Goal: Task Accomplishment & Management: Use online tool/utility

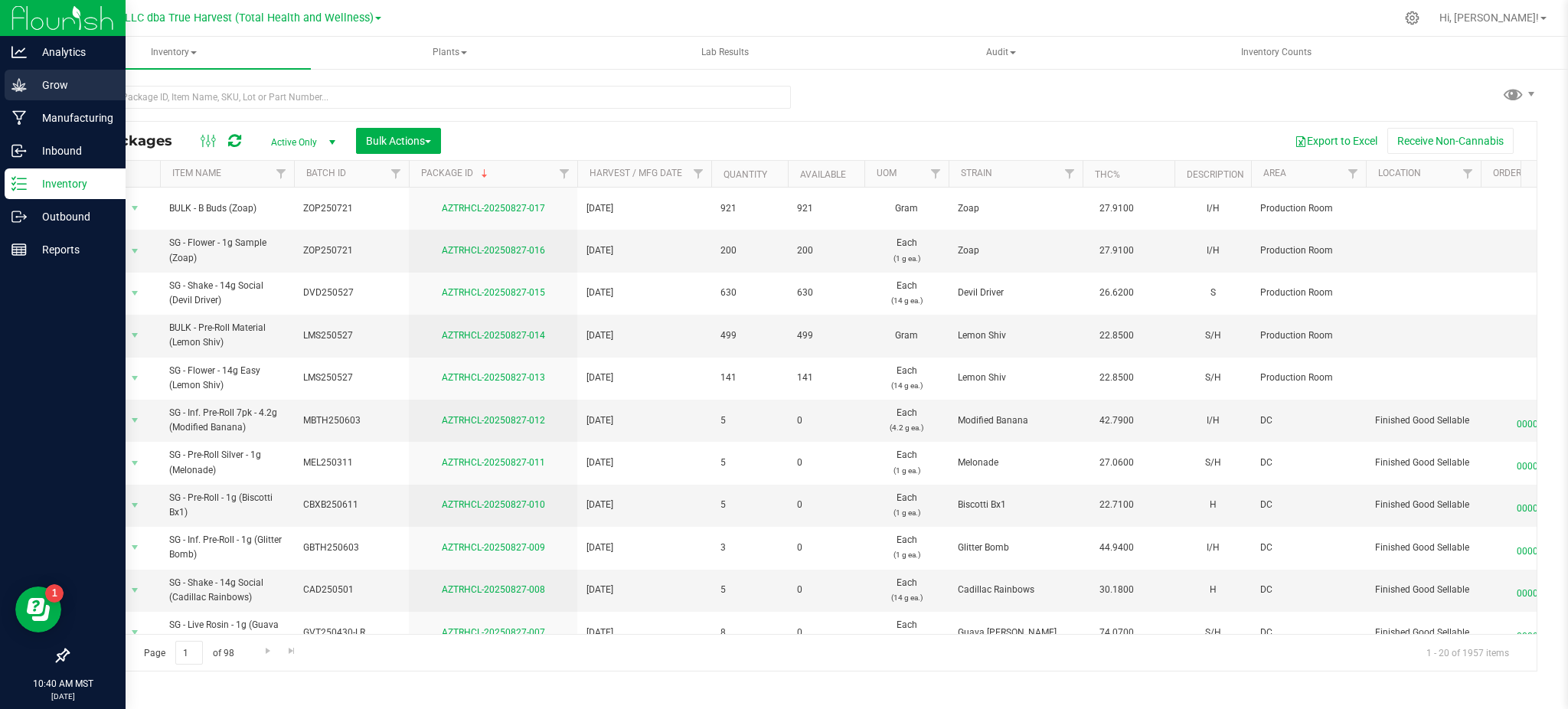
click at [25, 78] on icon at bounding box center [19, 85] width 15 height 15
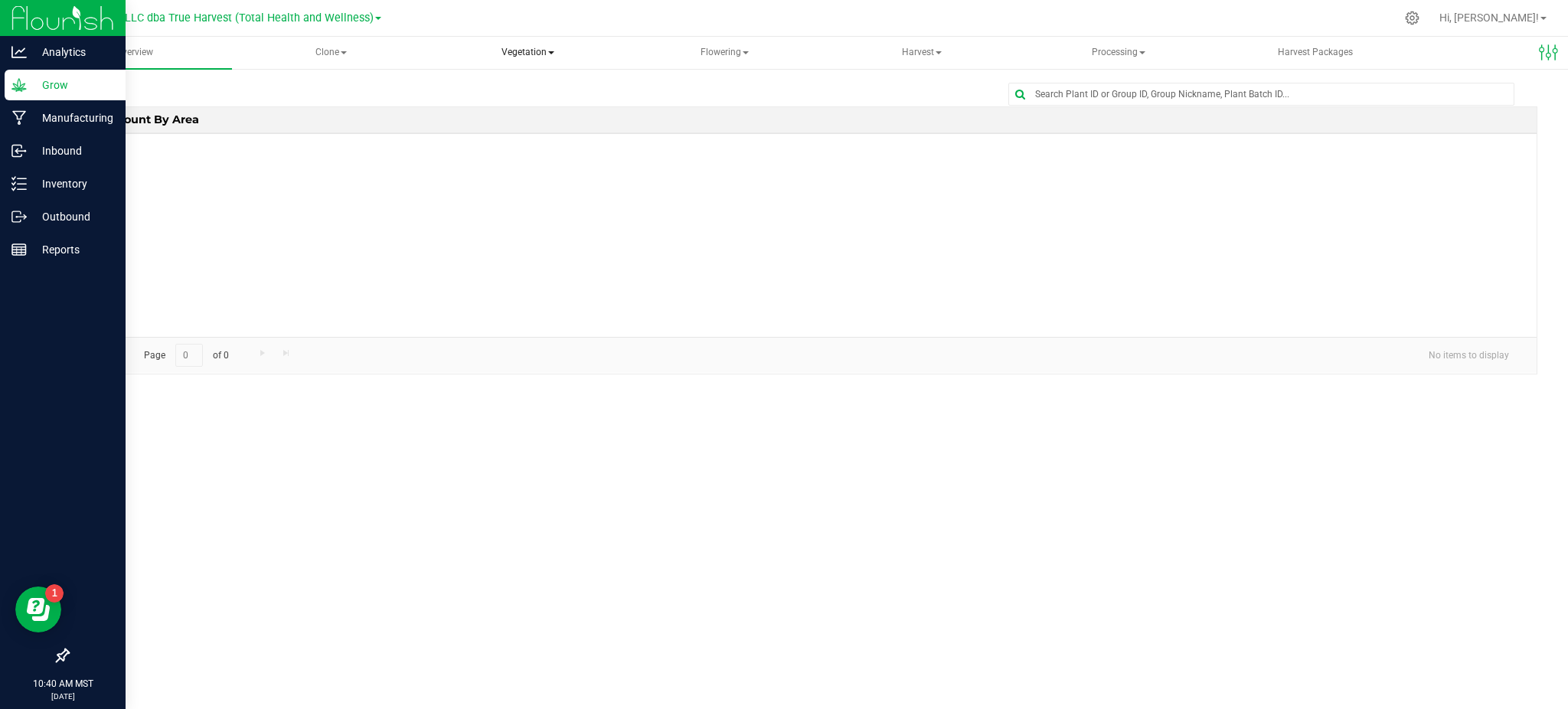
click at [527, 55] on span "Vegetation" at bounding box center [527, 53] width 194 height 31
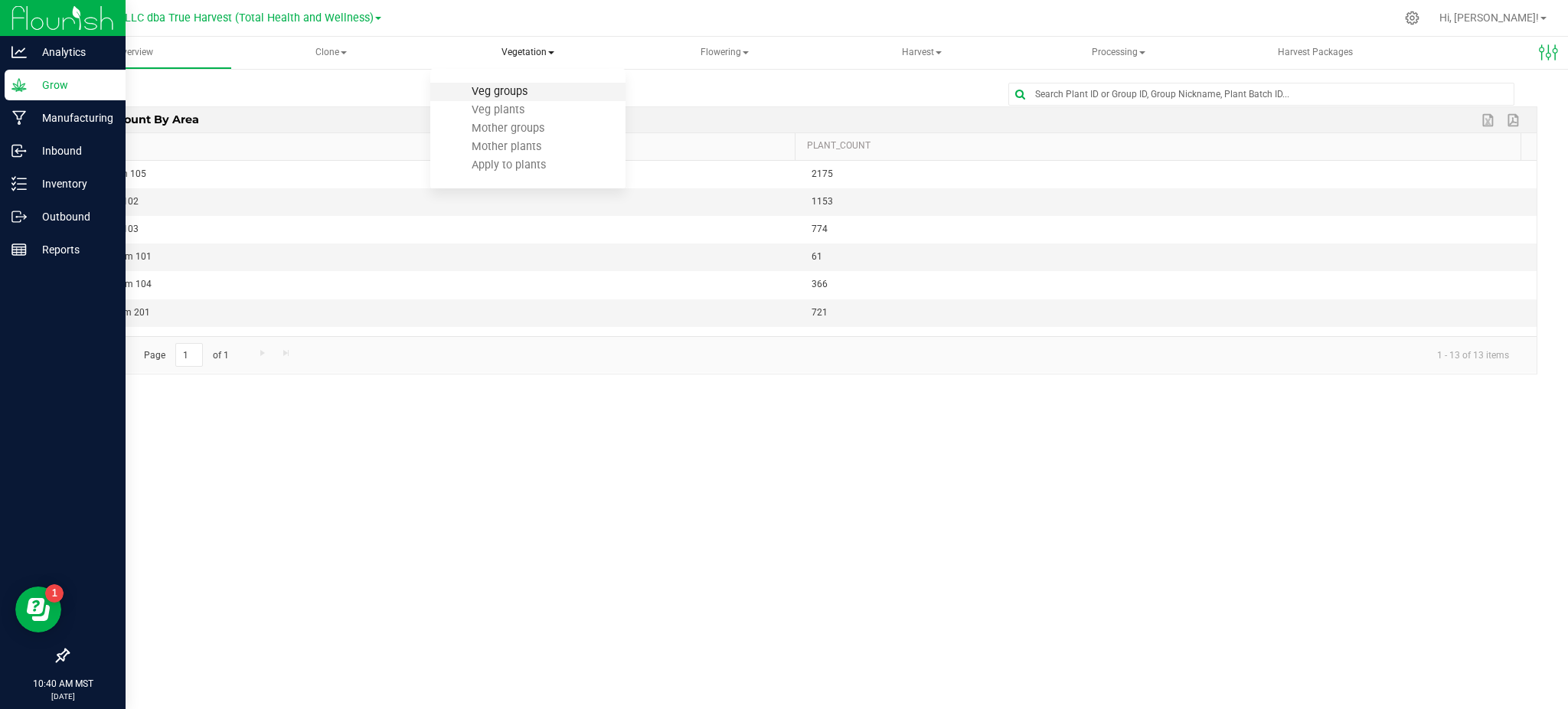
click at [511, 93] on span "Veg groups" at bounding box center [499, 91] width 97 height 13
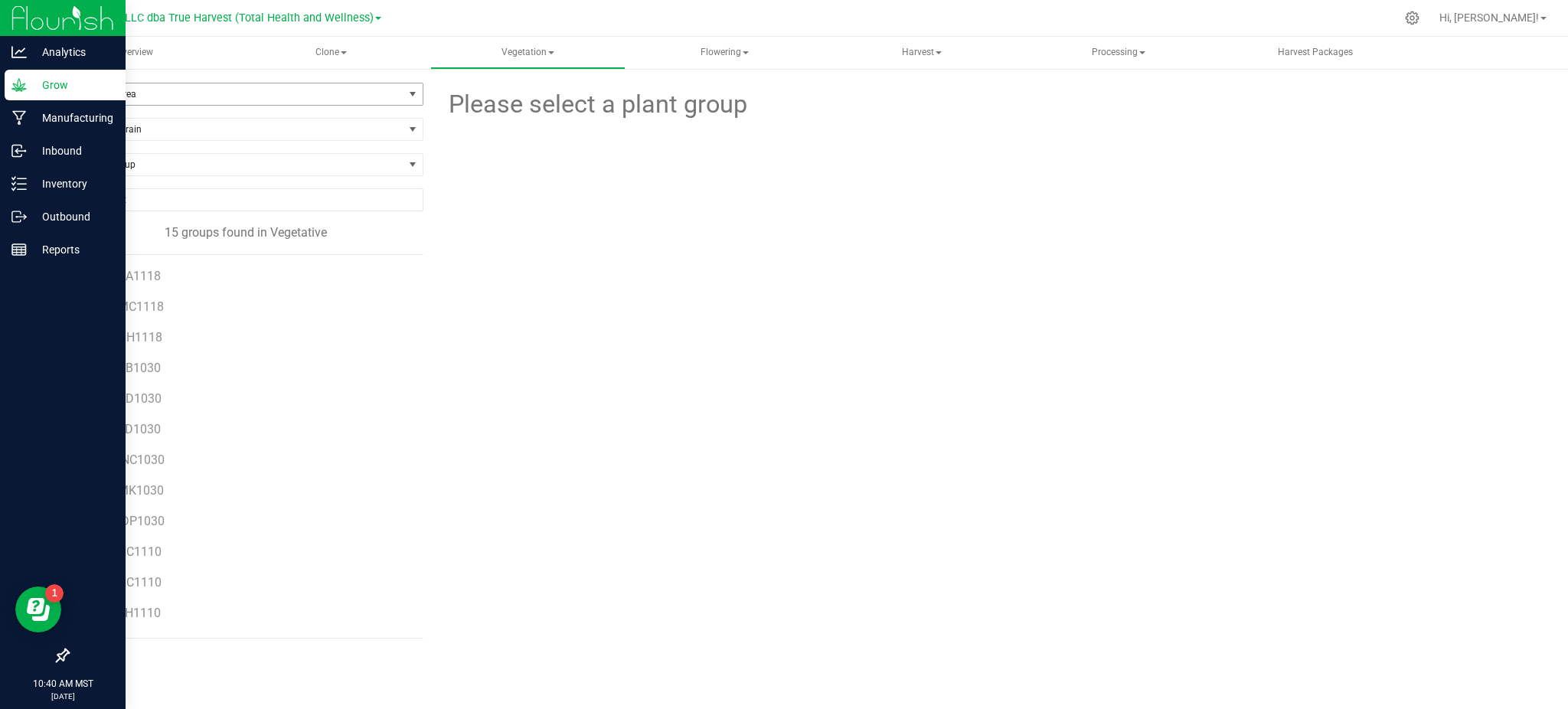
click at [322, 85] on span "Filter by Area" at bounding box center [235, 94] width 335 height 21
drag, startPoint x: 185, startPoint y: 164, endPoint x: 228, endPoint y: 203, distance: 58.1
click at [185, 163] on li "Veg Room 103" at bounding box center [245, 166] width 354 height 23
click at [137, 276] on span "R2BXB1030" at bounding box center [128, 276] width 65 height 15
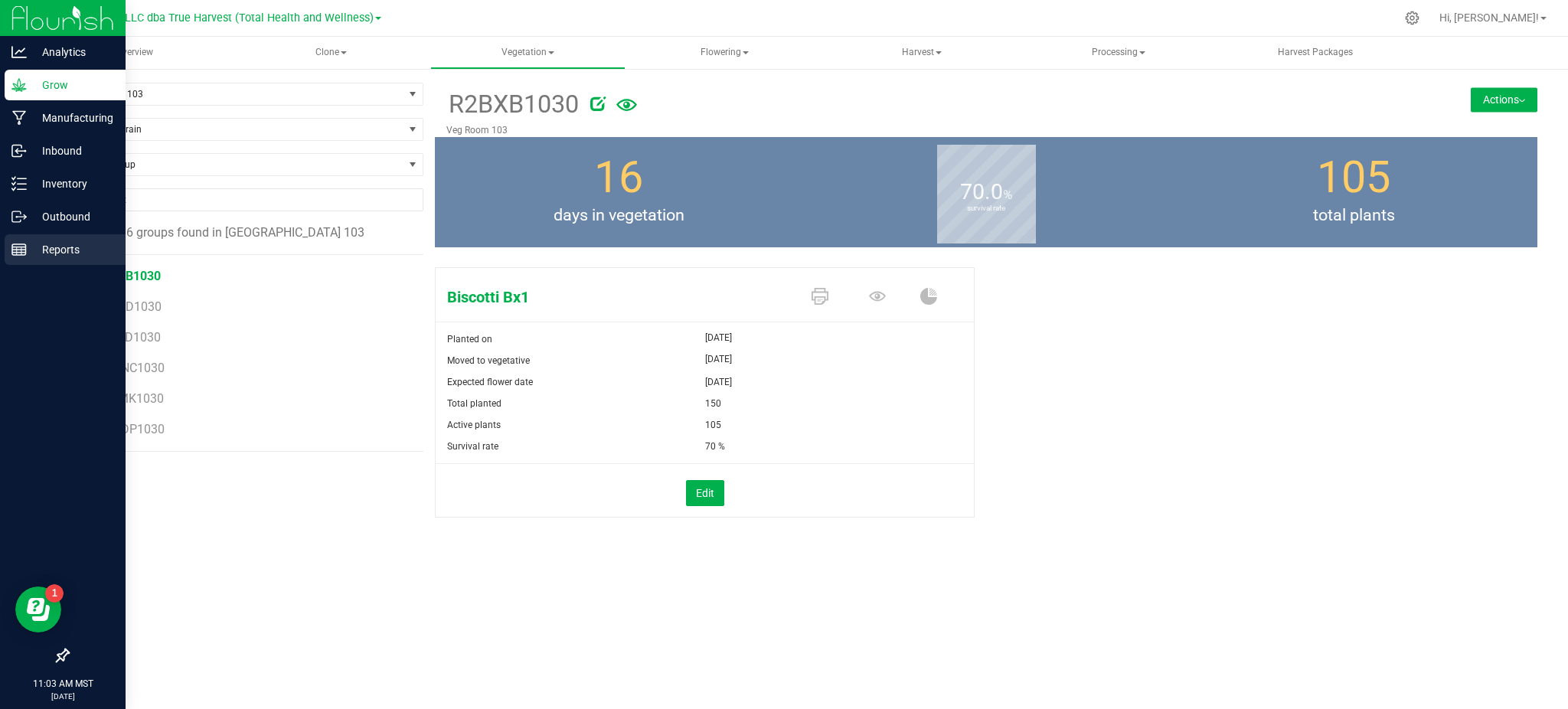
click at [1499, 675] on div "Overview Clone Create plants Cloning groups Cloning plants Apply to plants Vege…" at bounding box center [802, 373] width 1531 height 672
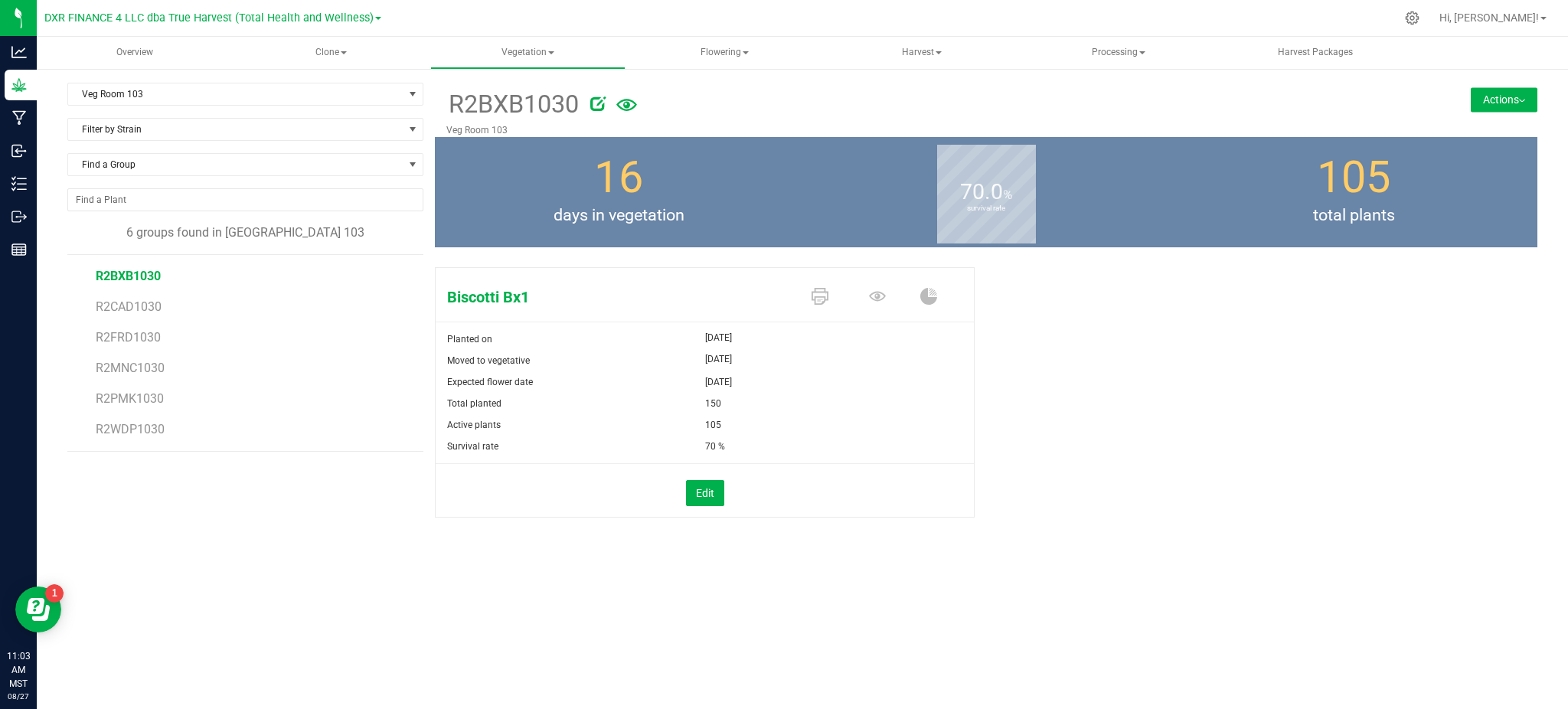
click at [773, 651] on div "Overview Clone Create plants Cloning groups Cloning plants Apply to plants Vege…" at bounding box center [802, 373] width 1531 height 672
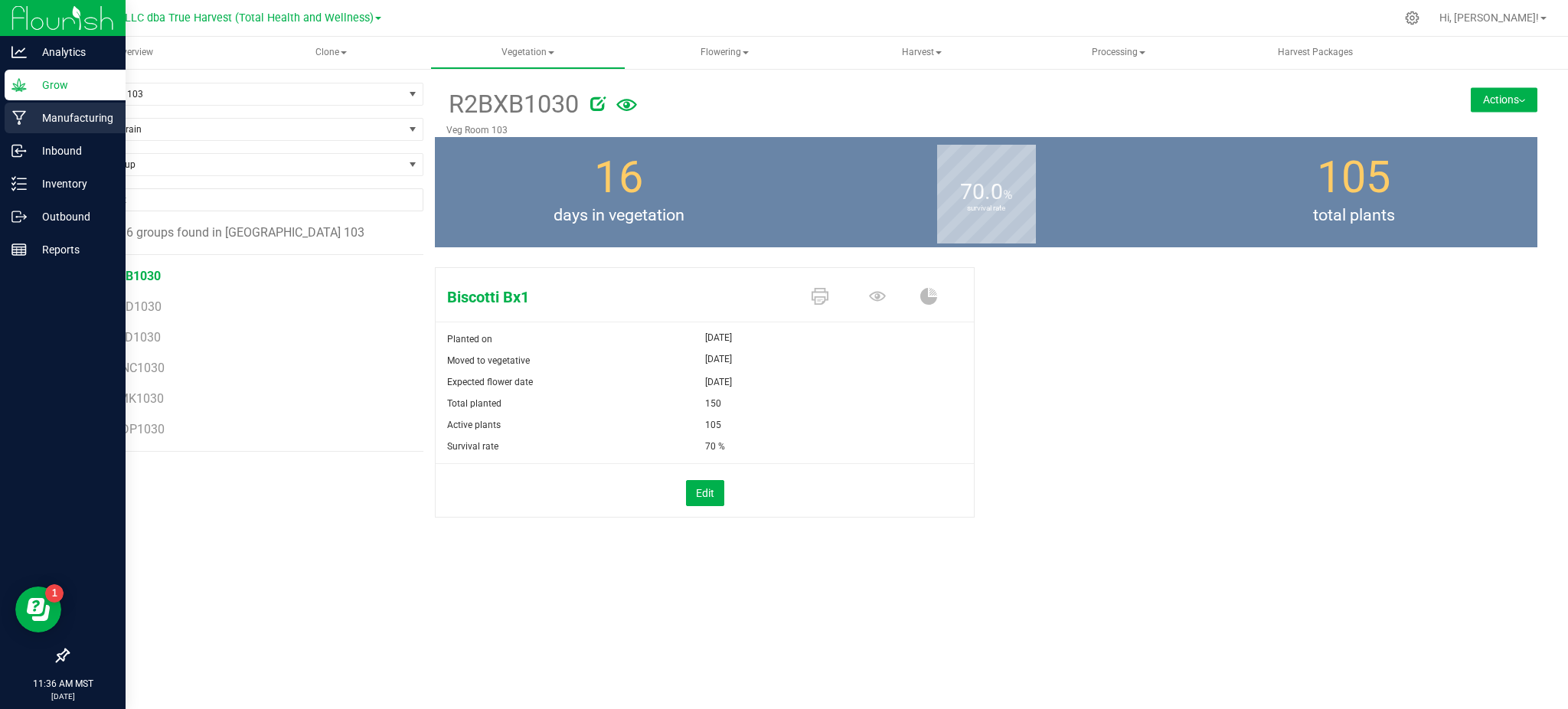
click at [33, 125] on p "Manufacturing" at bounding box center [73, 118] width 92 height 19
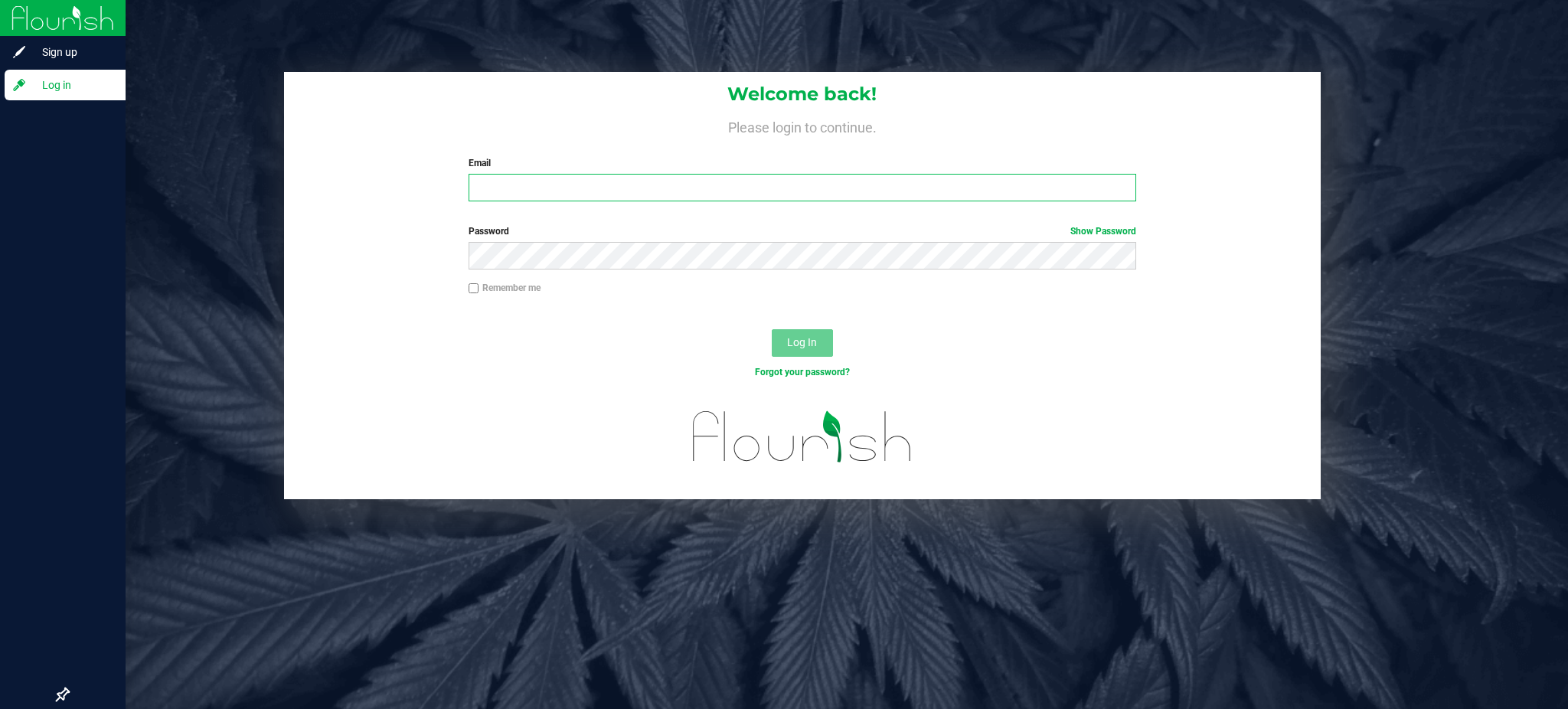
click at [666, 193] on input "Email" at bounding box center [802, 188] width 667 height 27
type input "[EMAIL_ADDRESS][DOMAIN_NAME]"
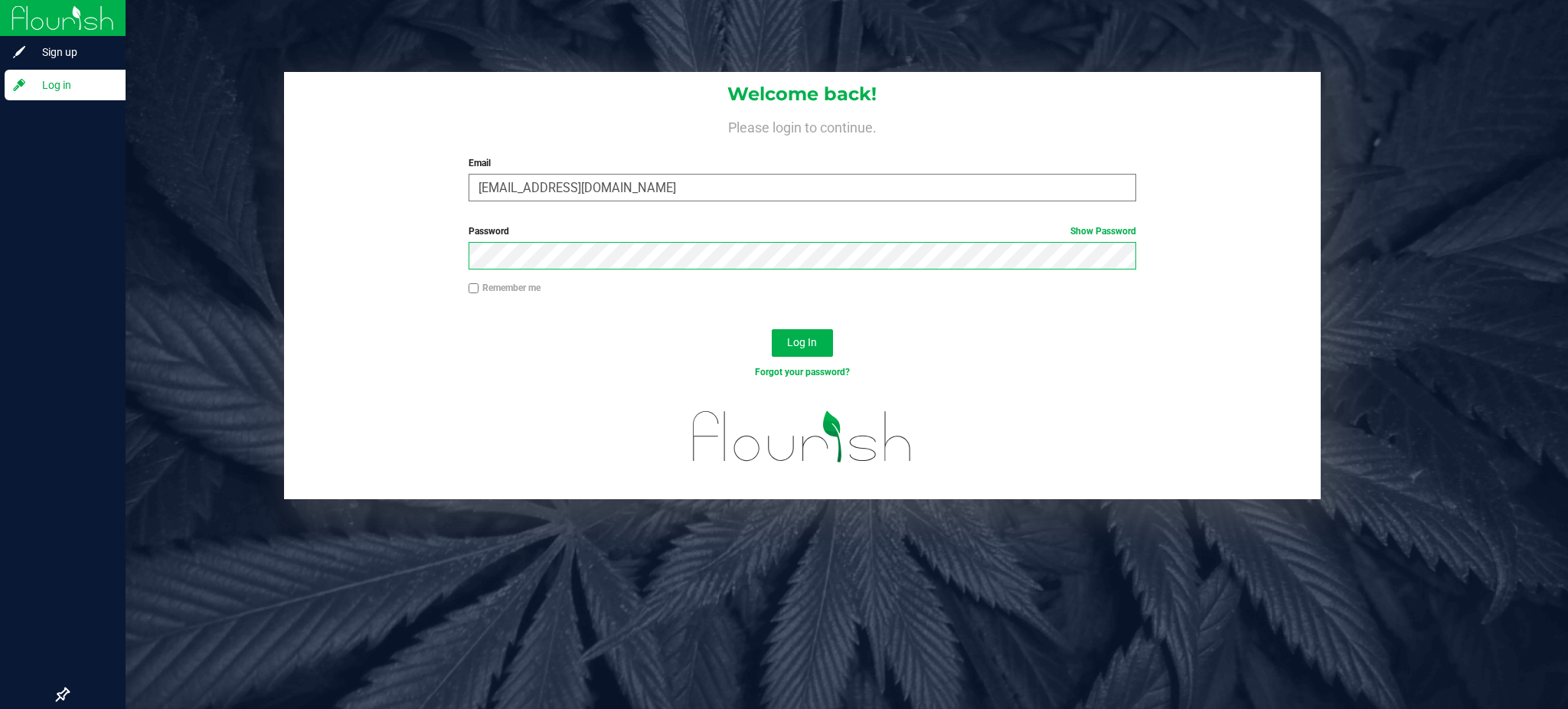
click at [771, 329] on button "Log In" at bounding box center [802, 343] width 61 height 27
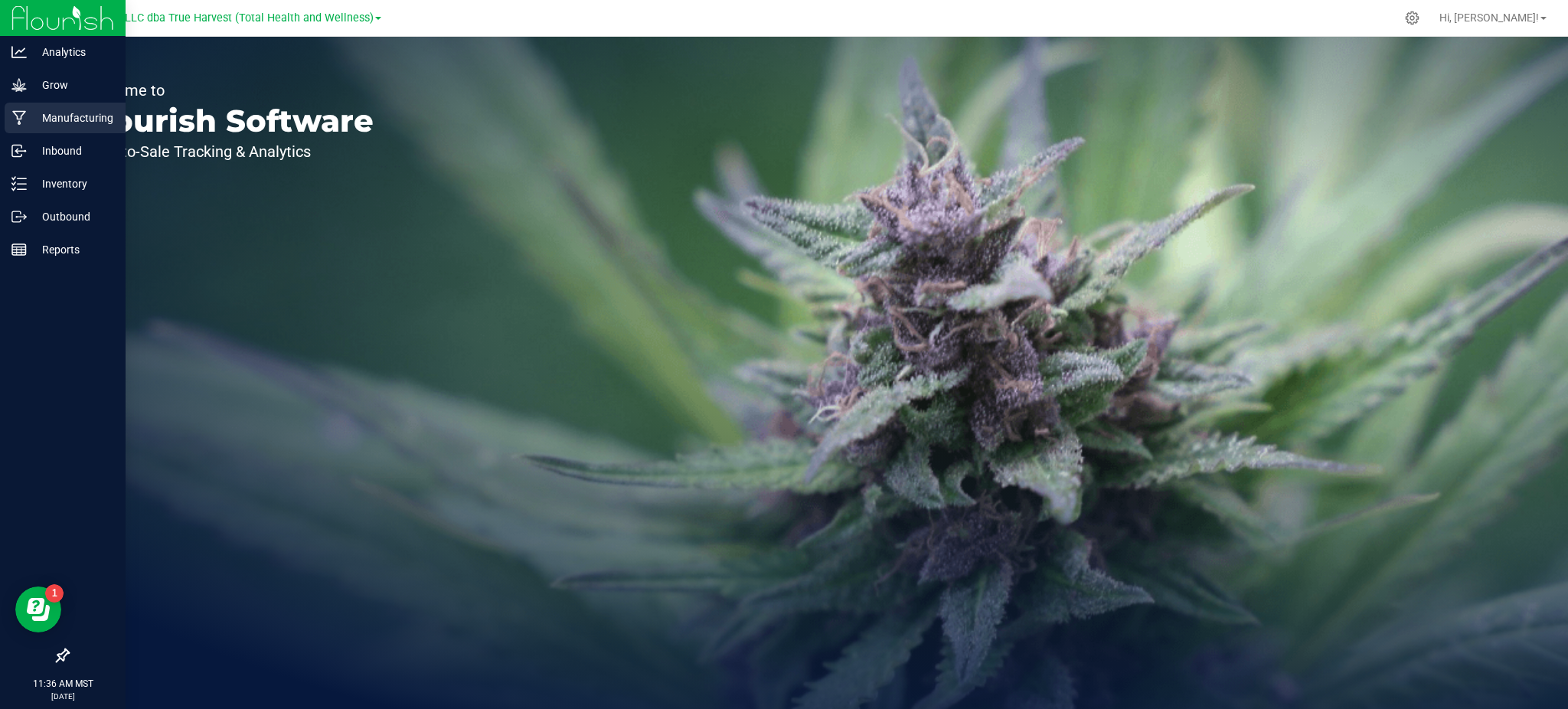
click at [67, 123] on p "Manufacturing" at bounding box center [73, 118] width 92 height 19
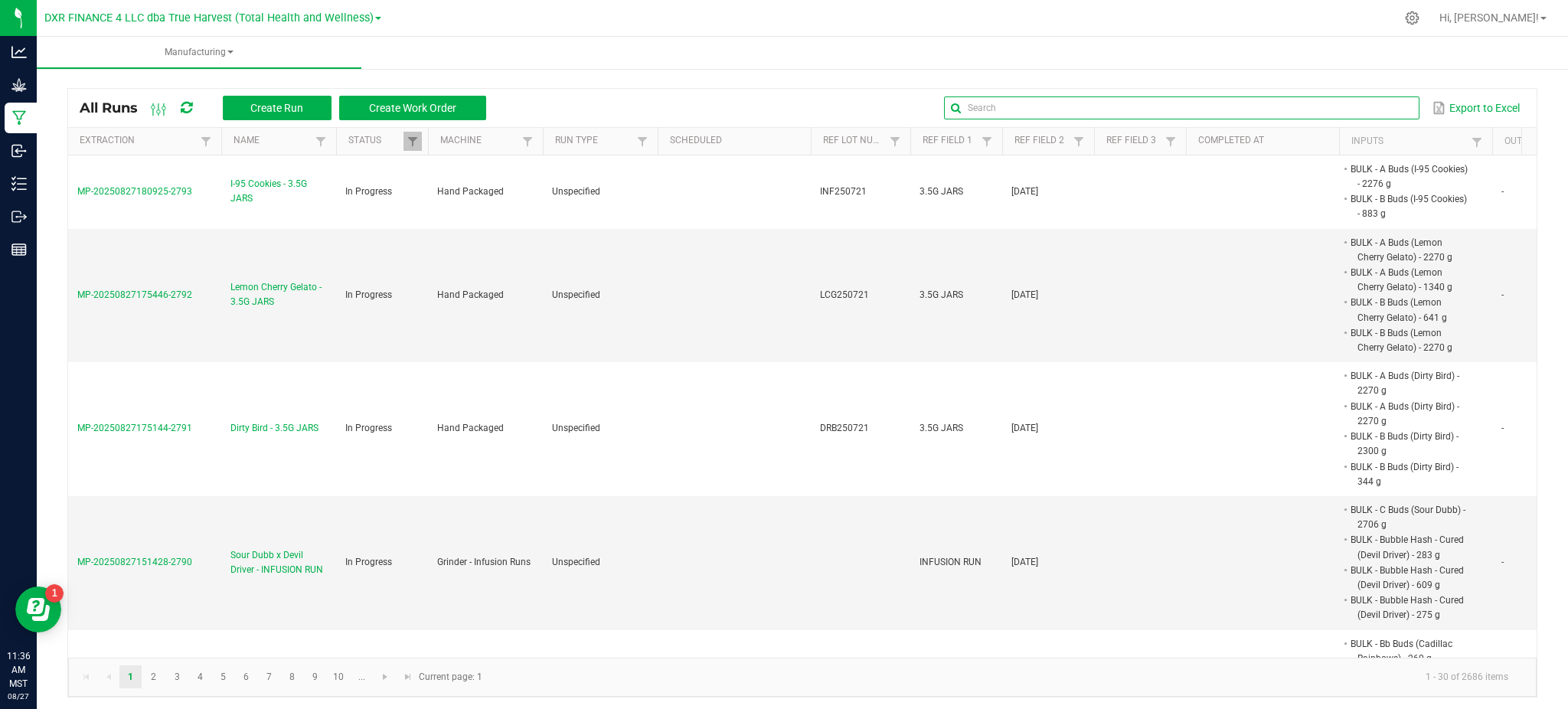
click at [1367, 108] on input "text" at bounding box center [1181, 108] width 474 height 23
paste input "BATH250611"
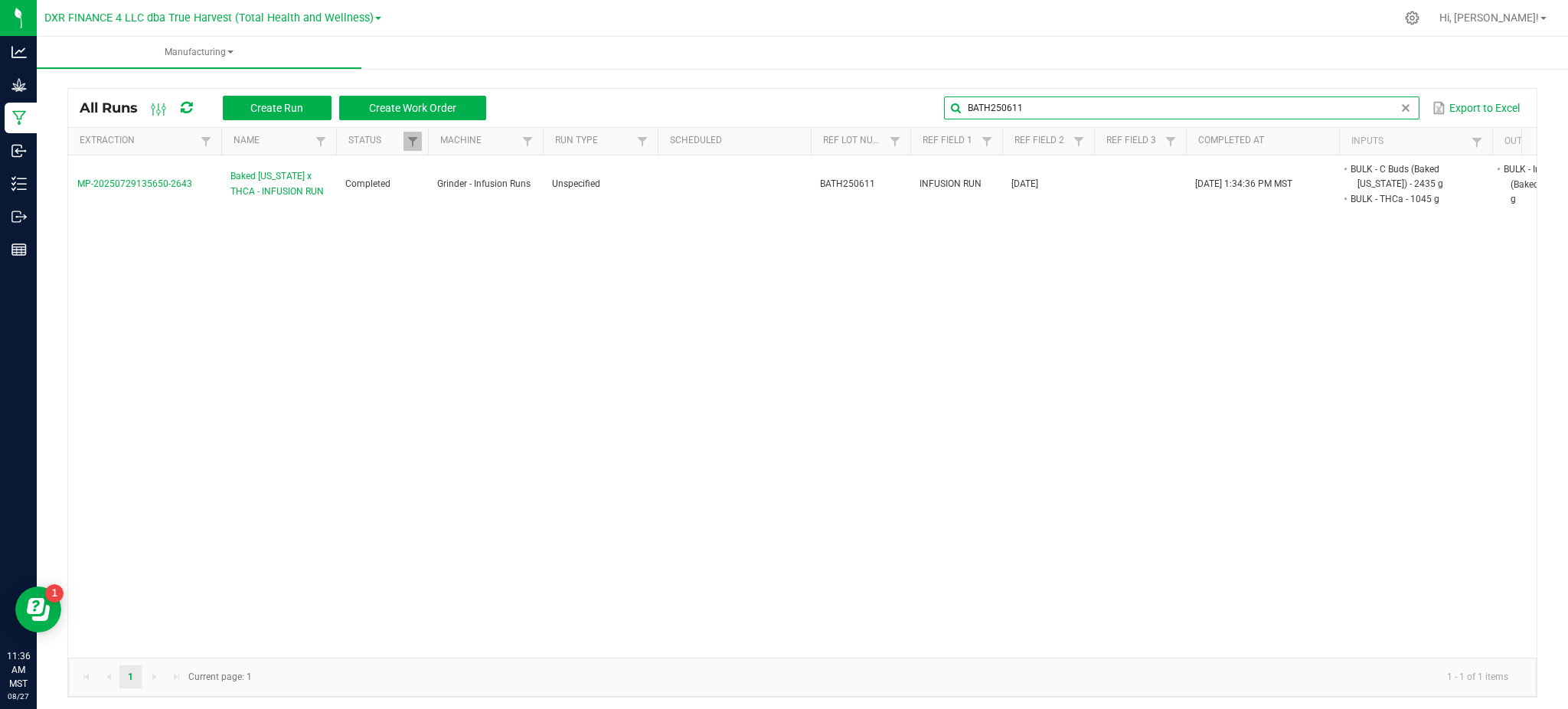
type input "BATH250611"
click at [719, 58] on ul "Manufacturing" at bounding box center [821, 53] width 1568 height 33
drag, startPoint x: 639, startPoint y: 96, endPoint x: 613, endPoint y: 96, distance: 26.0
click at [640, 96] on div "BATH250611 Export to Excel" at bounding box center [1011, 108] width 1027 height 26
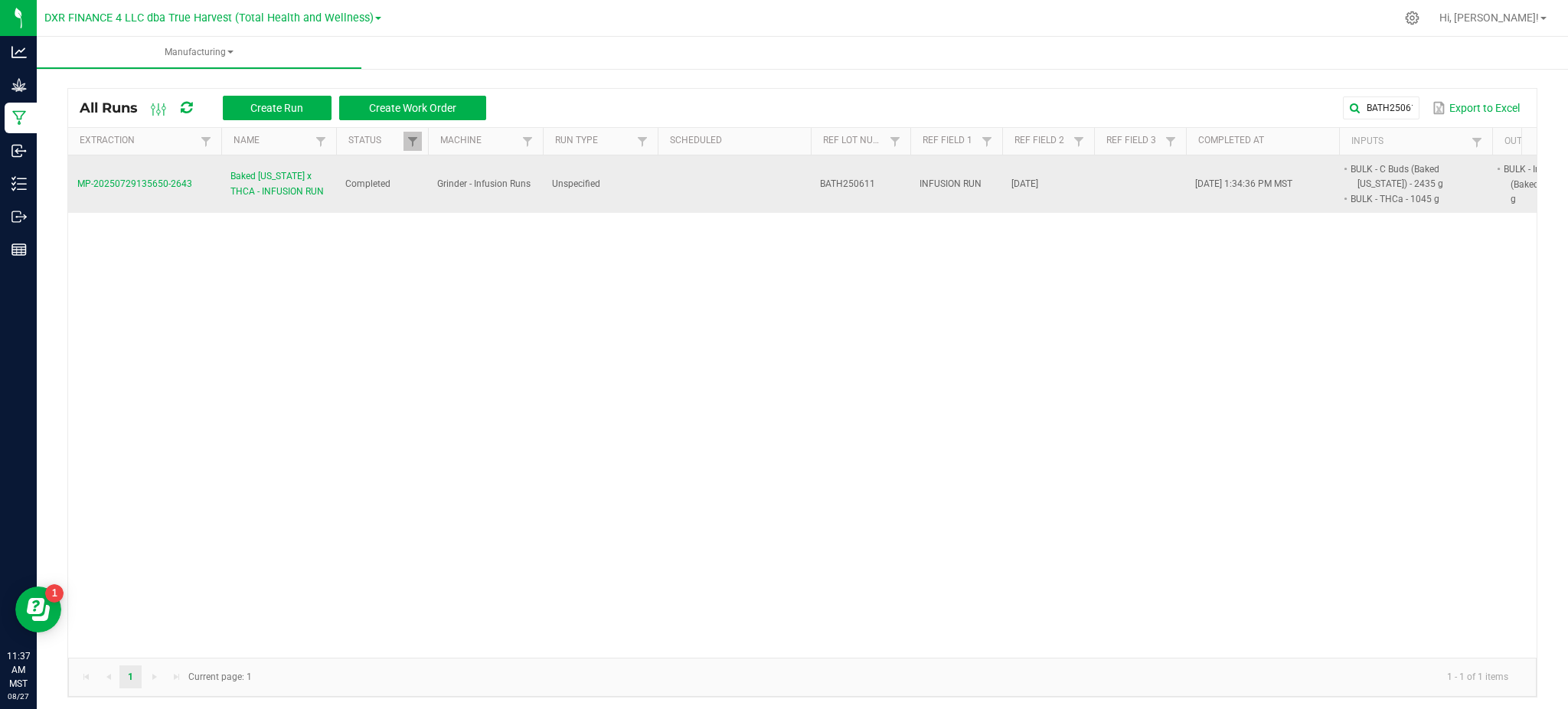
click at [268, 191] on span "Baked Alaska x THCA - INFUSION RUN" at bounding box center [278, 183] width 96 height 29
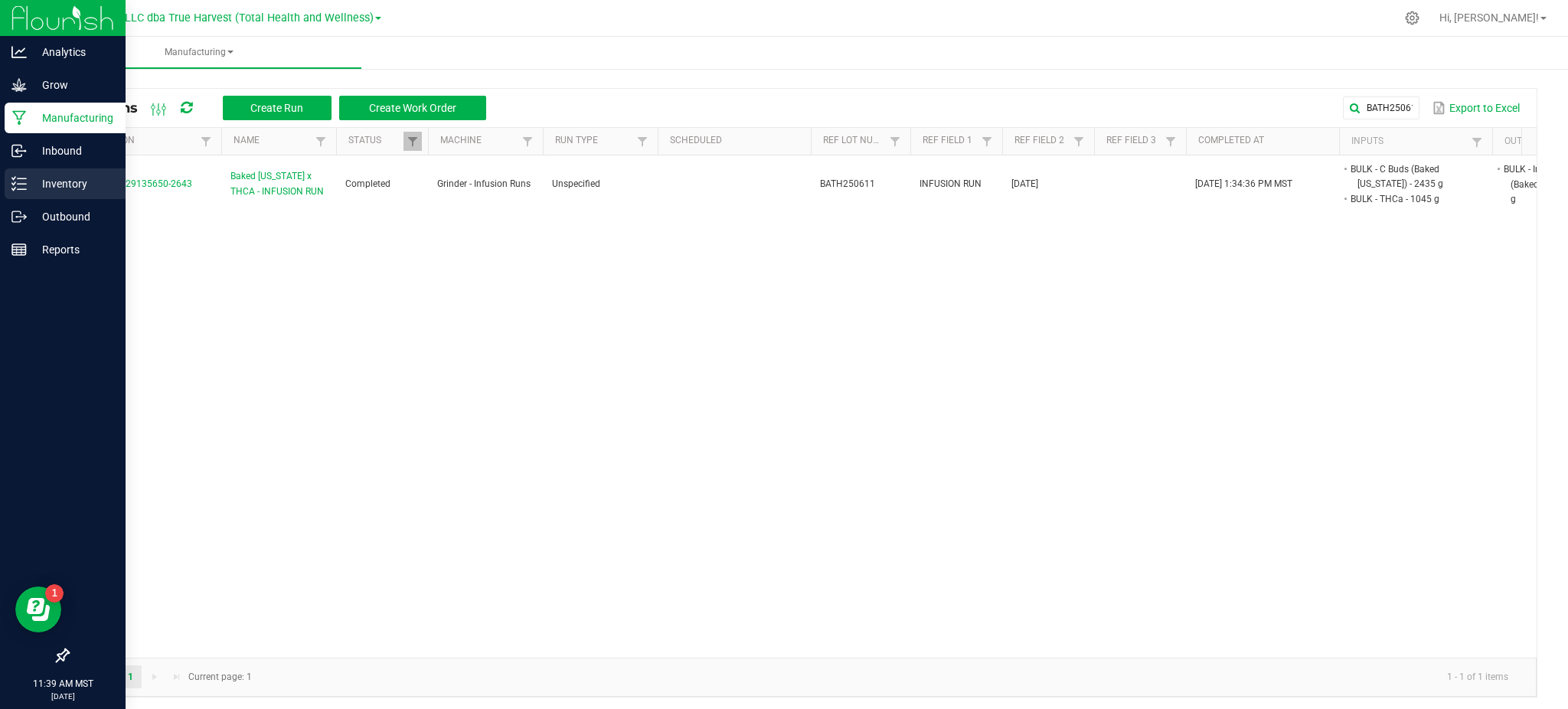
click at [58, 171] on div "Inventory" at bounding box center [65, 183] width 121 height 31
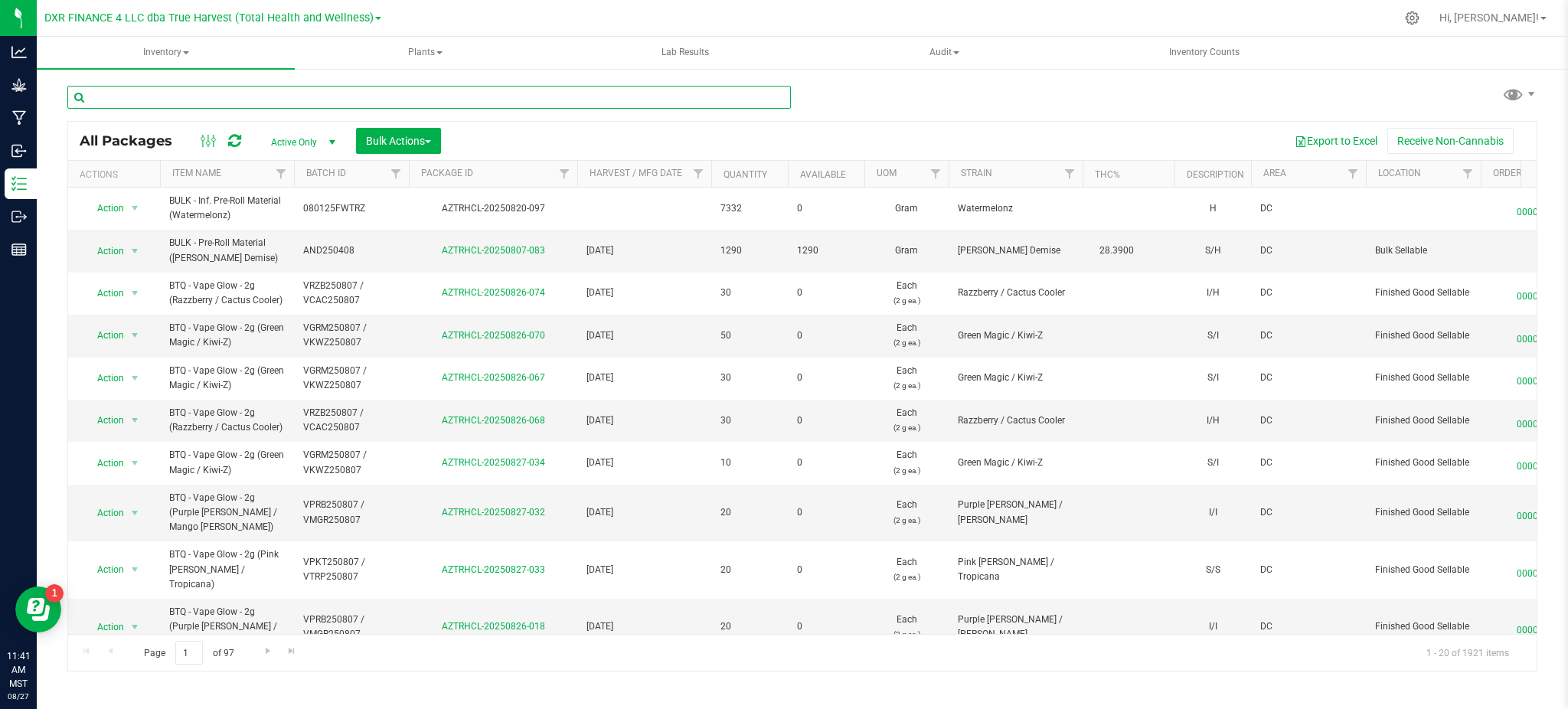
click at [270, 85] on input "text" at bounding box center [429, 96] width 723 height 23
paste input "AZTRHCL-20250729-065"
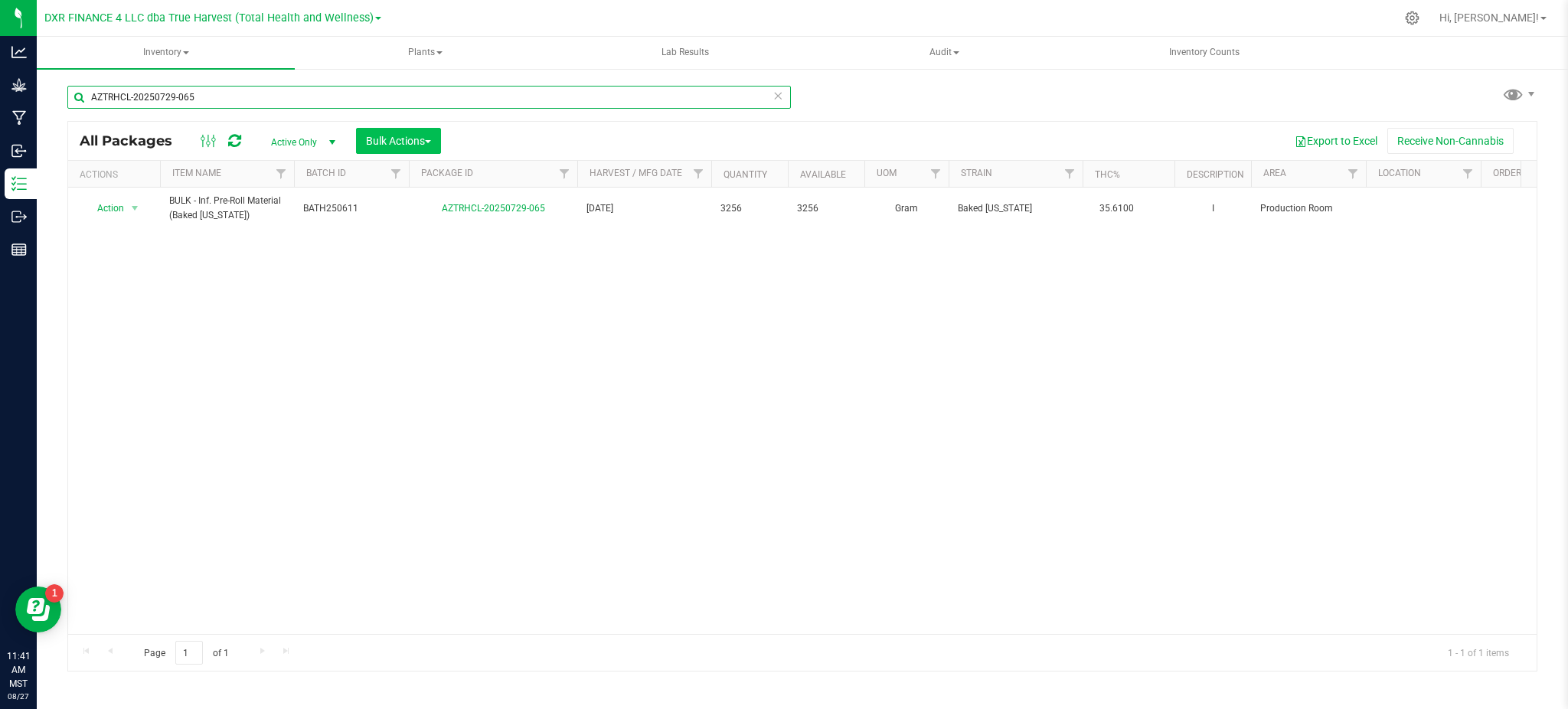
type input "AZTRHCL-20250729-065"
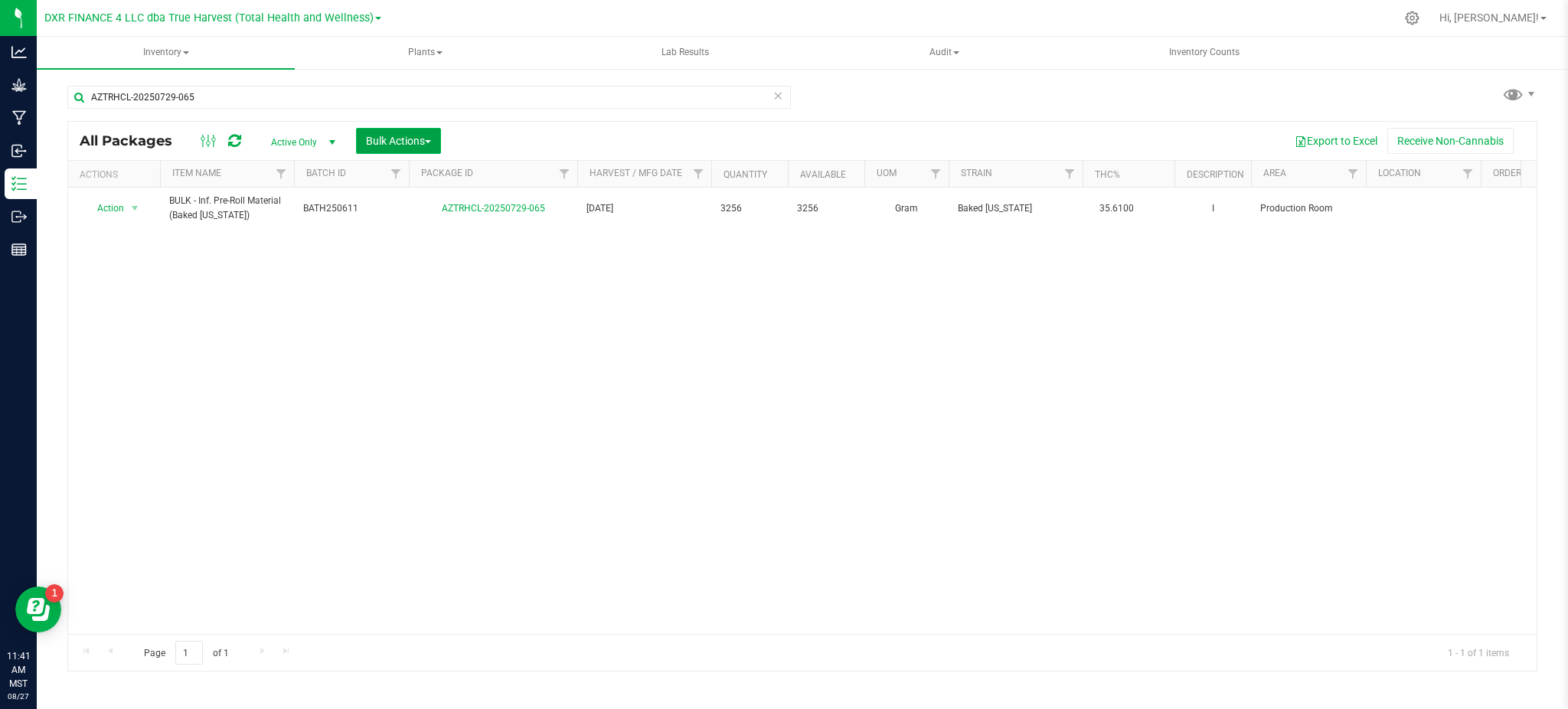
click at [406, 139] on span "Bulk Actions" at bounding box center [398, 141] width 65 height 12
click at [450, 172] on span "Add to manufacturing run" at bounding box center [422, 175] width 115 height 12
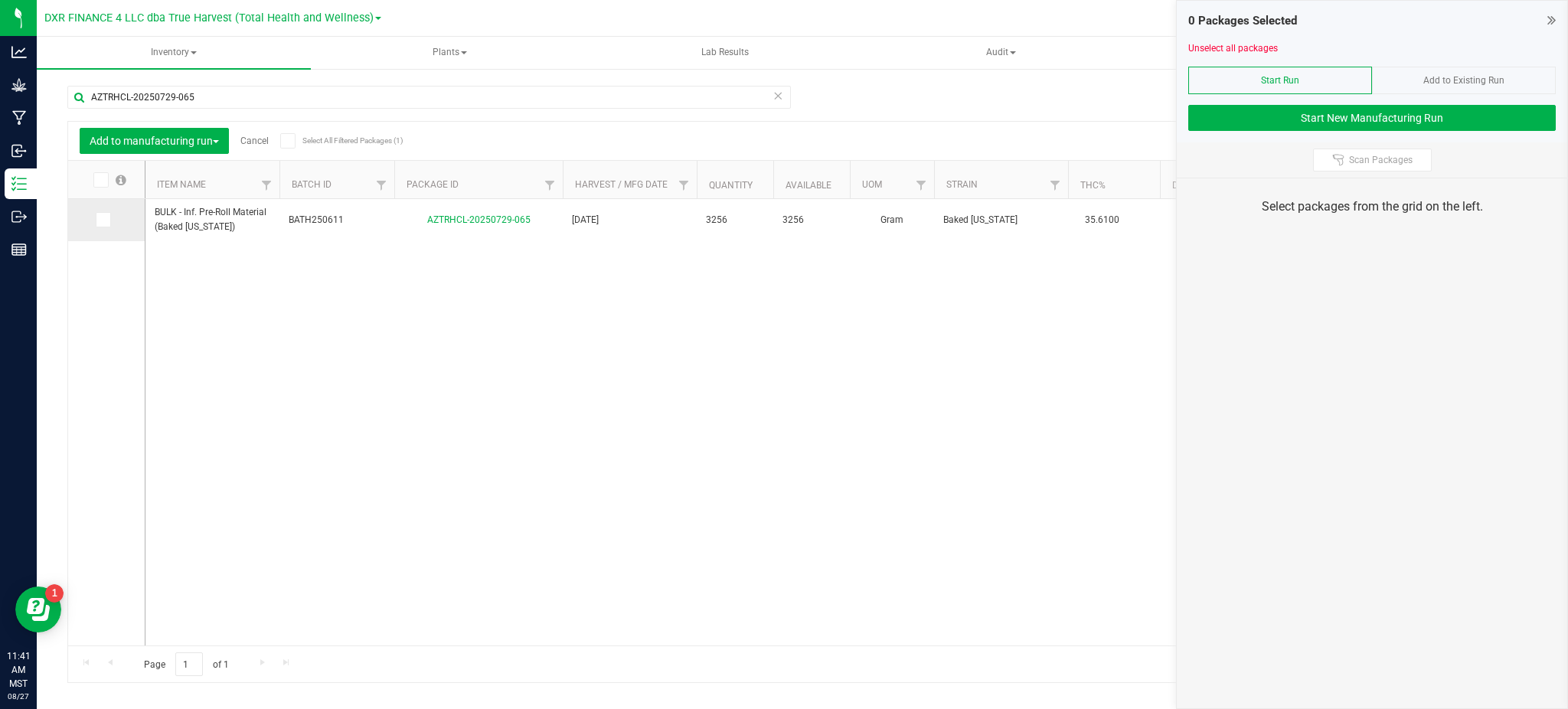
click at [98, 220] on icon at bounding box center [102, 220] width 10 height 0
click at [0, 0] on input "checkbox" at bounding box center [0, 0] width 0 height 0
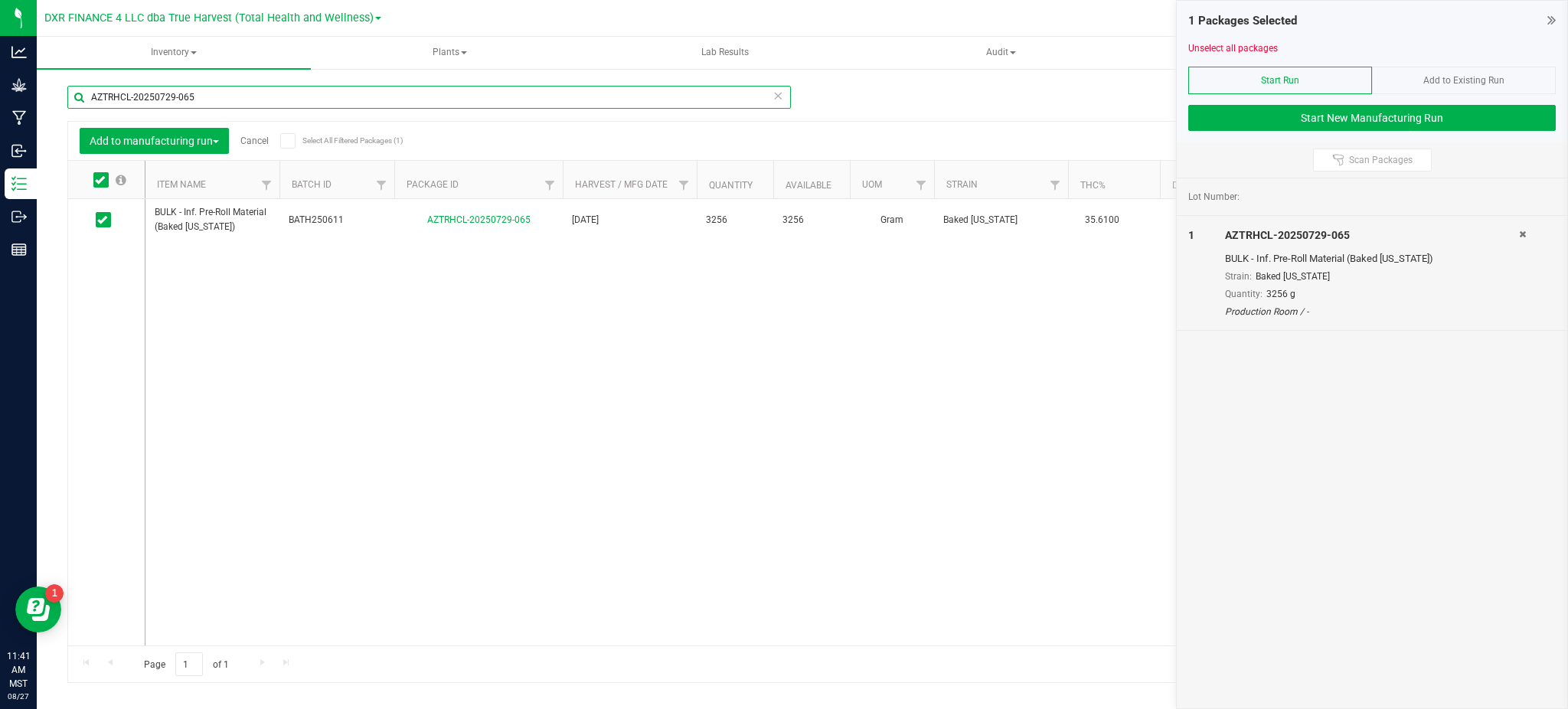
click at [262, 95] on input "AZTRHCL-20250729-065" at bounding box center [429, 96] width 723 height 23
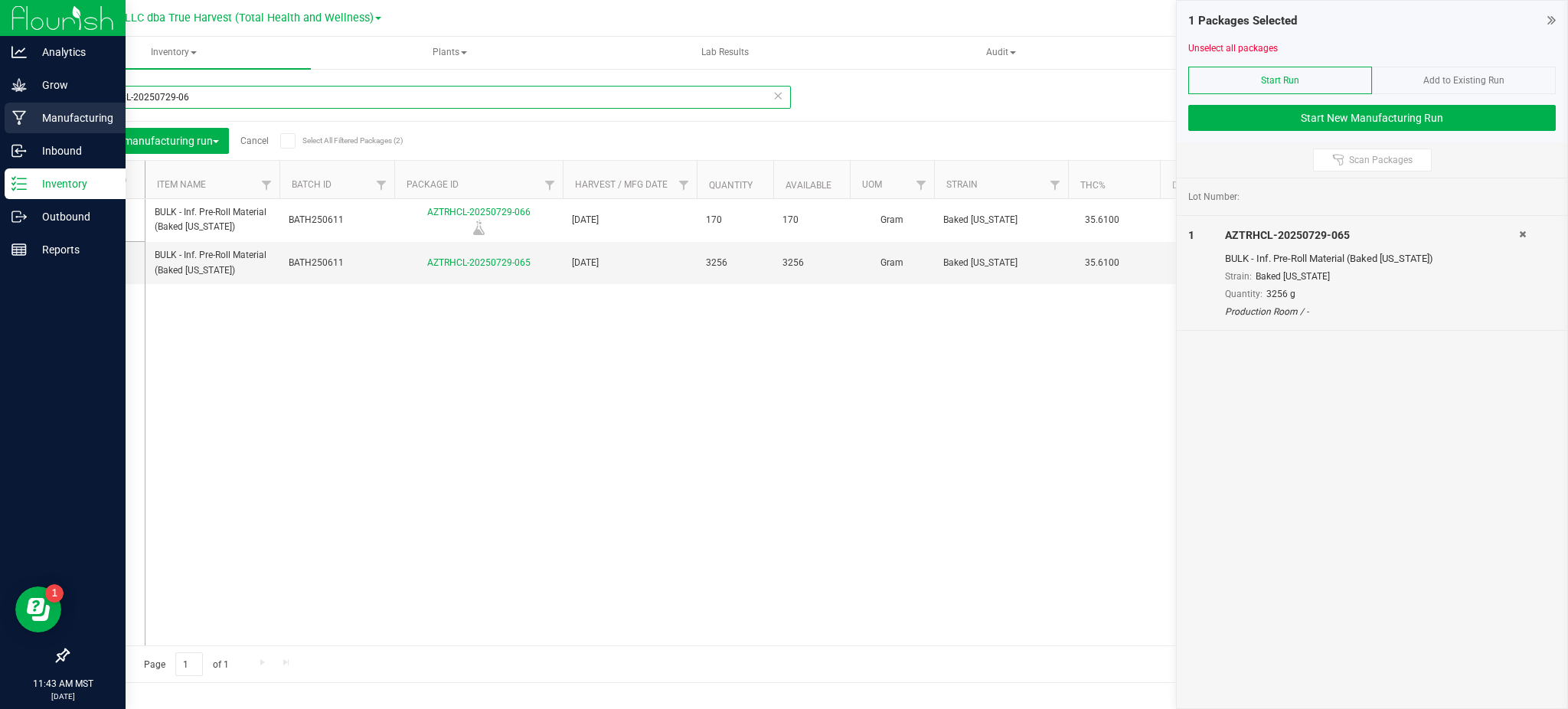
drag, startPoint x: 190, startPoint y: 93, endPoint x: 0, endPoint y: 110, distance: 190.8
click at [0, 112] on div "Analytics Grow Manufacturing Inbound Inventory Outbound Reports 11:43 AM MST 08…" at bounding box center [784, 354] width 1568 height 709
paste input "8-067"
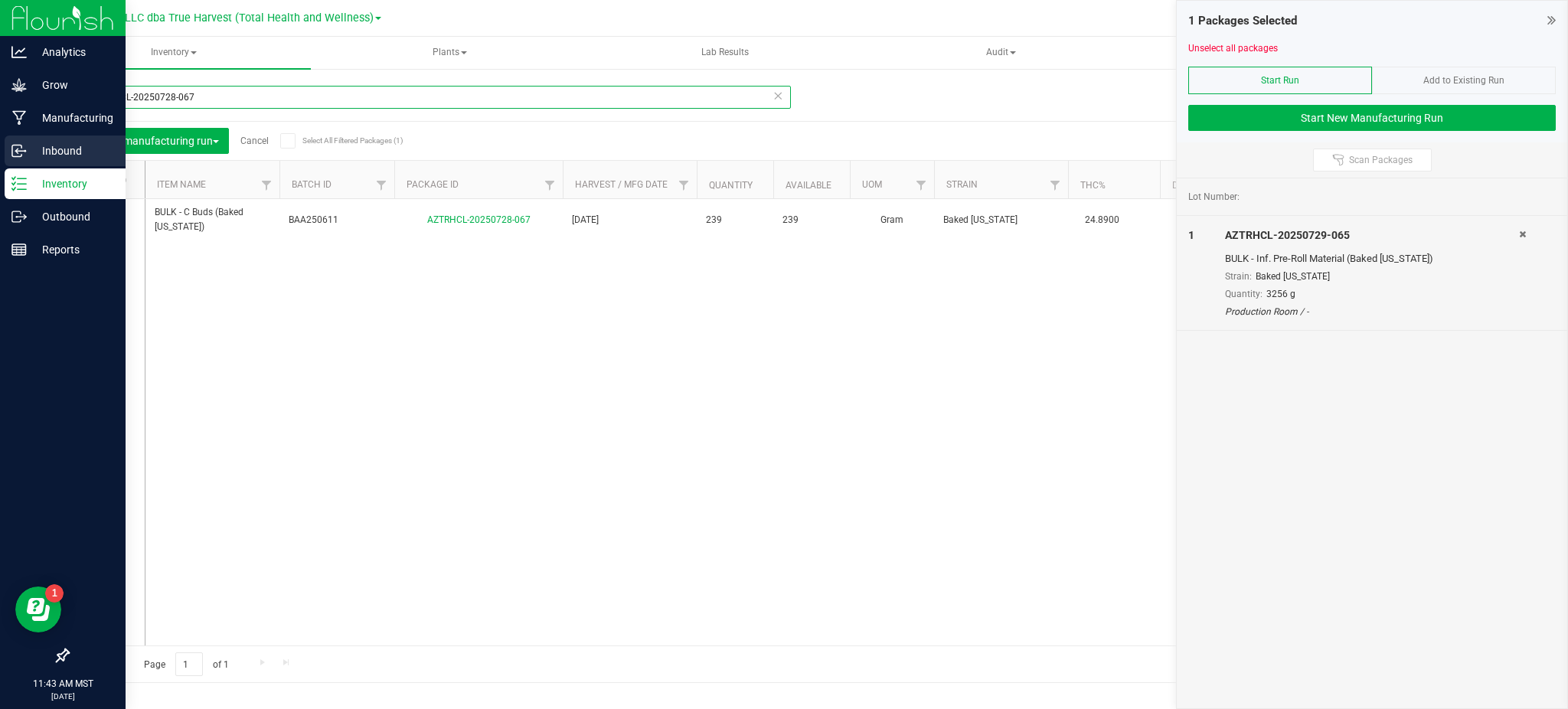
drag, startPoint x: 303, startPoint y: 100, endPoint x: 0, endPoint y: 142, distance: 305.9
click at [0, 142] on div "Analytics Grow Manufacturing Inbound Inventory Outbound Reports 11:43 AM MST 08…" at bounding box center [784, 354] width 1568 height 709
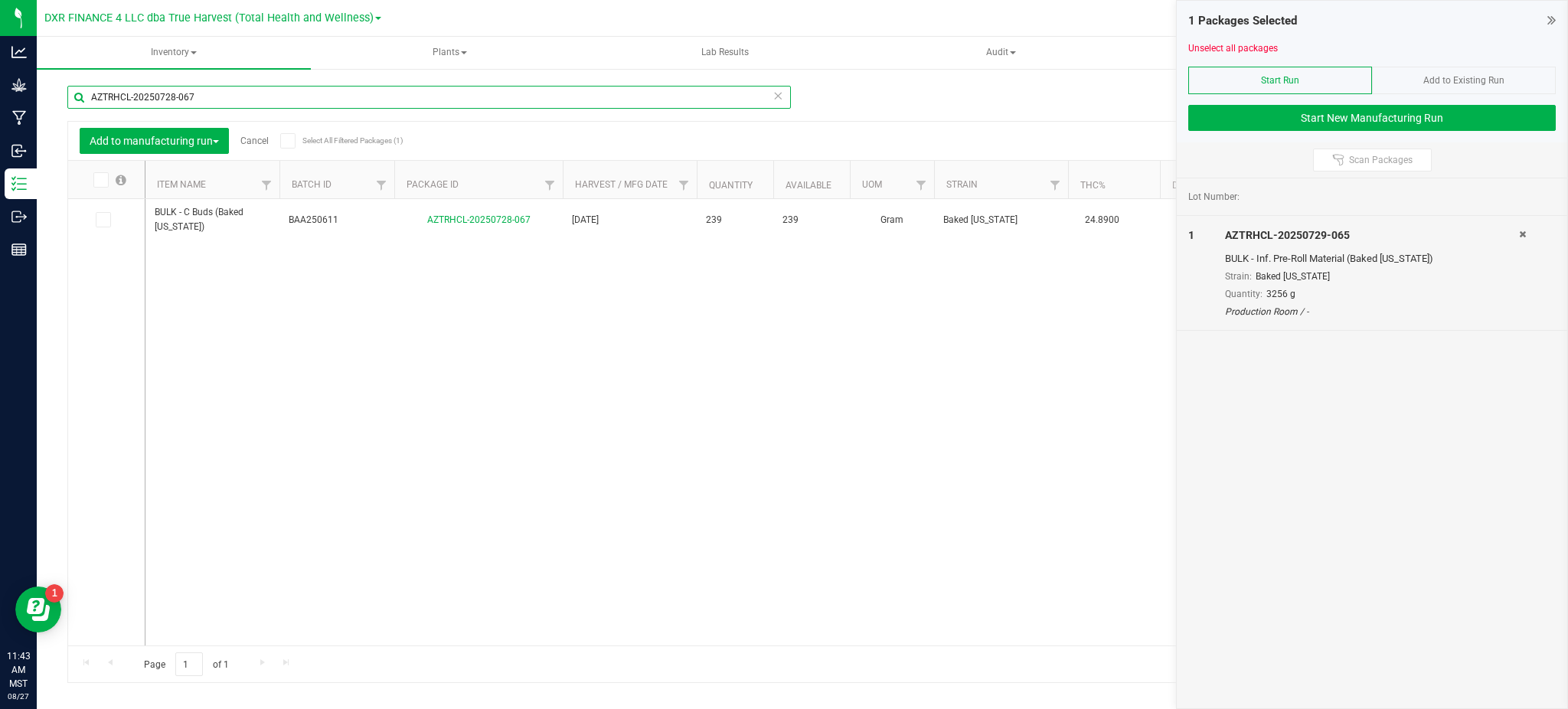
paste input "404-028"
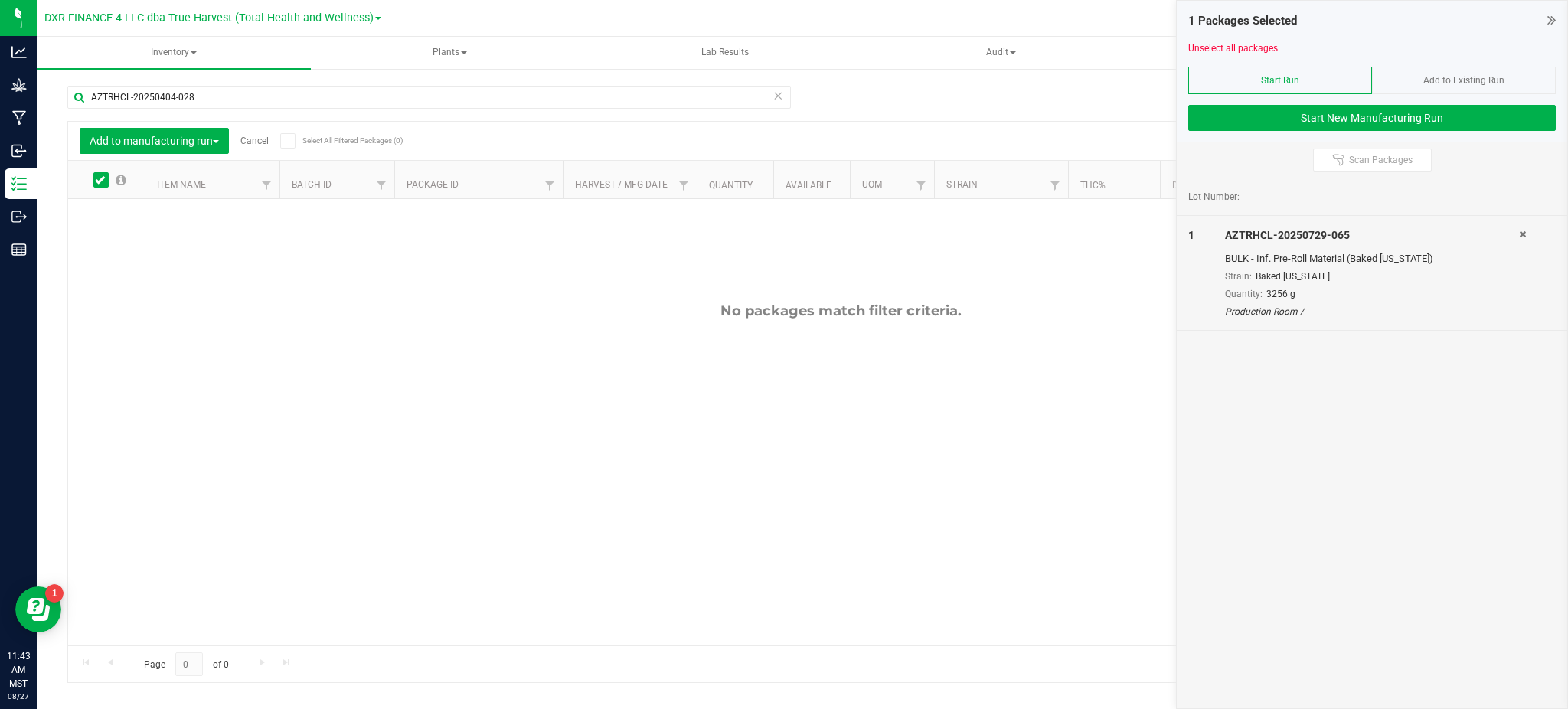
click at [101, 180] on icon at bounding box center [100, 180] width 10 height 0
click at [0, 0] on input "checkbox" at bounding box center [0, 0] width 0 height 0
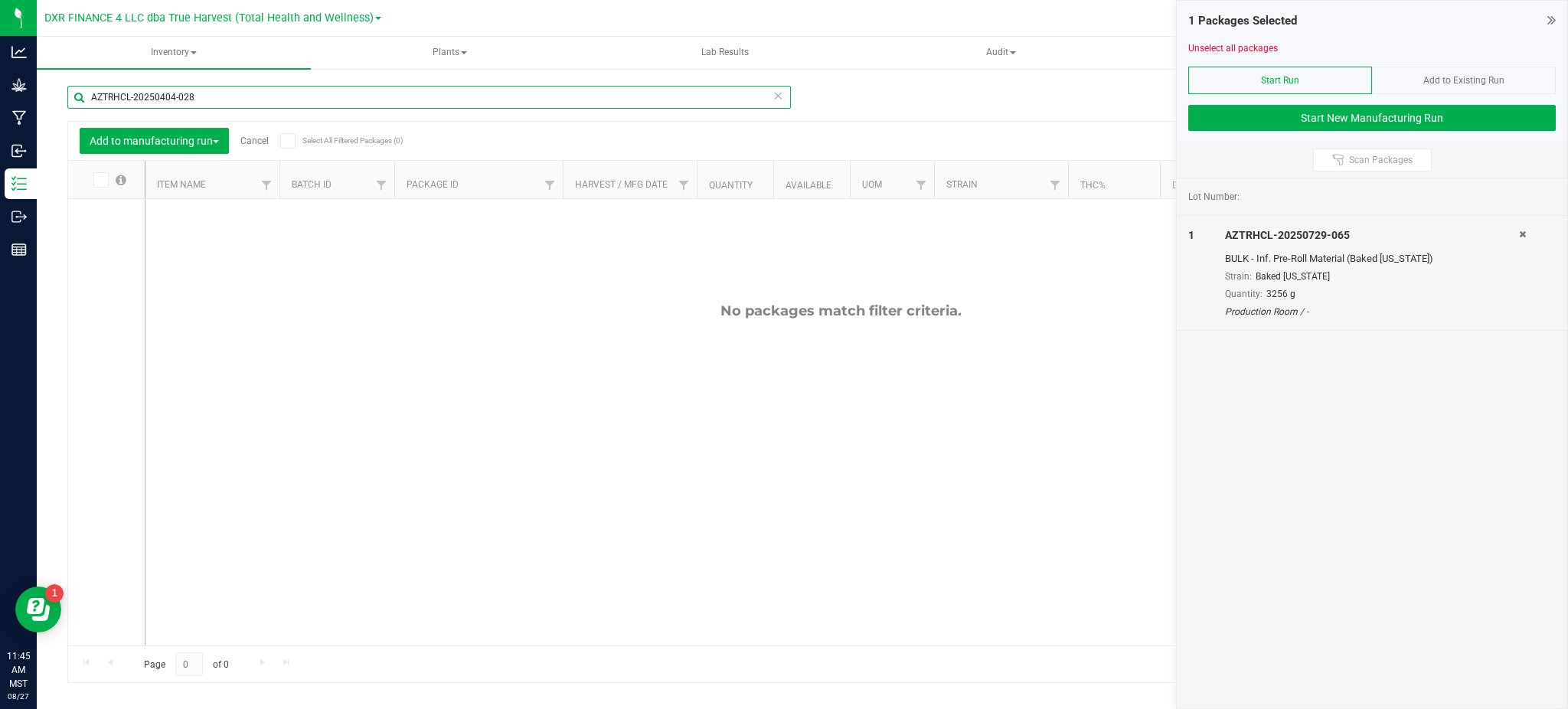
drag, startPoint x: 208, startPoint y: 90, endPoint x: 223, endPoint y: 85, distance: 15.8
click at [192, 91] on input "AZTRHCL-20250404-028" at bounding box center [429, 96] width 723 height 23
click at [196, 103] on input "AZTRHCL-20250404-028" at bounding box center [429, 96] width 723 height 23
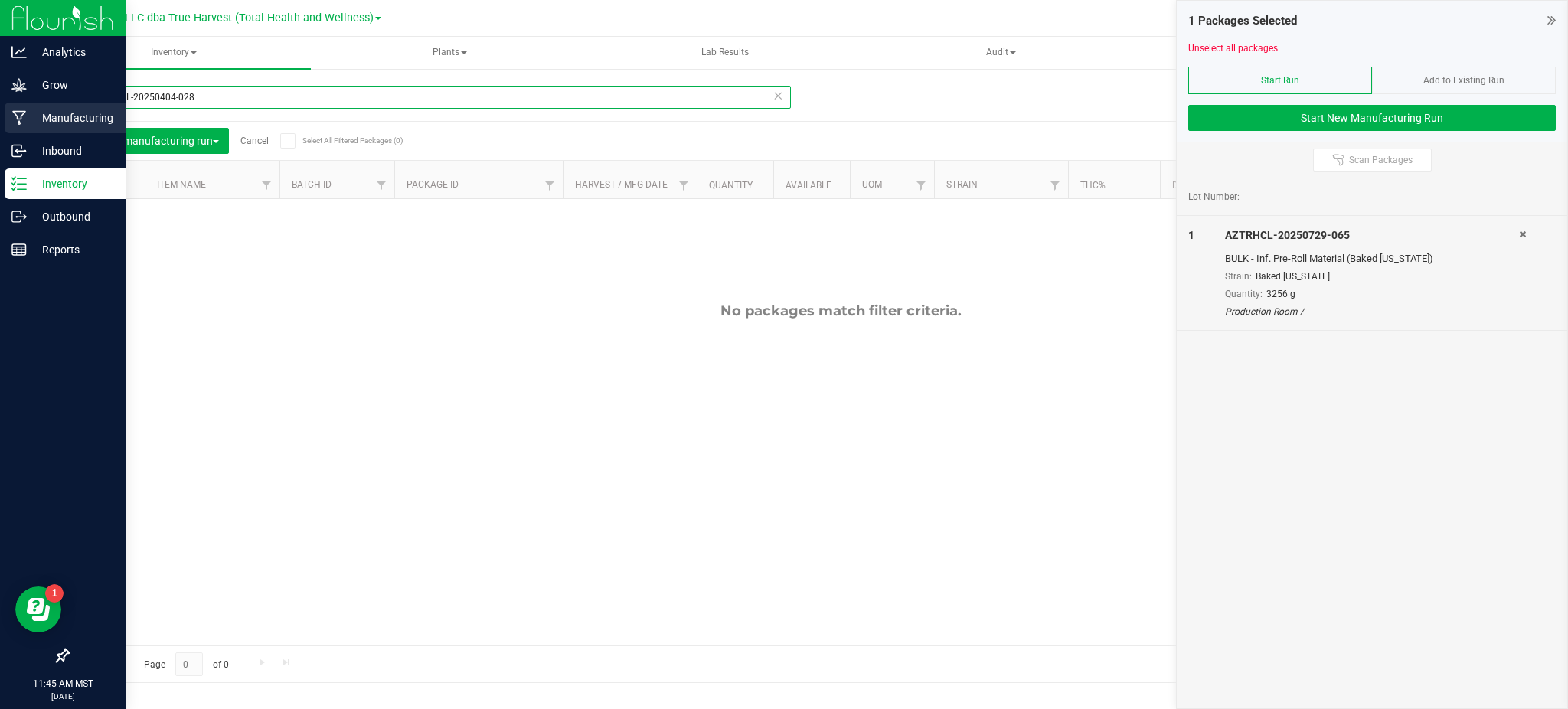
drag, startPoint x: 209, startPoint y: 90, endPoint x: 9, endPoint y: 104, distance: 200.5
click at [16, 105] on div "Analytics Grow Manufacturing Inbound Inventory Outbound Reports 11:45 AM MST 08…" at bounding box center [784, 354] width 1568 height 709
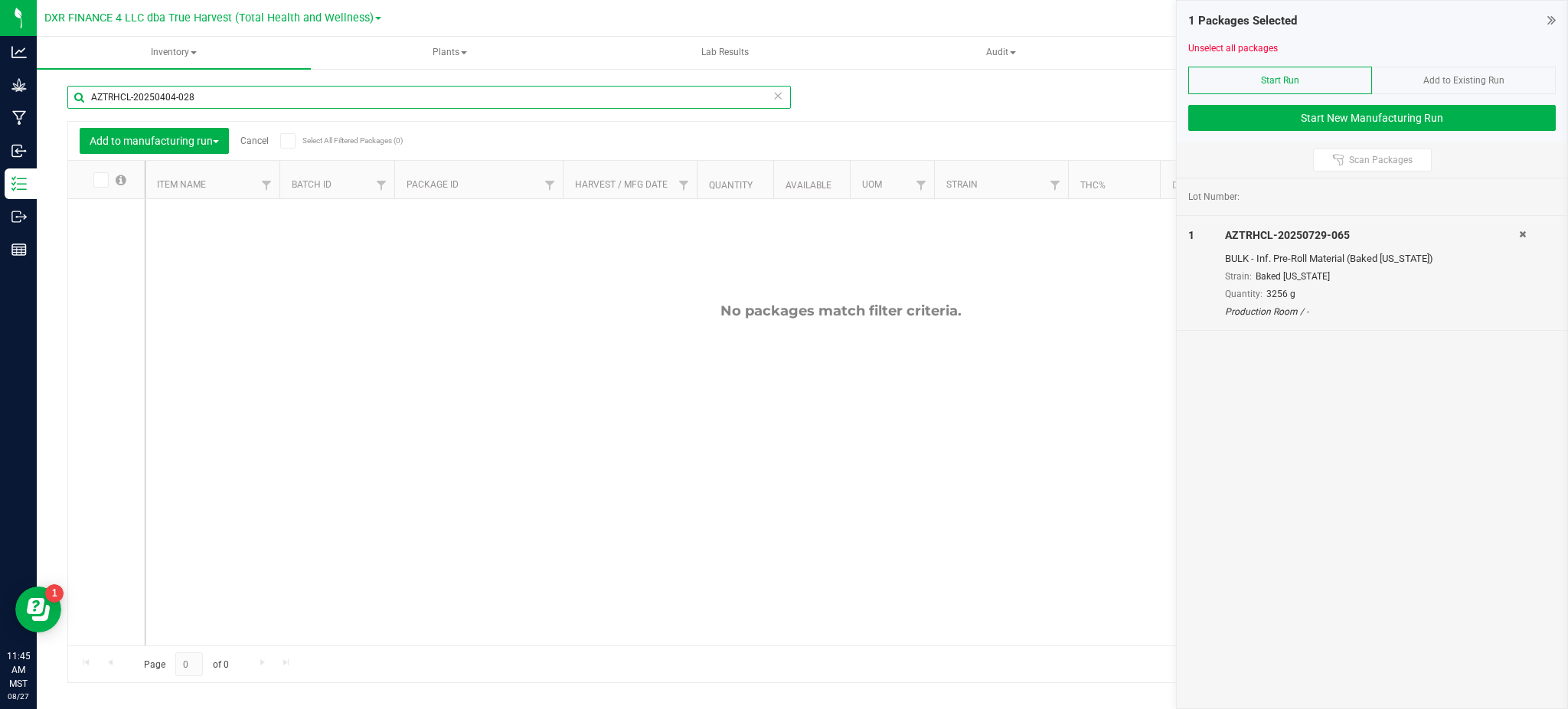
paste input "728-067"
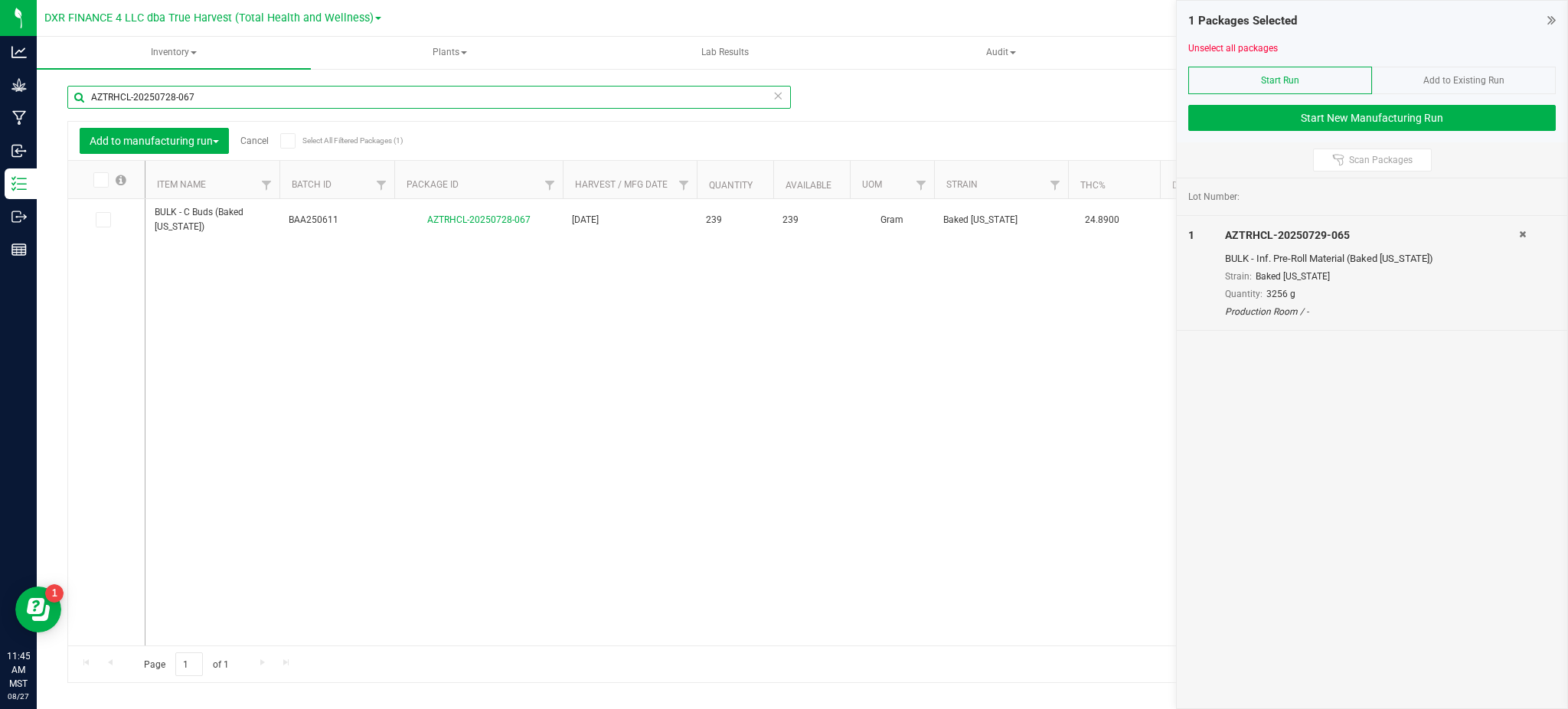
type input "AZTRHCL-20250728-067"
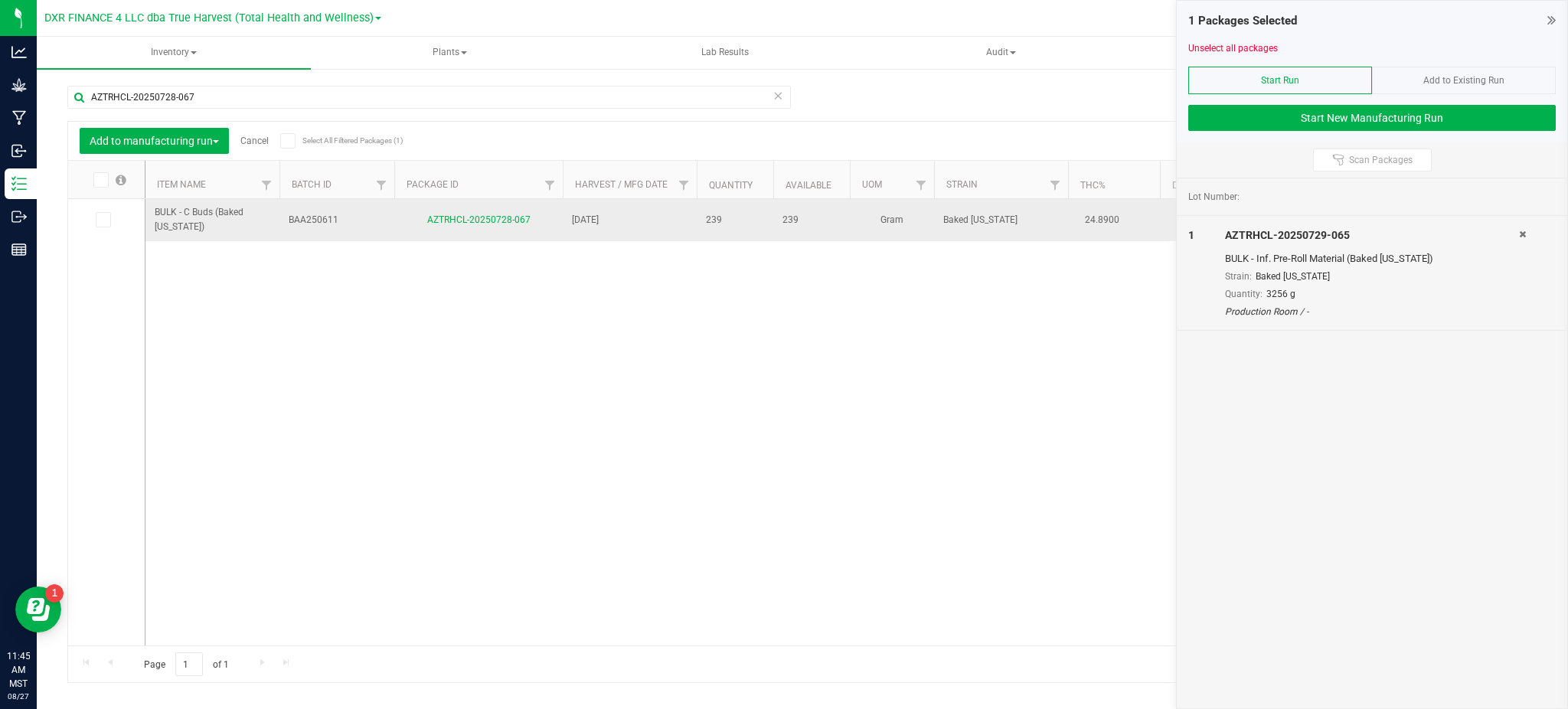
drag, startPoint x: 168, startPoint y: 221, endPoint x: 158, endPoint y: 216, distance: 11.2
click at [168, 221] on span "BULK - C Buds (Baked Alaska)" at bounding box center [212, 219] width 115 height 29
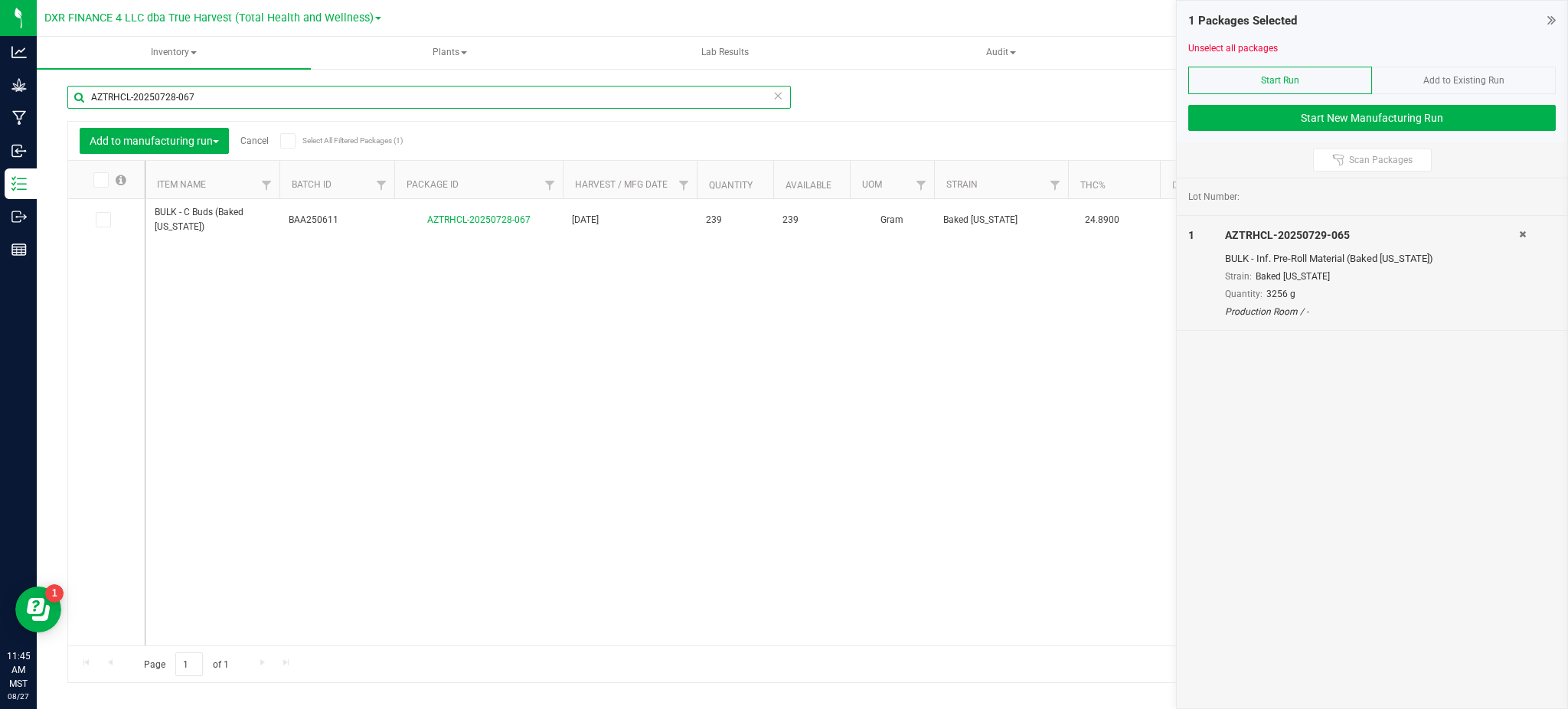
drag, startPoint x: 247, startPoint y: 98, endPoint x: 59, endPoint y: 100, distance: 188.0
click at [51, 103] on div "AZTRHCL-20250728-067 Add to manufacturing run Cancel Select All Filtered Packag…" at bounding box center [802, 300] width 1531 height 467
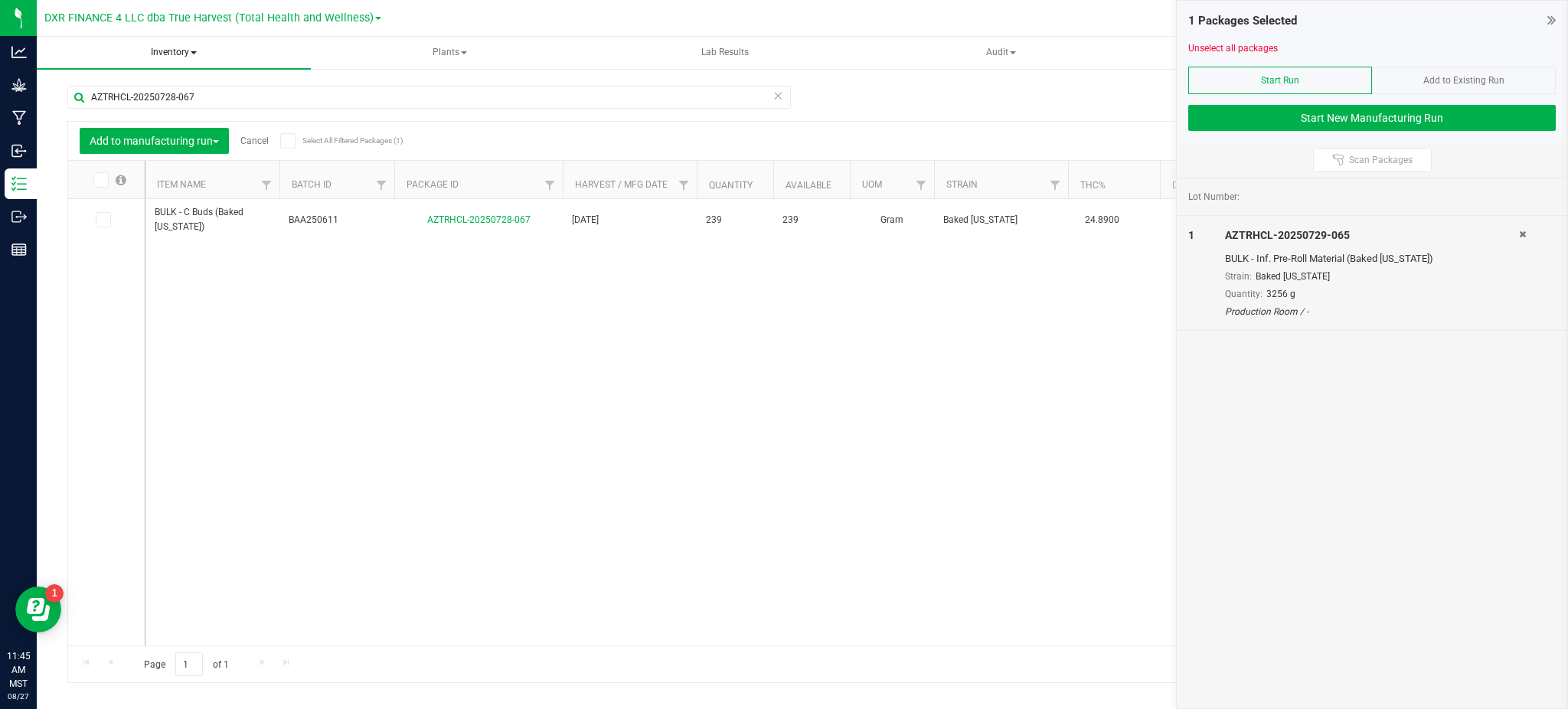
click at [160, 54] on span "Inventory" at bounding box center [173, 53] width 274 height 32
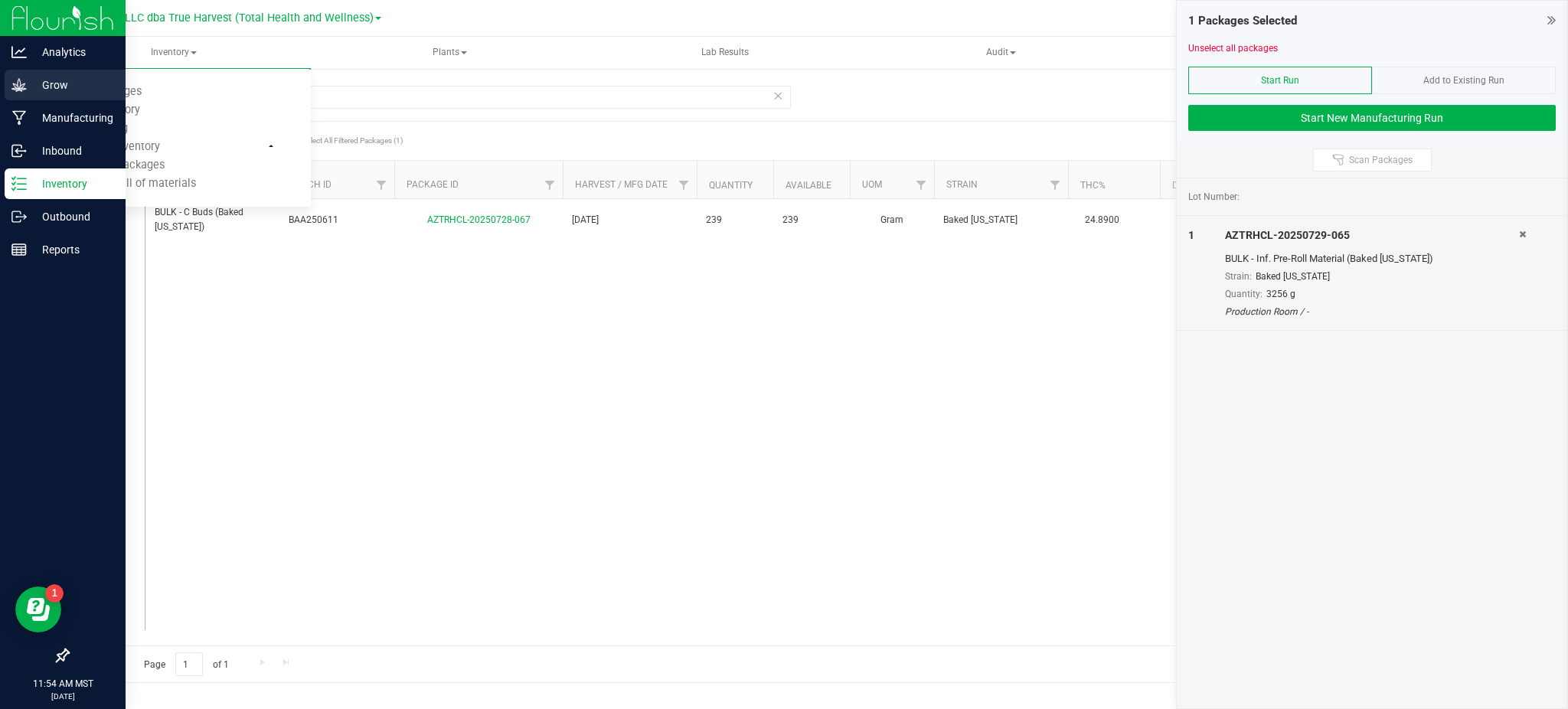
click at [40, 82] on p "Grow" at bounding box center [73, 85] width 92 height 19
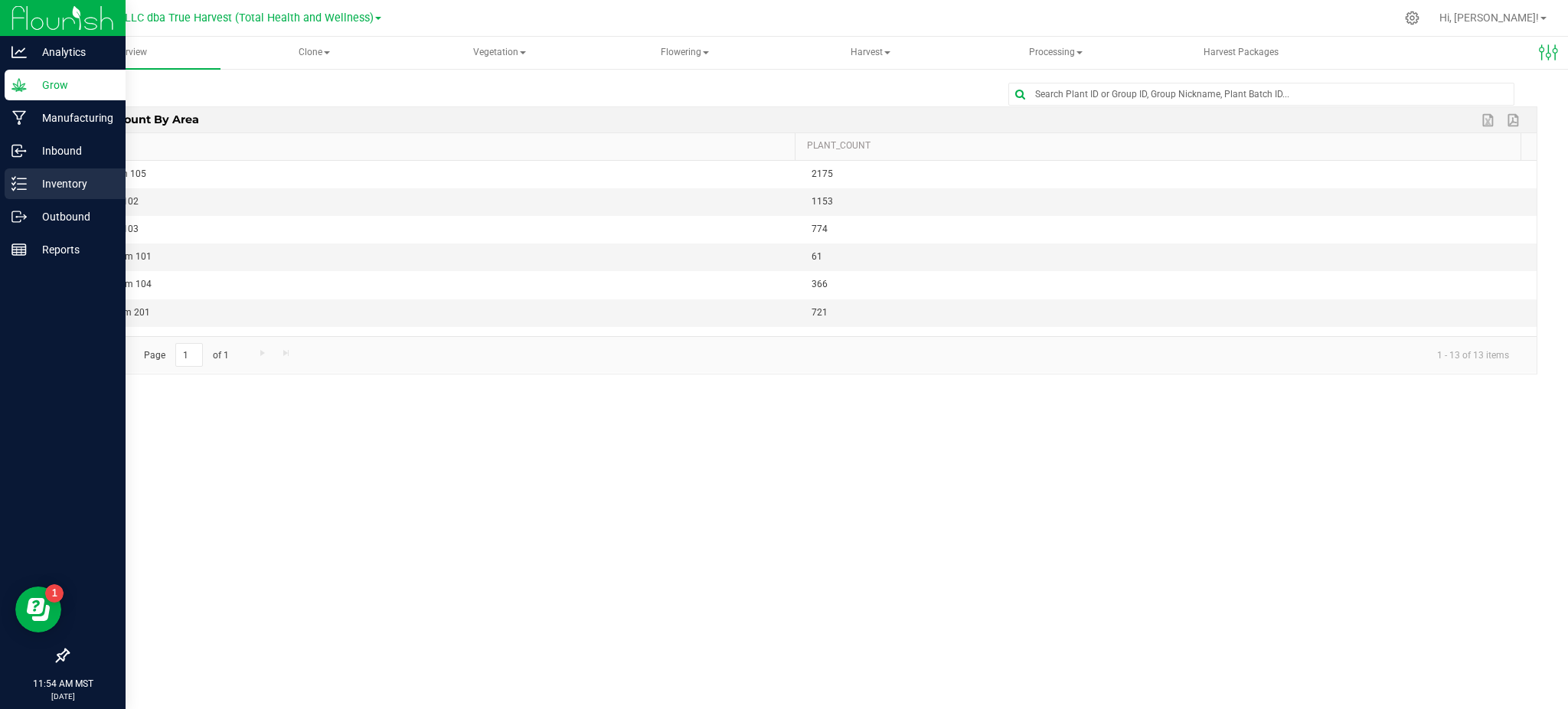
click at [50, 187] on p "Inventory" at bounding box center [73, 184] width 92 height 19
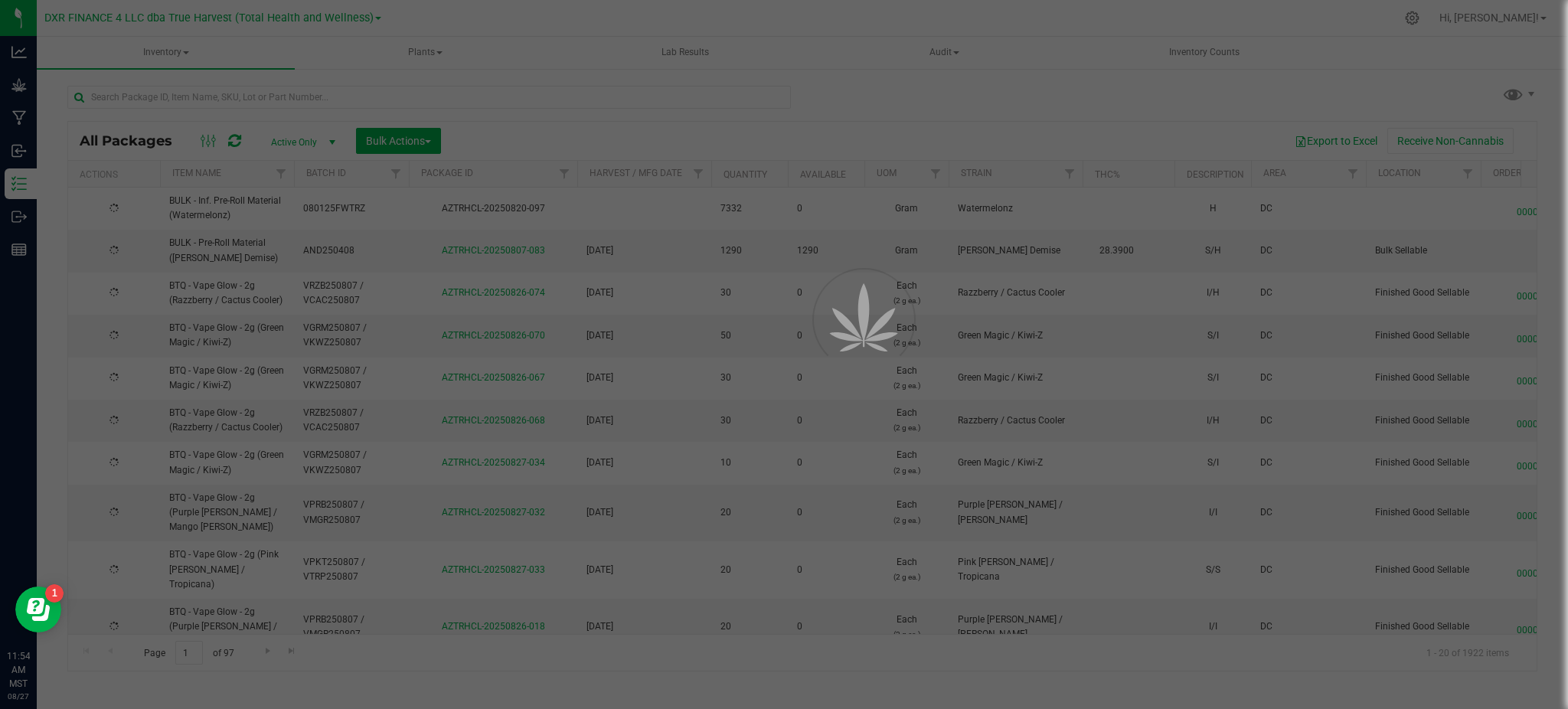
click at [166, 86] on div at bounding box center [784, 354] width 1568 height 709
click at [174, 97] on input "text" at bounding box center [429, 96] width 723 height 23
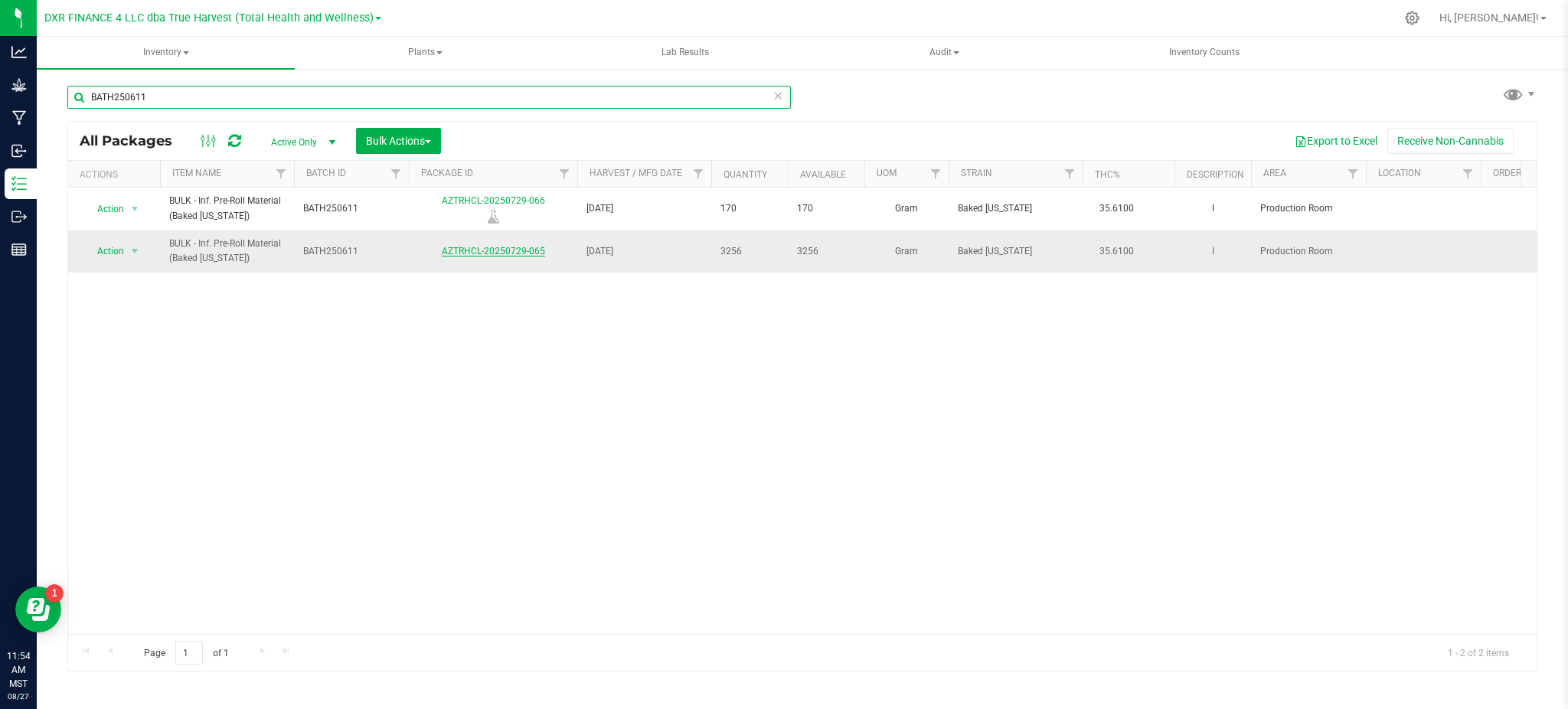
type input "BATH250611"
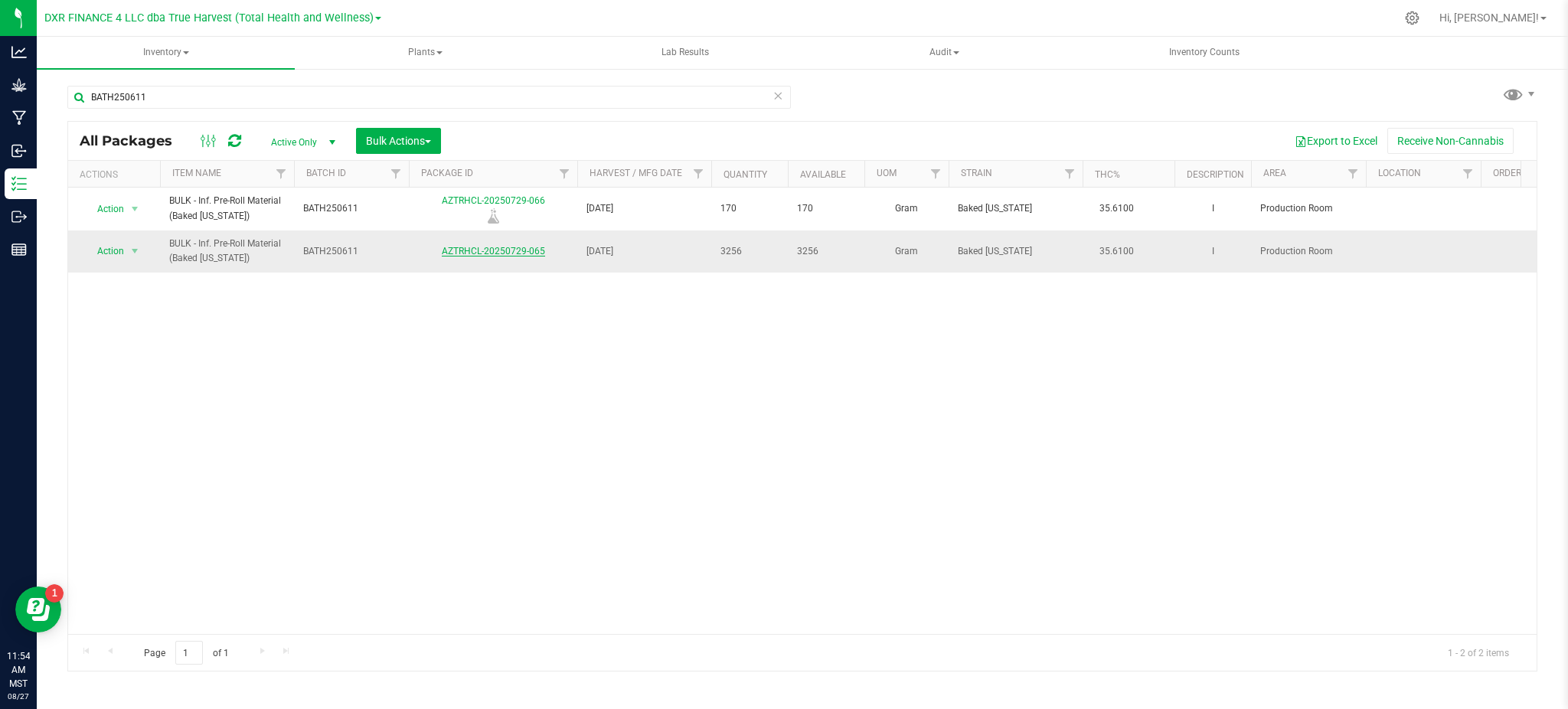
click at [472, 256] on link "AZTRHCL-20250729-065" at bounding box center [493, 251] width 103 height 11
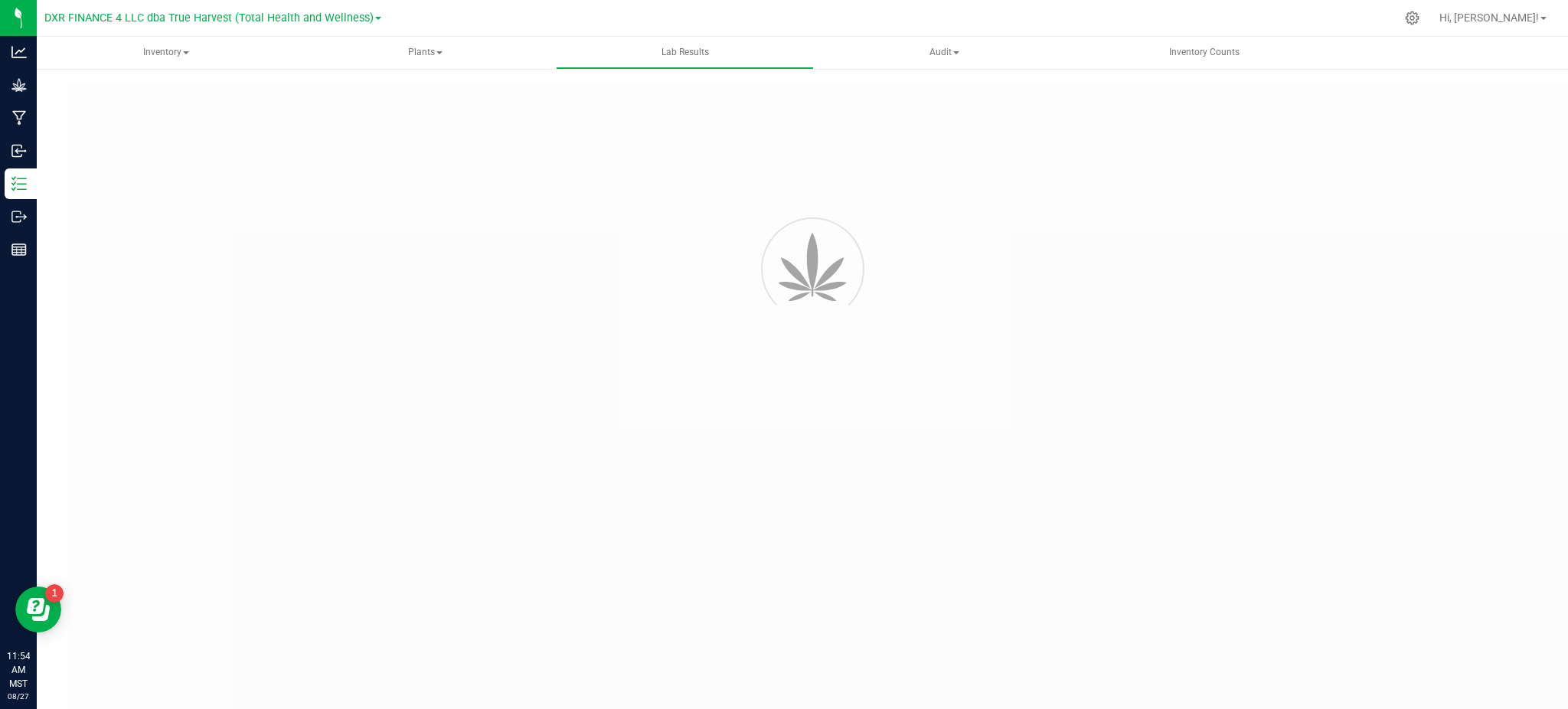
type input "AZTRHCL-20250729-066"
type input "TE50730006-002"
type input "AZTRHCL-20250729-066"
type input "08/01/2025 9:46 PM"
type input "08/01/2026"
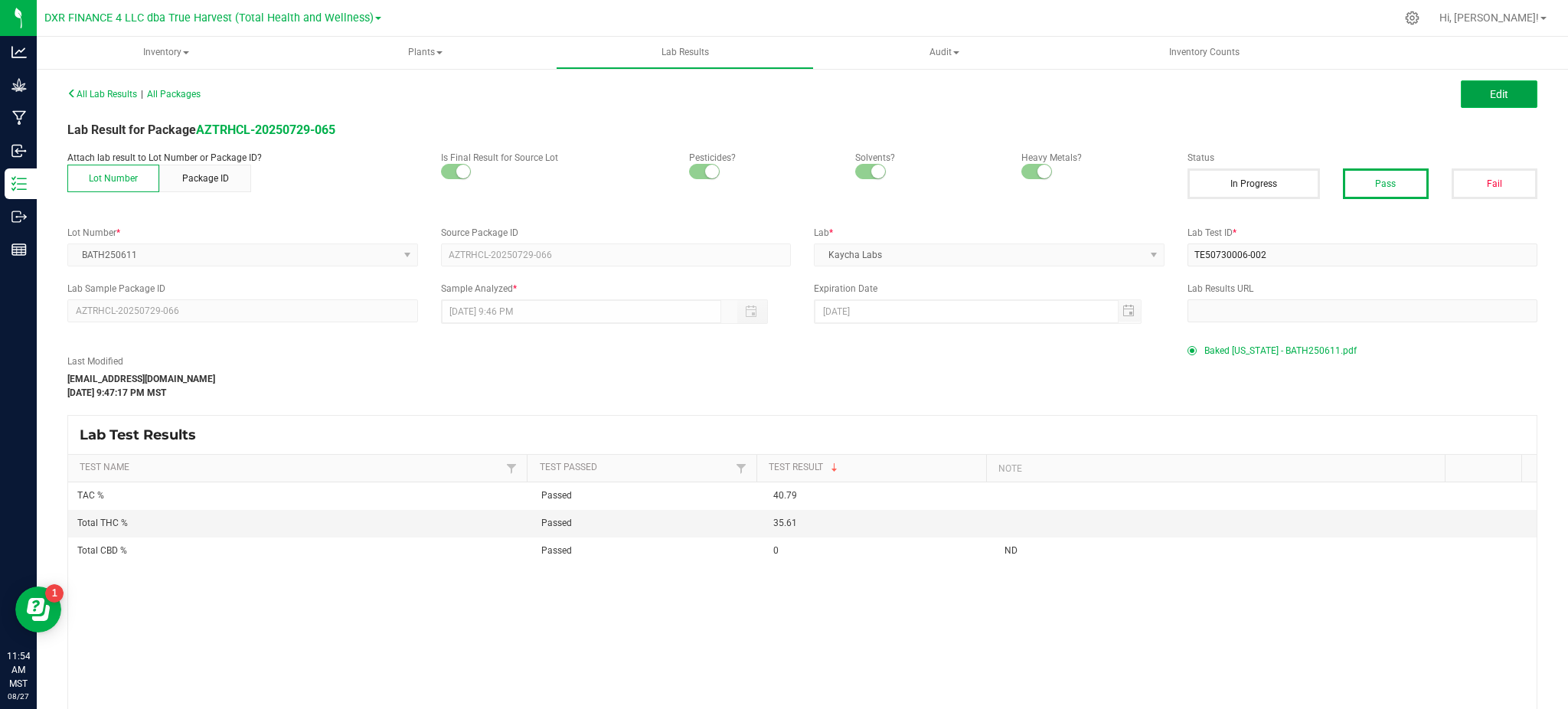
click at [1485, 102] on button "Edit" at bounding box center [1499, 94] width 77 height 27
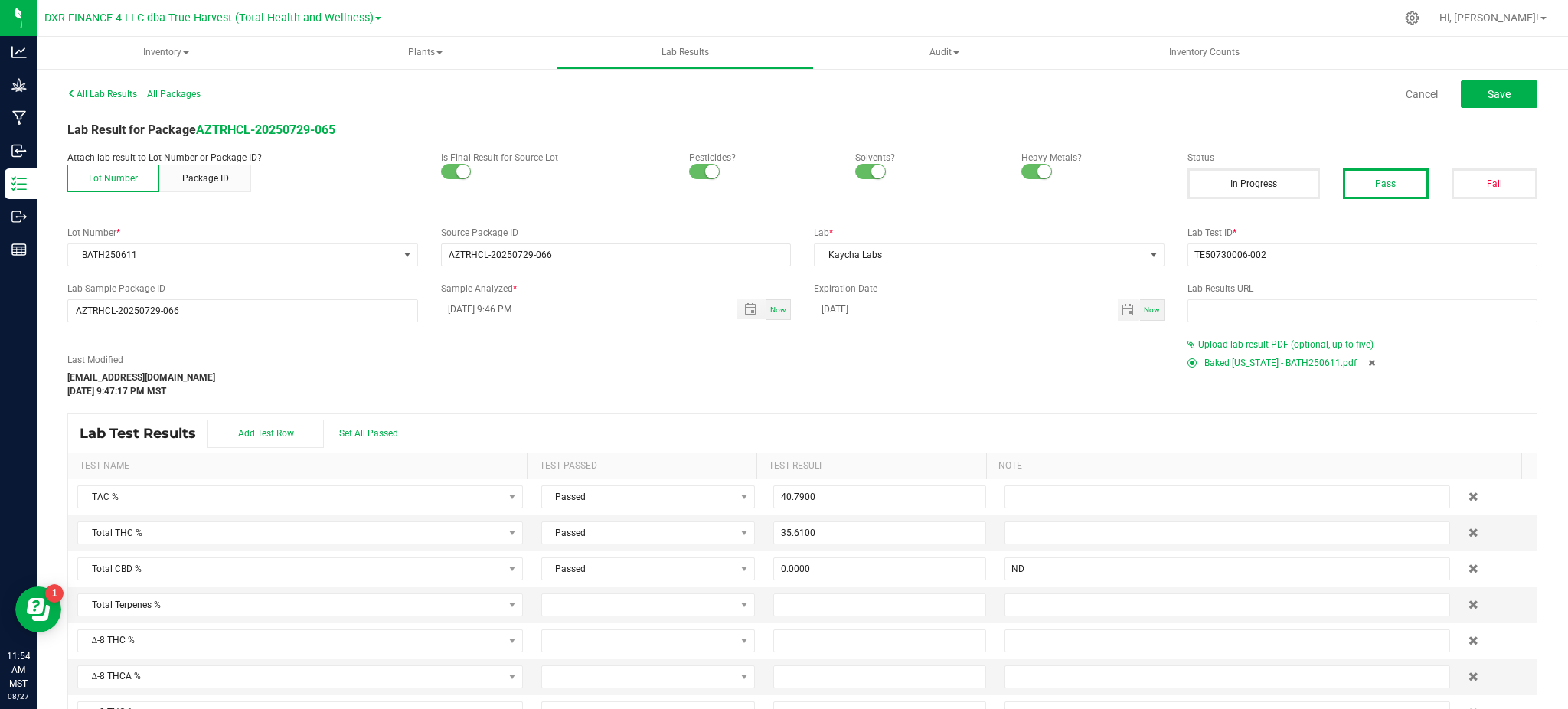
click at [1368, 363] on icon at bounding box center [1371, 363] width 7 height 9
drag, startPoint x: 1282, startPoint y: 254, endPoint x: 986, endPoint y: 275, distance: 296.7
click at [987, 275] on div "All Lab Results | All Packages Cancel Save Lab Result for Package AZTRHCL-20250…" at bounding box center [802, 434] width 1470 height 703
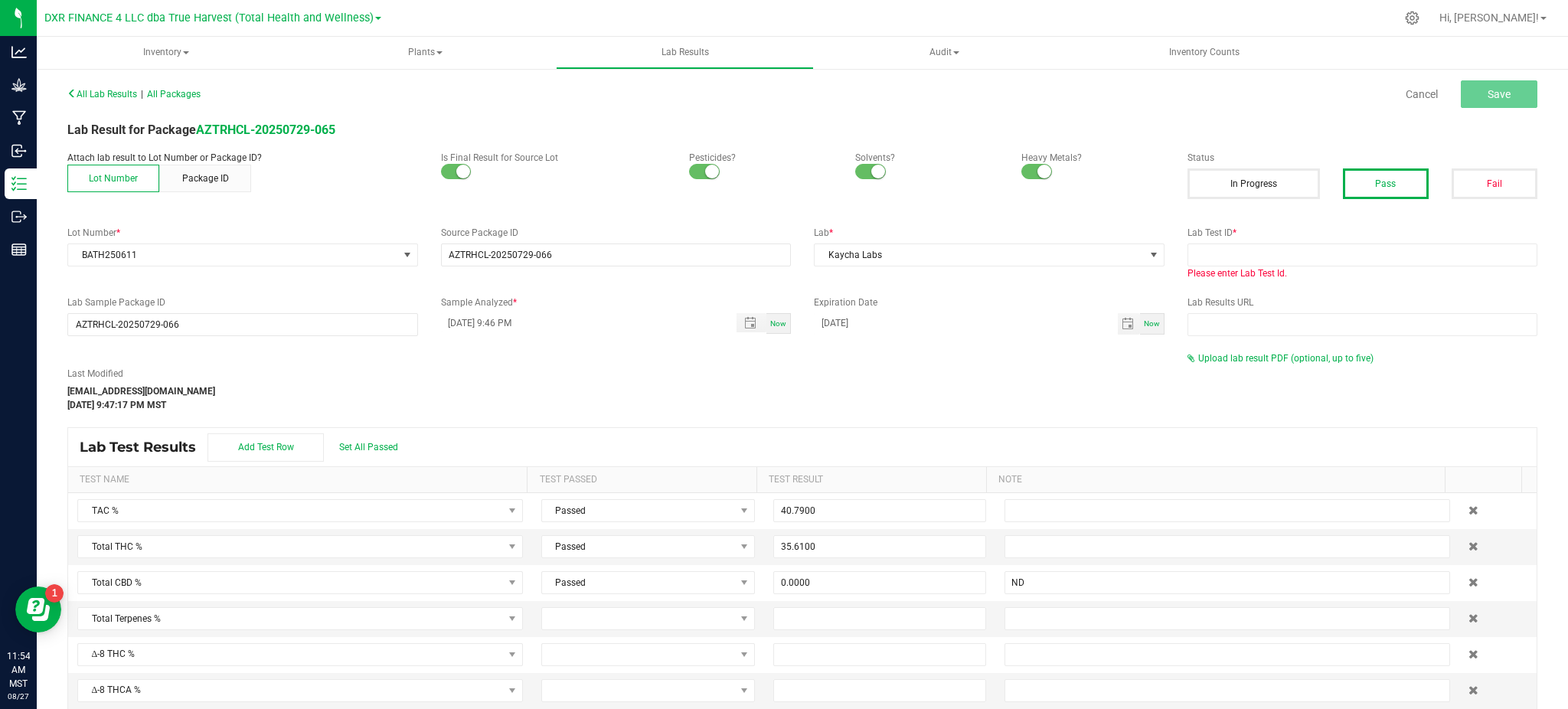
drag, startPoint x: 862, startPoint y: 406, endPoint x: 872, endPoint y: 392, distance: 17.2
click at [863, 404] on div "Last Modified ncarel@trueharvestco.com Aug 26, 2025 9:47:17 PM MST" at bounding box center [616, 389] width 1120 height 45
drag, startPoint x: 565, startPoint y: 257, endPoint x: 251, endPoint y: 260, distance: 314.0
click at [251, 259] on div "Lot Number * BATH250611 Source Package ID AZTRHCL-20250729-066 Lab * Kaycha Lab…" at bounding box center [803, 253] width 1493 height 55
drag, startPoint x: 492, startPoint y: 368, endPoint x: 476, endPoint y: 323, distance: 47.8
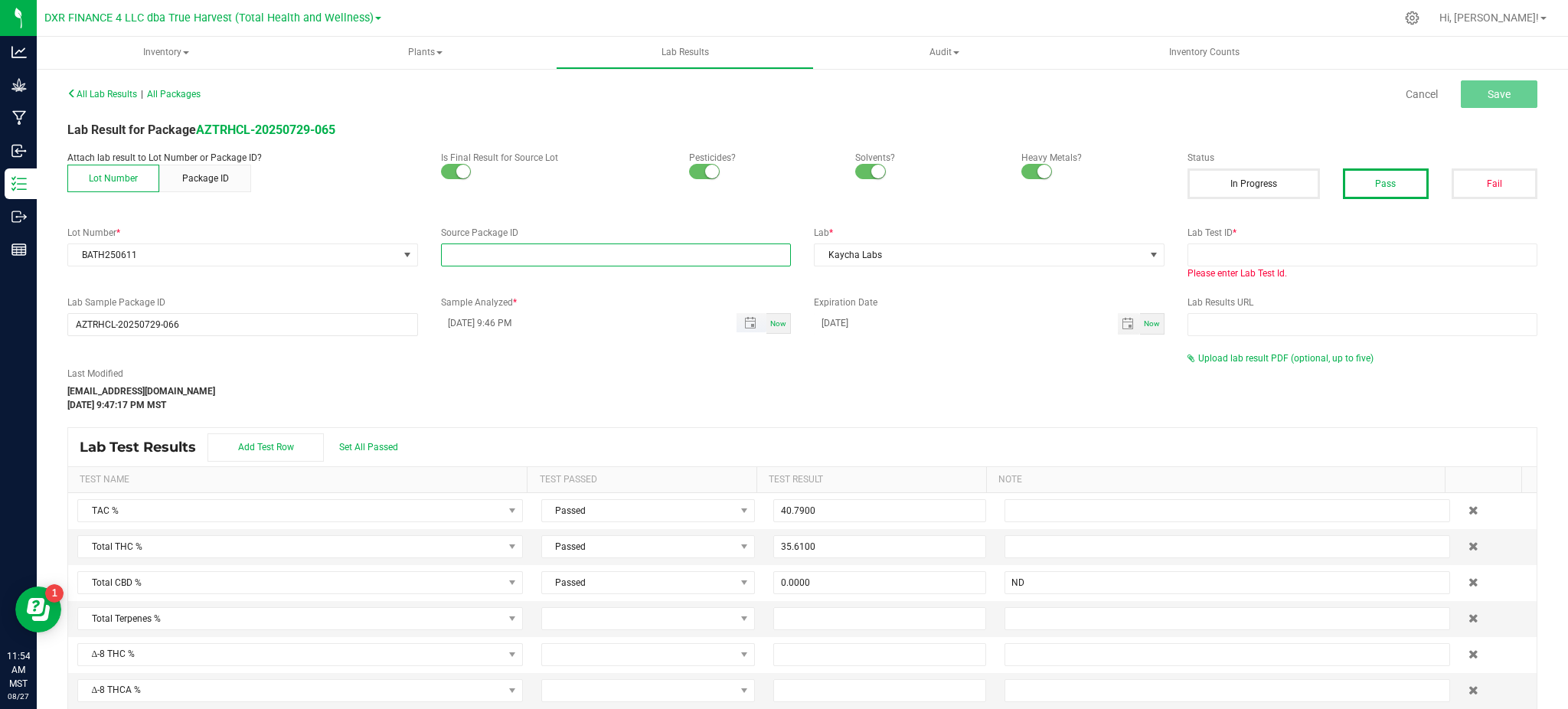
click at [493, 360] on div "Last Modified ncarel@trueharvestco.com Aug 26, 2025 9:47:17 PM MST" at bounding box center [616, 381] width 1120 height 61
click at [744, 323] on span "Toggle popup" at bounding box center [750, 323] width 12 height 12
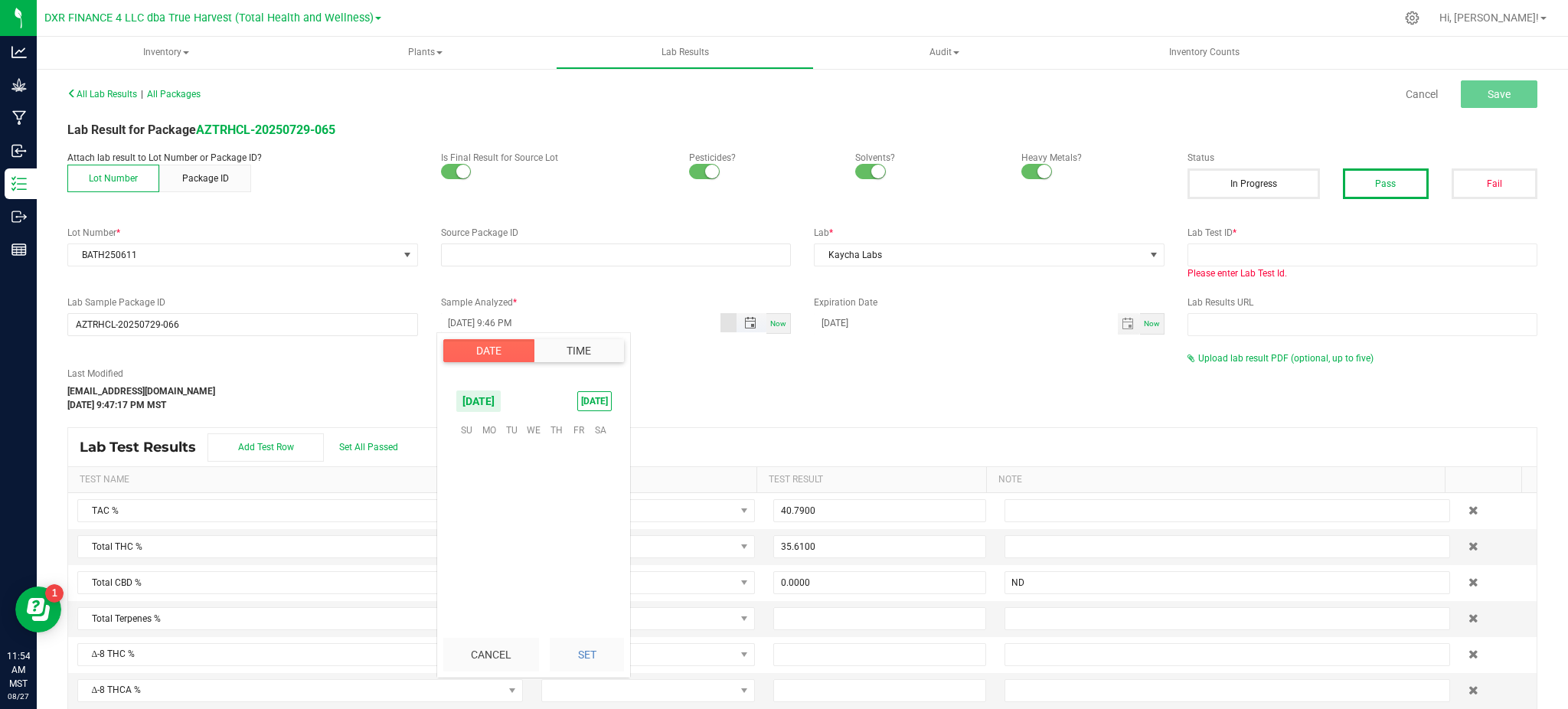
scroll to position [20, 0]
click at [547, 194] on div "Attach lab result to Lot Number or Package ID? Lot Number Package ID Is Final R…" at bounding box center [803, 181] width 1493 height 60
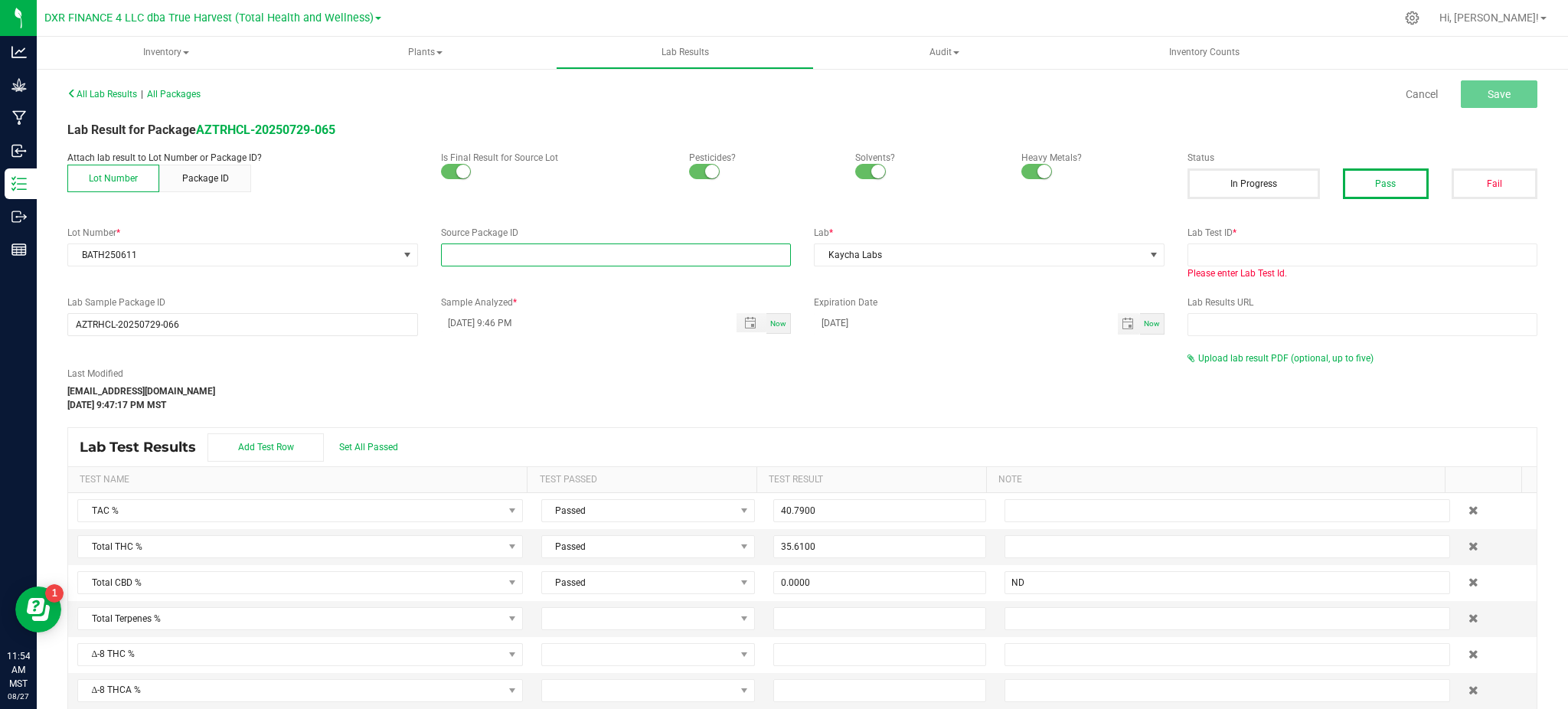
click at [579, 262] on input "NO DATA FOUND" at bounding box center [616, 254] width 349 height 21
click at [1235, 253] on input "text" at bounding box center [1362, 254] width 351 height 23
paste input "TE50807005-011"
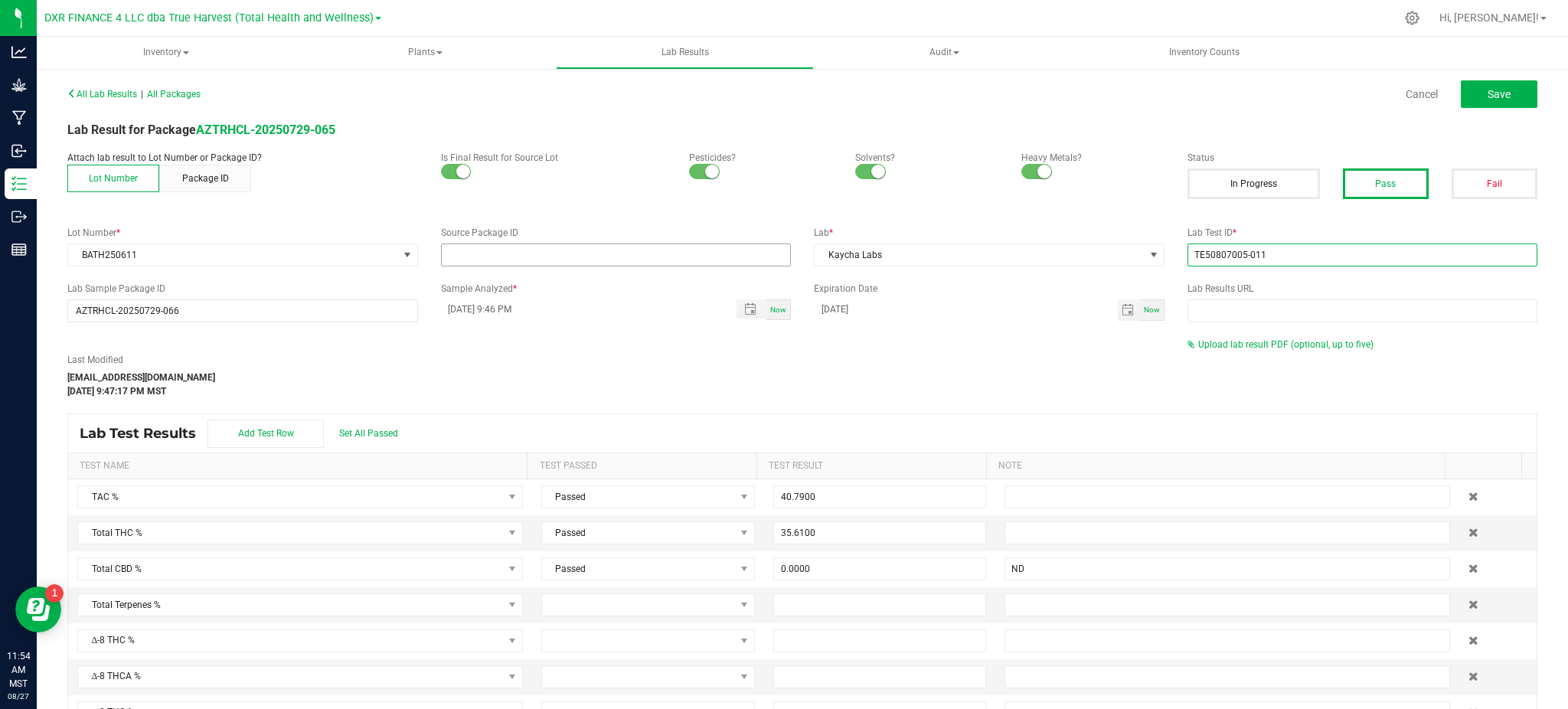
type input "TE50807005-011"
click at [682, 255] on input "NO DATA FOUND" at bounding box center [616, 254] width 349 height 21
click at [558, 378] on div "Last Modified ncarel@trueharvestco.com Aug 26, 2025 9:47:17 PM MST" at bounding box center [616, 375] width 1120 height 45
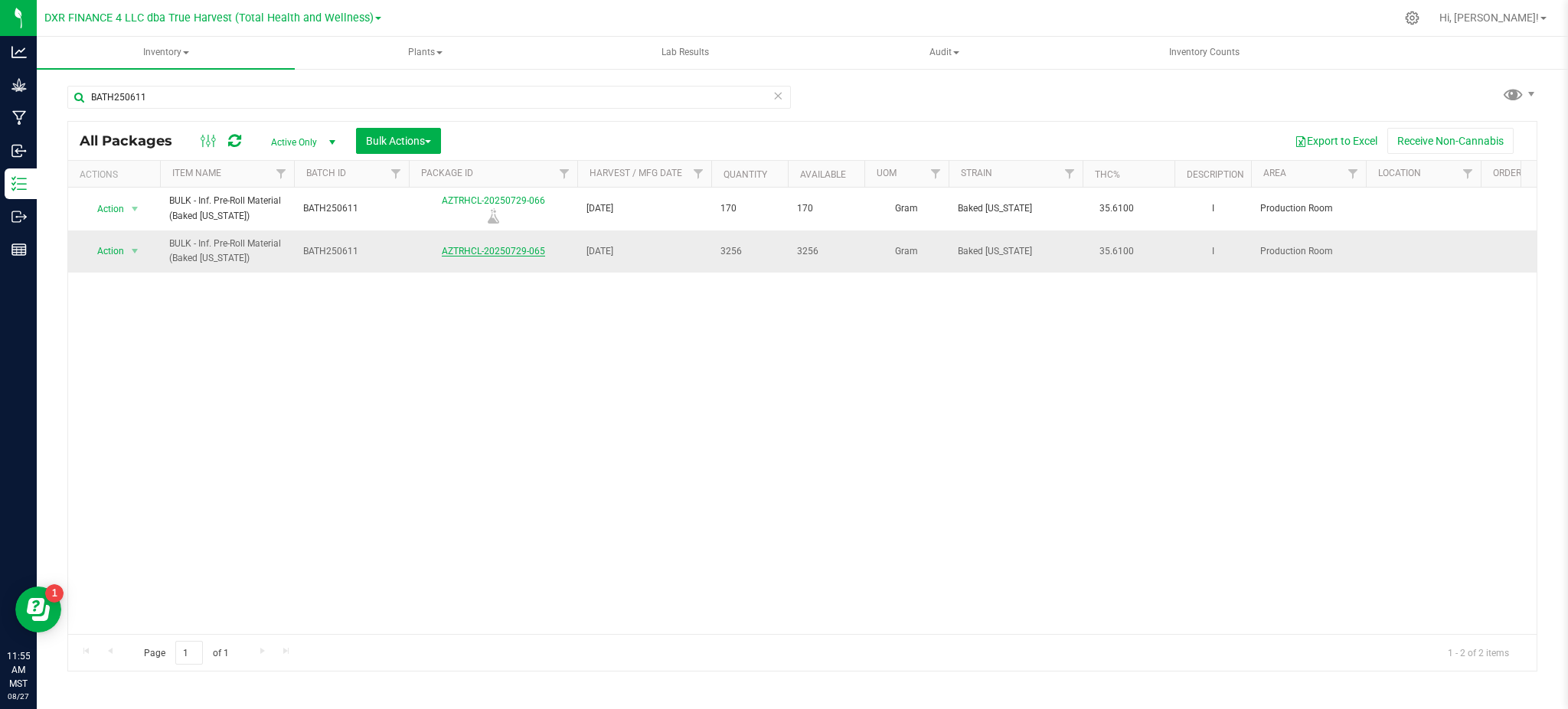
click at [518, 250] on link "AZTRHCL-20250729-065" at bounding box center [493, 251] width 103 height 11
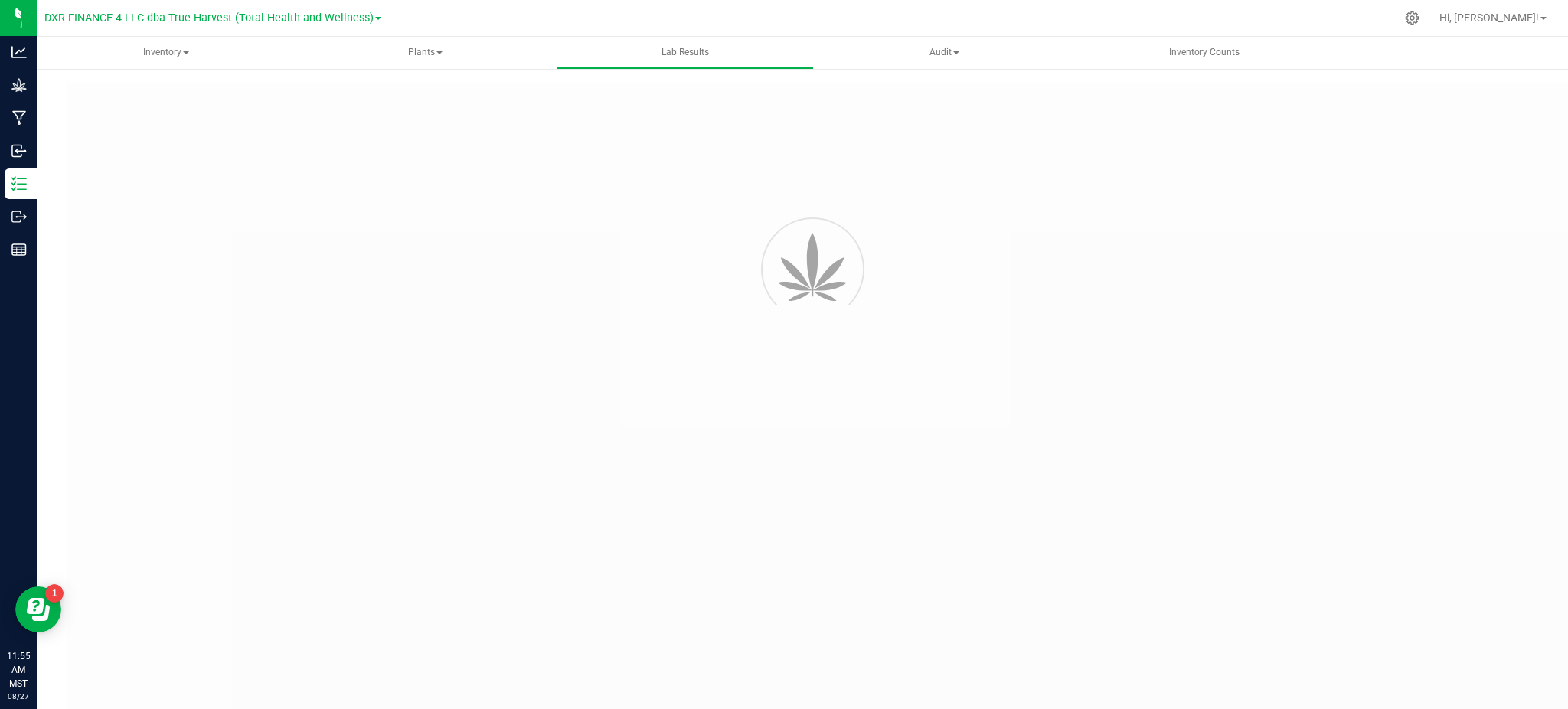
type input "AZTRHCL-20250729-066"
type input "TE50730006-002"
type input "AZTRHCL-20250729-066"
type input "08/01/2025 9:46 PM"
type input "08/01/2026"
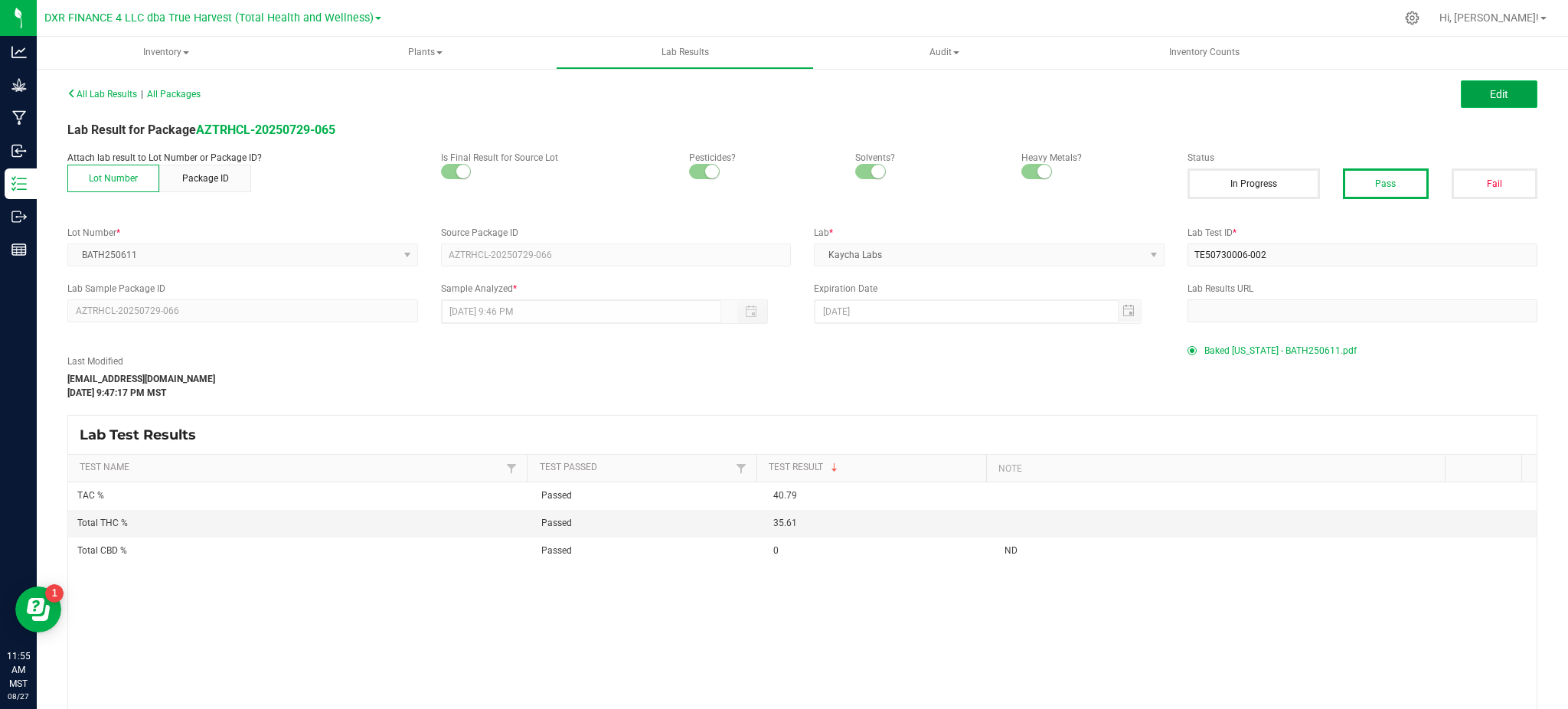
click at [1516, 92] on button "Edit" at bounding box center [1499, 94] width 77 height 27
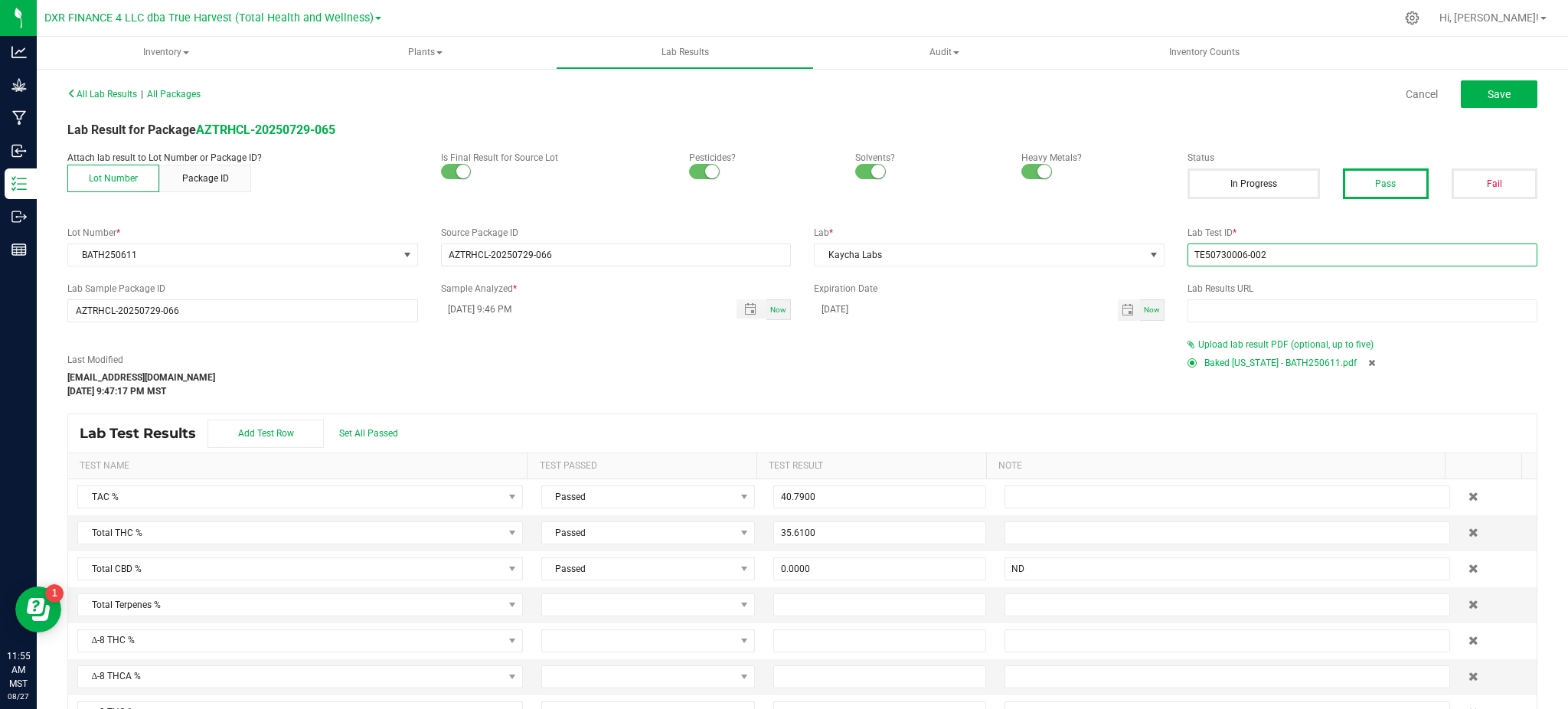
drag, startPoint x: 1270, startPoint y: 255, endPoint x: 1099, endPoint y: 270, distance: 171.7
click at [1100, 270] on div "All Lab Results | All Packages Cancel Save Lab Result for Package AZTRHCL-20250…" at bounding box center [802, 434] width 1470 height 703
paste input "807005-011"
type input "TE50807005-011"
drag, startPoint x: 939, startPoint y: 396, endPoint x: 1118, endPoint y: 329, distance: 191.1
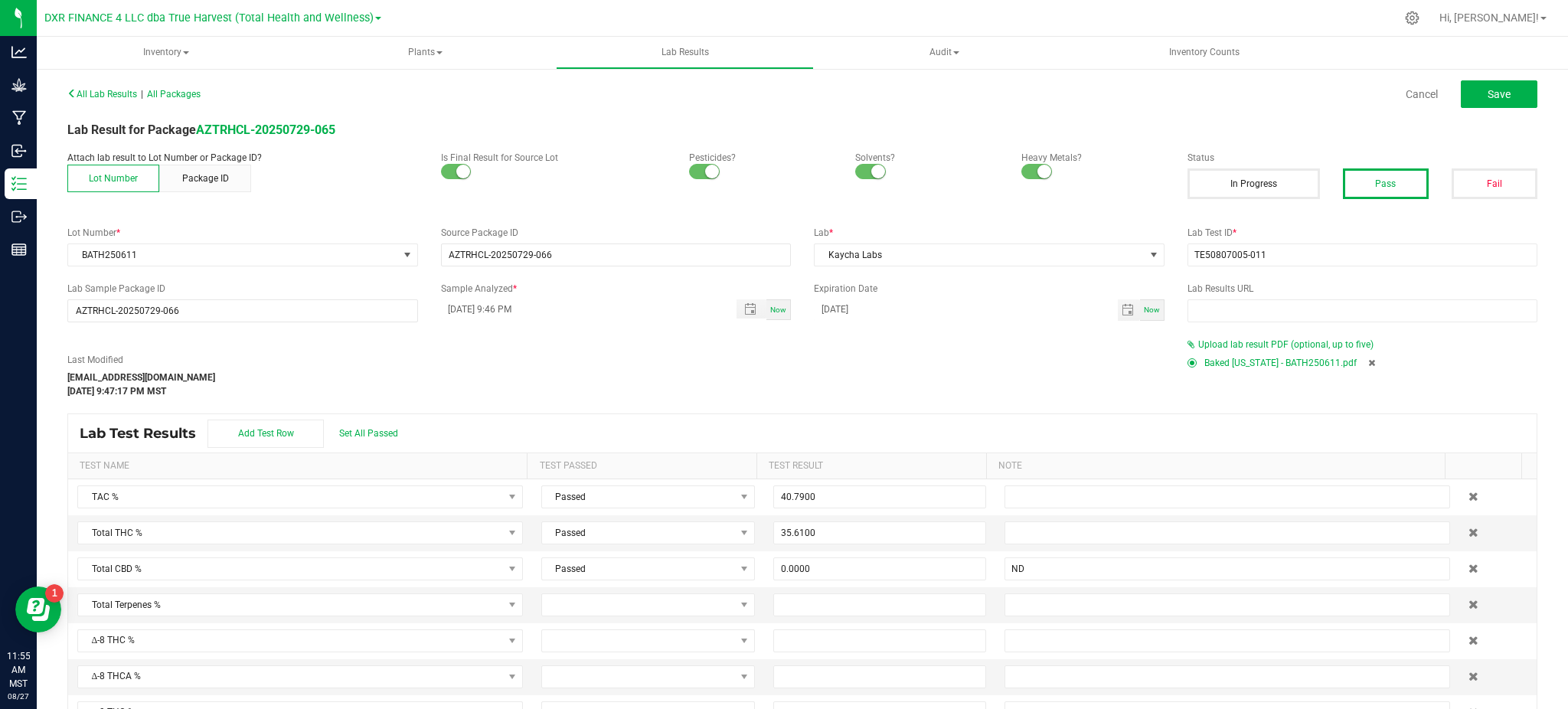
click at [944, 393] on div "Last Modified ncarel@trueharvestco.com Aug 26, 2025 9:47:17 PM MST" at bounding box center [616, 375] width 1120 height 45
click at [749, 306] on span "Toggle popup" at bounding box center [750, 309] width 26 height 12
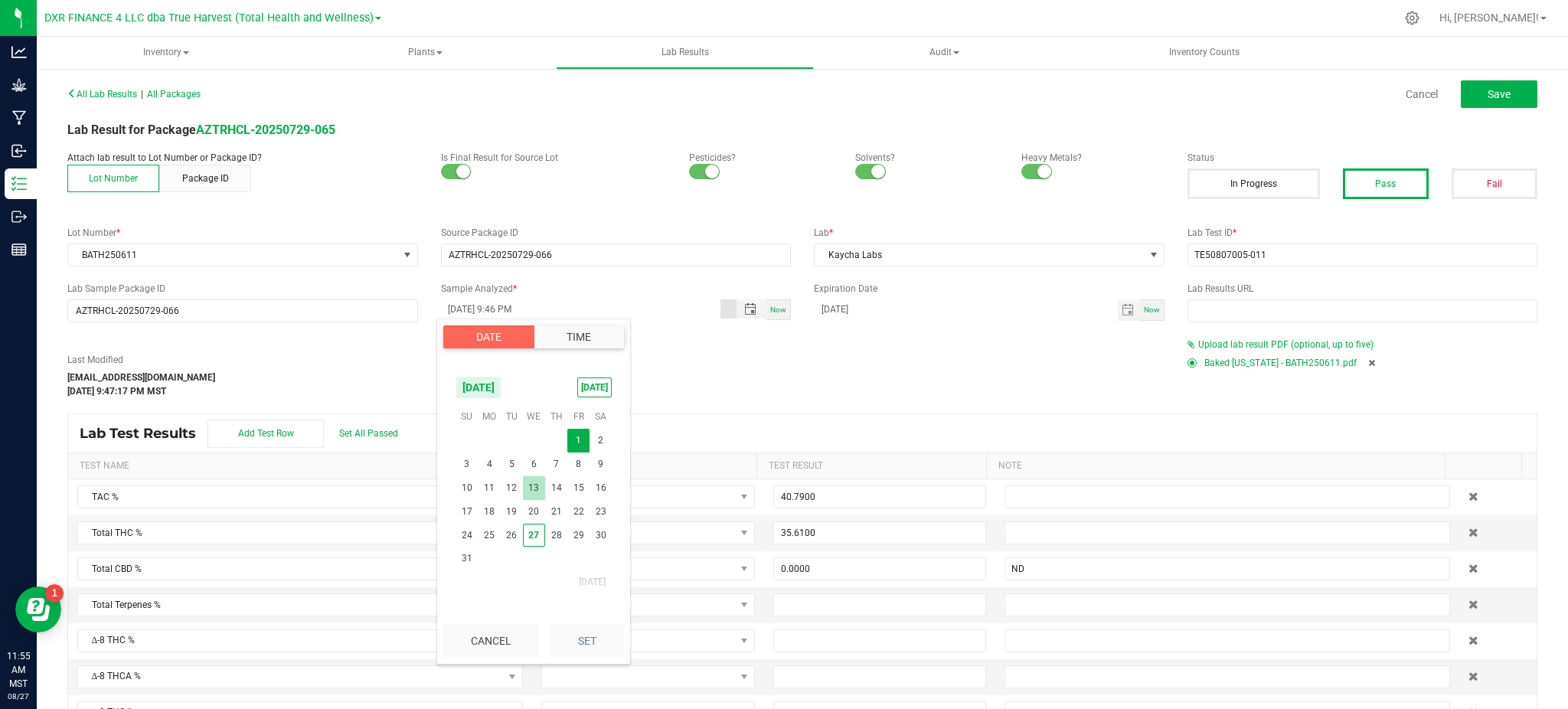
click at [535, 487] on span "13" at bounding box center [534, 488] width 22 height 24
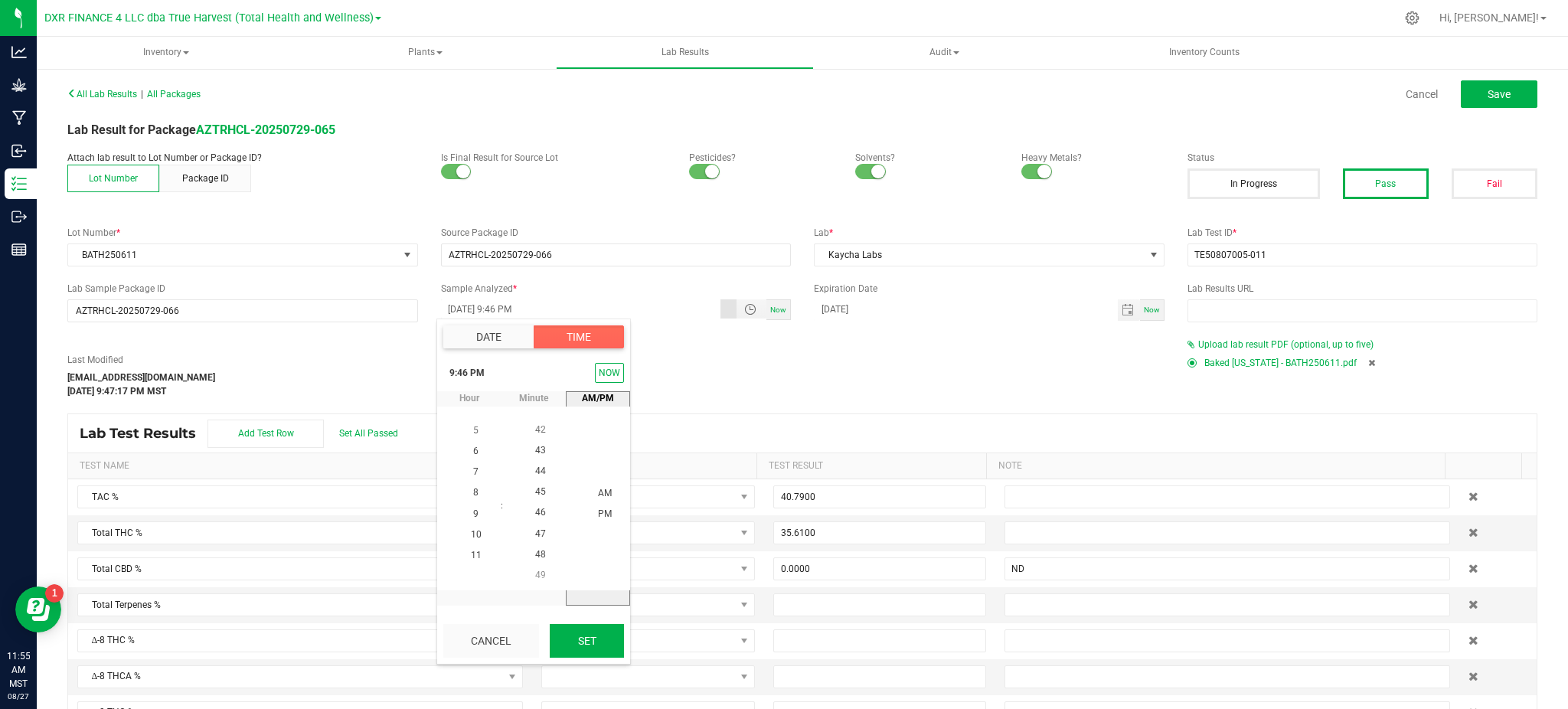
click at [607, 633] on button "Set" at bounding box center [586, 640] width 74 height 33
type input "08/13/2025 9:46 PM"
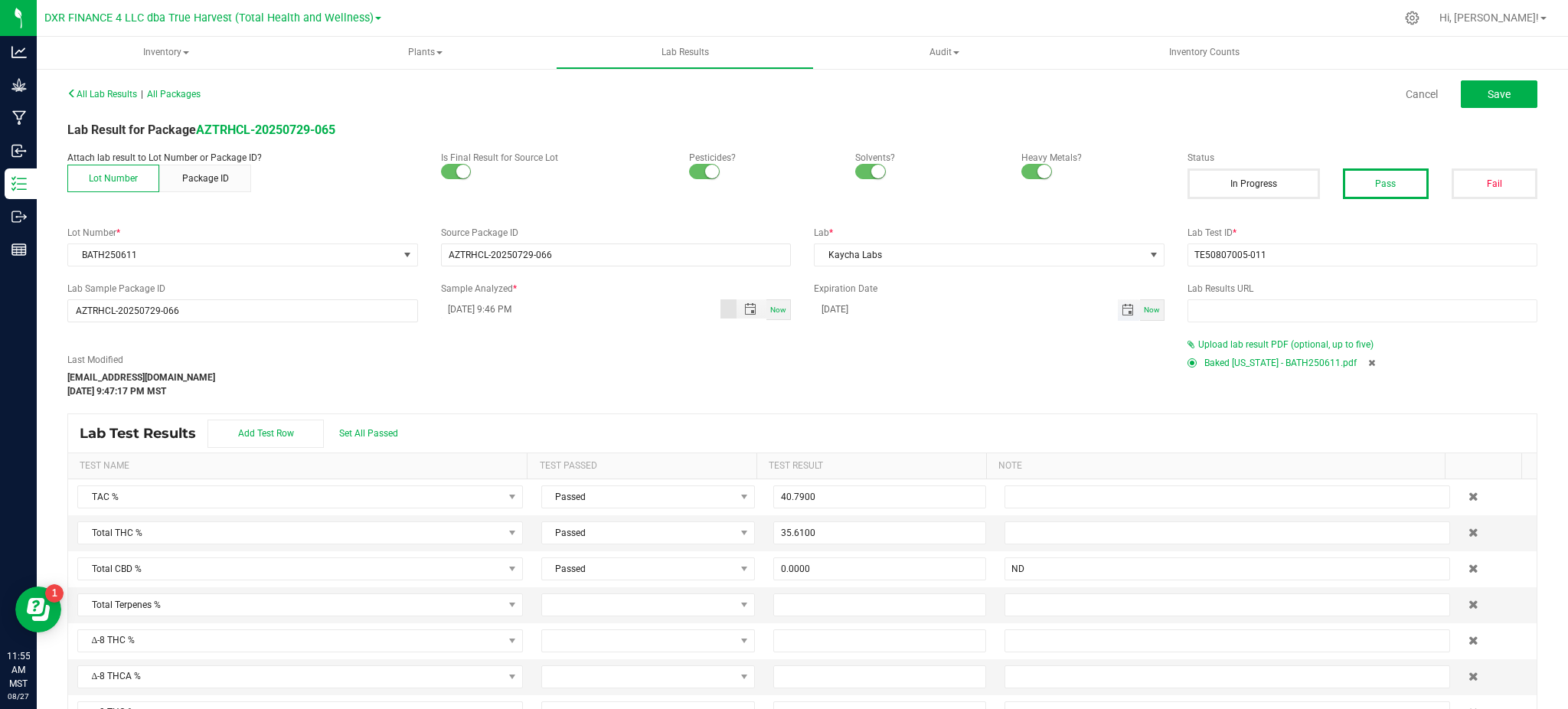
click at [1121, 306] on span "Toggle calendar" at bounding box center [1127, 310] width 12 height 12
click at [735, 369] on div "Last Modified ncarel@trueharvestco.com Aug 26, 2025 9:47:17 PM MST" at bounding box center [616, 375] width 1120 height 45
click at [836, 308] on input "08/01/2026" at bounding box center [966, 309] width 304 height 19
type input "08/13/2026"
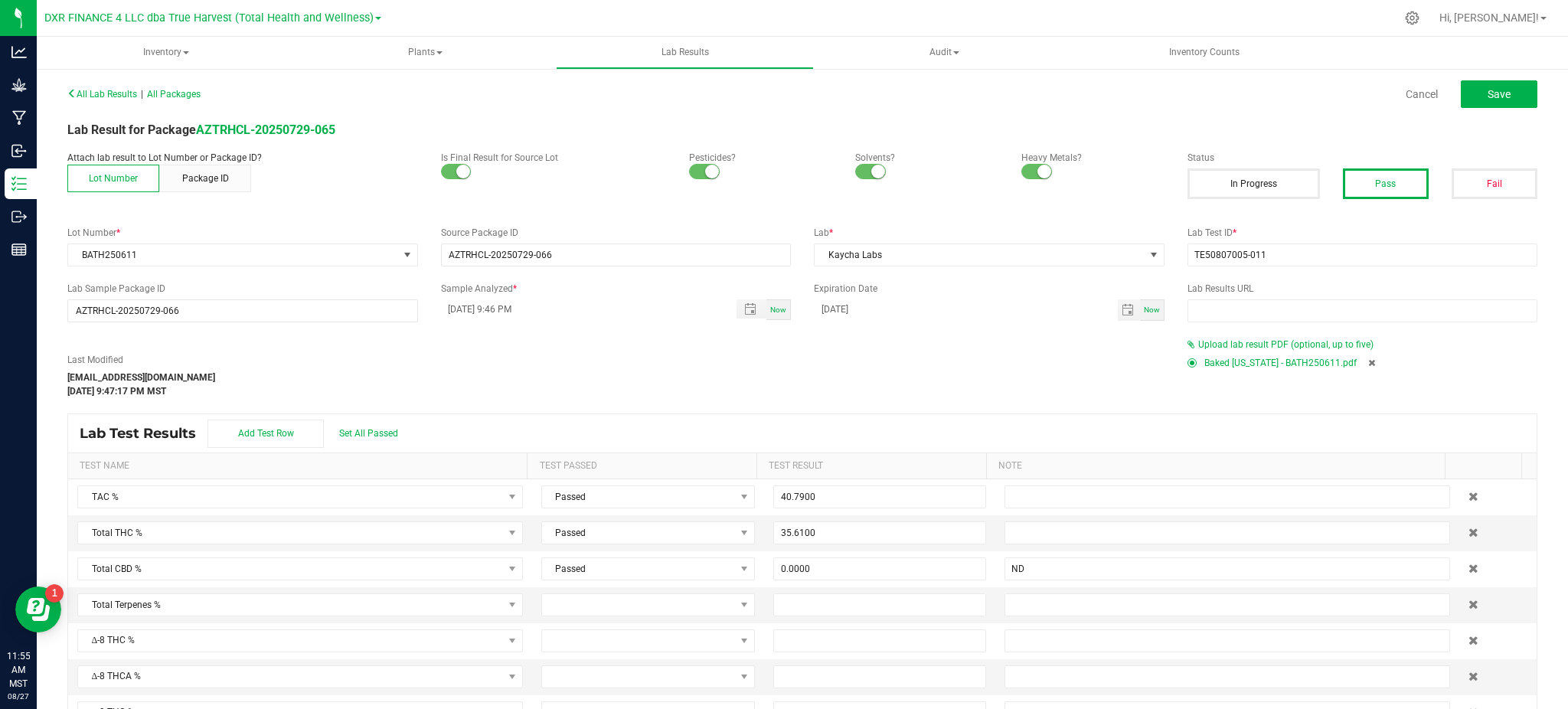
click at [753, 366] on div "Last Modified ncarel@trueharvestco.com Aug 26, 2025 9:47:17 PM MST" at bounding box center [616, 375] width 1120 height 45
click at [583, 392] on div "Last Modified ncarel@trueharvestco.com Aug 26, 2025 9:47:17 PM MST" at bounding box center [616, 375] width 1120 height 45
drag, startPoint x: 865, startPoint y: 501, endPoint x: 642, endPoint y: 536, distance: 225.7
type input "40.7900"
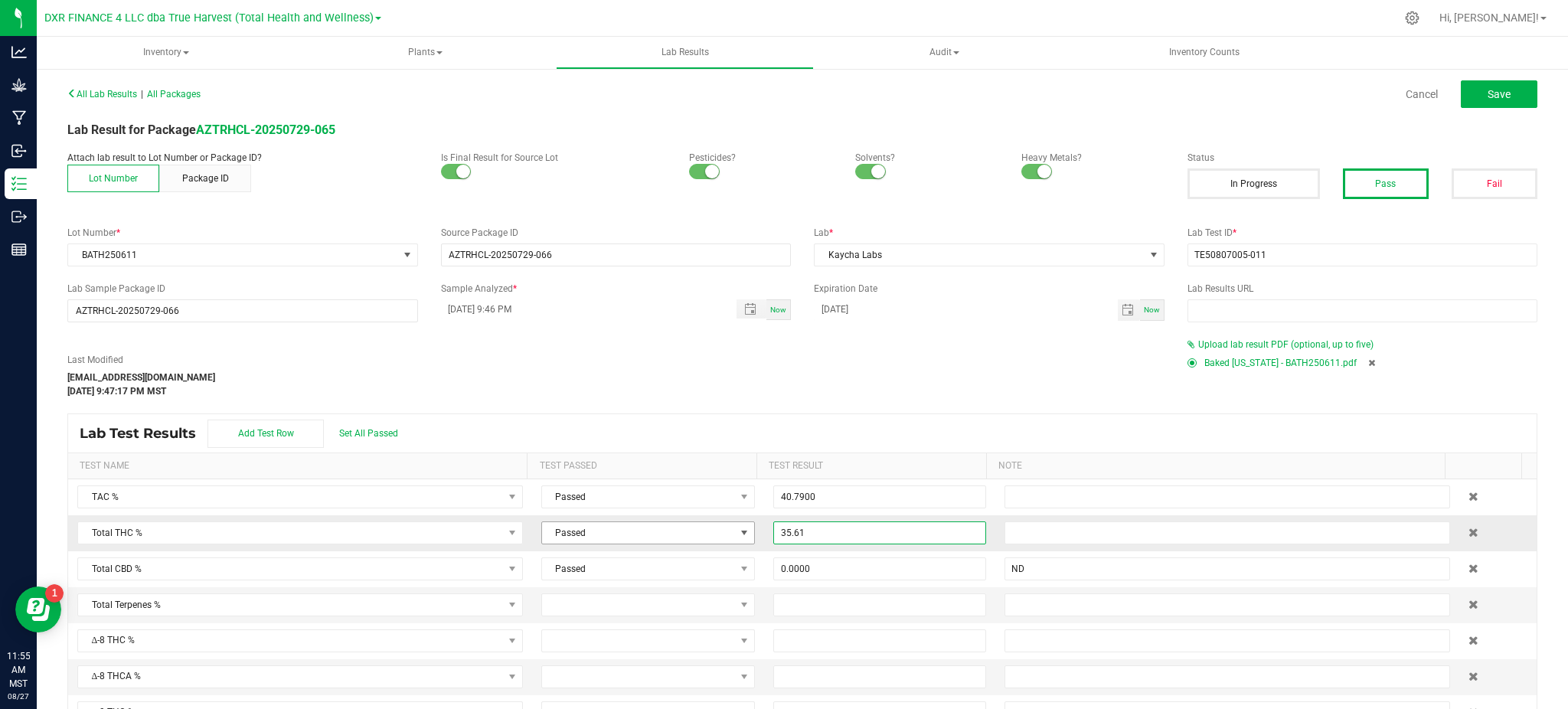
drag, startPoint x: 792, startPoint y: 526, endPoint x: 723, endPoint y: 537, distance: 69.9
click at [726, 537] on tr "Total THC % Passed 35.61" at bounding box center [802, 533] width 1468 height 36
type input "35.6100"
click at [802, 509] on span "40.7900" at bounding box center [880, 497] width 213 height 23
type input "40.79"
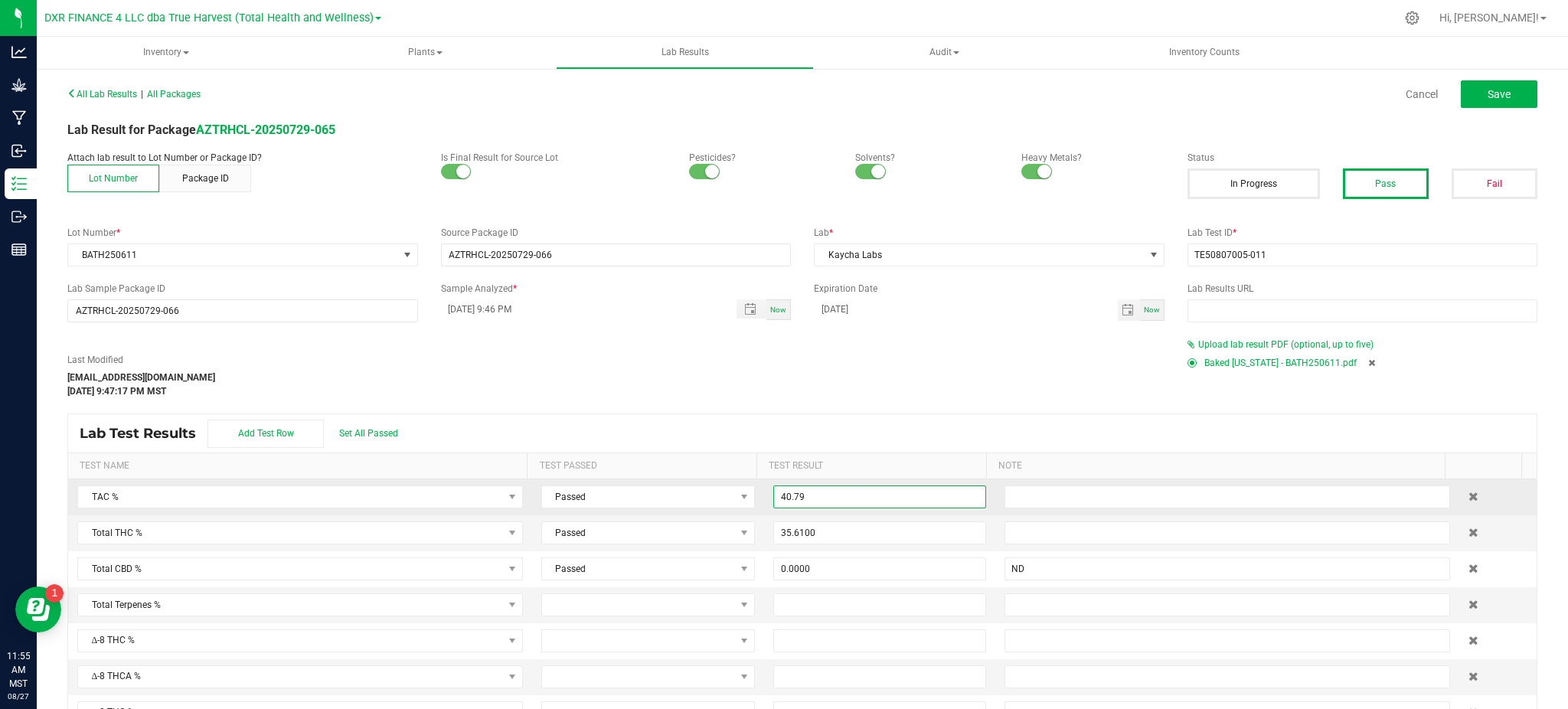
click at [810, 497] on input "40.79" at bounding box center [880, 497] width 212 height 21
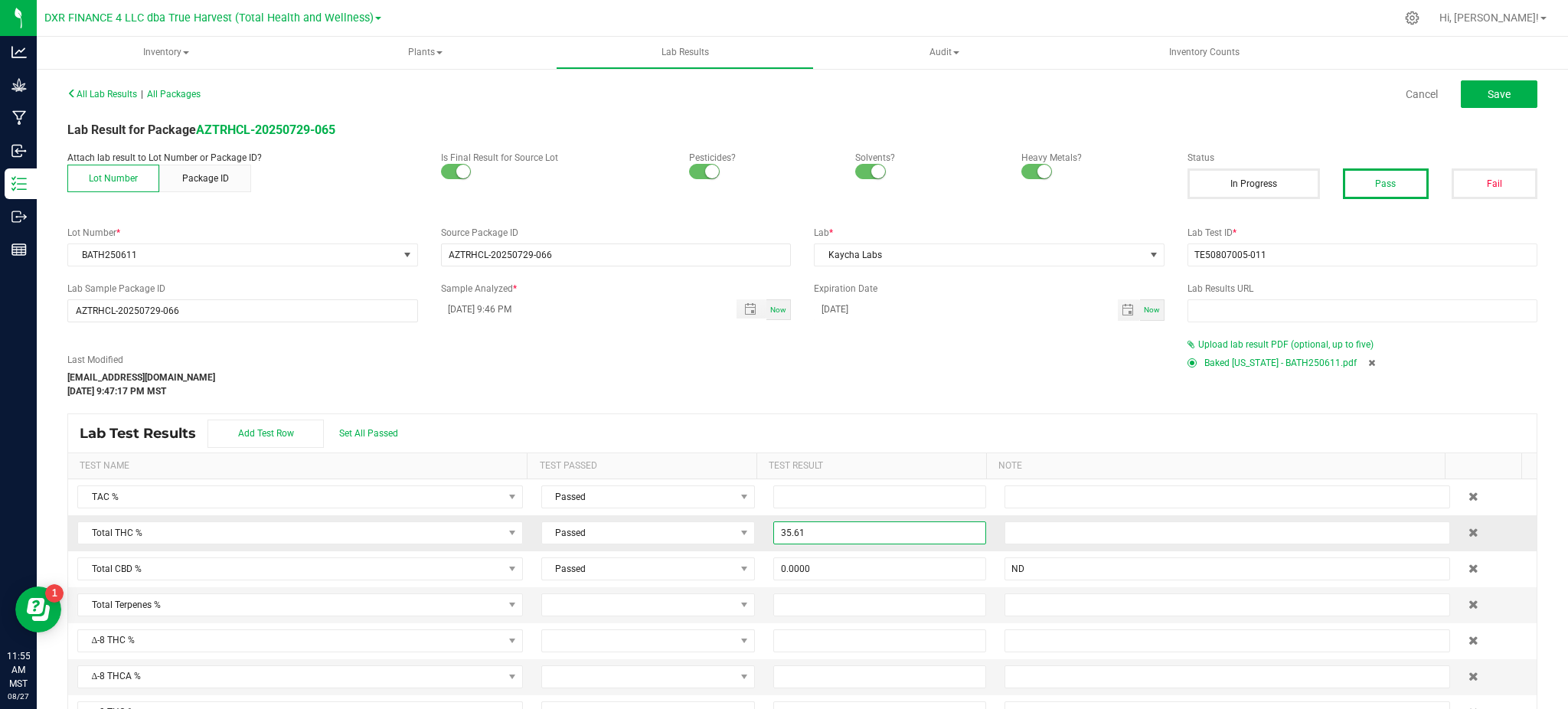
drag, startPoint x: 825, startPoint y: 539, endPoint x: 719, endPoint y: 549, distance: 106.5
click at [720, 548] on tr "Total THC % Passed 35.61" at bounding box center [802, 533] width 1468 height 36
type input "5.61"
drag, startPoint x: 802, startPoint y: 526, endPoint x: 719, endPoint y: 535, distance: 83.5
click at [719, 535] on tr "Total THC % Passed 5.61" at bounding box center [802, 533] width 1468 height 36
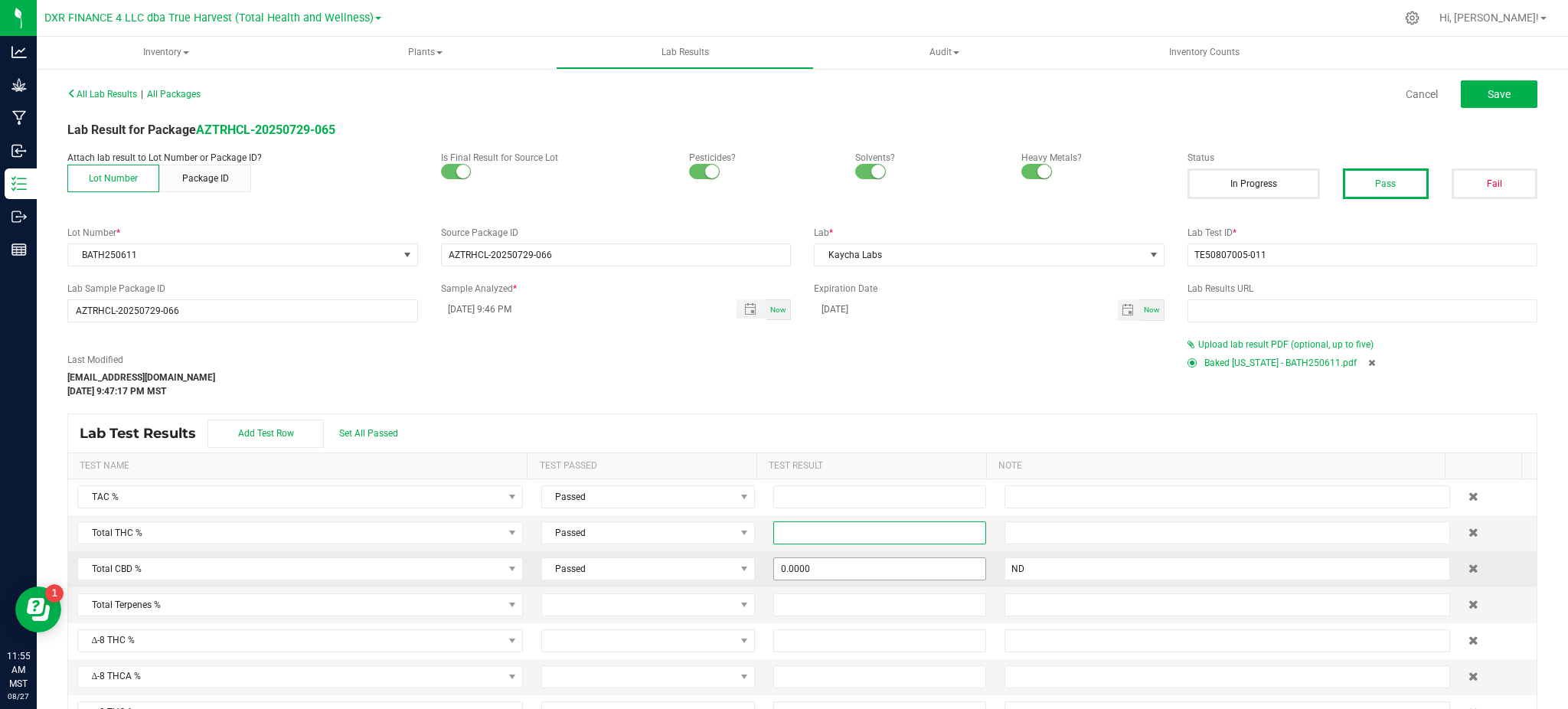
type input "0"
click at [804, 564] on input "0" at bounding box center [880, 568] width 212 height 21
click at [775, 494] on input at bounding box center [880, 497] width 212 height 21
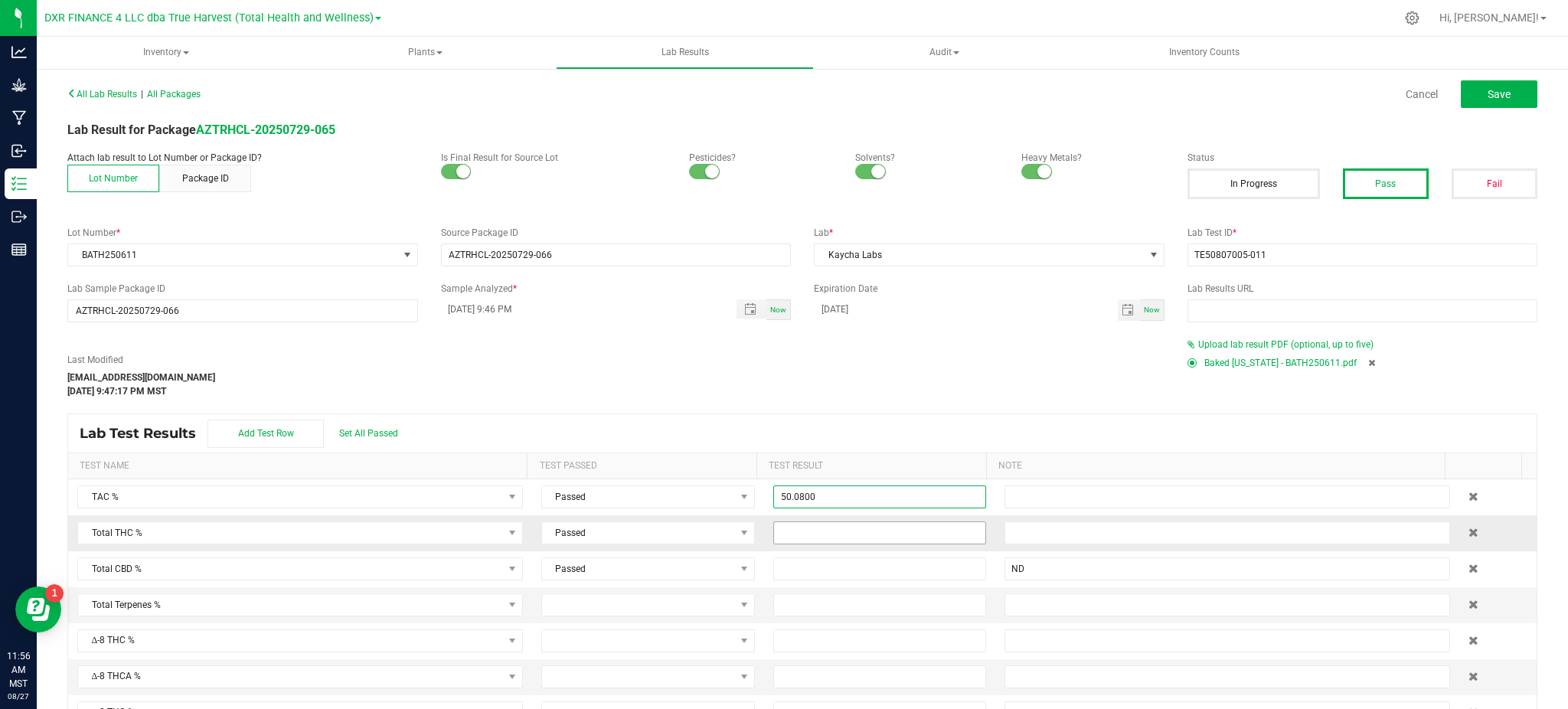
click at [897, 526] on input at bounding box center [880, 532] width 212 height 21
drag, startPoint x: 852, startPoint y: 487, endPoint x: 724, endPoint y: 486, distance: 128.0
click at [726, 486] on tr "TAC % Passed 50.08" at bounding box center [802, 497] width 1468 height 36
click at [823, 503] on input "50.08" at bounding box center [880, 497] width 212 height 21
type input "5"
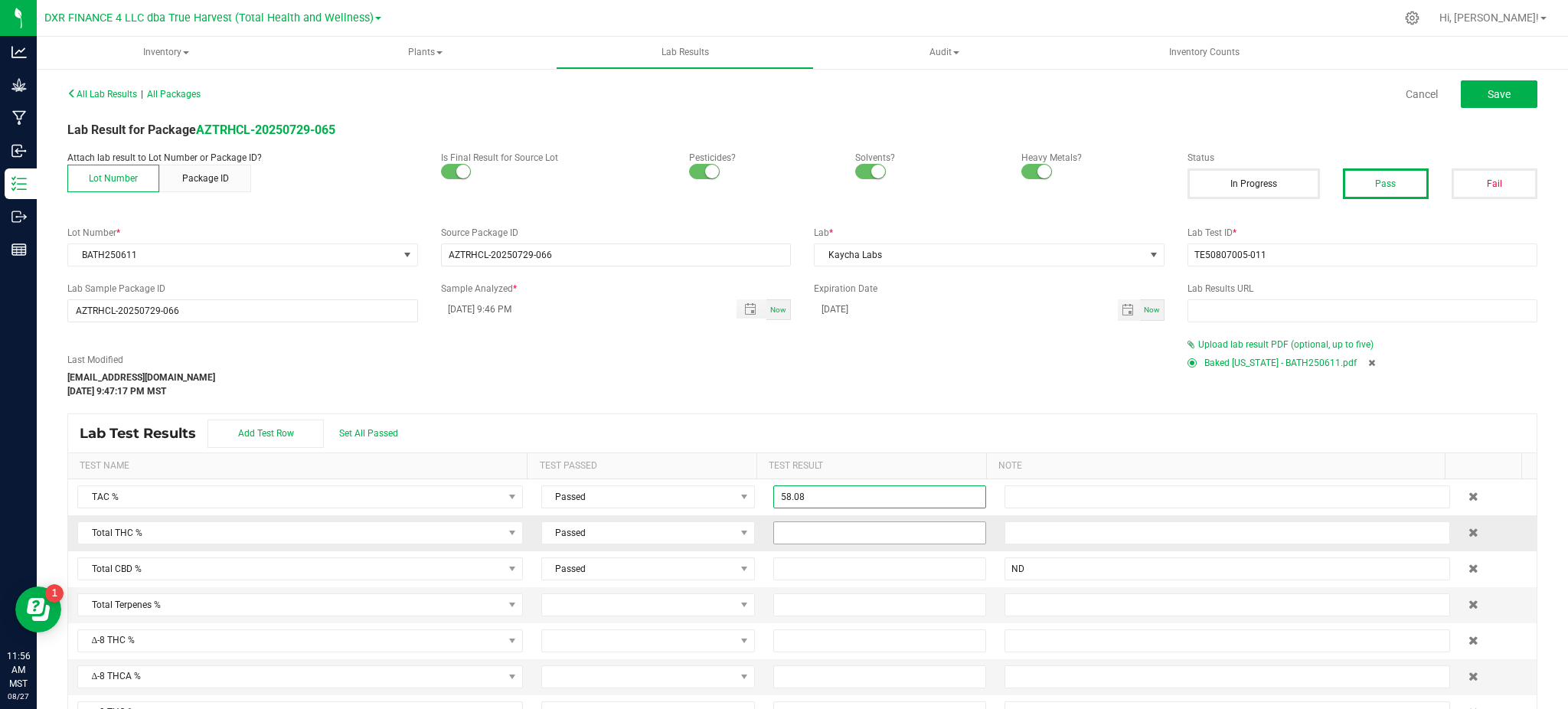
type input "58.0800"
click at [850, 537] on input at bounding box center [880, 532] width 212 height 21
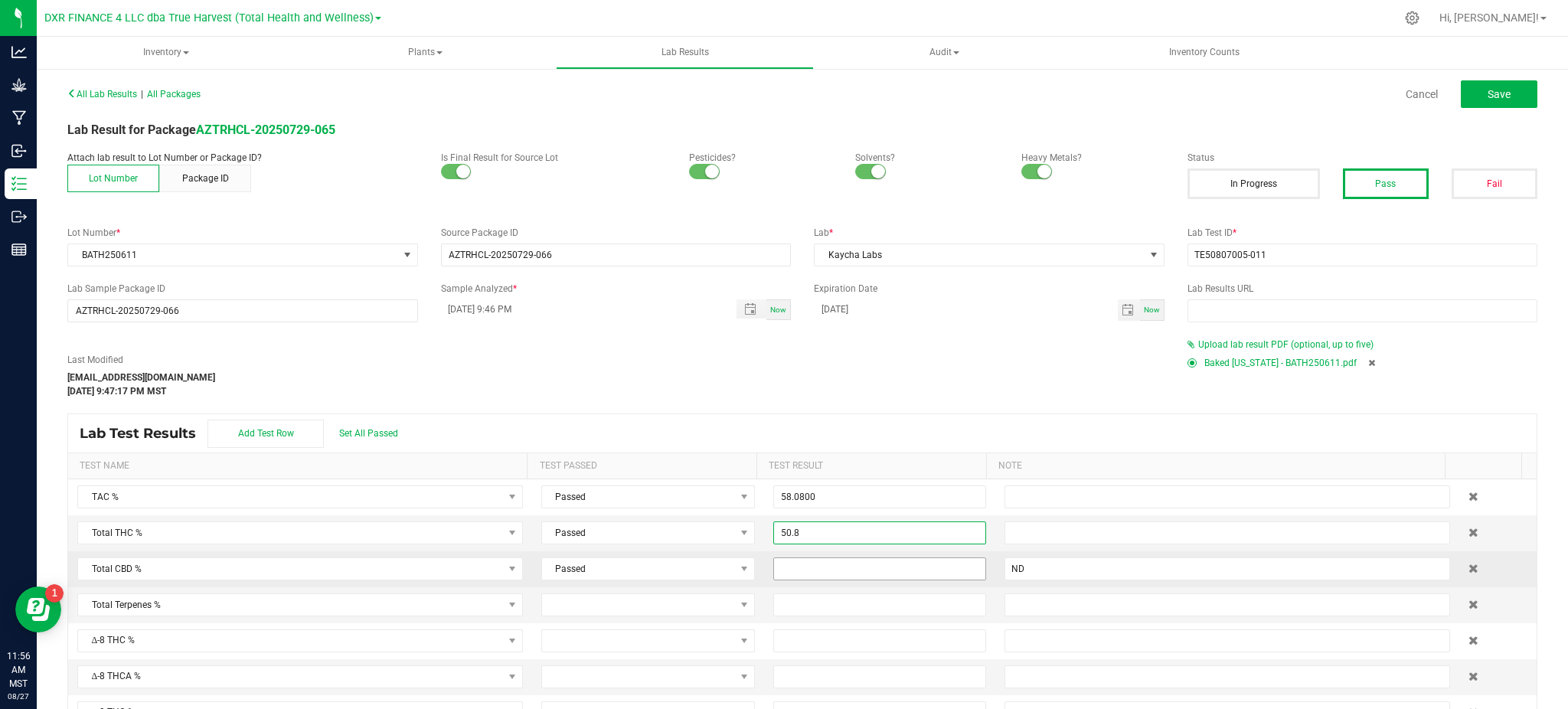
type input "50.8000"
click at [818, 568] on input at bounding box center [880, 568] width 212 height 21
type input "0.0000"
click at [568, 420] on div "Lab Test Results Add Test Row Set All Passed" at bounding box center [802, 433] width 1468 height 38
drag, startPoint x: 568, startPoint y: 420, endPoint x: 1054, endPoint y: 416, distance: 486.0
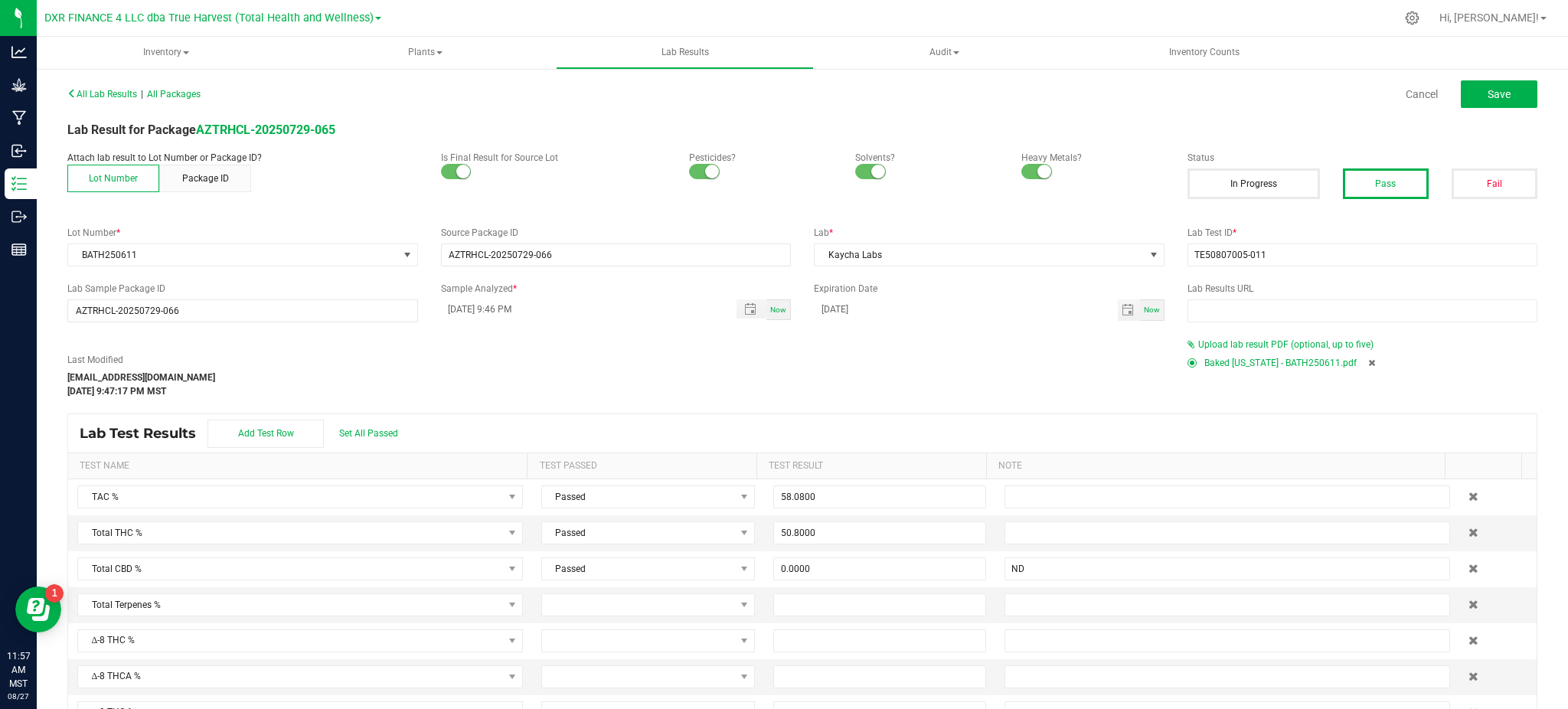
click at [1054, 416] on div "Lab Test Results Add Test Row Set All Passed" at bounding box center [802, 433] width 1468 height 38
drag, startPoint x: 582, startPoint y: 401, endPoint x: 591, endPoint y: 399, distance: 9.2
click at [588, 399] on div "All Lab Results | All Packages Cancel Save Lab Result for Package AZTRHCL-20250…" at bounding box center [802, 434] width 1470 height 703
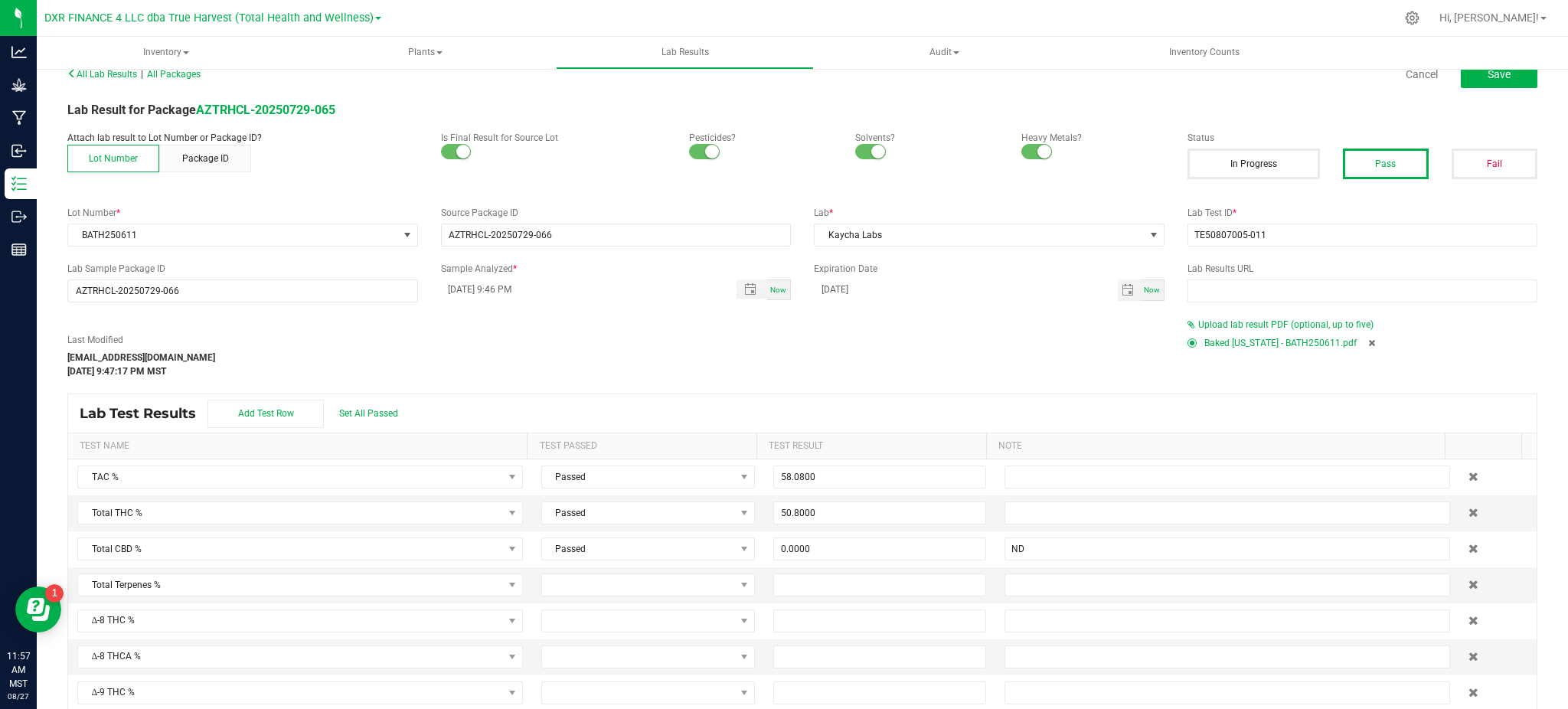
scroll to position [0, 0]
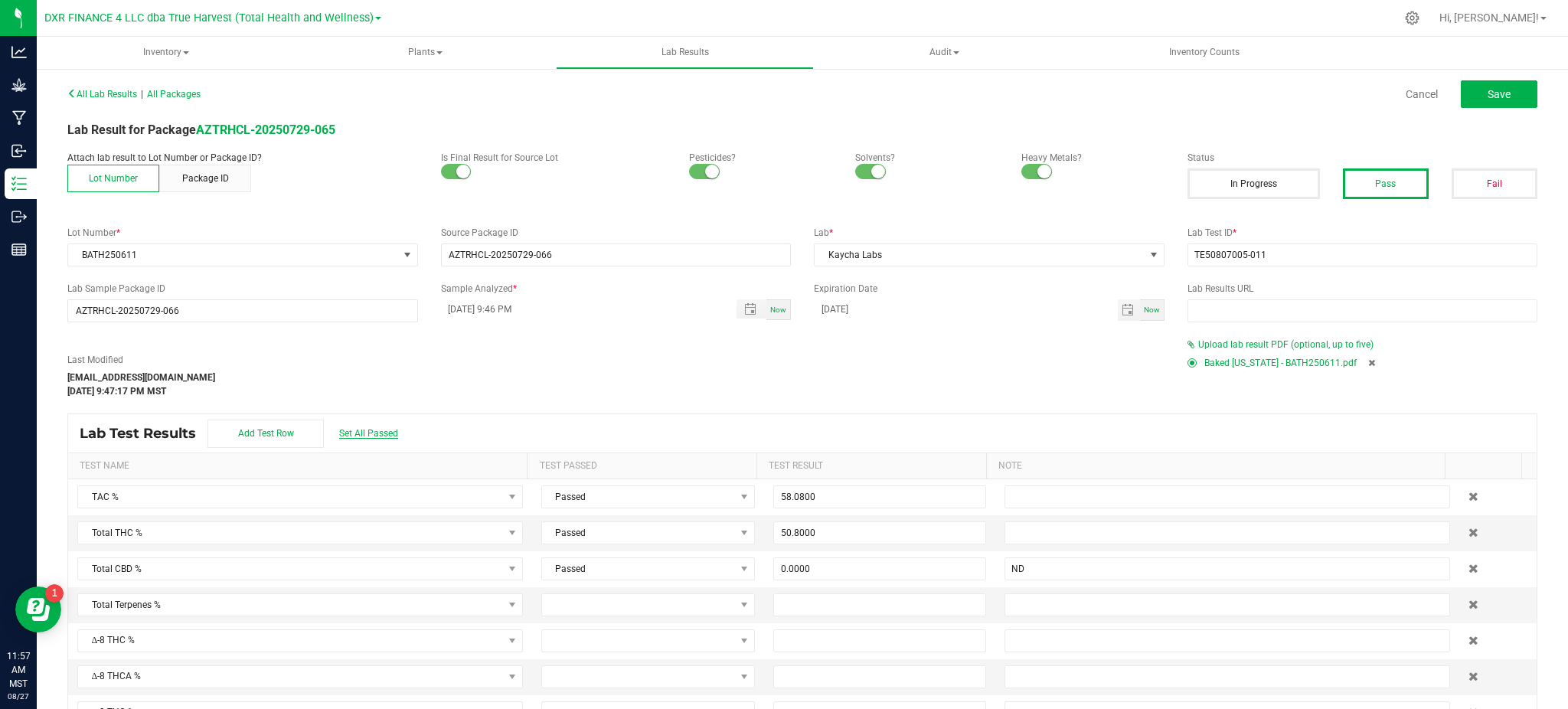
click at [375, 433] on span "Set All Passed" at bounding box center [368, 433] width 59 height 11
drag, startPoint x: 822, startPoint y: 381, endPoint x: 834, endPoint y: 379, distance: 12.2
click at [825, 381] on div "Last Modified ncarel@trueharvestco.com Aug 26, 2025 9:47:17 PM MST" at bounding box center [616, 375] width 1120 height 45
click at [1495, 89] on button "Save" at bounding box center [1499, 94] width 77 height 27
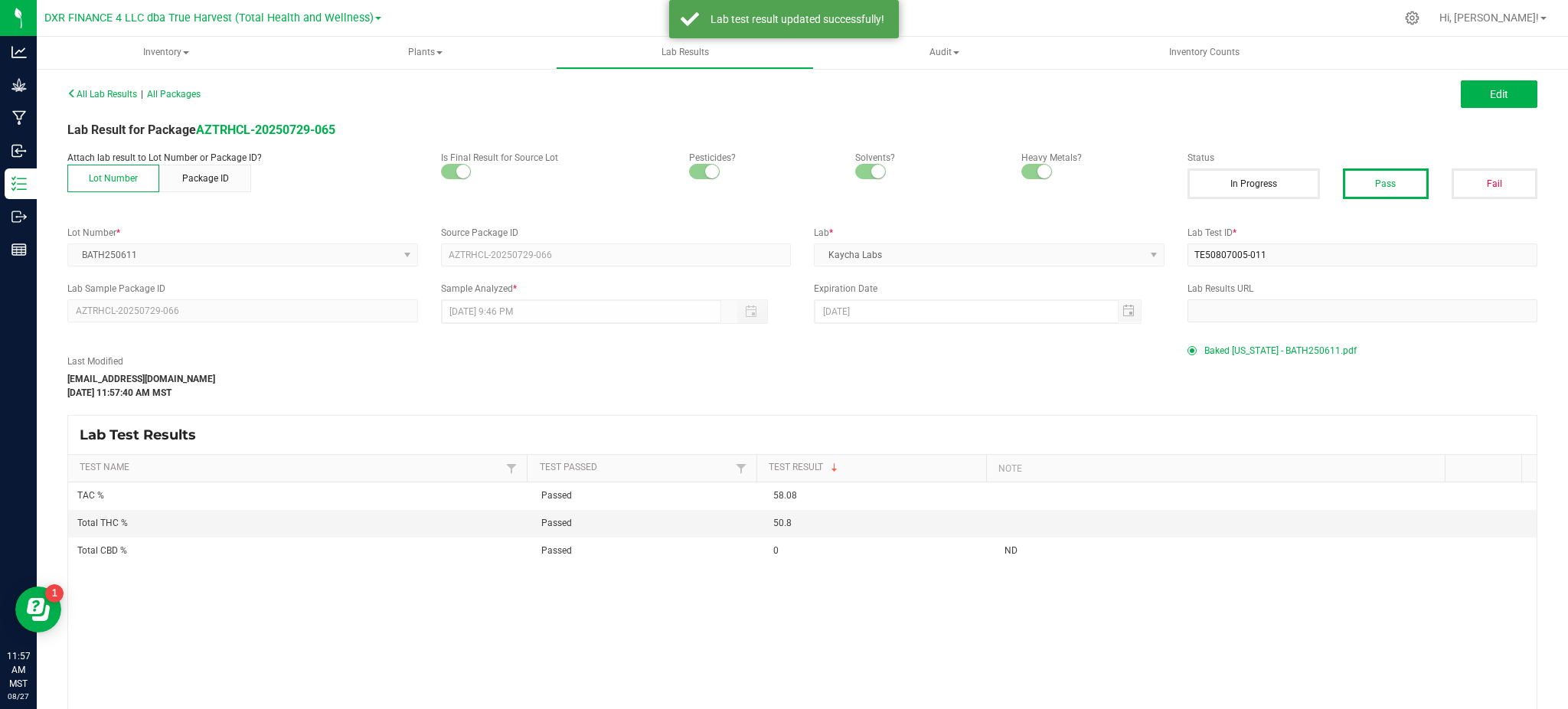
click at [597, 363] on div "Last Modified hvickers@trueharvestco.com Aug 27, 2025 11:57:40 AM MST" at bounding box center [616, 376] width 1120 height 45
drag, startPoint x: 837, startPoint y: 399, endPoint x: 855, endPoint y: 392, distance: 19.3
click at [839, 398] on div "All Lab Results | All Packages Edit Lab Result for Package AZTRHCL-20250729-065…" at bounding box center [802, 434] width 1470 height 704
click at [1490, 92] on span "Edit" at bounding box center [1499, 94] width 19 height 12
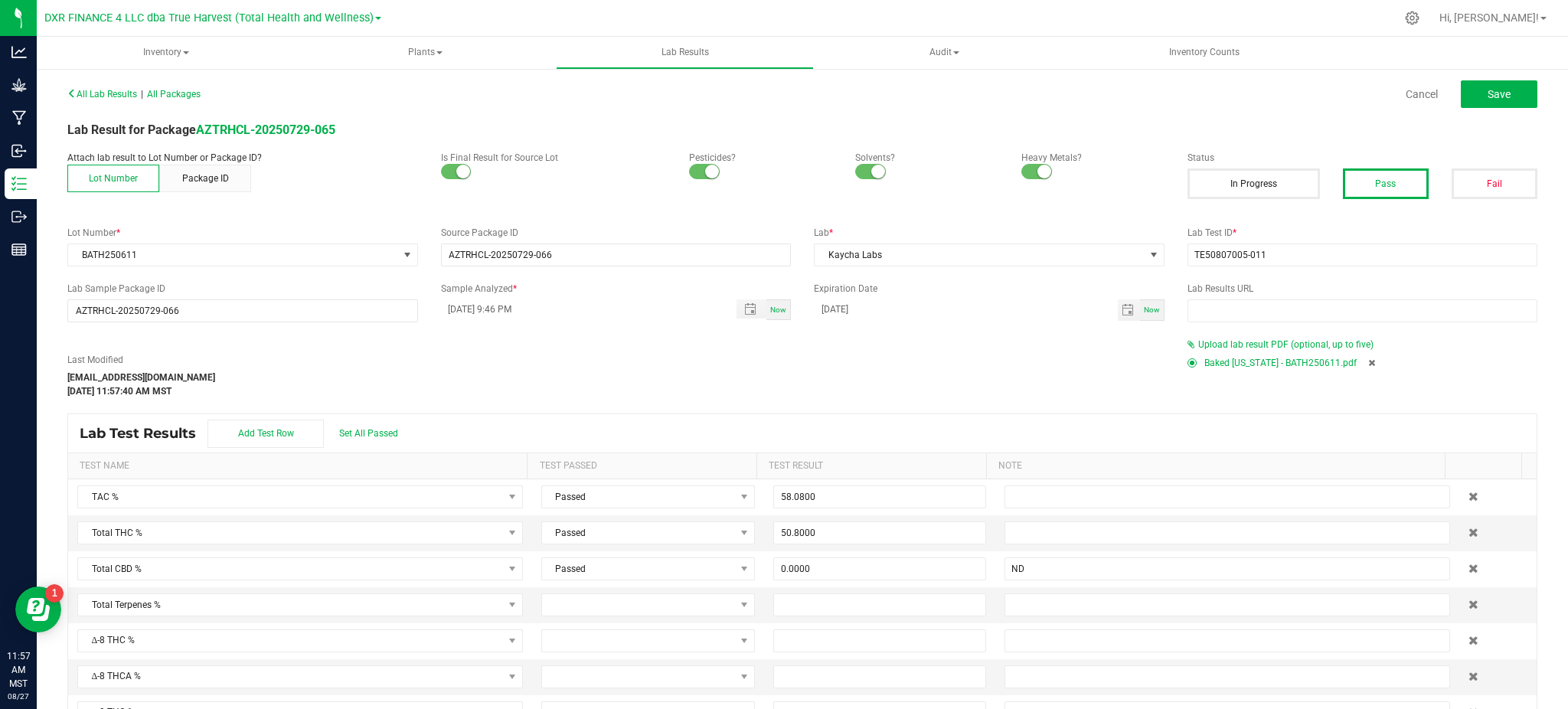
click at [1368, 361] on icon at bounding box center [1371, 363] width 7 height 9
click at [1232, 345] on span "Upload lab result PDF (optional, up to five)" at bounding box center [1285, 344] width 175 height 11
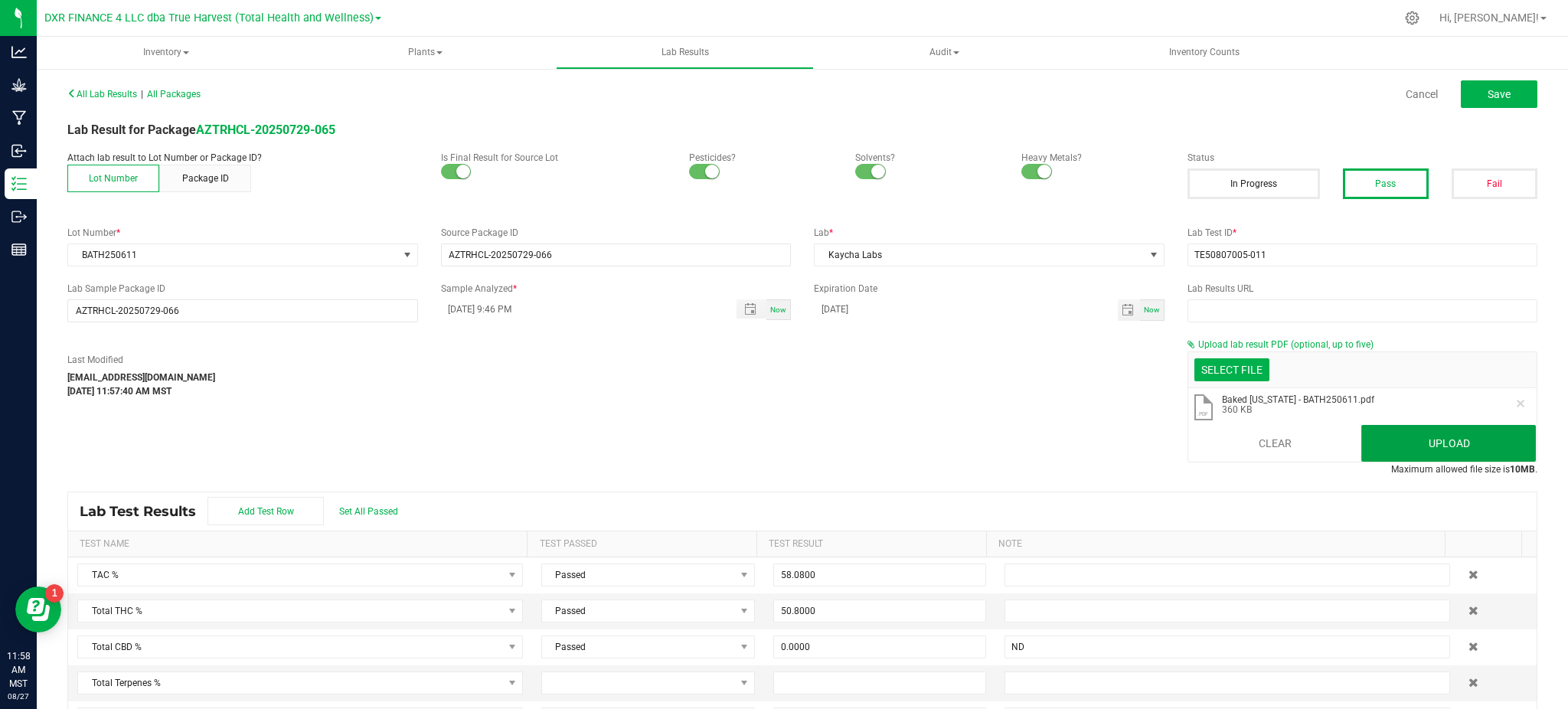
click at [1437, 425] on button "Upload" at bounding box center [1448, 443] width 175 height 37
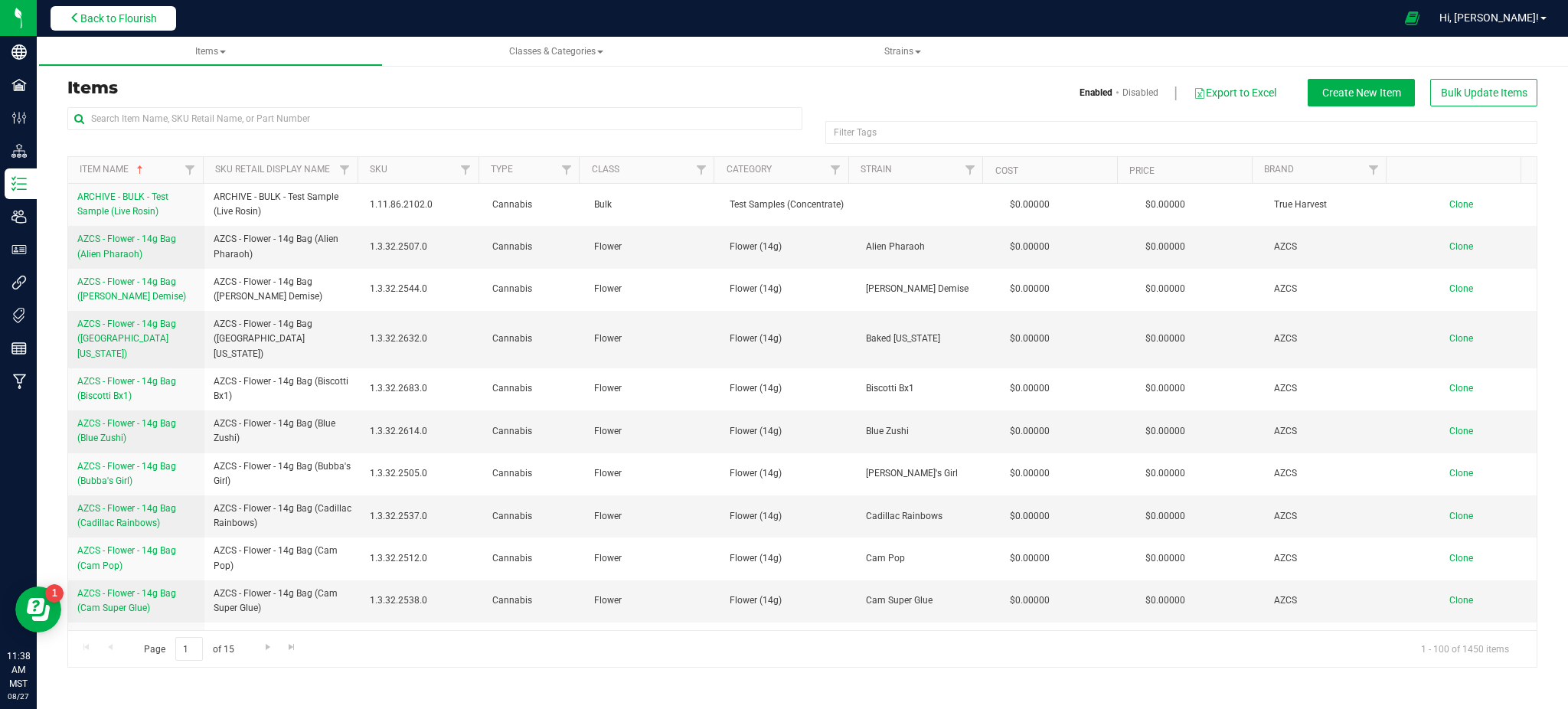
drag, startPoint x: 0, startPoint y: 0, endPoint x: 92, endPoint y: 22, distance: 94.6
click at [92, 22] on span "Back to Flourish" at bounding box center [119, 18] width 77 height 12
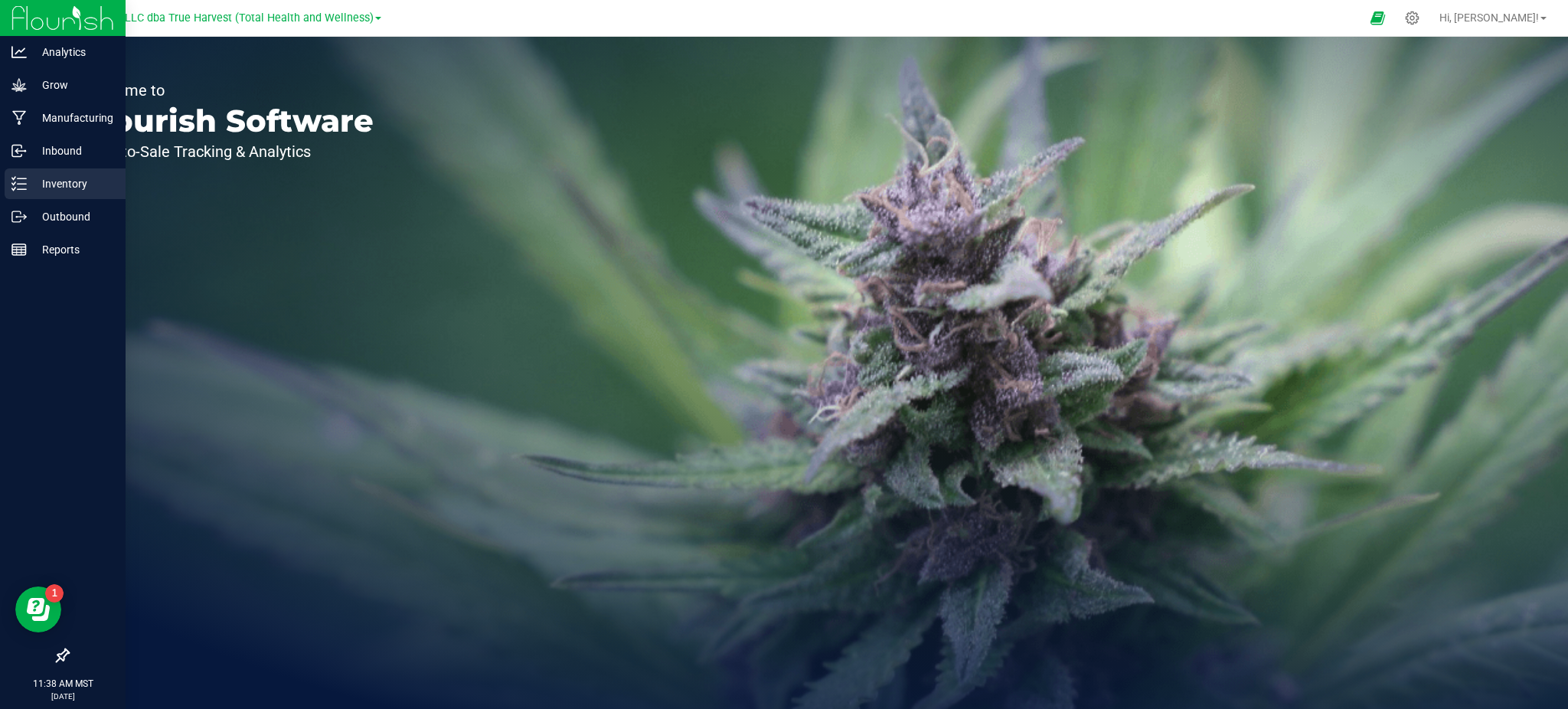
click at [47, 178] on p "Inventory" at bounding box center [73, 184] width 92 height 19
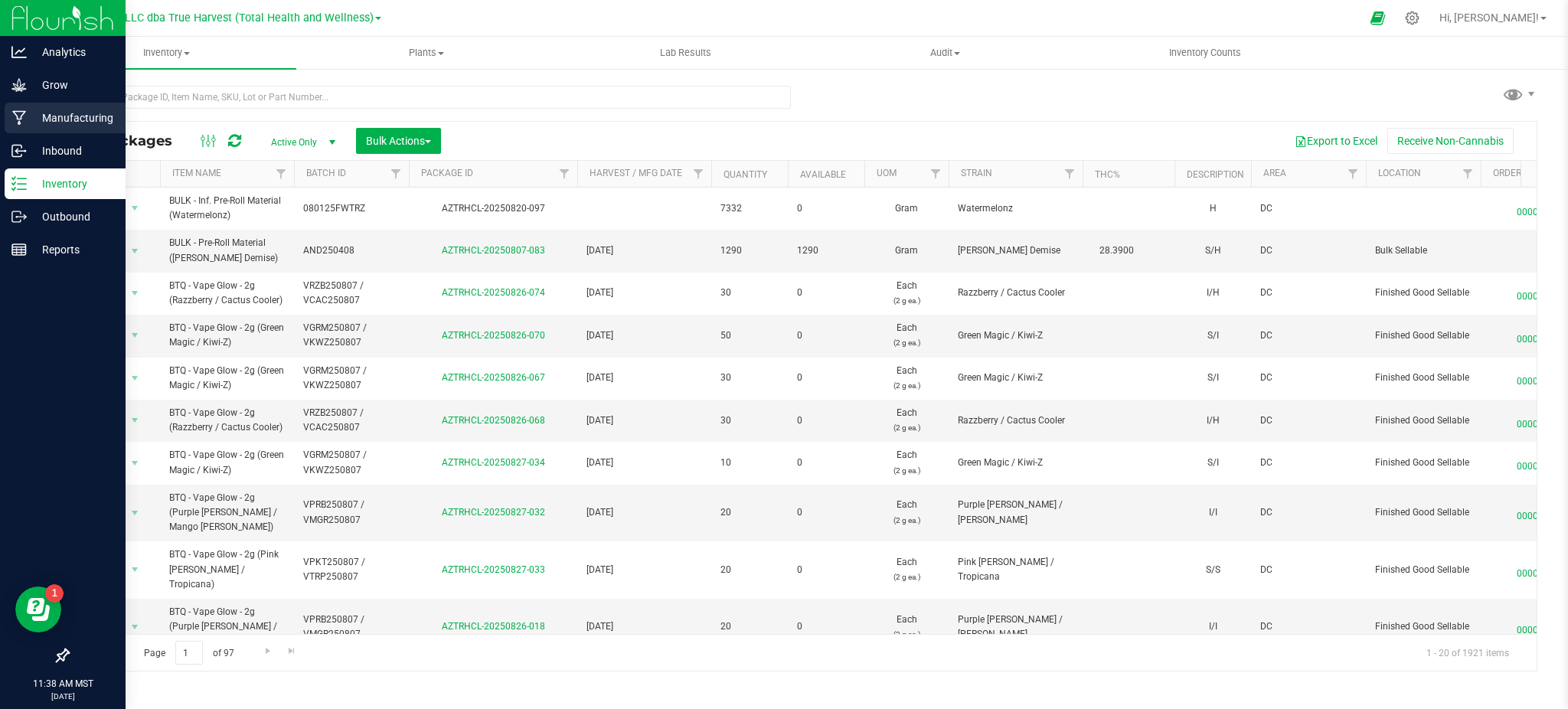
click at [40, 112] on p "Manufacturing" at bounding box center [73, 118] width 92 height 19
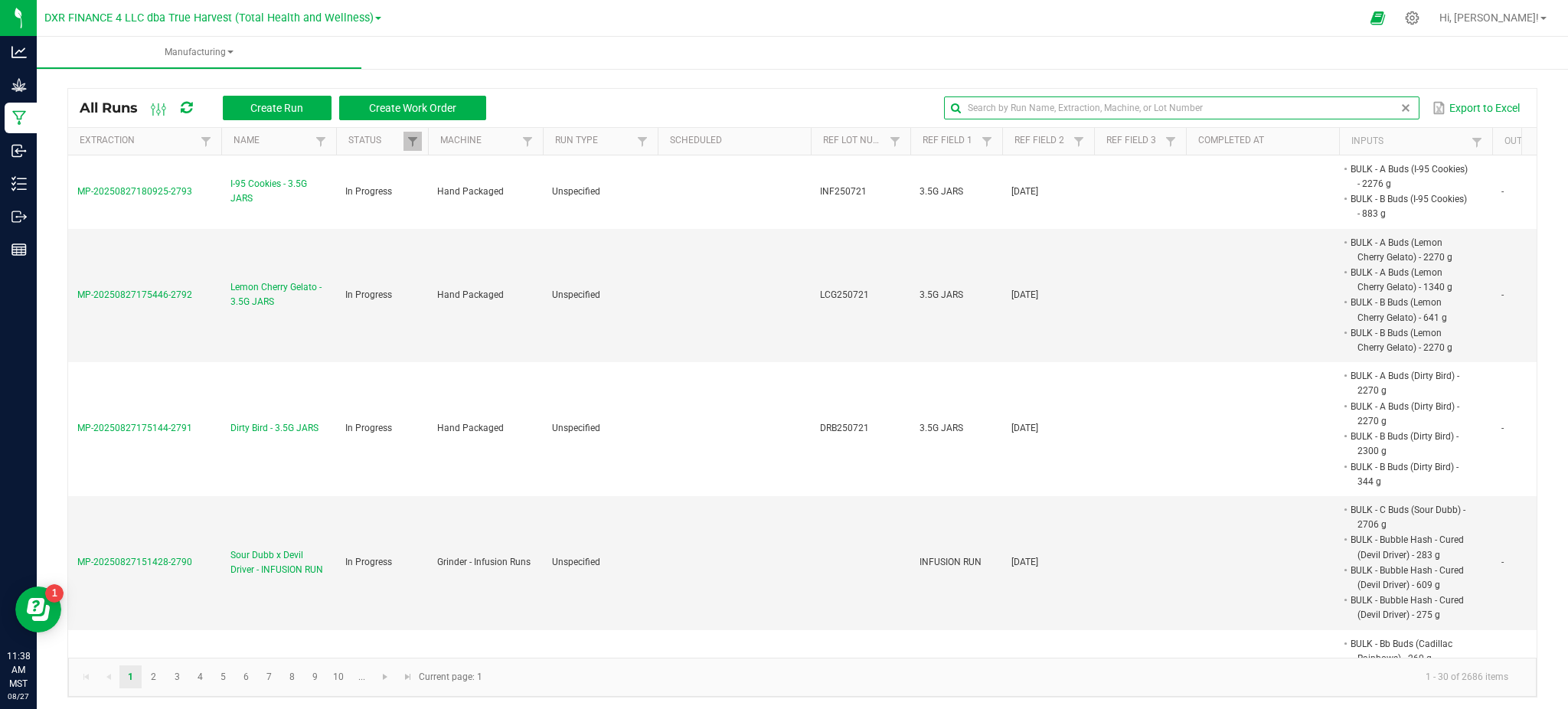
click at [1368, 101] on input "text" at bounding box center [1181, 108] width 474 height 23
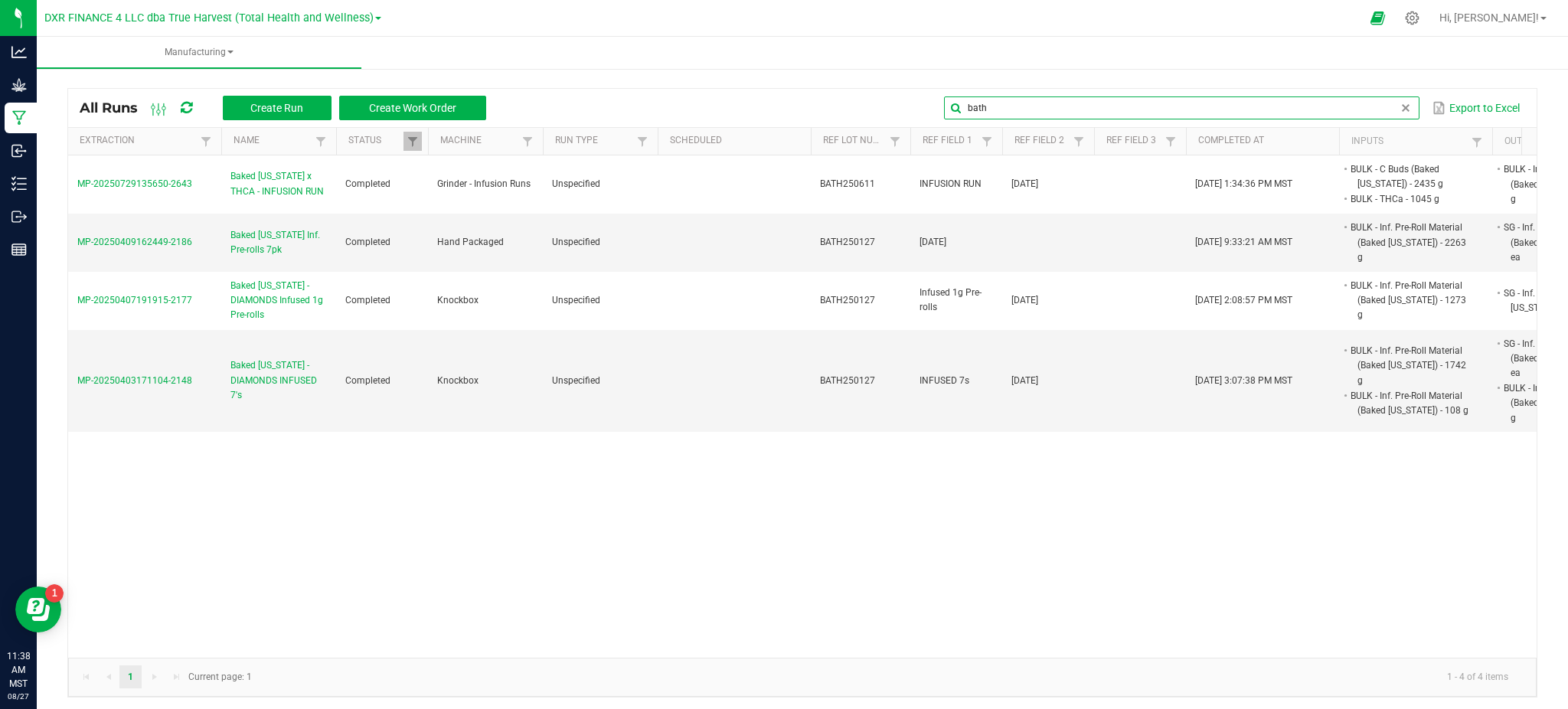
drag, startPoint x: 1010, startPoint y: 97, endPoint x: 716, endPoint y: 122, distance: 295.1
click at [752, 116] on div "bath Export to Excel" at bounding box center [1011, 108] width 1027 height 26
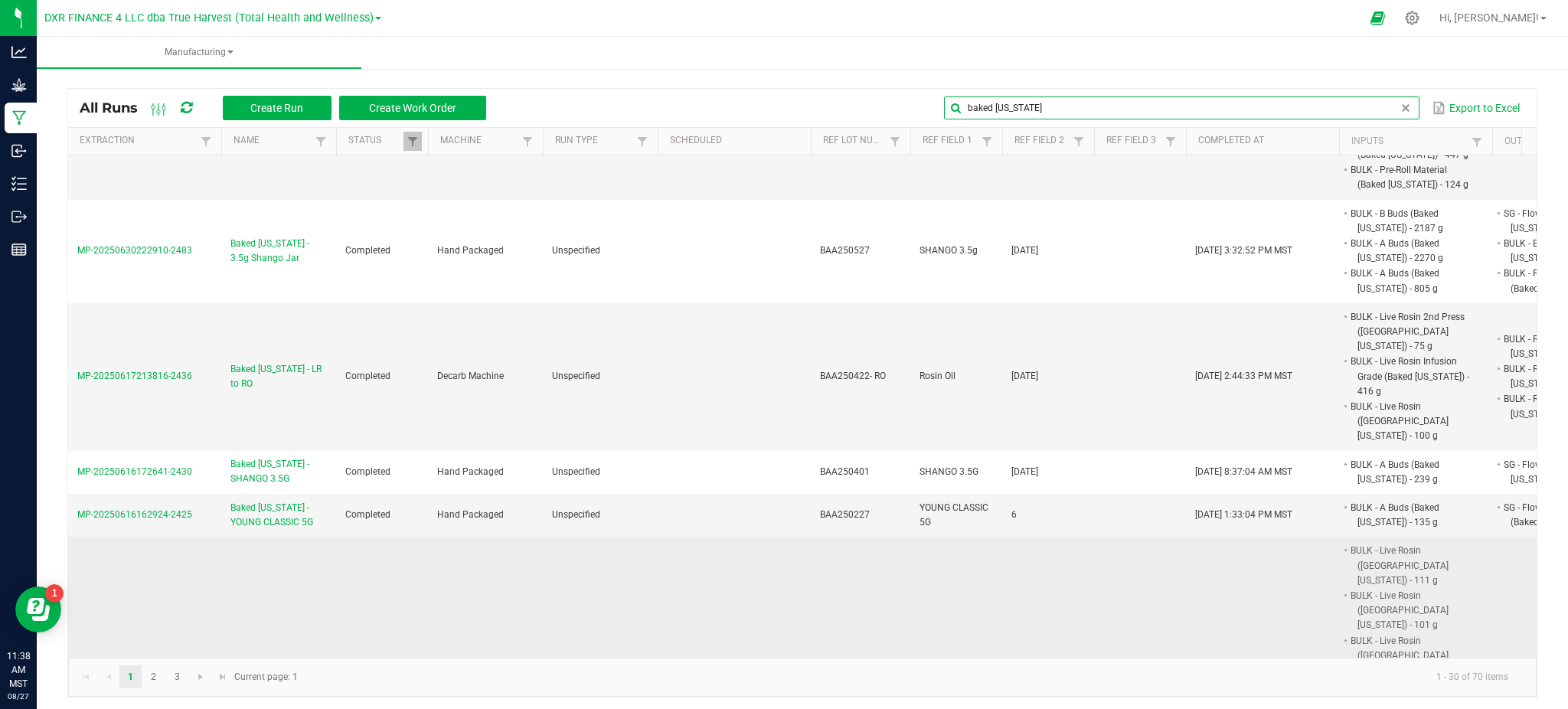
scroll to position [919, 0]
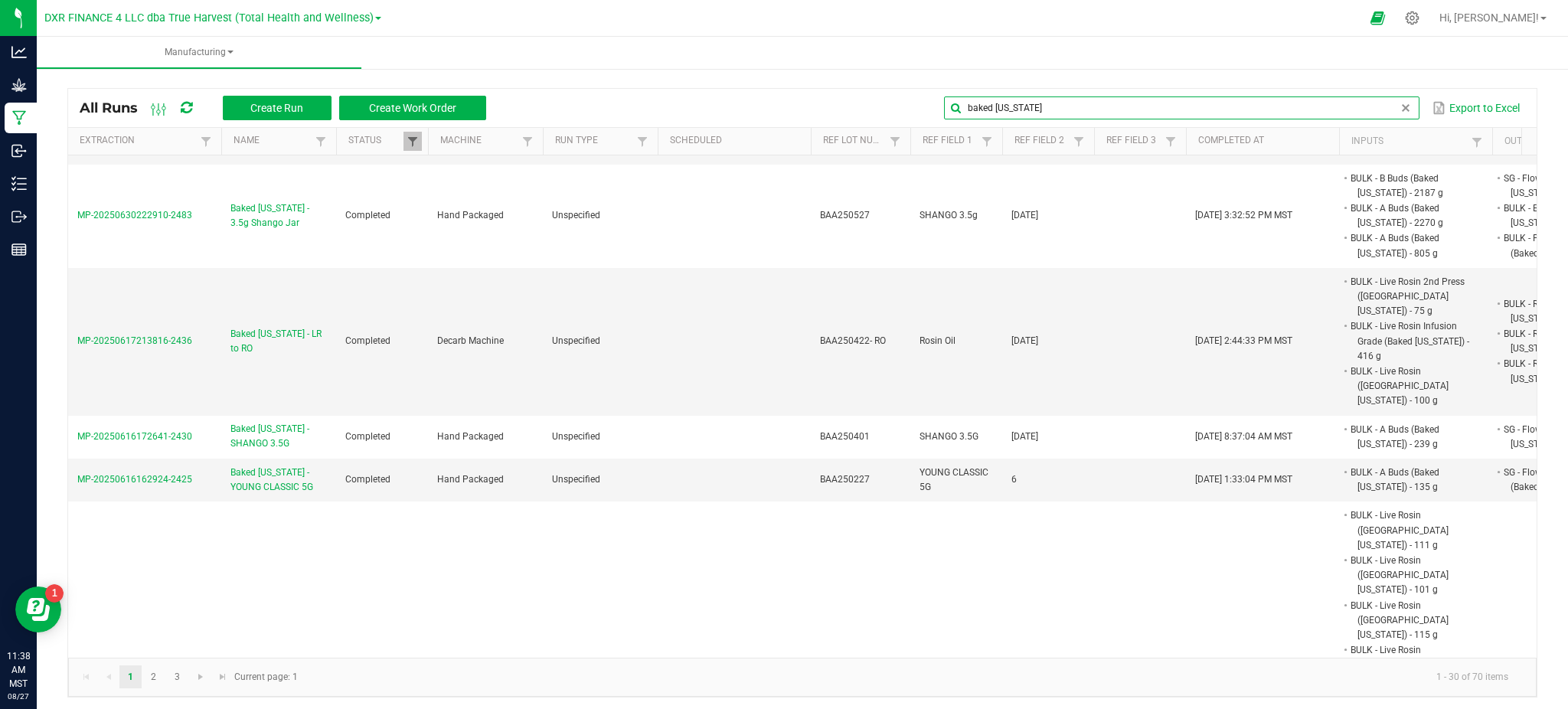
type input "baked alaska"
click at [415, 143] on span at bounding box center [412, 142] width 12 height 12
click at [436, 227] on li "Completed" at bounding box center [488, 224] width 148 height 20
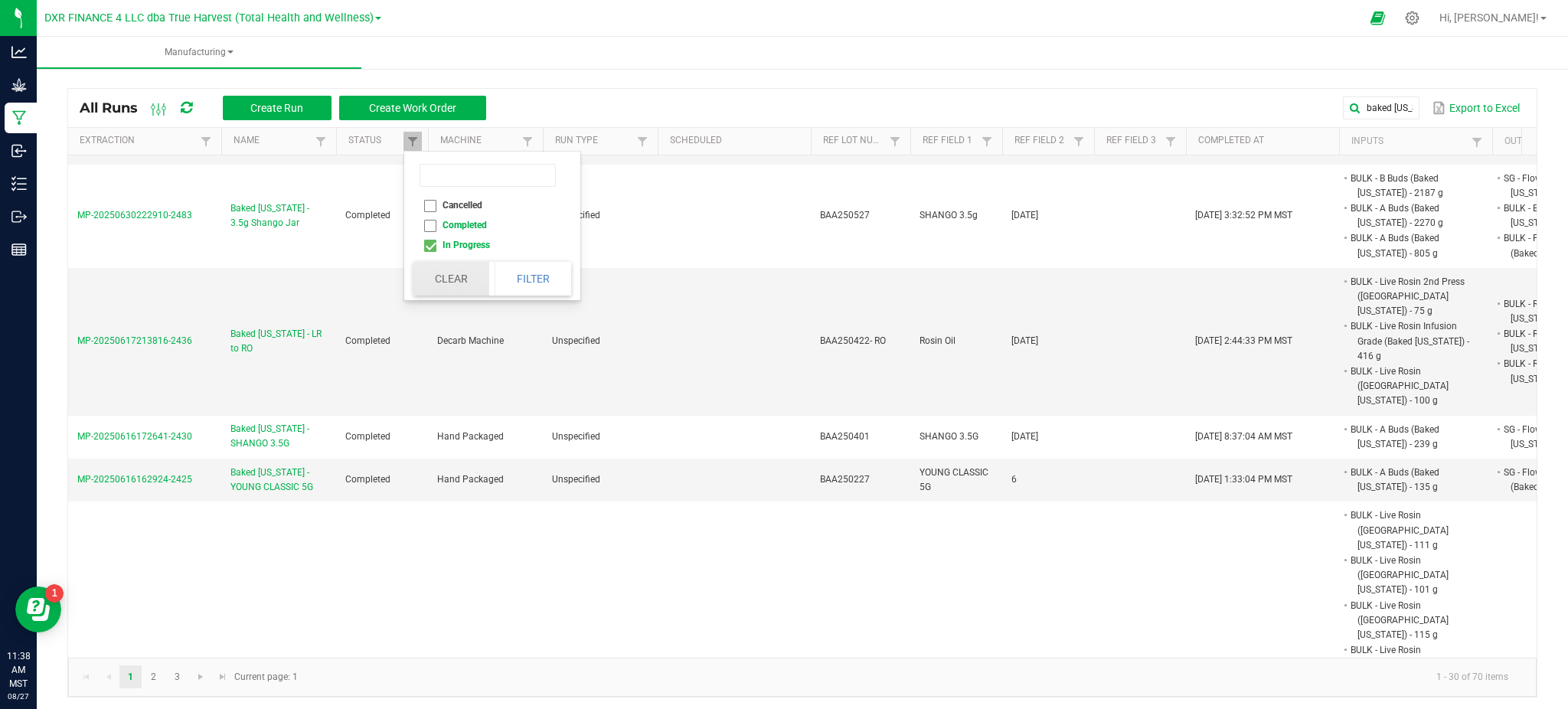
checkbox input "false"
click at [515, 287] on button "Filter" at bounding box center [533, 278] width 77 height 33
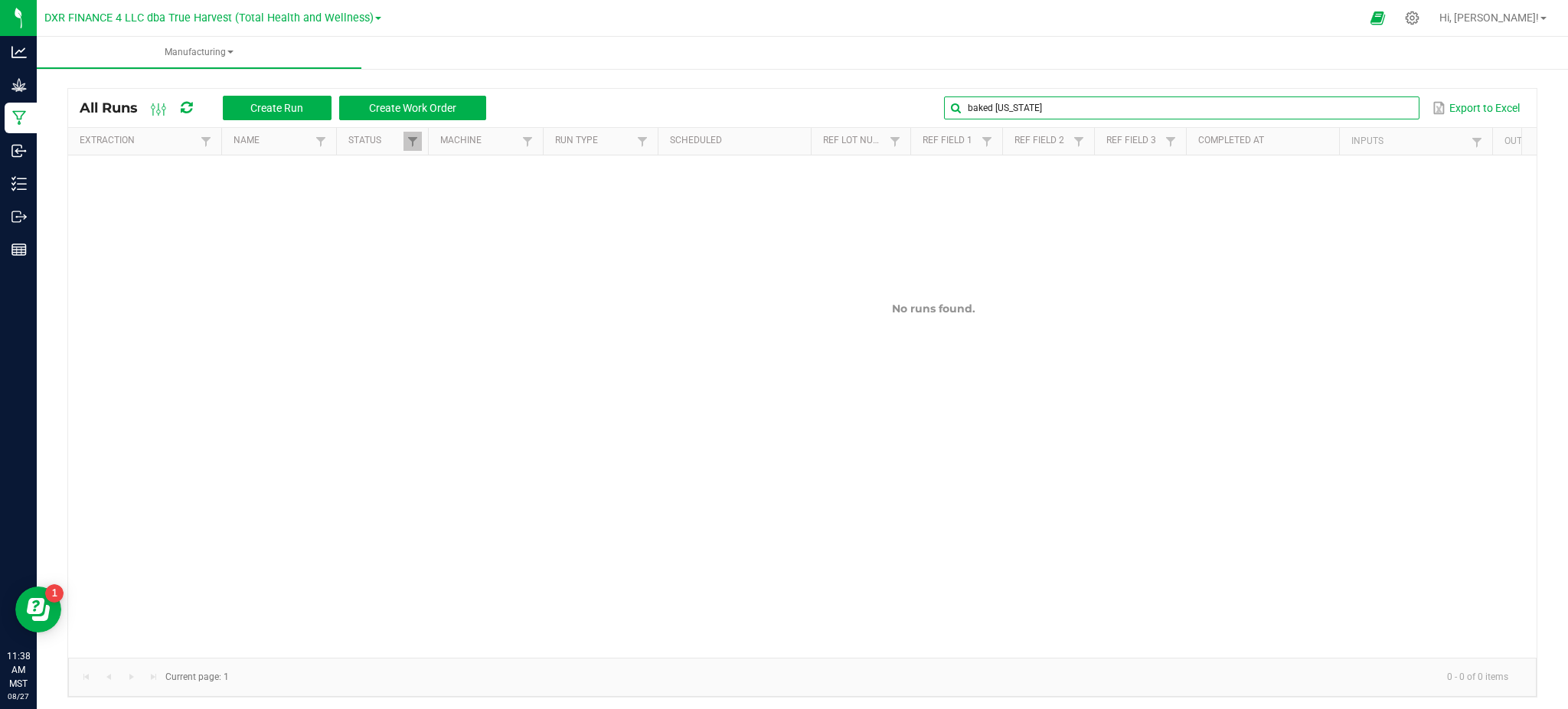
click at [1394, 107] on global-search-input-ngx "baked alaska" at bounding box center [1181, 108] width 474 height 11
click at [1048, 105] on input "baked alaska" at bounding box center [1181, 108] width 474 height 23
click at [994, 108] on input "baked alaska" at bounding box center [1181, 108] width 474 height 23
drag, startPoint x: 1019, startPoint y: 105, endPoint x: 933, endPoint y: 101, distance: 86.1
click at [1017, 105] on input "baked alaska" at bounding box center [1181, 108] width 474 height 23
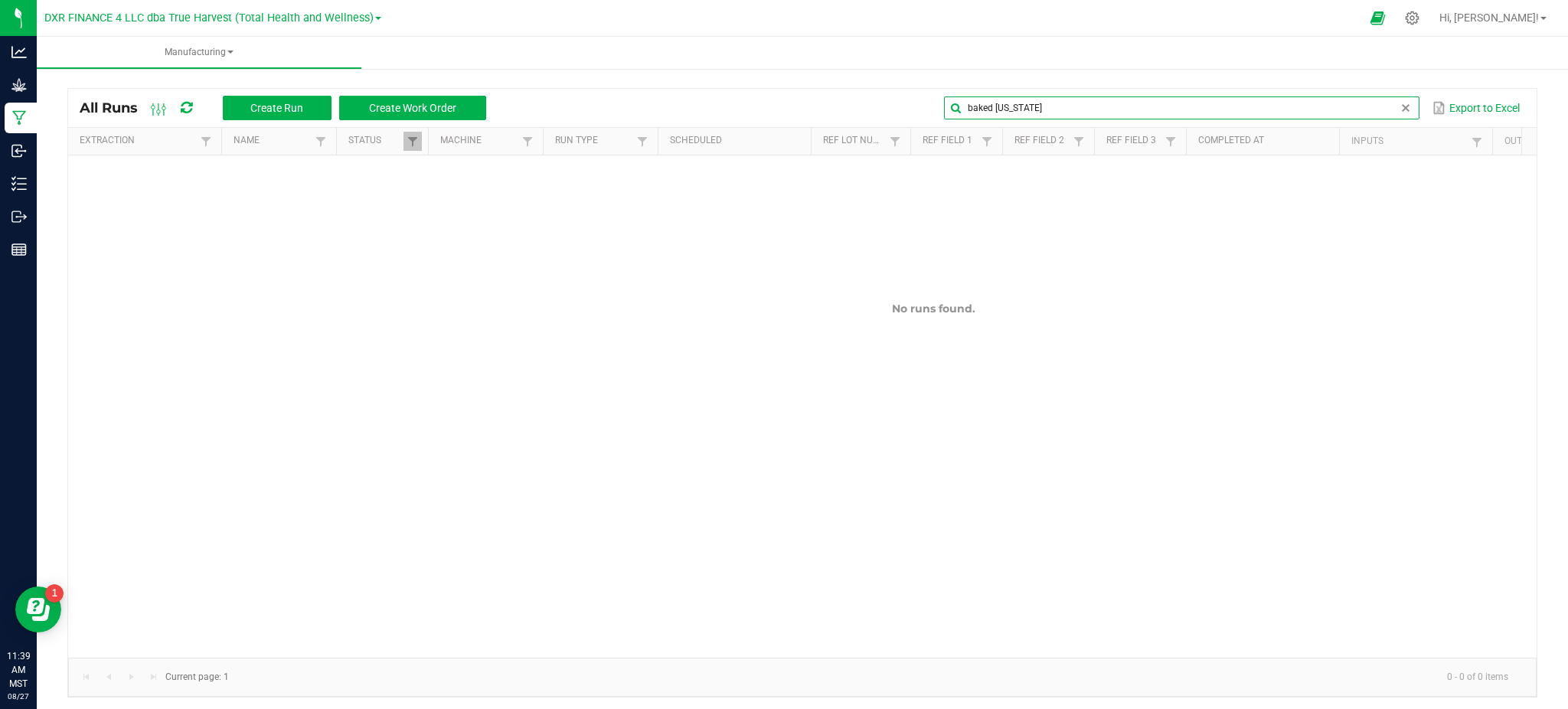
drag, startPoint x: 1029, startPoint y: 105, endPoint x: 819, endPoint y: 106, distance: 210.0
click at [825, 106] on div "baked alaska Export to Excel" at bounding box center [1011, 108] width 1027 height 26
paste input "BATH250611"
type input "BATH250611"
click at [361, 108] on button "Create Work Order" at bounding box center [412, 108] width 147 height 25
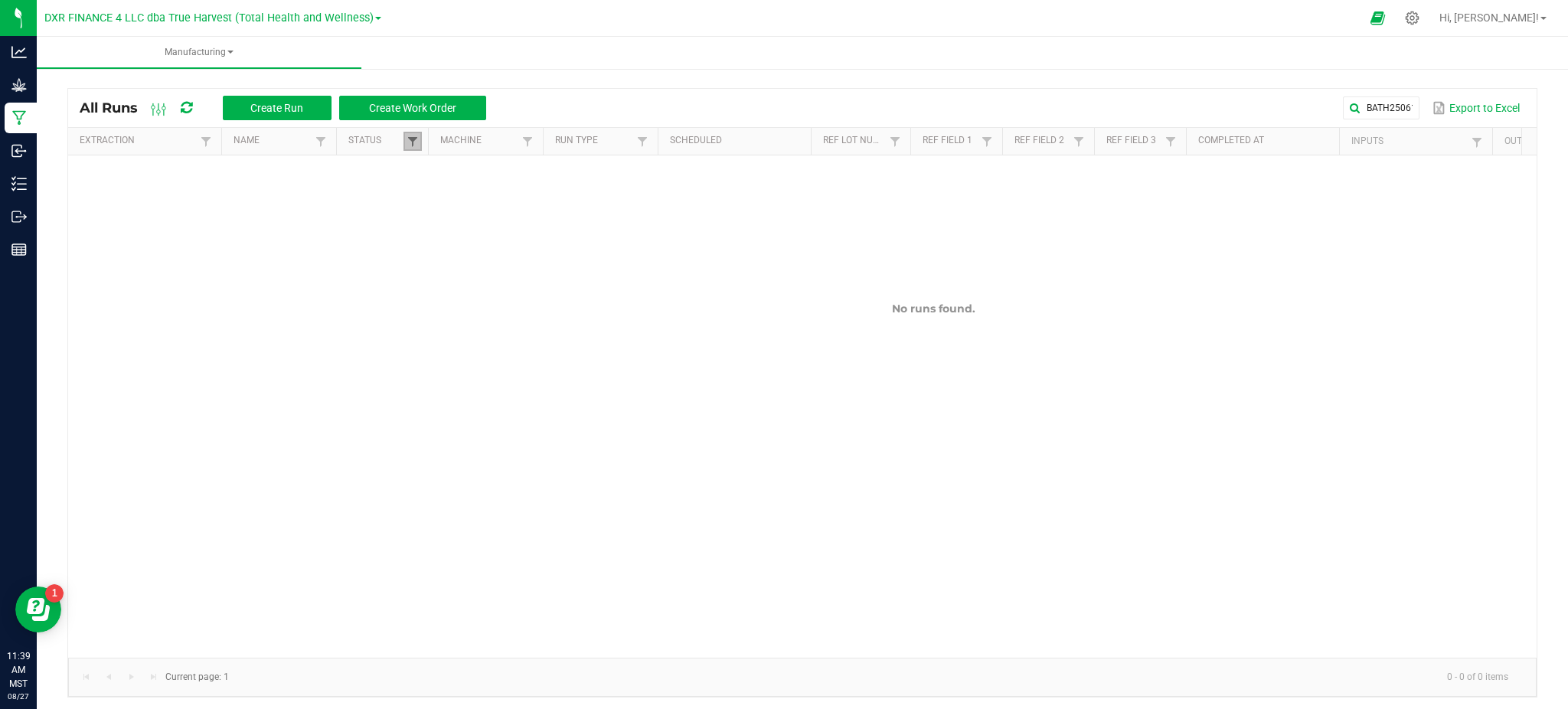
click at [415, 139] on span at bounding box center [412, 142] width 12 height 12
click at [429, 224] on li "Completed" at bounding box center [488, 224] width 148 height 20
checkbox input "true"
click at [527, 276] on button "Filter" at bounding box center [533, 278] width 77 height 33
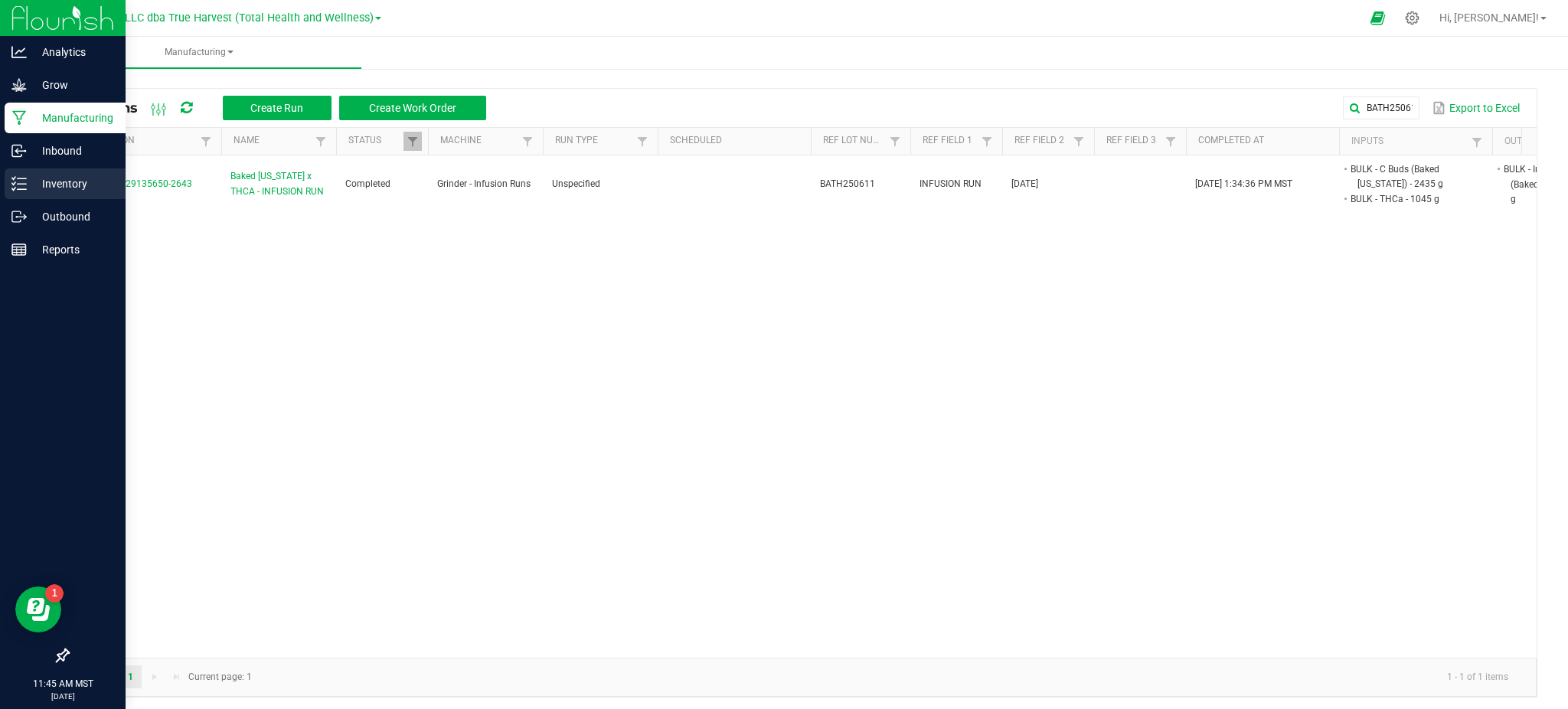
click at [63, 189] on p "Inventory" at bounding box center [73, 184] width 92 height 19
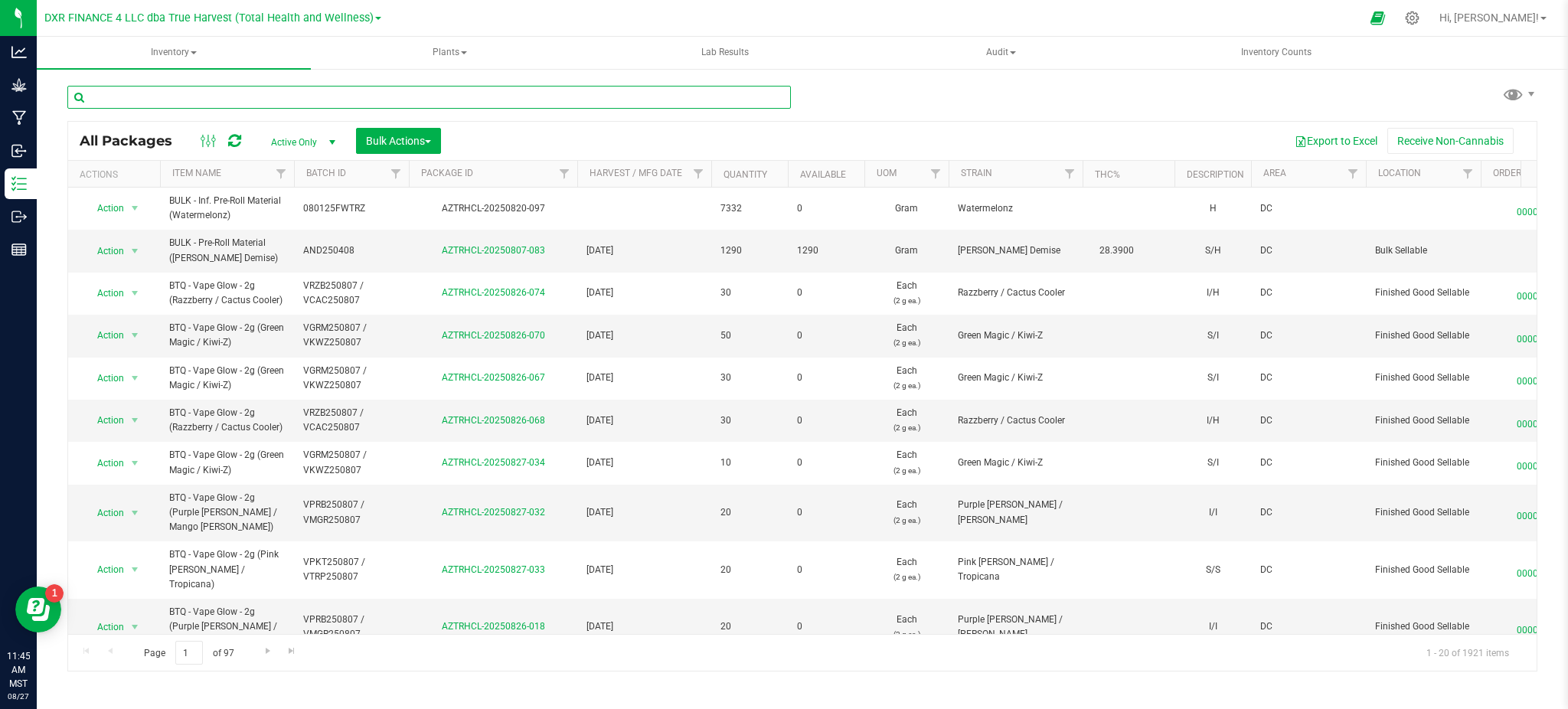
drag, startPoint x: 193, startPoint y: 96, endPoint x: 213, endPoint y: 96, distance: 20.0
click at [195, 96] on input "text" at bounding box center [429, 96] width 723 height 23
paste input "AZTRHCL-20250728-067"
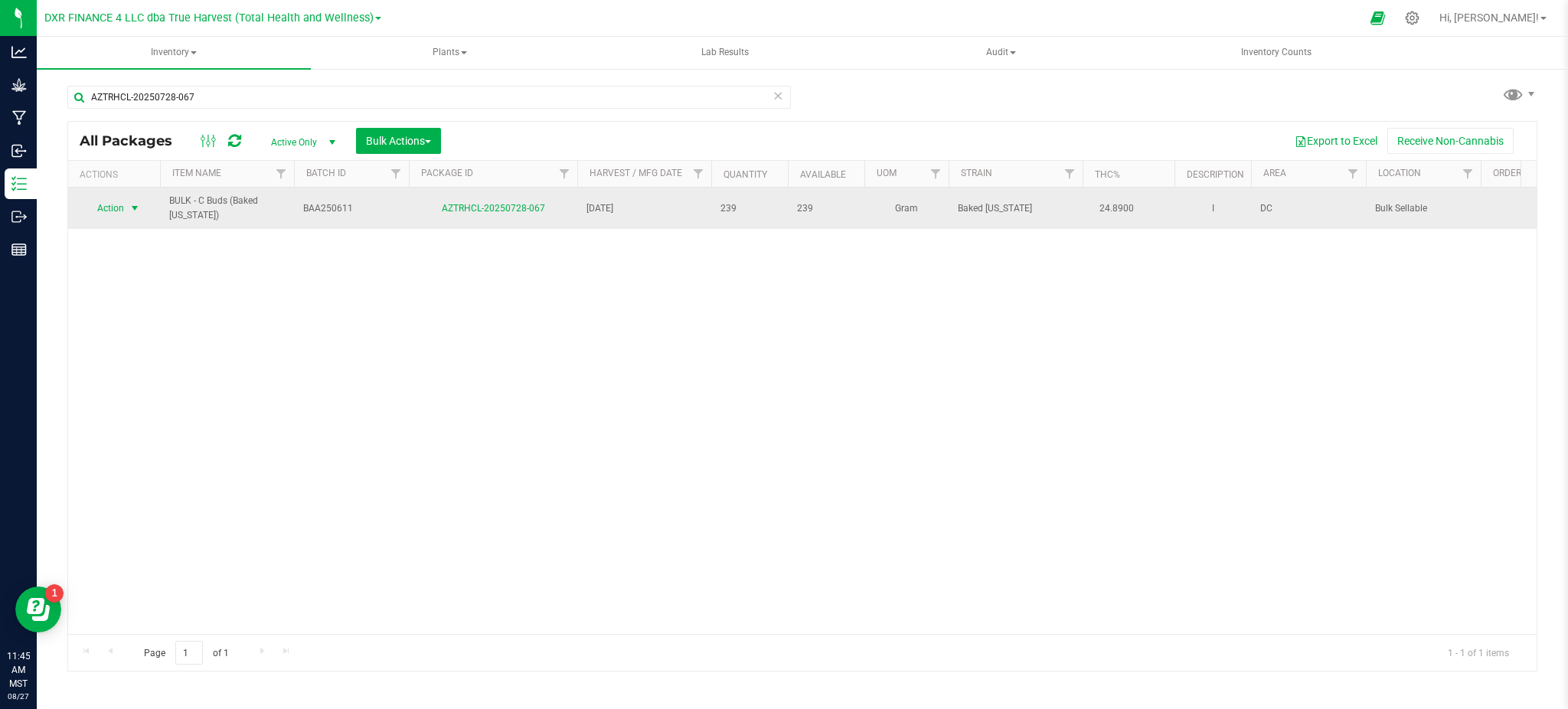
click at [110, 209] on span "Action" at bounding box center [104, 207] width 41 height 21
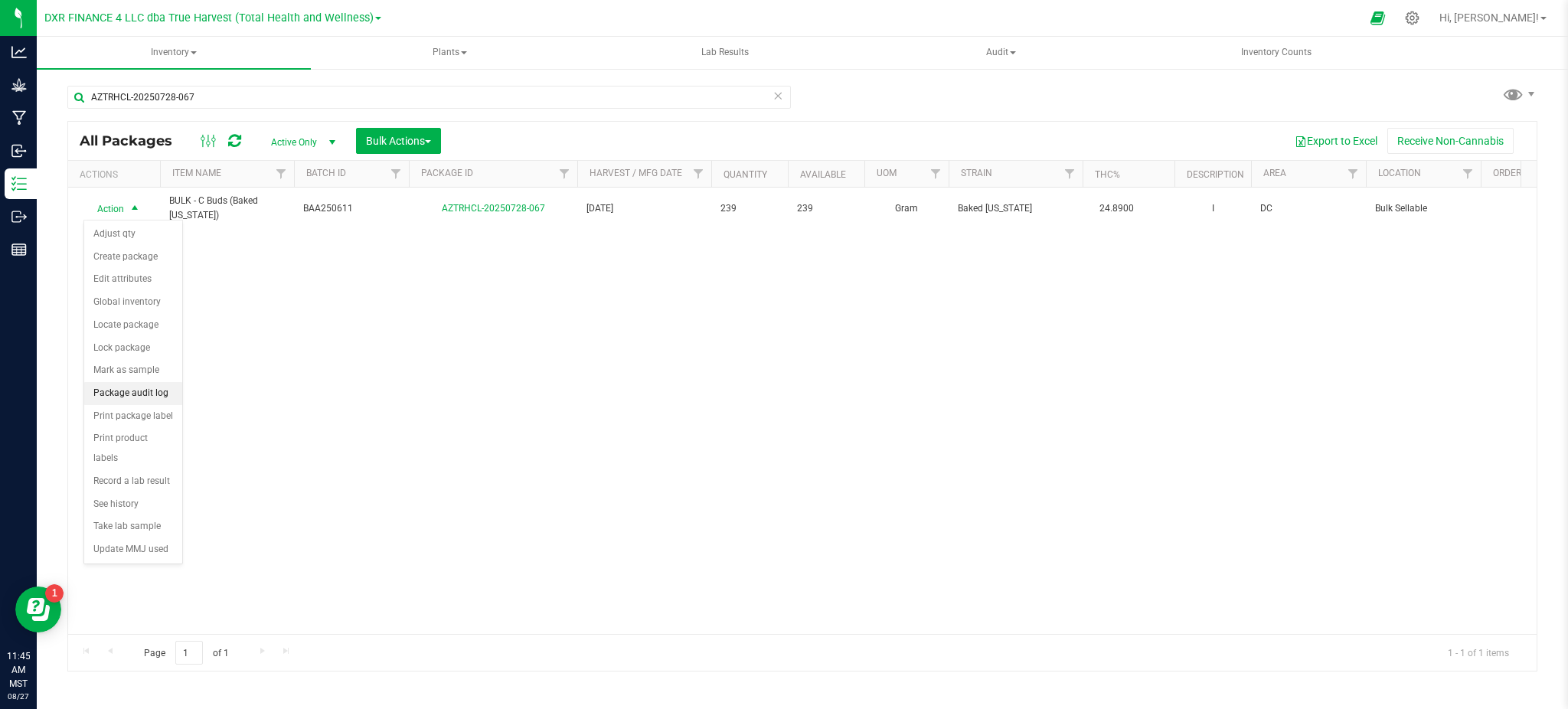
drag, startPoint x: 114, startPoint y: 380, endPoint x: 114, endPoint y: 392, distance: 12.0
click at [114, 392] on ul "Adjust qty Create package Edit attributes Global inventory Locate package Lock …" at bounding box center [133, 392] width 98 height 339
click at [114, 392] on li "Package audit log" at bounding box center [133, 393] width 98 height 23
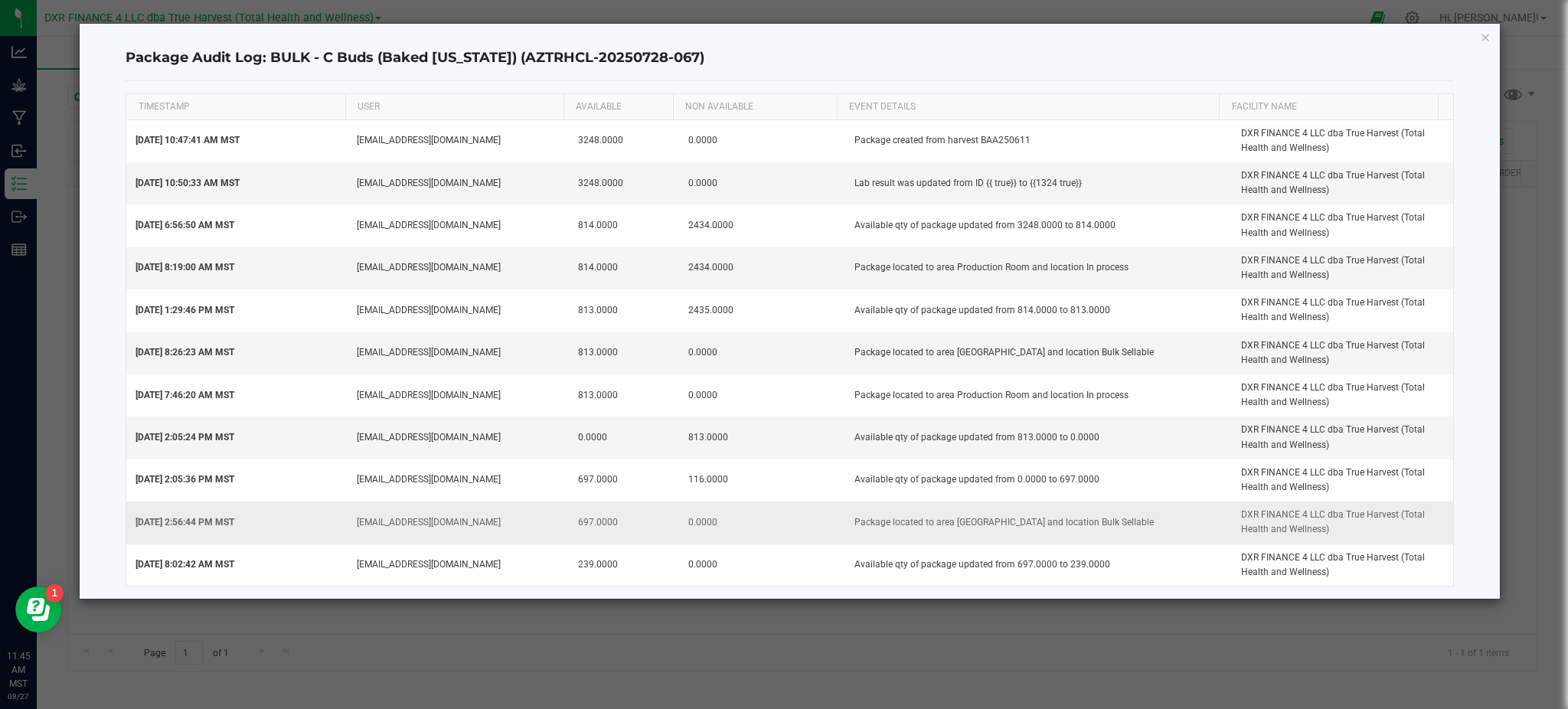
drag, startPoint x: 346, startPoint y: 527, endPoint x: 719, endPoint y: 528, distance: 373.0
click at [719, 528] on tr "Aug 14, 2025 2:56:44 PM MST gberlean@trueharvestco.com 697.0000 0.0000 Package …" at bounding box center [789, 522] width 1327 height 42
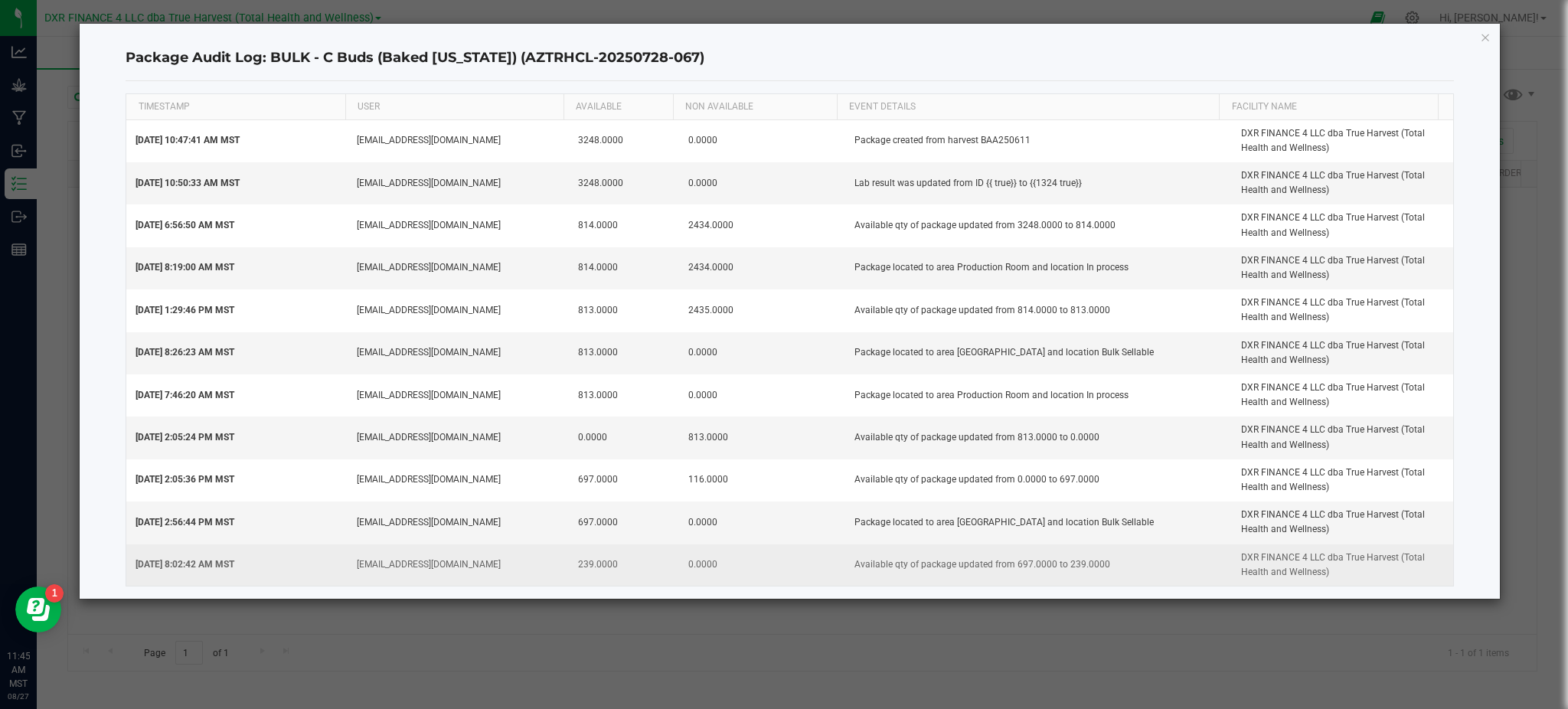
click at [276, 564] on td "Aug 20, 2025 8:02:42 AM MST" at bounding box center [236, 565] width 221 height 41
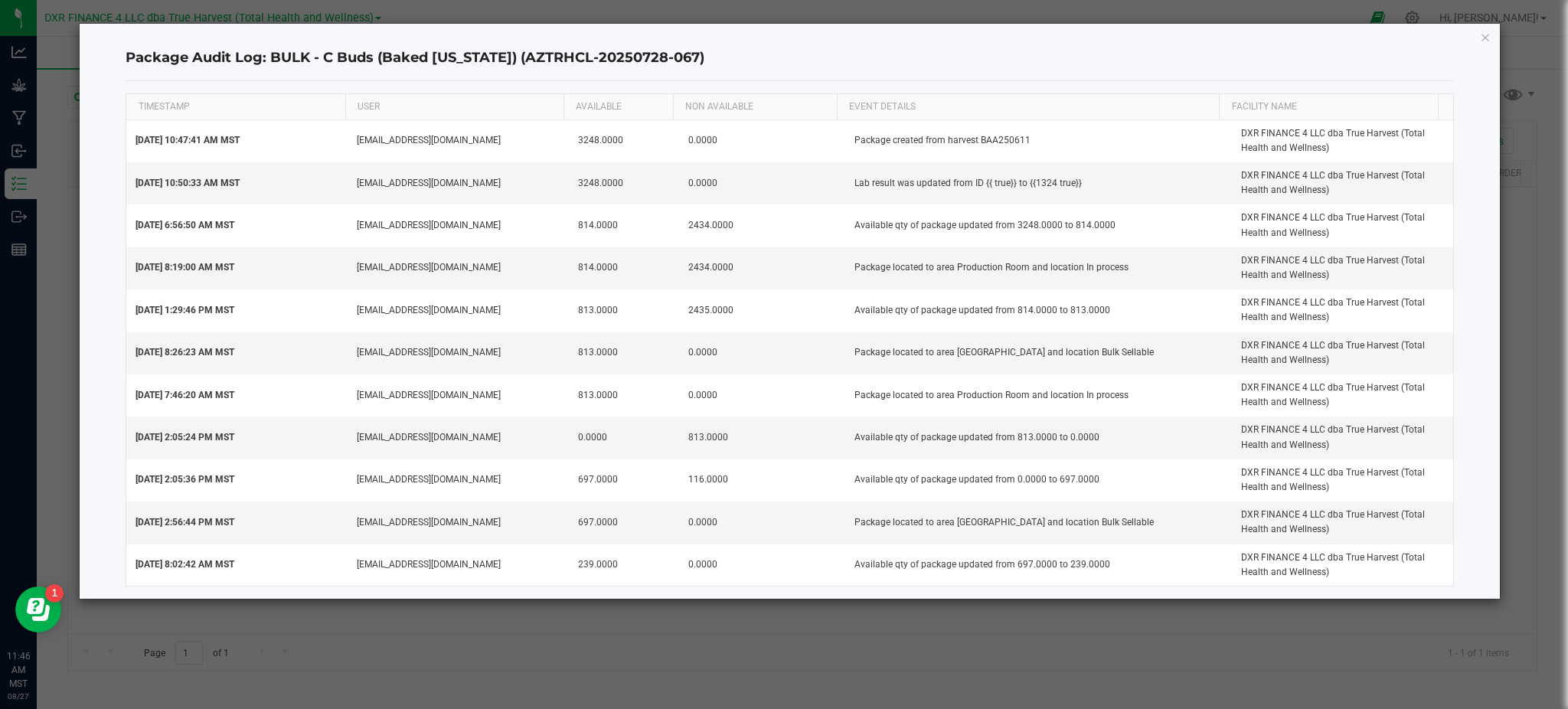
drag, startPoint x: 1482, startPoint y: 33, endPoint x: 2425, endPoint y: -10, distance: 944.0
click at [1567, 0] on html "Analytics Grow Manufacturing Inbound Inventory Outbound Reports 11:46 AM MST 08…" at bounding box center [784, 354] width 1568 height 709
click at [1484, 37] on icon "button" at bounding box center [1484, 37] width 11 height 19
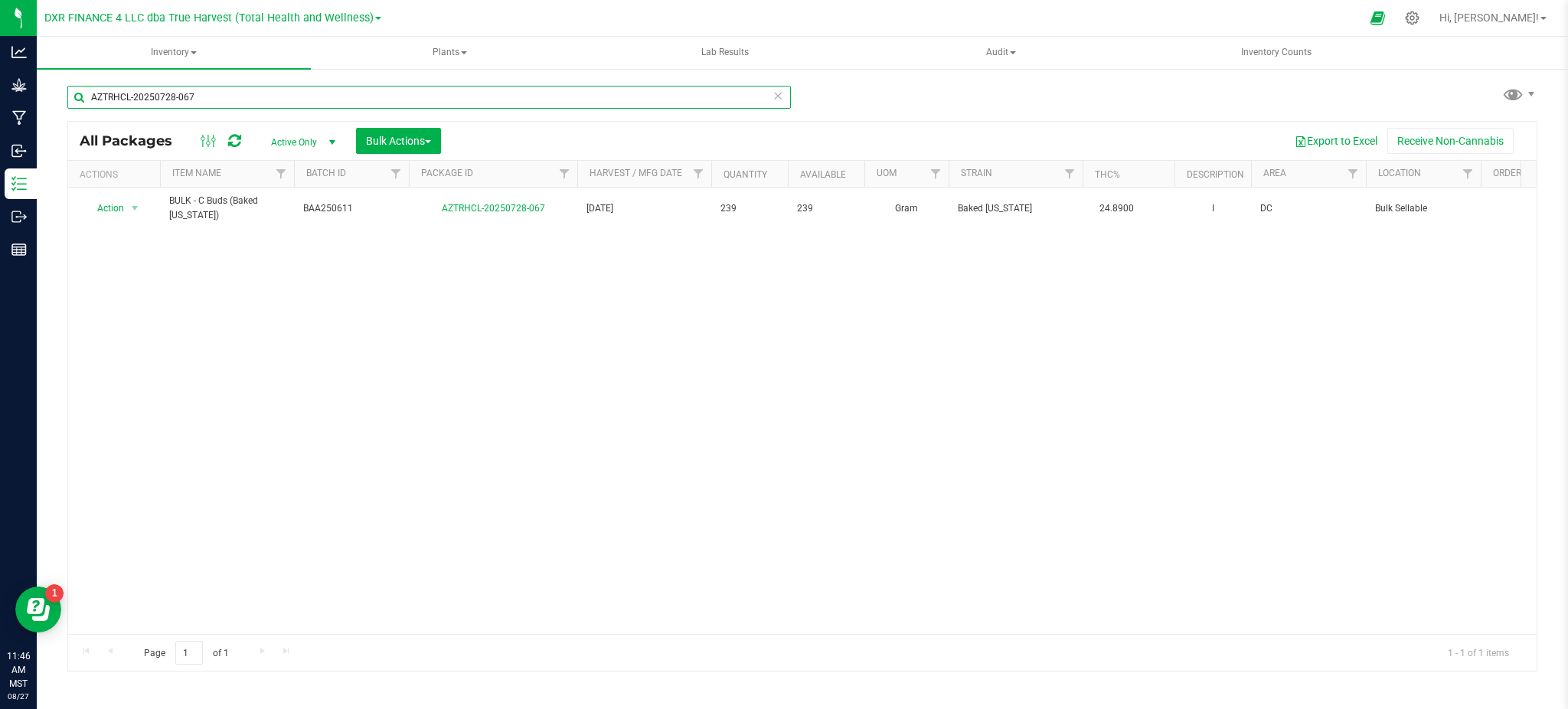
click at [589, 98] on input "AZTRHCL-20250728-067" at bounding box center [429, 96] width 723 height 23
drag, startPoint x: 584, startPoint y: 96, endPoint x: 41, endPoint y: 71, distance: 543.6
click at [41, 71] on div "AZTRHCL-20250728-067 All Packages Active Only Active Only Lab Samples Locked Al…" at bounding box center [802, 300] width 1531 height 467
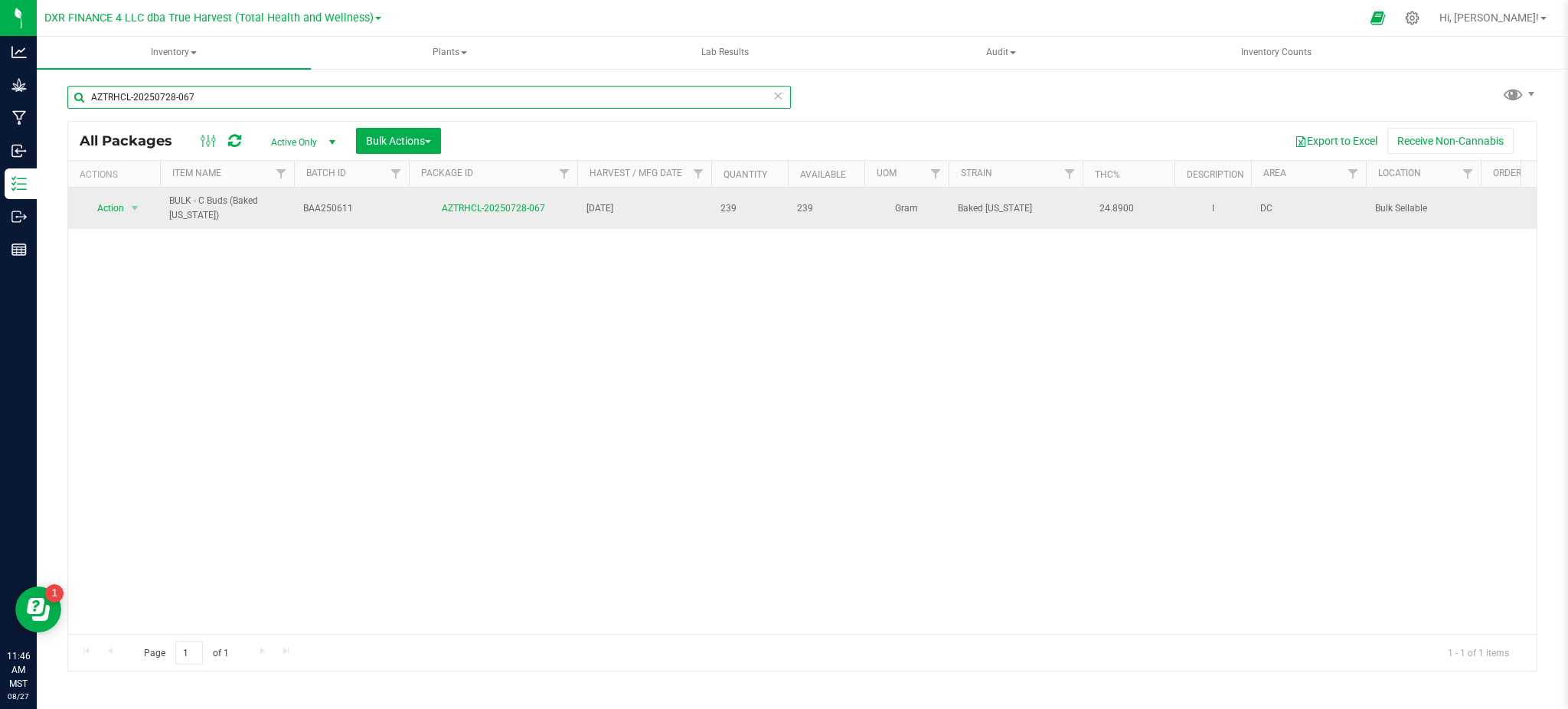
paste input "9-066"
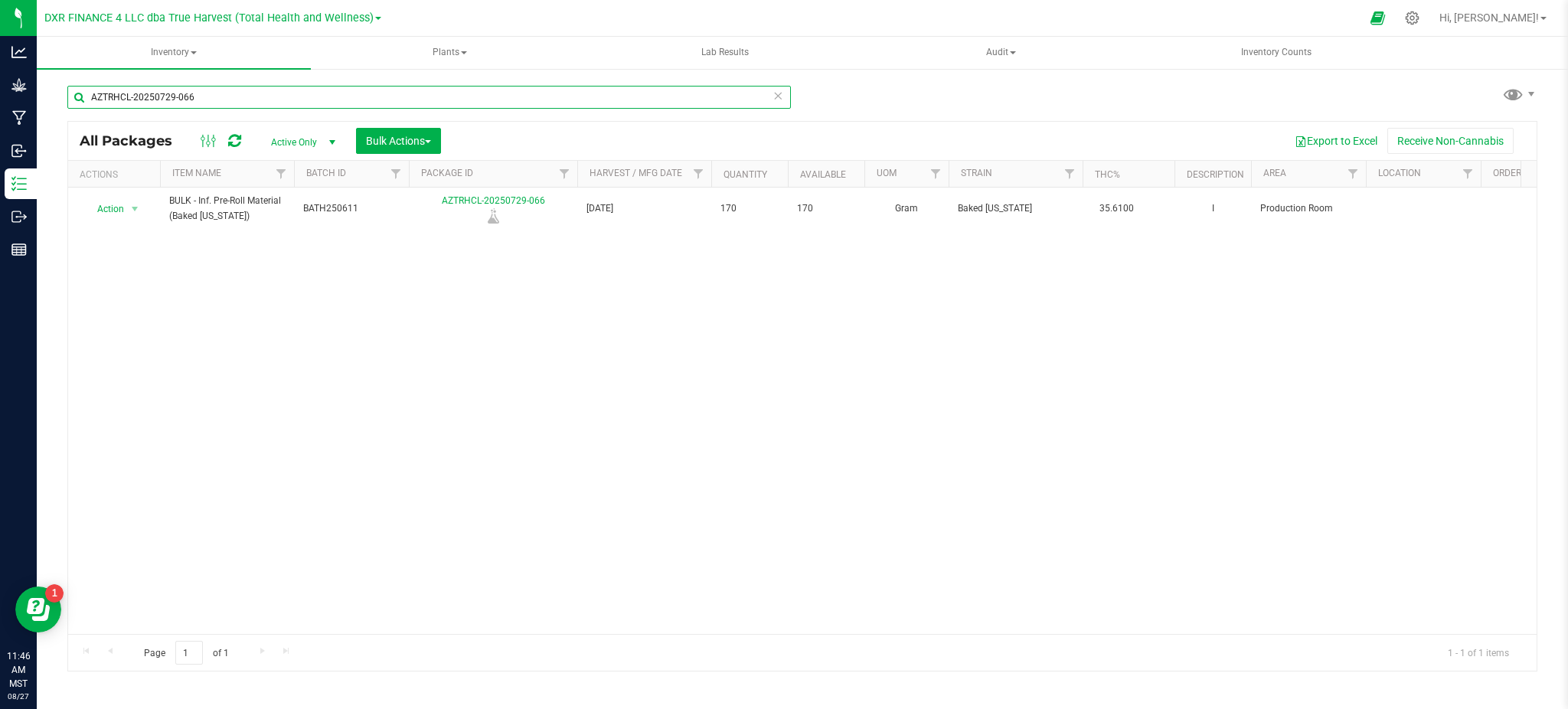
type input "AZTRHCL-20250729-066"
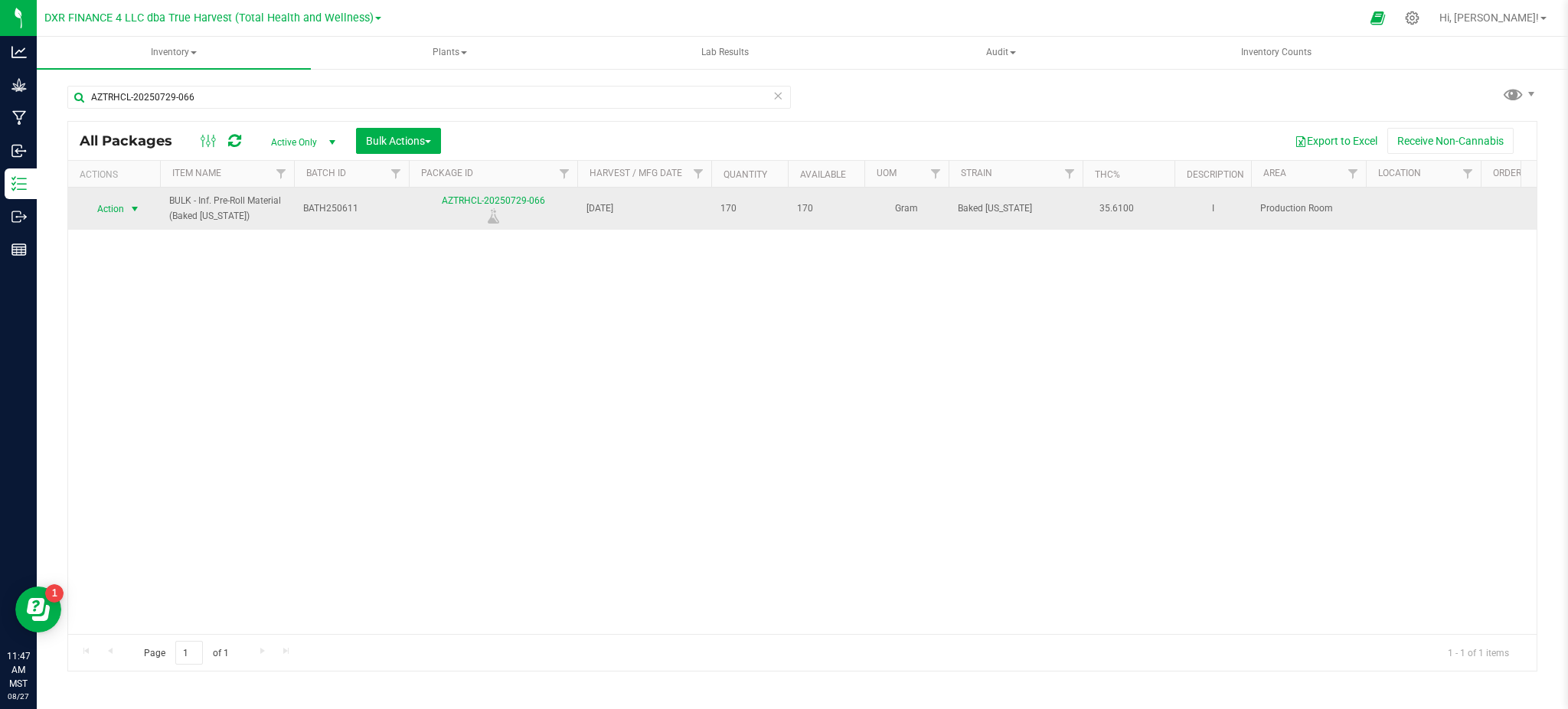
click at [118, 212] on span "Action" at bounding box center [104, 208] width 41 height 21
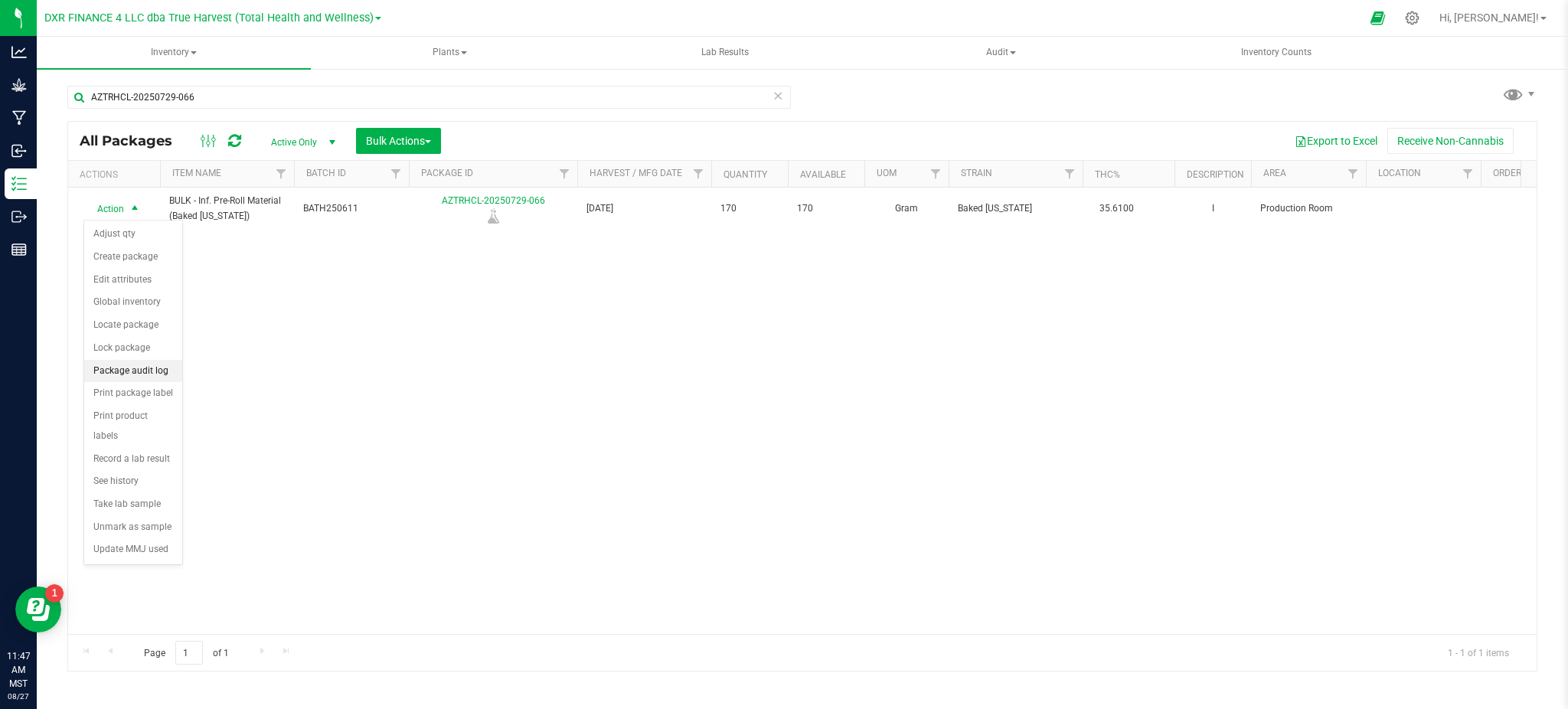
click at [137, 376] on li "Package audit log" at bounding box center [133, 371] width 98 height 23
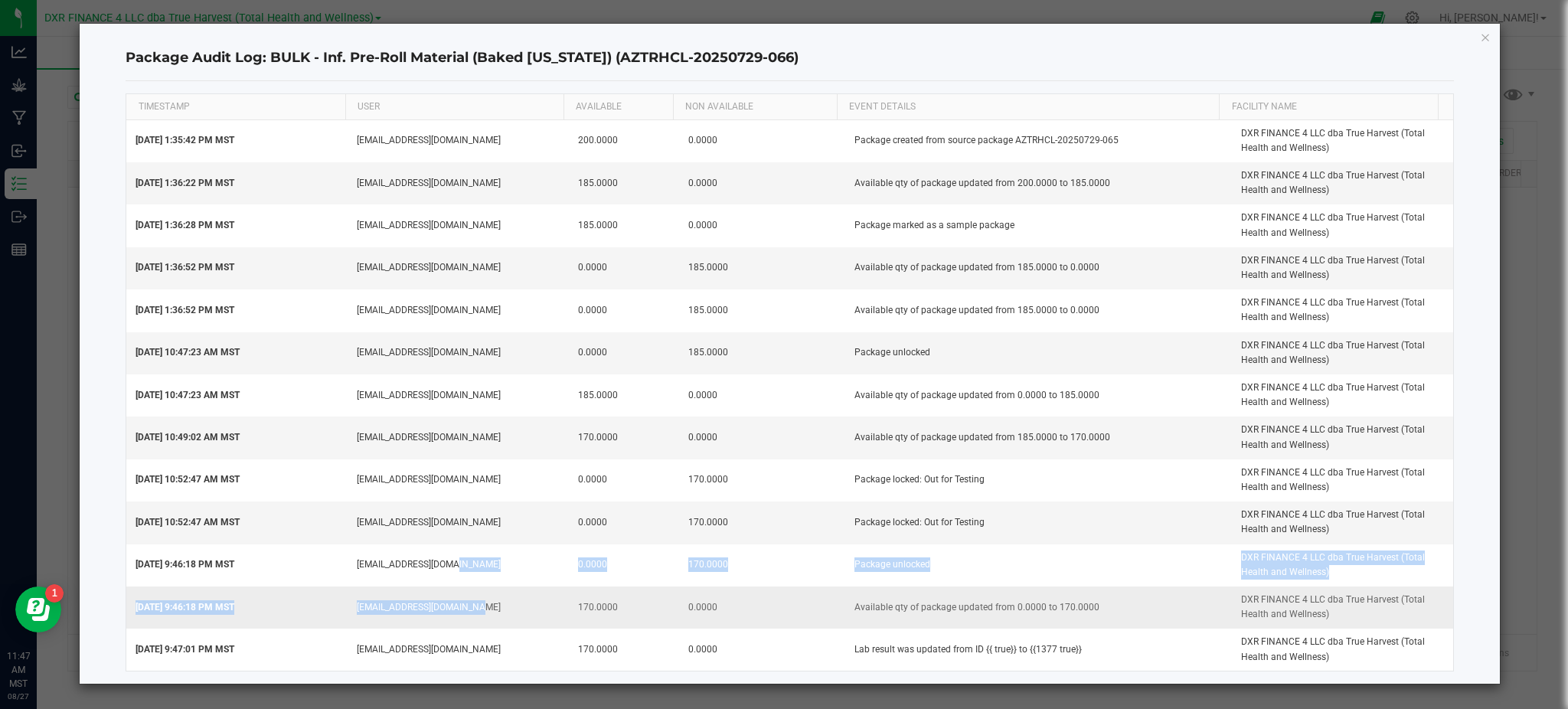
click at [463, 630] on tbody "Jul 29, 2025 1:35:42 PM MST hvickers@trueharvestco.com 200.0000 0.0000 Package …" at bounding box center [789, 395] width 1327 height 550
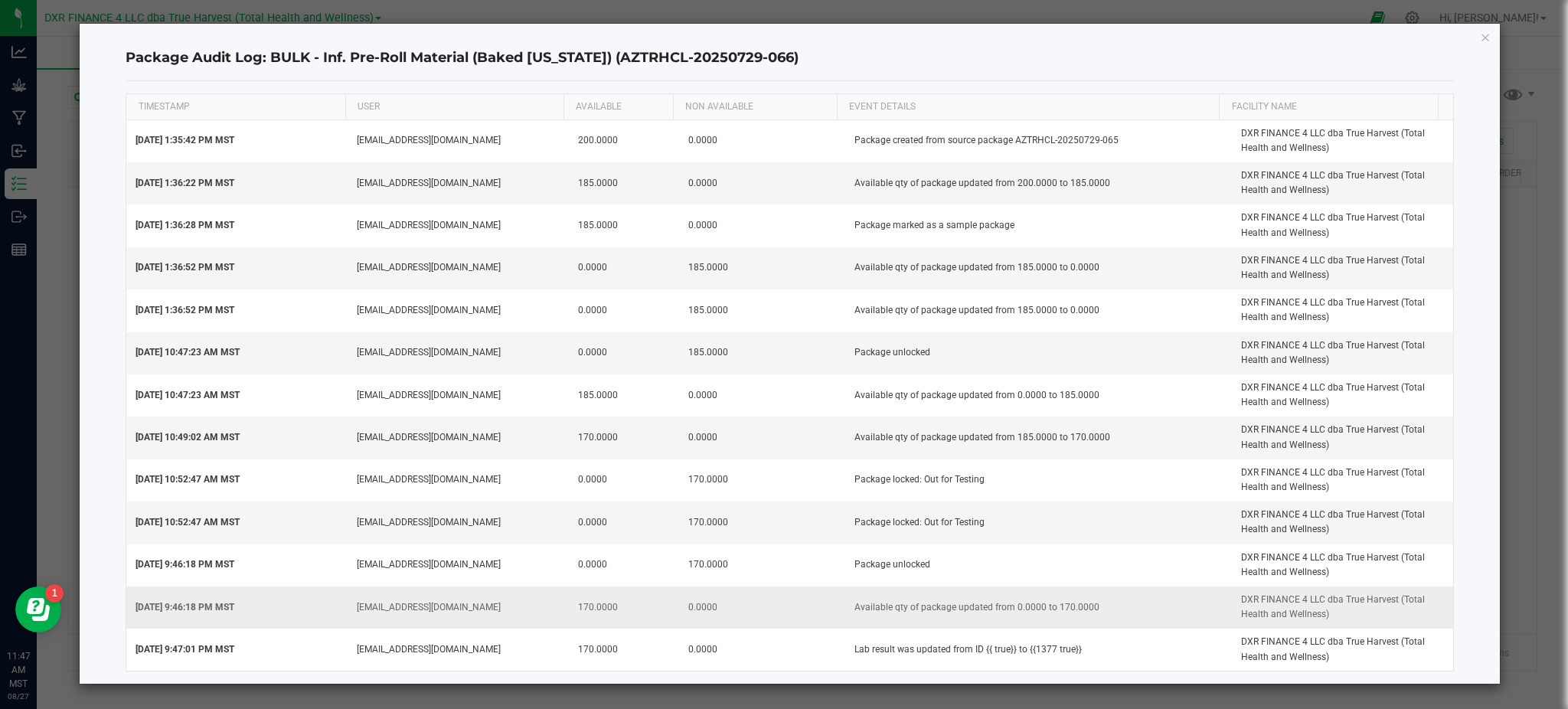
click at [781, 613] on td "0.0000" at bounding box center [762, 607] width 166 height 42
drag, startPoint x: 1485, startPoint y: 38, endPoint x: 1461, endPoint y: 41, distance: 24.2
click at [1485, 37] on icon "button" at bounding box center [1484, 37] width 11 height 19
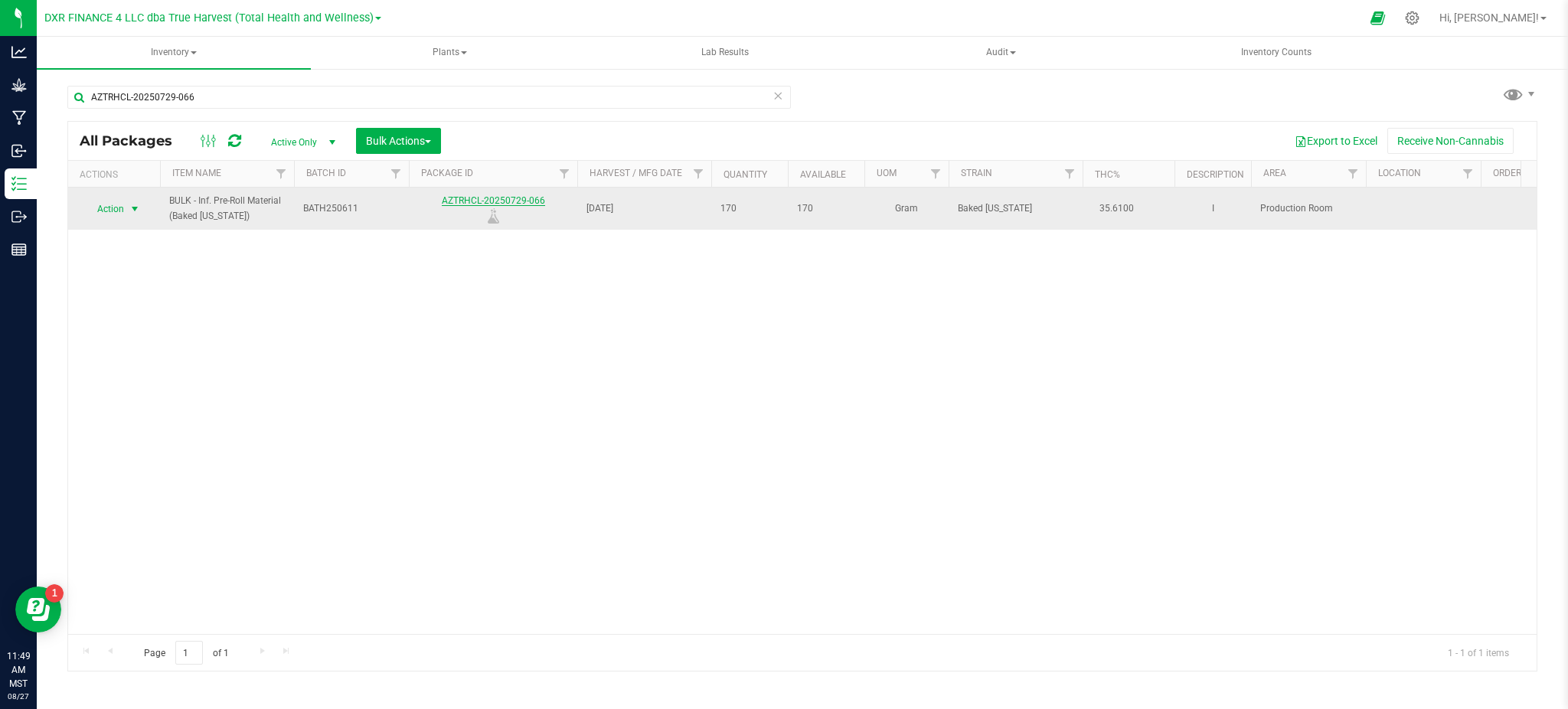
click at [458, 205] on link "AZTRHCL-20250729-066" at bounding box center [493, 200] width 103 height 11
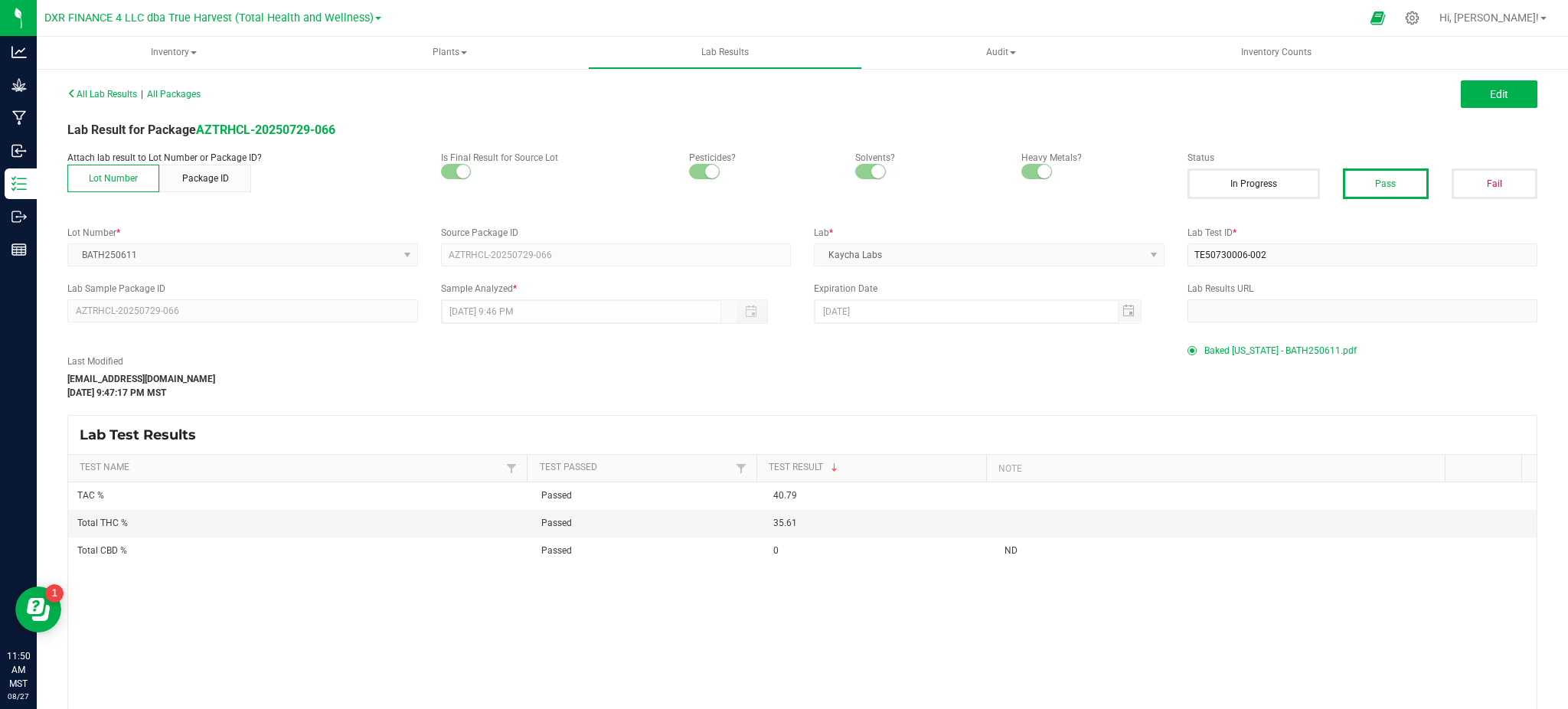
drag, startPoint x: 447, startPoint y: 643, endPoint x: 421, endPoint y: 607, distance: 44.4
click at [444, 640] on div "TAC % Passed 40.79 Total THC % Passed 35.61 Total CBD % Passed 0 ND" at bounding box center [802, 634] width 1468 height 304
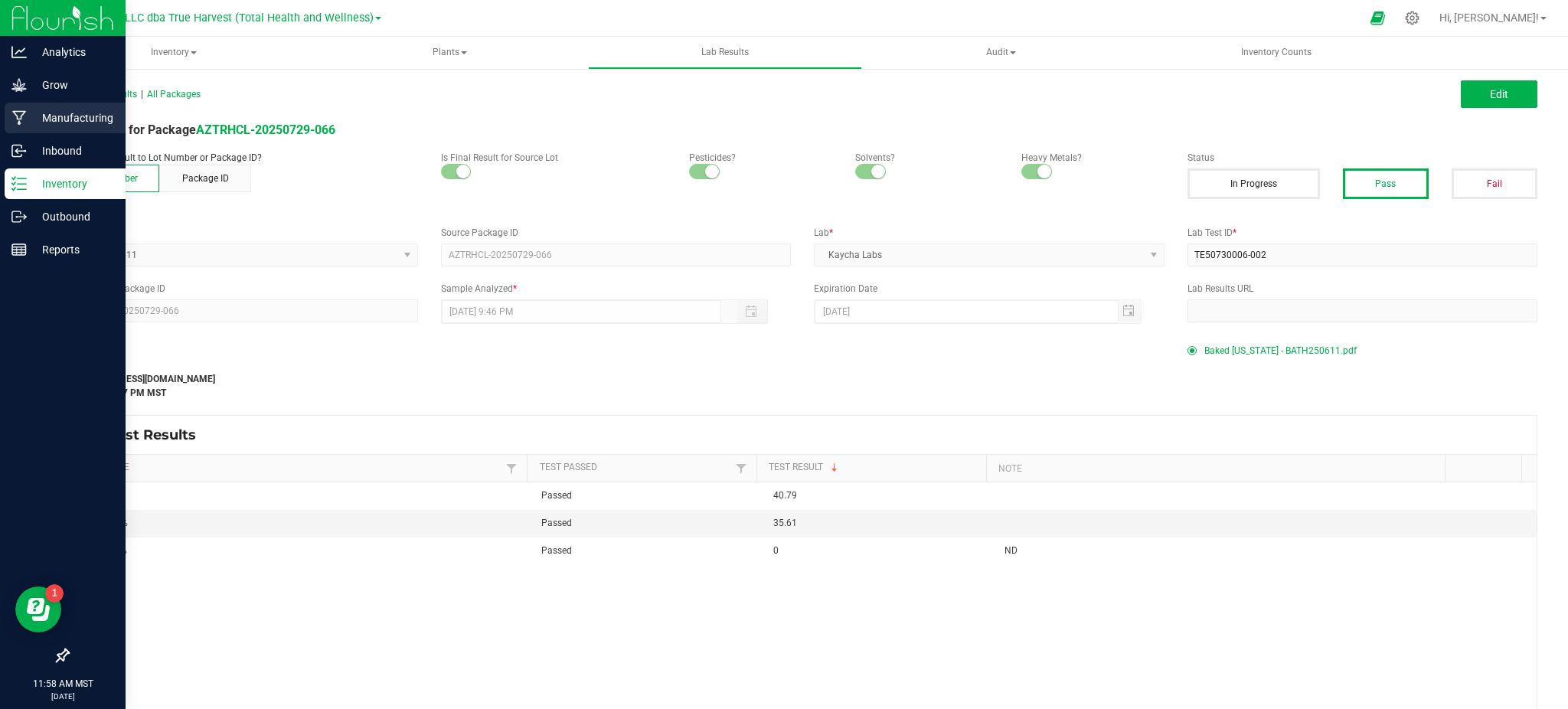
click at [55, 115] on p "Manufacturing" at bounding box center [73, 118] width 92 height 19
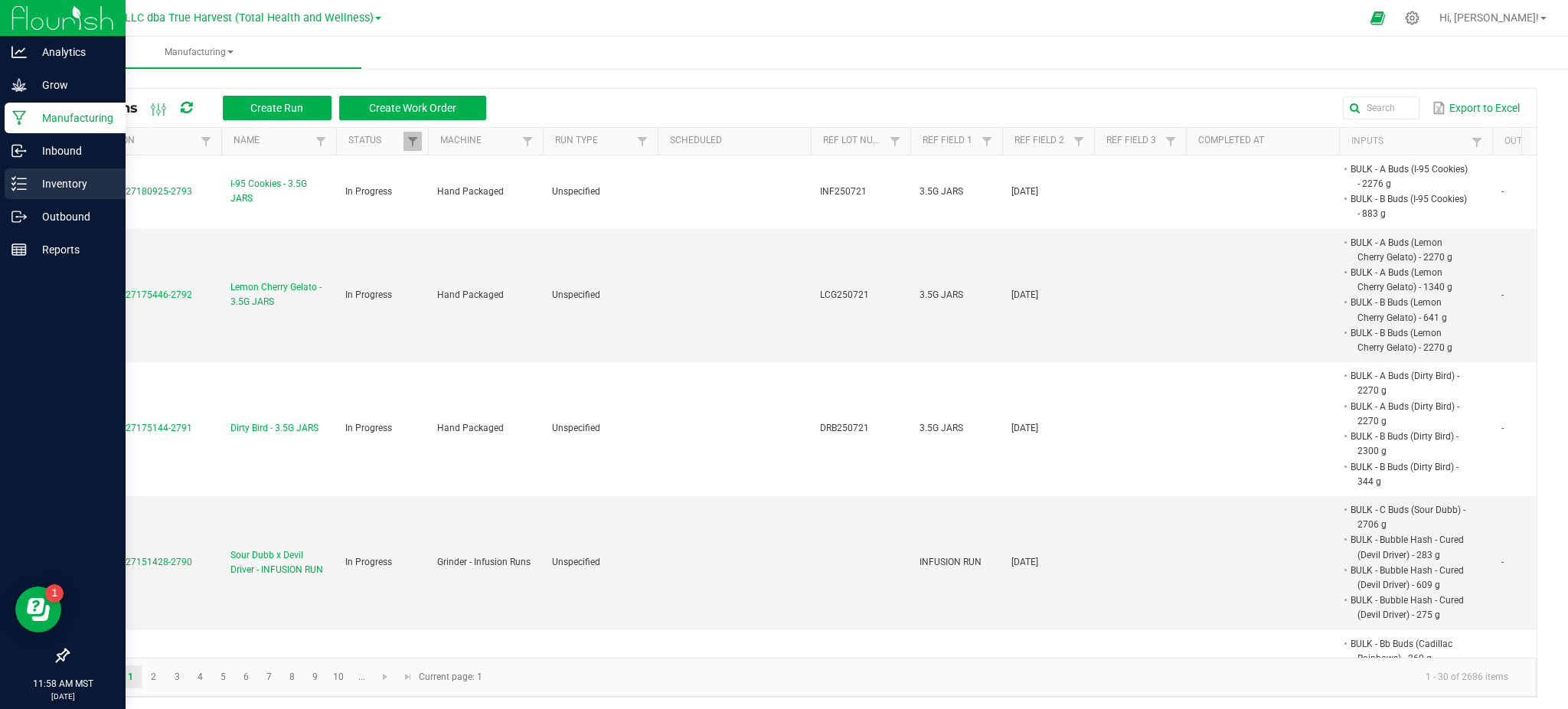
click at [57, 181] on p "Inventory" at bounding box center [73, 184] width 92 height 19
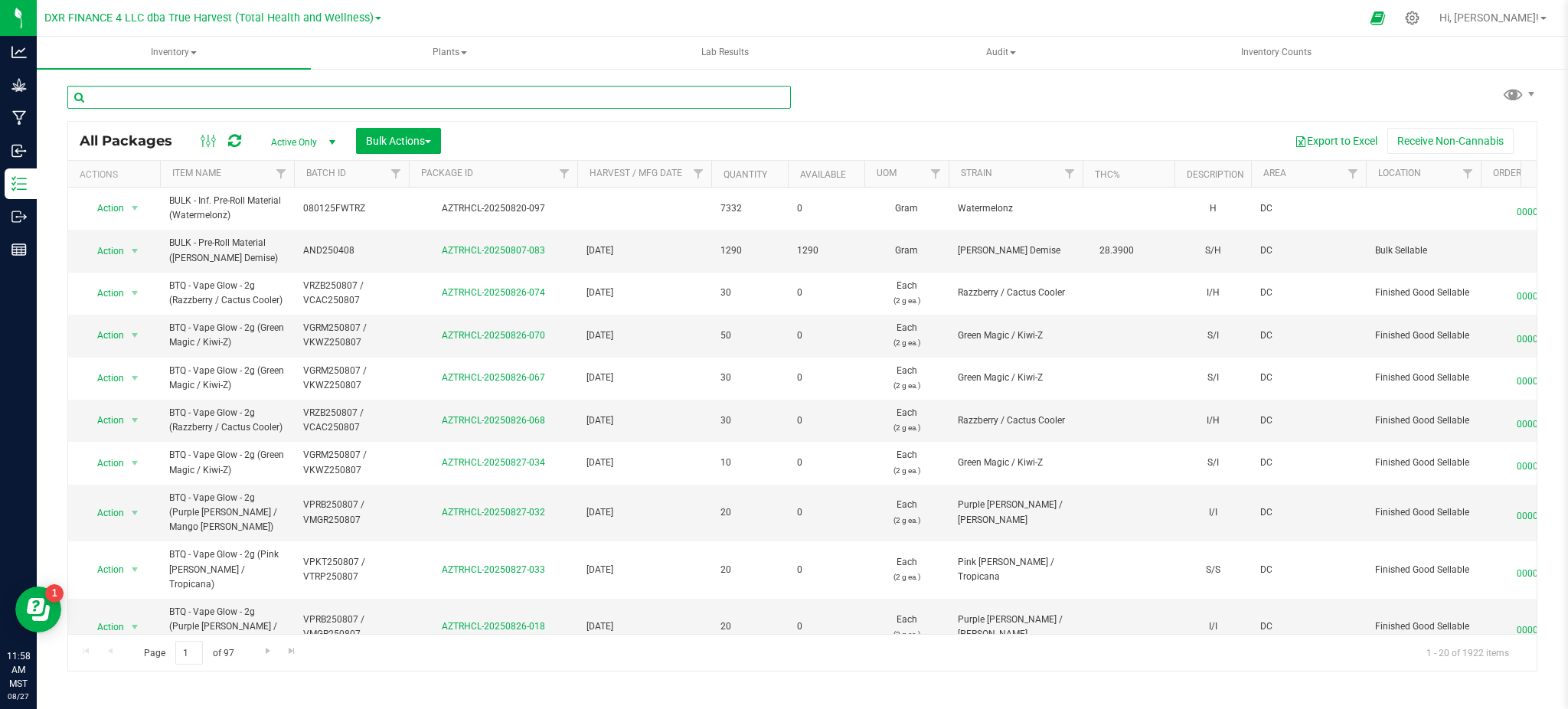
click at [256, 97] on input "text" at bounding box center [429, 96] width 723 height 23
click at [204, 89] on input "text" at bounding box center [429, 96] width 723 height 23
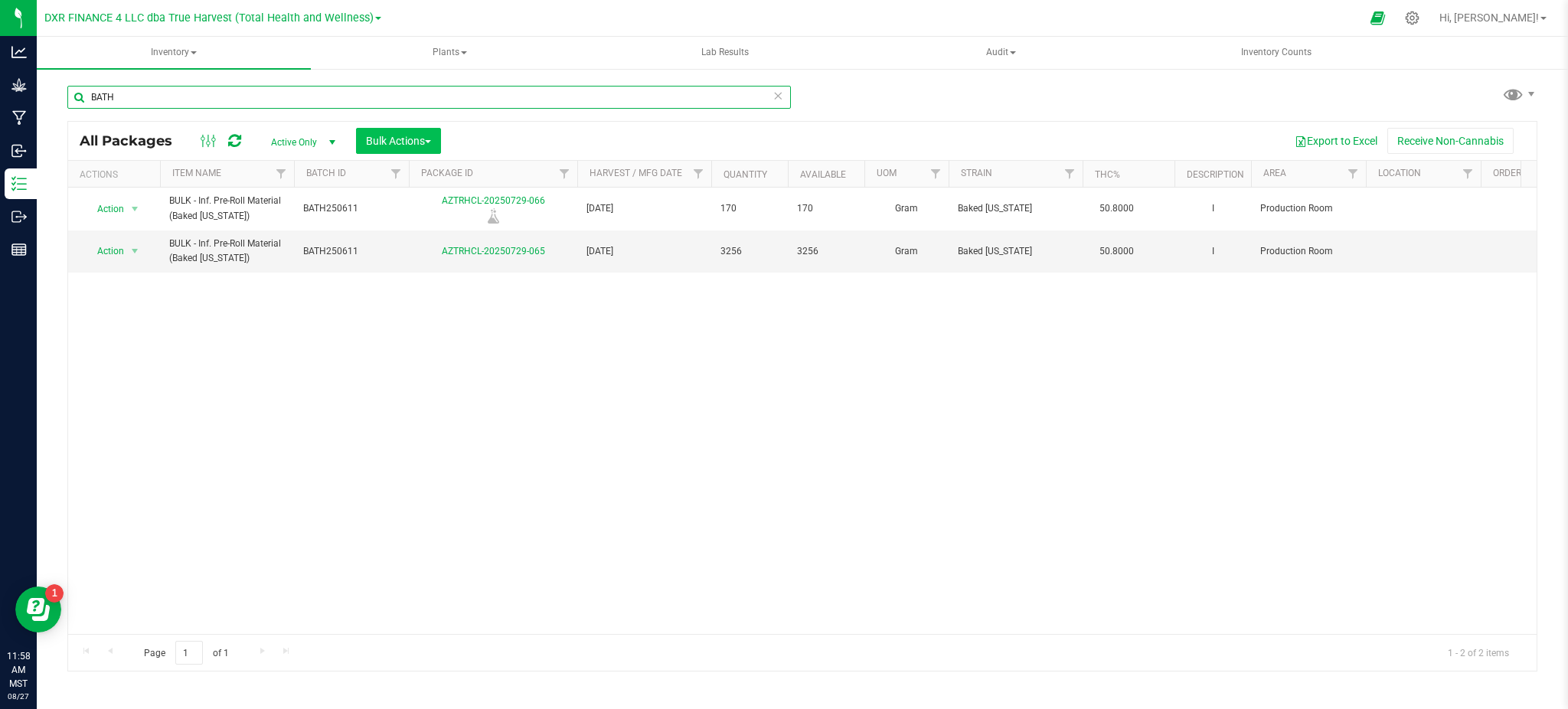
type input "BATH"
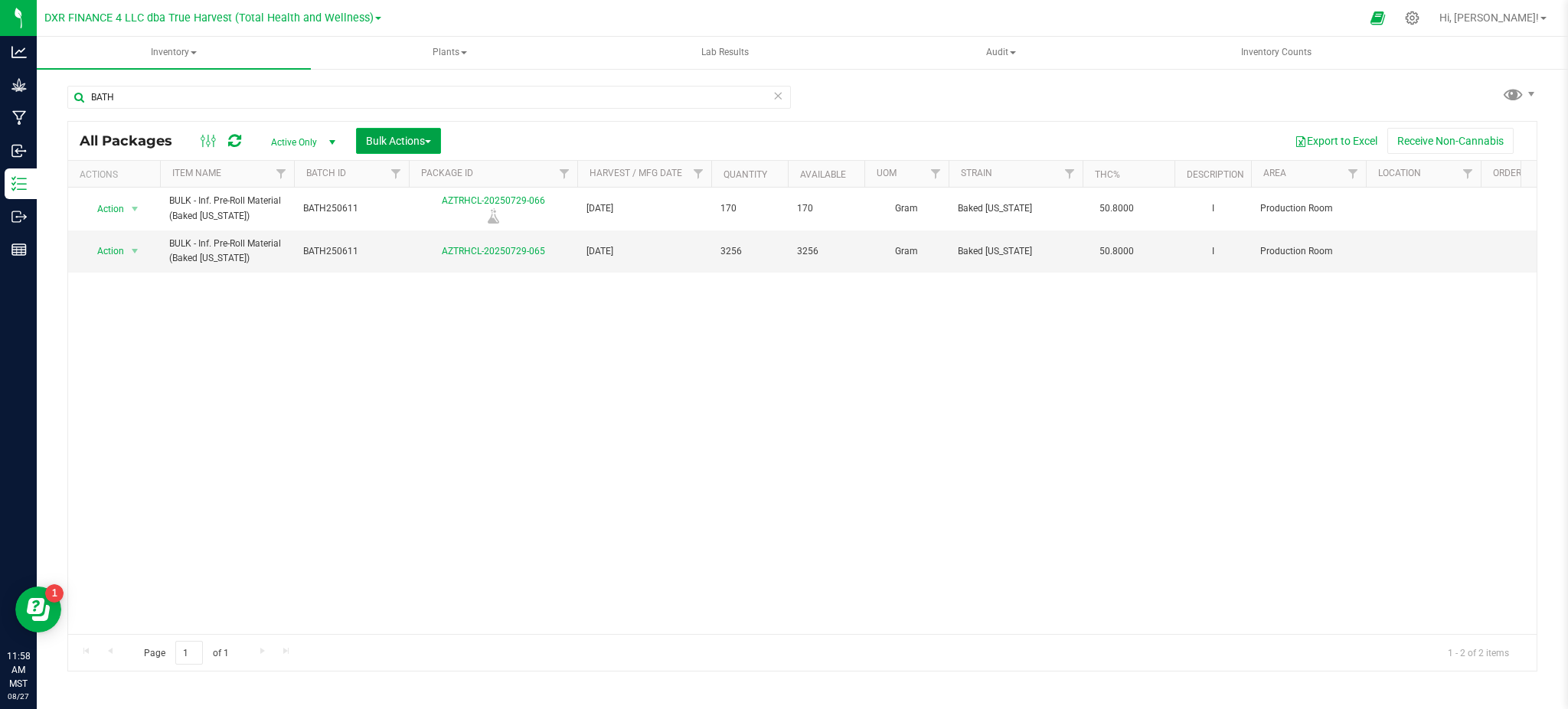
click at [431, 140] on span "button" at bounding box center [427, 142] width 6 height 3
click at [399, 175] on span "Add to manufacturing run" at bounding box center [422, 175] width 115 height 12
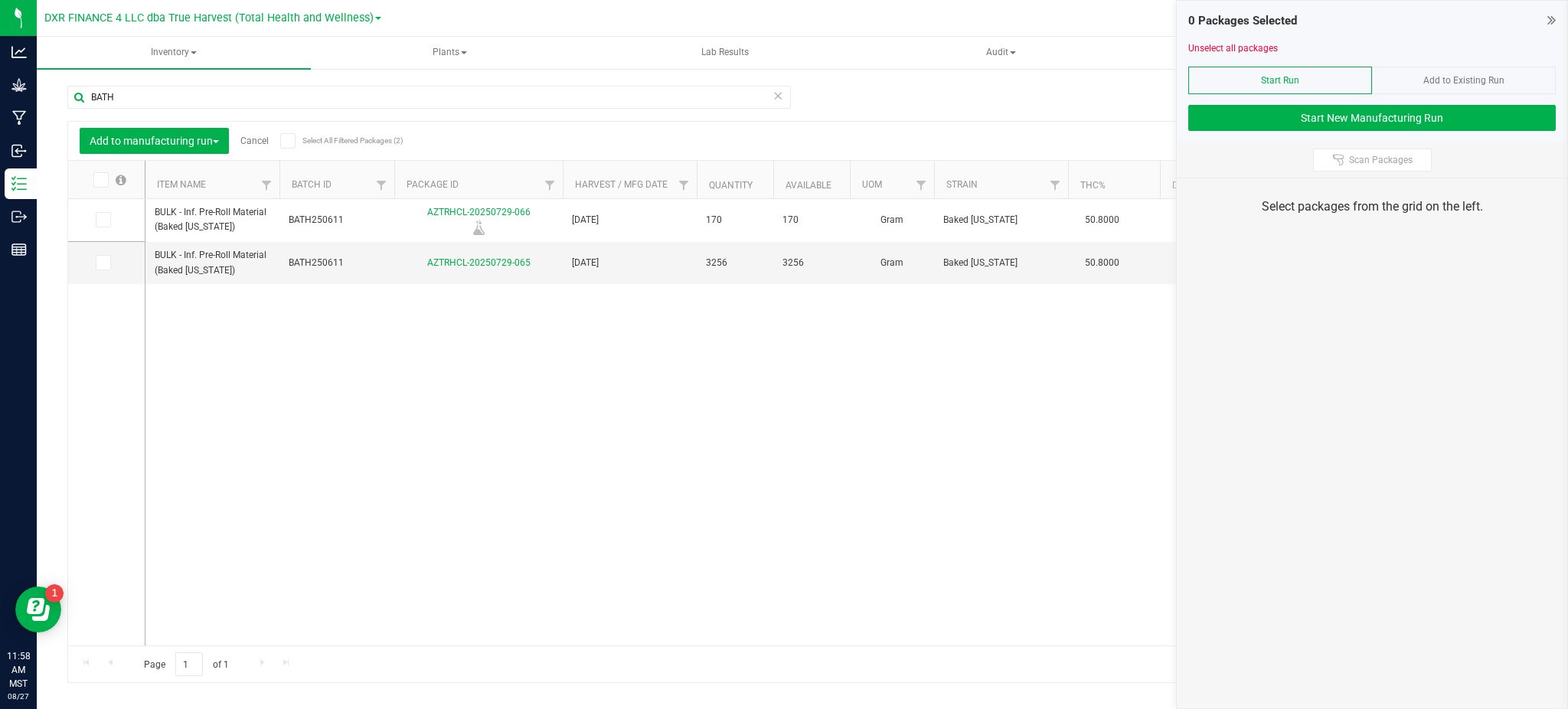
click at [101, 180] on icon at bounding box center [100, 180] width 10 height 0
click at [0, 0] on input "checkbox" at bounding box center [0, 0] width 0 height 0
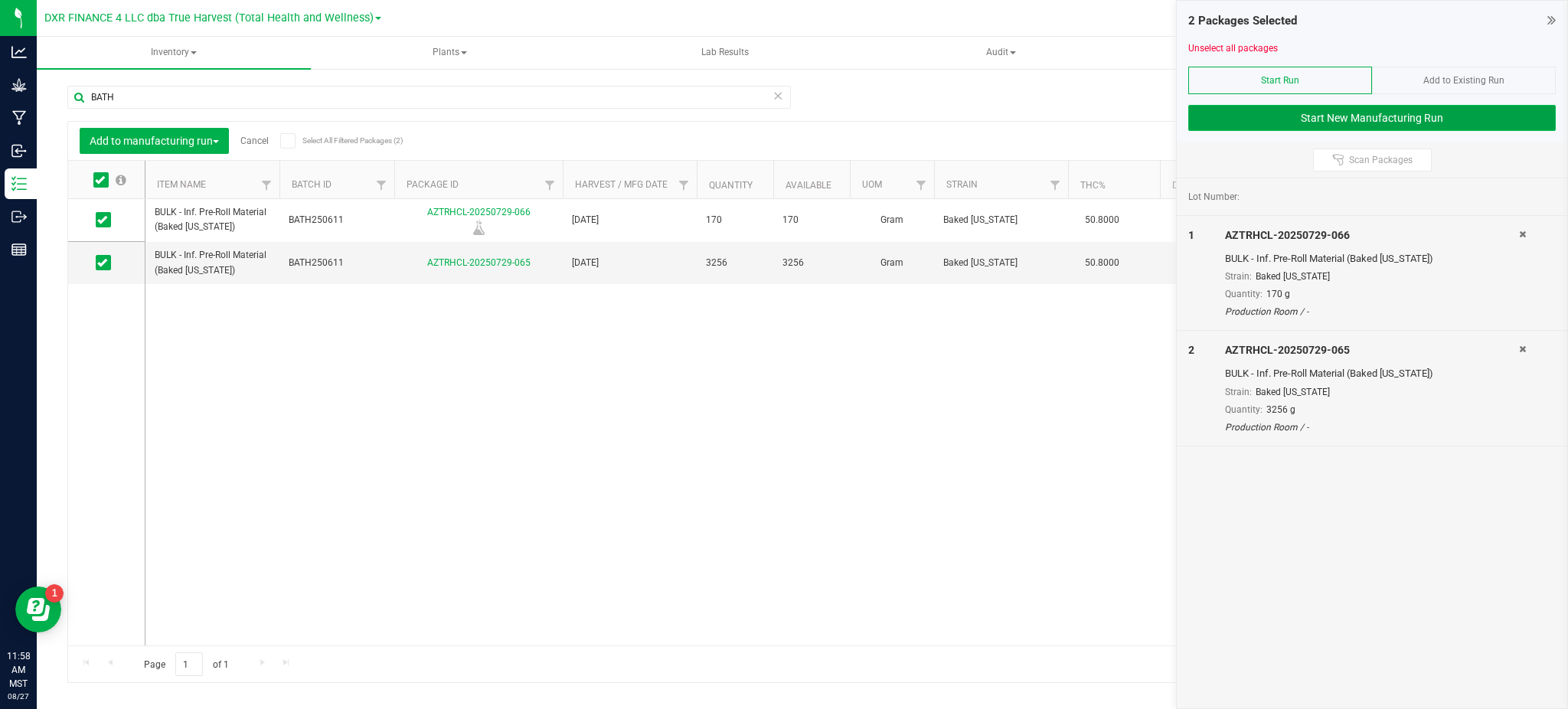
click at [1391, 122] on button "Start New Manufacturing Run" at bounding box center [1372, 118] width 368 height 26
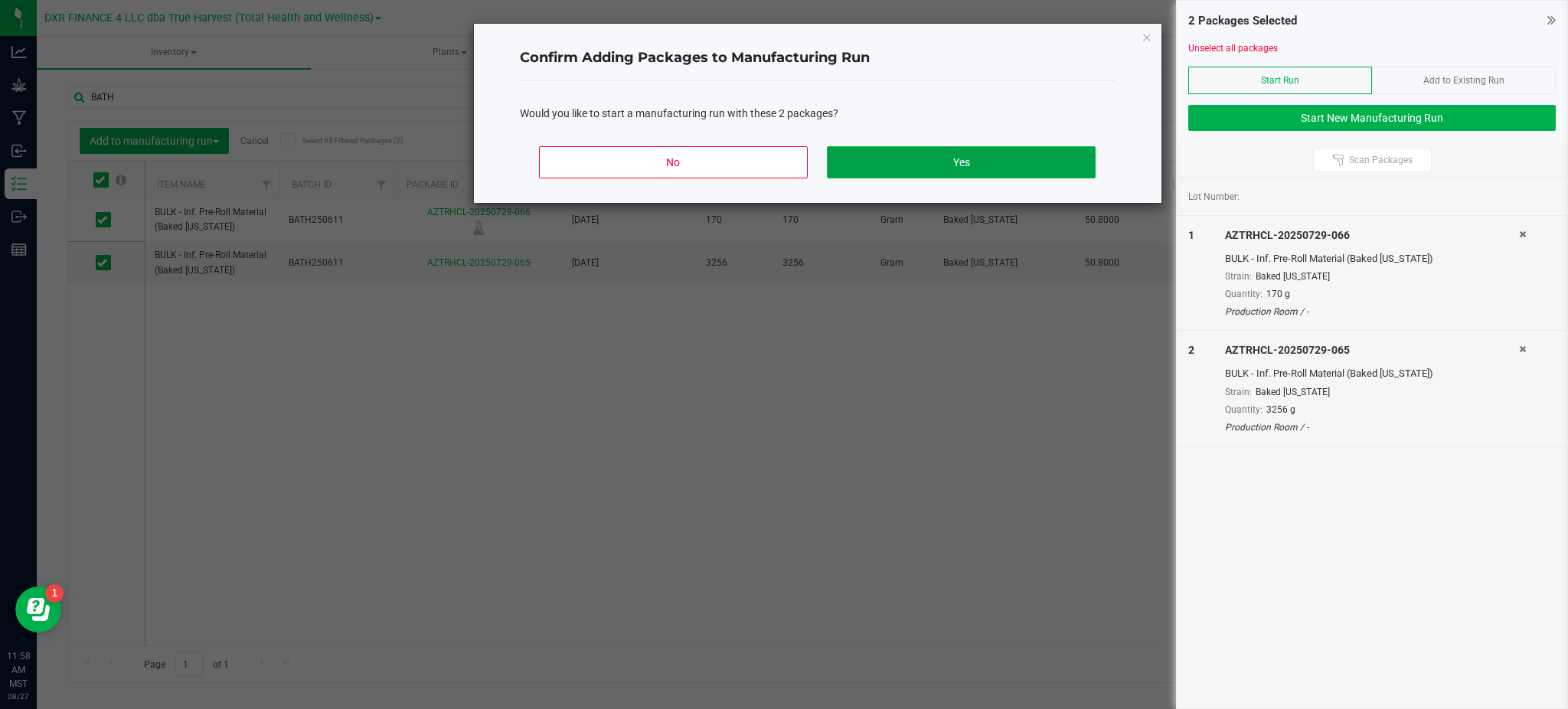
click at [1049, 160] on button "Yes" at bounding box center [961, 162] width 268 height 32
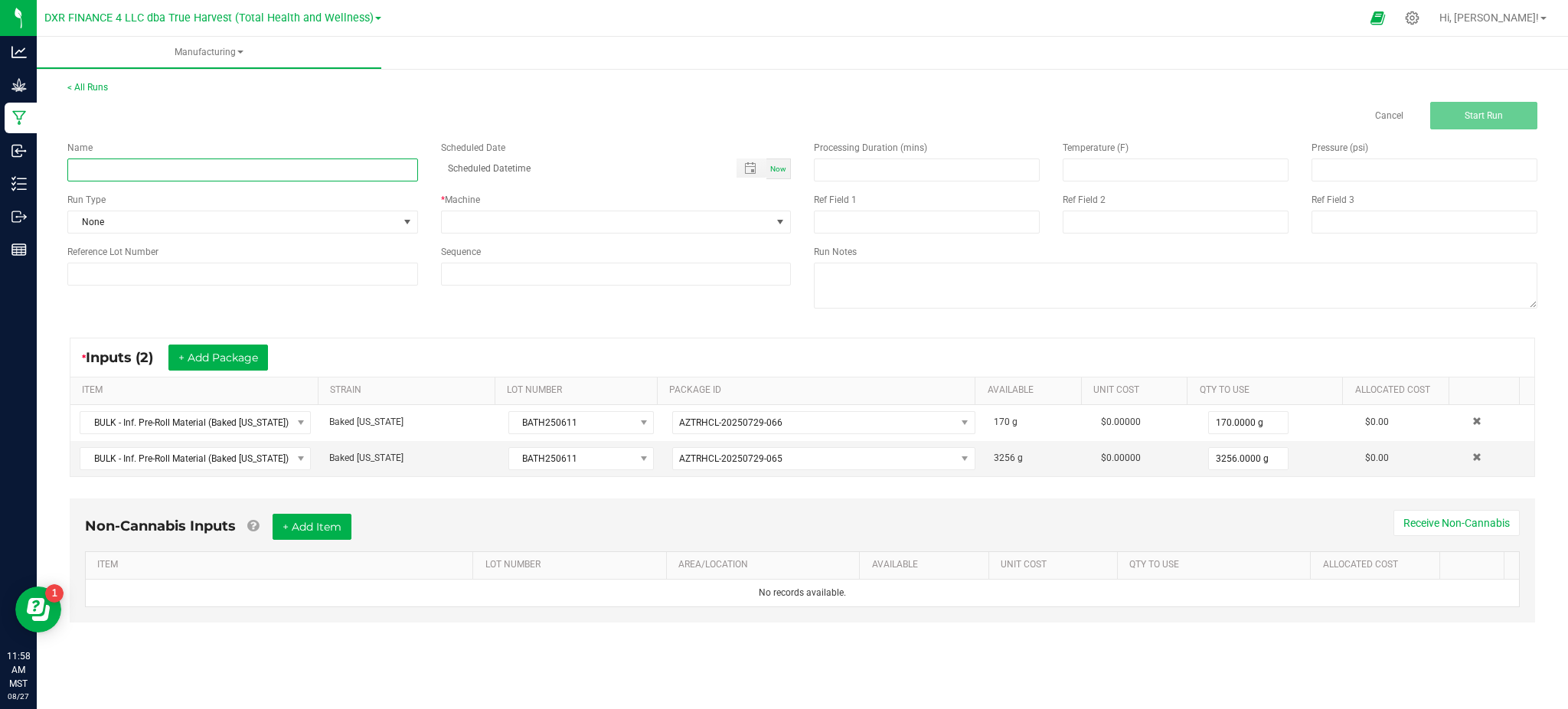
click at [165, 165] on input at bounding box center [242, 170] width 351 height 23
type input "Baked [US_STATE] - Inf. Pre-rolls 7pk"
drag, startPoint x: 144, startPoint y: 272, endPoint x: 212, endPoint y: 267, distance: 68.2
click at [144, 272] on input at bounding box center [242, 274] width 351 height 23
paste input "BATH250611"
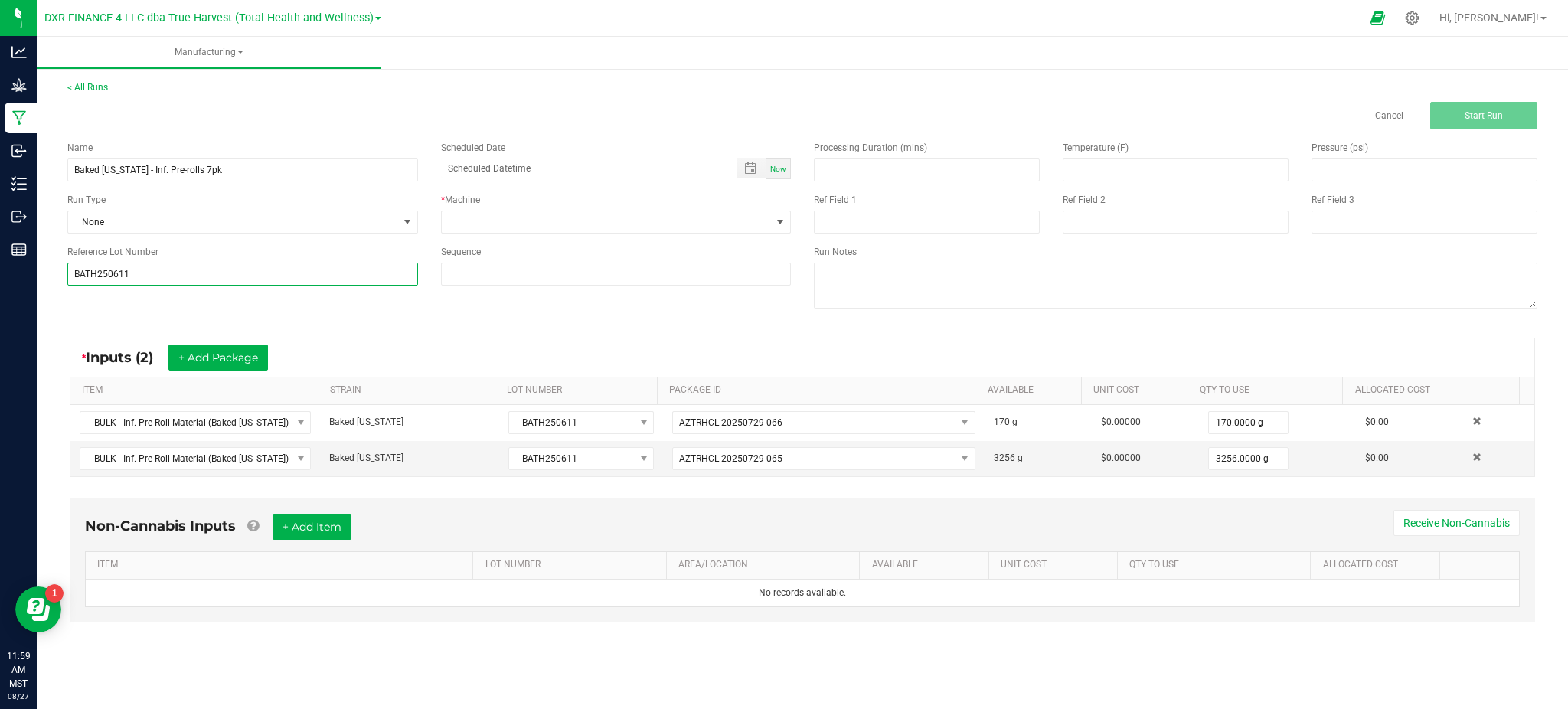
type input "BATH250611"
click at [514, 334] on div "* Inputs (2) + Add Package ITEM STRAIN LOT NUMBER PACKAGE ID AVAILABLE Unit Cos…" at bounding box center [803, 408] width 1493 height 167
click at [485, 193] on div "* Machine" at bounding box center [616, 200] width 351 height 14
click at [492, 218] on span at bounding box center [607, 222] width 330 height 21
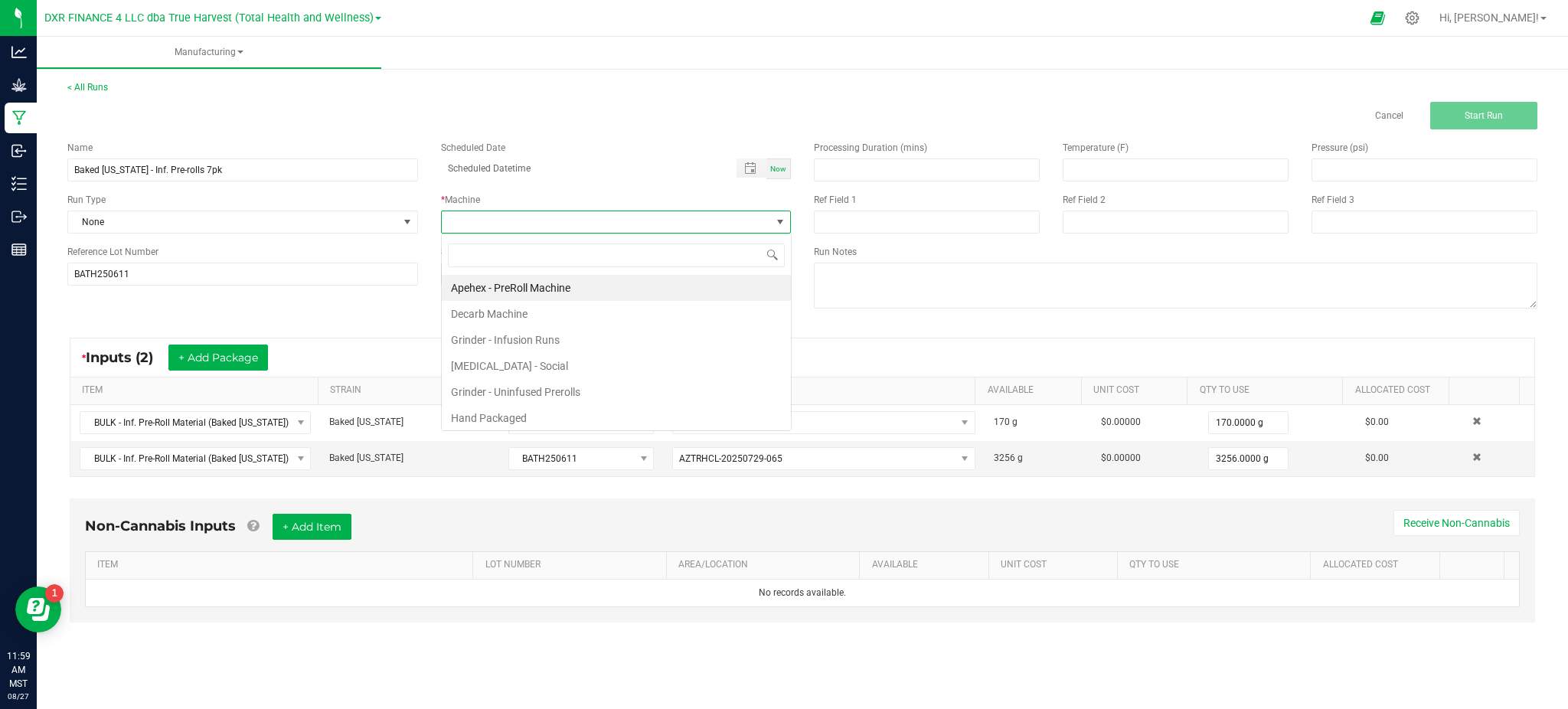
scroll to position [23, 350]
drag, startPoint x: 535, startPoint y: 421, endPoint x: 768, endPoint y: 358, distance: 241.4
click at [536, 421] on li "Hand Packaged" at bounding box center [616, 418] width 349 height 26
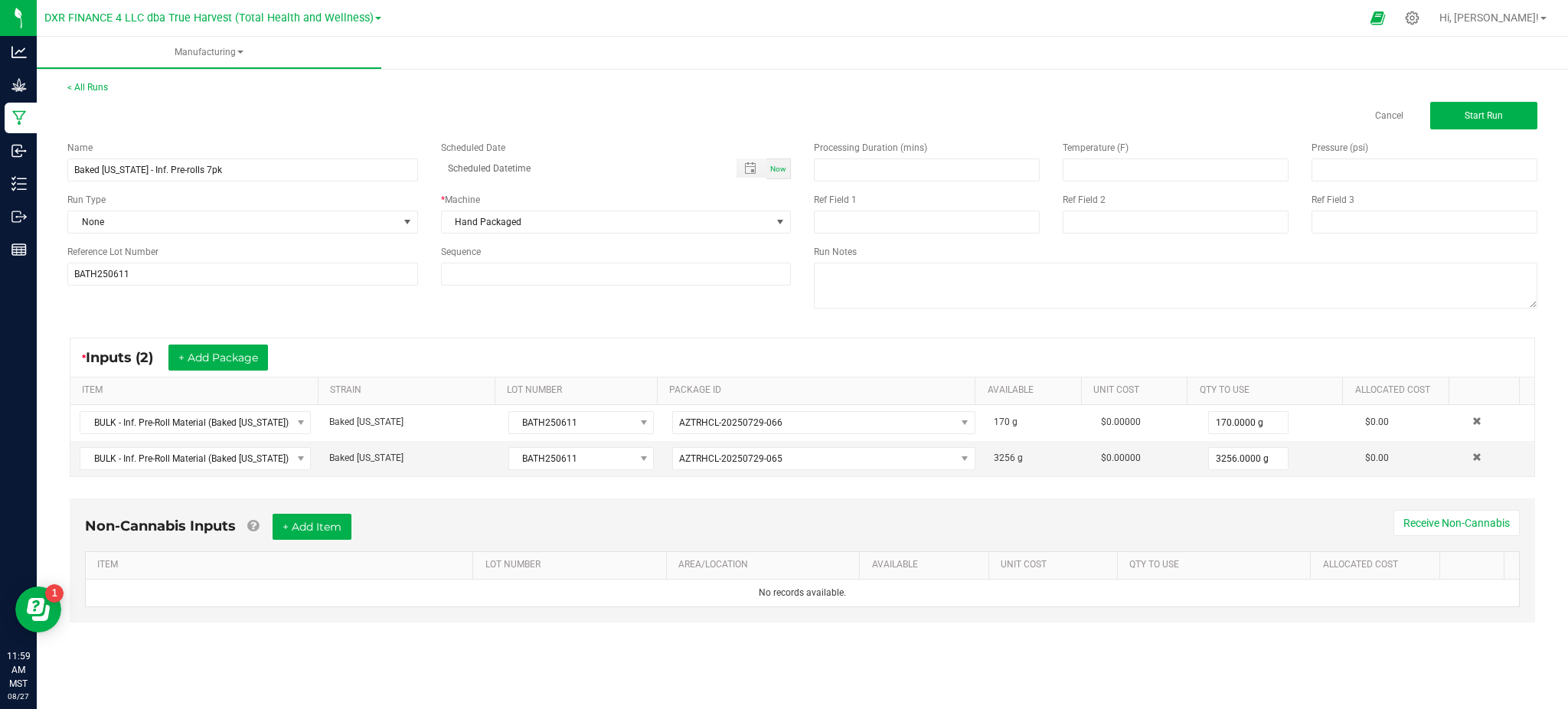
click at [920, 323] on div "Processing Duration (mins) Temperature (F) Pressure (psi) Ref Field 1 Ref Field…" at bounding box center [1175, 227] width 746 height 195
click at [882, 227] on input at bounding box center [926, 222] width 226 height 23
type input "Inf. Pre-Rolls 7pk"
drag, startPoint x: 662, startPoint y: 347, endPoint x: 913, endPoint y: 293, distance: 256.7
click at [665, 346] on div "* Inputs (2) + Add Package" at bounding box center [803, 357] width 1464 height 38
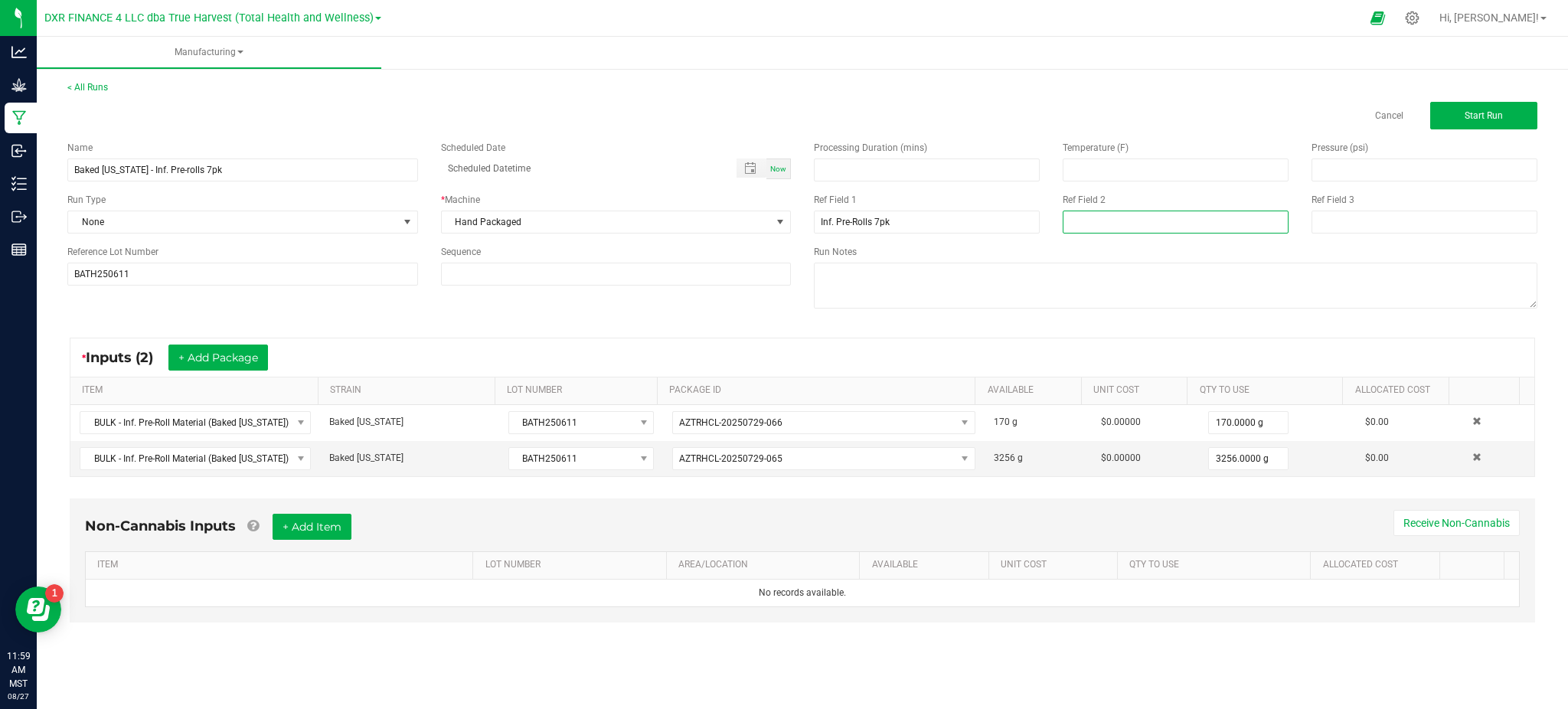
click at [1139, 212] on input at bounding box center [1175, 222] width 226 height 23
type input "2"
type input "[DATE]"
drag, startPoint x: 689, startPoint y: 345, endPoint x: 1060, endPoint y: 212, distance: 394.1
click at [1060, 212] on div "Ref Field 2 08-27-25" at bounding box center [1176, 213] width 249 height 41
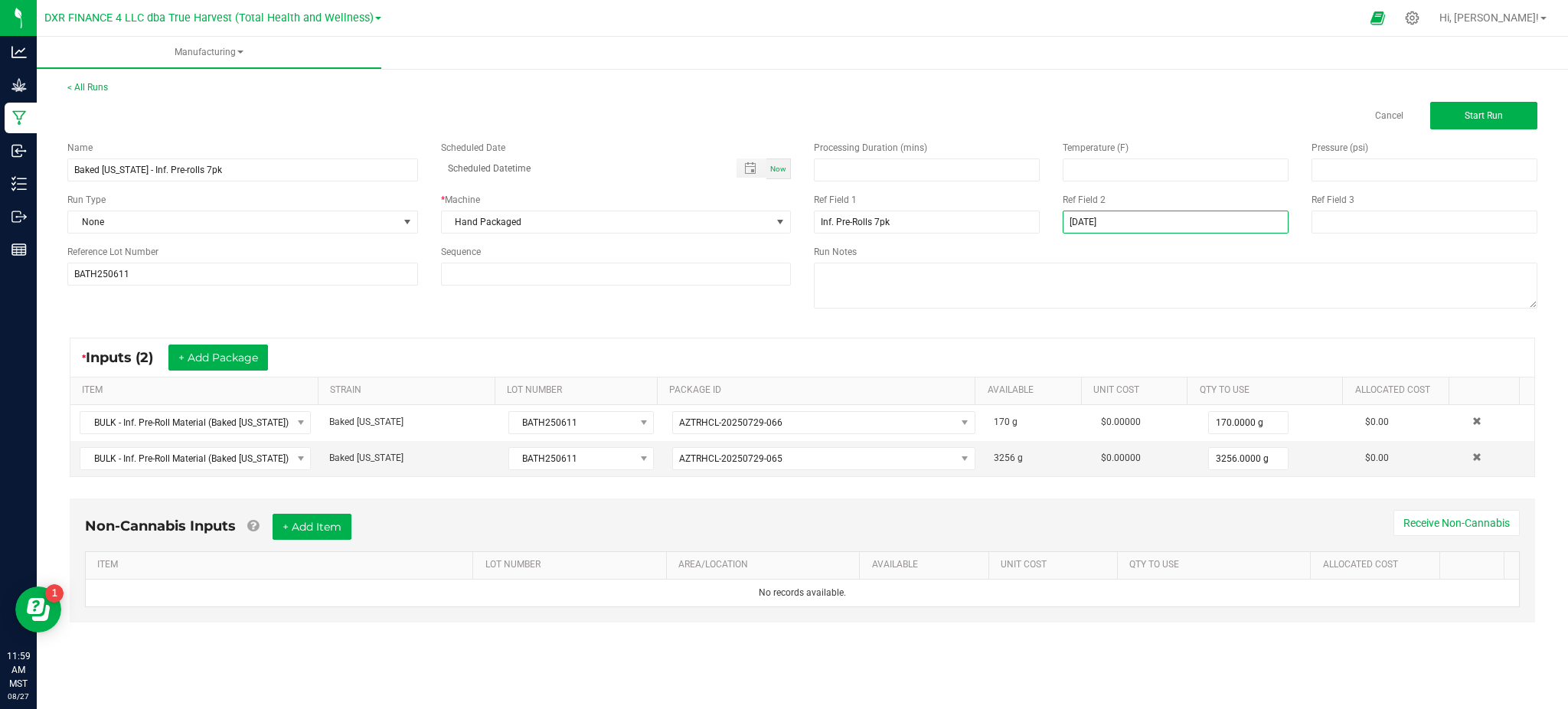
click at [1074, 220] on input "[DATE]" at bounding box center [1175, 222] width 226 height 23
click at [665, 288] on div "Name Baked Alaska - Inf. Pre-rolls 7pk Scheduled Date Now Run Type None * Machi…" at bounding box center [429, 213] width 746 height 168
click at [1484, 113] on span "Start Run" at bounding box center [1483, 115] width 38 height 11
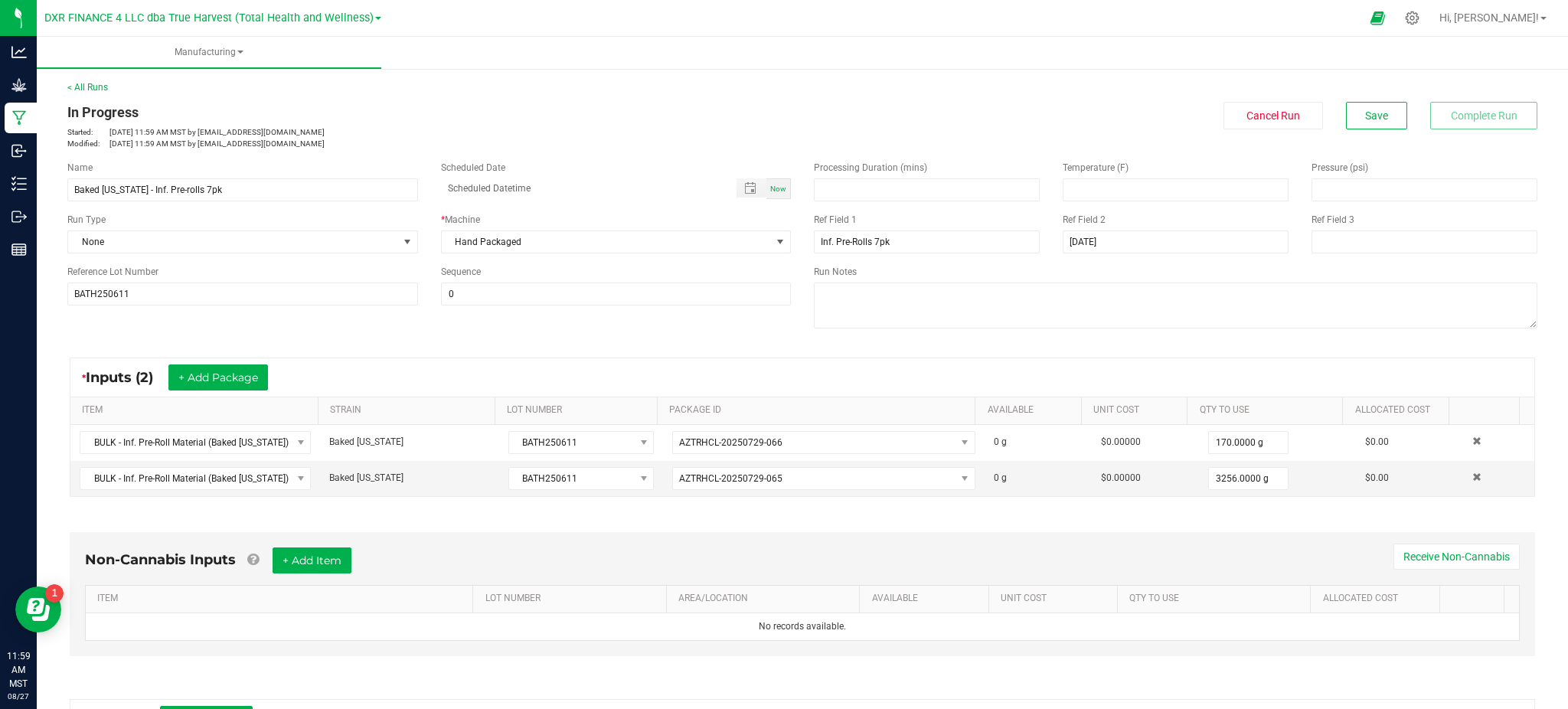
drag, startPoint x: 427, startPoint y: 354, endPoint x: 341, endPoint y: 311, distance: 96.2
click at [427, 352] on div "* Inputs (2) + Add Package ITEM STRAIN LOT NUMBER PACKAGE ID AVAILABLE Unit Cos…" at bounding box center [803, 427] width 1493 height 167
click at [358, 357] on kendo-grid "* Inputs (2) + Add Package ITEM STRAIN LOT NUMBER PACKAGE ID AVAILABLE Unit Cos…" at bounding box center [802, 427] width 1465 height 139
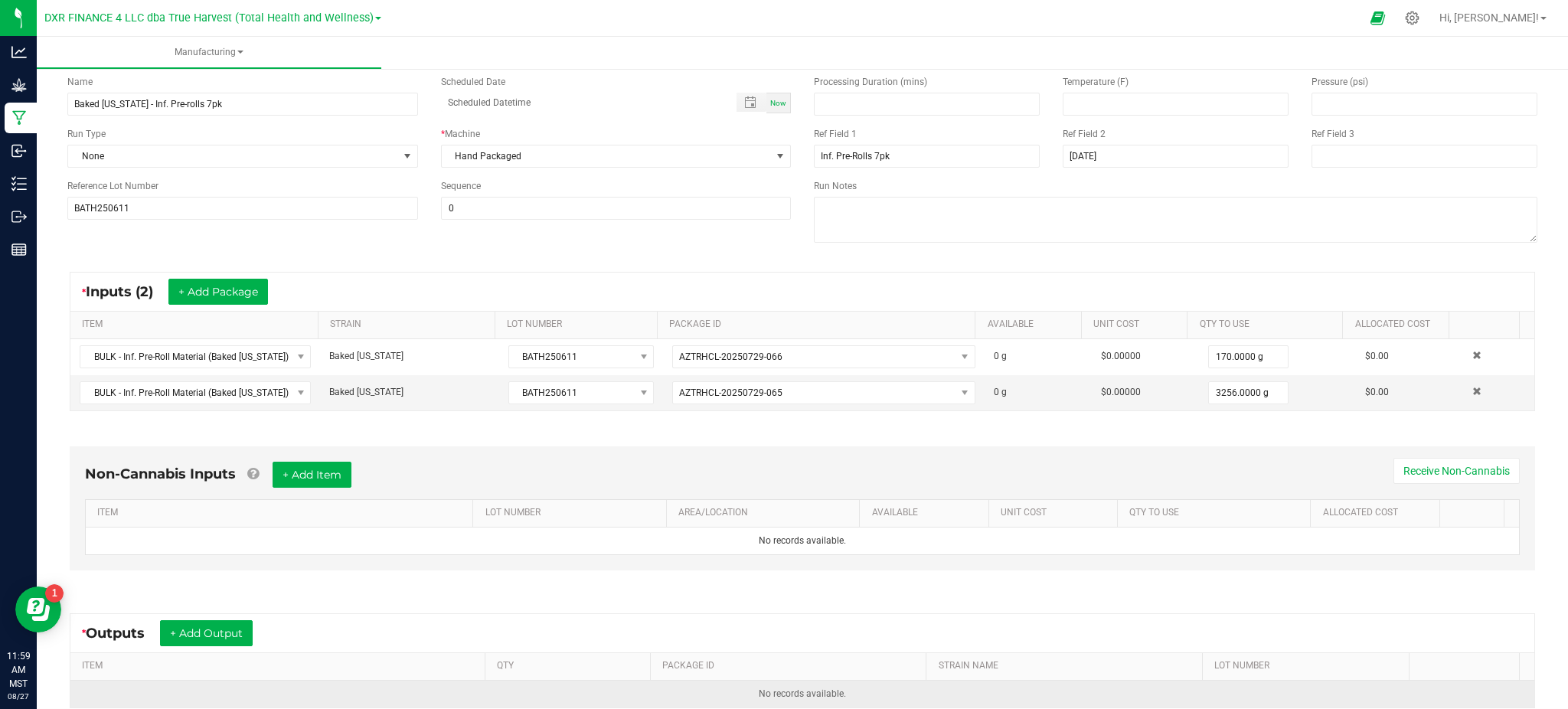
scroll to position [260, 0]
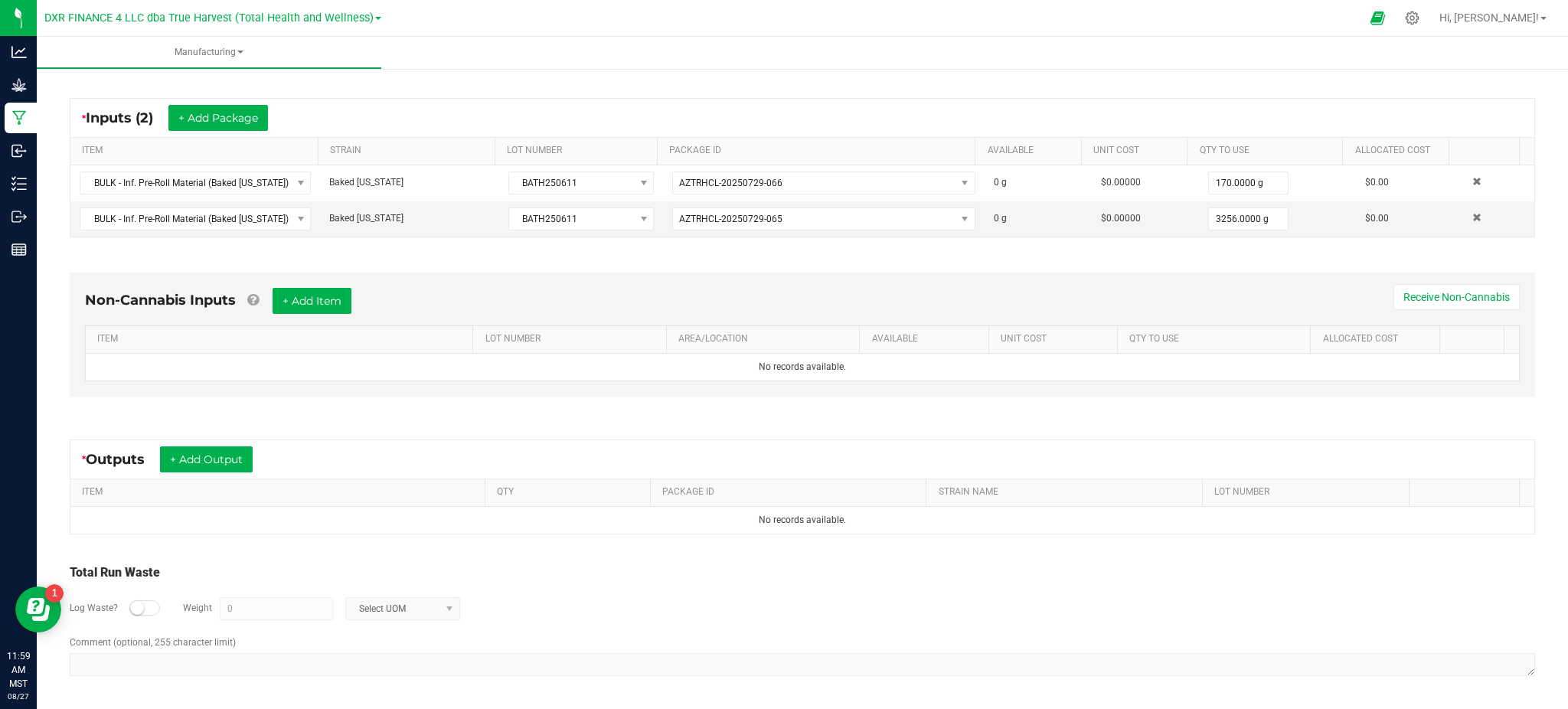
drag, startPoint x: 289, startPoint y: 420, endPoint x: 241, endPoint y: 444, distance: 53.7
click at [289, 420] on div "Non-Cannabis Inputs + Add Item Receive Non-Cannabis ITEM LOT NUMBER AREA/LOCATI…" at bounding box center [803, 338] width 1493 height 175
click at [201, 468] on button "+ Add Output" at bounding box center [206, 459] width 93 height 26
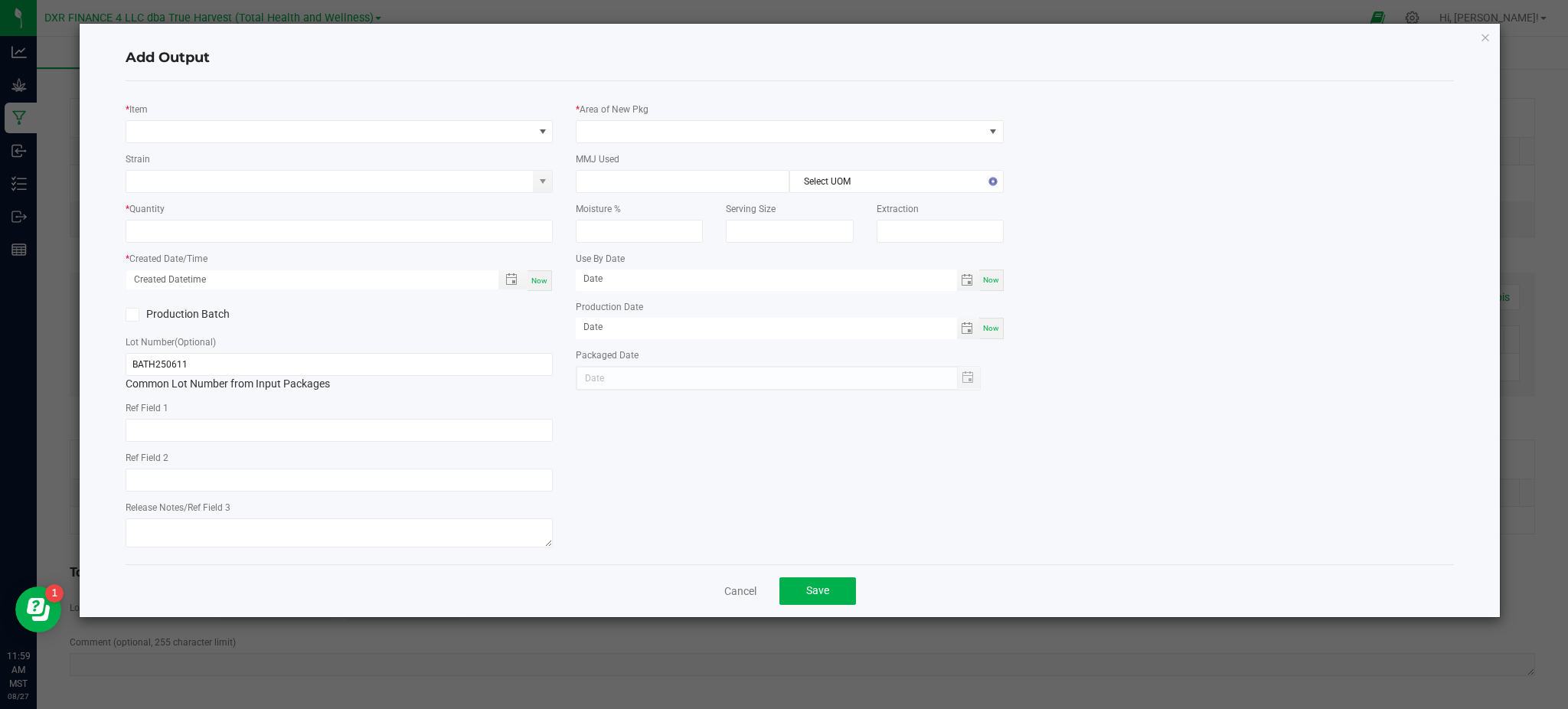
type input "[DATE]"
click at [328, 124] on span "NO DATA FOUND" at bounding box center [329, 131] width 406 height 21
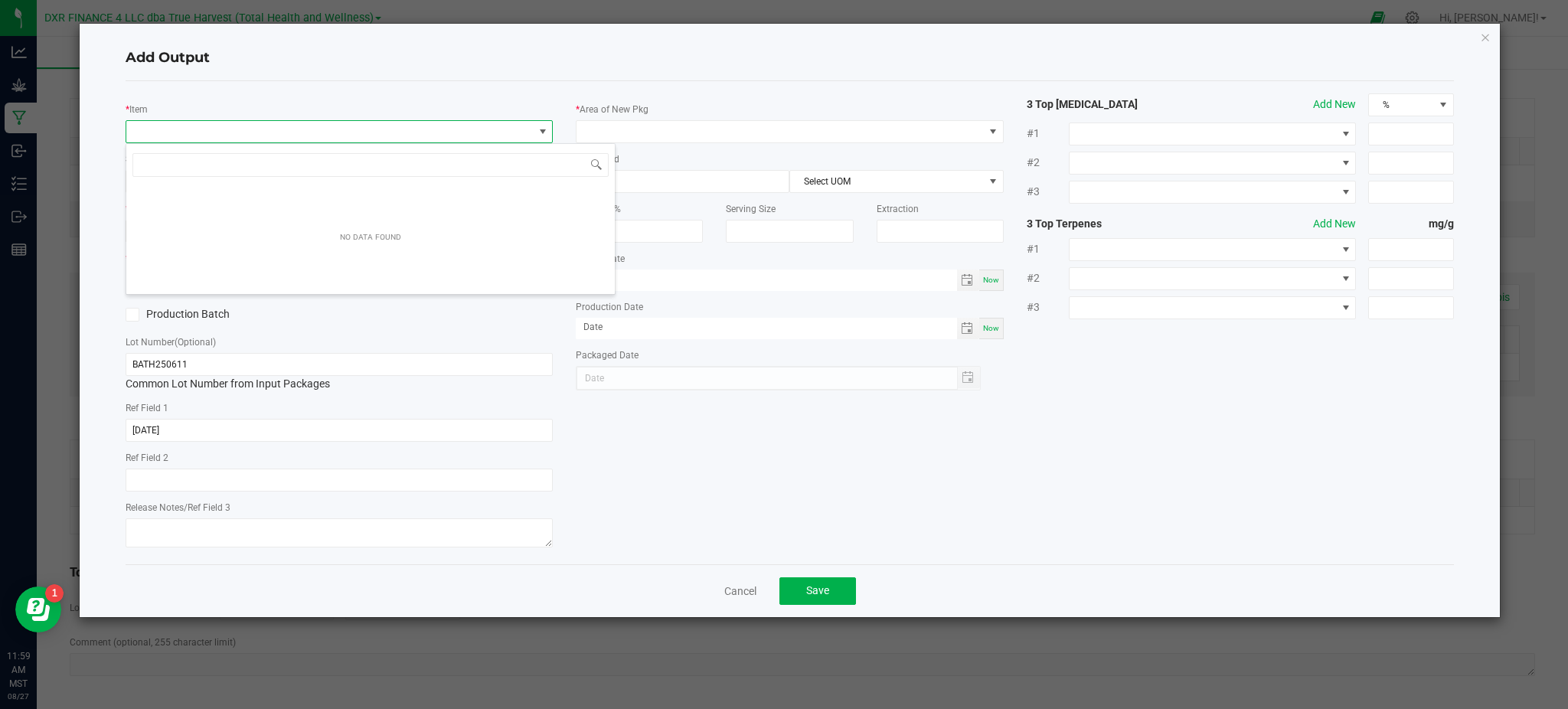
scroll to position [23, 427]
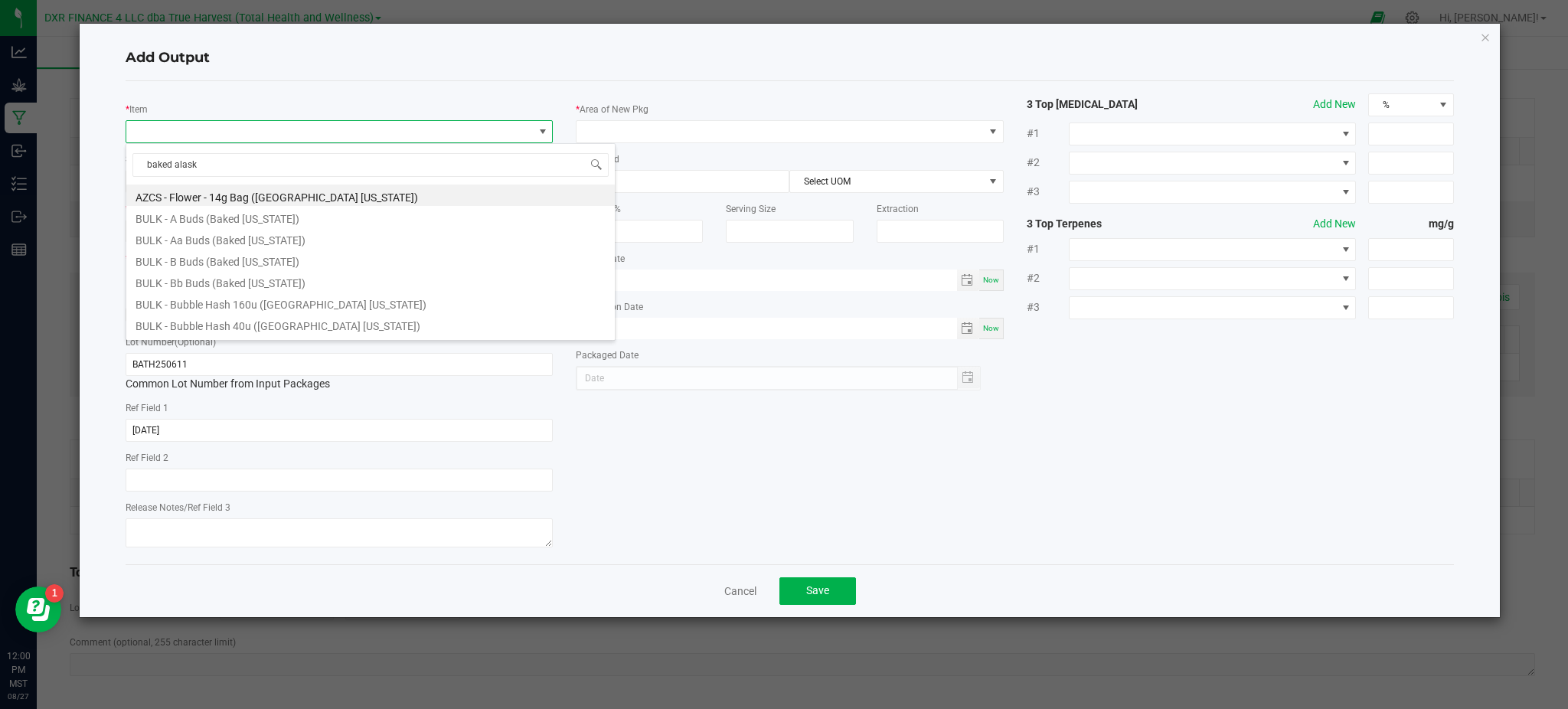
type input "baked alaska"
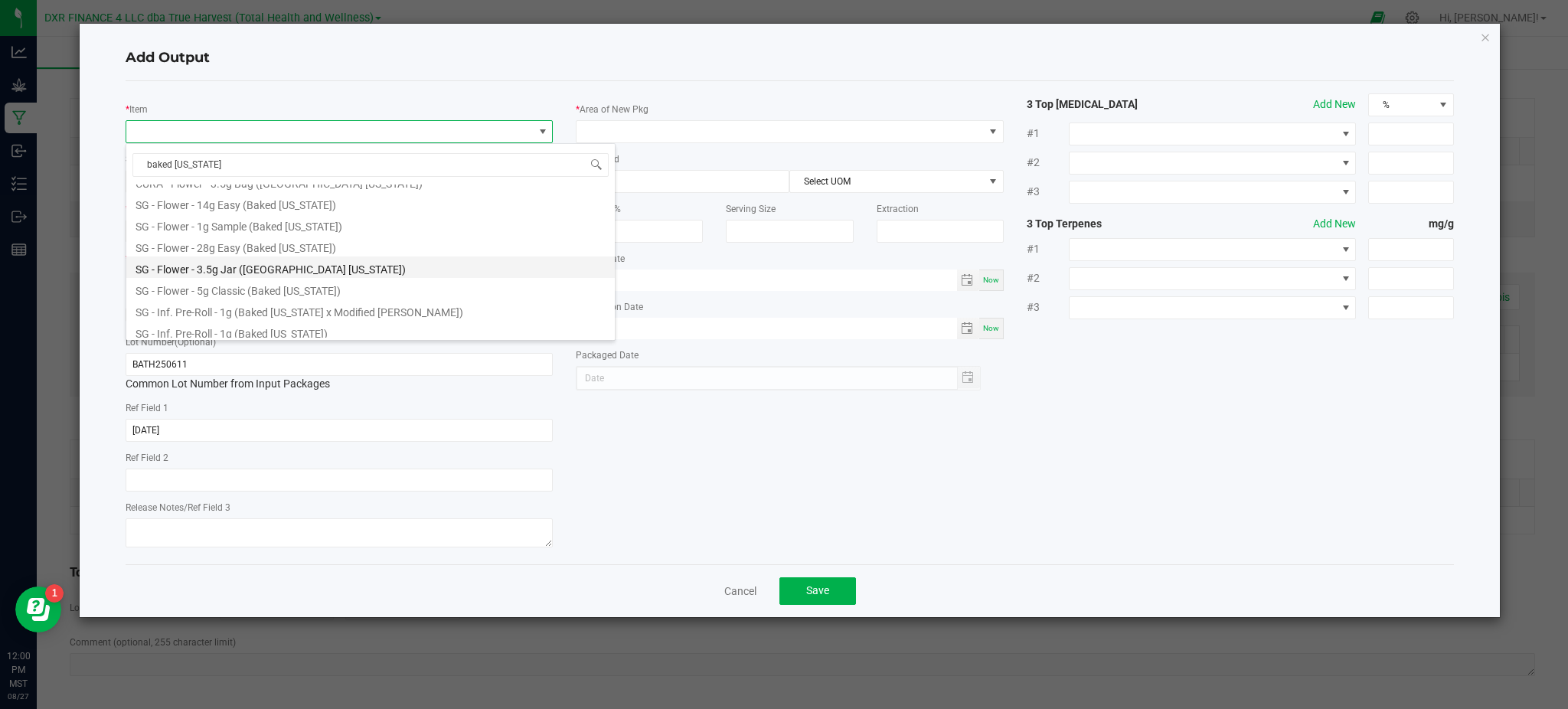
scroll to position [510, 0]
click at [140, 310] on li "SG - Inf. Pre-Roll 7pk - 4.2g (Baked [US_STATE])" at bounding box center [370, 306] width 488 height 21
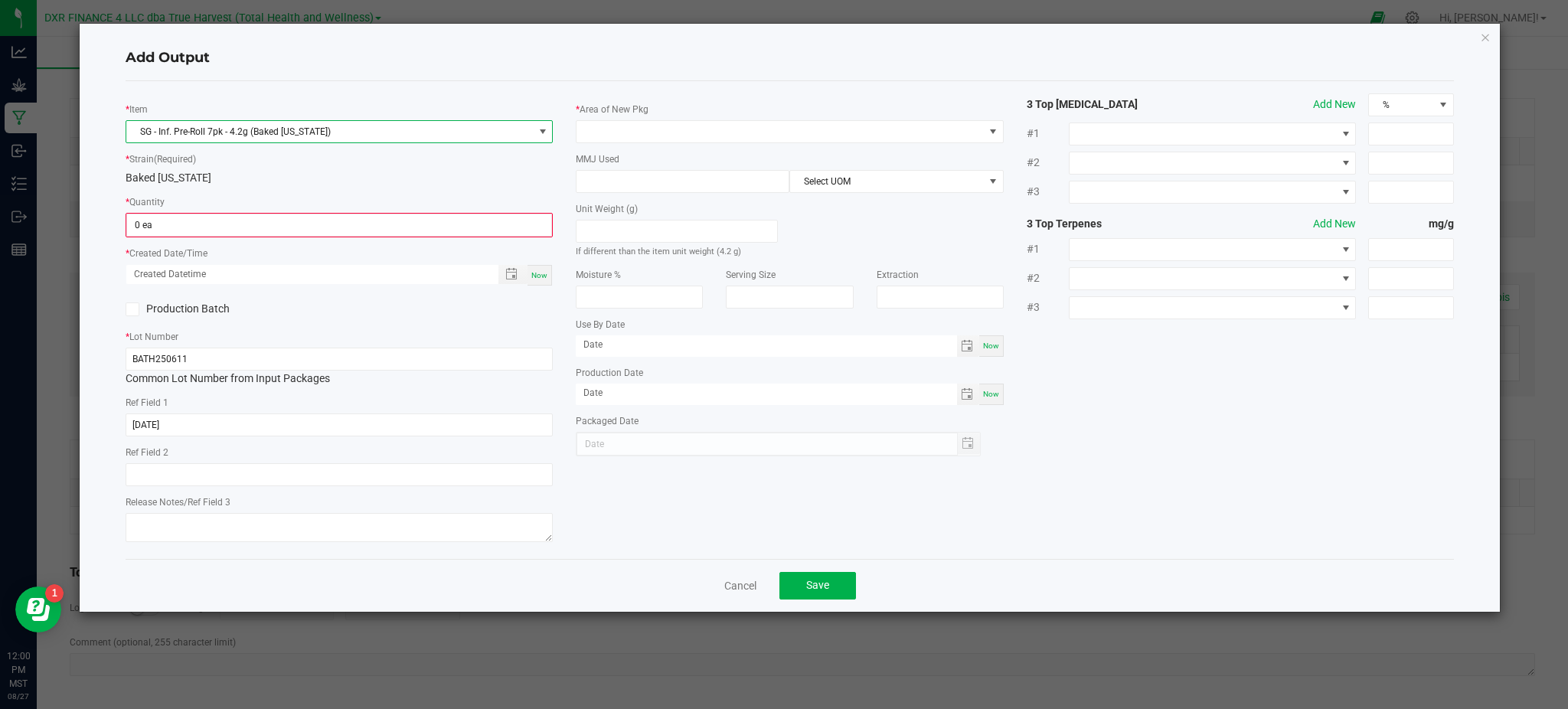
click at [257, 167] on div "* Strain (Required) Baked Alaska" at bounding box center [339, 168] width 427 height 35
click at [214, 221] on input "0" at bounding box center [339, 224] width 424 height 21
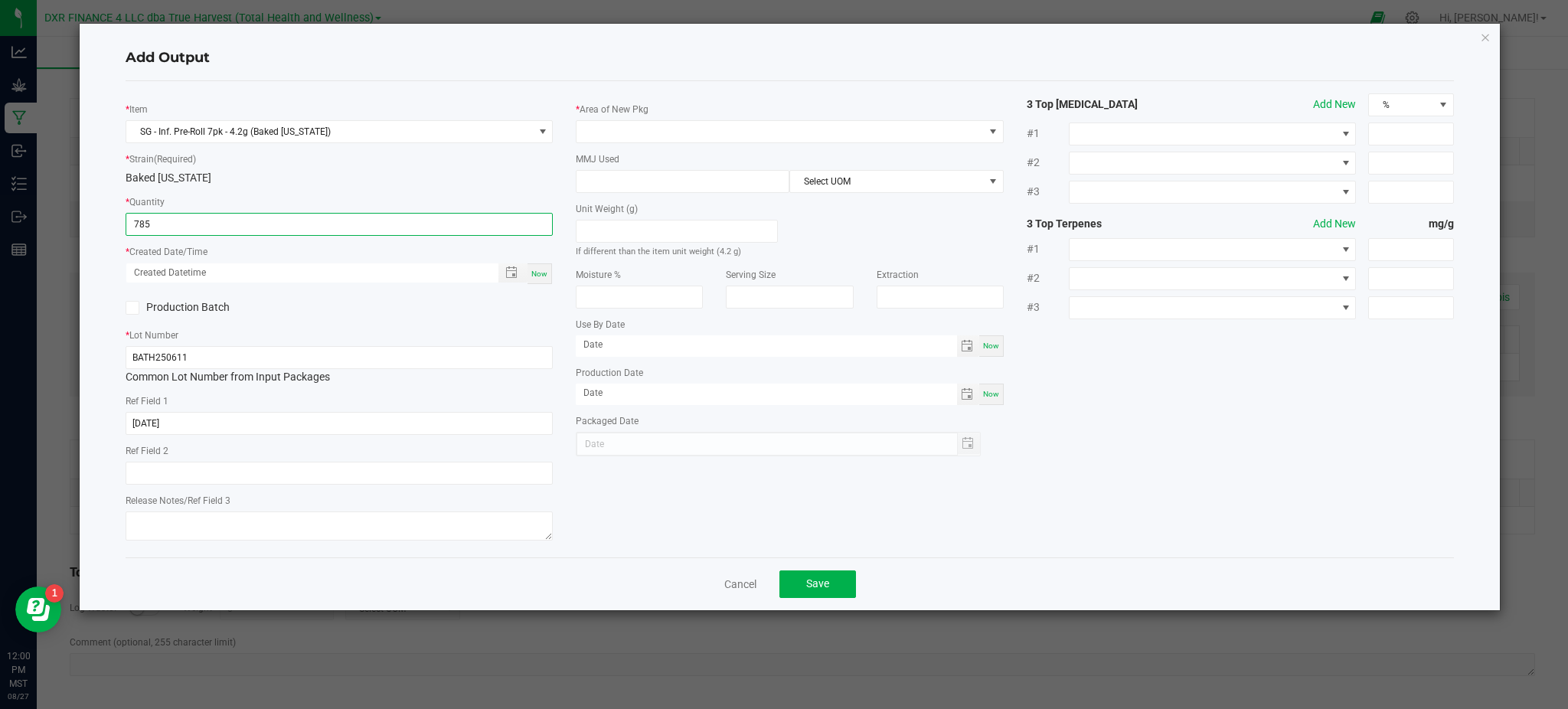
type input "785 ea"
click at [435, 307] on div "Production Batch" at bounding box center [340, 307] width 450 height 23
click at [506, 270] on span "Toggle popup" at bounding box center [511, 272] width 12 height 12
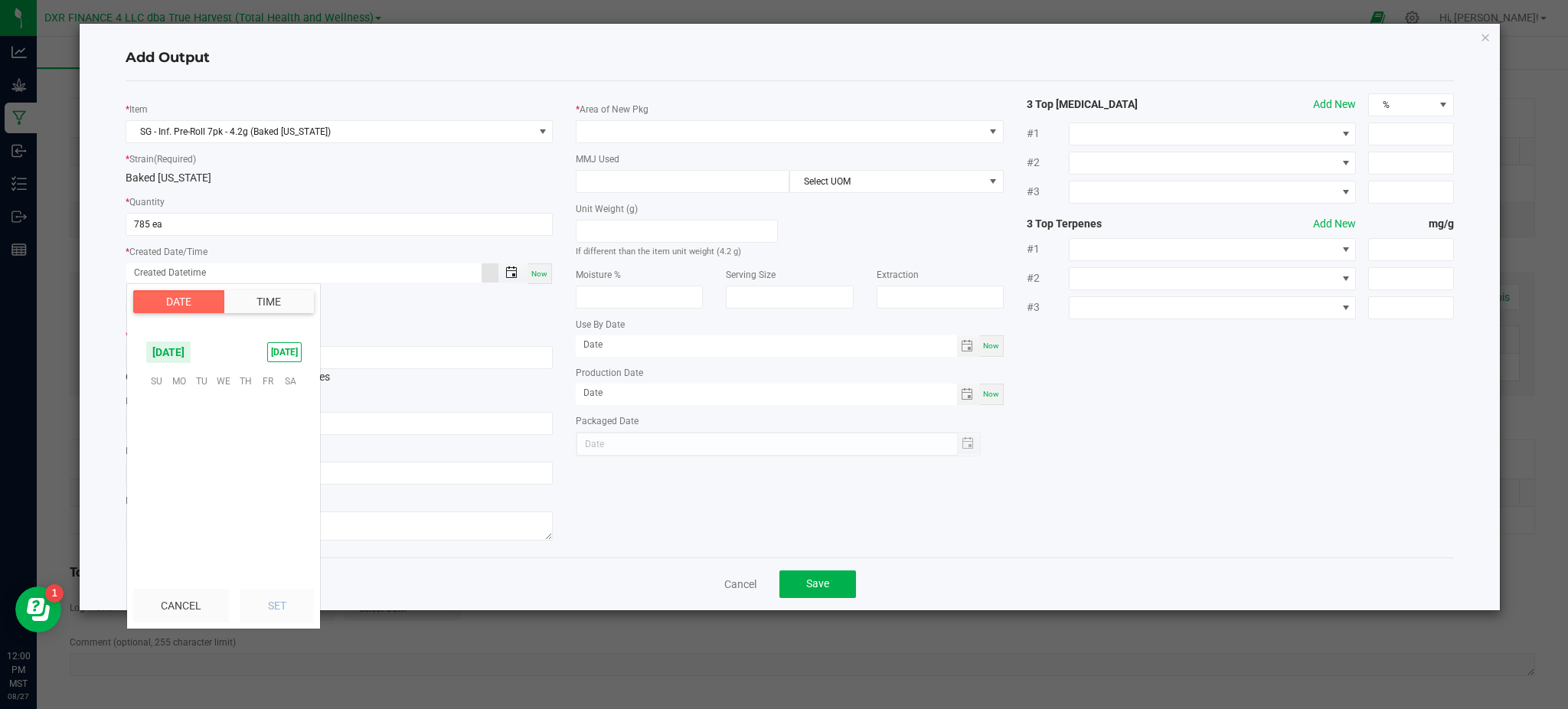
scroll to position [248153, 0]
click at [201, 540] on span "29" at bounding box center [201, 536] width 22 height 24
drag, startPoint x: 278, startPoint y: 615, endPoint x: 373, endPoint y: 603, distance: 95.8
click at [282, 613] on button "Set" at bounding box center [276, 605] width 74 height 33
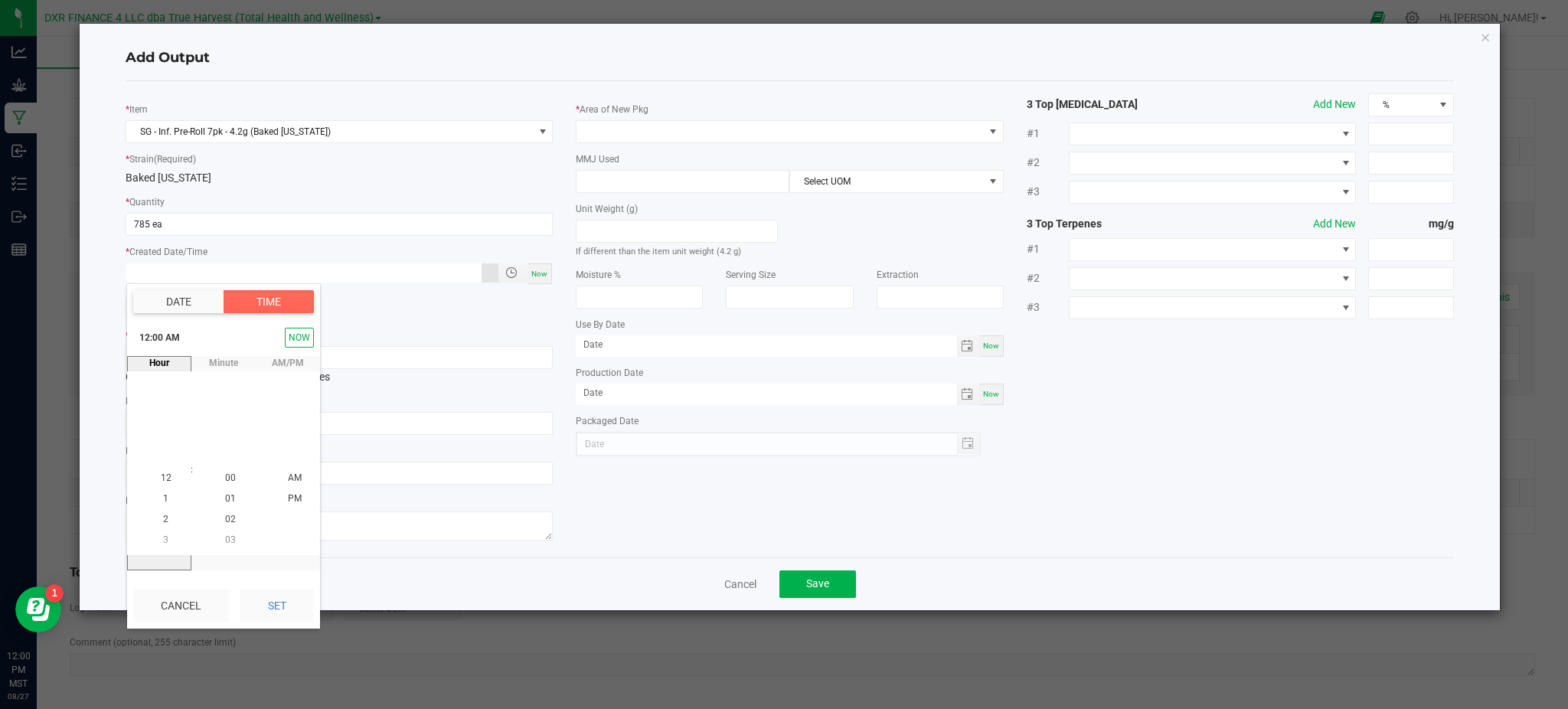
type input "07/29/2025 12:00 AM"
type input "07/29/2025"
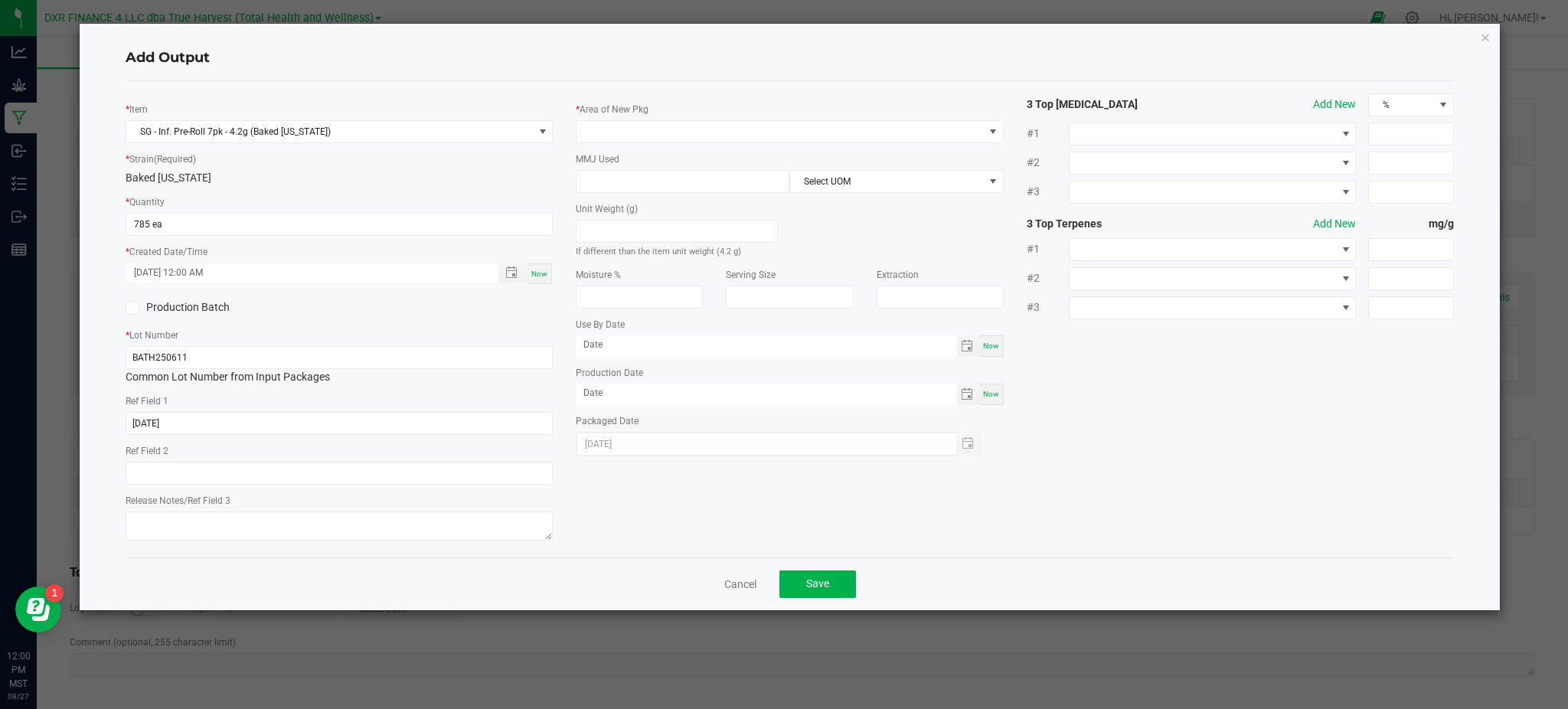
click at [677, 506] on div "* Item SG - Inf. Pre-Roll 7pk - 4.2g (Baked Alaska) * Strain (Required) Baked A…" at bounding box center [790, 318] width 1351 height 451
click at [680, 128] on span at bounding box center [780, 131] width 406 height 21
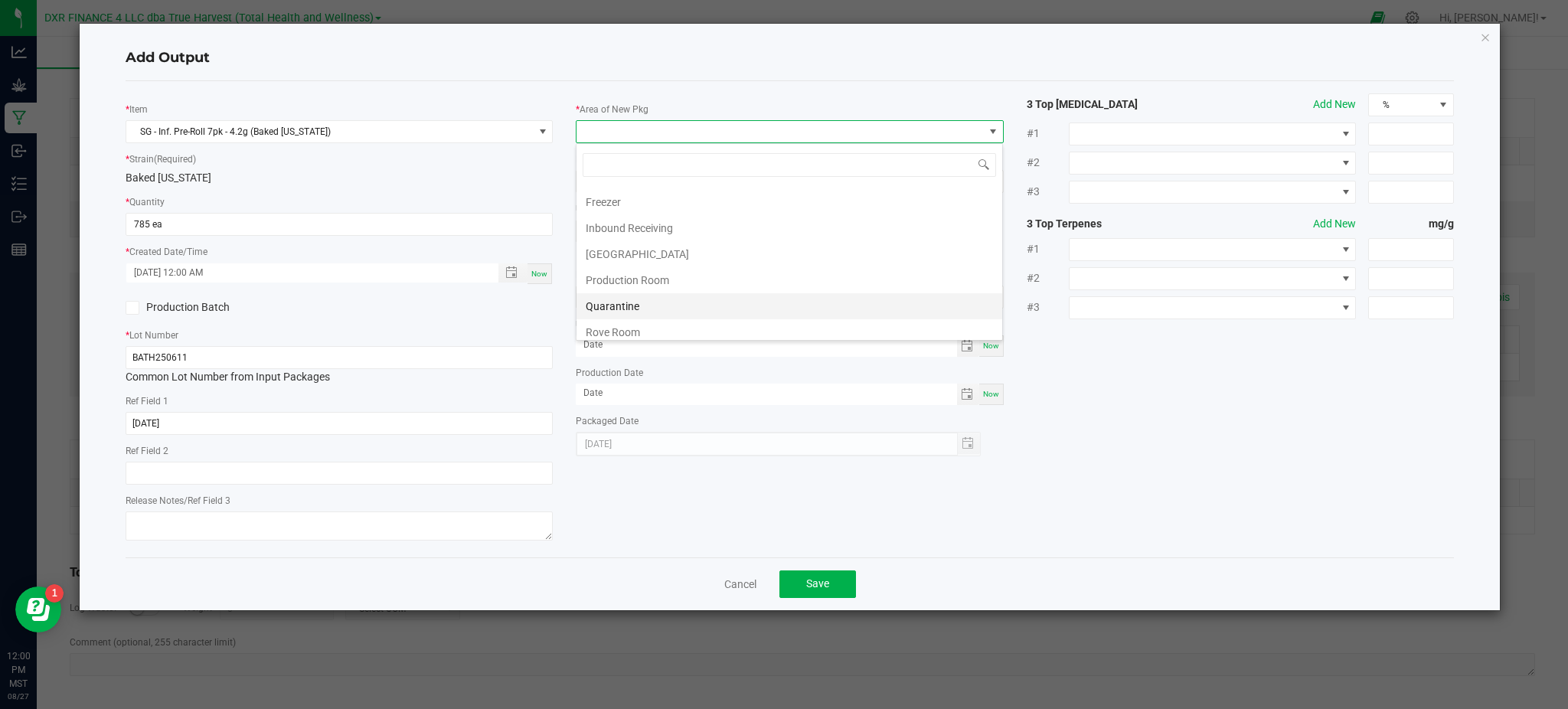
scroll to position [102, 0]
click at [633, 250] on li "Production Room" at bounding box center [789, 252] width 426 height 26
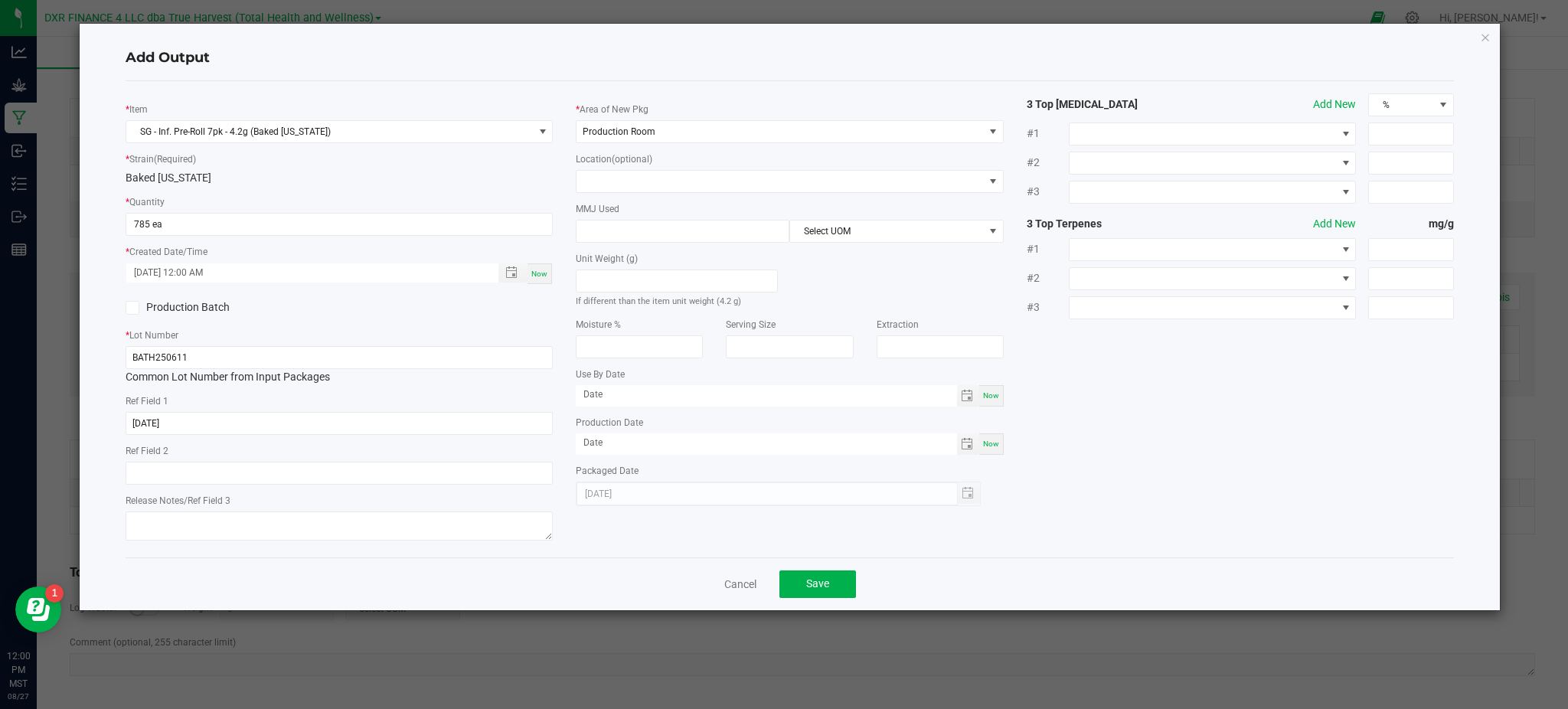
drag, startPoint x: 1164, startPoint y: 374, endPoint x: 697, endPoint y: 196, distance: 499.8
click at [1161, 369] on div "* Item SG - Inf. Pre-Roll 7pk - 4.2g (Baked Alaska) * Strain (Required) Baked A…" at bounding box center [790, 318] width 1351 height 451
click at [637, 217] on div "MMJ Used Select UOM" at bounding box center [789, 221] width 427 height 42
click at [700, 233] on input at bounding box center [682, 230] width 212 height 21
type input "4.2"
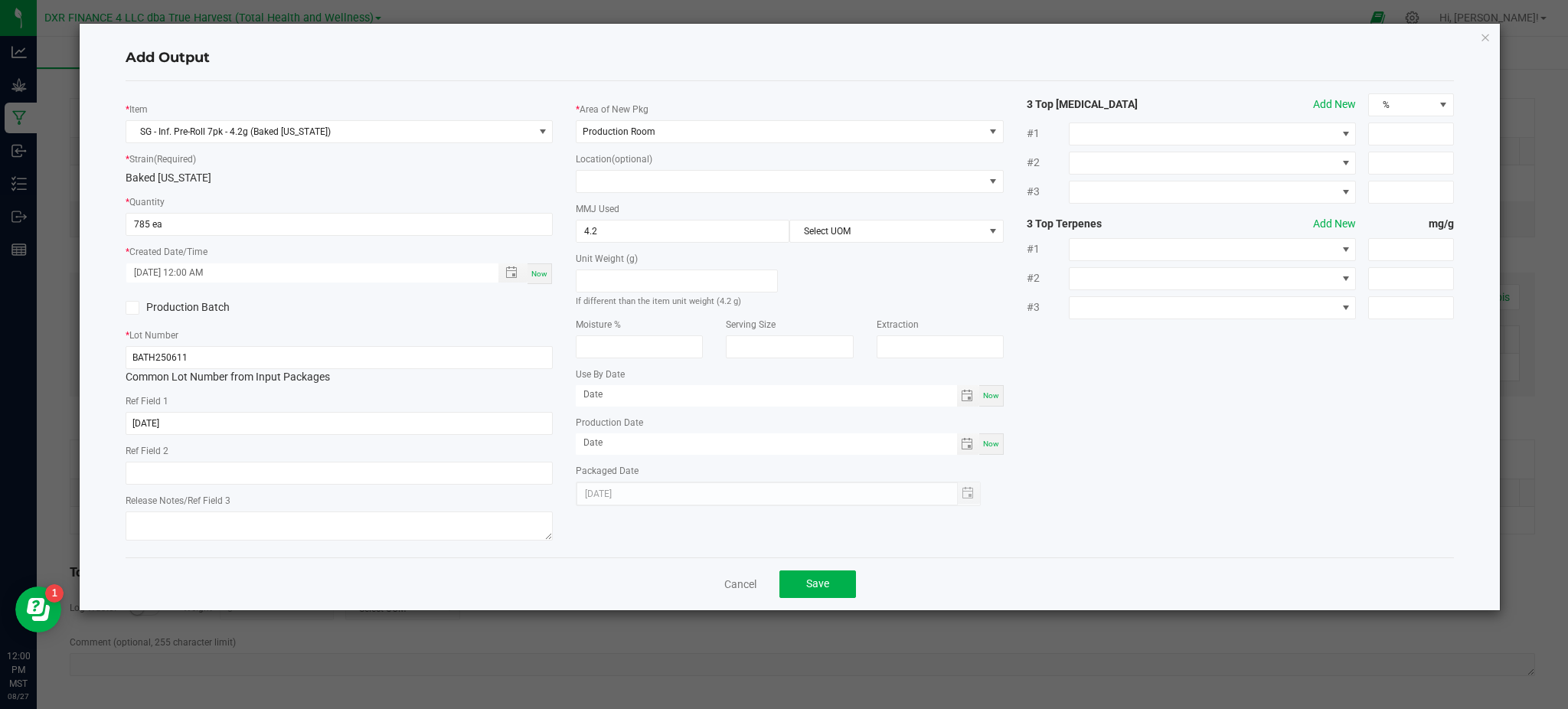
click at [916, 271] on div "Unit Weight (g) If different than the item unit weight (4.2 g)" at bounding box center [789, 275] width 450 height 66
click at [924, 228] on span "Select UOM" at bounding box center [886, 230] width 193 height 21
click at [859, 317] on li "Gram" at bounding box center [896, 323] width 212 height 26
click at [1102, 464] on div "* Item SG - Inf. Pre-Roll 7pk - 4.2g (Baked Alaska) * Strain (Required) Baked A…" at bounding box center [790, 318] width 1351 height 451
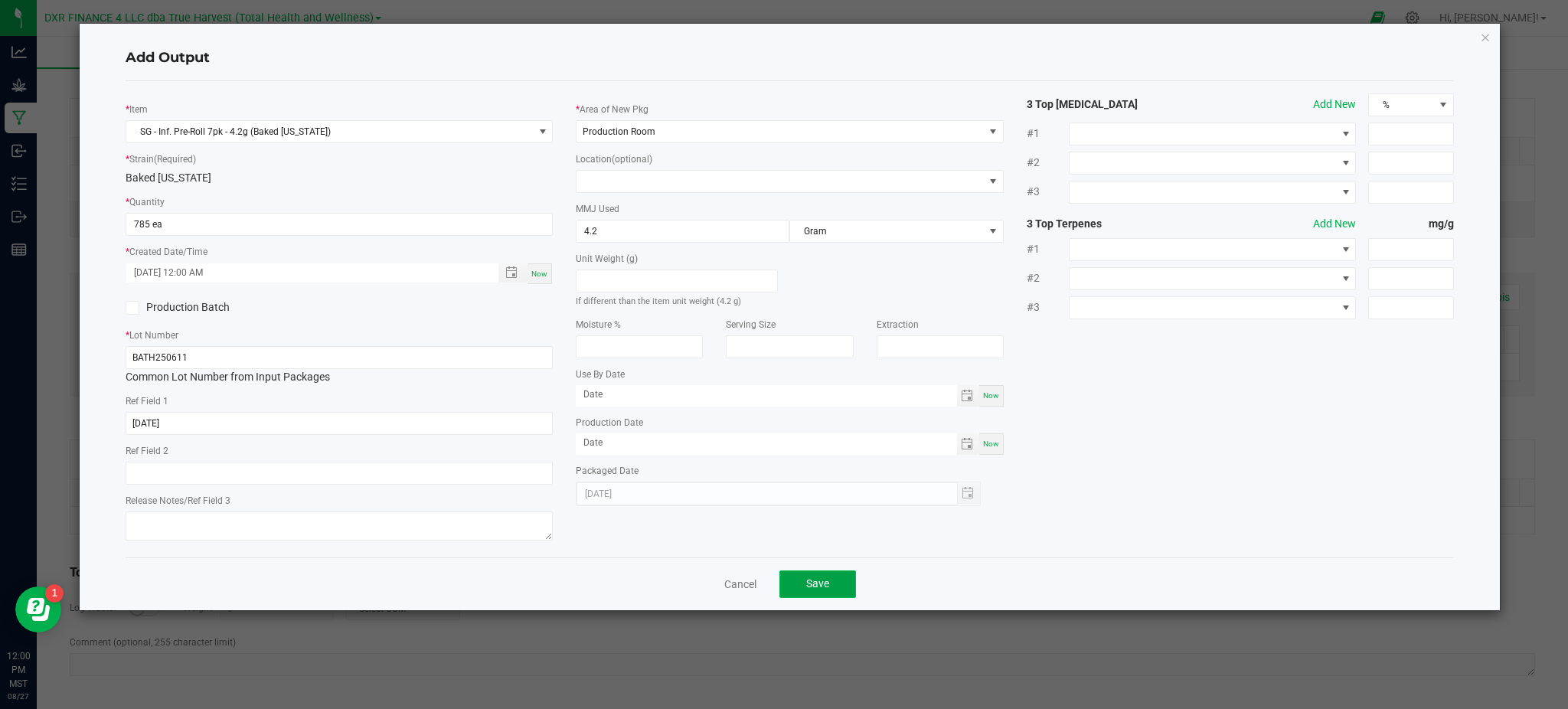
click at [829, 584] on button "Save" at bounding box center [817, 584] width 77 height 27
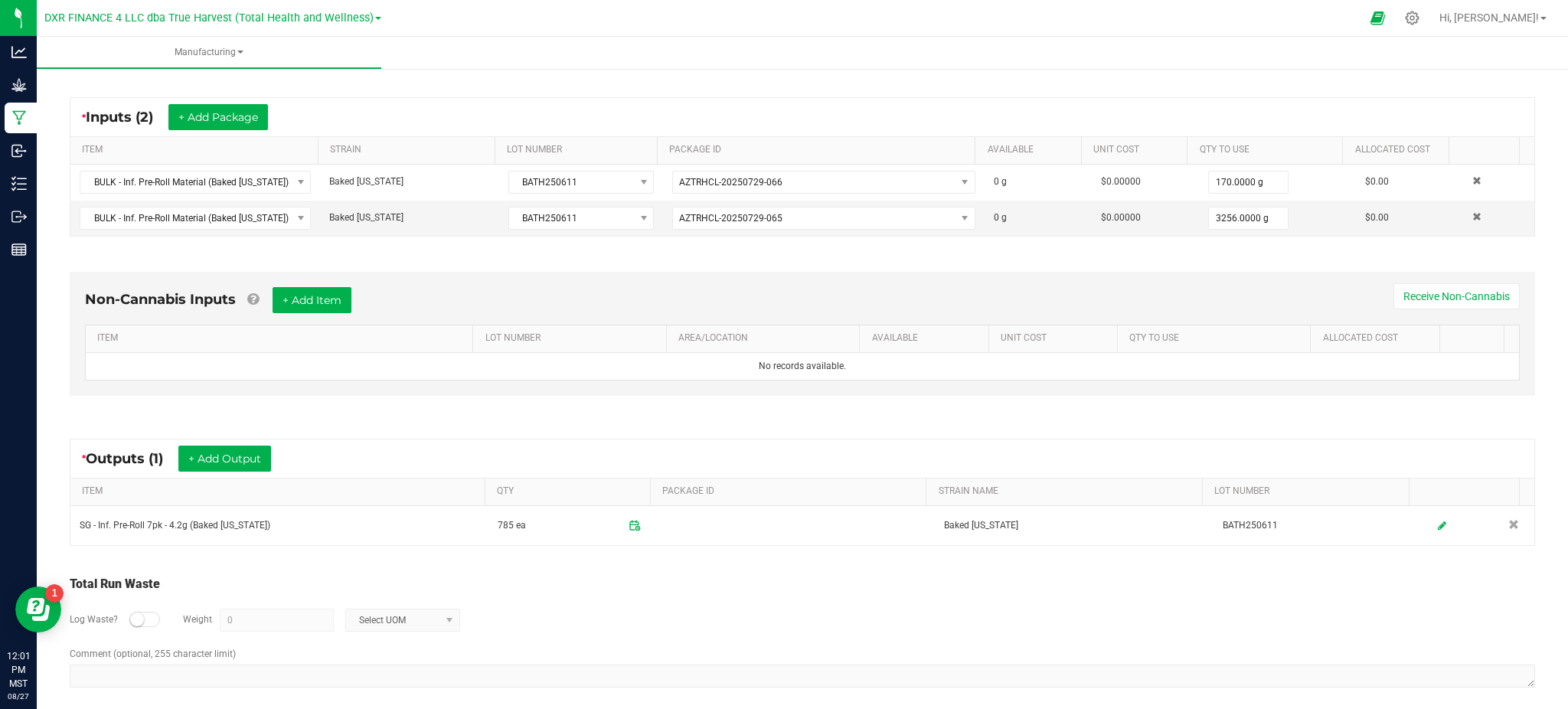
drag, startPoint x: 720, startPoint y: 630, endPoint x: 732, endPoint y: 607, distance: 25.9
click at [720, 628] on div "Log Waste? Weight 0 Select UOM" at bounding box center [802, 619] width 1465 height 54
click at [223, 462] on button "+ Add Output" at bounding box center [224, 458] width 93 height 26
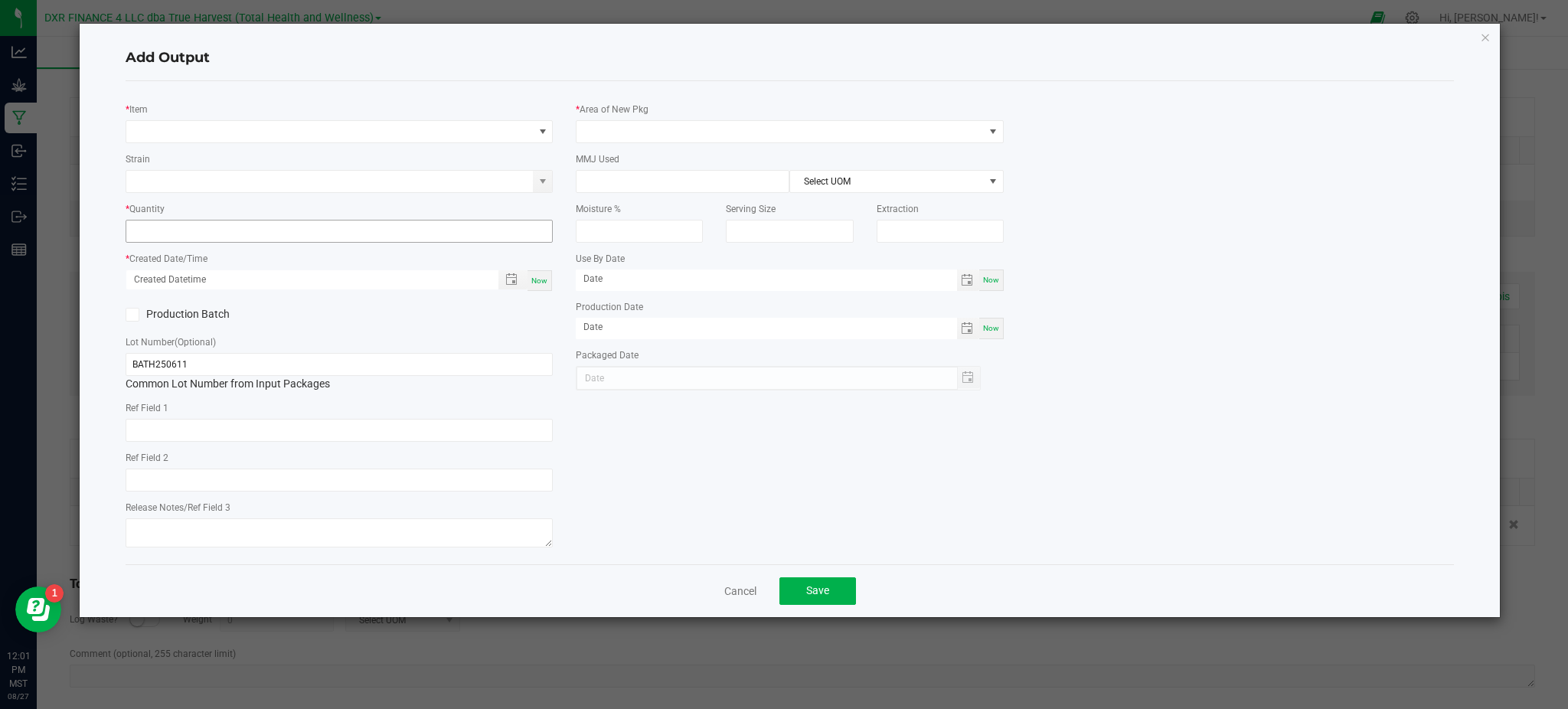
type input "[DATE]"
click at [259, 129] on span "NO DATA FOUND" at bounding box center [329, 131] width 406 height 21
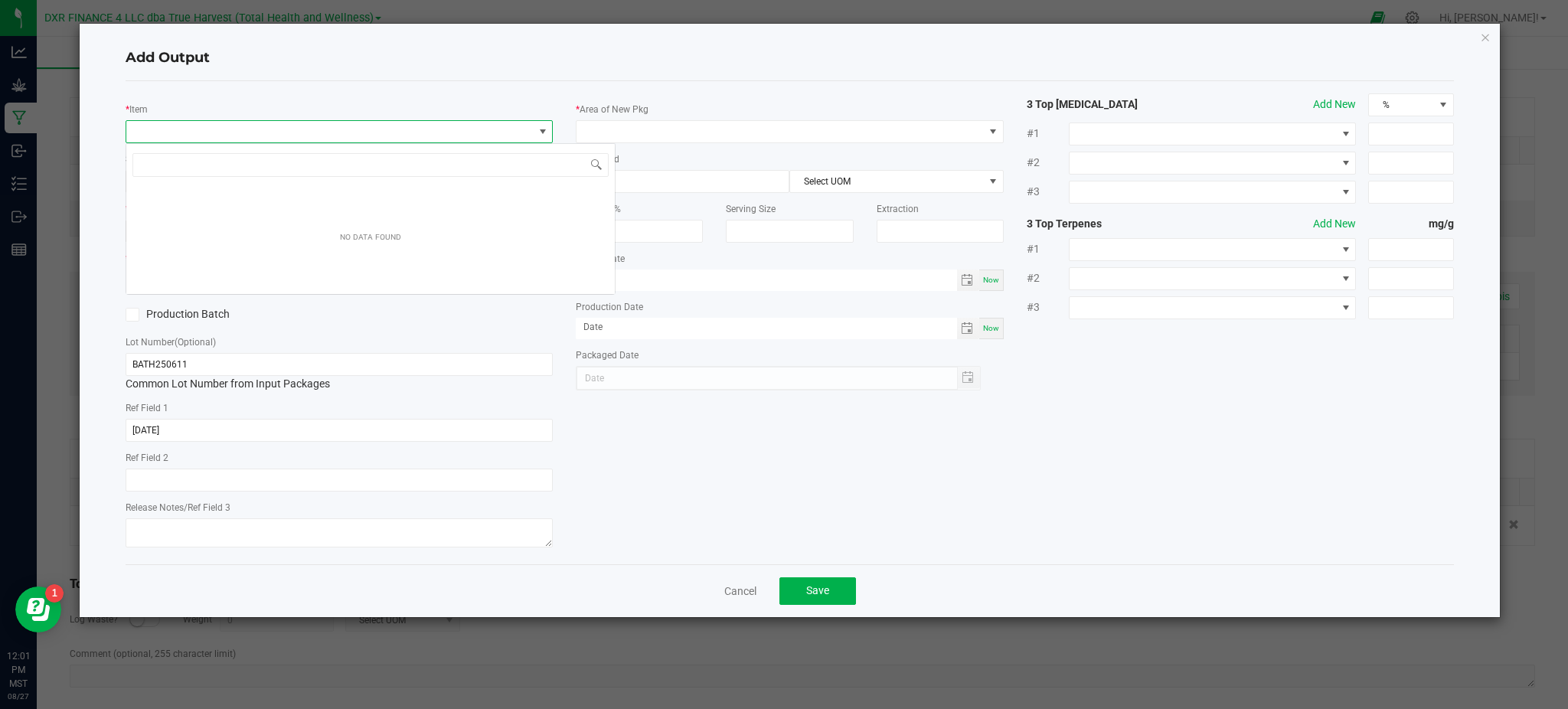
scroll to position [23, 427]
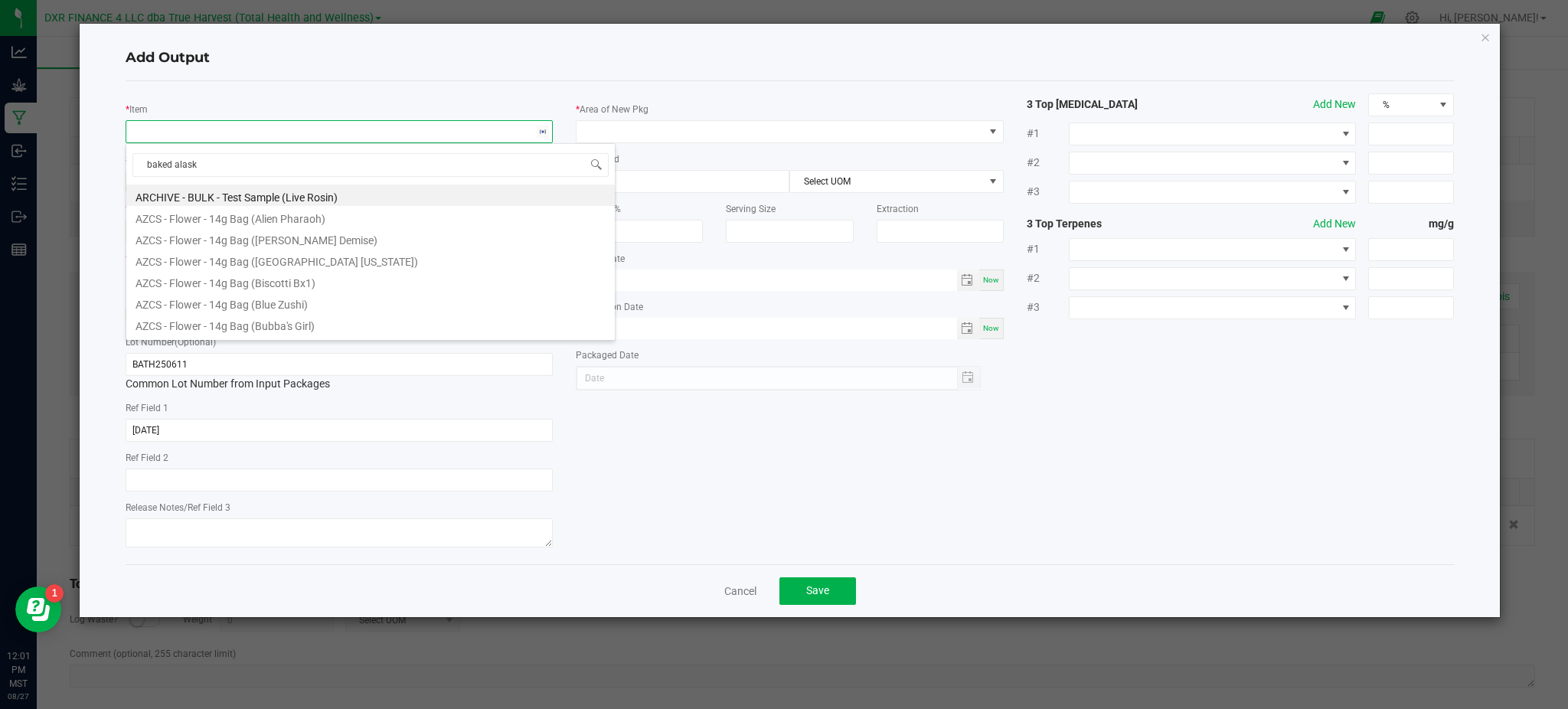
type input "baked alaska"
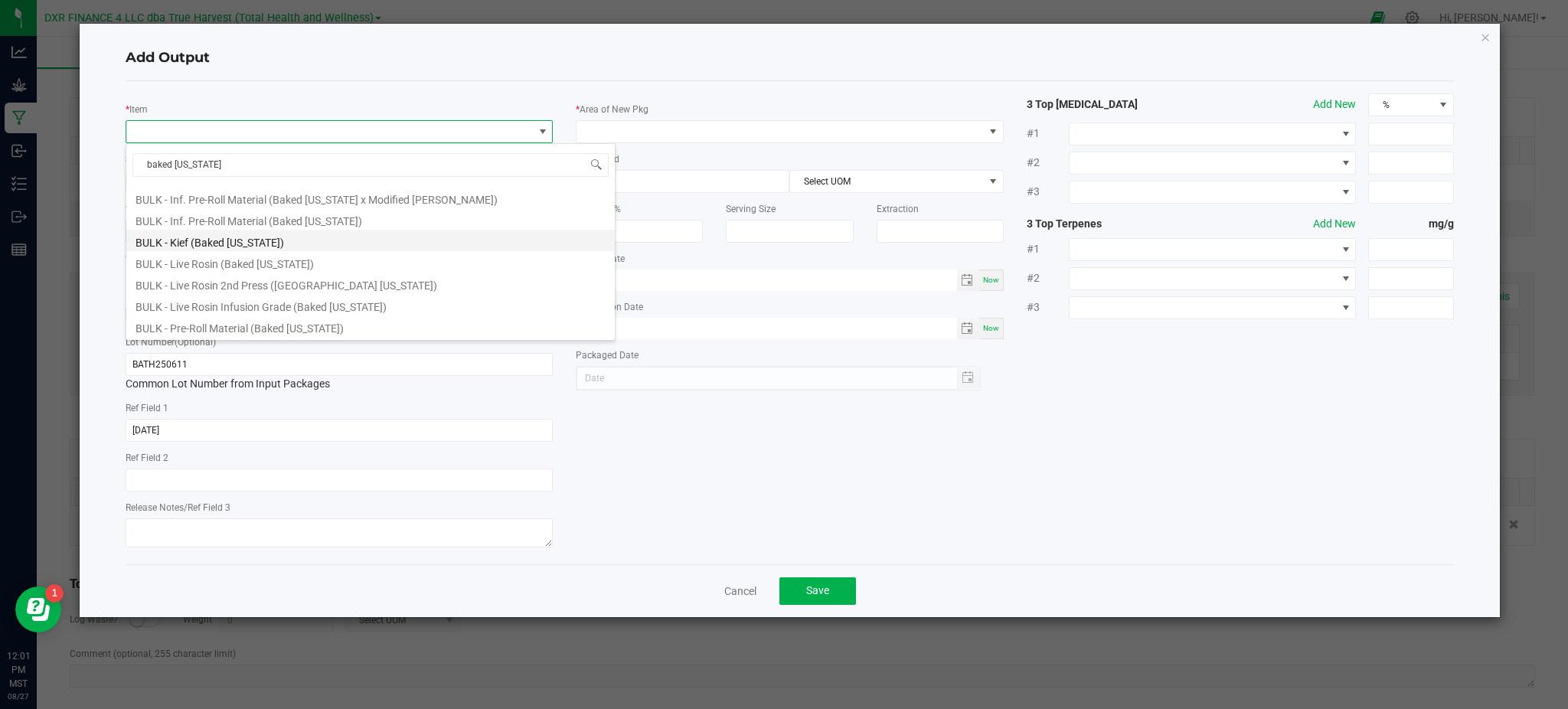
scroll to position [204, 0]
click at [251, 251] on li "BULK - Inf. Pre-Roll Material (Baked [US_STATE])" at bounding box center [370, 248] width 488 height 21
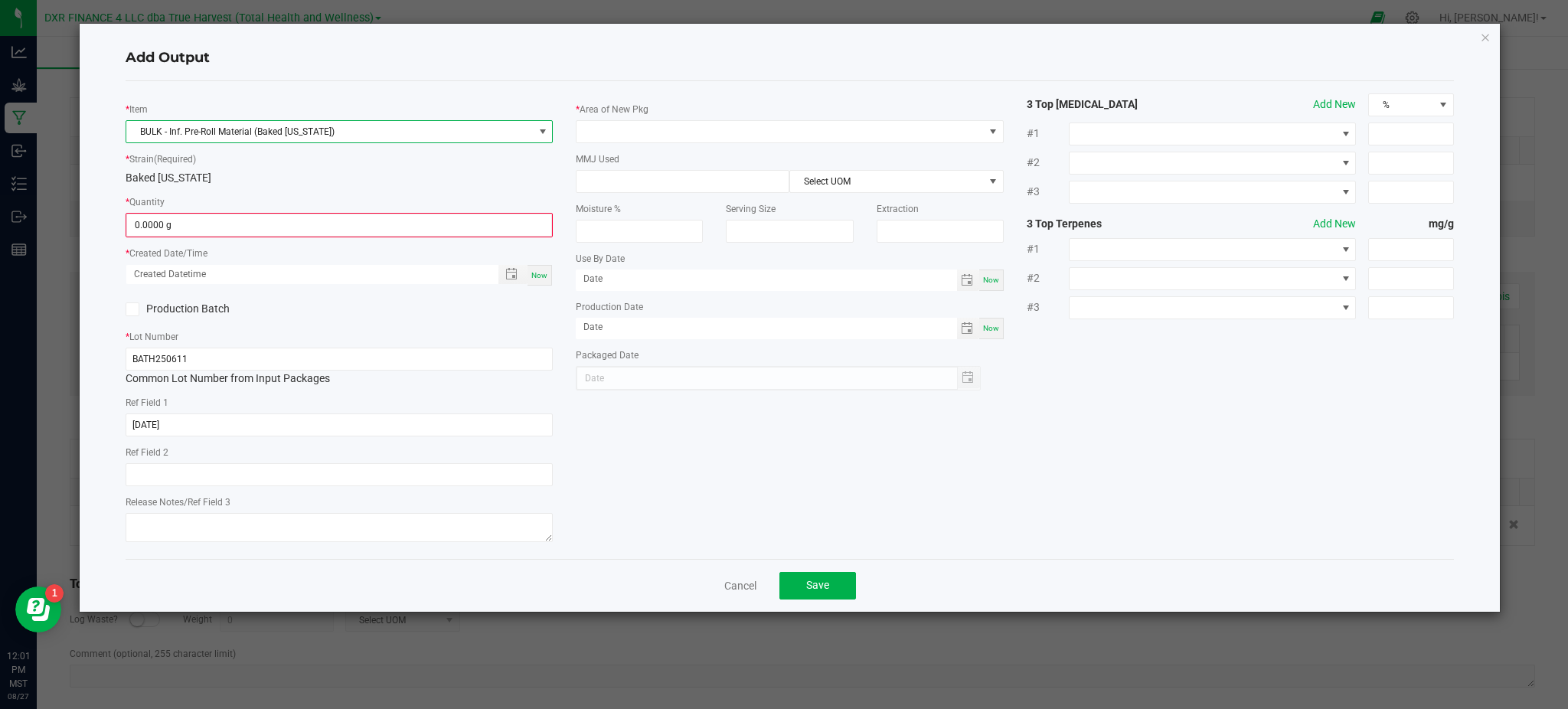
drag, startPoint x: 307, startPoint y: 176, endPoint x: 322, endPoint y: 195, distance: 24.2
click at [311, 177] on div "Baked [US_STATE]" at bounding box center [339, 177] width 427 height 16
click at [298, 230] on input "0" at bounding box center [339, 224] width 424 height 21
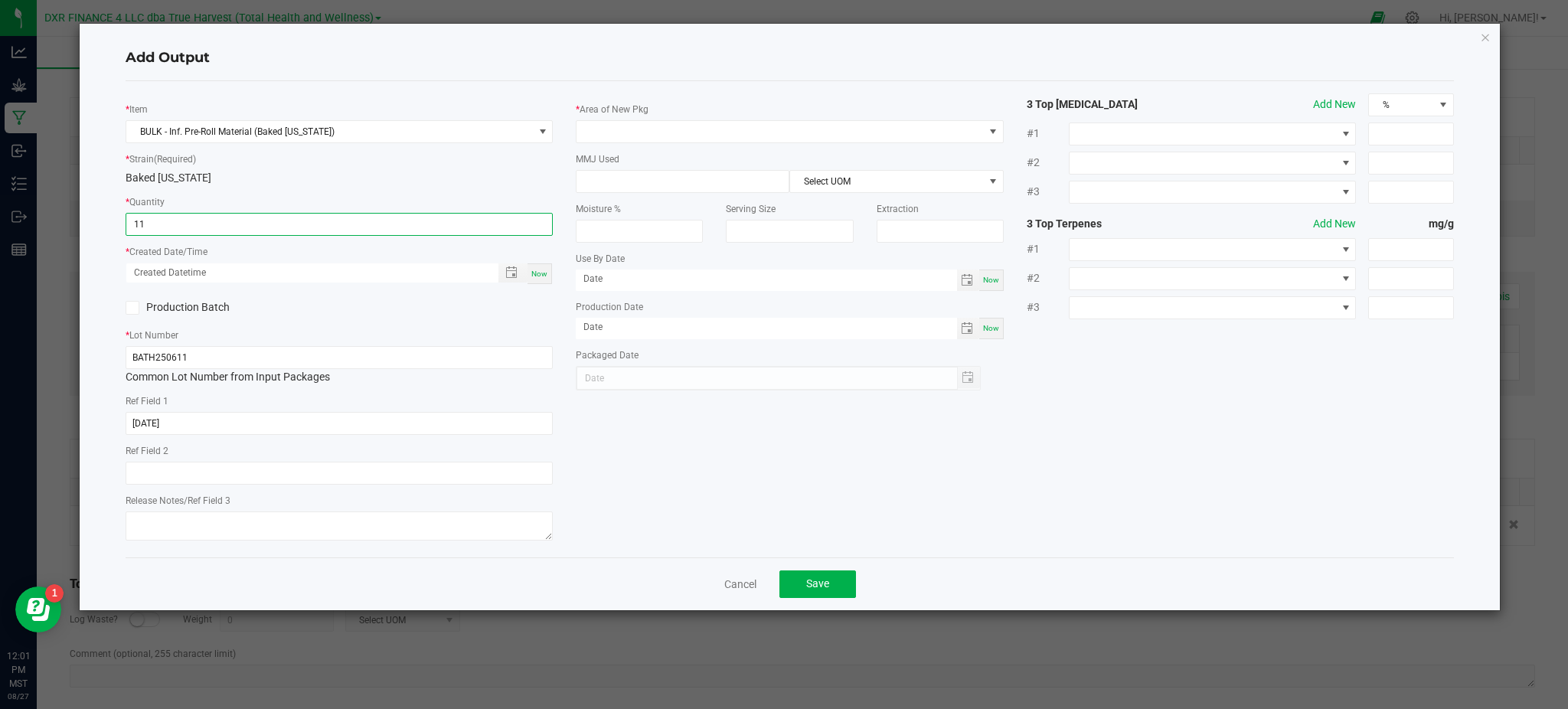
type input "11.0000 g"
click at [425, 328] on div "* Lot Number BATH250611 Common Lot Number from Input Packages" at bounding box center [339, 356] width 427 height 58
click at [509, 272] on span "Toggle popup" at bounding box center [511, 272] width 12 height 12
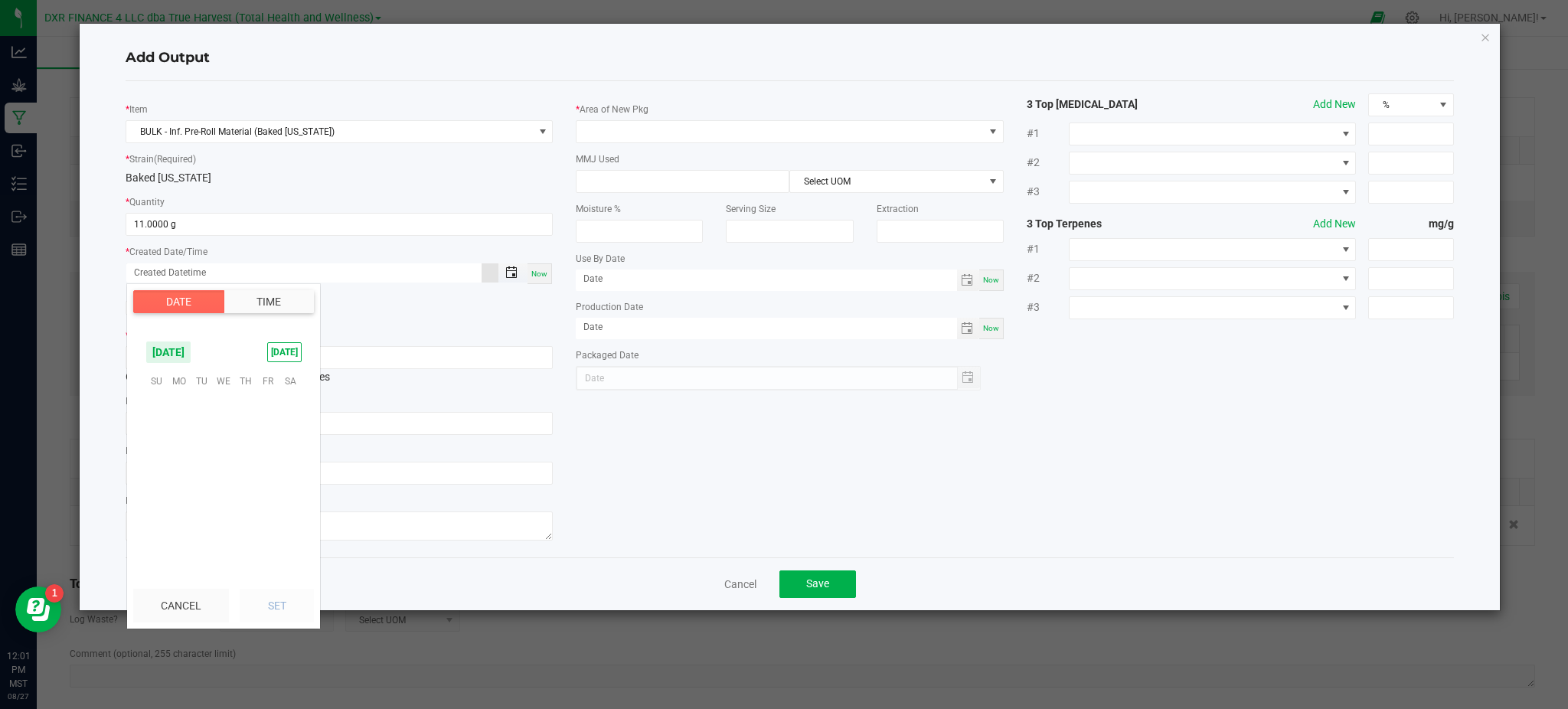
scroll to position [248153, 0]
click at [274, 507] on span "29" at bounding box center [268, 500] width 22 height 24
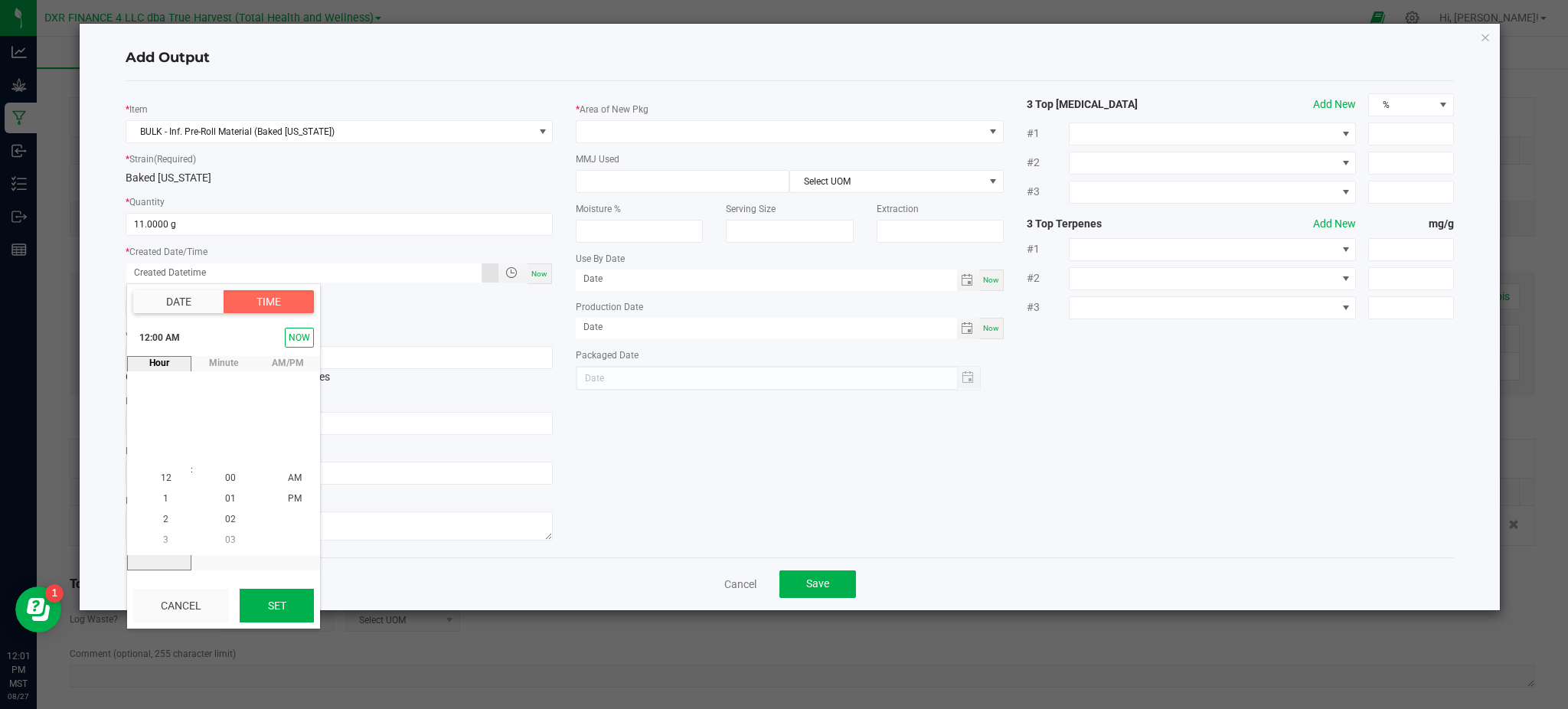
drag, startPoint x: 292, startPoint y: 607, endPoint x: 317, endPoint y: 598, distance: 26.6
click at [294, 607] on button "Set" at bounding box center [276, 605] width 74 height 33
type input "08/29/2025 12:00 AM"
type input "08/29/2025"
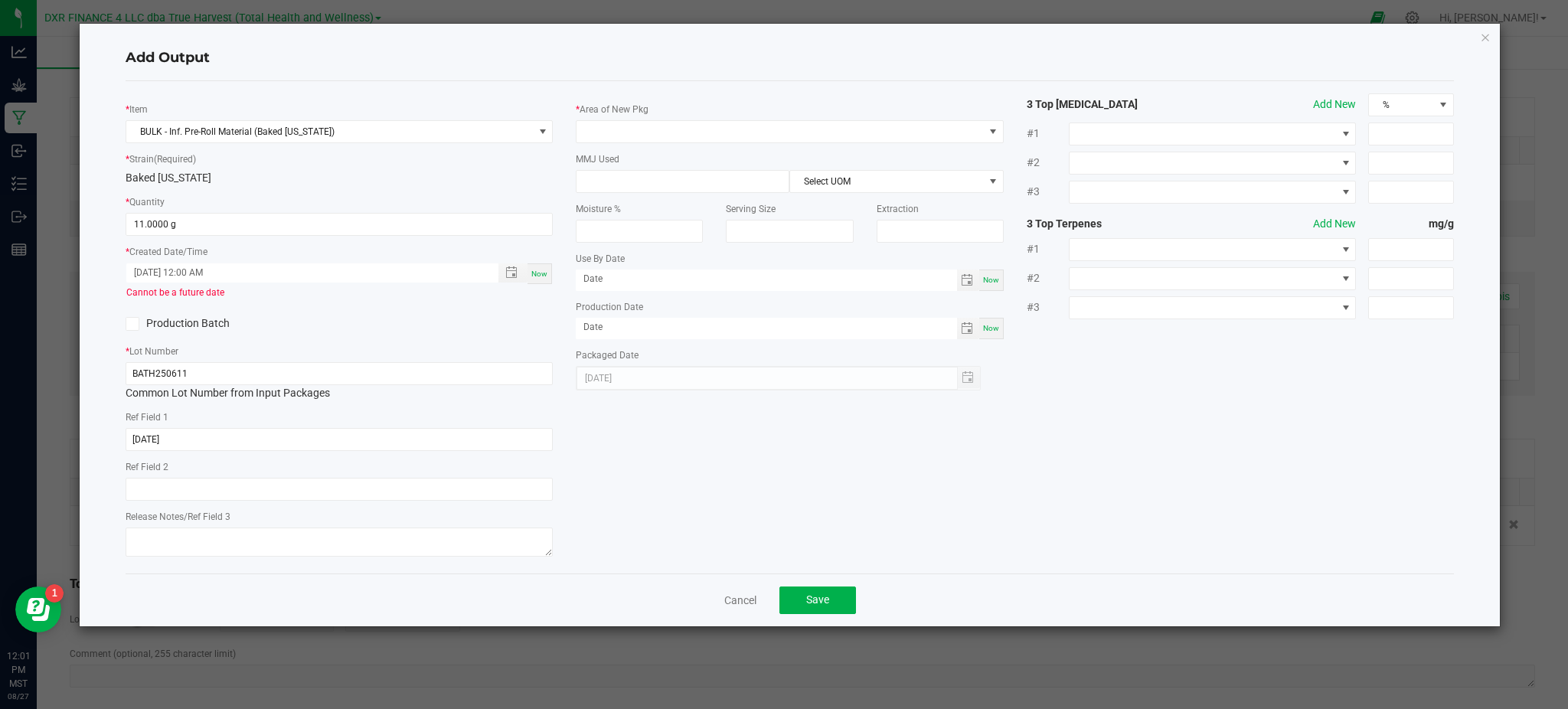
click at [705, 421] on div "* Item BULK - Inf. Pre-Roll Material (Baked Alaska) * Strain (Required) Baked A…" at bounding box center [790, 327] width 1351 height 468
click at [515, 276] on span "Toggle popup" at bounding box center [511, 272] width 12 height 12
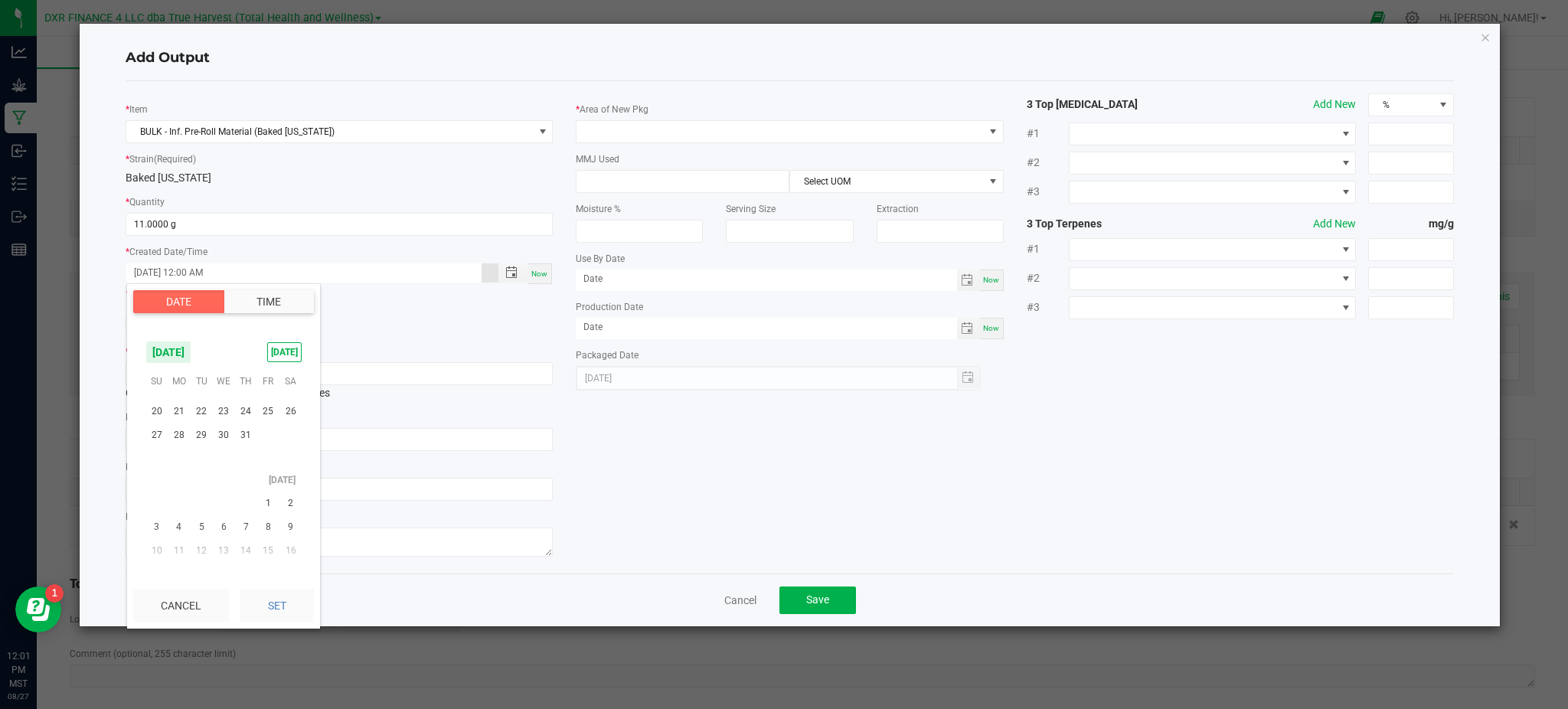
scroll to position [247949, 0]
drag, startPoint x: 283, startPoint y: 600, endPoint x: 771, endPoint y: 404, distance: 525.9
click at [771, 404] on body "Analytics Grow Manufacturing Inbound Inventory Outbound Reports 12:03 PM MST 08…" at bounding box center [784, 354] width 1568 height 709
click at [228, 503] on span "11" at bounding box center [224, 504] width 22 height 24
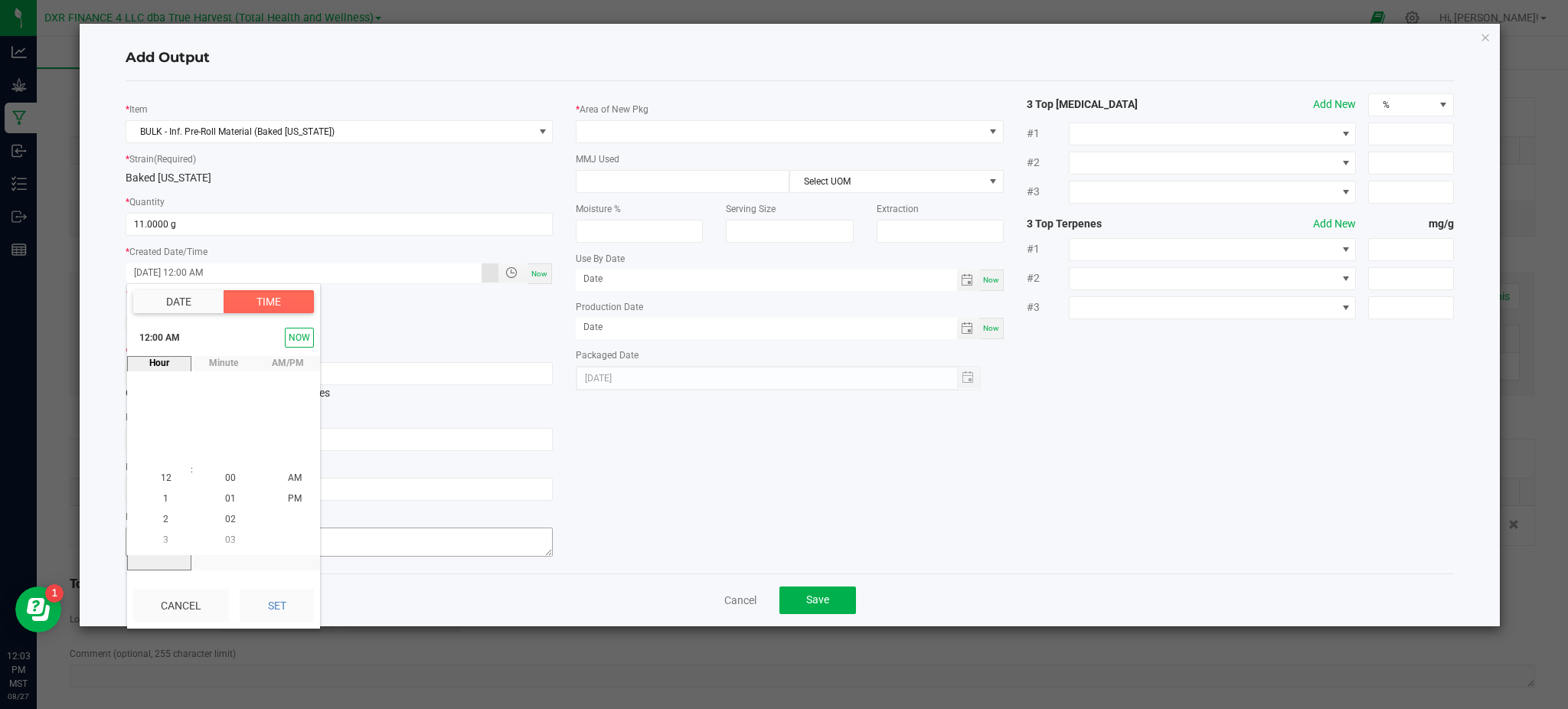
drag, startPoint x: 287, startPoint y: 606, endPoint x: 458, endPoint y: 523, distance: 190.1
click at [287, 604] on button "Set" at bounding box center [276, 605] width 74 height 33
type input "06/11/2025 12:00 AM"
type input "06/11/2025"
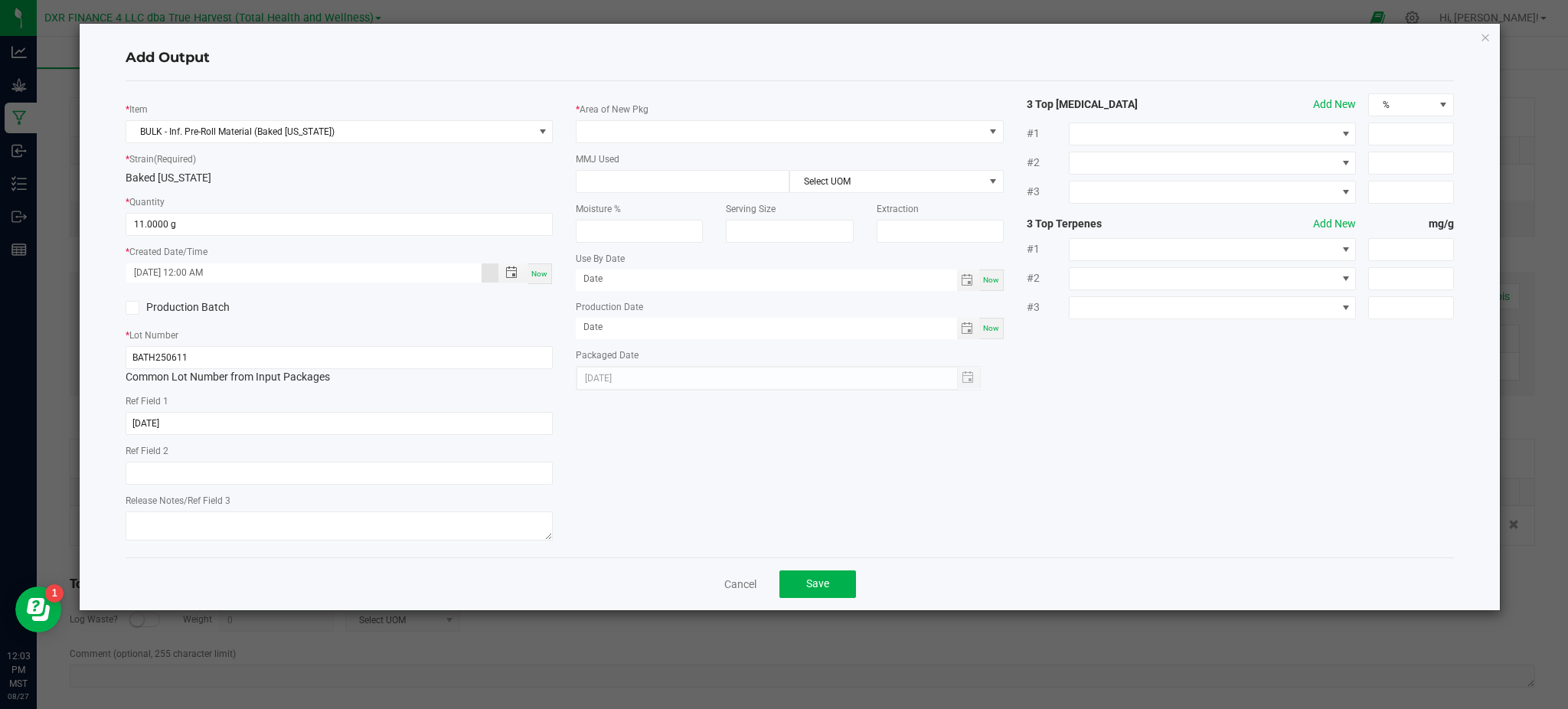
click at [792, 392] on div "* Item BULK - Inf. Pre-Roll Material (Baked Alaska) * Strain (Required) Baked A…" at bounding box center [790, 318] width 1351 height 451
click at [681, 464] on div "* Item BULK - Inf. Pre-Roll Material (Baked Alaska) * Strain (Required) Baked A…" at bounding box center [790, 318] width 1351 height 451
click at [764, 488] on div "* Item BULK - Inf. Pre-Roll Material (Baked Alaska) * Strain (Required) Baked A…" at bounding box center [790, 318] width 1351 height 451
click at [504, 288] on div "* Item BULK - Inf. Pre-Roll Material (Baked Alaska) * Strain (Required) Baked A…" at bounding box center [340, 318] width 450 height 451
drag, startPoint x: 507, startPoint y: 274, endPoint x: 485, endPoint y: 289, distance: 26.6
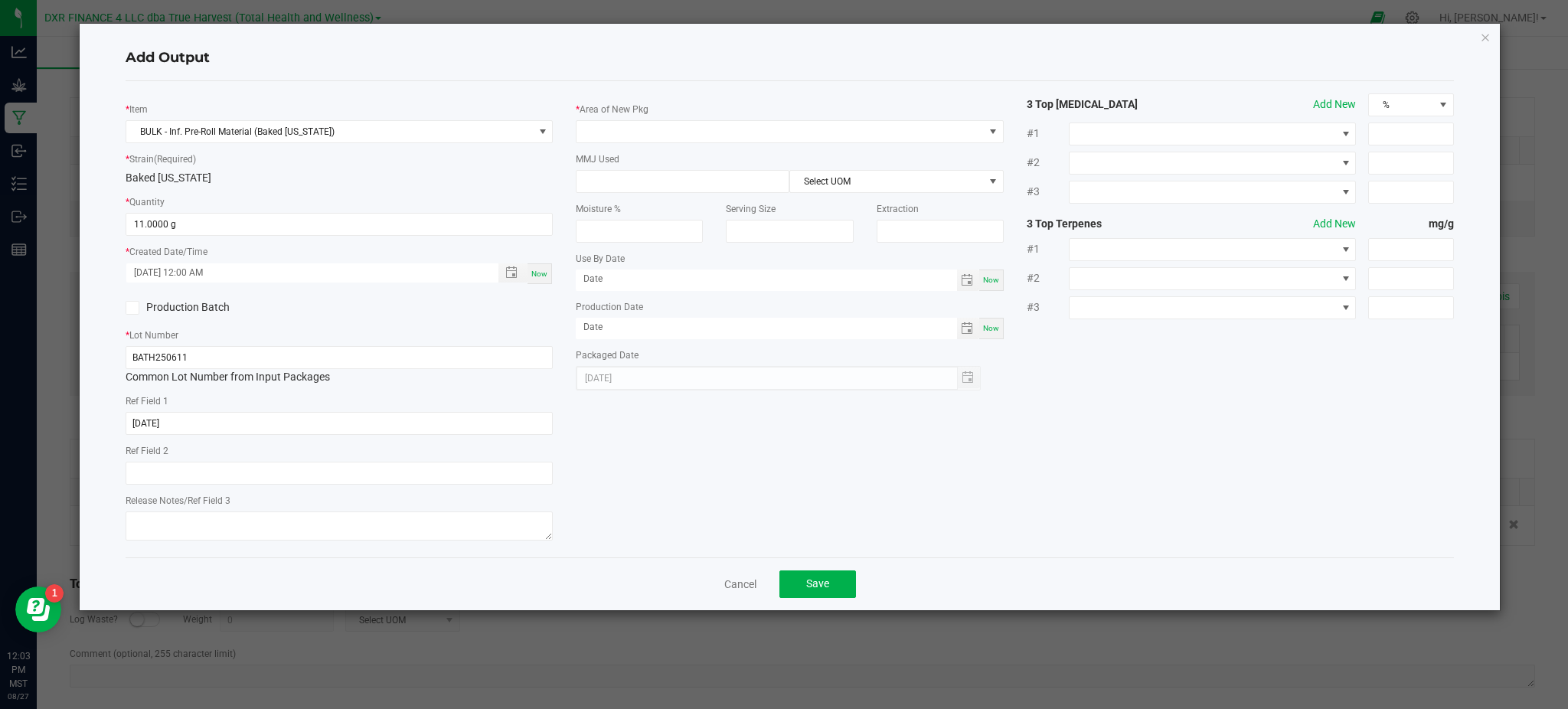
click at [507, 273] on span "Toggle popup" at bounding box center [511, 272] width 12 height 12
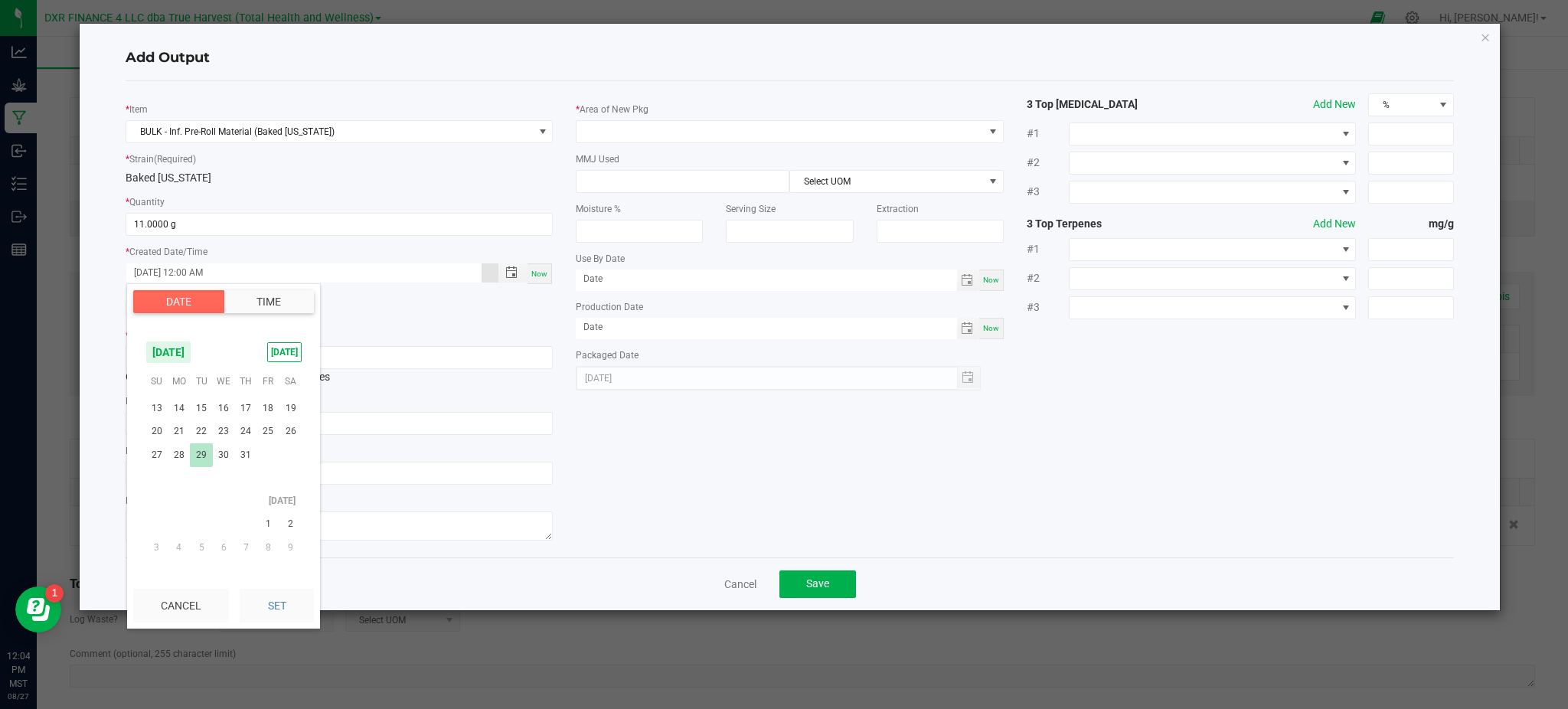
click at [202, 456] on span "29" at bounding box center [201, 456] width 22 height 24
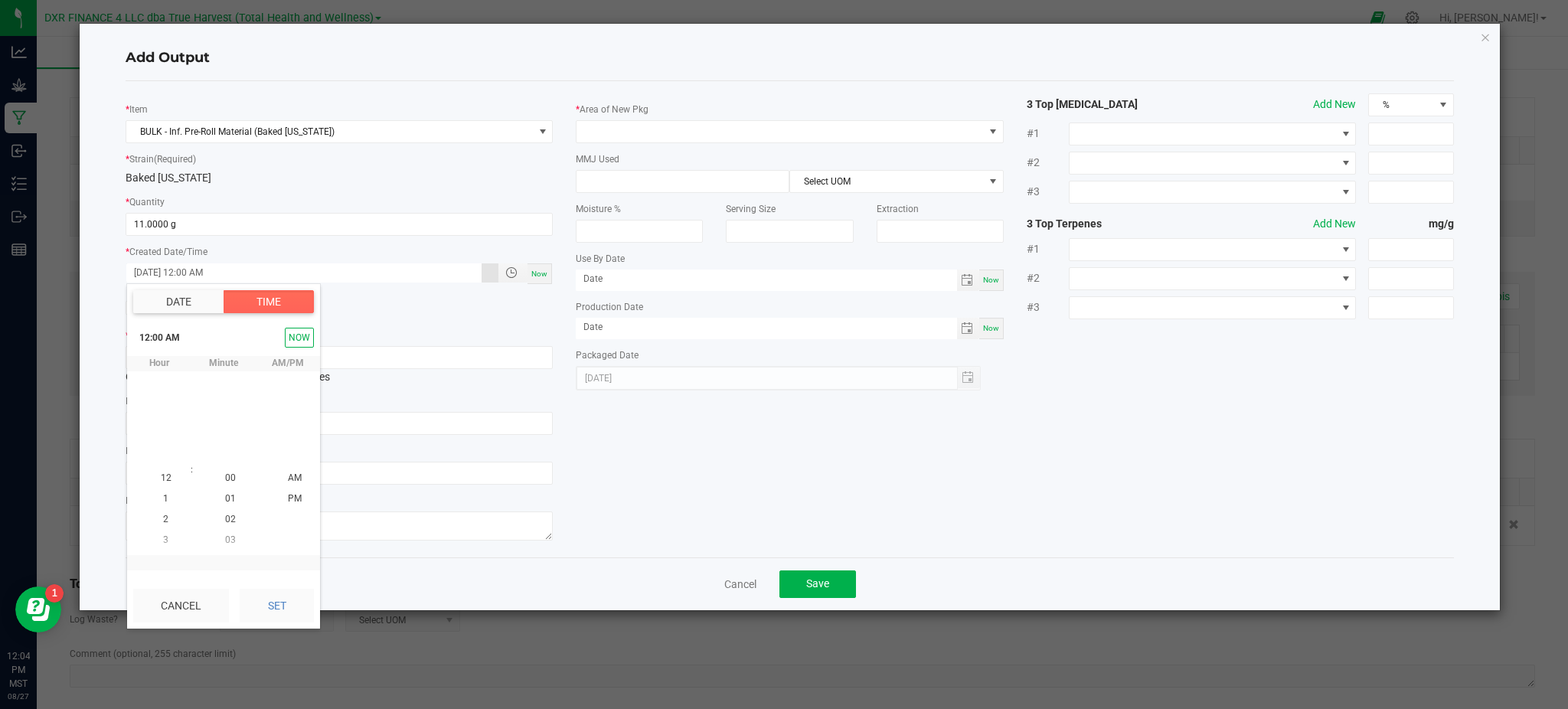
scroll to position [247988, 0]
click at [277, 601] on button "Set" at bounding box center [276, 605] width 74 height 33
type input "07/29/2025 12:00 AM"
type input "07/29/2025"
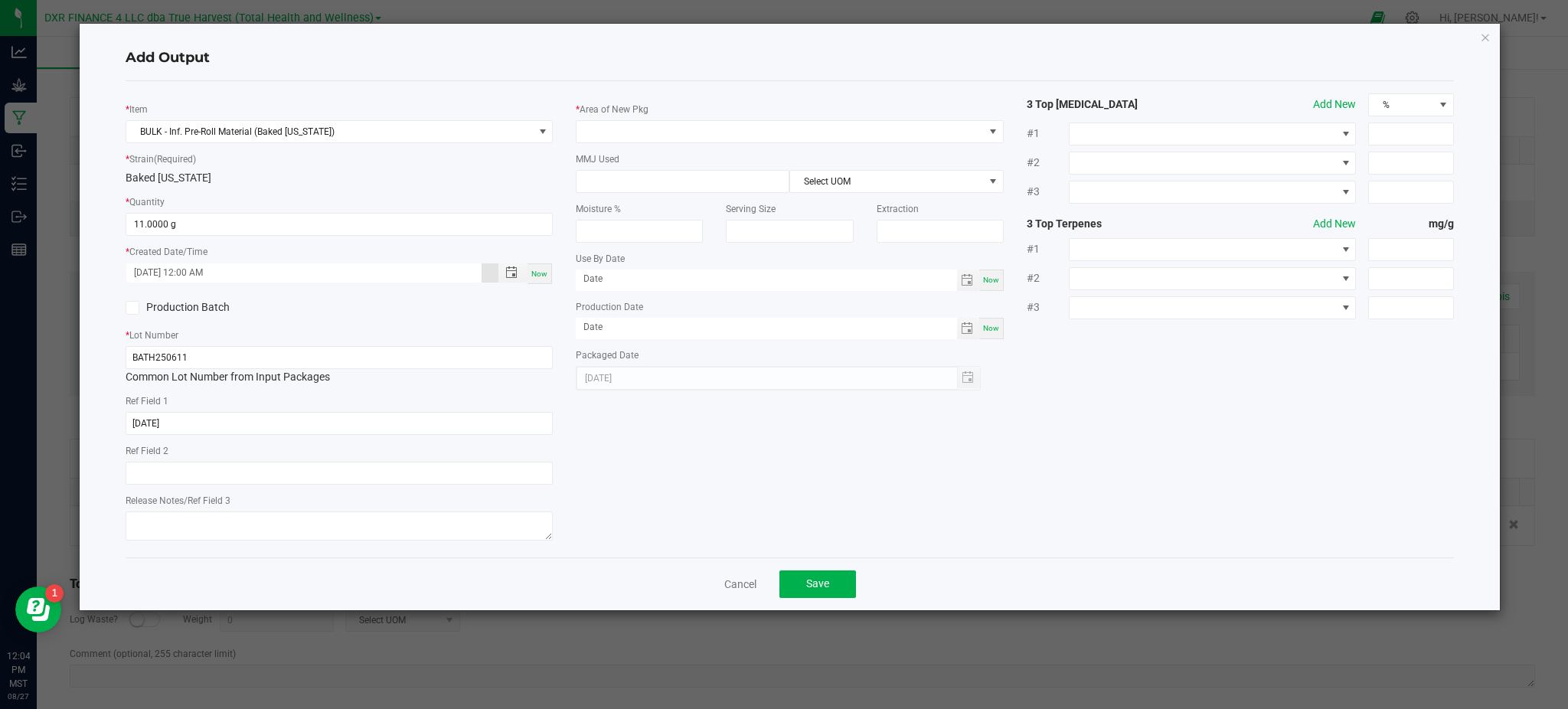
click at [678, 475] on div "* Item BULK - Inf. Pre-Roll Material (Baked Alaska) * Strain (Required) Baked A…" at bounding box center [790, 318] width 1351 height 451
click at [597, 124] on span at bounding box center [780, 131] width 406 height 21
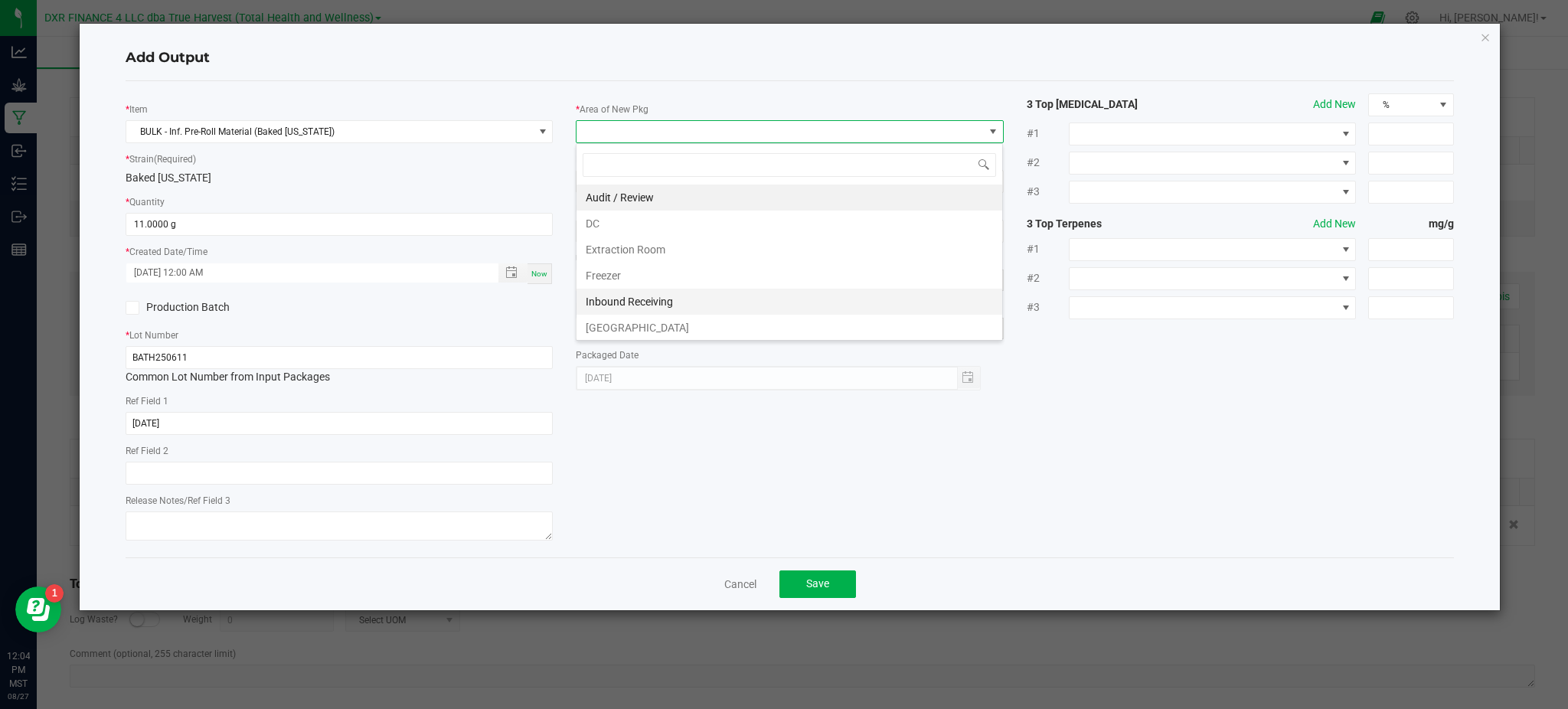
scroll to position [102, 0]
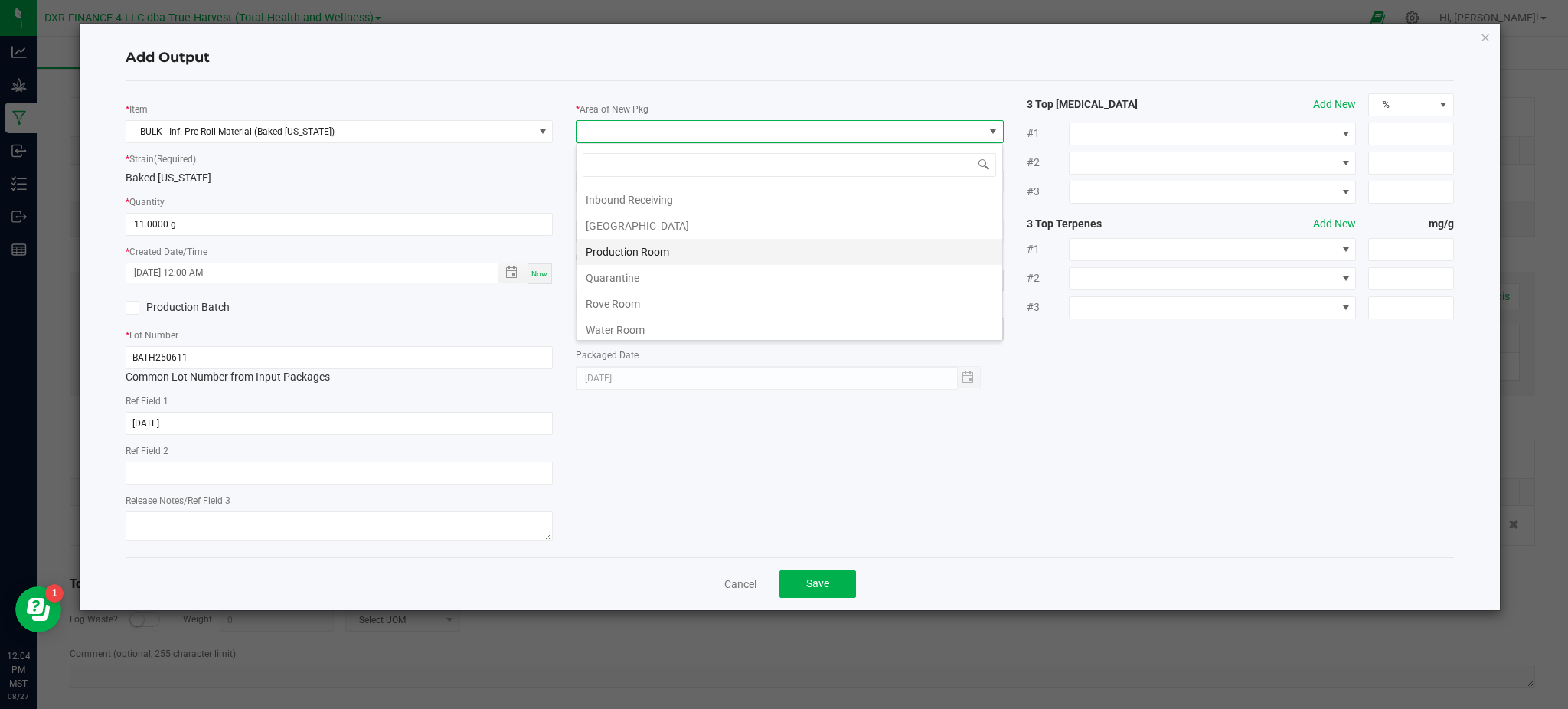
click at [628, 254] on li "Production Room" at bounding box center [789, 252] width 426 height 26
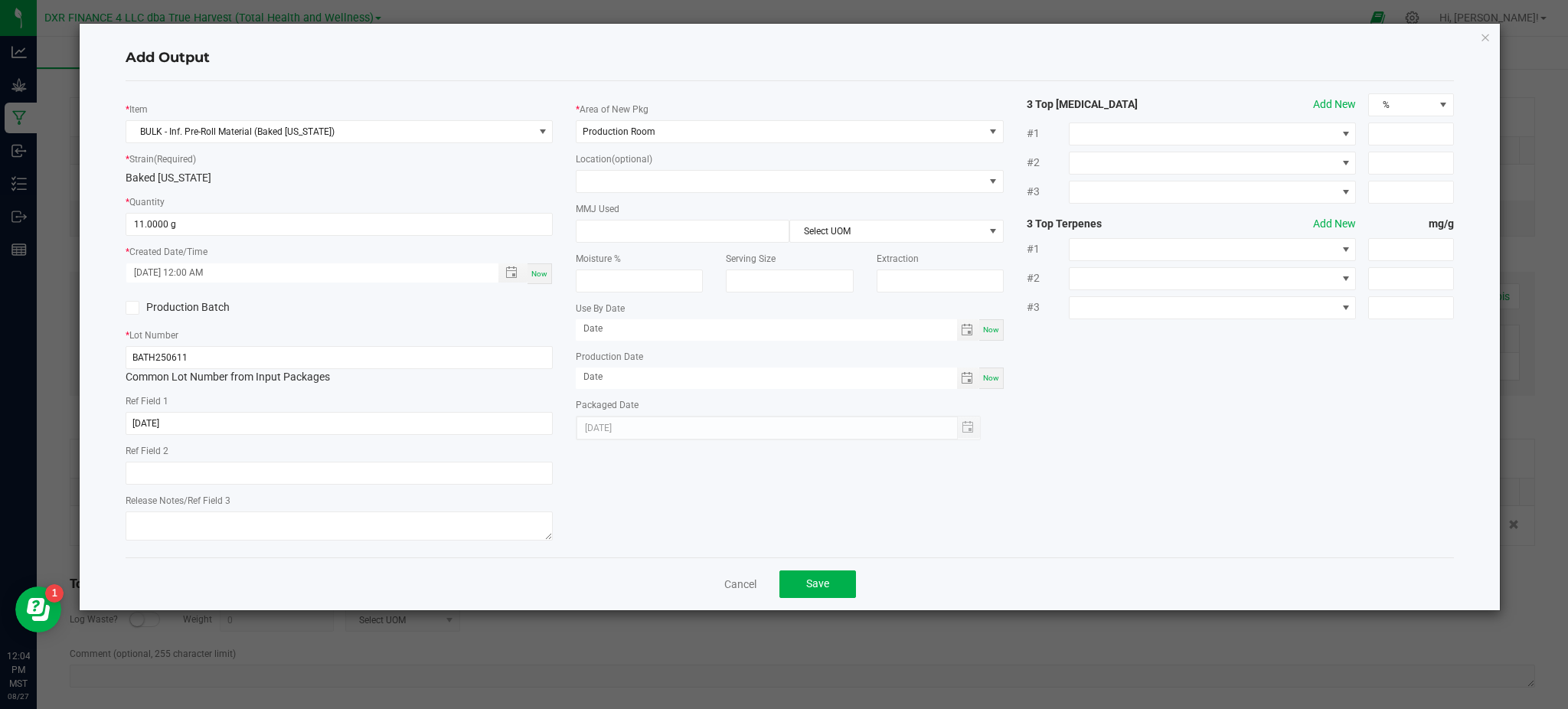
drag, startPoint x: 1082, startPoint y: 397, endPoint x: 931, endPoint y: 436, distance: 156.0
click at [1082, 398] on div "* Item BULK - Inf. Pre-Roll Material (Baked Alaska) * Strain (Required) Baked A…" at bounding box center [790, 318] width 1351 height 451
drag, startPoint x: 804, startPoint y: 586, endPoint x: 811, endPoint y: 584, distance: 7.3
click at [811, 584] on button "Save" at bounding box center [817, 584] width 77 height 27
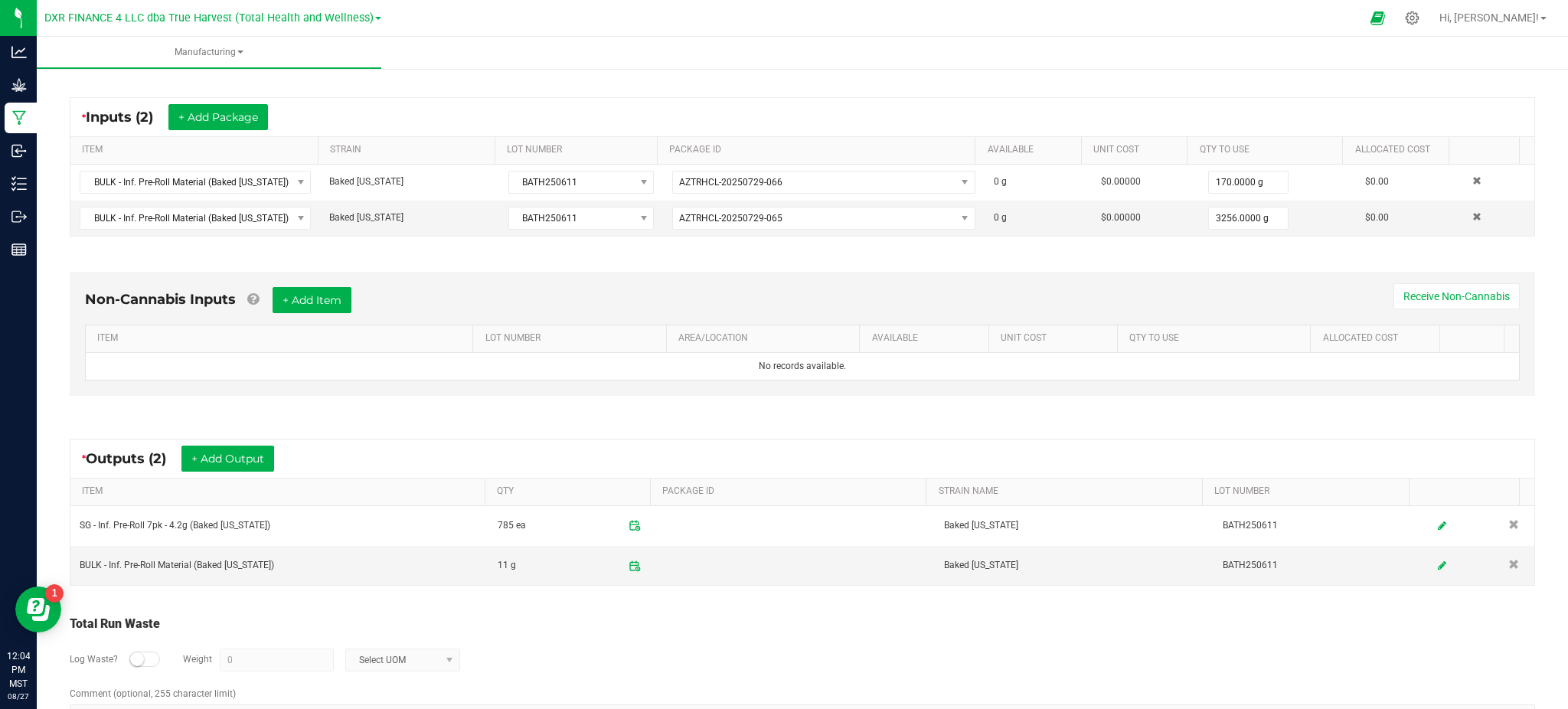
click at [594, 631] on div "Total Run Waste" at bounding box center [802, 625] width 1465 height 19
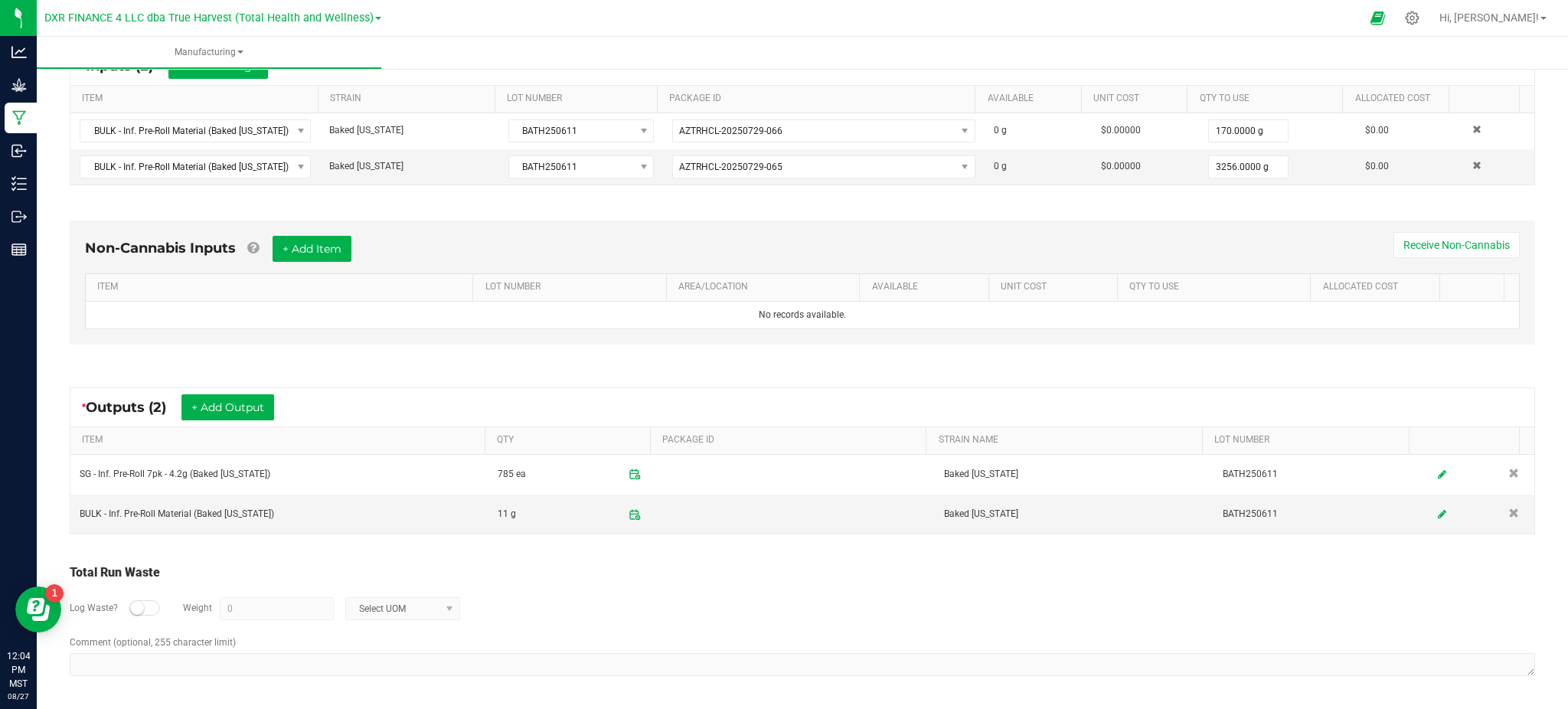
drag, startPoint x: 138, startPoint y: 610, endPoint x: 272, endPoint y: 622, distance: 134.5
click at [138, 609] on small at bounding box center [137, 607] width 14 height 14
click at [291, 606] on input "0" at bounding box center [276, 608] width 113 height 21
click at [439, 606] on span at bounding box center [449, 608] width 19 height 21
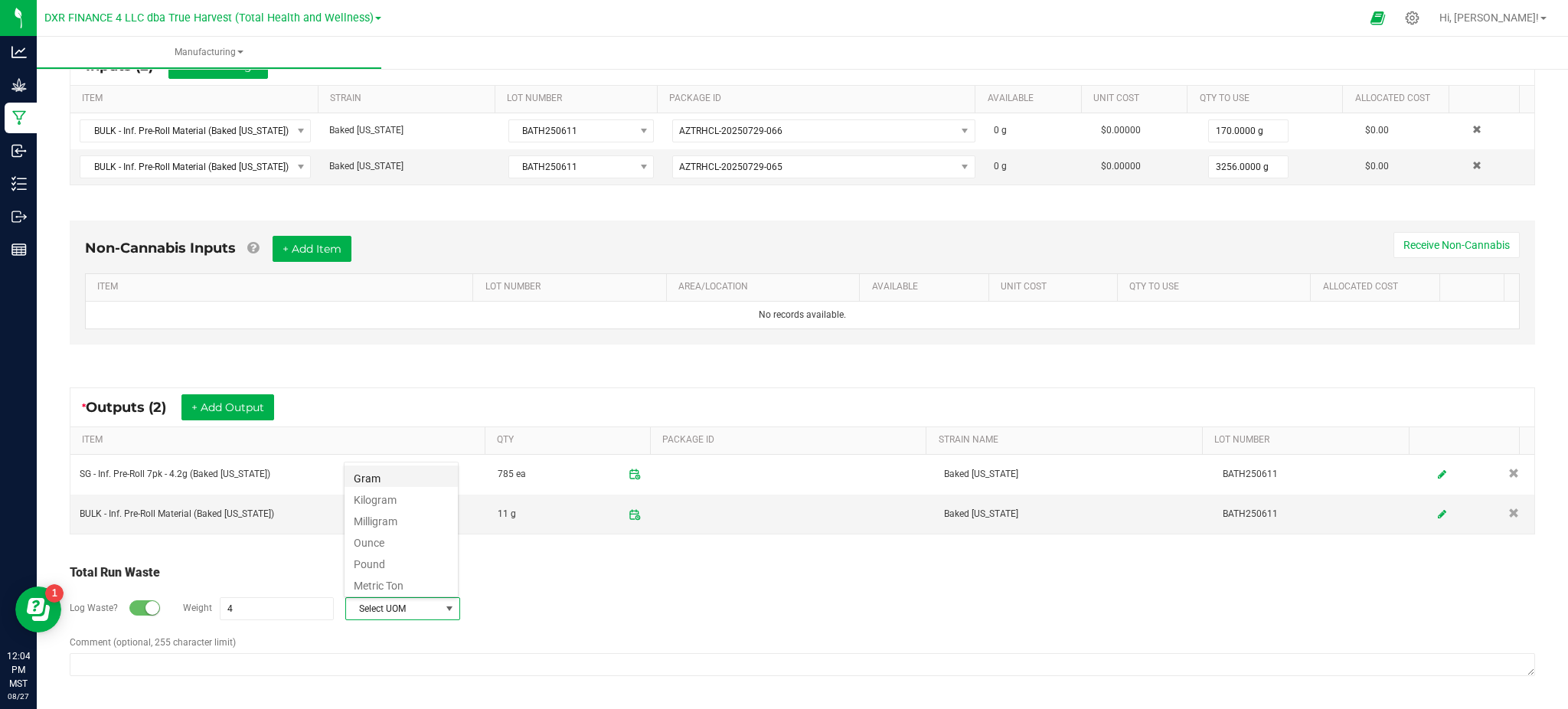
click at [380, 480] on li "Gram" at bounding box center [401, 476] width 113 height 21
type input "4 g"
click at [500, 584] on div "Log Waste? Weight 4 g Gram" at bounding box center [802, 608] width 1465 height 54
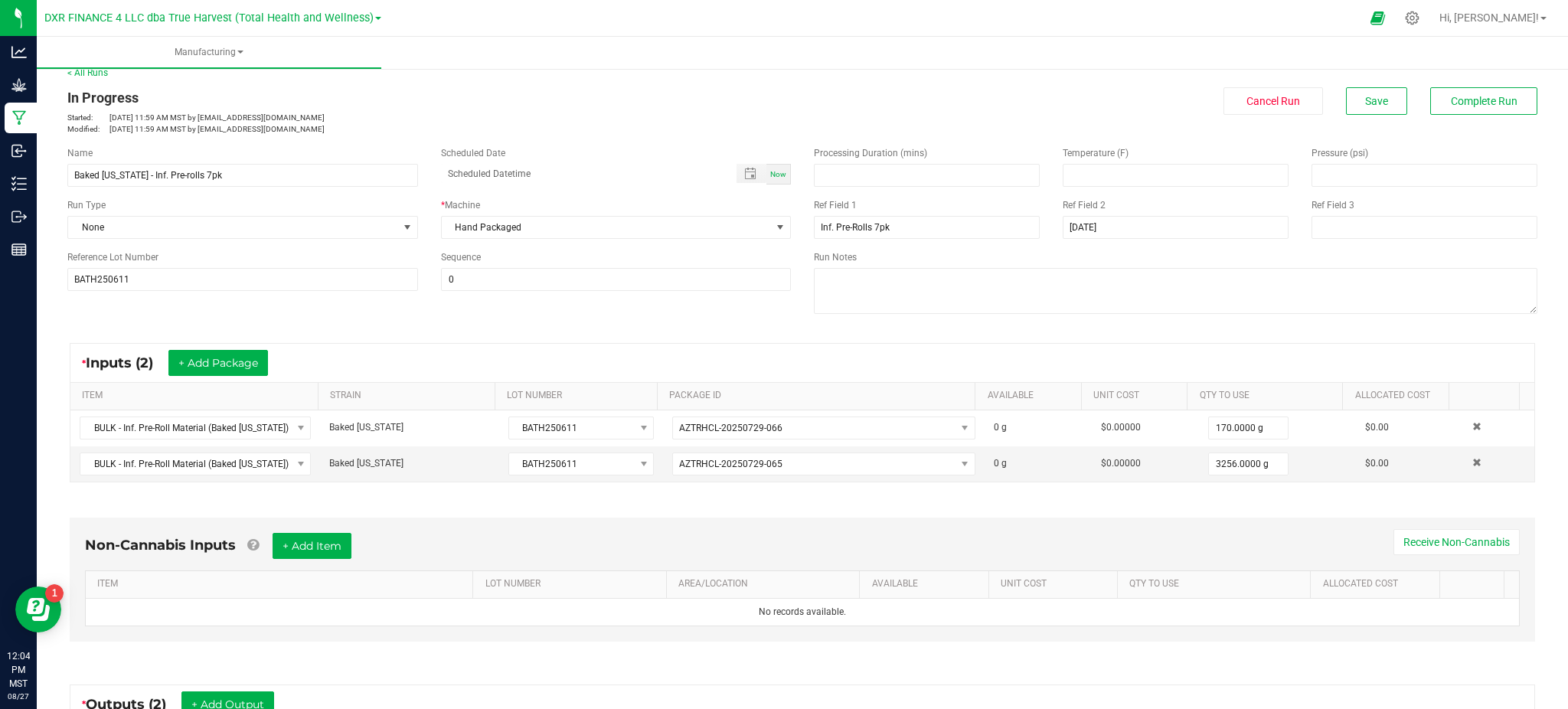
scroll to position [0, 0]
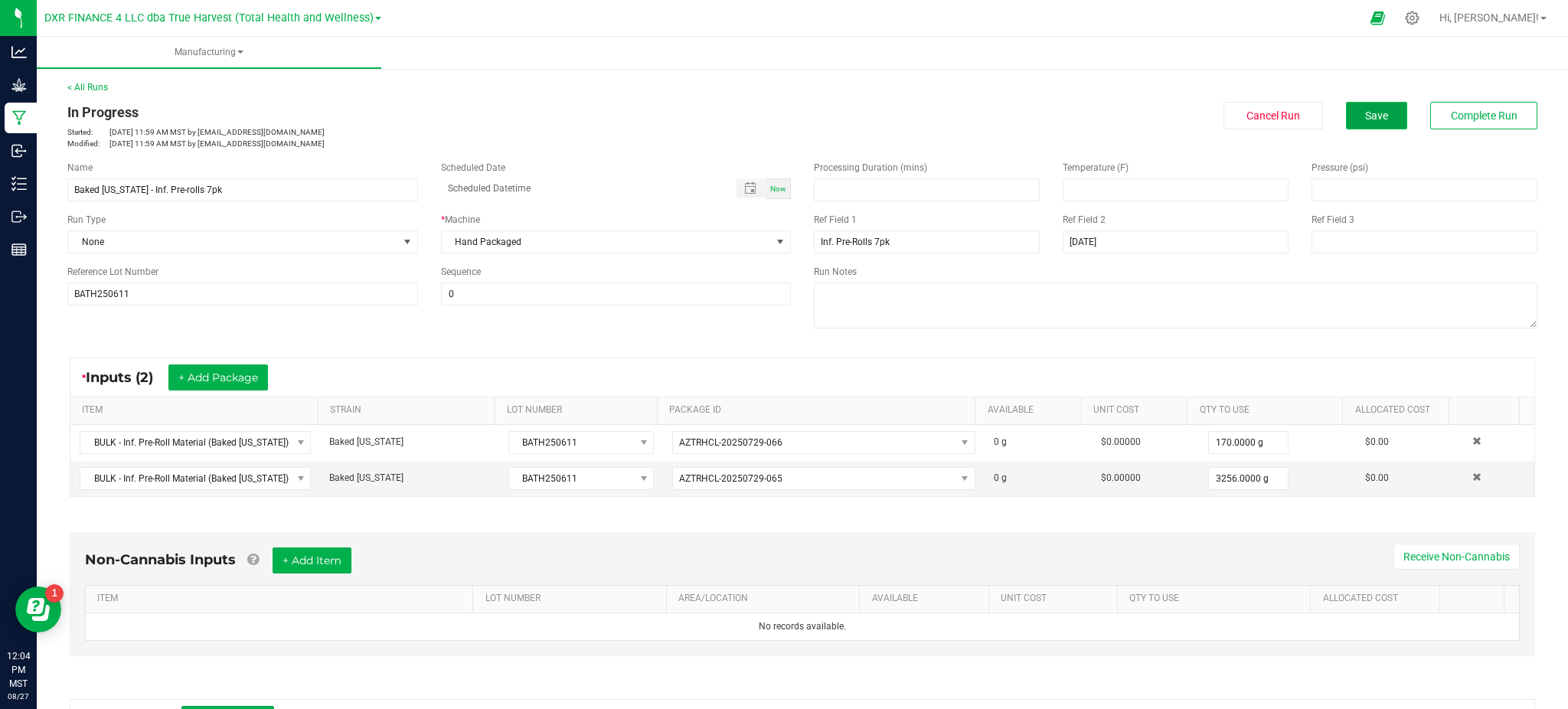
click at [1366, 113] on span "Save" at bounding box center [1376, 115] width 23 height 12
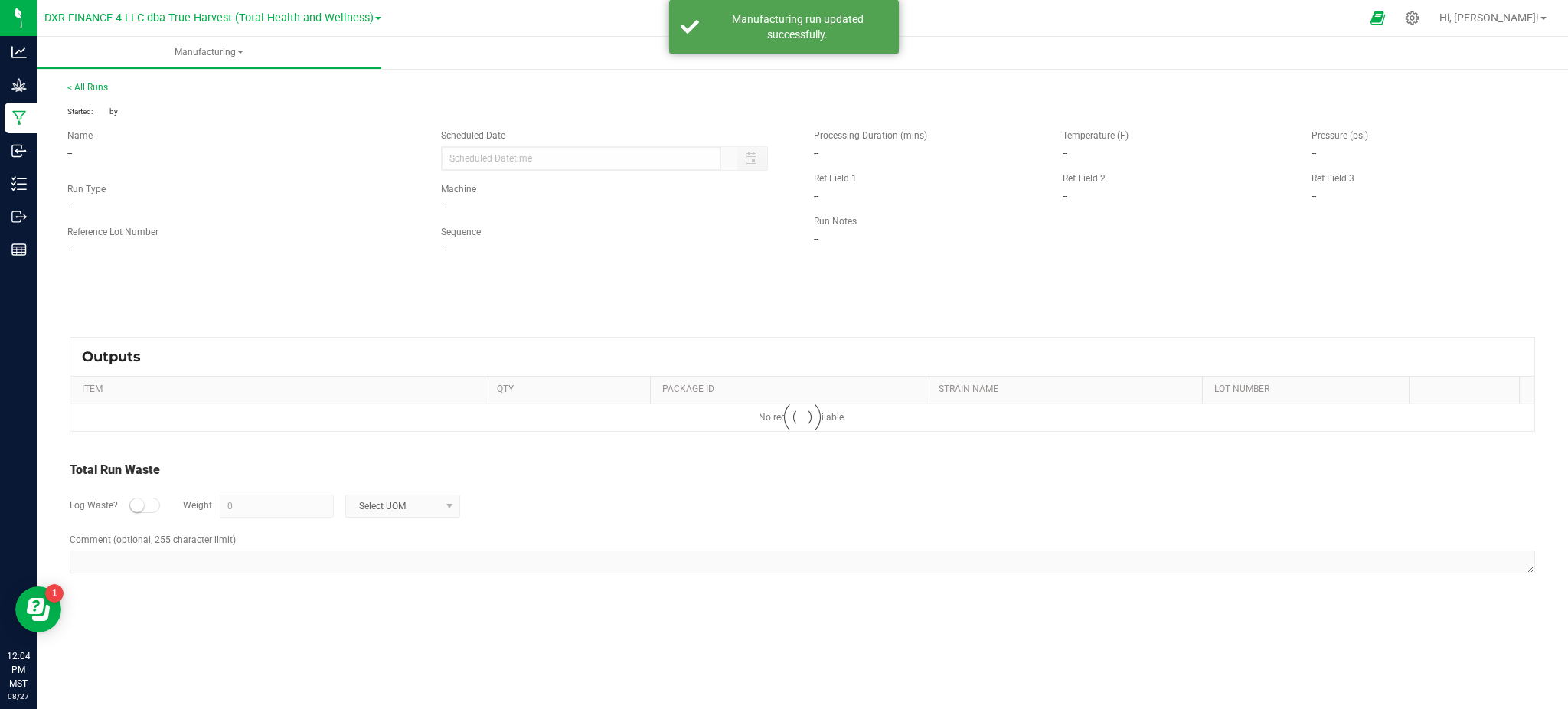
type input "4 g"
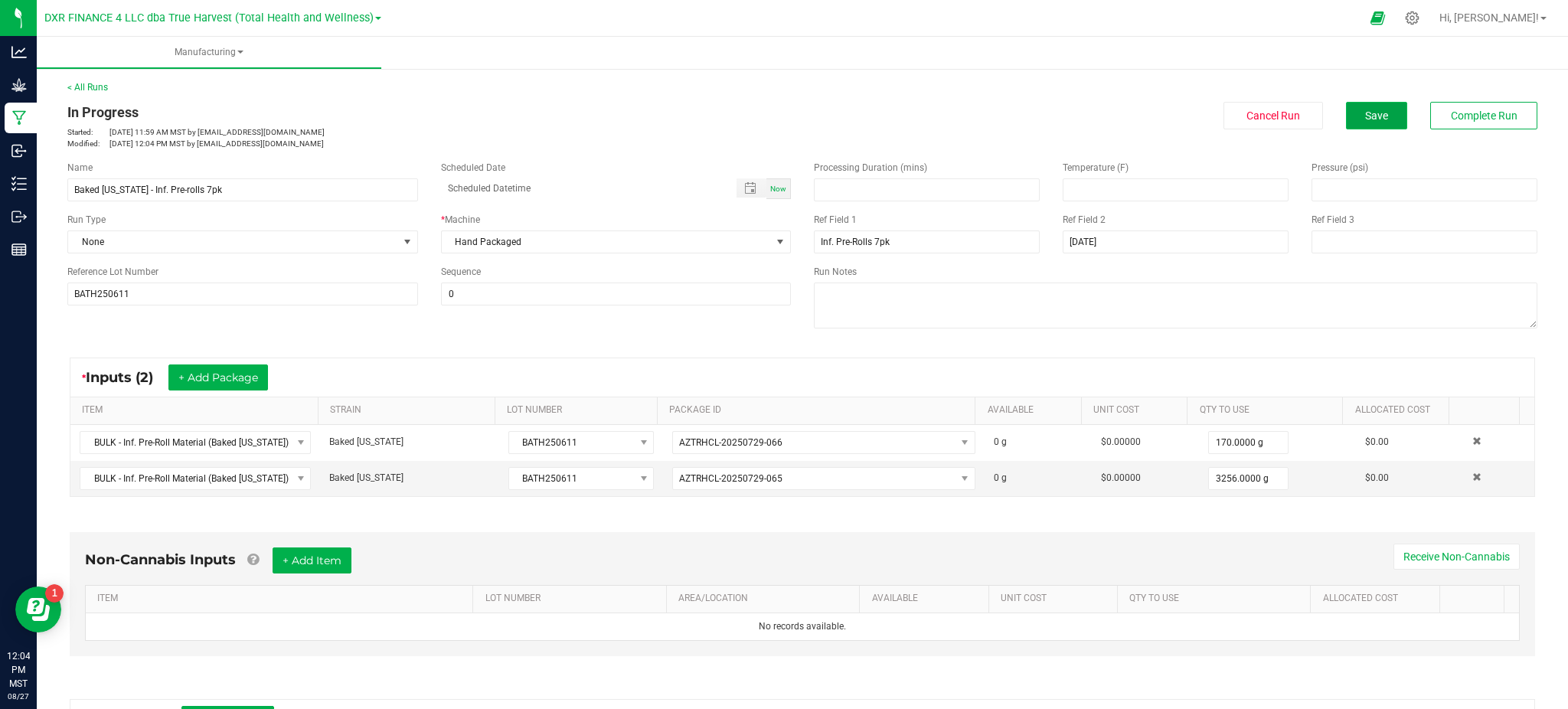
click at [1365, 109] on span "Save" at bounding box center [1376, 115] width 23 height 12
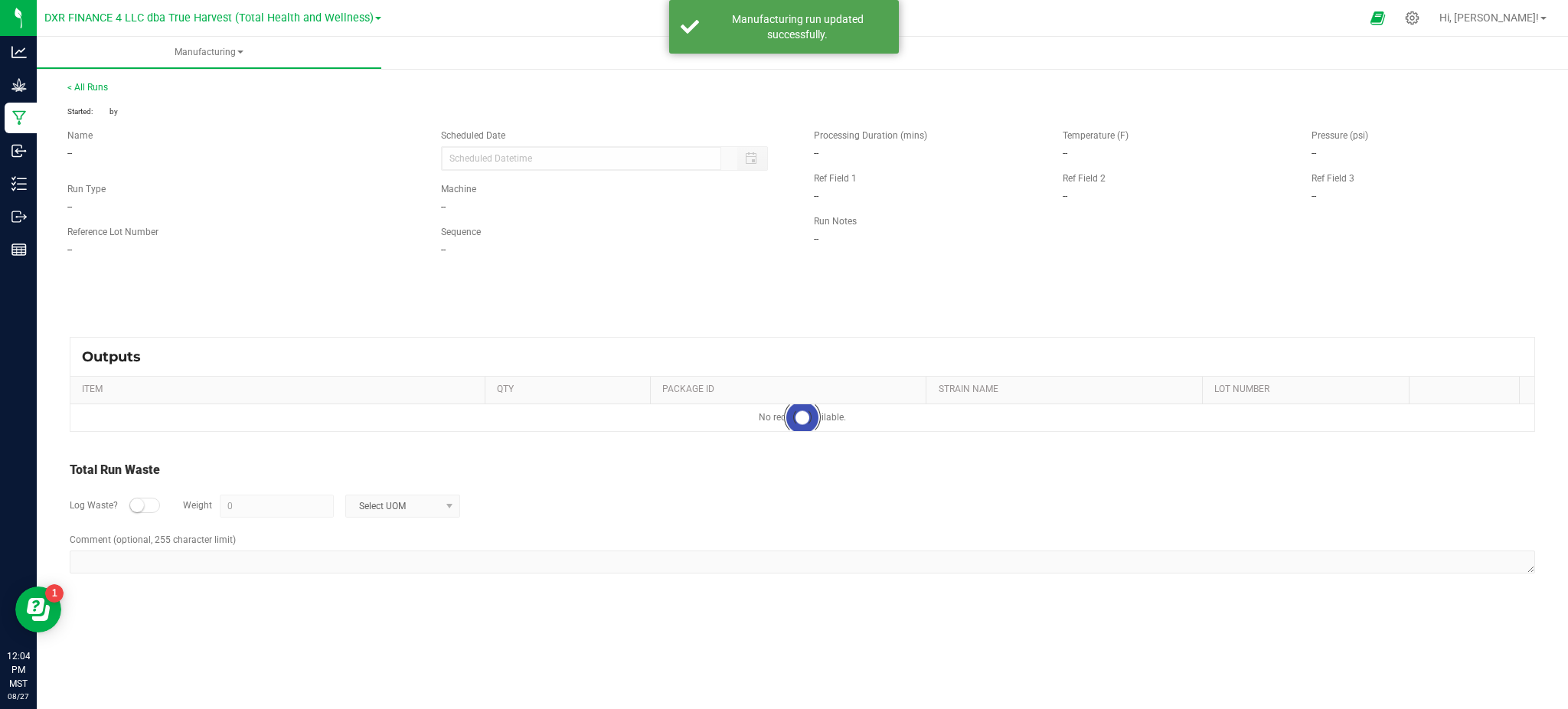
type input "4 g"
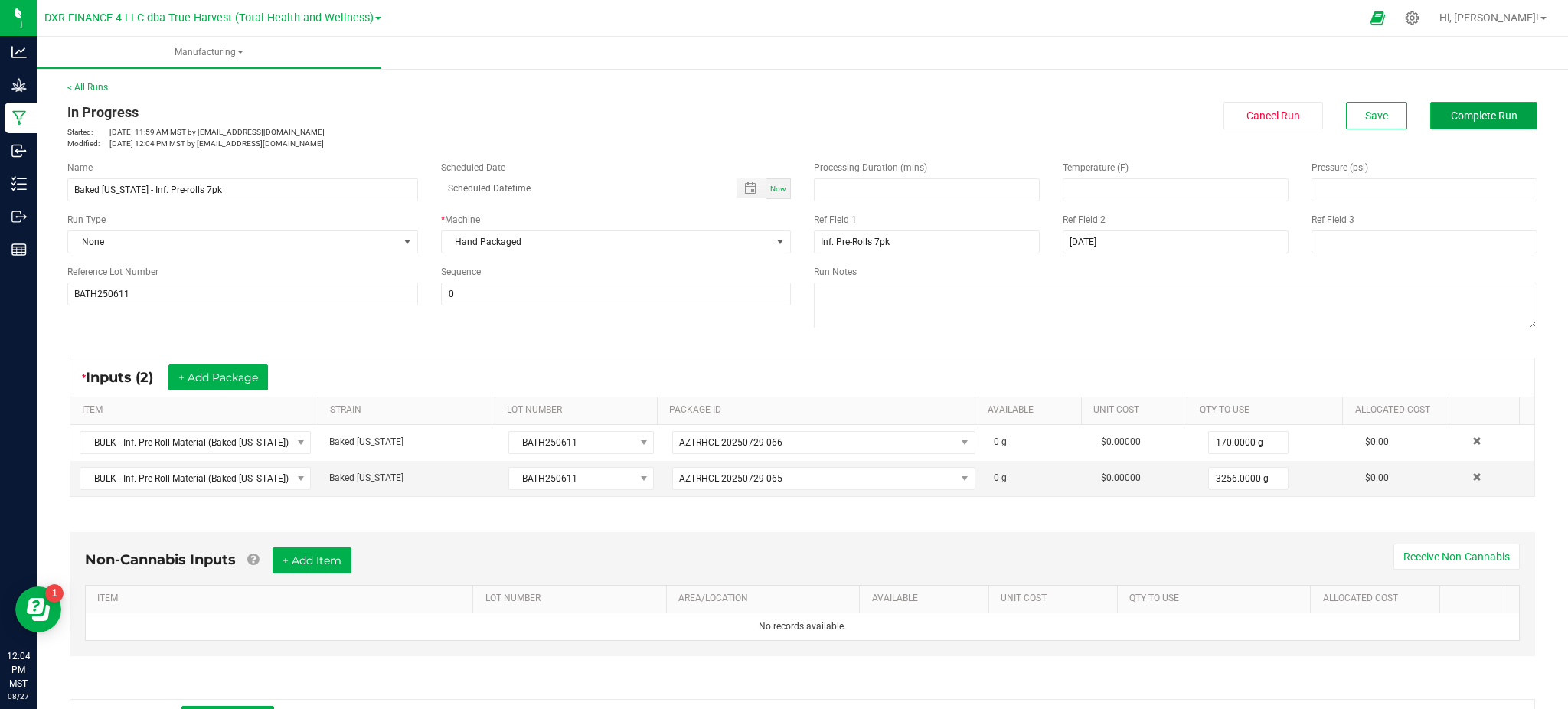
click at [1490, 109] on span "Complete Run" at bounding box center [1484, 115] width 67 height 12
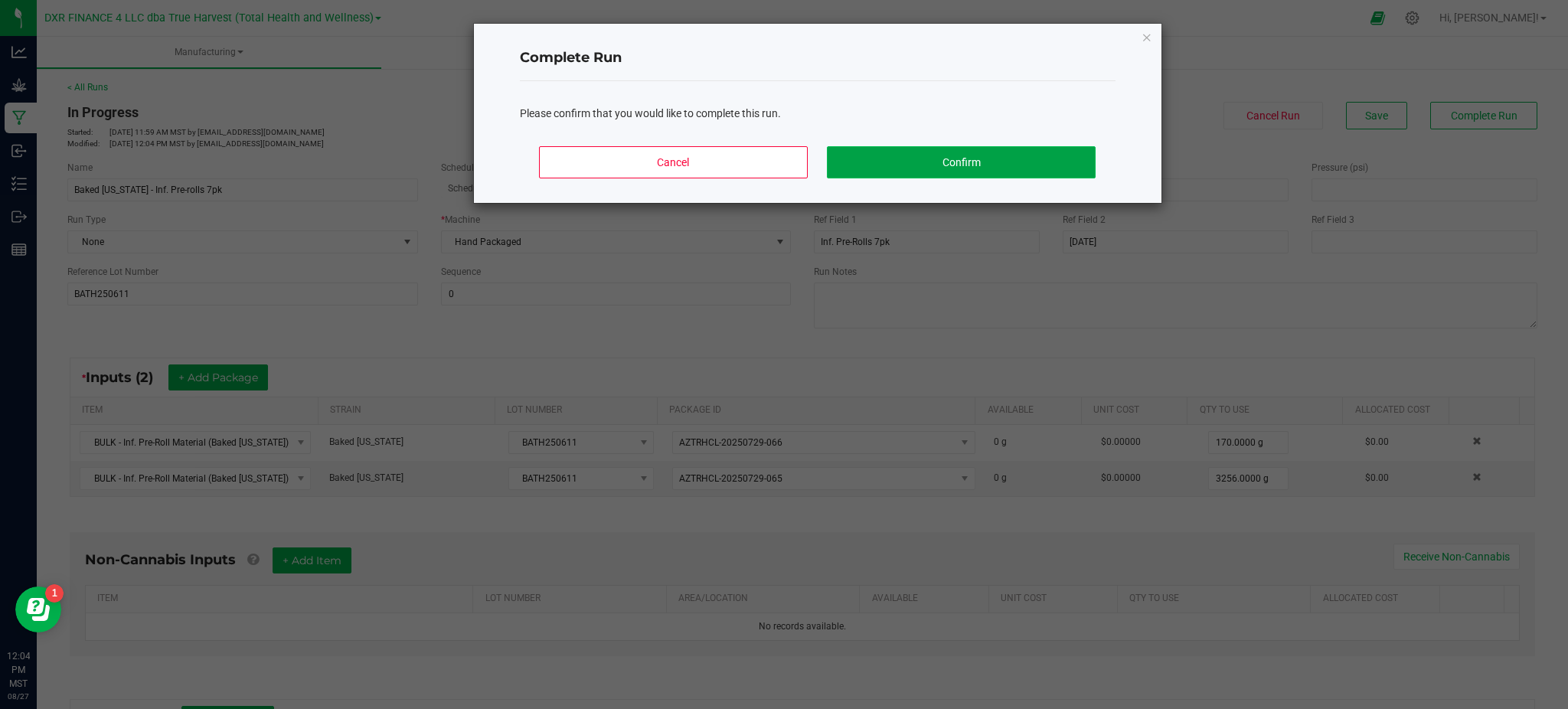
click at [950, 153] on button "Confirm" at bounding box center [961, 162] width 268 height 32
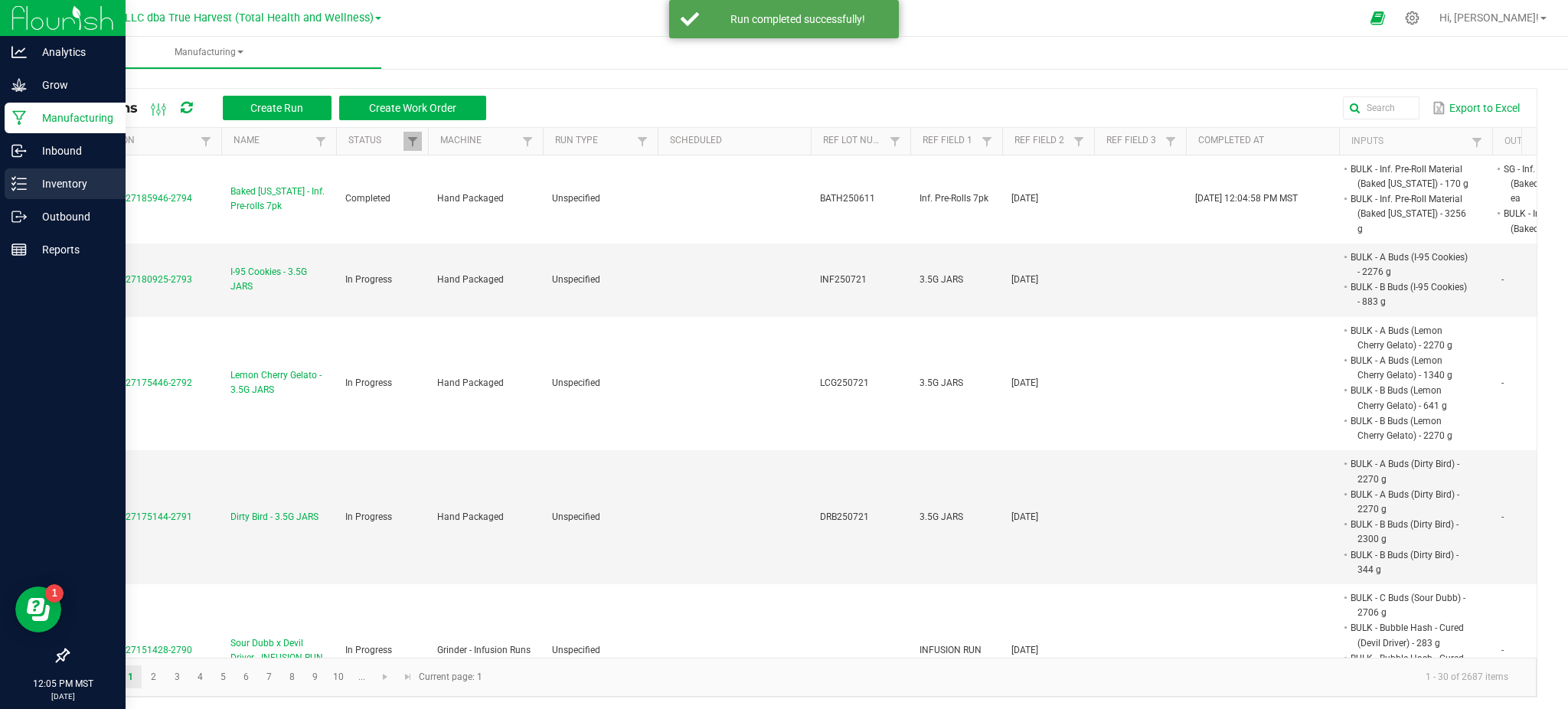
click at [46, 183] on p "Inventory" at bounding box center [73, 184] width 92 height 19
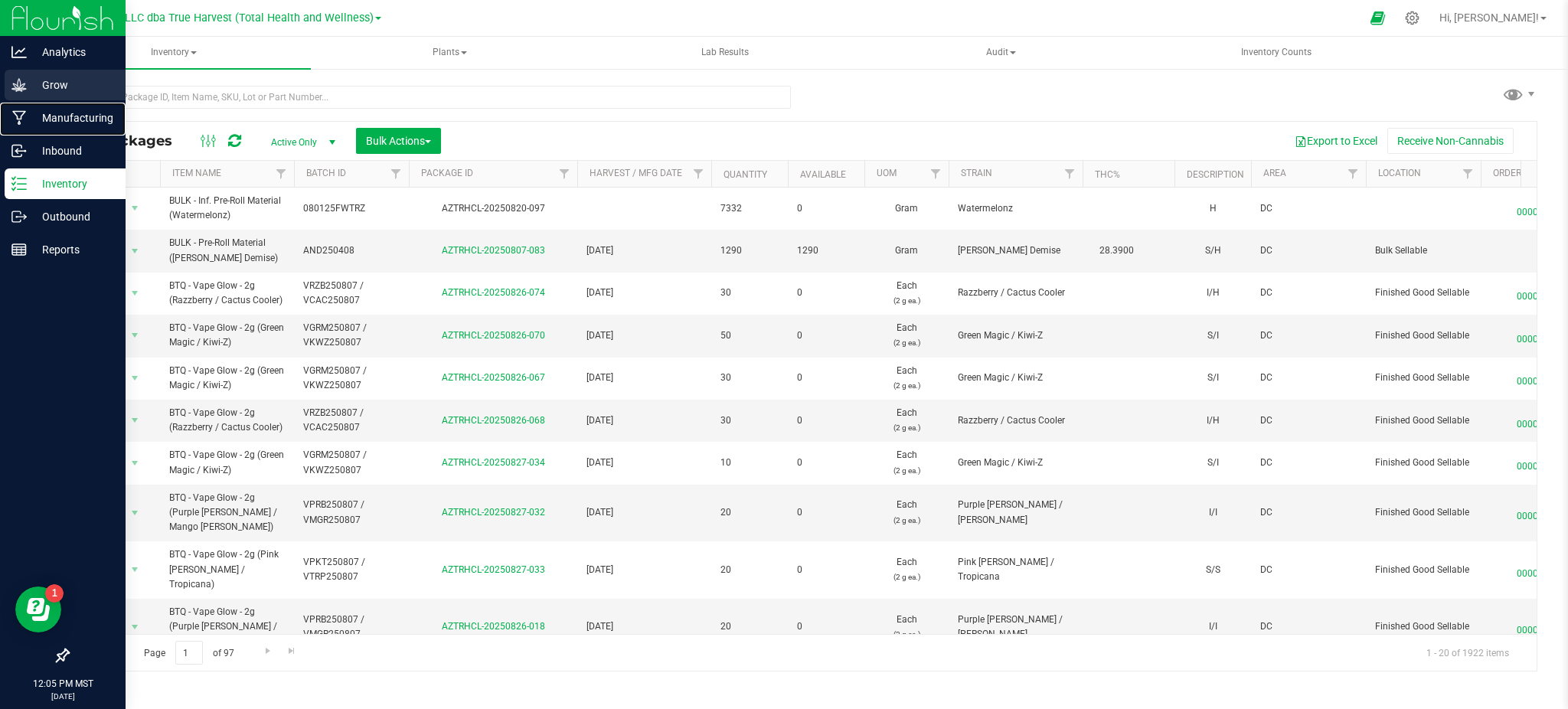
drag, startPoint x: 68, startPoint y: 108, endPoint x: 91, endPoint y: 101, distance: 24.0
click at [68, 108] on p "Manufacturing" at bounding box center [73, 118] width 92 height 19
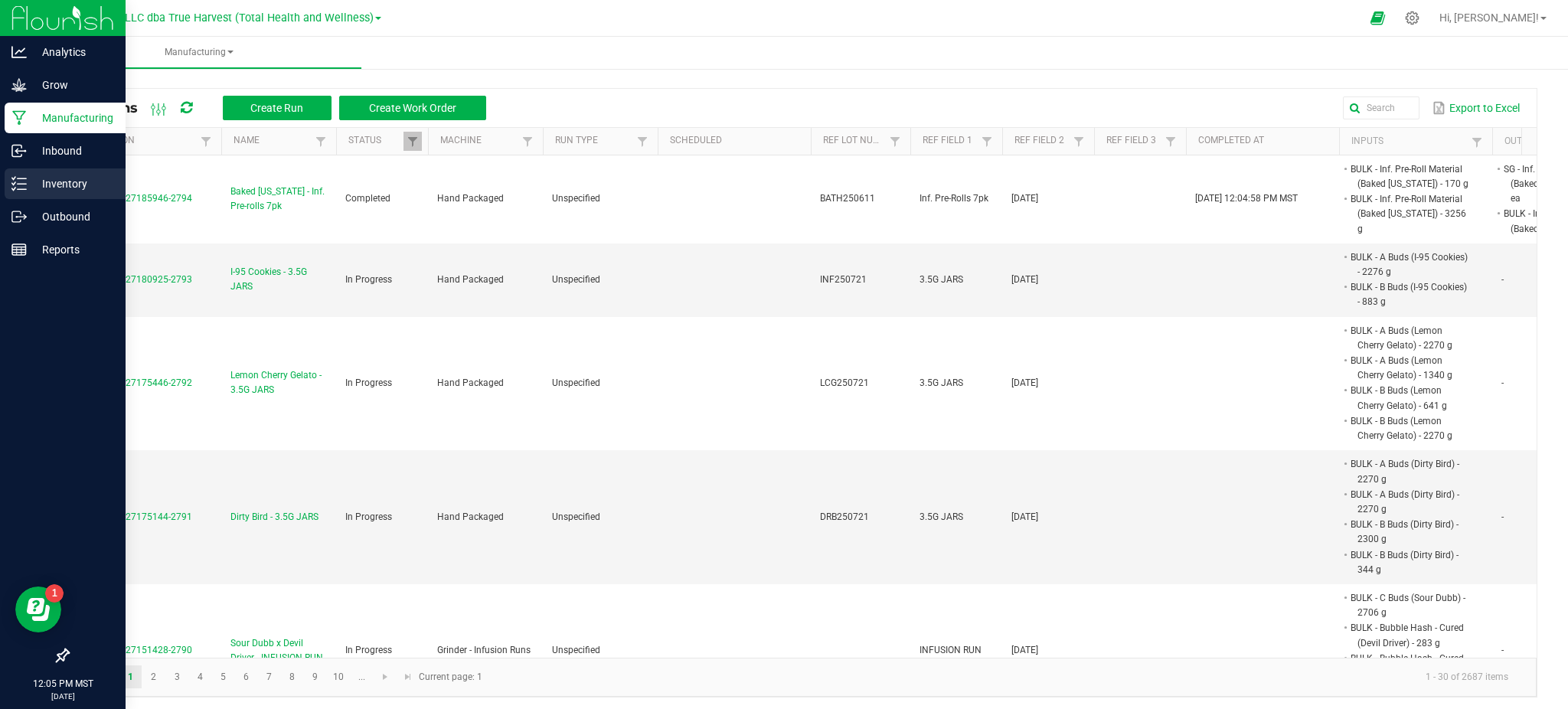
drag, startPoint x: 59, startPoint y: 187, endPoint x: 107, endPoint y: 187, distance: 48.0
click at [60, 187] on p "Inventory" at bounding box center [73, 184] width 92 height 19
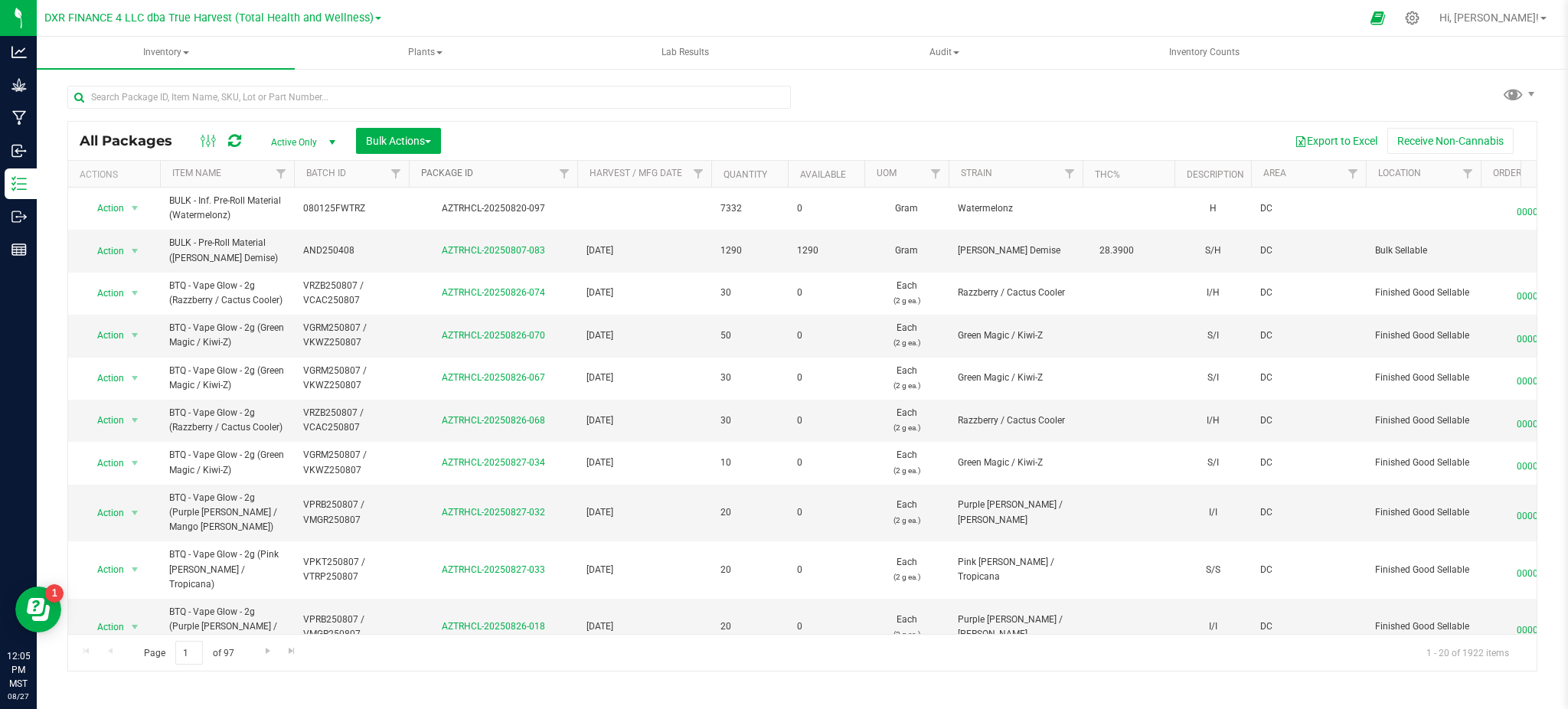
click at [444, 172] on link "Package ID" at bounding box center [446, 173] width 52 height 11
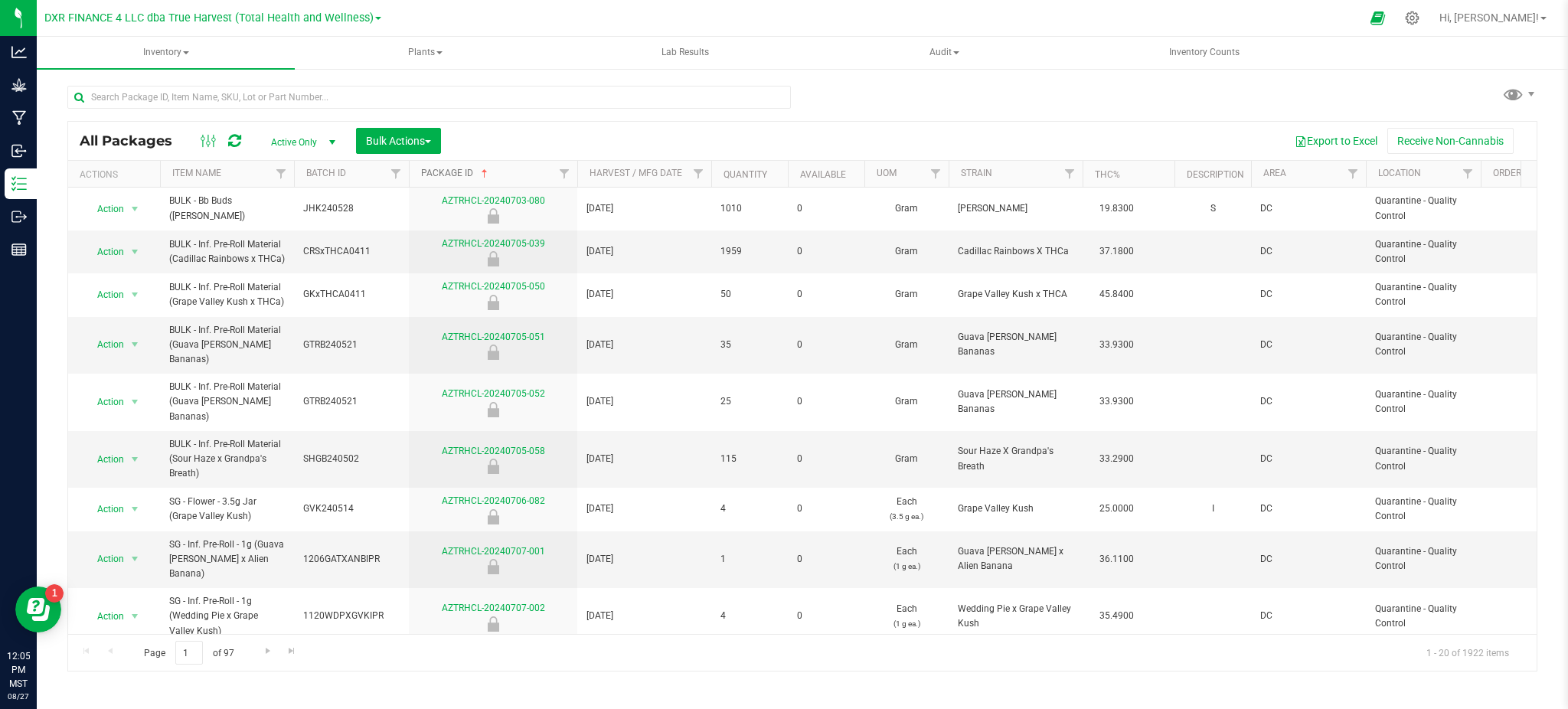
click at [443, 173] on link "Package ID" at bounding box center [456, 173] width 70 height 11
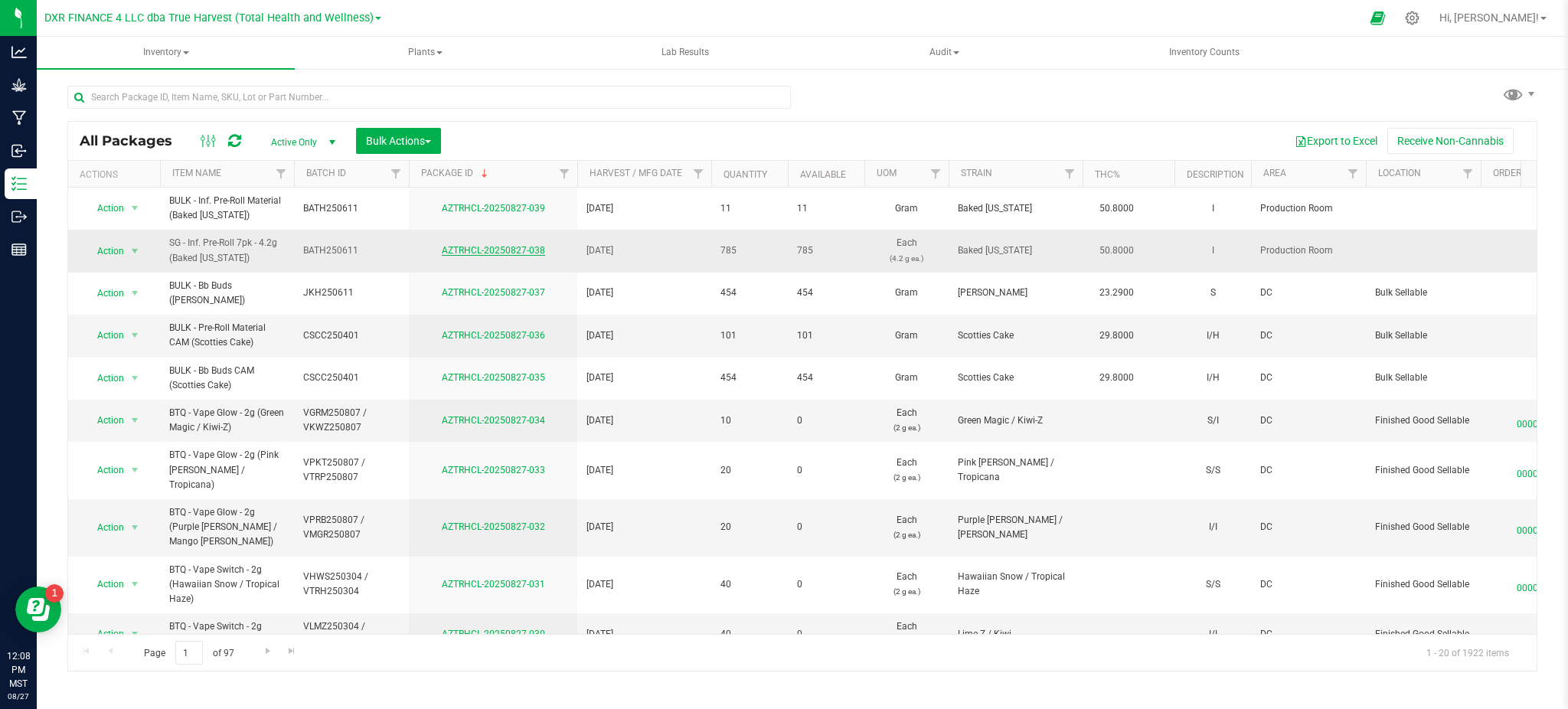
click at [497, 248] on link "AZTRHCL-20250827-038" at bounding box center [493, 250] width 103 height 11
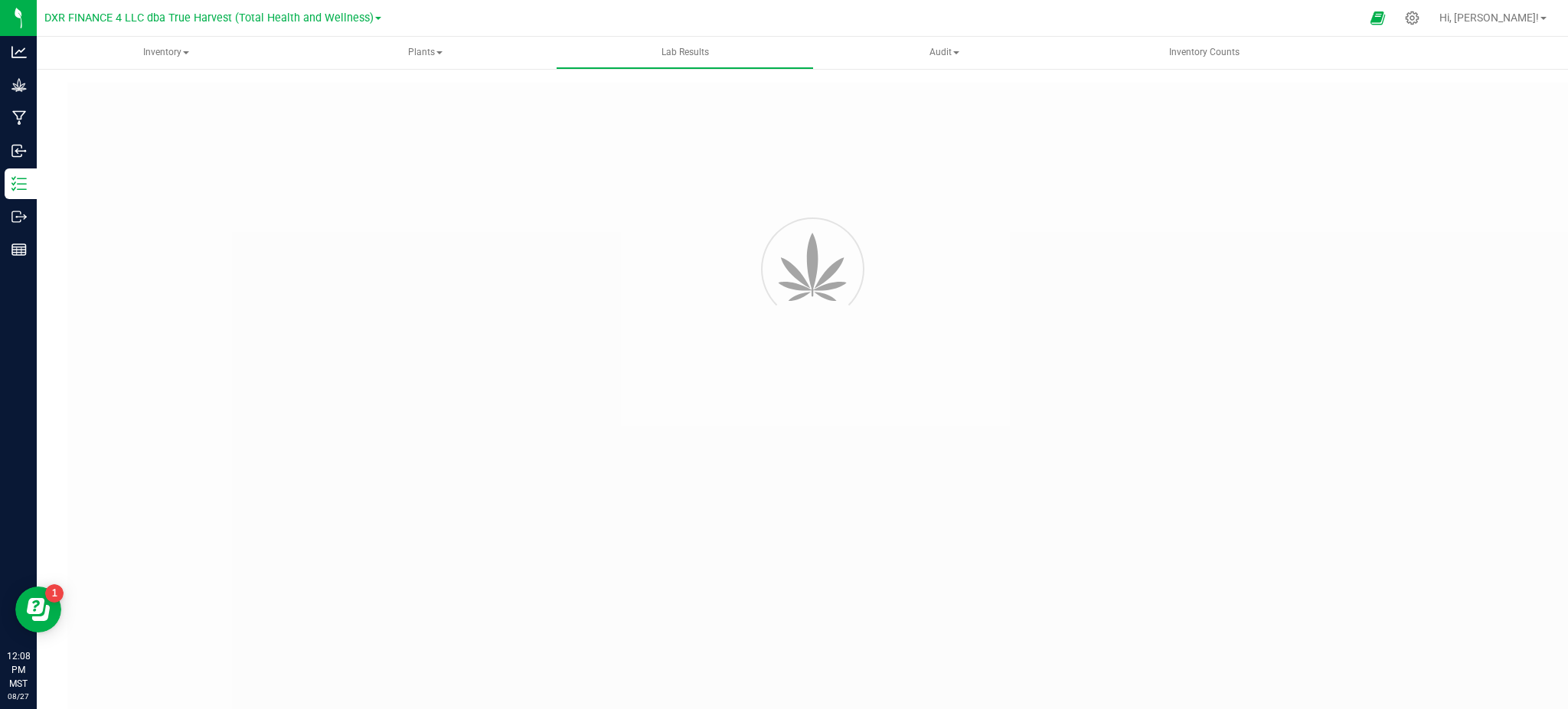
type input "AZTRHCL-20250729-066"
type input "TE50807005-011"
type input "AZTRHCL-20250729-066"
type input "08/13/2025 9:46 PM"
type input "08/13/2026"
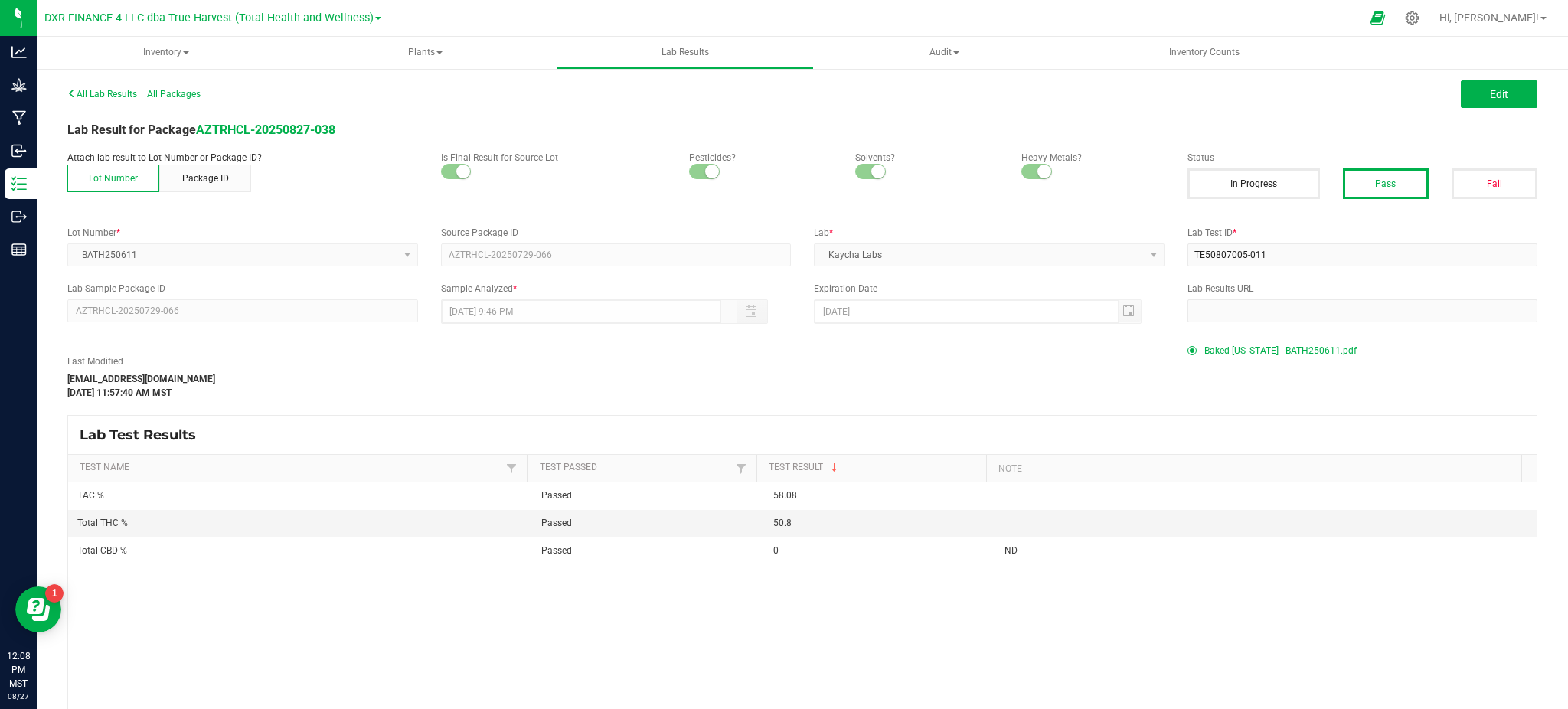
click at [1270, 352] on span "Baked Alaska - BATH250611.pdf" at bounding box center [1280, 350] width 153 height 23
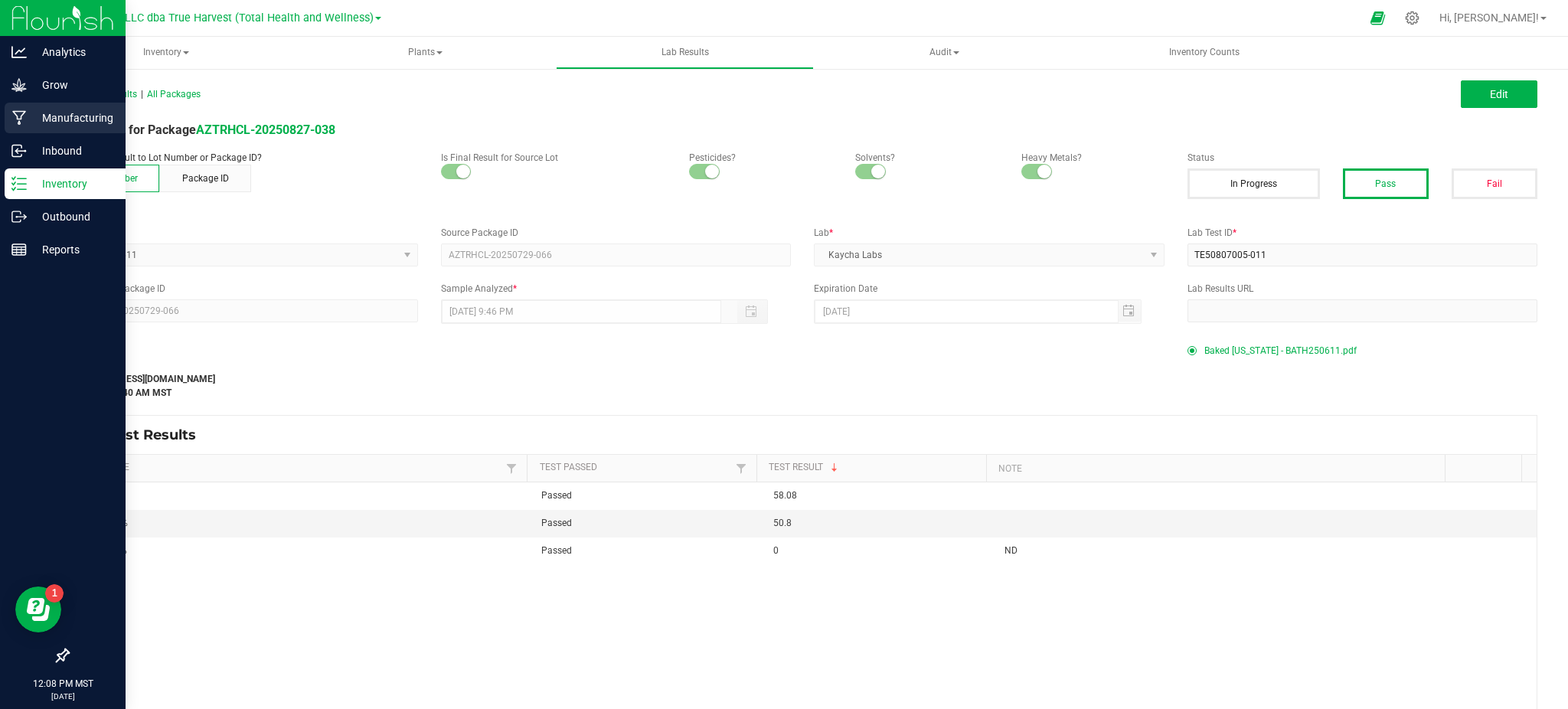
click at [48, 109] on p "Manufacturing" at bounding box center [73, 118] width 92 height 19
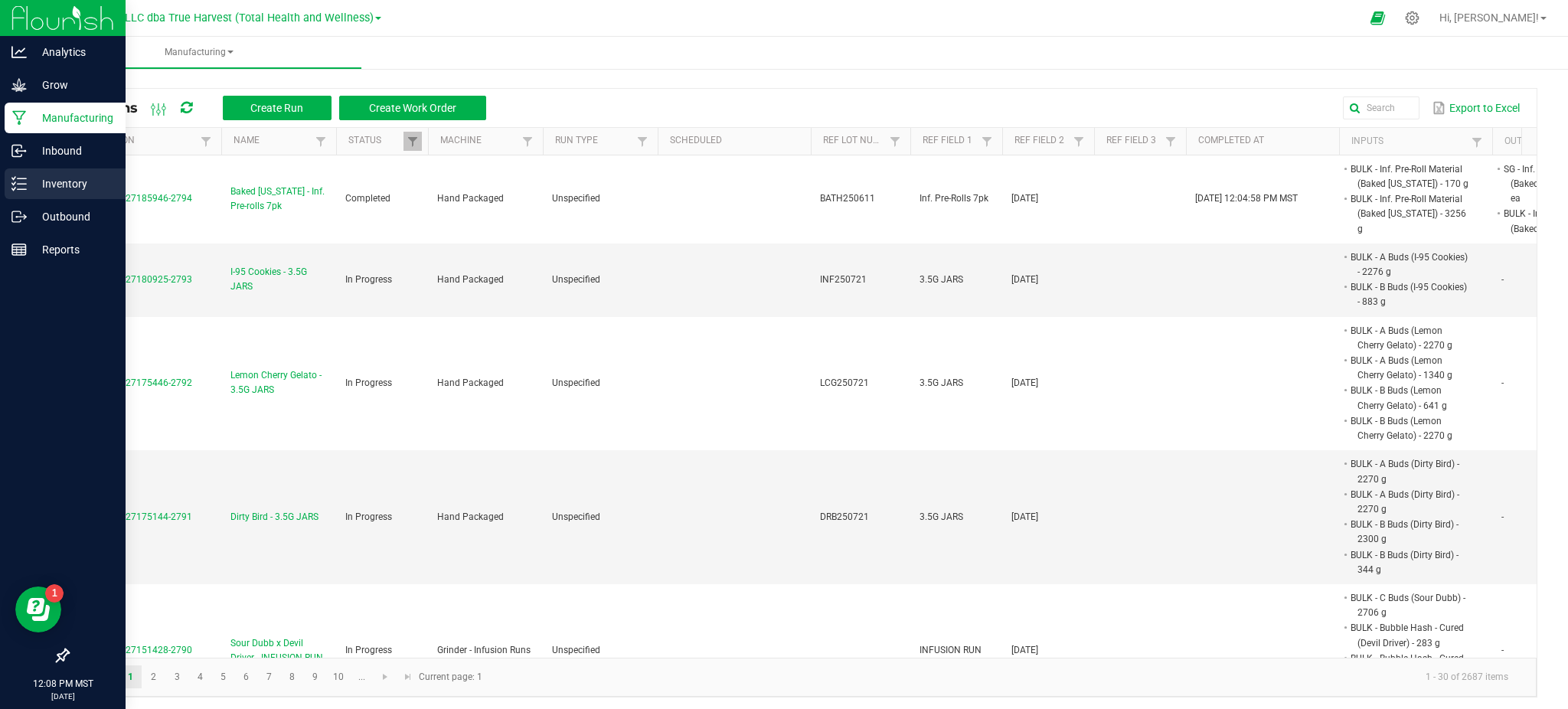
click at [73, 191] on p "Inventory" at bounding box center [73, 184] width 92 height 19
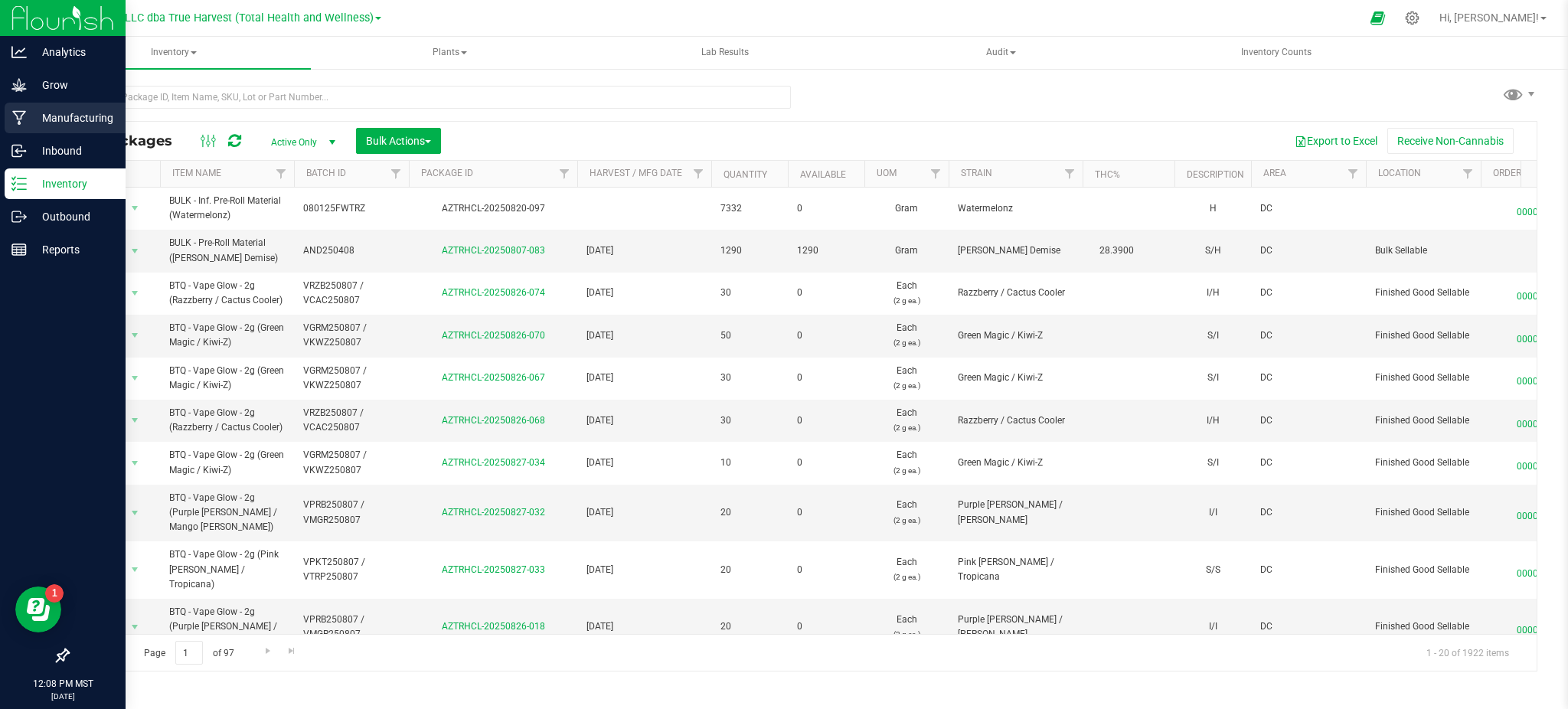
click at [52, 119] on p "Manufacturing" at bounding box center [73, 118] width 92 height 19
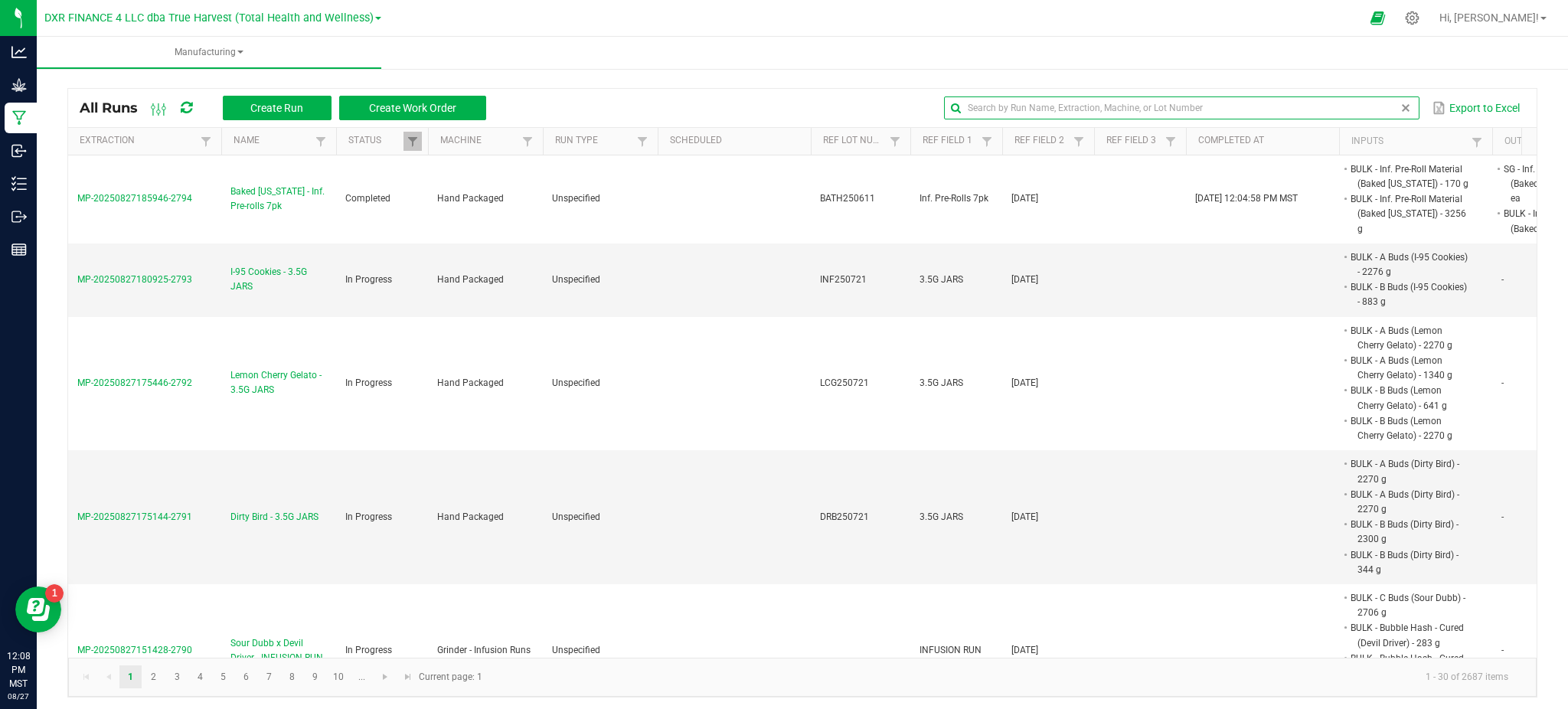
click at [1360, 106] on input "text" at bounding box center [1181, 108] width 474 height 23
paste input "FDTH250703"
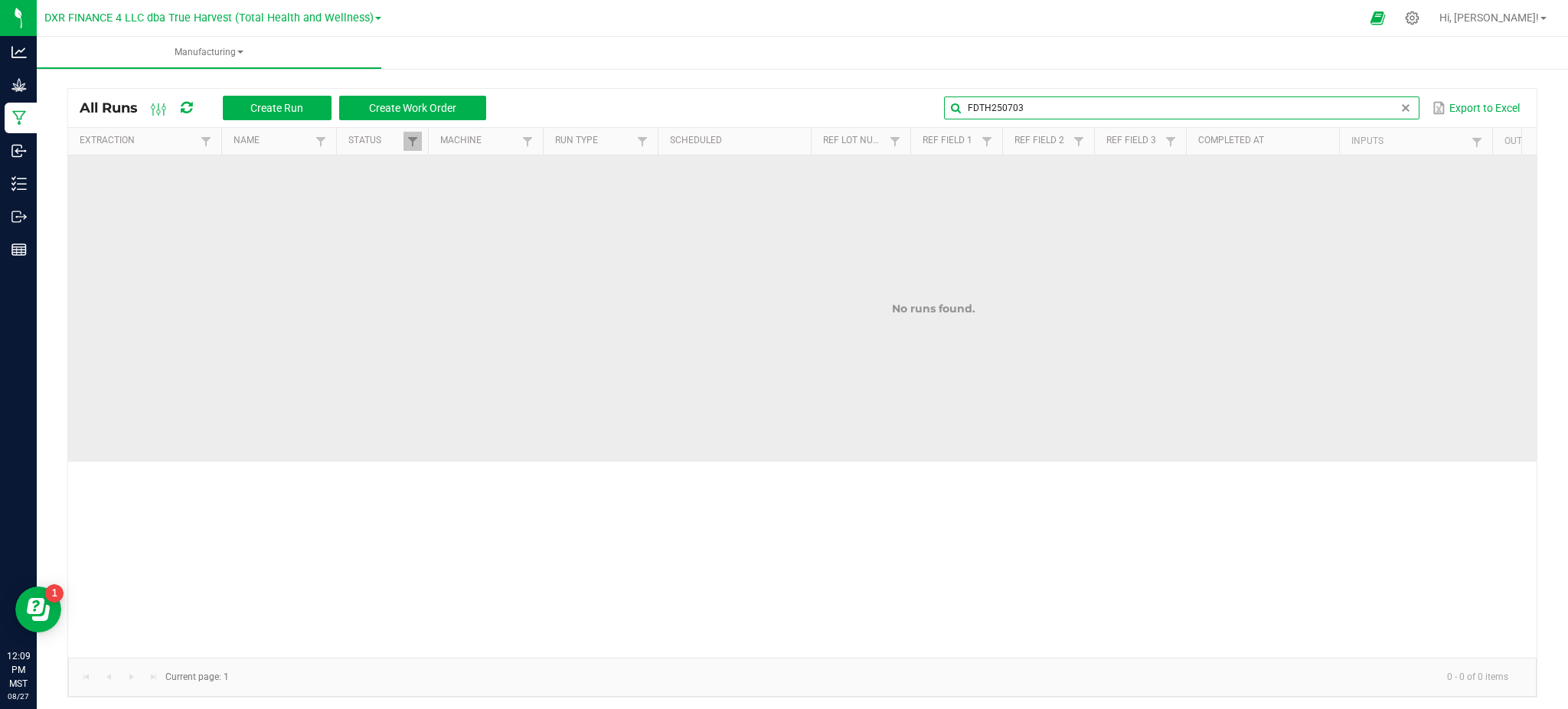
drag, startPoint x: 1068, startPoint y: 112, endPoint x: 595, endPoint y: 207, distance: 482.4
click at [599, 208] on kendo-grid "All Runs Create Run Create Work Order FDTH250703 Export to Excel Extraction Nam…" at bounding box center [802, 392] width 1470 height 609
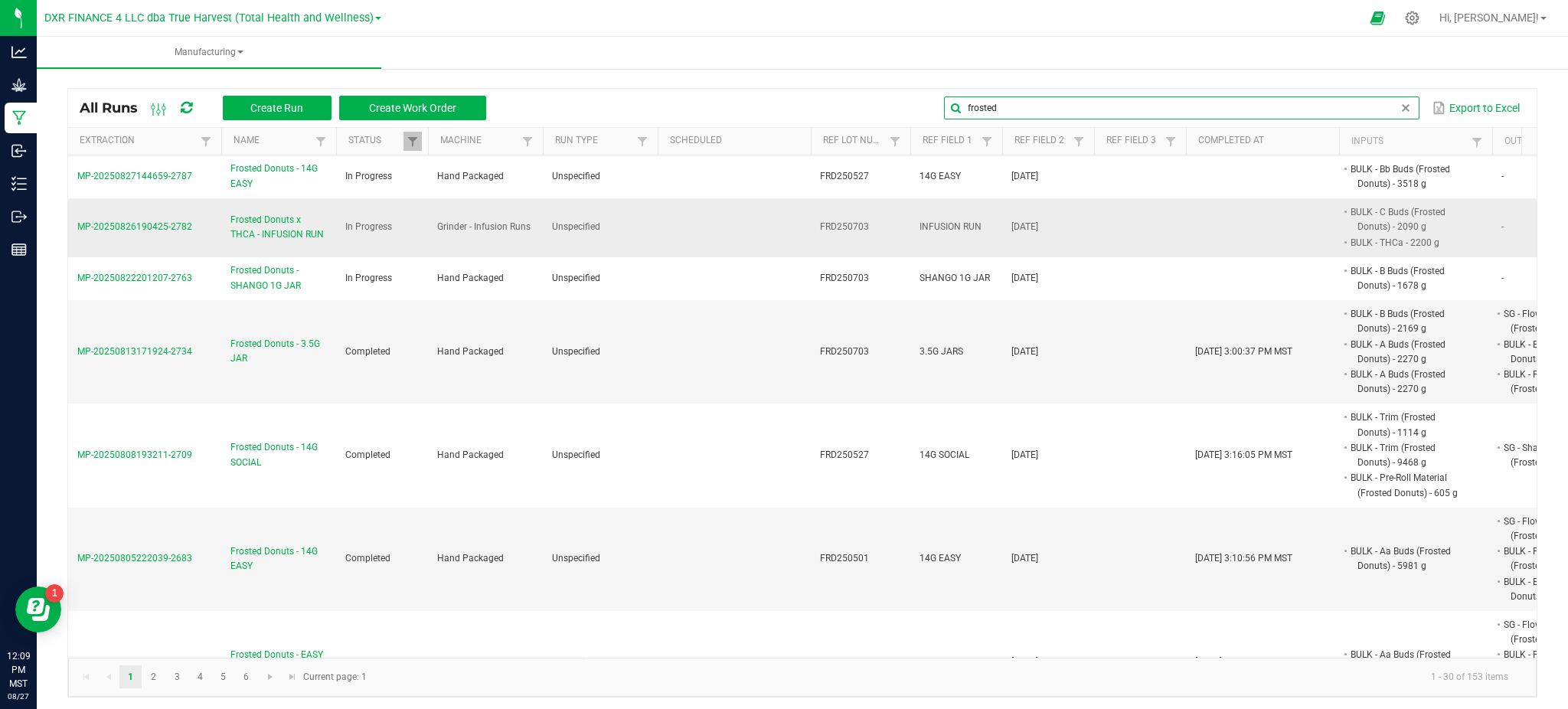
type input "frosted"
click at [253, 219] on span "Frosted Donuts x THCA - INFUSION RUN" at bounding box center [278, 227] width 96 height 29
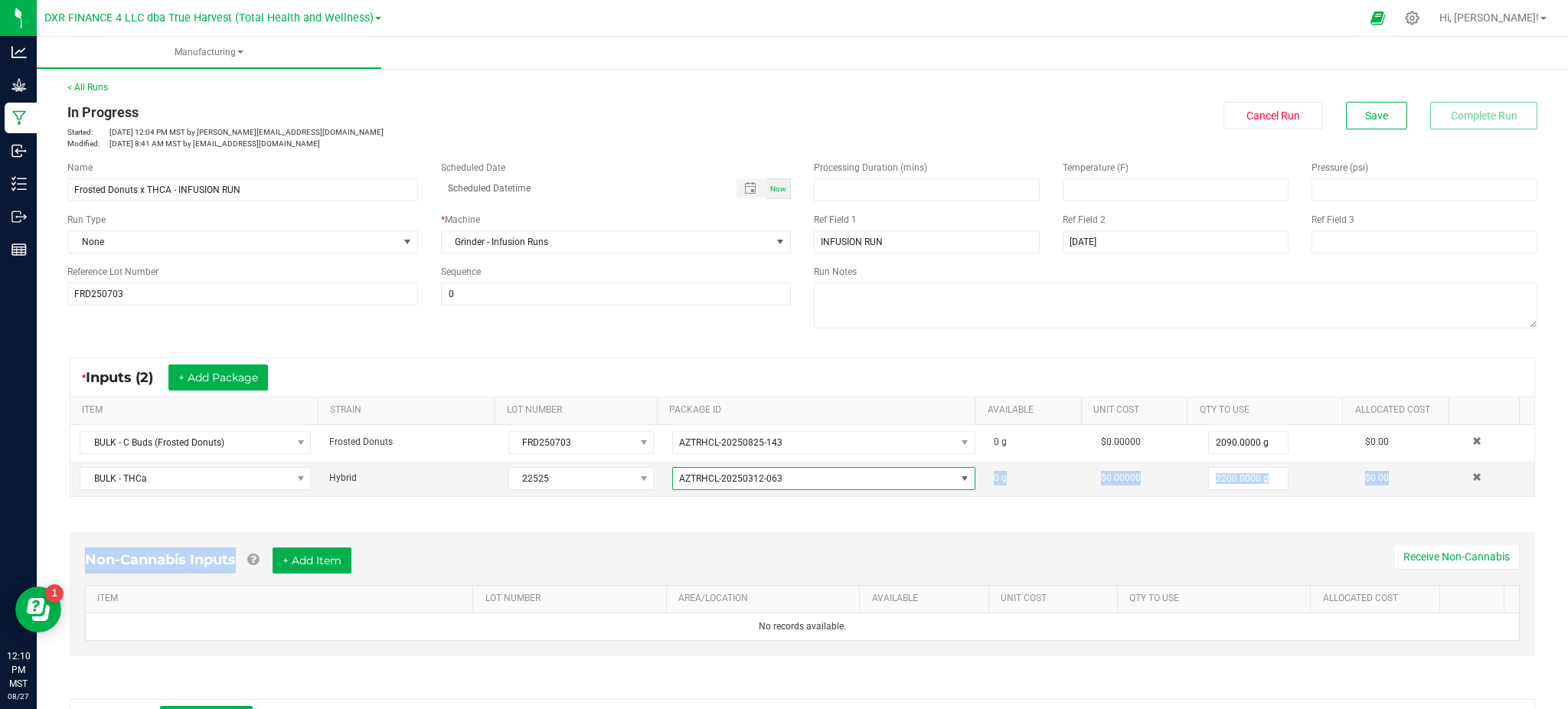
drag, startPoint x: 790, startPoint y: 474, endPoint x: 548, endPoint y: 512, distance: 245.0
click at [564, 514] on div "* Inputs (2) + Add Package ITEM STRAIN LOT NUMBER PACKAGE ID AVAILABLE Unit Cos…" at bounding box center [803, 648] width 1493 height 609
drag, startPoint x: 740, startPoint y: 516, endPoint x: 758, endPoint y: 503, distance: 22.2
click at [741, 514] on div "Non-Cannabis Inputs + Add Item Receive Non-Cannabis ITEM LOT NUMBER AREA/LOCATI…" at bounding box center [803, 597] width 1493 height 175
click at [773, 551] on div "Non-Cannabis Inputs + Add Item Receive Non-Cannabis" at bounding box center [802, 567] width 1434 height 38
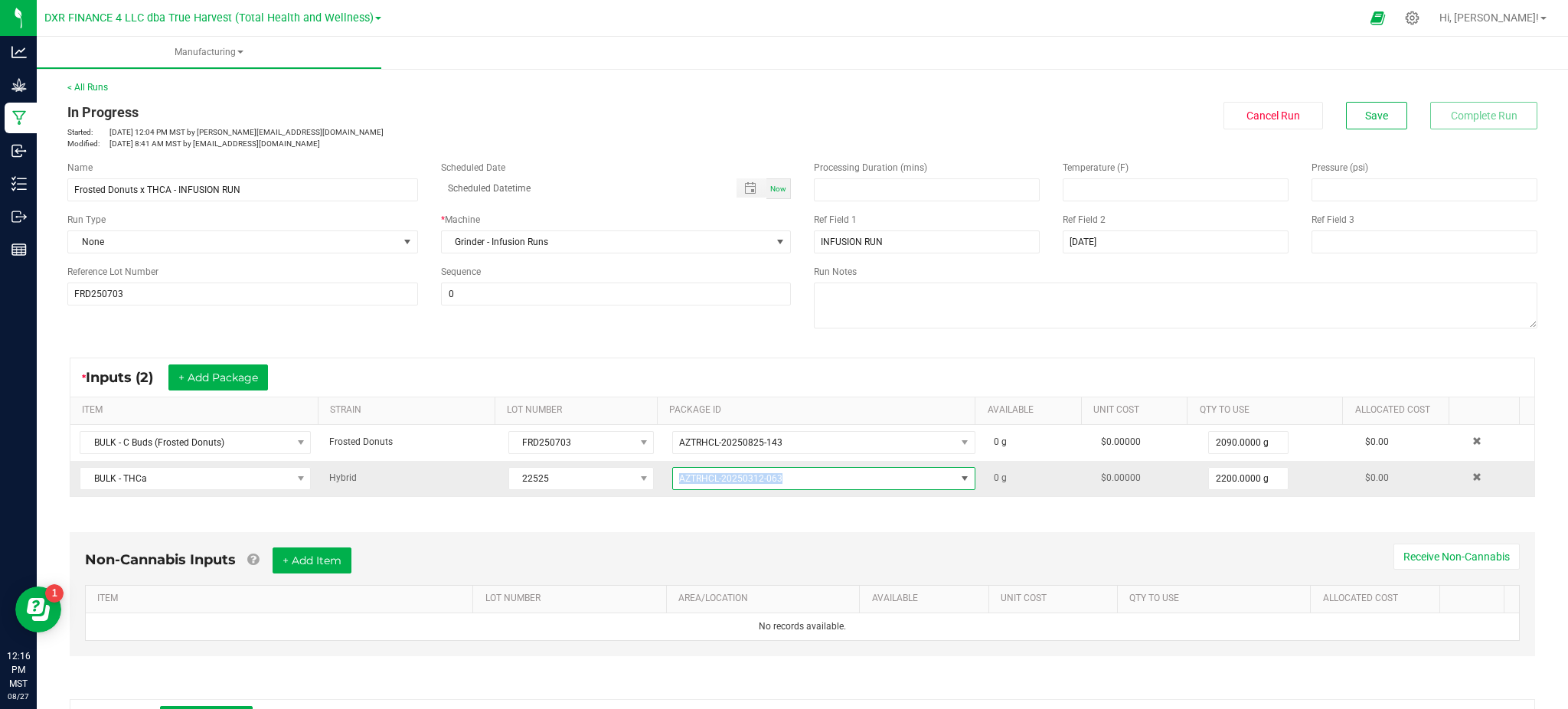
drag, startPoint x: 793, startPoint y: 477, endPoint x: 659, endPoint y: 485, distance: 134.2
click at [673, 485] on span "AZTRHCL-20250312-063" at bounding box center [814, 478] width 282 height 21
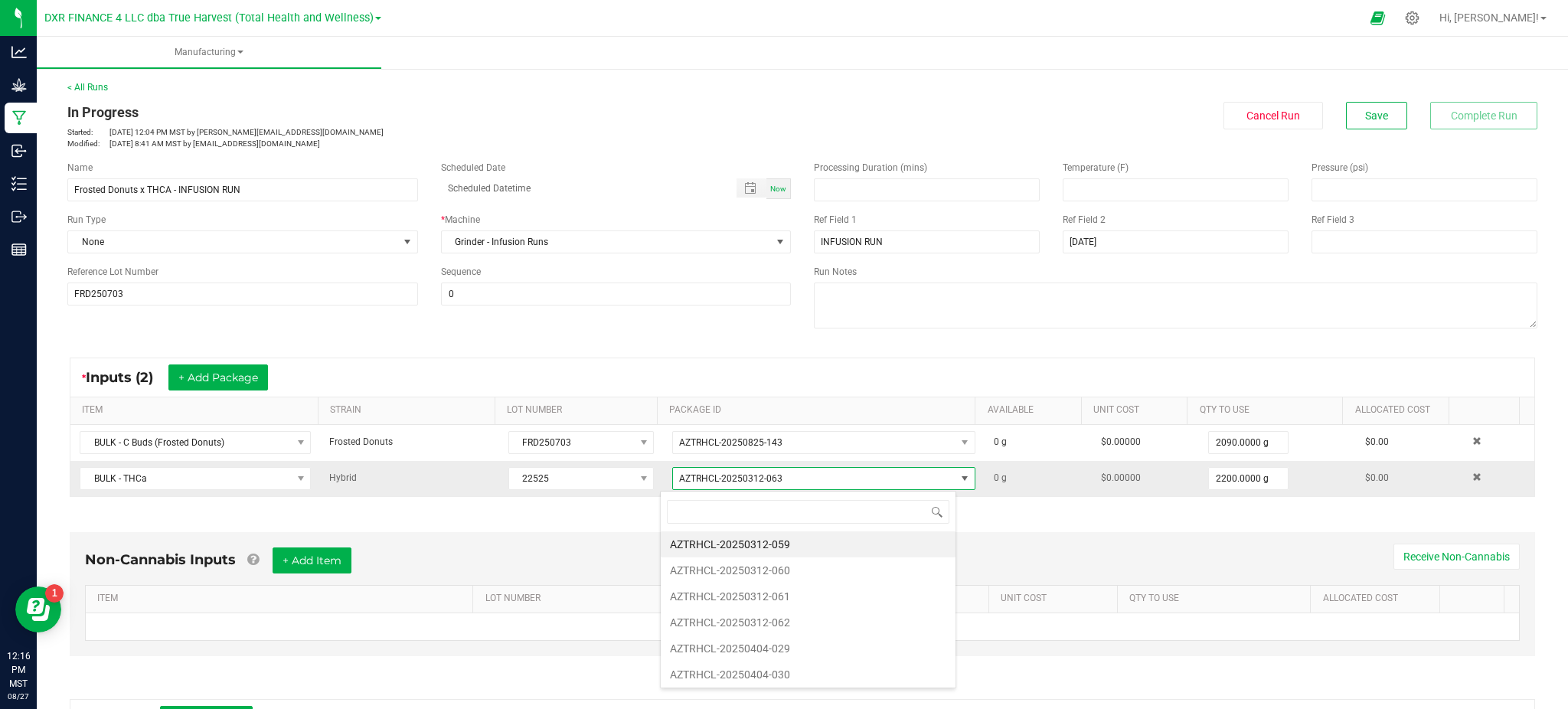
scroll to position [23, 295]
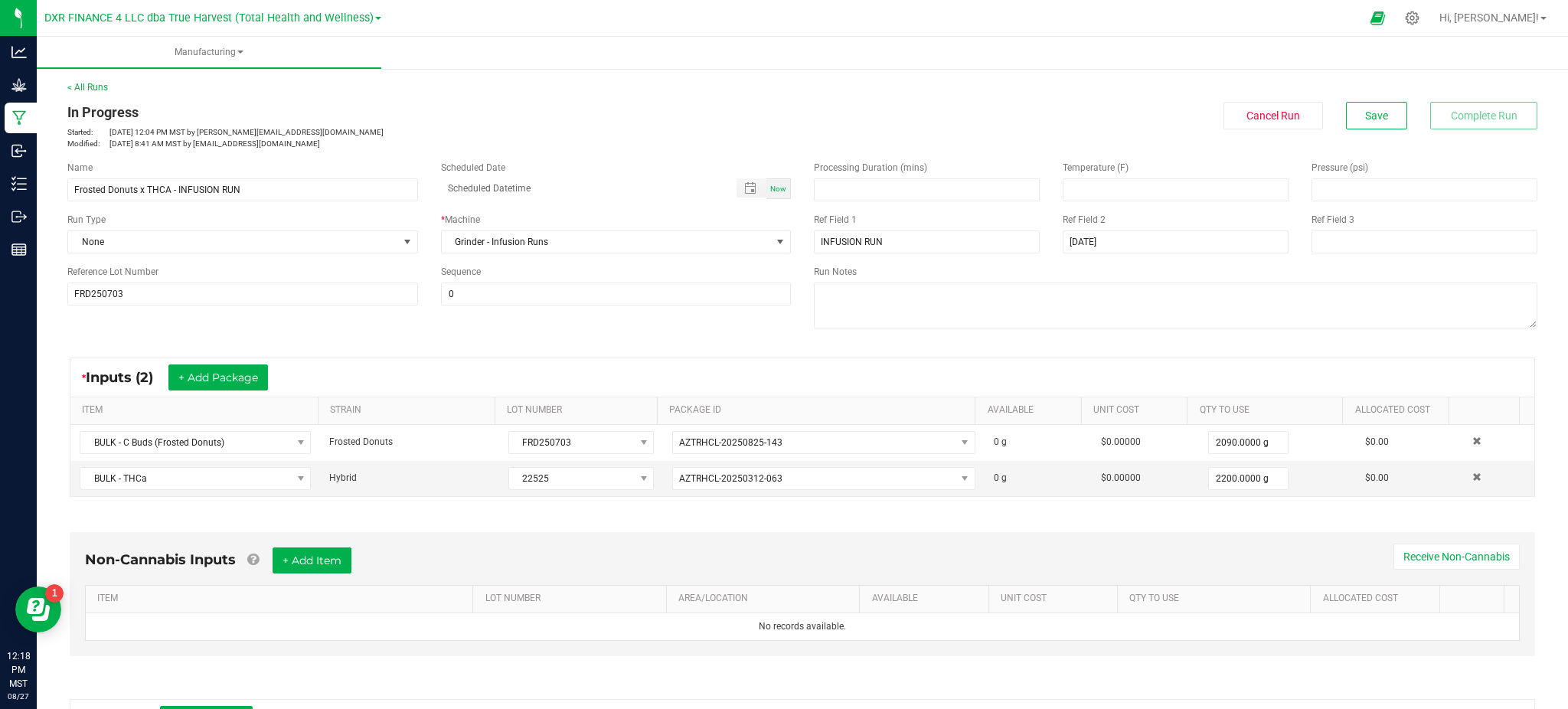
drag, startPoint x: 79, startPoint y: 87, endPoint x: 117, endPoint y: 81, distance: 38.5
click at [140, 71] on div "< All Runs In Progress Started: Aug 26, 2025 12:04 PM MST by ekincheloe@truehar…" at bounding box center [802, 516] width 1531 height 904
click at [100, 87] on link "< All Runs" at bounding box center [88, 87] width 41 height 11
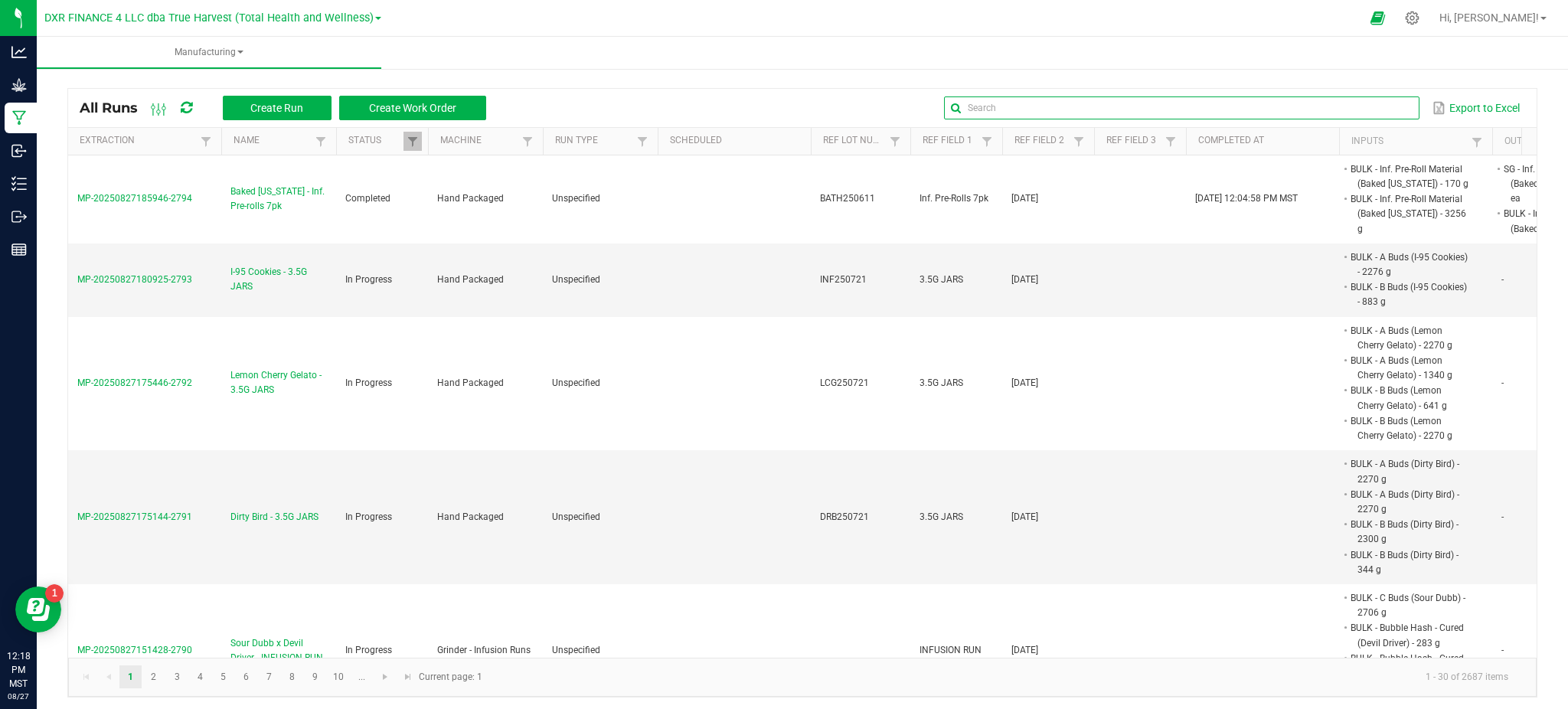
click at [1352, 99] on input "text" at bounding box center [1181, 108] width 474 height 23
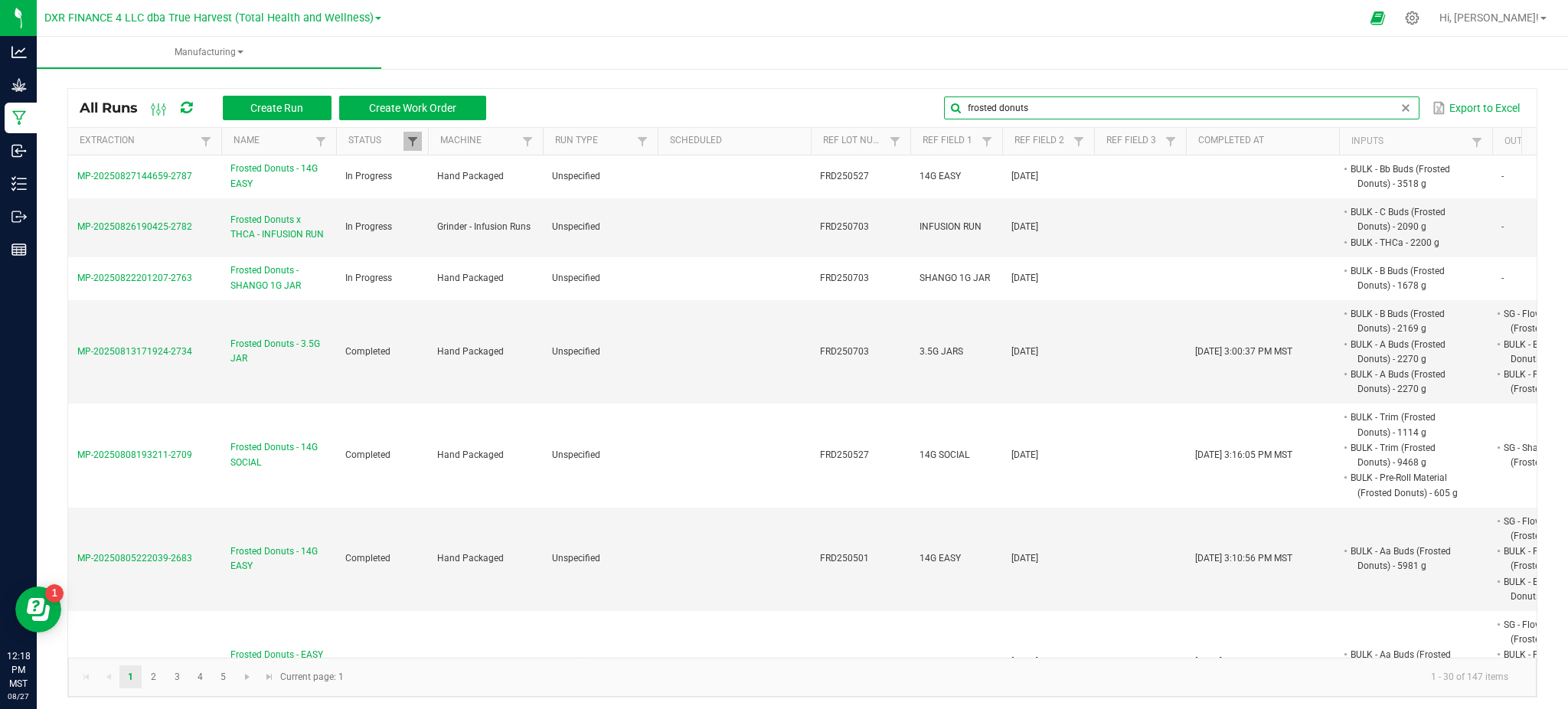
type input "frosted donuts"
click at [410, 136] on span at bounding box center [412, 142] width 12 height 12
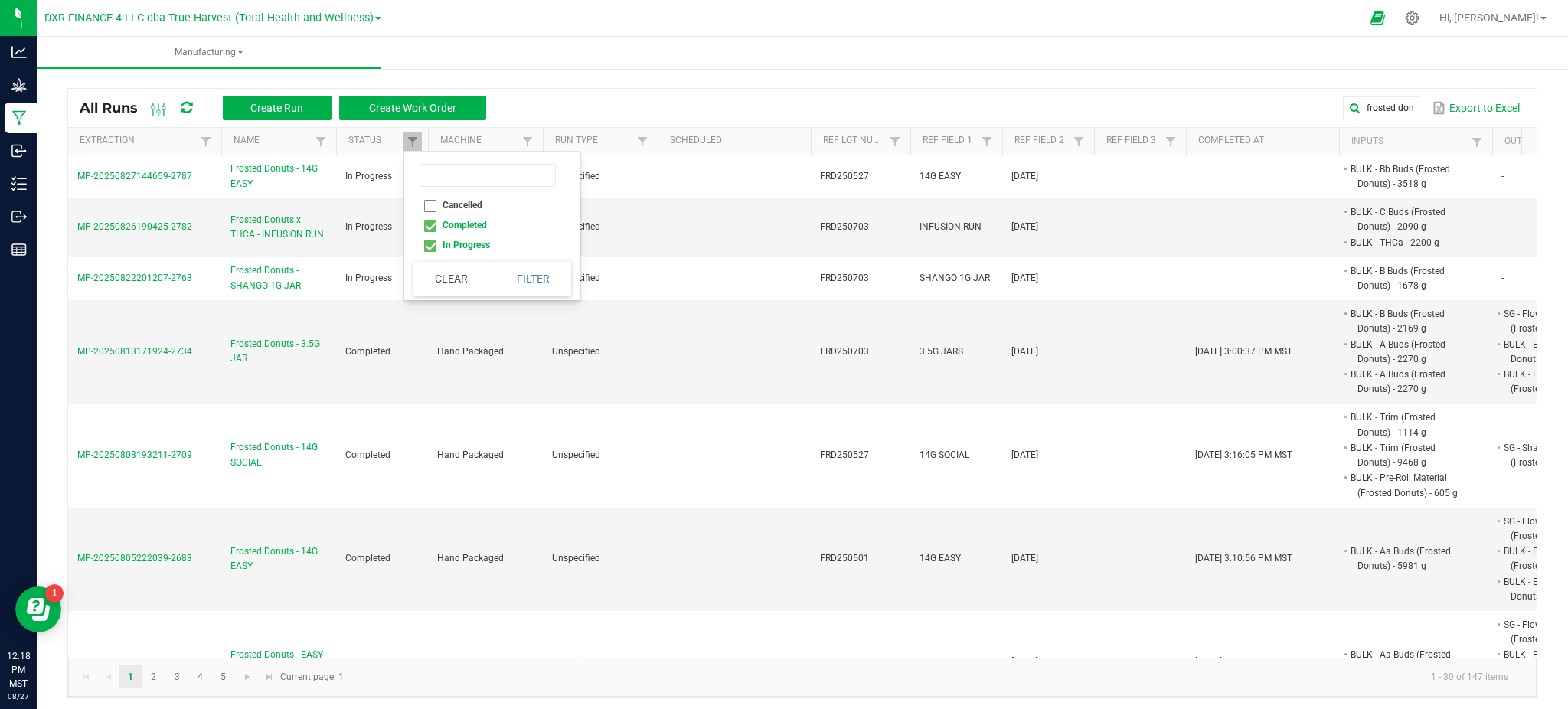
click at [435, 228] on li "Completed" at bounding box center [488, 224] width 148 height 20
checkbox input "false"
click at [545, 282] on button "Filter" at bounding box center [533, 278] width 77 height 33
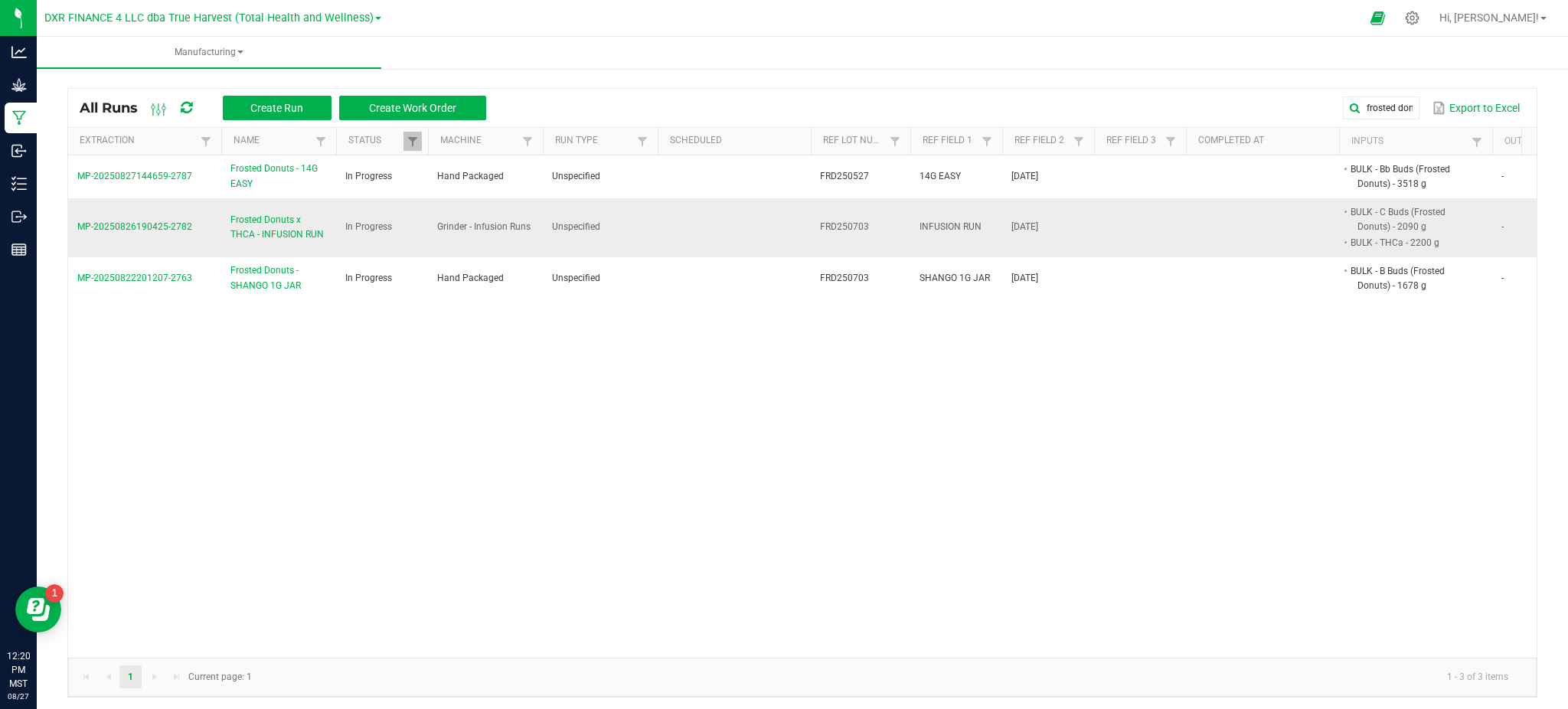
click at [265, 224] on span "Frosted Donuts x THCA - INFUSION RUN" at bounding box center [278, 227] width 96 height 29
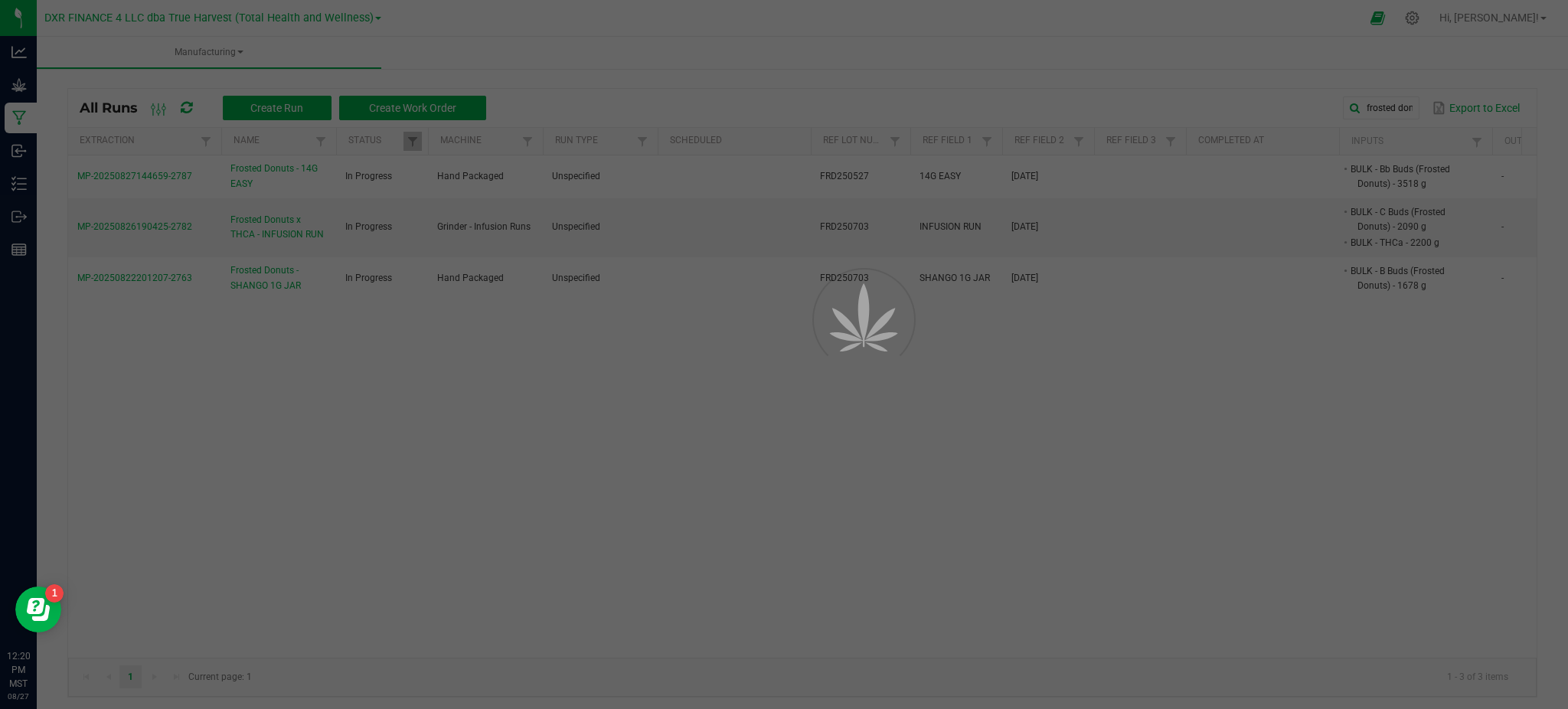
click at [266, 225] on div at bounding box center [784, 354] width 1568 height 709
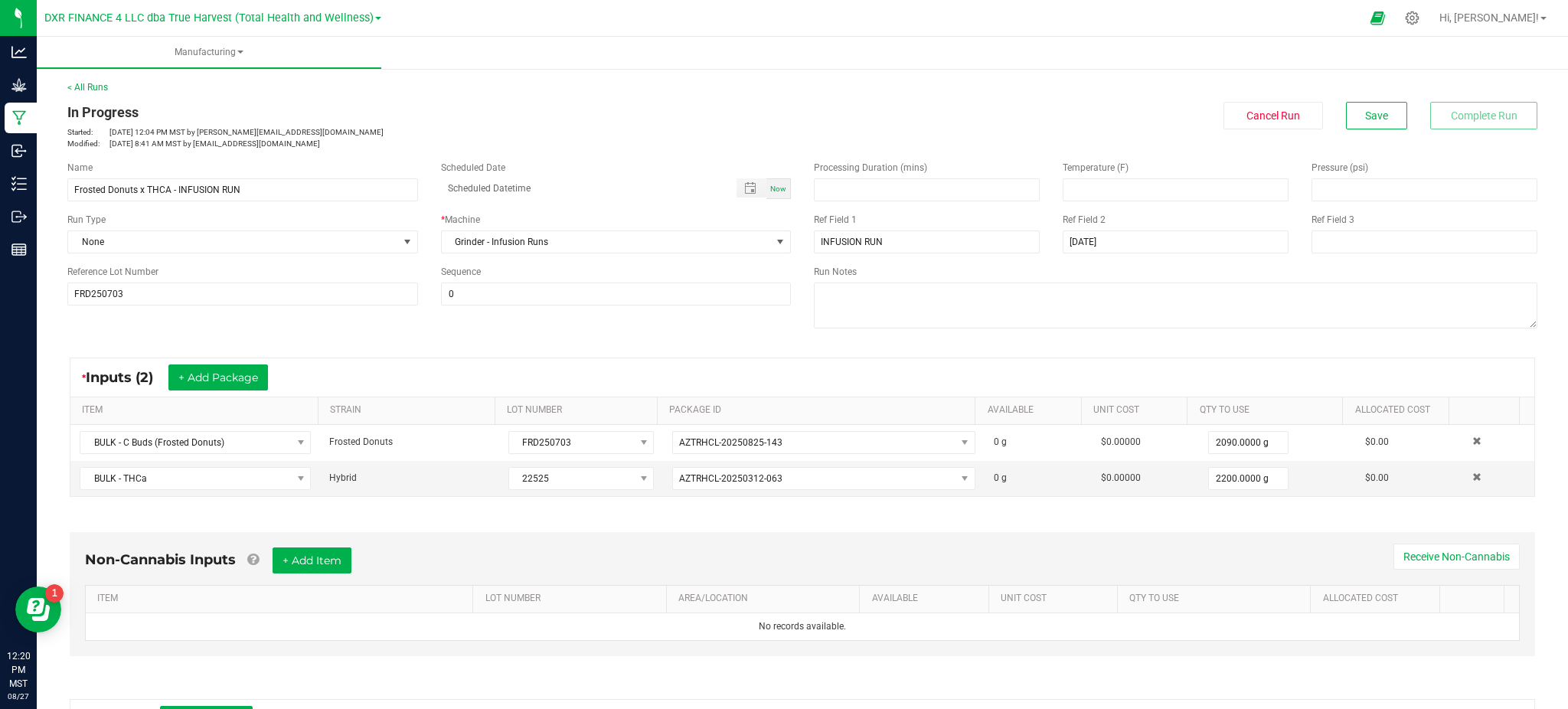
click at [1092, 523] on div "Non-Cannabis Inputs + Add Item Receive Non-Cannabis ITEM LOT NUMBER AREA/LOCATI…" at bounding box center [803, 597] width 1493 height 175
click at [742, 338] on div "Name Frosted Donuts x THCA - INFUSION RUN Scheduled Date Now Run Type None * Ma…" at bounding box center [803, 247] width 1493 height 195
drag, startPoint x: 779, startPoint y: 479, endPoint x: 532, endPoint y: 496, distance: 247.6
click at [532, 496] on tr "BULK - THCa Hybrid 22525 AZTRHCL-20250312-063 0 g $0.00000 2200.0000 g $0.00" at bounding box center [803, 478] width 1464 height 35
copy tr "AZTRHCL-20250312-063"
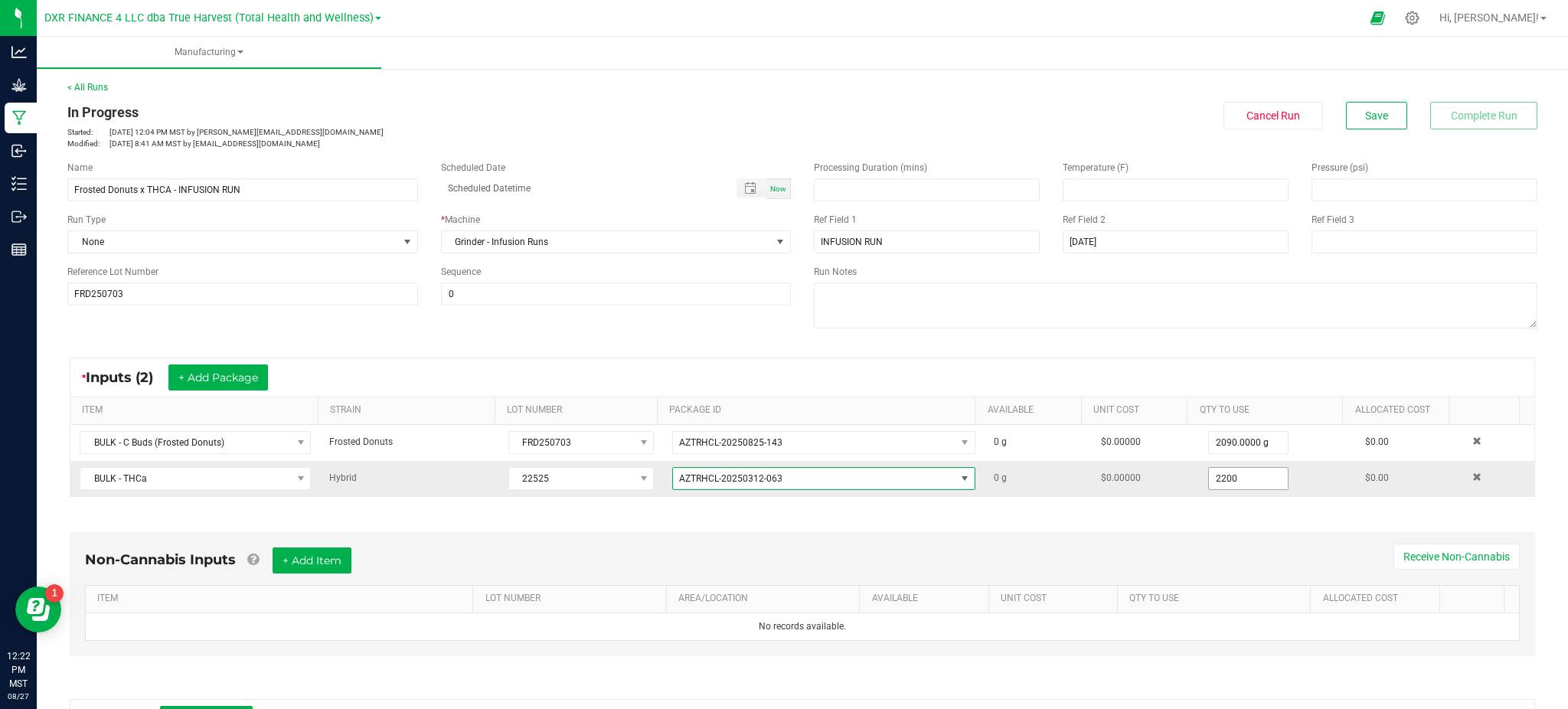
click at [1218, 477] on input "2200" at bounding box center [1248, 478] width 79 height 21
type input "2199.0000 g"
click at [1365, 114] on span "Save" at bounding box center [1376, 115] width 23 height 12
drag, startPoint x: 1031, startPoint y: 532, endPoint x: 1017, endPoint y: 535, distance: 14.3
click at [1031, 532] on div "Non-Cannabis Inputs + Add Item Receive Non-Cannabis ITEM LOT NUMBER AREA/LOCATI…" at bounding box center [802, 594] width 1465 height 124
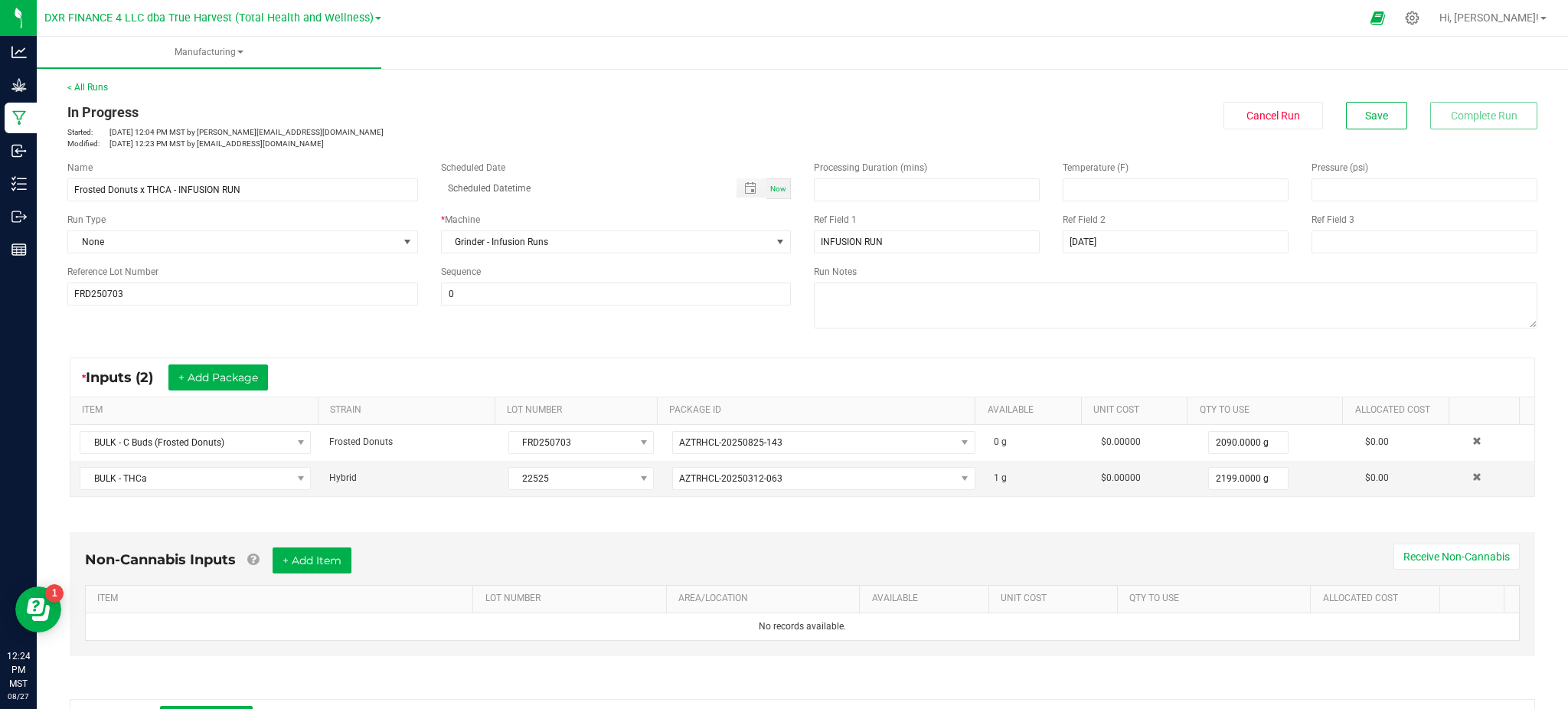
scroll to position [260, 0]
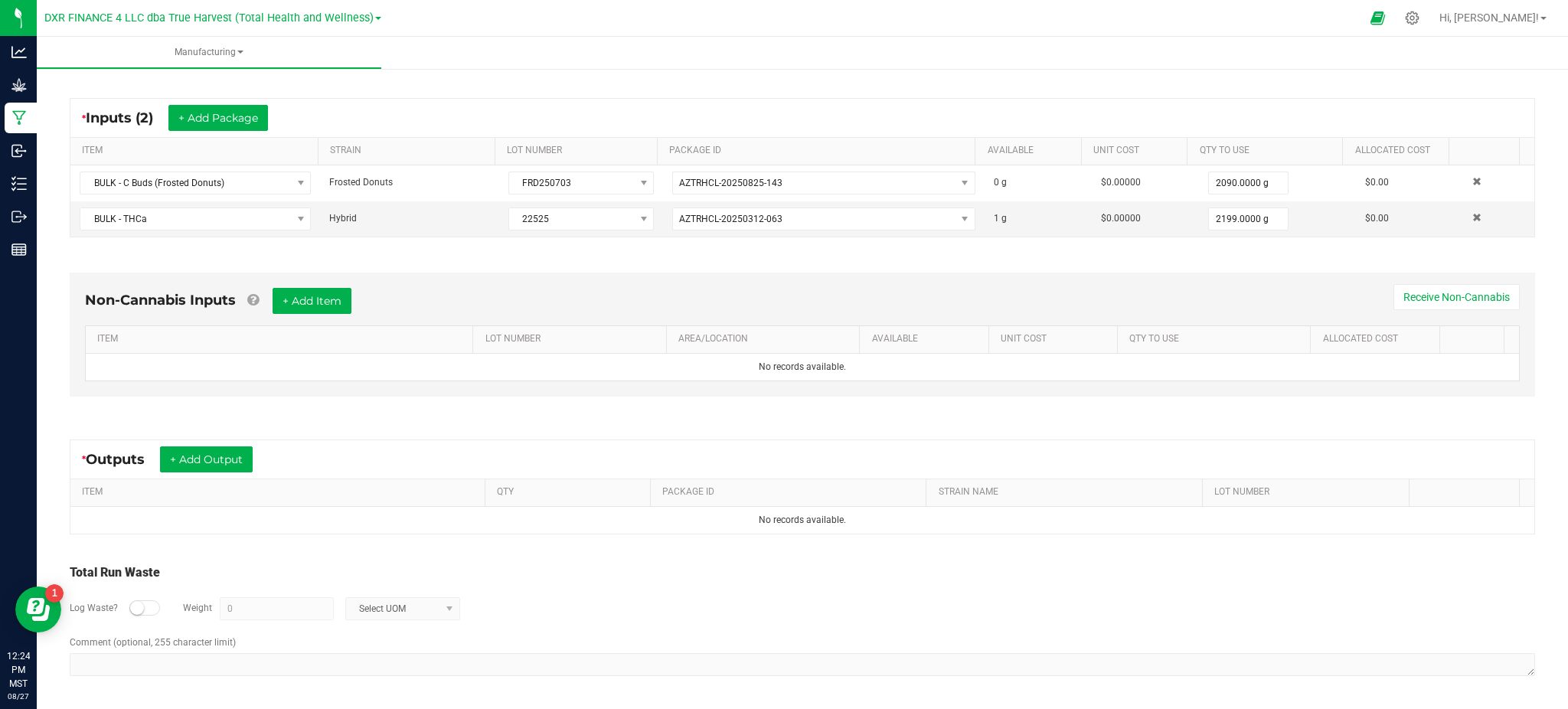
click at [189, 440] on div "* Outputs + Add Output" at bounding box center [803, 459] width 1464 height 38
click at [191, 462] on button "+ Add Output" at bounding box center [206, 459] width 93 height 26
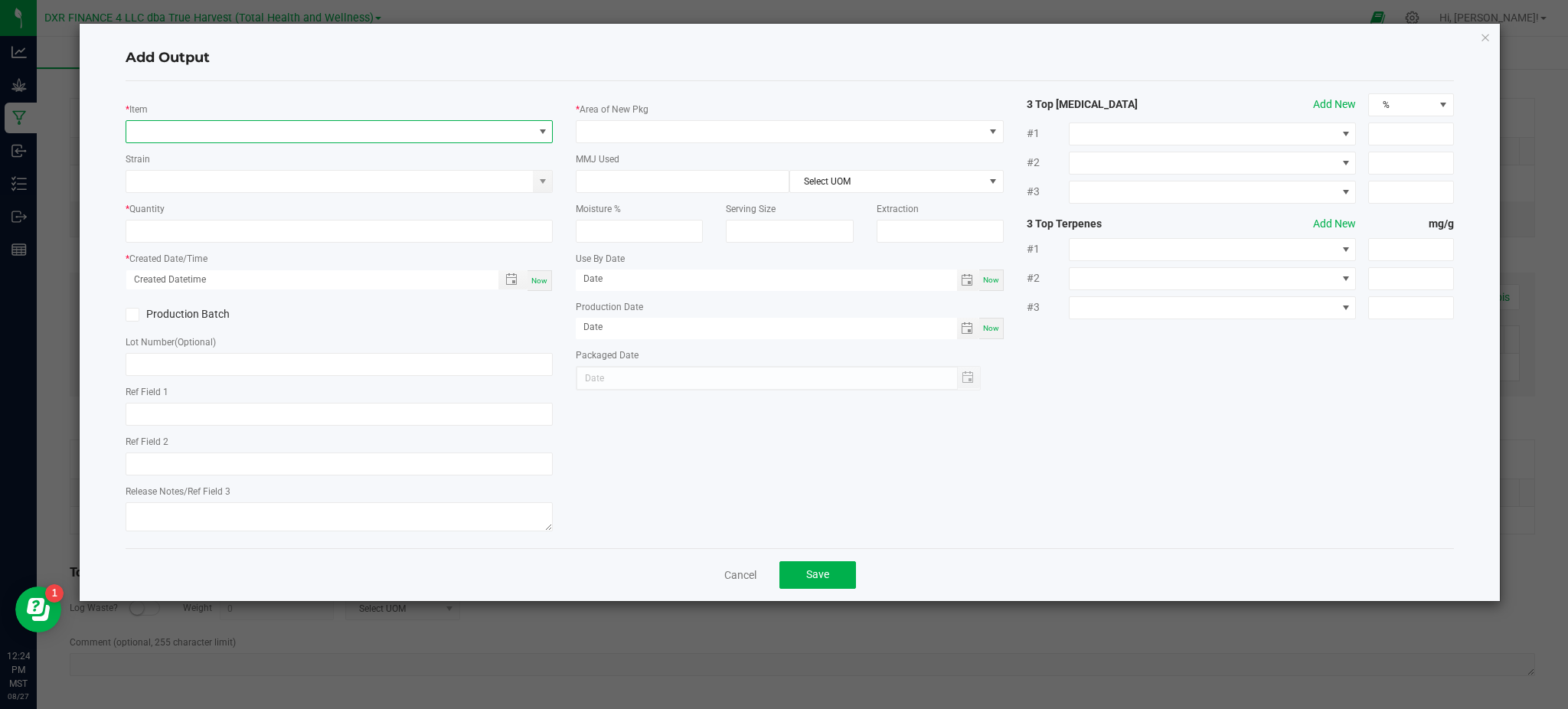
click at [203, 128] on span "NO DATA FOUND" at bounding box center [329, 131] width 406 height 21
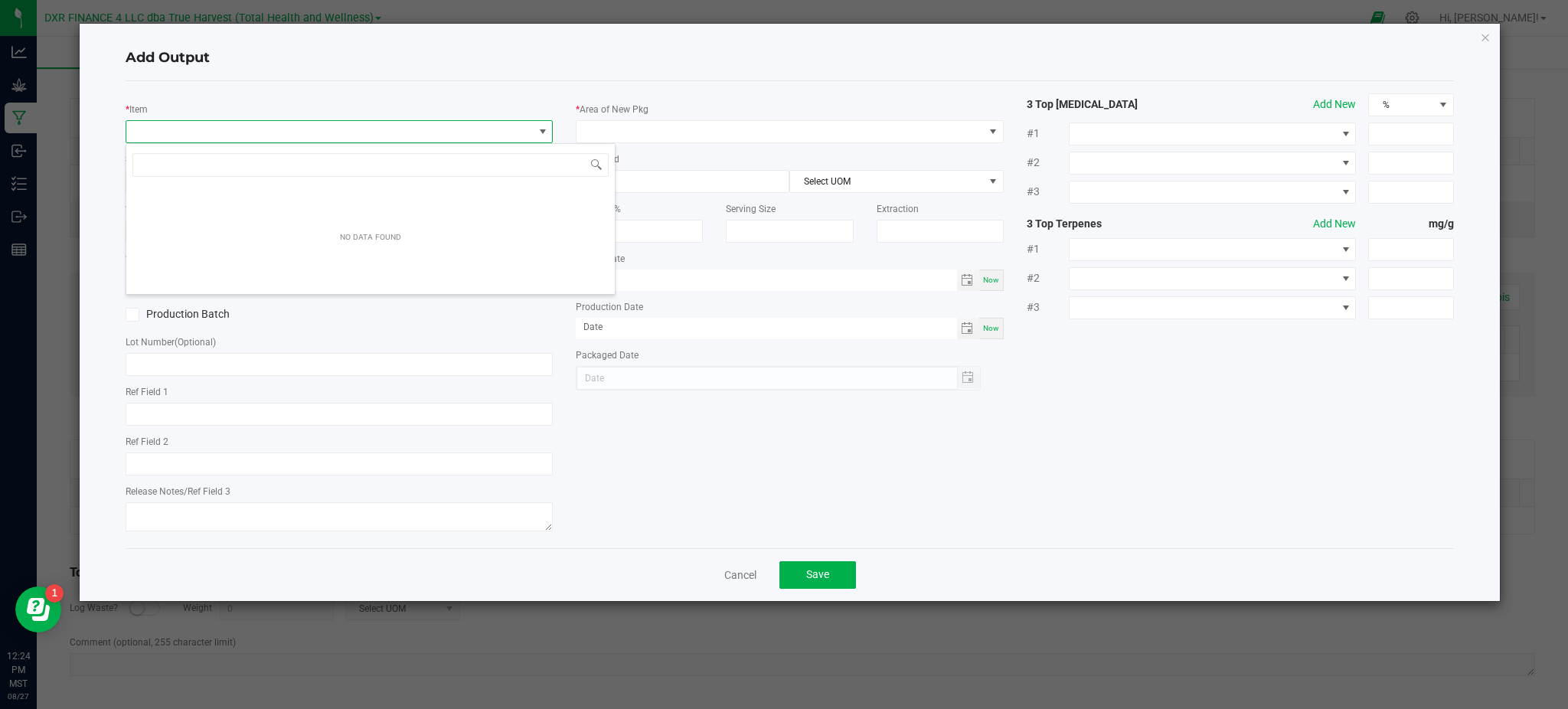
scroll to position [23, 427]
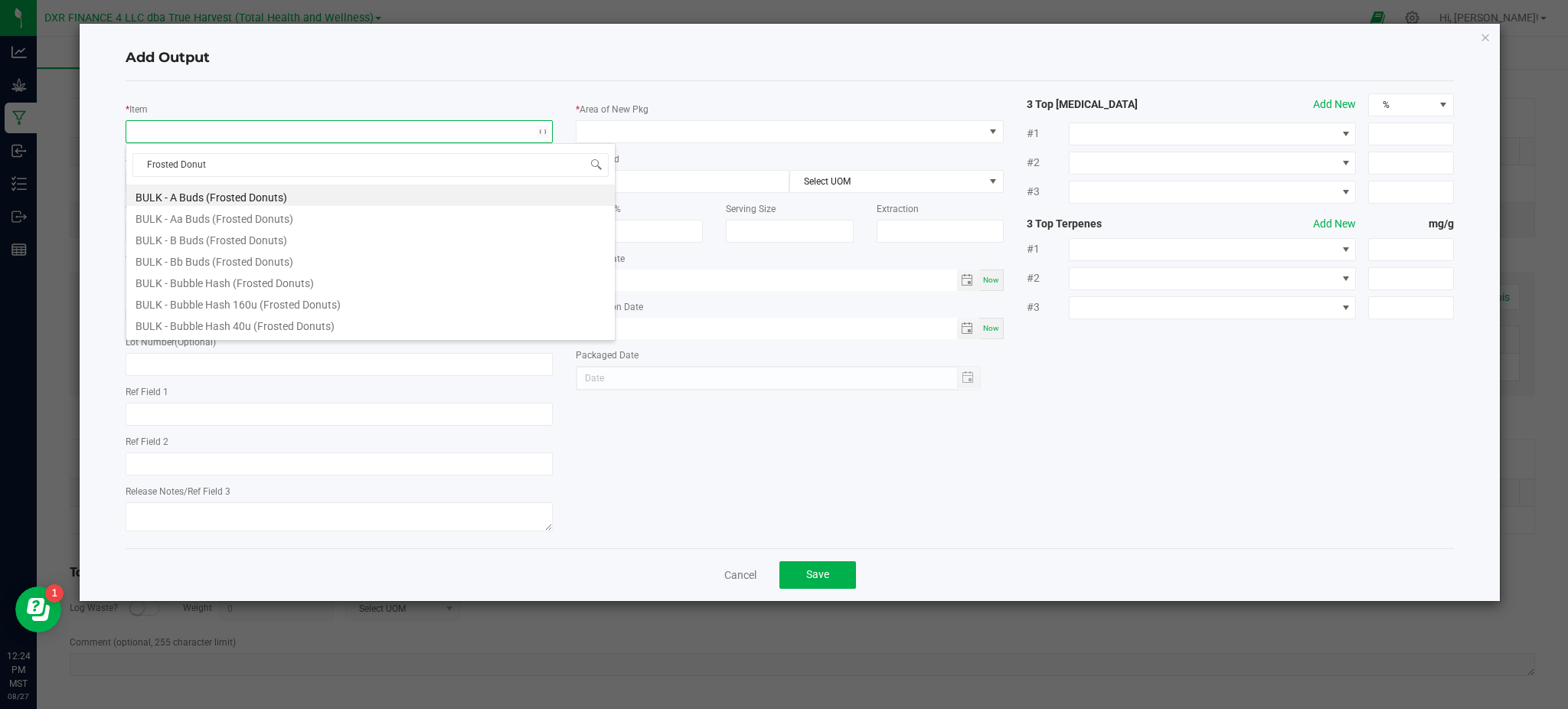
type input "Frosted Donuts"
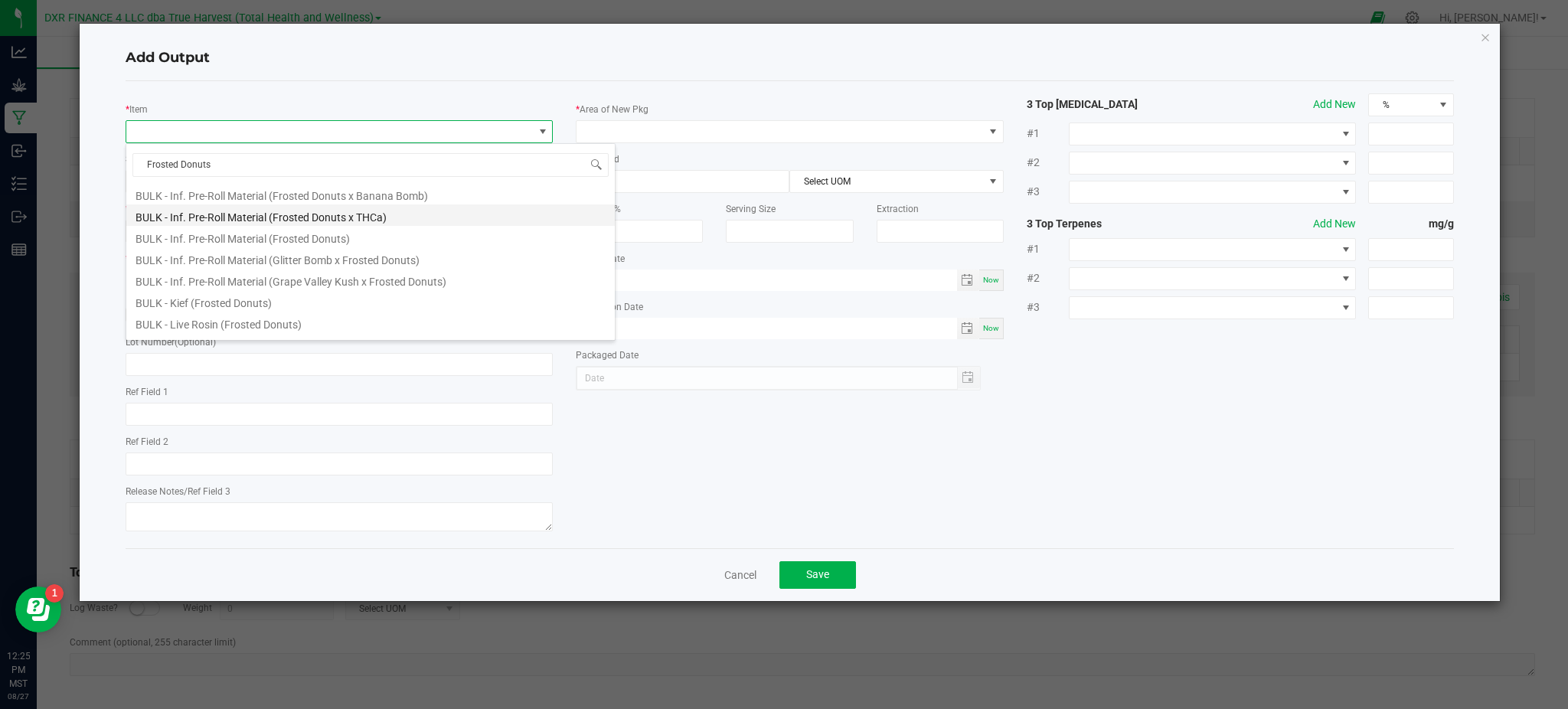
scroll to position [204, 0]
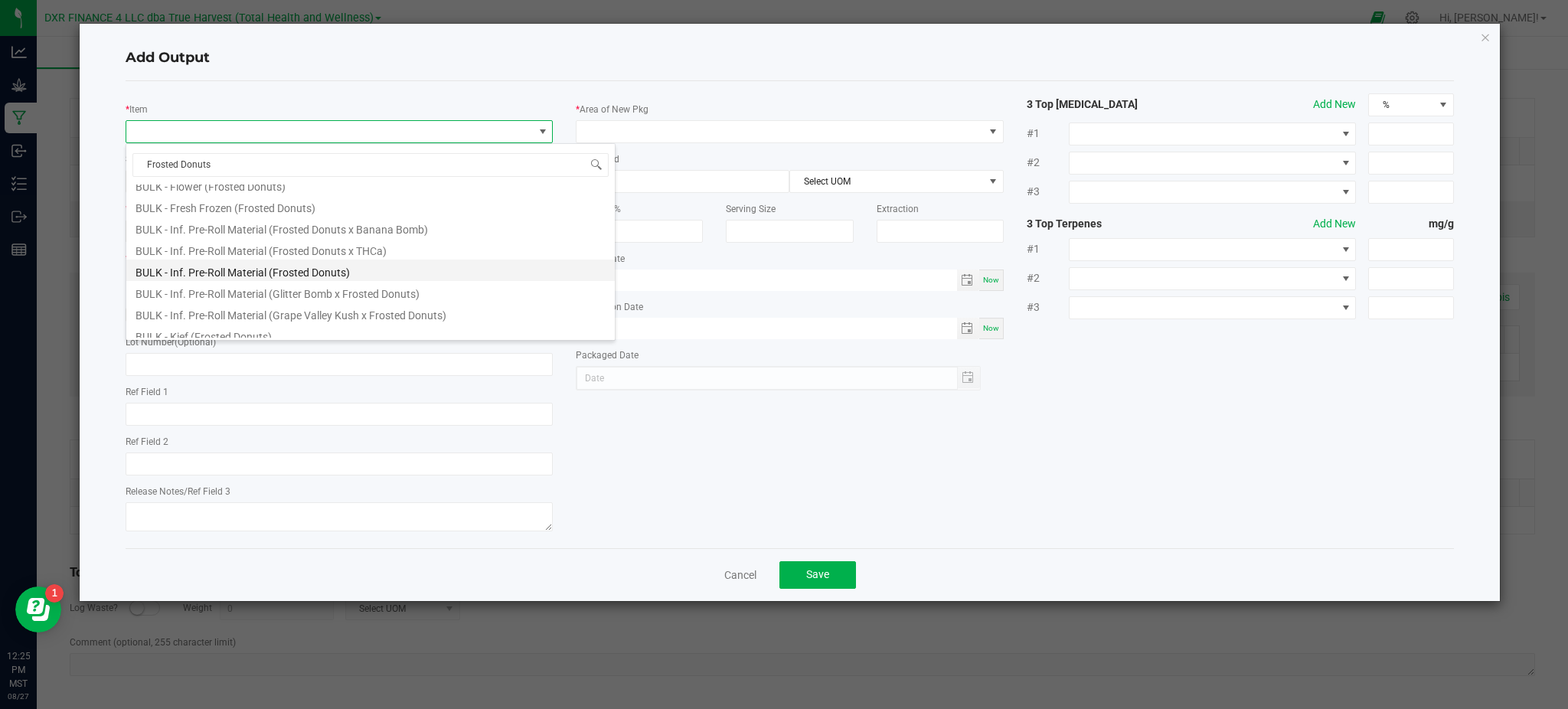
click at [327, 274] on li "BULK - Inf. Pre-Roll Material (Frosted Donuts)" at bounding box center [370, 270] width 488 height 21
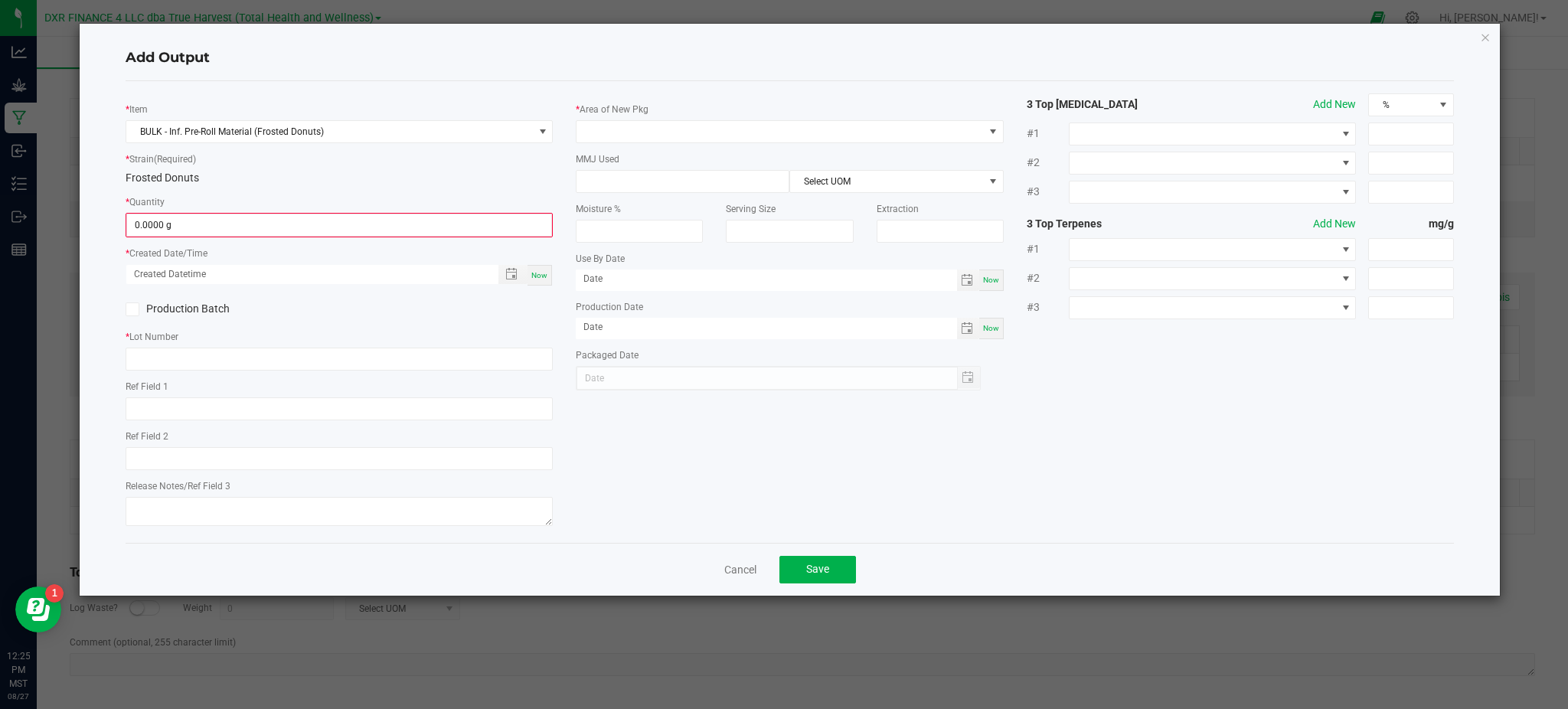
click at [271, 185] on div "Frosted Donuts" at bounding box center [339, 177] width 427 height 16
click at [264, 218] on input "0" at bounding box center [339, 224] width 424 height 21
type input "4054.0000 g"
click at [359, 302] on div "Production Batch" at bounding box center [340, 307] width 450 height 23
click at [510, 273] on span "Toggle popup" at bounding box center [511, 272] width 12 height 12
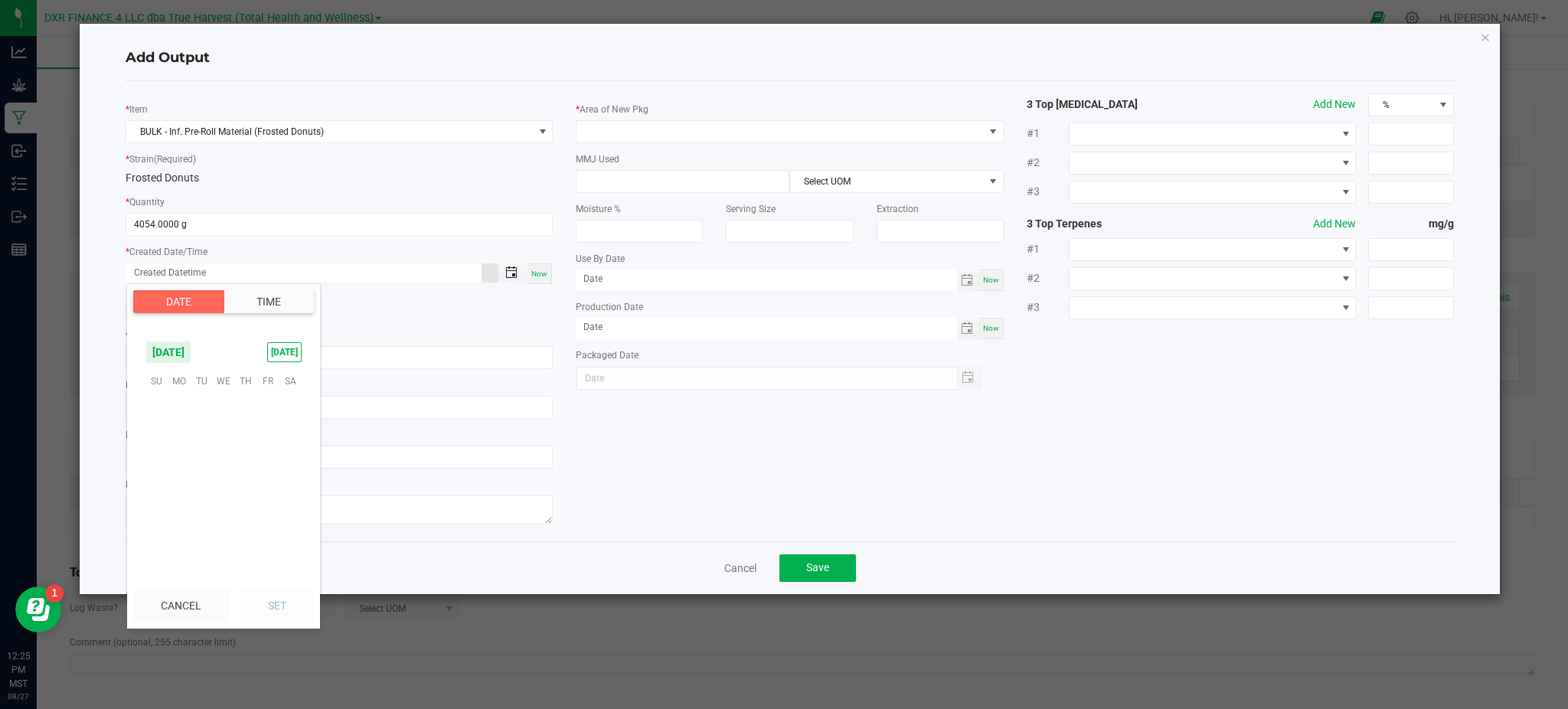
scroll to position [248153, 0]
click at [227, 502] on span "27" at bounding box center [224, 500] width 22 height 24
drag, startPoint x: 275, startPoint y: 607, endPoint x: 339, endPoint y: 582, distance: 68.7
click at [280, 603] on button "Set" at bounding box center [276, 605] width 74 height 33
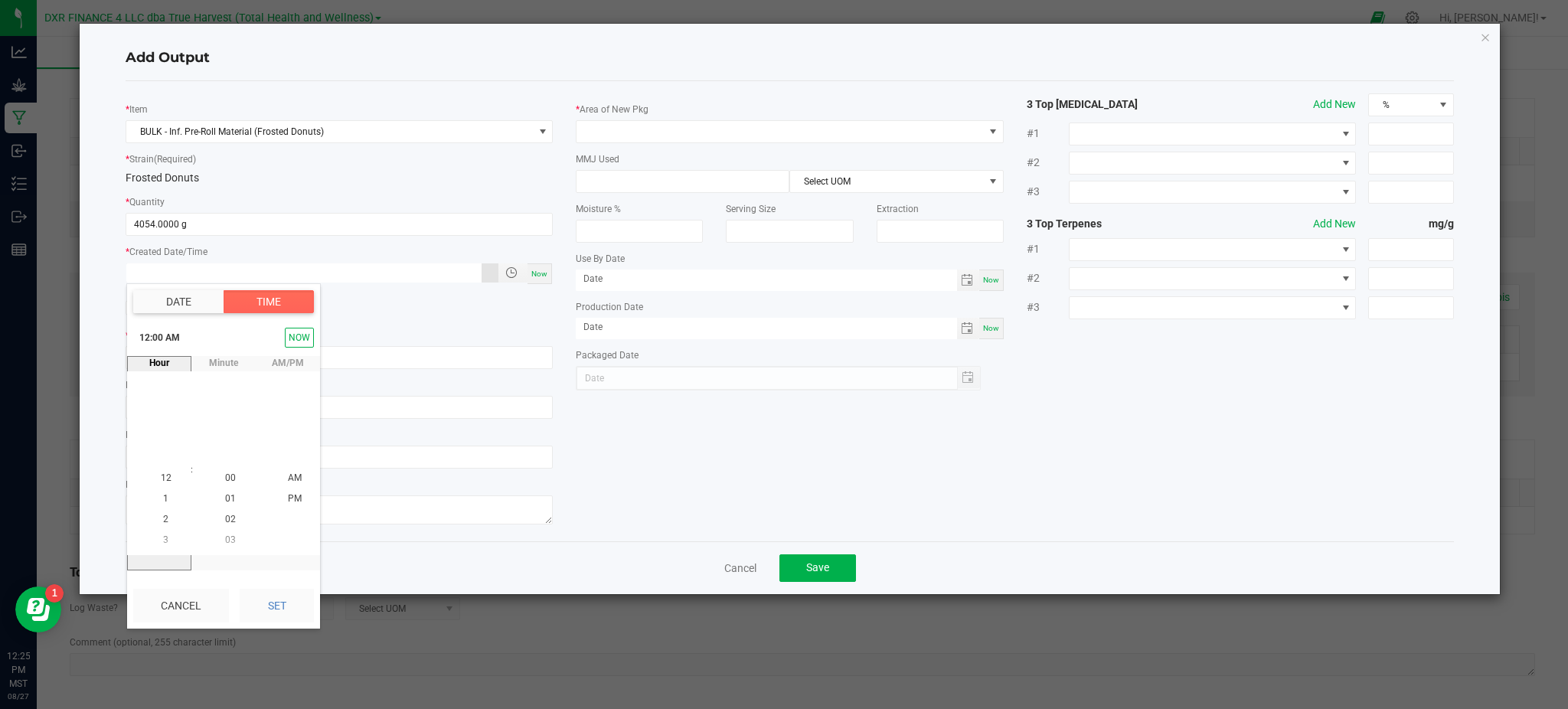
type input "08/27/2025 12:00 AM"
type input "[DATE]"
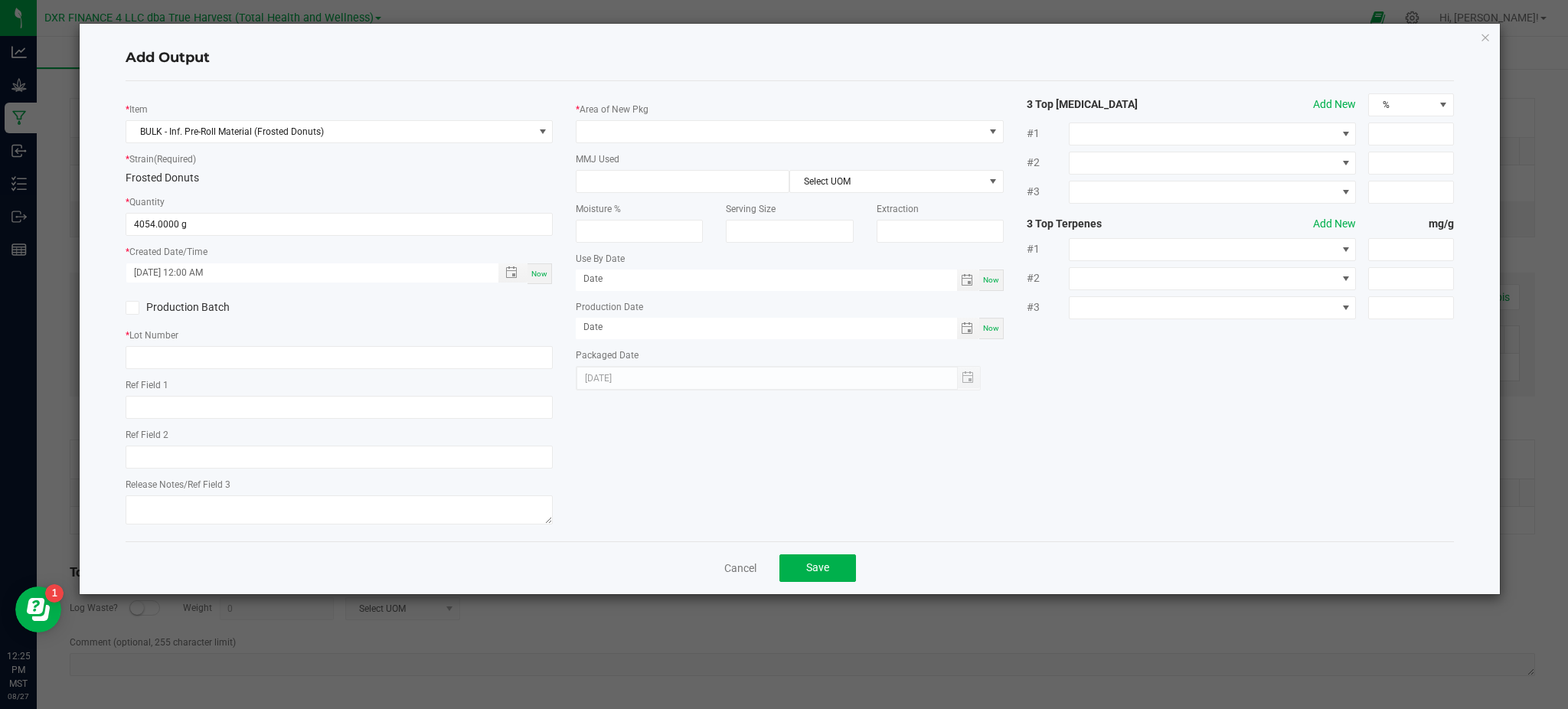
drag, startPoint x: 704, startPoint y: 450, endPoint x: 405, endPoint y: 357, distance: 313.1
click at [695, 450] on div "* Item BULK - Inf. Pre-Roll Material (Frosted Donuts) * Strain (Required) Frost…" at bounding box center [790, 311] width 1351 height 436
drag, startPoint x: 214, startPoint y: 412, endPoint x: 168, endPoint y: 400, distance: 47.5
click at [212, 412] on input "text" at bounding box center [339, 407] width 427 height 23
type input "[DATE]"
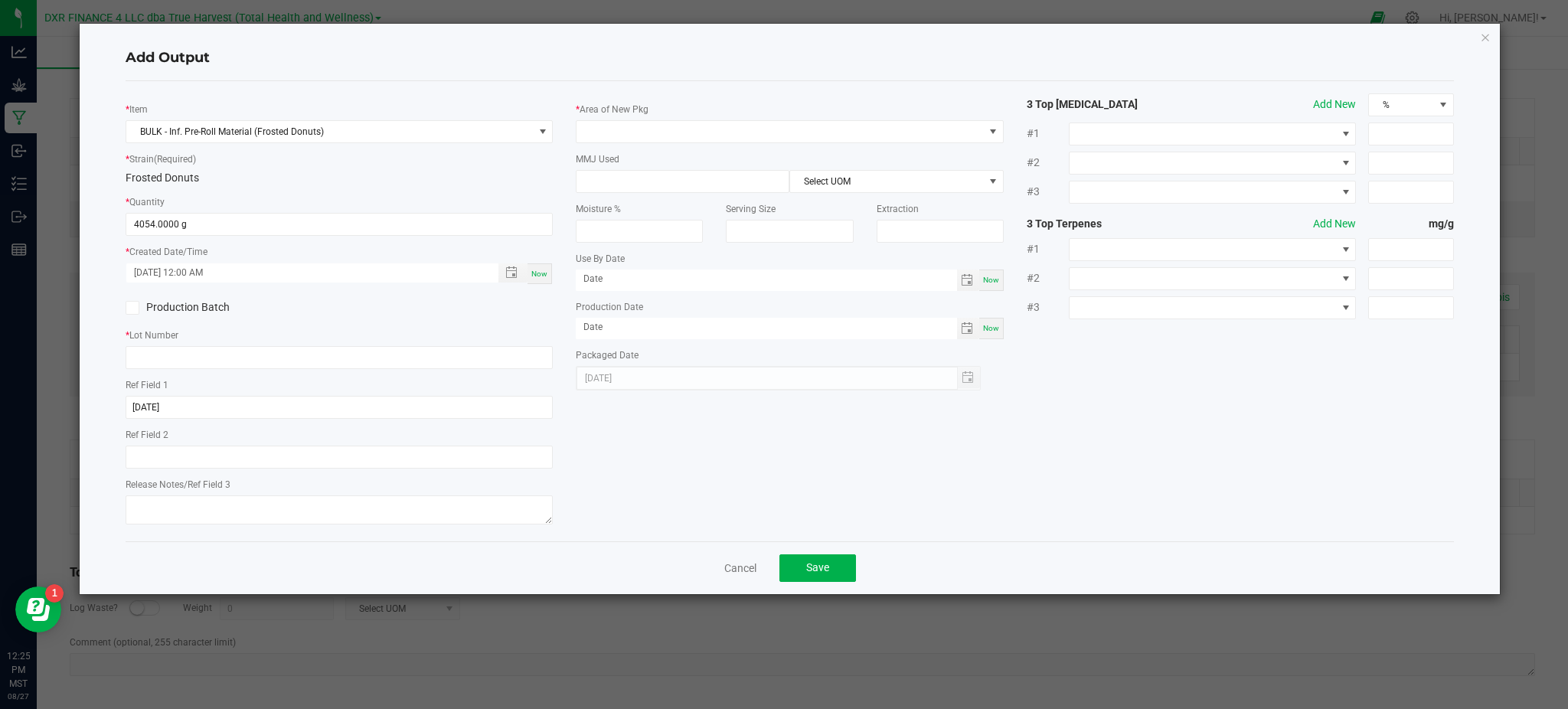
click at [243, 308] on label "Production Batch" at bounding box center [226, 307] width 202 height 16
click at [0, 0] on input "Production Batch" at bounding box center [0, 0] width 0 height 0
click at [141, 309] on label "Production Batch" at bounding box center [226, 307] width 202 height 16
click at [0, 0] on input "Production Batch" at bounding box center [0, 0] width 0 height 0
click at [172, 355] on input "text" at bounding box center [339, 357] width 427 height 23
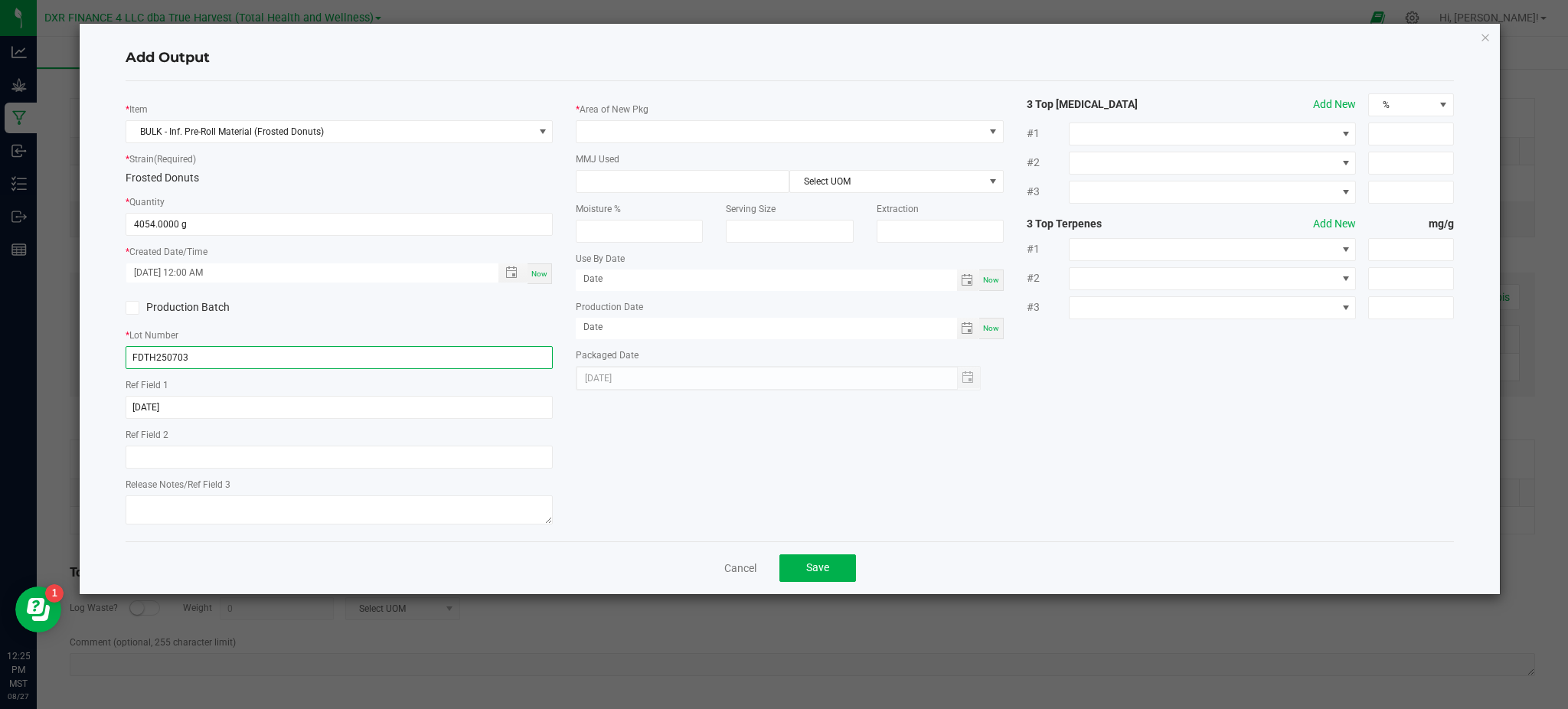
type input "FDTH250703"
click at [602, 473] on div "* Item BULK - Inf. Pre-Roll Material (Frosted Donuts) * Strain (Required) Frost…" at bounding box center [790, 311] width 1351 height 436
click at [618, 120] on span at bounding box center [789, 131] width 427 height 23
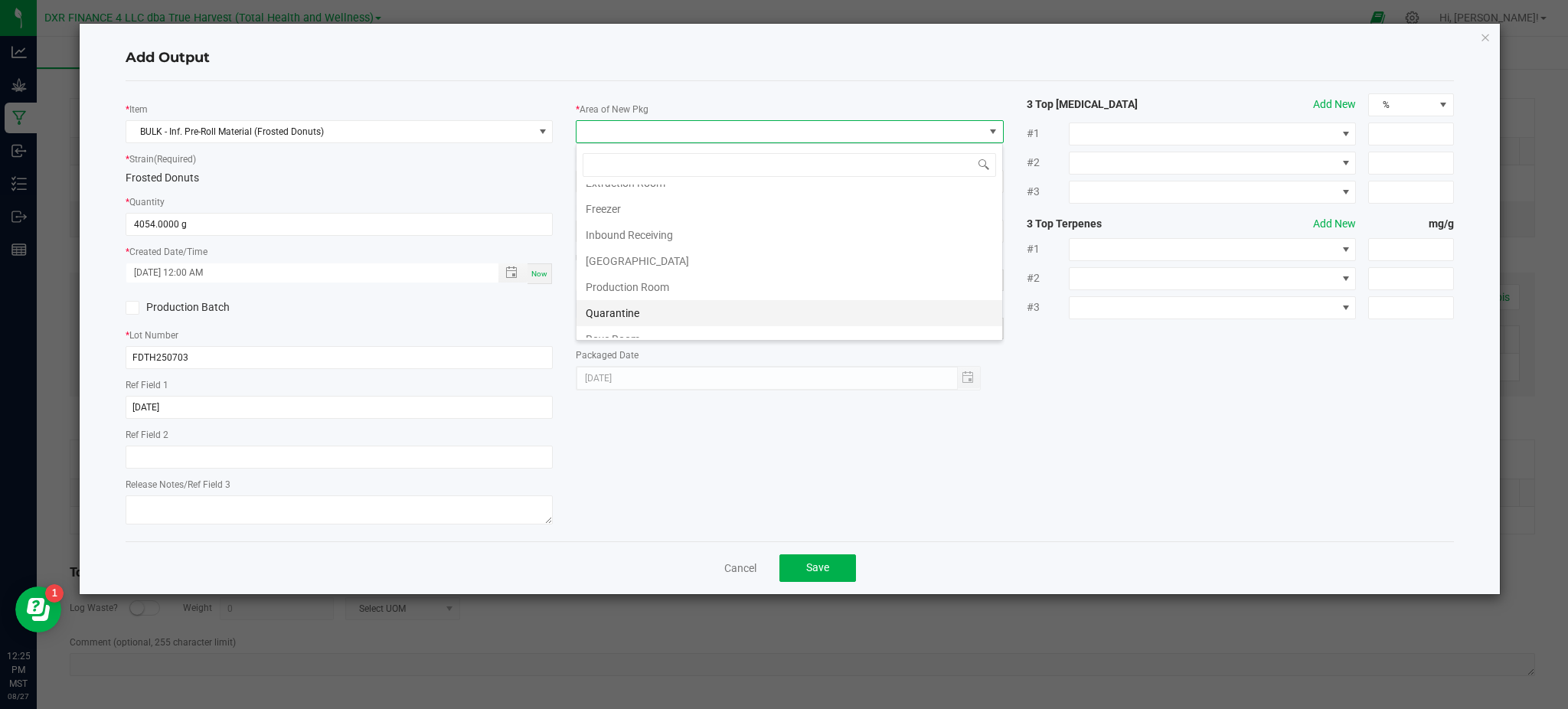
scroll to position [102, 0]
click at [670, 252] on li "Production Room" at bounding box center [789, 252] width 426 height 26
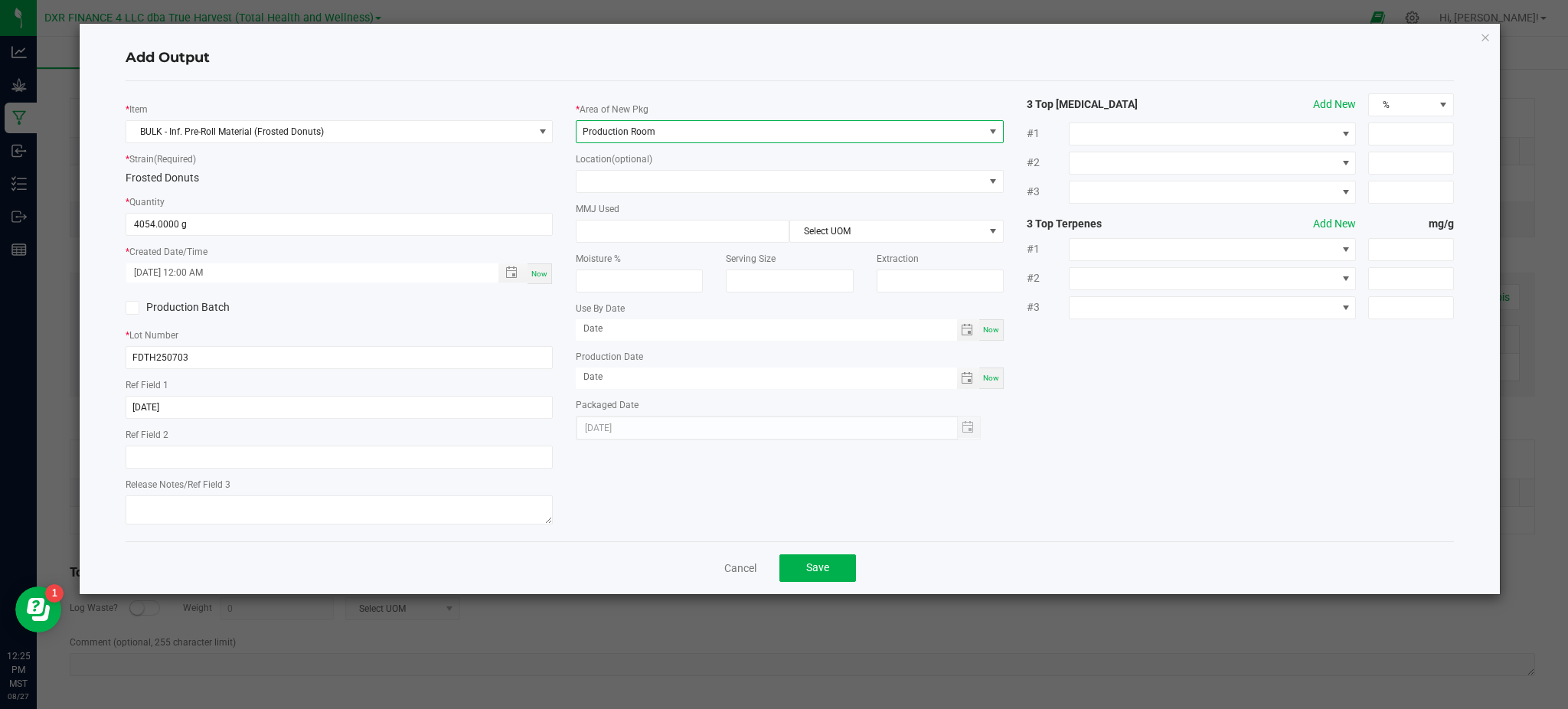
click at [1108, 396] on div "* Item BULK - Inf. Pre-Roll Material (Frosted Donuts) * Strain (Required) Frost…" at bounding box center [790, 311] width 1351 height 436
click at [826, 564] on span "Save" at bounding box center [817, 567] width 23 height 12
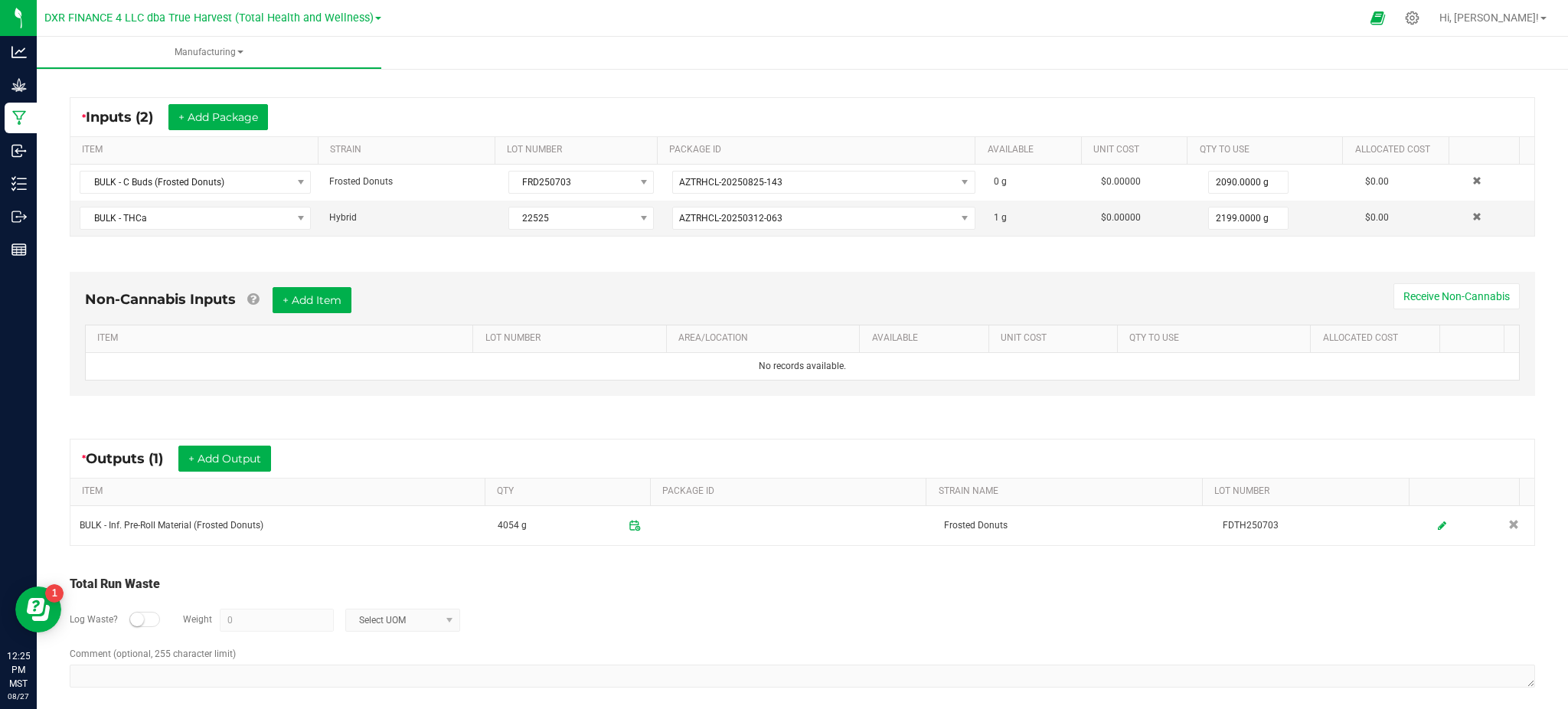
click at [848, 592] on div "Total Run Waste" at bounding box center [802, 584] width 1465 height 19
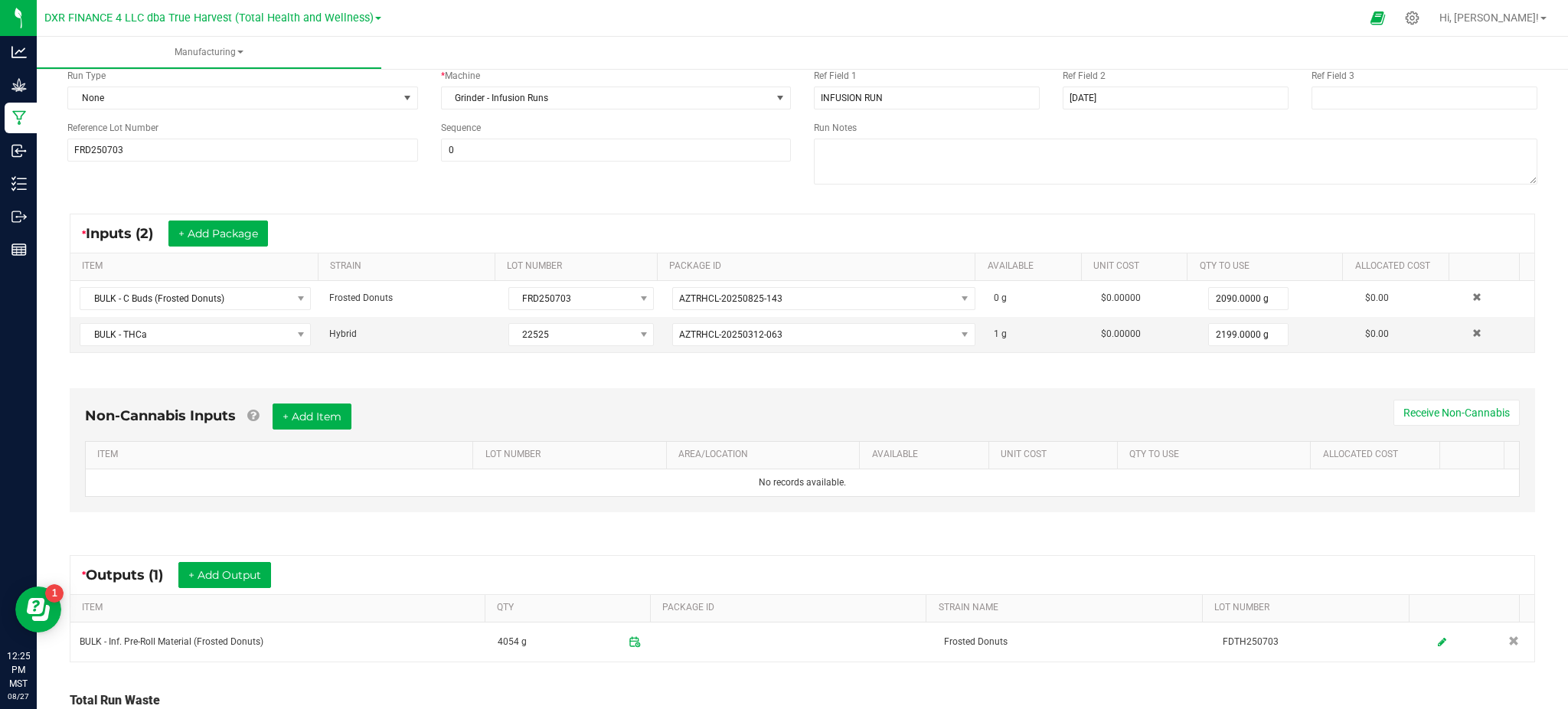
scroll to position [0, 0]
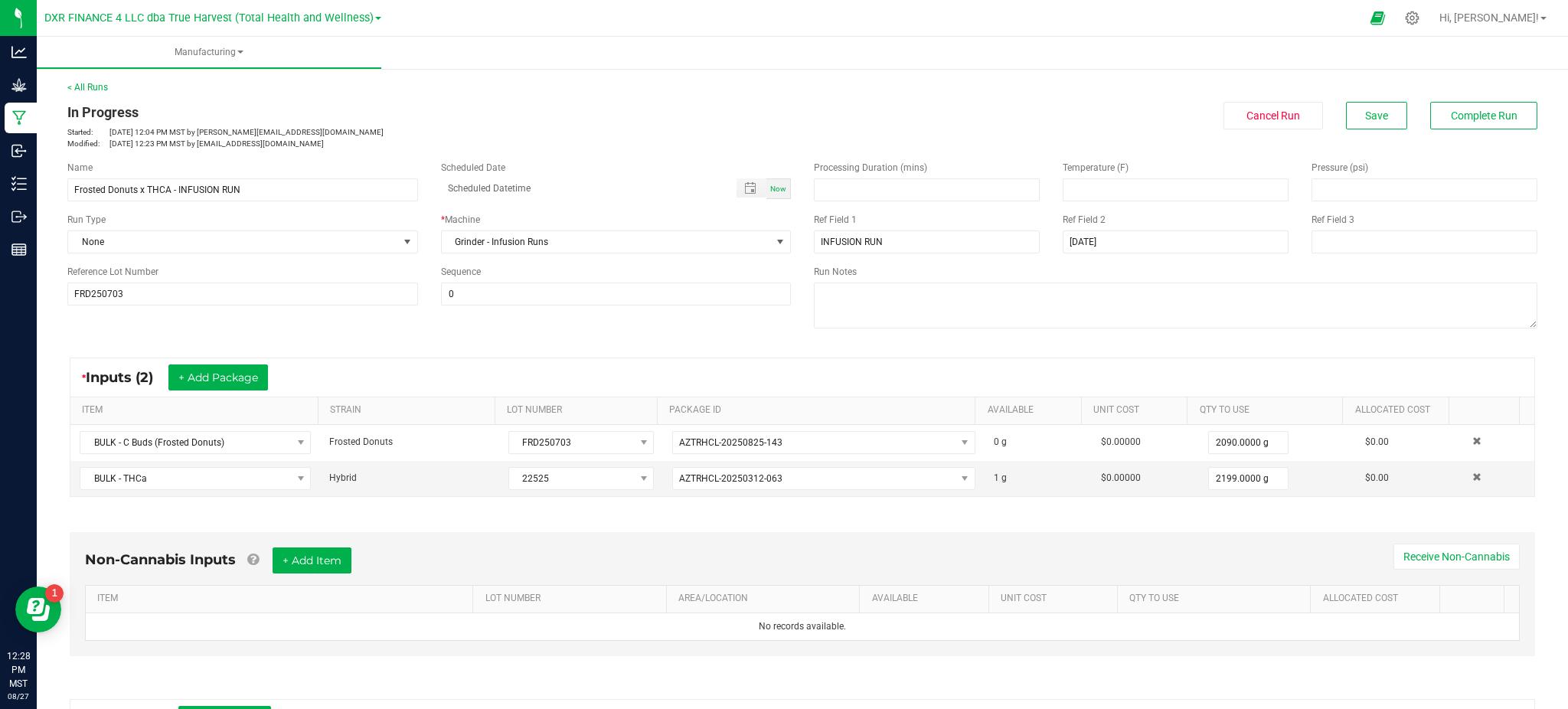
click at [560, 532] on div "Non-Cannabis Inputs + Add Item Receive Non-Cannabis ITEM LOT NUMBER AREA/LOCATI…" at bounding box center [802, 594] width 1465 height 124
click at [1365, 118] on span "Save" at bounding box center [1376, 115] width 23 height 12
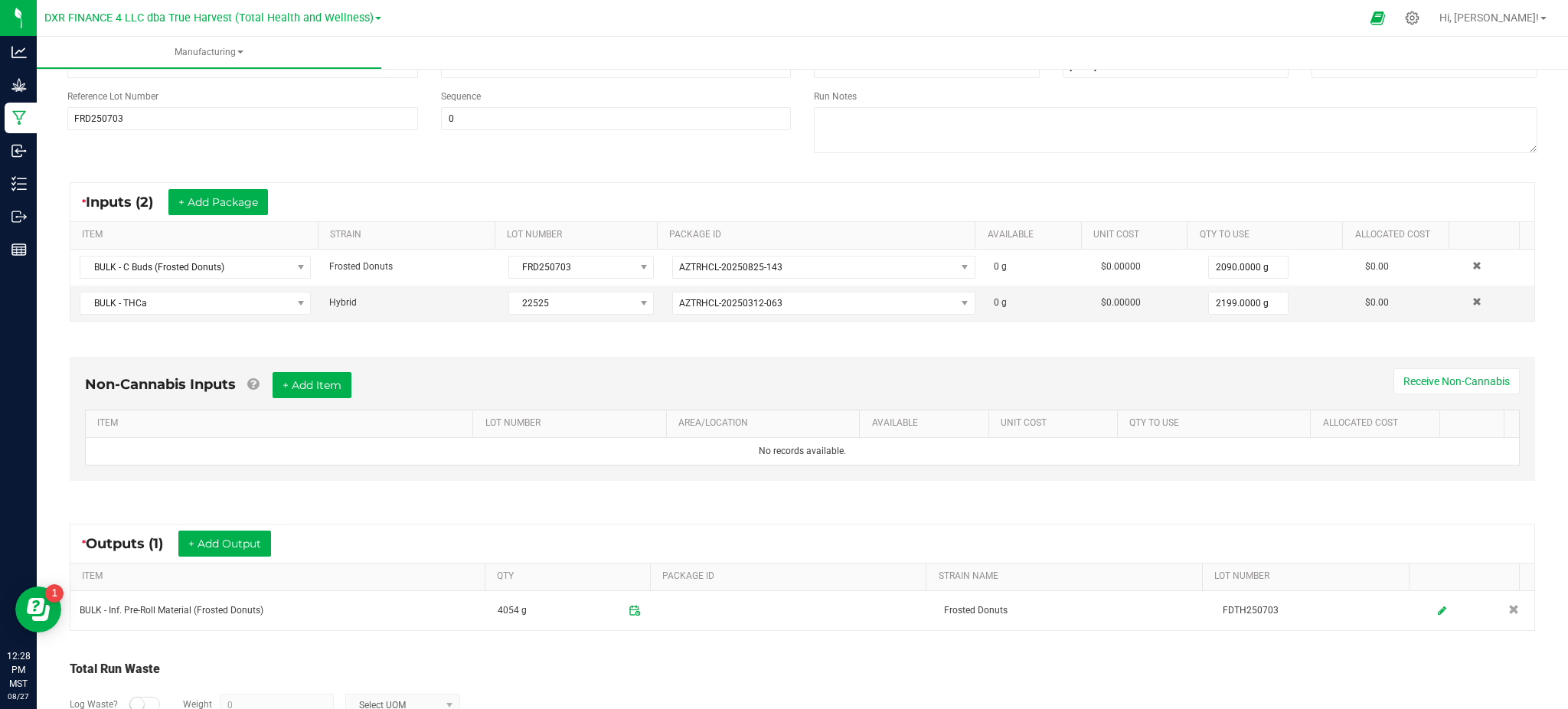
scroll to position [170, 0]
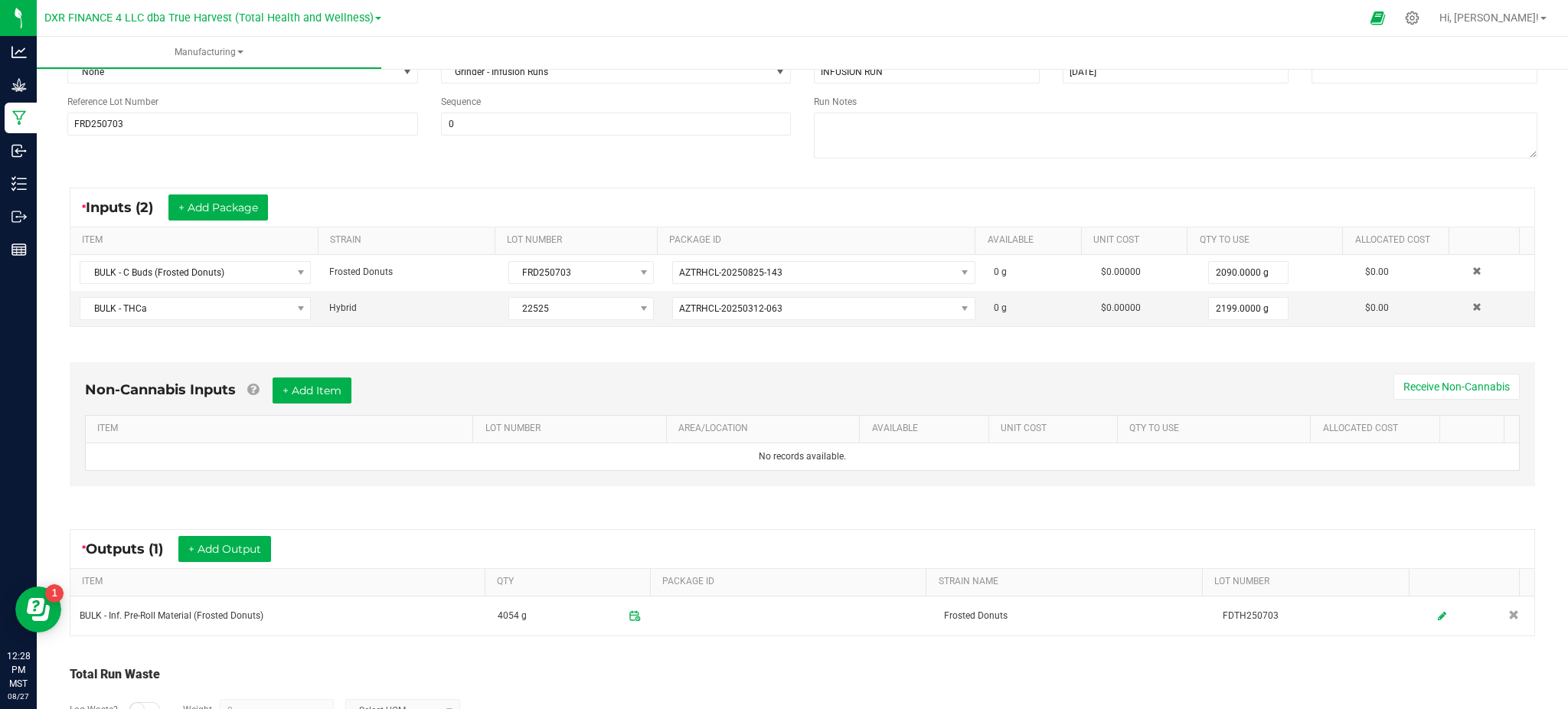
drag, startPoint x: 875, startPoint y: 508, endPoint x: 740, endPoint y: 684, distance: 221.8
click at [740, 684] on div "Total Run Waste Log Waste? Weight 0 Select UOM" at bounding box center [802, 701] width 1465 height 72
click at [707, 672] on div "Total Run Waste" at bounding box center [802, 675] width 1465 height 19
click at [337, 487] on div "Non-Cannabis Inputs + Add Item Receive Non-Cannabis ITEM LOT NUMBER AREA/LOCATI…" at bounding box center [803, 427] width 1493 height 175
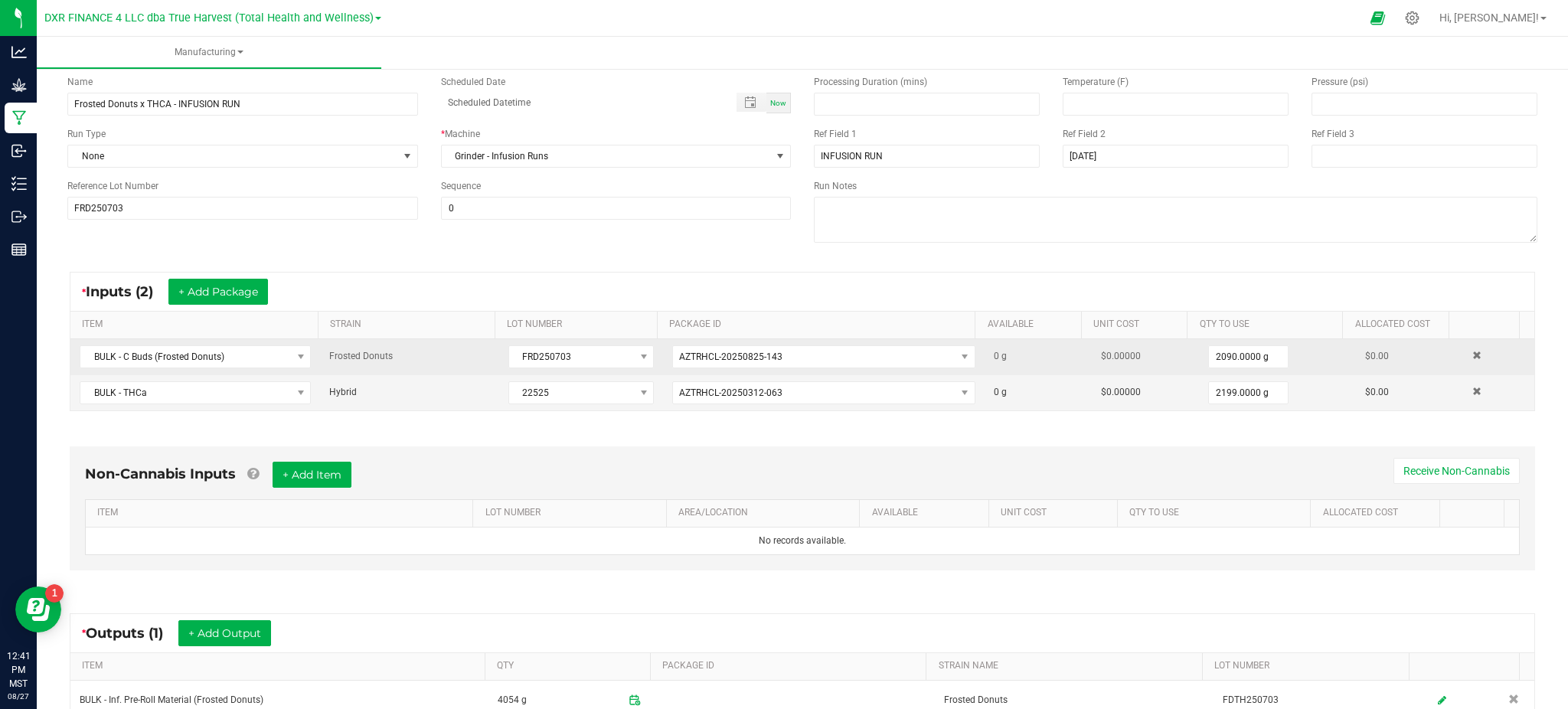
scroll to position [0, 0]
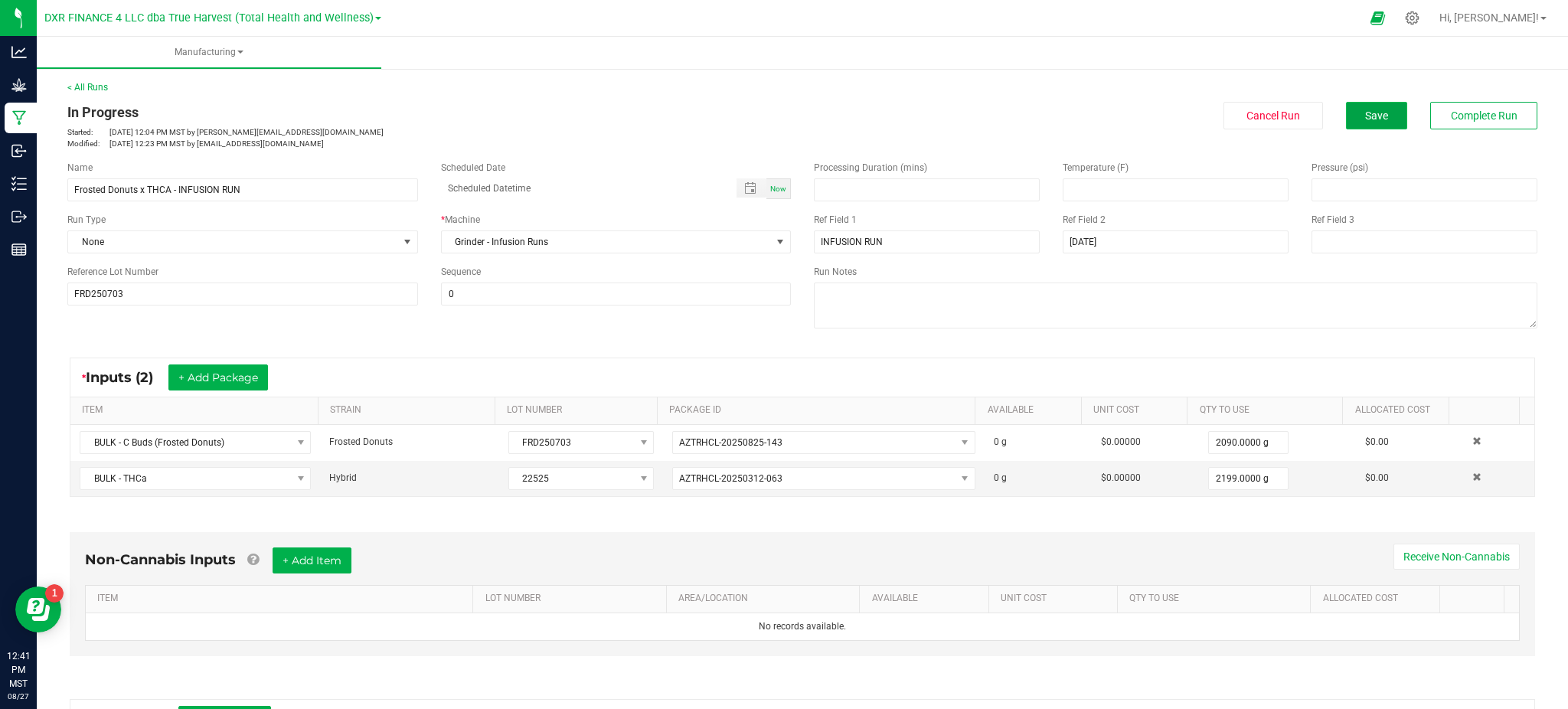
click at [1365, 110] on span "Save" at bounding box center [1376, 115] width 23 height 12
click at [1458, 124] on button "Complete Run" at bounding box center [1484, 115] width 107 height 27
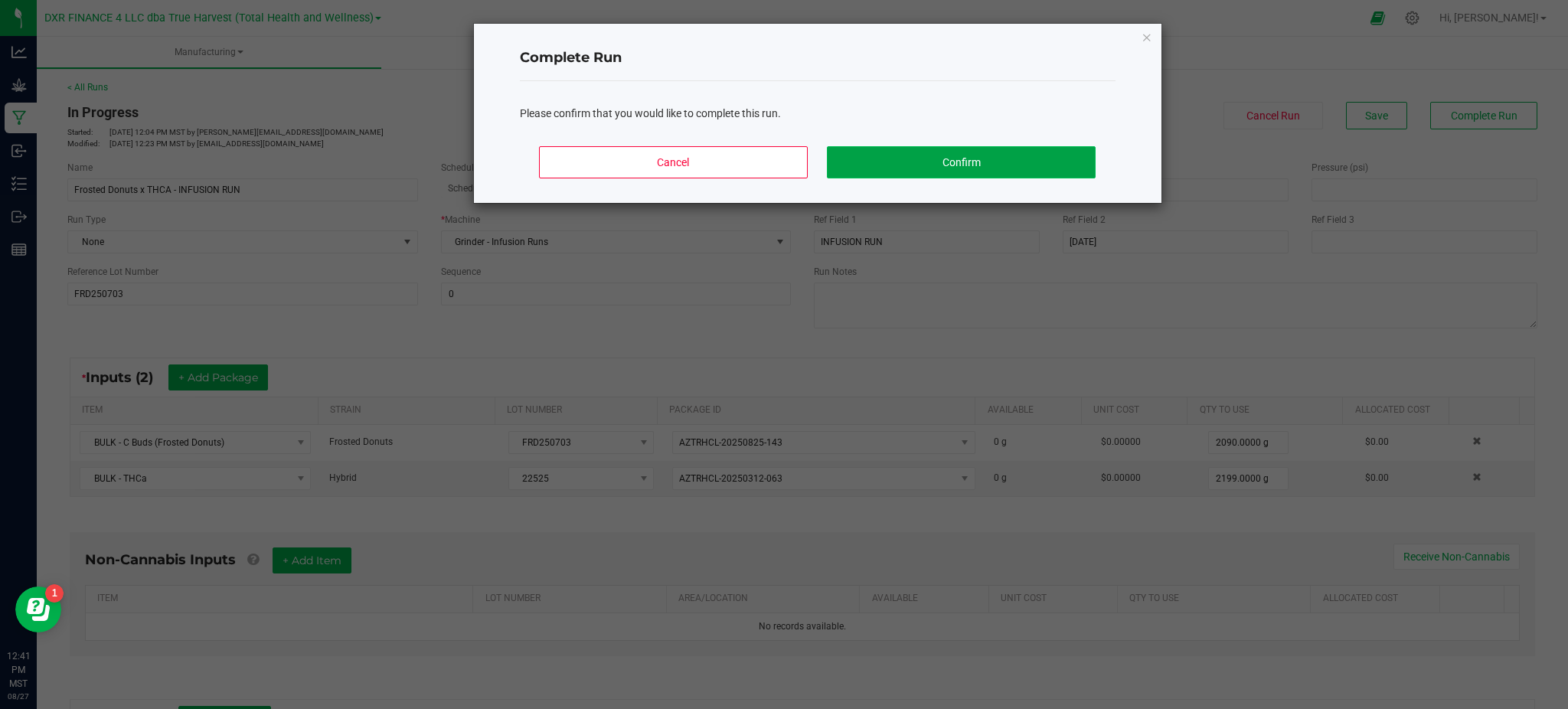
click at [1034, 164] on button "Confirm" at bounding box center [961, 162] width 268 height 32
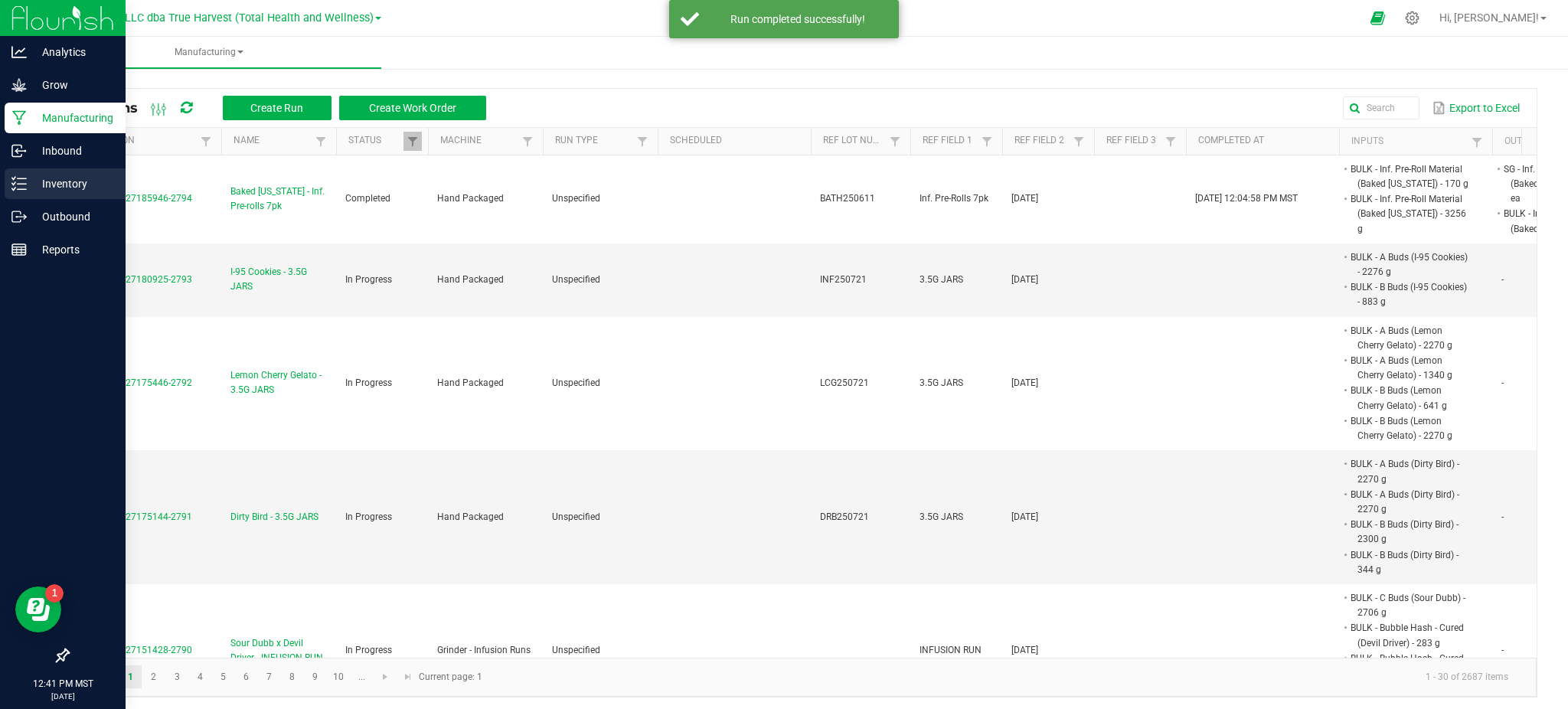
click at [43, 182] on p "Inventory" at bounding box center [73, 184] width 92 height 19
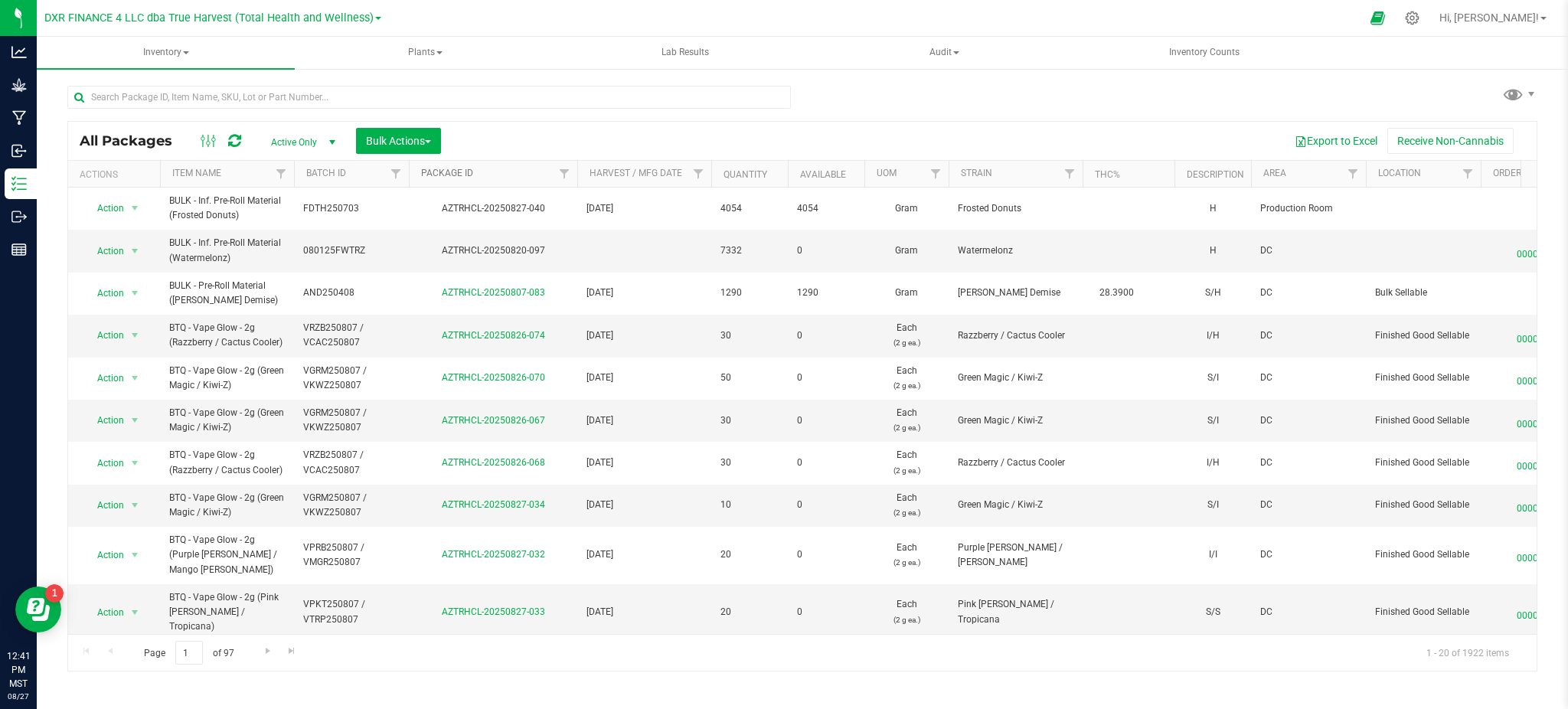
click at [447, 177] on link "Package ID" at bounding box center [446, 173] width 52 height 11
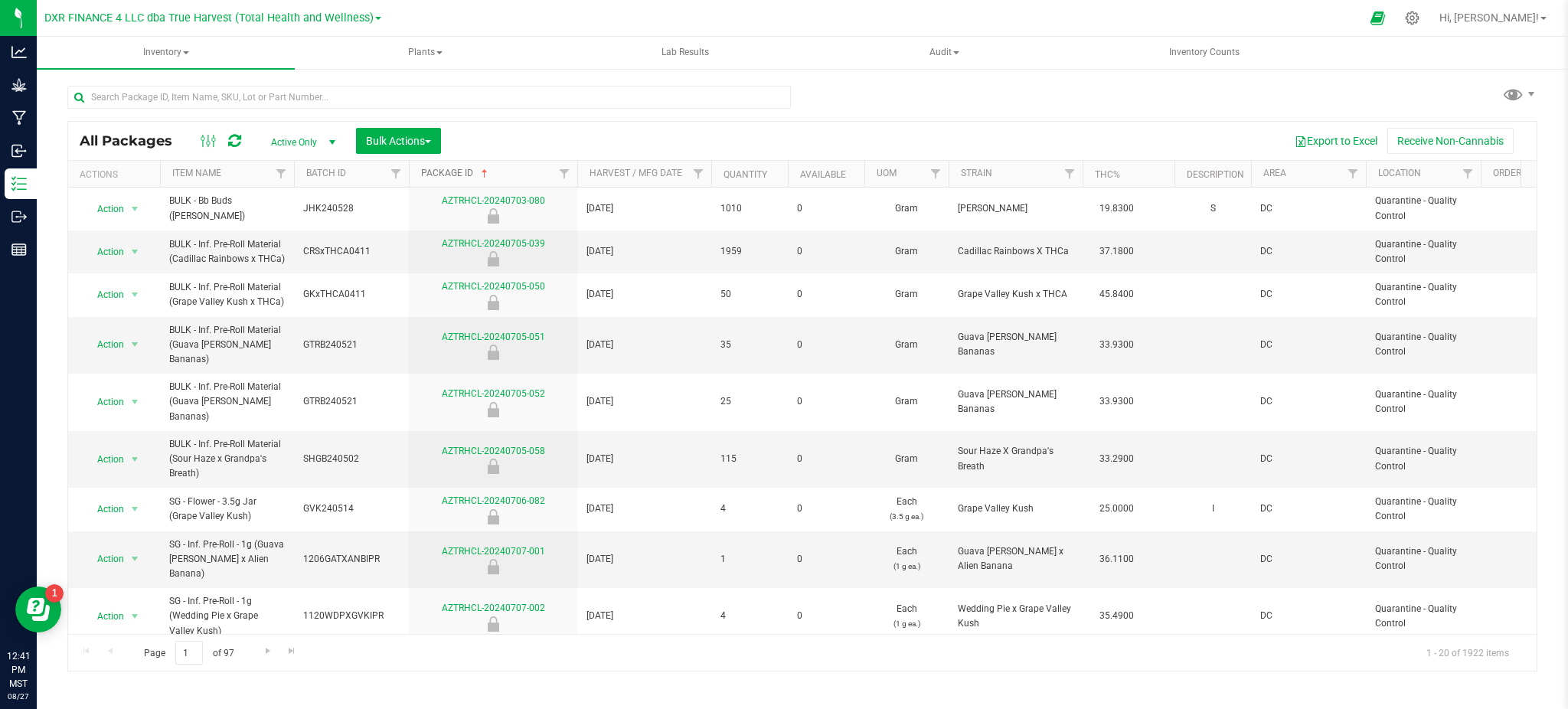
click at [456, 169] on link "Package ID" at bounding box center [456, 173] width 70 height 11
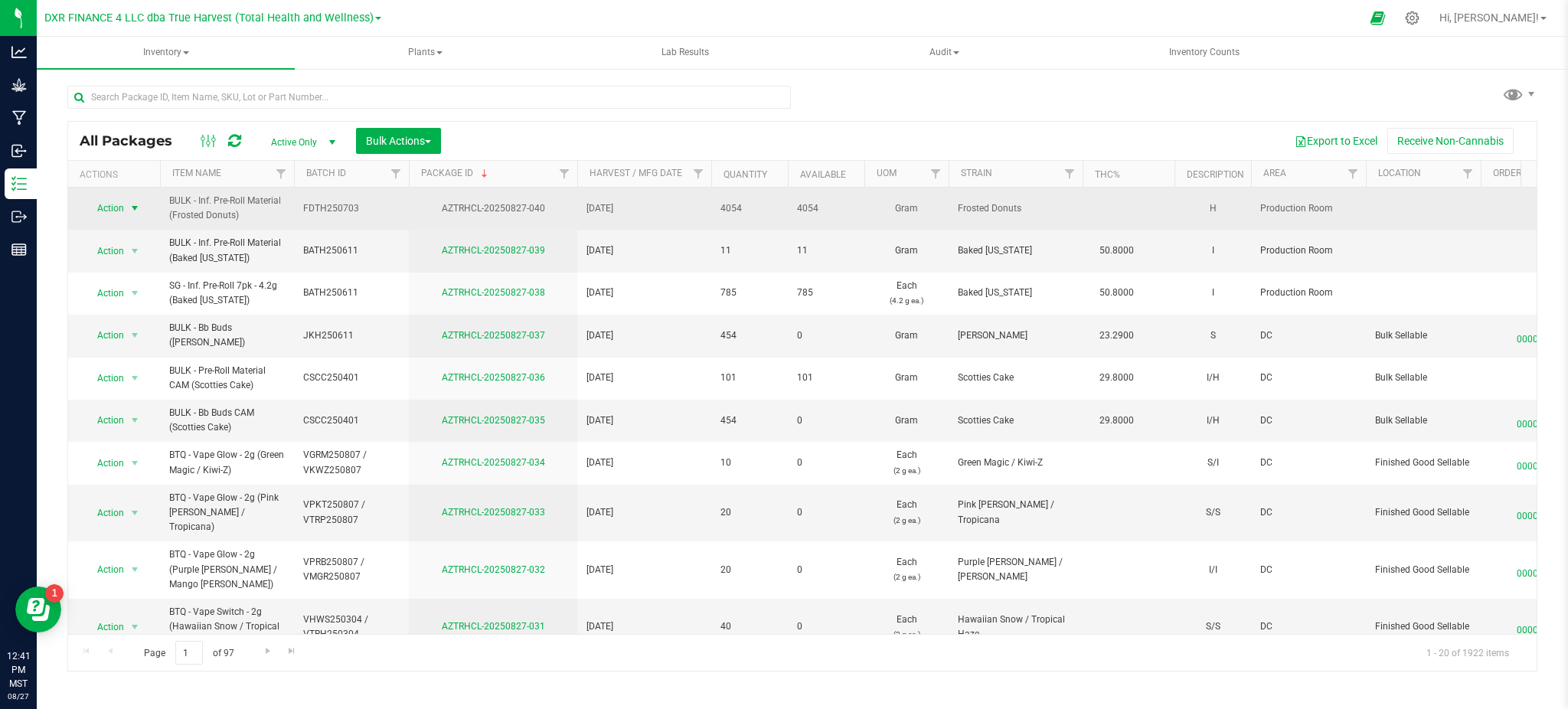
click at [108, 205] on span "Action" at bounding box center [104, 207] width 41 height 21
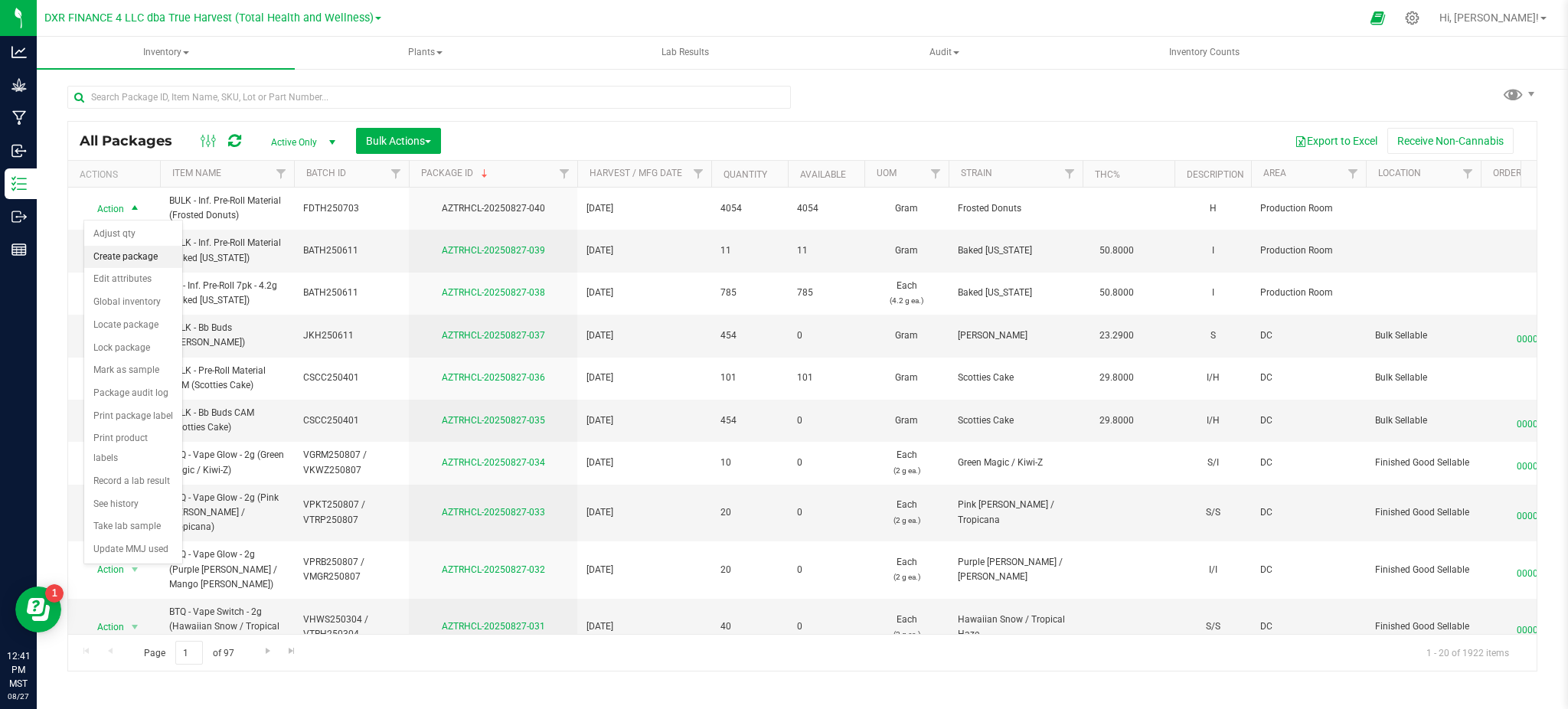
click at [125, 257] on li "Create package" at bounding box center [133, 257] width 98 height 23
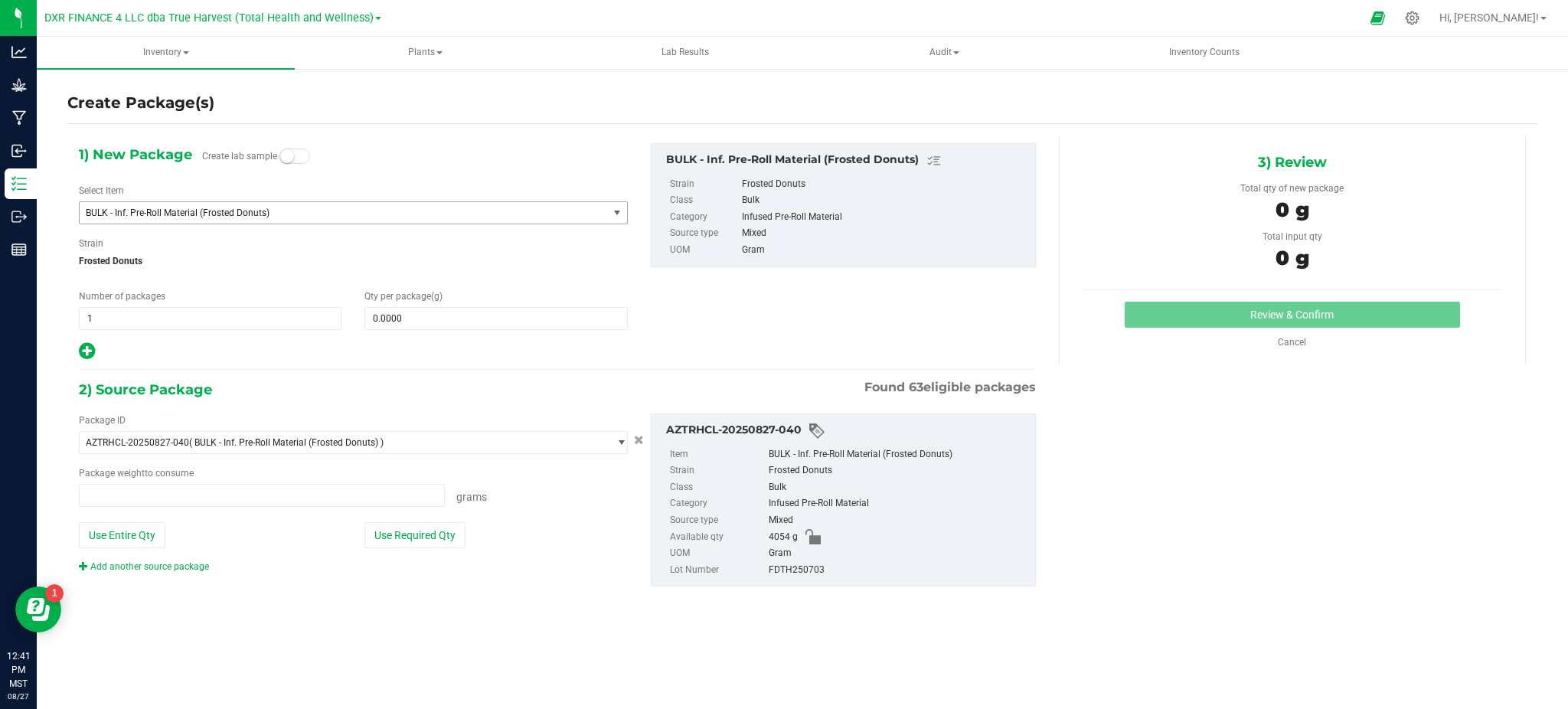
type input "0.0000 g"
click at [340, 156] on div "1) New Package Create lab sample Select Item BULK - Inf. Pre-Roll Material (Fro…" at bounding box center [353, 253] width 572 height 218
drag, startPoint x: 265, startPoint y: 154, endPoint x: 302, endPoint y: 155, distance: 37.0
click at [279, 154] on span "Create lab sample" at bounding box center [256, 158] width 108 height 26
click at [329, 166] on div "1) New Package Create lab sample Select Item BULK - Inf. Pre-Roll Material (Fro…" at bounding box center [353, 253] width 572 height 218
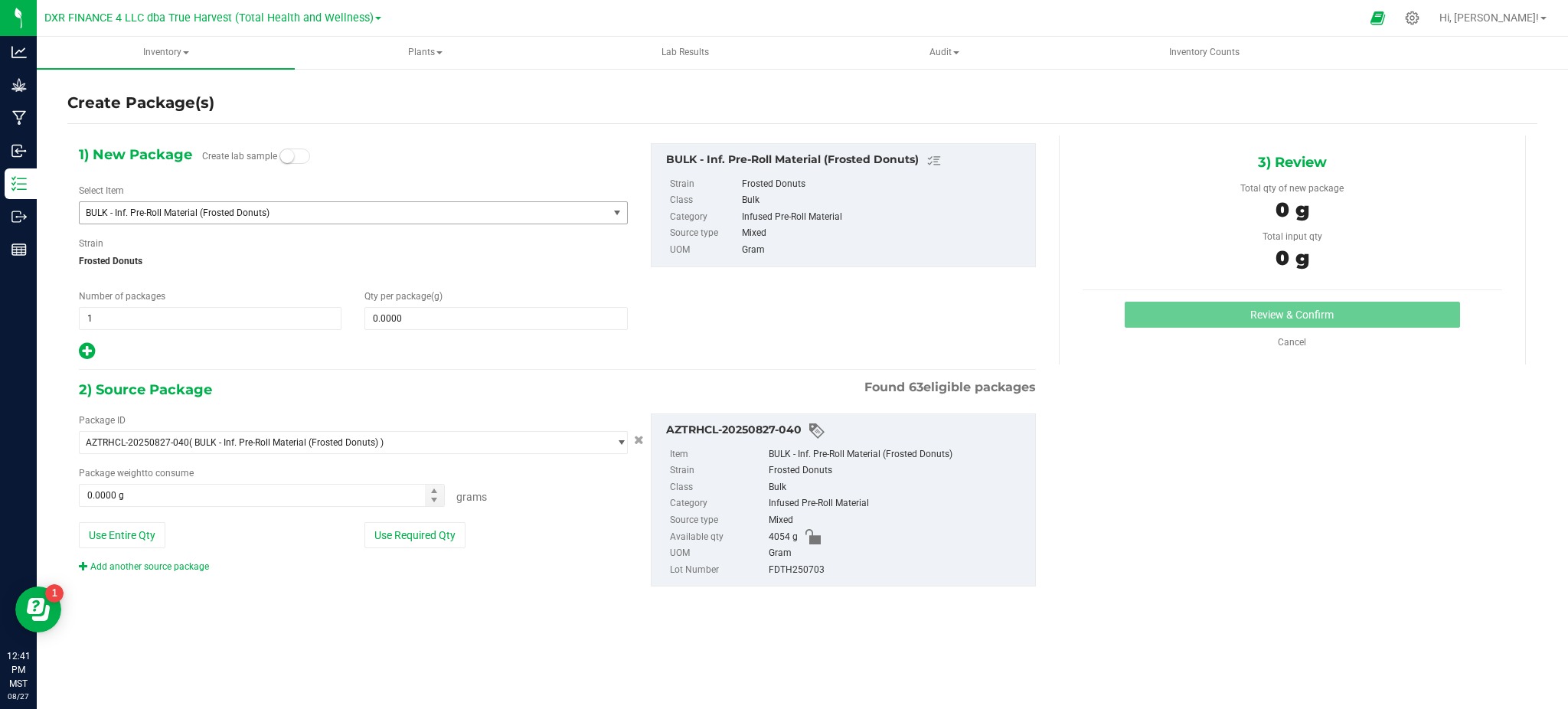
click at [250, 212] on span "BULK - Inf. Pre-Roll Material (Frosted Donuts)" at bounding box center [333, 212] width 496 height 11
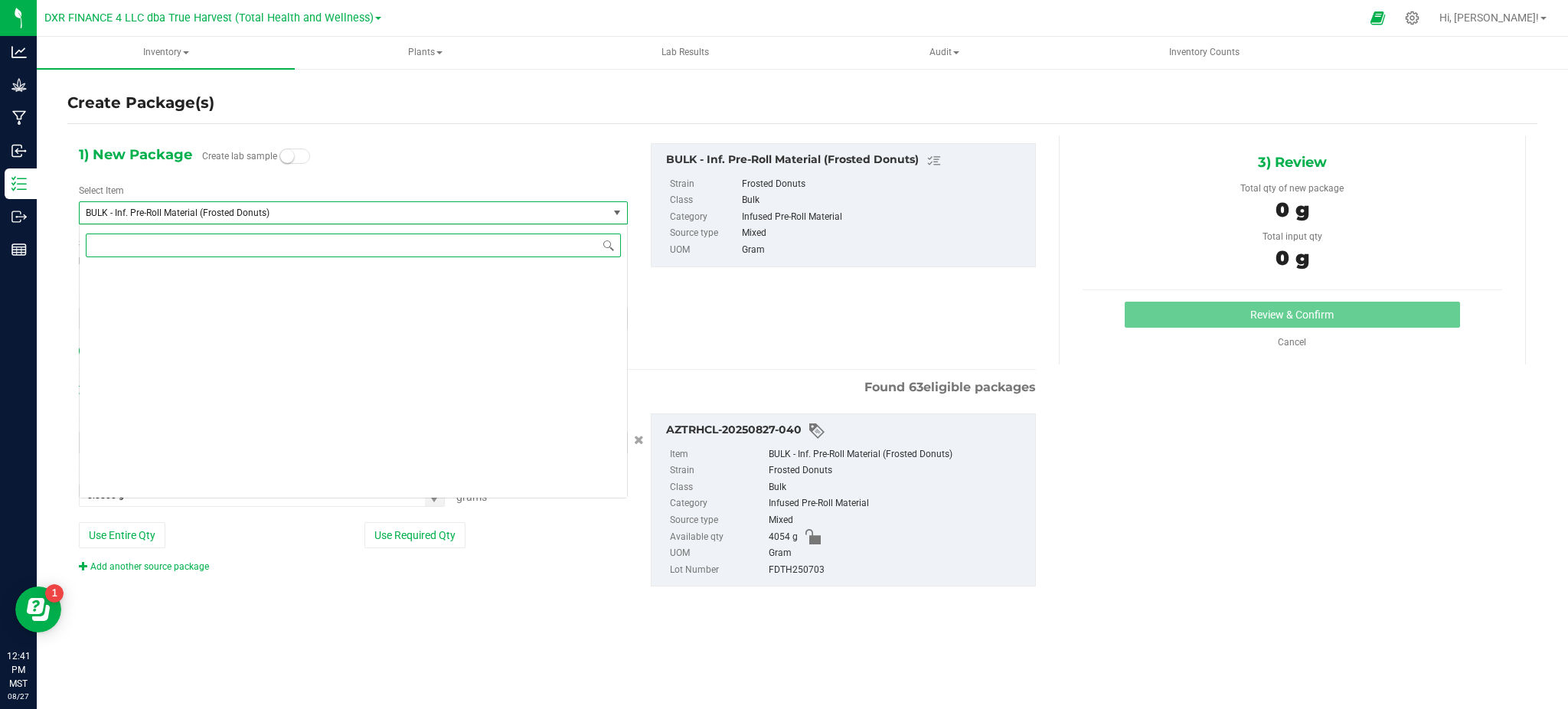
scroll to position [11853, 0]
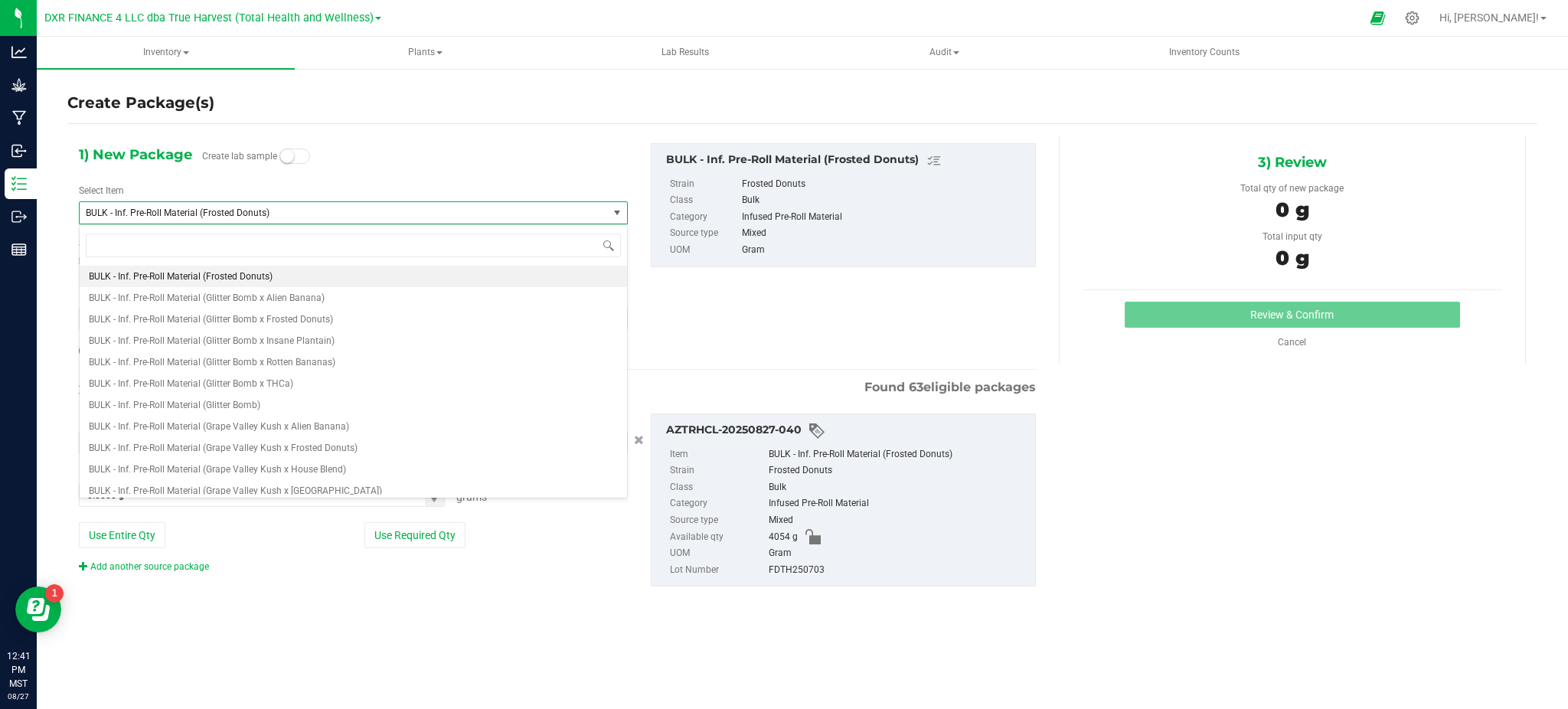
click at [250, 212] on span "BULK - Inf. Pre-Roll Material (Frosted Donuts)" at bounding box center [333, 212] width 496 height 11
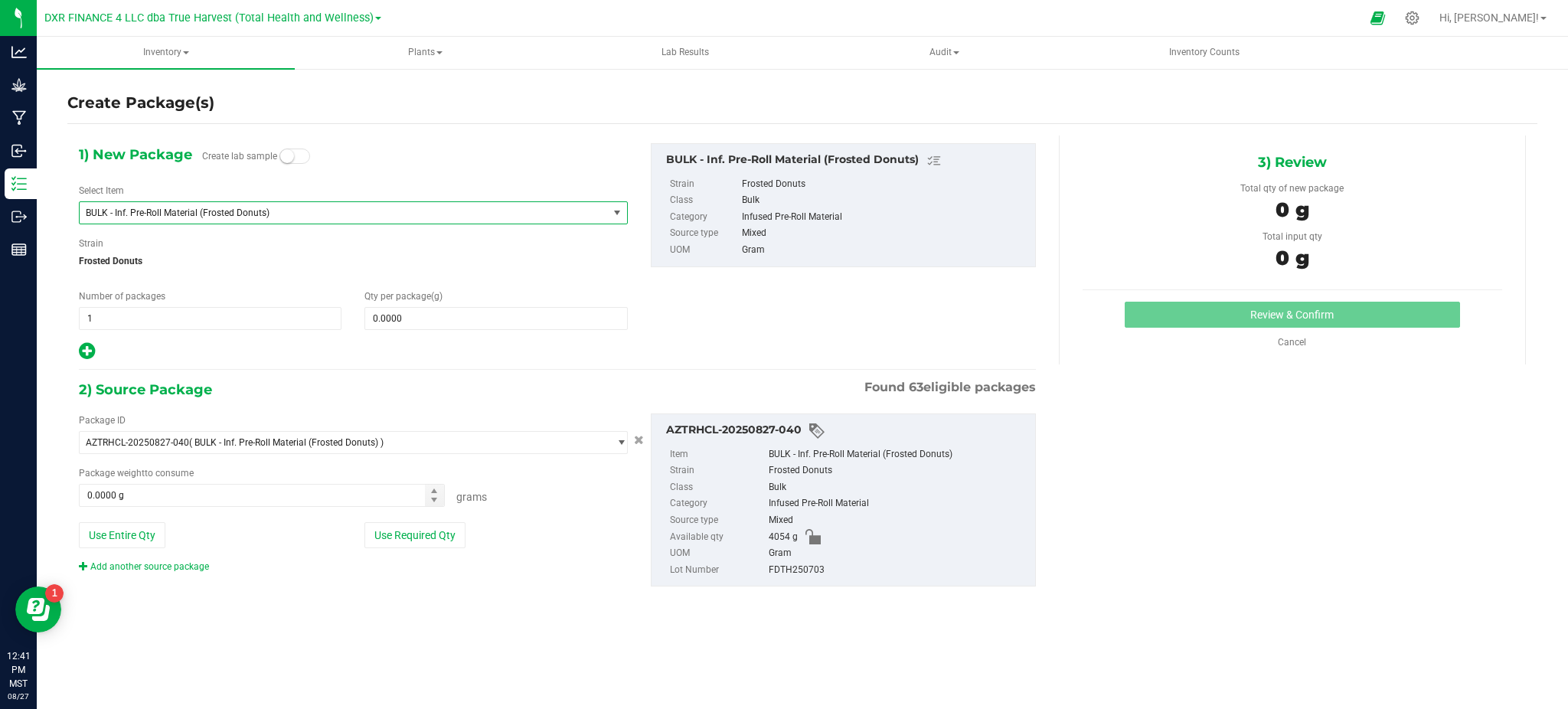
click at [270, 278] on div "1) New Package Create lab sample Select Item BULK - Inf. Pre-Roll Material (Fro…" at bounding box center [353, 253] width 572 height 218
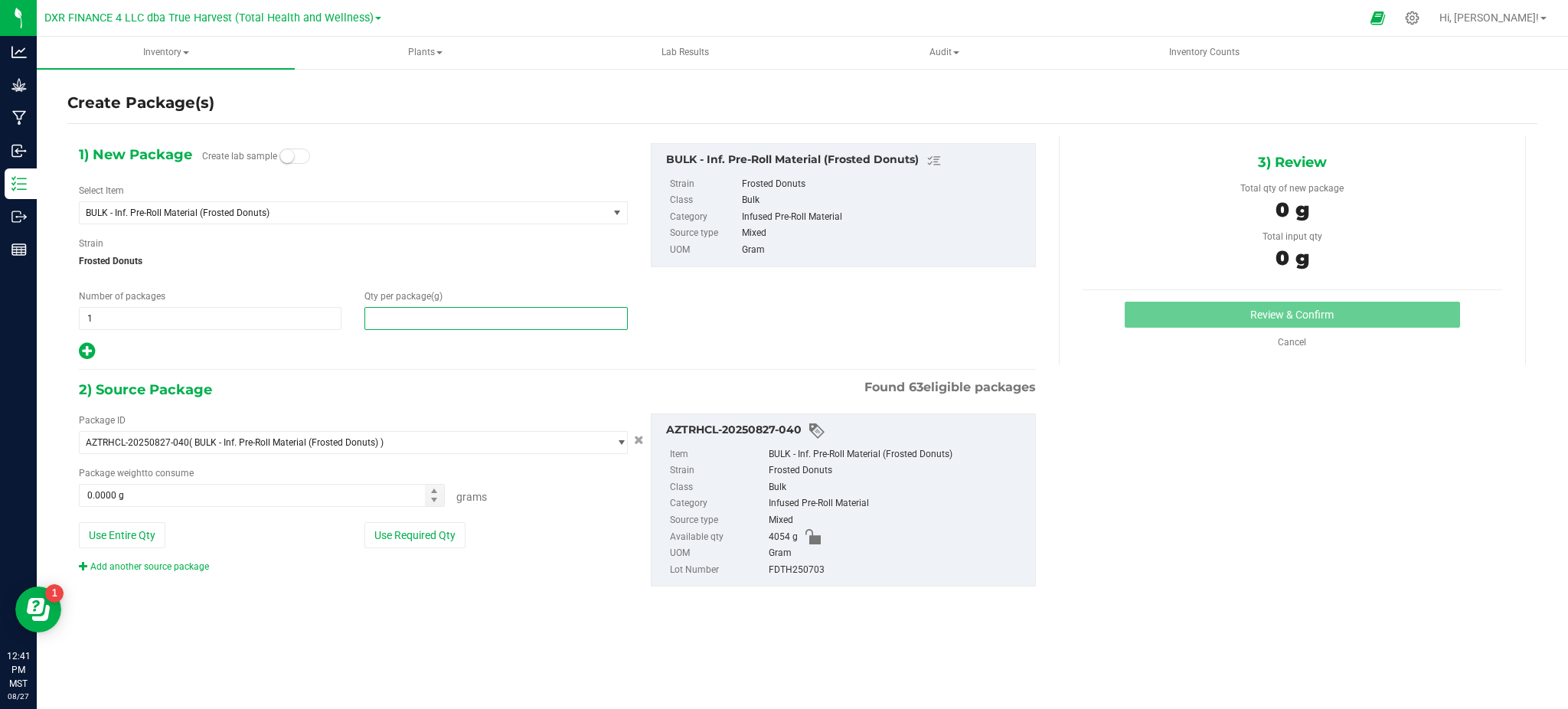
click at [469, 317] on span at bounding box center [496, 318] width 263 height 23
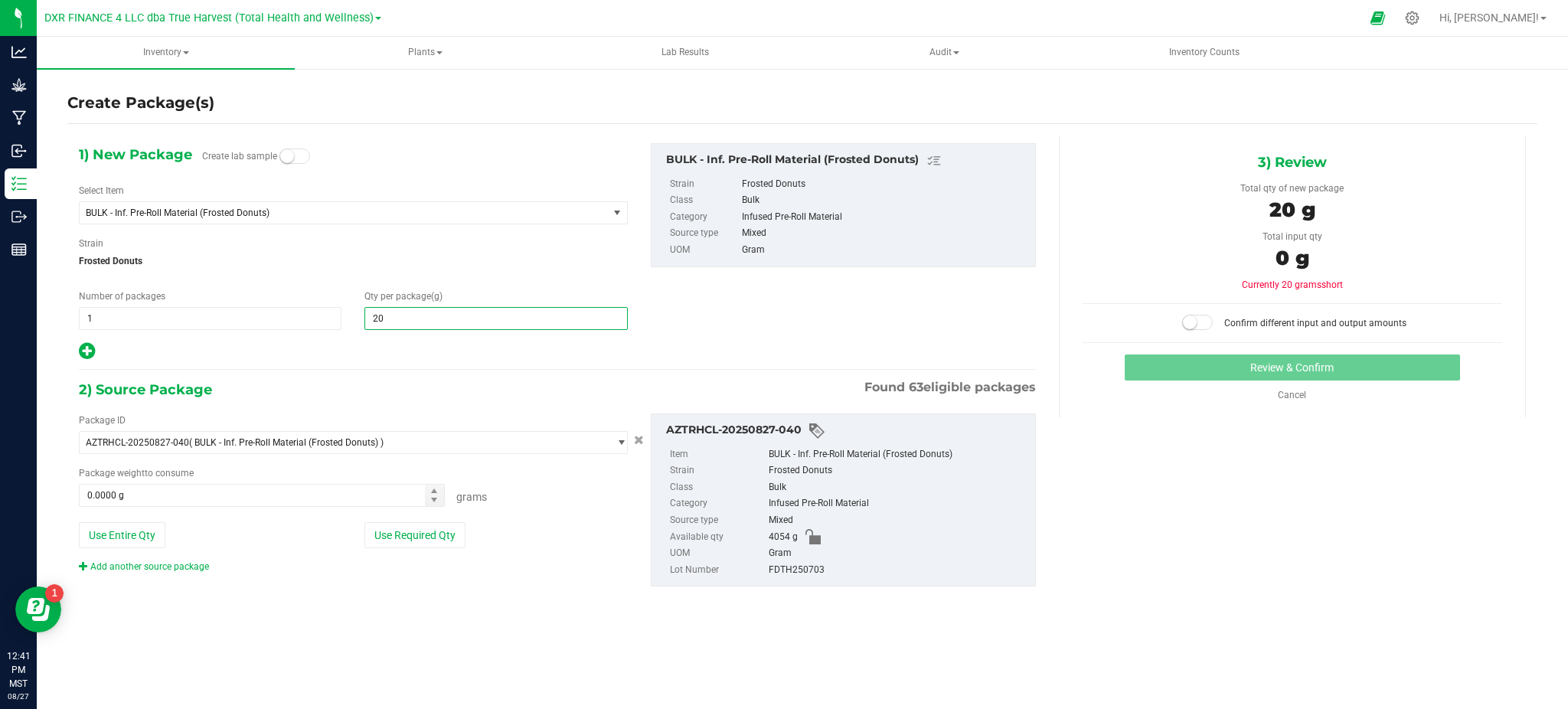
type input "200"
type input "200.0000"
drag, startPoint x: 354, startPoint y: 367, endPoint x: 398, endPoint y: 459, distance: 102.0
click at [355, 367] on div "1) New Package Create lab sample Select Item BULK - Inf. Pre-Roll Material (Fro…" at bounding box center [557, 377] width 980 height 484
click at [453, 533] on button "Use Required Qty" at bounding box center [415, 535] width 101 height 26
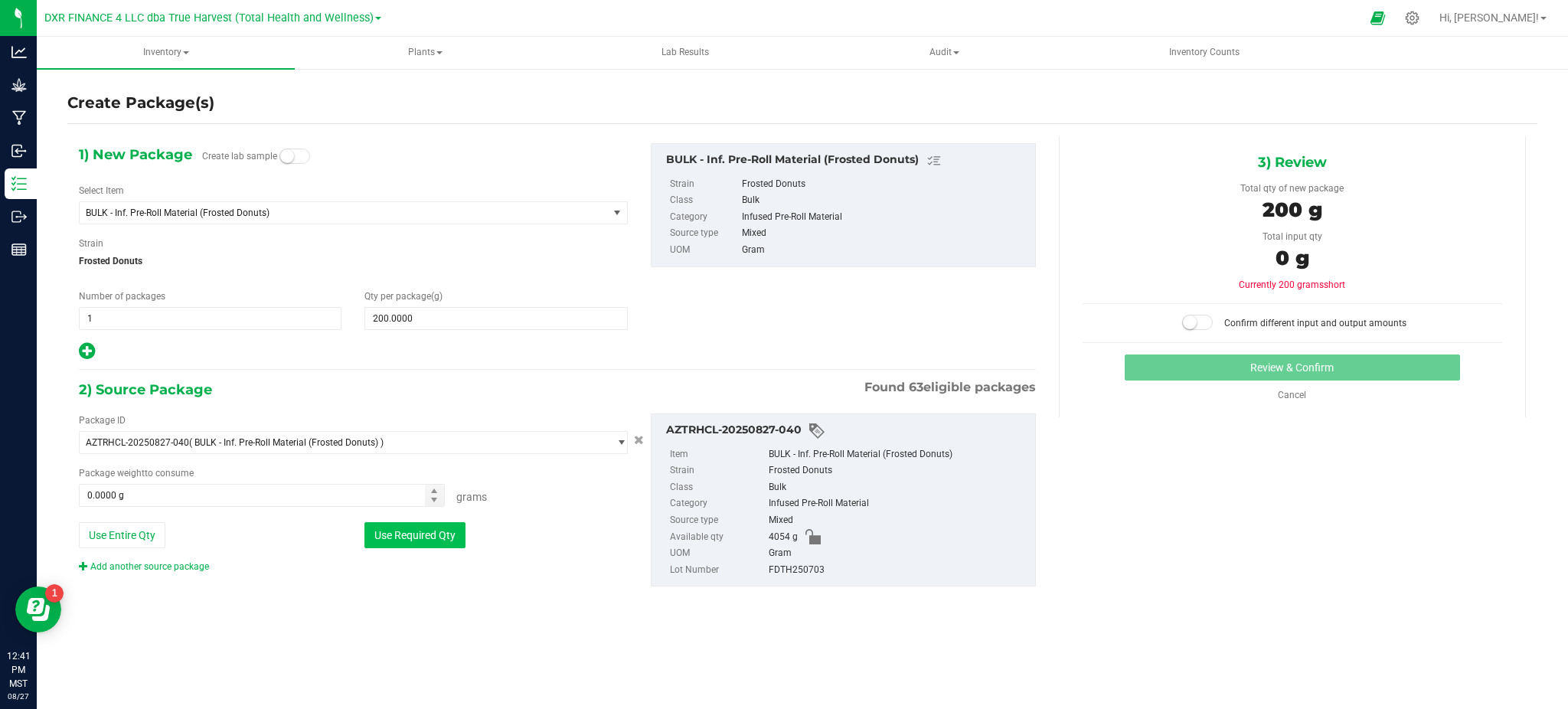
type input "200.0000 g"
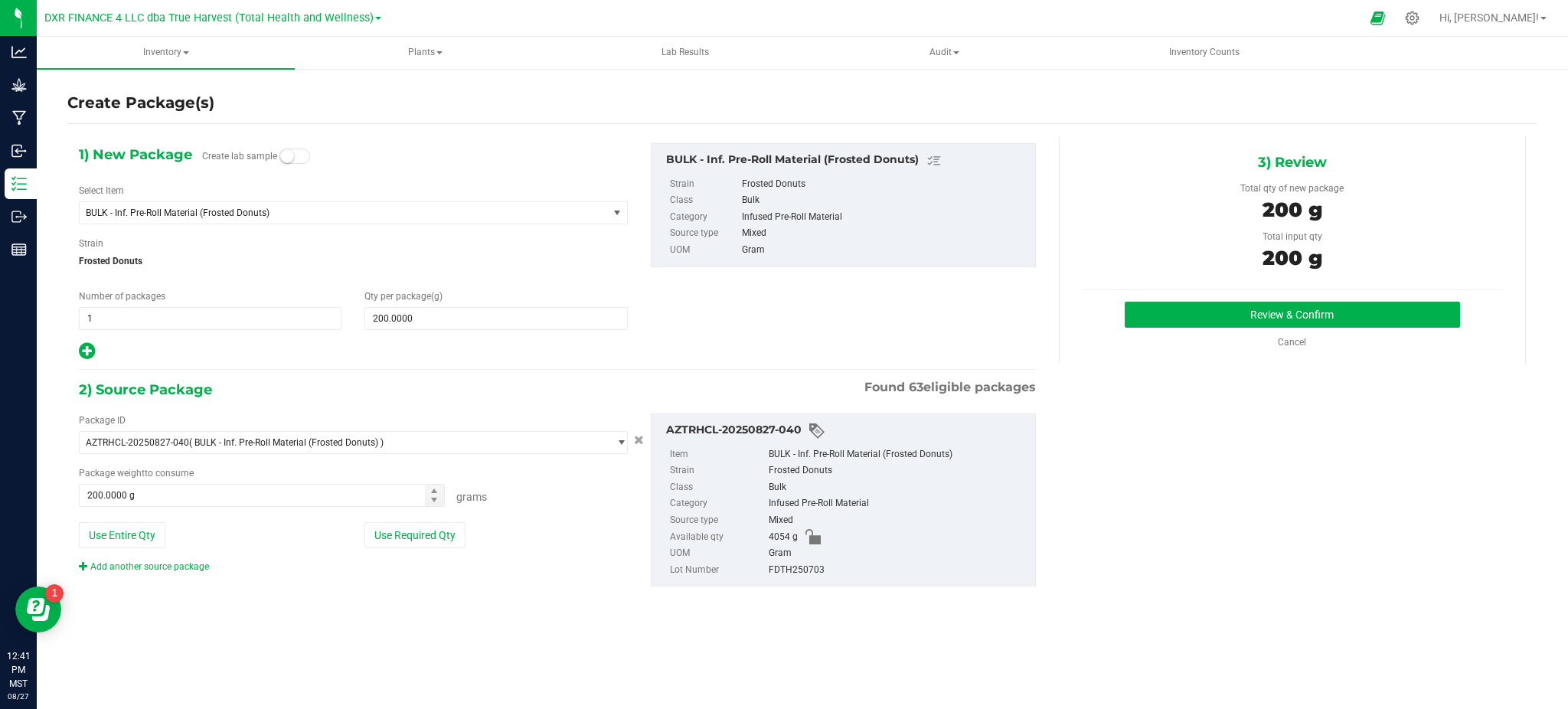
drag, startPoint x: 1223, startPoint y: 532, endPoint x: 450, endPoint y: 288, distance: 810.6
click at [1217, 526] on div "1) New Package Create lab sample Select Item BULK - Inf. Pre-Roll Material (Fro…" at bounding box center [802, 377] width 1470 height 484
drag, startPoint x: 1244, startPoint y: 445, endPoint x: 1221, endPoint y: 369, distance: 79.4
click at [1242, 441] on div "1) New Package Create lab sample Select Item BULK - Inf. Pre-Roll Material (Fro…" at bounding box center [802, 377] width 1470 height 484
click at [1221, 306] on button "Review & Confirm" at bounding box center [1292, 315] width 335 height 26
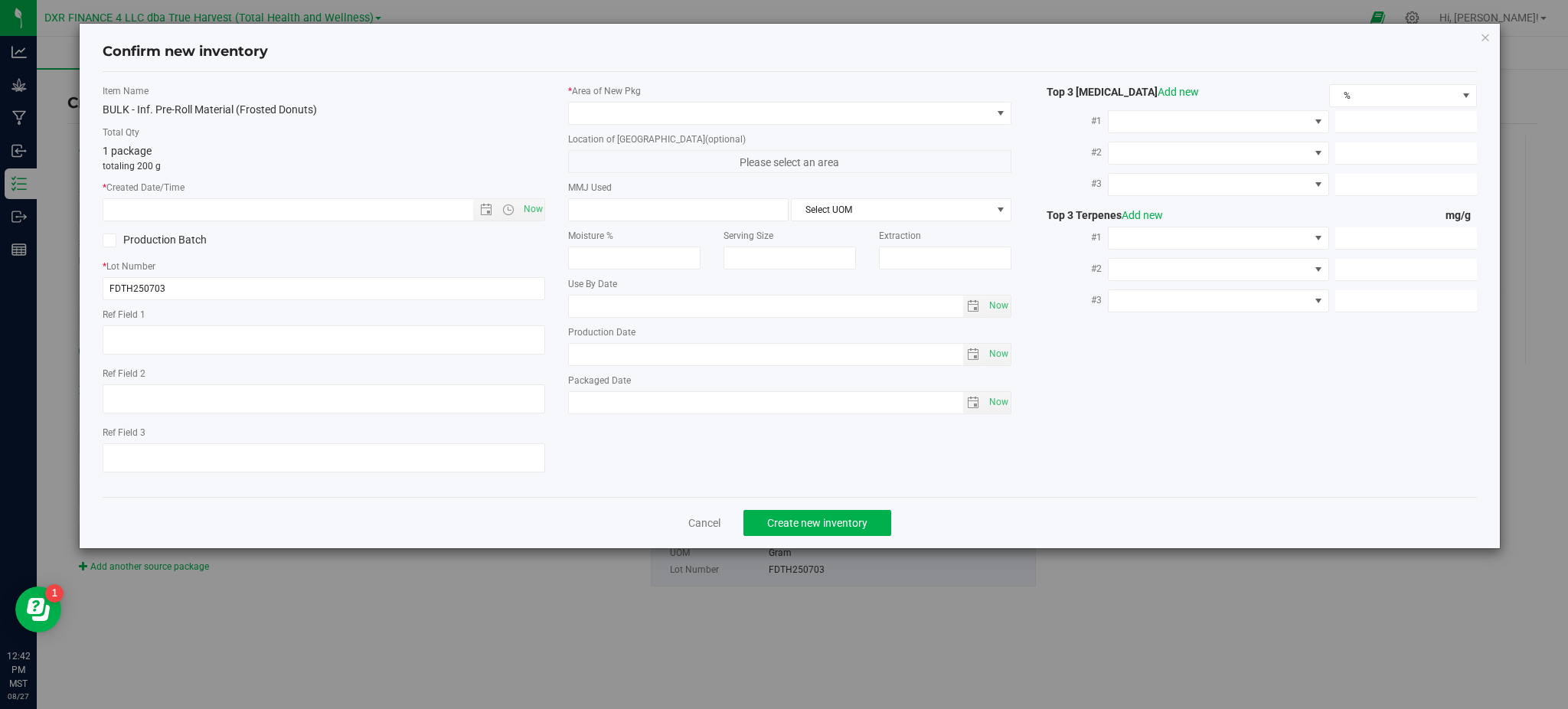
type textarea "[DATE]"
drag, startPoint x: 201, startPoint y: 339, endPoint x: 0, endPoint y: 342, distance: 201.0
click at [0, 346] on div "Confirm new inventory Item Name BULK - Inf. Pre-Roll Material (Frosted Donuts) …" at bounding box center [789, 354] width 1579 height 709
click at [402, 129] on label "Total Qty" at bounding box center [323, 132] width 443 height 14
drag, startPoint x: 239, startPoint y: 209, endPoint x: 261, endPoint y: 206, distance: 22.2
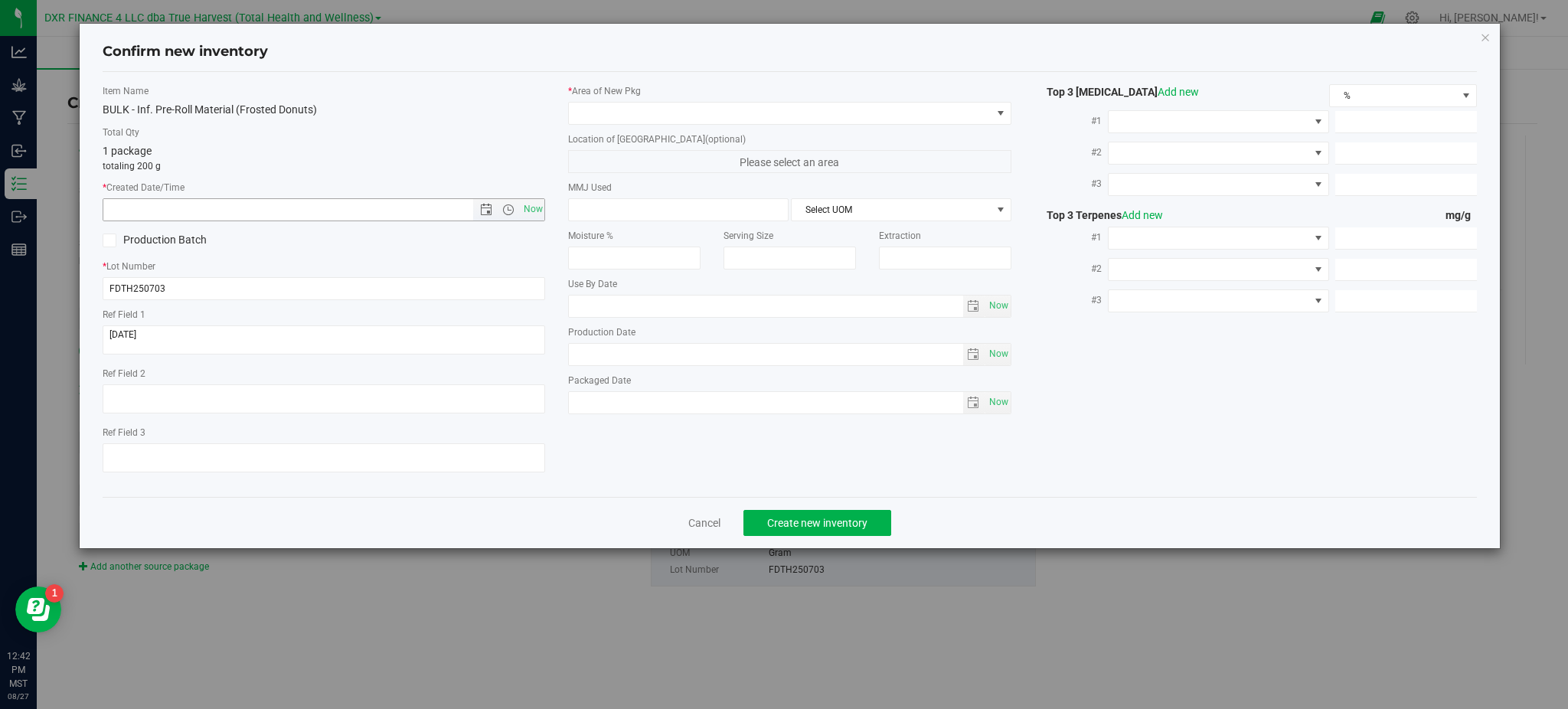
click at [241, 209] on input "text" at bounding box center [300, 209] width 395 height 21
paste input "[DATE]"
type input "8/27/2025 12:42 PM"
drag, startPoint x: 322, startPoint y: 239, endPoint x: 325, endPoint y: 203, distance: 36.1
click at [322, 240] on div "Production Batch" at bounding box center [207, 240] width 233 height 23
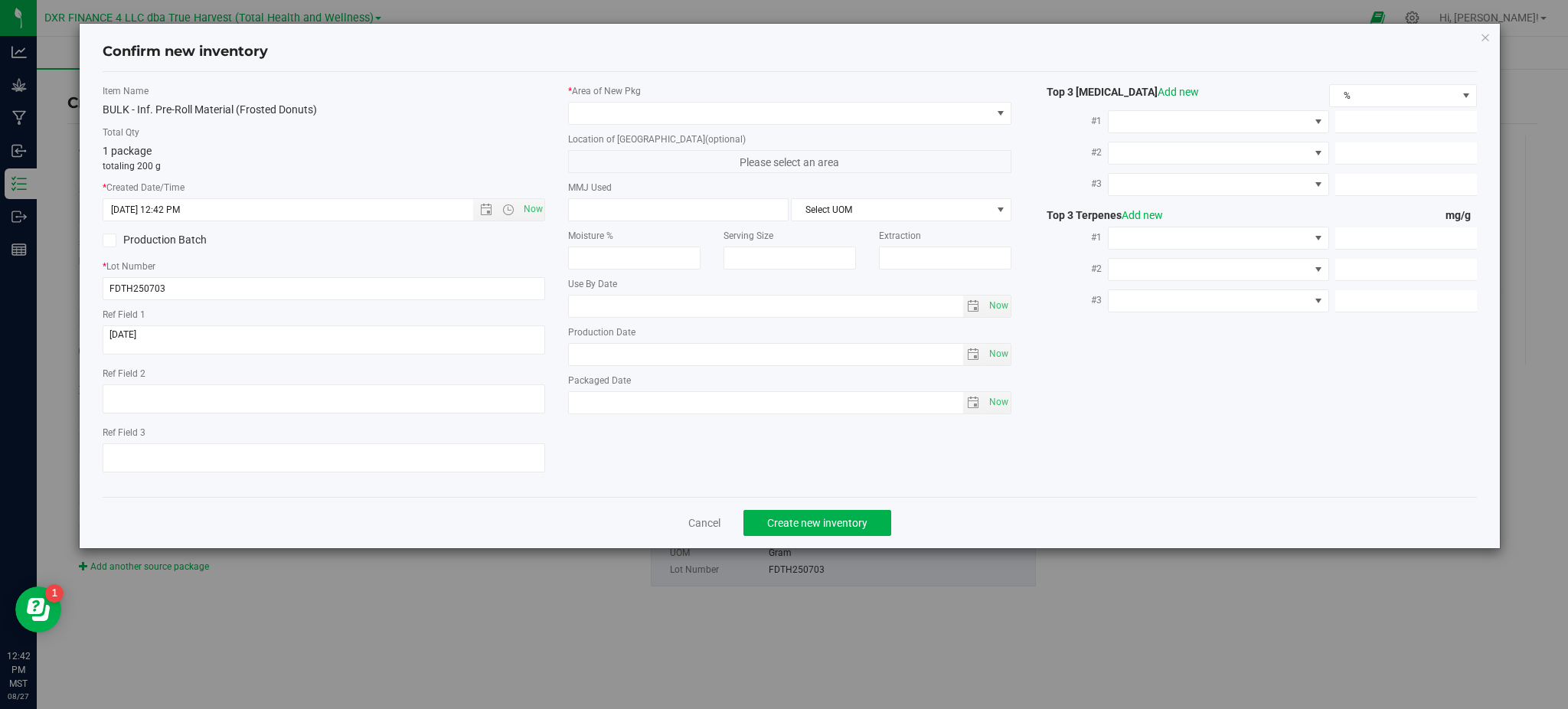
click at [358, 162] on p "totaling 200 g" at bounding box center [323, 166] width 443 height 14
click at [743, 113] on span at bounding box center [780, 113] width 421 height 21
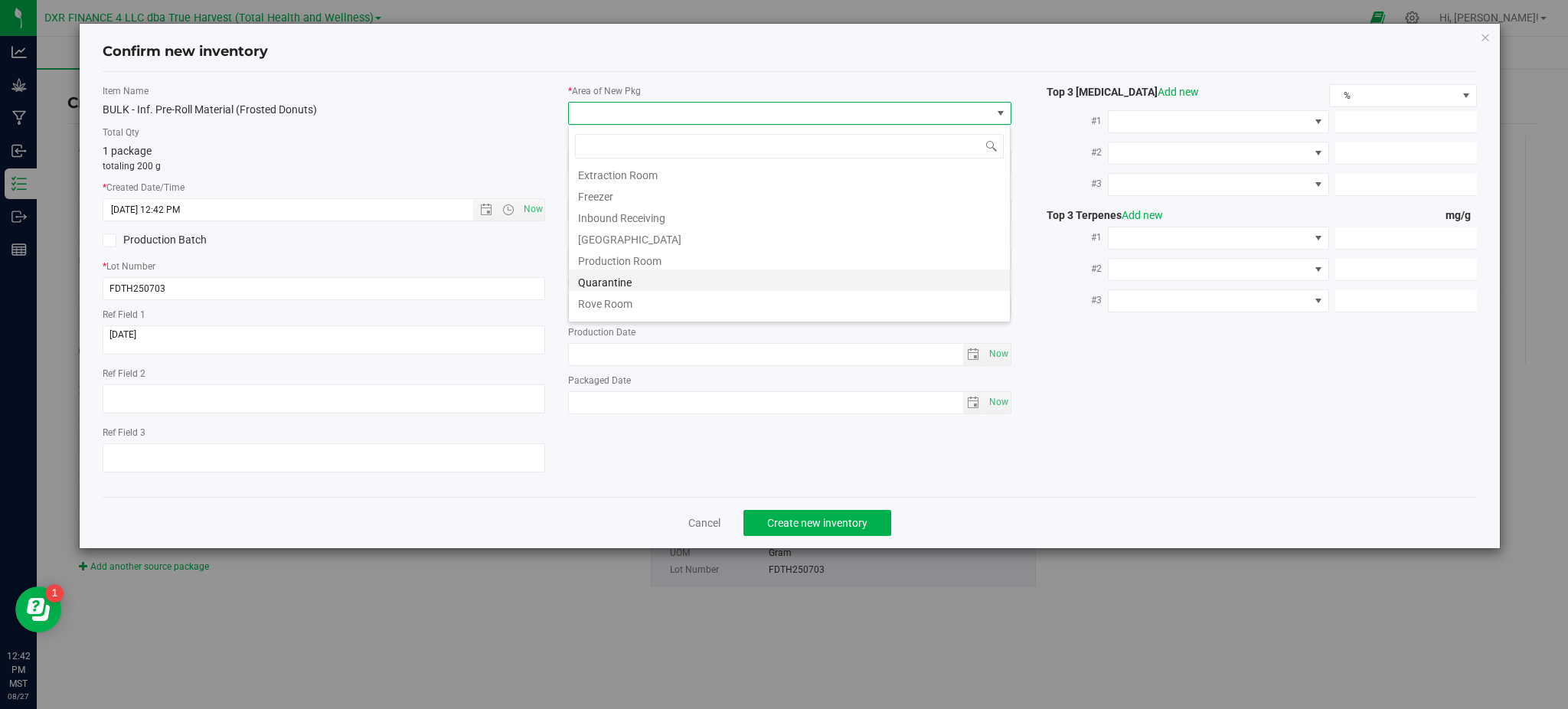
scroll to position [61, 0]
click at [633, 250] on li "Production Room" at bounding box center [789, 244] width 441 height 21
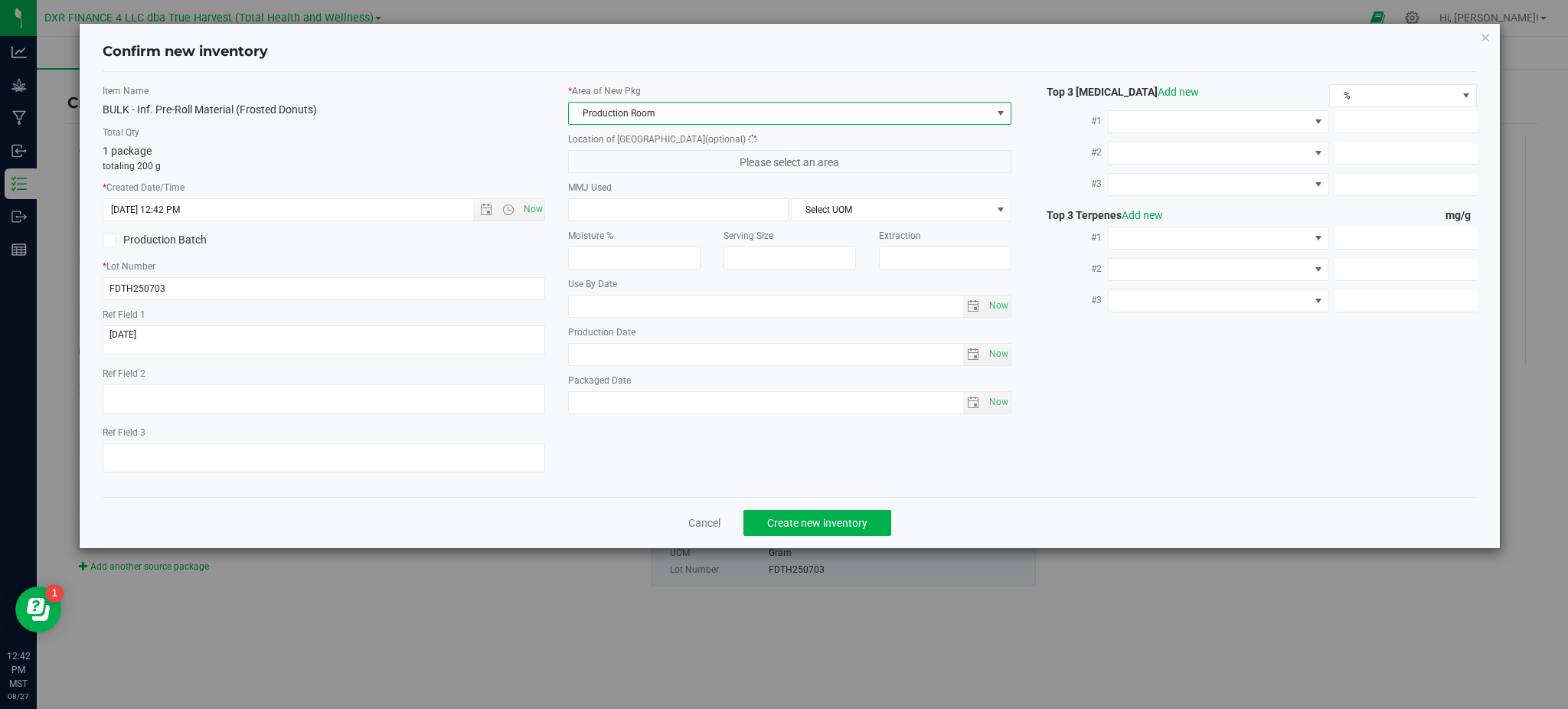
click at [478, 111] on div "BULK - Inf. Pre-Roll Material (Frosted Donuts)" at bounding box center [323, 109] width 443 height 16
click at [439, 100] on div "Item Name BULK - Inf. Pre-Roll Material (Frosted Donuts)" at bounding box center [323, 101] width 443 height 33
click at [818, 529] on span "Create new inventory" at bounding box center [817, 523] width 101 height 12
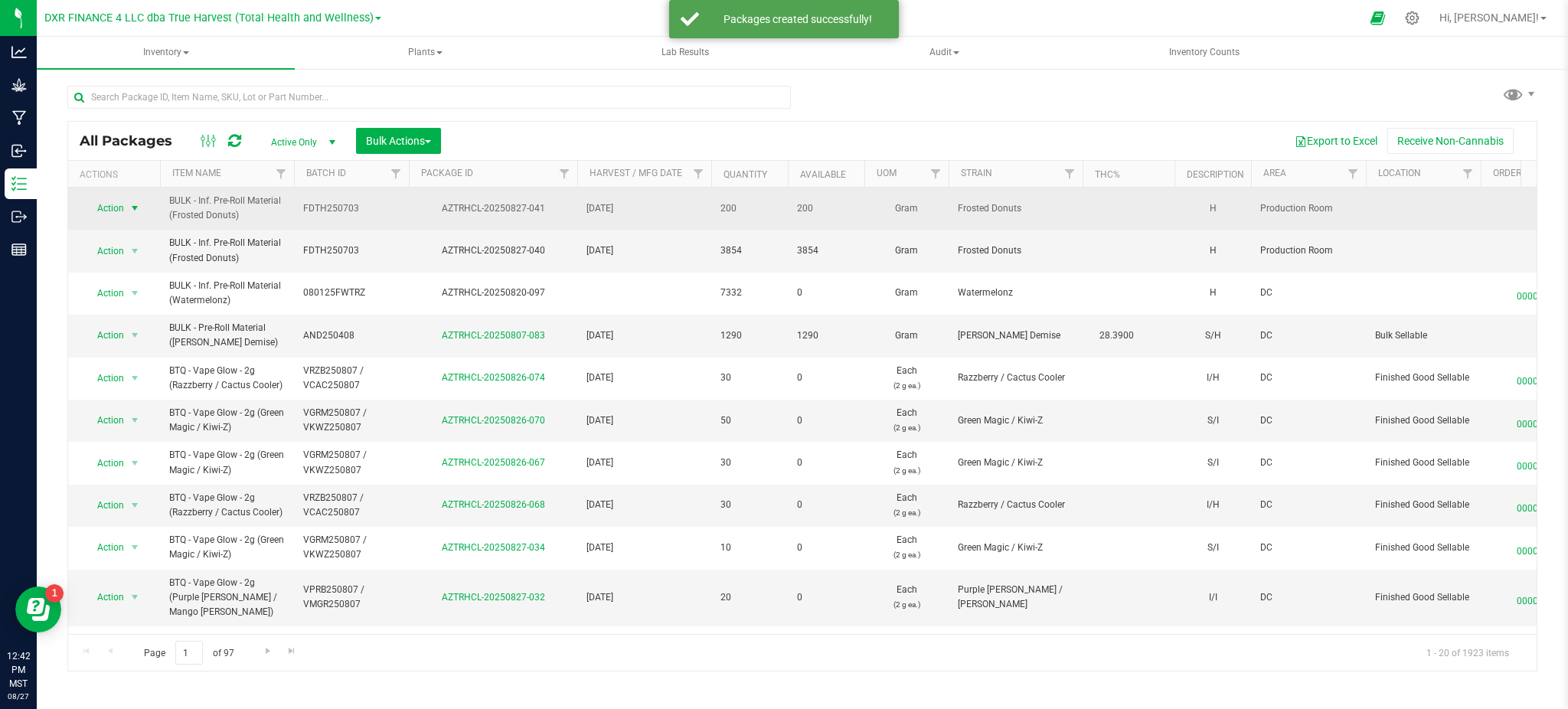
click at [120, 201] on span "Action" at bounding box center [104, 207] width 41 height 21
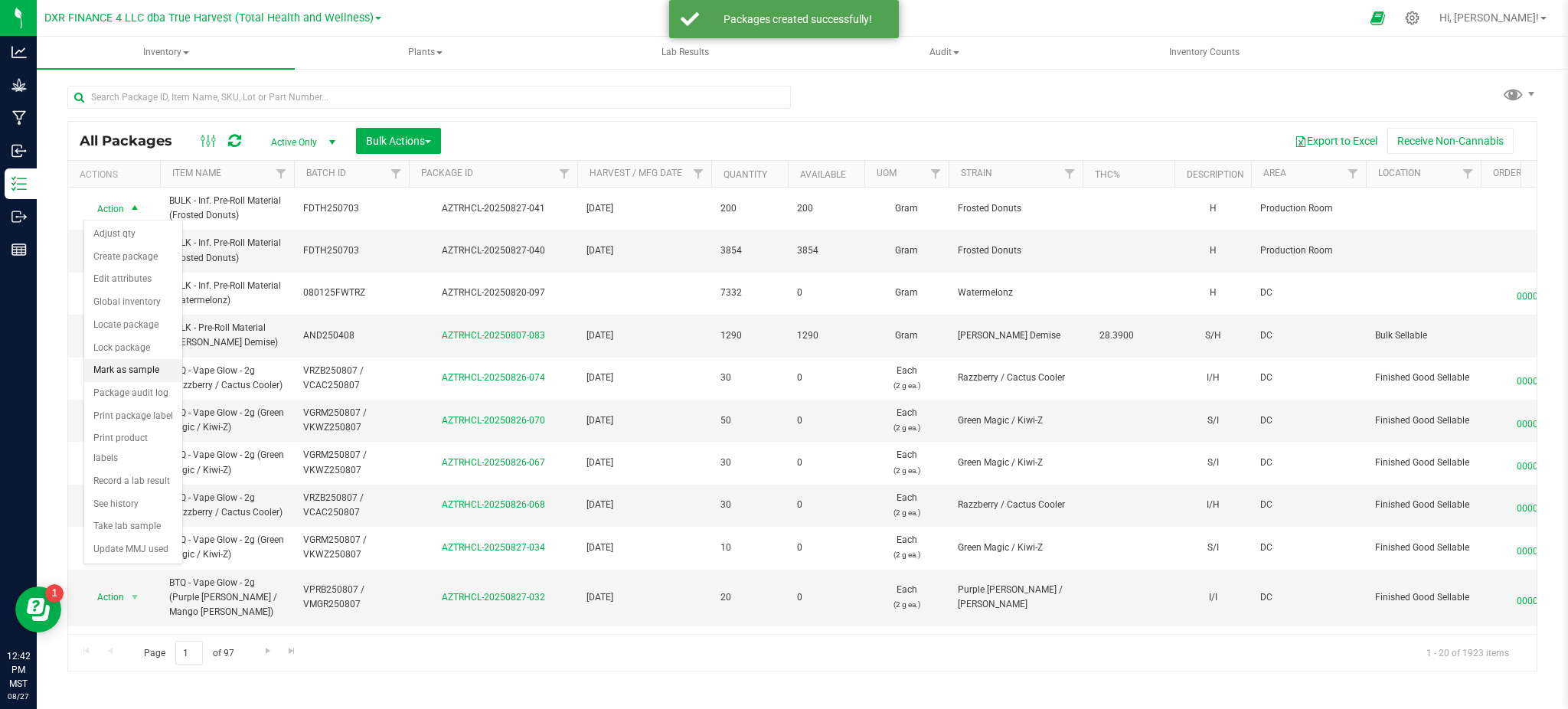
click at [119, 376] on li "Mark as sample" at bounding box center [133, 370] width 98 height 23
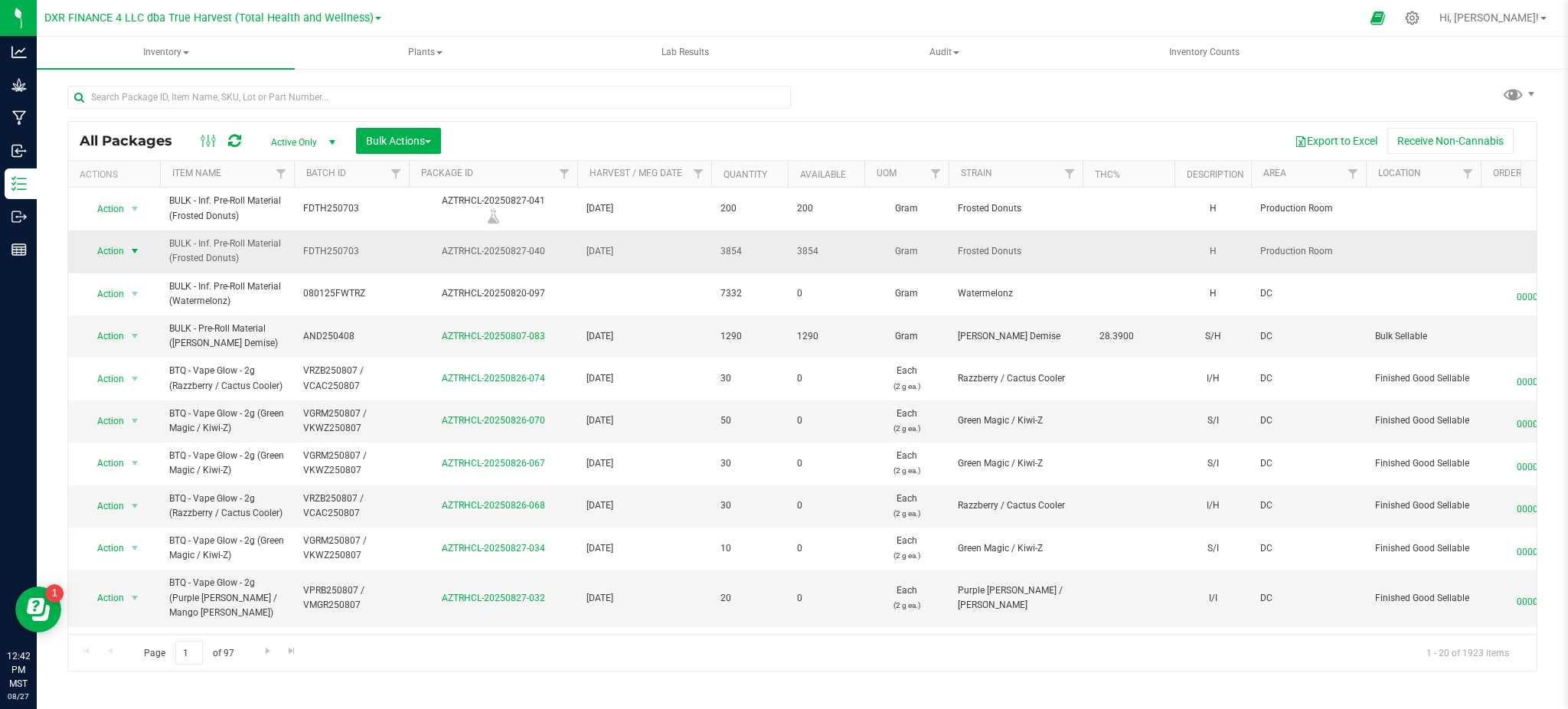
click at [108, 254] on span "Action" at bounding box center [104, 251] width 41 height 21
click at [113, 381] on li "Lock package" at bounding box center [133, 391] width 98 height 23
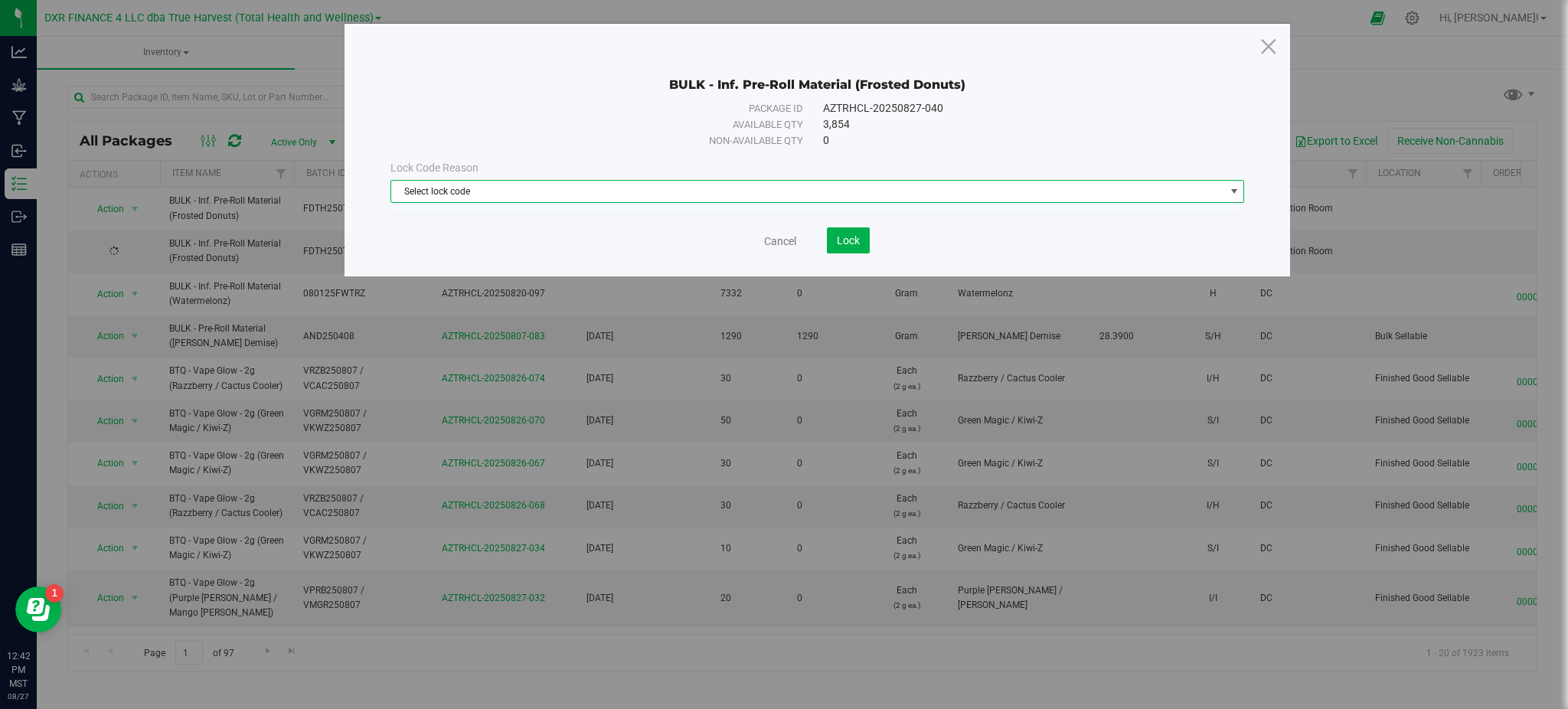
click at [763, 195] on span "Select lock code" at bounding box center [808, 191] width 833 height 21
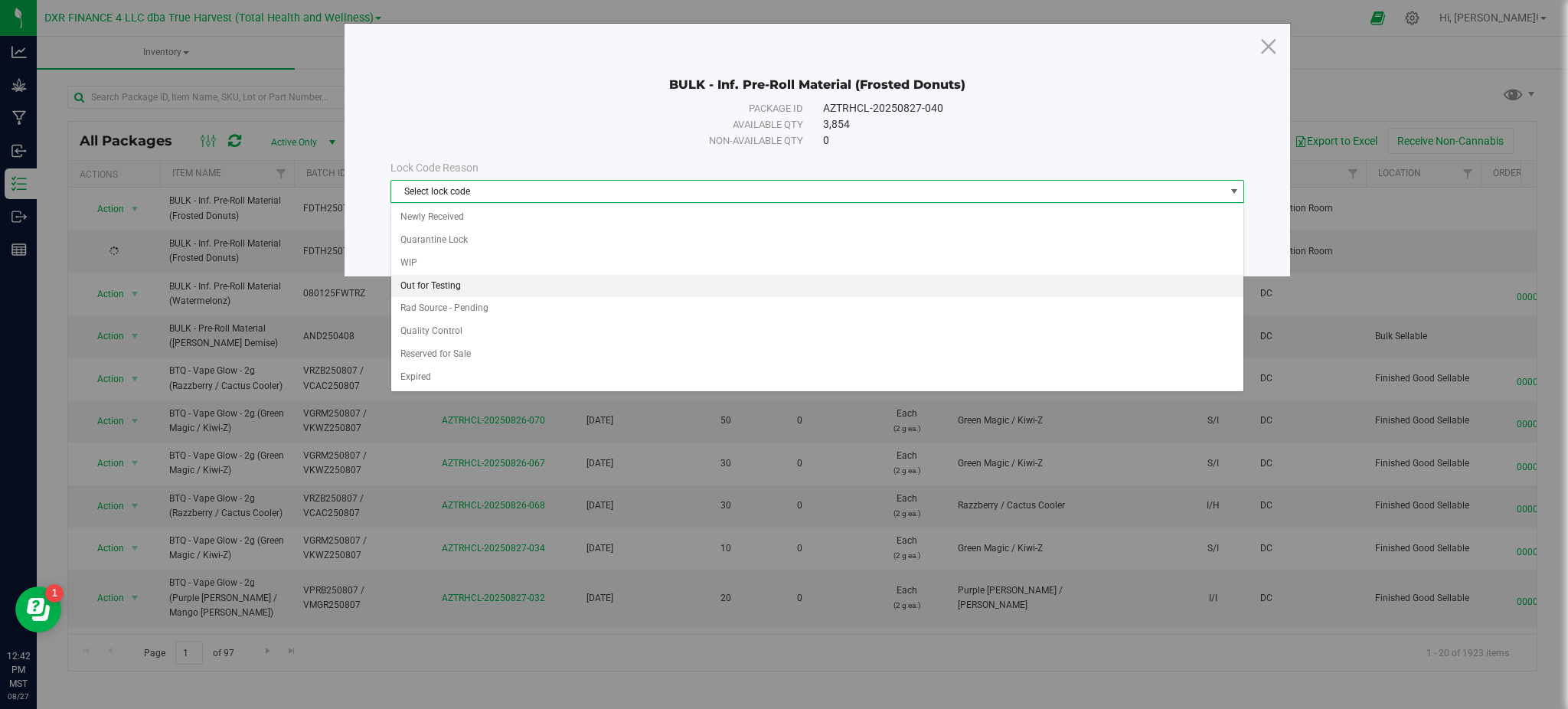
click at [457, 282] on li "Out for Testing" at bounding box center [818, 286] width 853 height 23
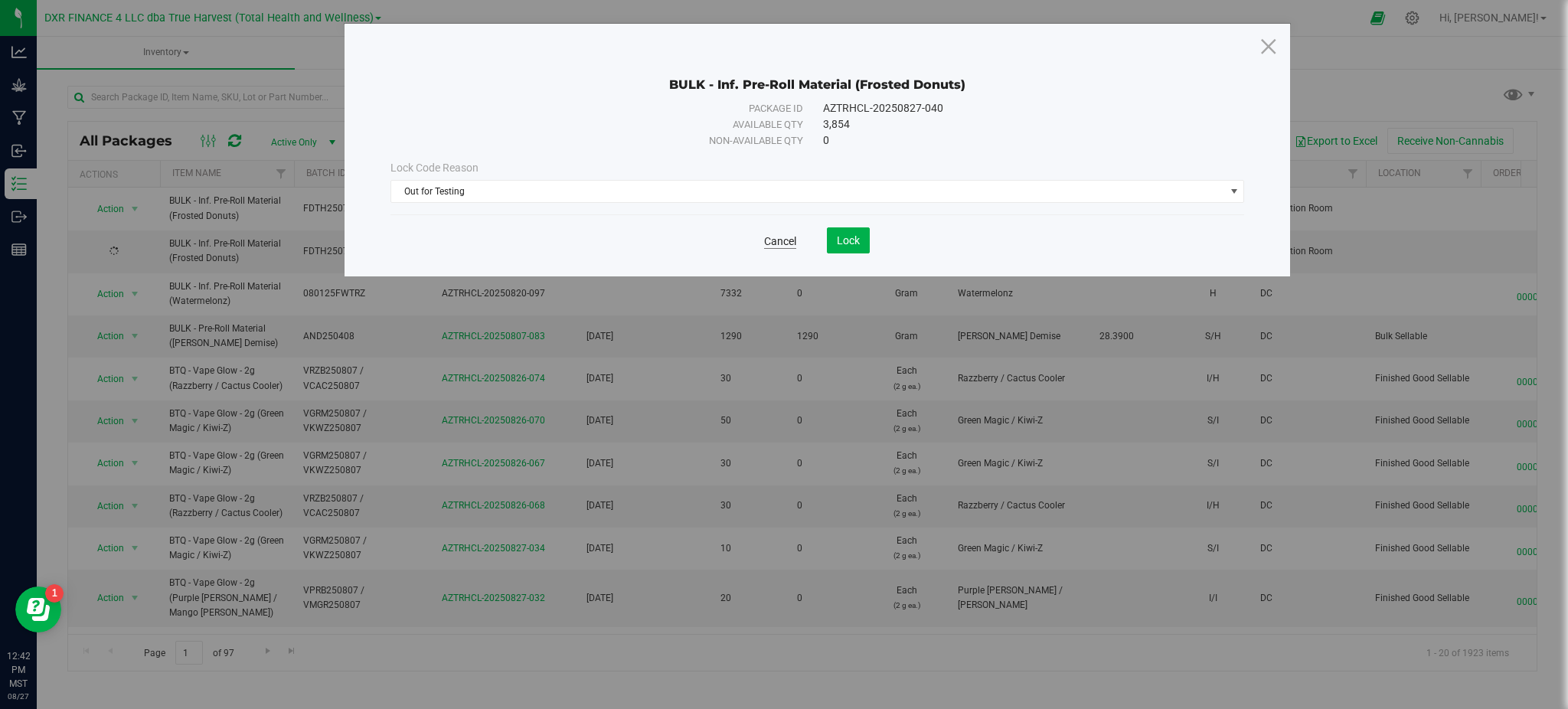
drag, startPoint x: 909, startPoint y: 244, endPoint x: 794, endPoint y: 245, distance: 115.0
click at [905, 245] on div "Cancel Lock" at bounding box center [817, 240] width 854 height 26
click at [848, 239] on span "Lock" at bounding box center [848, 241] width 23 height 12
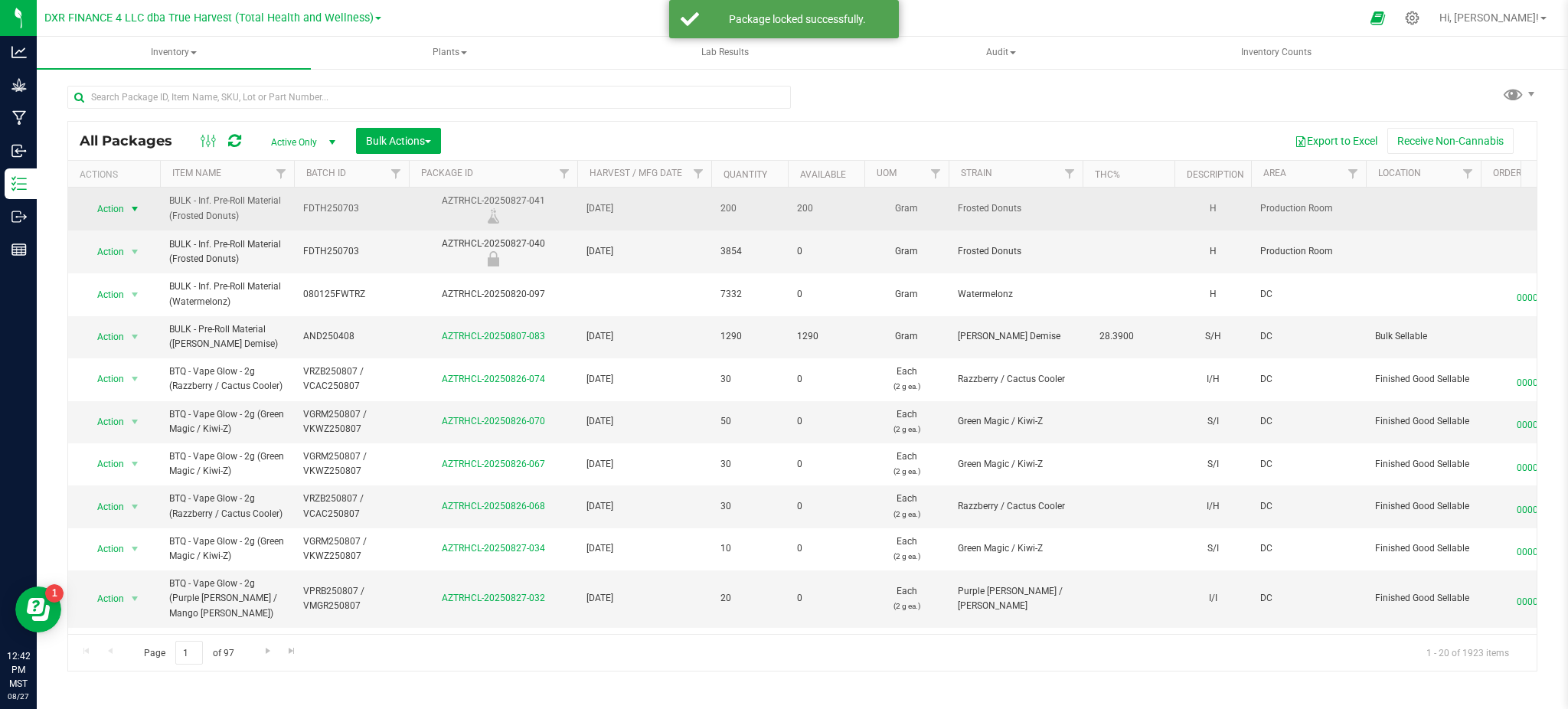
click at [123, 207] on span "Action" at bounding box center [104, 208] width 41 height 21
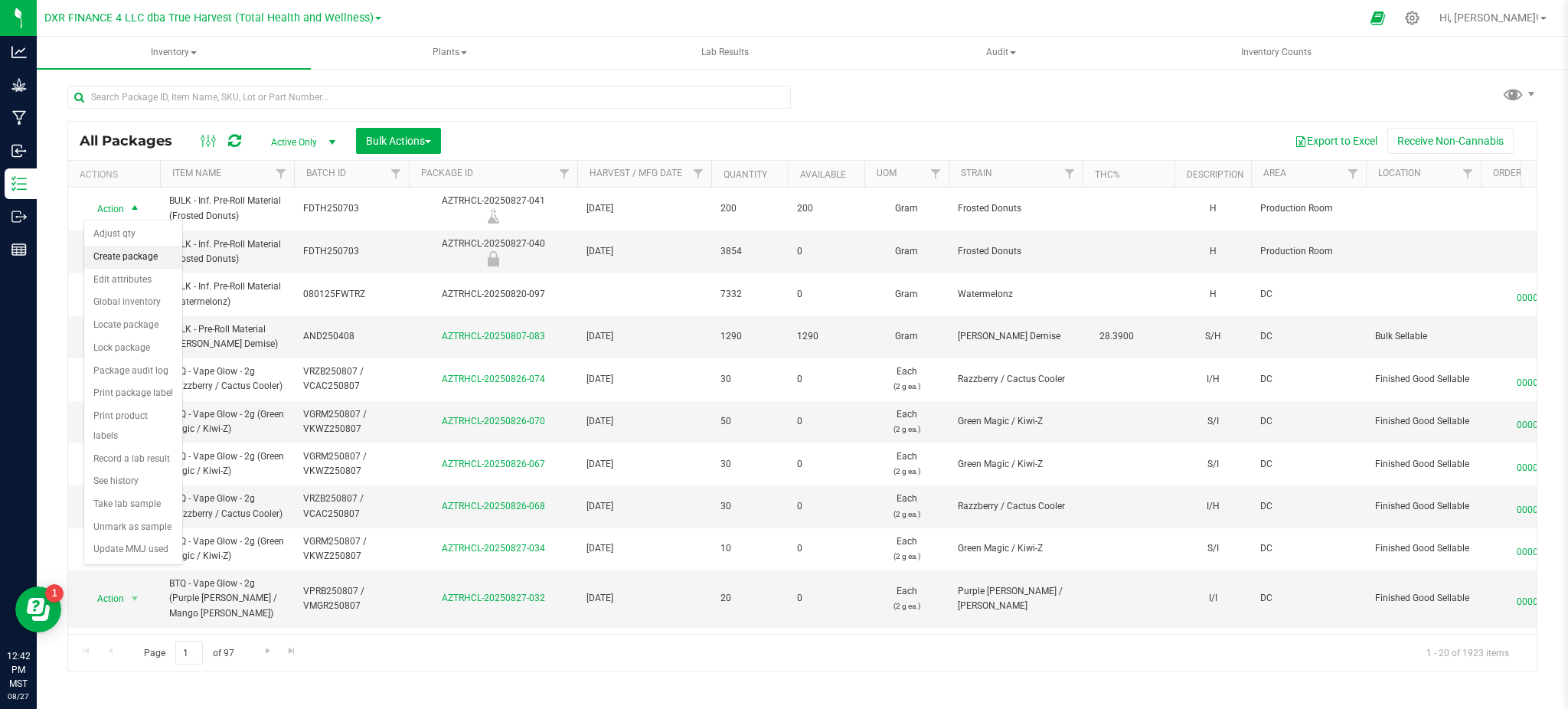
click at [124, 259] on li "Create package" at bounding box center [133, 257] width 98 height 23
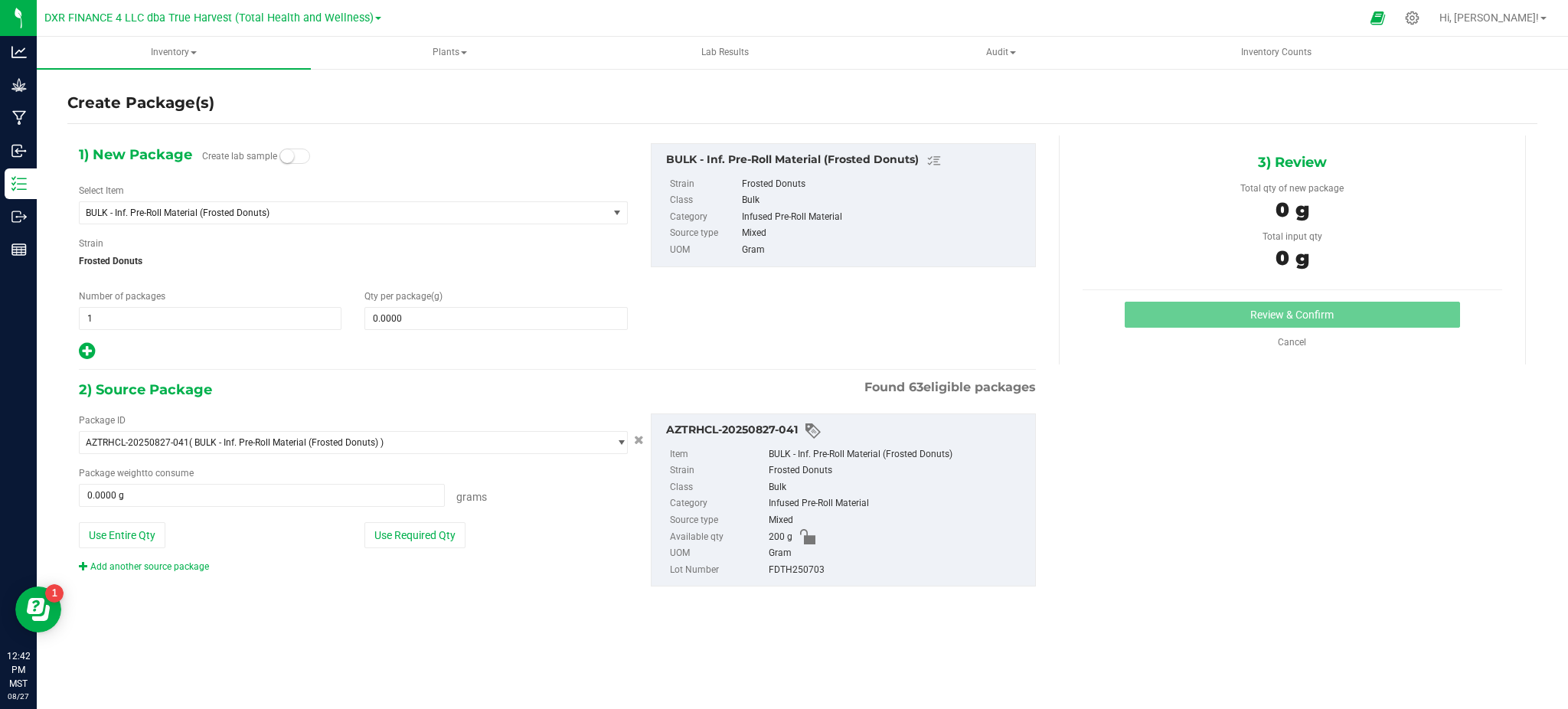
click at [282, 154] on small at bounding box center [287, 156] width 14 height 14
click at [228, 255] on span "Frosted Donuts" at bounding box center [352, 261] width 549 height 23
click at [306, 214] on span "BULK - Inf. Pre-Roll Material (Frosted Donuts)" at bounding box center [333, 212] width 496 height 11
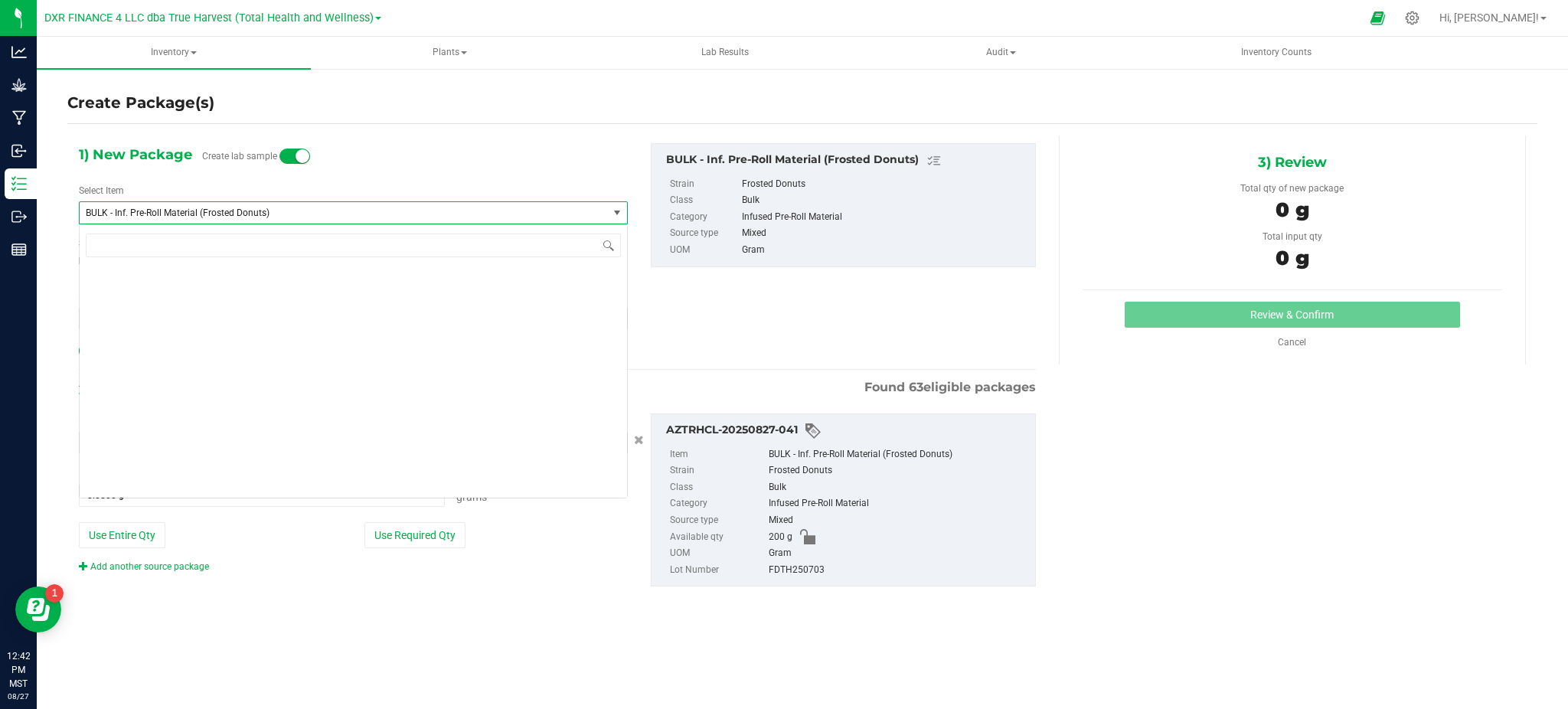
scroll to position [11853, 0]
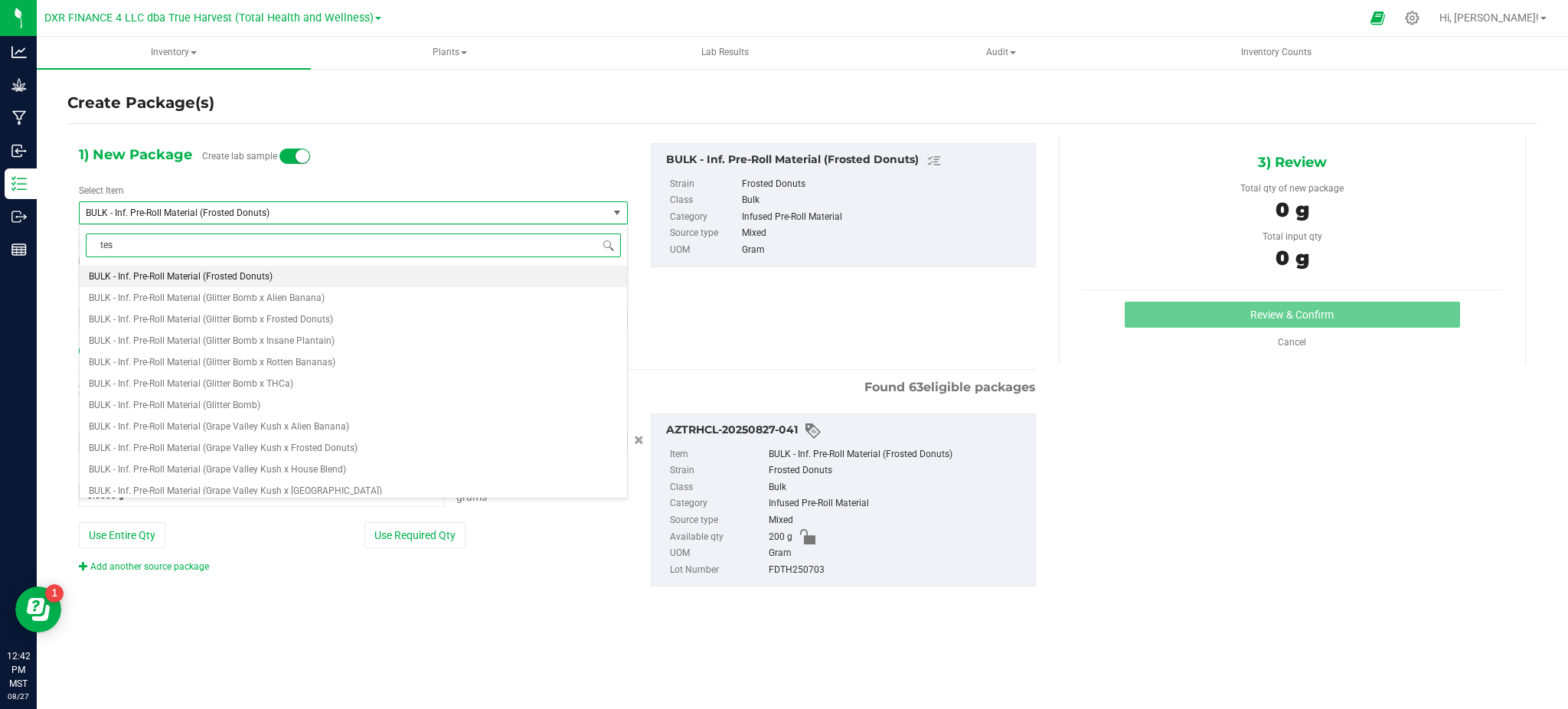
type input "test"
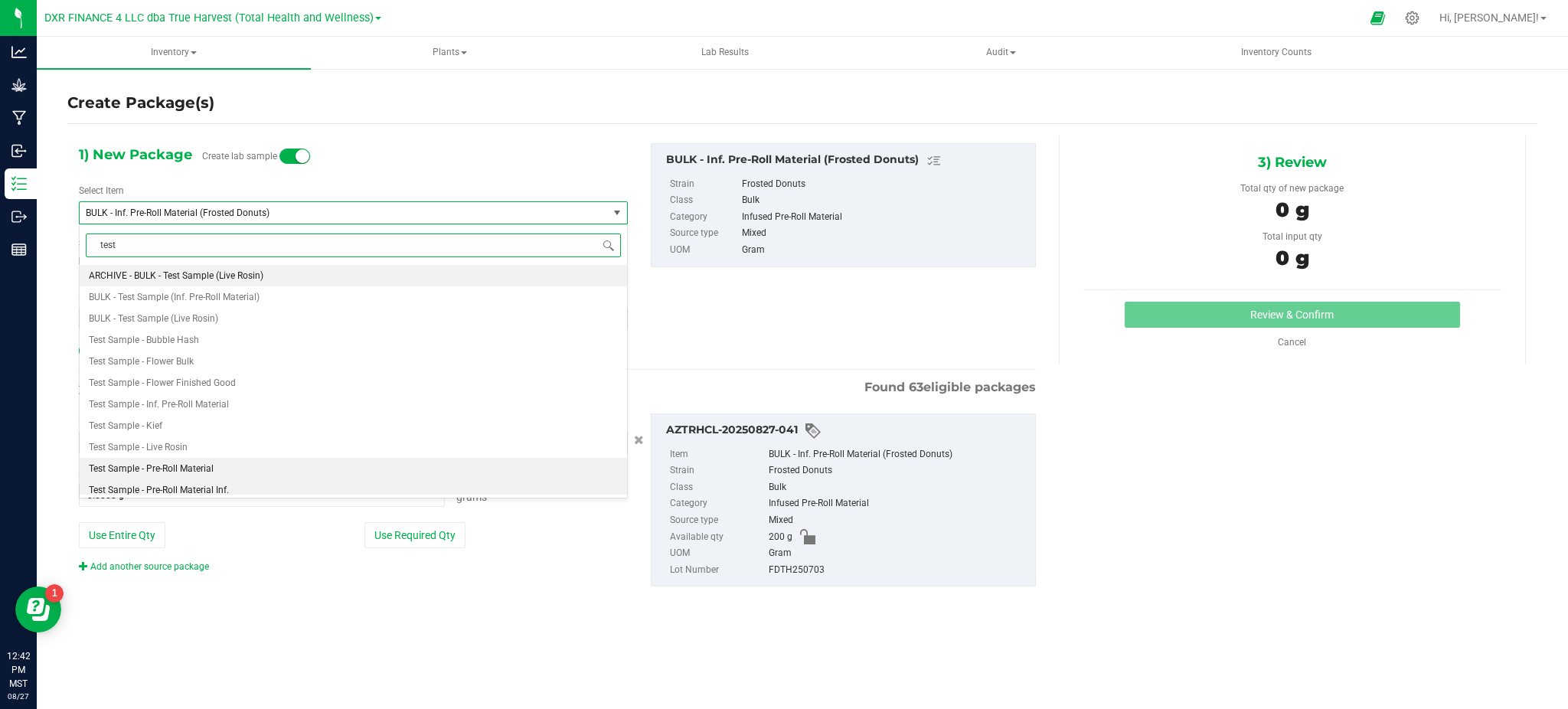
scroll to position [70, 0]
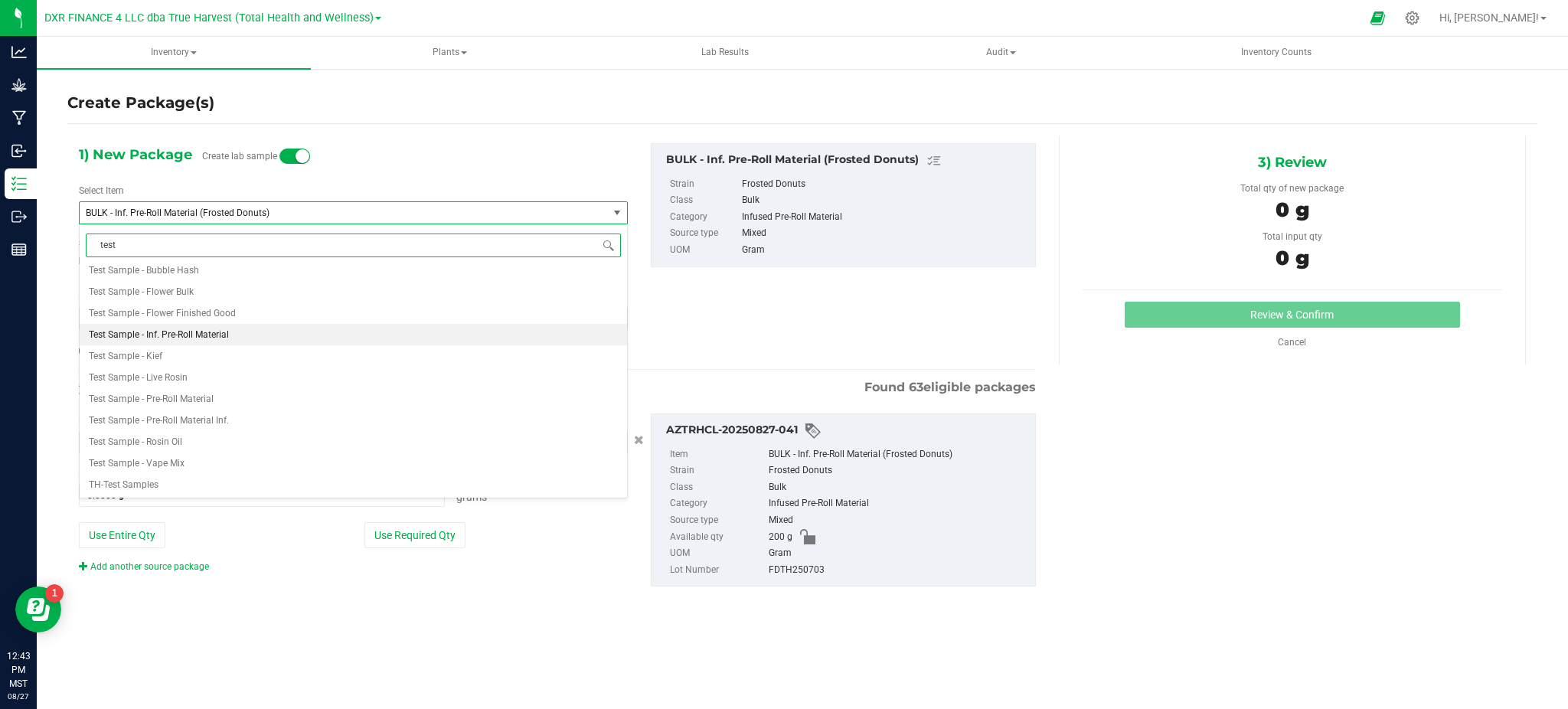
click at [155, 337] on span "Test Sample - Inf. Pre-Roll Material" at bounding box center [159, 334] width 140 height 11
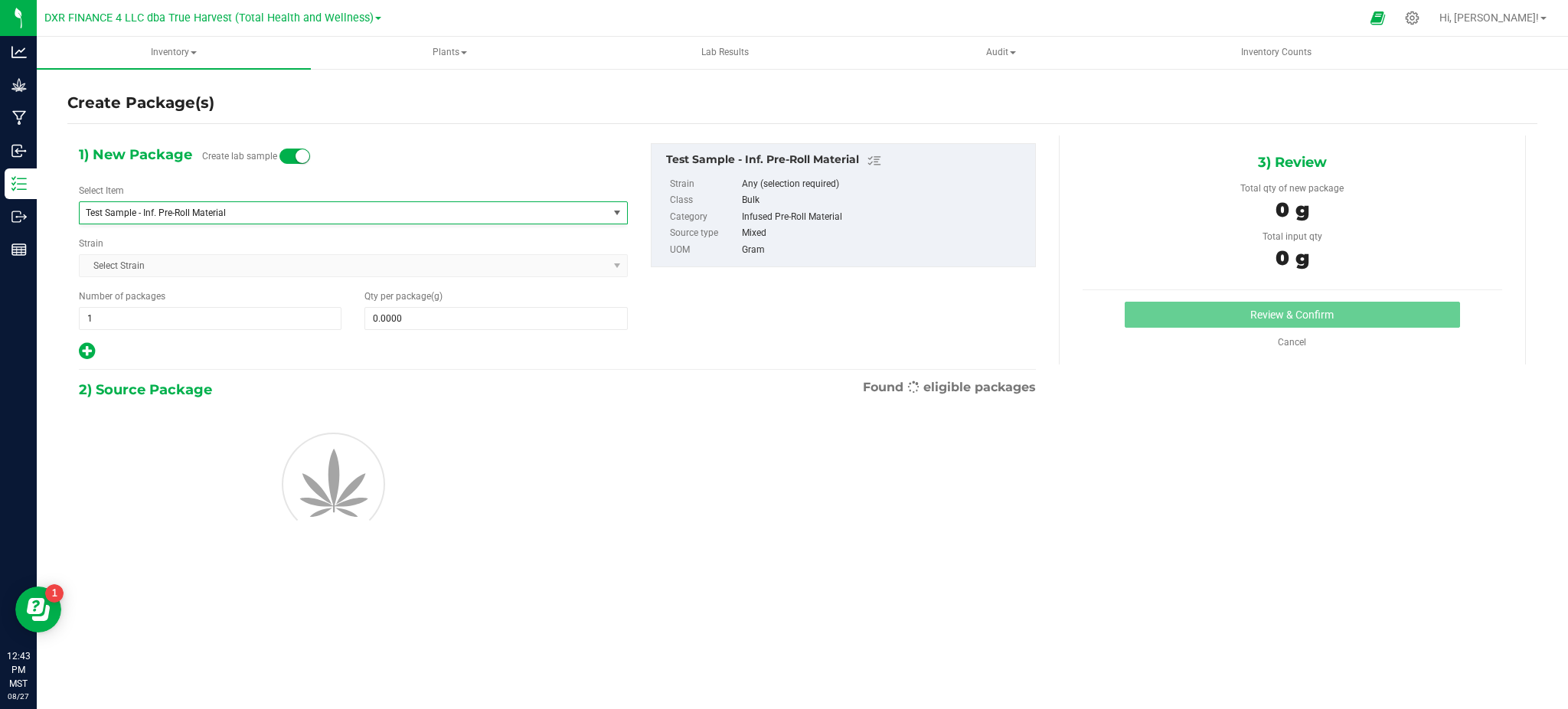
type input "0.0000"
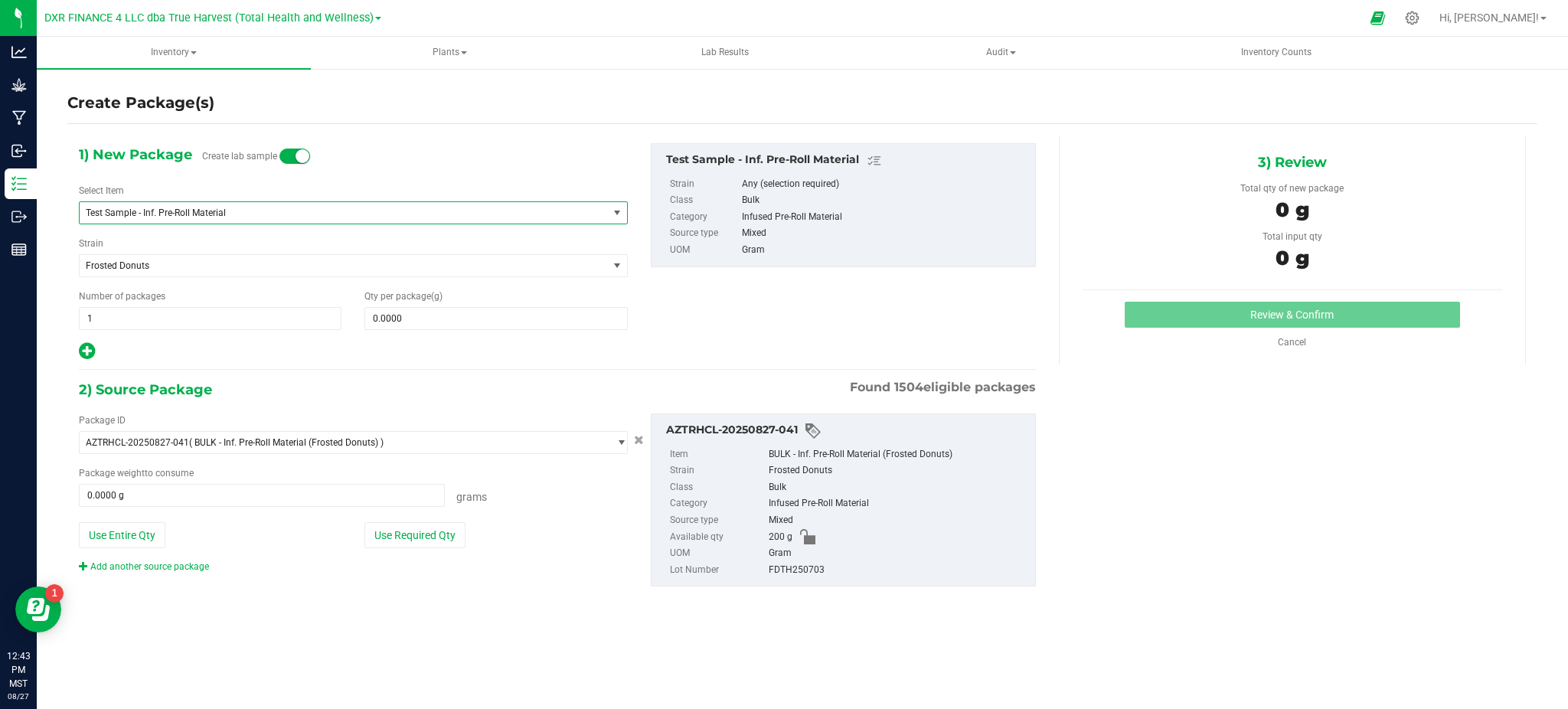
click at [302, 362] on div at bounding box center [352, 351] width 549 height 20
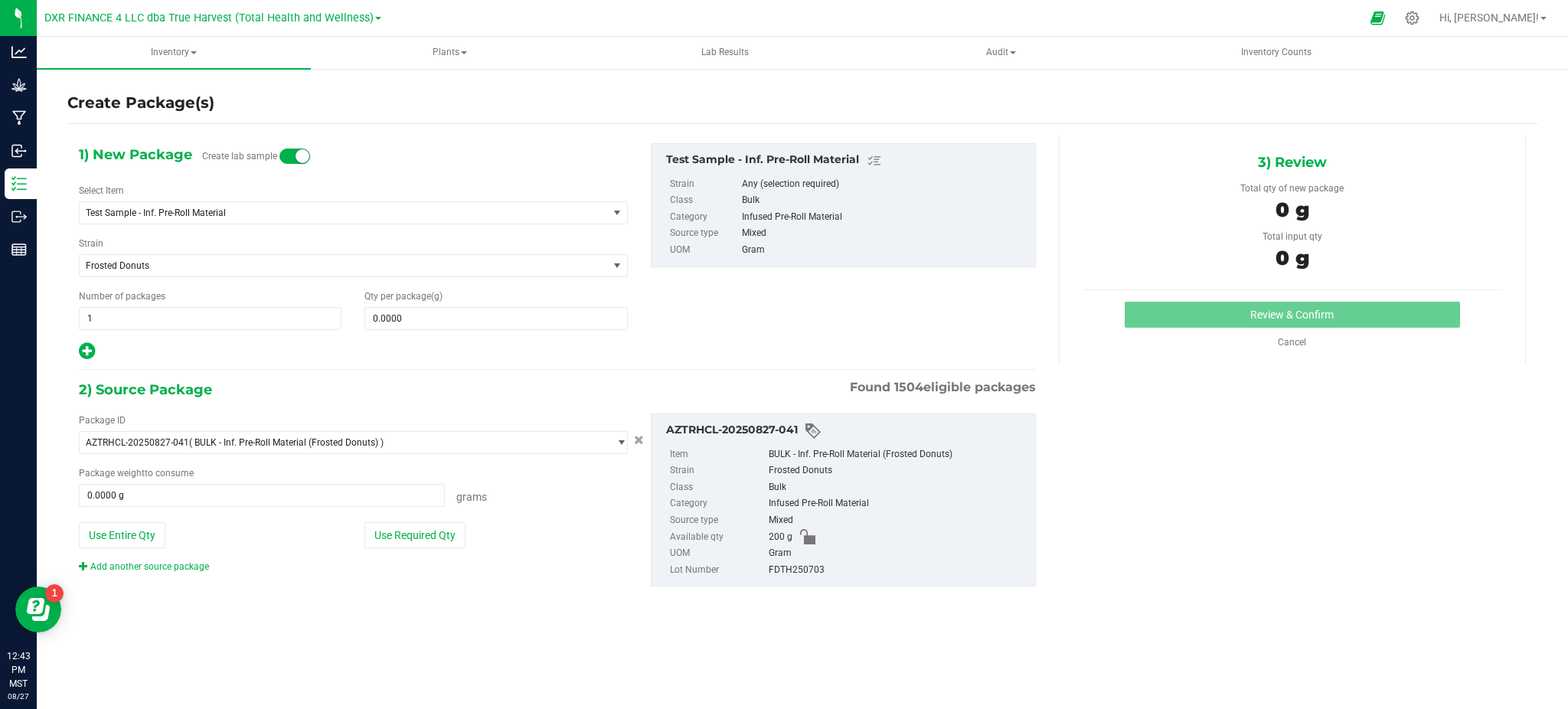
click at [435, 304] on div "Qty per package (g) 0.0000 0" at bounding box center [496, 310] width 286 height 41
click at [431, 317] on span at bounding box center [496, 318] width 263 height 23
type input "15"
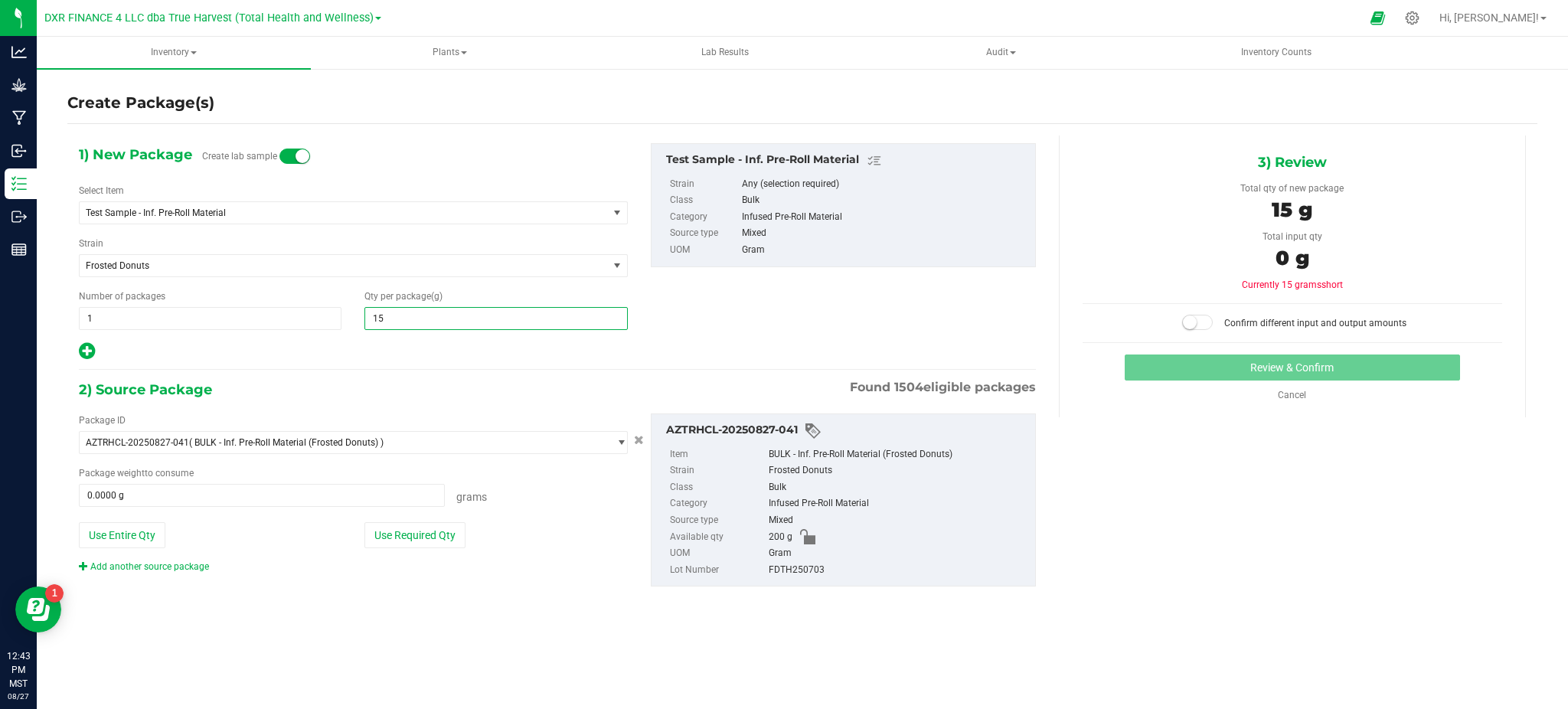
type input "15.0000"
click at [339, 359] on div at bounding box center [352, 351] width 549 height 20
click at [404, 538] on button "Use Required Qty" at bounding box center [415, 535] width 101 height 26
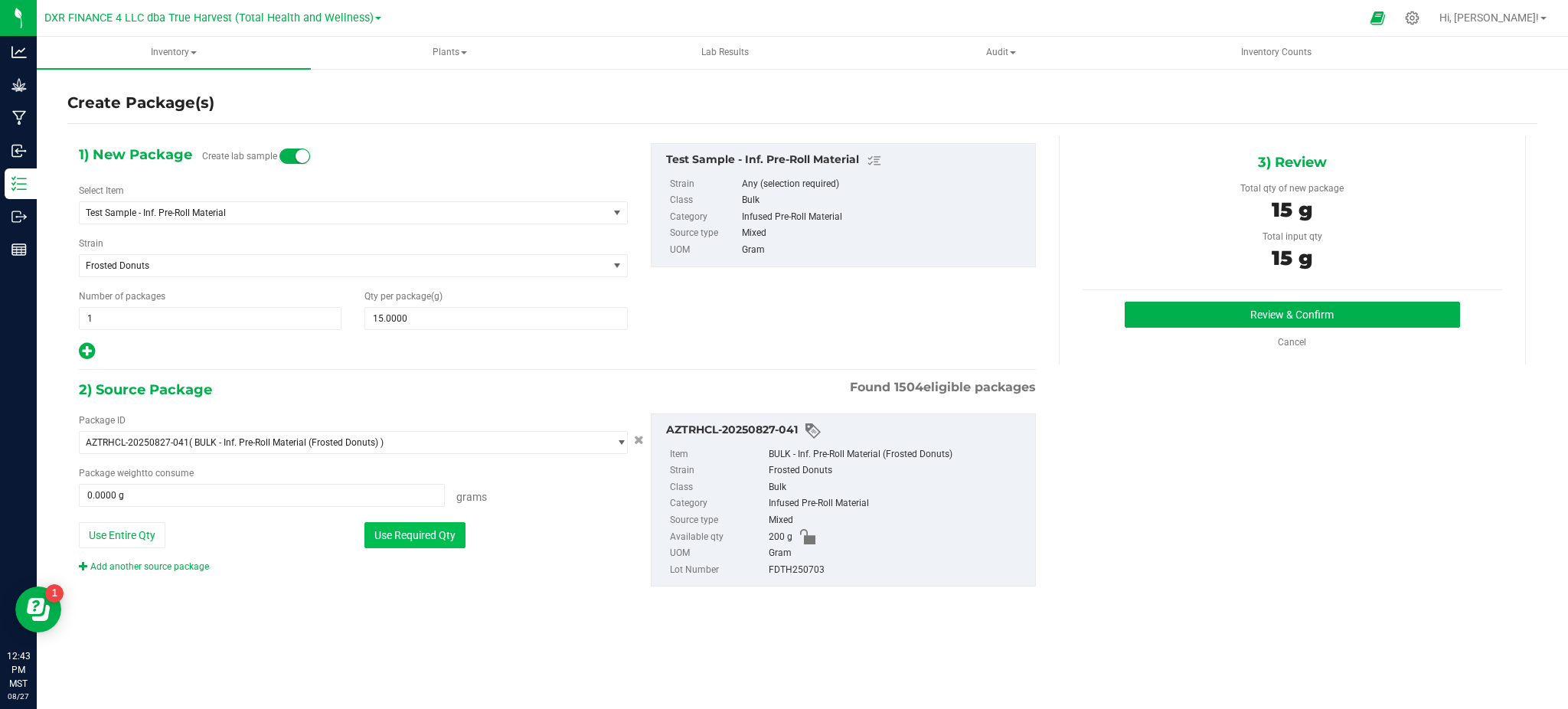
type input "15.0000 g"
click at [1177, 514] on div "1) New Package Create lab sample Select Item Test Sample - Inf. Pre-Roll Materi…" at bounding box center [802, 377] width 1470 height 484
click at [1221, 302] on button "Review & Confirm" at bounding box center [1292, 315] width 335 height 26
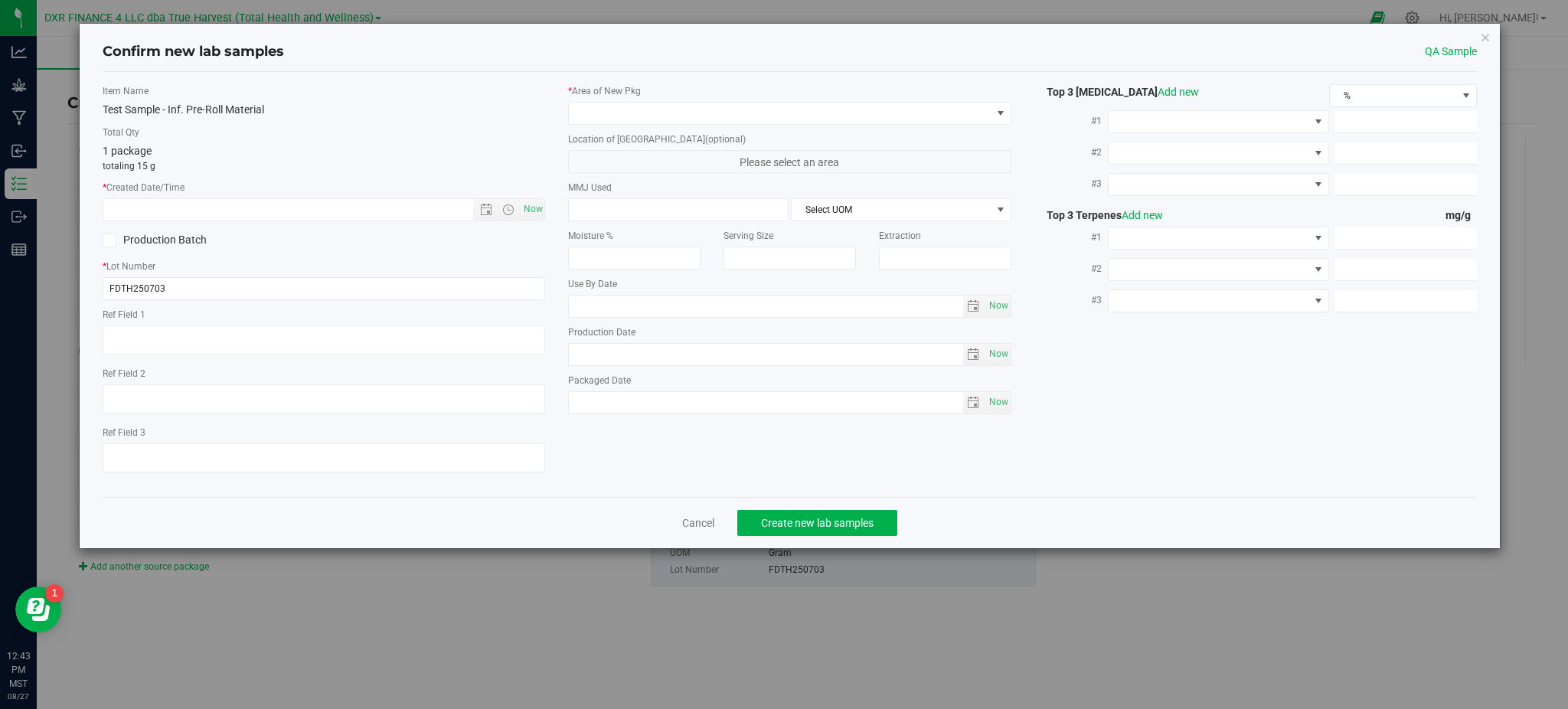
type textarea "[DATE]"
drag, startPoint x: 183, startPoint y: 349, endPoint x: 0, endPoint y: 375, distance: 184.8
click at [0, 375] on div "Confirm new lab samples QA Sample Item Name Test Sample - Inf. Pre-Roll Materia…" at bounding box center [789, 354] width 1579 height 709
click at [256, 196] on div "* Created Date/Time Now" at bounding box center [323, 201] width 443 height 41
click at [266, 216] on input "text" at bounding box center [300, 209] width 395 height 21
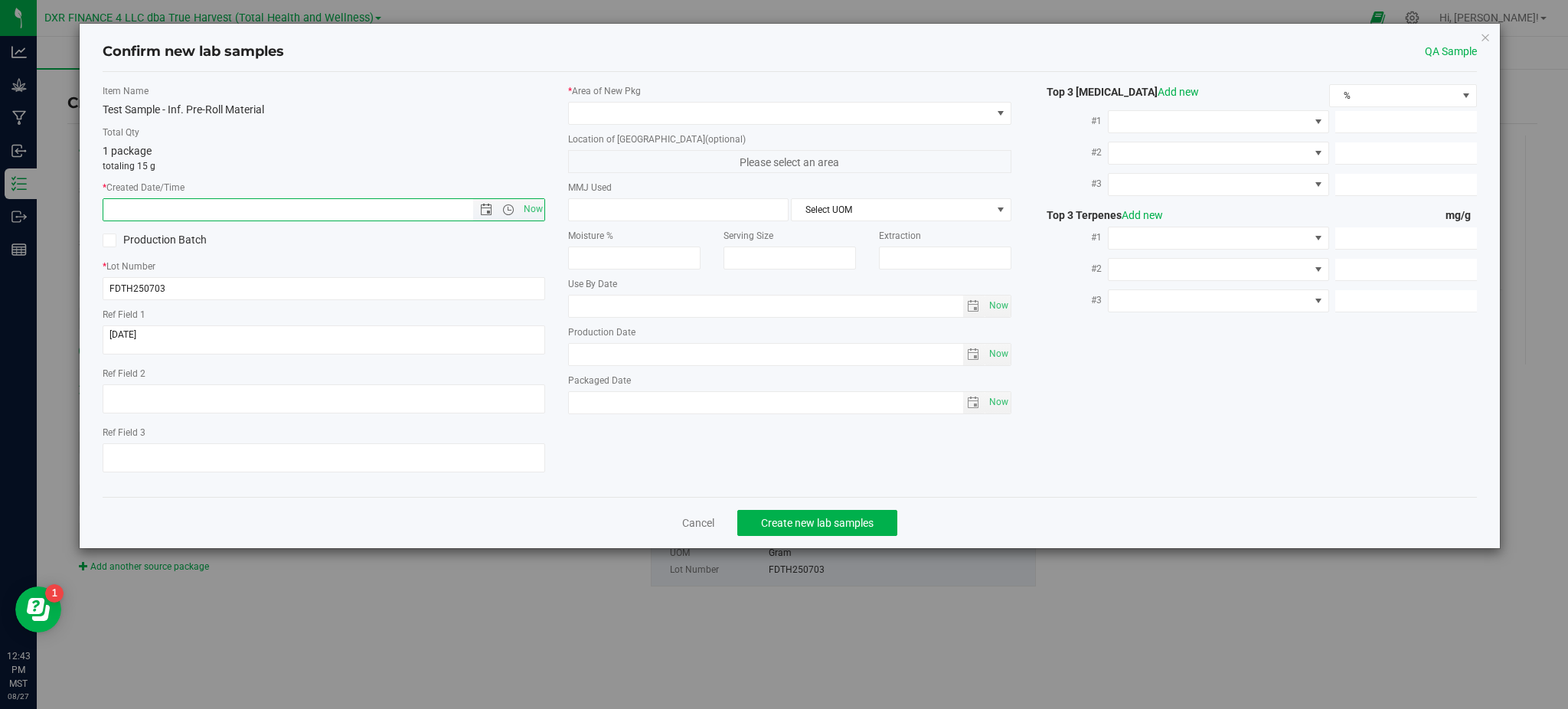
paste input "[DATE]"
type input "8/27/2025 12:43 PM"
click at [301, 166] on p "totaling 15 g" at bounding box center [323, 166] width 443 height 14
click at [717, 125] on div "* Area of New Pkg Location of New Pkg (optional) Please select an area MMJ Used…" at bounding box center [789, 253] width 466 height 338
click at [719, 117] on span at bounding box center [780, 113] width 421 height 21
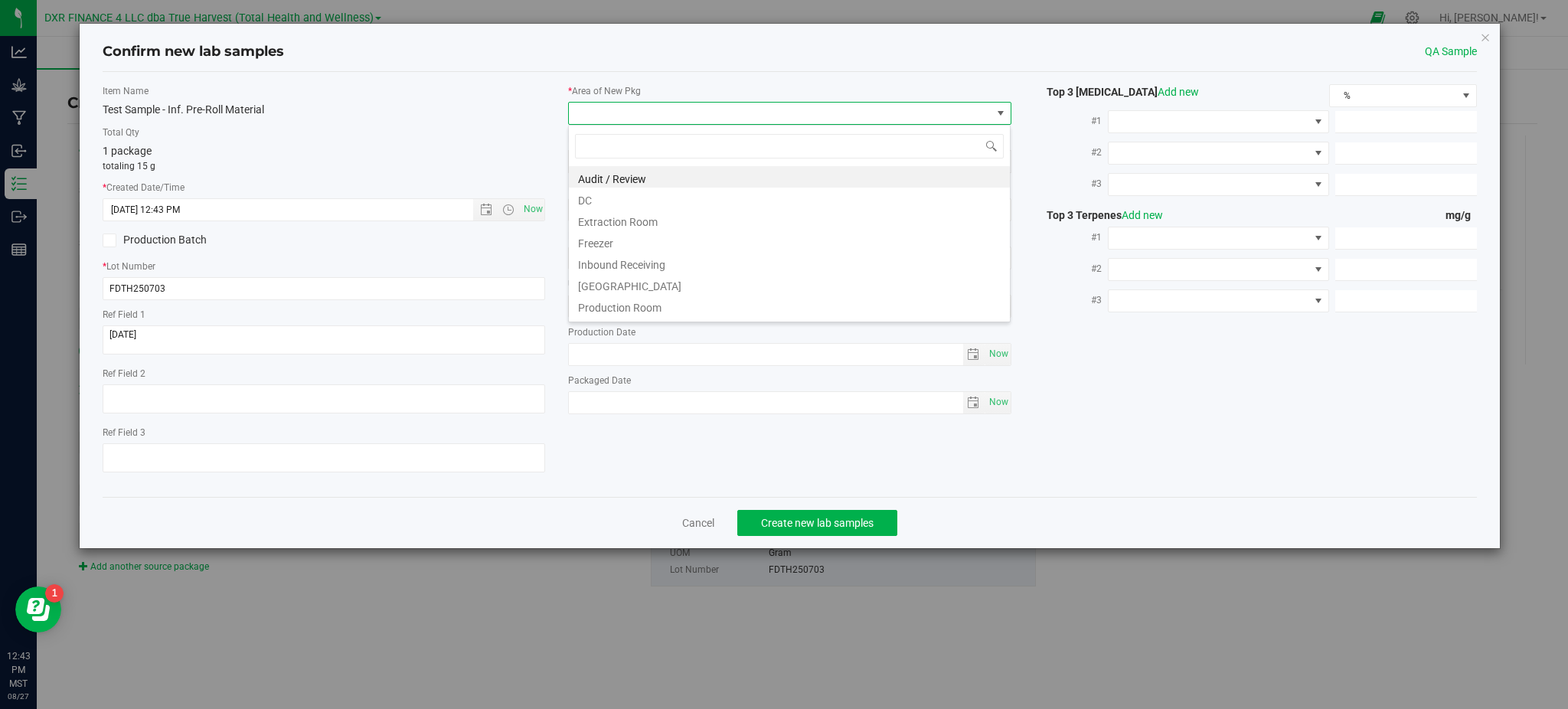
scroll to position [23, 443]
click at [624, 196] on li "DC" at bounding box center [789, 198] width 441 height 21
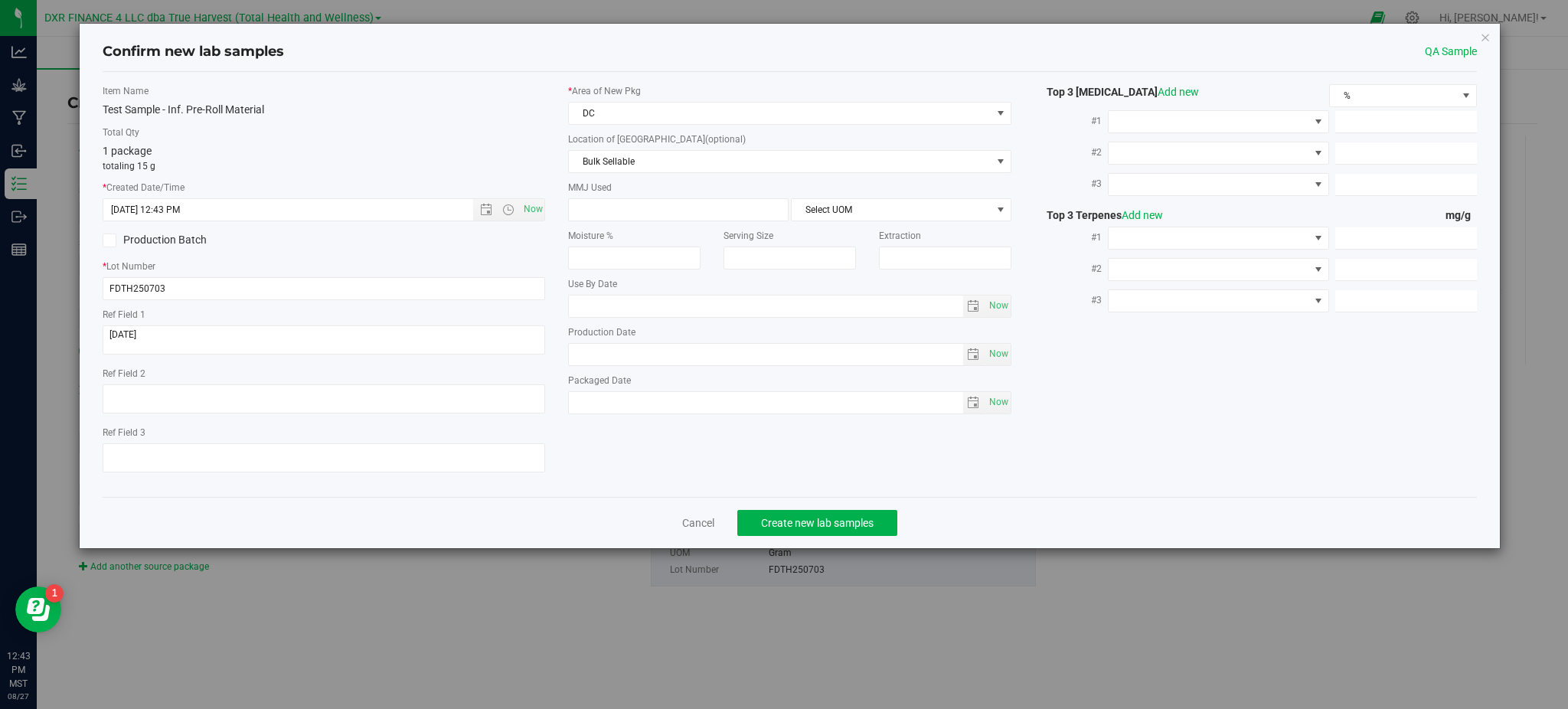
click at [531, 133] on label "Total Qty" at bounding box center [323, 132] width 443 height 14
drag, startPoint x: 608, startPoint y: 104, endPoint x: 625, endPoint y: 119, distance: 22.7
click at [610, 103] on span "DC" at bounding box center [780, 113] width 421 height 21
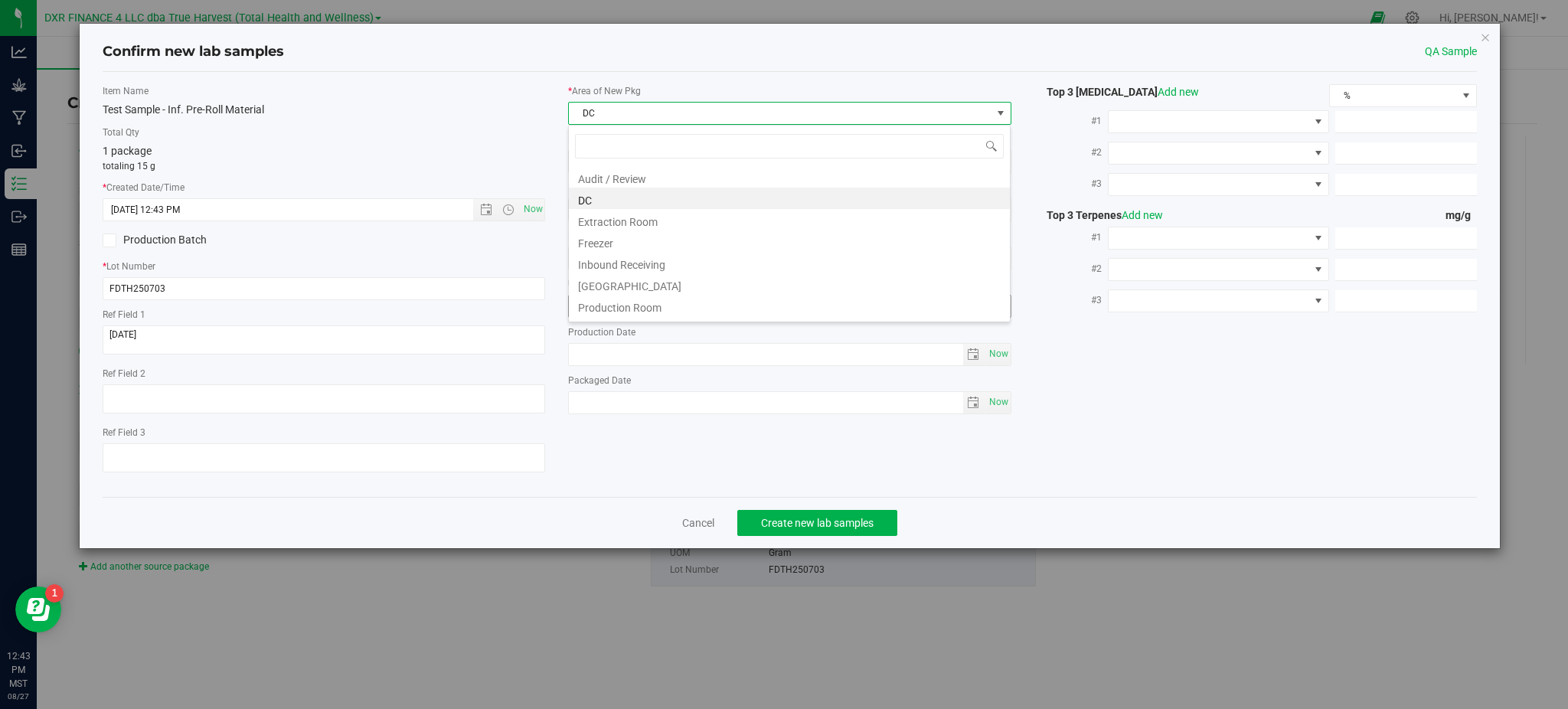
click at [637, 305] on li "Production Room" at bounding box center [789, 305] width 441 height 21
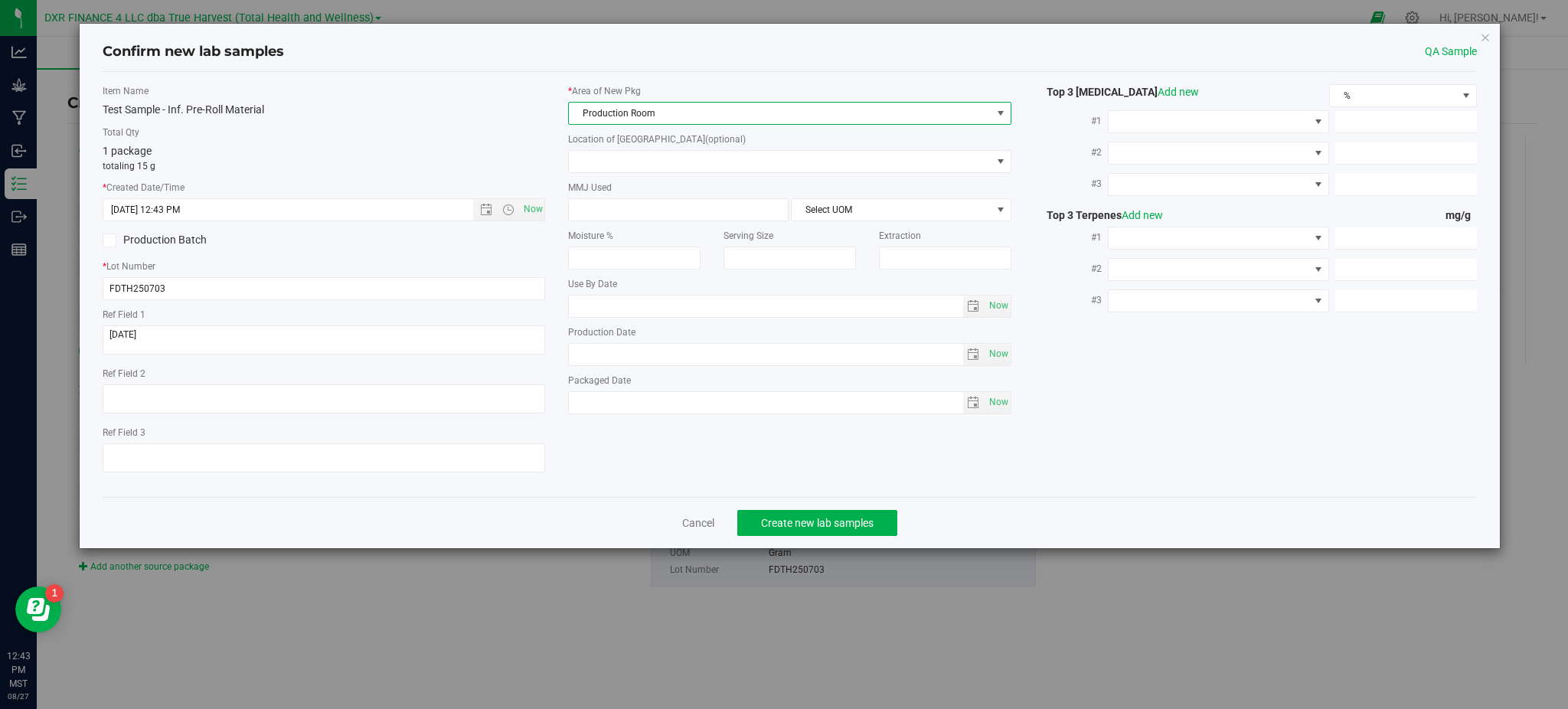
click at [1166, 361] on div "Item Name Test Sample - Inf. Pre-Roll Material Total Qty 1 package totaling 15 …" at bounding box center [790, 284] width 1397 height 400
click at [848, 522] on span "Create new lab samples" at bounding box center [817, 523] width 113 height 12
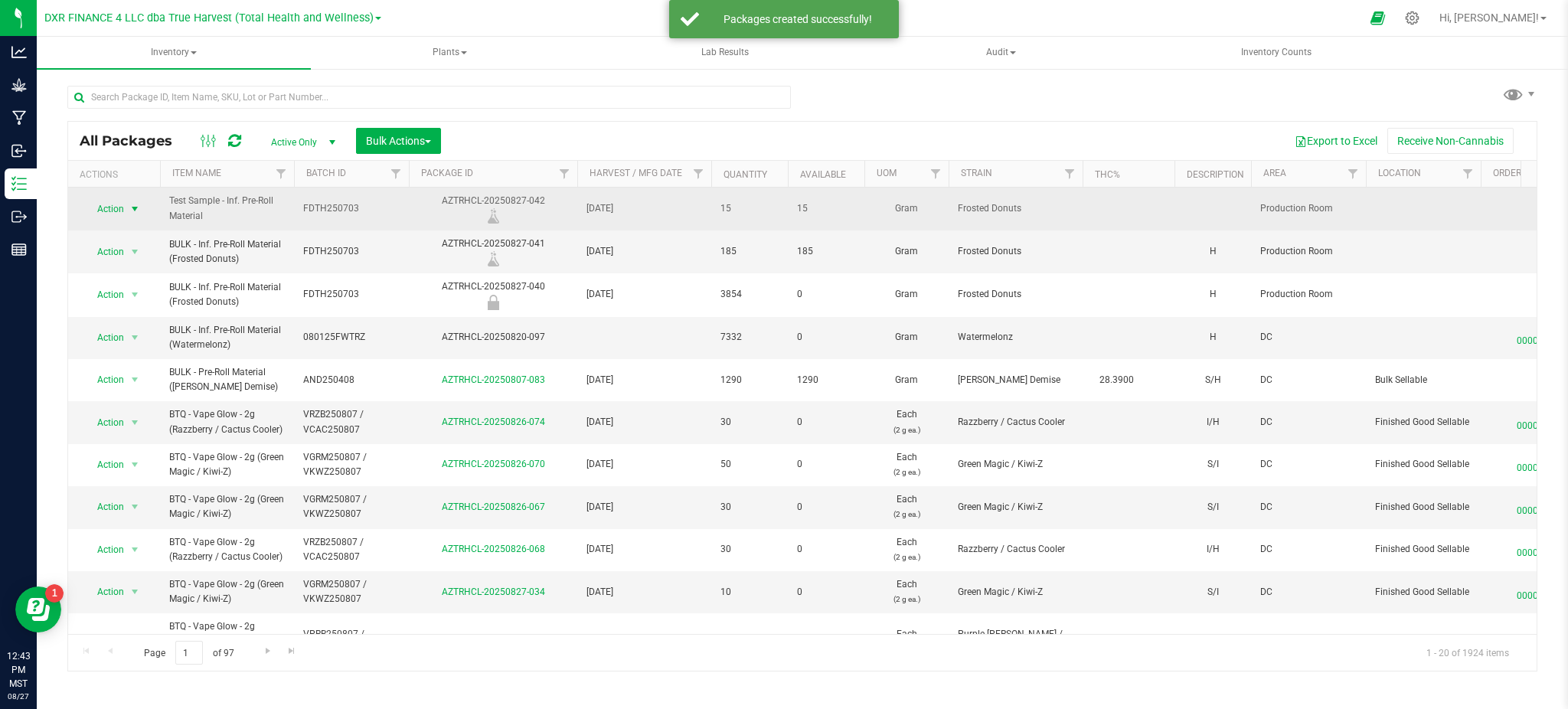
click at [108, 206] on span "Action" at bounding box center [104, 208] width 41 height 21
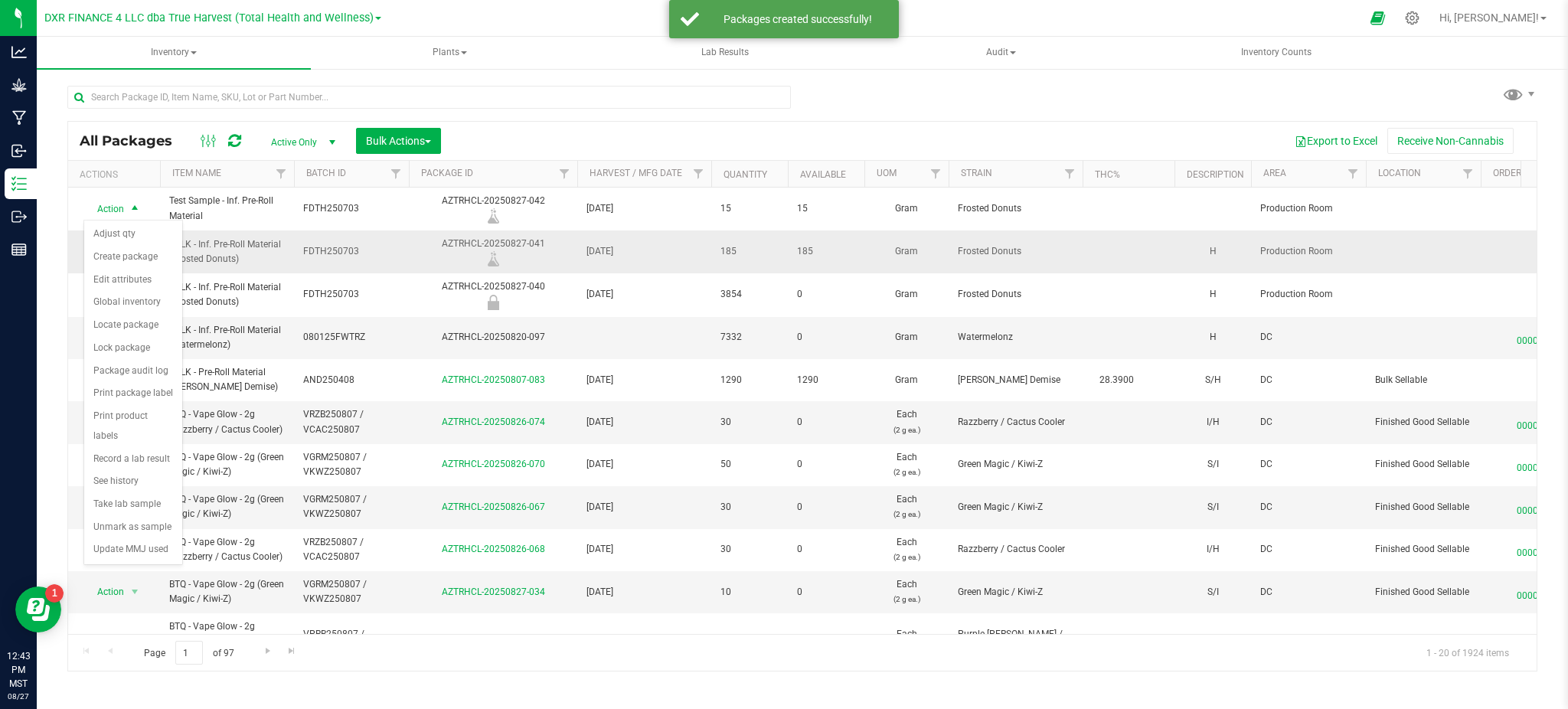
click at [293, 263] on td "BULK - Inf. Pre-Roll Material (Frosted Donuts)" at bounding box center [227, 252] width 134 height 43
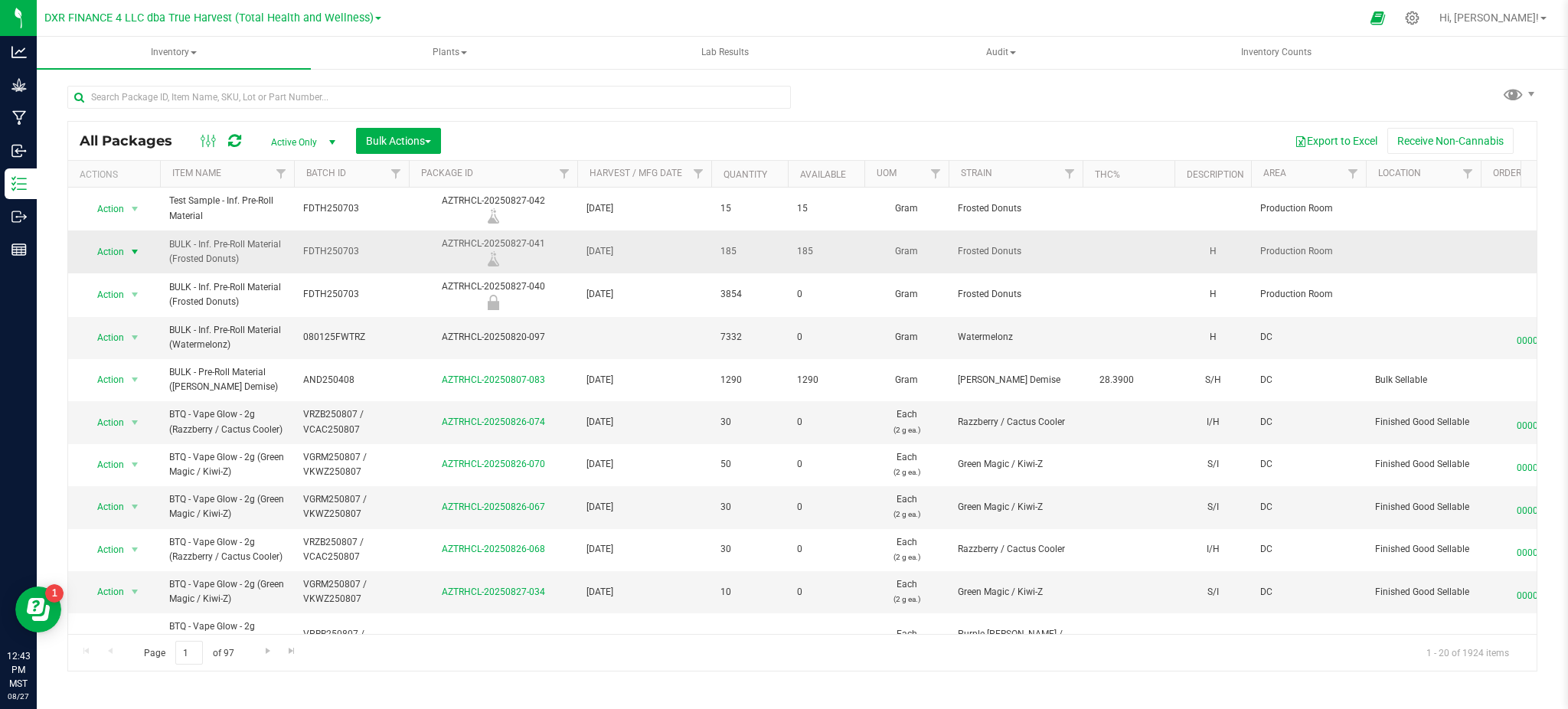
click at [115, 253] on span "Action" at bounding box center [104, 252] width 41 height 21
click at [118, 390] on li "Lock package" at bounding box center [133, 391] width 98 height 23
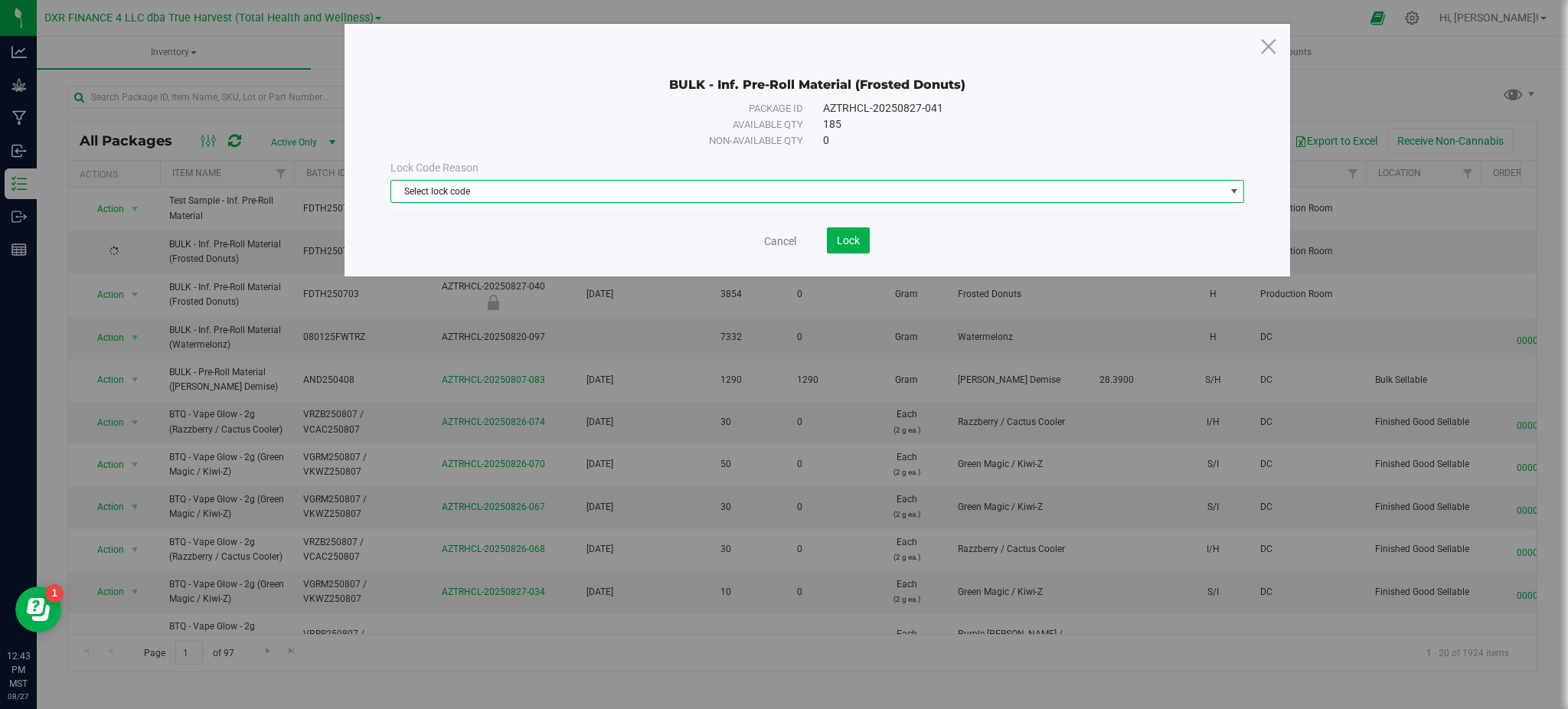
click at [646, 197] on span "Select lock code" at bounding box center [808, 191] width 833 height 21
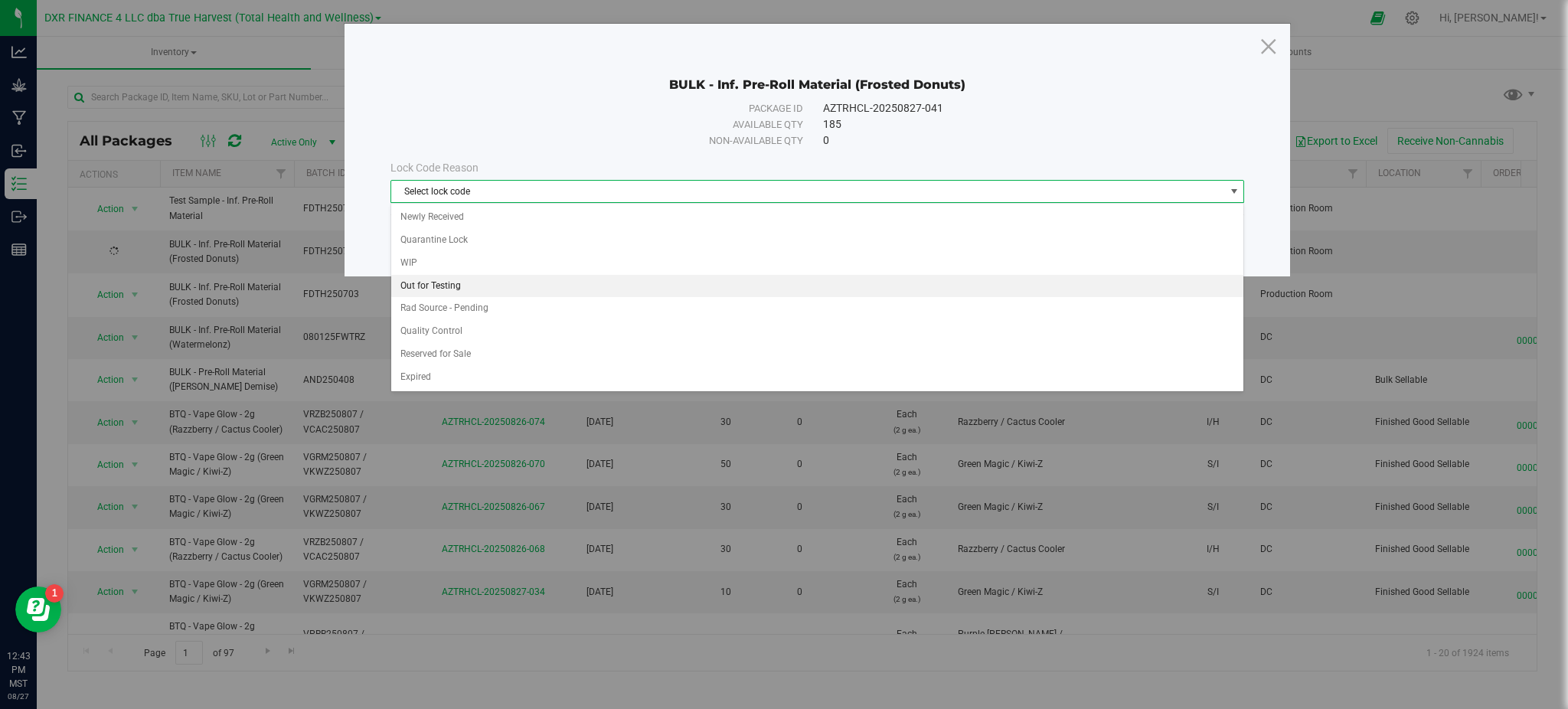
click at [436, 287] on li "Out for Testing" at bounding box center [818, 286] width 853 height 23
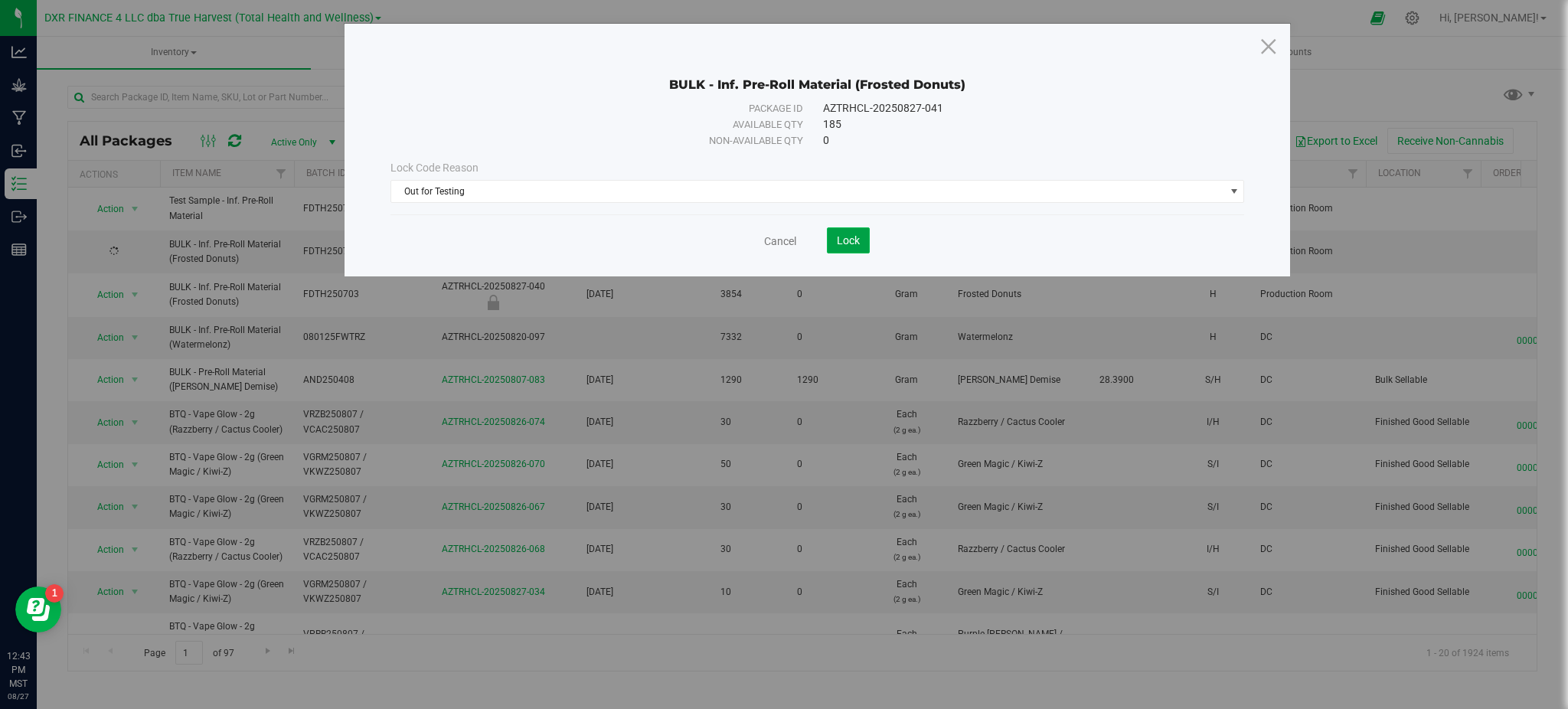
click at [843, 242] on span "Lock" at bounding box center [848, 241] width 23 height 12
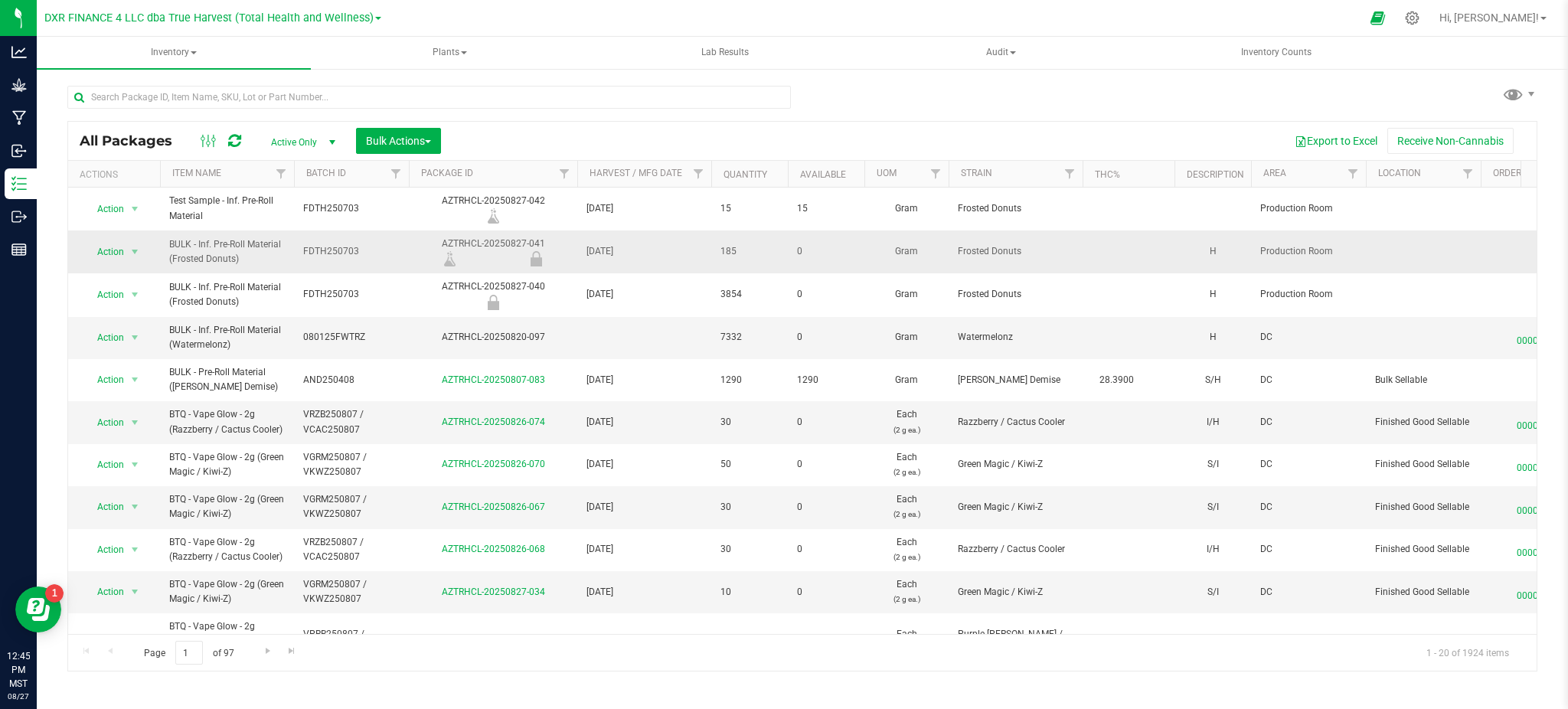
click at [255, 264] on span "BULK - Inf. Pre-Roll Material (Frosted Donuts)" at bounding box center [226, 252] width 115 height 29
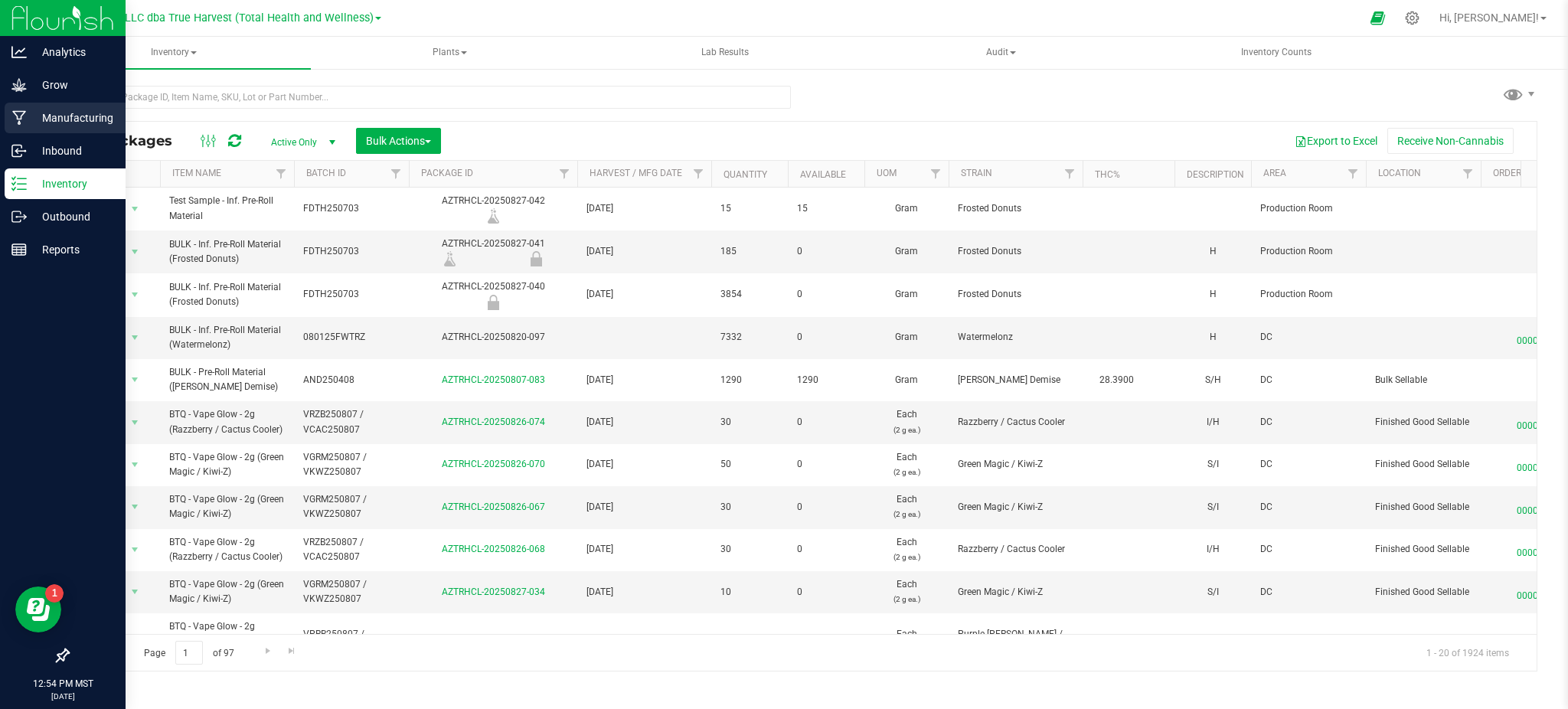
click at [66, 115] on p "Manufacturing" at bounding box center [73, 118] width 92 height 19
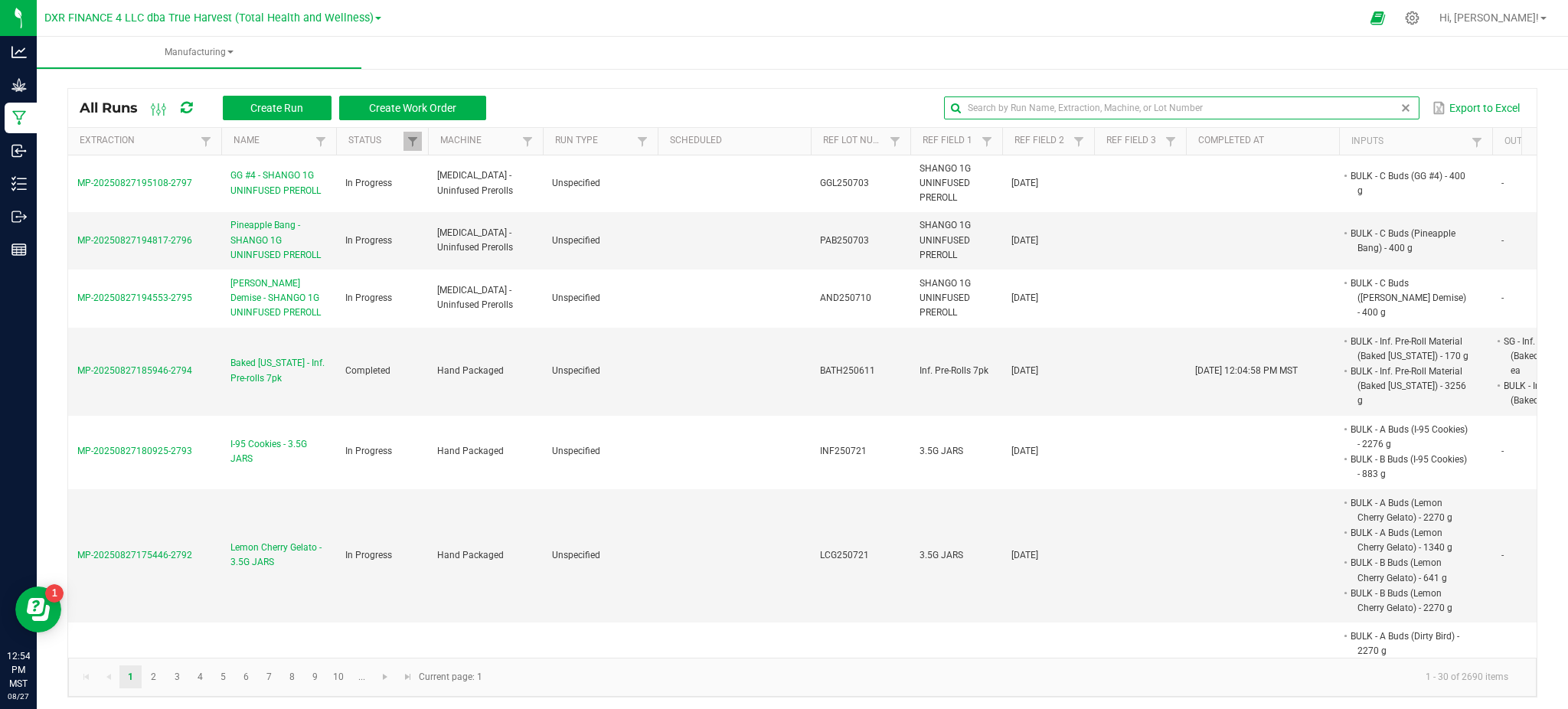
drag, startPoint x: 1358, startPoint y: 108, endPoint x: 1367, endPoint y: 113, distance: 10.3
click at [1358, 108] on input "text" at bounding box center [1181, 108] width 474 height 23
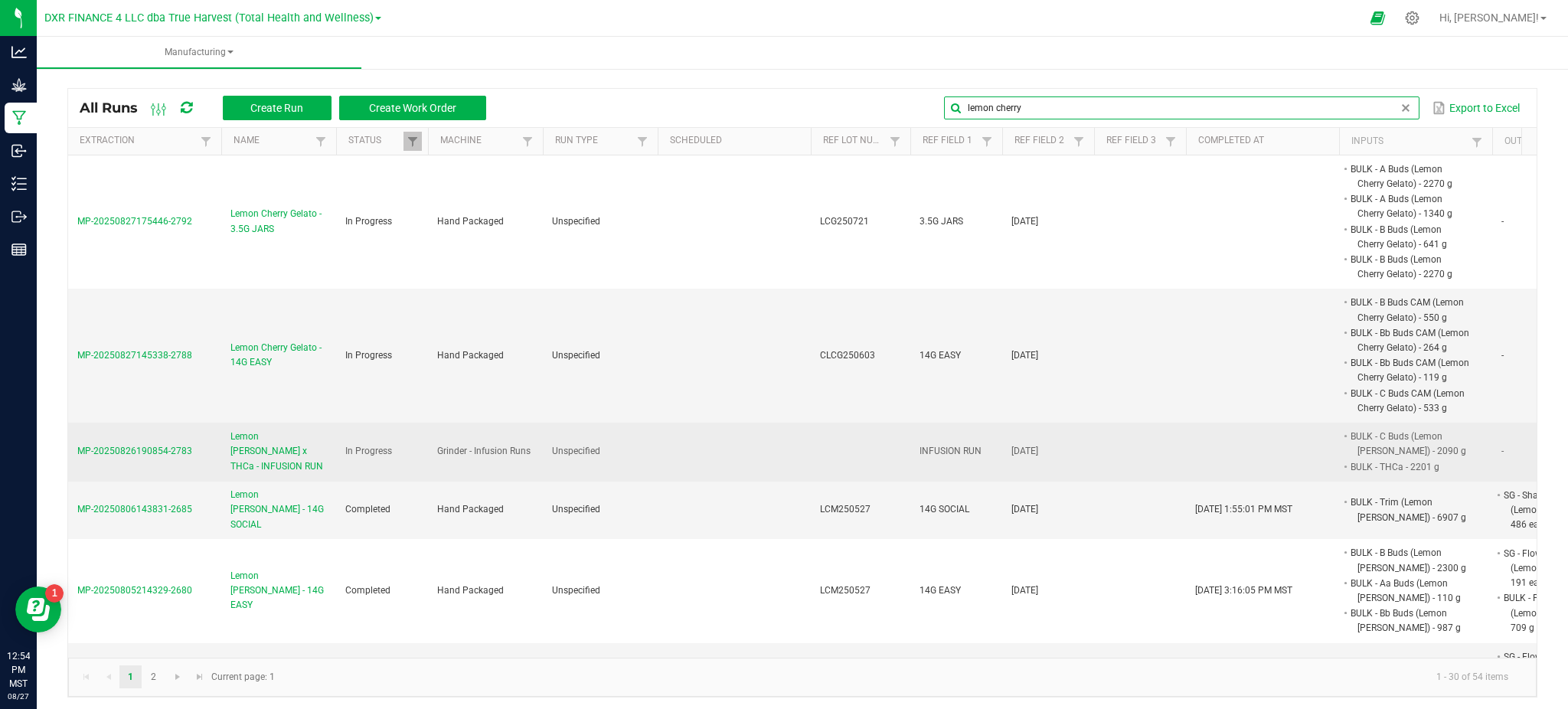
type input "lemon cherry"
click at [263, 474] on span "Lemon [PERSON_NAME] x THCa - INFUSION RUN" at bounding box center [278, 451] width 96 height 44
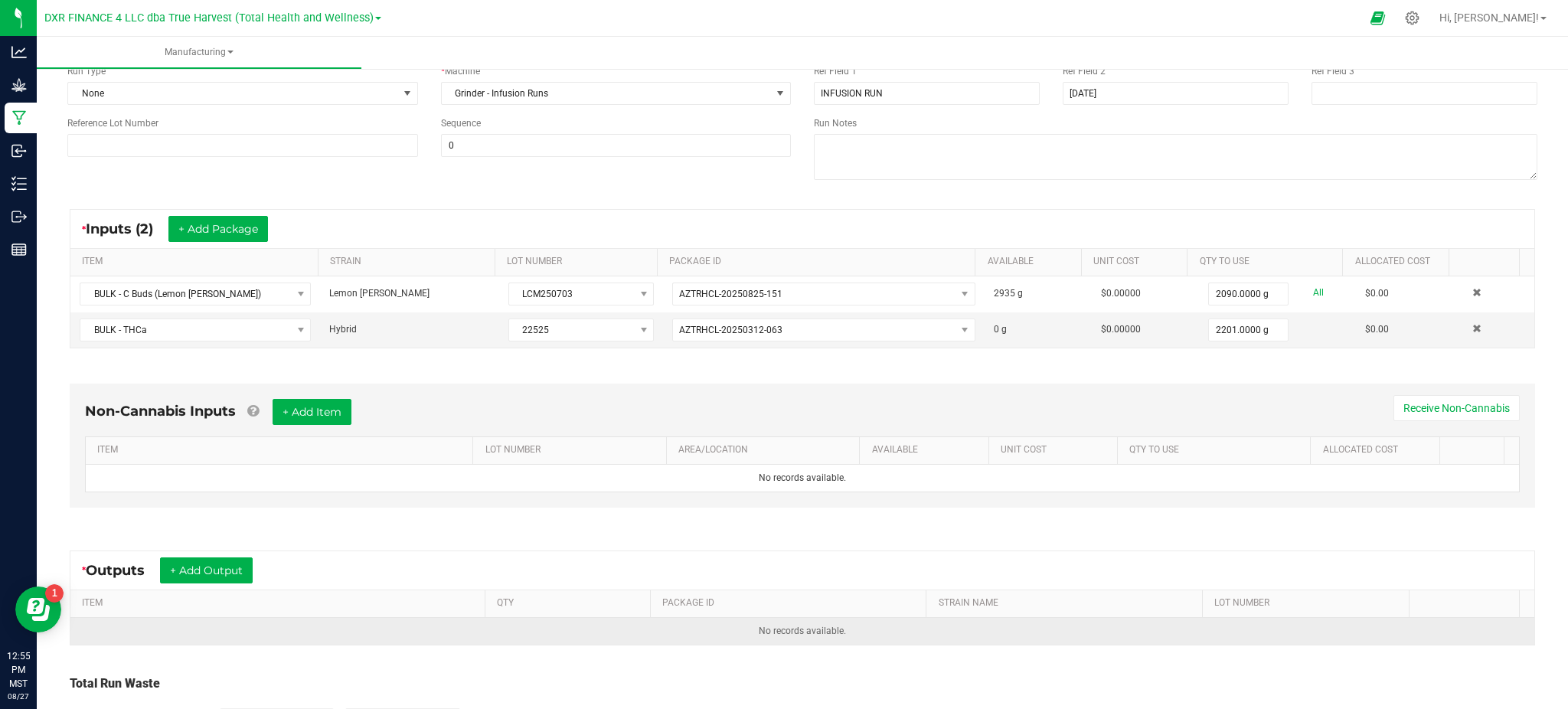
scroll to position [260, 0]
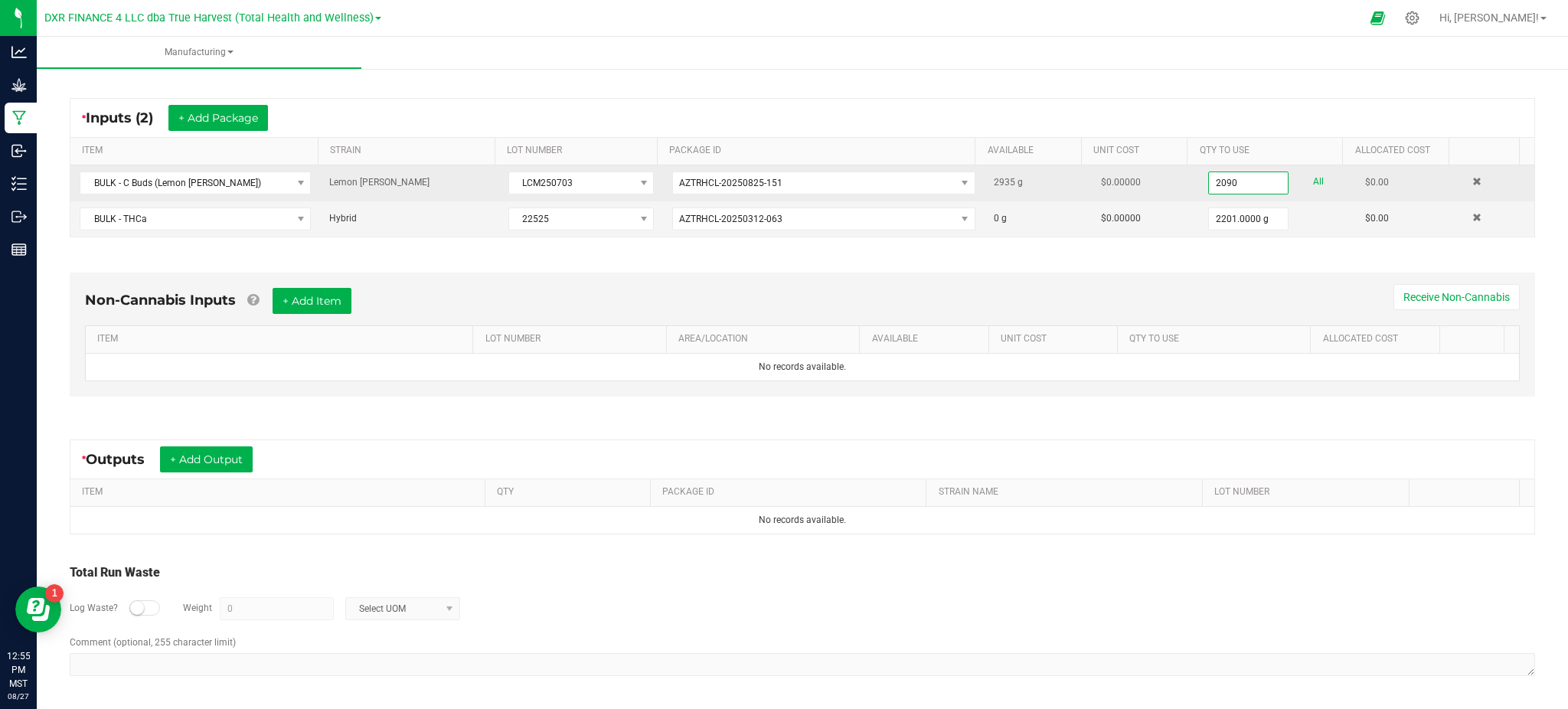
click at [1214, 183] on input "2090" at bounding box center [1248, 183] width 79 height 21
click at [1222, 183] on input "2090" at bounding box center [1248, 183] width 79 height 21
click at [1221, 181] on input "2090" at bounding box center [1248, 183] width 79 height 21
click at [1233, 177] on input "2090" at bounding box center [1248, 183] width 79 height 21
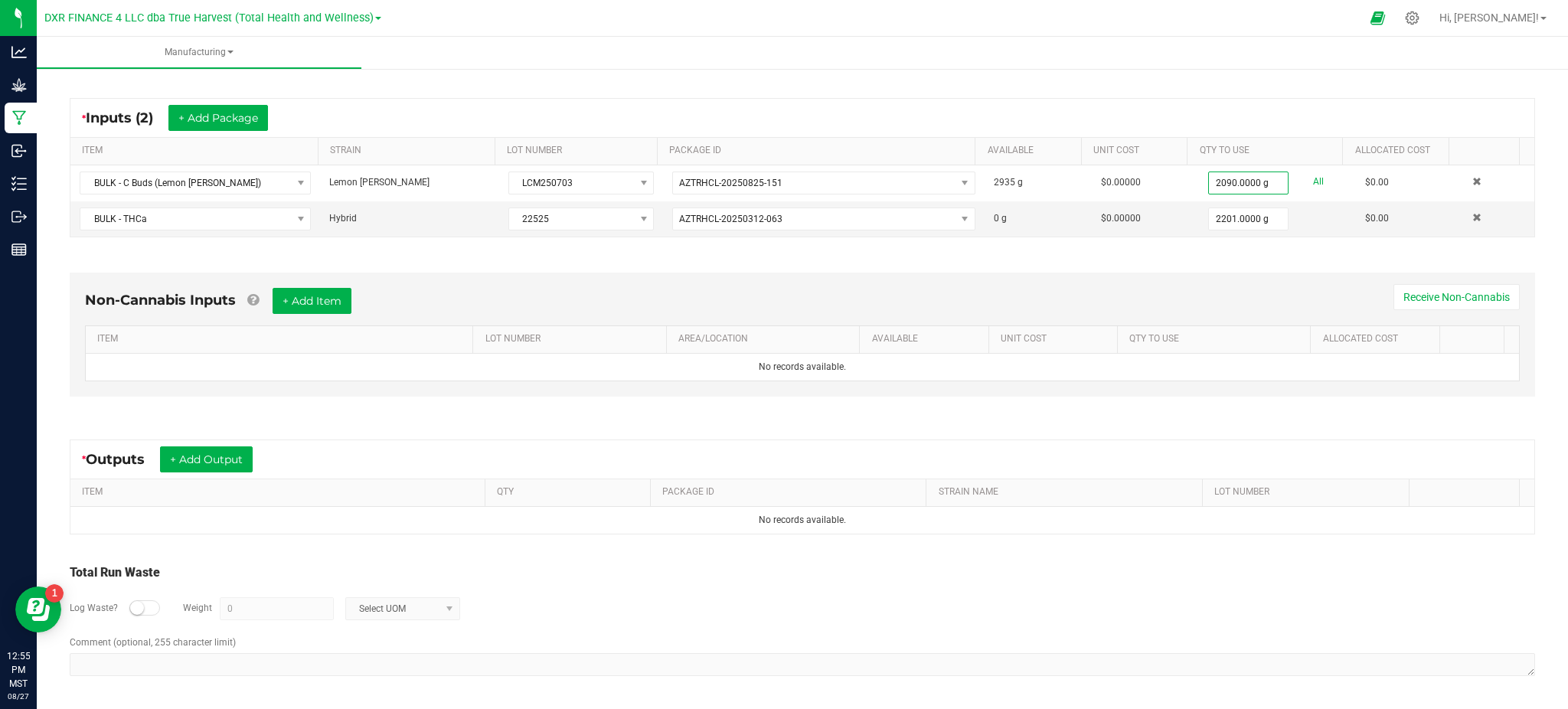
drag, startPoint x: 1199, startPoint y: 268, endPoint x: 1205, endPoint y: 254, distance: 15.2
click at [1200, 266] on div "Non-Cannabis Inputs + Add Item Receive Non-Cannabis ITEM LOT NUMBER AREA/LOCATI…" at bounding box center [803, 338] width 1493 height 175
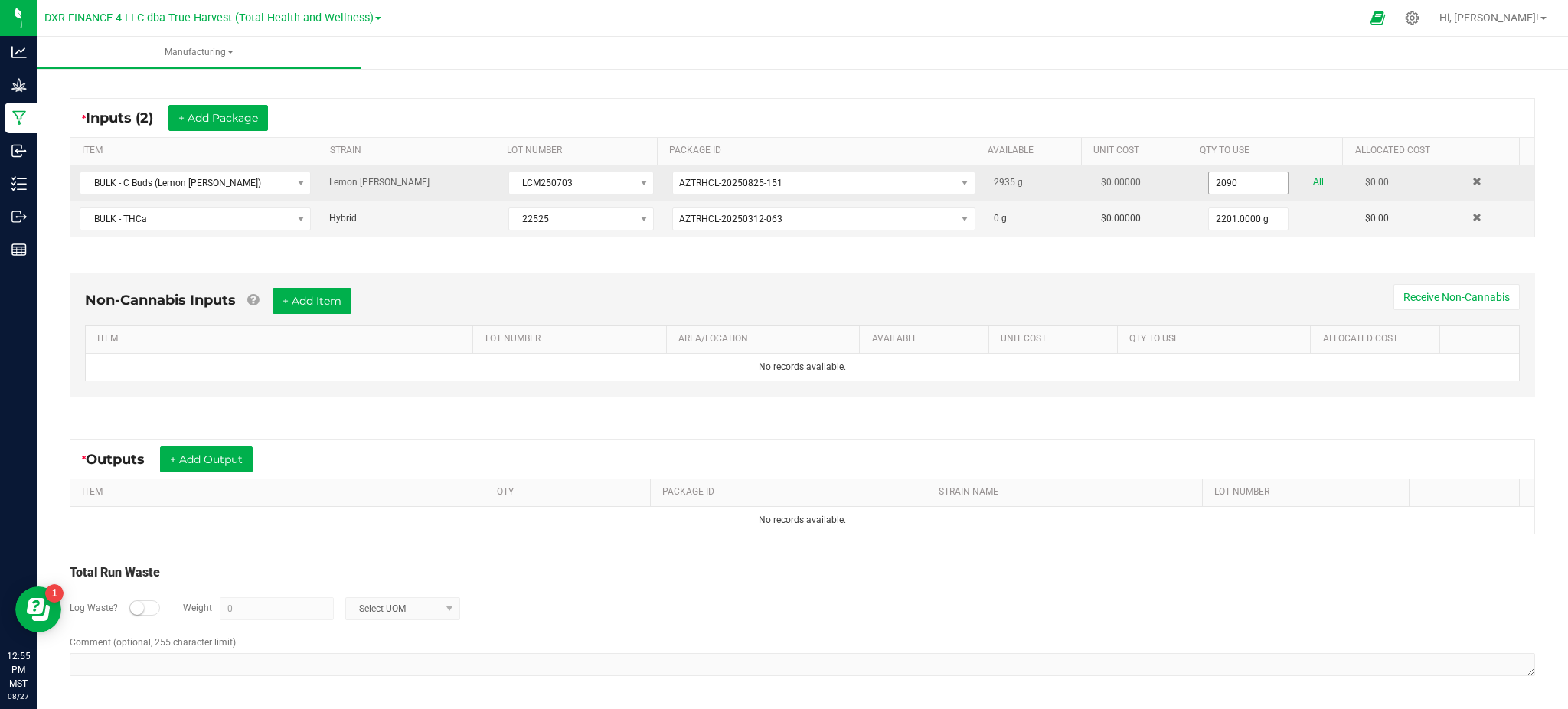
click at [1209, 177] on input "2090" at bounding box center [1248, 183] width 79 height 21
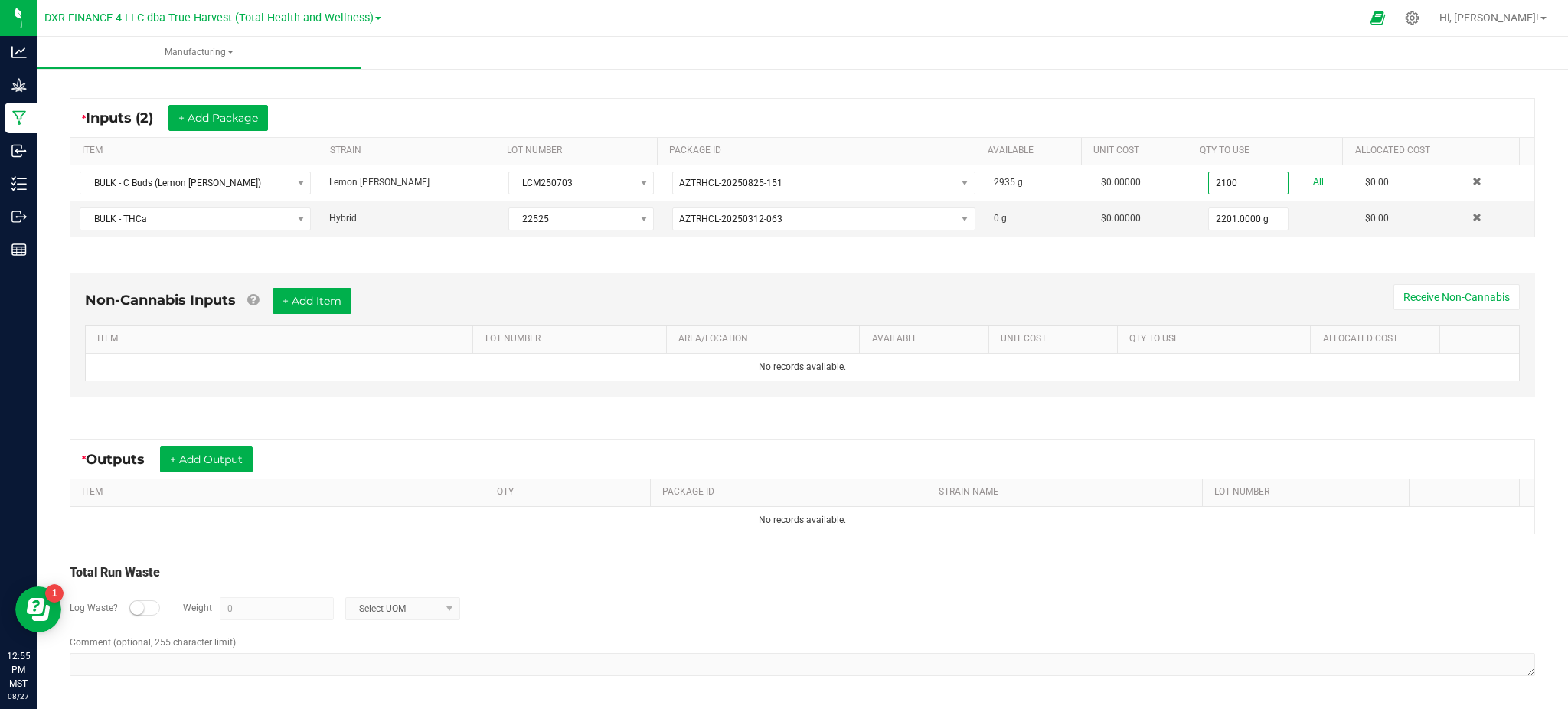
type input "2100.0000 g"
click at [1207, 274] on div "Non-Cannabis Inputs + Add Item Receive Non-Cannabis ITEM LOT NUMBER AREA/LOCATI…" at bounding box center [802, 334] width 1465 height 124
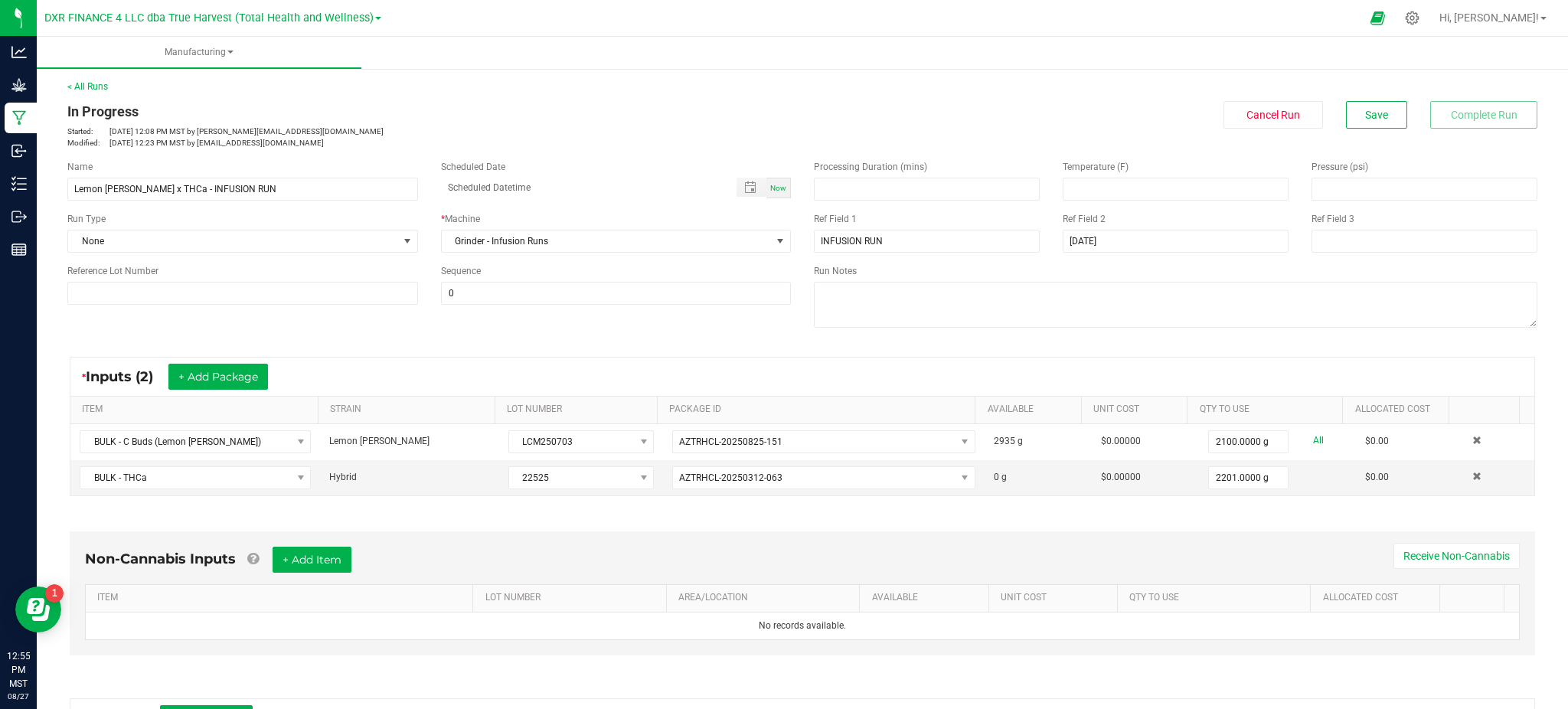
scroll to position [0, 0]
click at [1345, 123] on button "Save" at bounding box center [1376, 115] width 61 height 27
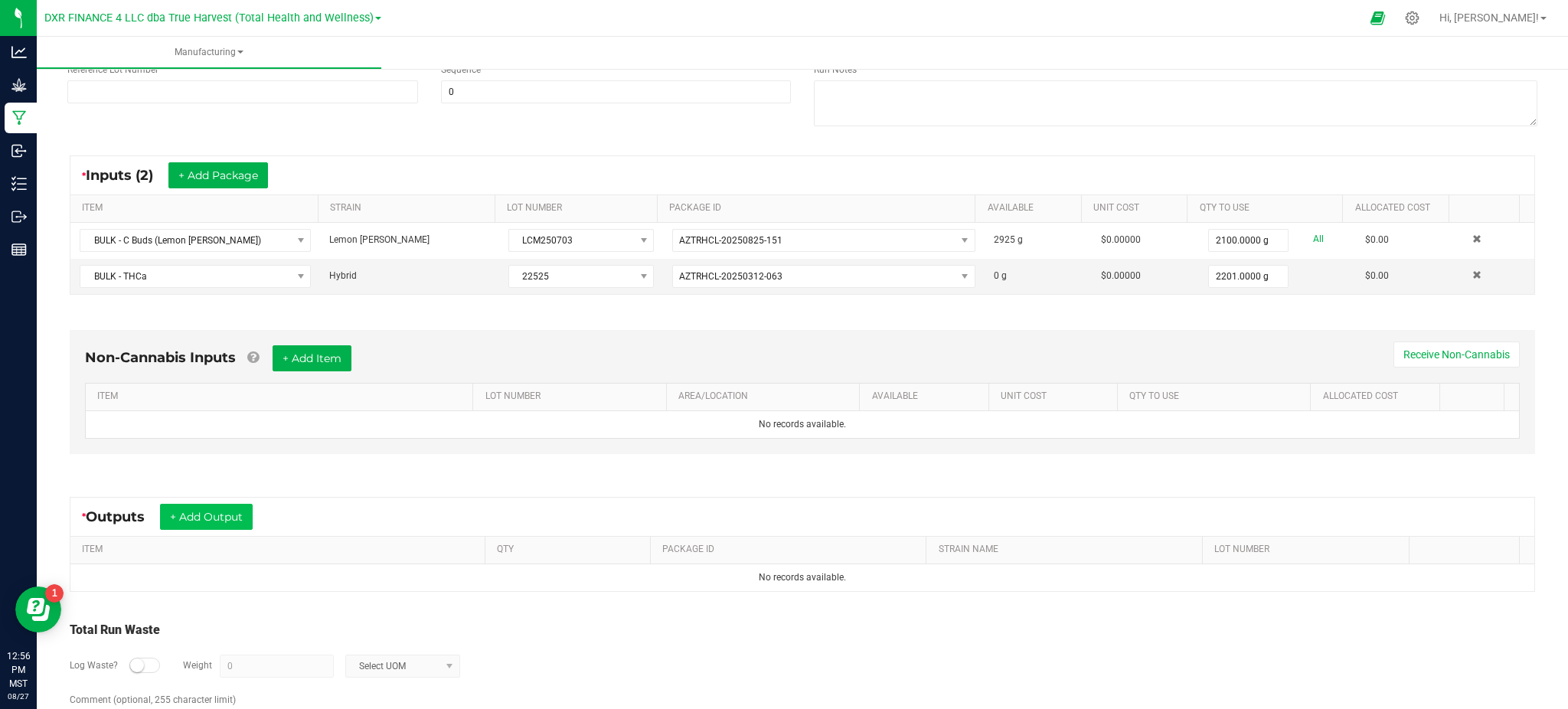
scroll to position [204, 0]
click at [553, 625] on div "Total Run Waste" at bounding box center [802, 629] width 1465 height 19
click at [270, 479] on div "Non-Cannabis Inputs + Add Item Receive Non-Cannabis ITEM LOT NUMBER AREA/LOCATI…" at bounding box center [803, 394] width 1493 height 175
click at [670, 638] on div "Log Waste? Weight 0 Select UOM" at bounding box center [802, 664] width 1465 height 54
click at [615, 633] on div "Total Run Waste" at bounding box center [802, 629] width 1465 height 19
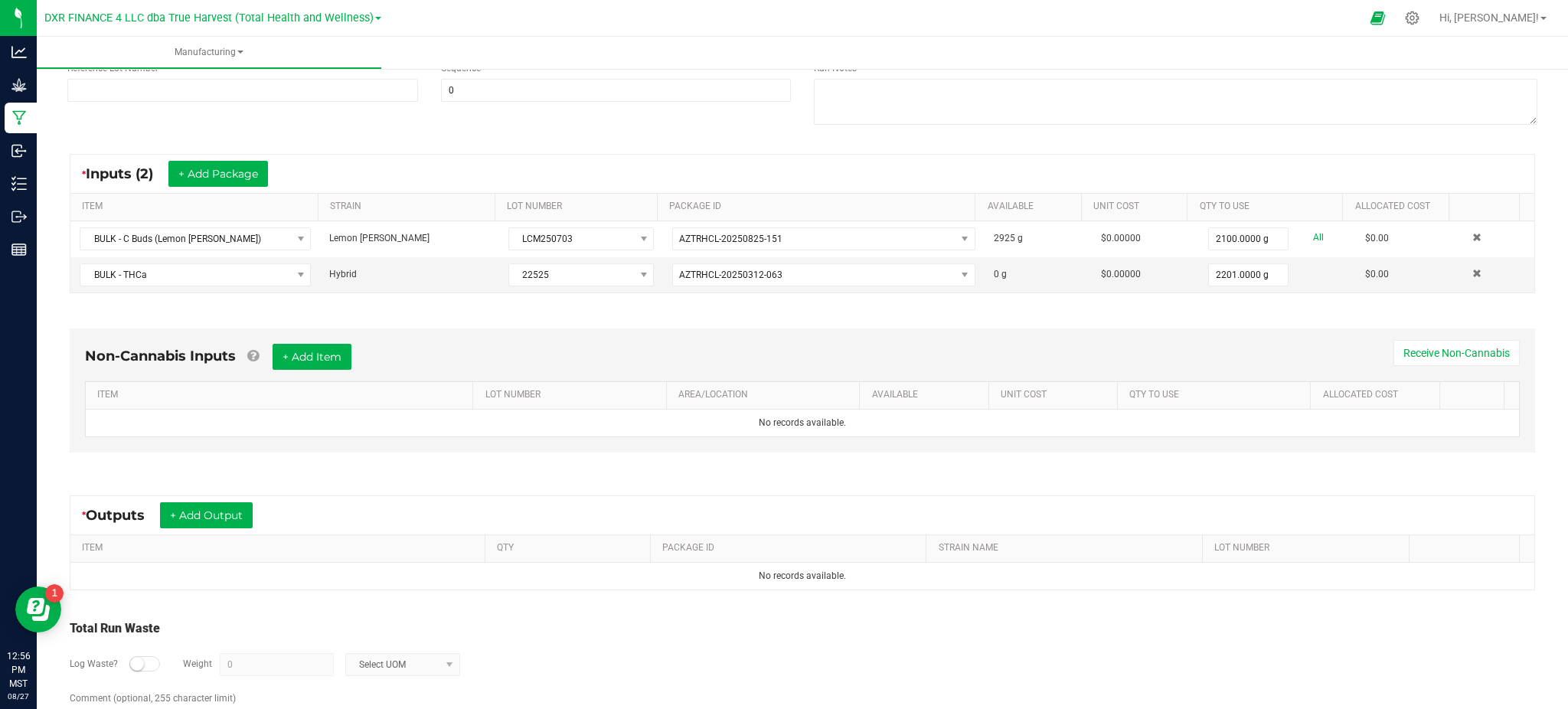
click at [601, 654] on div "Log Waste? Weight 0 Select UOM" at bounding box center [802, 664] width 1465 height 54
click at [203, 521] on button "+ Add Output" at bounding box center [206, 515] width 93 height 26
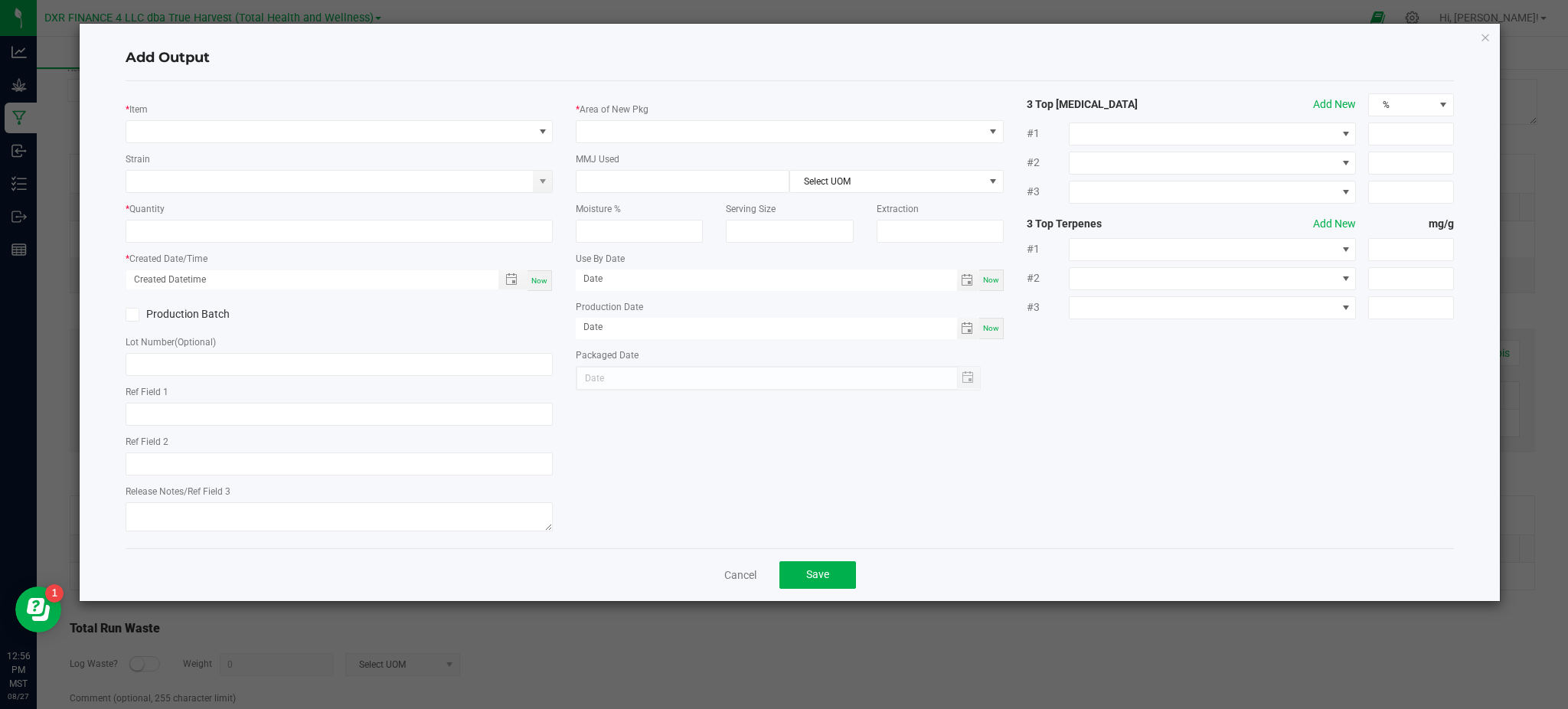
drag, startPoint x: 294, startPoint y: 85, endPoint x: 279, endPoint y: 127, distance: 44.6
click at [294, 85] on div "* Item Strain * Quantity * Created Date/Time Now Production Batch Lot Number (O…" at bounding box center [789, 314] width 1328 height 467
click at [280, 131] on span "NO DATA FOUND" at bounding box center [329, 131] width 406 height 21
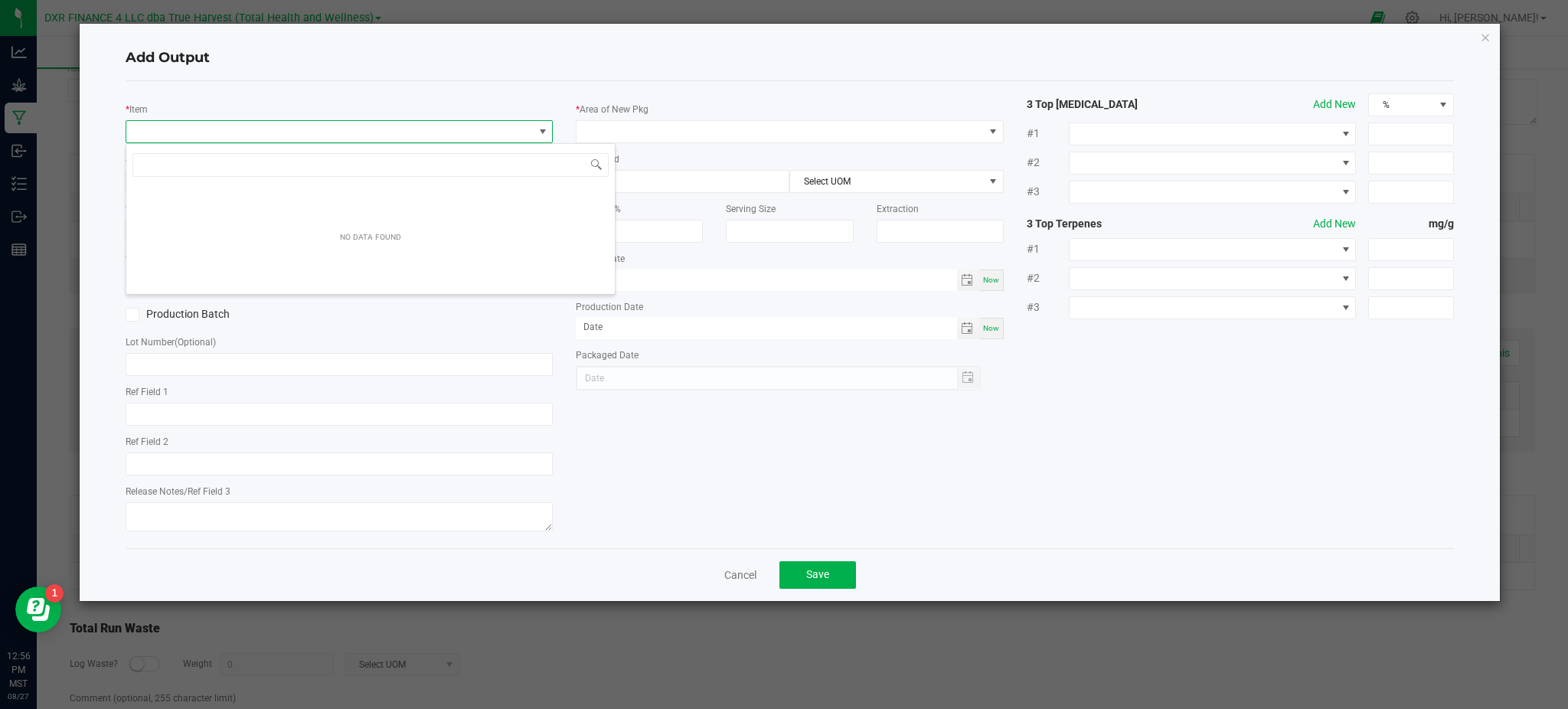
scroll to position [23, 427]
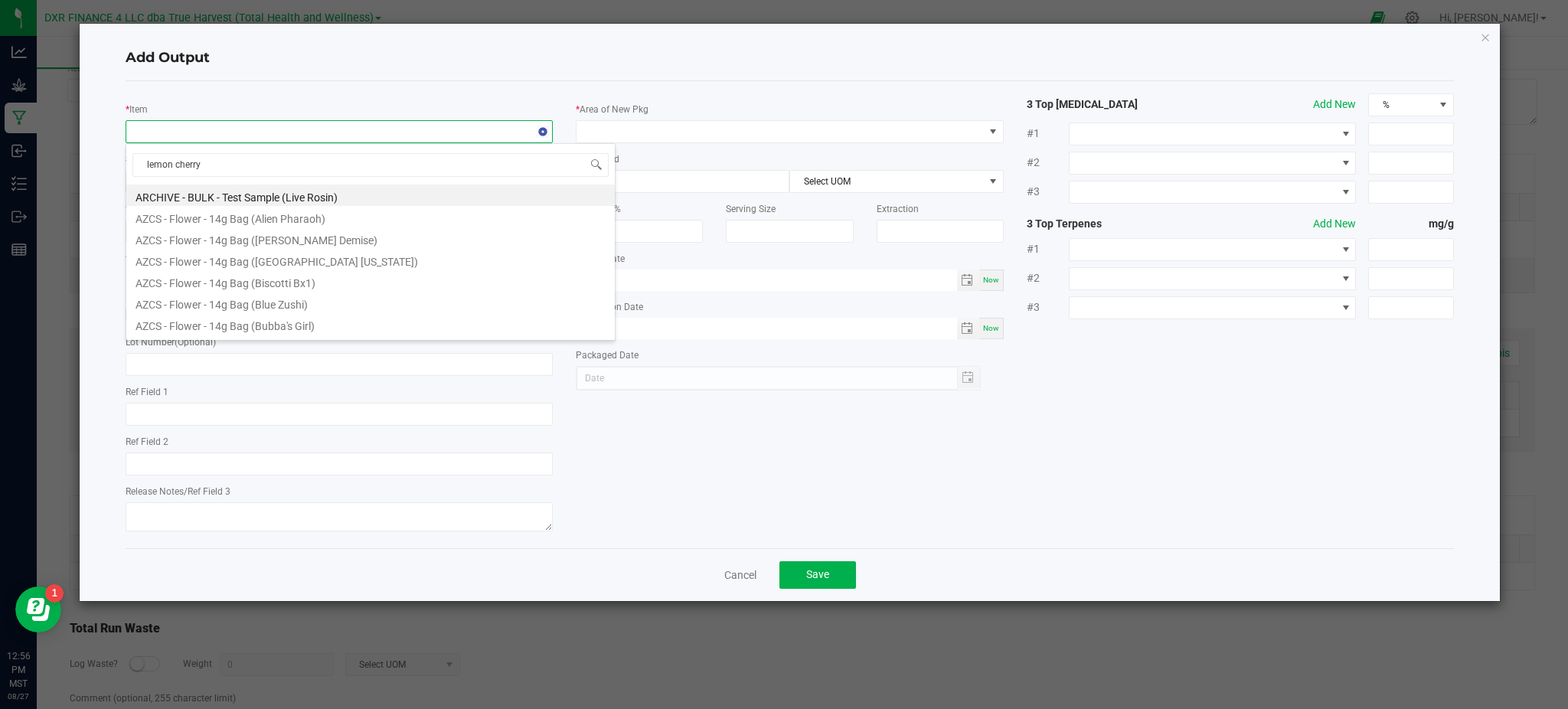
type input "lemon cherry m"
drag, startPoint x: 135, startPoint y: 303, endPoint x: 255, endPoint y: 305, distance: 120.0
click at [255, 305] on li "BULK - Inf. Pre-Roll Material (Lemon [PERSON_NAME] x Wedding Pie)" at bounding box center [370, 302] width 488 height 21
type input "0.0000 g"
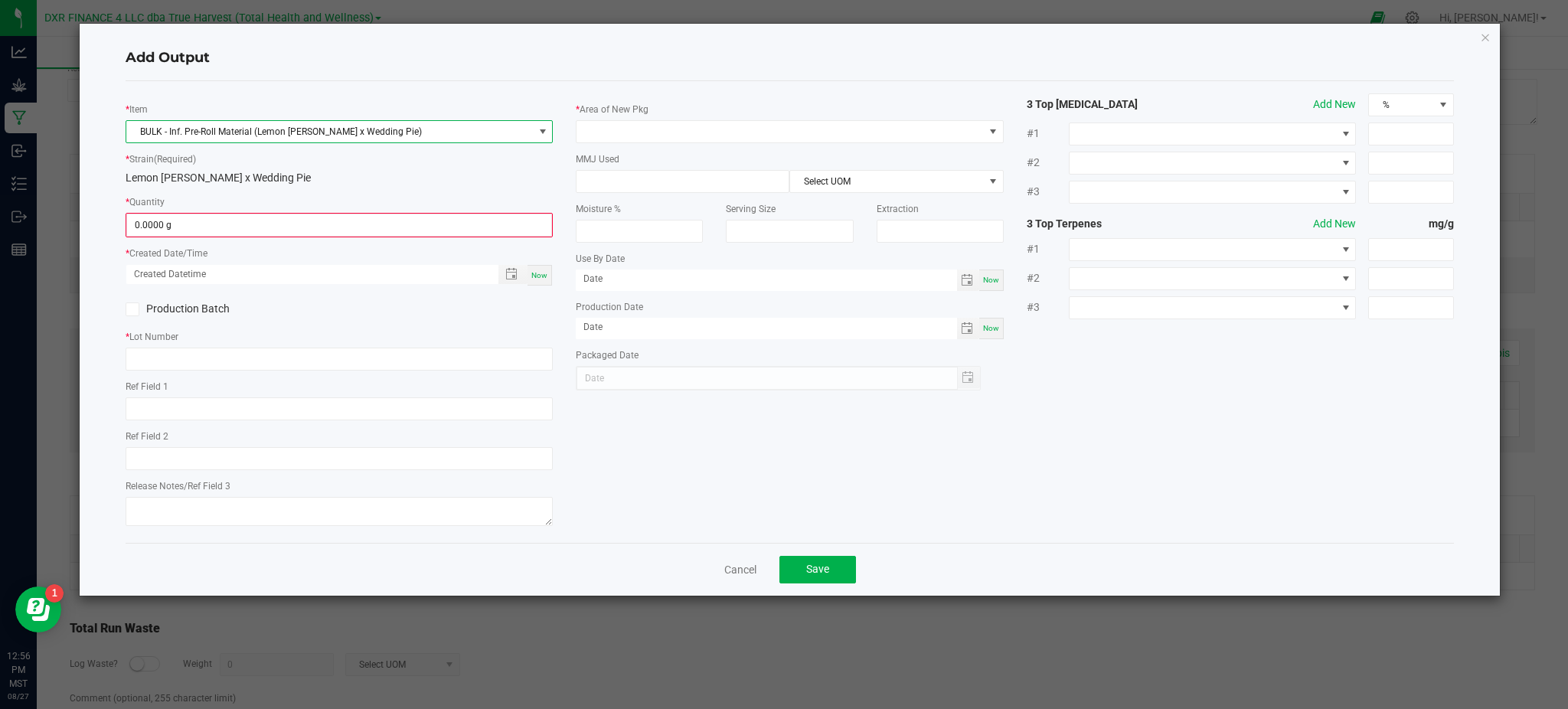
click at [253, 131] on span "BULK - Inf. Pre-Roll Material (Lemon [PERSON_NAME] x Wedding Pie)" at bounding box center [329, 131] width 406 height 21
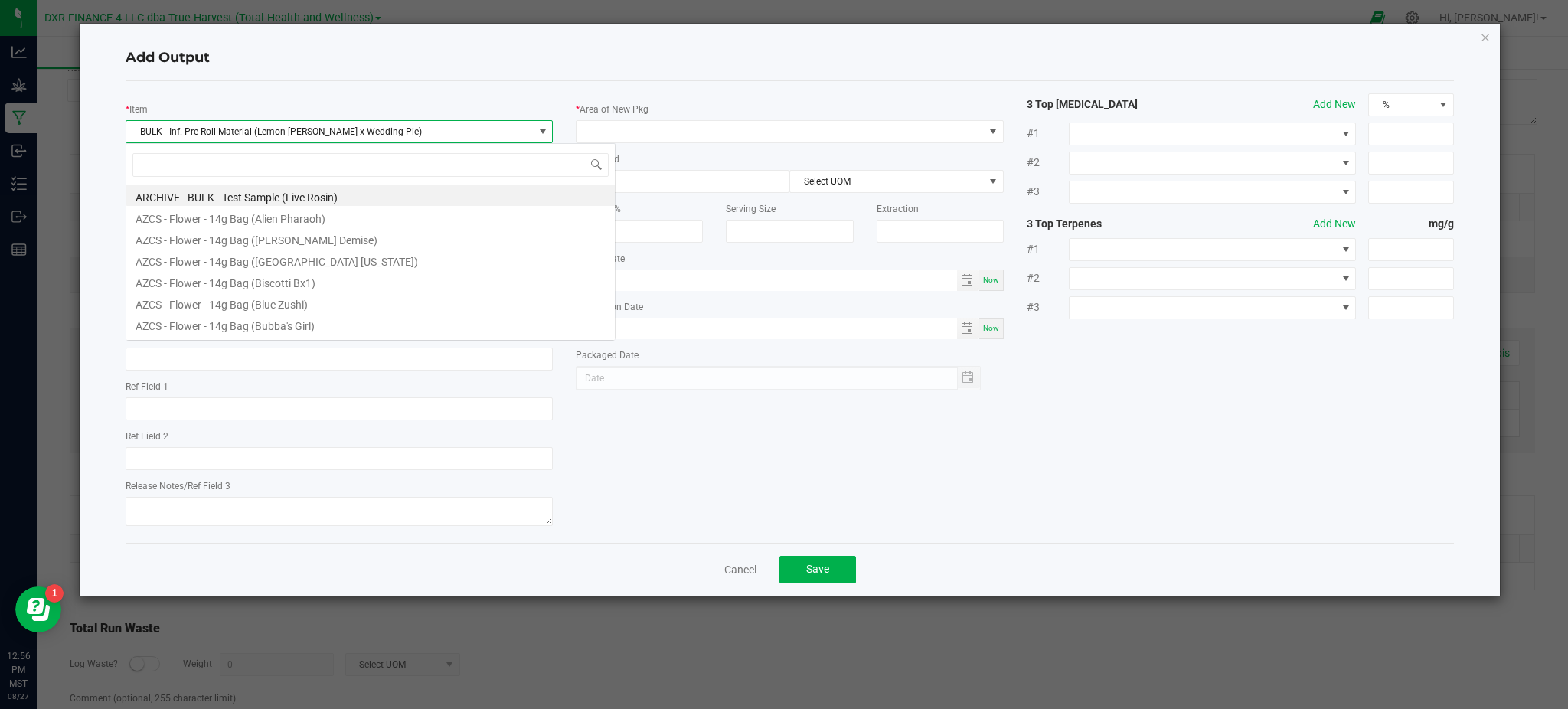
scroll to position [23, 427]
drag, startPoint x: 255, startPoint y: 131, endPoint x: 117, endPoint y: 126, distance: 138.1
click at [117, 126] on div "* Item BULK - Inf. Pre-Roll Material (Lemon Cherry Mintz x Wedding Pie) * Strai…" at bounding box center [340, 311] width 450 height 437
copy span "BULK - Inf. Pre-Roll Material"
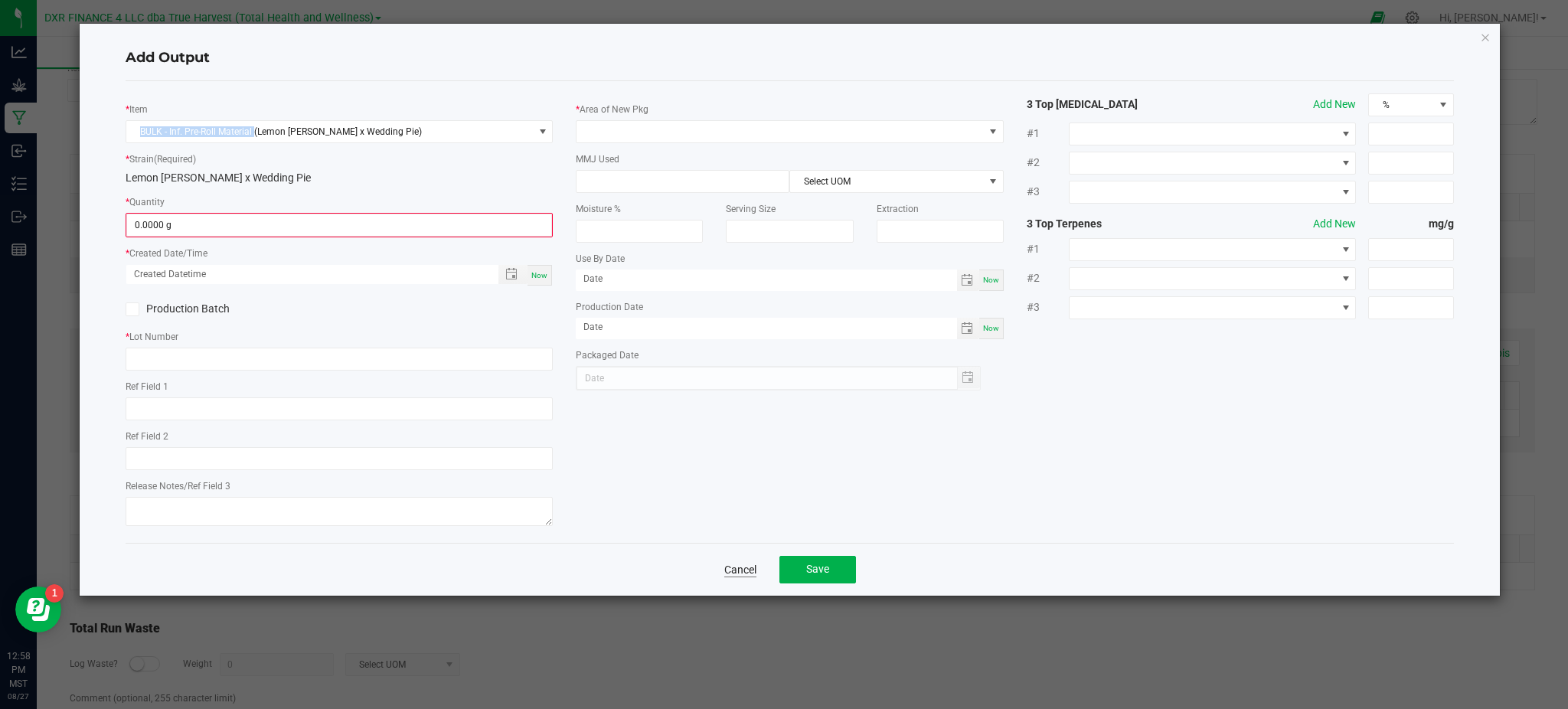
click at [730, 573] on link "Cancel" at bounding box center [740, 570] width 32 height 15
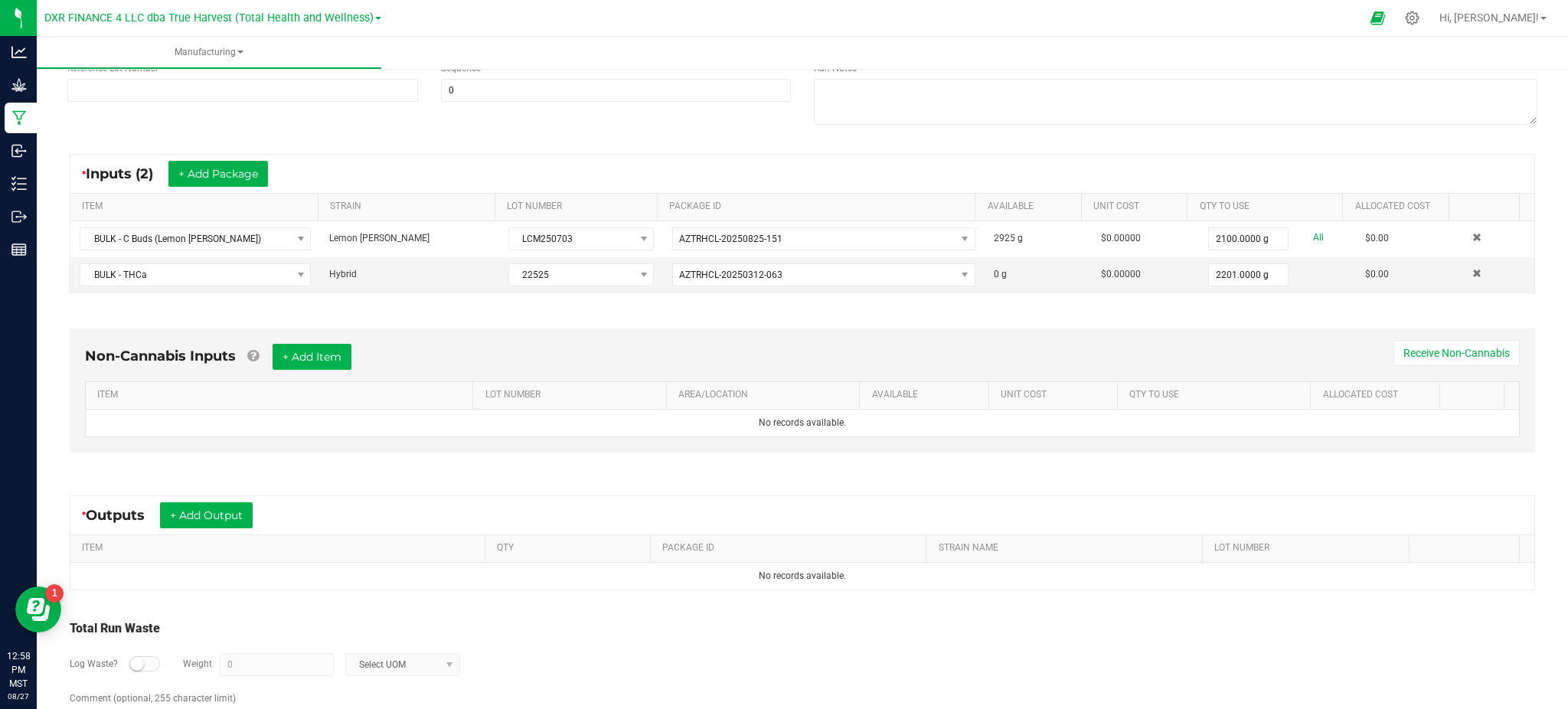
click at [686, 637] on div "Log Waste? Weight 0 Select UOM" at bounding box center [802, 664] width 1465 height 54
drag, startPoint x: 375, startPoint y: 479, endPoint x: 310, endPoint y: 488, distance: 65.6
click at [376, 479] on div "Non-Cannabis Inputs + Add Item Receive Non-Cannabis ITEM LOT NUMBER AREA/LOCATI…" at bounding box center [803, 394] width 1493 height 175
click at [211, 508] on button "+ Add Output" at bounding box center [206, 515] width 93 height 26
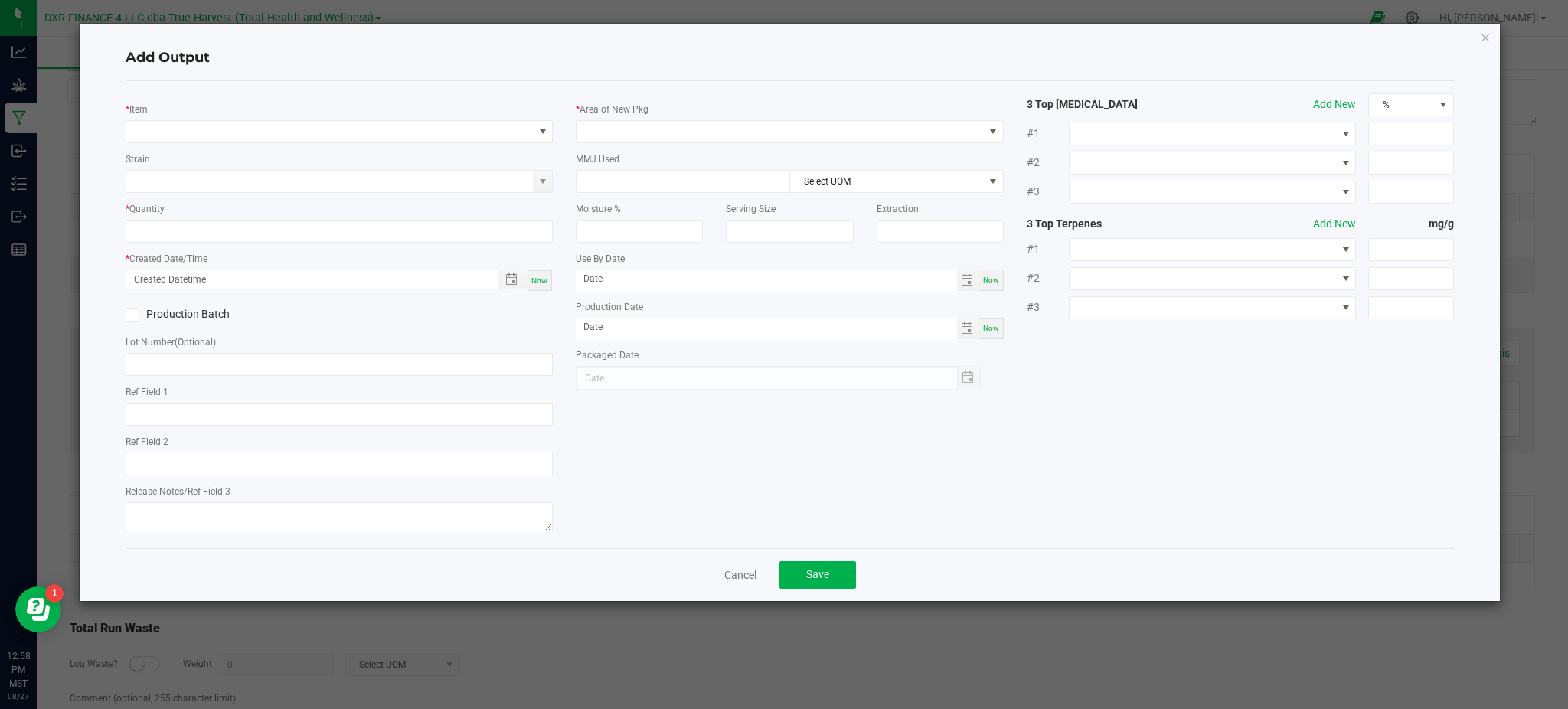
click at [332, 56] on h4 "Add Output" at bounding box center [789, 58] width 1328 height 20
click at [1268, 423] on div "* Item Strain * Quantity * Created Date/Time Now Production Batch Lot Number (O…" at bounding box center [790, 314] width 1351 height 443
click at [1069, 474] on div "* Item Strain * Quantity * Created Date/Time Now Production Batch Lot Number (O…" at bounding box center [790, 314] width 1351 height 443
drag, startPoint x: 775, startPoint y: 506, endPoint x: 712, endPoint y: 498, distance: 63.5
click at [766, 506] on div "* Item Strain * Quantity * Created Date/Time Now Production Batch Lot Number (O…" at bounding box center [790, 314] width 1351 height 443
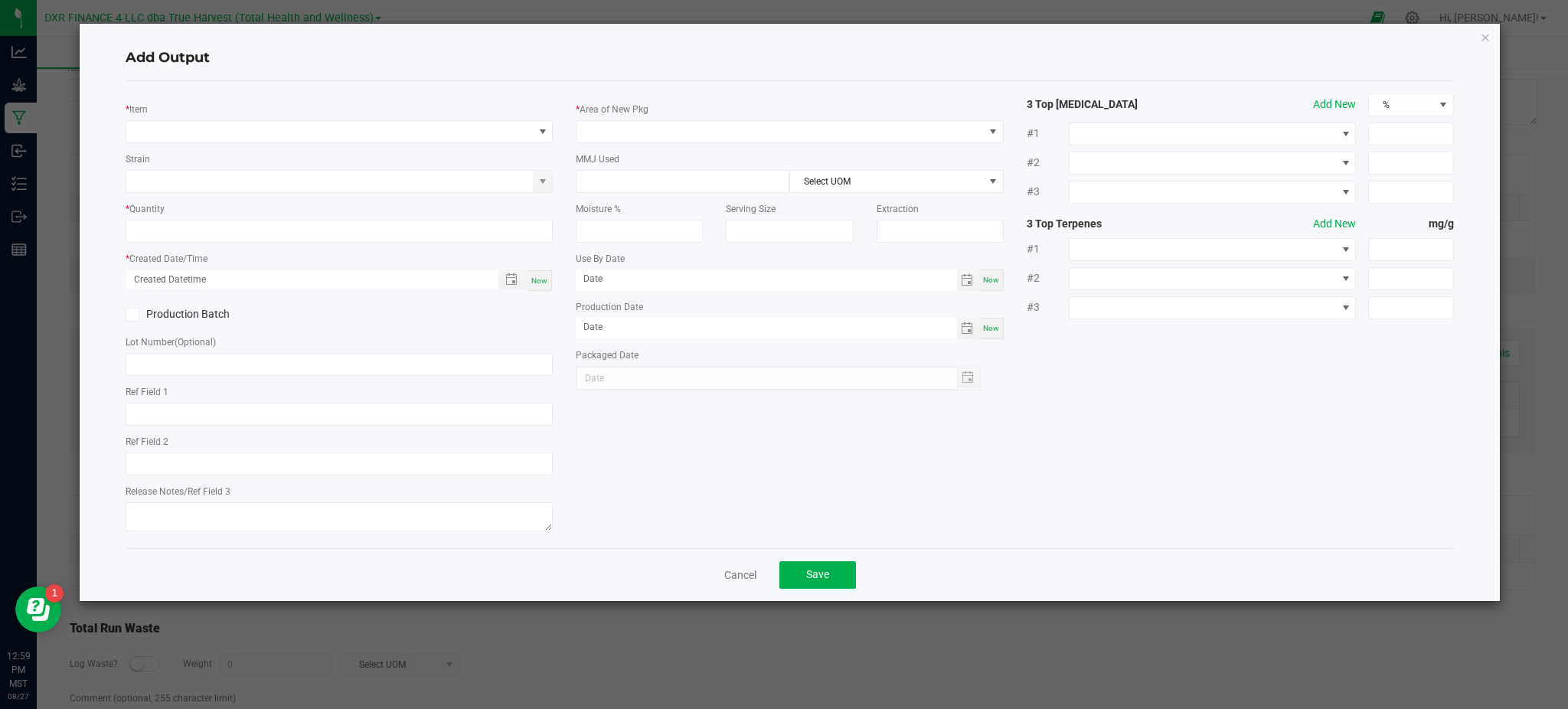
drag, startPoint x: 606, startPoint y: 399, endPoint x: 594, endPoint y: 391, distance: 14.4
click at [600, 395] on div "* Item Strain * Quantity * Created Date/Time Now Production Batch Lot Number (O…" at bounding box center [790, 314] width 1351 height 443
click at [365, 101] on div "* Item" at bounding box center [339, 121] width 427 height 42
drag, startPoint x: 319, startPoint y: 85, endPoint x: 324, endPoint y: 93, distance: 9.4
click at [324, 81] on div "* Item Strain * Quantity * Created Date/Time Now Production Batch Lot Number (O…" at bounding box center [789, 314] width 1328 height 467
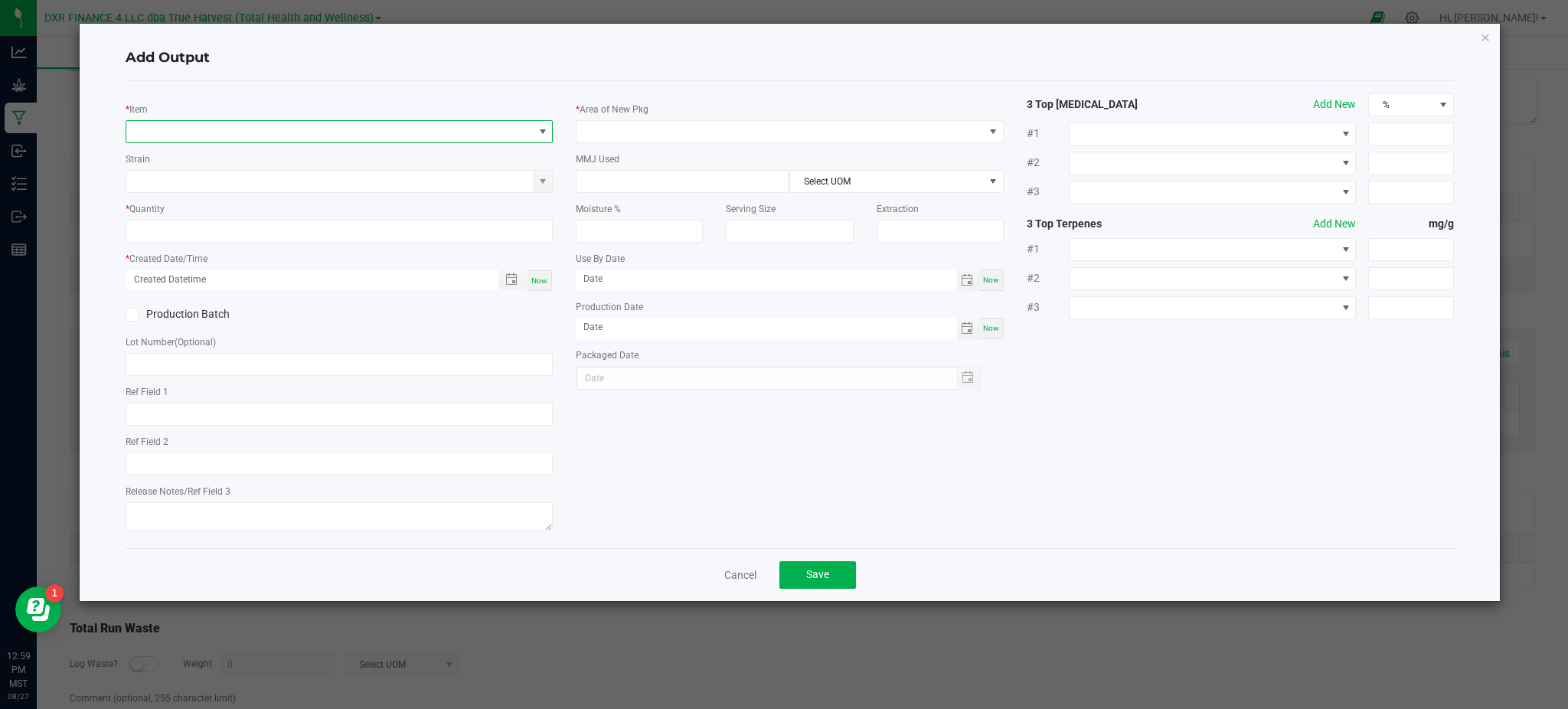
click at [339, 137] on span "NO DATA FOUND" at bounding box center [329, 131] width 406 height 21
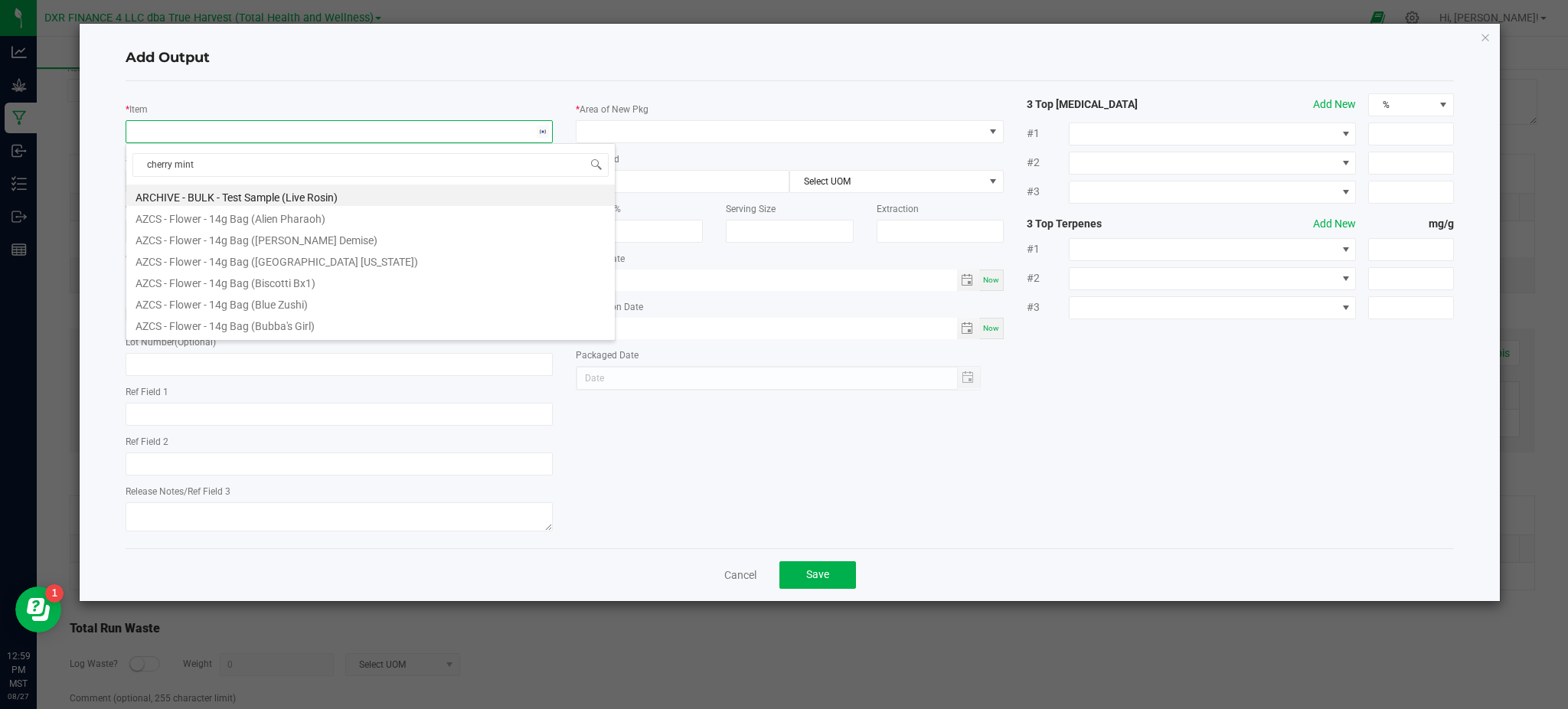
type input "cherry mintz"
click at [300, 320] on li "BULK - Inf. Pre-Roll Material (Lemon [PERSON_NAME])" at bounding box center [370, 323] width 488 height 21
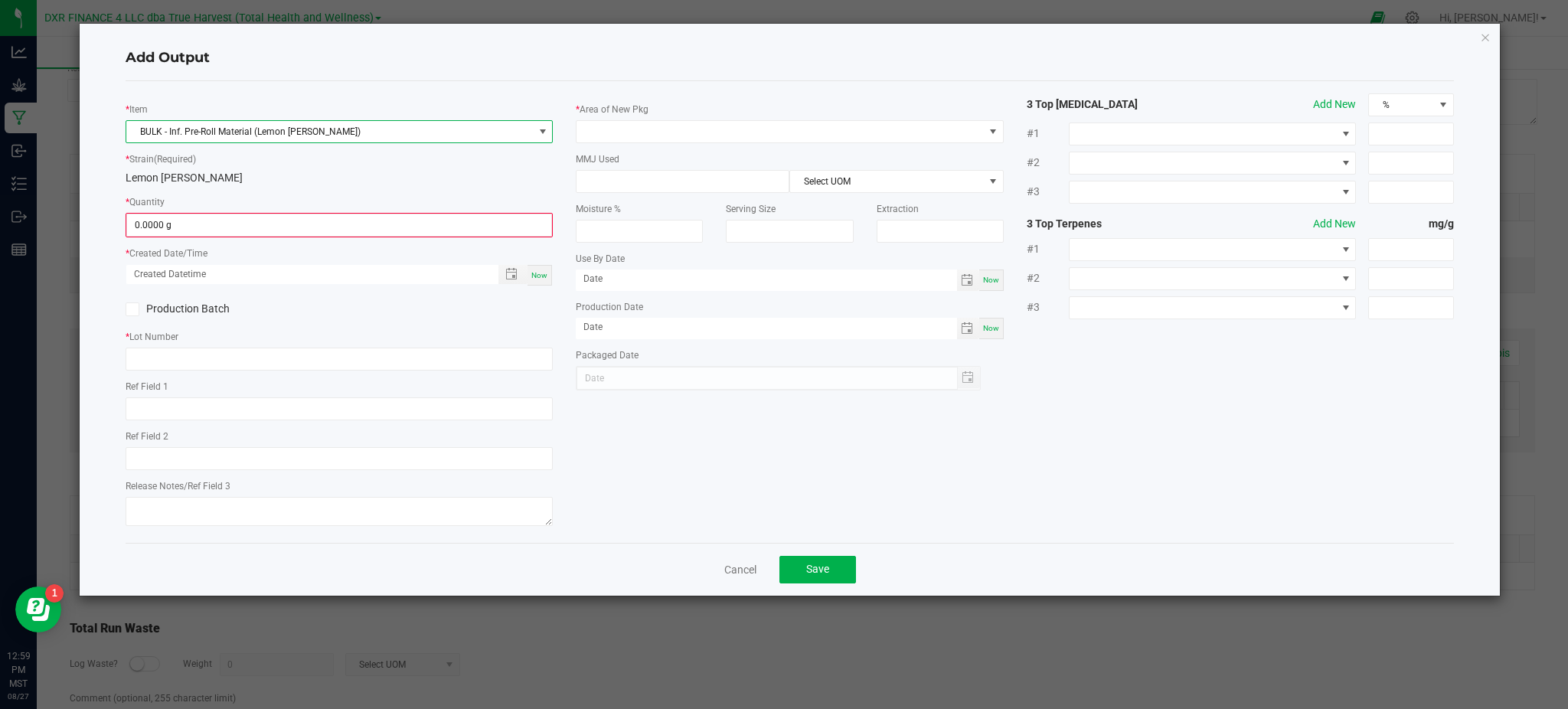
drag, startPoint x: 373, startPoint y: 191, endPoint x: 325, endPoint y: 212, distance: 52.4
click at [374, 192] on div "* Item BULK - Inf. Pre-Roll Material (Lemon Cherry Mintz) * Strain (Required) L…" at bounding box center [340, 311] width 450 height 437
click at [288, 230] on input "0" at bounding box center [339, 224] width 424 height 21
drag, startPoint x: 288, startPoint y: 230, endPoint x: 224, endPoint y: 201, distance: 70.3
click at [235, 183] on div "Lemon [PERSON_NAME]" at bounding box center [339, 177] width 427 height 16
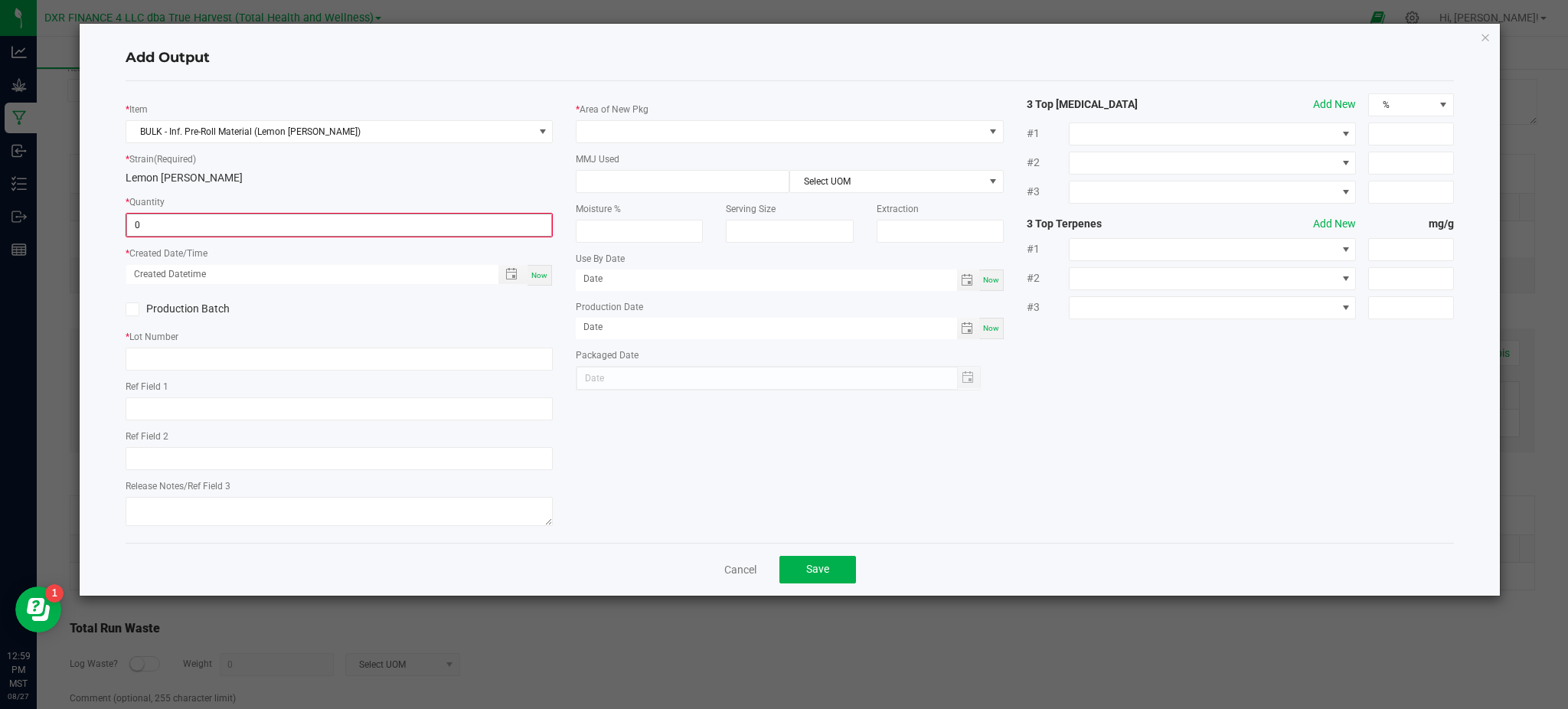
click at [218, 226] on input "0" at bounding box center [339, 224] width 424 height 21
type input "4062.0000 g"
click at [107, 290] on div "Add Output * Item BULK - Inf. Pre-Roll Material (Lemon Cherry Mintz) * Strain (…" at bounding box center [789, 309] width 1420 height 570
drag, startPoint x: 412, startPoint y: 324, endPoint x: 473, endPoint y: 299, distance: 65.9
click at [417, 322] on div "* Item BULK - Inf. Pre-Roll Material (Lemon Cherry Mintz) * Strain (Required) L…" at bounding box center [340, 311] width 450 height 436
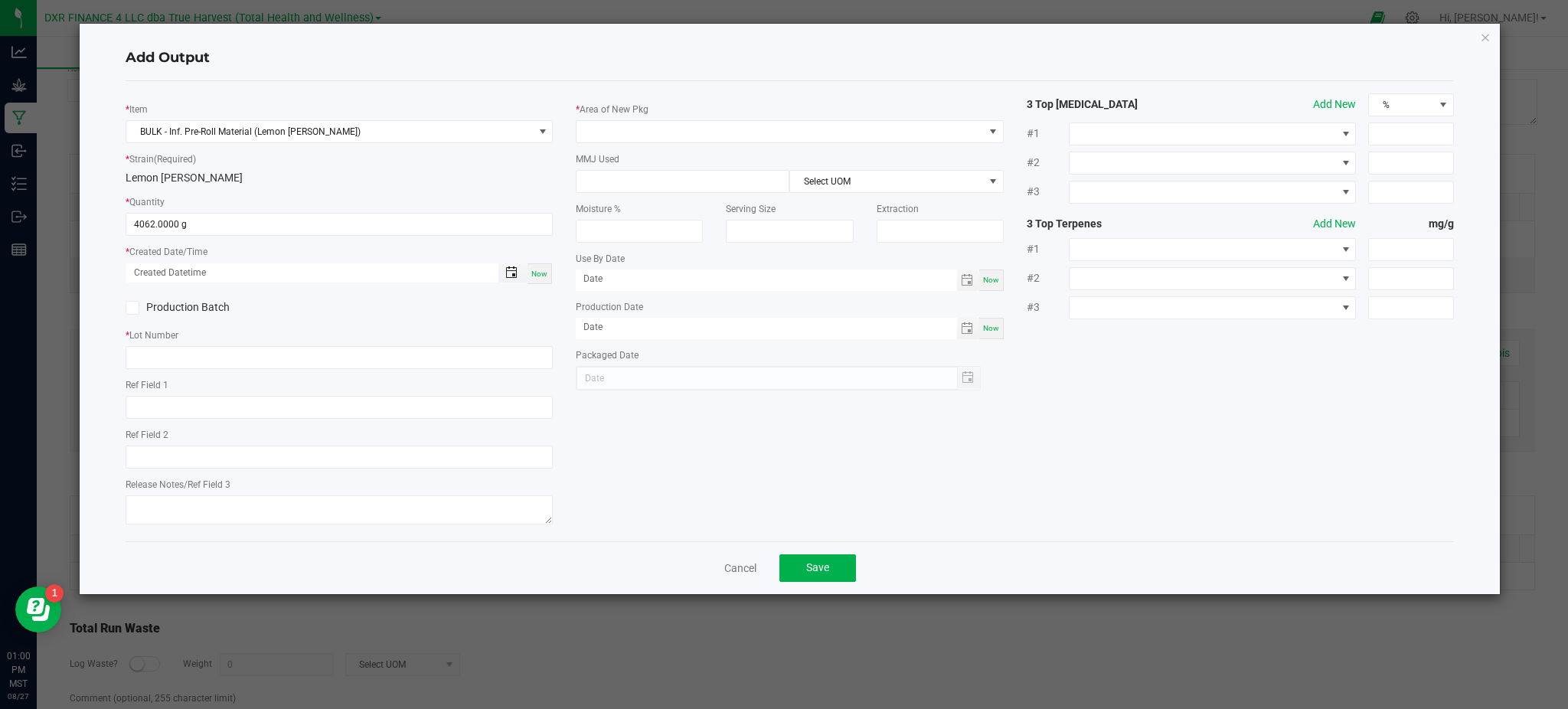
click at [508, 276] on span "Toggle popup" at bounding box center [511, 272] width 12 height 12
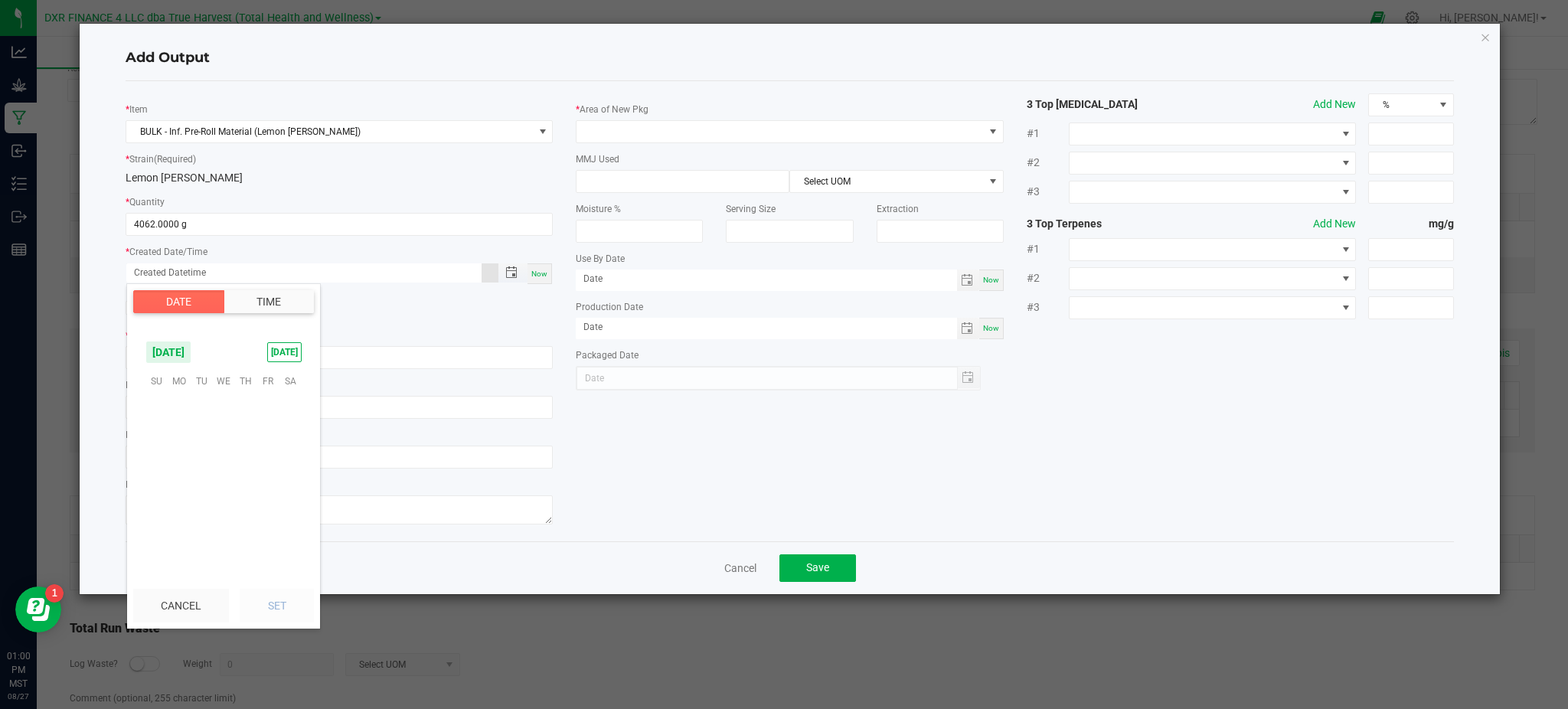
scroll to position [248153, 0]
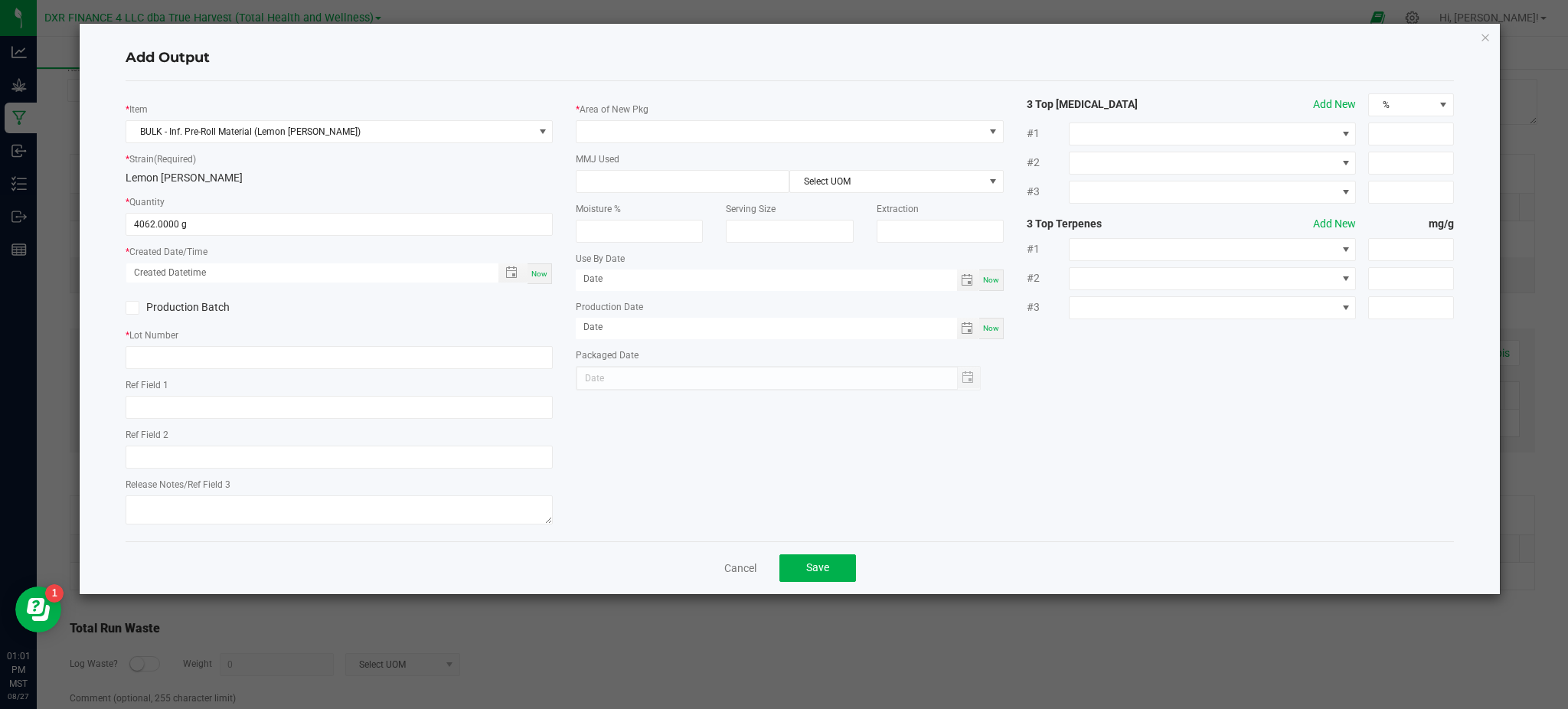
click at [615, 416] on div "* Item BULK - Inf. Pre-Roll Material (Lemon Cherry Mintz) * Strain (Required) L…" at bounding box center [790, 311] width 1351 height 436
click at [265, 319] on div "* Item BULK - Inf. Pre-Roll Material (Lemon Cherry Mintz) * Strain (Required) L…" at bounding box center [340, 311] width 450 height 436
click at [386, 319] on div "* Item BULK - Inf. Pre-Roll Material (Lemon Cherry Mintz) * Strain (Required) L…" at bounding box center [340, 311] width 450 height 436
click at [456, 298] on div "Production Batch" at bounding box center [340, 307] width 450 height 23
click at [503, 276] on span "Toggle popup" at bounding box center [511, 272] width 26 height 12
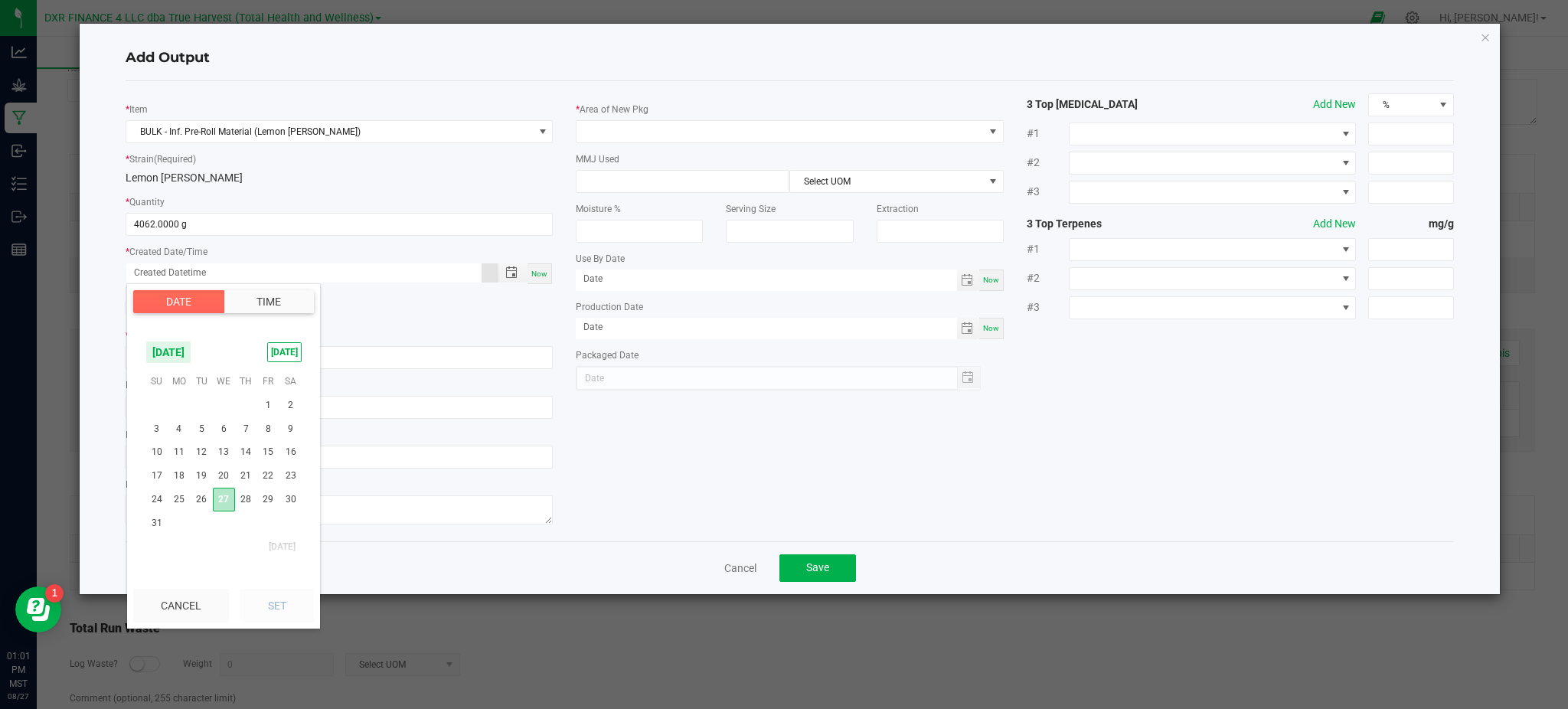
click at [222, 497] on span "27" at bounding box center [224, 500] width 22 height 24
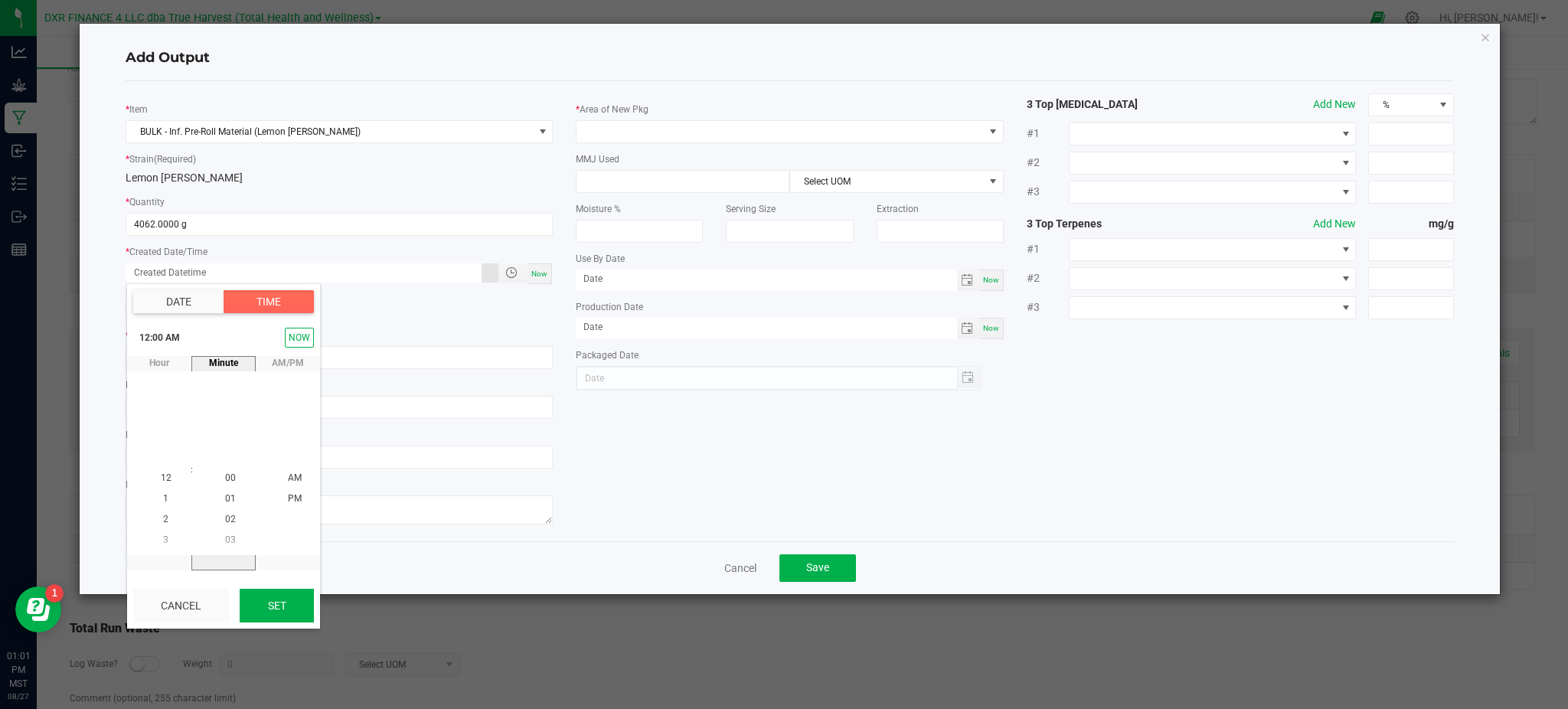
click at [282, 613] on button "Set" at bounding box center [276, 605] width 74 height 33
type input "08/27/2025 12:00 AM"
type input "[DATE]"
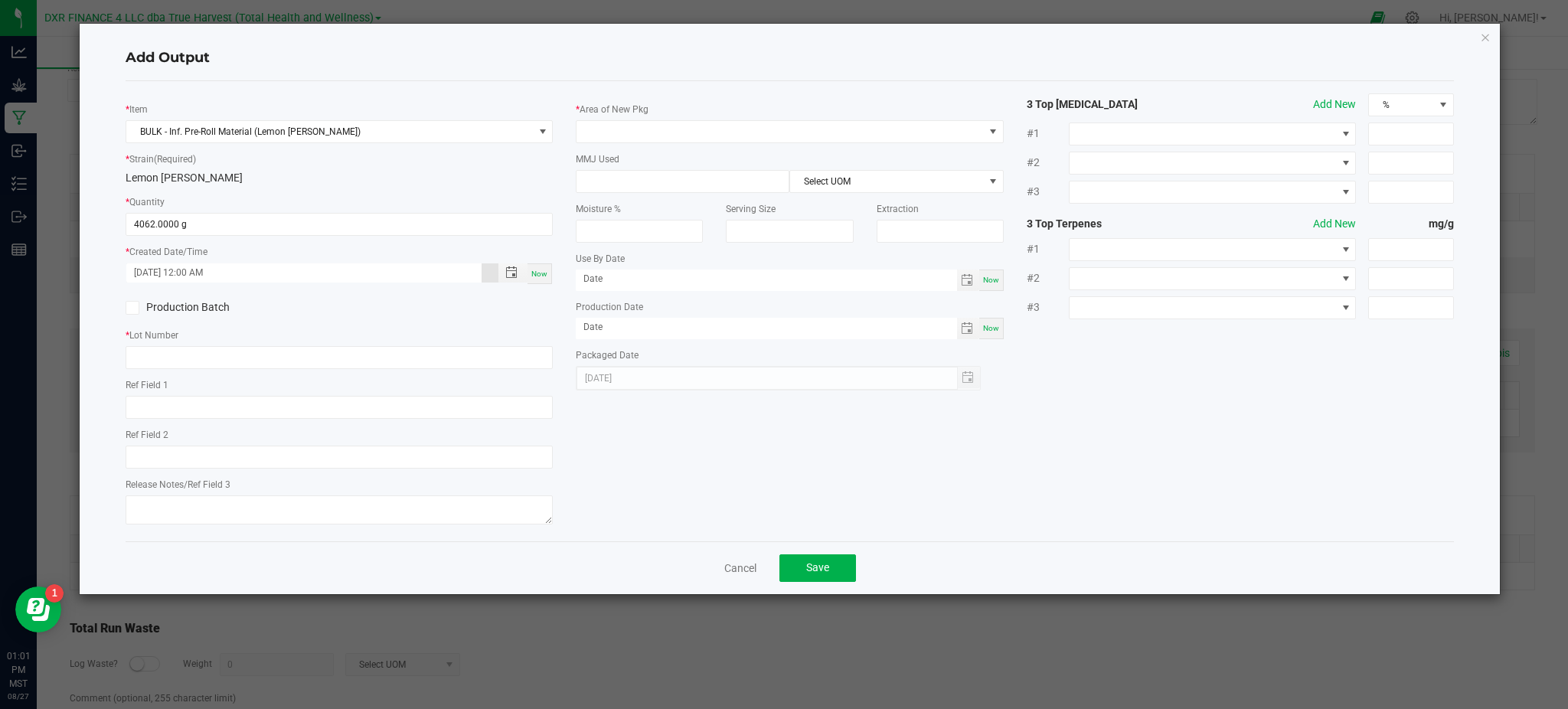
click at [716, 466] on div "* Item BULK - Inf. Pre-Roll Material (Lemon Cherry Mintz) * Strain (Required) L…" at bounding box center [790, 311] width 1351 height 436
click at [166, 411] on input "text" at bounding box center [339, 407] width 427 height 23
type input "2"
type input "[DATE]"
click at [1092, 496] on div "* Item BULK - Inf. Pre-Roll Material (Lemon Cherry Mintz) * Strain (Required) L…" at bounding box center [790, 311] width 1351 height 436
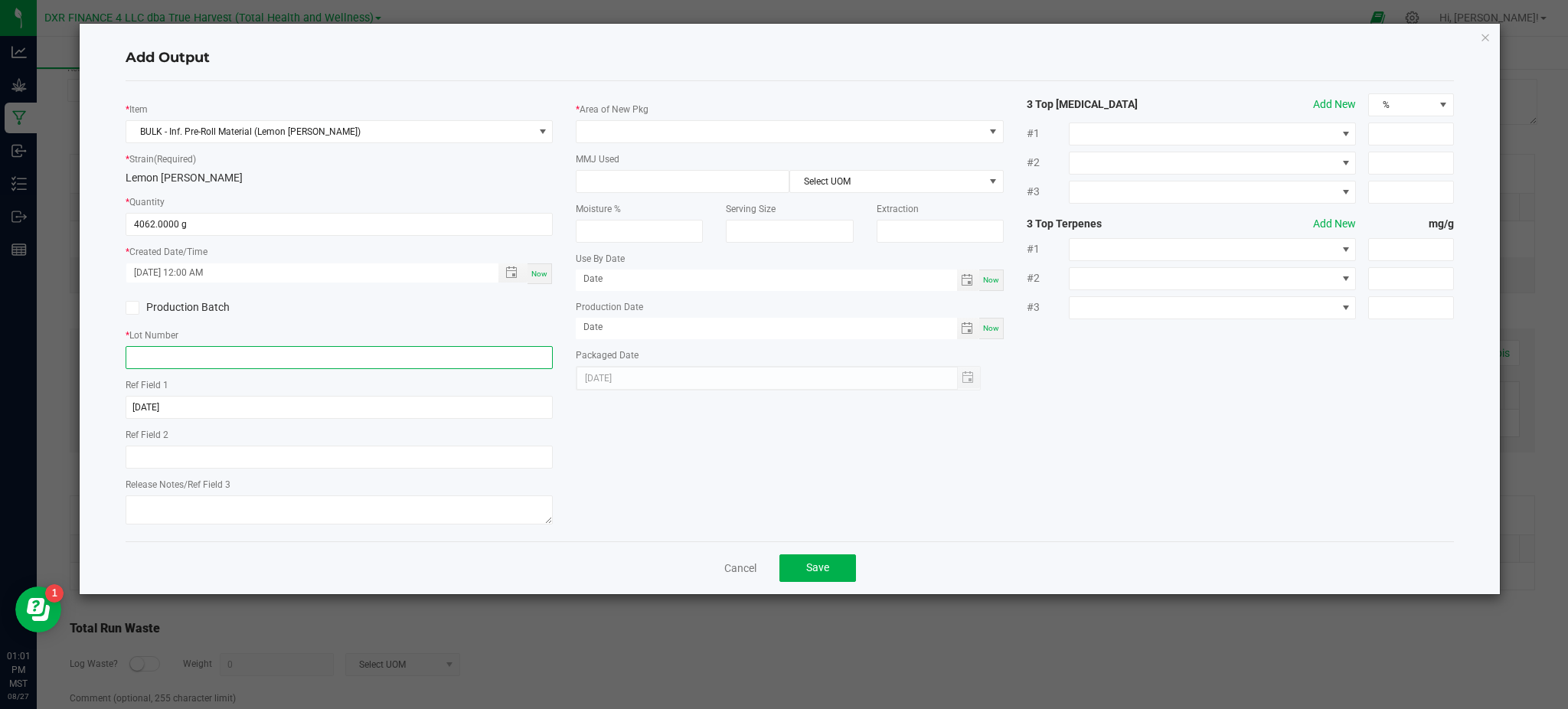
click at [177, 362] on input "text" at bounding box center [339, 357] width 427 height 23
paste input "LMTH250703"
type input "LMTH250703"
click at [652, 449] on div "* Item BULK - Inf. Pre-Roll Material (Lemon Cherry Mintz) * Strain (Required) L…" at bounding box center [790, 311] width 1351 height 436
click at [779, 108] on div "* Area of New Pkg" at bounding box center [789, 121] width 427 height 42
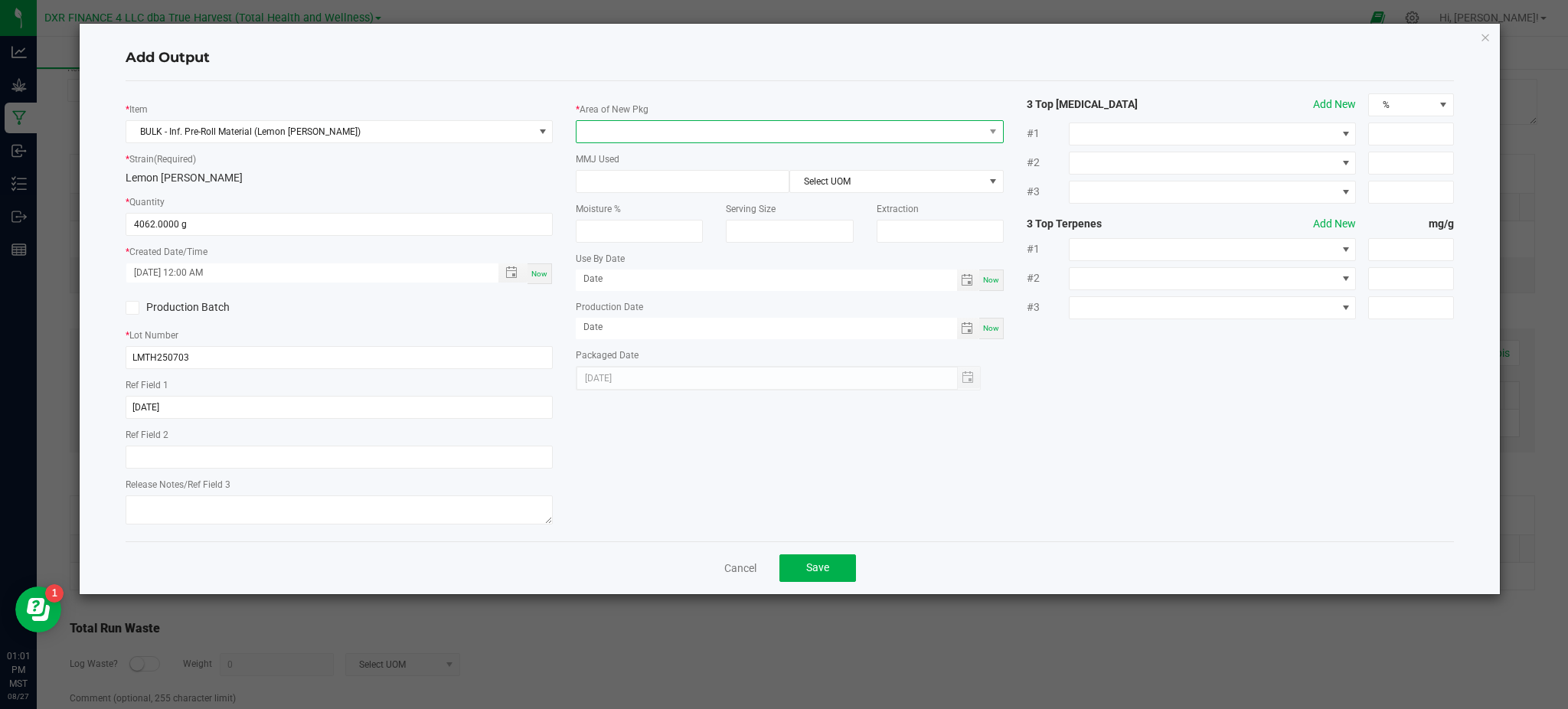
click at [754, 131] on span at bounding box center [780, 131] width 406 height 21
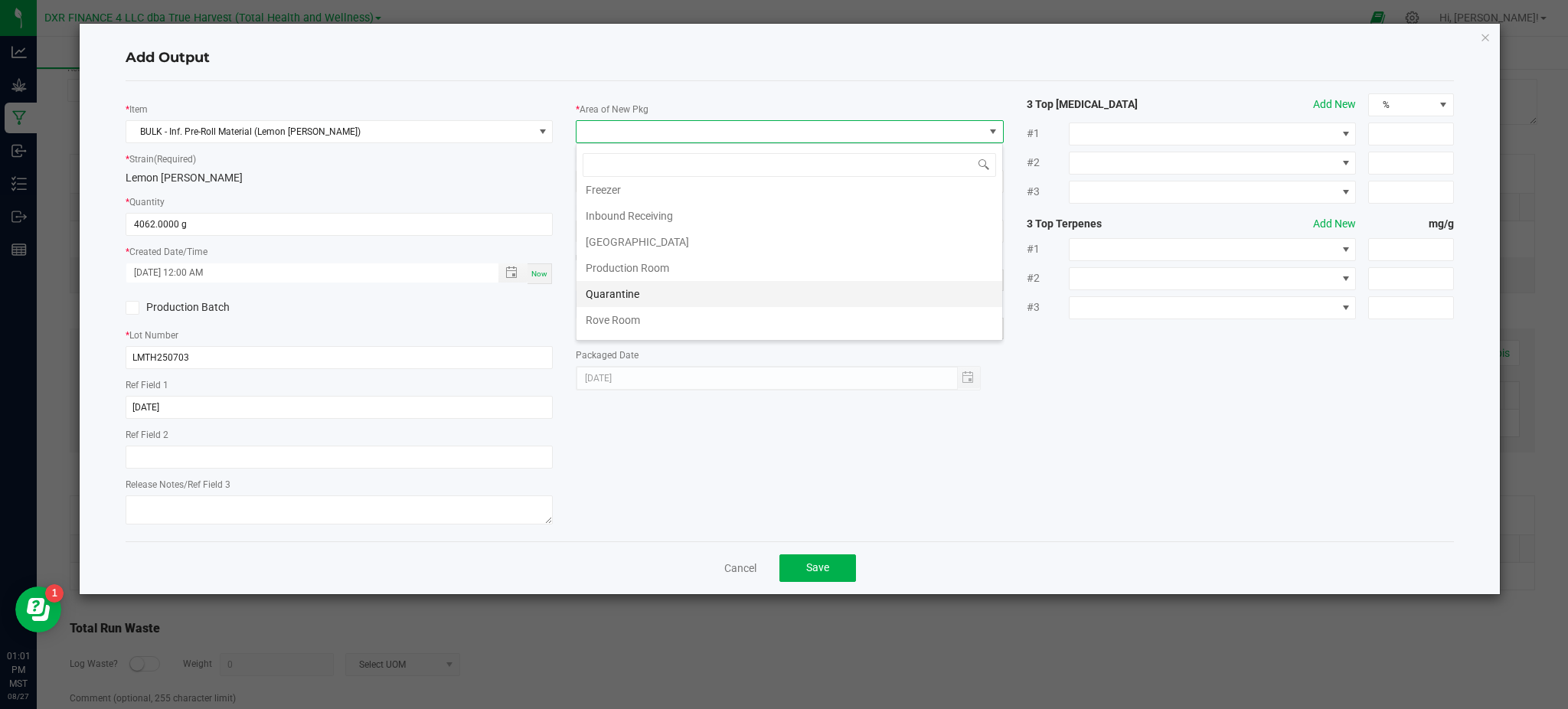
scroll to position [102, 0]
click at [642, 250] on li "Production Room" at bounding box center [789, 252] width 426 height 26
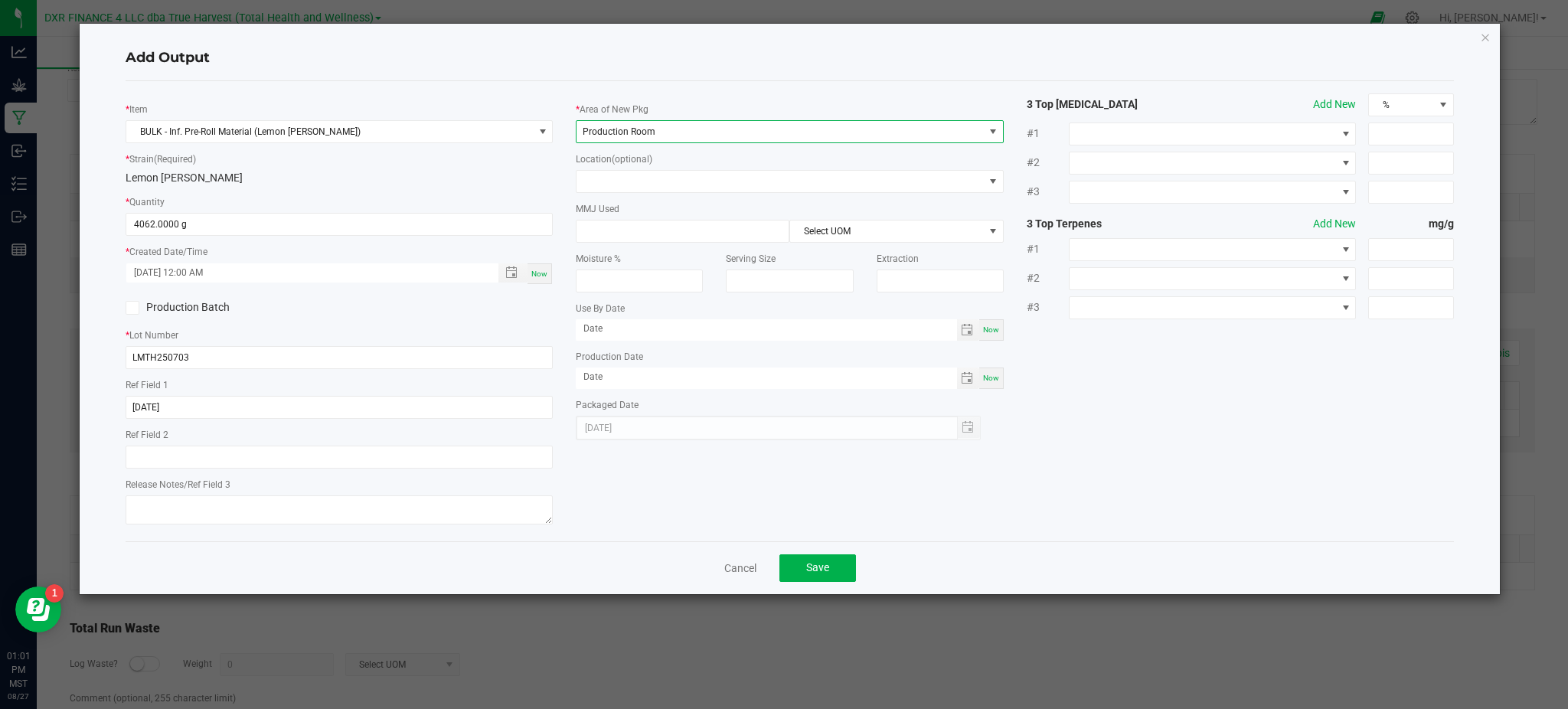
drag, startPoint x: 1141, startPoint y: 352, endPoint x: 1051, endPoint y: 346, distance: 90.2
click at [1141, 352] on div "* Item BULK - Inf. Pre-Roll Material (Lemon Cherry Mintz) * Strain (Required) L…" at bounding box center [790, 311] width 1351 height 436
click at [1169, 421] on div "* Item BULK - Inf. Pre-Roll Material (Lemon Cherry Mintz) * Strain (Required) L…" at bounding box center [790, 311] width 1351 height 436
click at [642, 232] on input at bounding box center [682, 230] width 212 height 21
click at [214, 68] on div "Add Output" at bounding box center [789, 58] width 1328 height 45
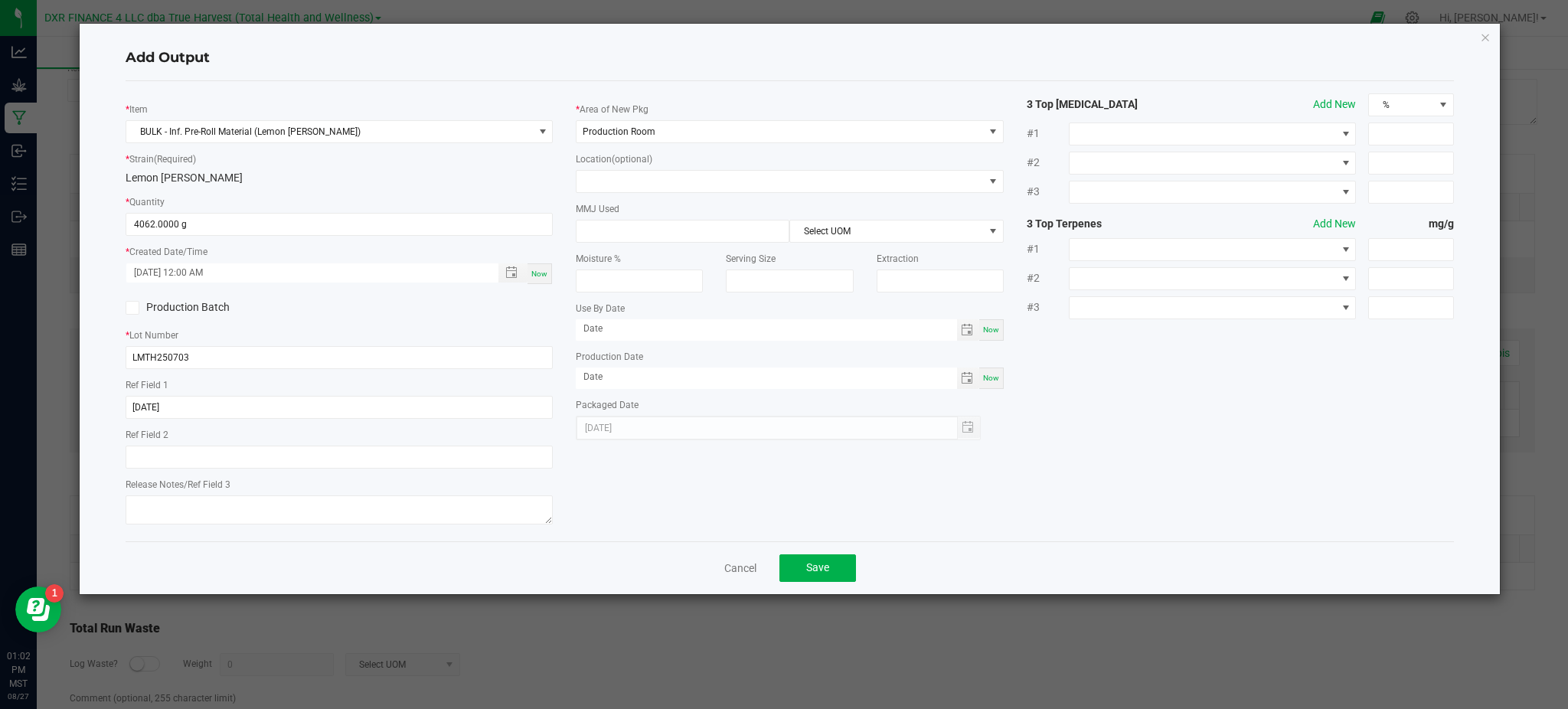
click at [1173, 449] on div "* Item BULK - Inf. Pre-Roll Material (Lemon Cherry Mintz) * Strain (Required) L…" at bounding box center [790, 311] width 1351 height 436
click at [826, 572] on span "Save" at bounding box center [817, 567] width 23 height 12
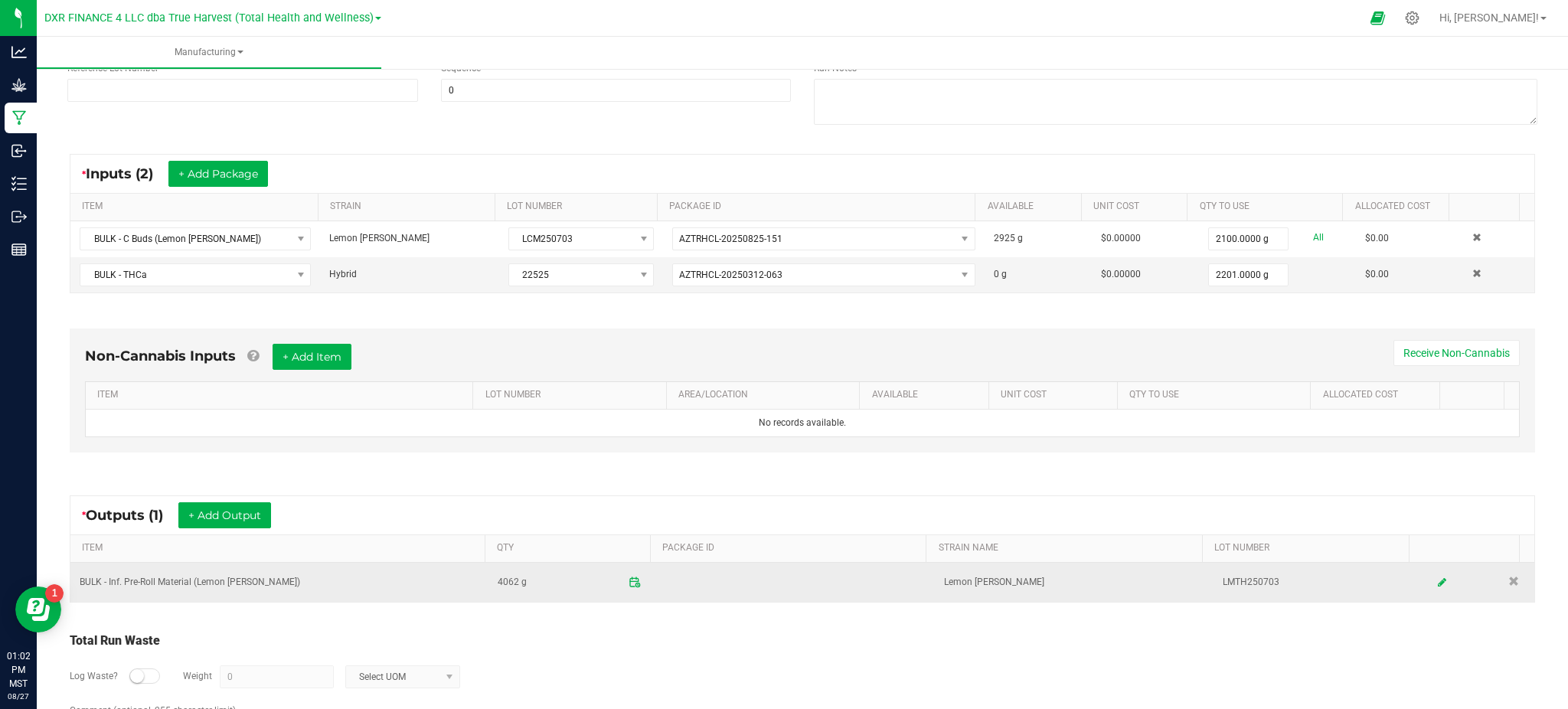
drag, startPoint x: 709, startPoint y: 652, endPoint x: 160, endPoint y: 574, distance: 554.5
click at [709, 650] on div "Log Waste? Weight 0 Select UOM" at bounding box center [802, 677] width 1465 height 54
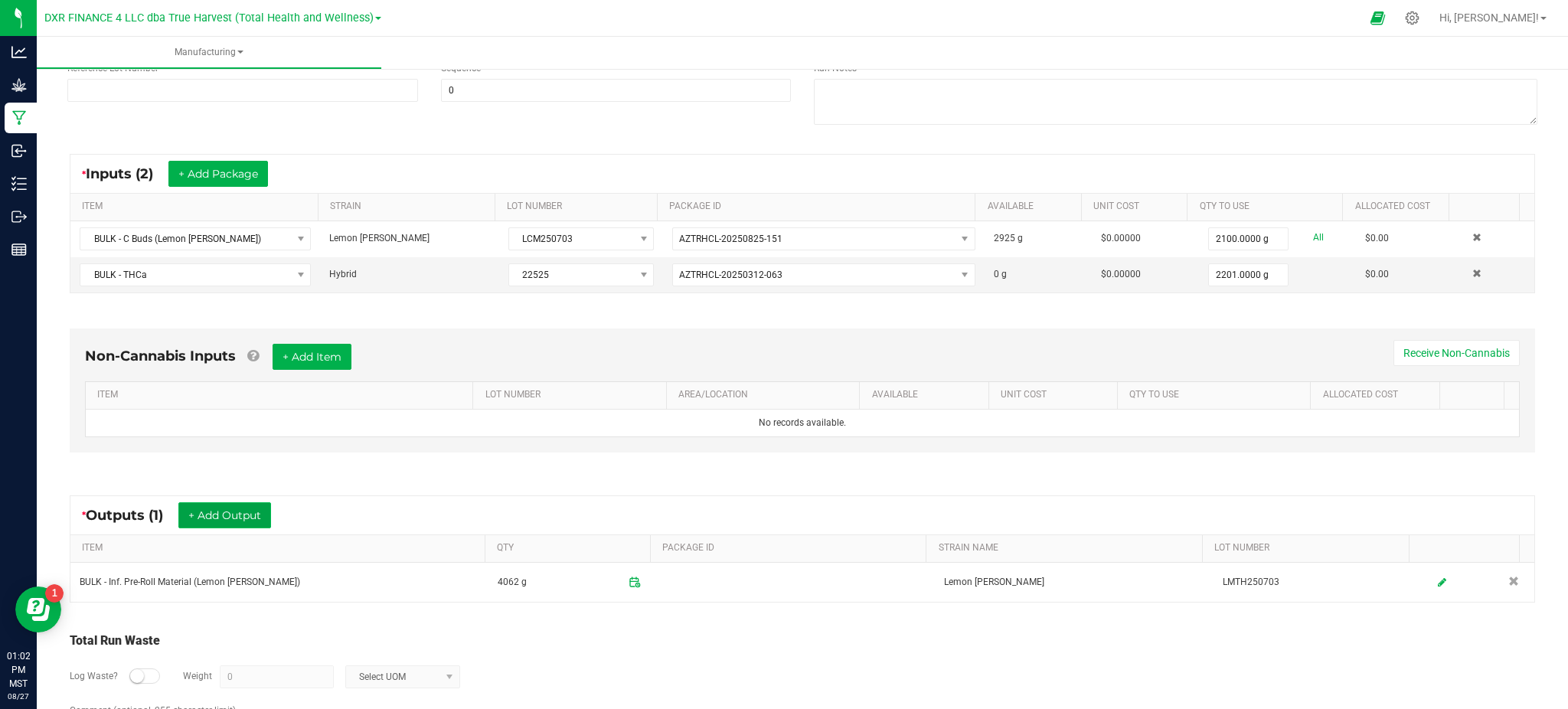
click at [220, 509] on button "+ Add Output" at bounding box center [224, 515] width 93 height 26
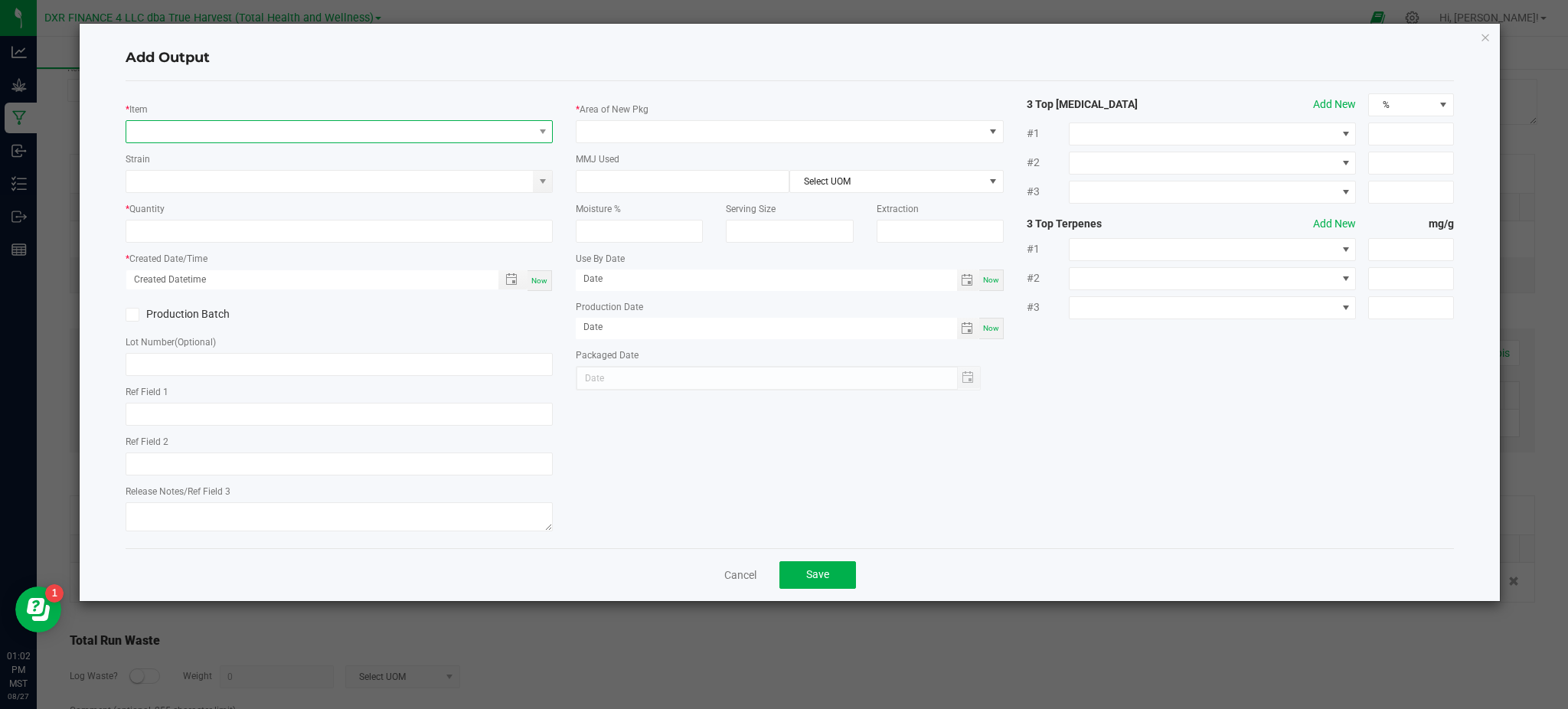
click at [234, 129] on span "NO DATA FOUND" at bounding box center [329, 131] width 406 height 21
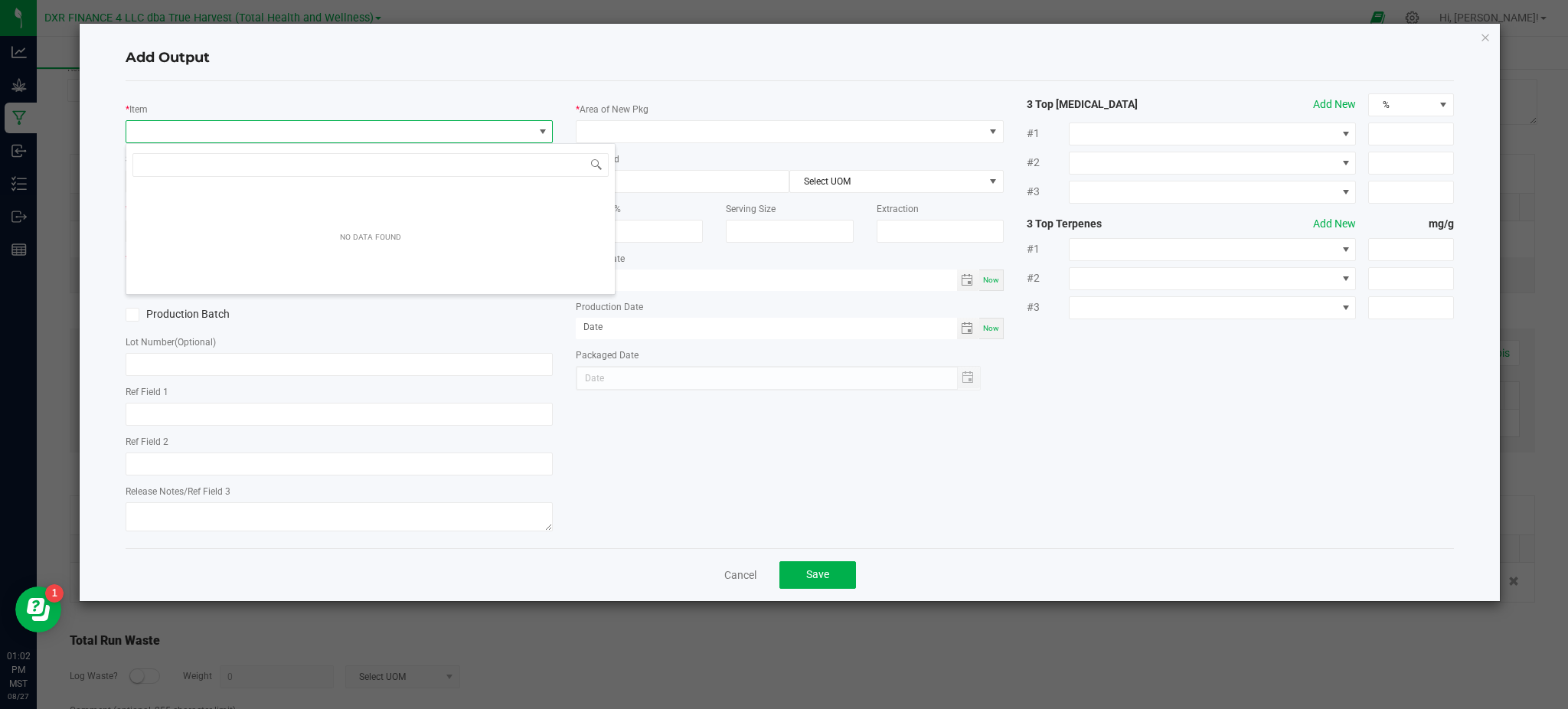
scroll to position [23, 427]
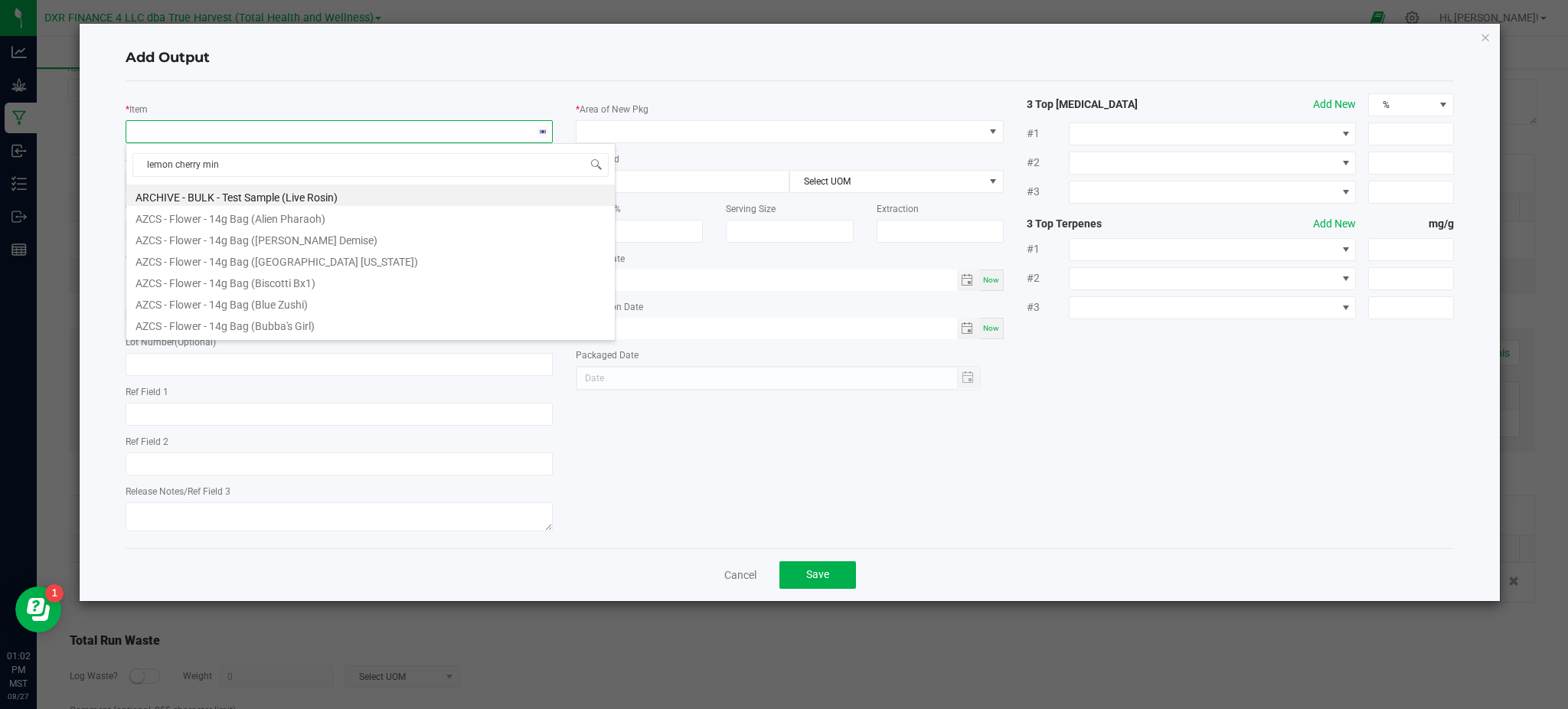
type input "lemon cherry mint"
click at [286, 282] on li "BULK - C Buds (Lemon Cherry Mintz)" at bounding box center [370, 281] width 488 height 21
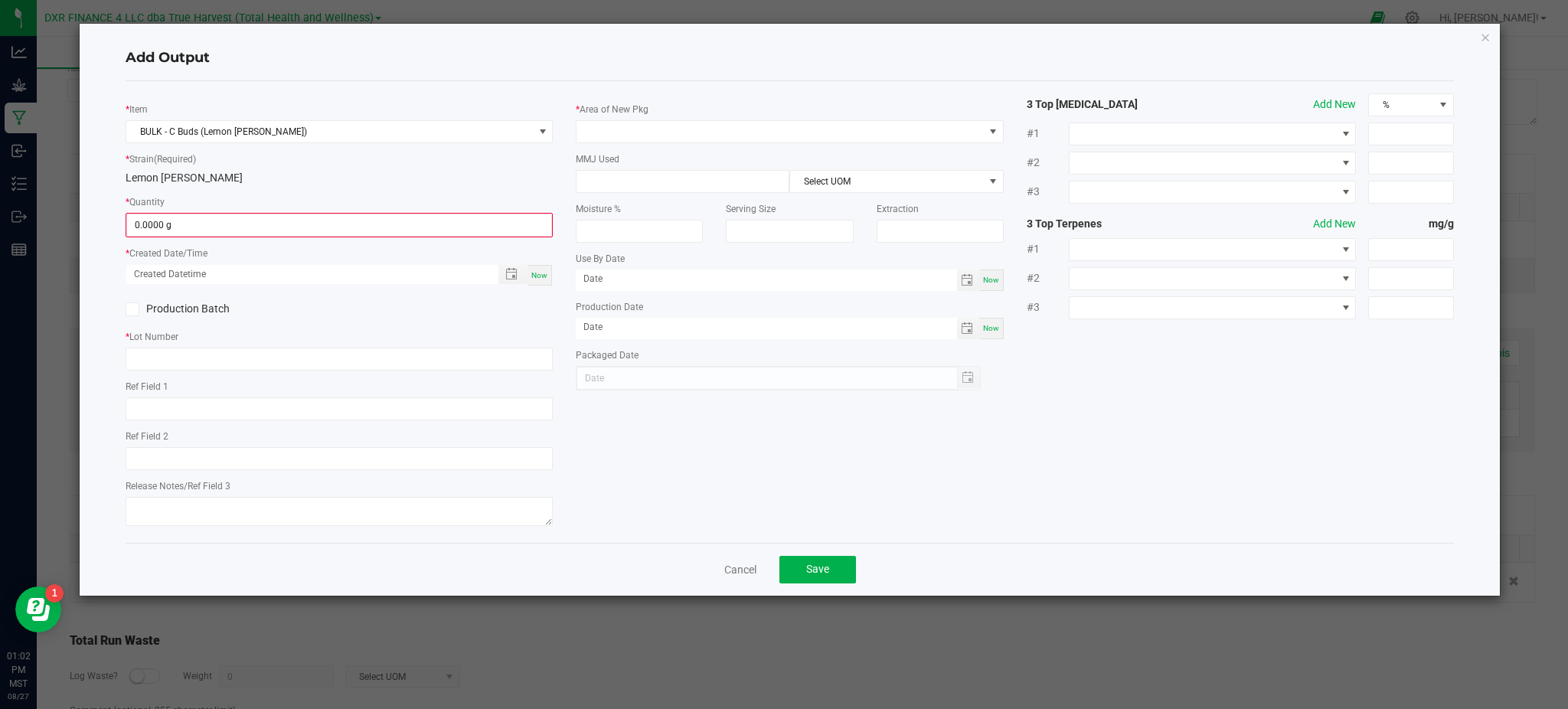
click at [272, 168] on div "* Strain (Required) Lemon Cherry Mintz" at bounding box center [339, 168] width 427 height 35
click at [233, 227] on input "0" at bounding box center [339, 224] width 424 height 21
type input "0.0000 g"
click at [767, 414] on div "* Item BULK - C Buds (Lemon Cherry Mintz) * Strain (Required) Lemon Cherry Mint…" at bounding box center [790, 311] width 1351 height 437
click at [729, 564] on link "Cancel" at bounding box center [740, 570] width 32 height 15
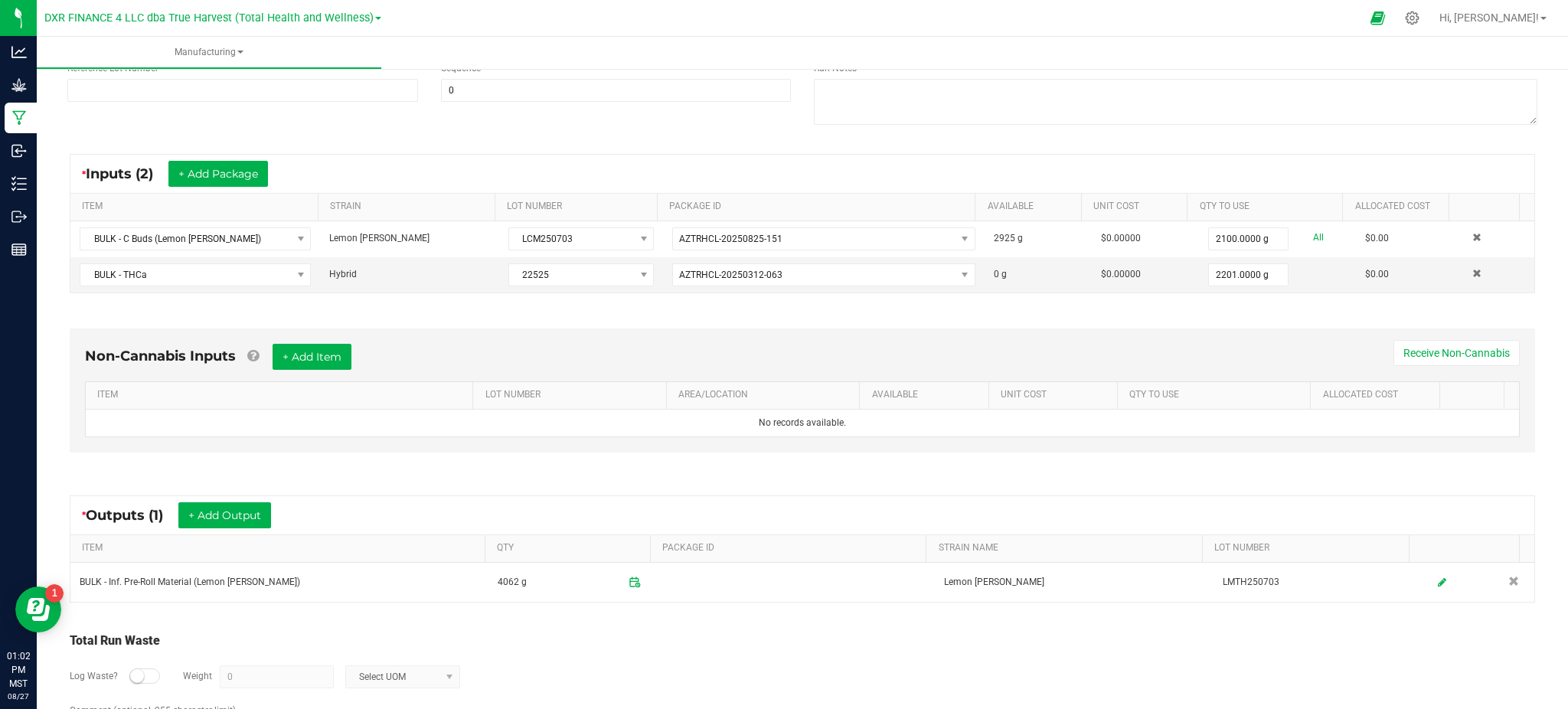
click at [773, 649] on div "Total Run Waste Log Waste? Weight 0 Select UOM" at bounding box center [802, 667] width 1465 height 72
click at [604, 659] on div "Log Waste? Weight 0 Select UOM" at bounding box center [802, 677] width 1465 height 54
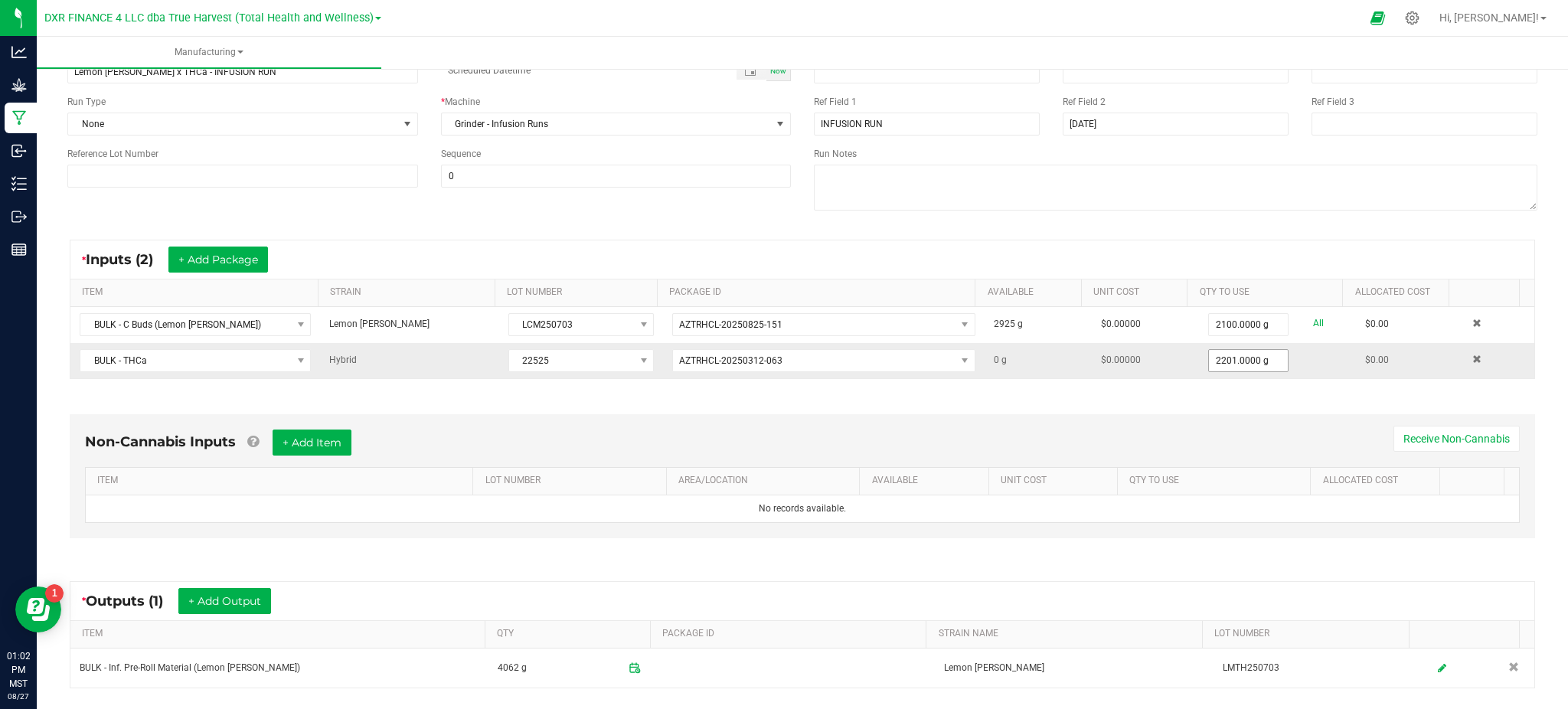
scroll to position [0, 0]
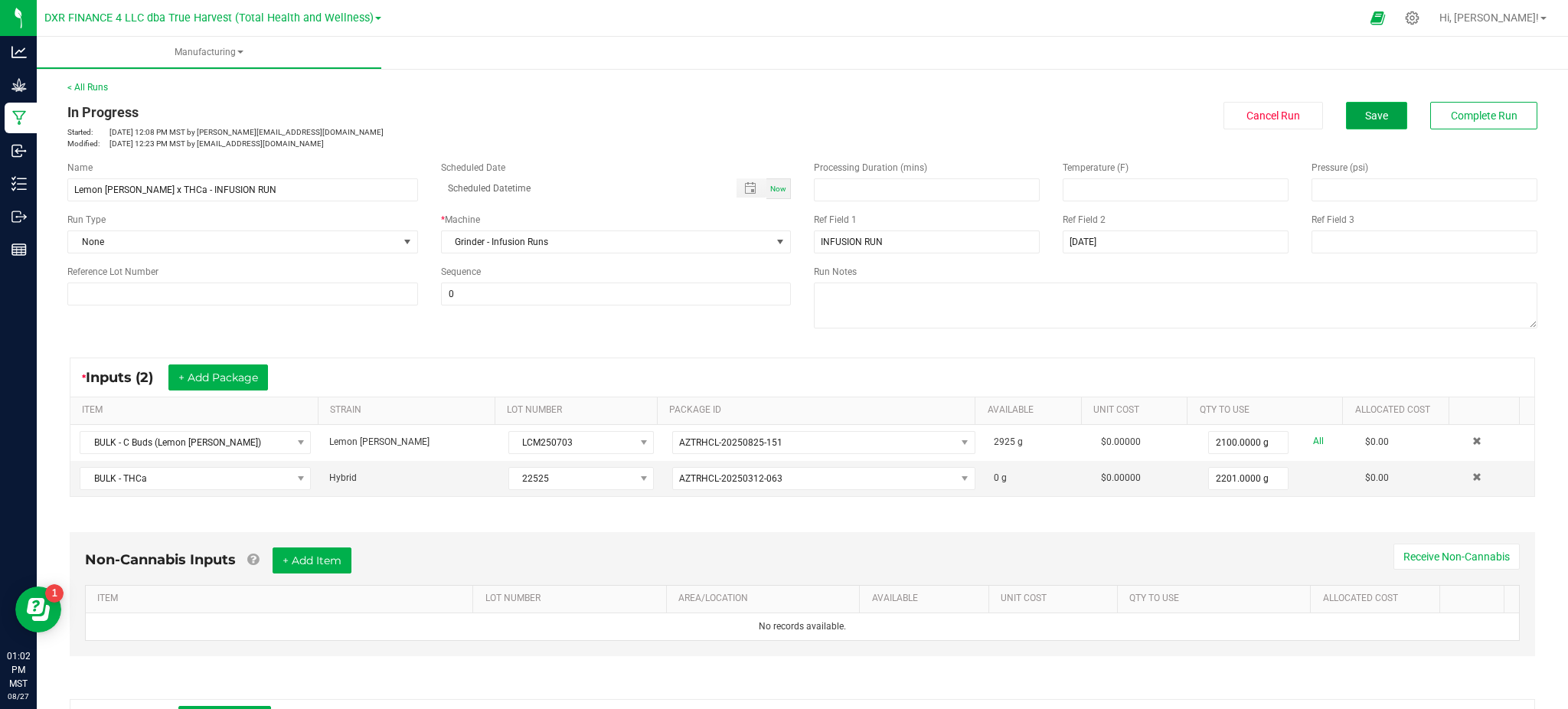
click at [1356, 121] on button "Save" at bounding box center [1376, 115] width 61 height 27
click at [1443, 135] on div "In Progress Started: Aug 26, 2025 12:08 PM MST by ekincheloe@trueharvestco.com …" at bounding box center [803, 125] width 1493 height 48
click at [1376, 122] on button "Save" at bounding box center [1376, 115] width 61 height 27
click at [1486, 131] on div "In Progress Started: Aug 26, 2025 12:08 PM MST by ekincheloe@trueharvestco.com …" at bounding box center [803, 125] width 1493 height 48
click at [1482, 120] on span "Complete Run" at bounding box center [1484, 115] width 67 height 12
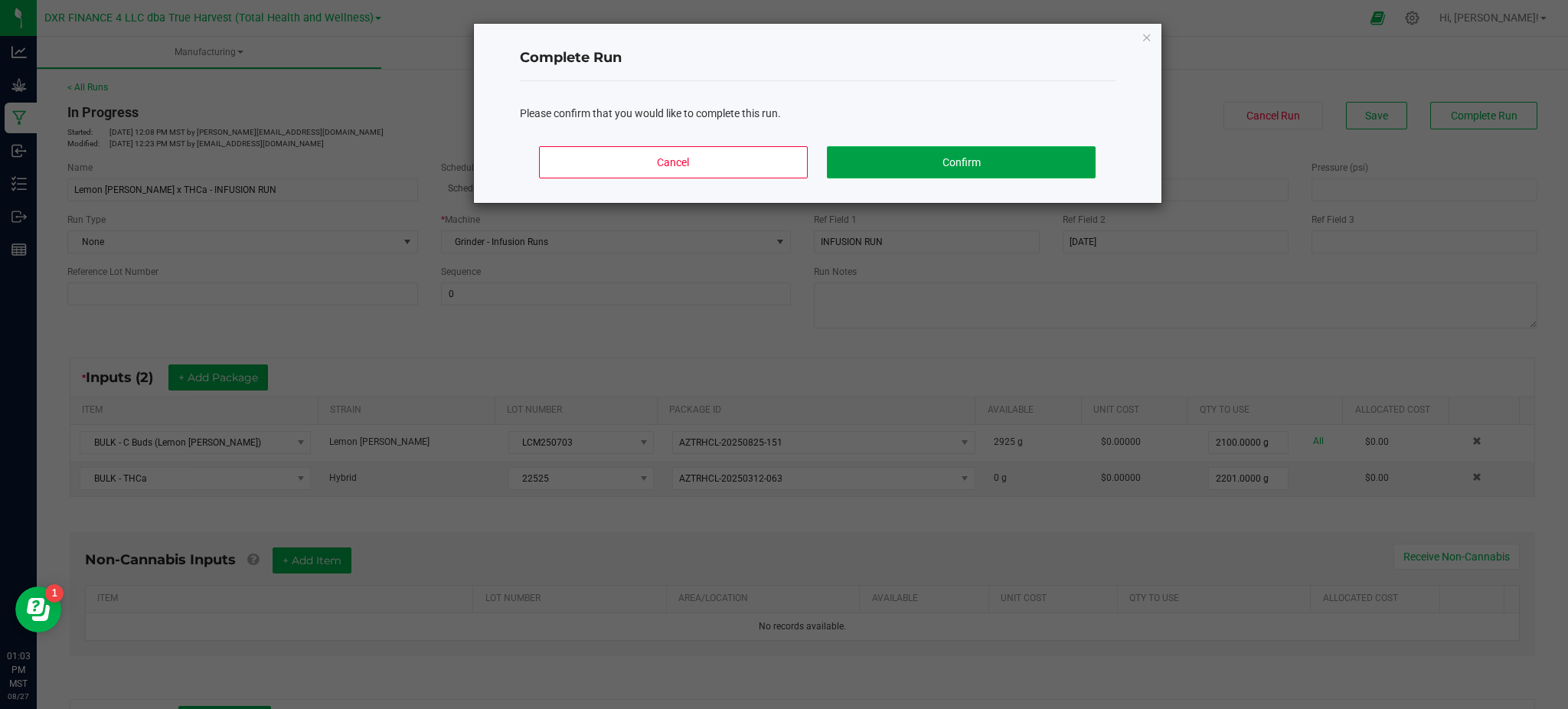
click at [909, 169] on button "Confirm" at bounding box center [961, 162] width 268 height 32
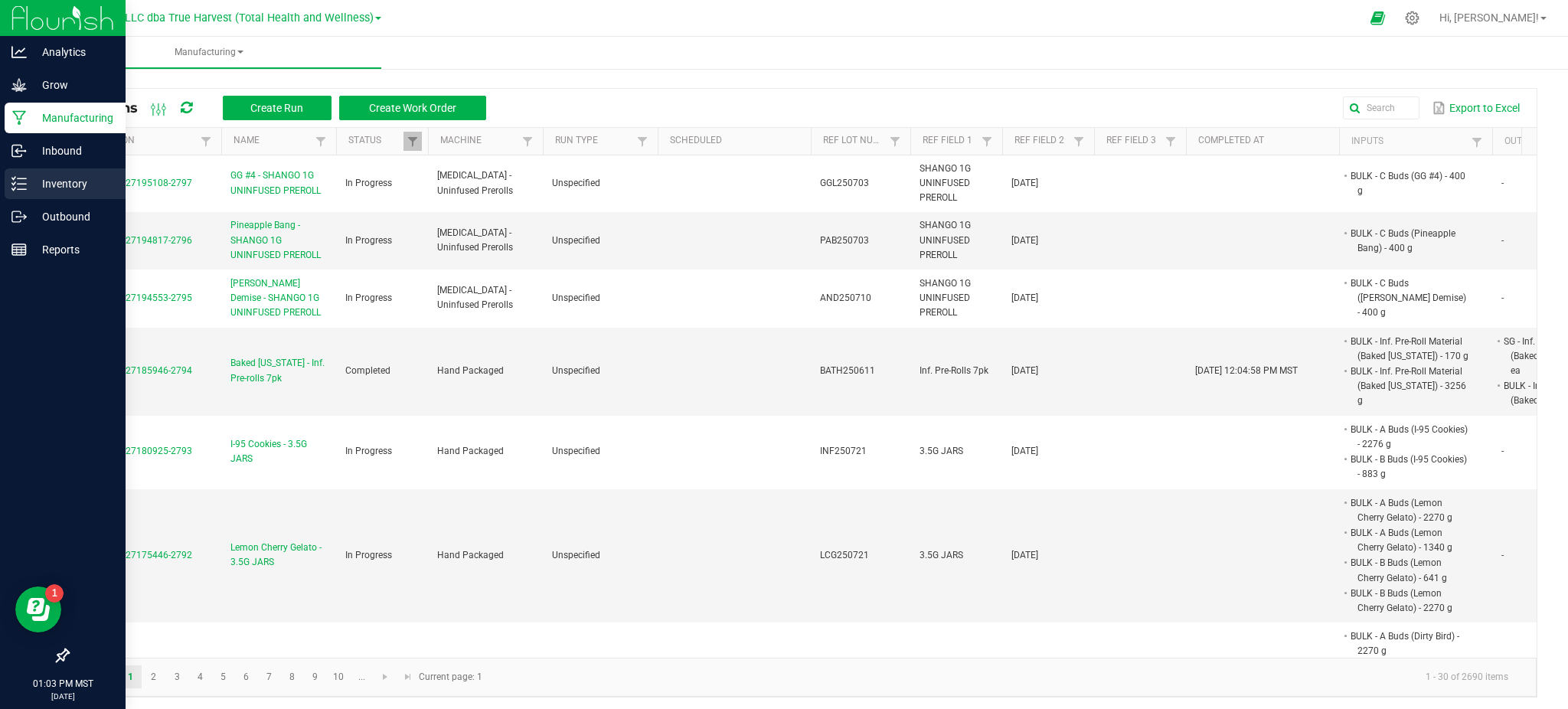
click at [47, 184] on p "Inventory" at bounding box center [73, 184] width 92 height 19
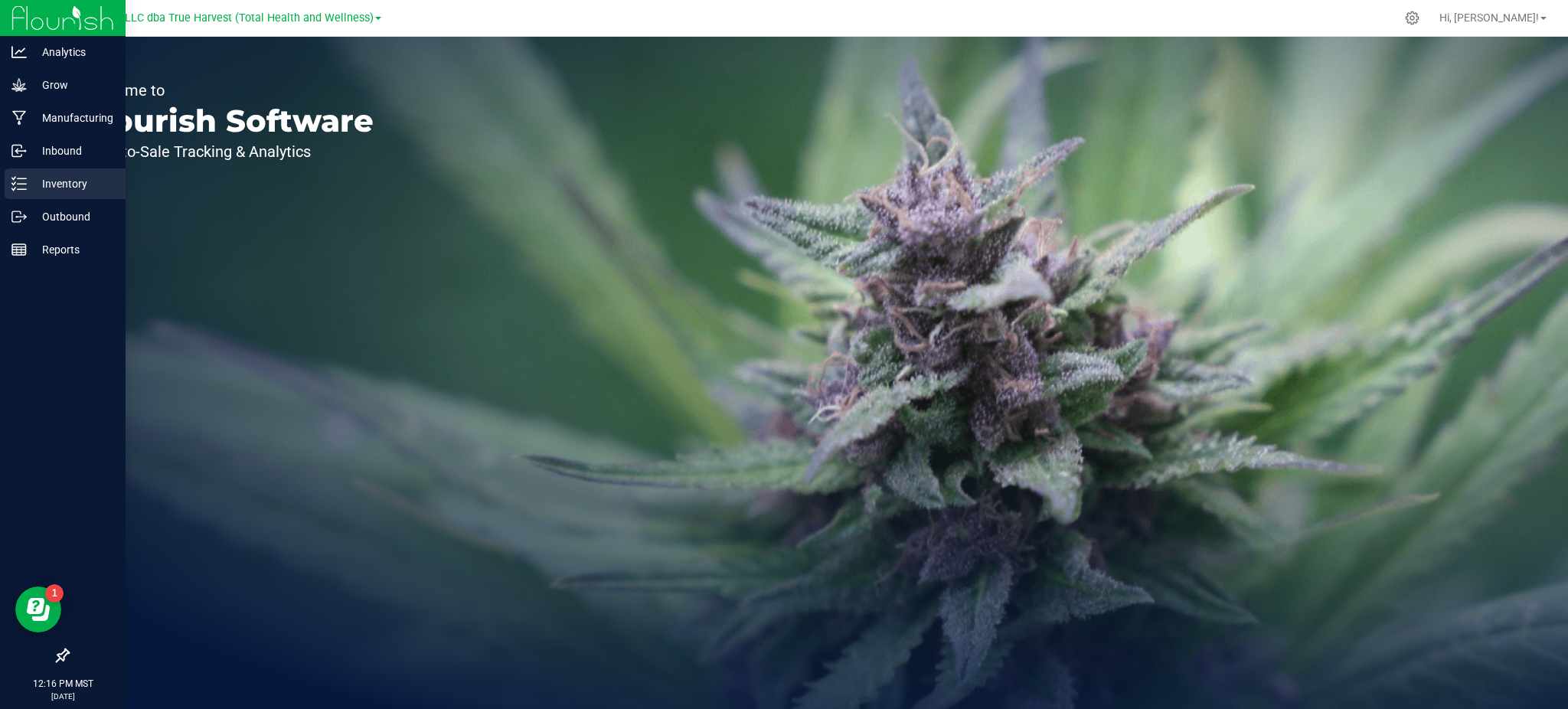
click at [56, 183] on p "Inventory" at bounding box center [73, 184] width 92 height 19
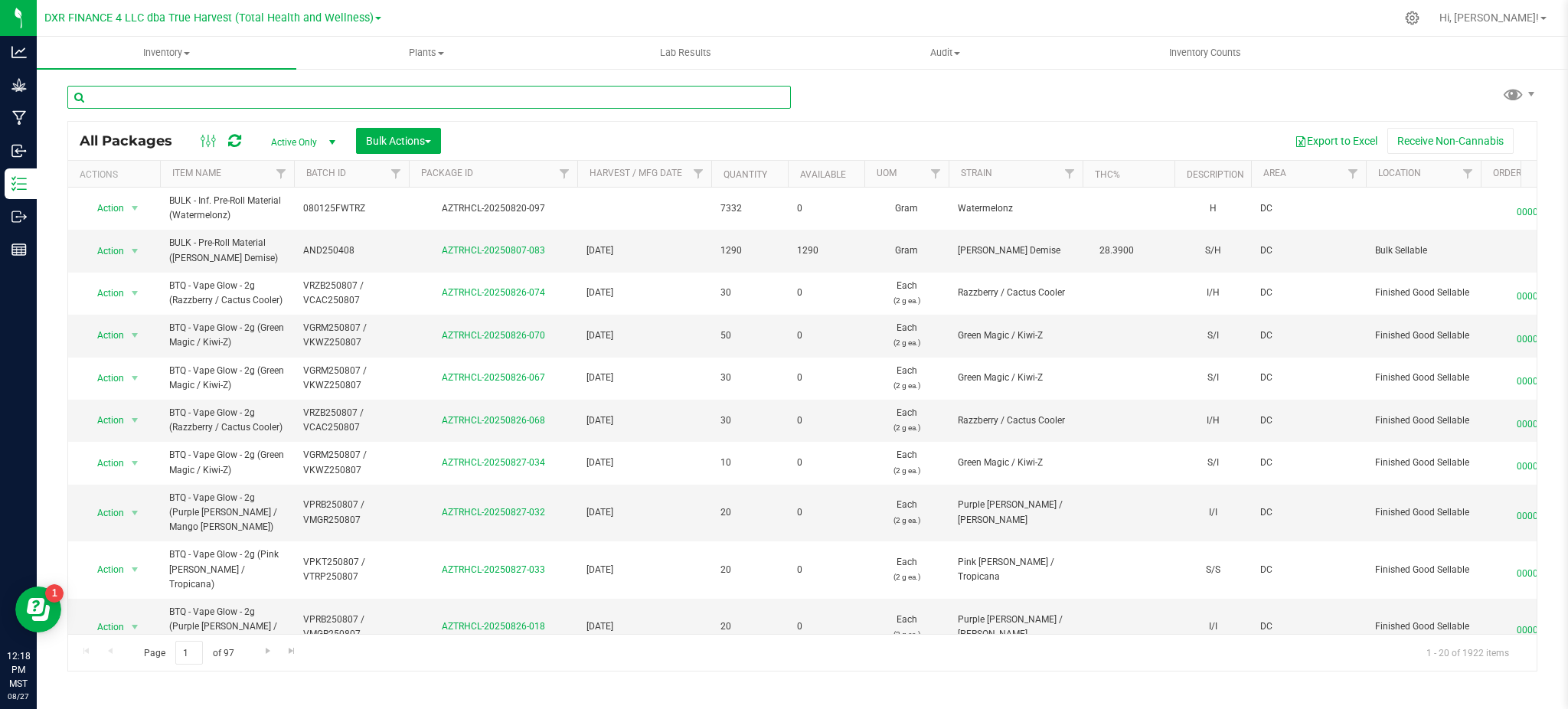
click at [166, 98] on input "text" at bounding box center [429, 96] width 723 height 23
paste input "FDTH250703"
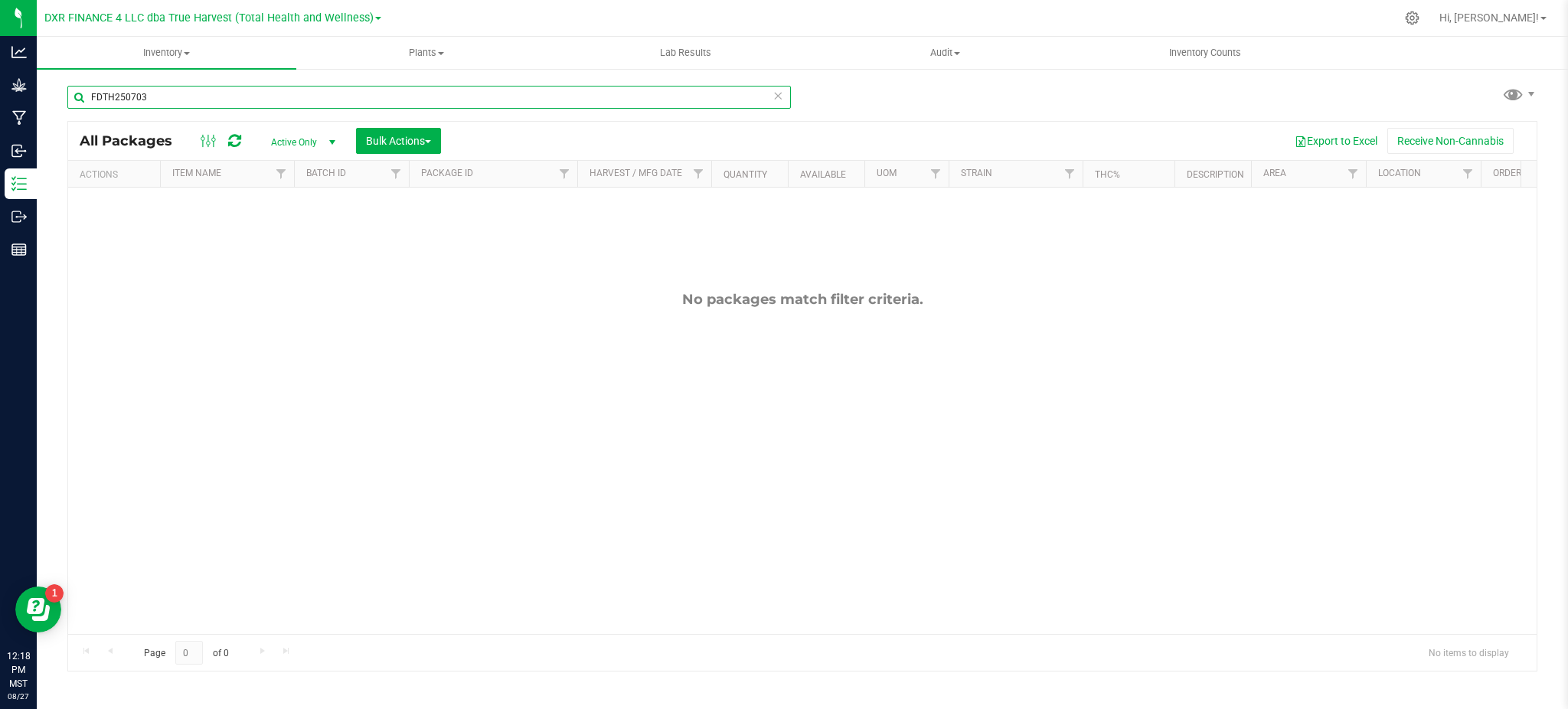
drag, startPoint x: 183, startPoint y: 91, endPoint x: 149, endPoint y: 99, distance: 34.9
click at [149, 99] on input "FDTH250703" at bounding box center [429, 96] width 723 height 23
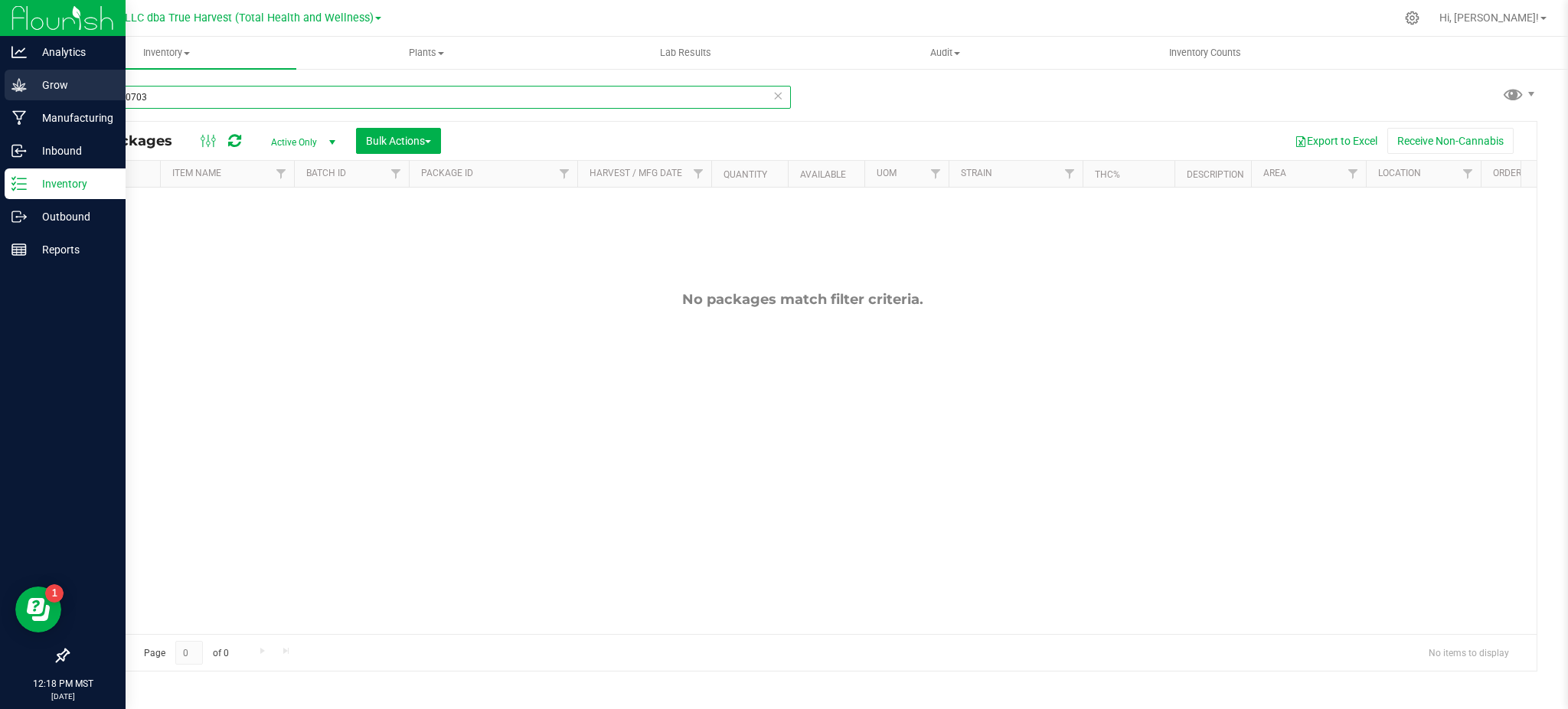
drag, startPoint x: 153, startPoint y: 98, endPoint x: 0, endPoint y: 92, distance: 153.1
click at [0, 92] on div "Analytics Grow Manufacturing Inbound Inventory Outbound Reports 12:18 PM MST 08…" at bounding box center [784, 354] width 1568 height 709
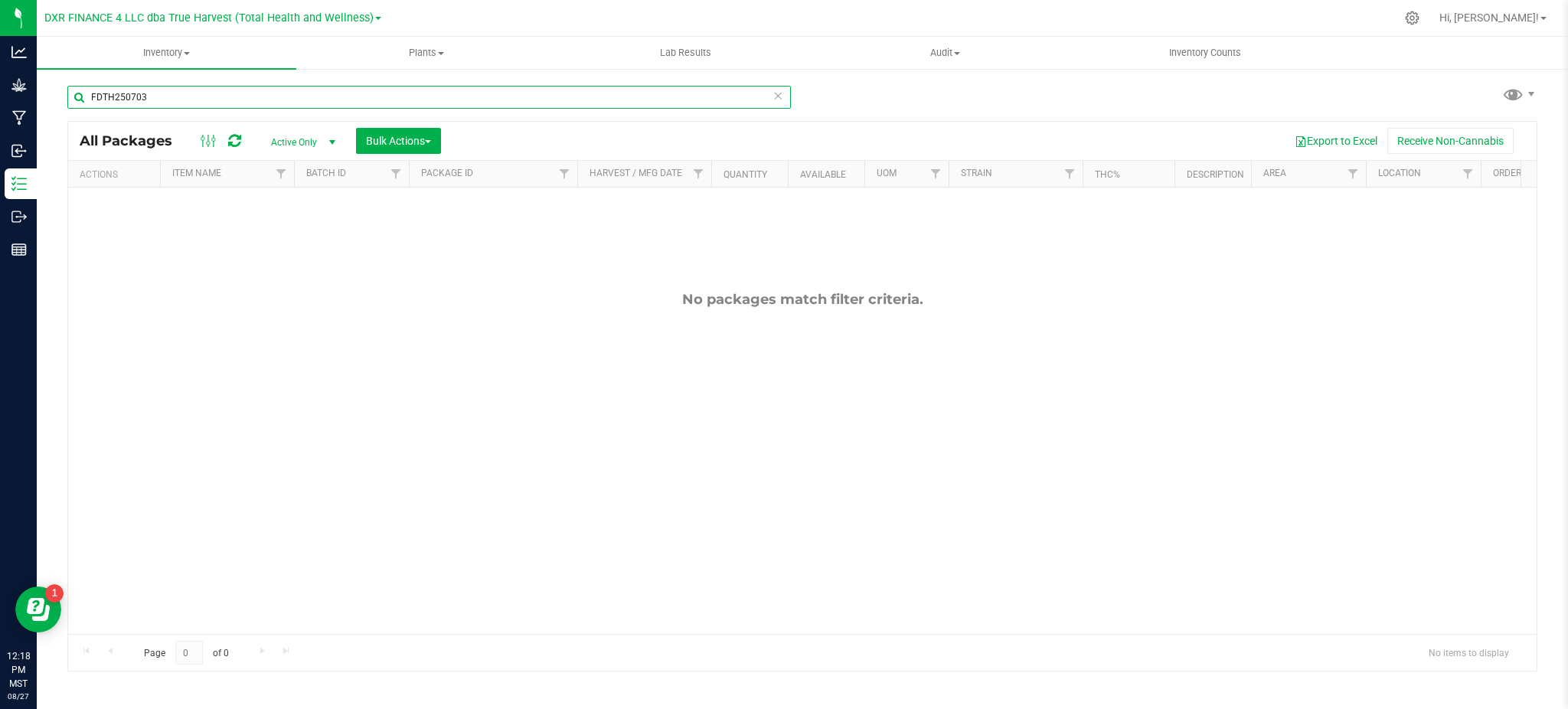
paste input "AZTRHCL-20250825-14"
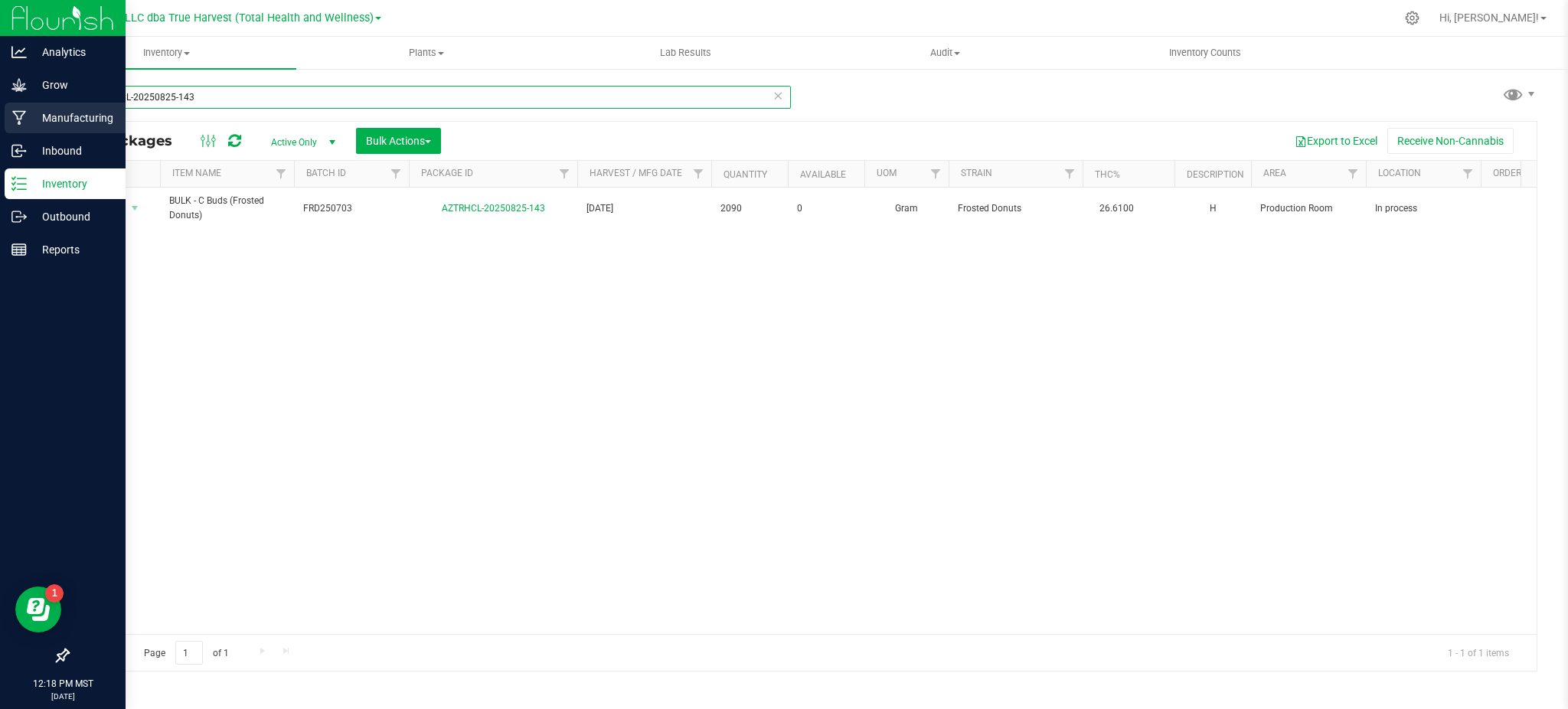
drag, startPoint x: 213, startPoint y: 96, endPoint x: 0, endPoint y: 117, distance: 214.0
click at [0, 117] on div "Analytics Grow Manufacturing Inbound Inventory Outbound Reports 12:18 PM MST 08…" at bounding box center [784, 354] width 1568 height 709
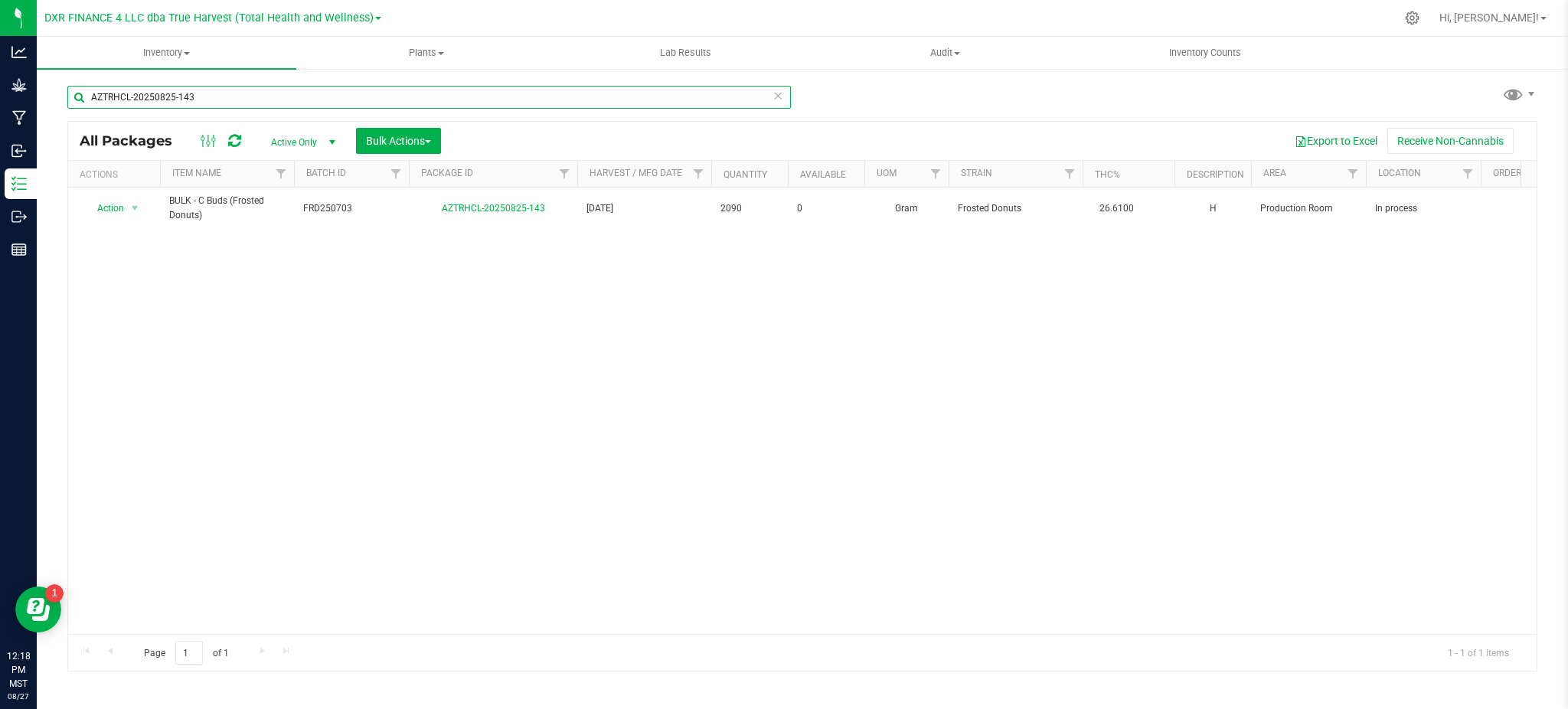
paste input "312-06"
type input "AZTRHCL-20250312-063"
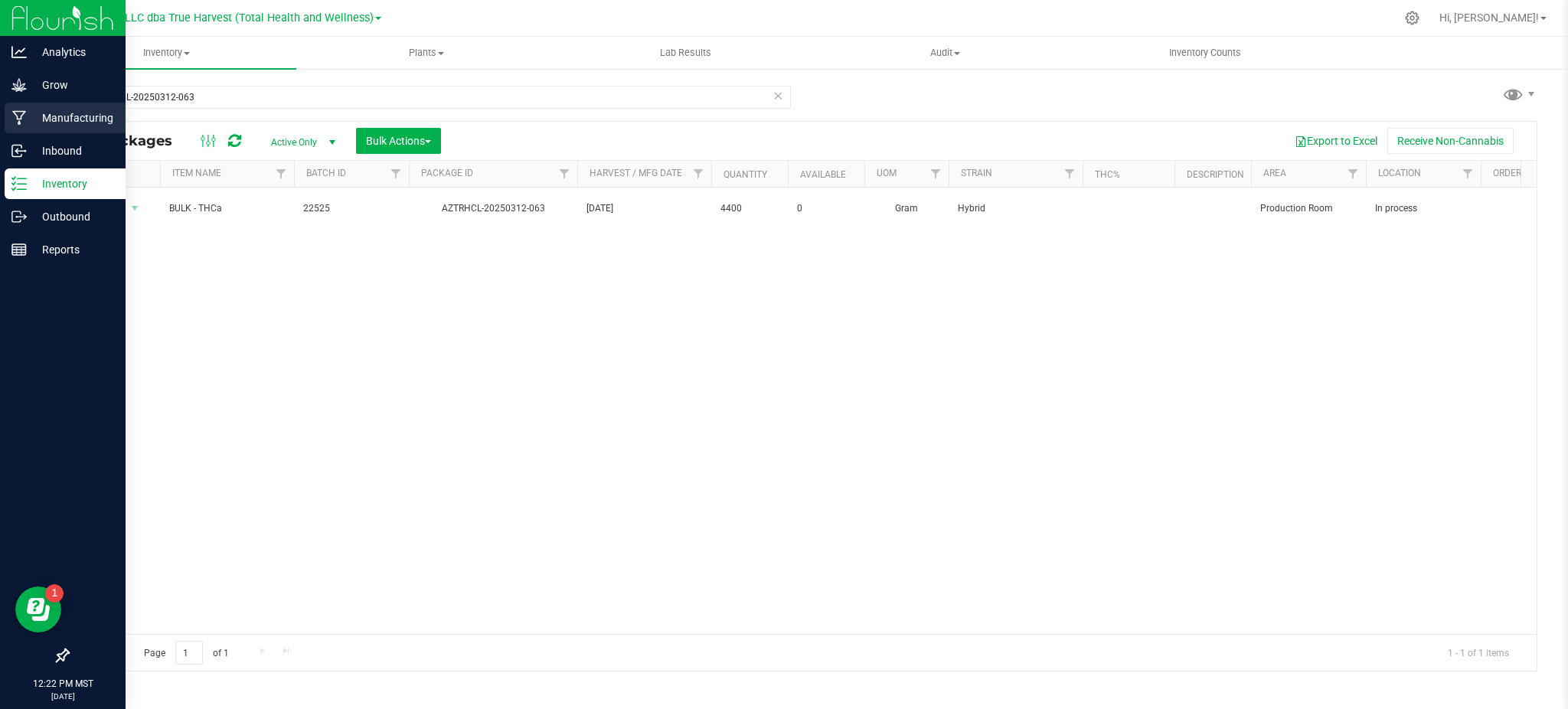
click at [40, 128] on div "Manufacturing" at bounding box center [65, 118] width 121 height 31
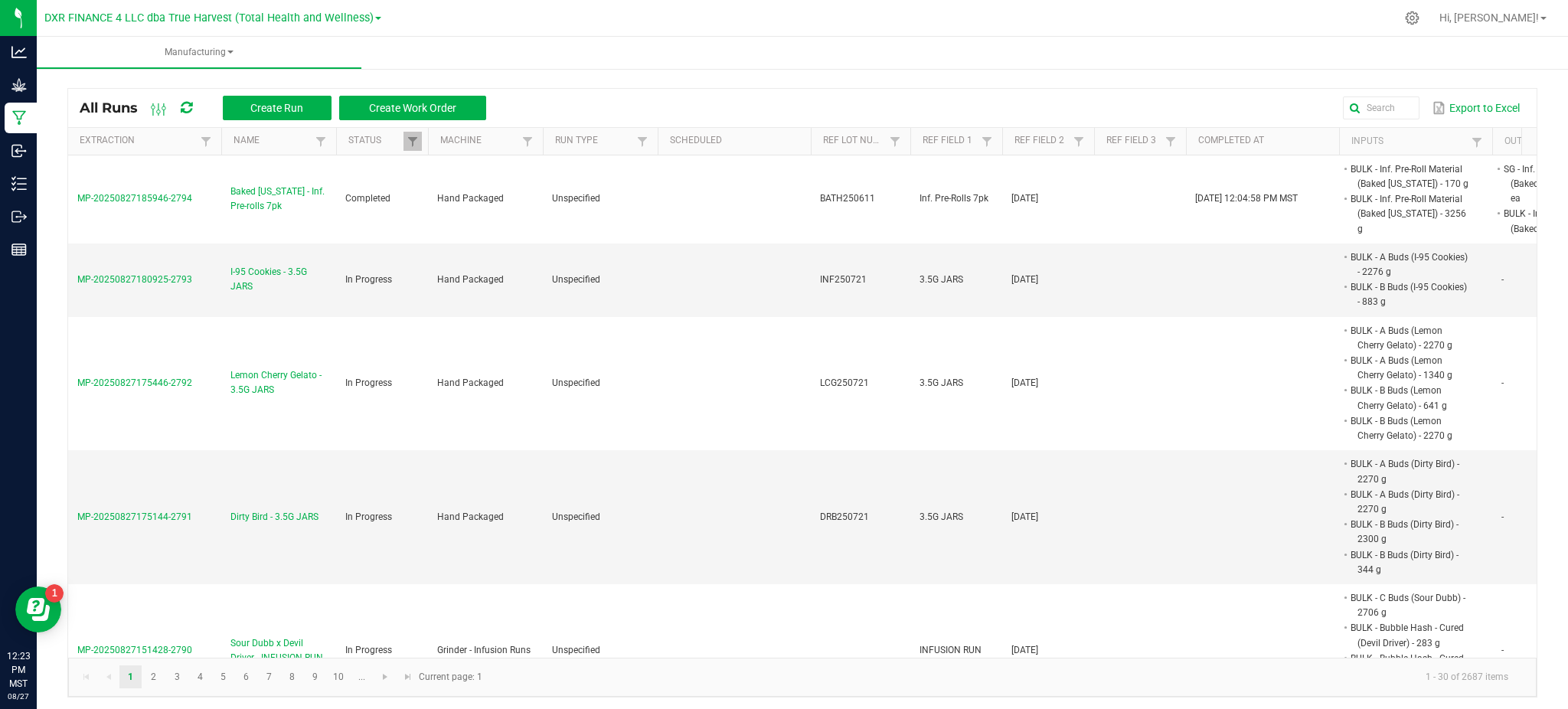
click at [1249, 49] on ul "Manufacturing" at bounding box center [821, 53] width 1568 height 33
drag, startPoint x: 1365, startPoint y: 111, endPoint x: 1374, endPoint y: 112, distance: 9.1
click at [1366, 111] on input "text" at bounding box center [1181, 108] width 474 height 23
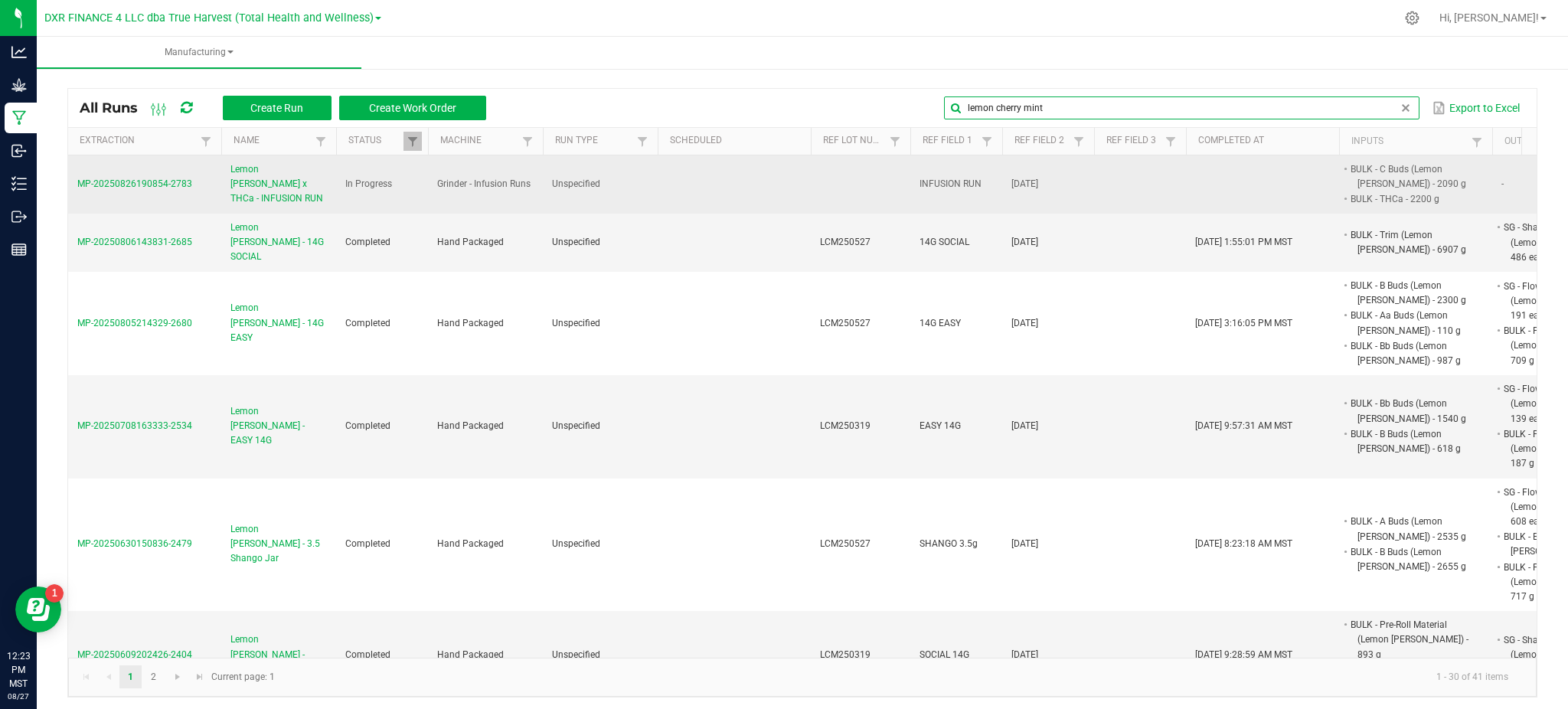
type input "lemon cherry mint"
click at [277, 177] on span "Lemon [PERSON_NAME] x THCa - INFUSION RUN" at bounding box center [278, 184] width 96 height 44
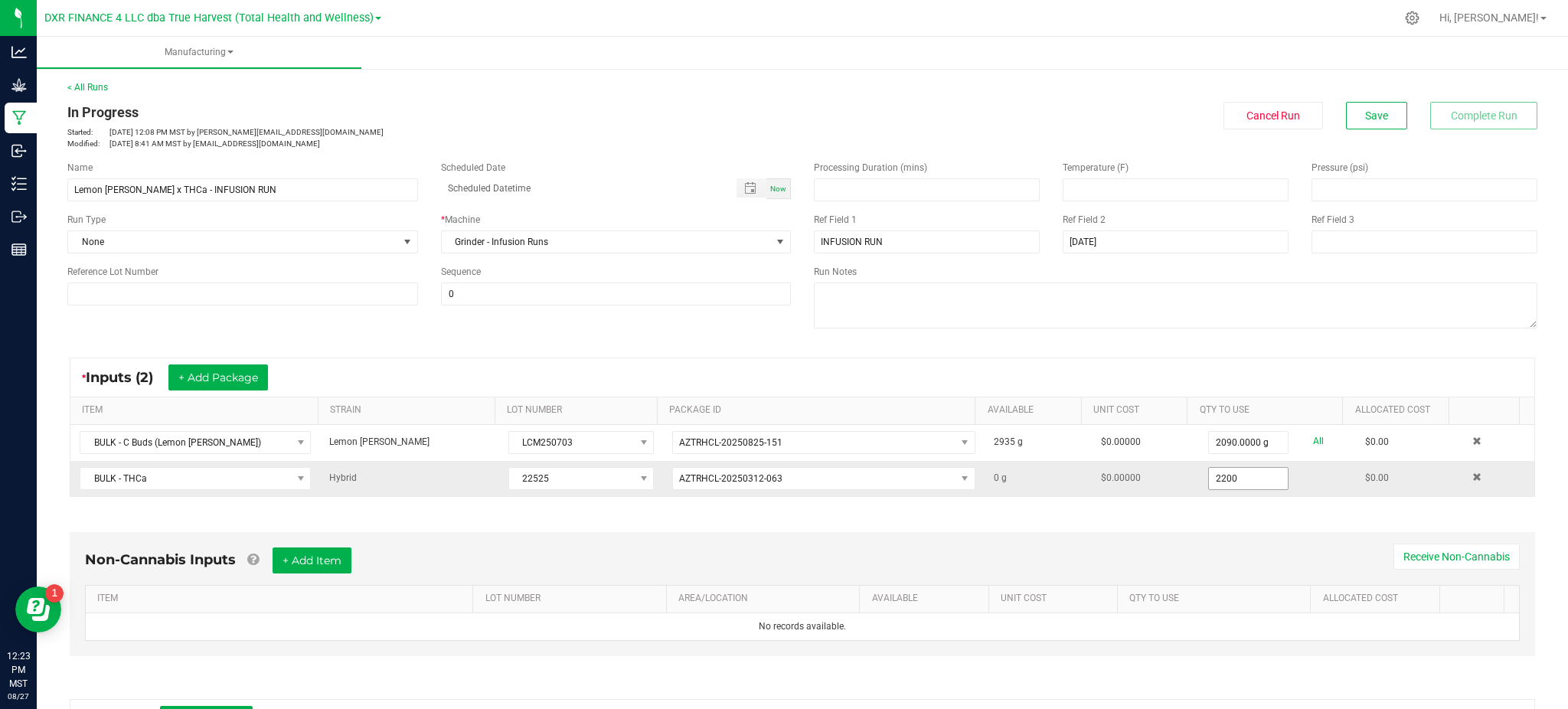
click at [1213, 479] on input "2200" at bounding box center [1248, 478] width 79 height 21
type input "2200.0000 g"
click at [1365, 113] on span "Save" at bounding box center [1376, 115] width 23 height 12
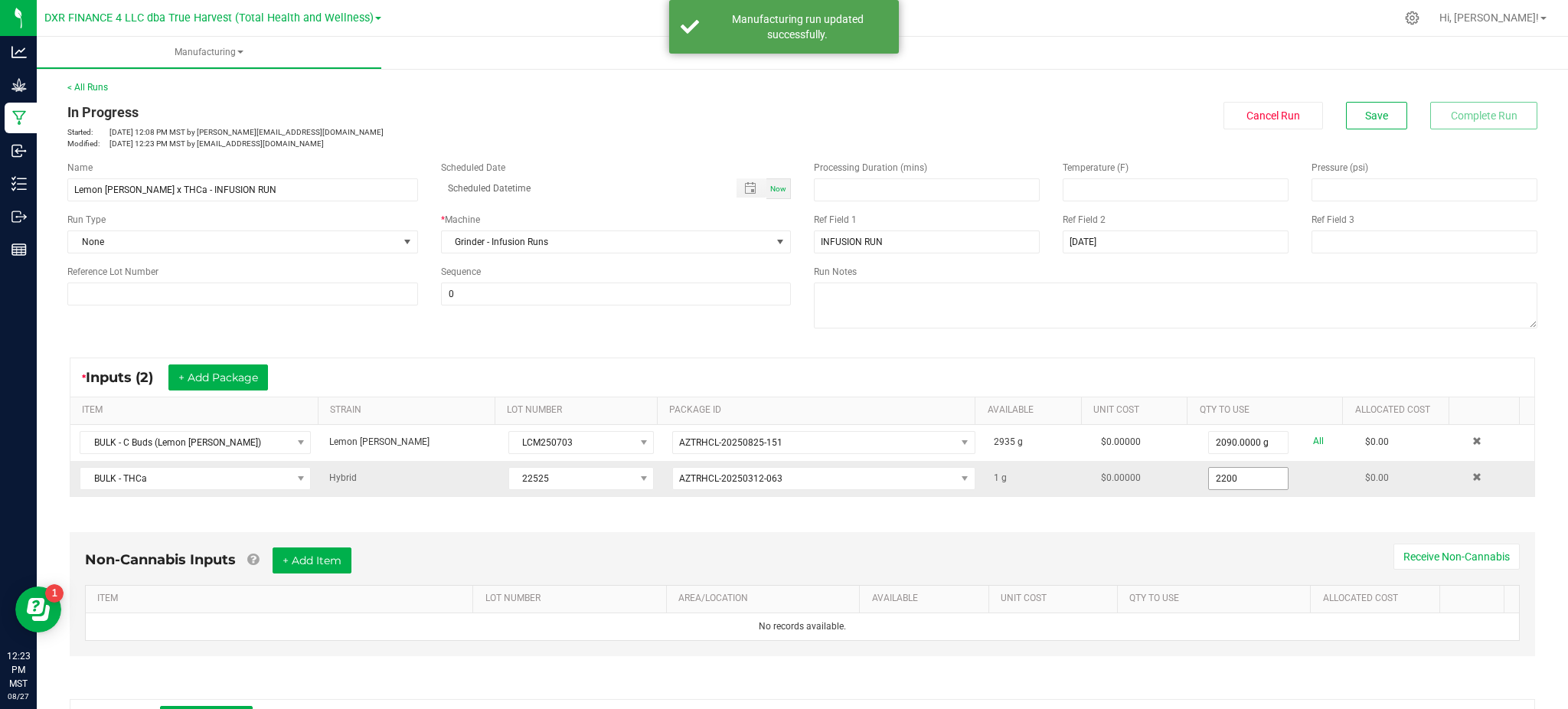
click at [1239, 483] on input "2200" at bounding box center [1248, 478] width 79 height 21
type input "2201.0000 g"
click at [1339, 146] on div "In Progress Started: Aug 26, 2025 12:08 PM MST by ekincheloe@trueharvestco.com …" at bounding box center [803, 125] width 1493 height 48
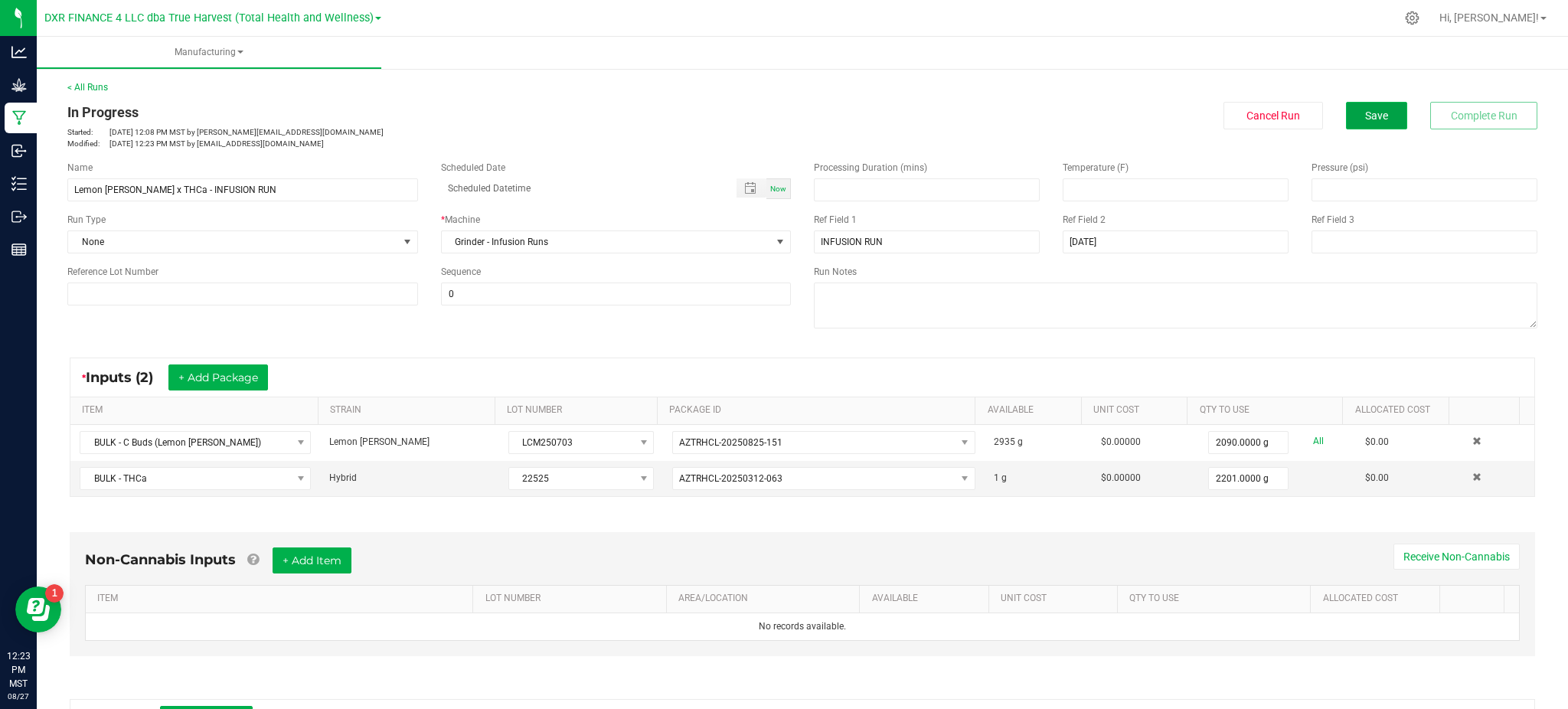
click at [1352, 102] on button "Save" at bounding box center [1376, 115] width 61 height 27
drag, startPoint x: 1061, startPoint y: 532, endPoint x: 1083, endPoint y: 526, distance: 22.8
click at [1066, 531] on div "Non-Cannabis Inputs + Add Item Receive Non-Cannabis ITEM LOT NUMBER AREA/LOCATI…" at bounding box center [803, 597] width 1493 height 175
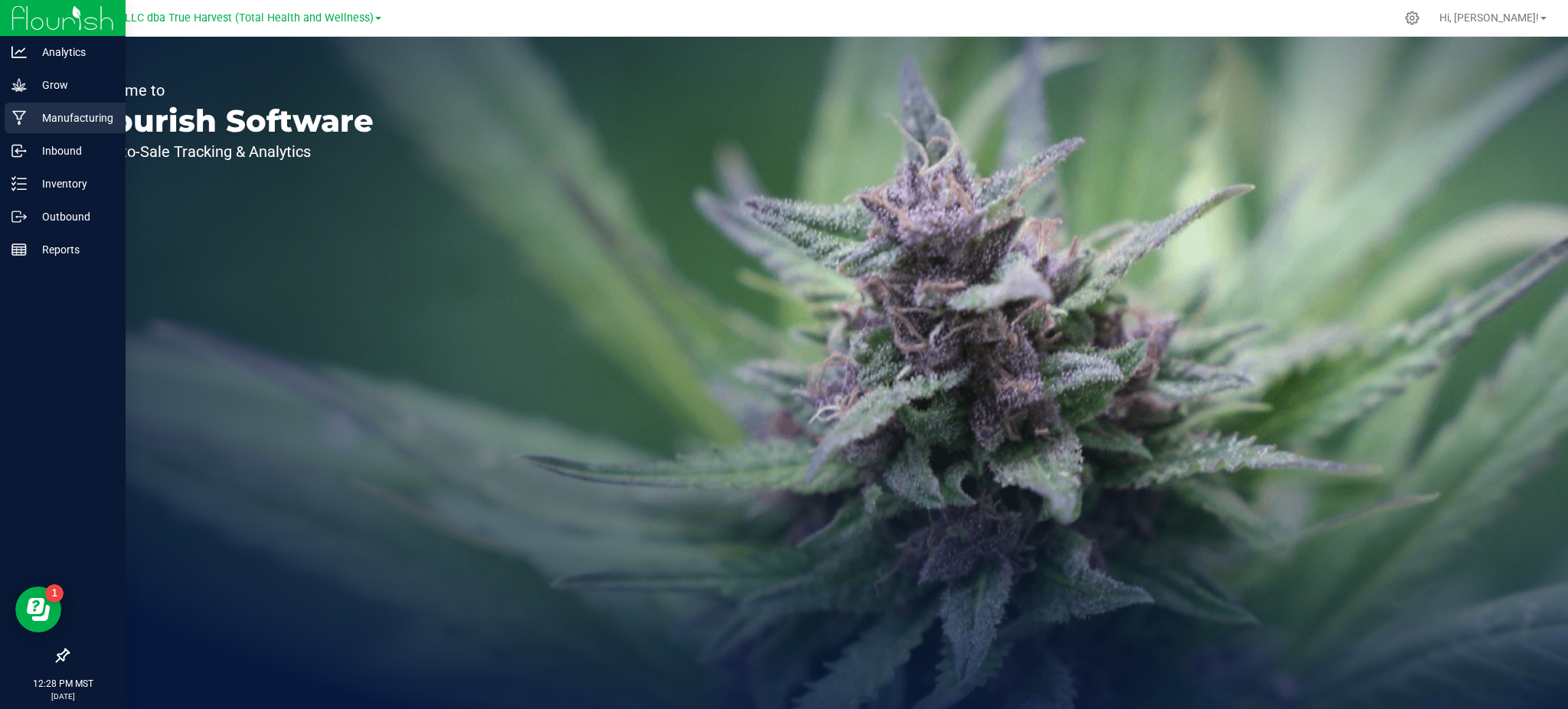
drag, startPoint x: 54, startPoint y: 110, endPoint x: 56, endPoint y: 102, distance: 8.2
click at [55, 109] on p "Manufacturing" at bounding box center [73, 118] width 92 height 19
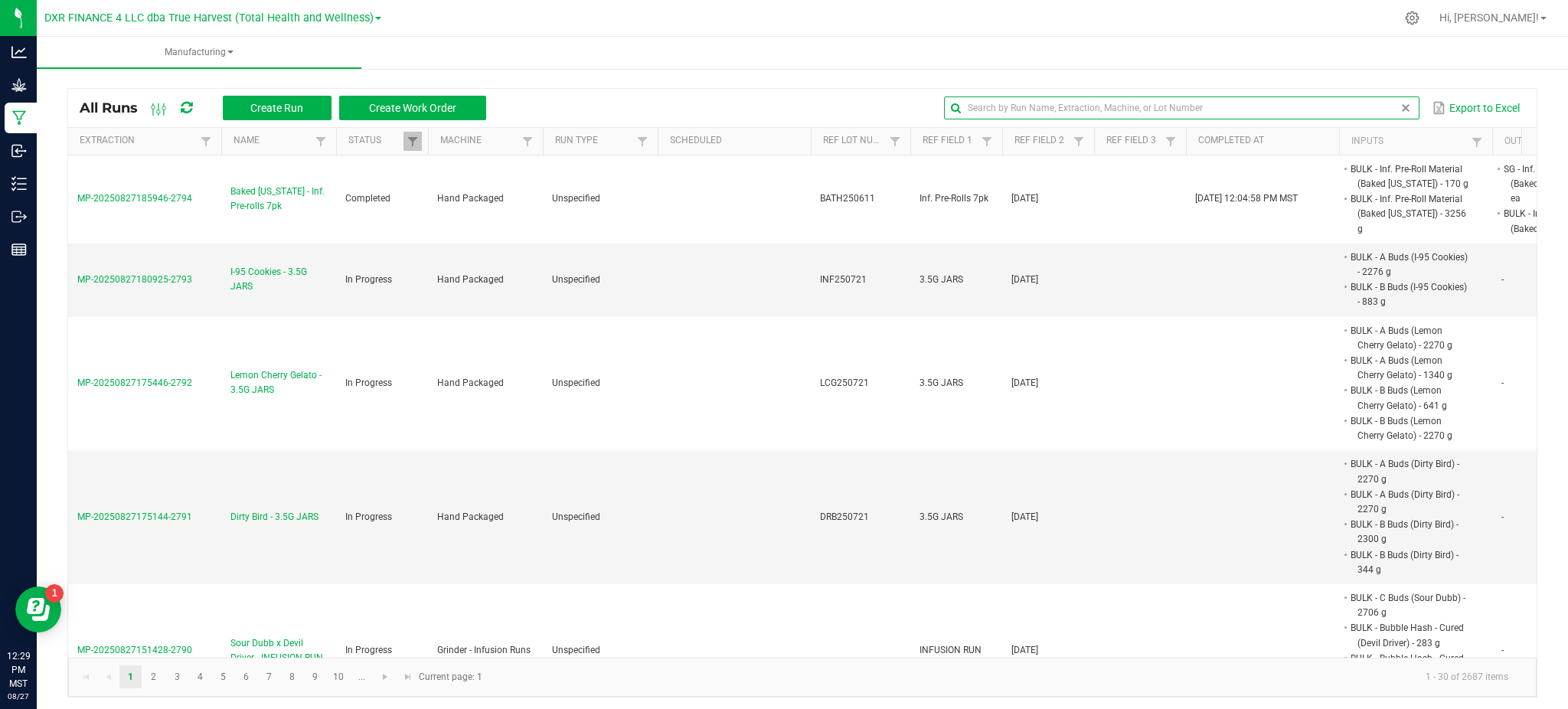
click at [1365, 106] on input "text" at bounding box center [1181, 108] width 474 height 23
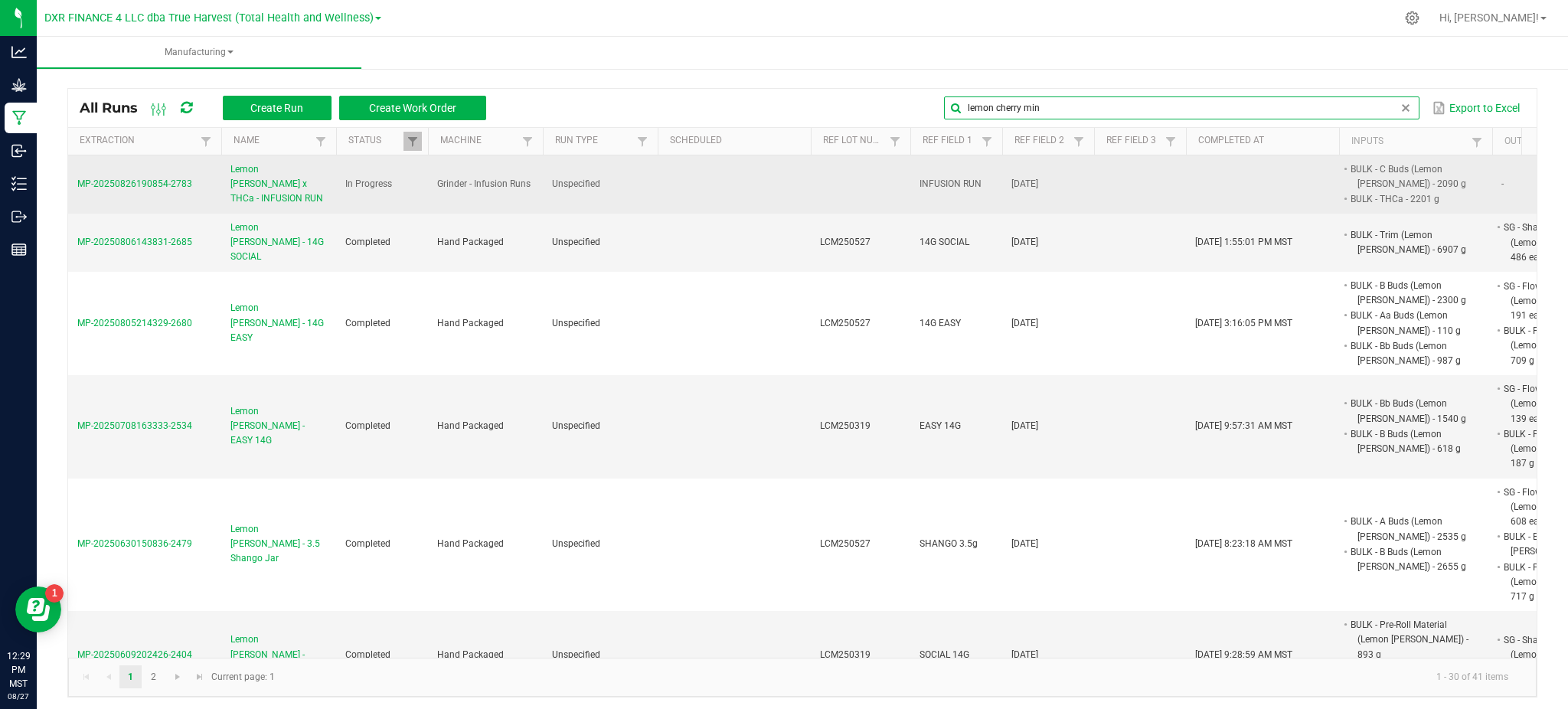
type input "lemon cherry min"
click at [287, 179] on span "Lemon [PERSON_NAME] x THCa - INFUSION RUN" at bounding box center [278, 184] width 96 height 44
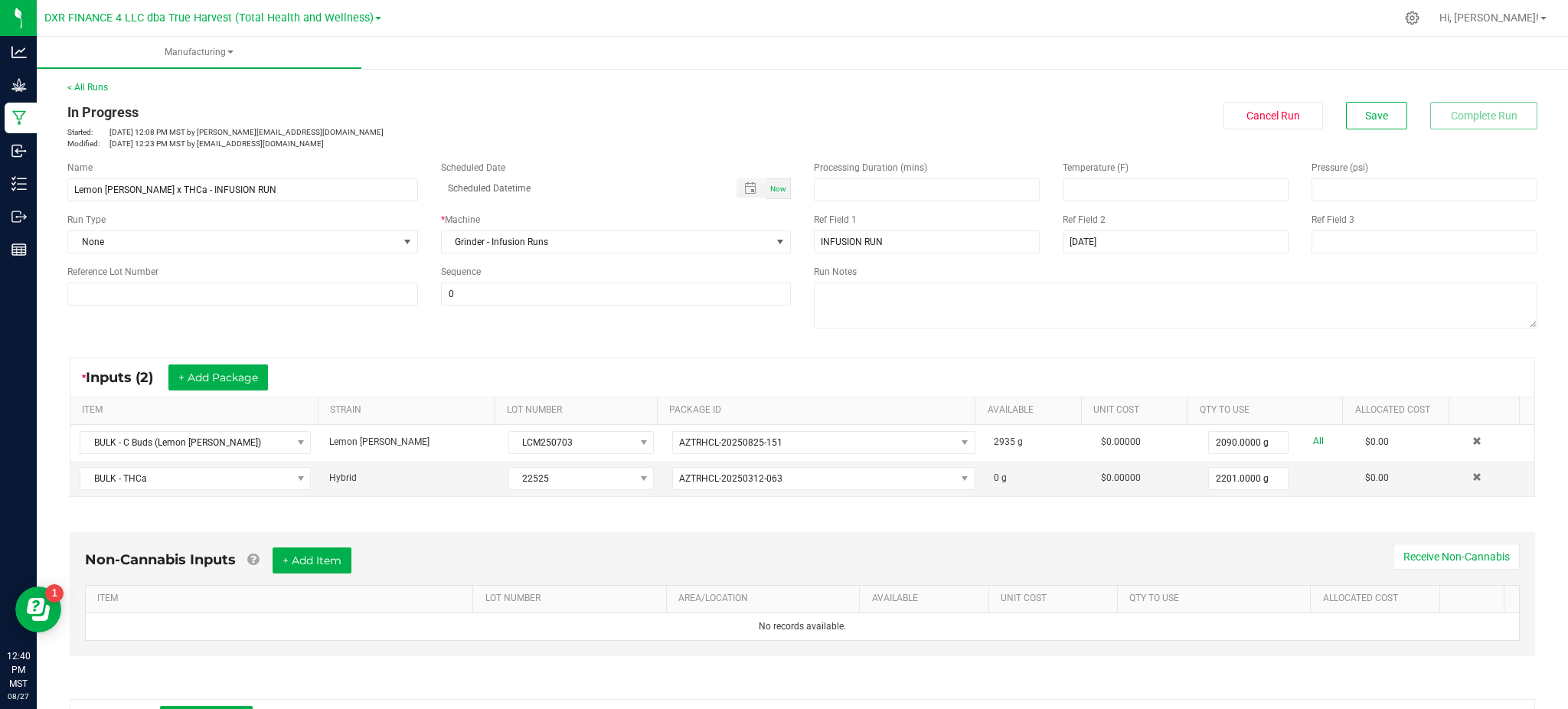
scroll to position [204, 0]
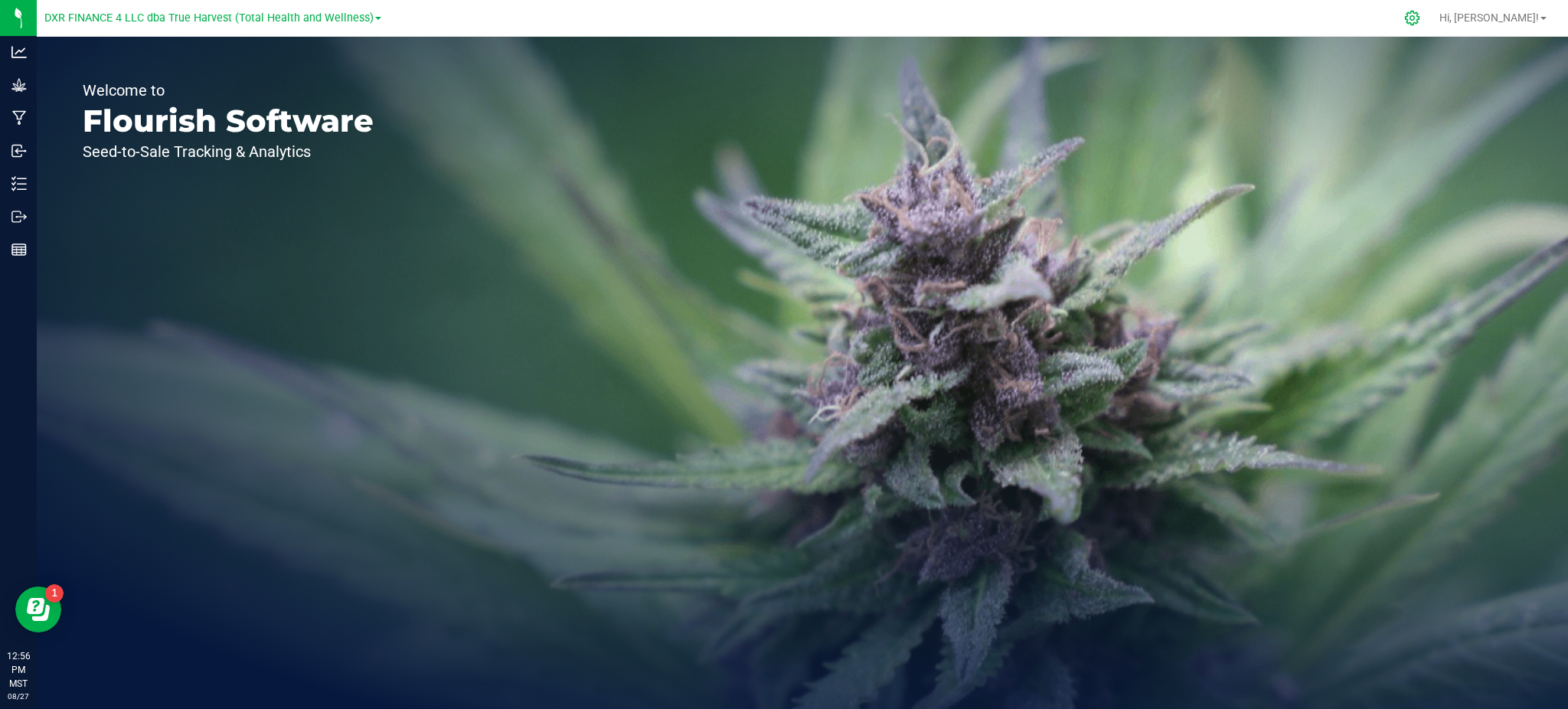
click at [1420, 19] on icon at bounding box center [1411, 18] width 15 height 15
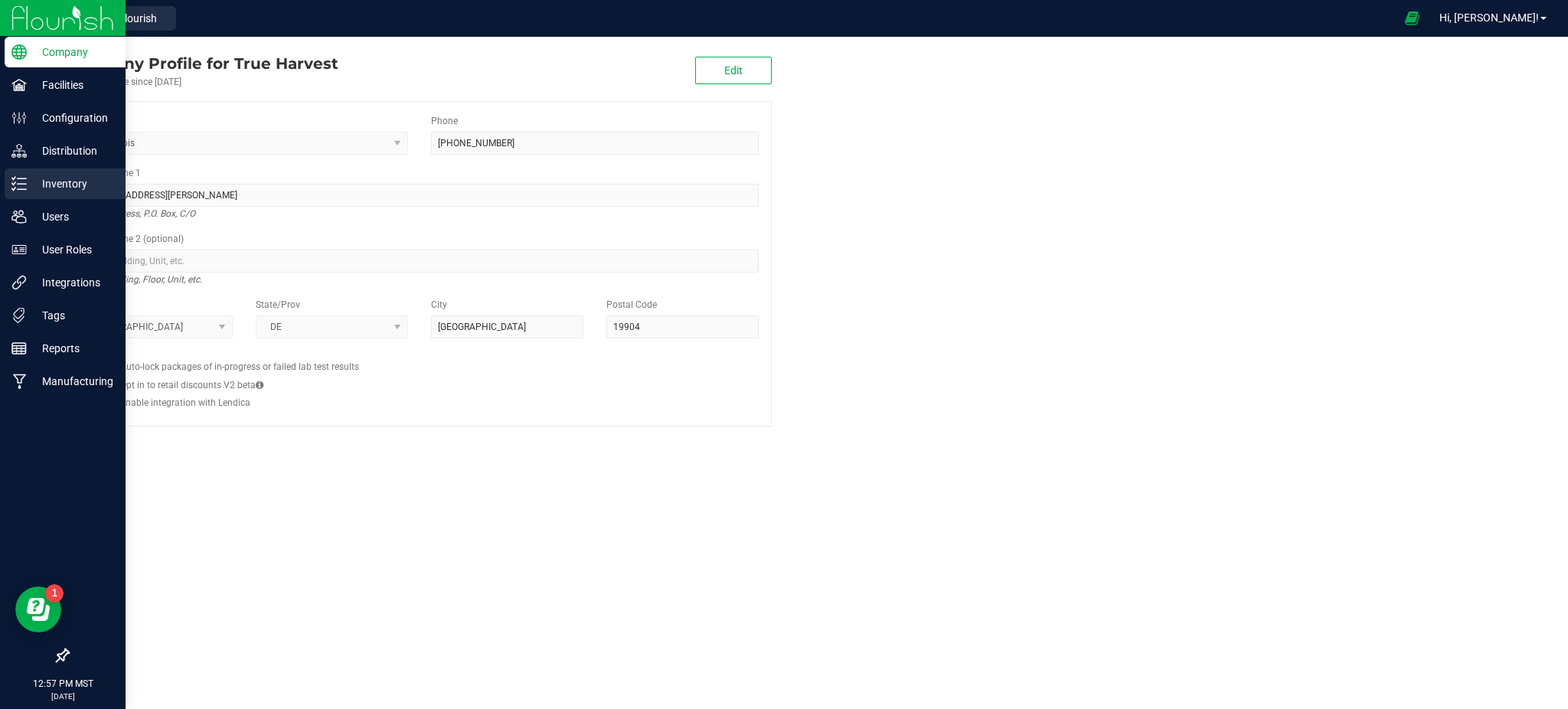
click at [66, 176] on p "Inventory" at bounding box center [73, 184] width 92 height 19
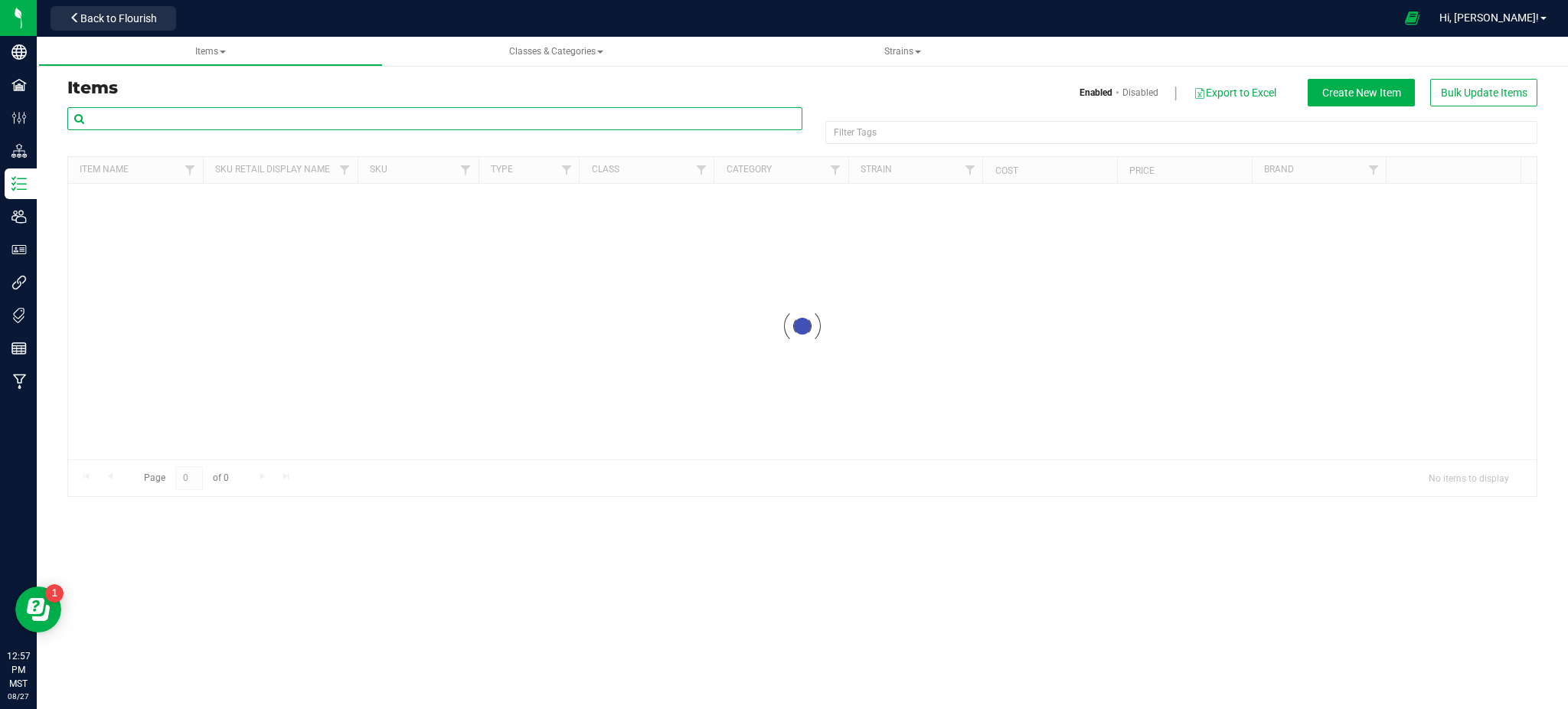
click at [469, 120] on input "text" at bounding box center [434, 119] width 735 height 23
paste input "BULK - Inf. Pre-Roll Material"
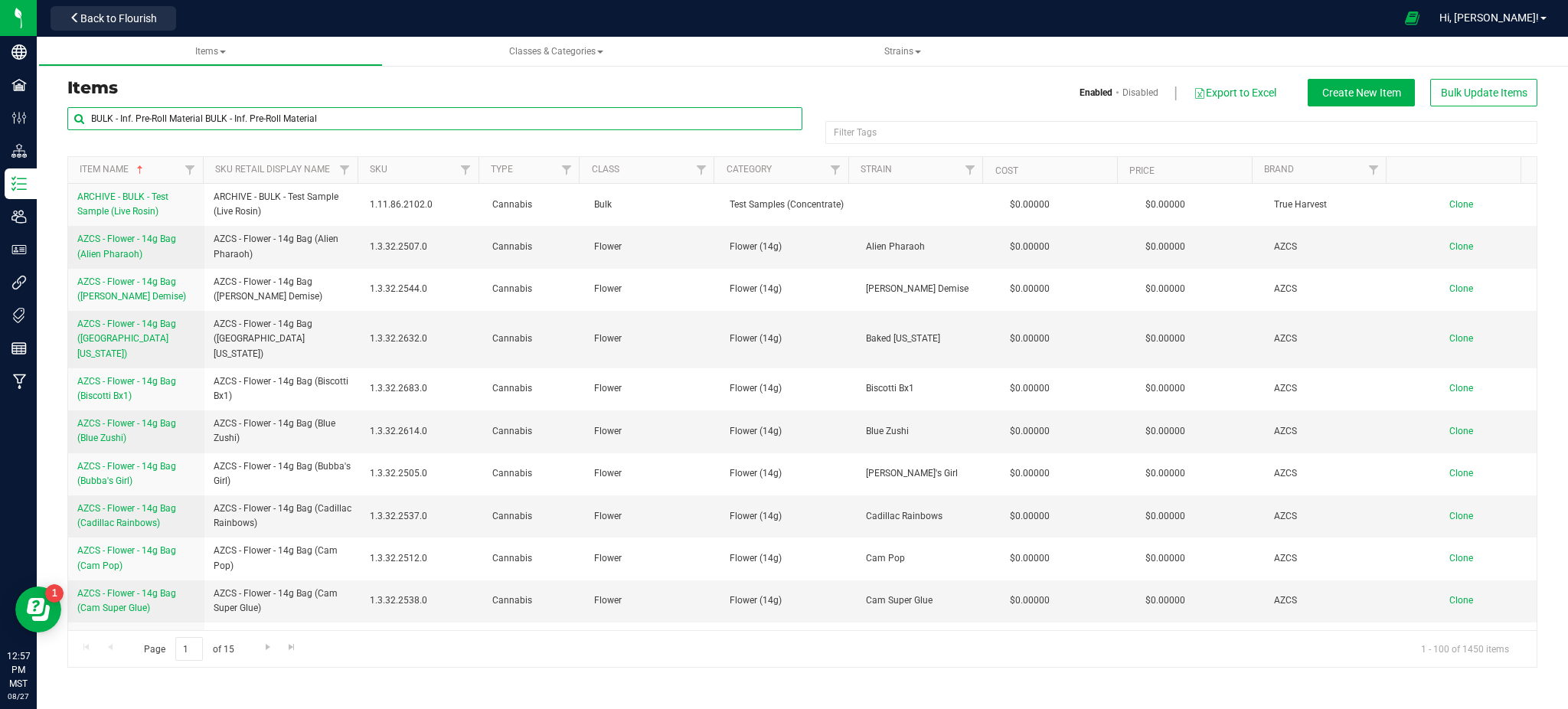
drag, startPoint x: 271, startPoint y: 119, endPoint x: 205, endPoint y: 120, distance: 66.0
click at [199, 113] on input "BULK - Inf. Pre-Roll Material BULK - Inf. Pre-Roll Material" at bounding box center [434, 119] width 735 height 23
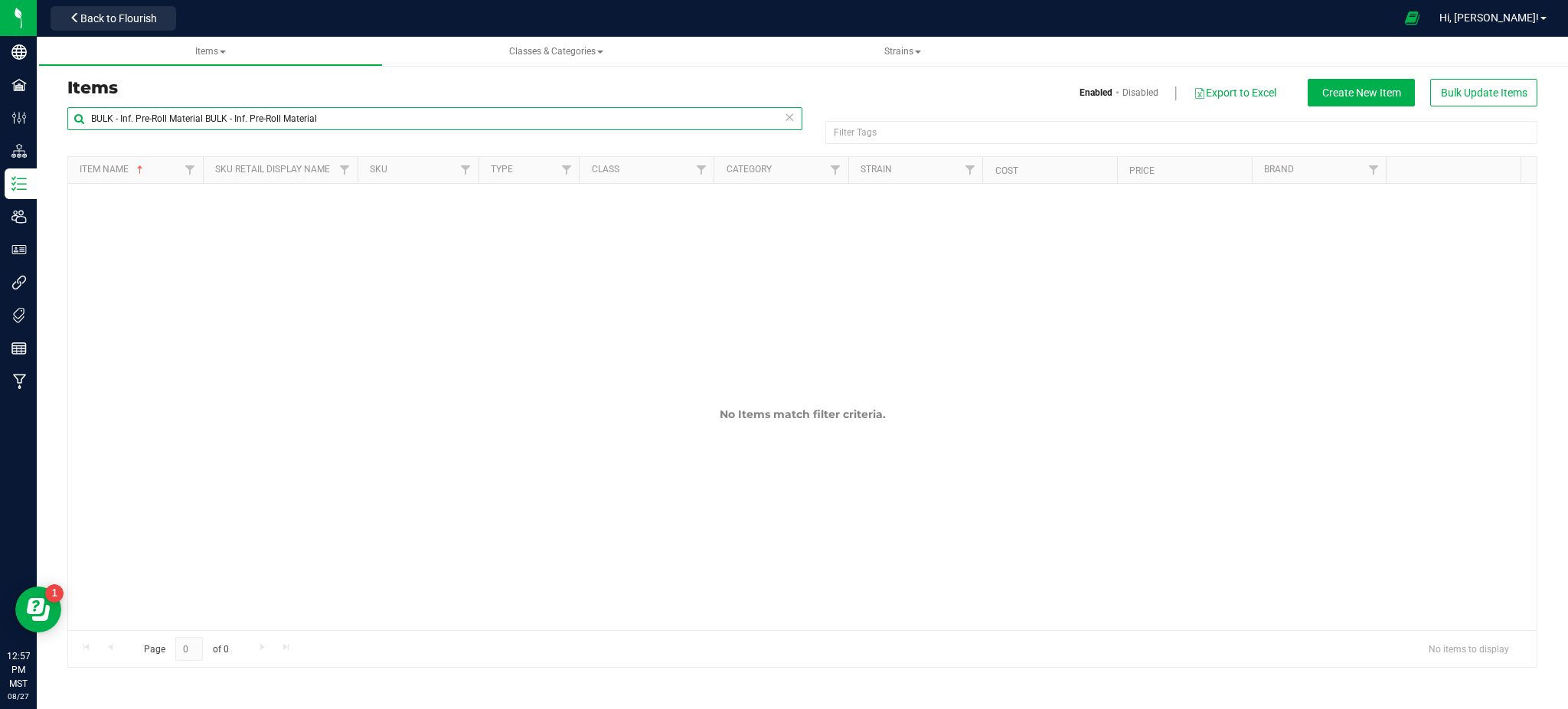
click at [348, 124] on input "BULK - Inf. Pre-Roll Material BULK - Inf. Pre-Roll Material" at bounding box center [434, 119] width 735 height 23
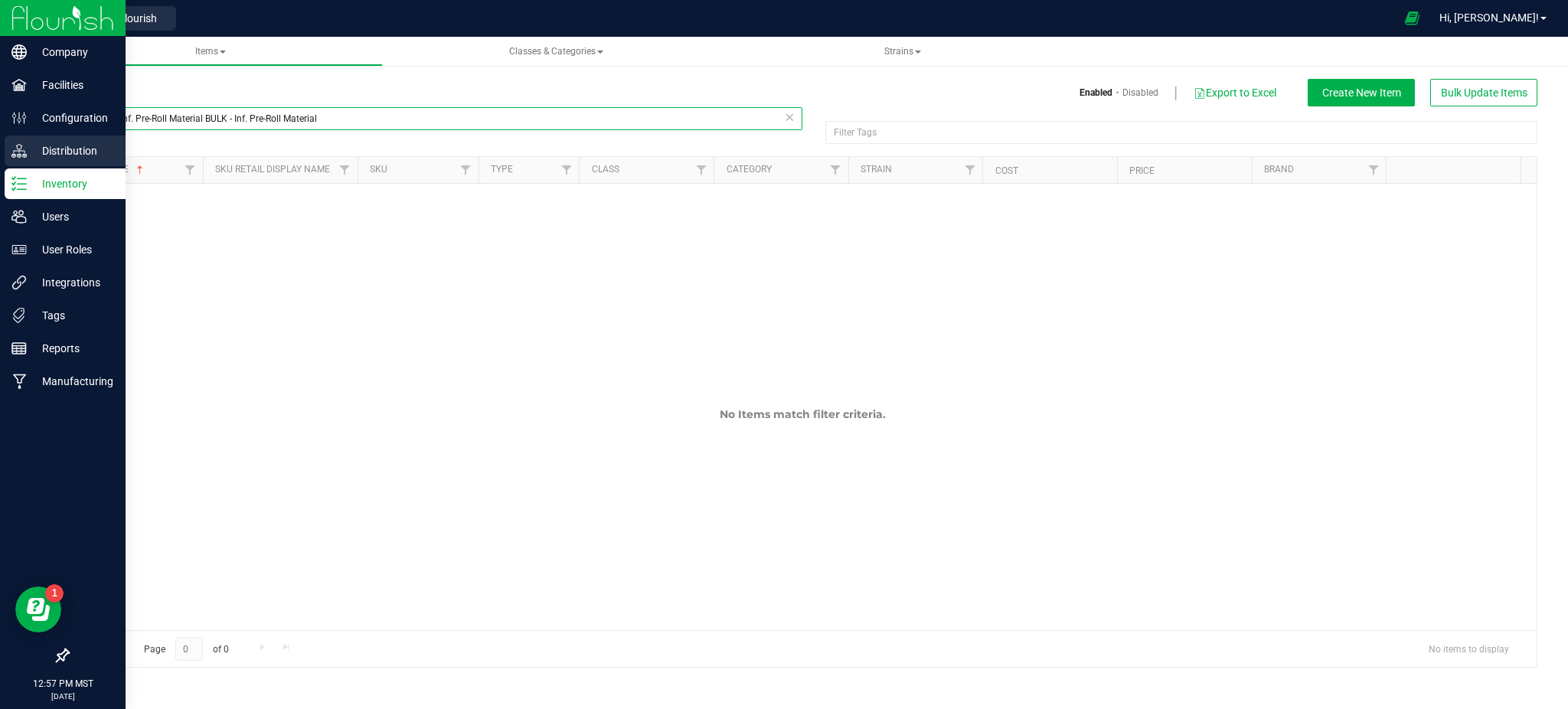
drag, startPoint x: 352, startPoint y: 120, endPoint x: 0, endPoint y: 164, distance: 354.7
click at [0, 163] on div "Company Facilities Configuration Distribution Inventory Users User Roles Integr…" at bounding box center [784, 354] width 1568 height 709
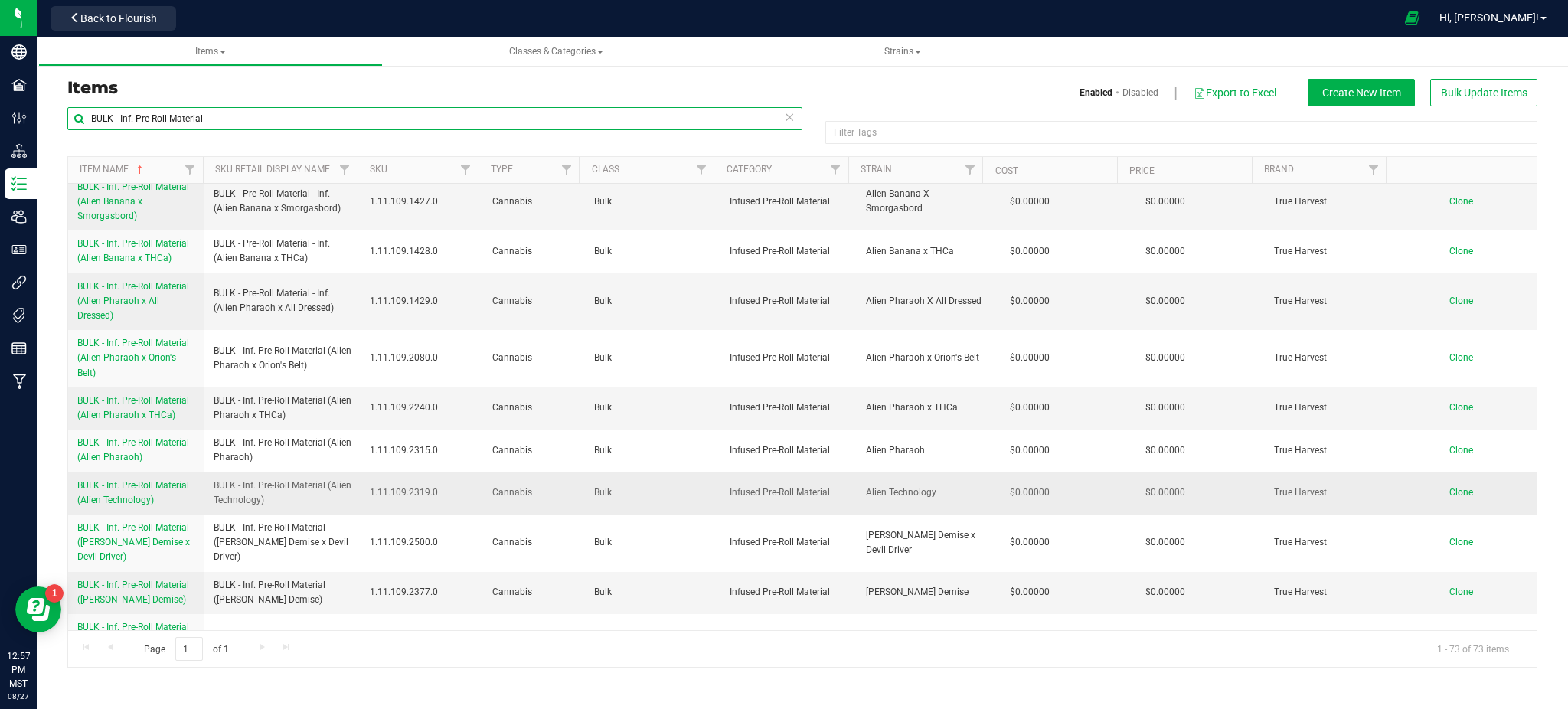
scroll to position [102, 0]
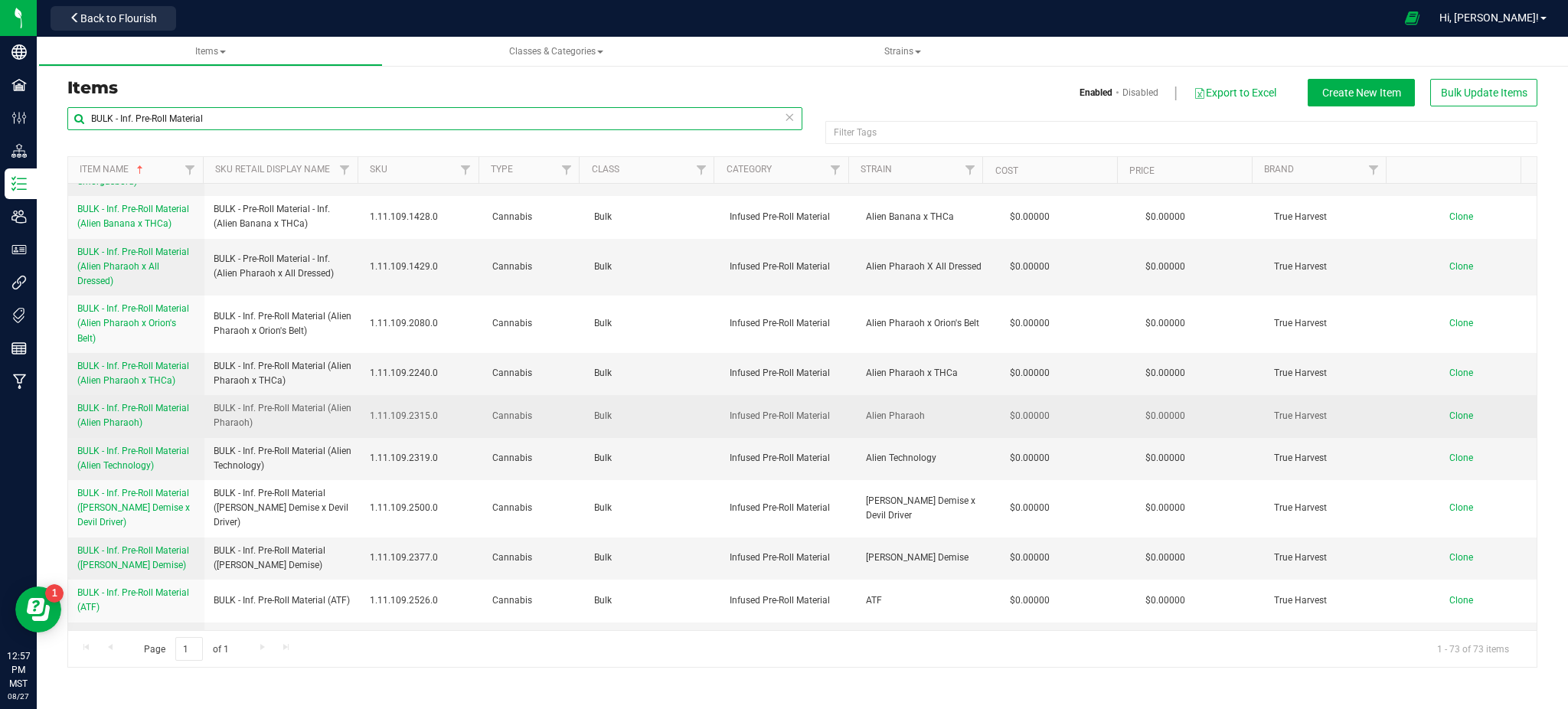
type input "BULK - Inf. Pre-Roll Material"
click at [230, 401] on span "BULK - Inf. Pre-Roll Material (Alien Pharaoh)" at bounding box center [282, 416] width 138 height 29
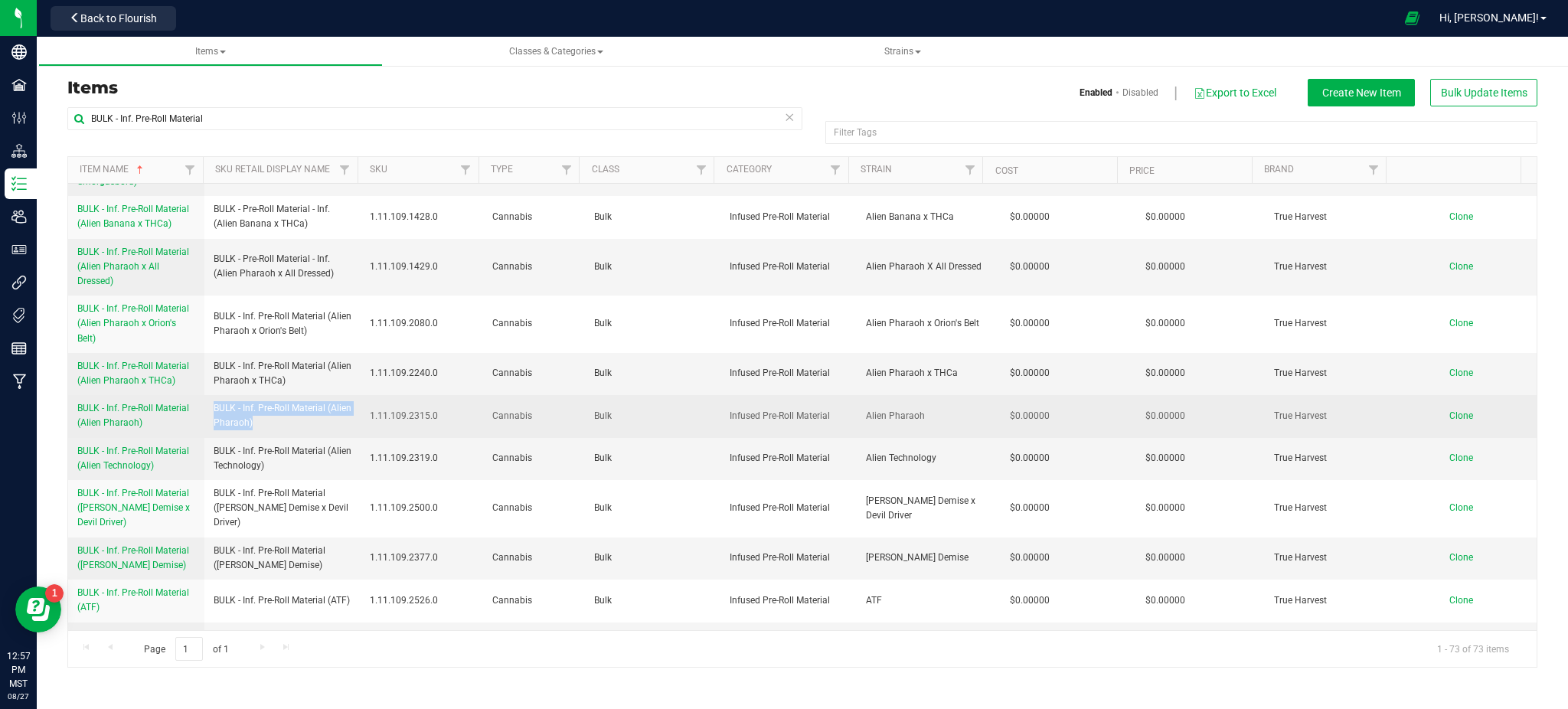
drag, startPoint x: 212, startPoint y: 396, endPoint x: 277, endPoint y: 406, distance: 65.8
click at [277, 406] on span "BULK - Inf. Pre-Roll Material (Alien Pharaoh)" at bounding box center [282, 416] width 138 height 29
drag, startPoint x: 78, startPoint y: 397, endPoint x: 154, endPoint y: 410, distance: 77.1
click at [154, 410] on td "BULK - Inf. Pre-Roll Material (Alien Pharaoh)" at bounding box center [136, 416] width 136 height 42
copy span "BULK - Inf. Pre-Roll Material (Alien Pharaoh)"
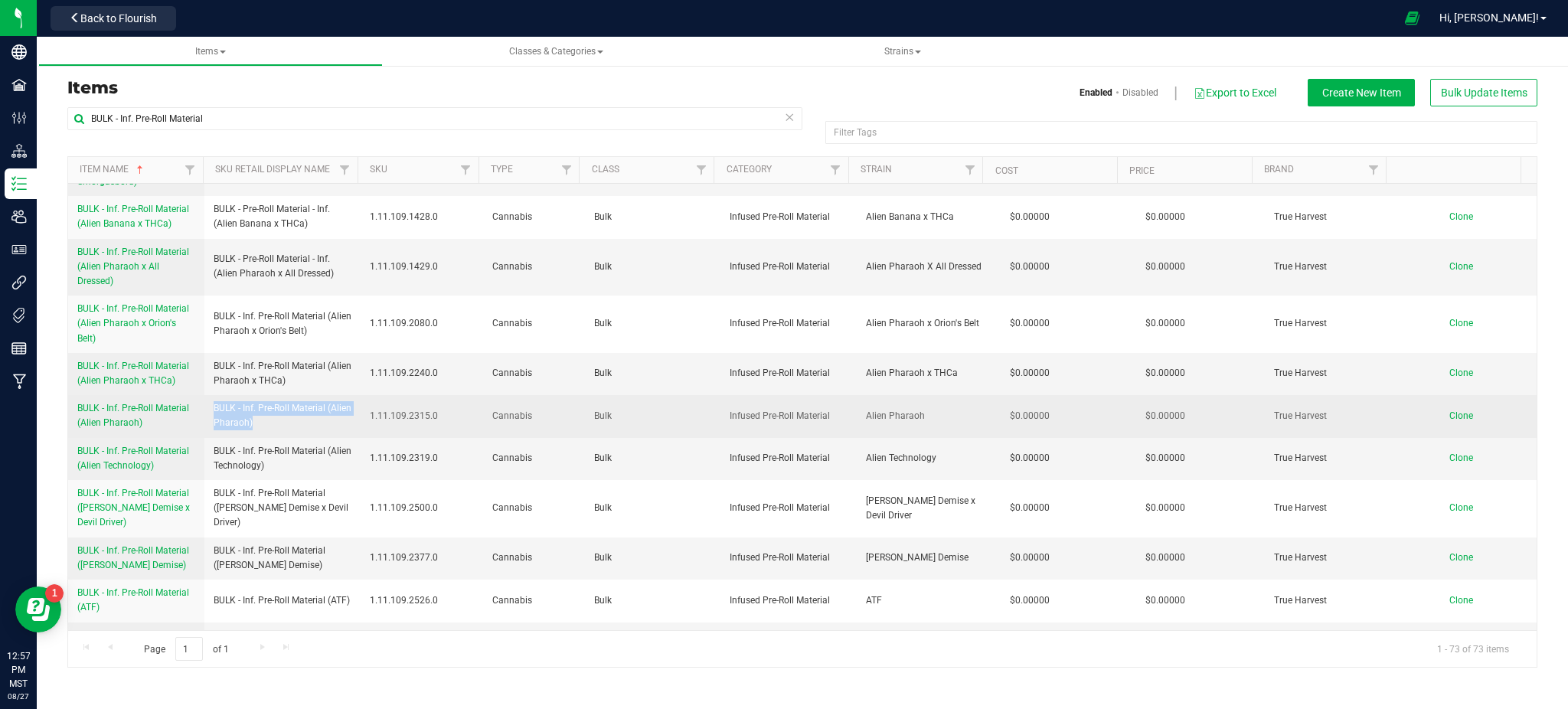
click at [1455, 410] on span "Clone" at bounding box center [1461, 416] width 24 height 11
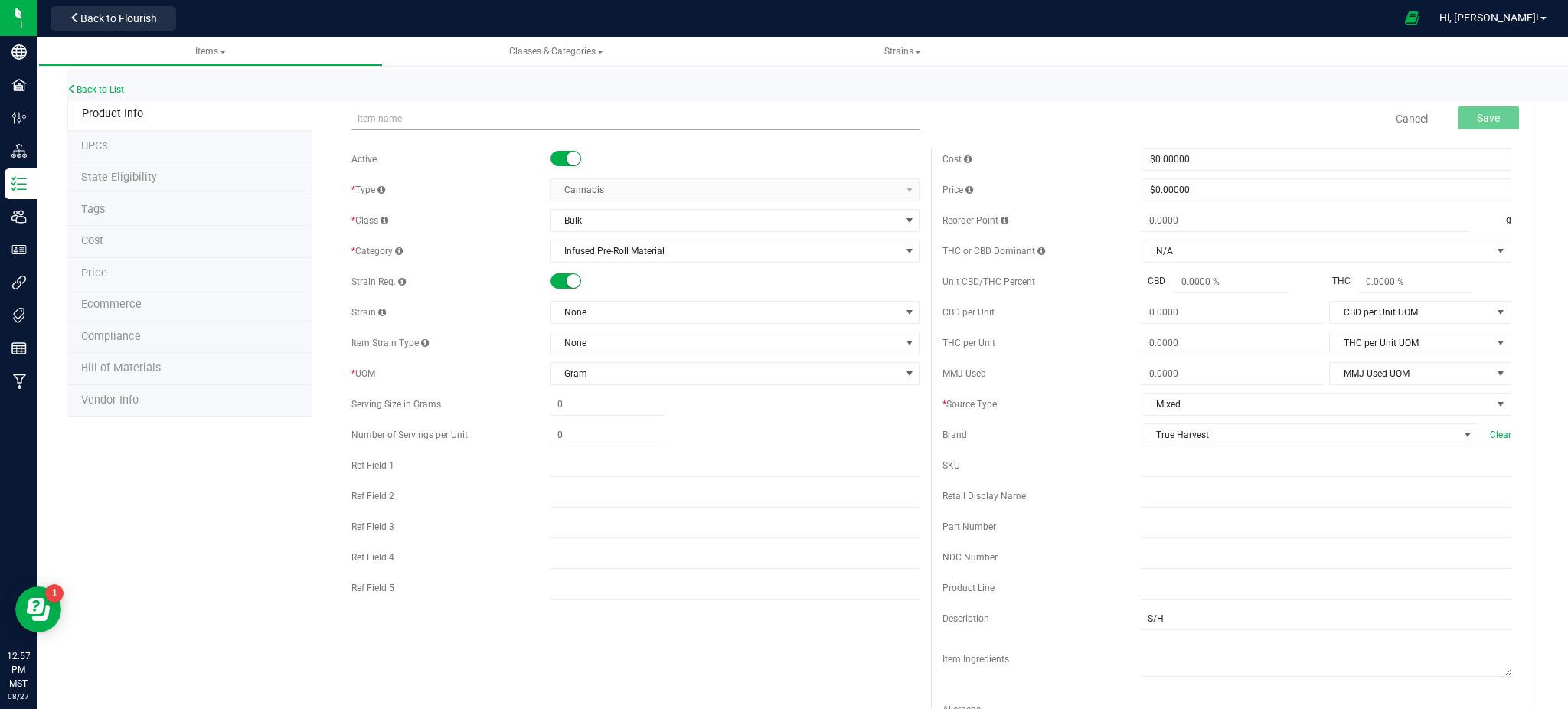
click at [392, 121] on input "text" at bounding box center [636, 119] width 569 height 23
click at [360, 118] on input "text" at bounding box center [636, 119] width 569 height 23
drag, startPoint x: 539, startPoint y: 119, endPoint x: 484, endPoint y: 117, distance: 55.0
click at [484, 117] on input "BULK - Inf. Pre-Roll Material (Alien Pharaoh)" at bounding box center [636, 119] width 569 height 23
type input "BULK - Inf. Pre-Roll Material (Lemon [PERSON_NAME])"
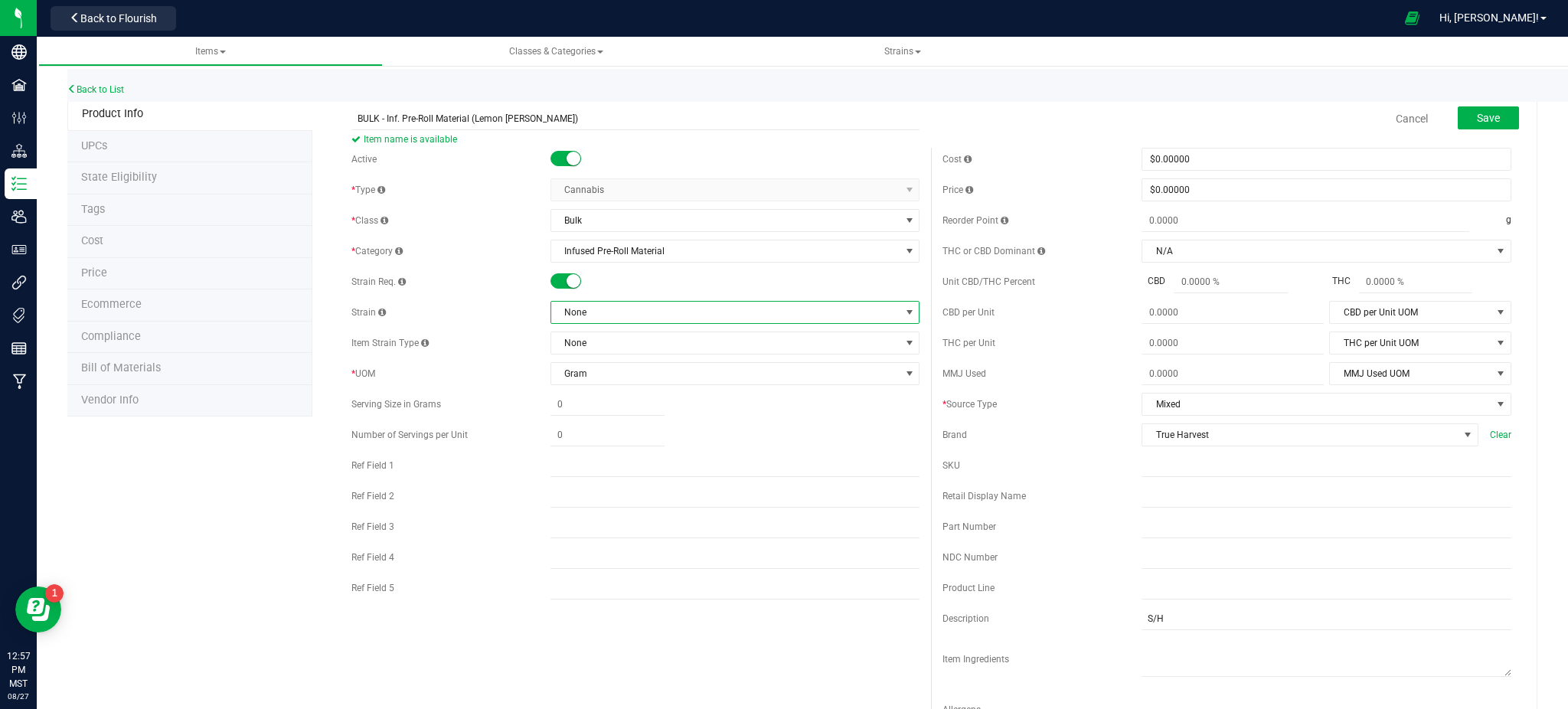
click at [649, 312] on span "None" at bounding box center [725, 312] width 349 height 21
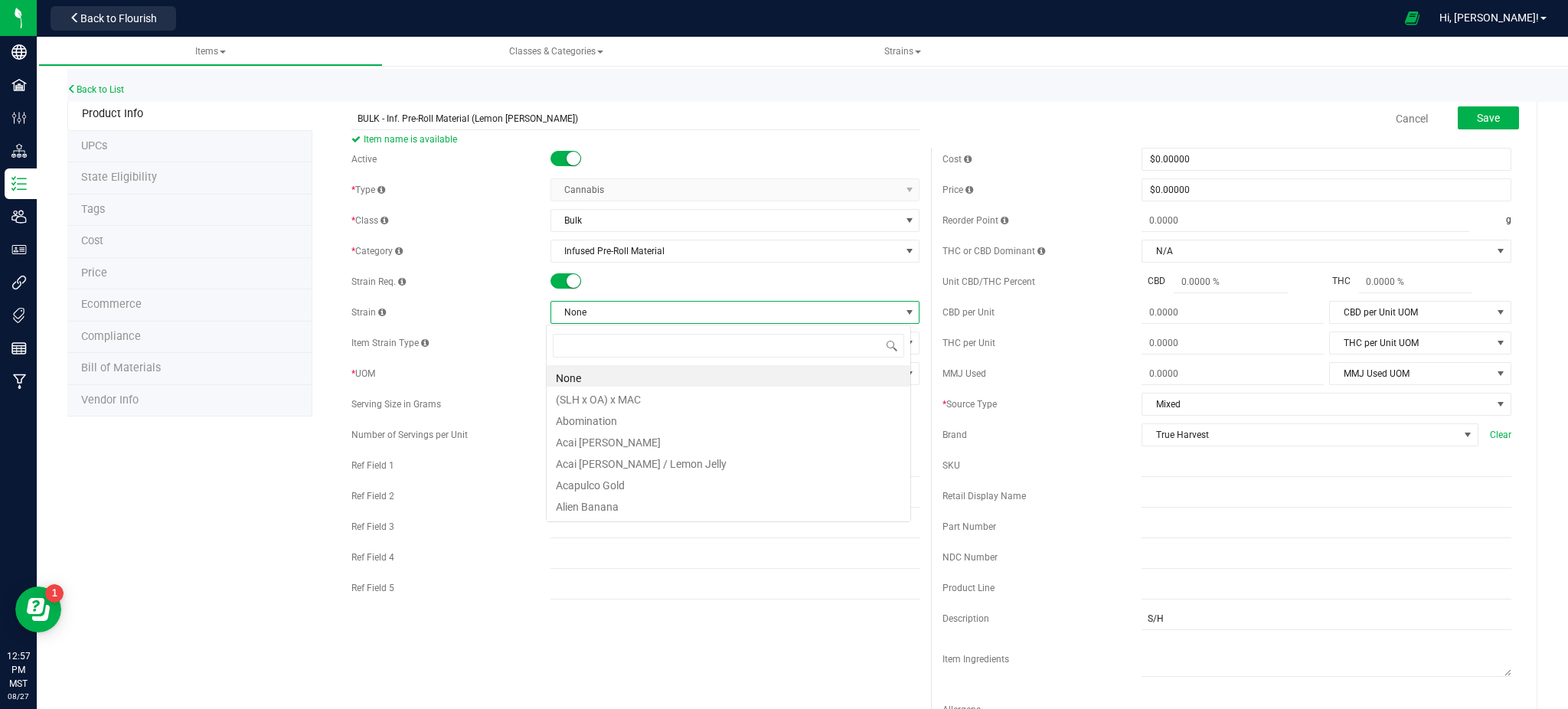
scroll to position [23, 365]
type input "[PERSON_NAME]"
drag, startPoint x: 593, startPoint y: 384, endPoint x: 264, endPoint y: 441, distance: 333.9
click at [592, 383] on li "Lemon [PERSON_NAME]" at bounding box center [729, 375] width 363 height 21
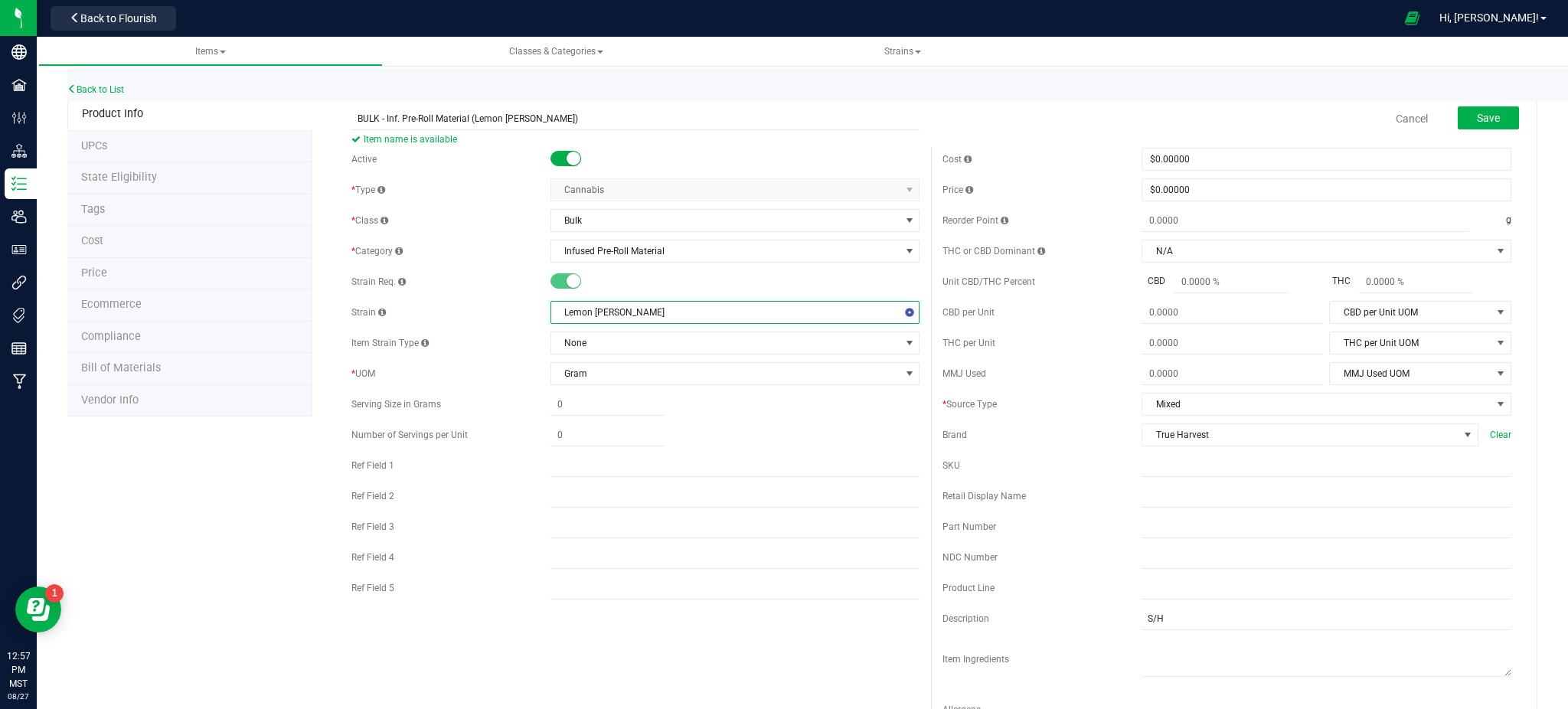
click at [227, 476] on div "Product Info UPCs State Eligibility Tags Cost Price Ecommerce Compliance Bill o…" at bounding box center [802, 695] width 1470 height 1194
click at [1457, 110] on button "Save" at bounding box center [1488, 118] width 61 height 23
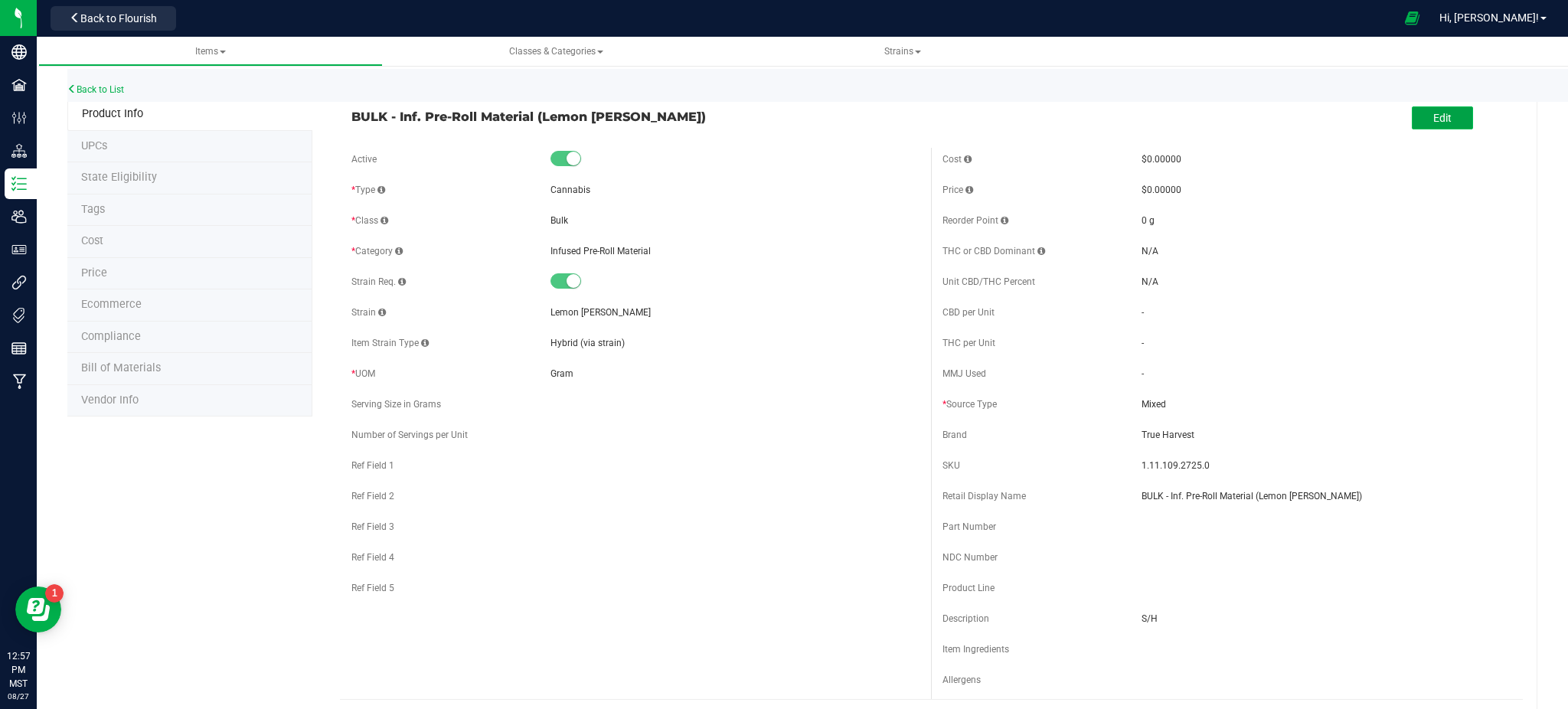
click at [1412, 121] on button "Edit" at bounding box center [1443, 118] width 61 height 23
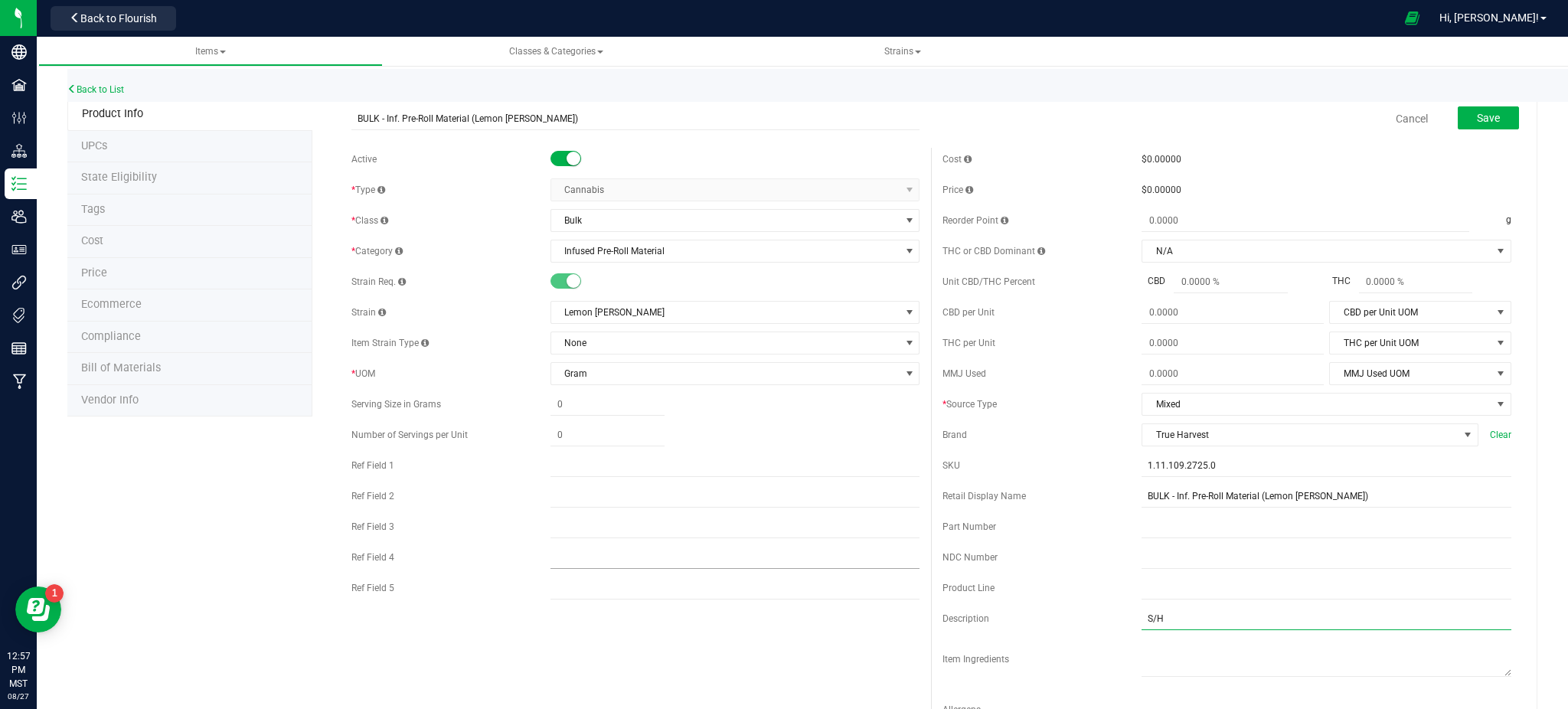
drag, startPoint x: 1166, startPoint y: 621, endPoint x: 749, endPoint y: 553, distance: 422.5
click at [951, 606] on div "Cost $0.00000 Price $0.00000 Reorder Point g THC or CBD Dominant" at bounding box center [1227, 443] width 592 height 591
type input "H"
click at [1483, 108] on button "Save" at bounding box center [1488, 118] width 61 height 23
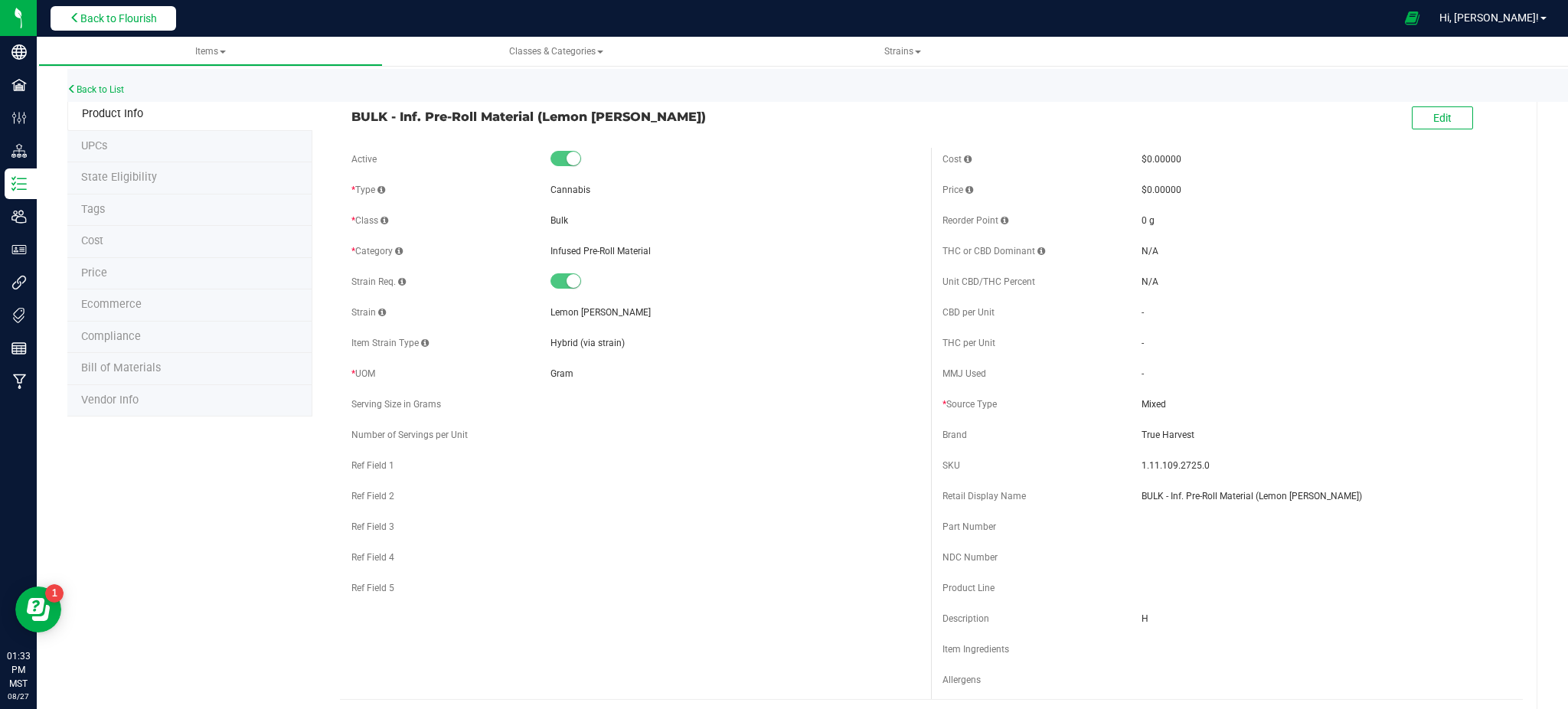
click at [133, 17] on span "Back to Flourish" at bounding box center [119, 18] width 77 height 12
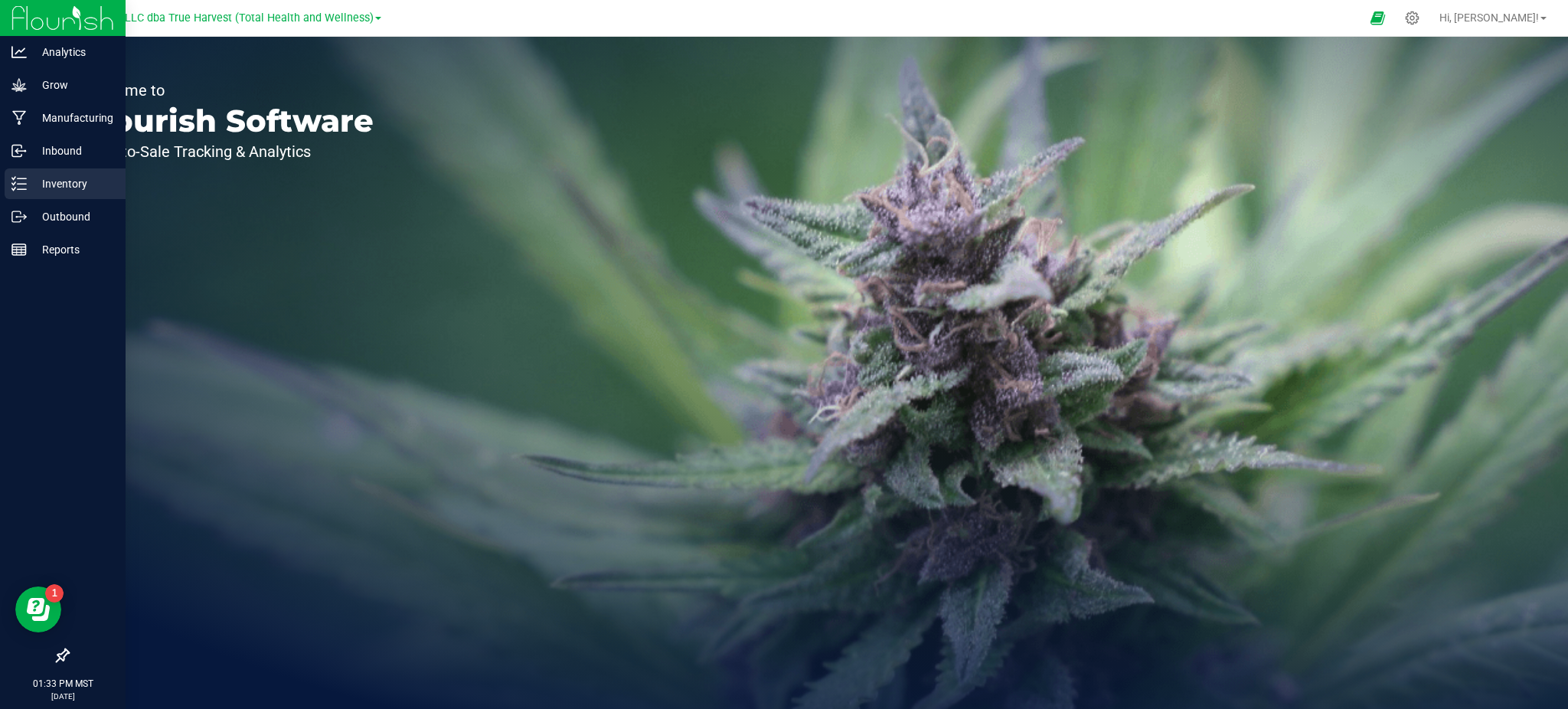
click at [76, 183] on p "Inventory" at bounding box center [73, 184] width 92 height 19
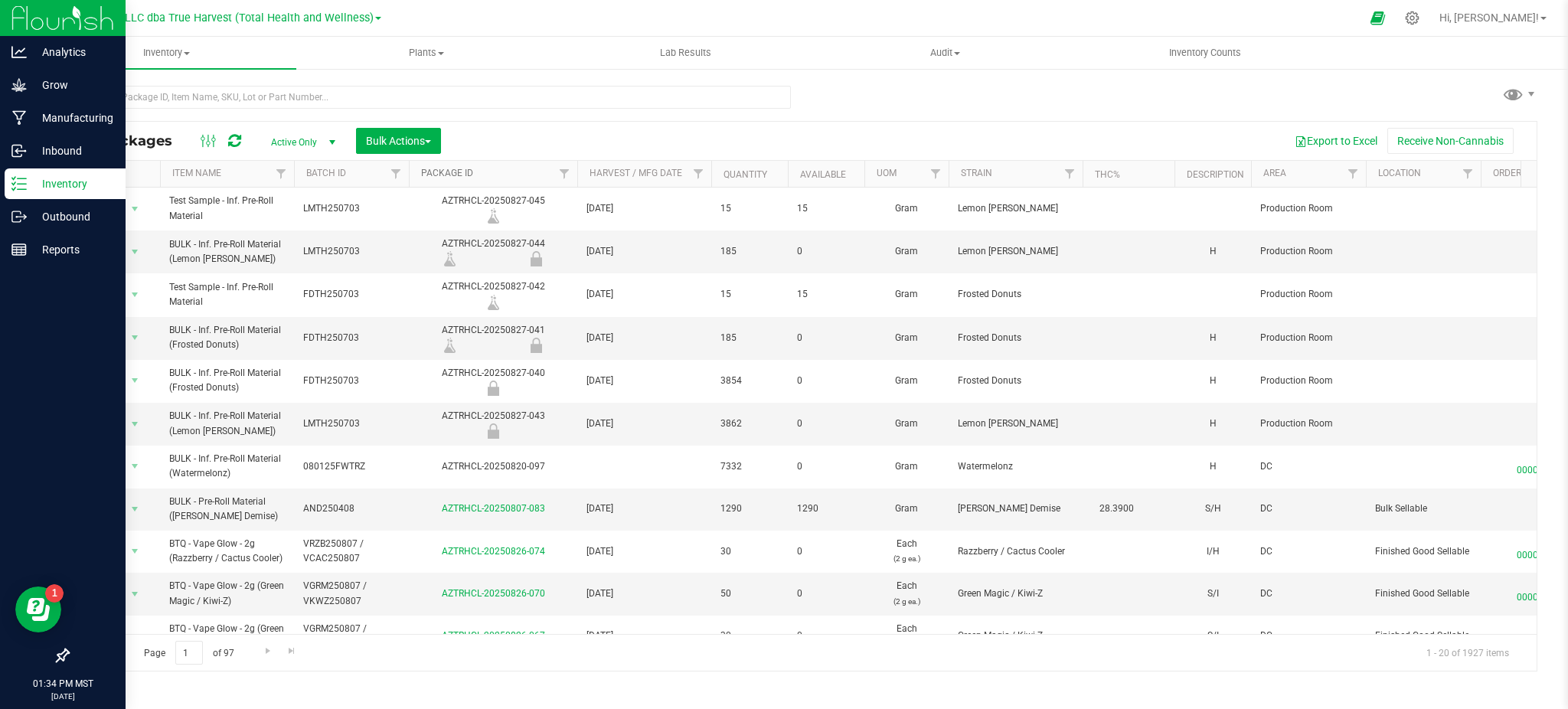
click at [450, 175] on link "Package ID" at bounding box center [446, 173] width 52 height 11
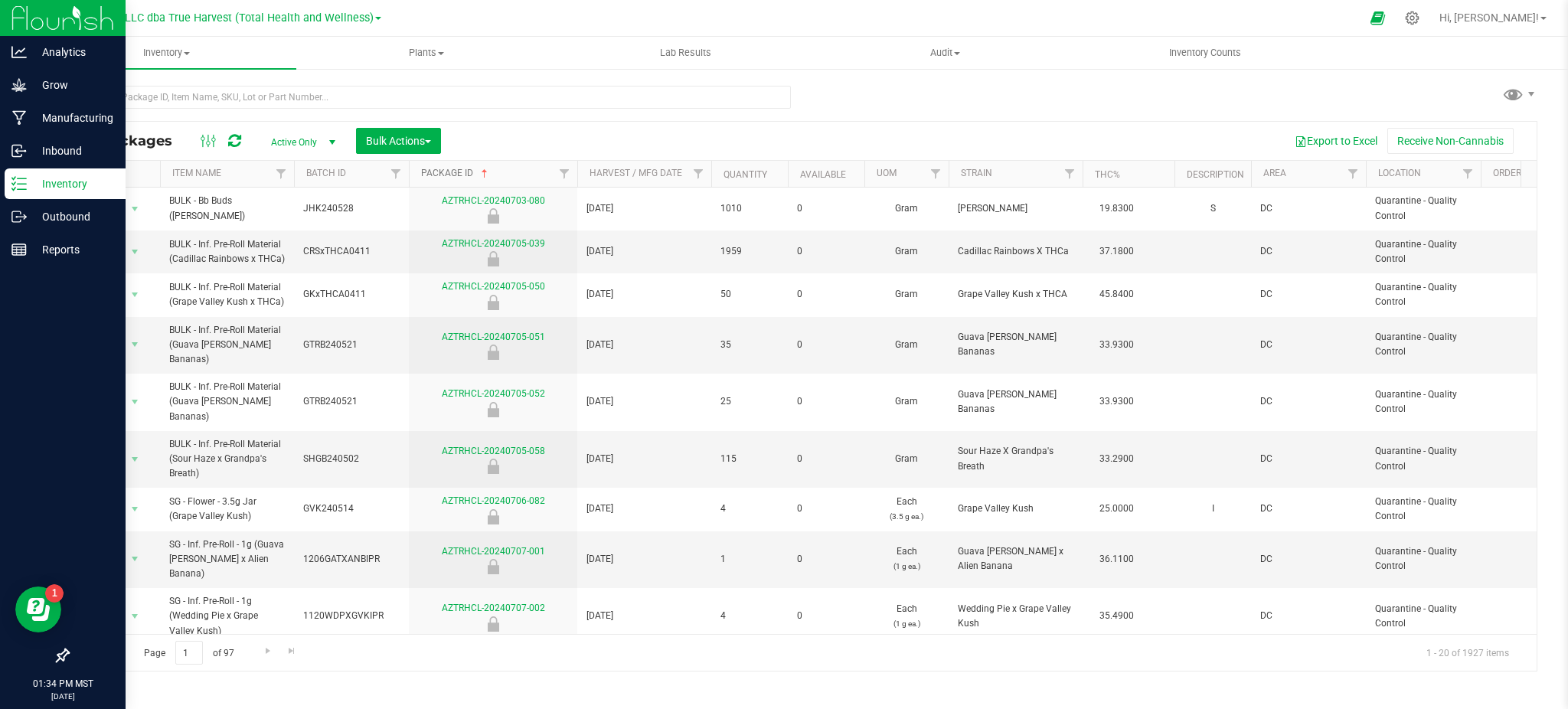
click at [466, 173] on link "Package ID" at bounding box center [456, 173] width 70 height 11
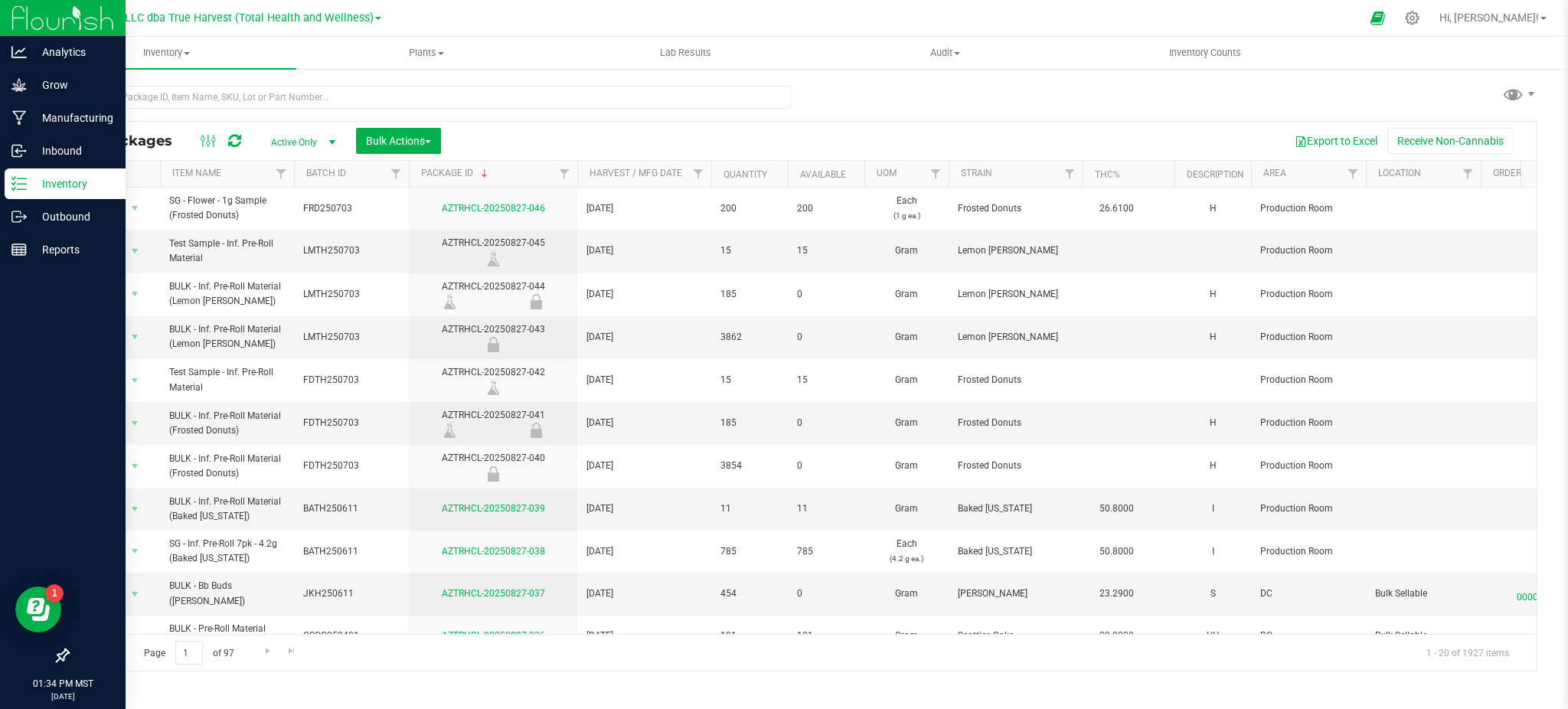
click at [639, 124] on div "All Packages Active Only Active Only Lab Samples Locked All Bulk Actions Add to…" at bounding box center [802, 141] width 1468 height 38
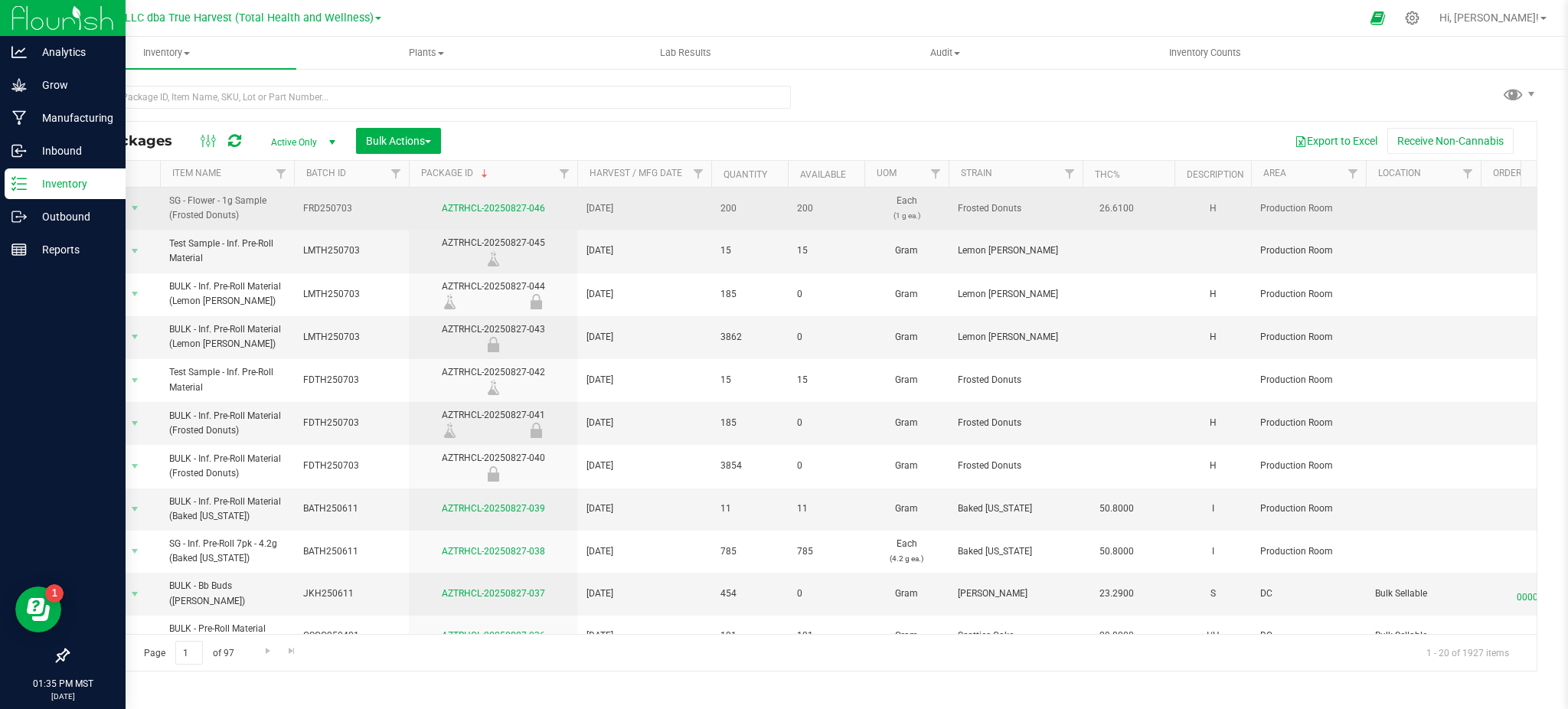
drag, startPoint x: 340, startPoint y: 206, endPoint x: 294, endPoint y: 205, distance: 46.0
click at [294, 205] on td "FRD250703" at bounding box center [351, 208] width 115 height 42
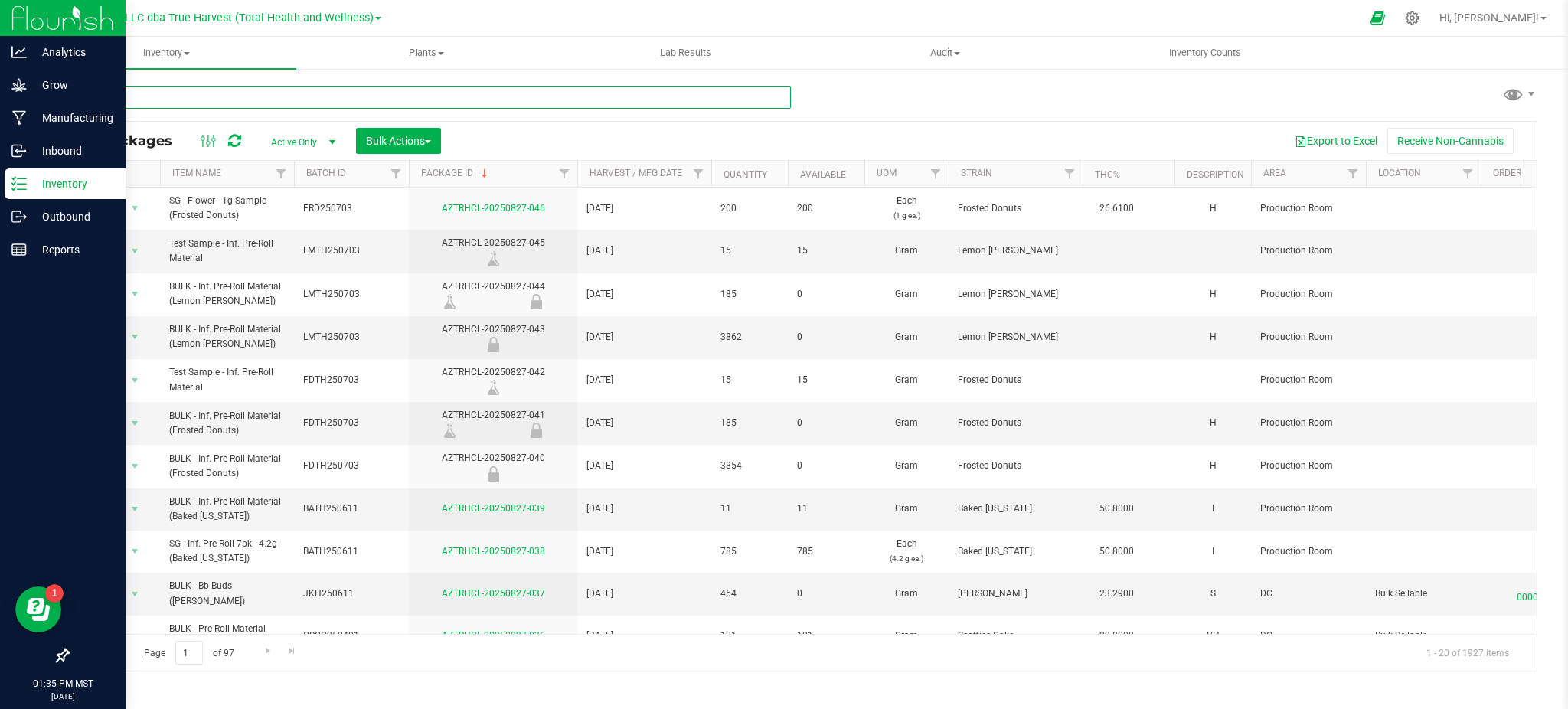
click at [202, 100] on input "text" at bounding box center [429, 96] width 723 height 23
paste input "Haley Vickers 08.27.2025"
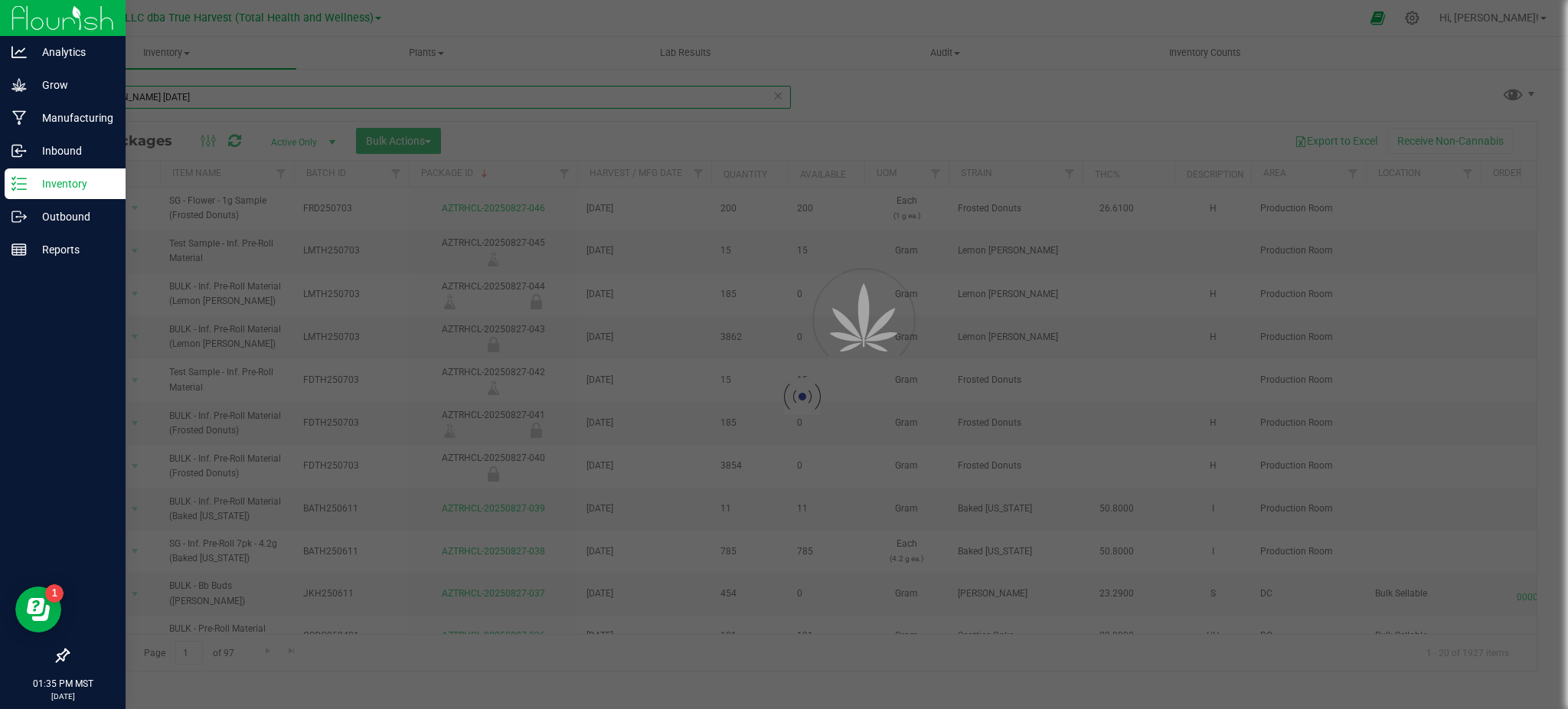
type input "Haley Vickers 08.27.2025"
click at [344, 209] on div at bounding box center [802, 396] width 1468 height 549
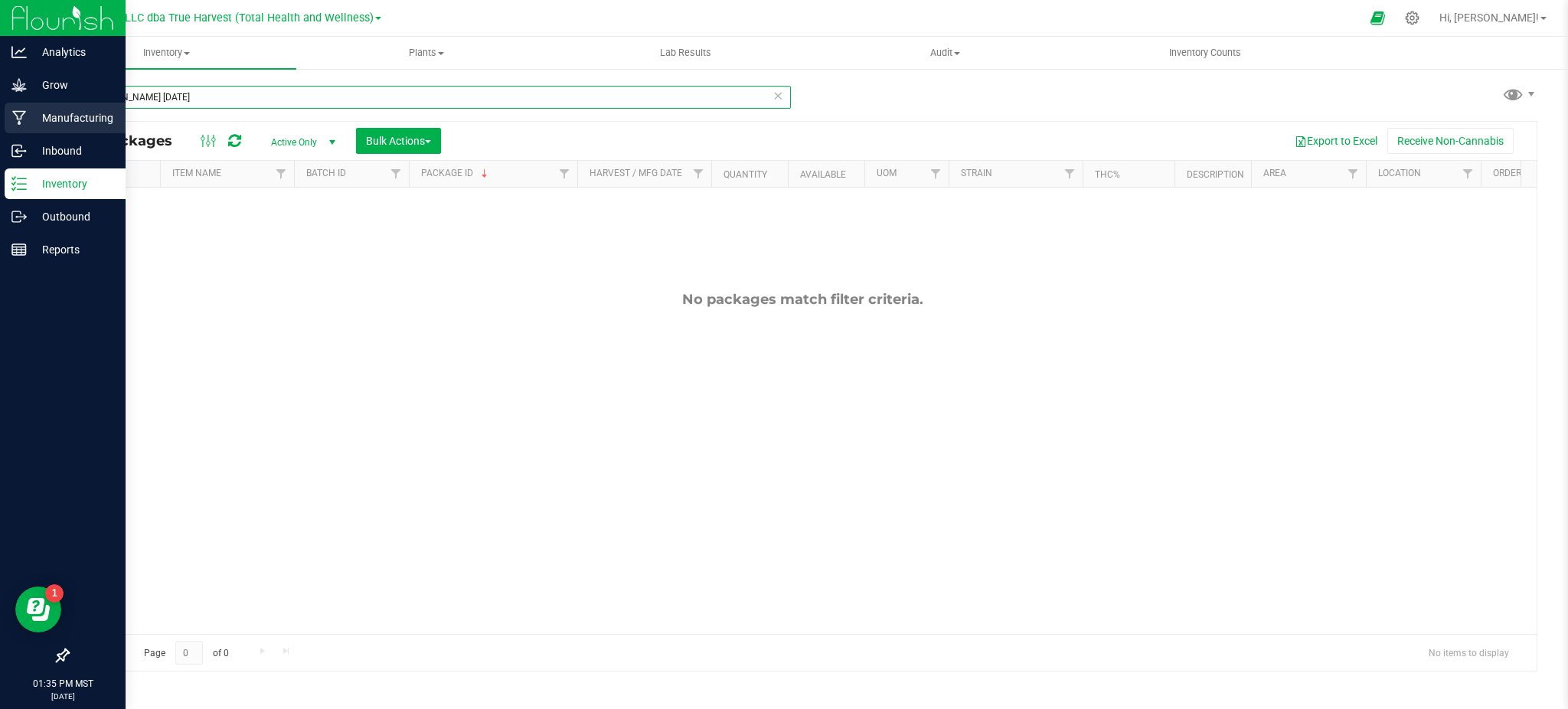
drag, startPoint x: 206, startPoint y: 93, endPoint x: 0, endPoint y: 114, distance: 207.1
click at [0, 114] on div "Analytics Grow Manufacturing Inbound Inventory Outbound Reports 01:35 PM MST 08…" at bounding box center [784, 354] width 1568 height 709
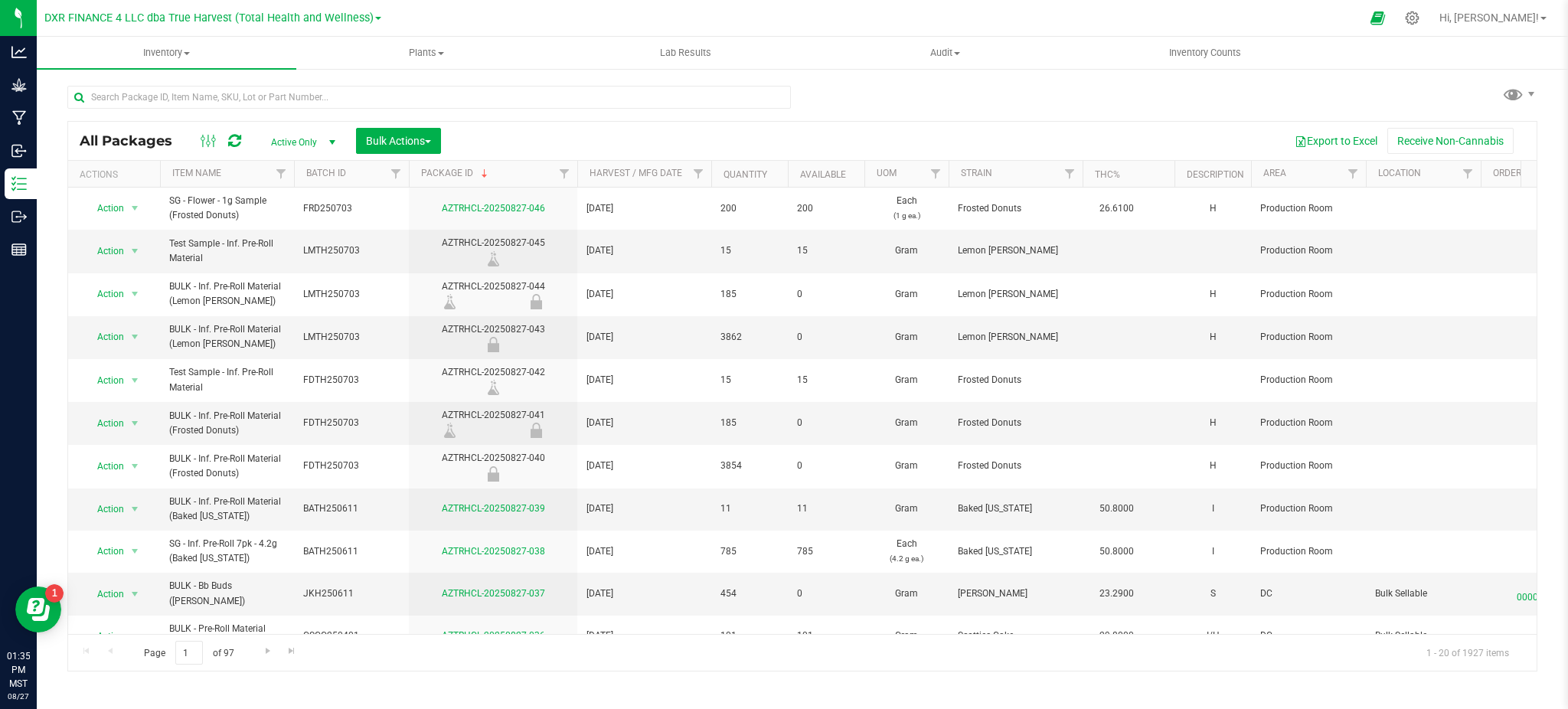
drag, startPoint x: 48, startPoint y: 160, endPoint x: 900, endPoint y: 70, distance: 856.7
click at [900, 70] on inventory "Inventory All packages All inventory Waste log Create inventory Plants All plan…" at bounding box center [802, 285] width 1531 height 497
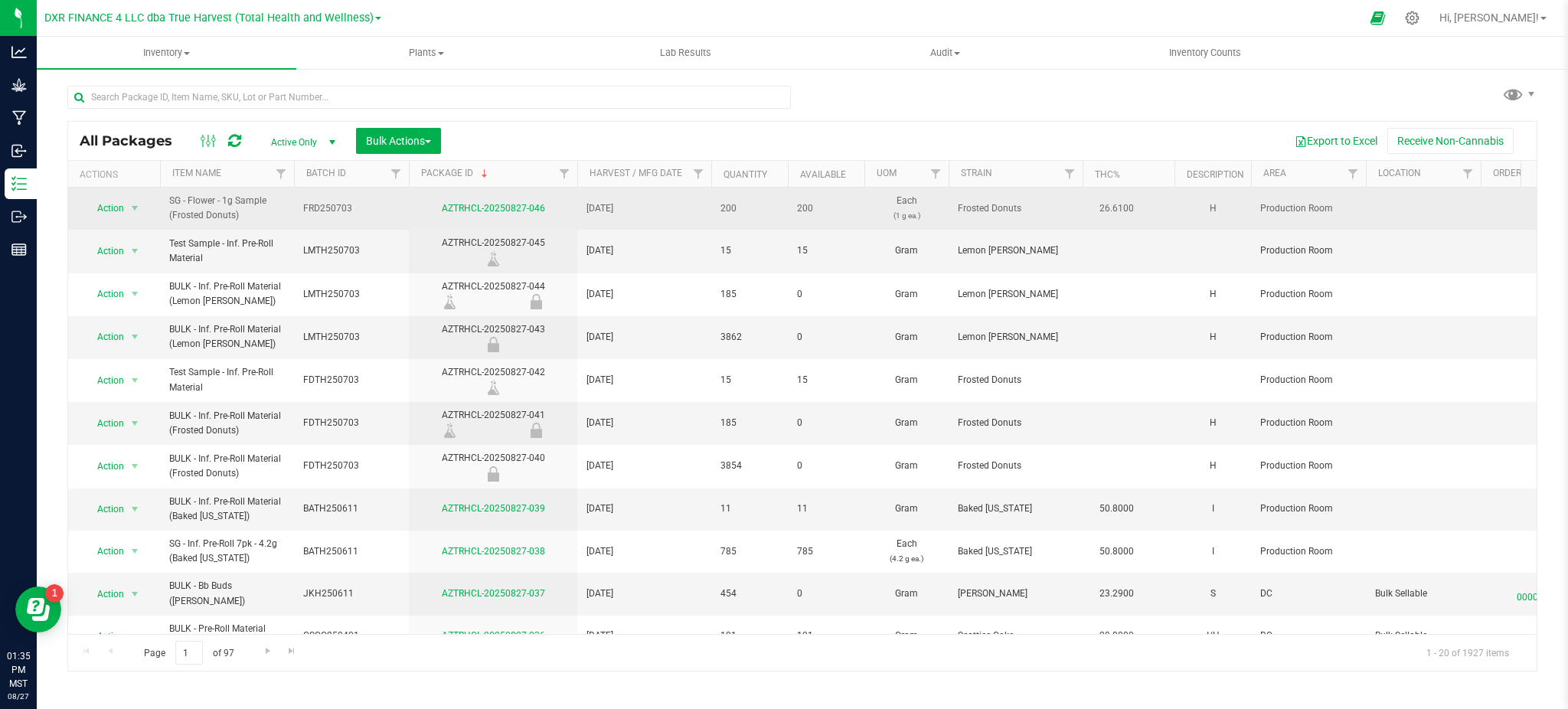
click at [363, 215] on span "FRD250703" at bounding box center [351, 208] width 96 height 15
drag, startPoint x: 363, startPoint y: 207, endPoint x: 187, endPoint y: 228, distance: 177.2
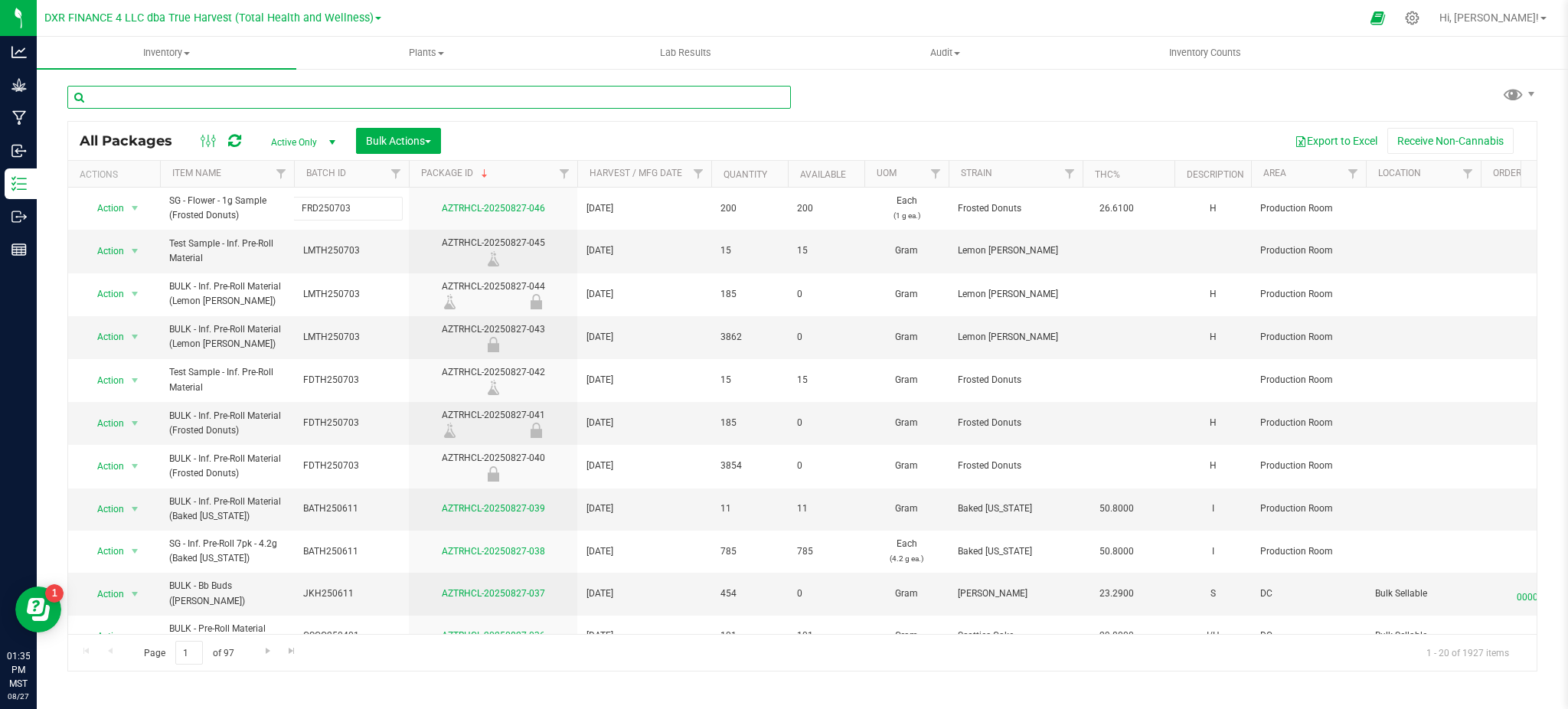
click at [220, 95] on input "text" at bounding box center [429, 96] width 723 height 23
paste input "FRD250703"
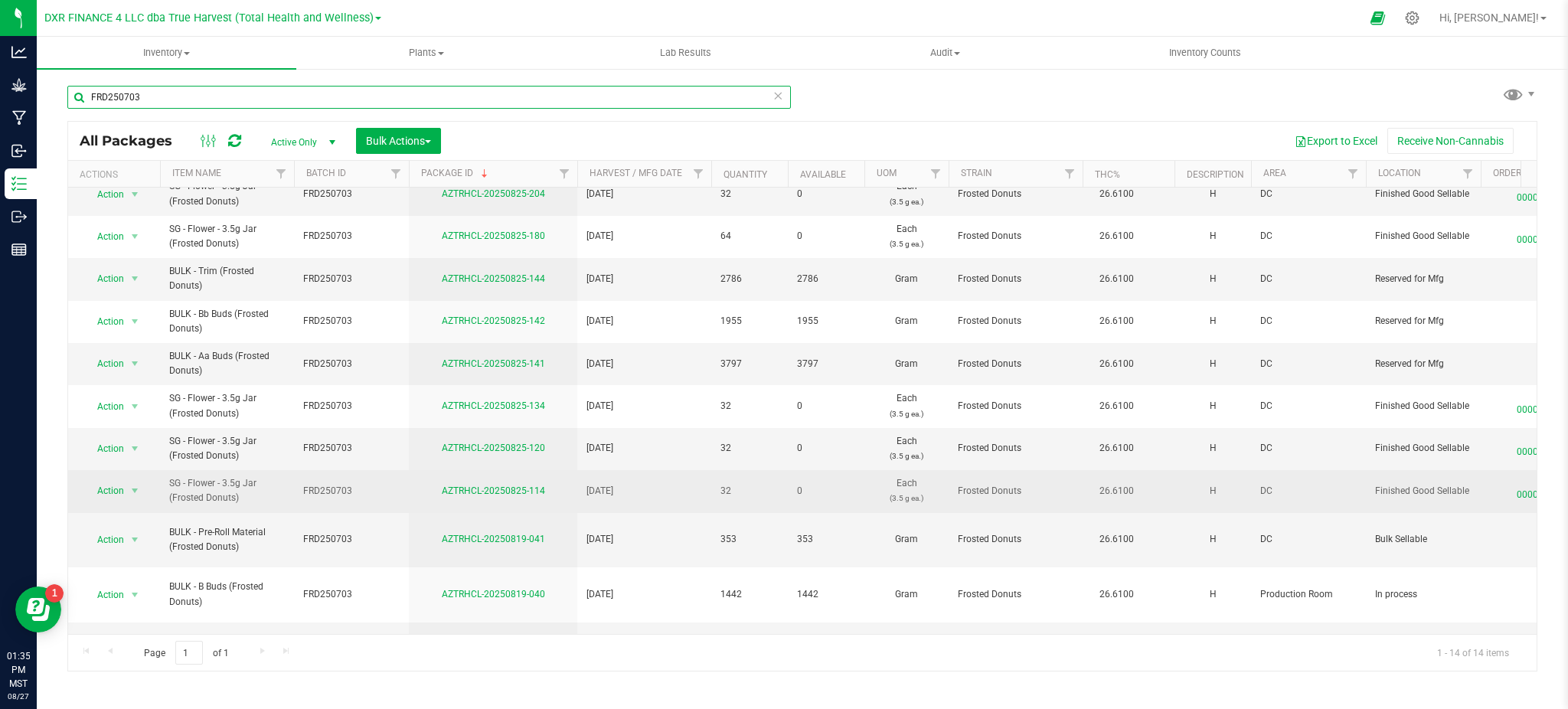
scroll to position [102, 0]
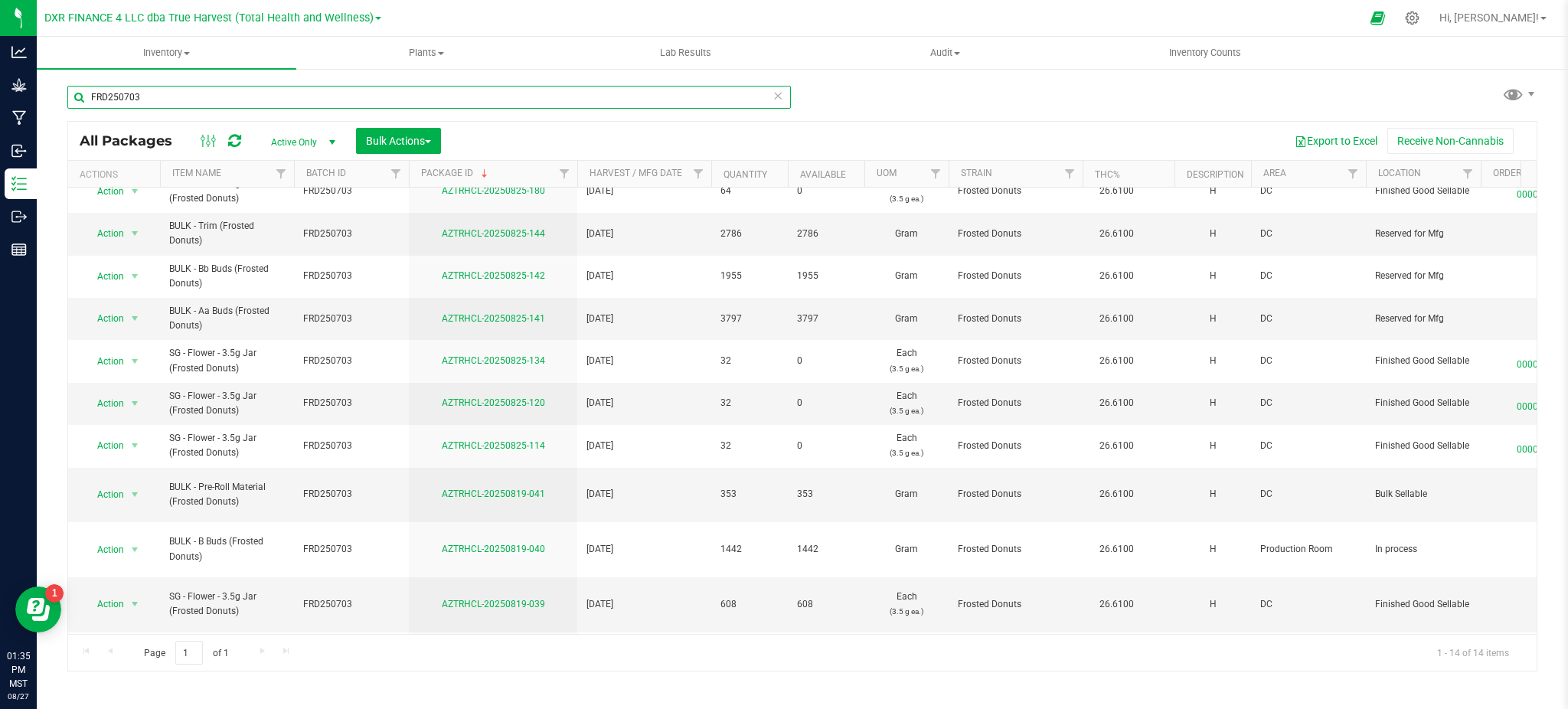
type input "FRD250703"
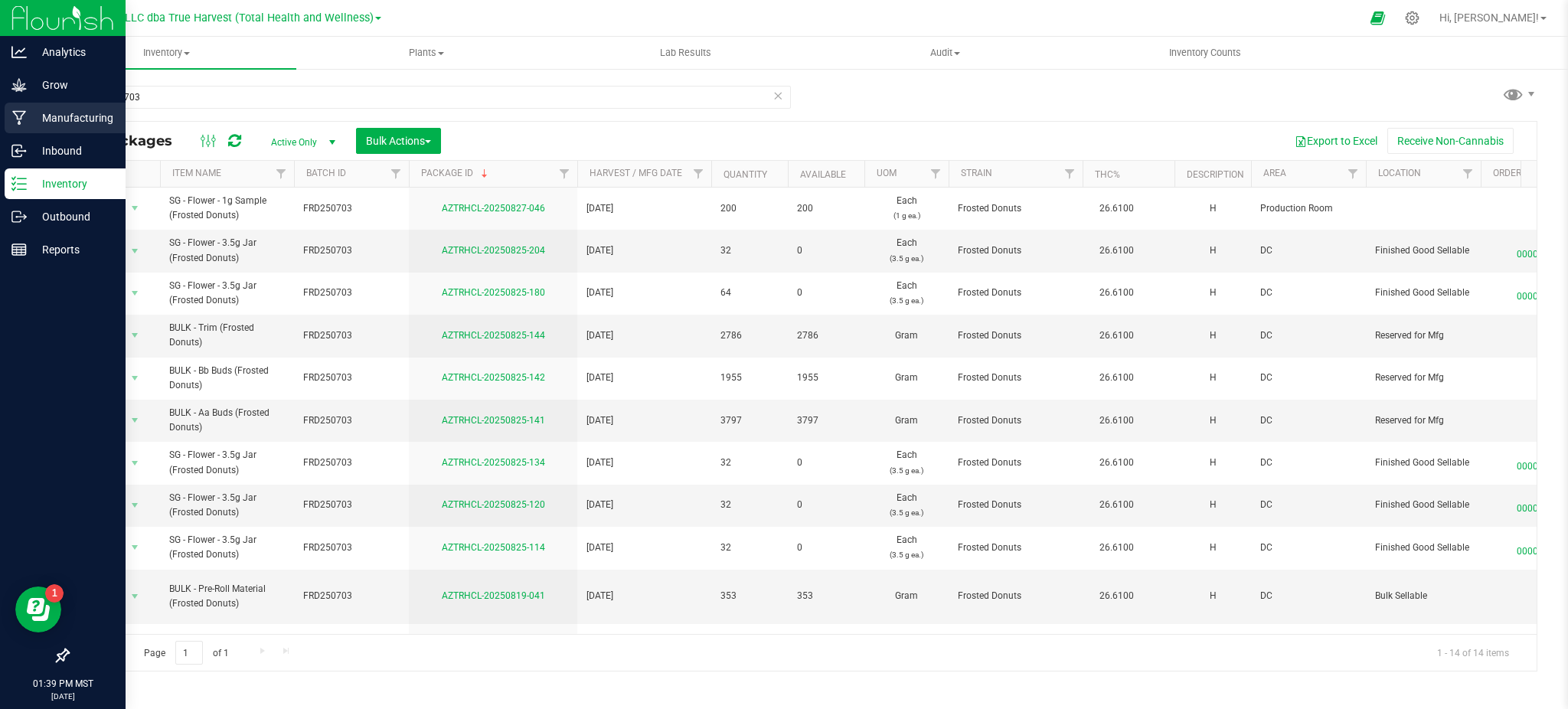
click at [64, 112] on p "Manufacturing" at bounding box center [73, 118] width 92 height 19
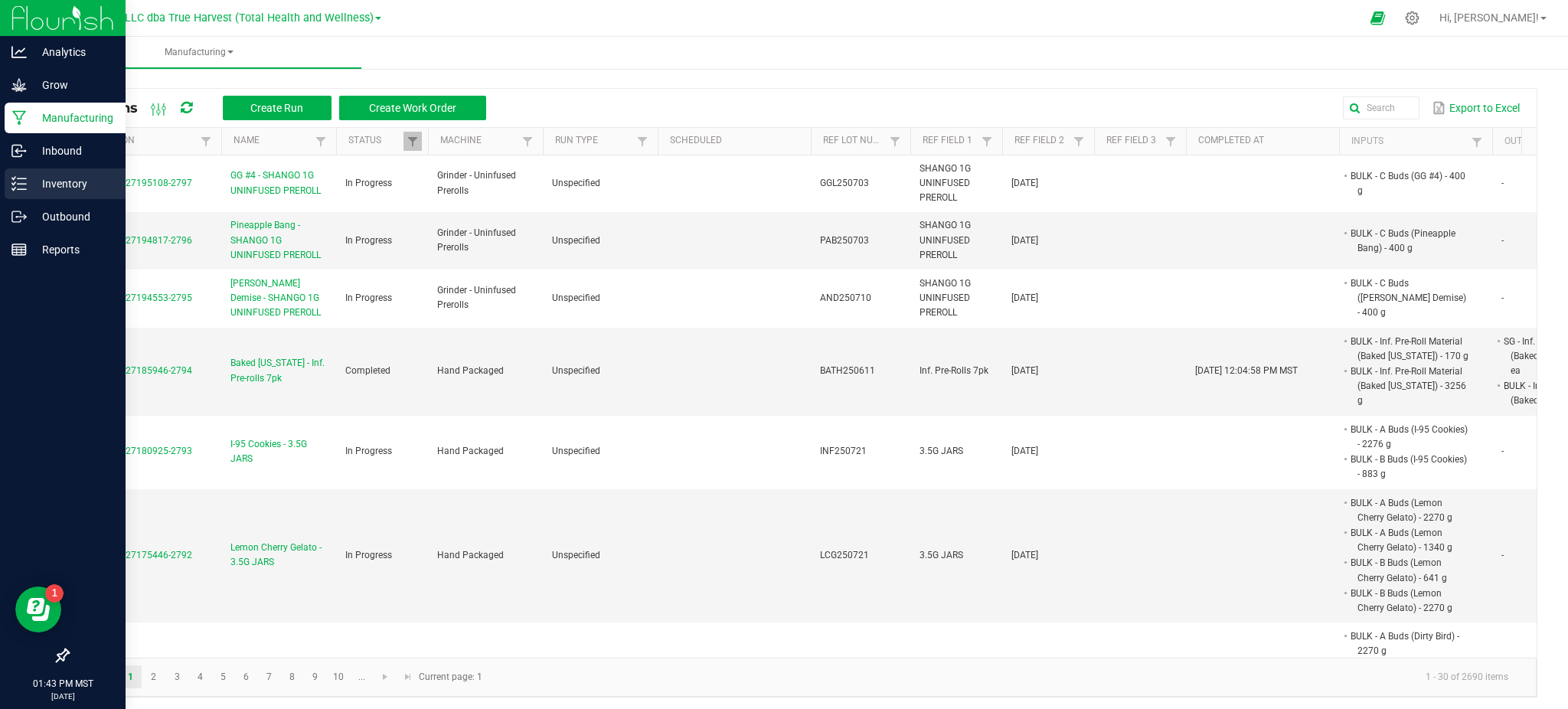
drag, startPoint x: 56, startPoint y: 177, endPoint x: 84, endPoint y: 177, distance: 28.0
click at [56, 177] on p "Inventory" at bounding box center [73, 184] width 92 height 19
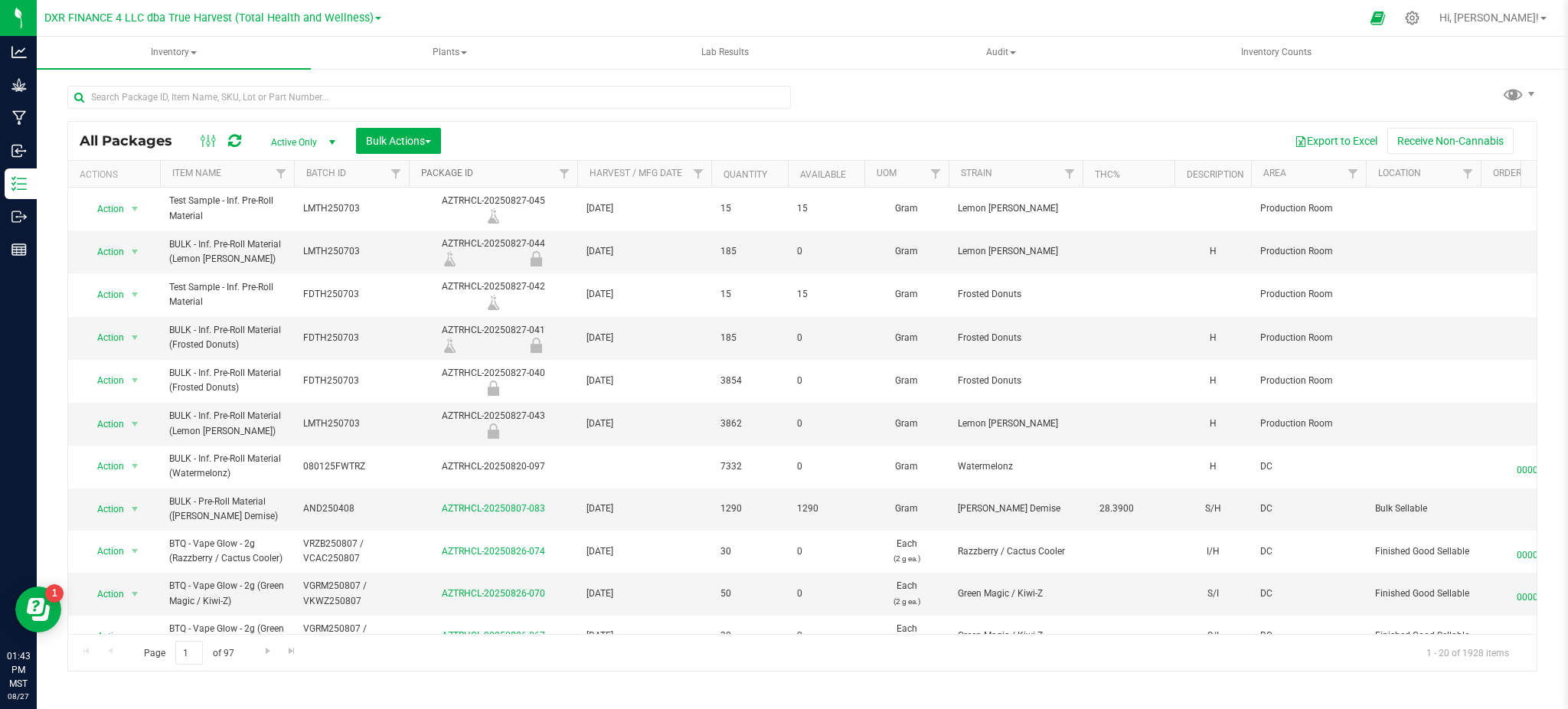
click at [462, 169] on link "Package ID" at bounding box center [446, 173] width 52 height 11
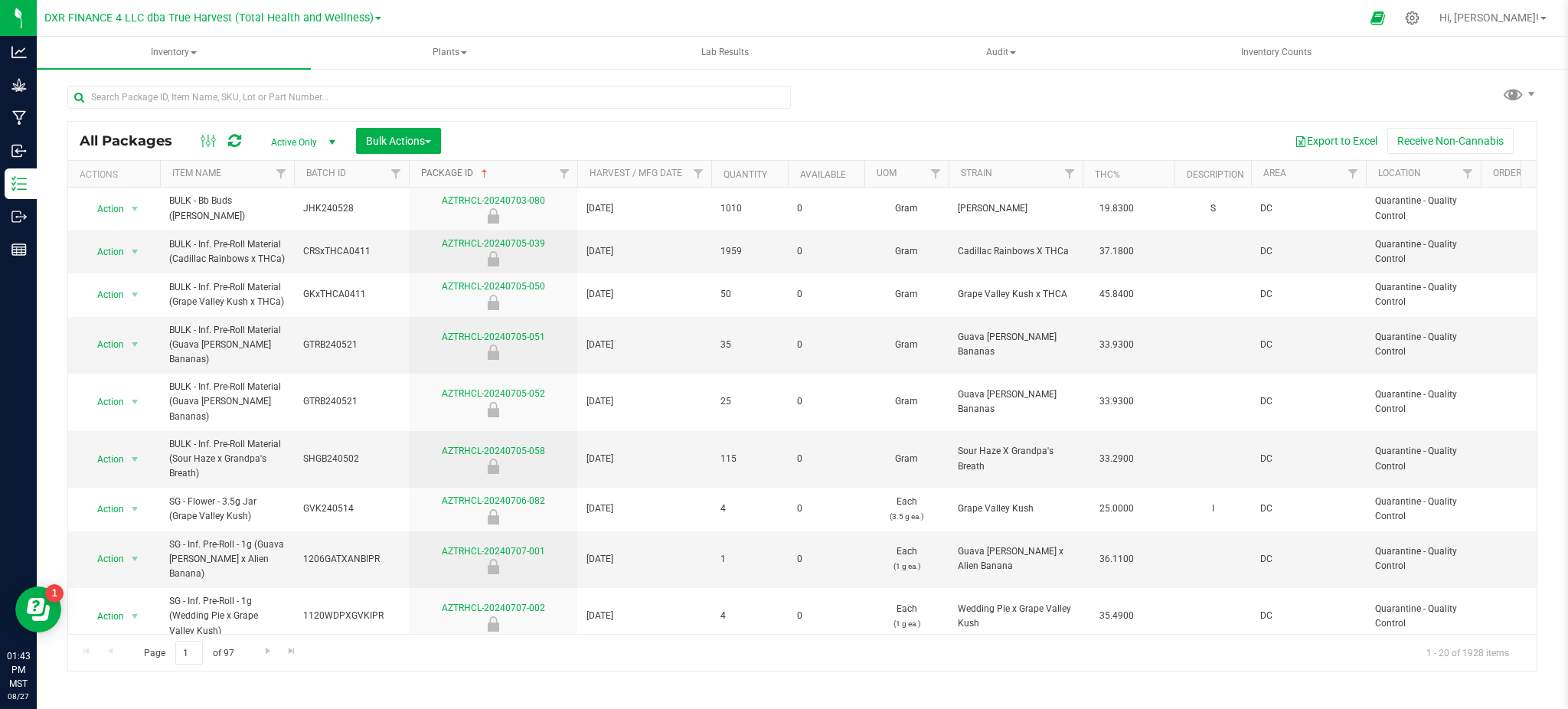
click at [453, 175] on link "Package ID" at bounding box center [456, 173] width 70 height 11
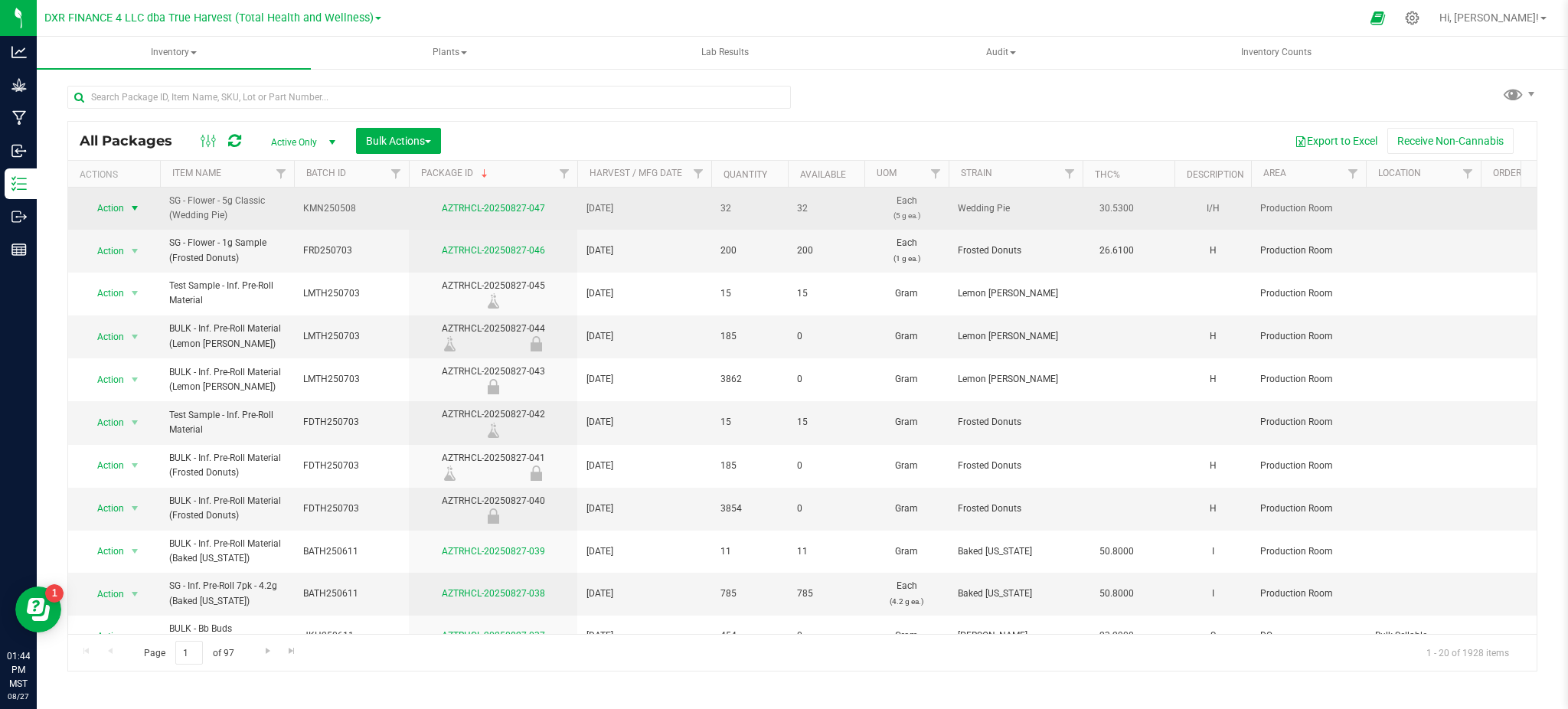
click at [129, 206] on span "select" at bounding box center [135, 208] width 12 height 12
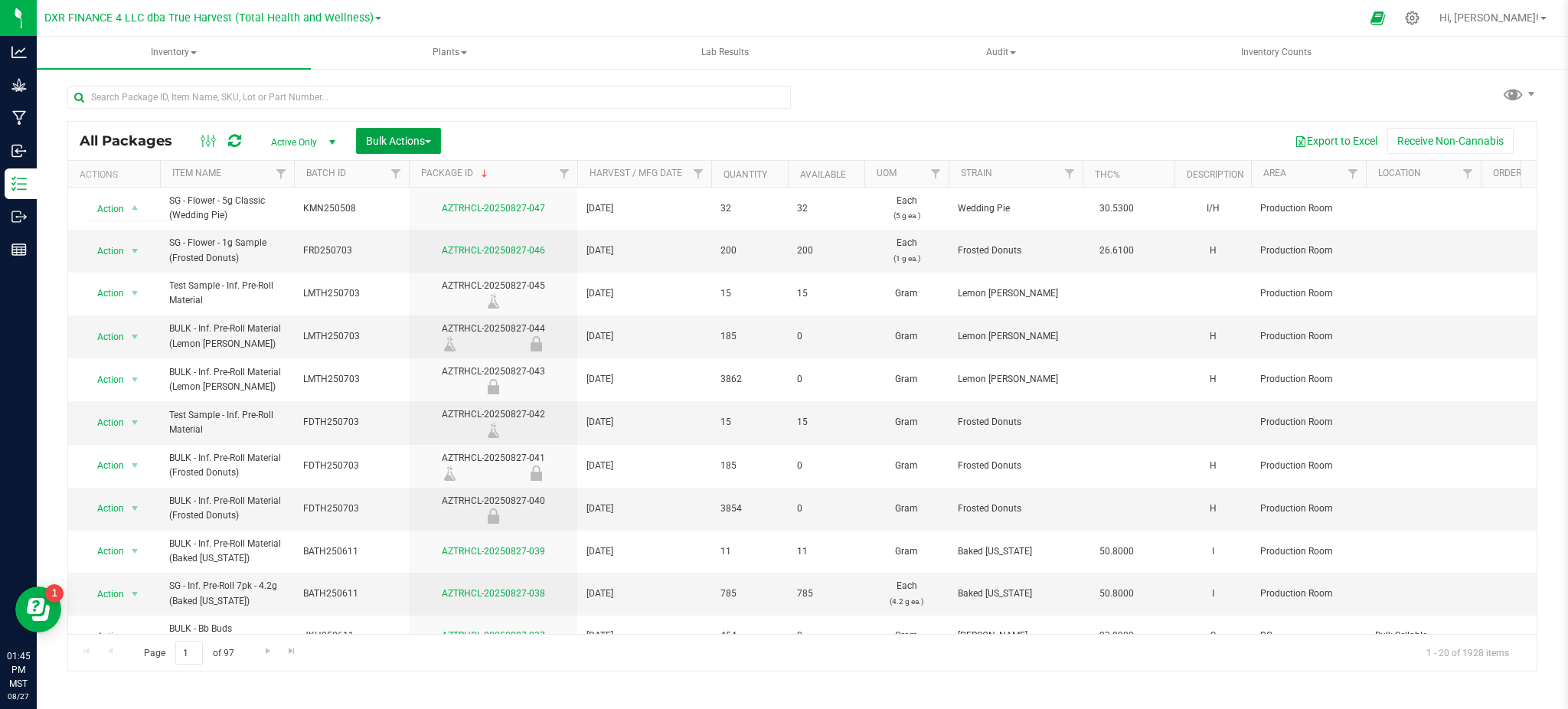
drag, startPoint x: 398, startPoint y: 132, endPoint x: 444, endPoint y: 131, distance: 46.0
click at [398, 131] on button "Bulk Actions" at bounding box center [398, 141] width 85 height 26
click at [409, 175] on span "Add to manufacturing run" at bounding box center [422, 175] width 115 height 12
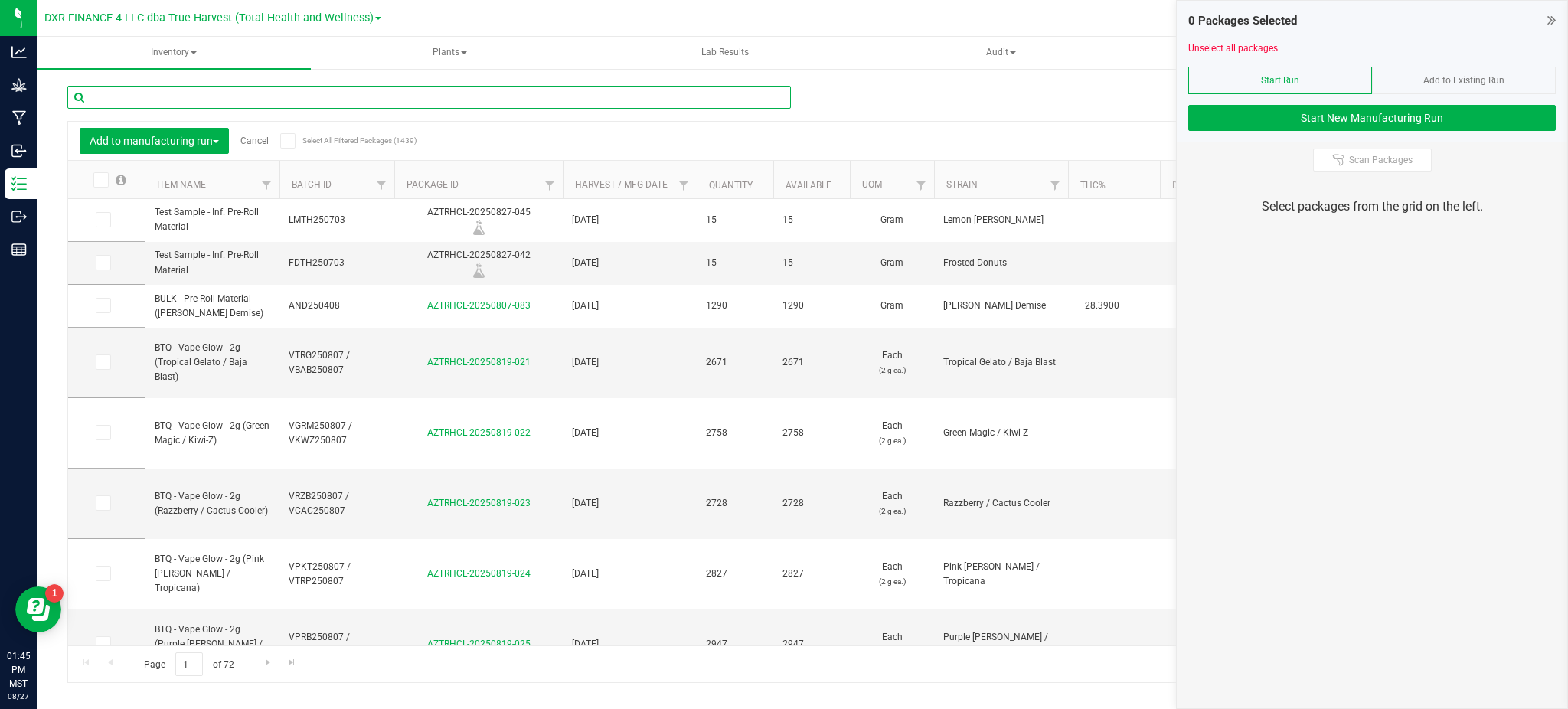
click at [389, 102] on input "text" at bounding box center [429, 96] width 723 height 23
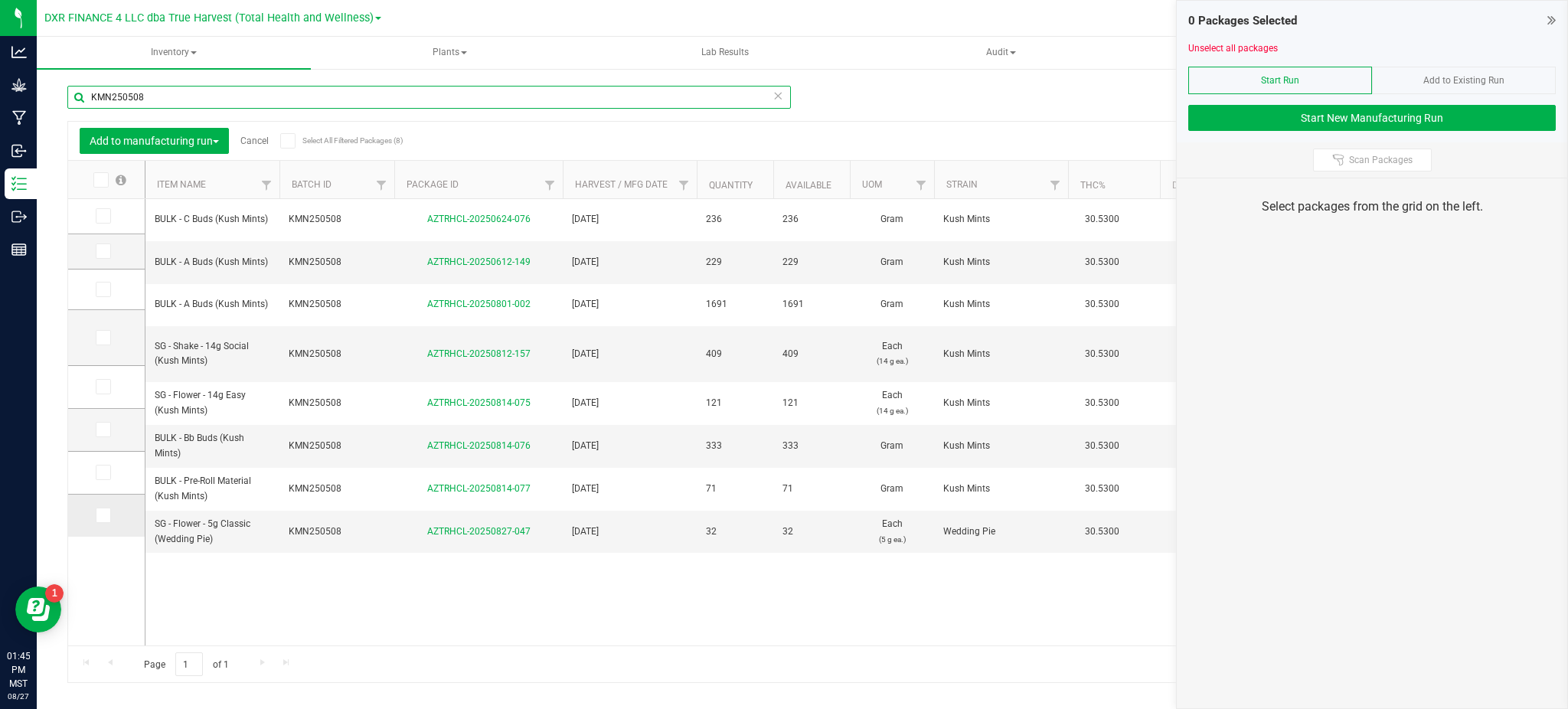
type input "KMN250508"
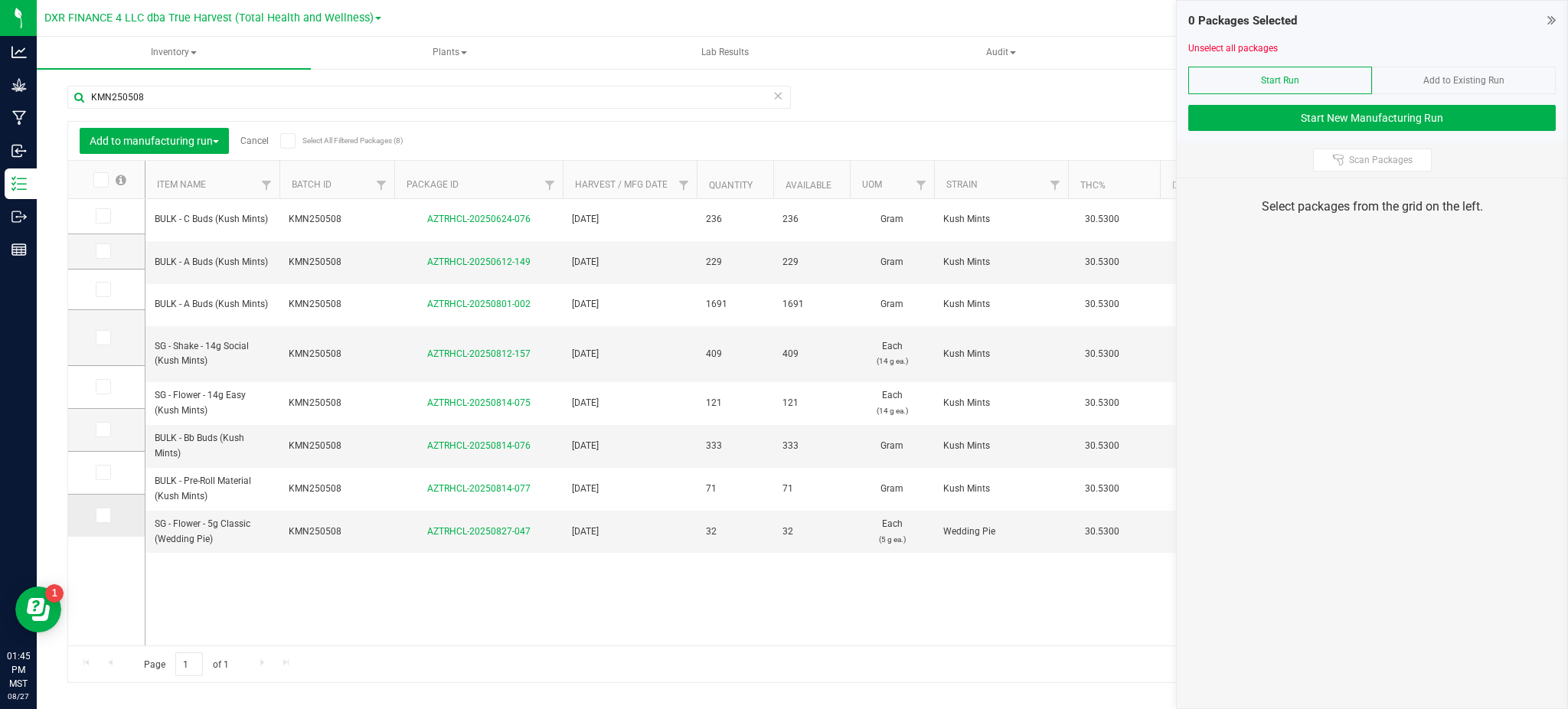
click at [108, 513] on span at bounding box center [103, 515] width 15 height 15
click at [0, 0] on input "checkbox" at bounding box center [0, 0] width 0 height 0
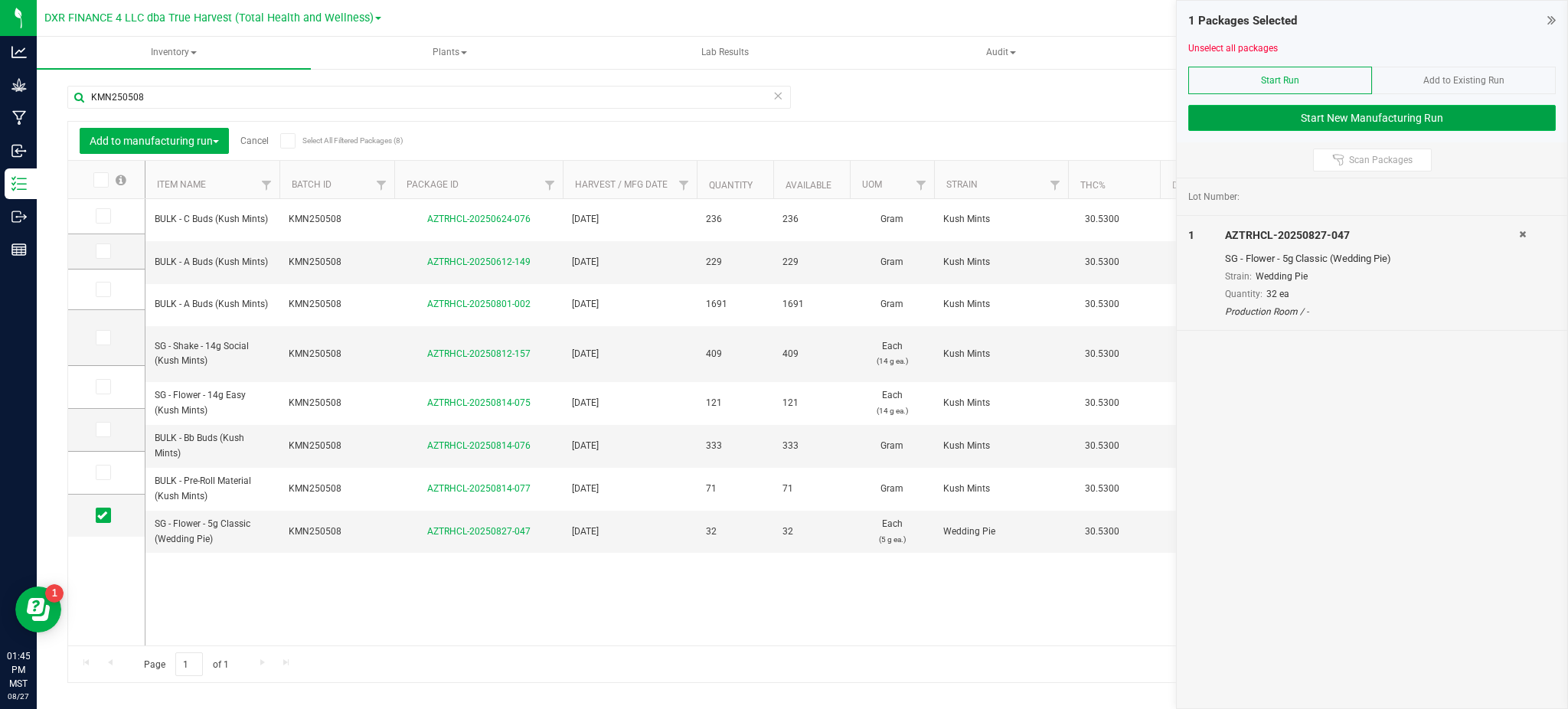
click at [1281, 117] on button "Start New Manufacturing Run" at bounding box center [1372, 118] width 368 height 26
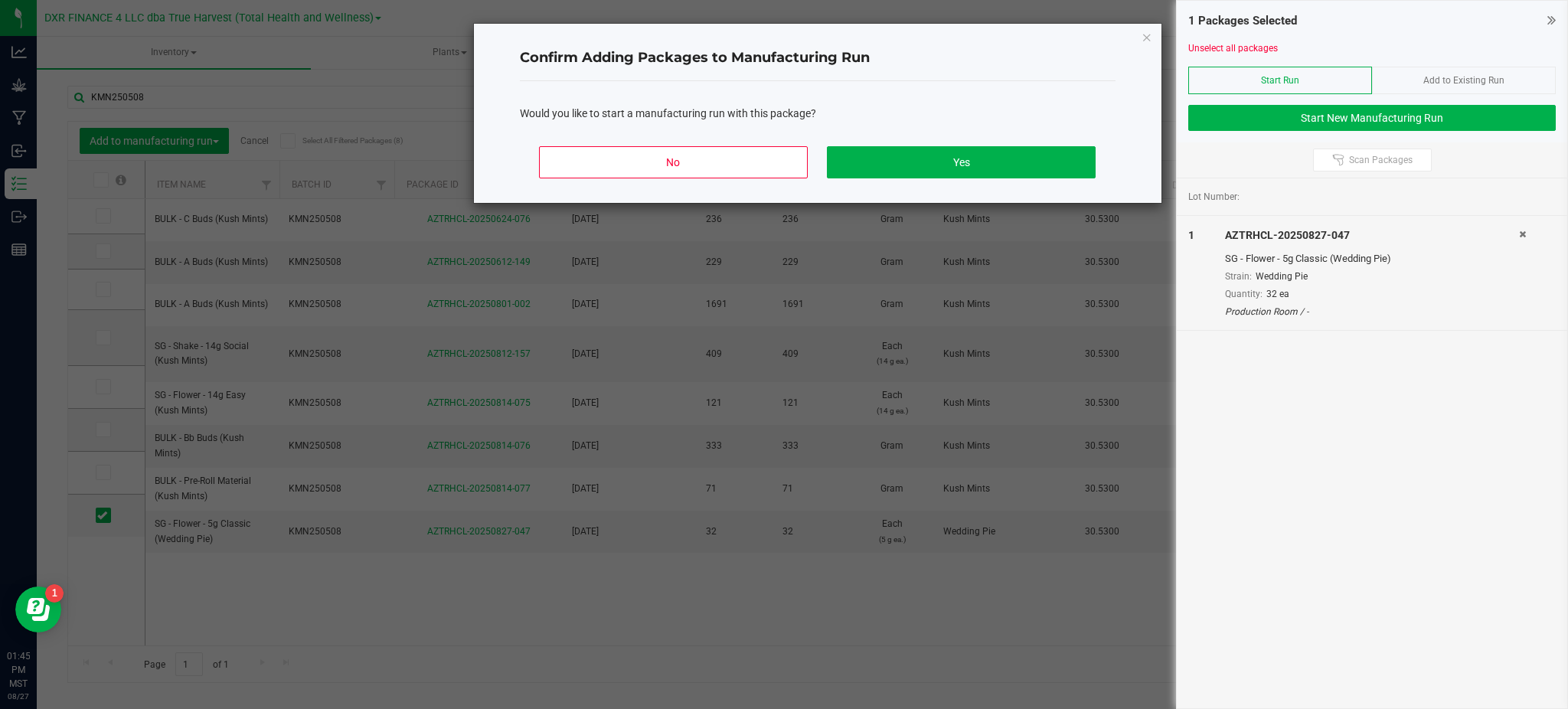
click at [957, 144] on div "No Yes" at bounding box center [817, 168] width 595 height 69
click at [946, 150] on button "Yes" at bounding box center [961, 162] width 268 height 32
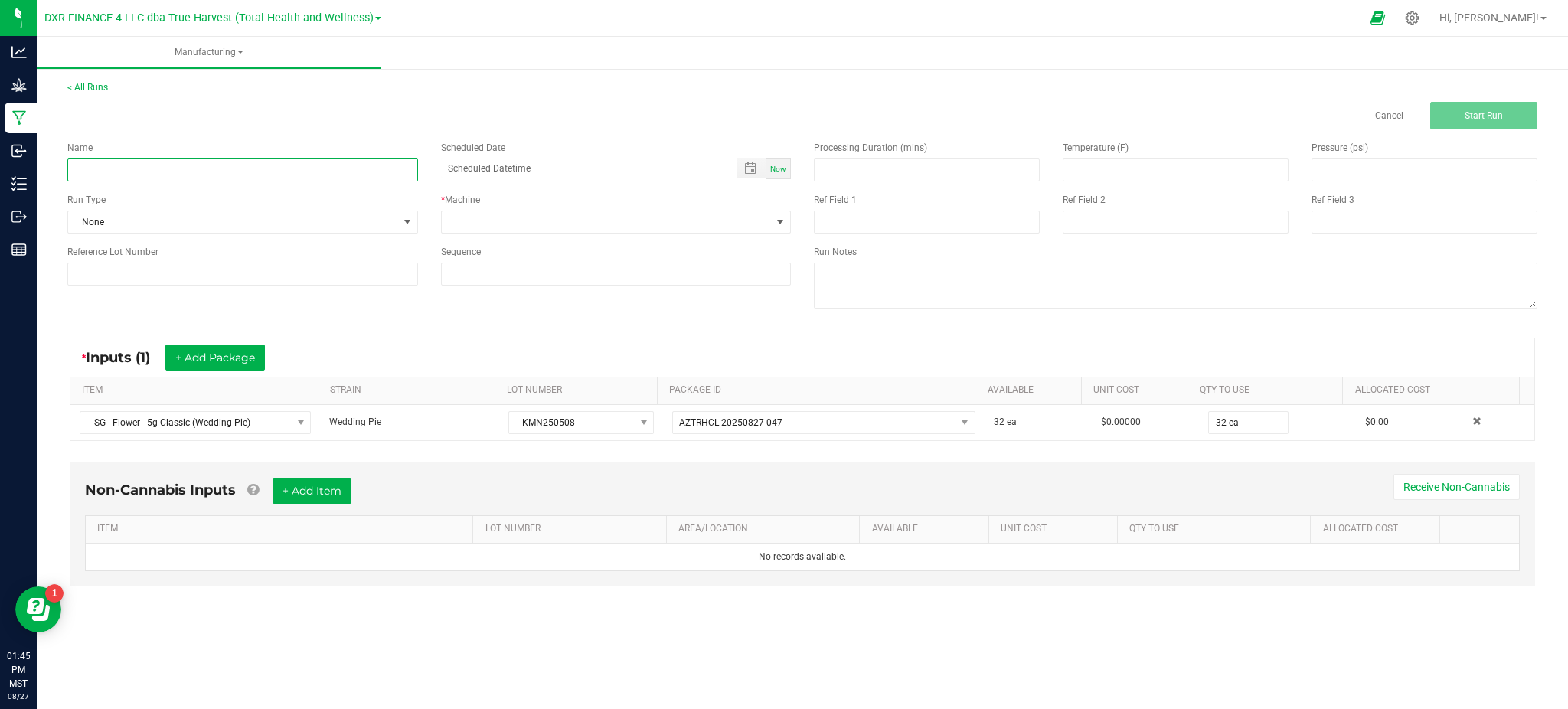
click at [218, 180] on input at bounding box center [242, 170] width 351 height 23
click at [119, 171] on input "Kush Mints, 5g Classics - FIX" at bounding box center [242, 170] width 351 height 23
click at [123, 168] on input "Kush Mints, 5g Classics - FIX" at bounding box center [242, 170] width 351 height 23
type input "Kush Mints - 5g Classics - FIX"
click at [142, 267] on input at bounding box center [242, 274] width 351 height 23
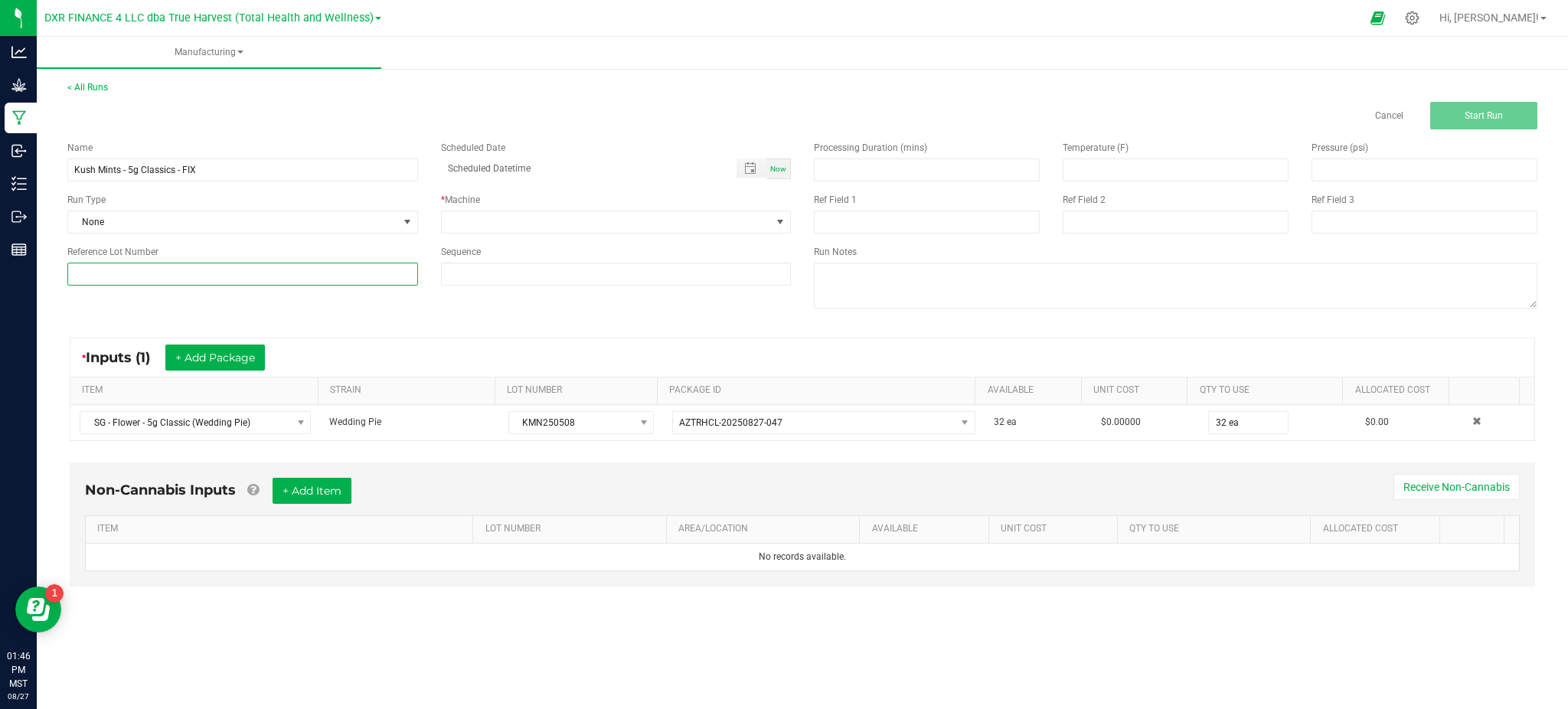
paste input "Haley Vickers 08.27.2025"
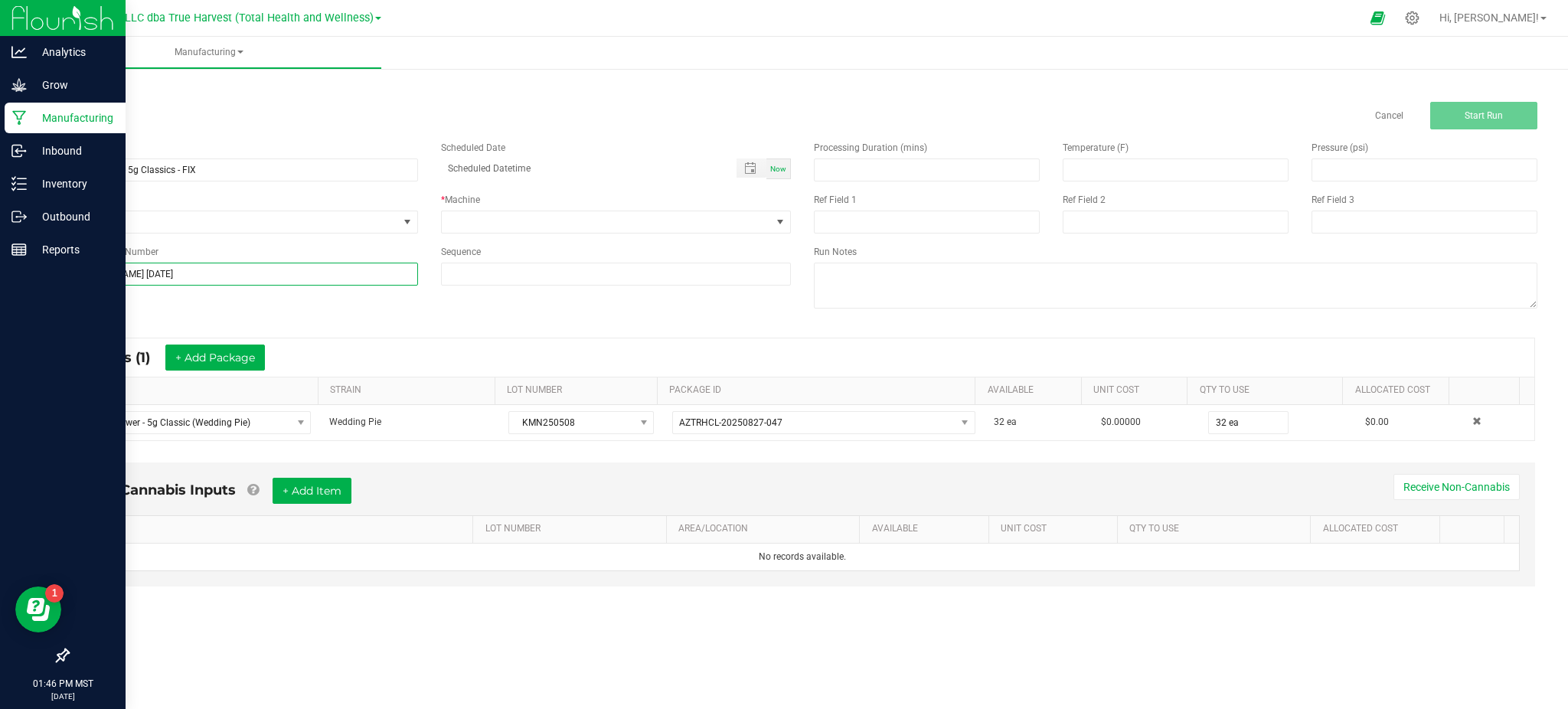
drag, startPoint x: 246, startPoint y: 269, endPoint x: 0, endPoint y: 282, distance: 246.3
click at [0, 282] on div "Analytics Grow Manufacturing Inbound Inventory Outbound Reports 01:46 PM MST 08…" at bounding box center [784, 354] width 1568 height 709
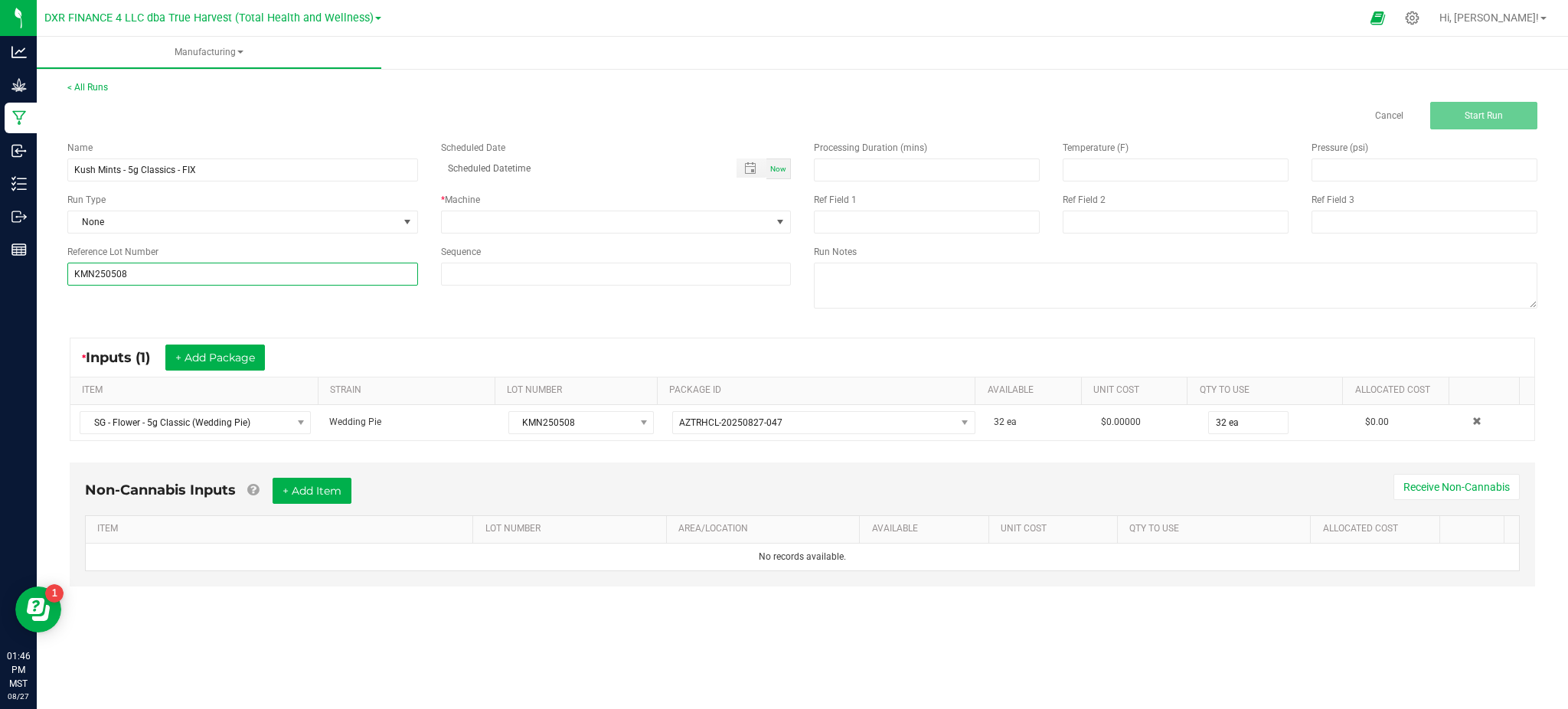
type input "KMN250508"
drag, startPoint x: 363, startPoint y: 320, endPoint x: 708, endPoint y: 328, distance: 345.1
click at [368, 320] on div "Name Kush Mints - 5g Classics - FIX Scheduled Date Now Run Type None * Machine …" at bounding box center [803, 227] width 1493 height 195
click at [503, 224] on span at bounding box center [607, 222] width 330 height 21
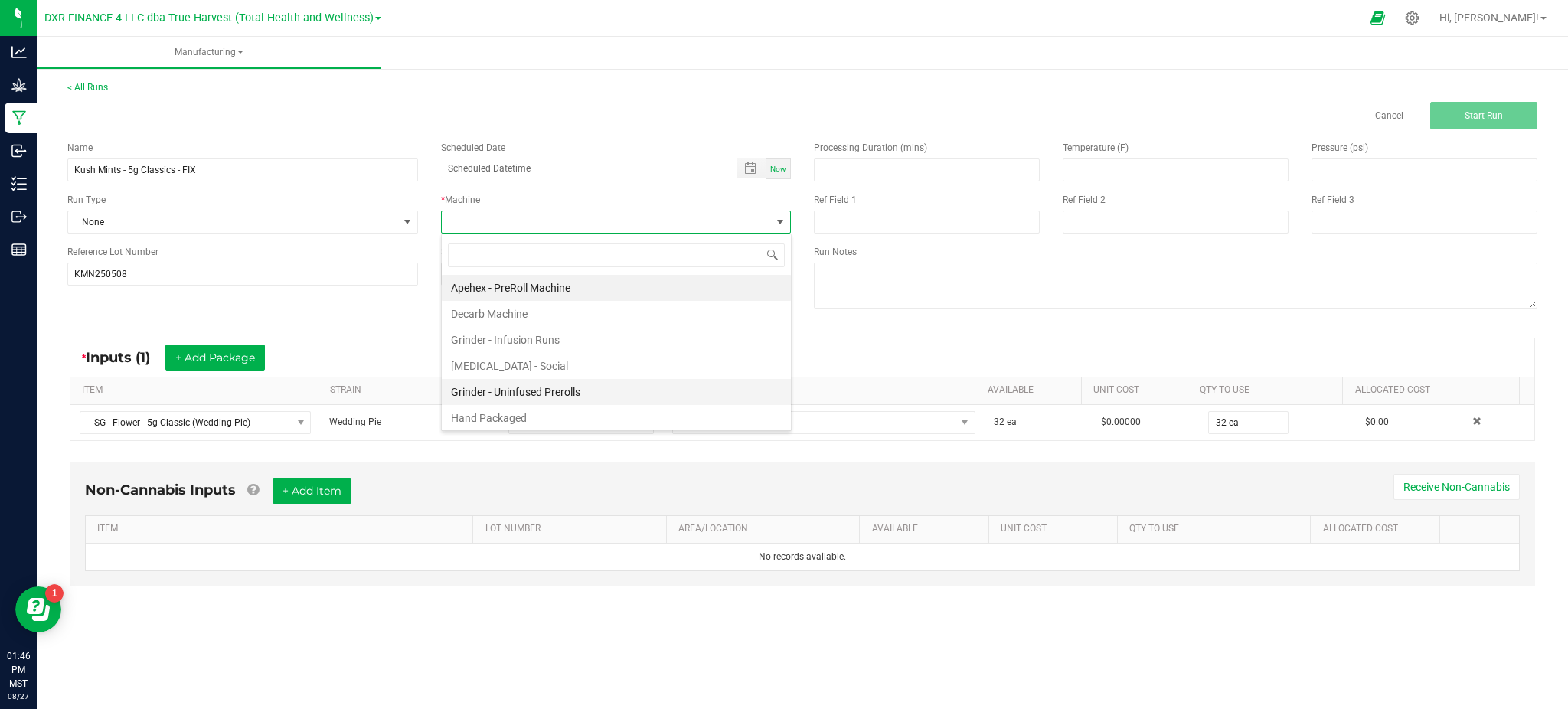
scroll to position [23, 350]
drag, startPoint x: 516, startPoint y: 414, endPoint x: 772, endPoint y: 338, distance: 267.0
click at [516, 414] on li "Hand Packaged" at bounding box center [616, 418] width 349 height 26
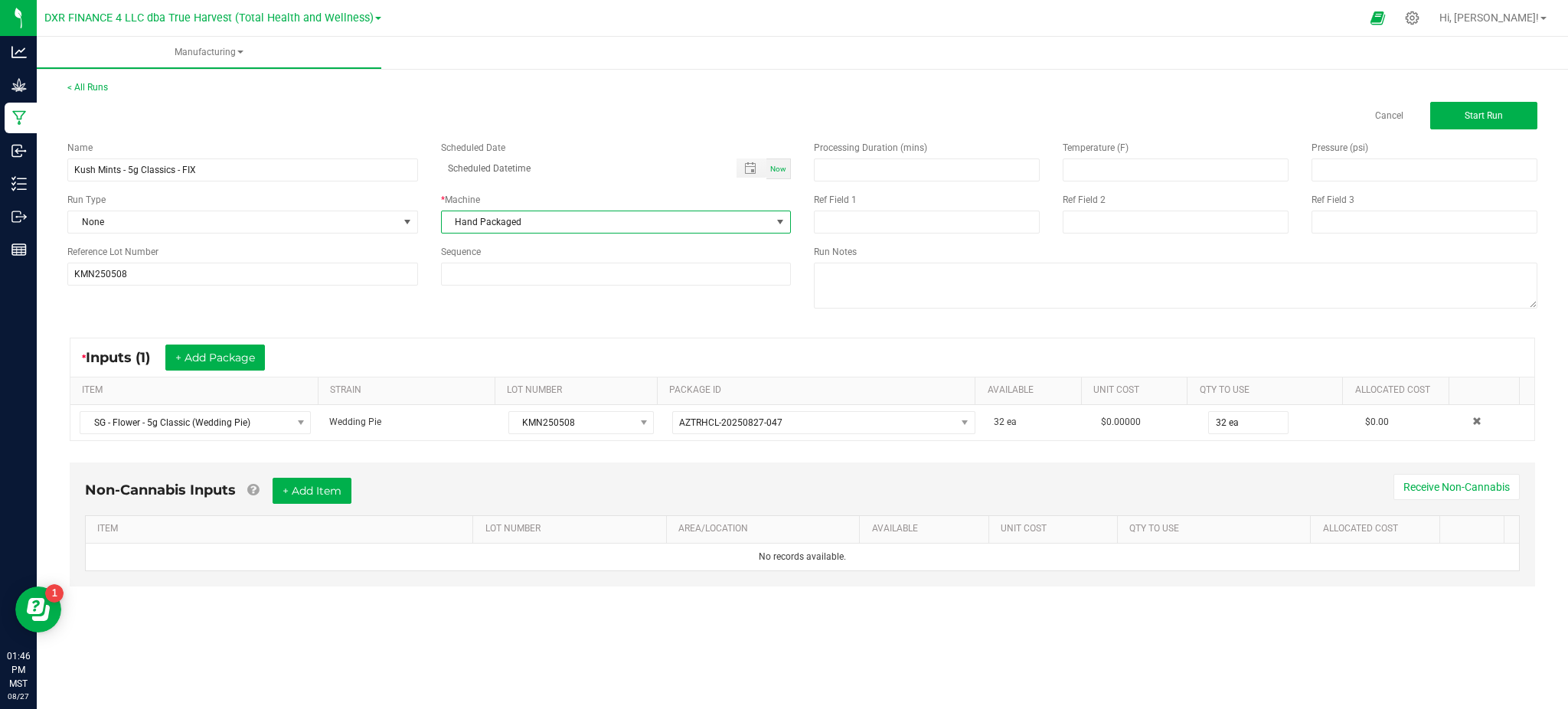
drag, startPoint x: 941, startPoint y: 318, endPoint x: 892, endPoint y: 216, distance: 113.2
click at [941, 317] on div "Processing Duration (mins) Temperature (F) Pressure (psi) Ref Field 1 Ref Field…" at bounding box center [1175, 227] width 746 height 195
click at [885, 222] on input at bounding box center [926, 222] width 226 height 23
type input "Kush Mints 5g - FIX"
click at [647, 316] on div "Name Kush Mints - 5g Classics - FIX Scheduled Date Now Run Type None * Machine …" at bounding box center [803, 227] width 1493 height 195
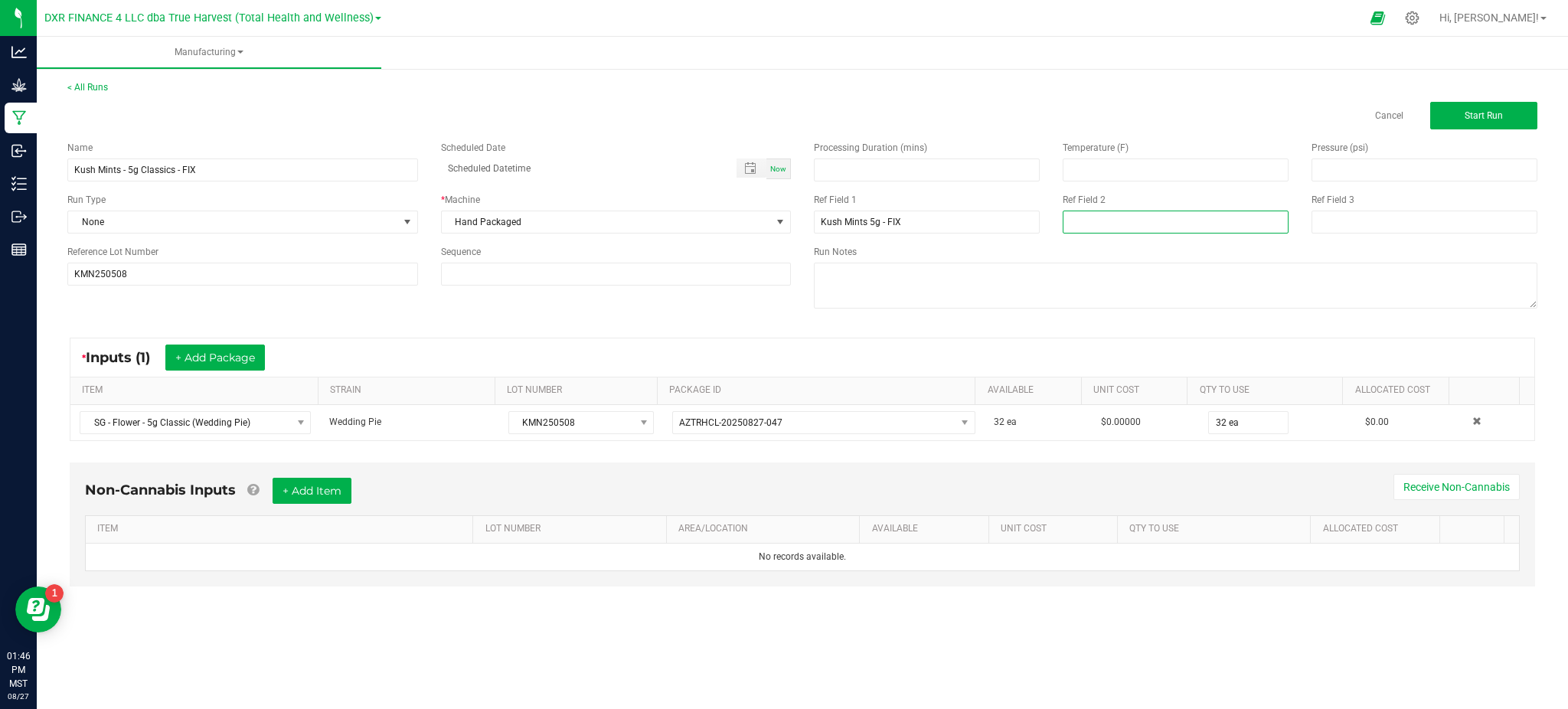
click at [1097, 228] on input at bounding box center [1175, 222] width 226 height 23
type input "[DATE]"
drag, startPoint x: 524, startPoint y: 340, endPoint x: 592, endPoint y: 330, distance: 68.7
click at [528, 340] on div "* Inputs (1) + Add Package" at bounding box center [803, 357] width 1464 height 38
click at [1474, 103] on button "Start Run" at bounding box center [1484, 115] width 107 height 27
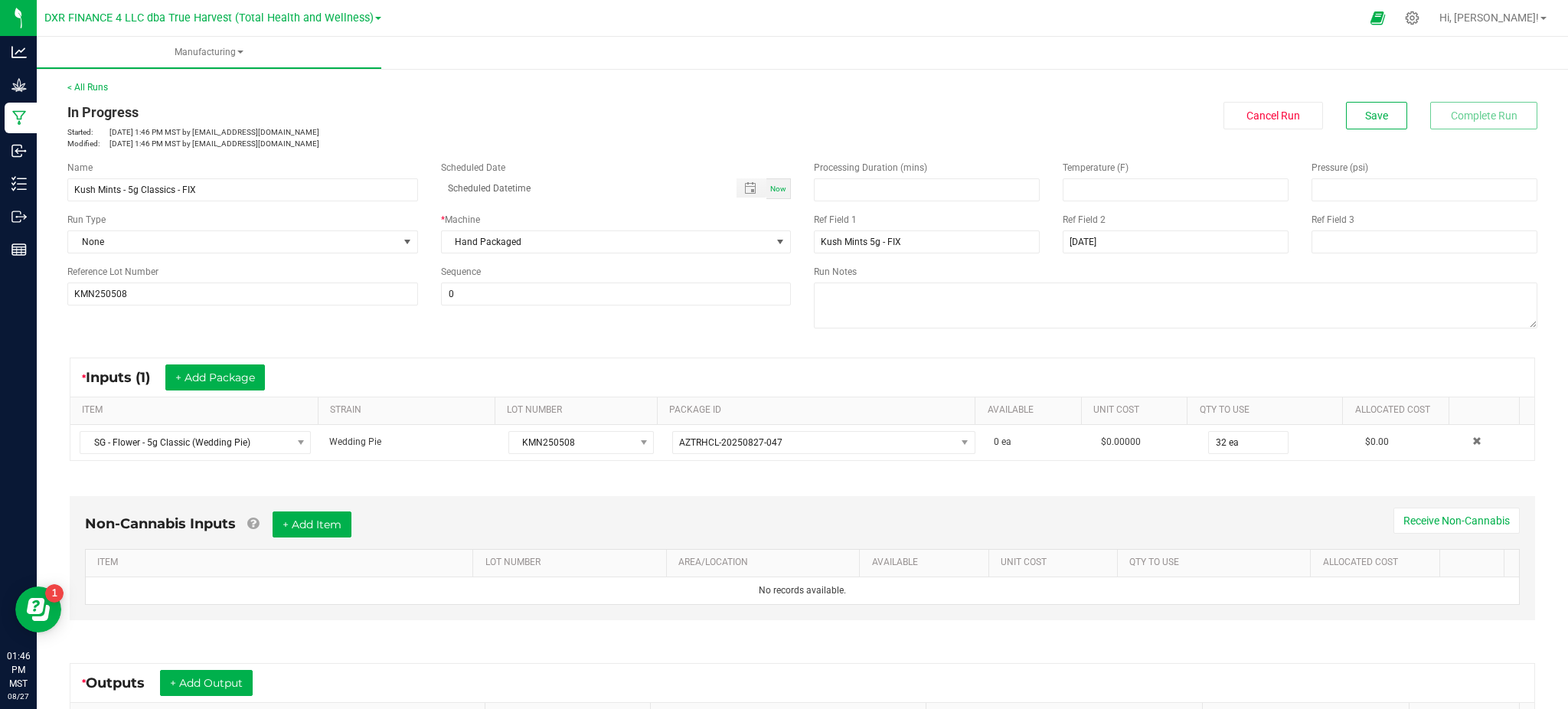
drag, startPoint x: 317, startPoint y: 312, endPoint x: 338, endPoint y: 310, distance: 21.1
click at [319, 311] on div "Name Kush Mints - 5g Classics - FIX Scheduled Date Now Run Type None * Machine …" at bounding box center [429, 233] width 746 height 168
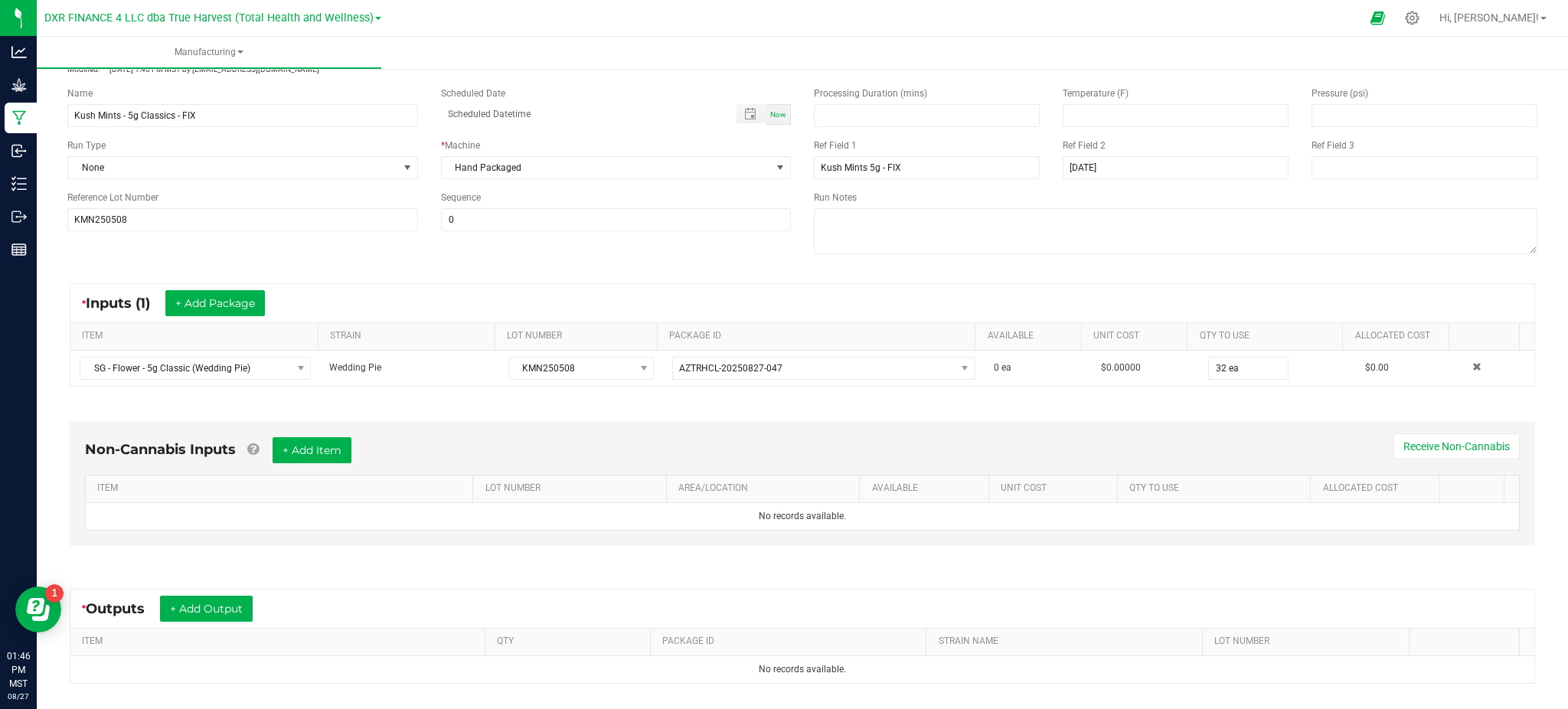
scroll to position [102, 0]
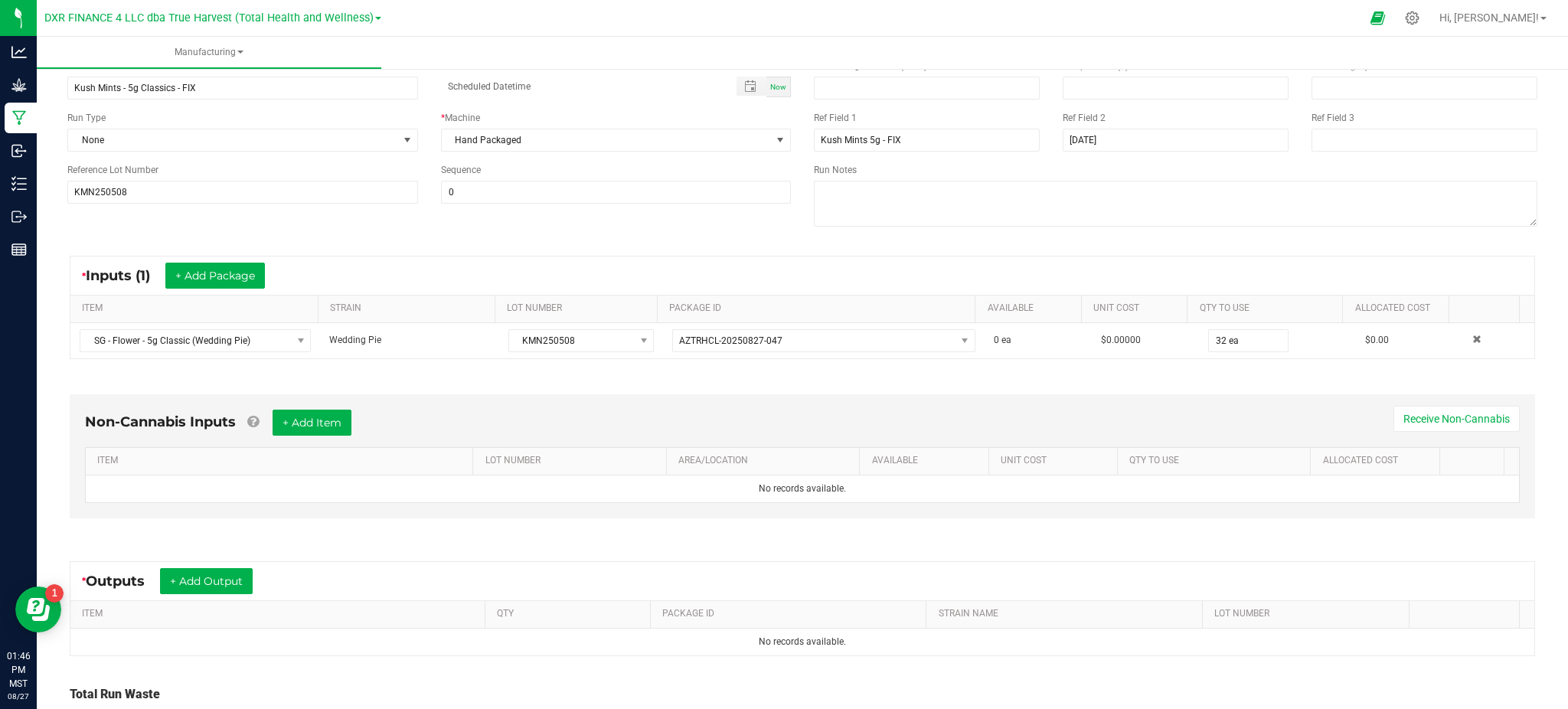
click at [375, 549] on div "* Outputs + Add Output ITEM QTY PACKAGE ID STRAIN NAME LOT NUMBER No records av…" at bounding box center [803, 609] width 1493 height 123
click at [186, 582] on button "+ Add Output" at bounding box center [206, 581] width 93 height 26
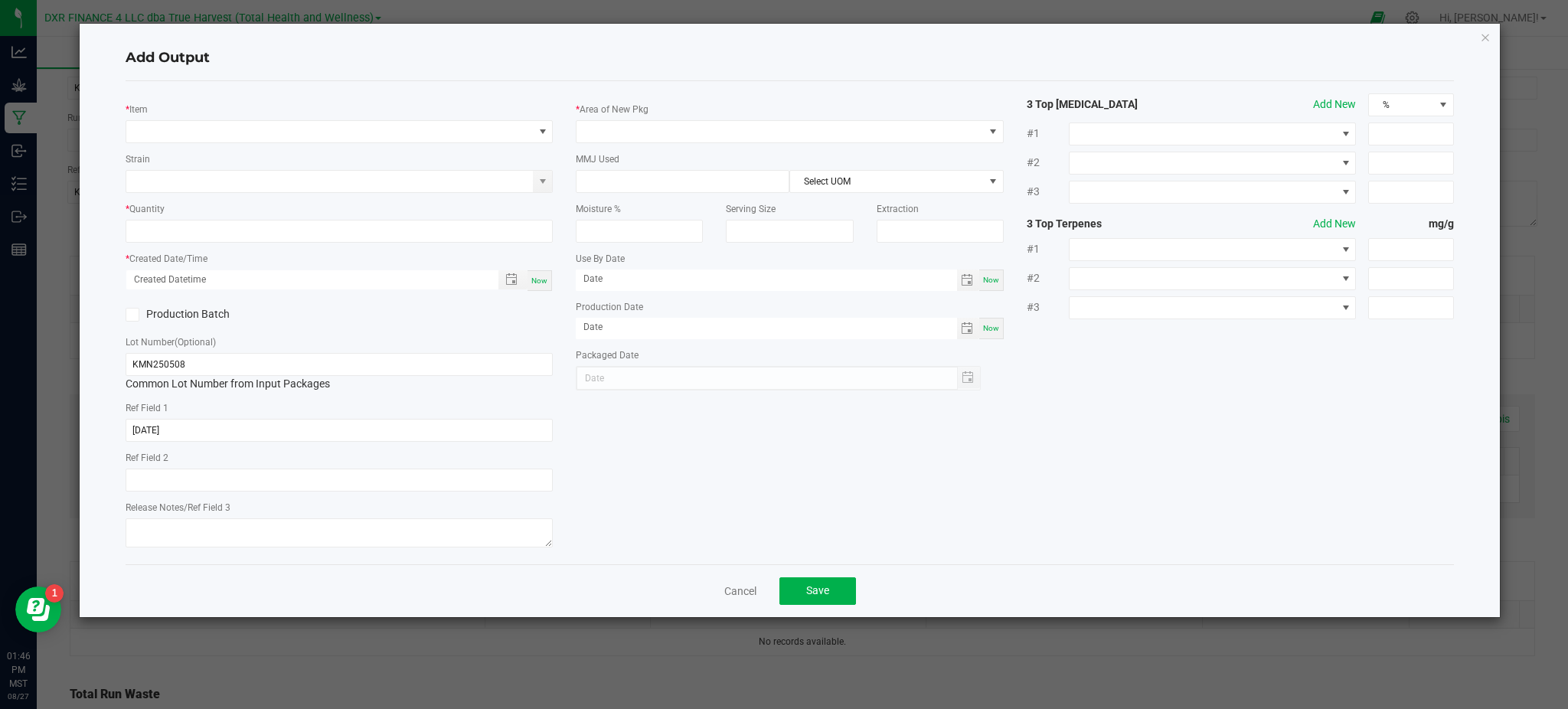
click at [178, 144] on div "* Item Strain * Quantity * Created Date/Time Now Production Batch Lot Number (O…" at bounding box center [340, 322] width 450 height 458
click at [181, 131] on span "NO DATA FOUND" at bounding box center [329, 131] width 406 height 21
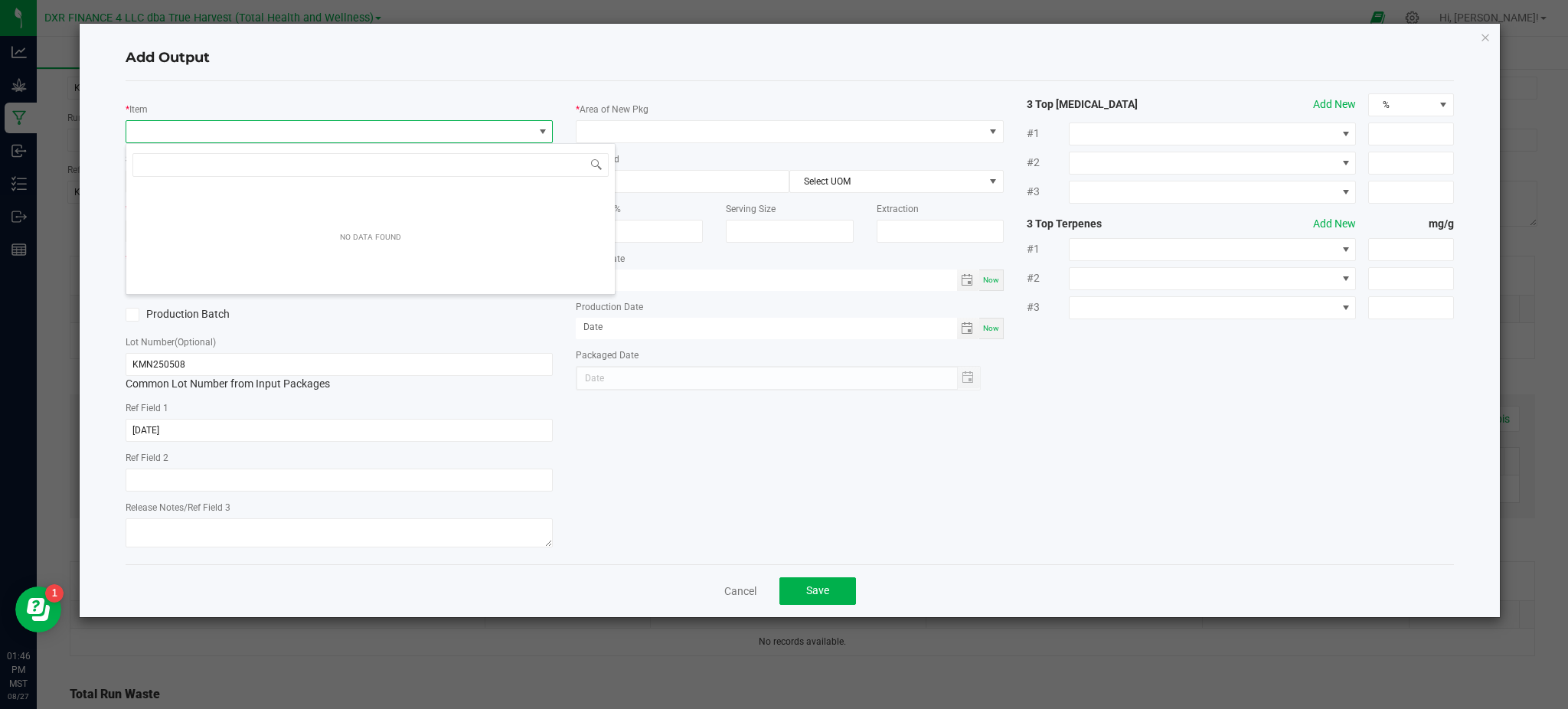
scroll to position [23, 427]
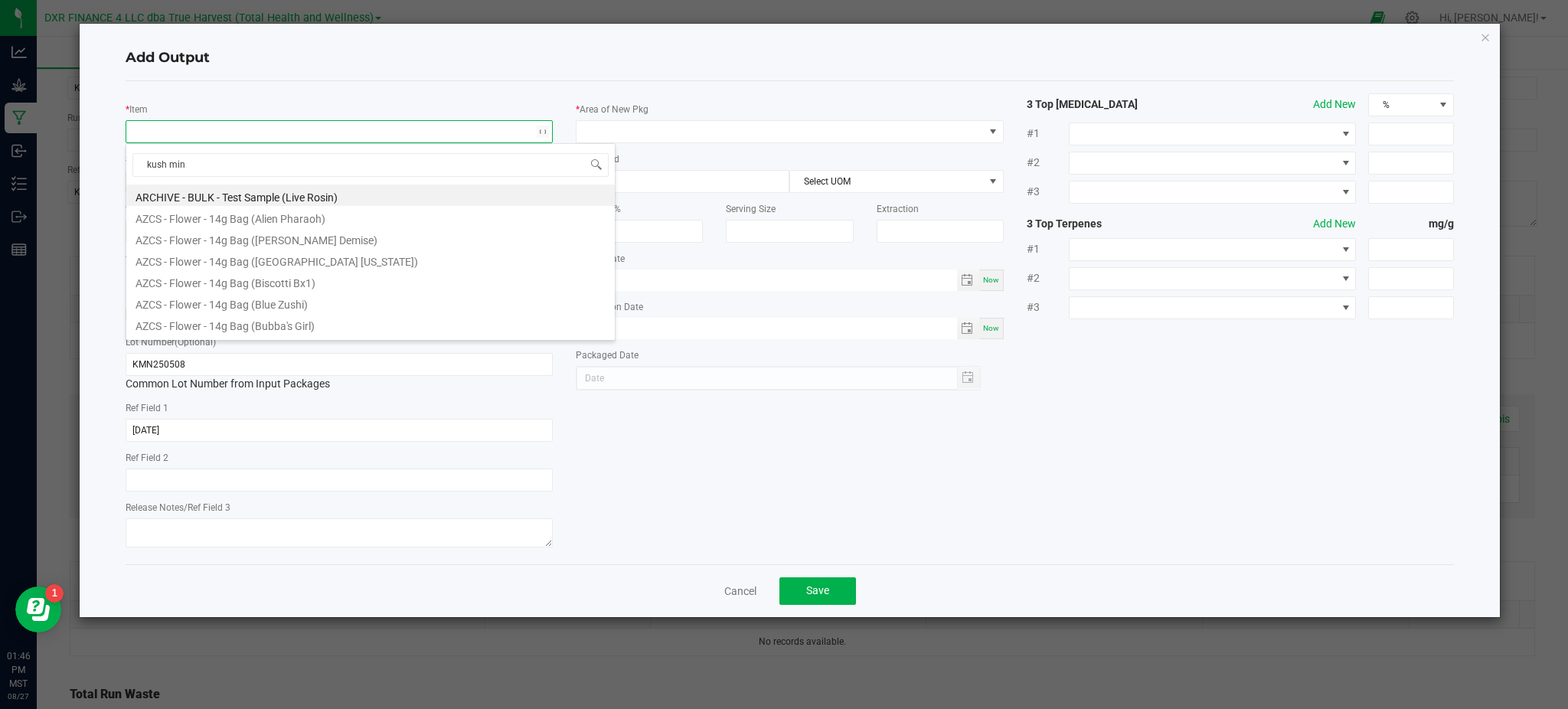
type input "kush mint"
click at [262, 221] on li "SG - Flower - 5g Classic (Kush Mints)" at bounding box center [370, 221] width 488 height 21
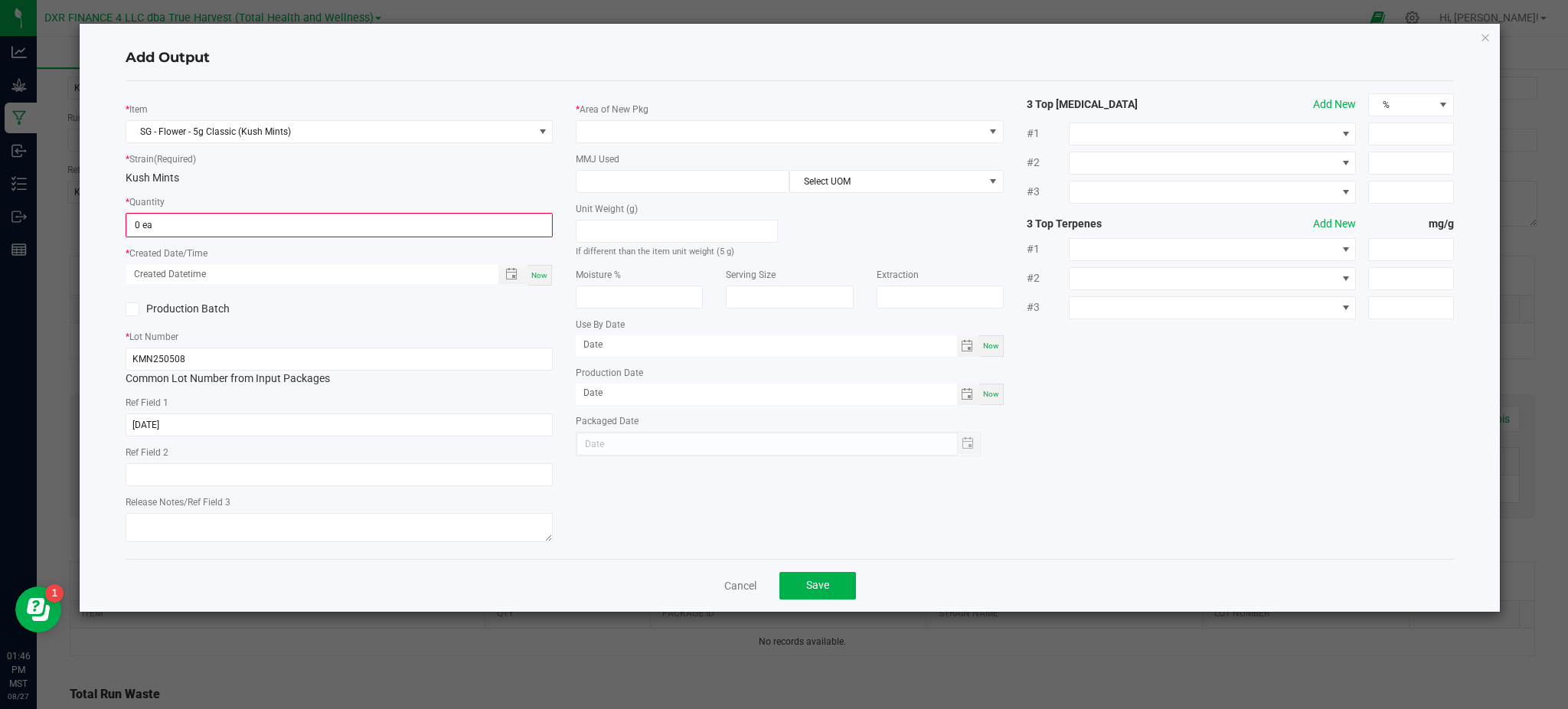
click at [346, 173] on div "Kush Mints" at bounding box center [339, 177] width 427 height 16
click at [278, 225] on input "0" at bounding box center [339, 224] width 424 height 21
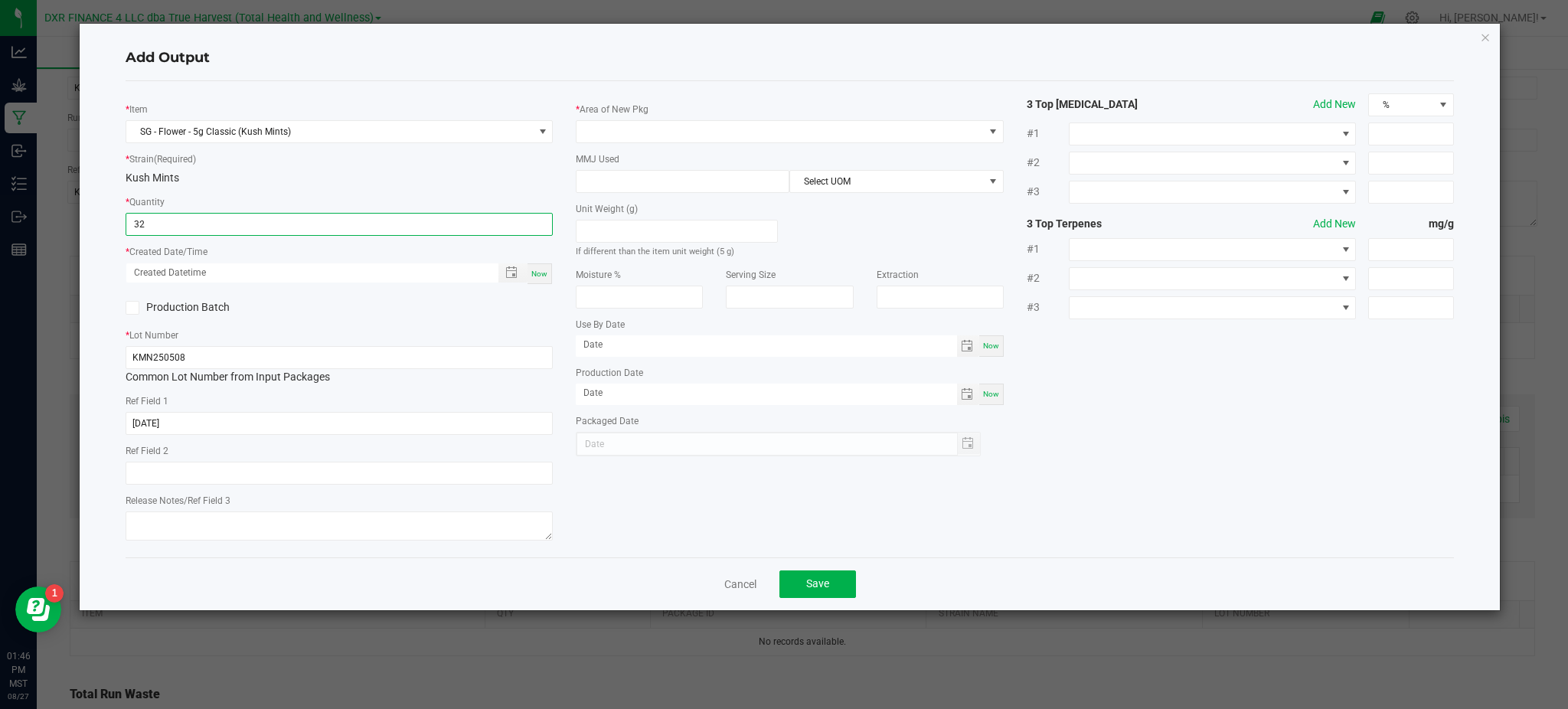
type input "32 ea"
click at [338, 305] on div "Production Batch" at bounding box center [227, 307] width 225 height 23
click at [508, 273] on span "Toggle popup" at bounding box center [511, 272] width 12 height 12
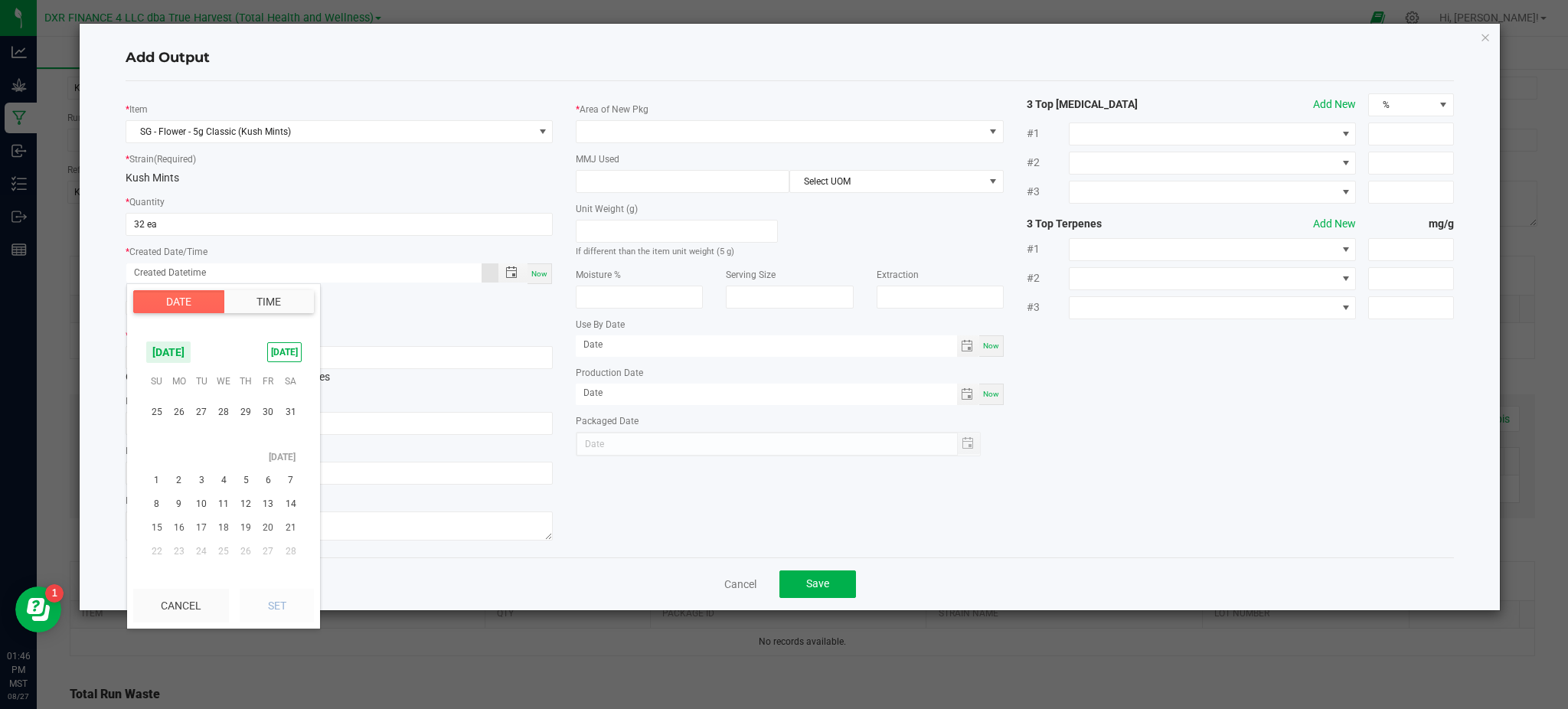
scroll to position [247643, 0]
click at [239, 442] on span "8" at bounding box center [246, 443] width 22 height 24
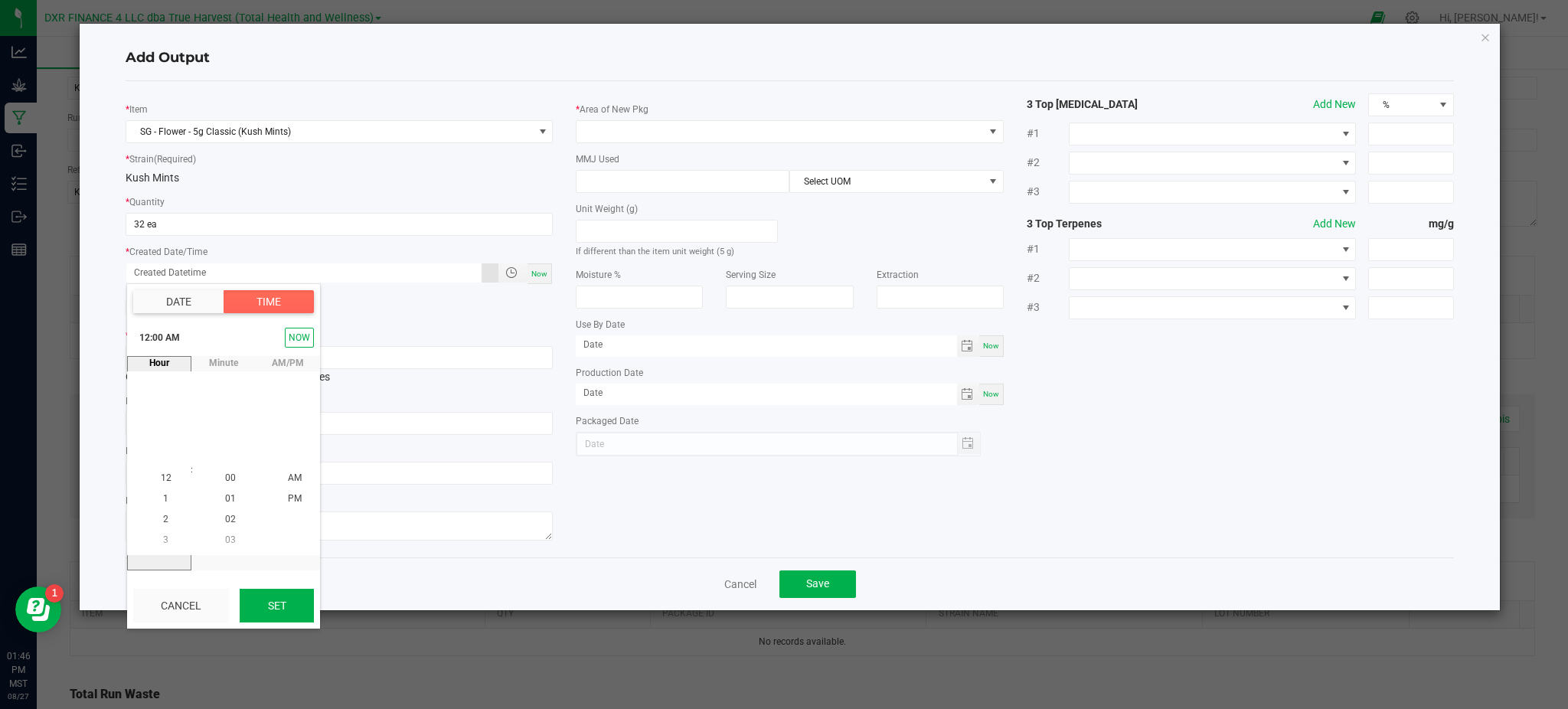
click at [274, 611] on button "Set" at bounding box center [276, 605] width 74 height 33
type input "[DATE] 12:00 AM"
type input "[DATE]"
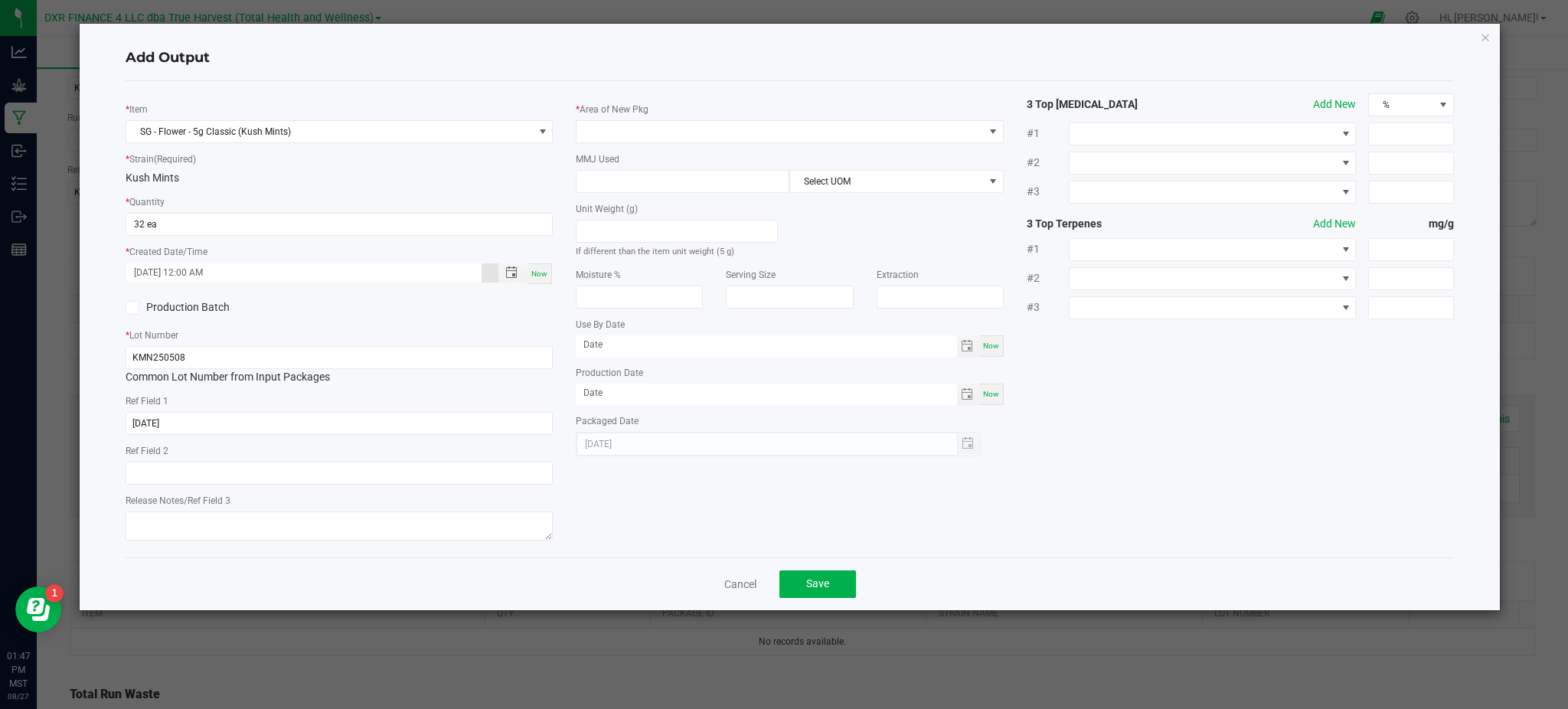
click at [681, 490] on div "* Item SG - Flower - 5g Classic (Kush Mints) * Strain (Required) Kush Mints * Q…" at bounding box center [790, 318] width 1351 height 451
click at [658, 123] on span at bounding box center [780, 131] width 406 height 21
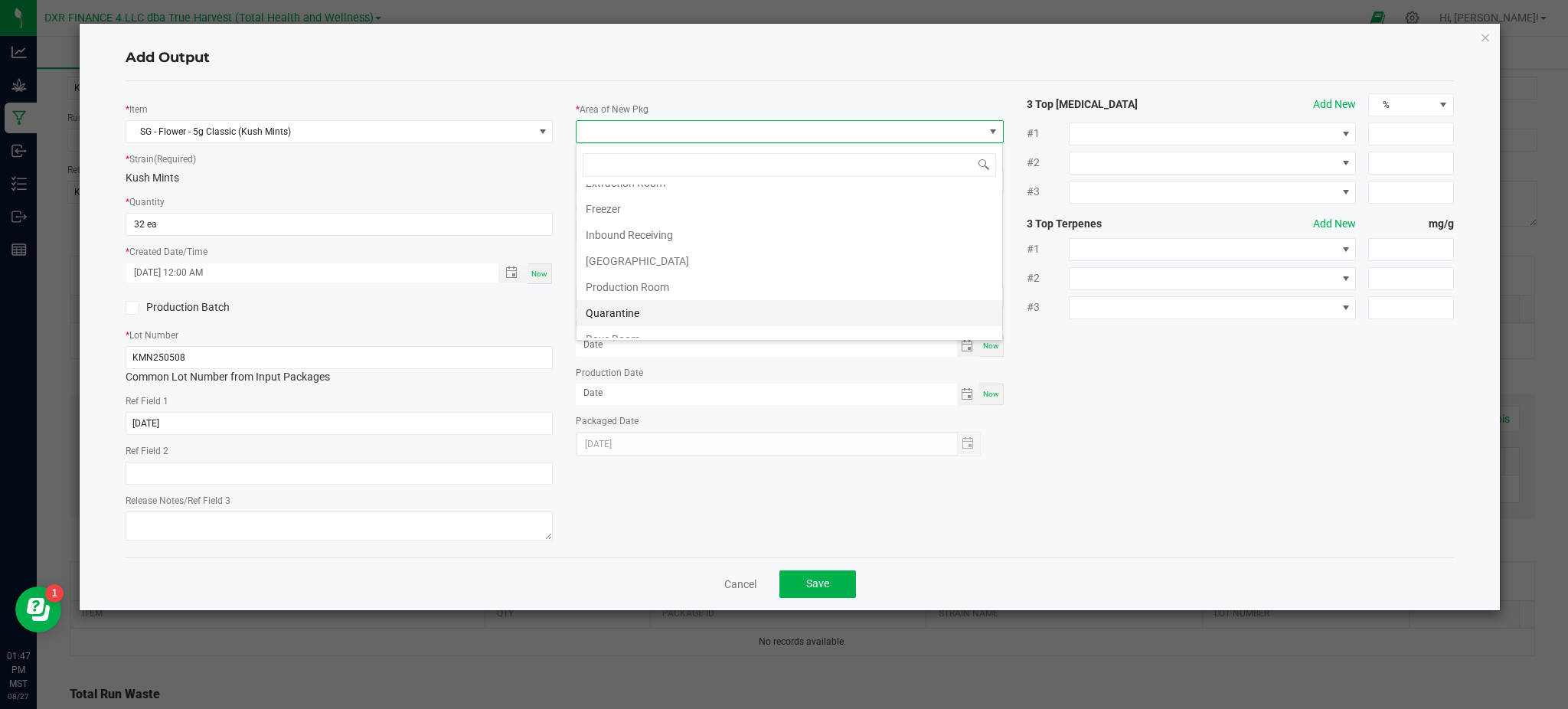
scroll to position [102, 0]
click at [659, 245] on li "Production Room" at bounding box center [789, 252] width 426 height 26
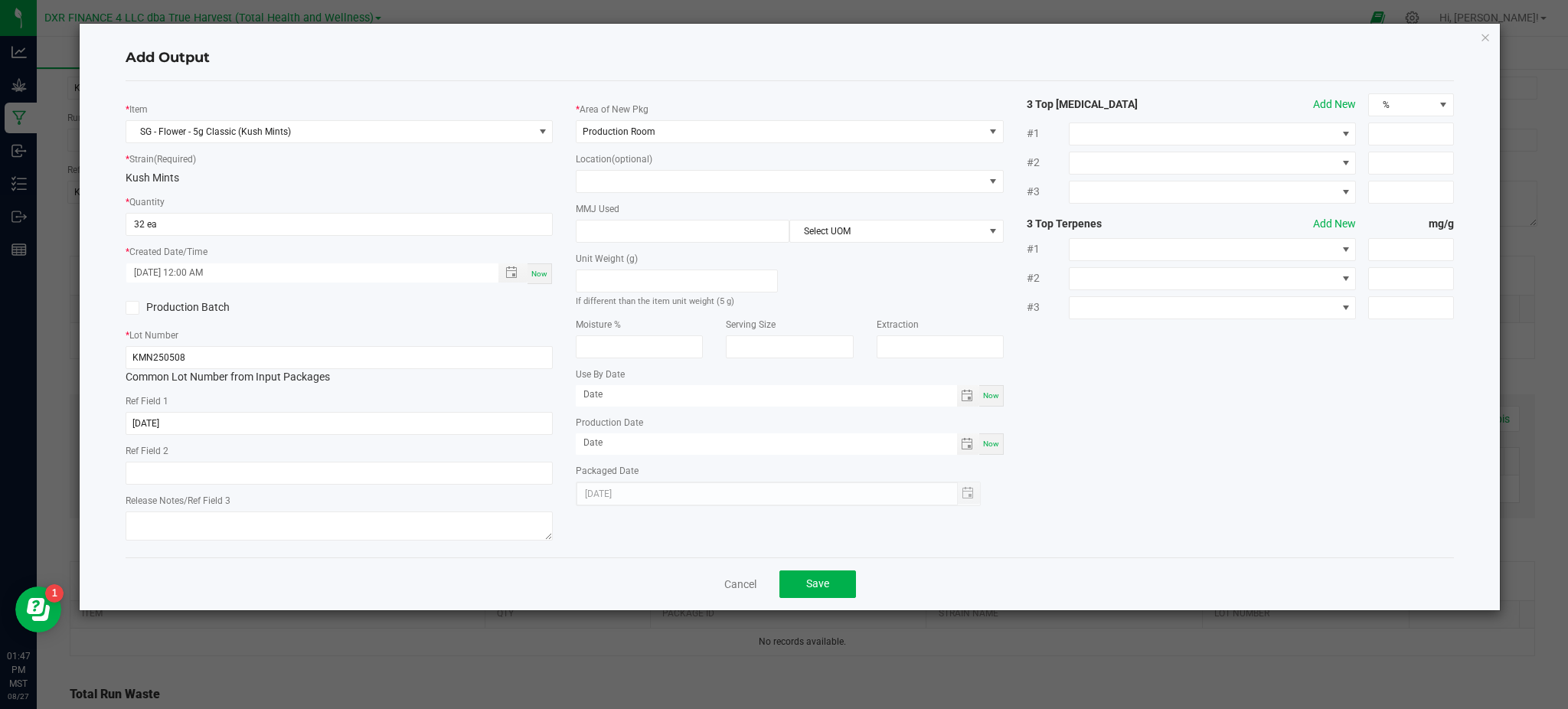
drag, startPoint x: 535, startPoint y: 168, endPoint x: 553, endPoint y: 177, distance: 20.1
click at [540, 169] on div "* Strain (Required) Kush Mints" at bounding box center [339, 168] width 427 height 35
click at [622, 228] on input at bounding box center [682, 230] width 212 height 21
type input "5"
click at [842, 235] on span "Select UOM" at bounding box center [886, 230] width 193 height 21
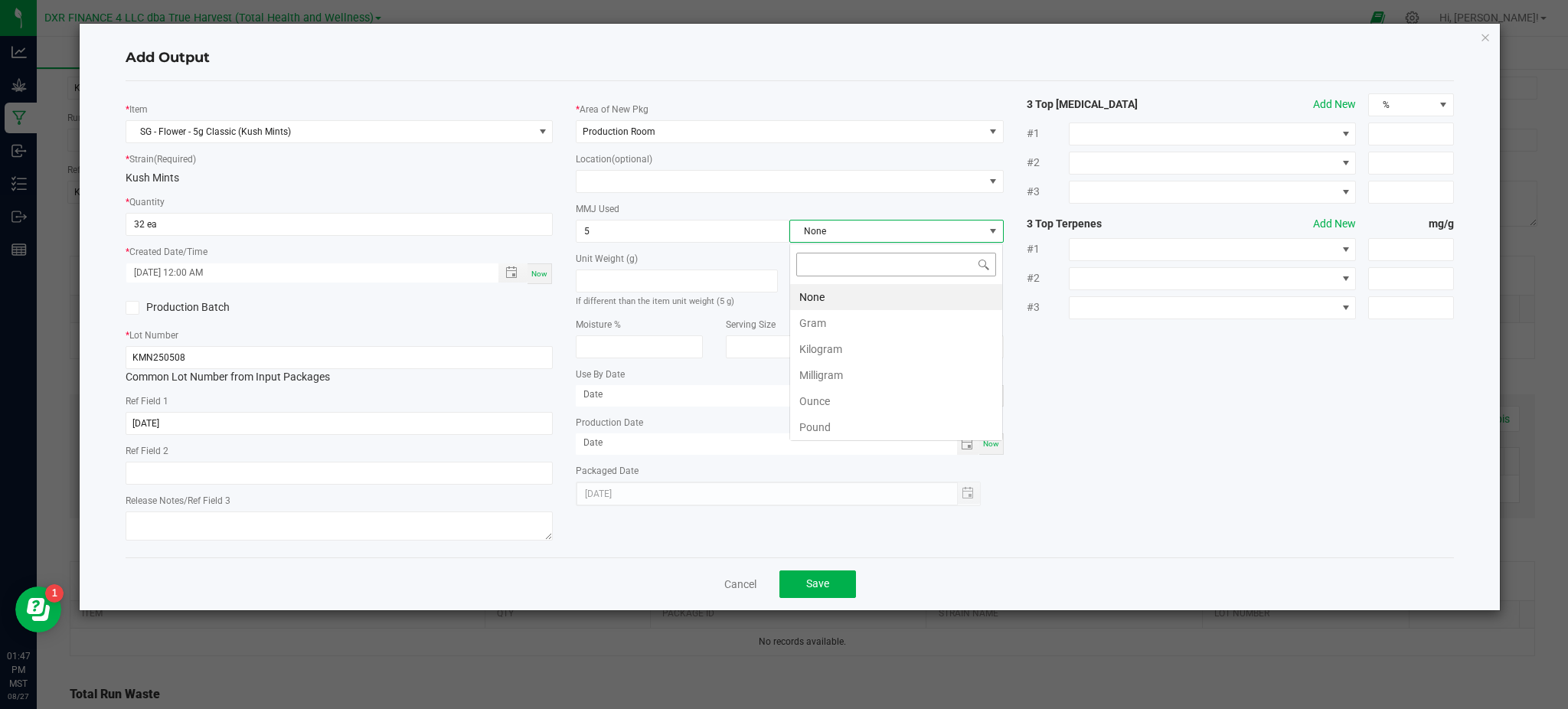
scroll to position [23, 212]
click at [848, 326] on li "Gram" at bounding box center [896, 323] width 212 height 26
click at [1057, 362] on div "* Item SG - Flower - 5g Classic (Kush Mints) * Strain (Required) Kush Mints * Q…" at bounding box center [790, 318] width 1351 height 451
drag, startPoint x: 168, startPoint y: 216, endPoint x: 130, endPoint y: 178, distance: 53.7
click at [168, 215] on input "32" at bounding box center [339, 224] width 426 height 21
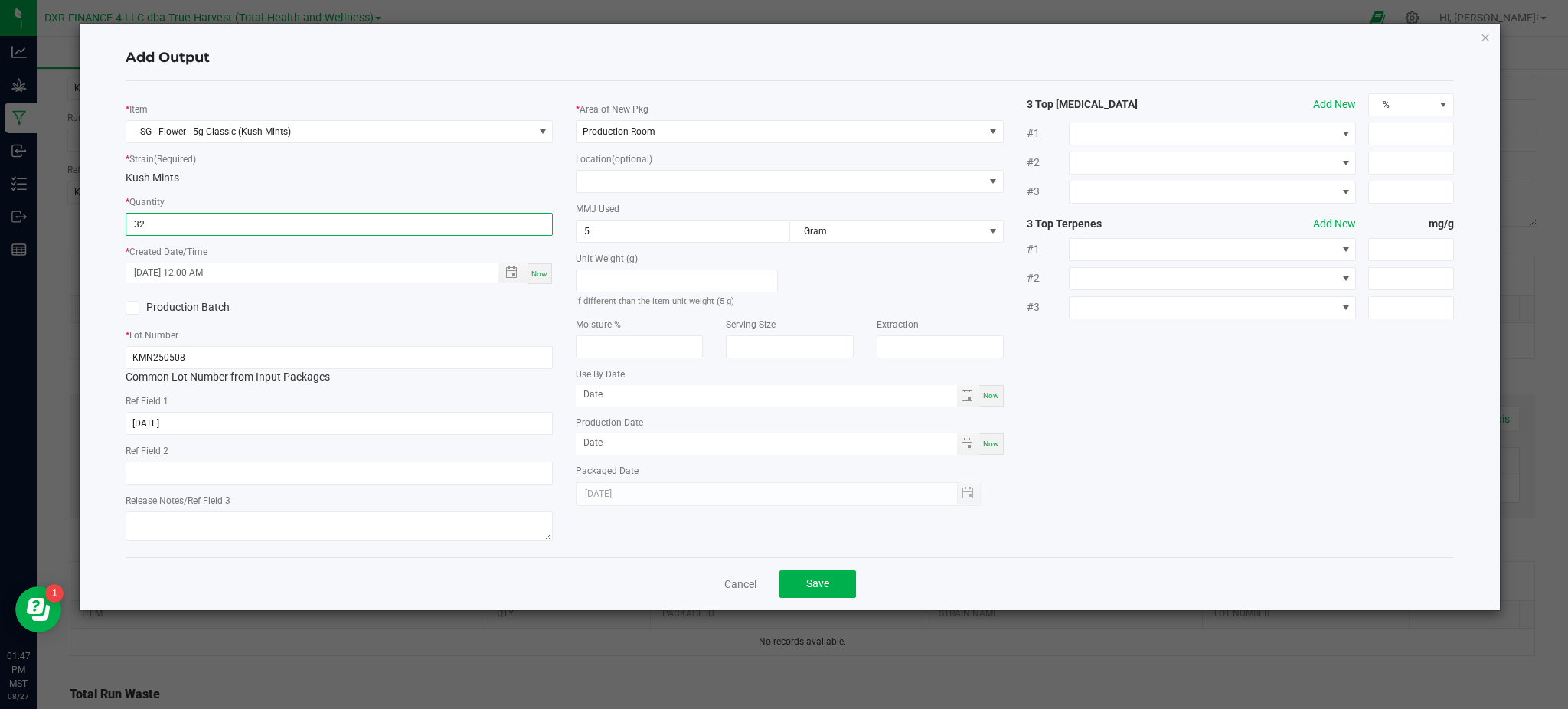
type input "32 ea"
click at [172, 81] on div "* Item SG - Flower - 5g Classic (Kush Mints) * Strain (Required) Kush Mints * Q…" at bounding box center [789, 319] width 1328 height 476
click at [821, 582] on span "Save" at bounding box center [817, 584] width 23 height 12
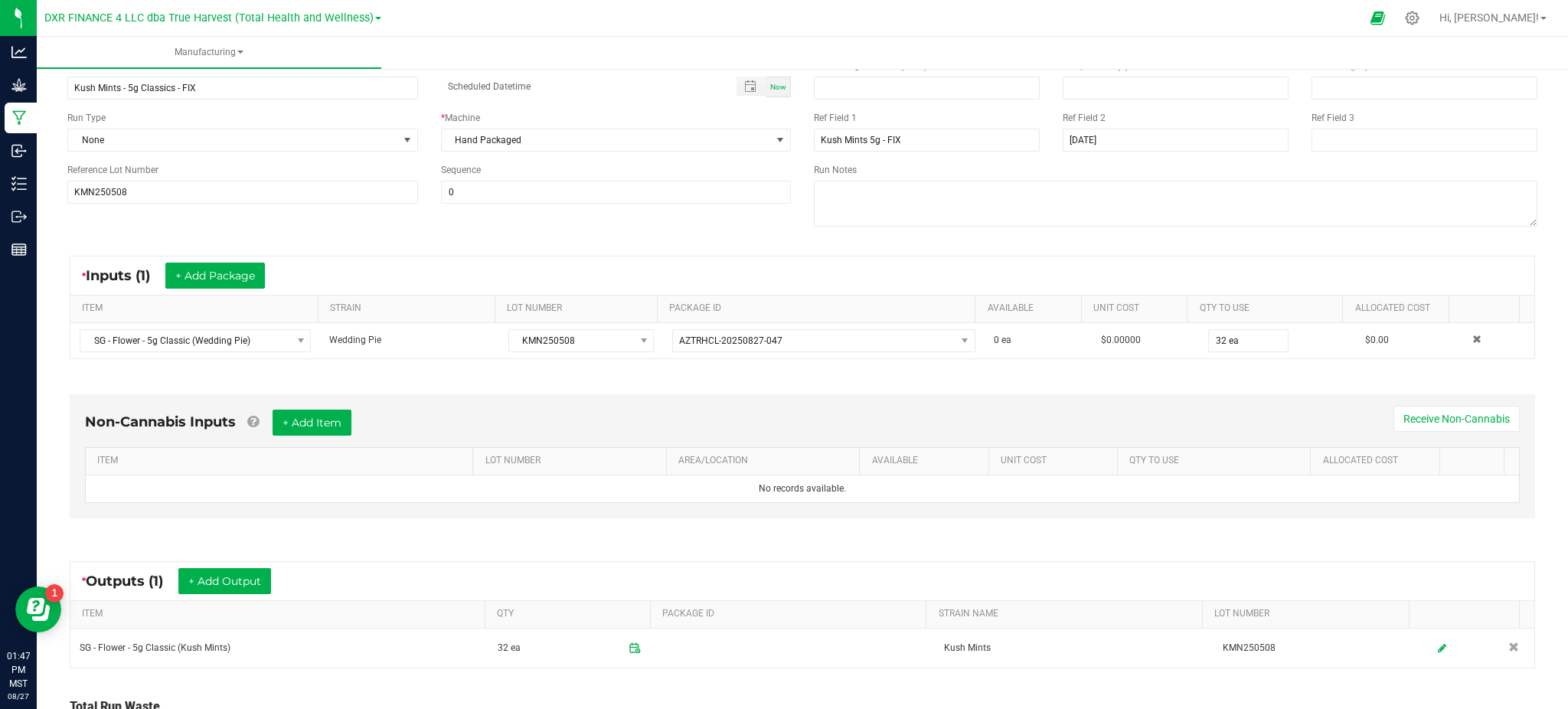
click at [871, 572] on div "* Outputs (1) + Add Output" at bounding box center [803, 581] width 1464 height 38
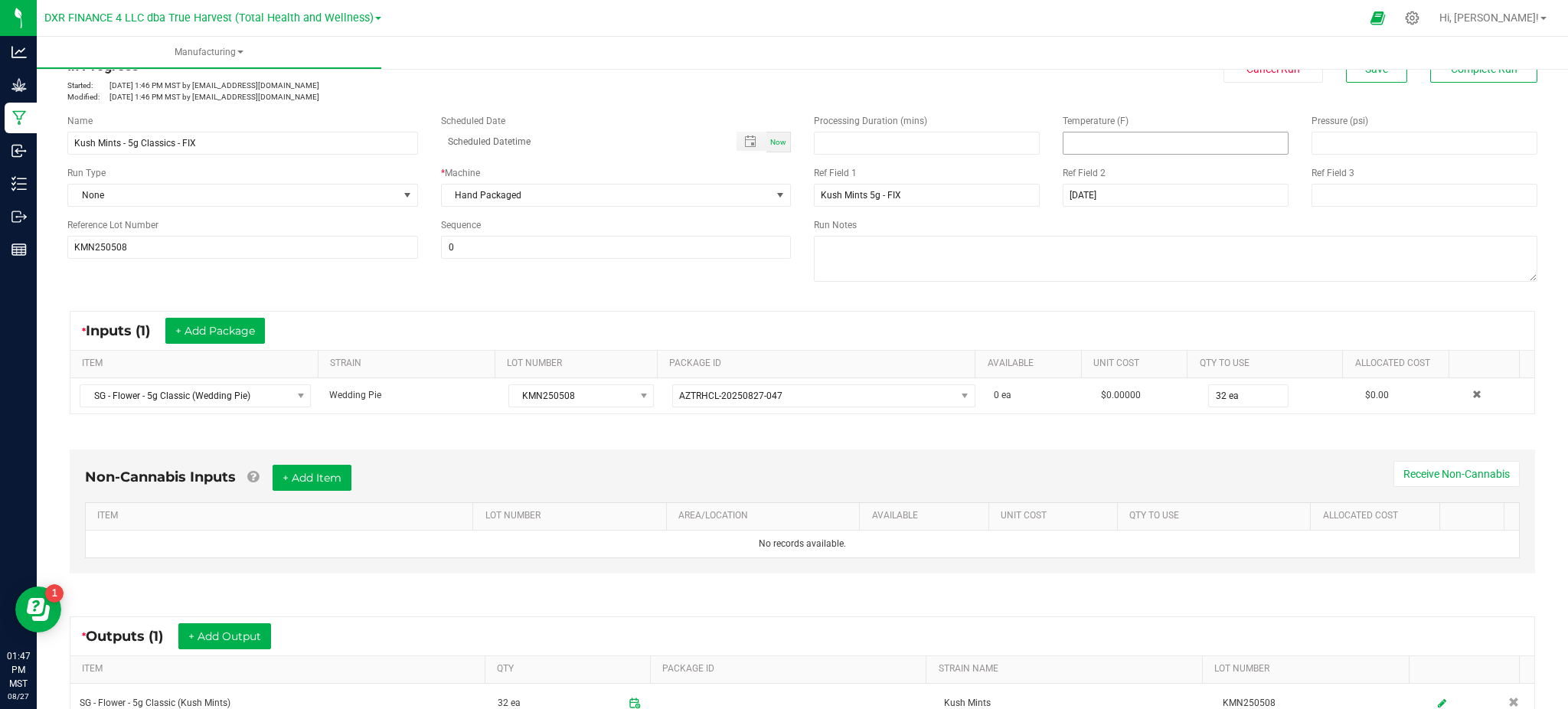
scroll to position [0, 0]
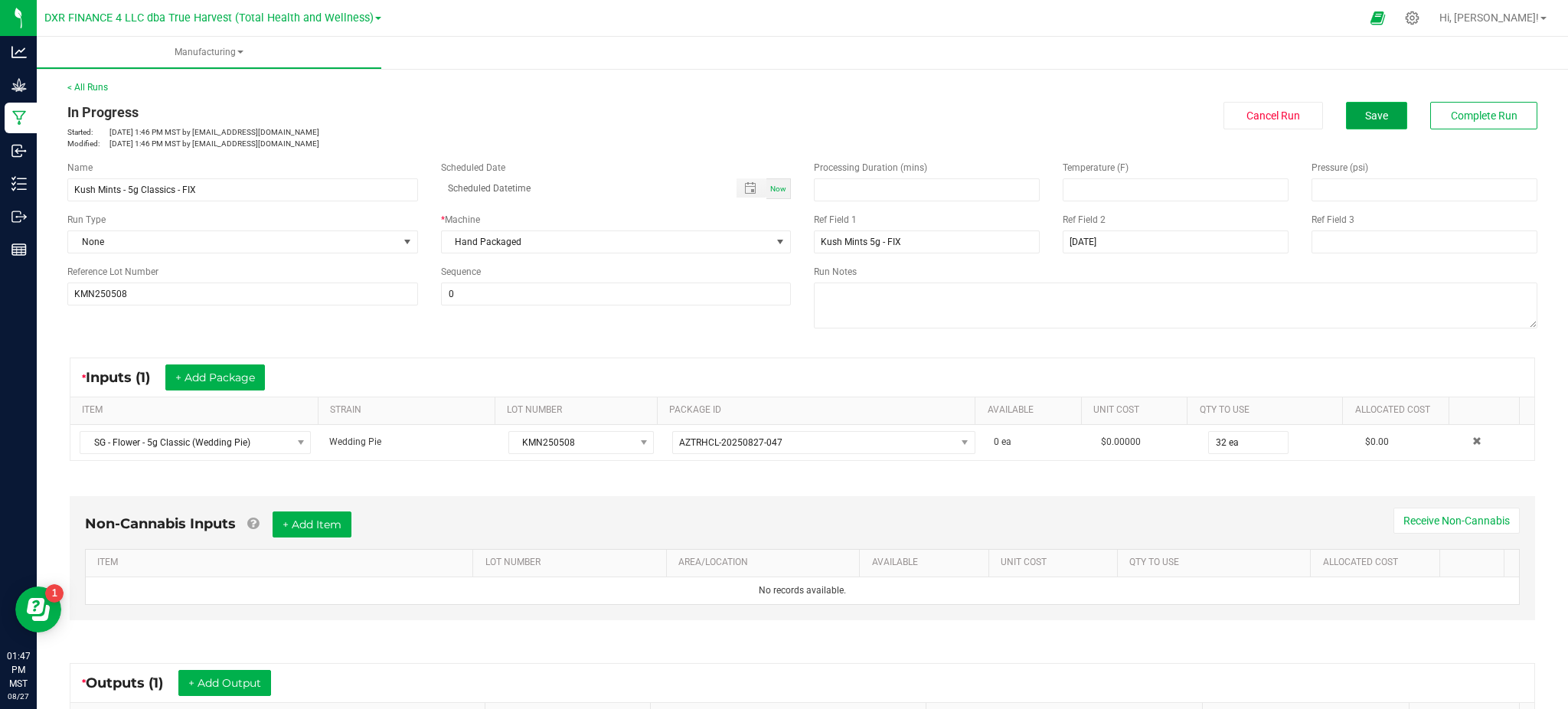
click at [1367, 128] on button "Save" at bounding box center [1376, 115] width 61 height 27
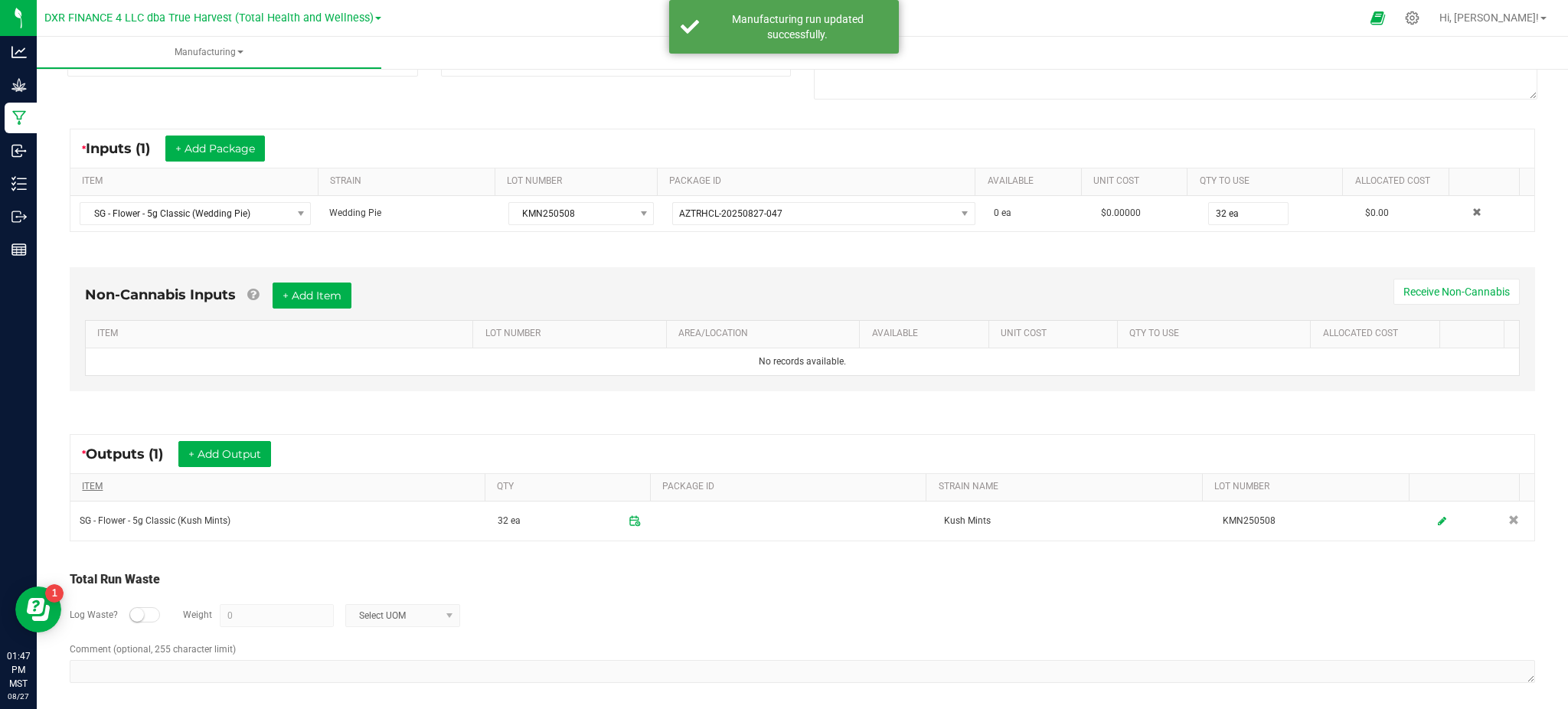
scroll to position [236, 0]
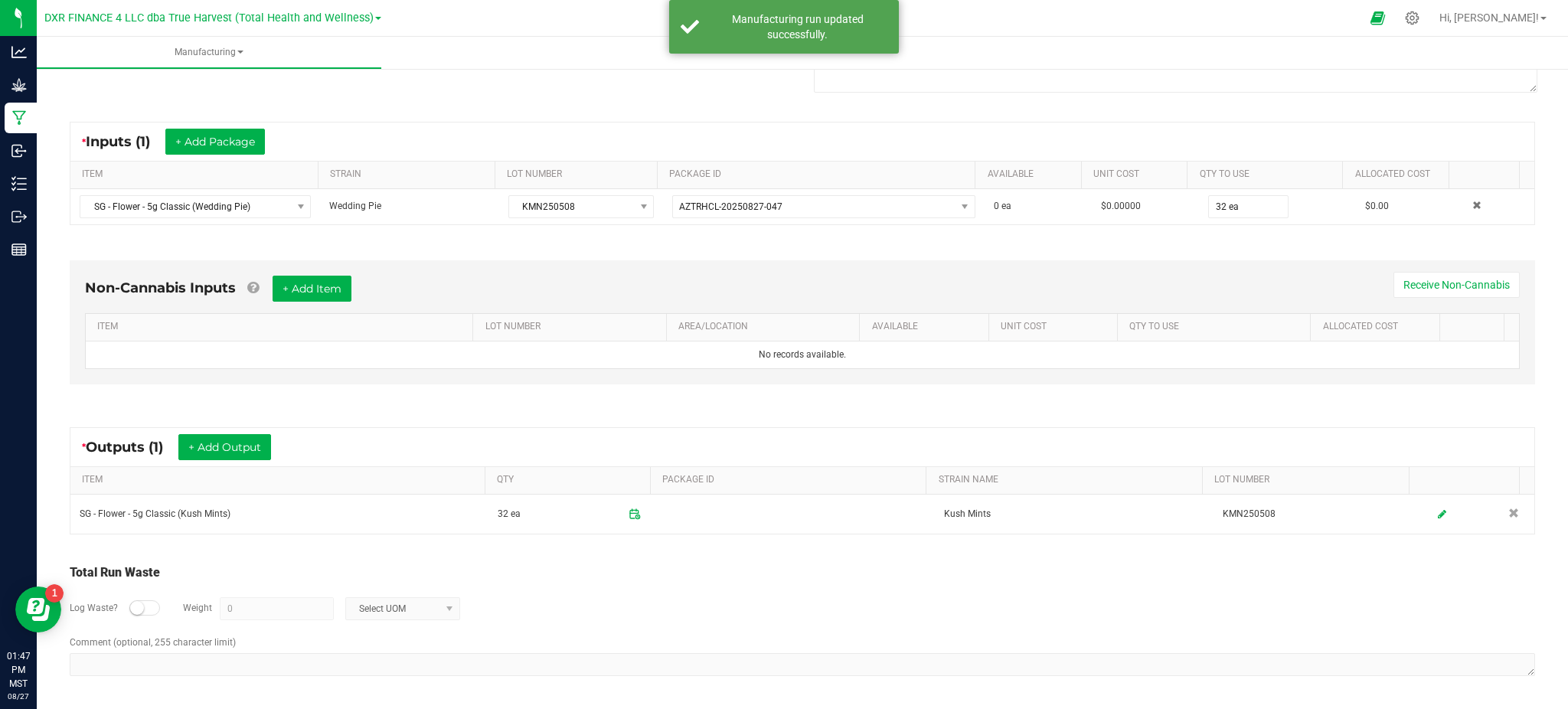
drag, startPoint x: 804, startPoint y: 613, endPoint x: 830, endPoint y: 594, distance: 32.2
click at [816, 607] on div "Log Waste? Weight 0 Select UOM" at bounding box center [802, 608] width 1465 height 54
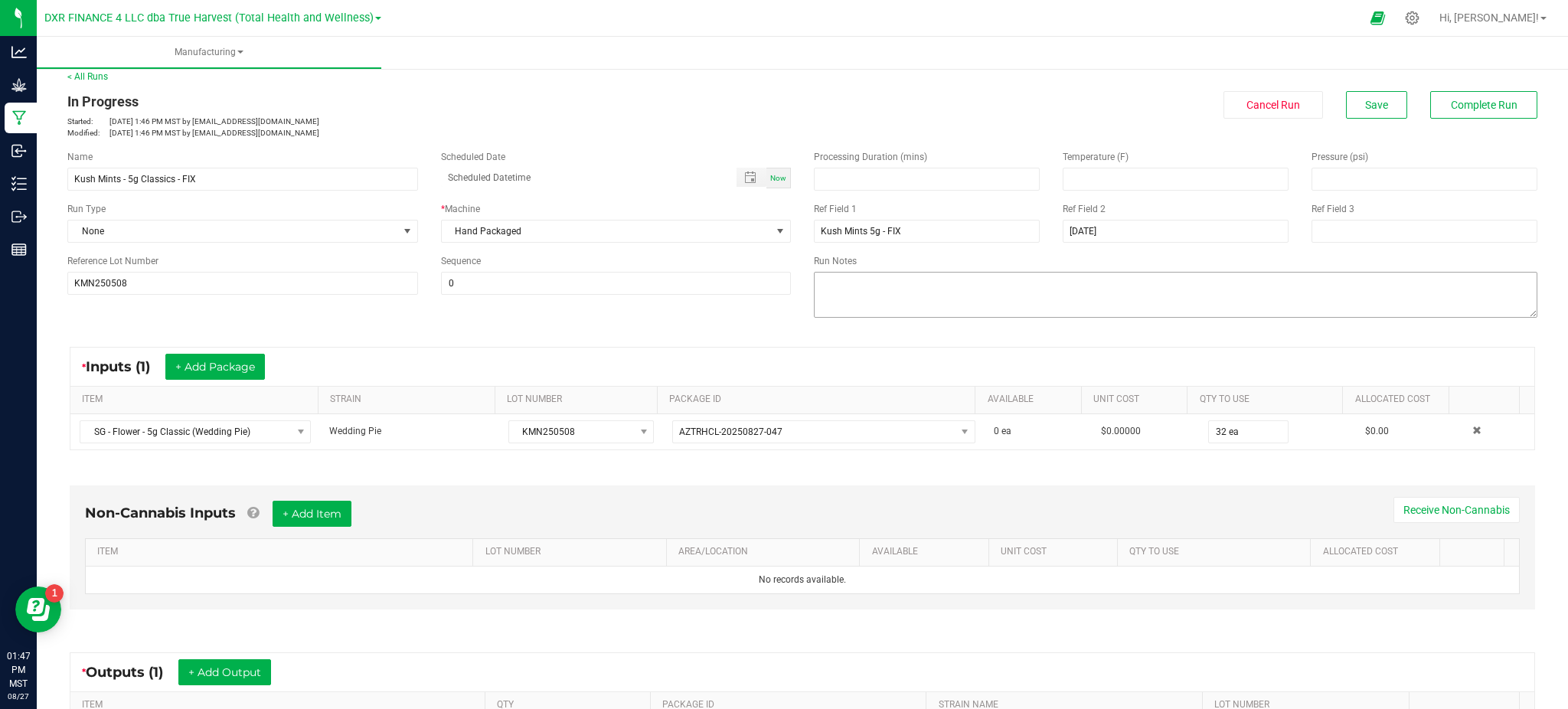
scroll to position [0, 0]
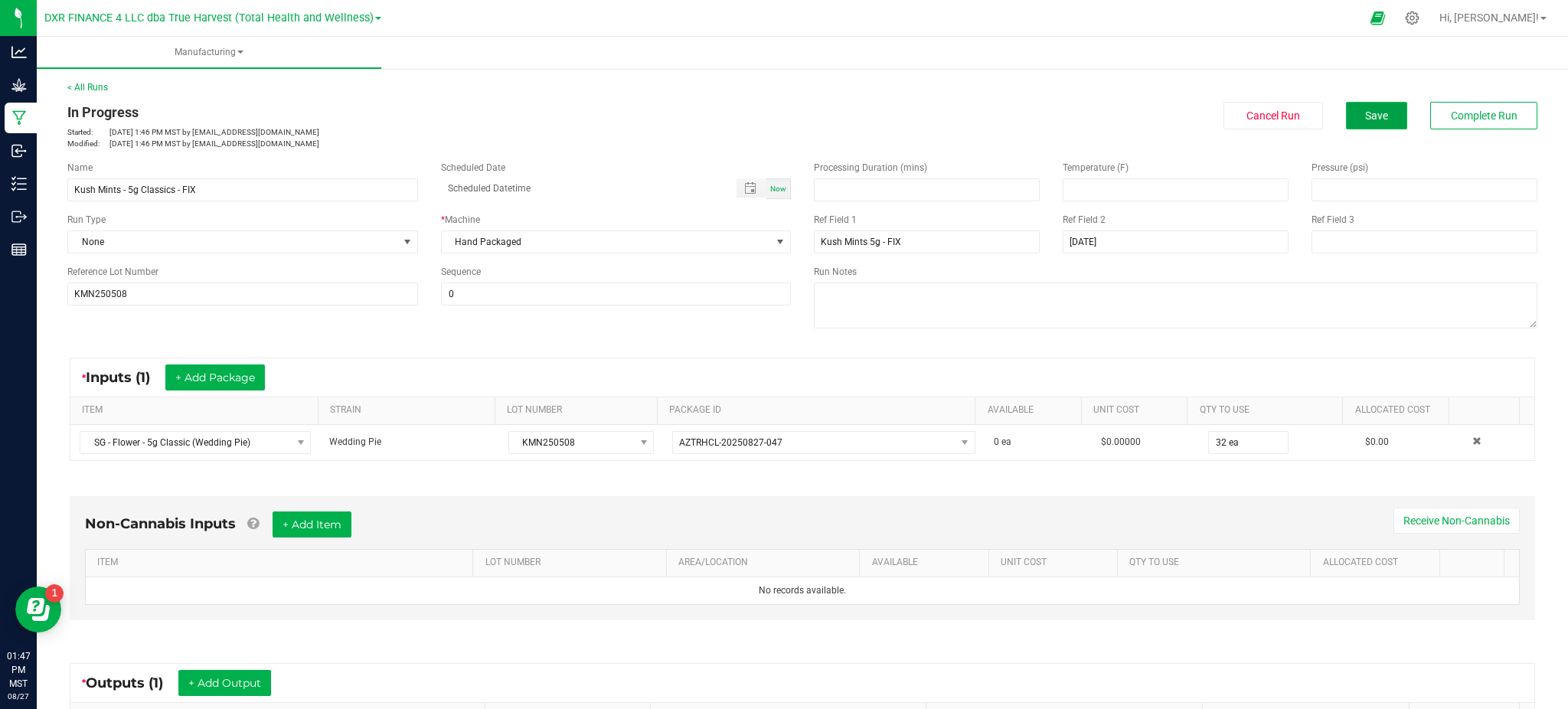
click at [1367, 112] on span "Save" at bounding box center [1376, 115] width 23 height 12
click at [1490, 119] on span "Complete Run" at bounding box center [1484, 115] width 67 height 12
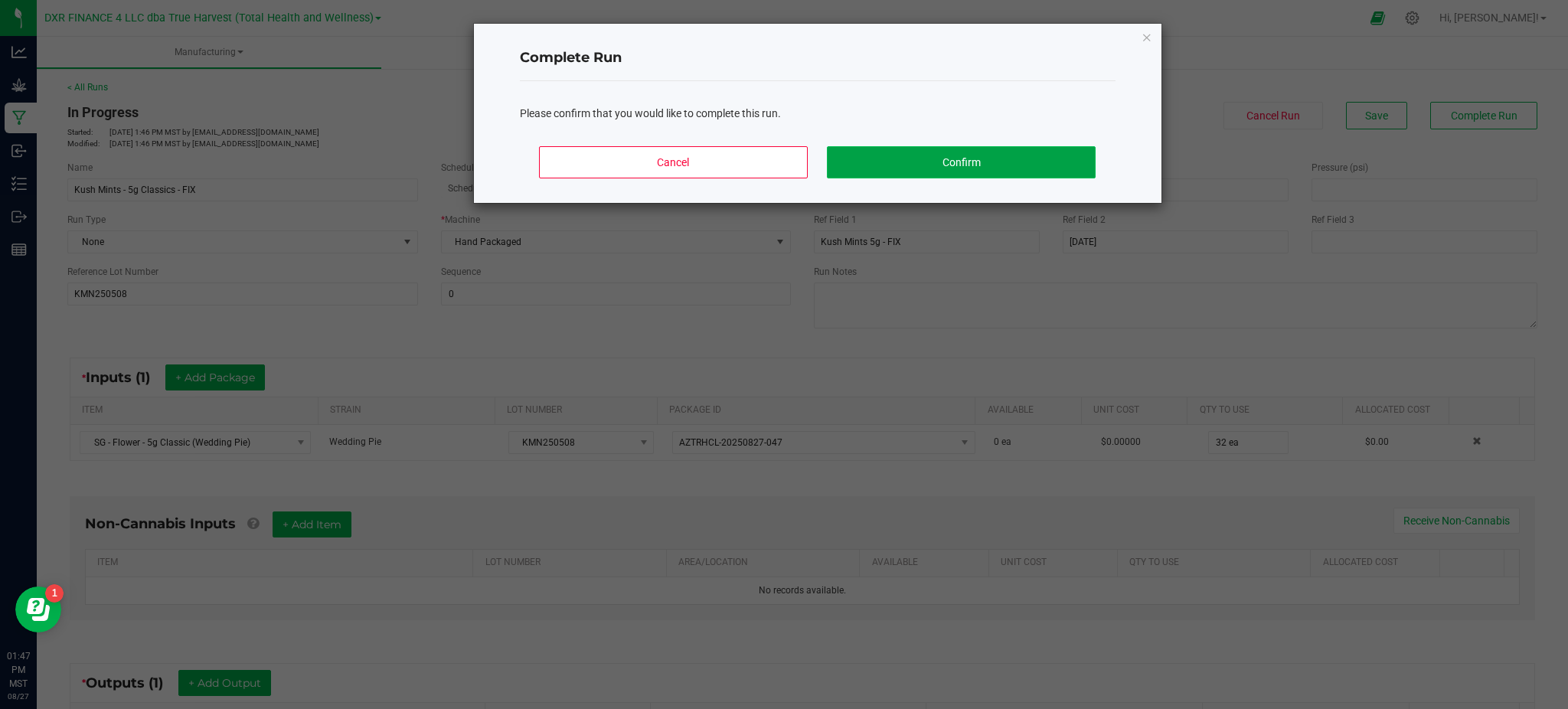
click at [923, 151] on button "Confirm" at bounding box center [961, 162] width 268 height 32
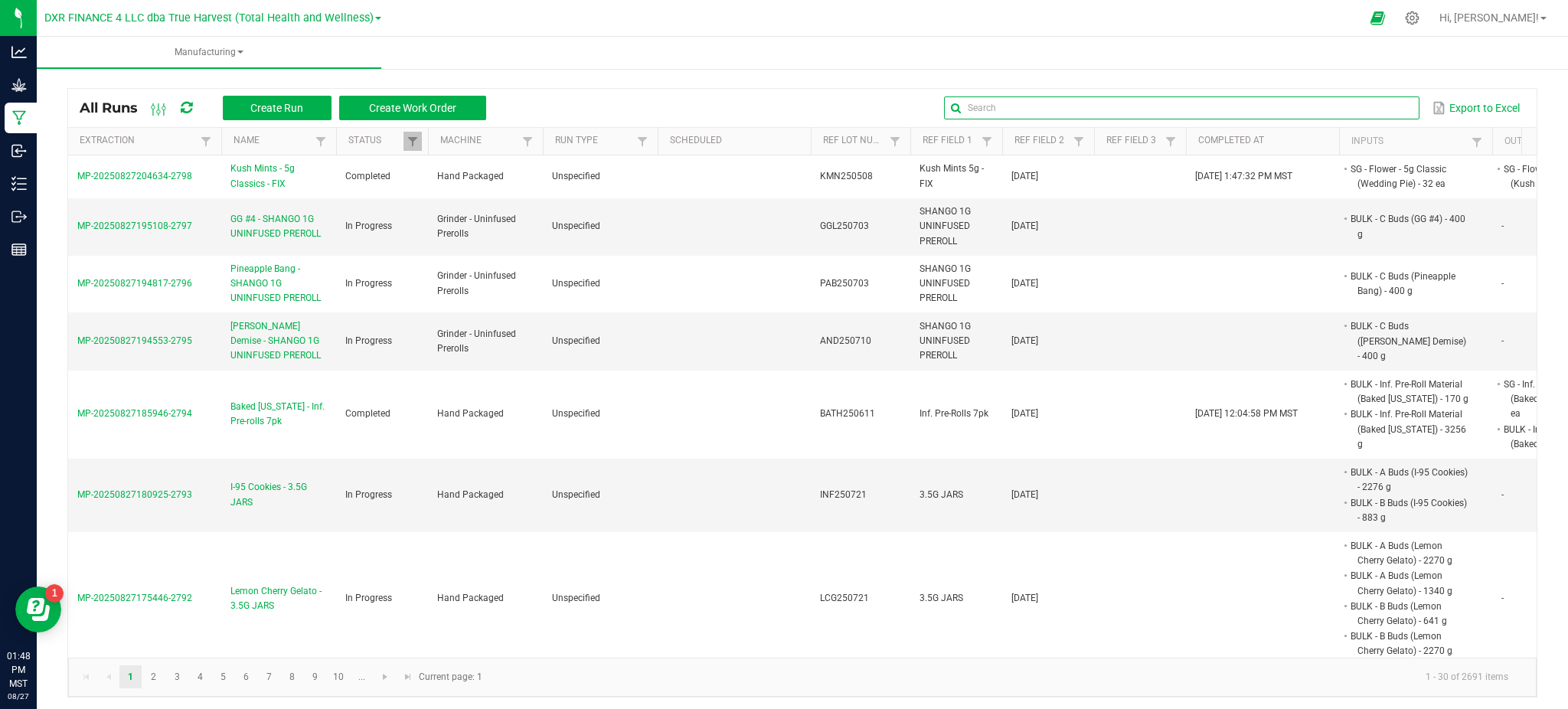
click at [1355, 105] on input "text" at bounding box center [1181, 108] width 474 height 23
paste input "GLB250519"
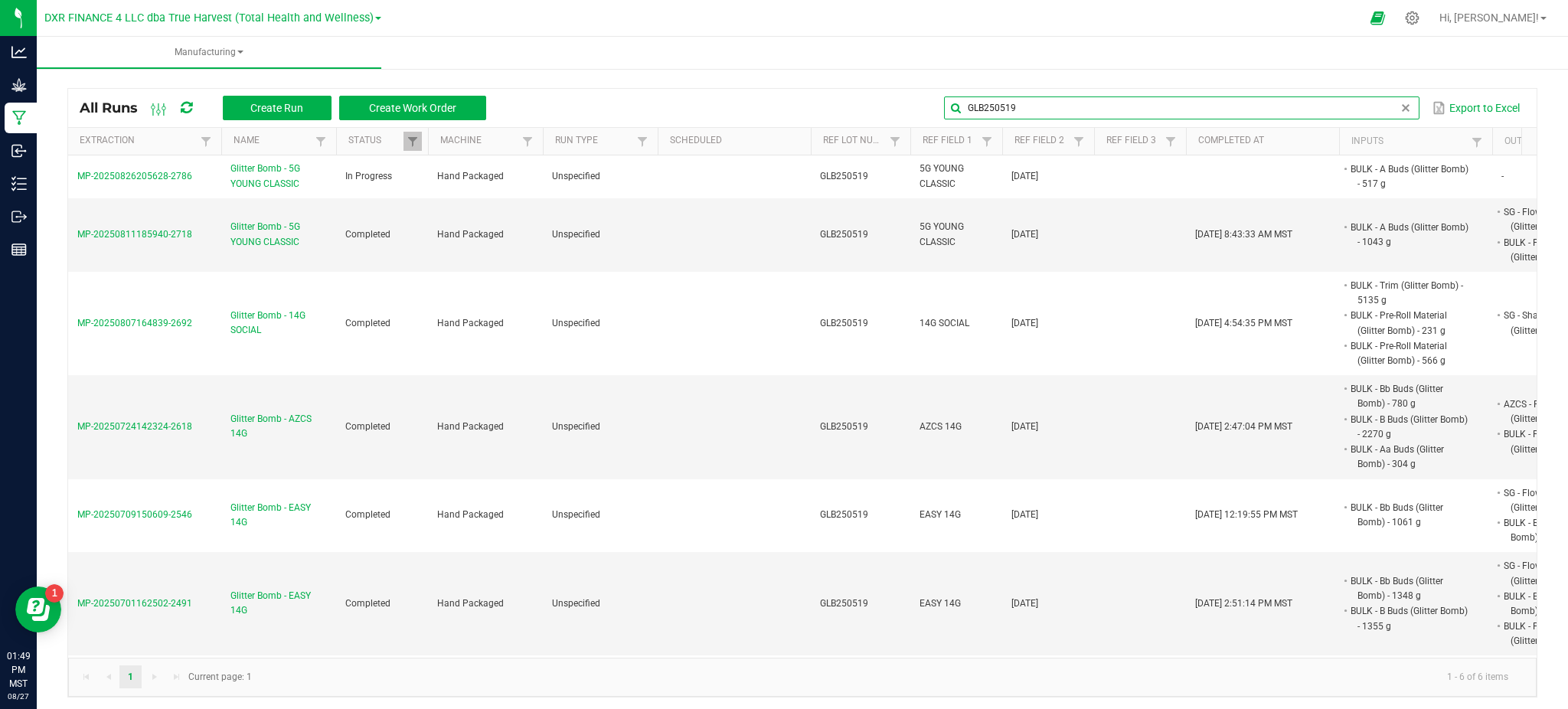
type input "GLB250519"
drag, startPoint x: 593, startPoint y: 108, endPoint x: 607, endPoint y: 106, distance: 14.1
click at [599, 108] on div "GLB250519 Export to Excel" at bounding box center [1011, 108] width 1027 height 26
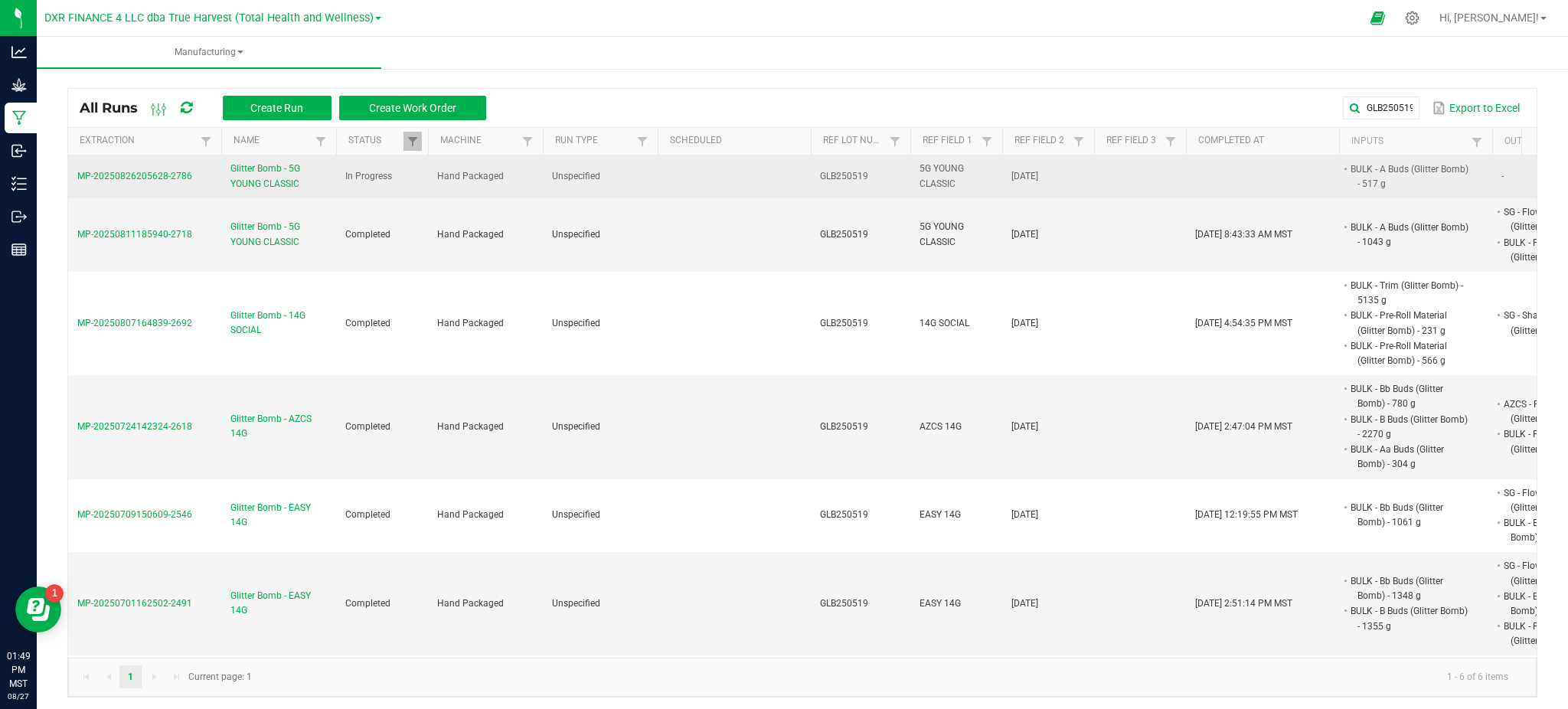
click at [266, 180] on span "Glitter Bomb - 5G YOUNG CLASSIC" at bounding box center [278, 176] width 96 height 29
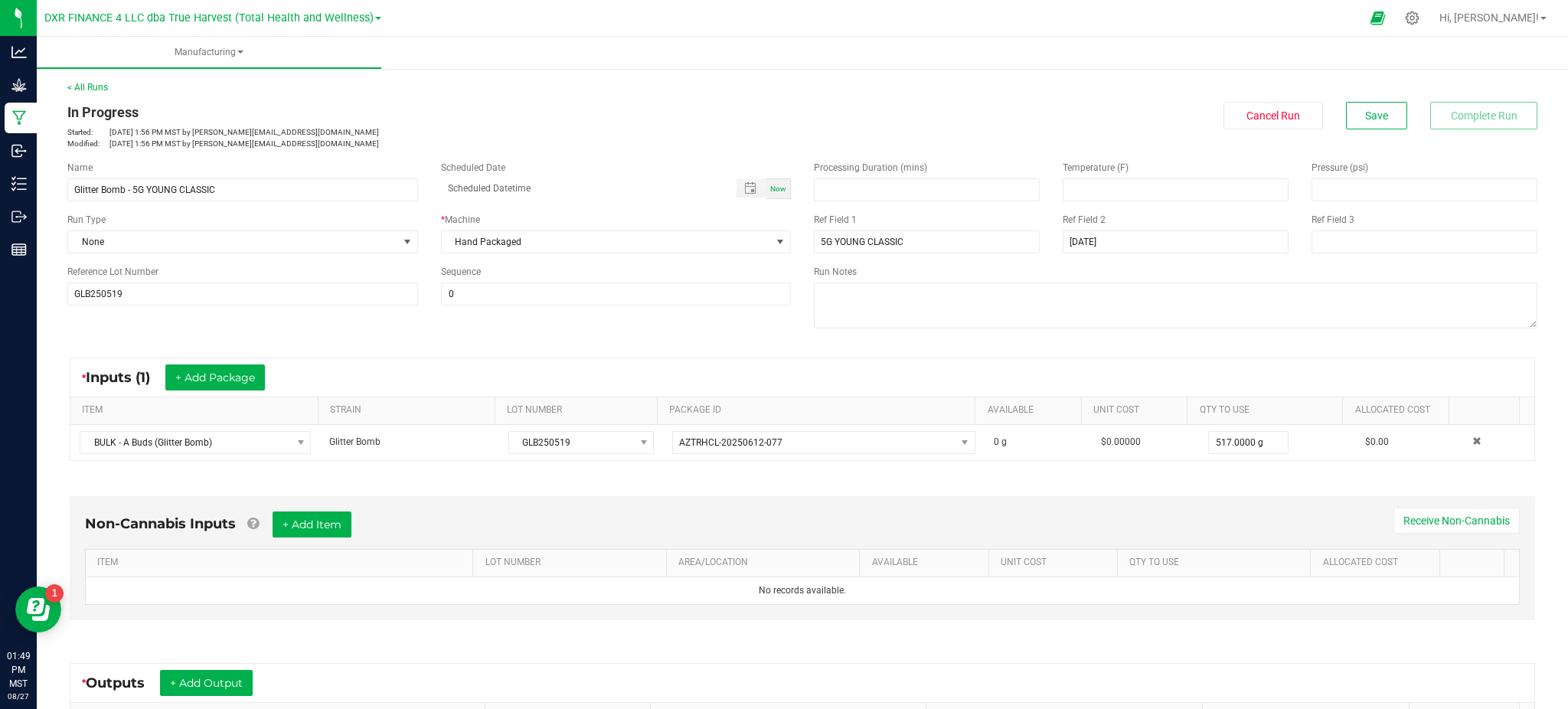
click at [549, 370] on div "* Inputs (1) + Add Package" at bounding box center [803, 377] width 1464 height 38
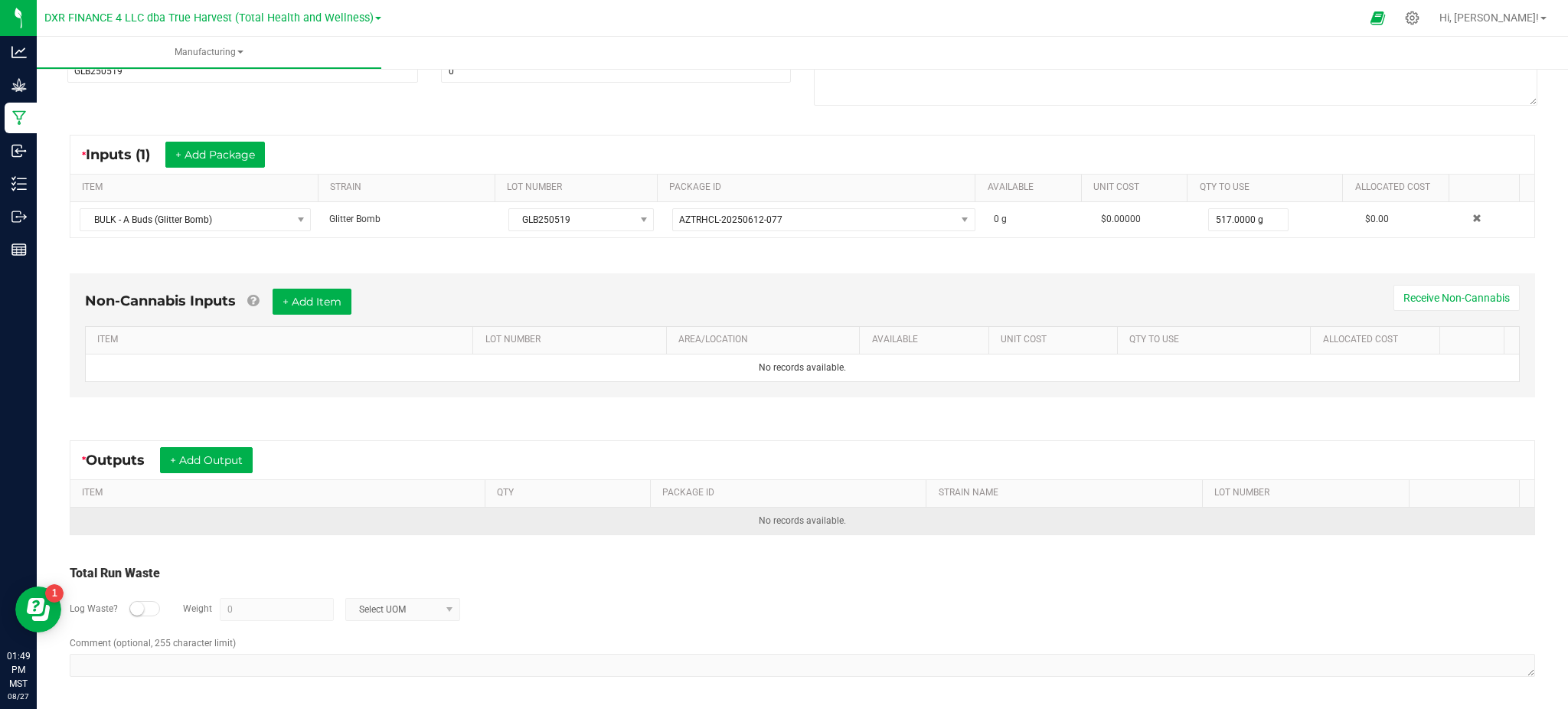
scroll to position [224, 0]
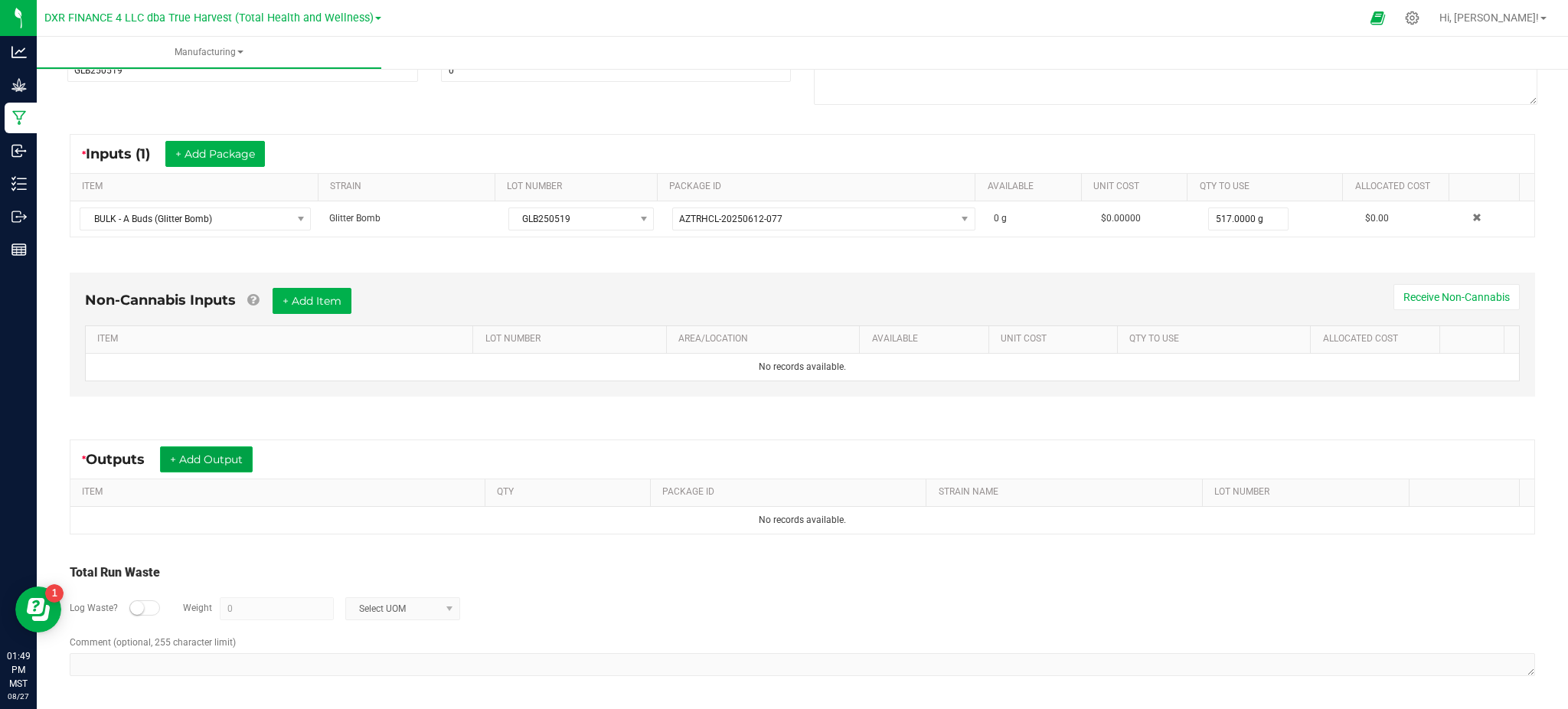
click at [205, 451] on button "+ Add Output" at bounding box center [206, 459] width 93 height 26
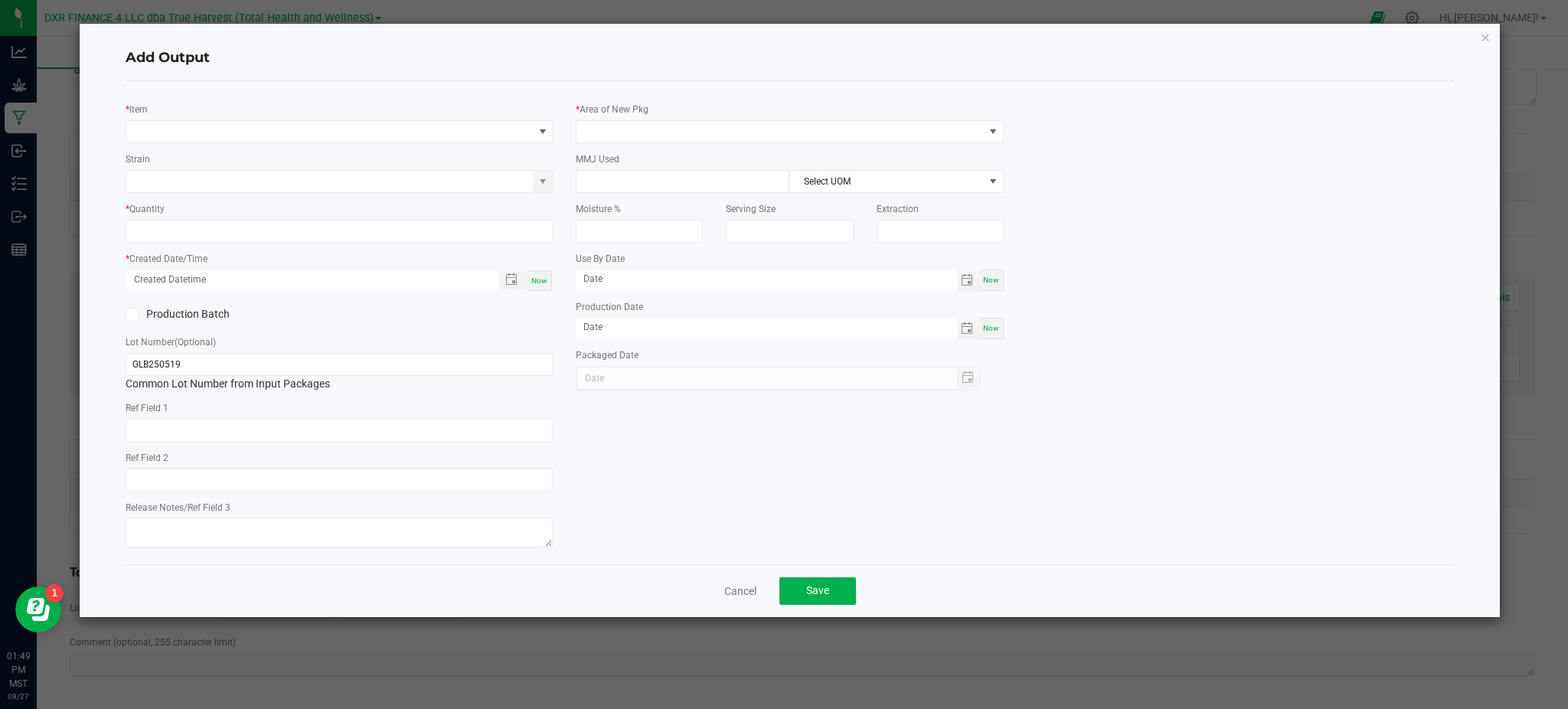
type input "[DATE]"
click at [224, 132] on span "NO DATA FOUND" at bounding box center [329, 131] width 406 height 21
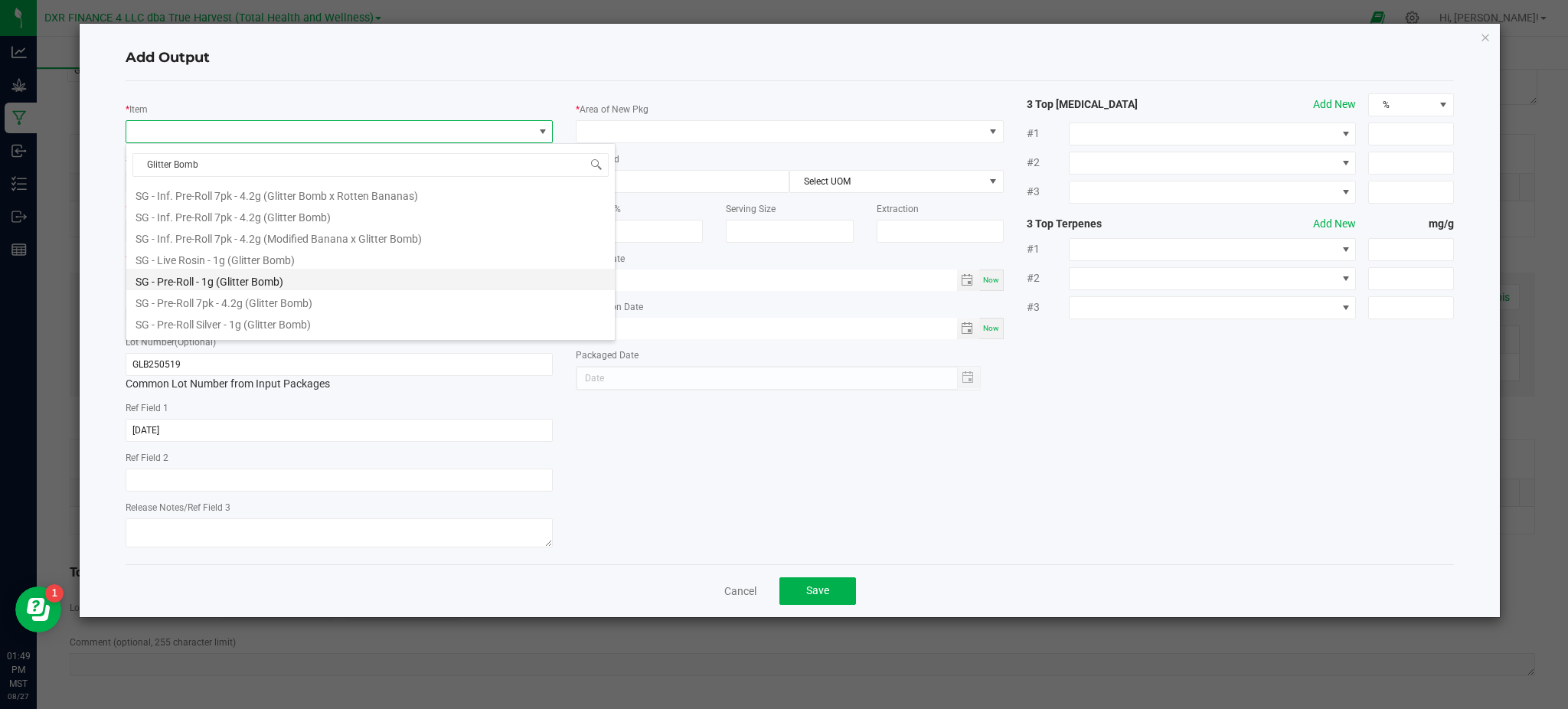
scroll to position [768, 0]
click at [222, 160] on input "Glitter Bomb" at bounding box center [370, 165] width 476 height 24
drag, startPoint x: 145, startPoint y: 160, endPoint x: 142, endPoint y: 173, distance: 13.3
click at [145, 159] on input "Glitter Bomb" at bounding box center [370, 165] width 476 height 24
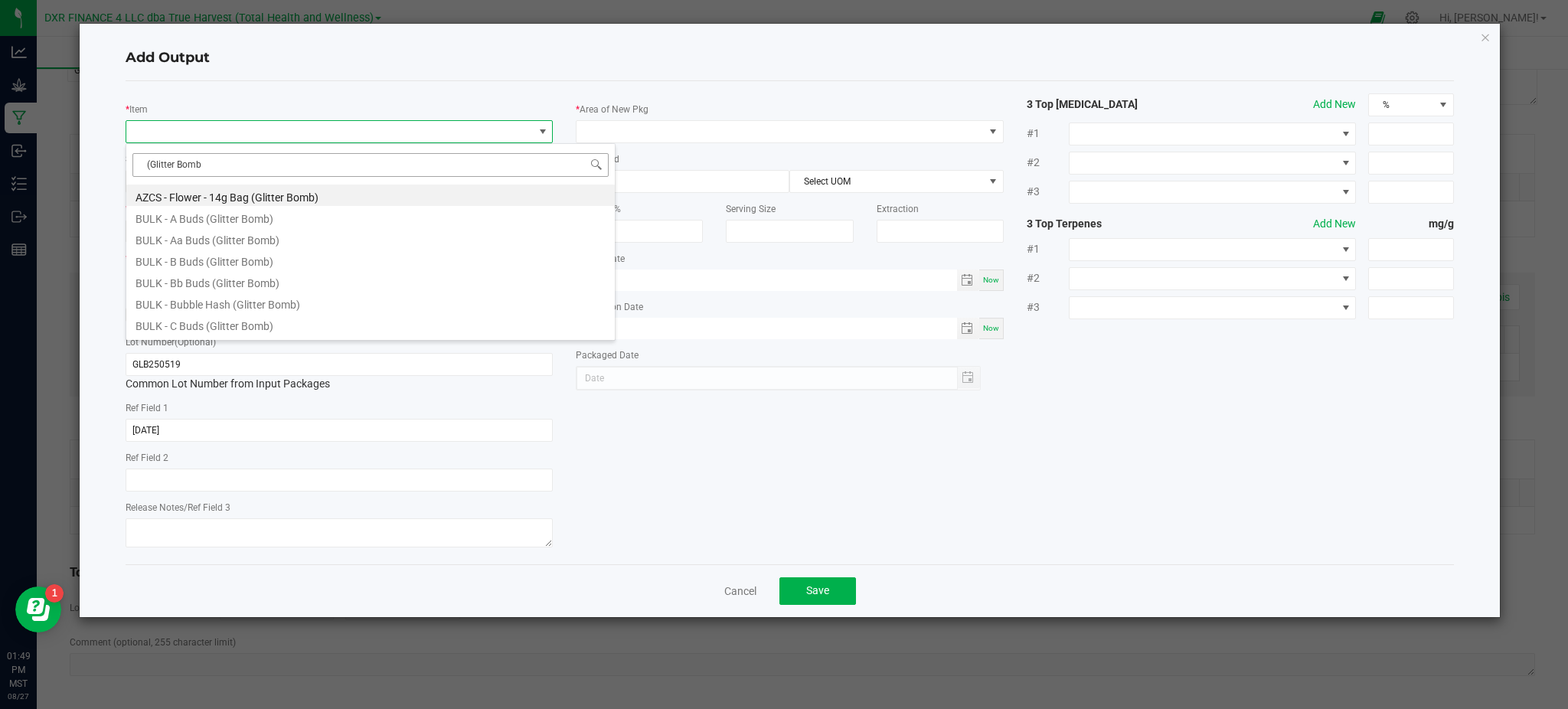
click at [258, 160] on input "(Glitter Bomb" at bounding box center [370, 165] width 476 height 24
type input "(Glitter Bomb)"
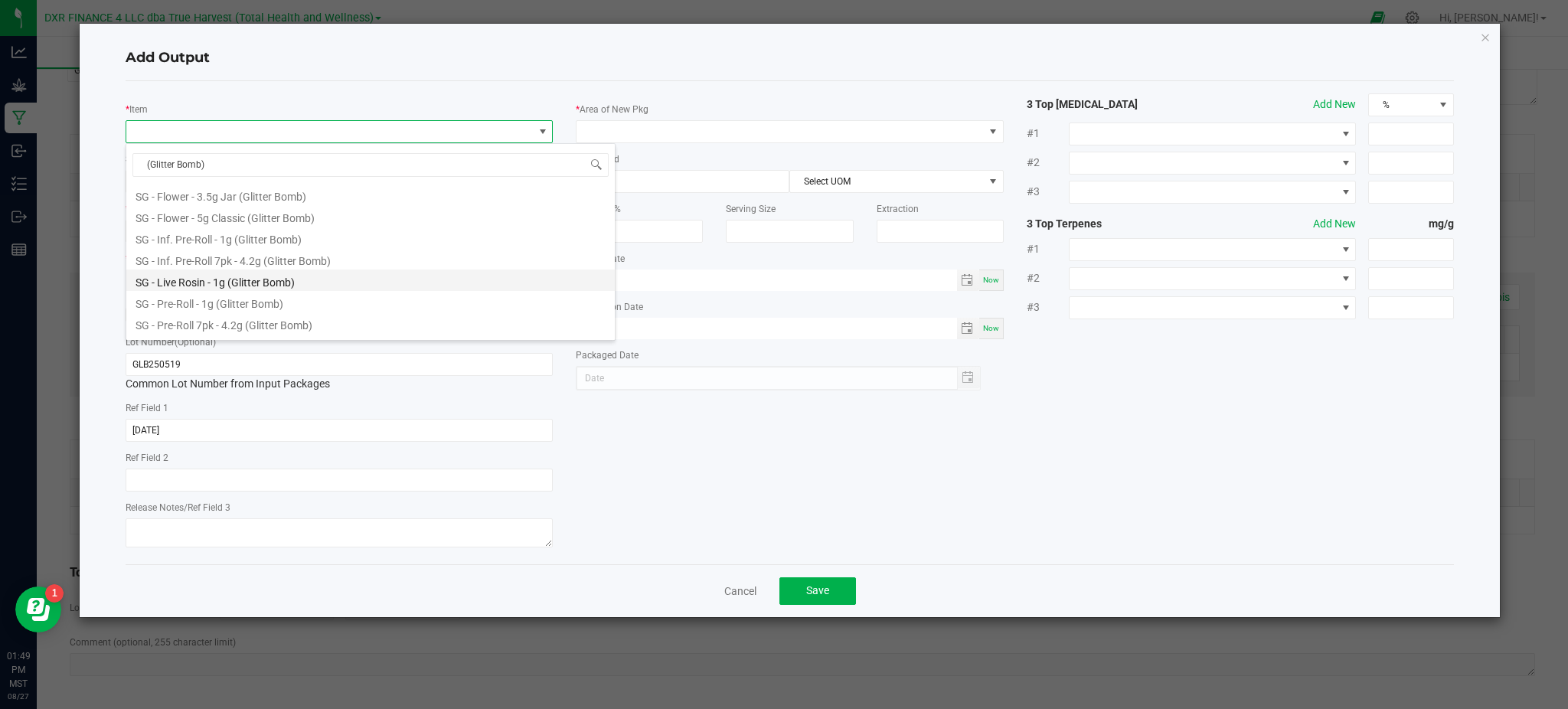
scroll to position [306, 0]
click at [183, 319] on li "SG - Flower - 5g Classic (Glitter Bomb)" at bounding box center [370, 317] width 488 height 21
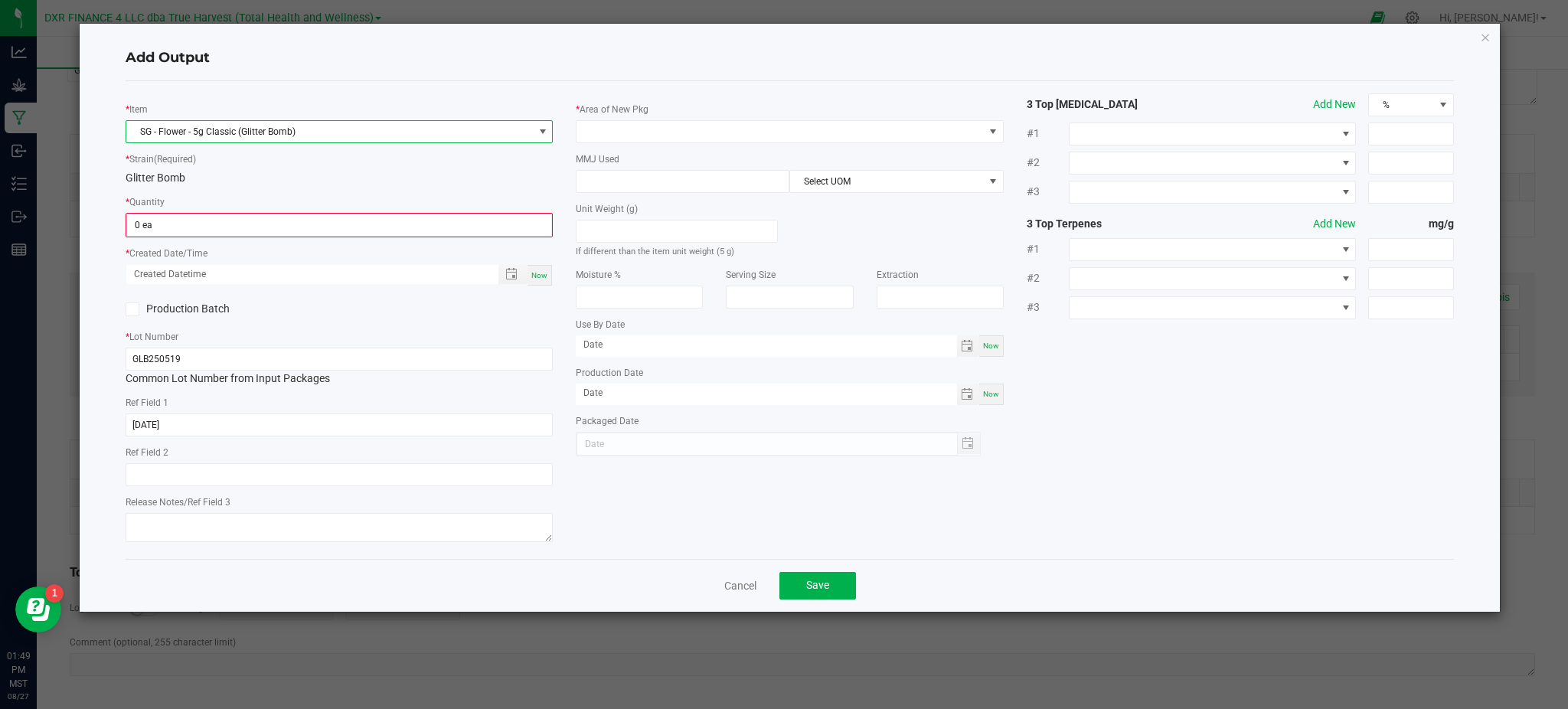
click at [304, 173] on div "Glitter Bomb" at bounding box center [339, 177] width 427 height 16
click at [307, 227] on input "0" at bounding box center [339, 224] width 424 height 21
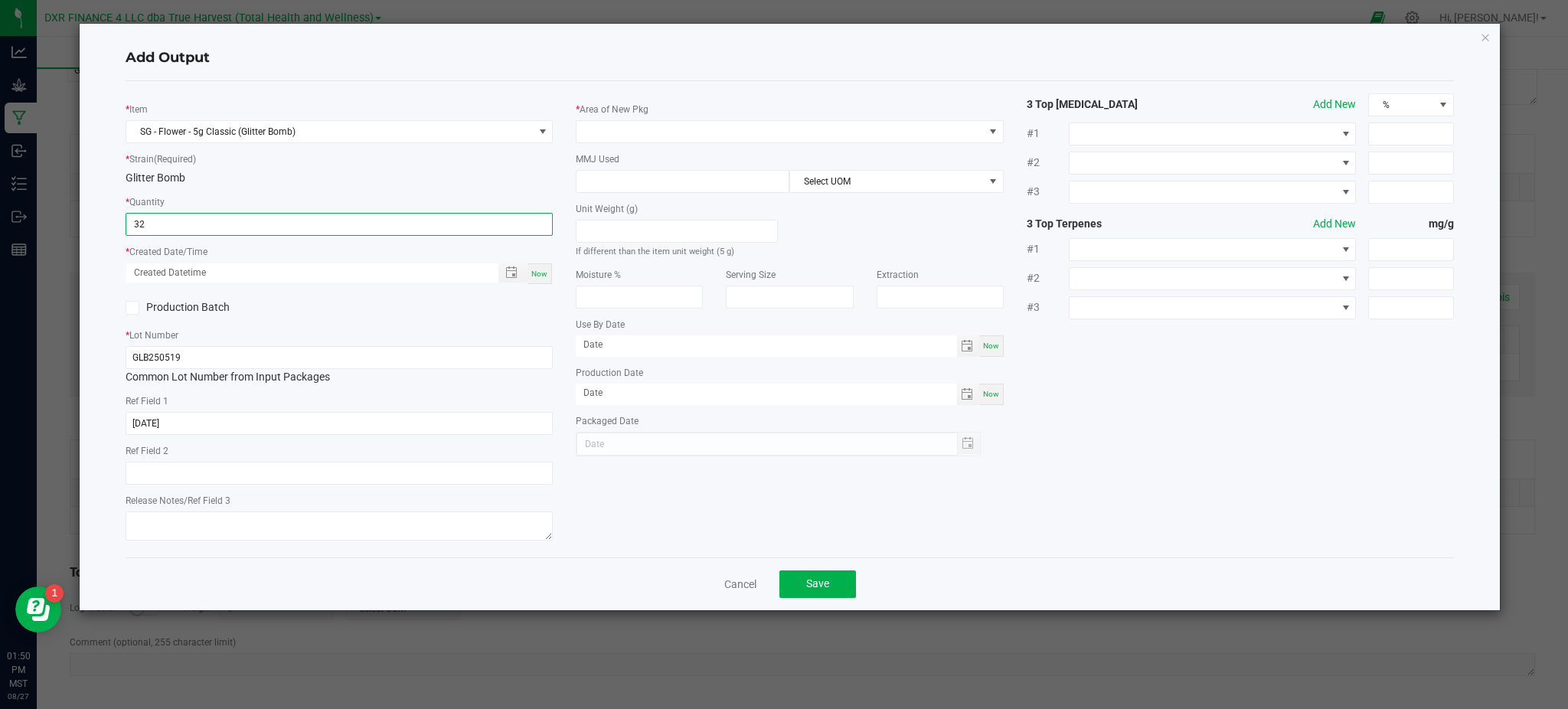
type input "32 ea"
click at [388, 318] on div "Production Batch" at bounding box center [340, 307] width 450 height 23
click at [503, 273] on span "Toggle popup" at bounding box center [511, 272] width 26 height 12
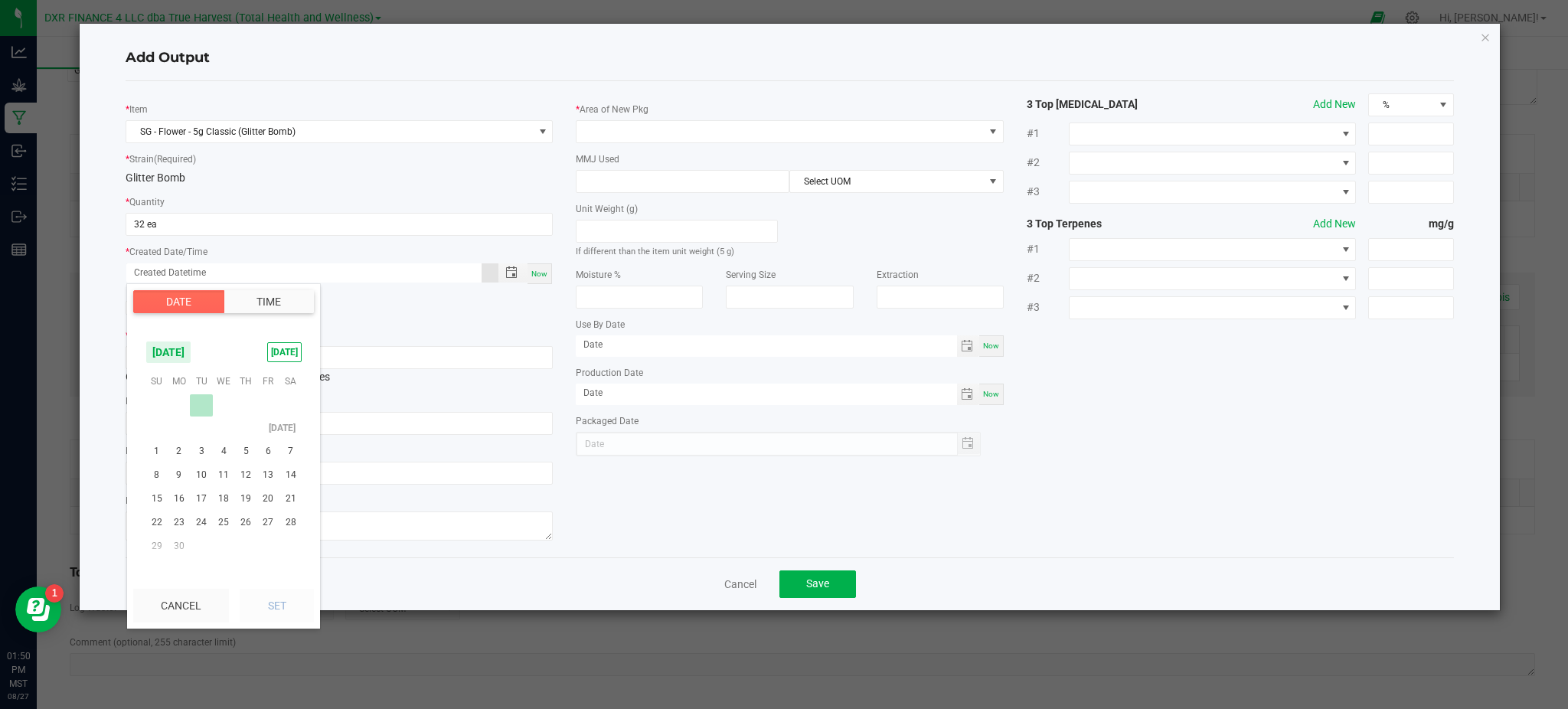
scroll to position [247643, 0]
drag, startPoint x: 178, startPoint y: 488, endPoint x: 275, endPoint y: 576, distance: 131.0
click at [179, 488] on span "19" at bounding box center [179, 491] width 22 height 24
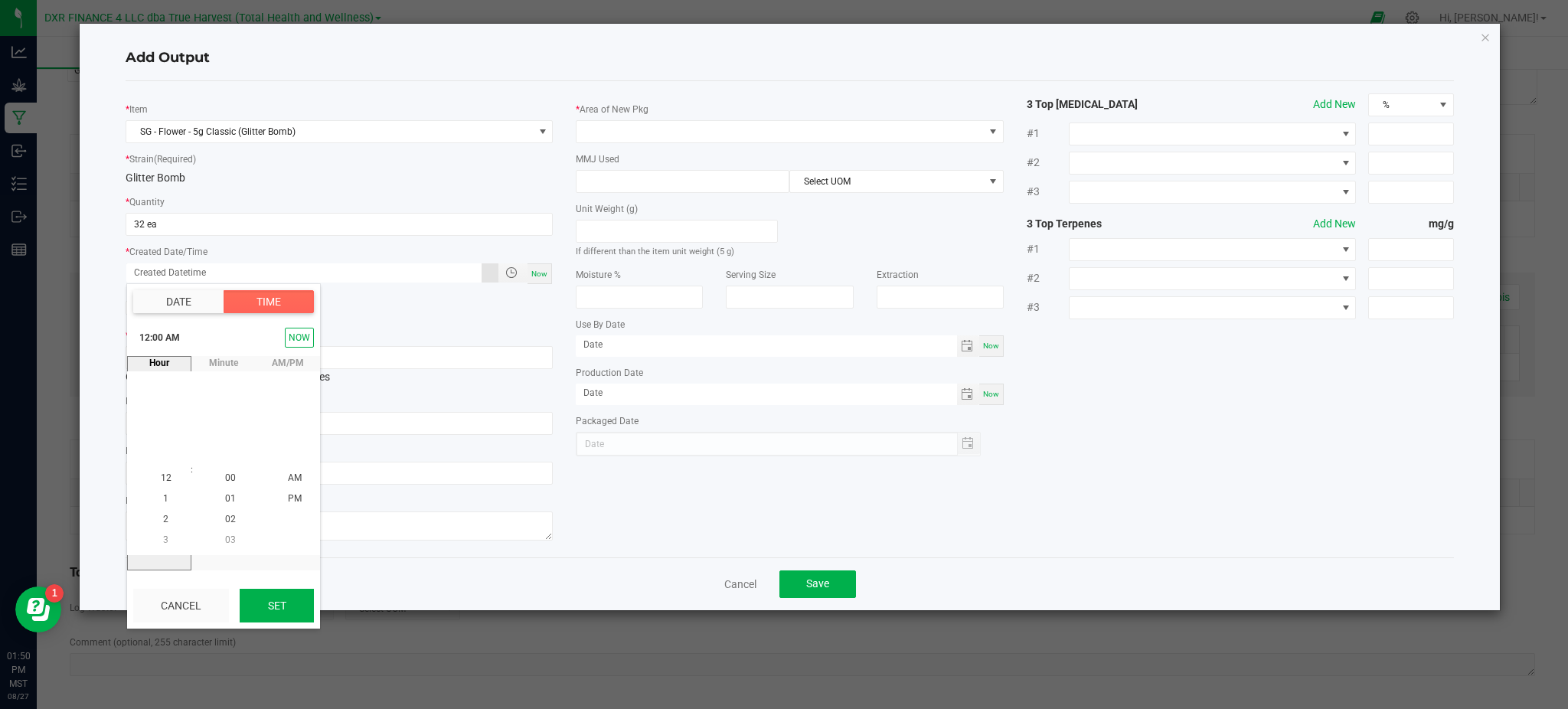
click at [272, 604] on button "Set" at bounding box center [276, 605] width 74 height 33
type input "05/19/2025 12:00 AM"
type input "05/19/2025"
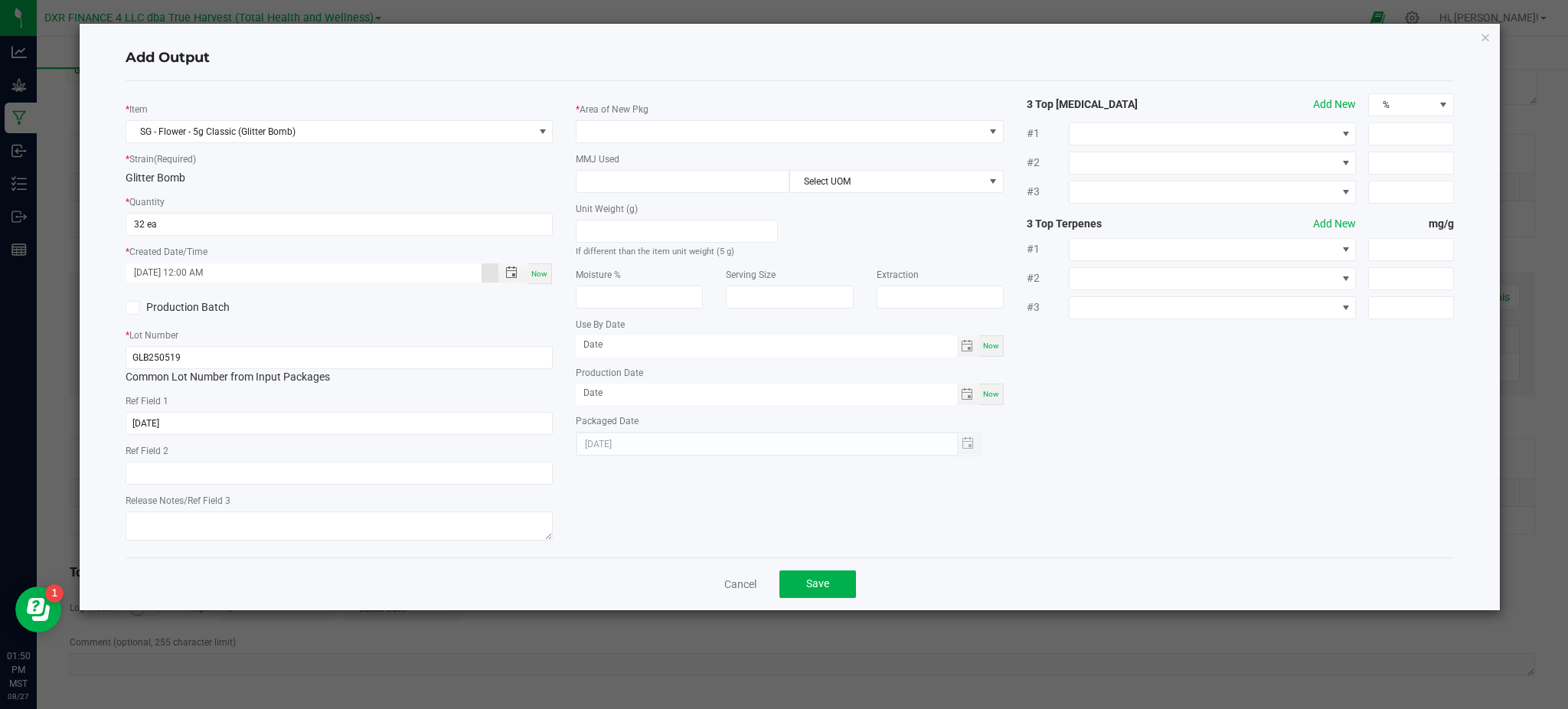
drag, startPoint x: 665, startPoint y: 491, endPoint x: 637, endPoint y: 486, distance: 28.4
click at [657, 490] on div "* Item SG - Flower - 5g Classic (Glitter Bomb) * Strain (Required) Glitter Bomb…" at bounding box center [790, 318] width 1351 height 451
click at [252, 434] on input "[DATE]" at bounding box center [339, 423] width 427 height 23
drag, startPoint x: 636, startPoint y: 90, endPoint x: 719, endPoint y: 131, distance: 92.6
click at [654, 93] on div "* Item SG - Flower - 5g Classic (Glitter Bomb) * Strain (Required) Glitter Bomb…" at bounding box center [789, 319] width 1328 height 476
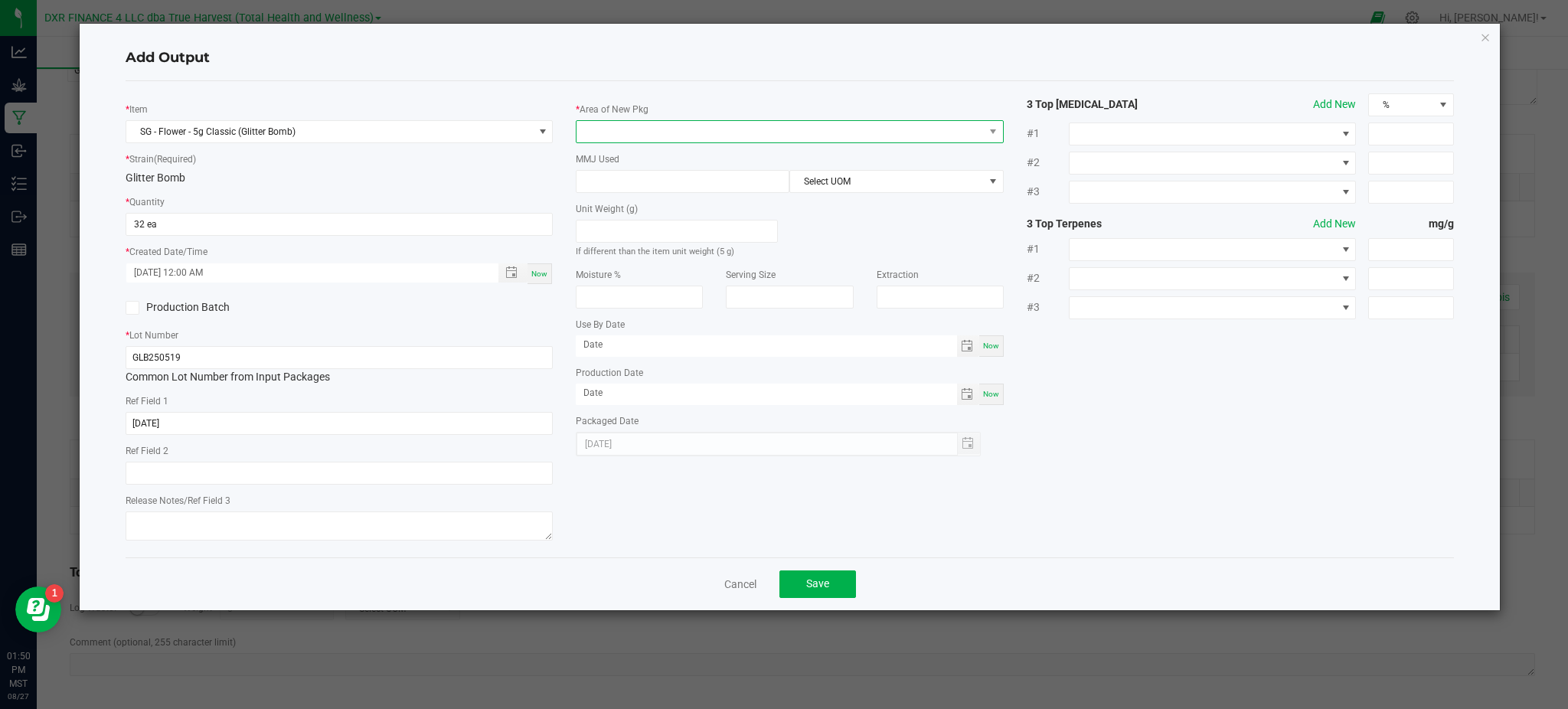
click at [718, 131] on span at bounding box center [780, 131] width 406 height 21
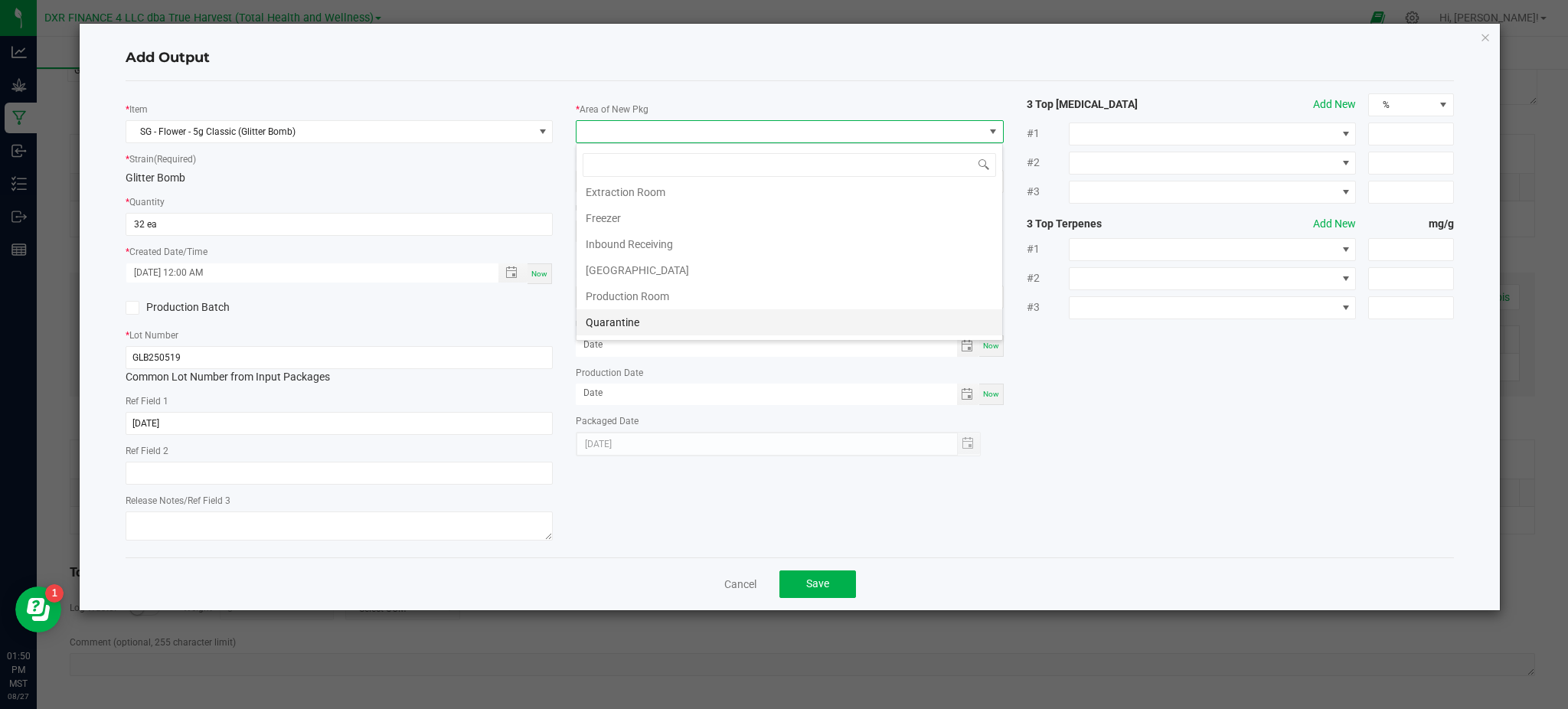
scroll to position [108, 0]
click at [630, 243] on li "Production Room" at bounding box center [789, 247] width 426 height 26
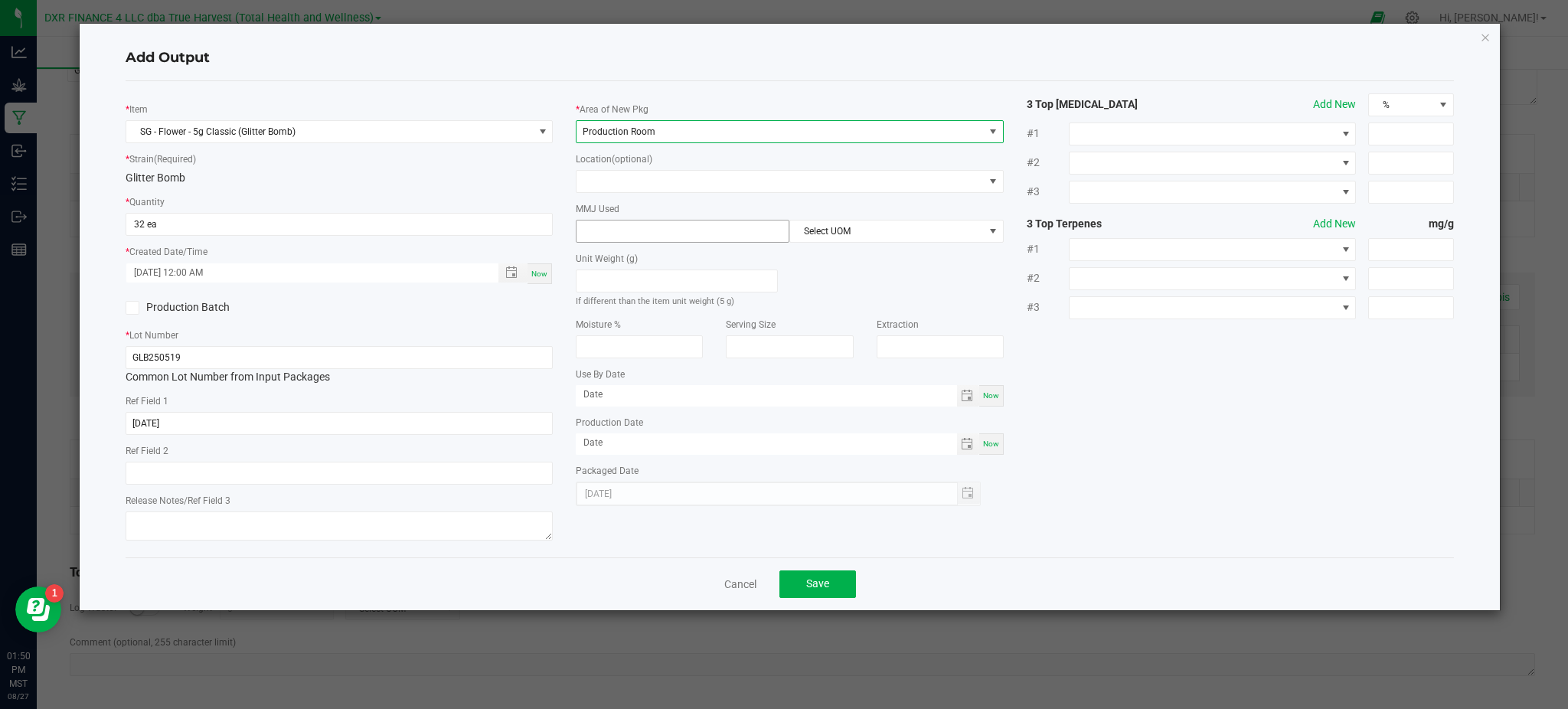
click at [726, 241] on input at bounding box center [682, 230] width 212 height 21
type input "5"
click at [898, 261] on div "Unit Weight (g) If different than the item unit weight (5 g)" at bounding box center [789, 275] width 450 height 66
drag, startPoint x: 829, startPoint y: 235, endPoint x: 837, endPoint y: 235, distance: 8.0
click at [830, 235] on span "Select UOM" at bounding box center [886, 230] width 193 height 21
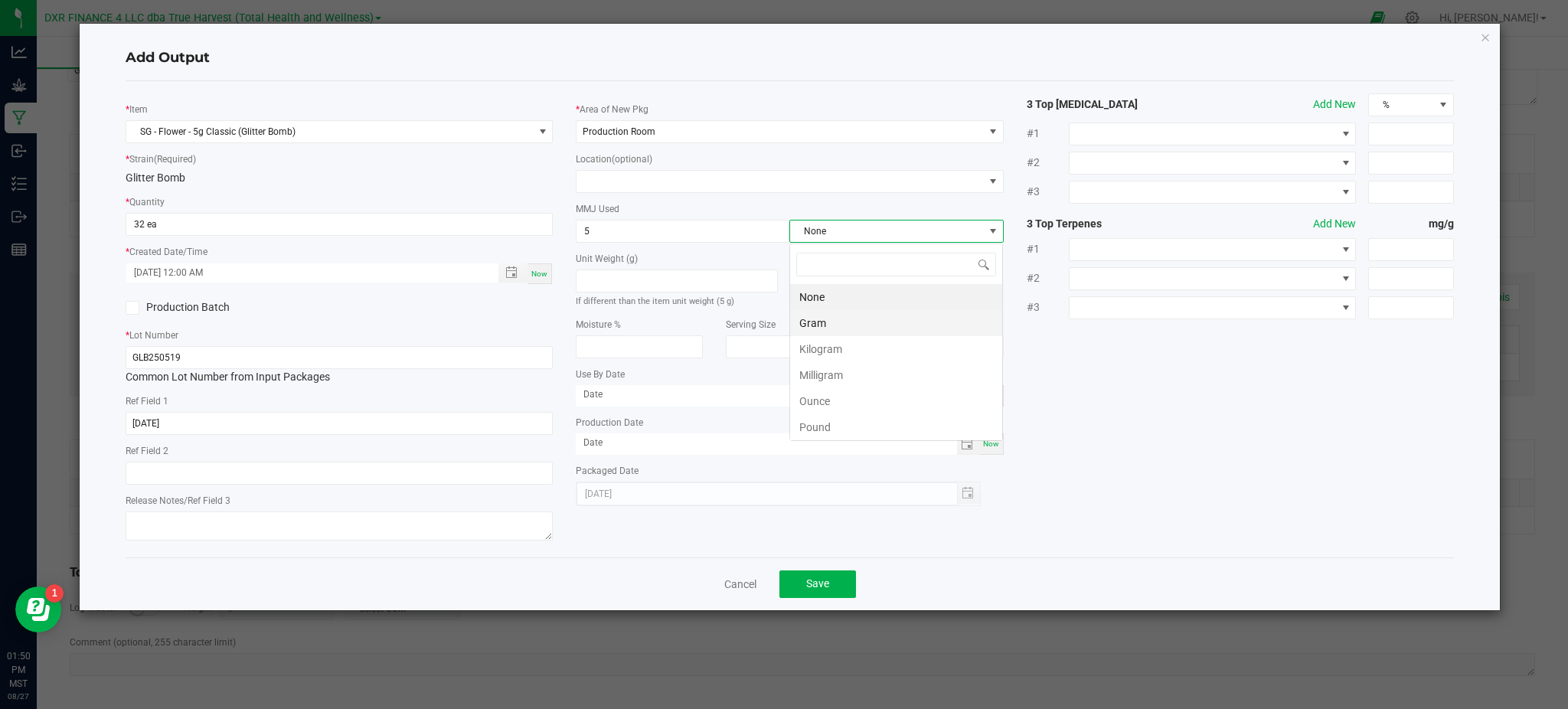
scroll to position [23, 212]
click at [839, 322] on li "Gram" at bounding box center [896, 323] width 212 height 26
click at [1118, 364] on div "* Item SG - Flower - 5g Classic (Glitter Bomb) * Strain (Required) Glitter Bomb…" at bounding box center [790, 318] width 1351 height 451
click at [1034, 458] on div "* Item SG - Flower - 5g Classic (Glitter Bomb) * Strain (Required) Glitter Bomb…" at bounding box center [790, 318] width 1351 height 451
click at [837, 585] on button "Save" at bounding box center [817, 584] width 77 height 27
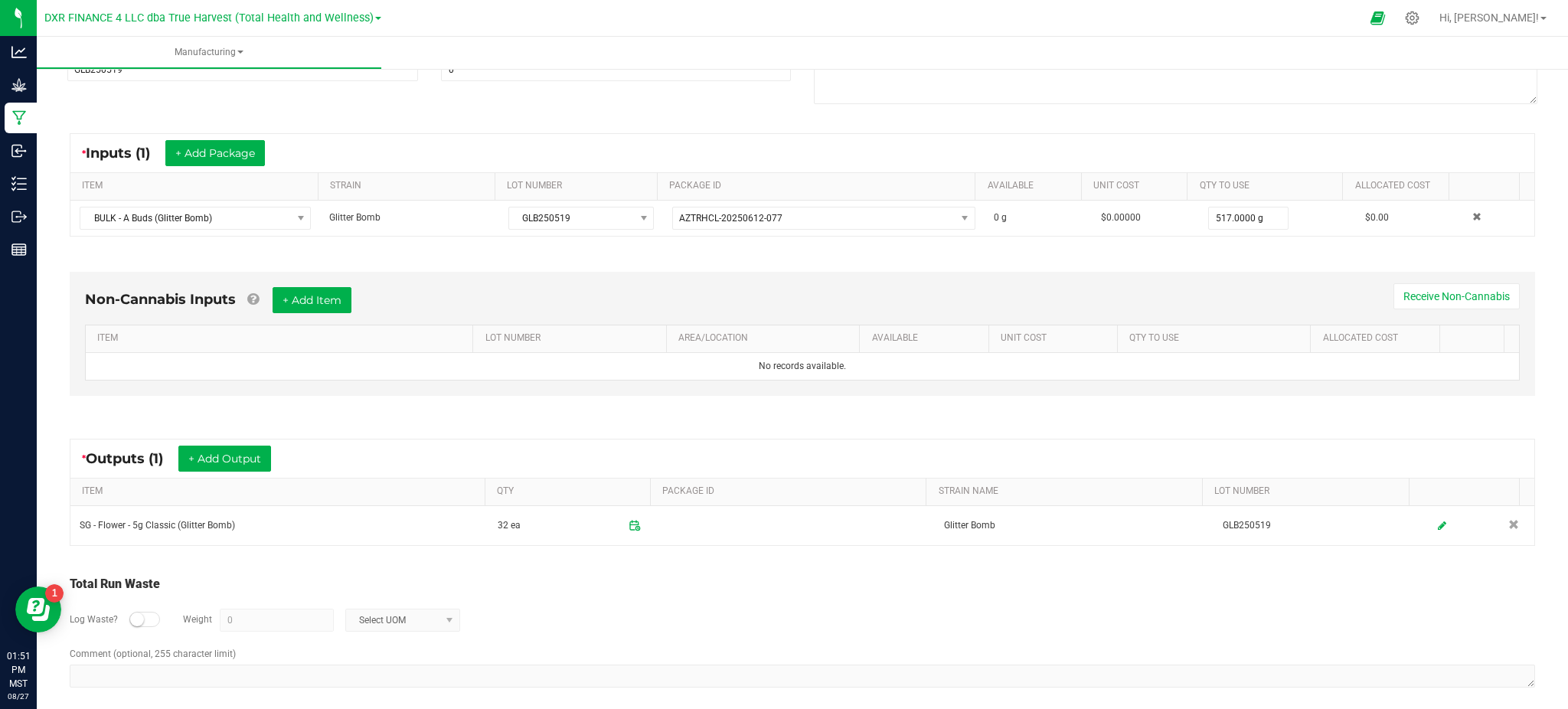
click at [242, 557] on div "* Outputs (1) + Add Output ITEM QTY PACKAGE ID STRAIN NAME LOT NUMBER SG - Flow…" at bounding box center [803, 492] width 1493 height 135
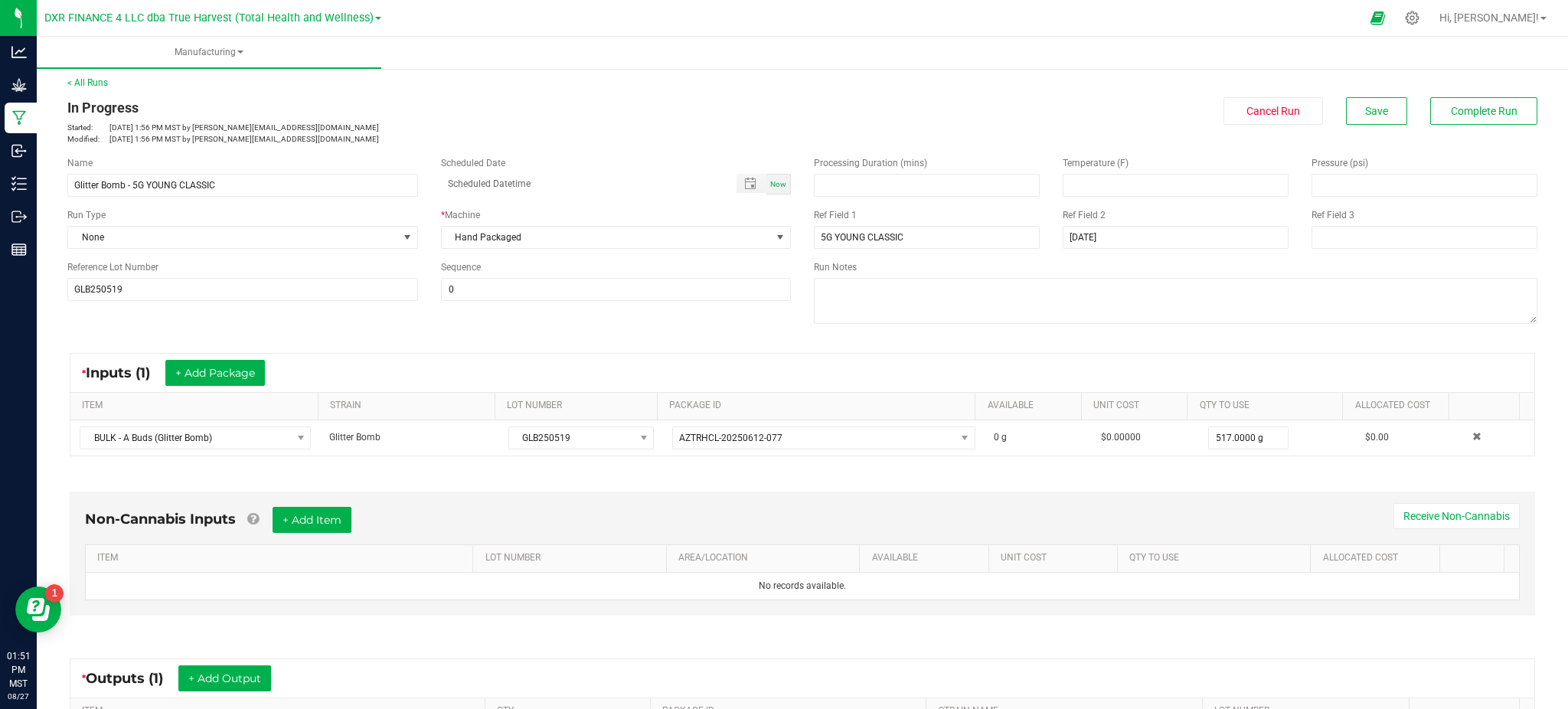
scroll to position [0, 0]
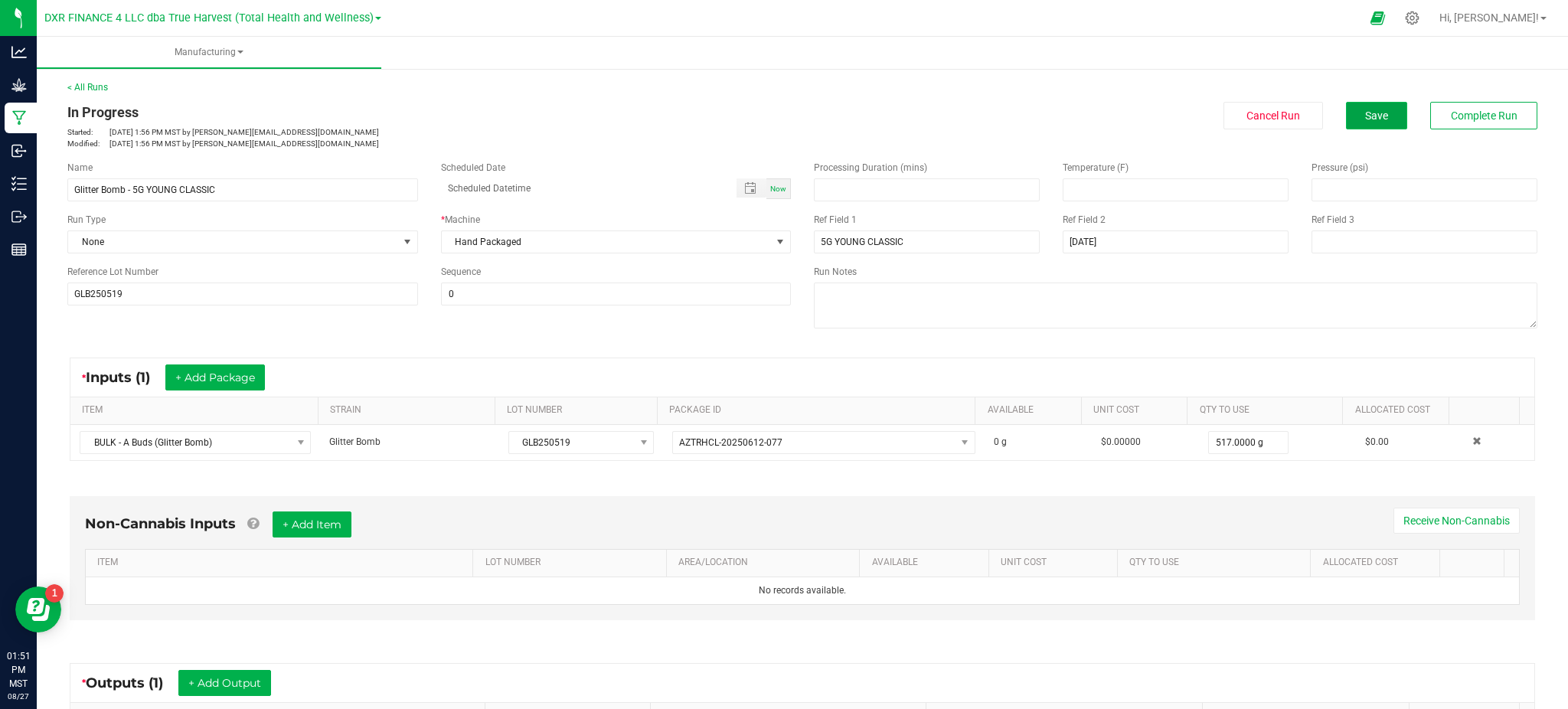
click at [1345, 123] on button "Save" at bounding box center [1376, 115] width 61 height 27
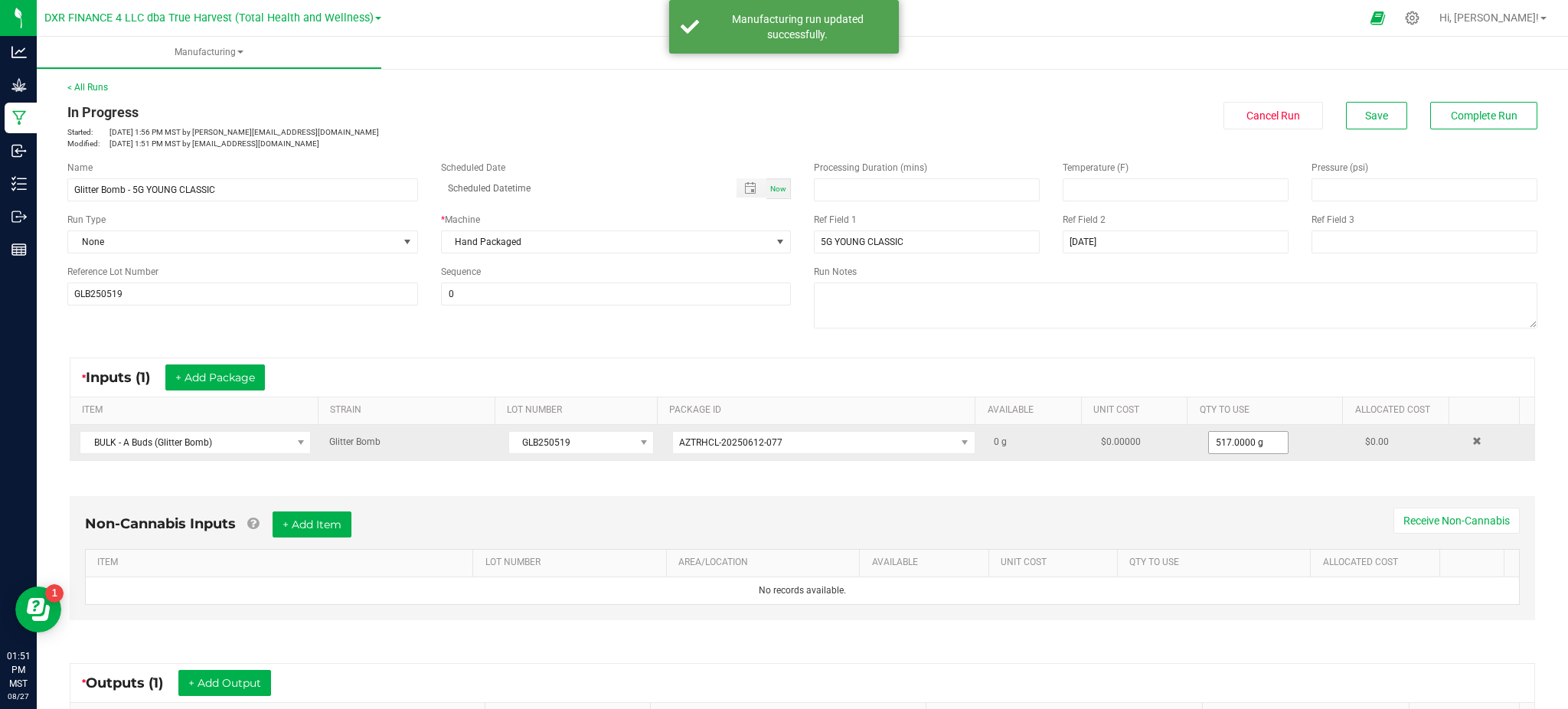
click at [1210, 453] on span "517.0000 g" at bounding box center [1248, 442] width 81 height 23
click at [1211, 445] on input "517" at bounding box center [1248, 442] width 79 height 21
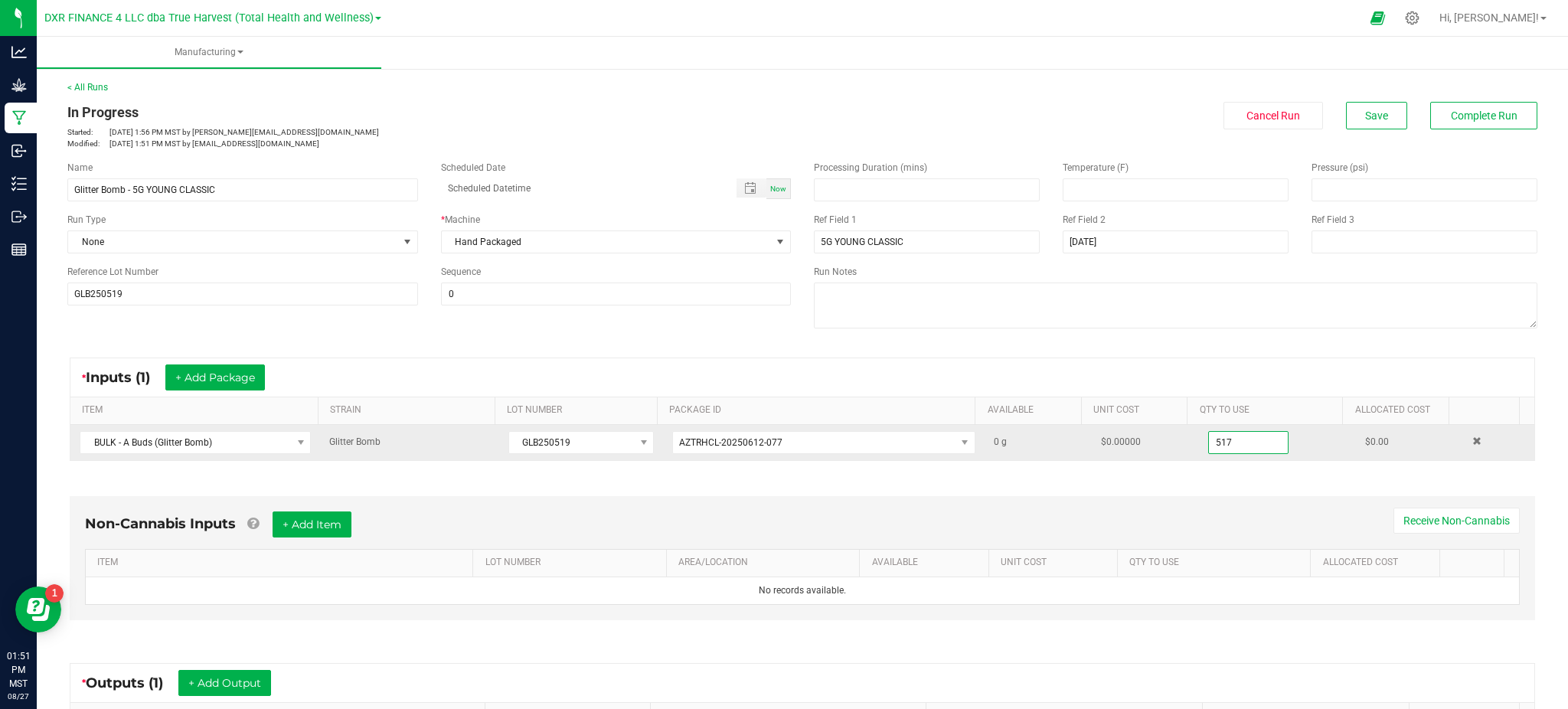
click at [1212, 435] on input "517" at bounding box center [1248, 442] width 79 height 21
drag, startPoint x: 1213, startPoint y: 443, endPoint x: 1143, endPoint y: 445, distance: 70.0
click at [1143, 445] on tr "BULK - A Buds (Glitter Bomb) Glitter Bomb GLB250519 AZTRHCL-20250612-077 0 g $0…" at bounding box center [803, 442] width 1464 height 35
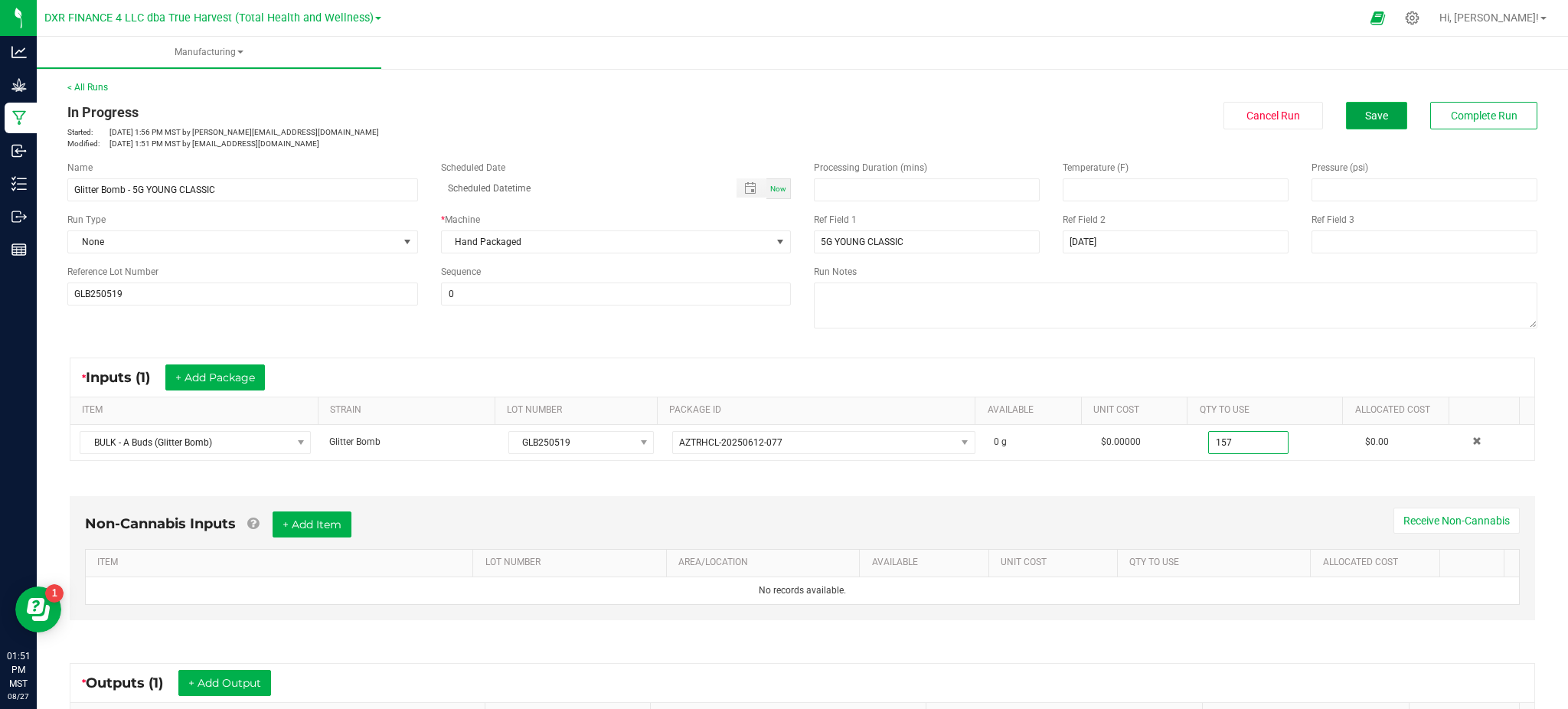
type input "157.0000 g"
click at [1366, 117] on span "Save" at bounding box center [1376, 115] width 23 height 12
click at [1355, 125] on button "Save" at bounding box center [1376, 115] width 61 height 27
click at [1450, 111] on span "Complete Run" at bounding box center [1484, 115] width 67 height 12
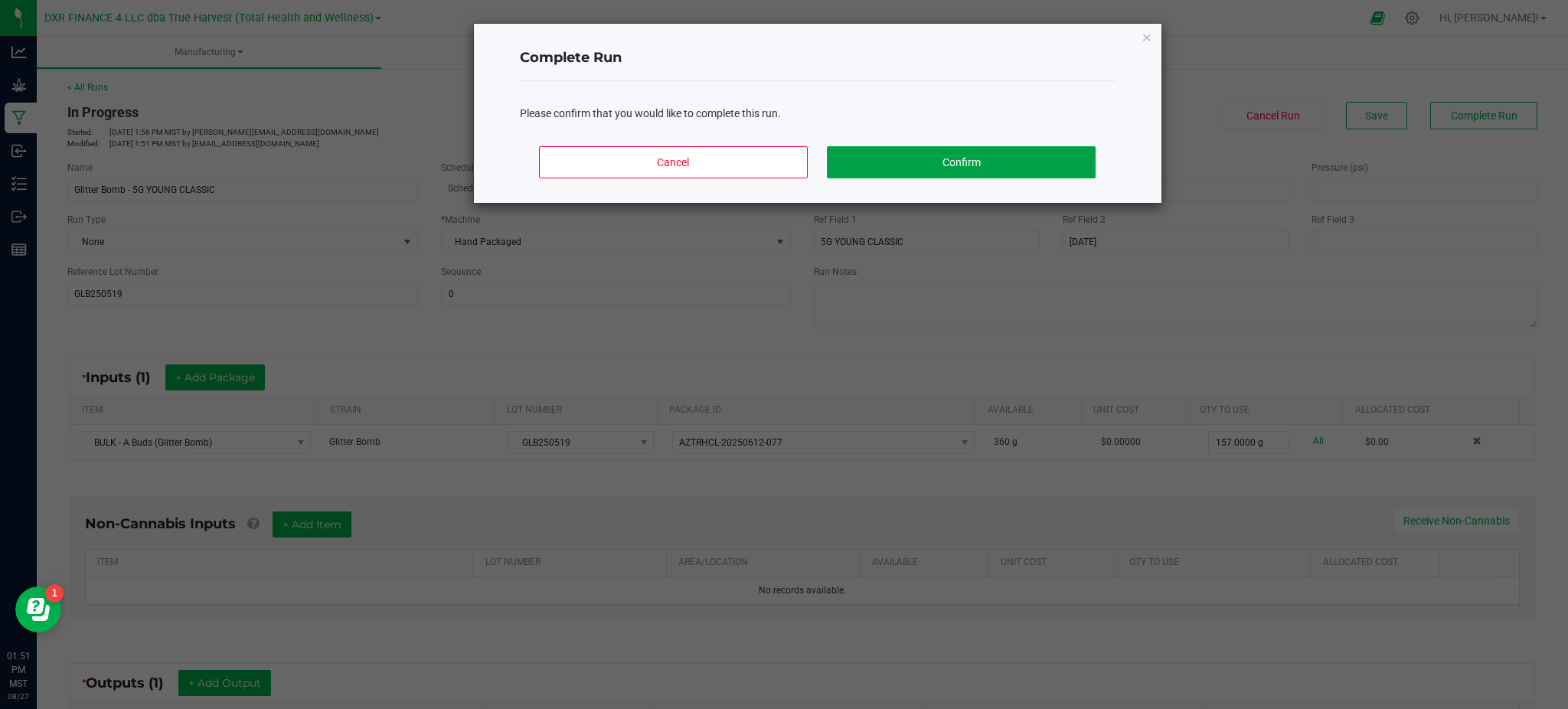
drag, startPoint x: 903, startPoint y: 160, endPoint x: 928, endPoint y: 154, distance: 25.7
click at [903, 159] on button "Confirm" at bounding box center [961, 162] width 268 height 32
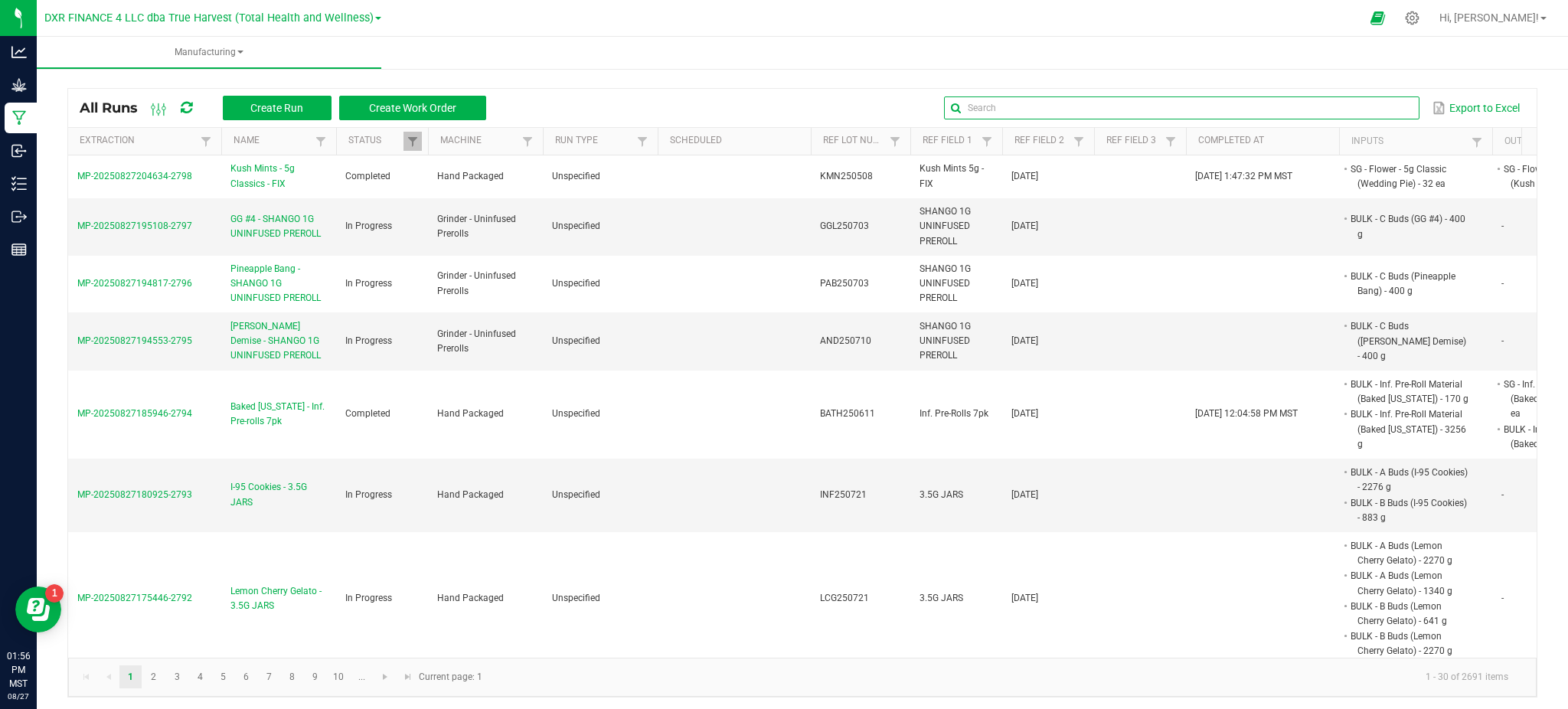
click at [1356, 108] on input "text" at bounding box center [1181, 108] width 474 height 23
paste input "WDP250501"
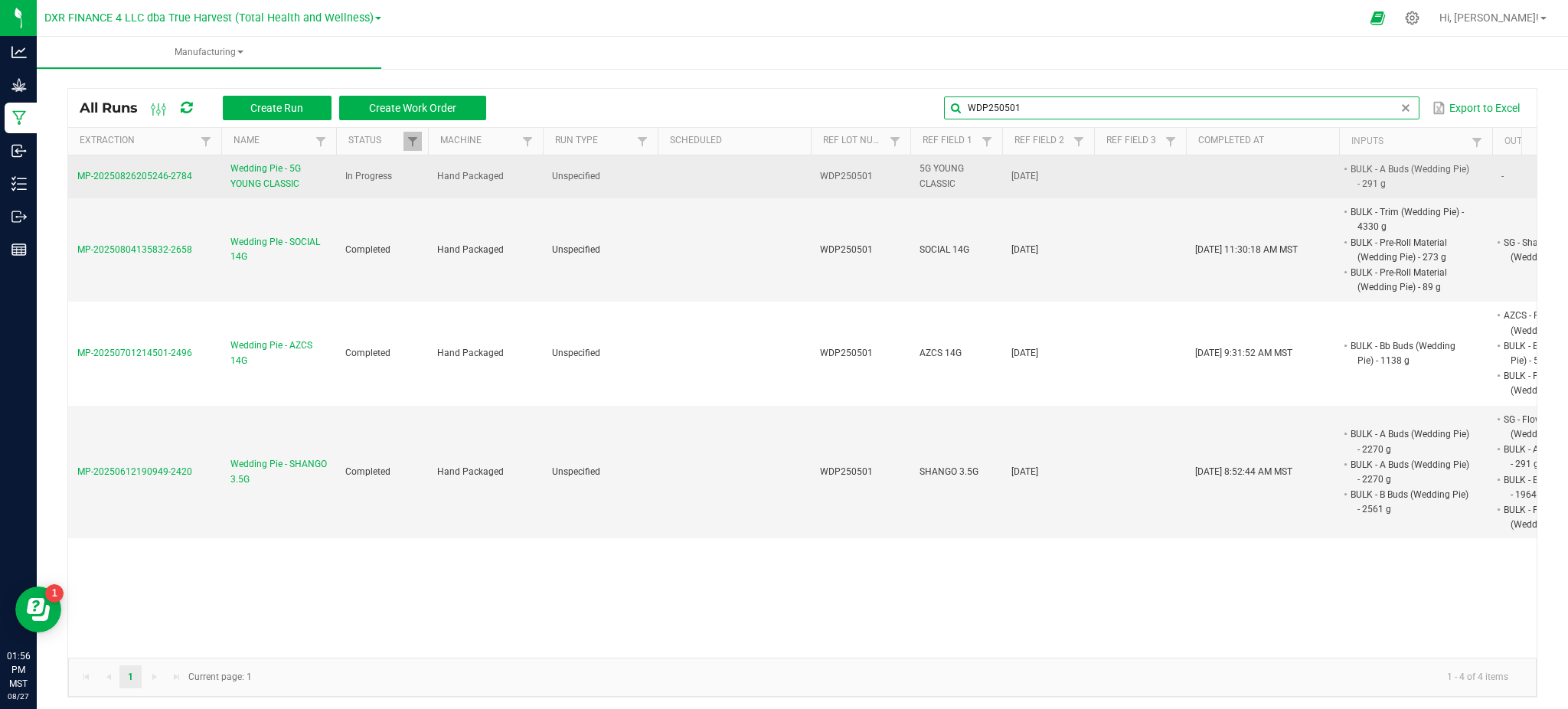
type input "WDP250501"
click at [249, 175] on span "Wedding Pie - 5G YOUNG CLASSIC" at bounding box center [278, 176] width 96 height 29
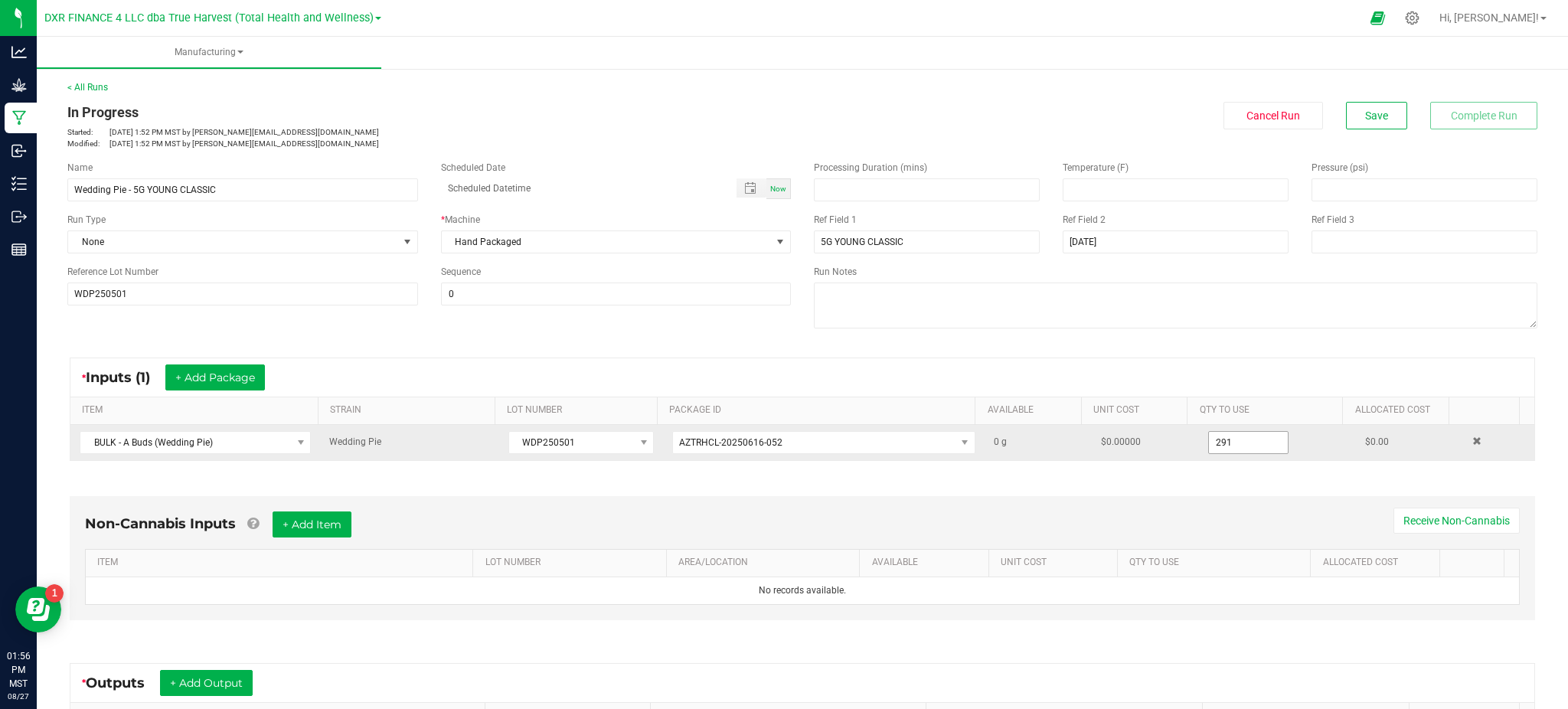
click at [1209, 439] on input "291" at bounding box center [1248, 442] width 79 height 21
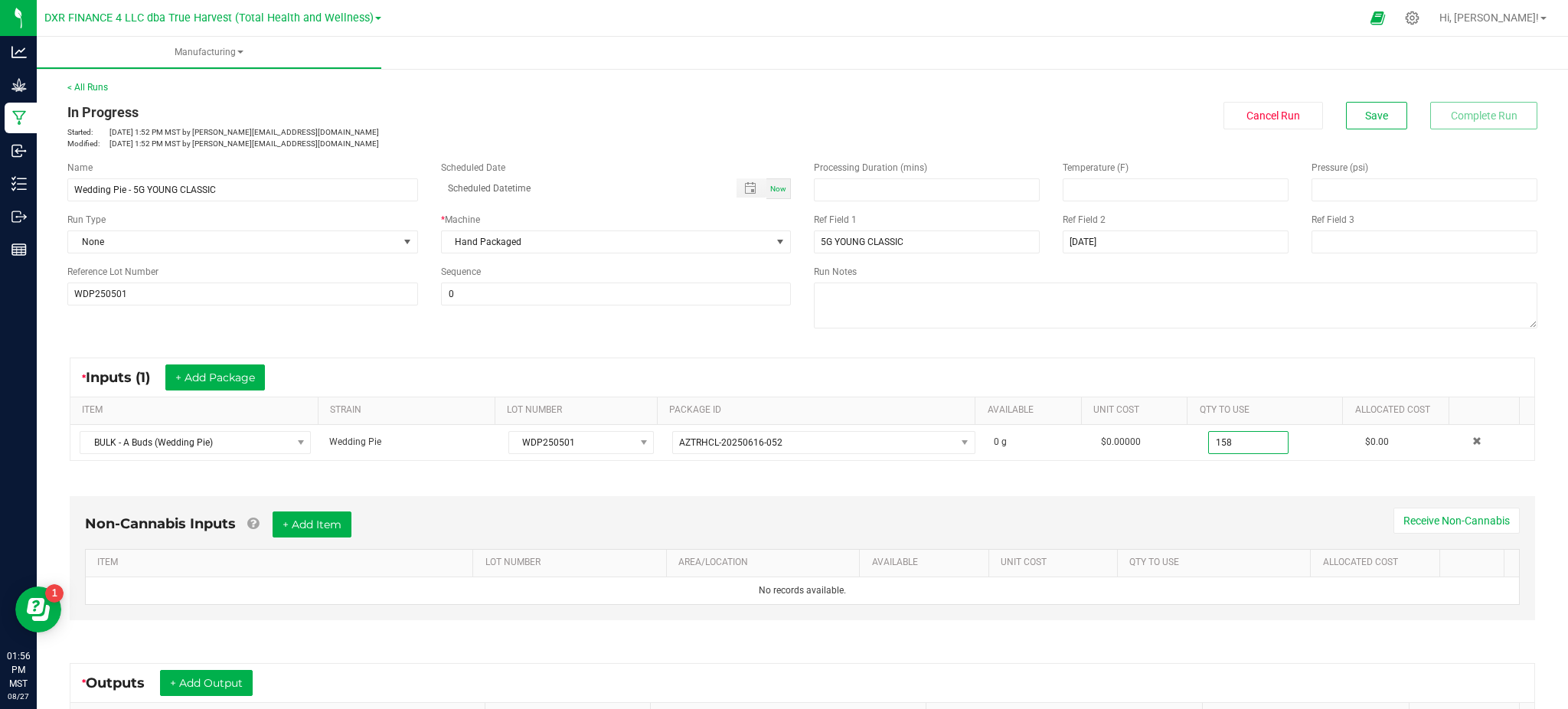
type input "158.0000 g"
drag, startPoint x: 913, startPoint y: 368, endPoint x: 925, endPoint y: 361, distance: 13.9
click at [920, 363] on div "* Inputs (1) + Add Package" at bounding box center [803, 377] width 1464 height 38
click at [1347, 112] on button "Save" at bounding box center [1376, 115] width 61 height 27
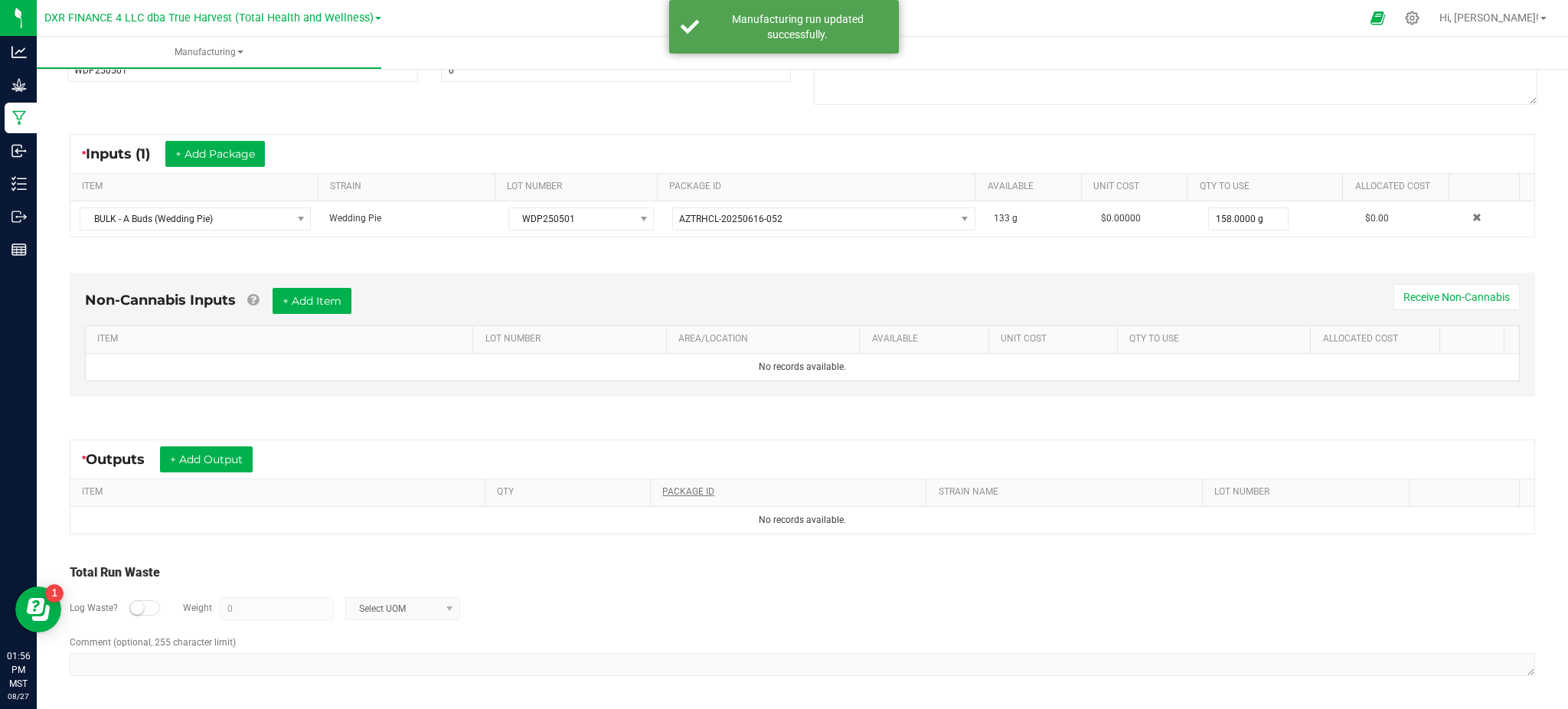
scroll to position [224, 0]
click at [734, 400] on div "Non-Cannabis Inputs + Add Item Receive Non-Cannabis ITEM LOT NUMBER AREA/LOCATI…" at bounding box center [803, 338] width 1493 height 175
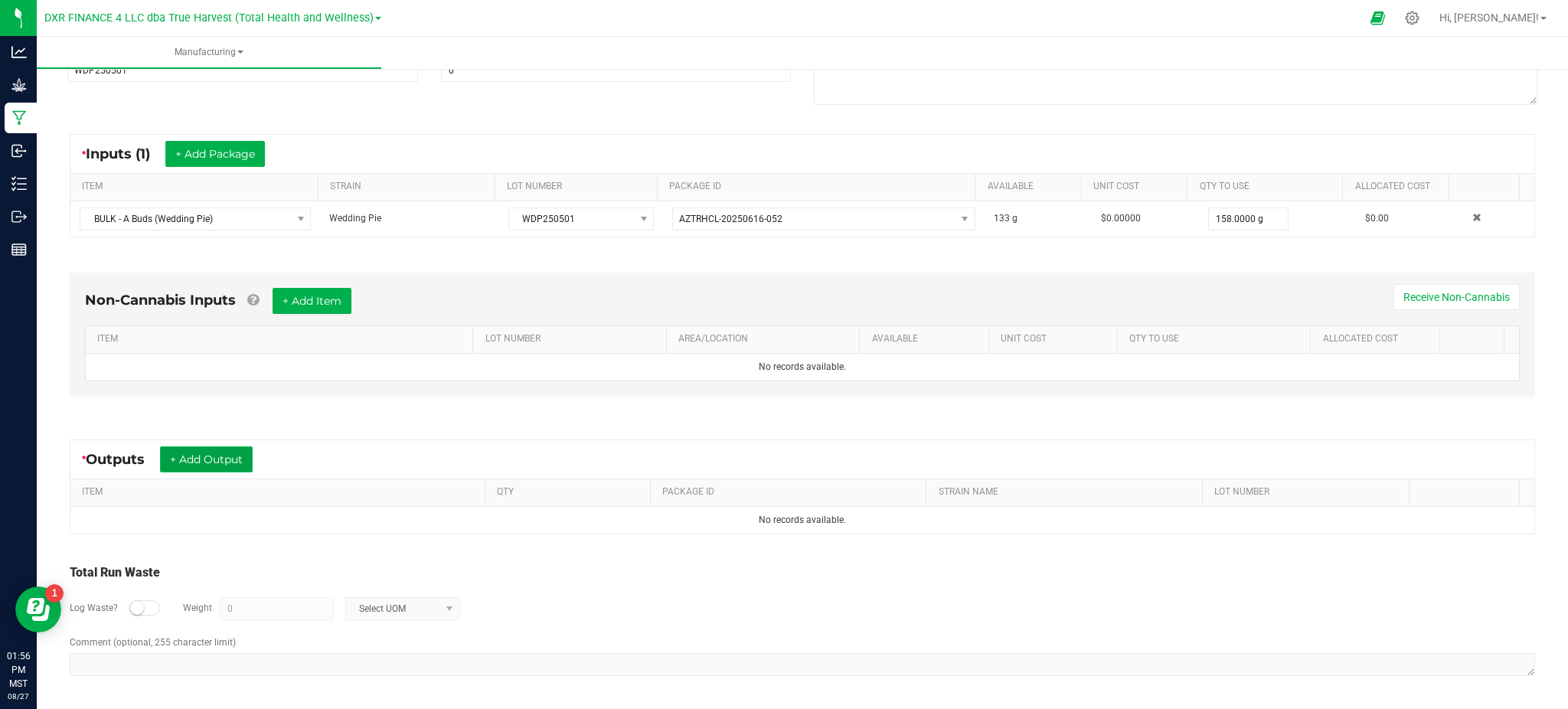
click at [197, 462] on button "+ Add Output" at bounding box center [206, 459] width 93 height 26
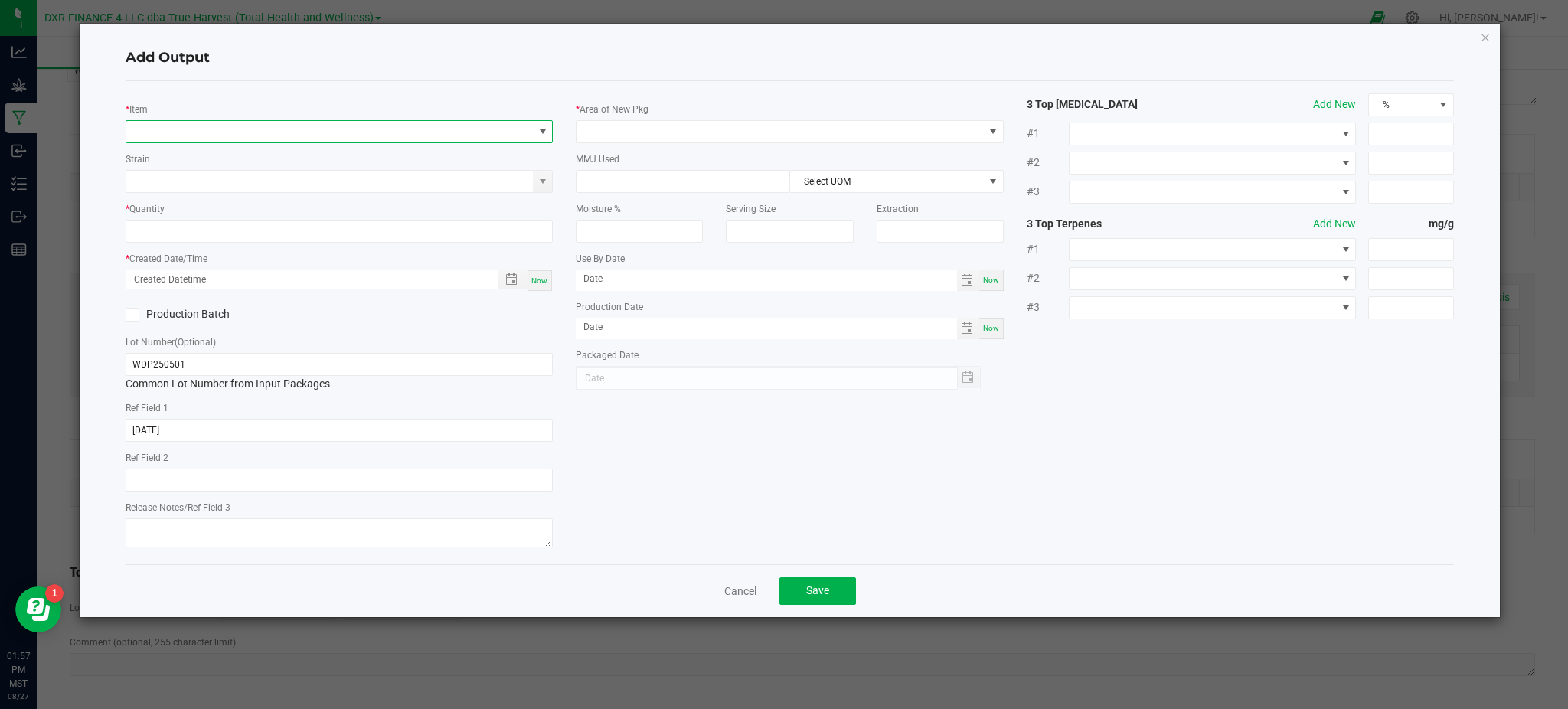
click at [212, 133] on span "NO DATA FOUND" at bounding box center [329, 131] width 406 height 21
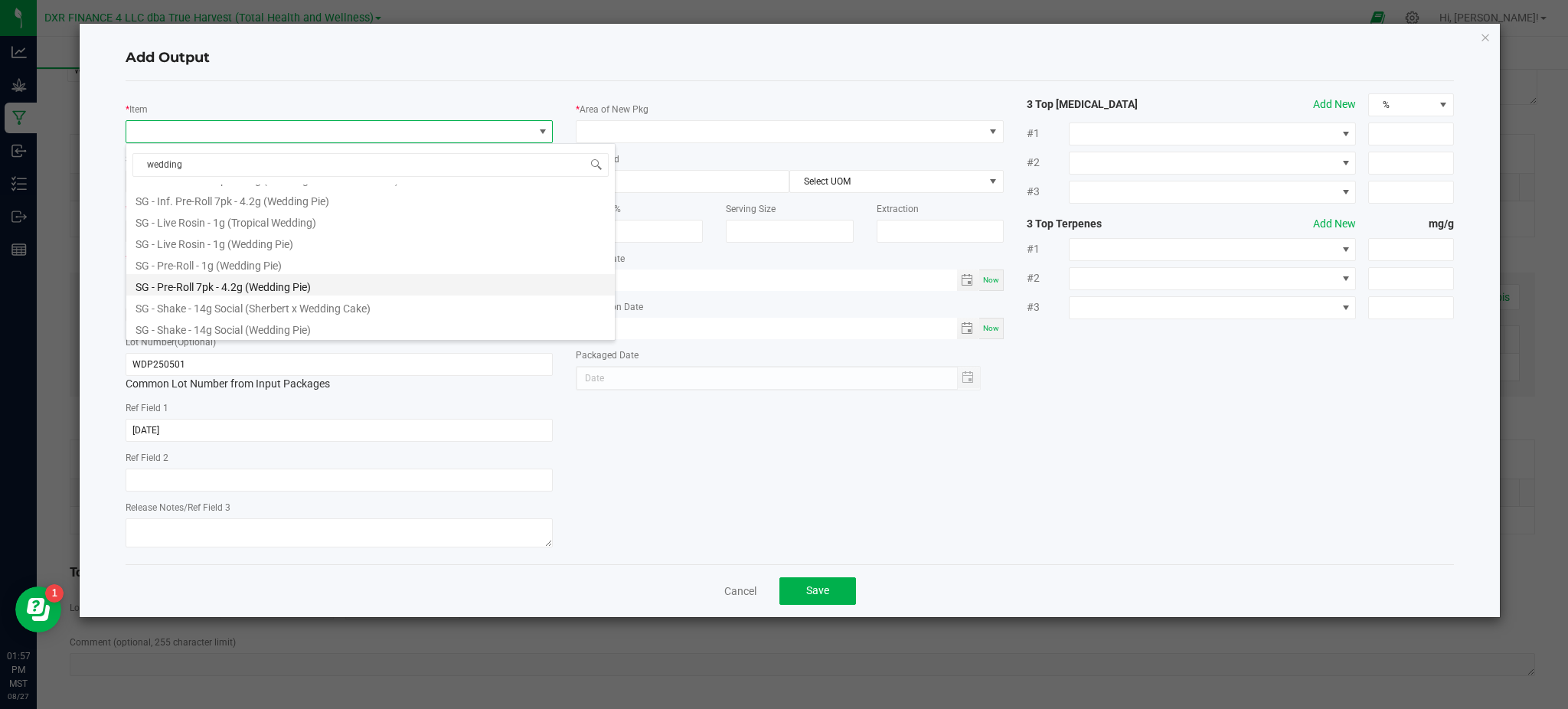
scroll to position [793, 0]
type input "wedding pie)"
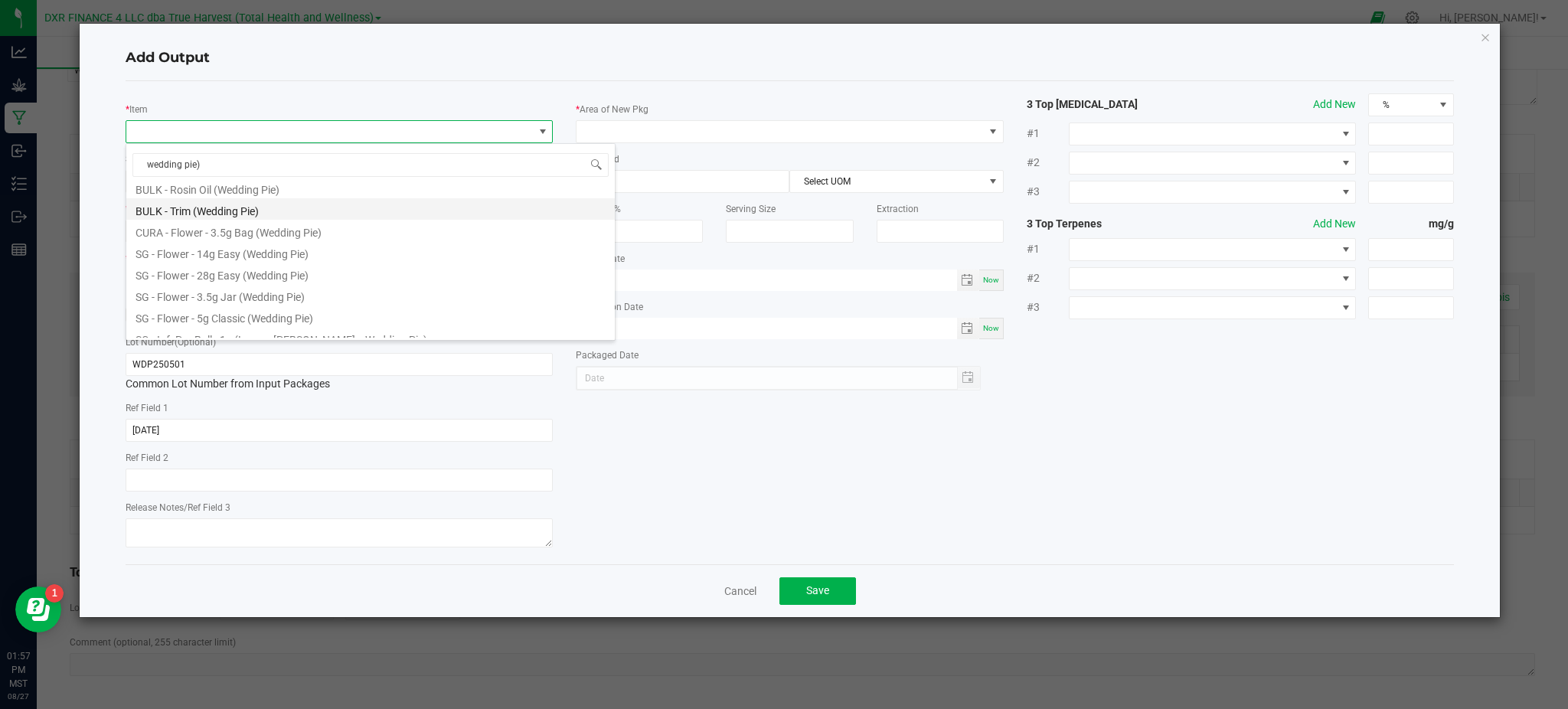
scroll to position [408, 0]
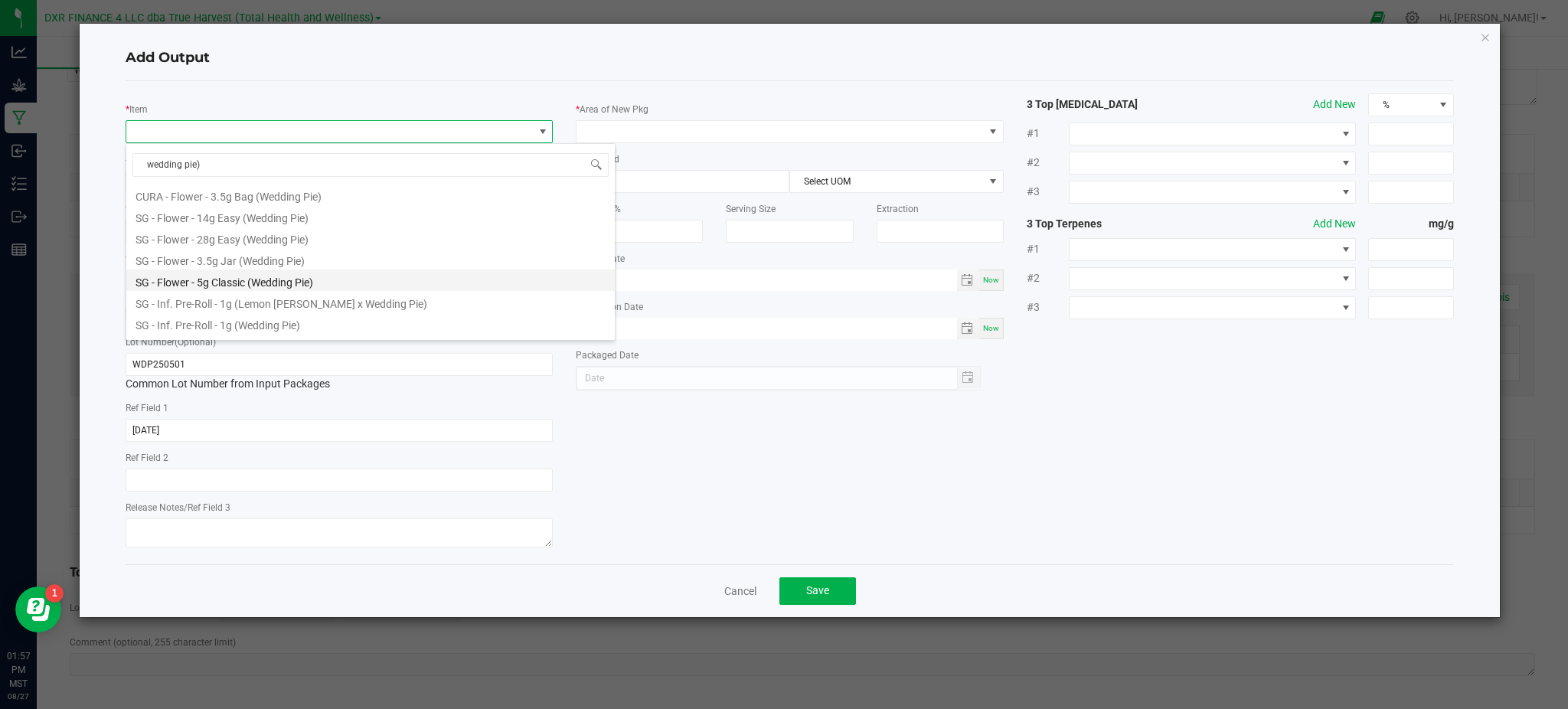
click at [184, 272] on li "SG - Flower - 5g Classic (Wedding Pie)" at bounding box center [370, 280] width 488 height 21
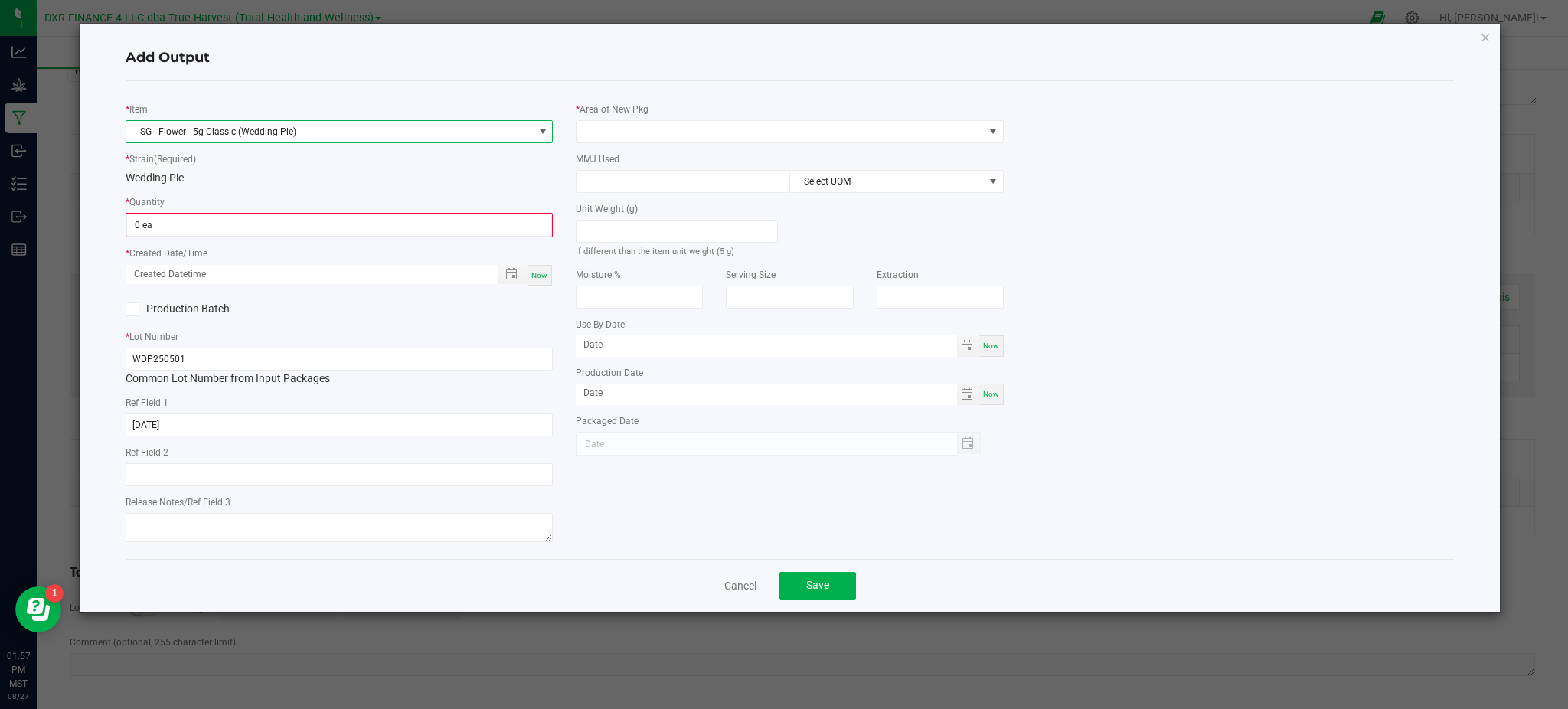
click at [295, 124] on span "SG - Flower - 5g Classic (Wedding Pie)" at bounding box center [329, 131] width 406 height 21
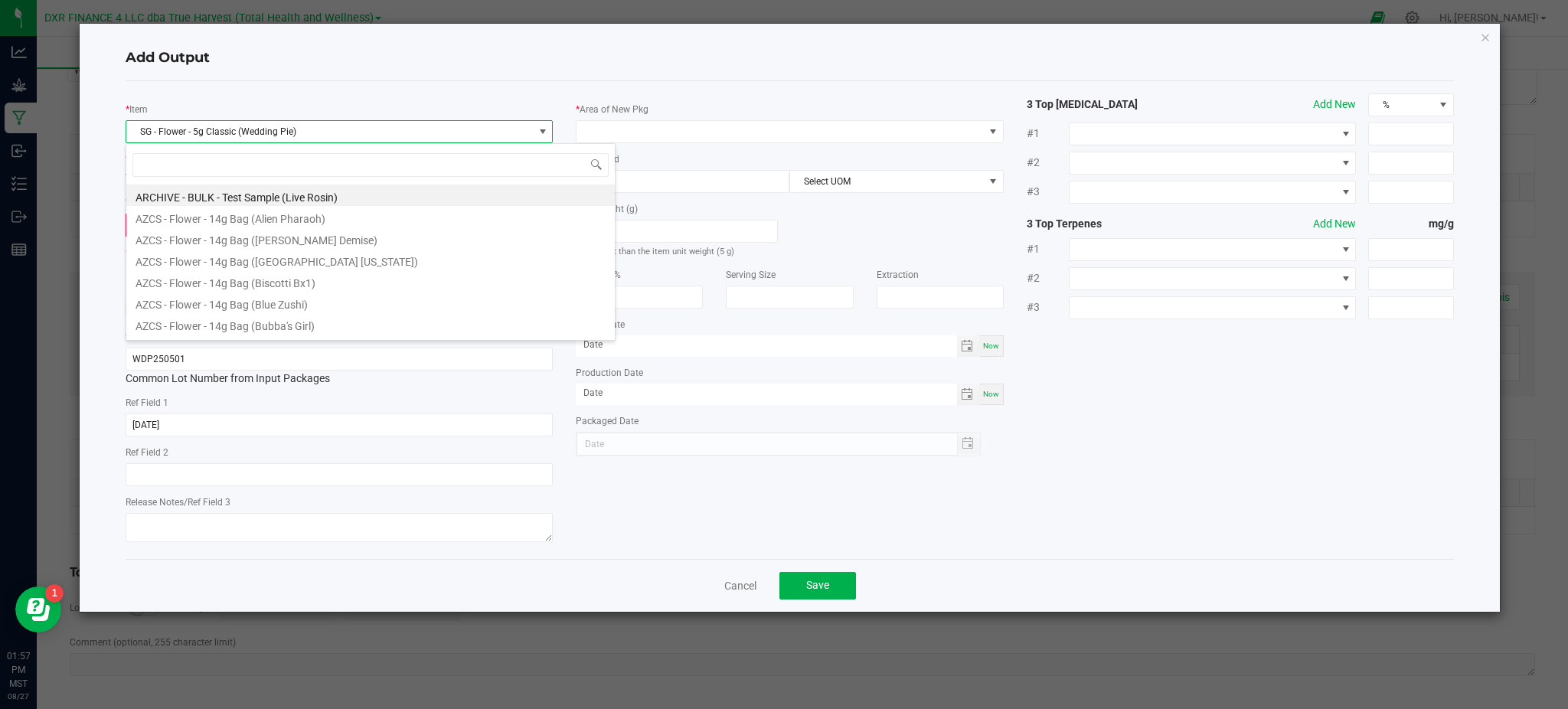
scroll to position [23, 427]
drag, startPoint x: 315, startPoint y: 84, endPoint x: 311, endPoint y: 102, distance: 18.4
click at [319, 84] on div "* Item SG - Flower - 5g Classic (Wedding Pie) * Strain (Required) Wedding Pie *…" at bounding box center [789, 320] width 1328 height 478
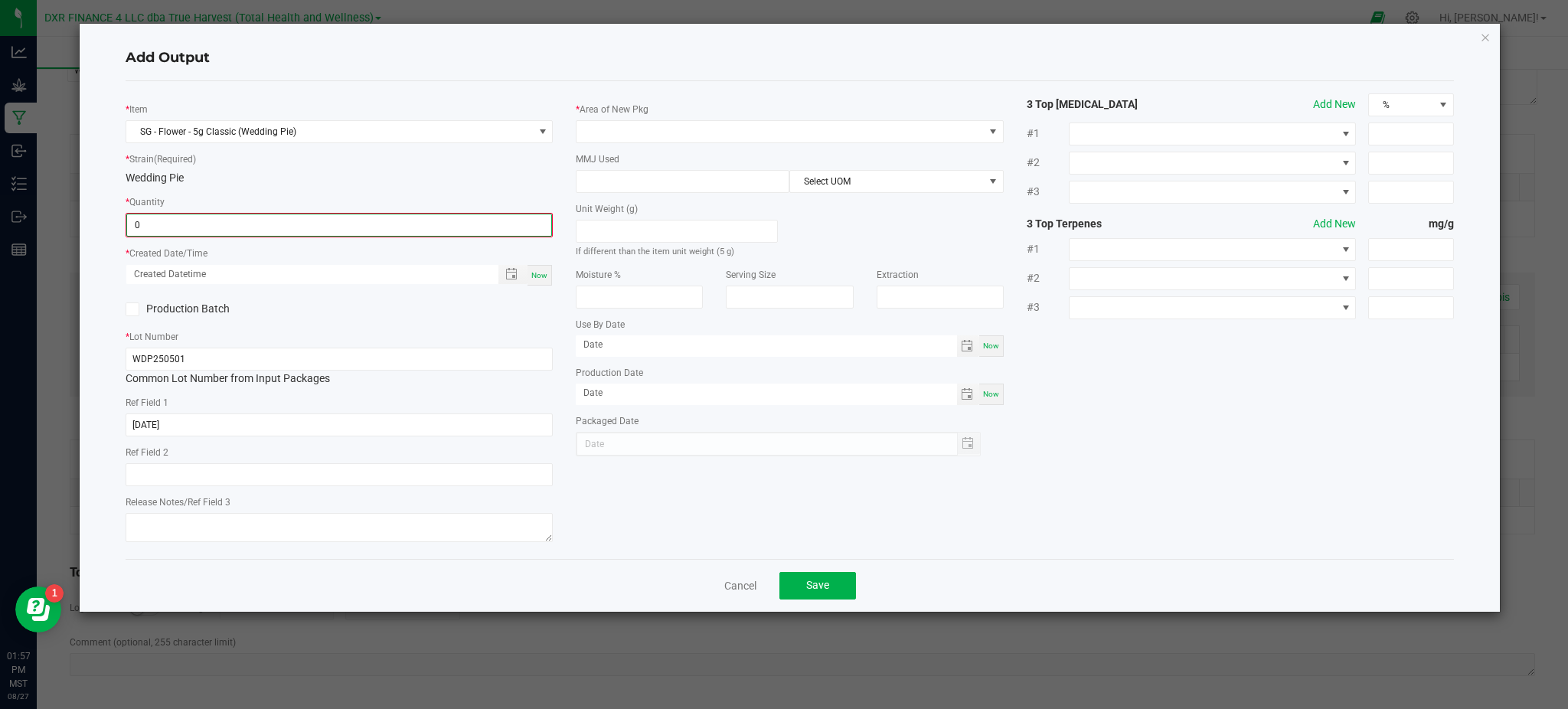
click at [211, 224] on input "0" at bounding box center [339, 224] width 424 height 21
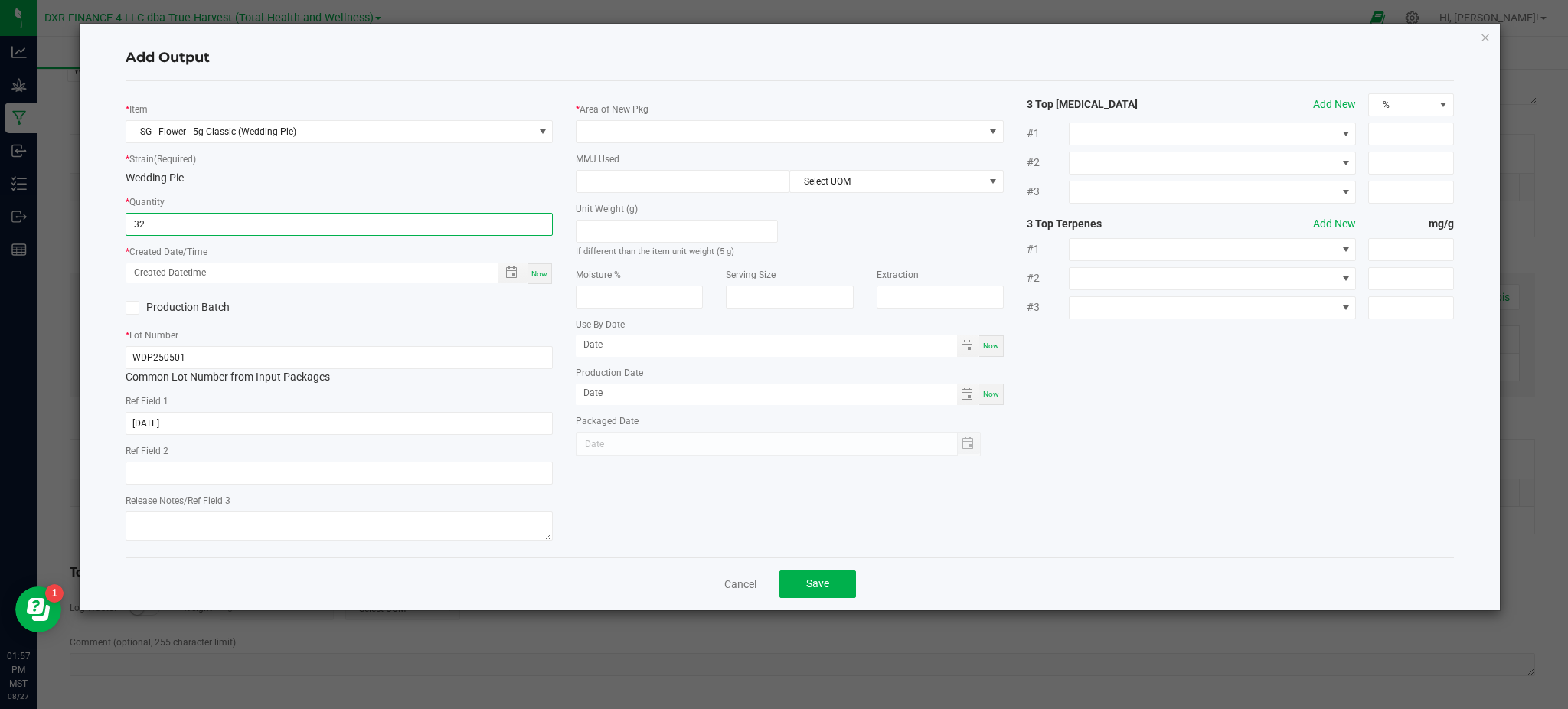
type input "32 ea"
click at [334, 305] on div "Production Batch" at bounding box center [227, 307] width 225 height 23
click at [504, 269] on span "Toggle popup" at bounding box center [511, 272] width 26 height 12
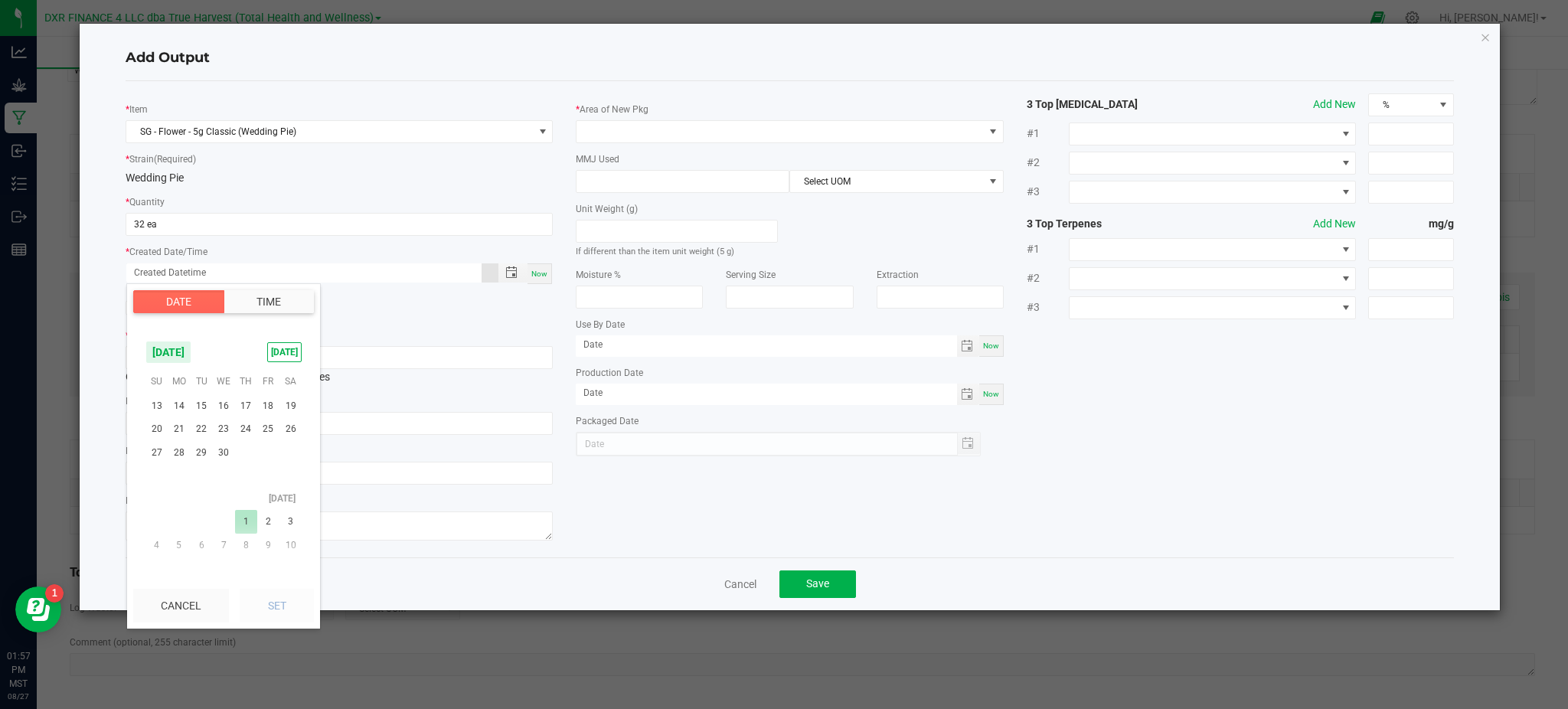
click at [240, 510] on span "1" at bounding box center [246, 522] width 22 height 24
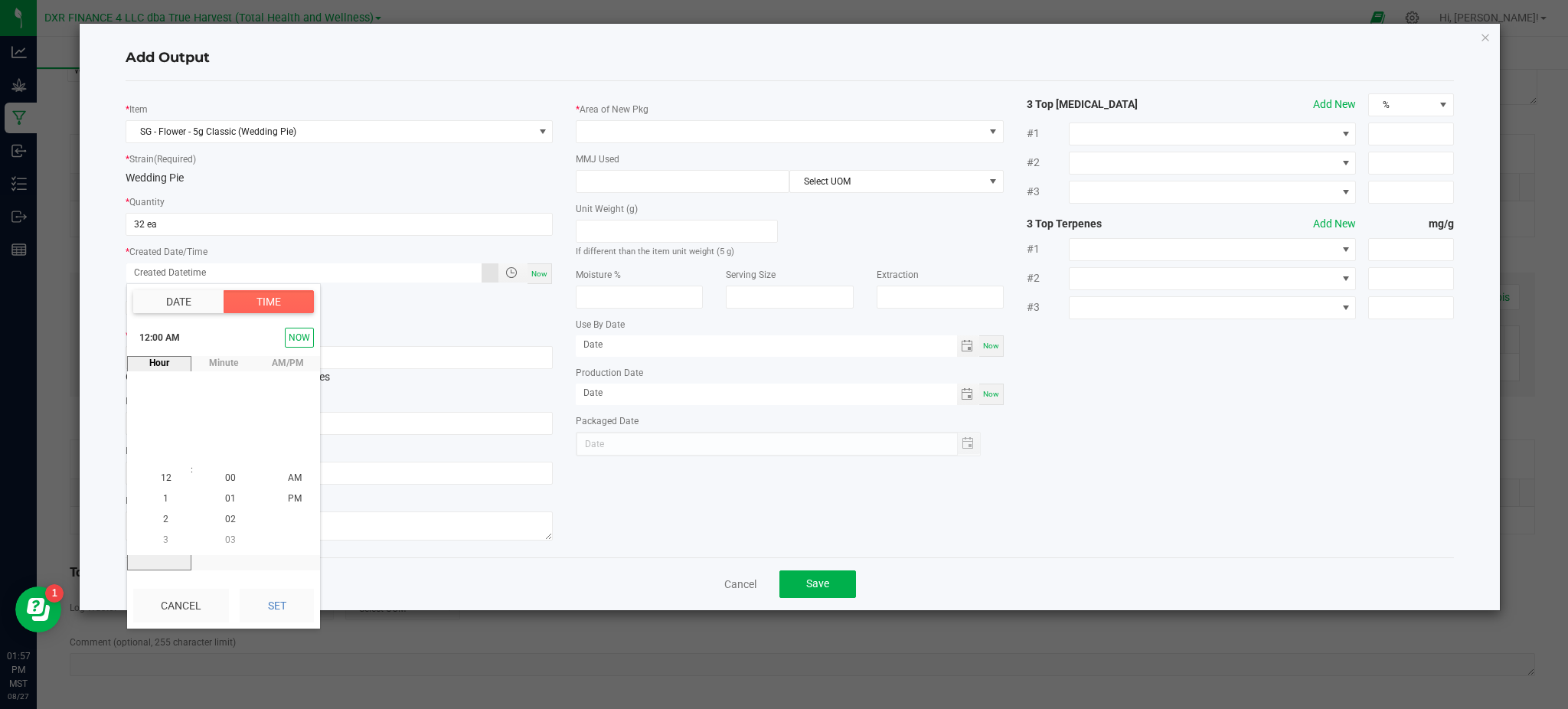
drag, startPoint x: 277, startPoint y: 599, endPoint x: 376, endPoint y: 561, distance: 106.0
click at [296, 592] on button "Set" at bounding box center [276, 605] width 74 height 33
type input "05/01/2025 12:00 AM"
type input "05/01/2025"
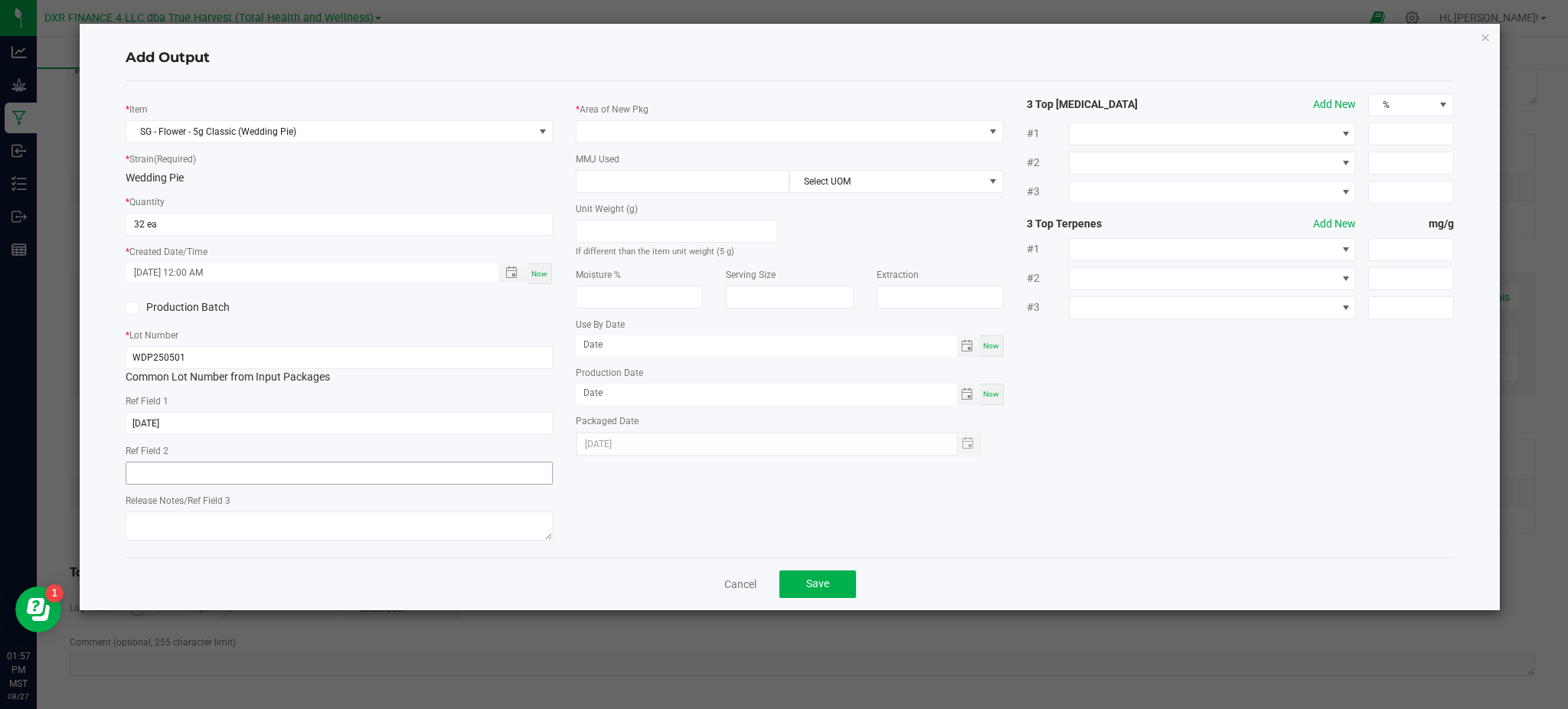
drag, startPoint x: 639, startPoint y: 514, endPoint x: 456, endPoint y: 466, distance: 189.2
click at [618, 509] on div "* Item SG - Flower - 5g Classic (Wedding Pie) * Strain (Required) Wedding Pie *…" at bounding box center [790, 318] width 1351 height 451
click at [654, 71] on div "Add Output" at bounding box center [789, 58] width 1328 height 45
click at [658, 131] on span at bounding box center [780, 131] width 406 height 21
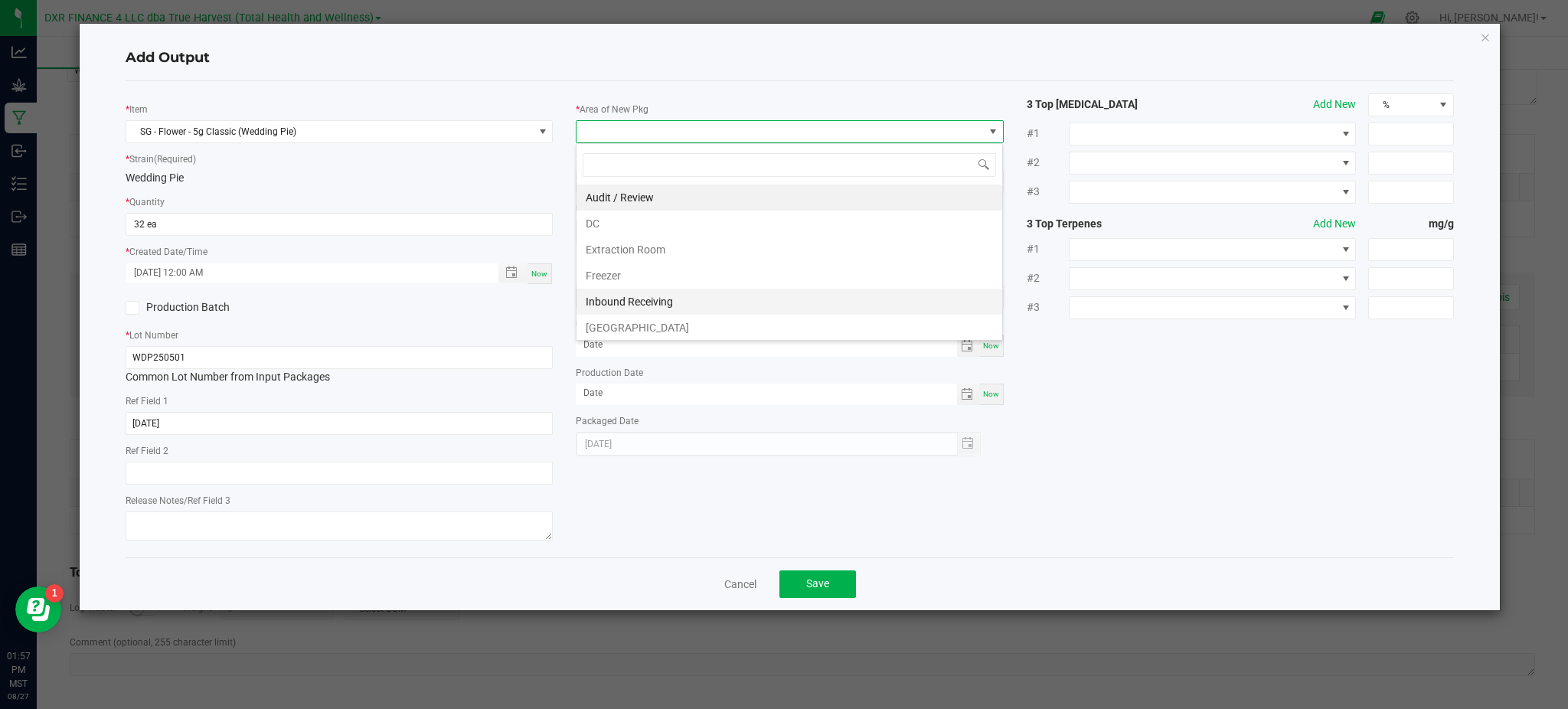
scroll to position [102, 0]
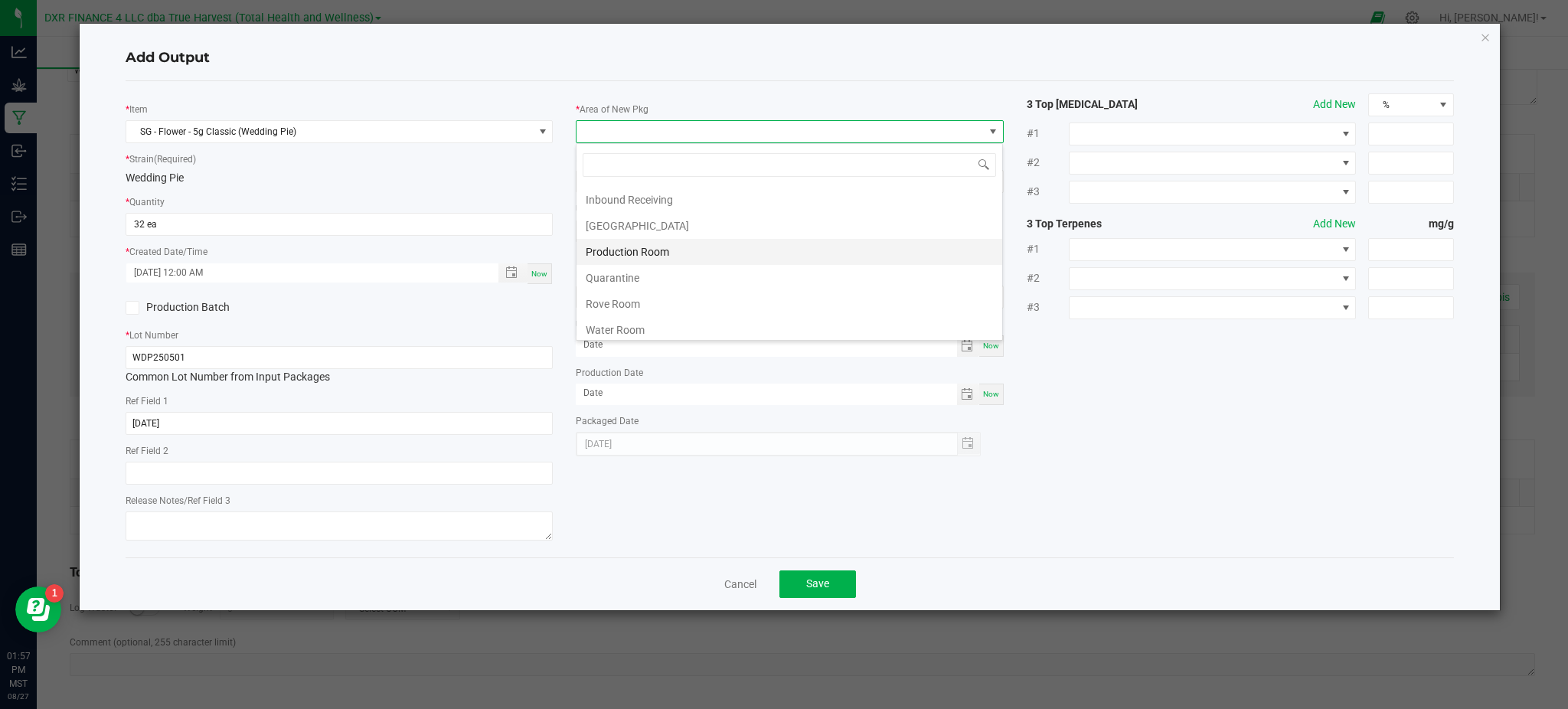
click at [644, 253] on li "Production Room" at bounding box center [789, 252] width 426 height 26
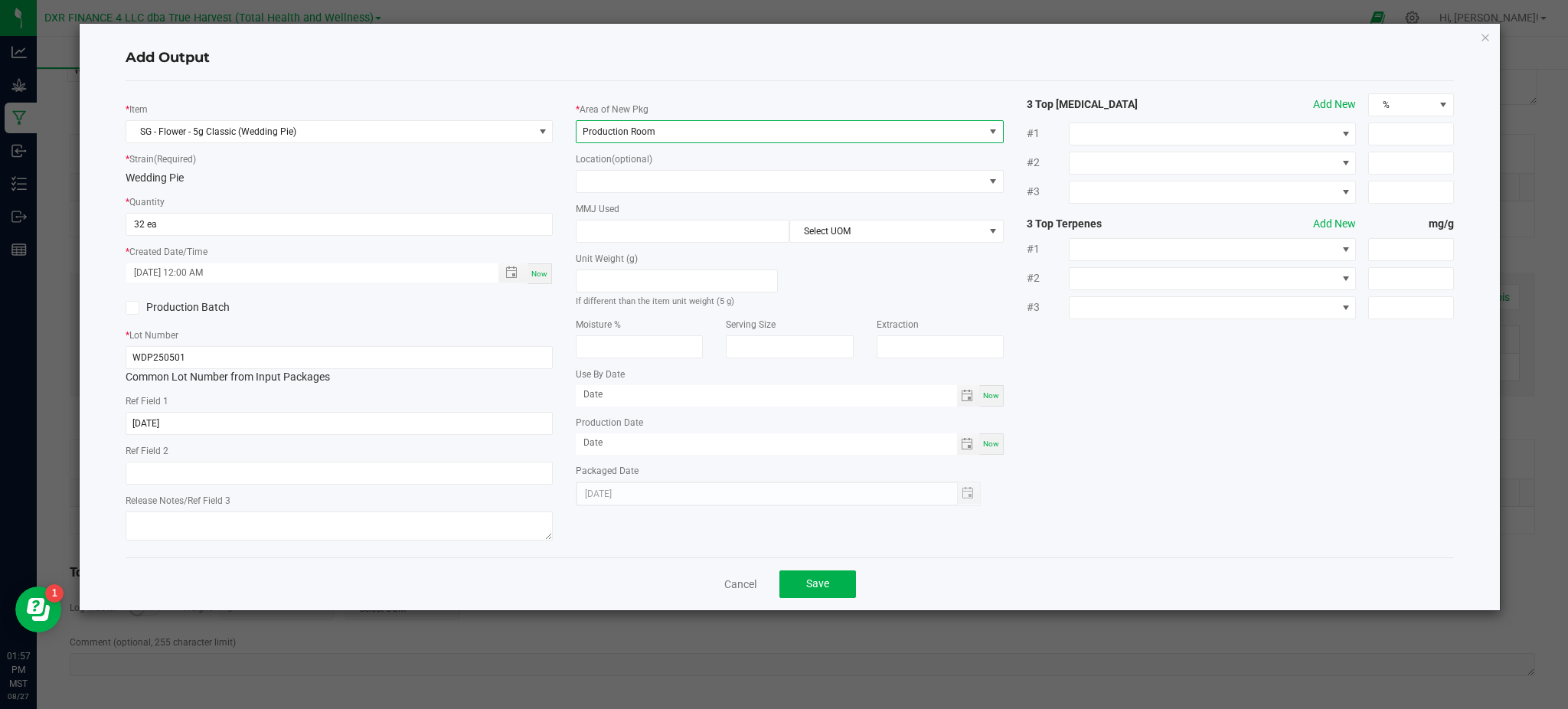
drag, startPoint x: 1166, startPoint y: 400, endPoint x: 1023, endPoint y: 334, distance: 157.5
click at [1161, 395] on div "* Item SG - Flower - 5g Classic (Wedding Pie) * Strain (Required) Wedding Pie *…" at bounding box center [790, 318] width 1351 height 451
click at [624, 224] on input at bounding box center [682, 230] width 212 height 21
type input "5"
click at [899, 242] on div "* Area of New Pkg Production Room Location (optional) MMJ Used 5 Select UOM Uni…" at bounding box center [789, 299] width 450 height 413
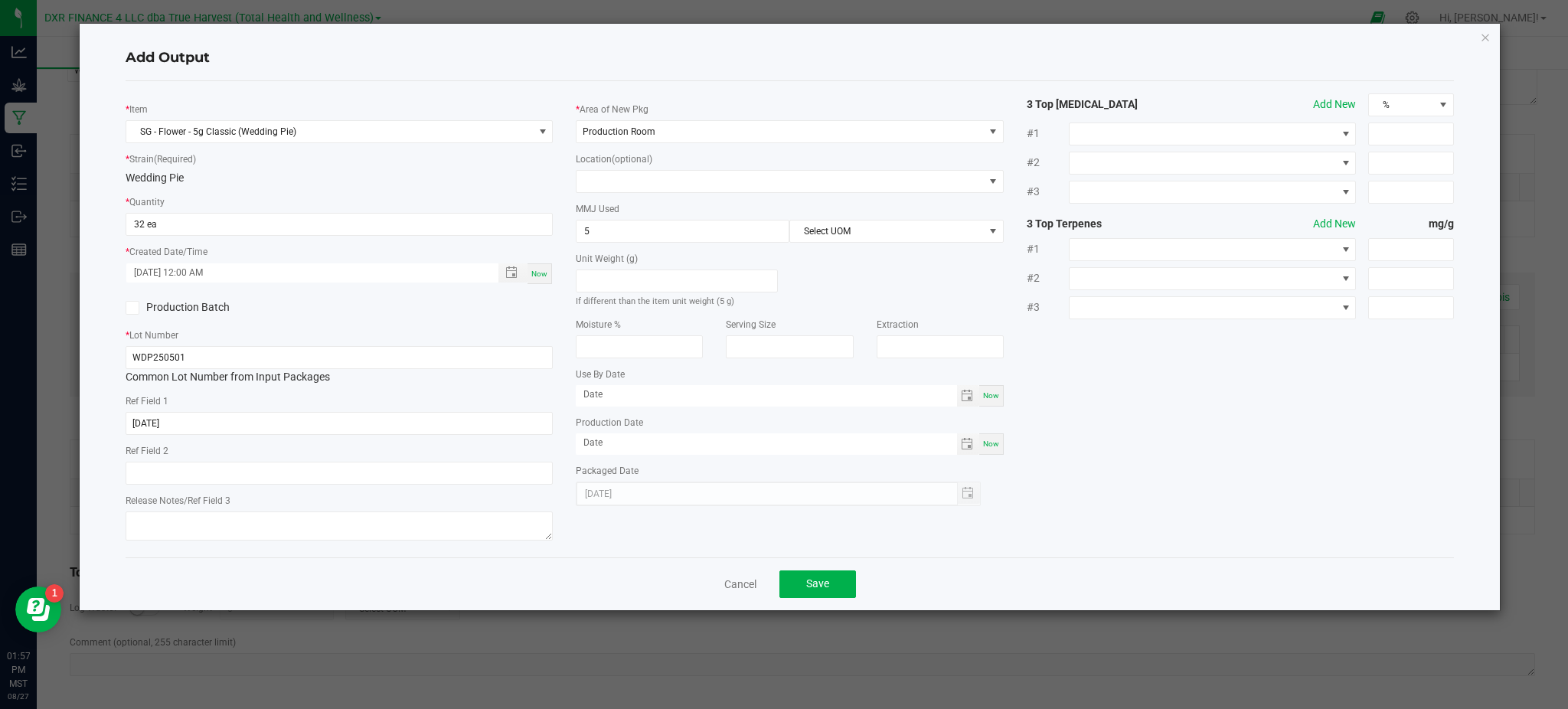
click at [884, 218] on div "MMJ Used 5 Select UOM" at bounding box center [789, 221] width 427 height 42
click at [858, 250] on div "Unit Weight (g) If different than the item unit weight (5 g)" at bounding box center [789, 275] width 450 height 66
click at [846, 227] on span "Select UOM" at bounding box center [886, 230] width 193 height 21
click at [834, 319] on li "Gram" at bounding box center [896, 323] width 212 height 26
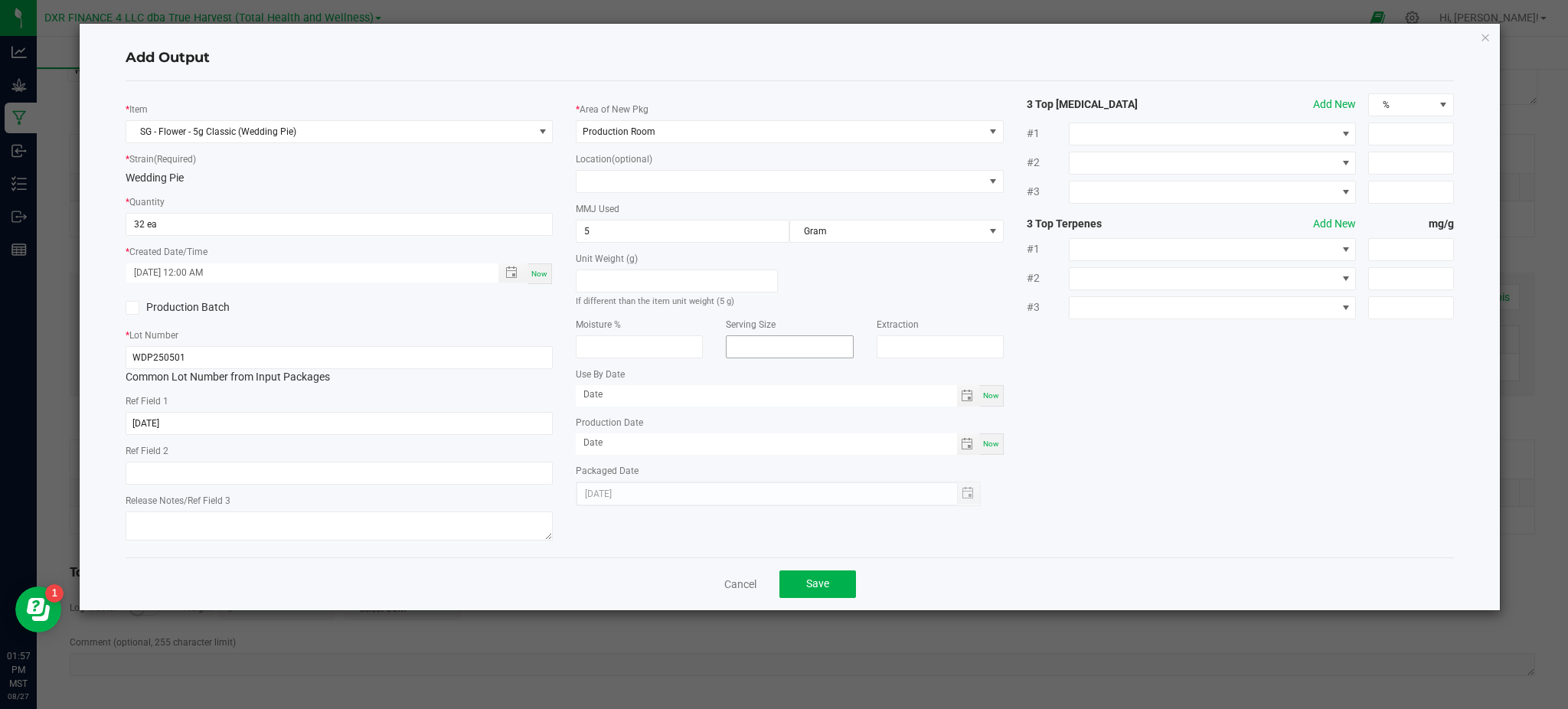
drag, startPoint x: 1118, startPoint y: 379, endPoint x: 775, endPoint y: 356, distance: 343.8
click at [1112, 379] on div "* Item SG - Flower - 5g Classic (Wedding Pie) * Strain (Required) Wedding Pie *…" at bounding box center [790, 318] width 1351 height 451
click at [1129, 432] on div "* Item SG - Flower - 5g Classic (Wedding Pie) * Strain (Required) Wedding Pie *…" at bounding box center [790, 318] width 1351 height 451
drag, startPoint x: 809, startPoint y: 583, endPoint x: 819, endPoint y: 579, distance: 10.8
click at [819, 579] on span "Save" at bounding box center [817, 584] width 23 height 12
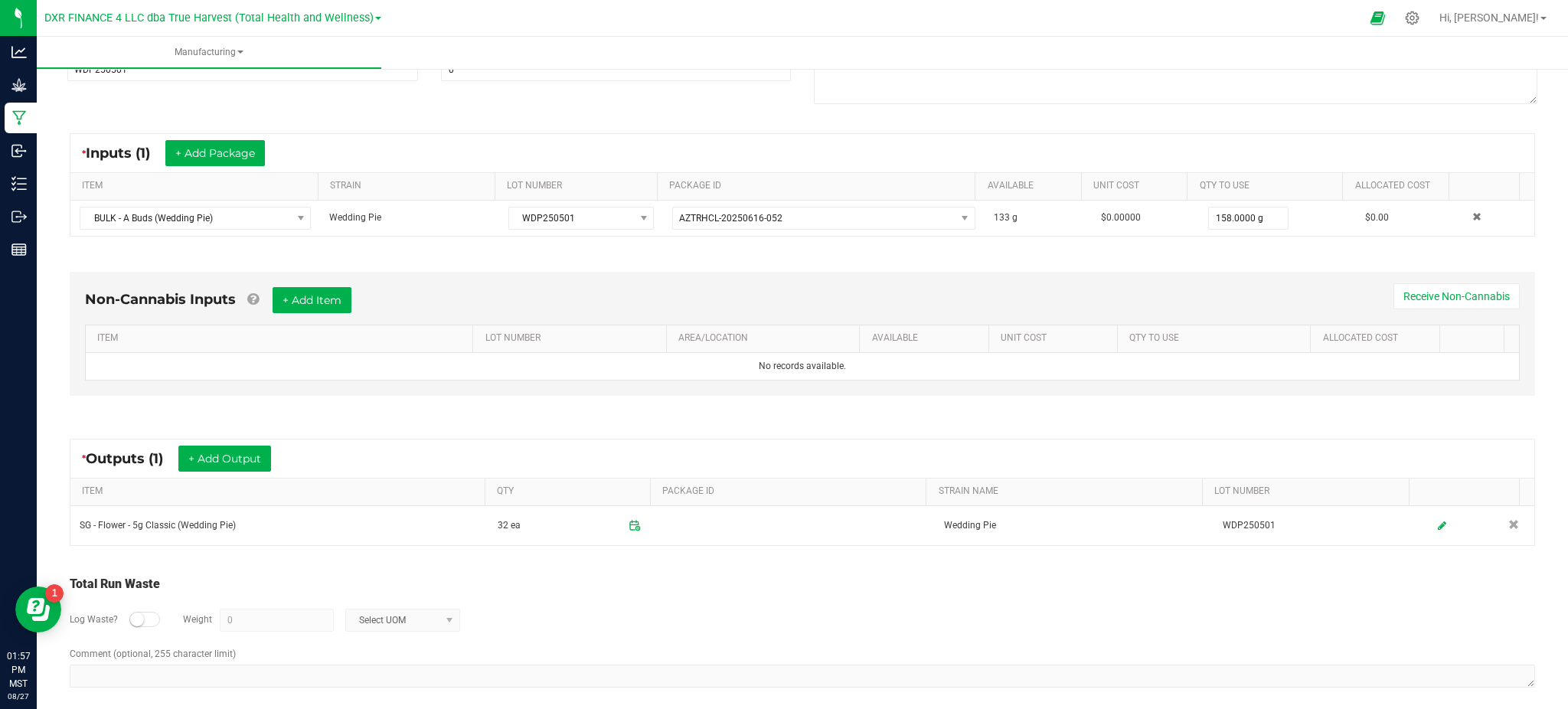
drag, startPoint x: 793, startPoint y: 619, endPoint x: 781, endPoint y: 613, distance: 13.4
click at [792, 618] on div "Log Waste? Weight 0 Select UOM" at bounding box center [802, 619] width 1465 height 54
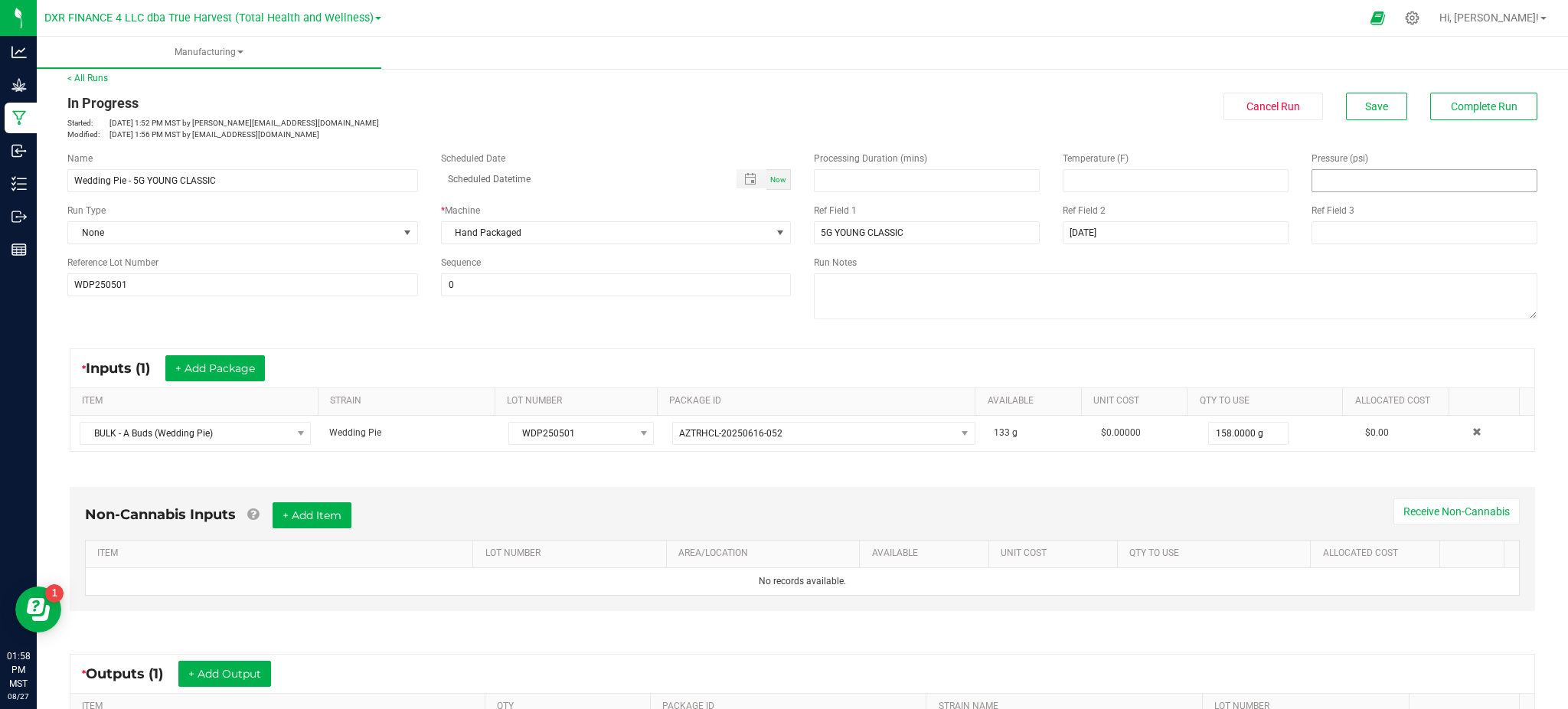
scroll to position [0, 0]
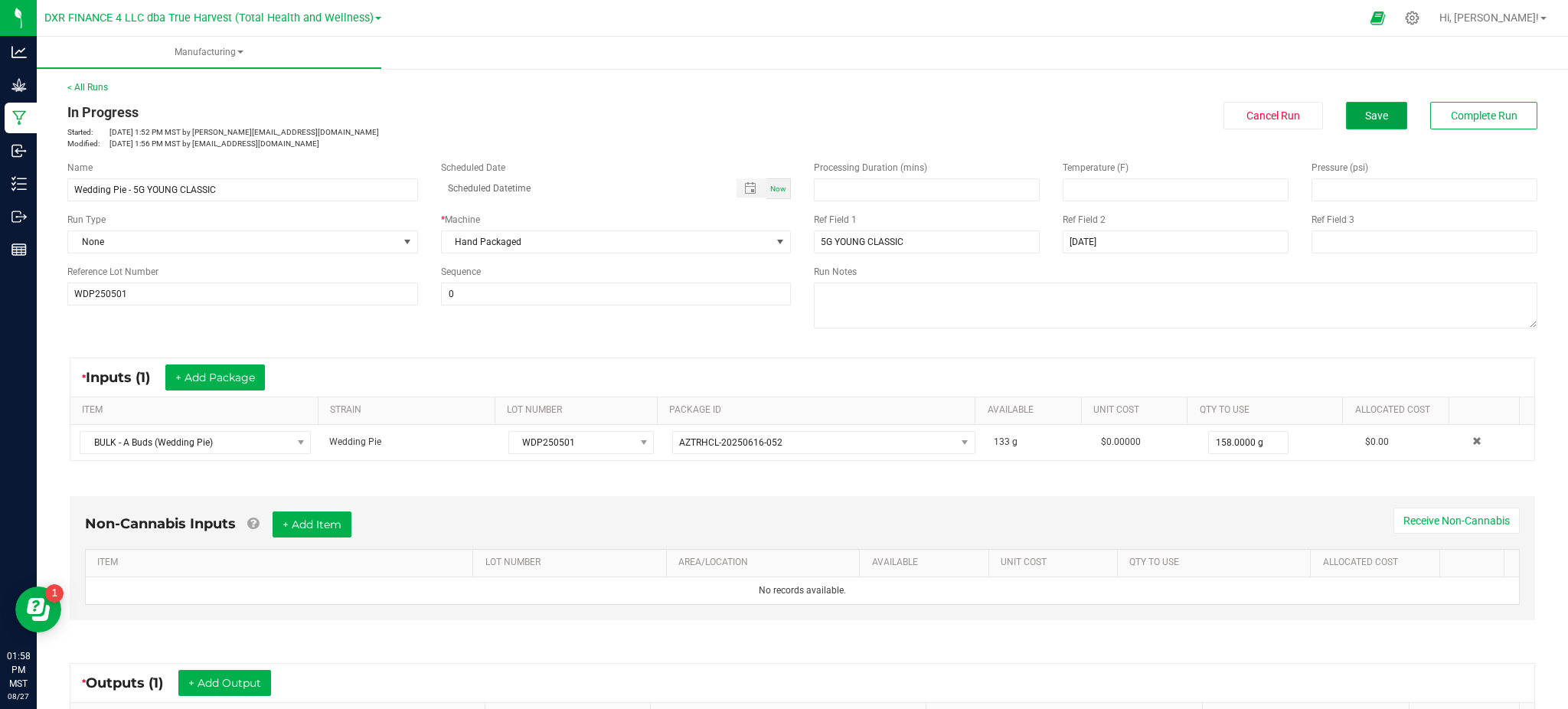
click at [1365, 116] on span "Save" at bounding box center [1376, 115] width 23 height 12
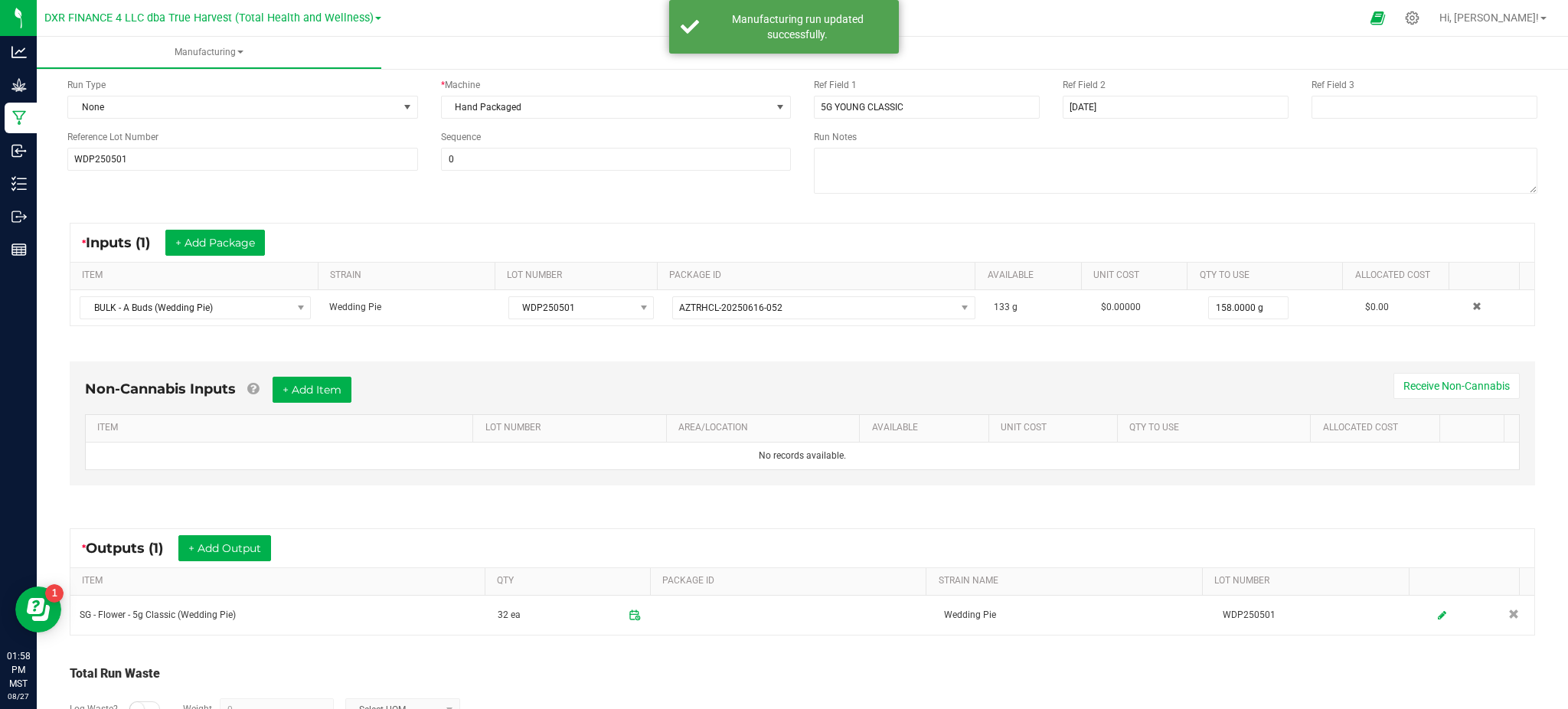
scroll to position [236, 0]
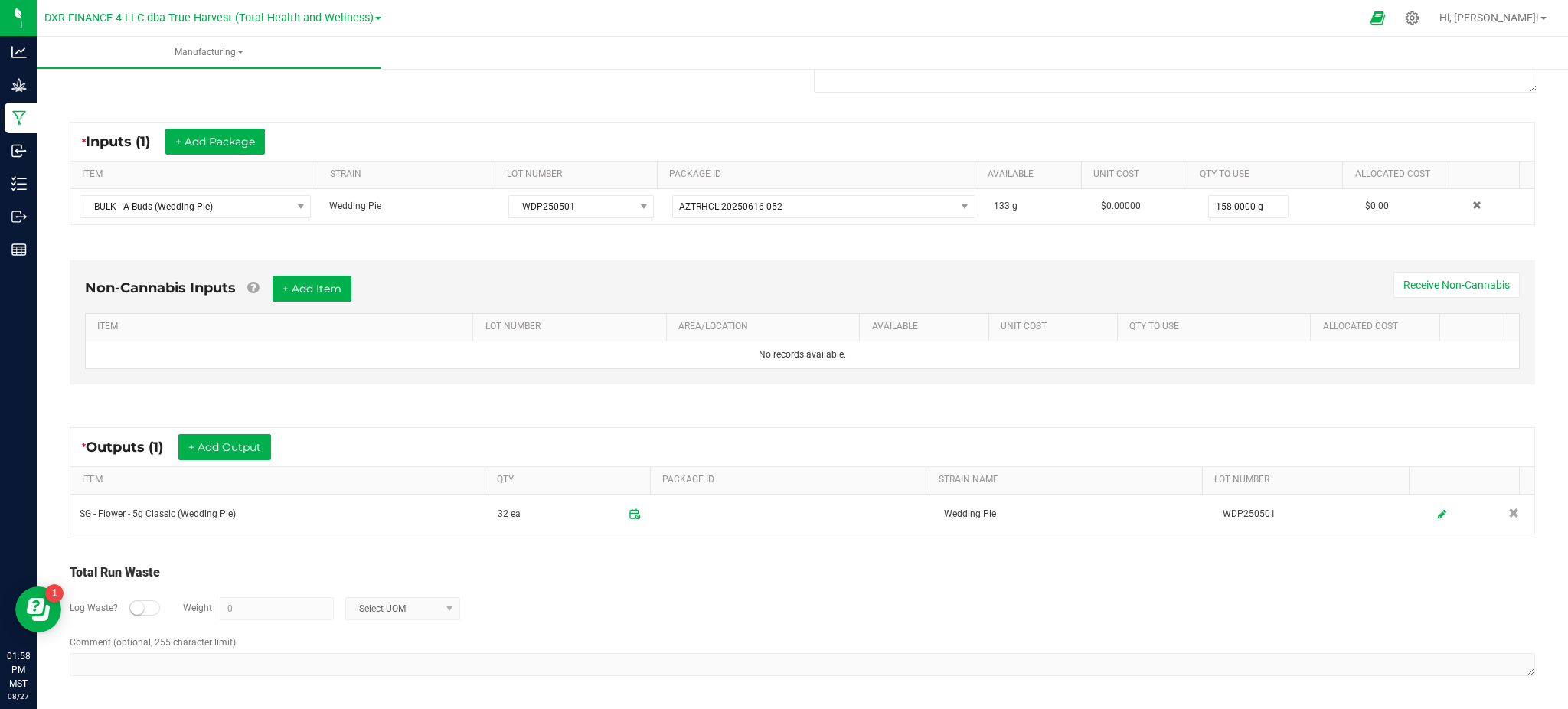
click at [764, 599] on div "Log Waste? Weight 0 Select UOM" at bounding box center [802, 608] width 1465 height 54
click at [515, 572] on div "Total Run Waste" at bounding box center [802, 572] width 1465 height 19
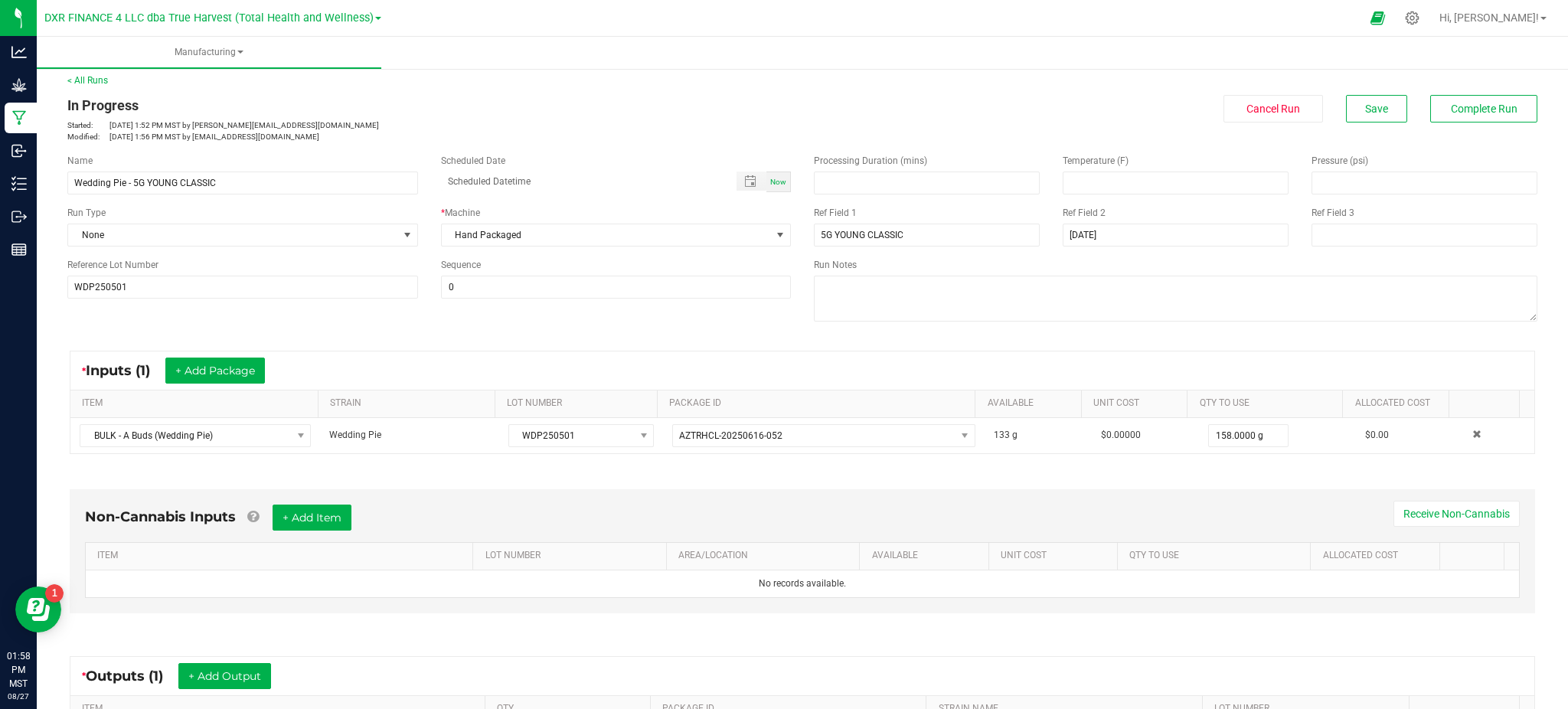
scroll to position [0, 0]
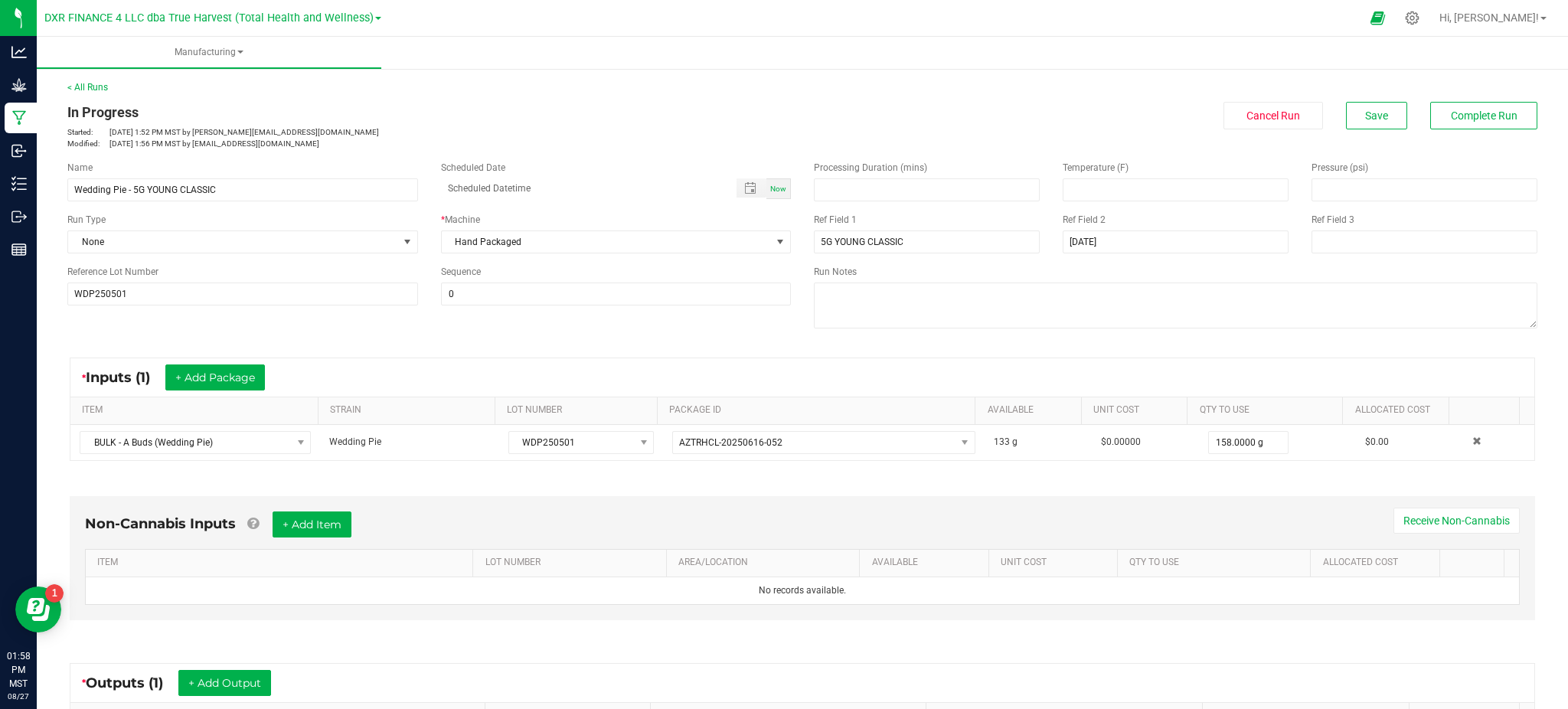
click at [1356, 99] on div "< All Runs In Progress Started: Aug 26, 2025 1:52 PM MST by ekincheloe@trueharv…" at bounding box center [802, 114] width 1470 height 69
click at [1365, 113] on span "Save" at bounding box center [1376, 115] width 23 height 12
click at [1524, 96] on div "< All Runs In Progress Started: Aug 26, 2025 1:52 PM MST by ekincheloe@trueharv…" at bounding box center [802, 504] width 1531 height 880
click at [1501, 108] on button "Complete Run" at bounding box center [1484, 115] width 107 height 27
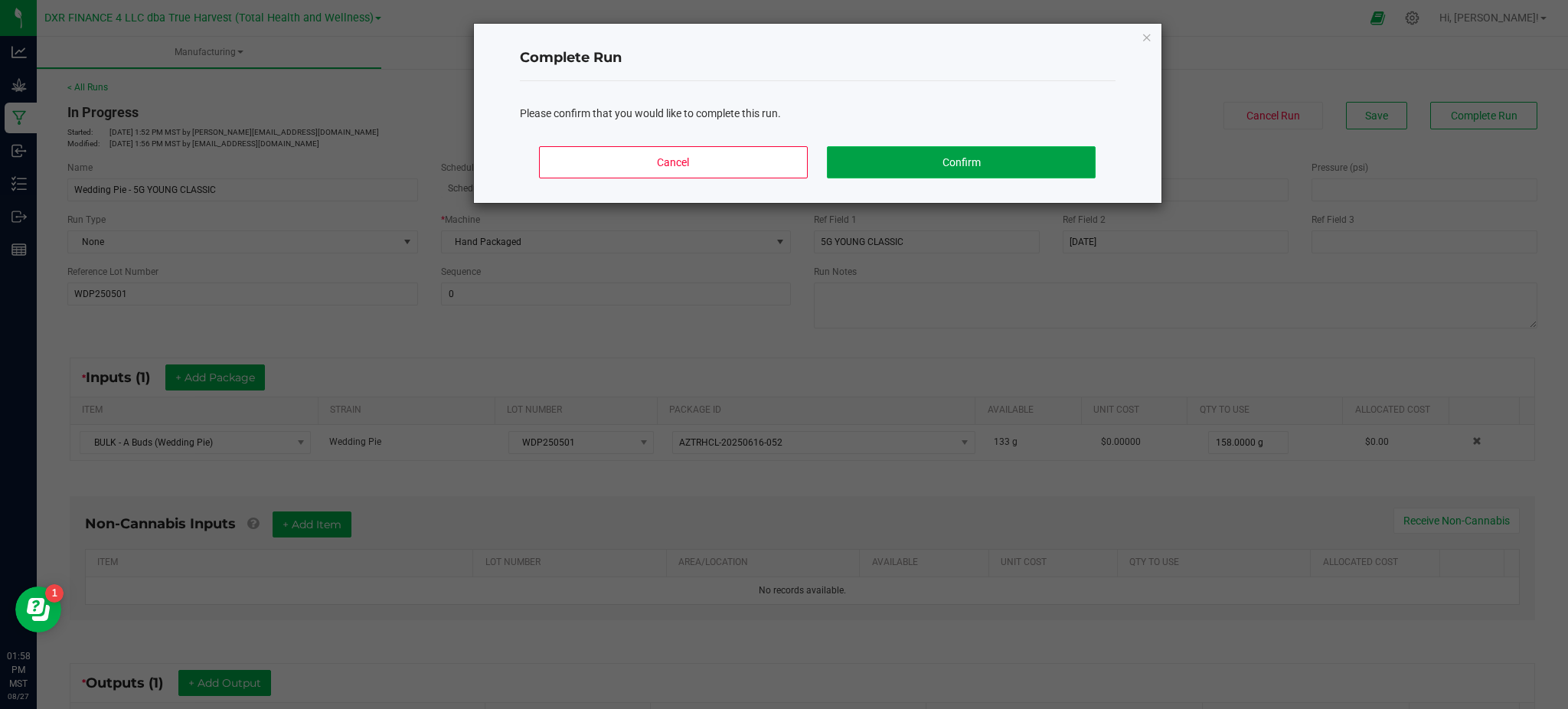
click at [1075, 170] on button "Confirm" at bounding box center [961, 162] width 268 height 32
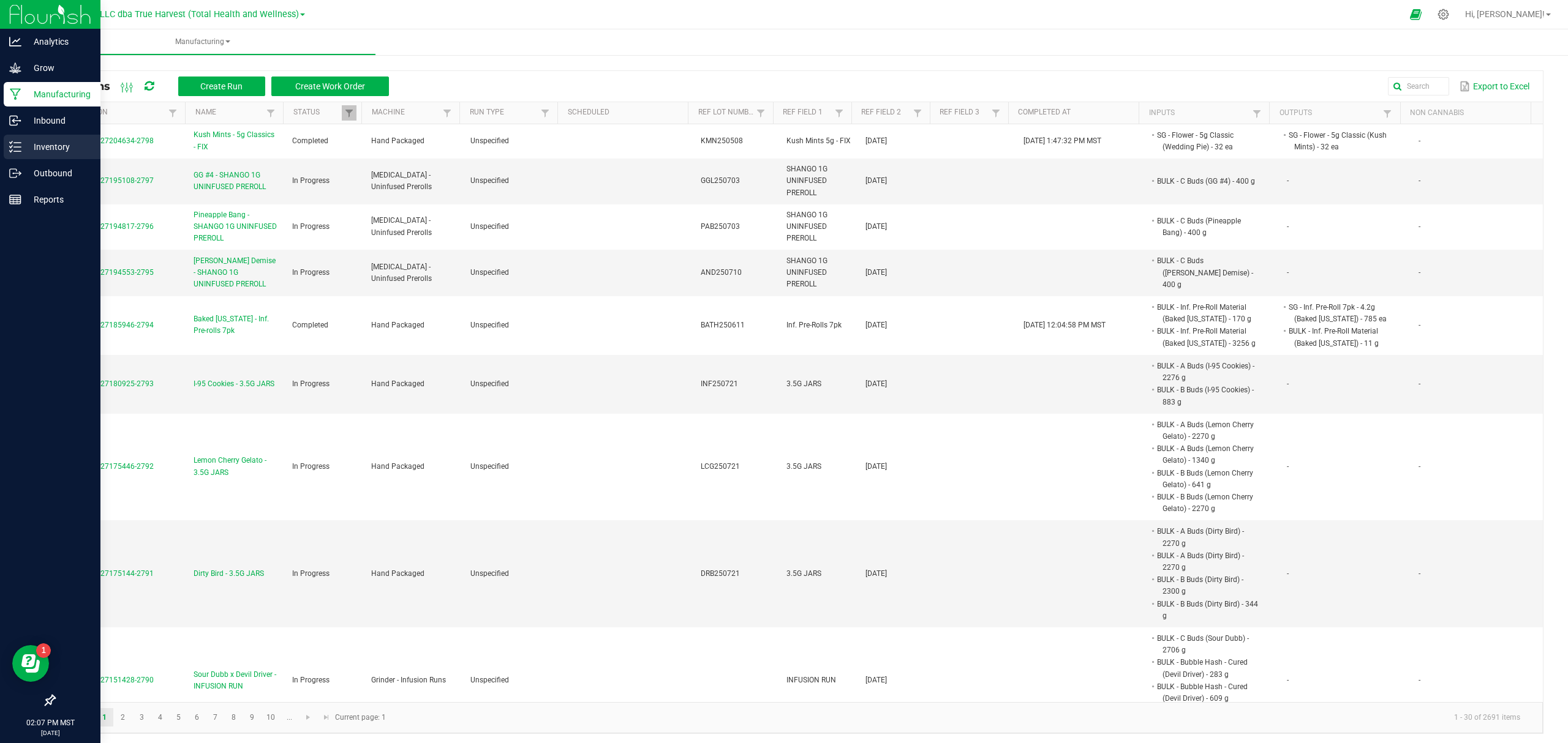
click at [44, 145] on p "Inventory" at bounding box center [58, 147] width 74 height 15
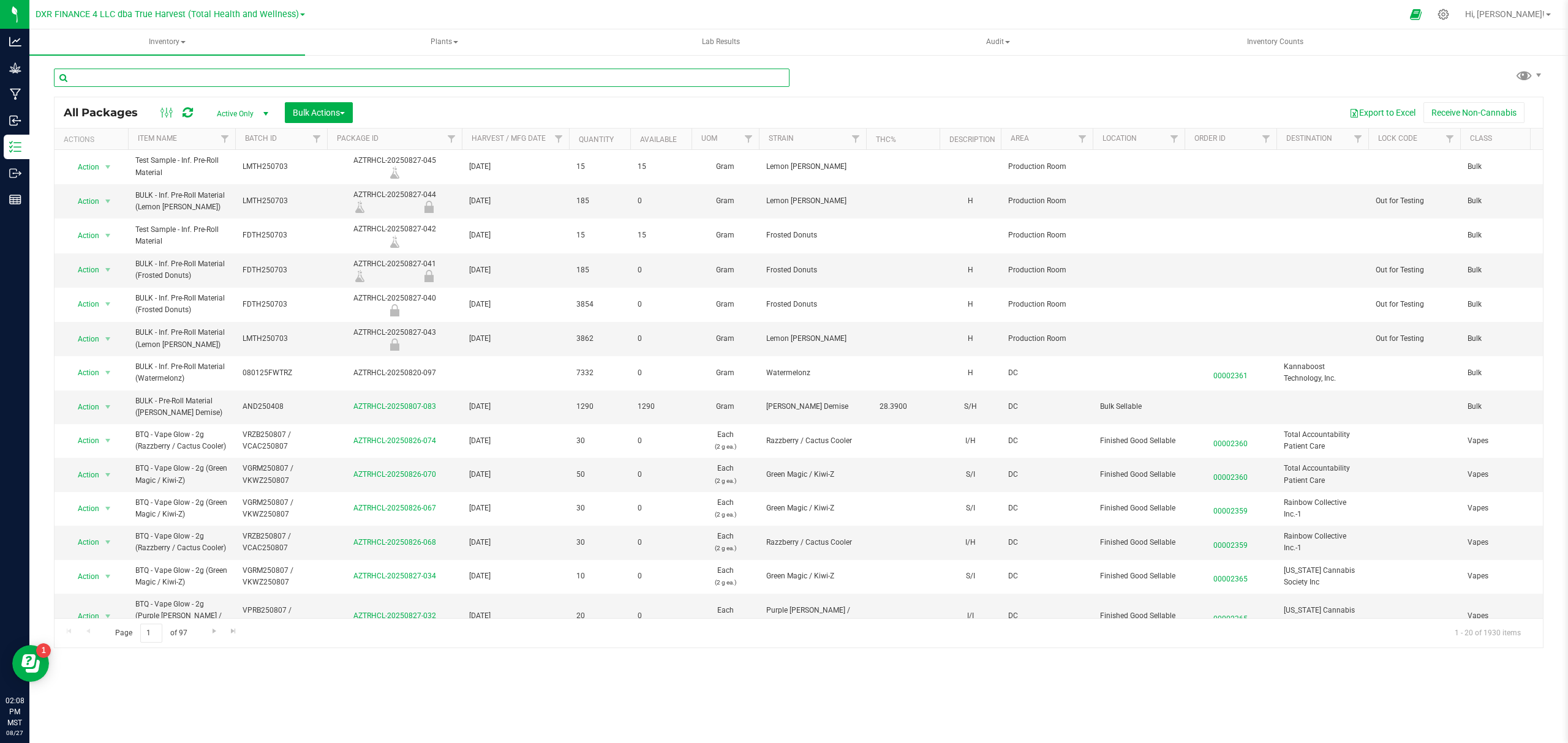
click at [165, 80] on input "text" at bounding box center [422, 77] width 736 height 18
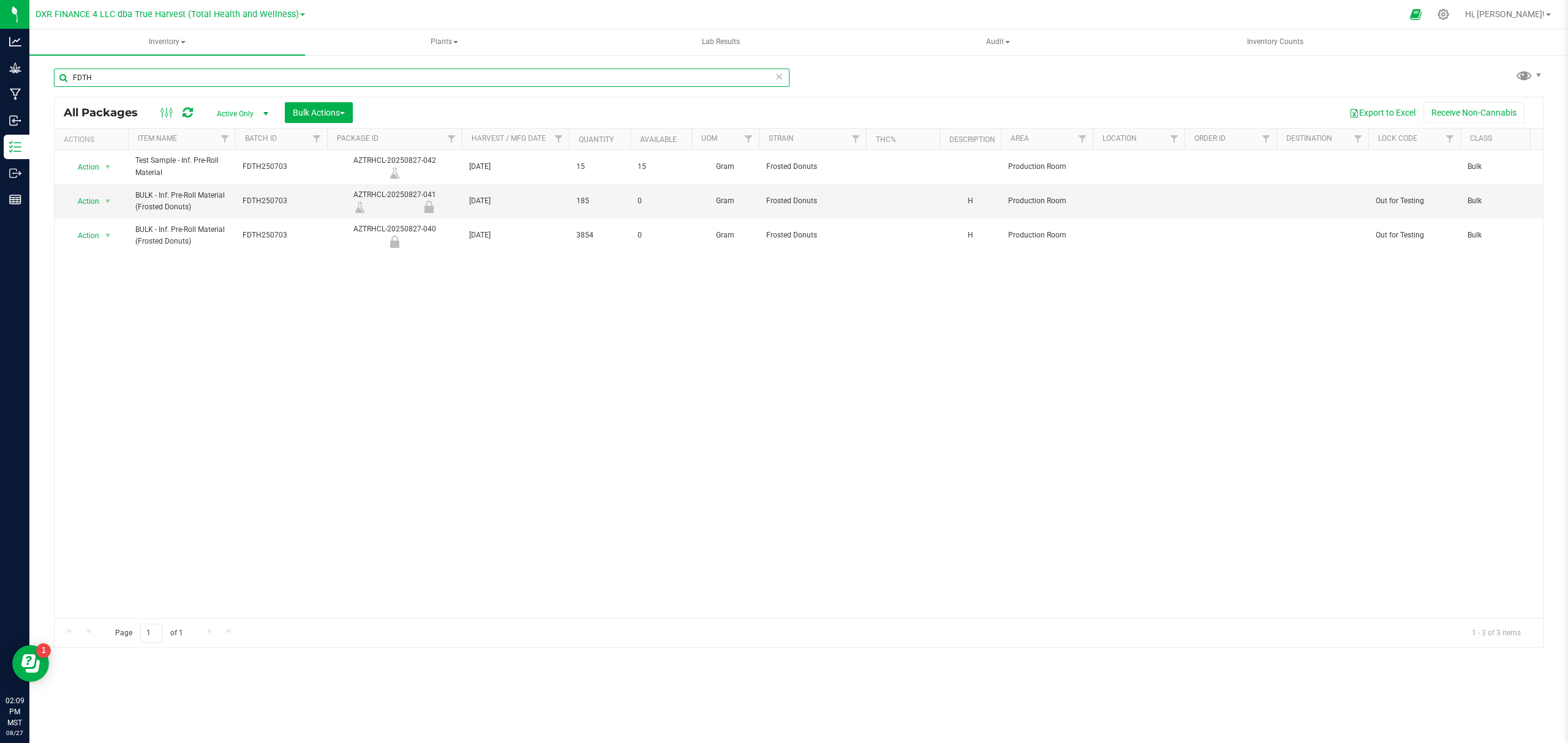
type input "FDTH"
click at [362, 378] on div "Action Action Adjust qty Create package Edit attributes Global inventory Locate…" at bounding box center [799, 384] width 1488 height 468
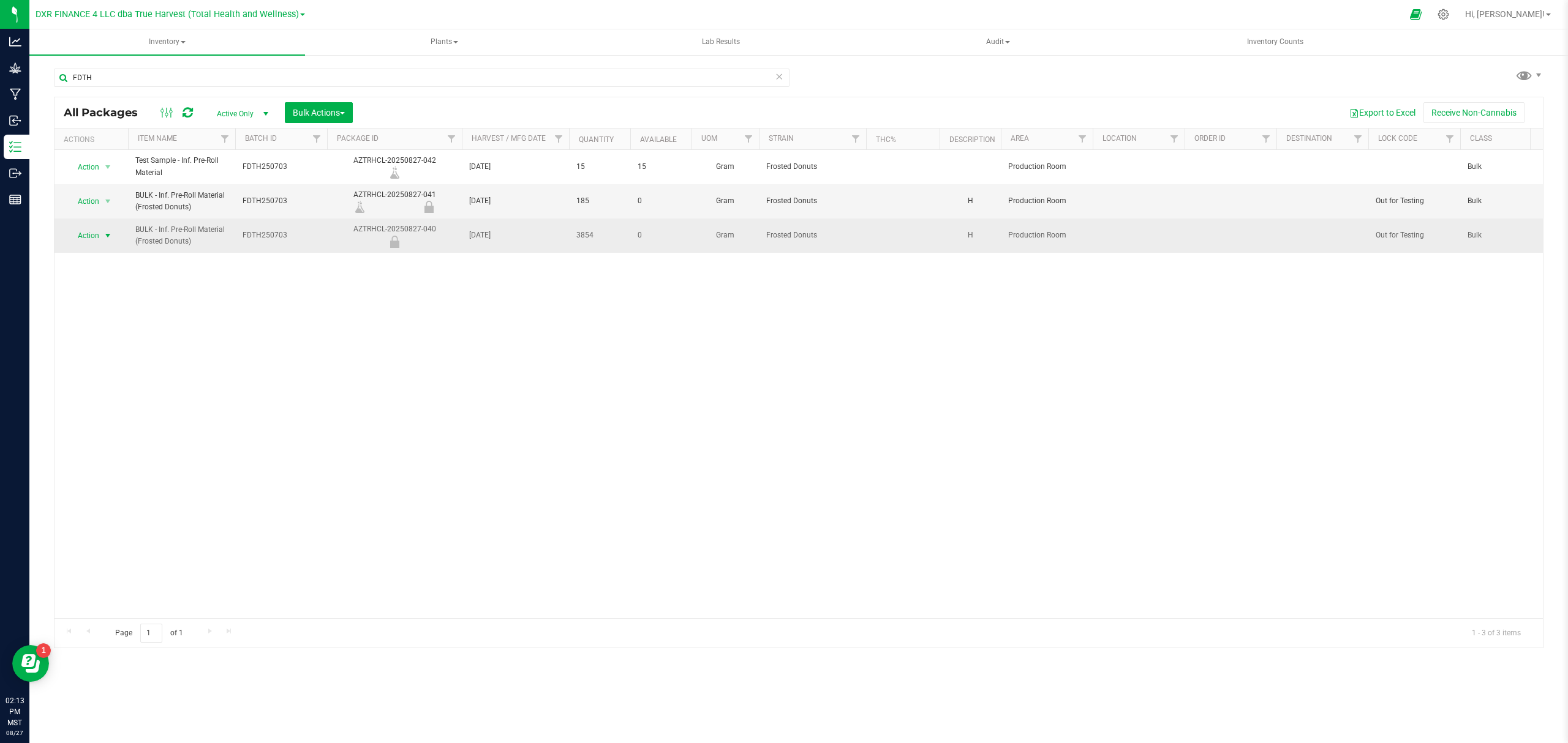
click at [96, 237] on span "Action" at bounding box center [83, 235] width 33 height 17
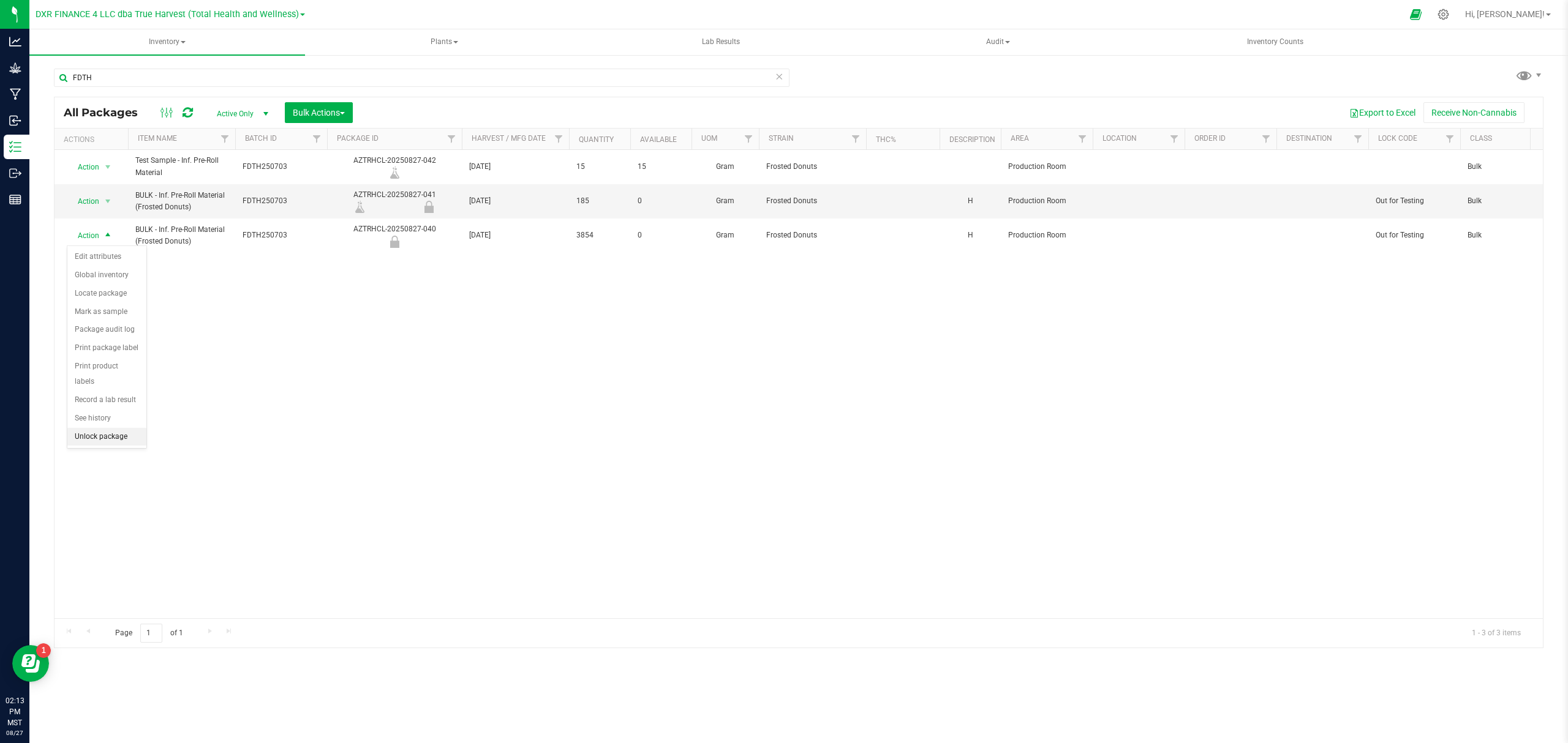
drag, startPoint x: 109, startPoint y: 441, endPoint x: 121, endPoint y: 443, distance: 12.2
click at [113, 443] on li "Unlock package" at bounding box center [107, 437] width 79 height 18
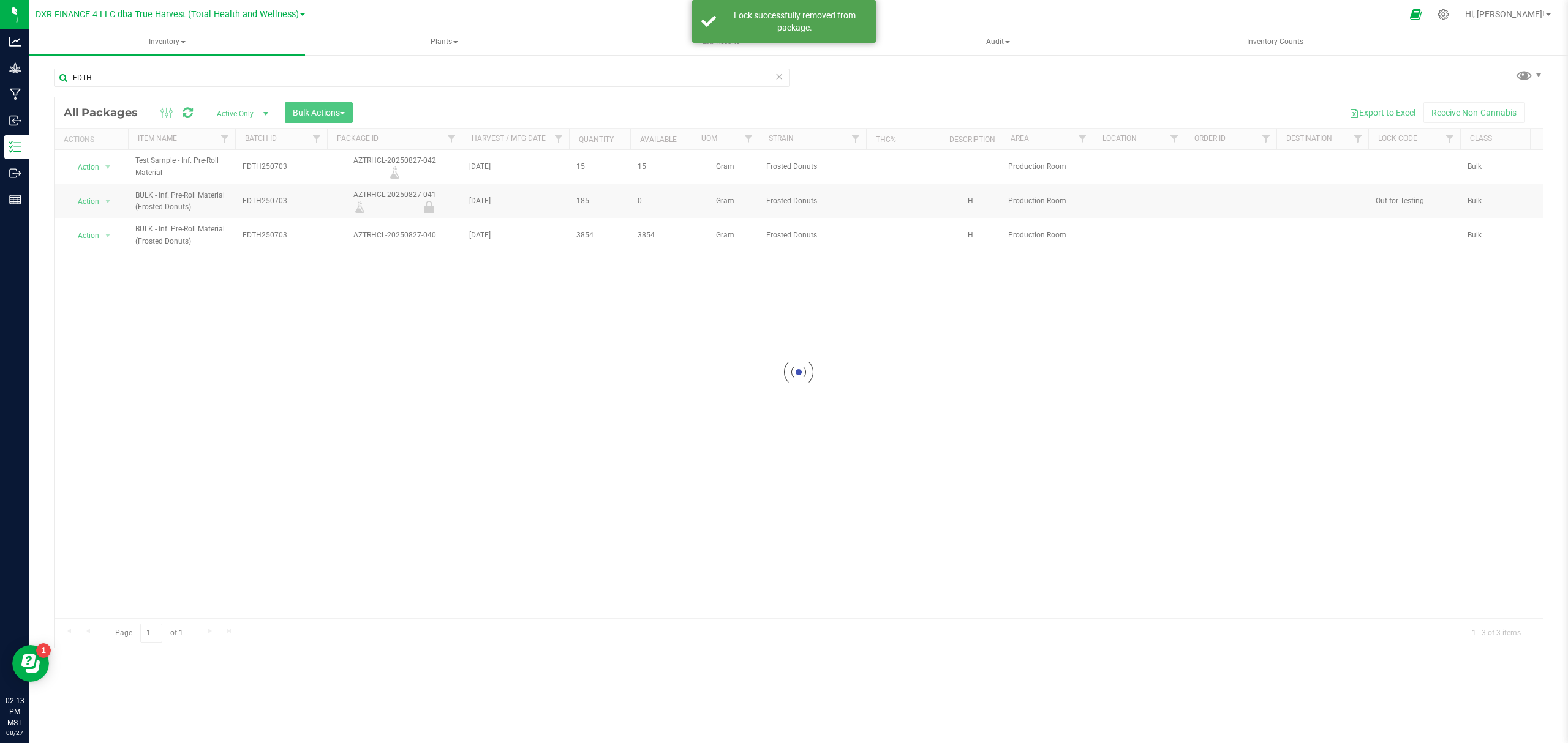
click at [231, 306] on div "Loading... Action Action Adjust qty Create package Edit attributes Global inven…" at bounding box center [799, 384] width 1488 height 468
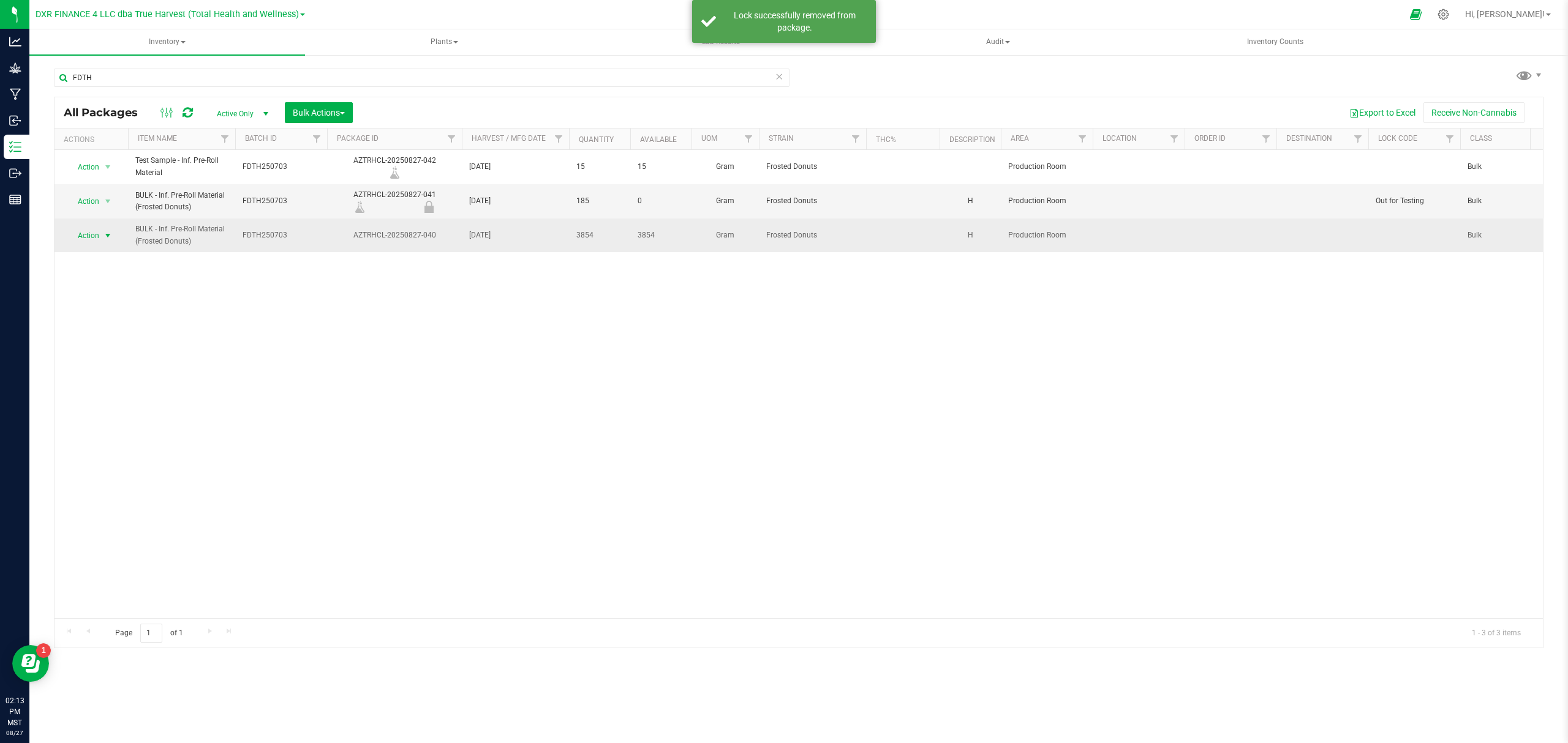
click at [98, 237] on span "Action" at bounding box center [83, 235] width 33 height 17
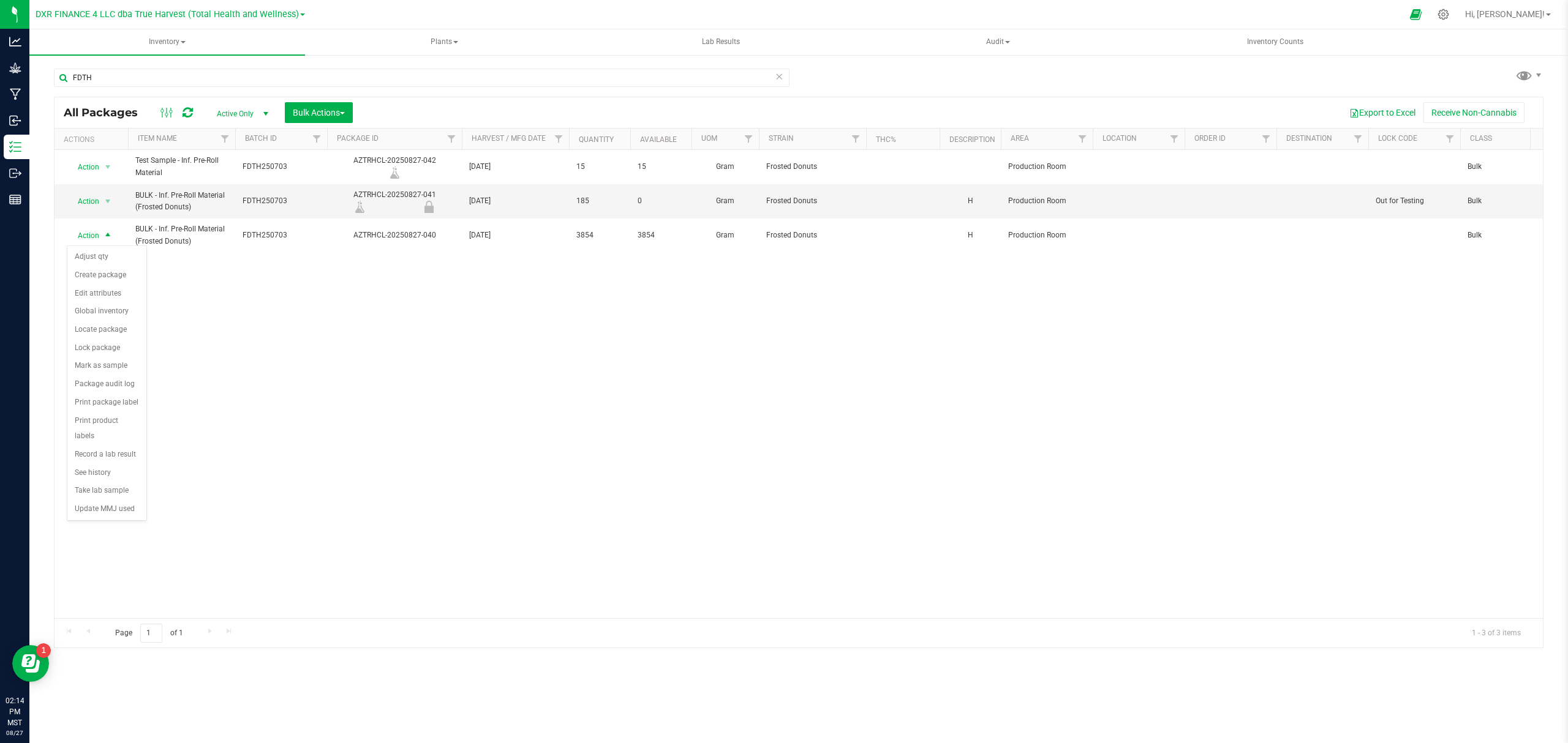
click at [274, 333] on div "Action Action Adjust qty Create package Edit attributes Global inventory Locate…" at bounding box center [799, 384] width 1488 height 468
drag, startPoint x: 170, startPoint y: 473, endPoint x: 134, endPoint y: 396, distance: 85.0
click at [169, 473] on div "Action Action Adjust qty Create package Edit attributes Global inventory Locate…" at bounding box center [799, 384] width 1488 height 468
drag, startPoint x: 160, startPoint y: 375, endPoint x: 101, endPoint y: 310, distance: 87.8
click at [135, 343] on div "Action Action Adjust qty Create package Edit attributes Global inventory Locate…" at bounding box center [799, 384] width 1488 height 468
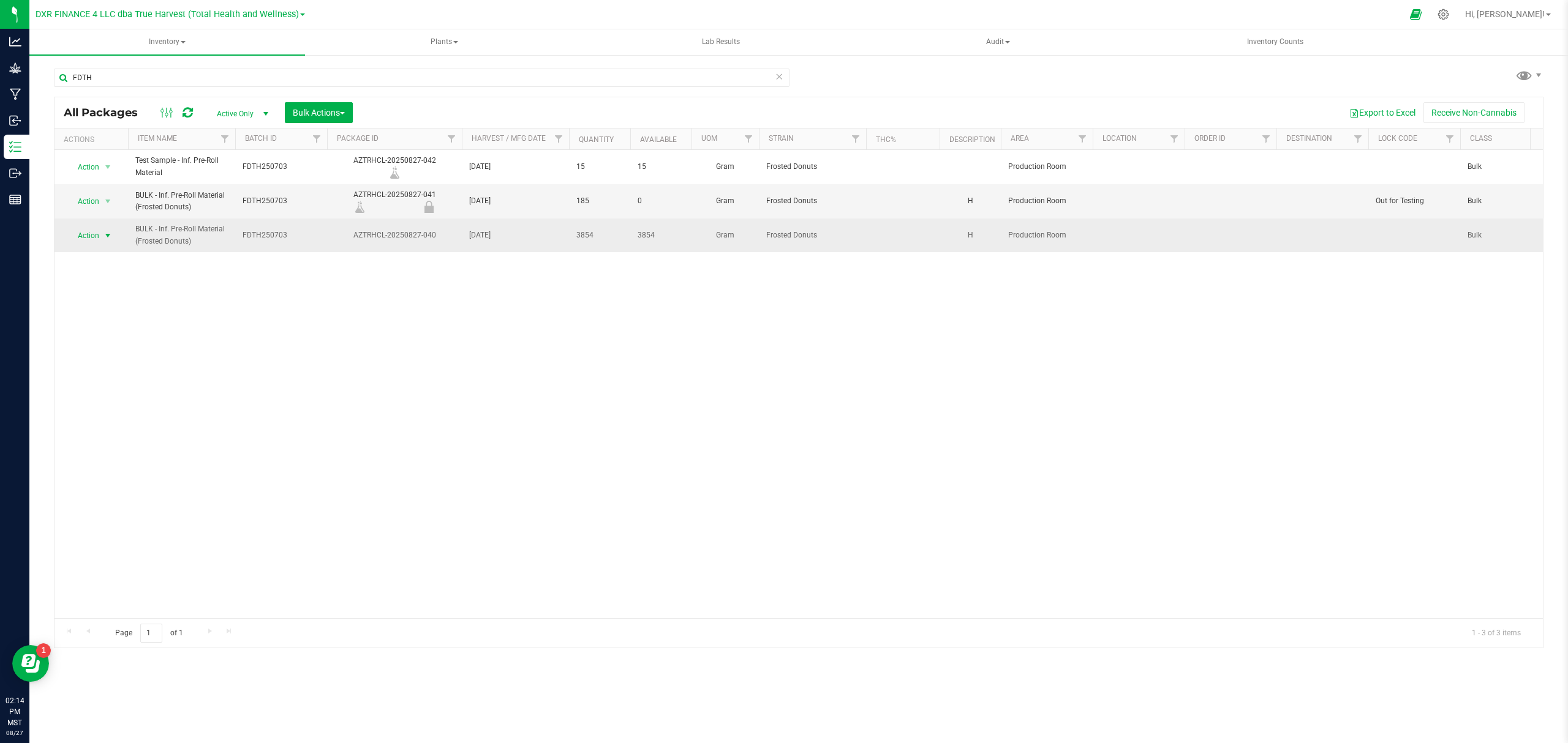
click at [94, 235] on span "Action" at bounding box center [83, 235] width 33 height 17
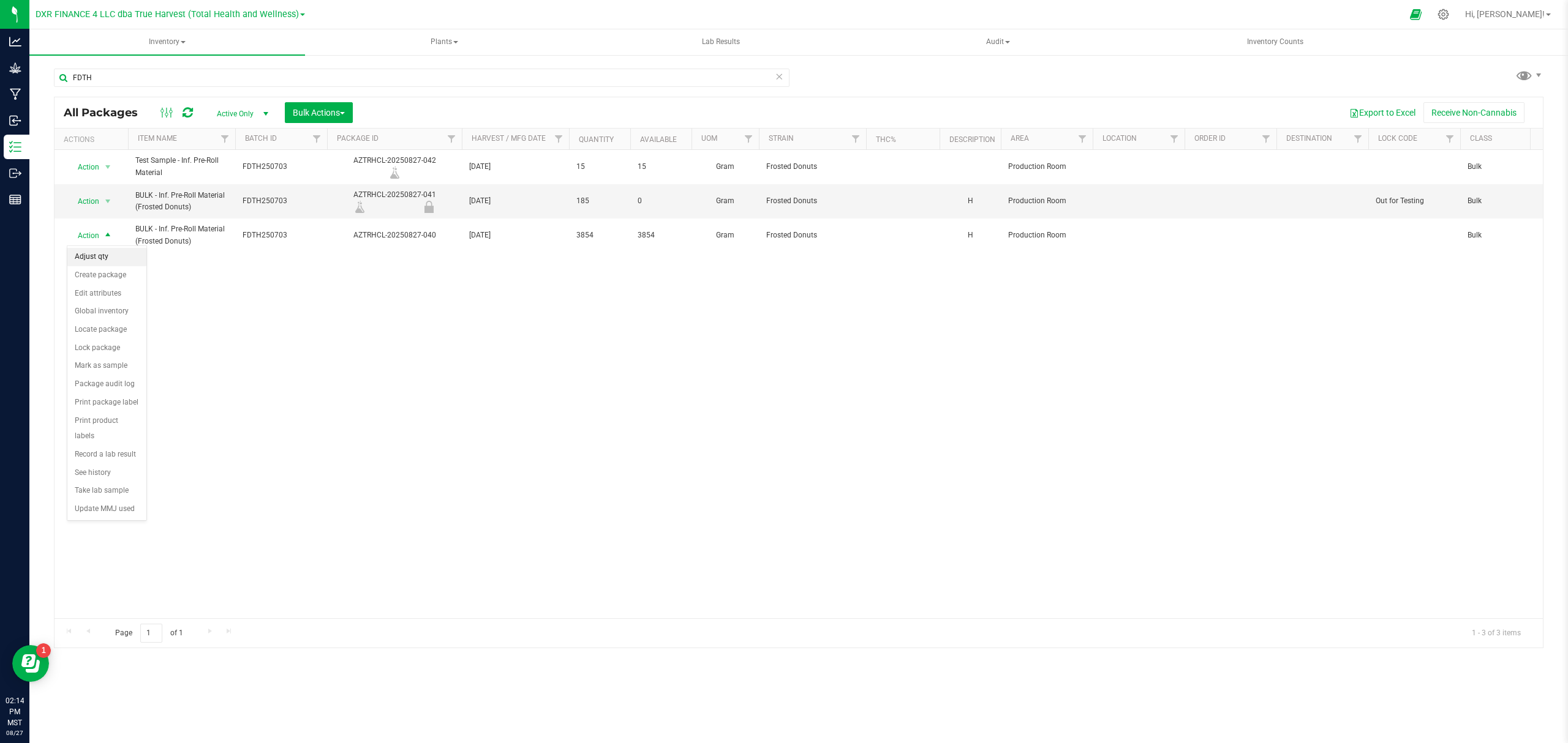
click at [87, 259] on li "Adjust qty" at bounding box center [107, 257] width 79 height 18
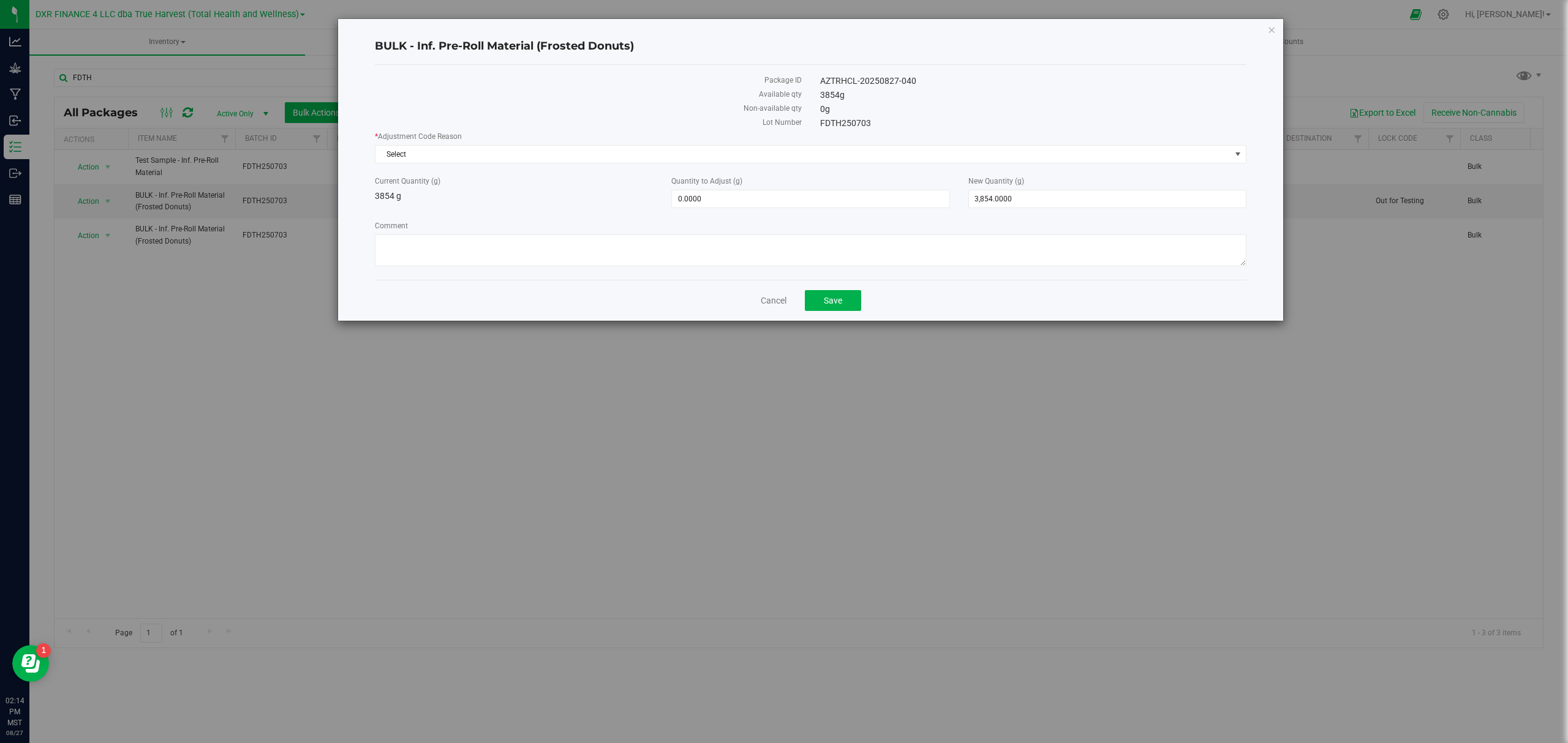
drag, startPoint x: 754, startPoint y: 209, endPoint x: 692, endPoint y: 218, distance: 62.6
click at [687, 220] on div "* Adjustment Code Reason Select Select Damage Entry Error Fulfillment Error In-…" at bounding box center [810, 201] width 872 height 139
click at [742, 174] on div "* Adjustment Code Reason Select Select Damage Entry Error Fulfillment Error In-…" at bounding box center [810, 201] width 872 height 139
click at [726, 194] on span "0.0000 0" at bounding box center [810, 199] width 278 height 18
drag, startPoint x: 683, startPoint y: 204, endPoint x: 660, endPoint y: 214, distance: 25.1
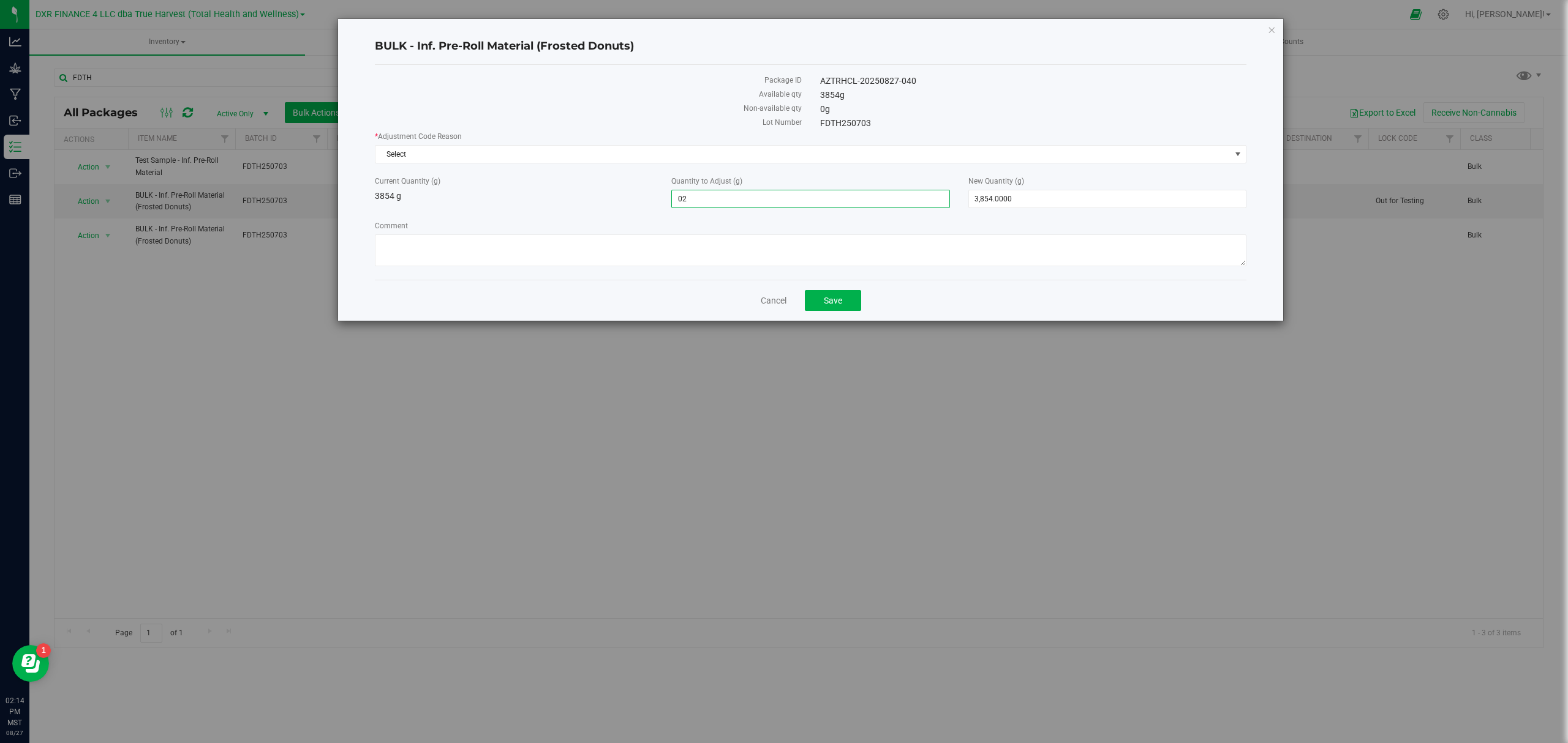
click at [660, 214] on div "* Adjustment Code Reason Select Select Damage Entry Error Fulfillment Error In-…" at bounding box center [810, 201] width 872 height 139
drag, startPoint x: 687, startPoint y: 202, endPoint x: 657, endPoint y: 207, distance: 30.4
click at [657, 207] on div "Current Quantity (g) 3854 g Quantity to Adjust (g) 0.0000 02 New Quantity (g) 3…" at bounding box center [811, 192] width 890 height 33
type input "200"
type input "200.0000"
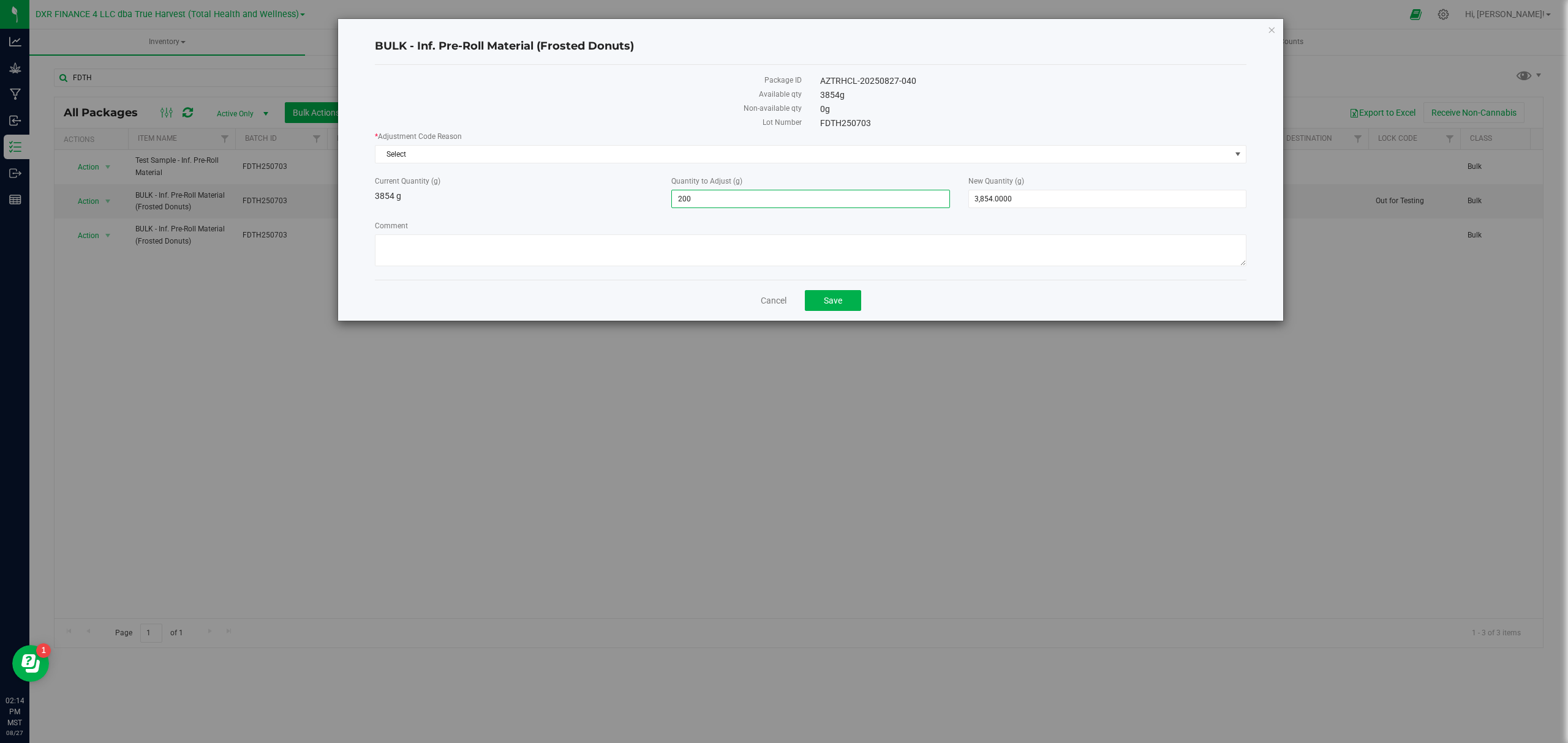
type input "4,054.0000"
click at [543, 197] on div "Current Quantity (g) 3854 g" at bounding box center [514, 189] width 296 height 27
click at [459, 151] on span "Select" at bounding box center [803, 154] width 855 height 17
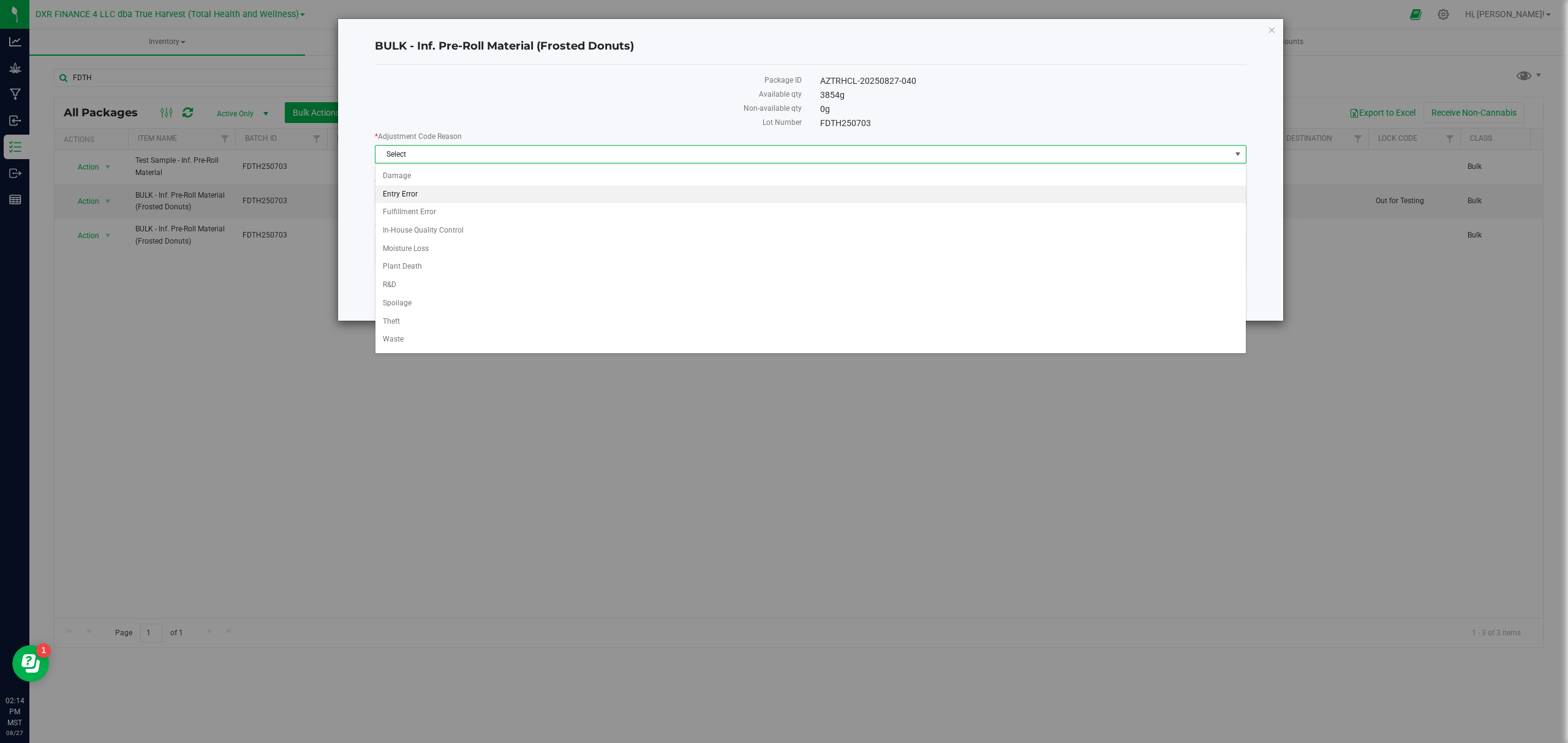
click at [429, 196] on li "Entry Error" at bounding box center [810, 194] width 870 height 18
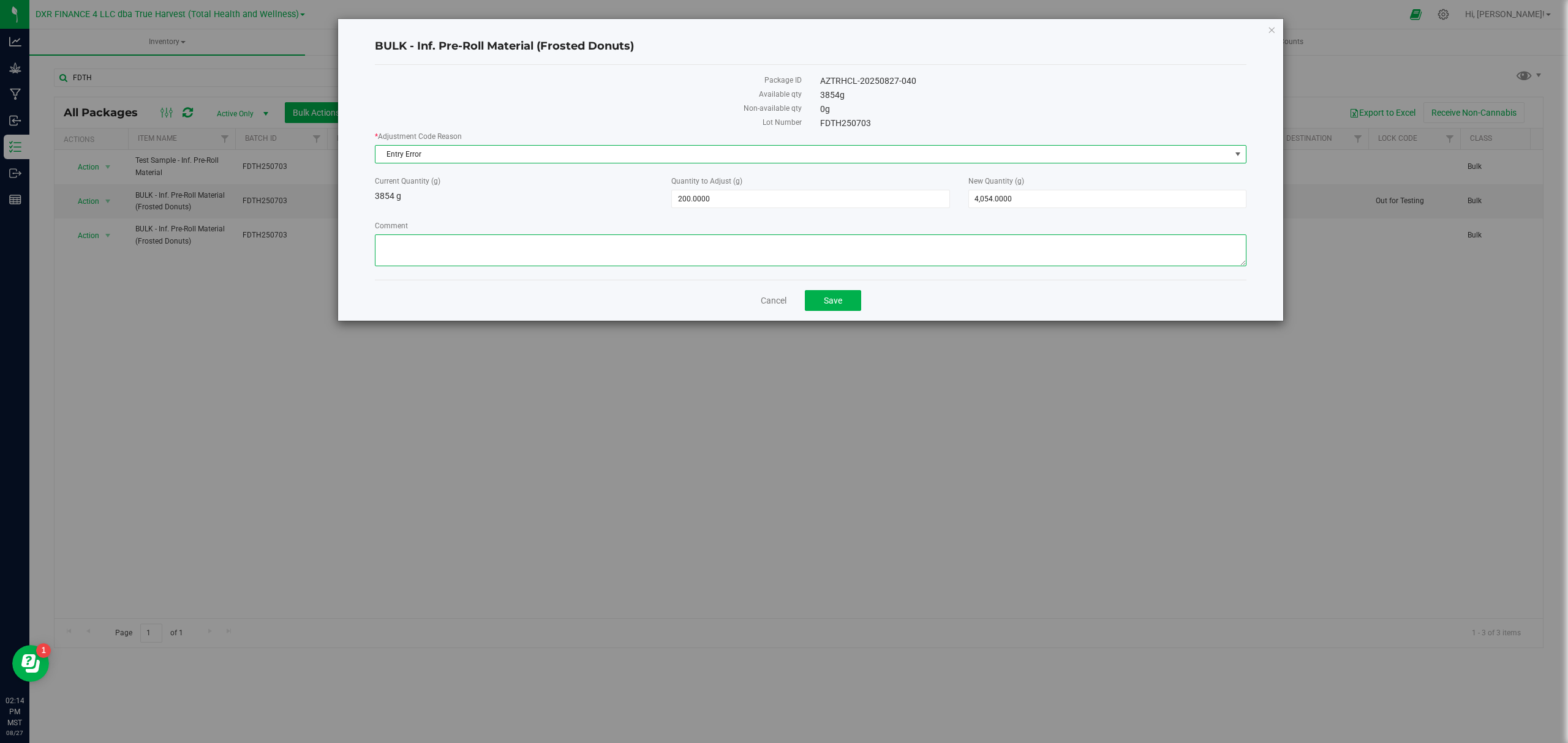
click at [419, 247] on textarea "Comment" at bounding box center [810, 250] width 872 height 32
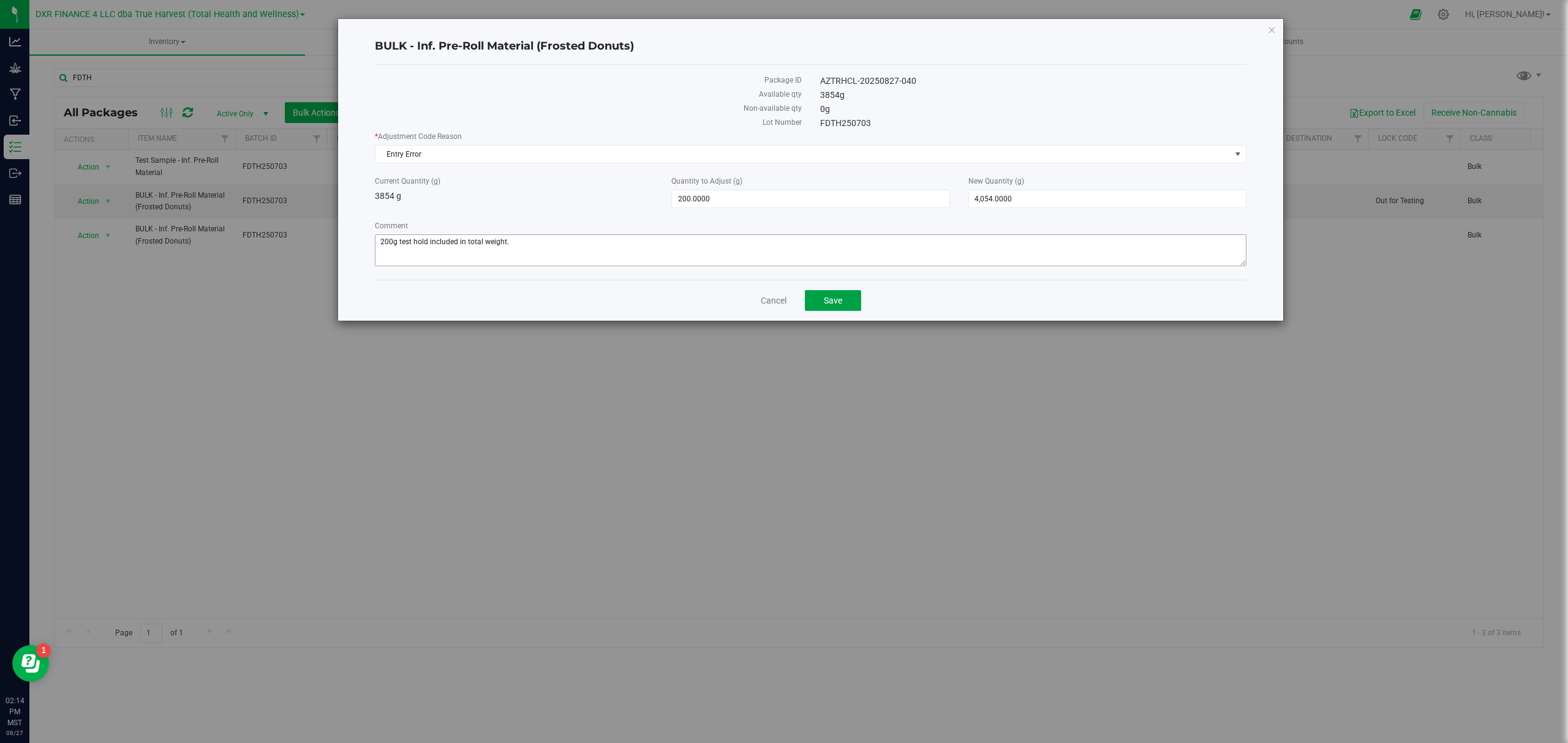
drag, startPoint x: 826, startPoint y: 302, endPoint x: 597, endPoint y: 254, distance: 234.0
click at [597, 254] on div "BULK - Inf. Pre-Roll Material (Frosted Donuts) Package ID AZTRHCL-20250827-040 …" at bounding box center [810, 170] width 945 height 302
drag, startPoint x: 464, startPoint y: 245, endPoint x: 502, endPoint y: 243, distance: 38.1
click at [466, 245] on textarea "Comment" at bounding box center [810, 250] width 872 height 32
drag, startPoint x: 486, startPoint y: 243, endPoint x: 503, endPoint y: 242, distance: 17.0
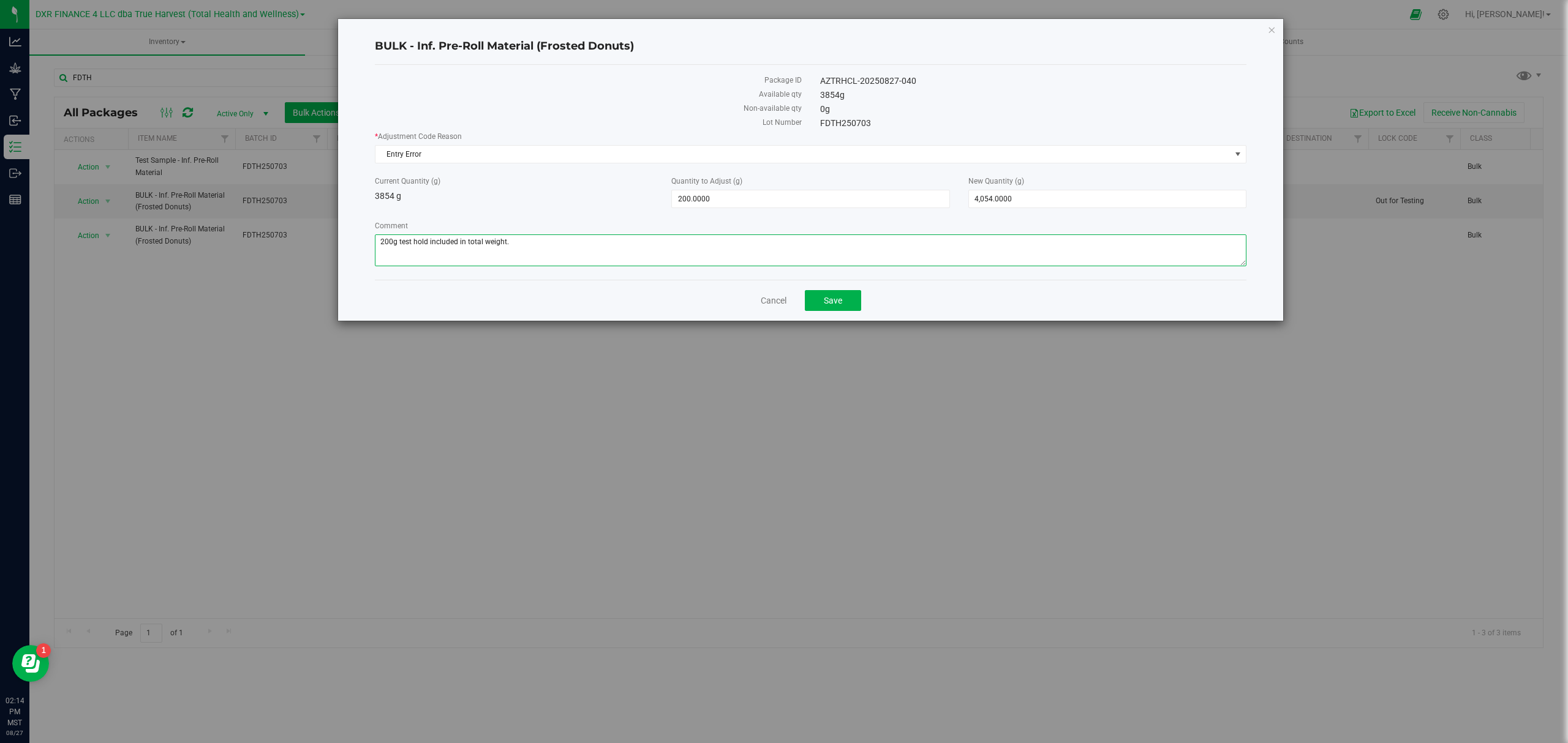
click at [487, 243] on textarea "Comment" at bounding box center [810, 250] width 872 height 32
type textarea "200g test hold included in total original weight."
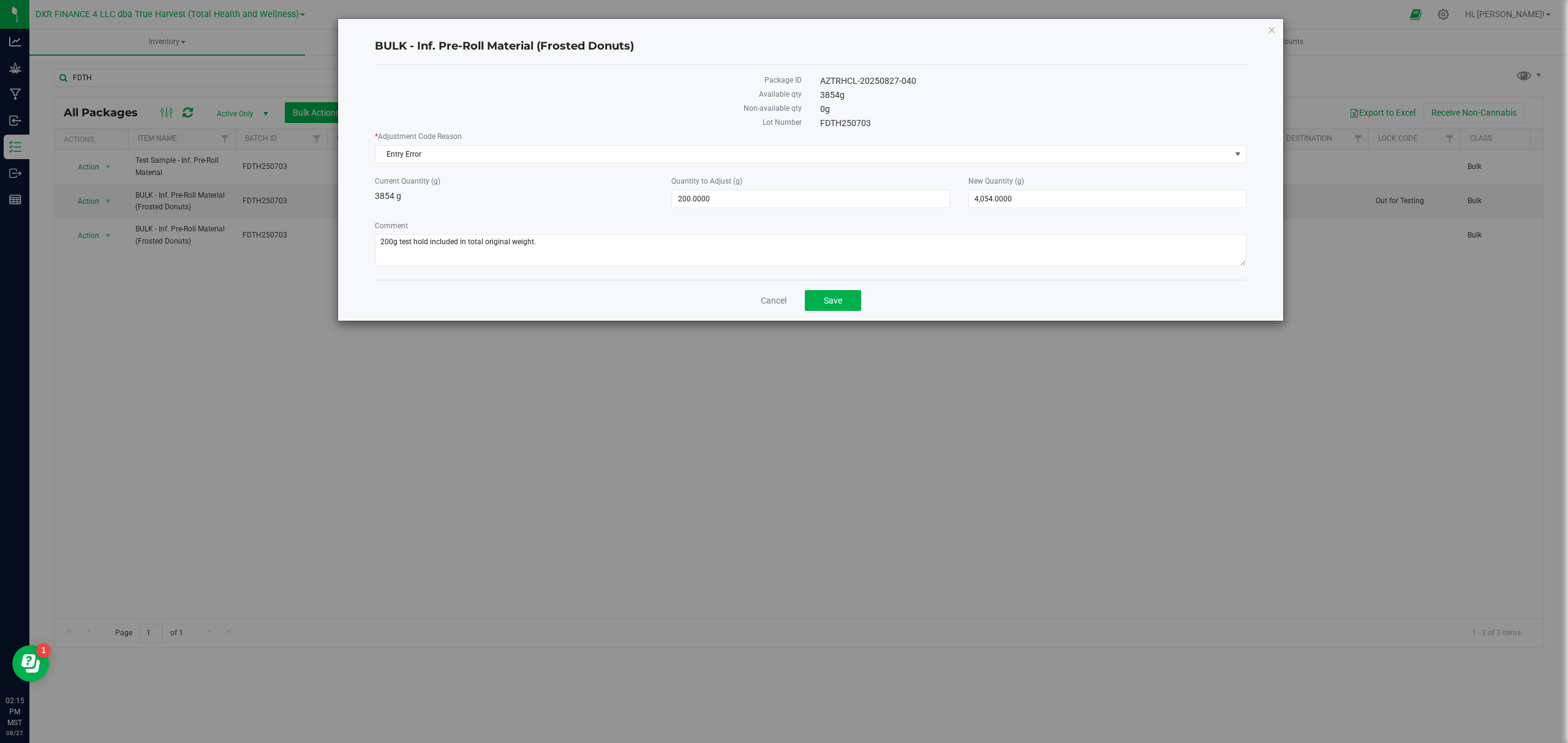
click at [942, 297] on div "Cancel Save" at bounding box center [810, 300] width 872 height 41
click at [846, 315] on div "Cancel Save" at bounding box center [810, 300] width 872 height 41
click at [841, 305] on span "Save" at bounding box center [833, 300] width 18 height 10
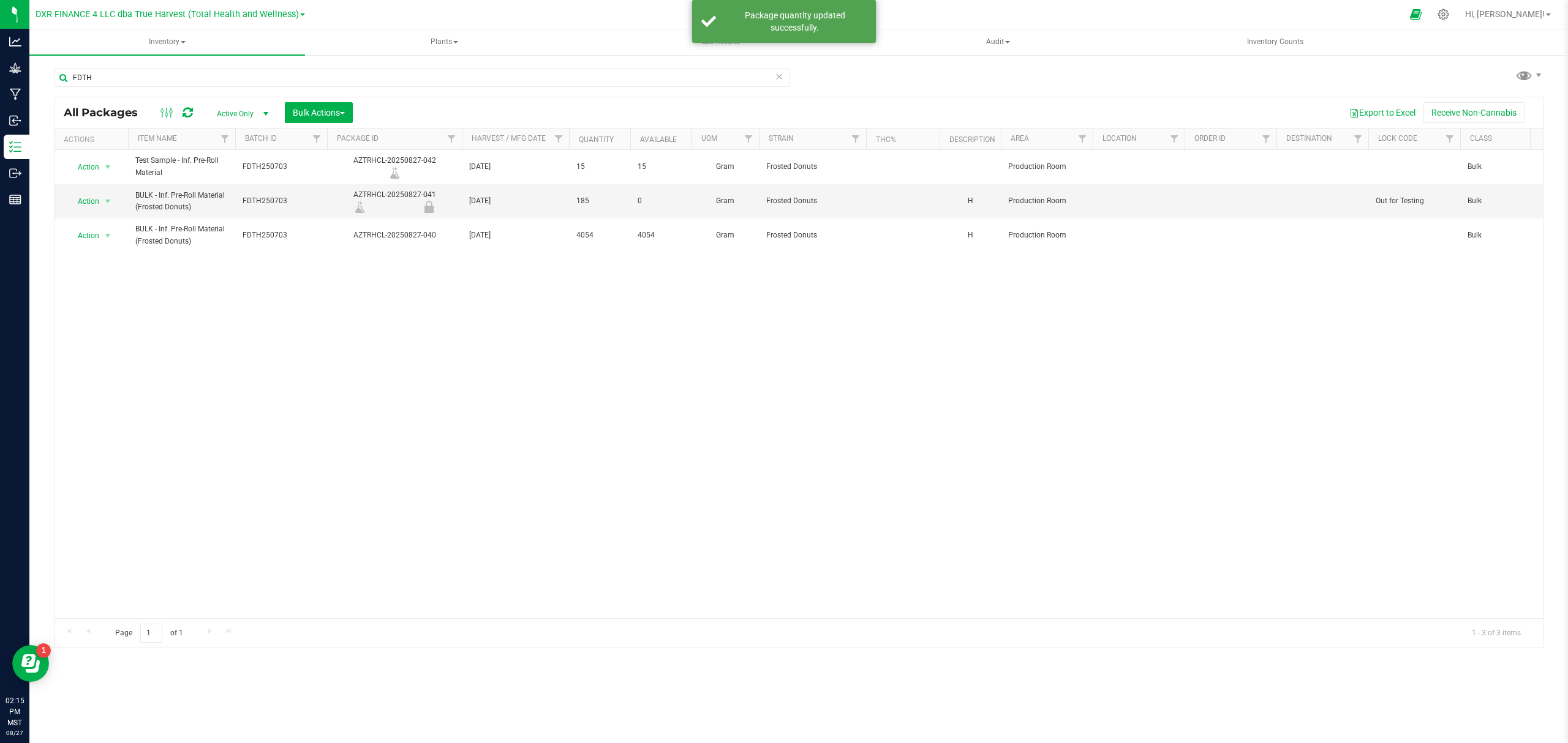
click at [305, 387] on div "Action Action Adjust qty Create package Edit attributes Global inventory Locate…" at bounding box center [799, 384] width 1488 height 468
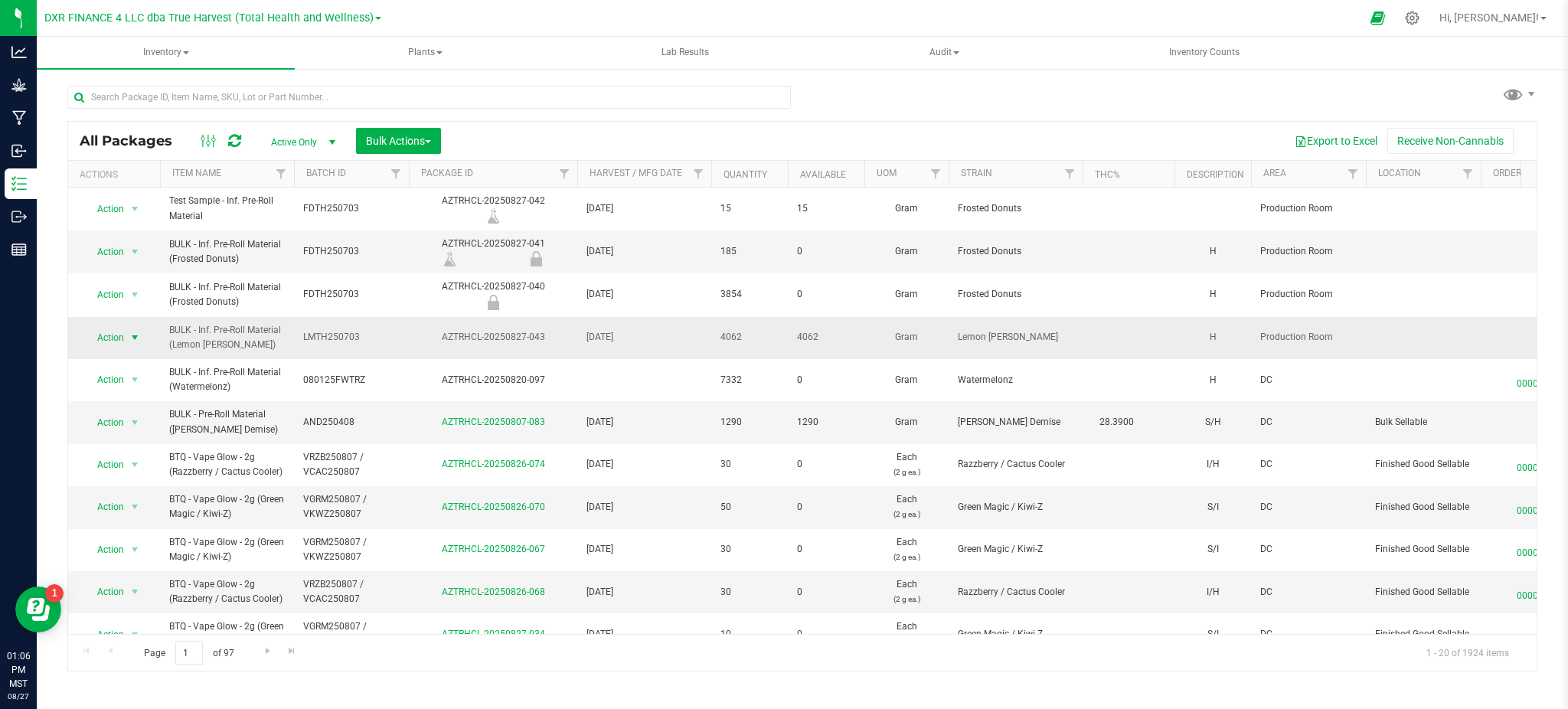
click at [125, 343] on span "select" at bounding box center [135, 337] width 19 height 21
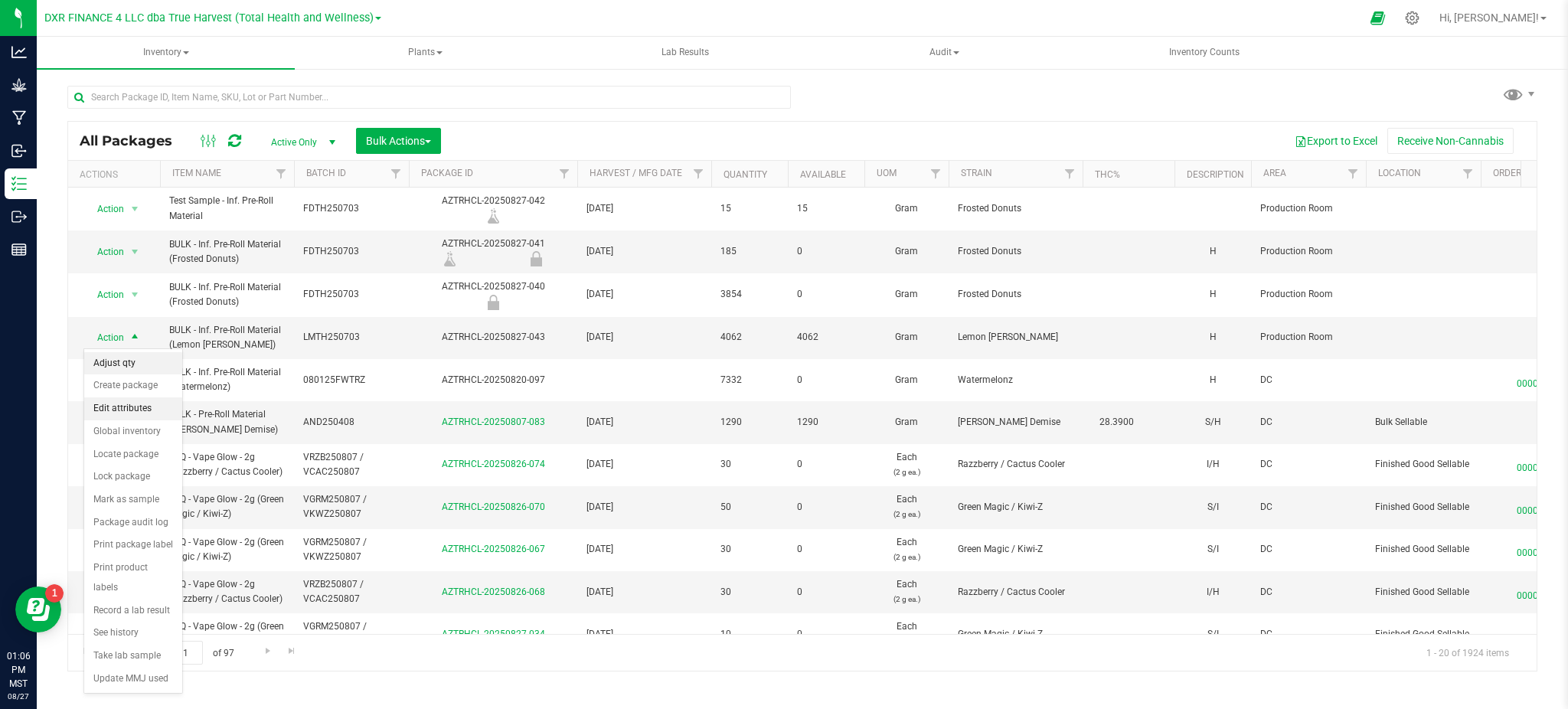
drag, startPoint x: 130, startPoint y: 392, endPoint x: 128, endPoint y: 404, distance: 12.2
click at [128, 404] on ul "Adjust qty Create package Edit attributes Global inventory Locate package Lock …" at bounding box center [133, 521] width 98 height 339
click at [138, 386] on li "Create package" at bounding box center [133, 386] width 98 height 23
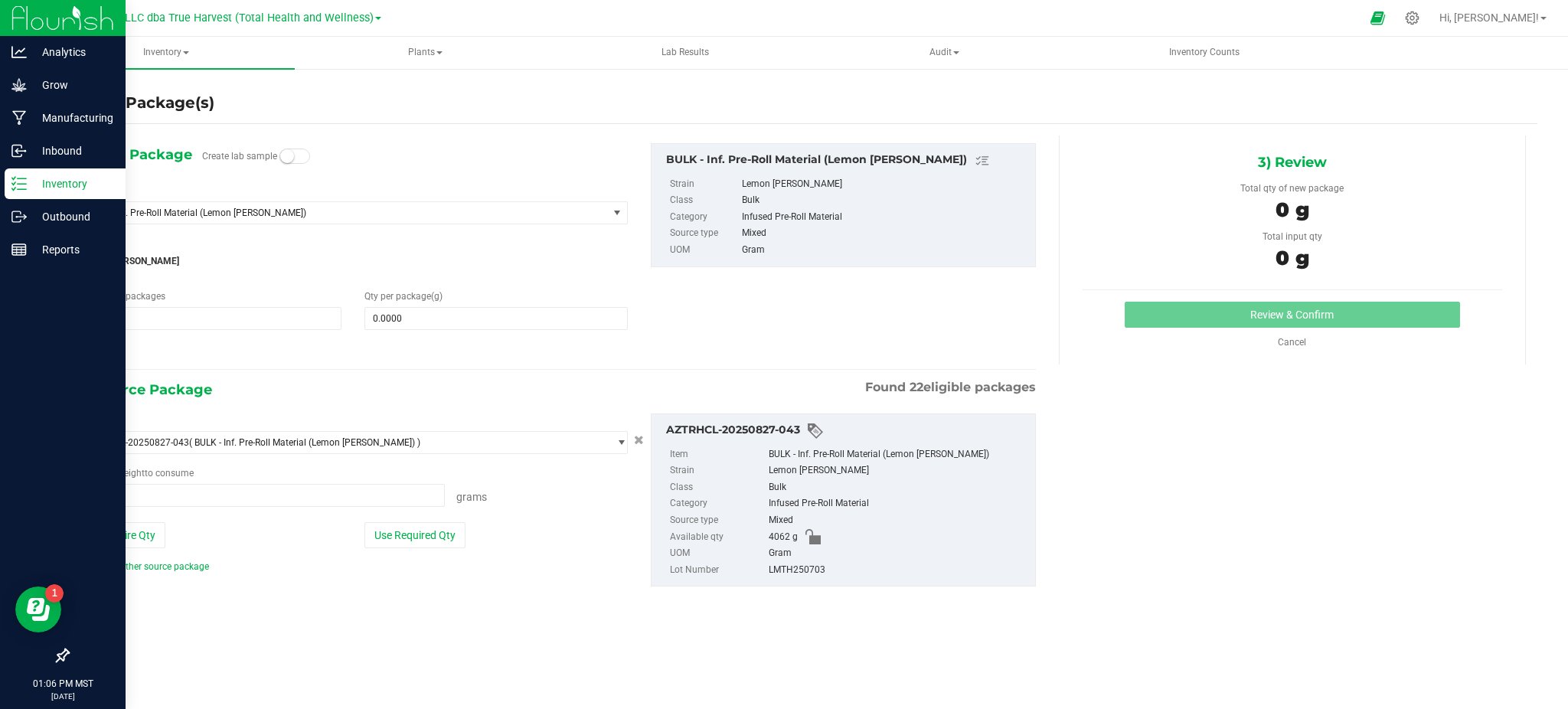
type input "0.0000 g"
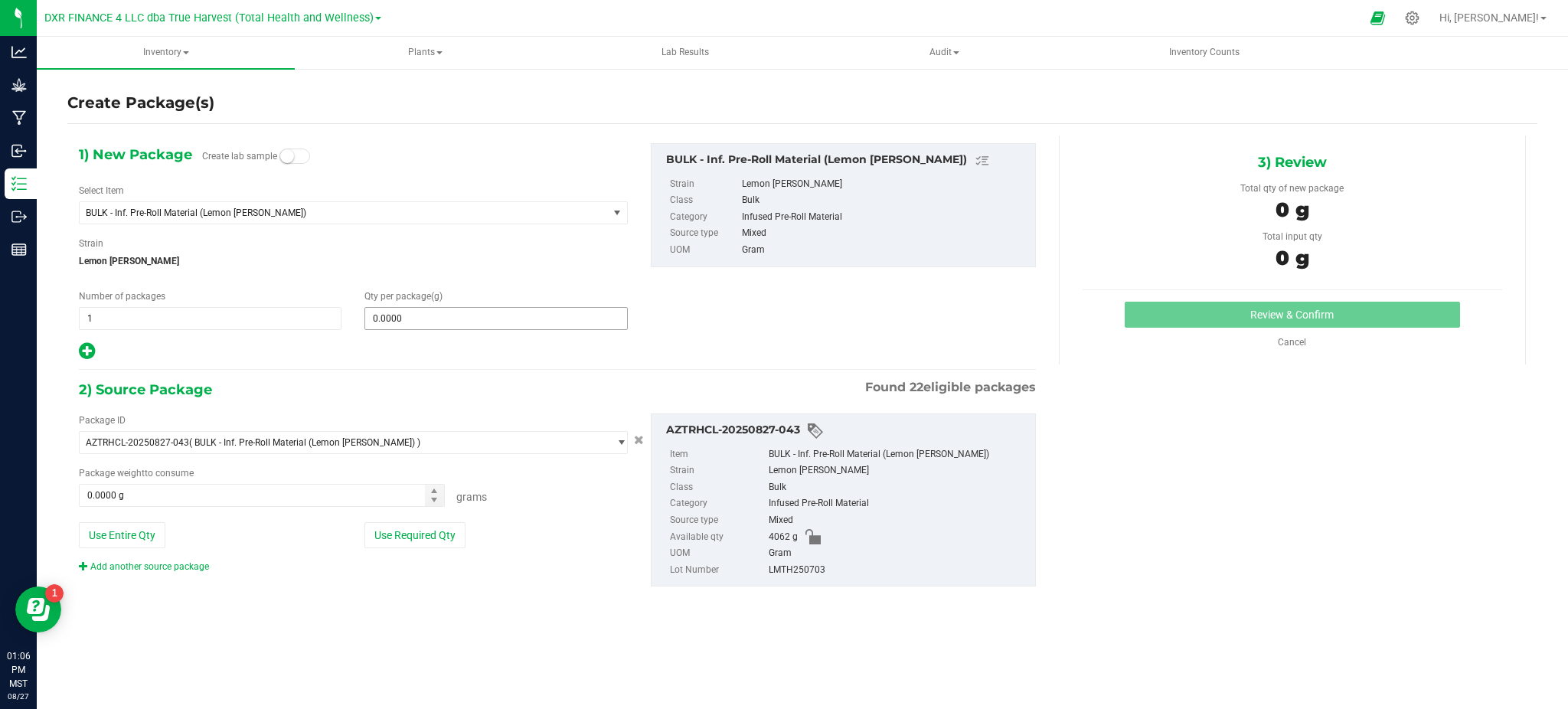
click at [409, 304] on div "Qty per package (g) 0.0000 0" at bounding box center [496, 310] width 286 height 41
click at [402, 325] on span at bounding box center [496, 318] width 263 height 23
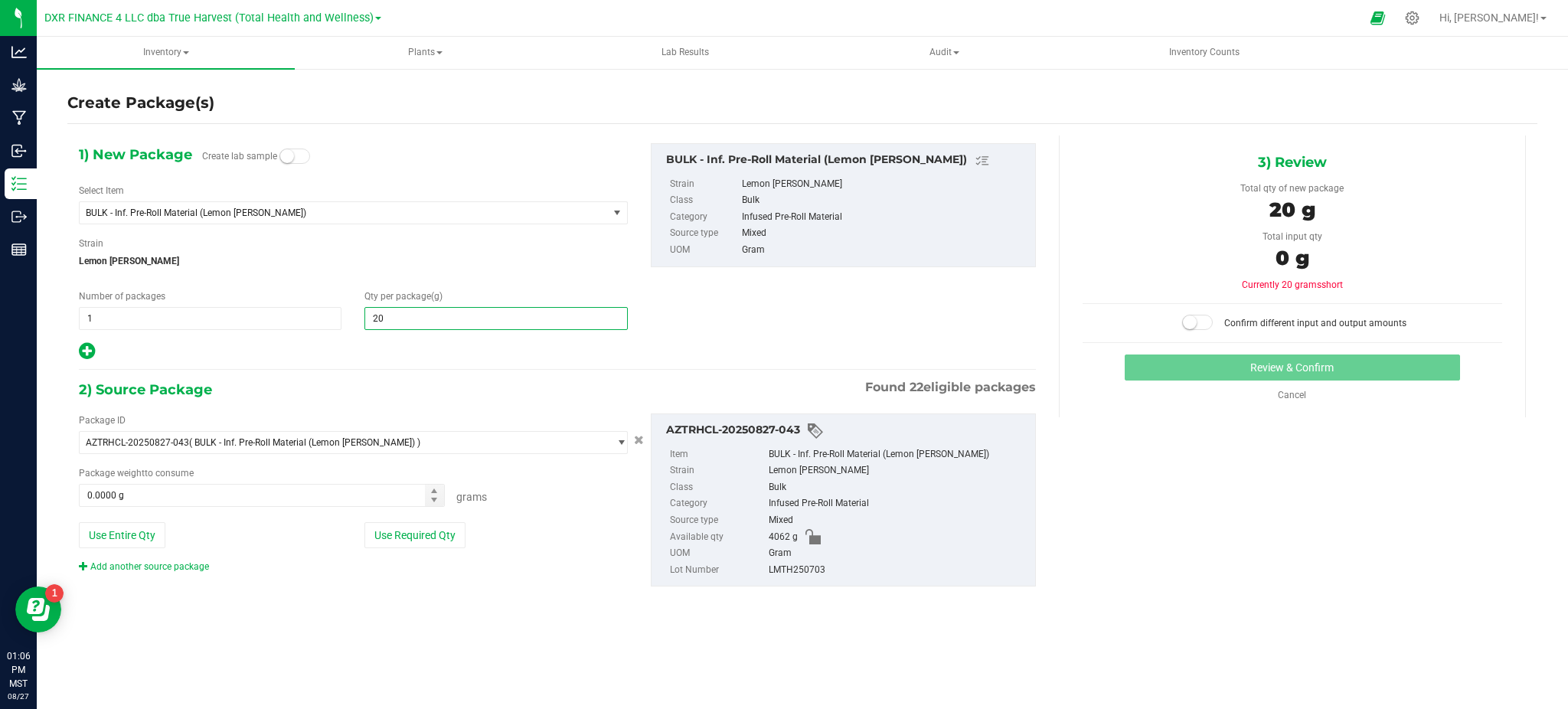
type input "200"
type input "200.0000"
click at [326, 355] on div at bounding box center [352, 351] width 549 height 20
click at [397, 595] on div "Package ID AZTRHCL-20250827-043 ( BULK - Inf. Pre-Roll Material (Lemon [PERSON_…" at bounding box center [557, 500] width 980 height 198
click at [405, 542] on button "Use Required Qty" at bounding box center [415, 535] width 101 height 26
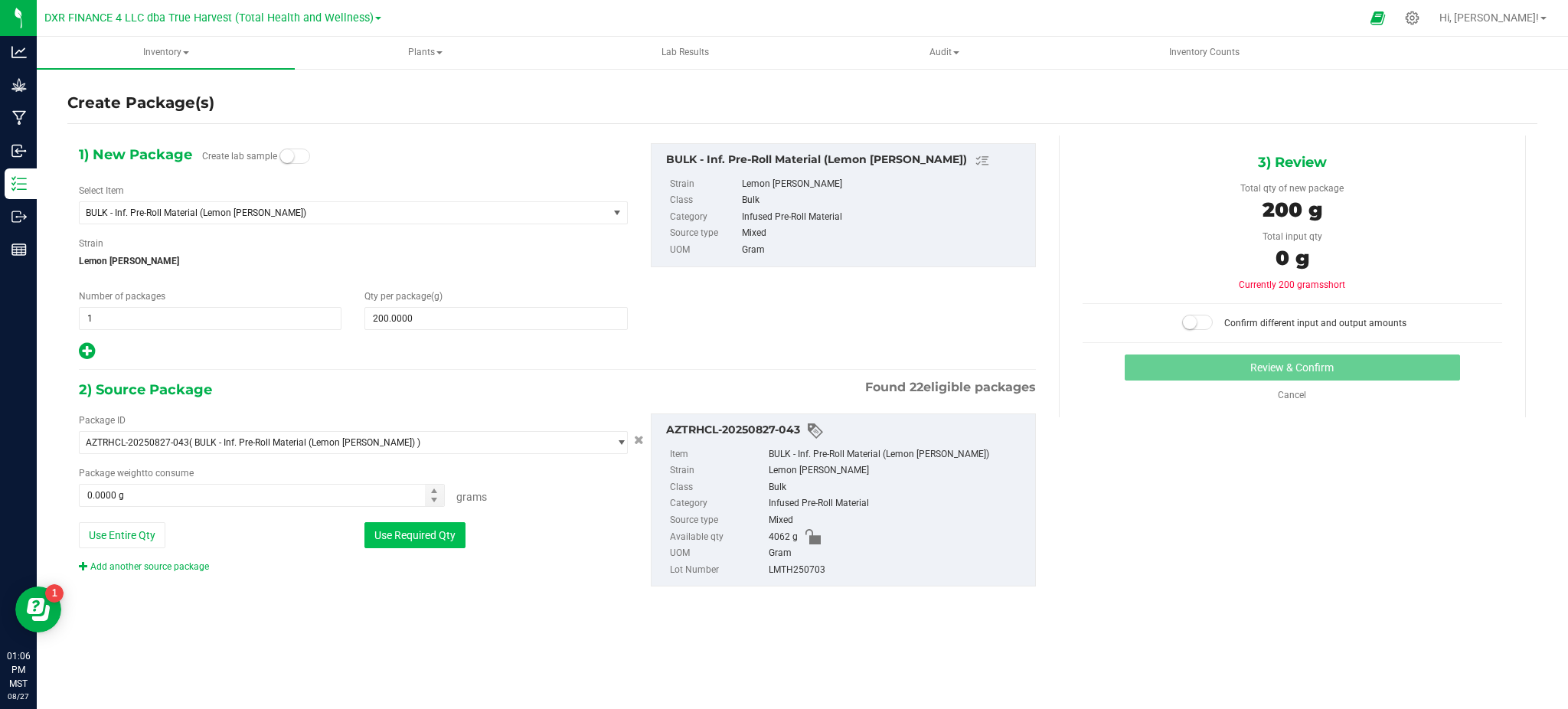
type input "200.0000 g"
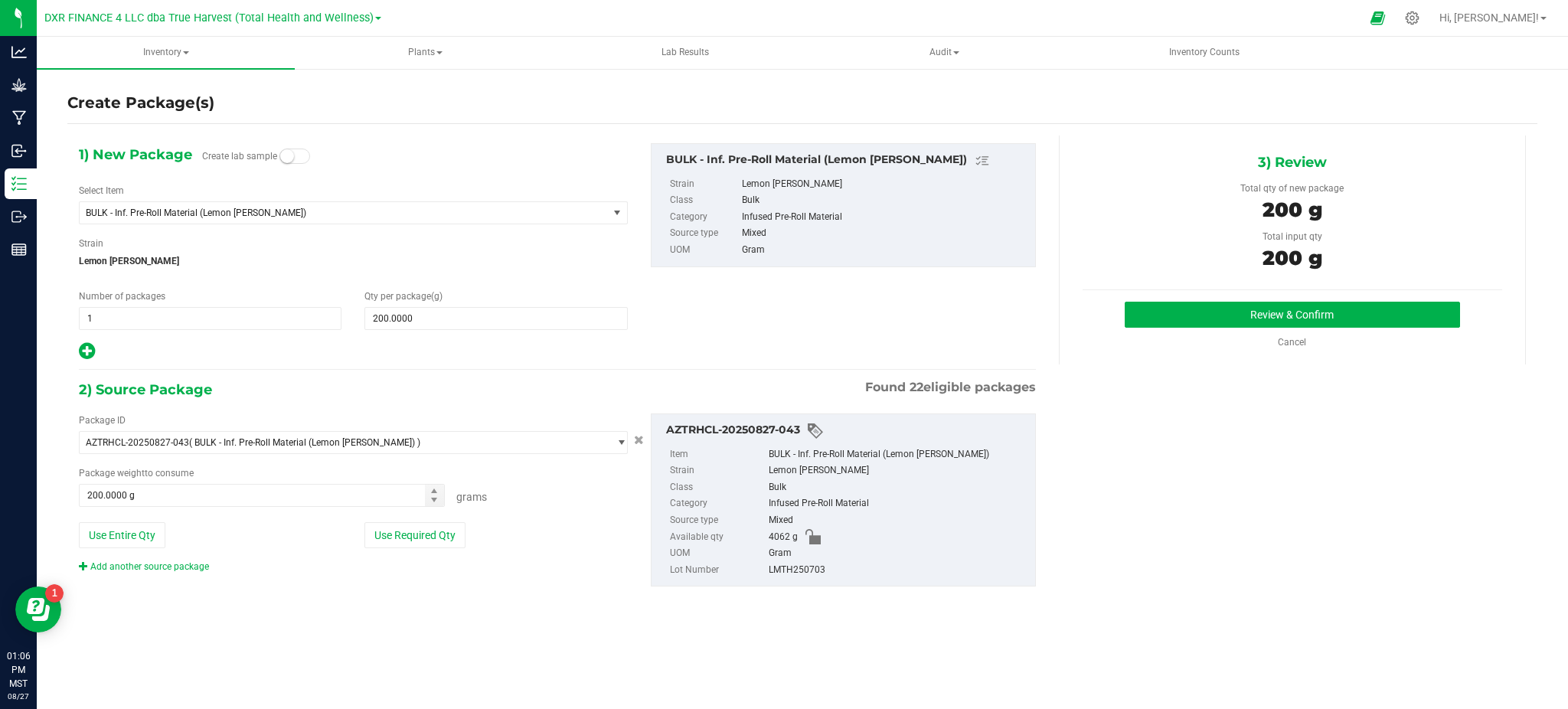
click at [1147, 514] on div "1) New Package Create lab sample Select Item BULK - Inf. Pre-Roll Material (Lem…" at bounding box center [802, 377] width 1470 height 484
click at [1241, 309] on button "Review & Confirm" at bounding box center [1292, 315] width 335 height 26
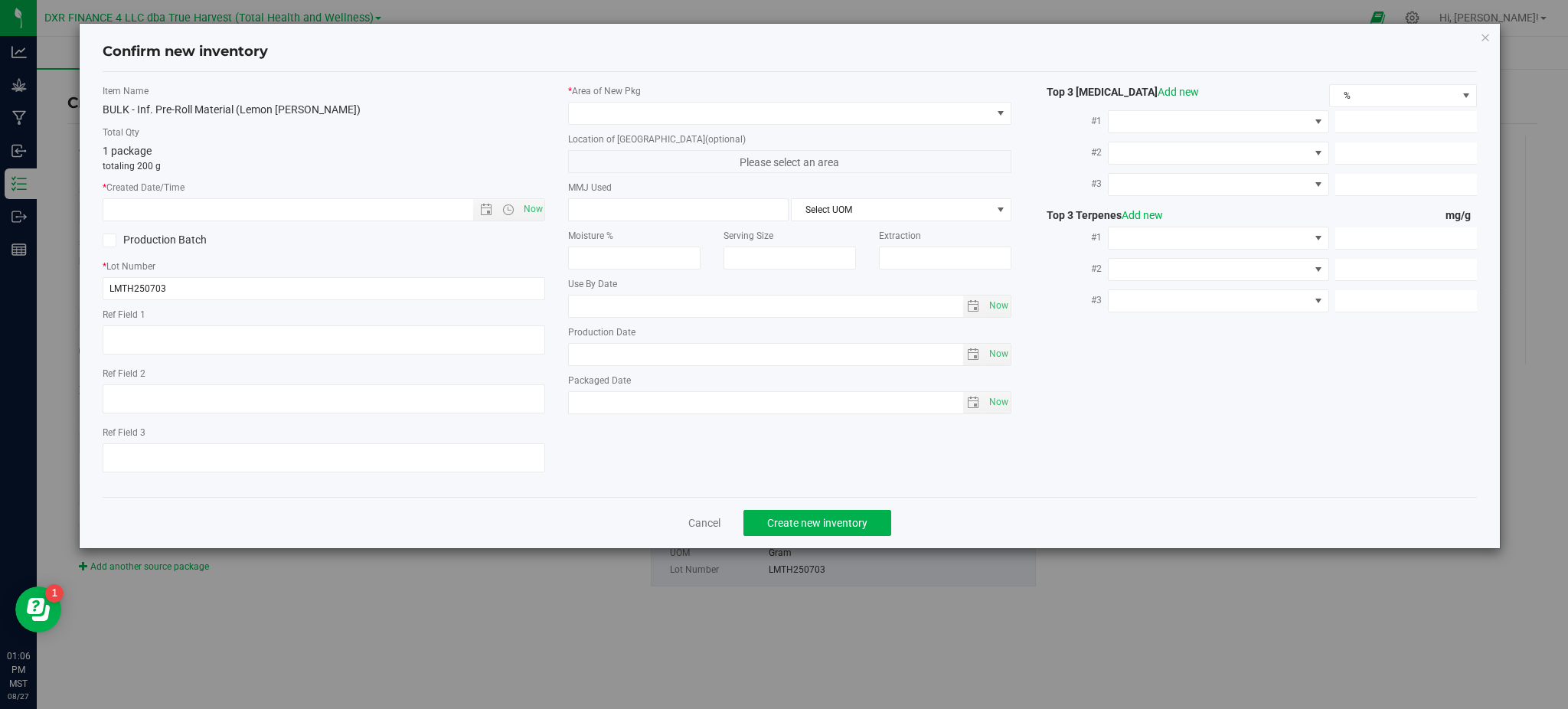
type textarea "[DATE]"
drag, startPoint x: 169, startPoint y: 339, endPoint x: 0, endPoint y: 336, distance: 169.0
click at [0, 336] on div "Confirm new inventory Item Name BULK - Inf. Pre-Roll Material (Lemon [PERSON_NA…" at bounding box center [789, 354] width 1579 height 709
click at [149, 203] on input "text" at bounding box center [300, 209] width 395 height 21
paste input "[DATE]"
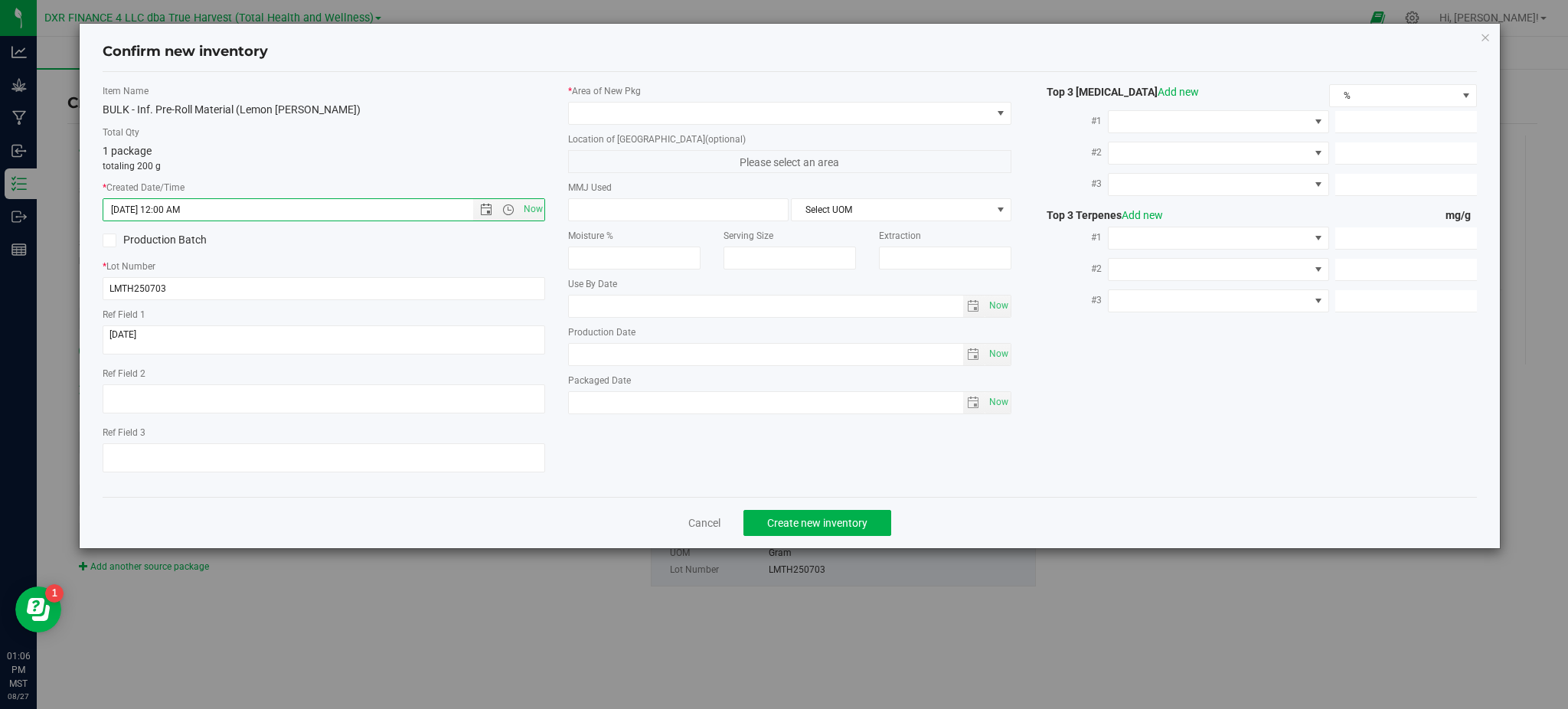
type input "[DATE] 1:06 PM"
drag, startPoint x: 339, startPoint y: 121, endPoint x: 378, endPoint y: 115, distance: 39.5
click at [346, 119] on div "Item Name BULK - Inf. Pre-Roll Material (Lemon [PERSON_NAME]) Total Qty 1 packa…" at bounding box center [324, 284] width 466 height 400
click at [625, 111] on span at bounding box center [780, 113] width 421 height 21
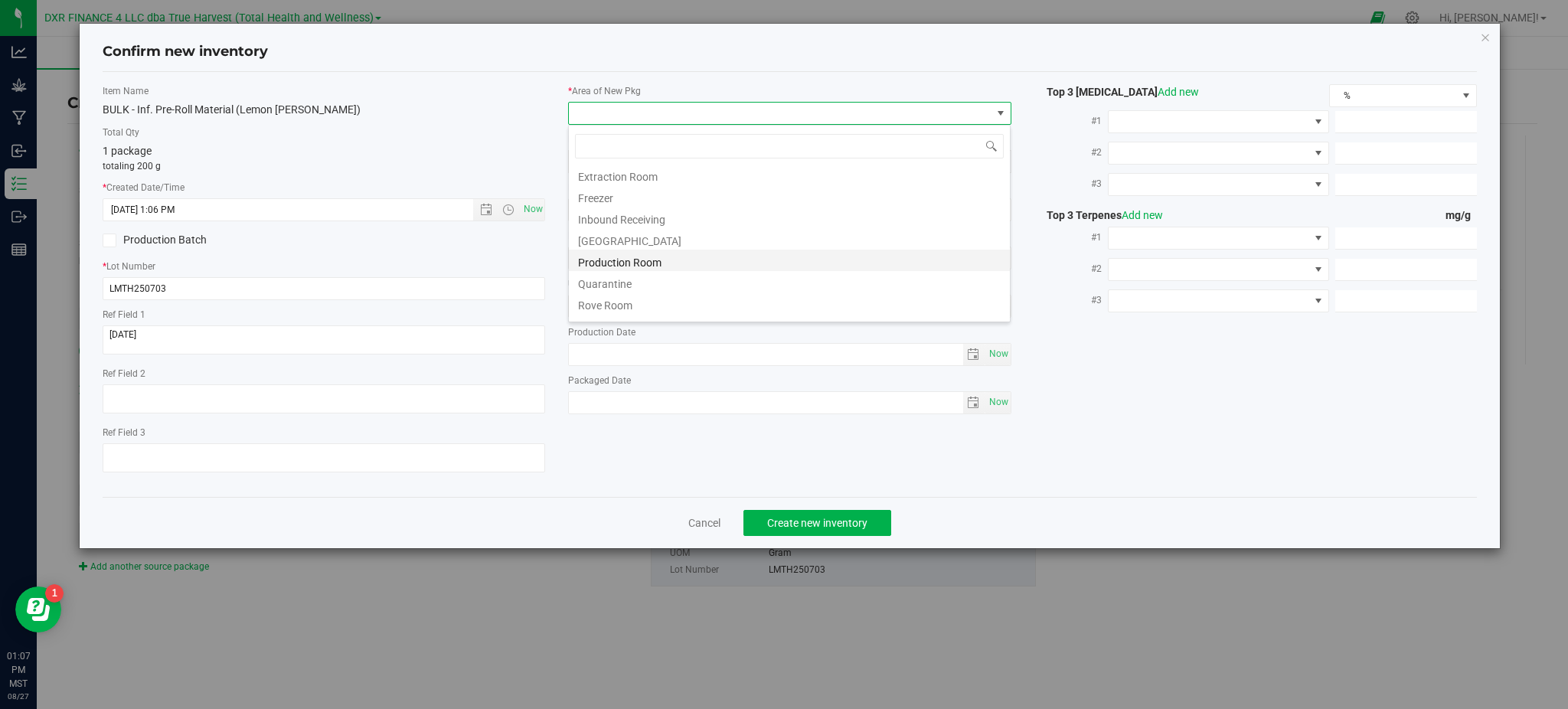
scroll to position [61, 0]
click at [645, 249] on li "Production Room" at bounding box center [789, 244] width 441 height 21
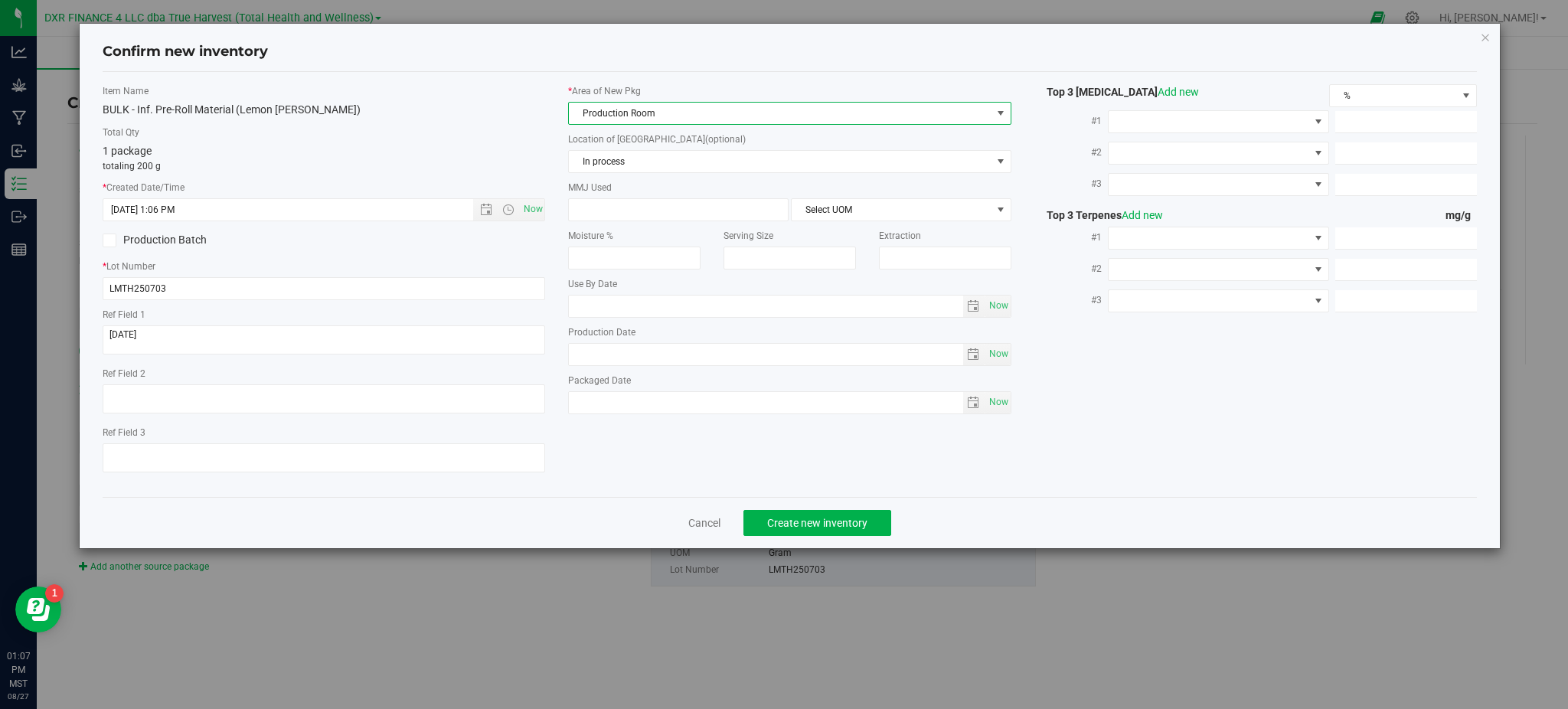
click at [1134, 372] on div "Item Name BULK - Inf. Pre-Roll Material (Lemon [PERSON_NAME]) Total Qty 1 packa…" at bounding box center [790, 284] width 1397 height 400
drag, startPoint x: 415, startPoint y: 95, endPoint x: 444, endPoint y: 96, distance: 29.0
click at [420, 94] on label "Item Name" at bounding box center [323, 91] width 443 height 14
click at [794, 524] on span "Create new inventory" at bounding box center [817, 523] width 101 height 12
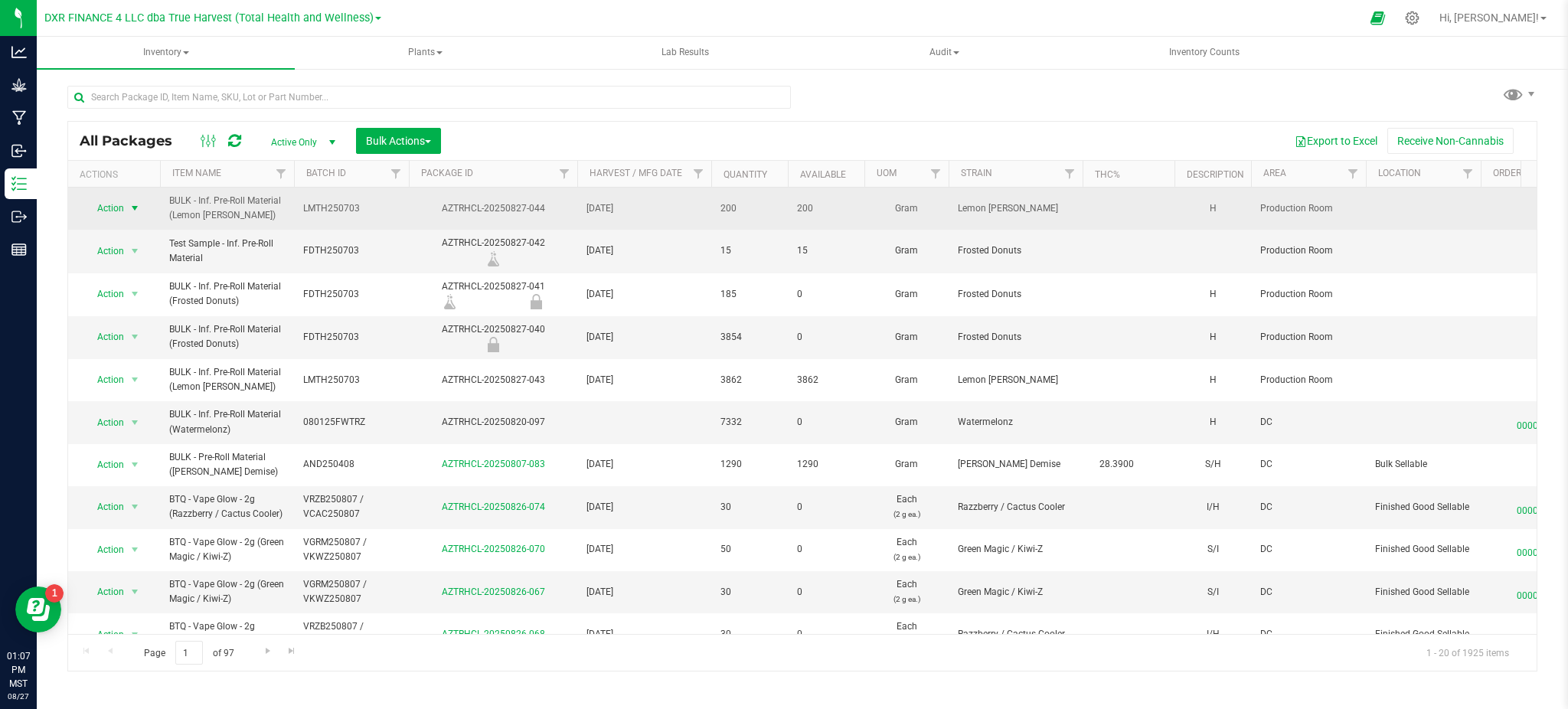
drag, startPoint x: 125, startPoint y: 206, endPoint x: 136, endPoint y: 207, distance: 11.0
click at [126, 206] on span "select" at bounding box center [135, 207] width 19 height 21
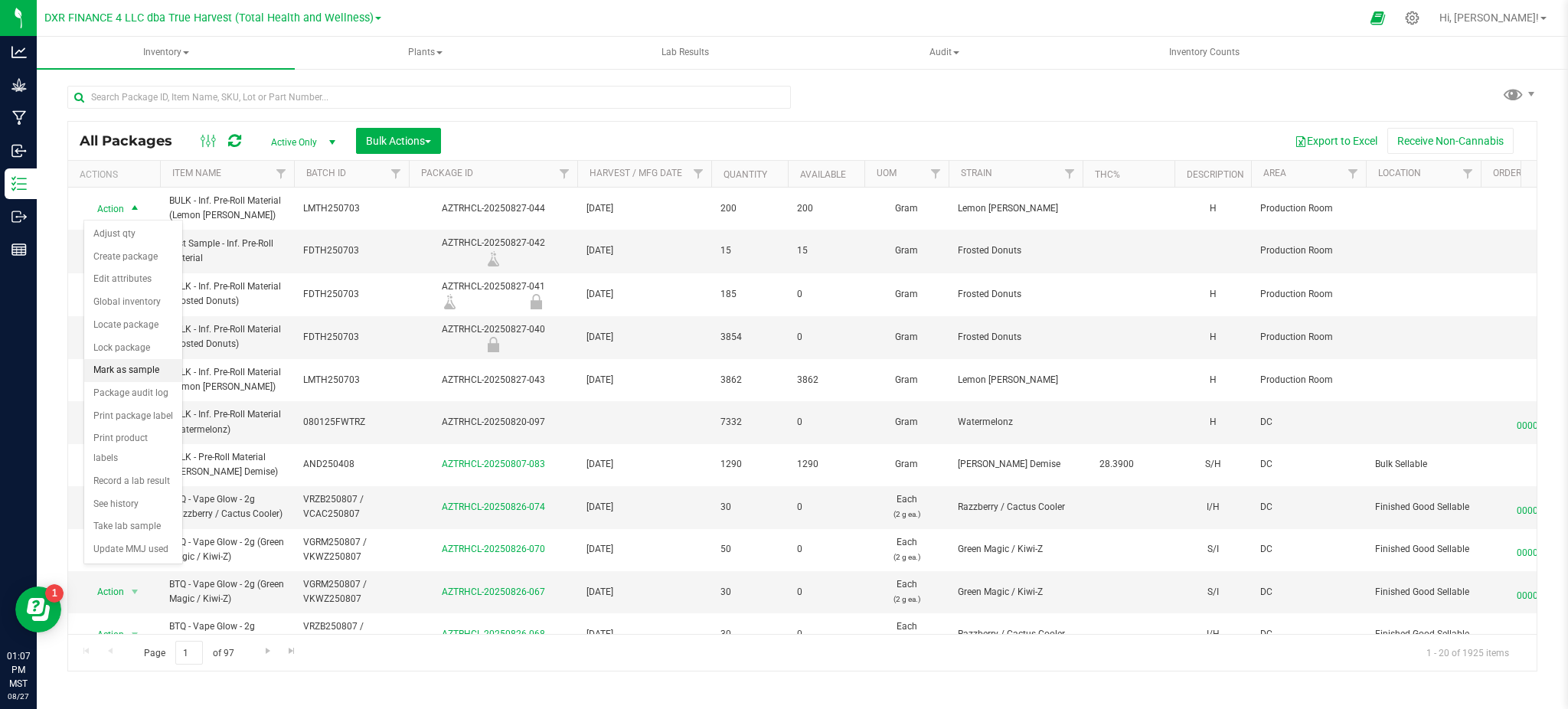
click at [126, 364] on li "Mark as sample" at bounding box center [133, 370] width 98 height 23
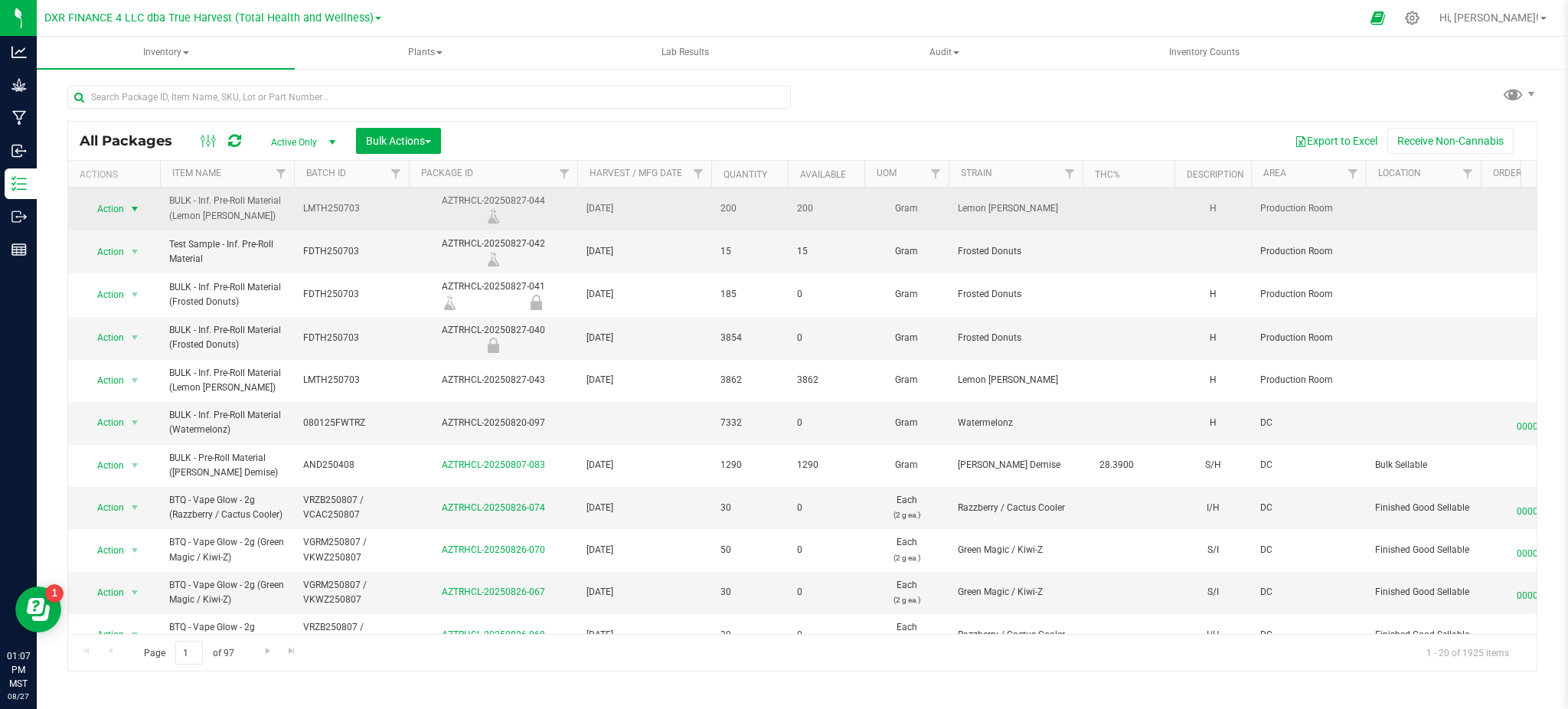
click at [131, 209] on span "select" at bounding box center [135, 209] width 12 height 12
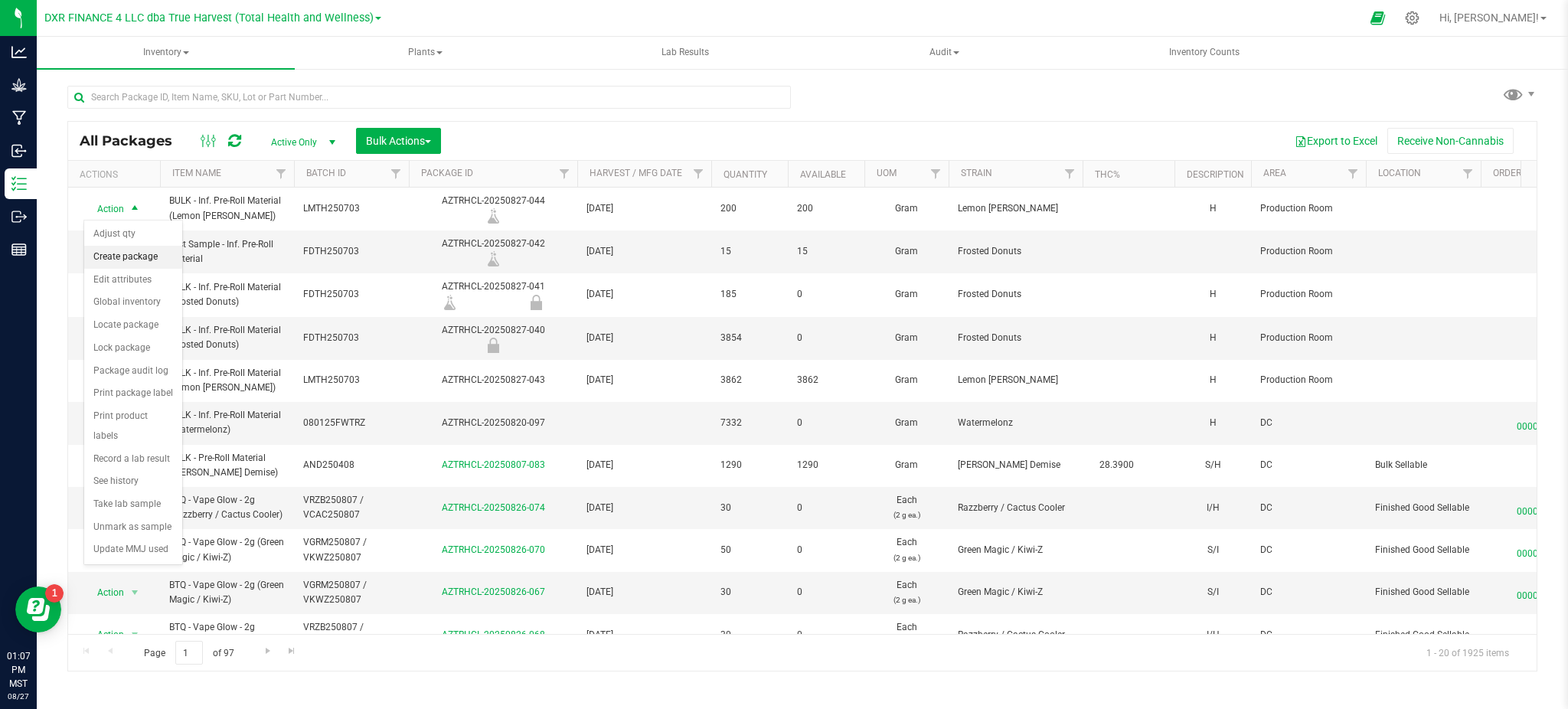
click at [131, 262] on li "Create package" at bounding box center [133, 257] width 98 height 23
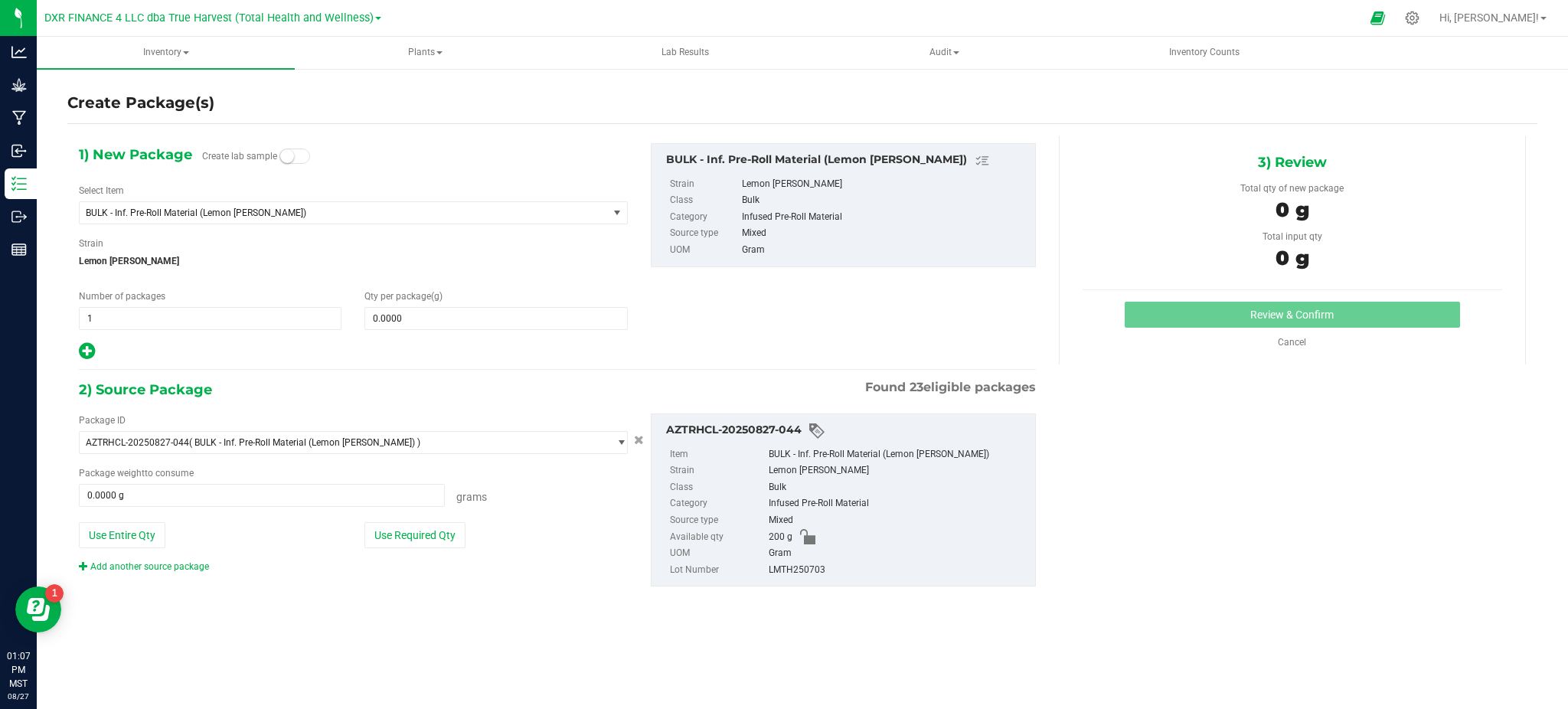
click at [282, 155] on span "Create lab sample" at bounding box center [256, 158] width 108 height 26
click at [286, 154] on small at bounding box center [287, 156] width 14 height 14
click at [294, 213] on span "BULK - Inf. Pre-Roll Material (Lemon [PERSON_NAME])" at bounding box center [333, 212] width 496 height 11
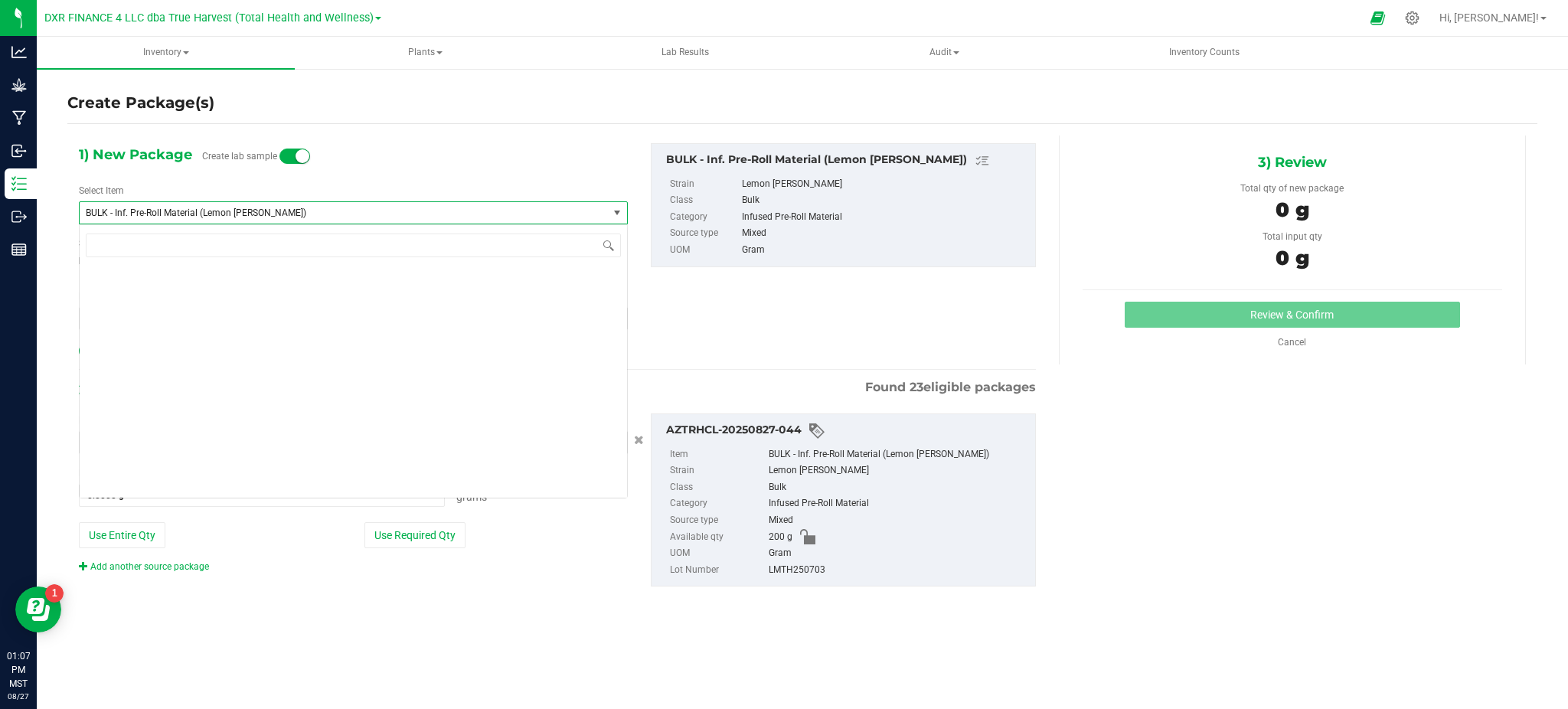
scroll to position [12261, 0]
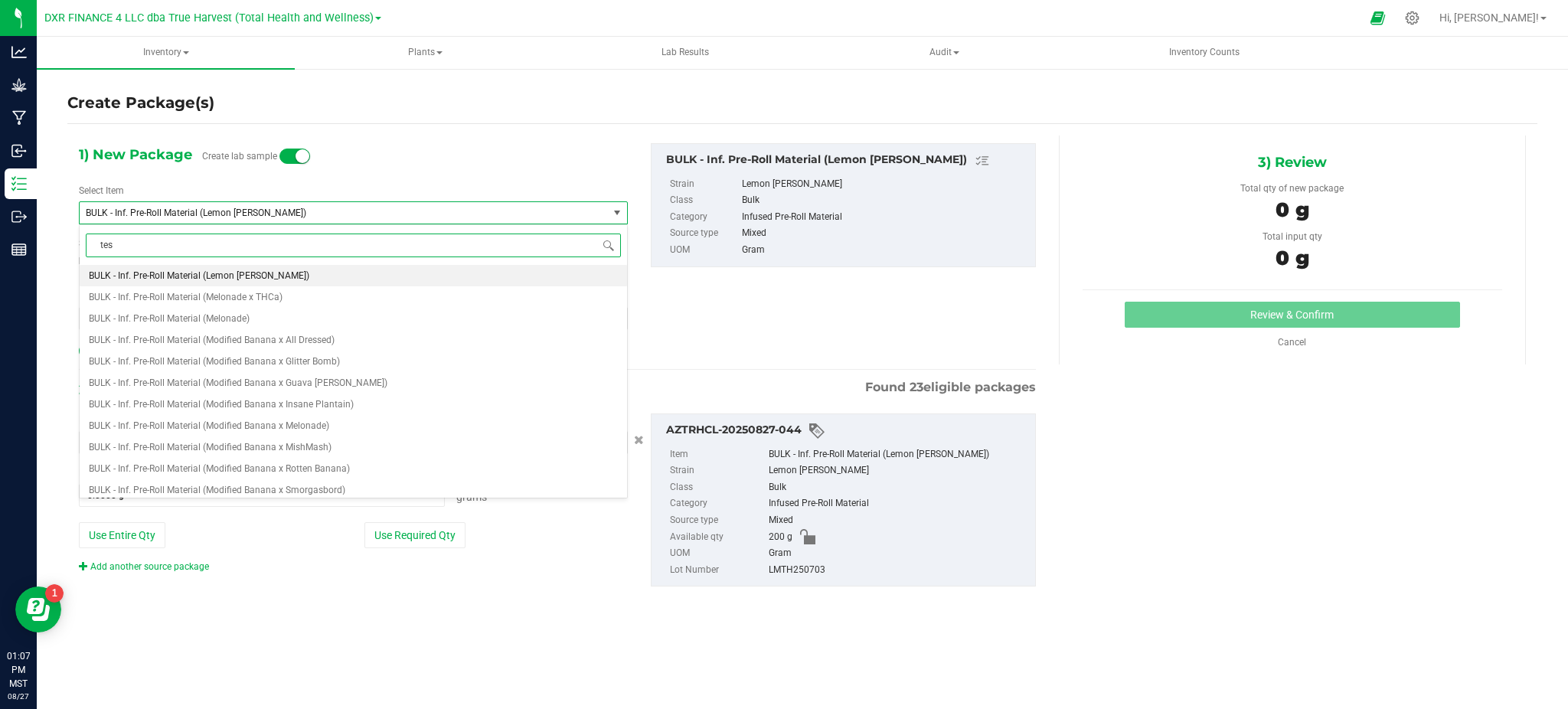
type input "test"
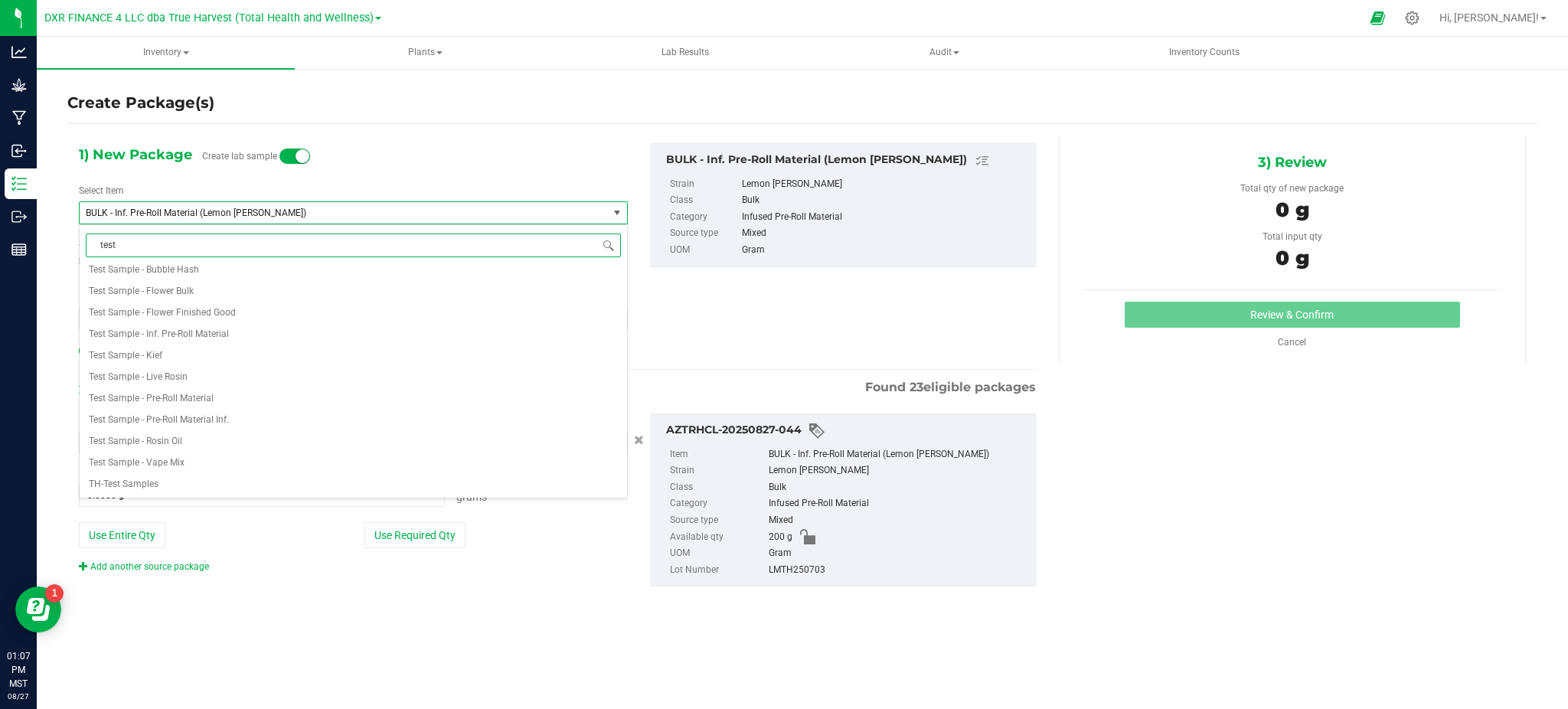
scroll to position [0, 0]
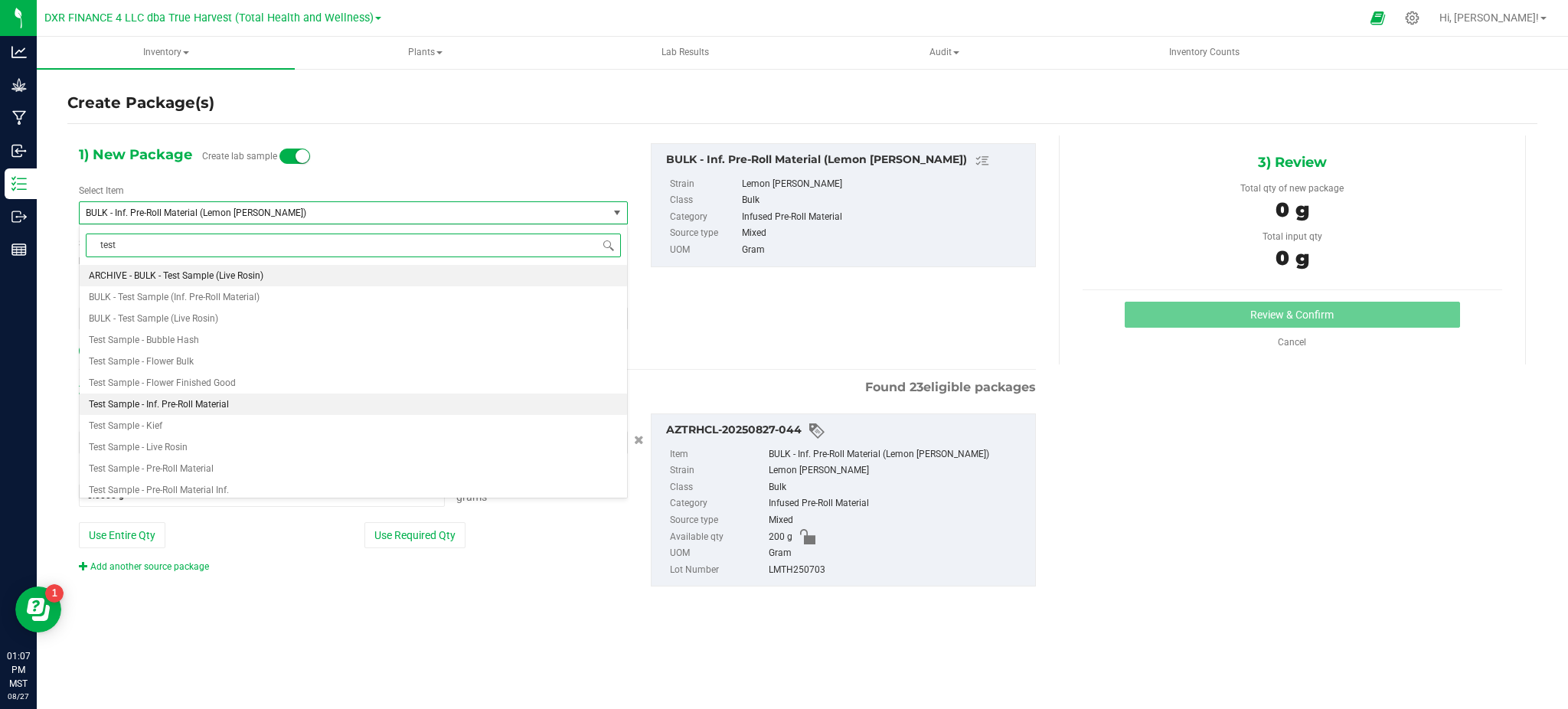
click at [200, 401] on span "Test Sample - Inf. Pre-Roll Material" at bounding box center [159, 404] width 140 height 11
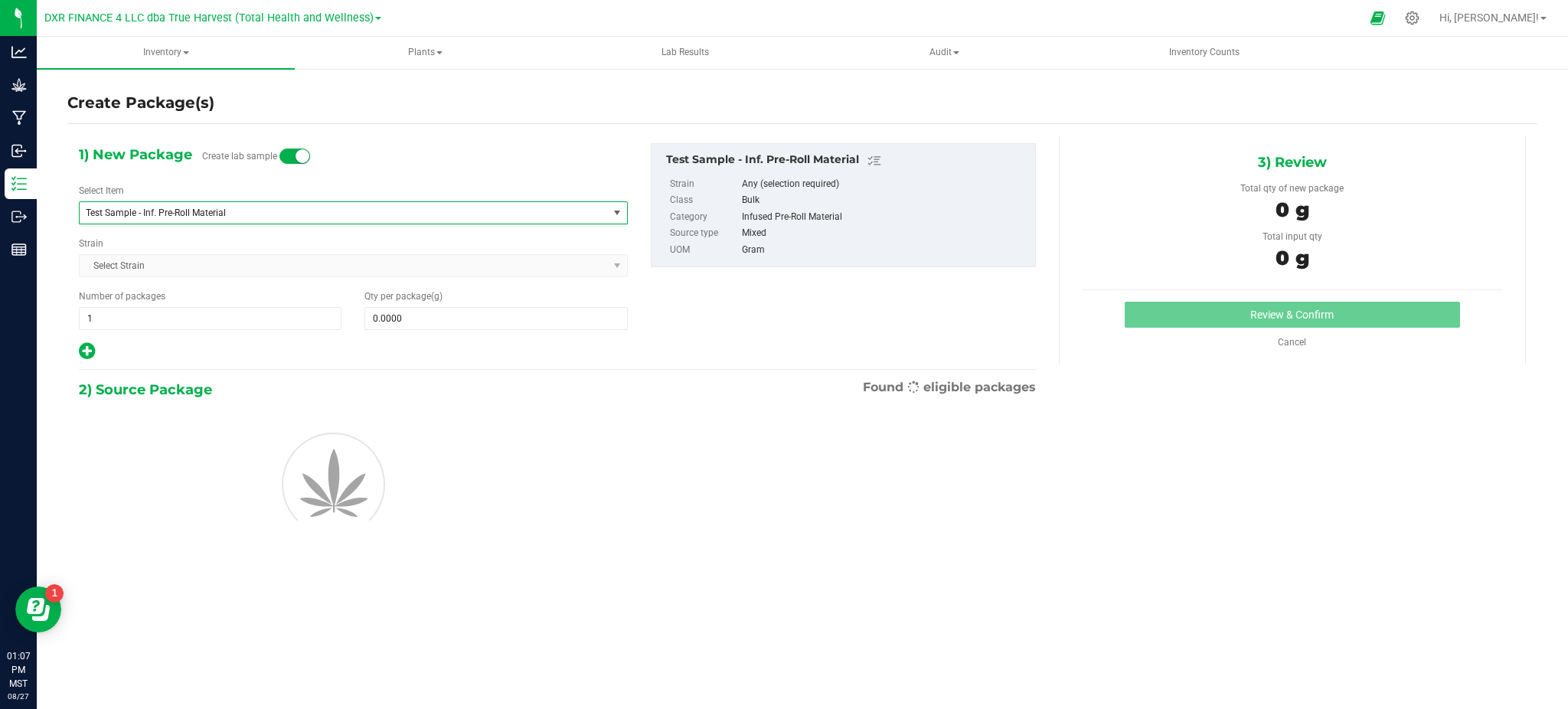
type input "0.0000"
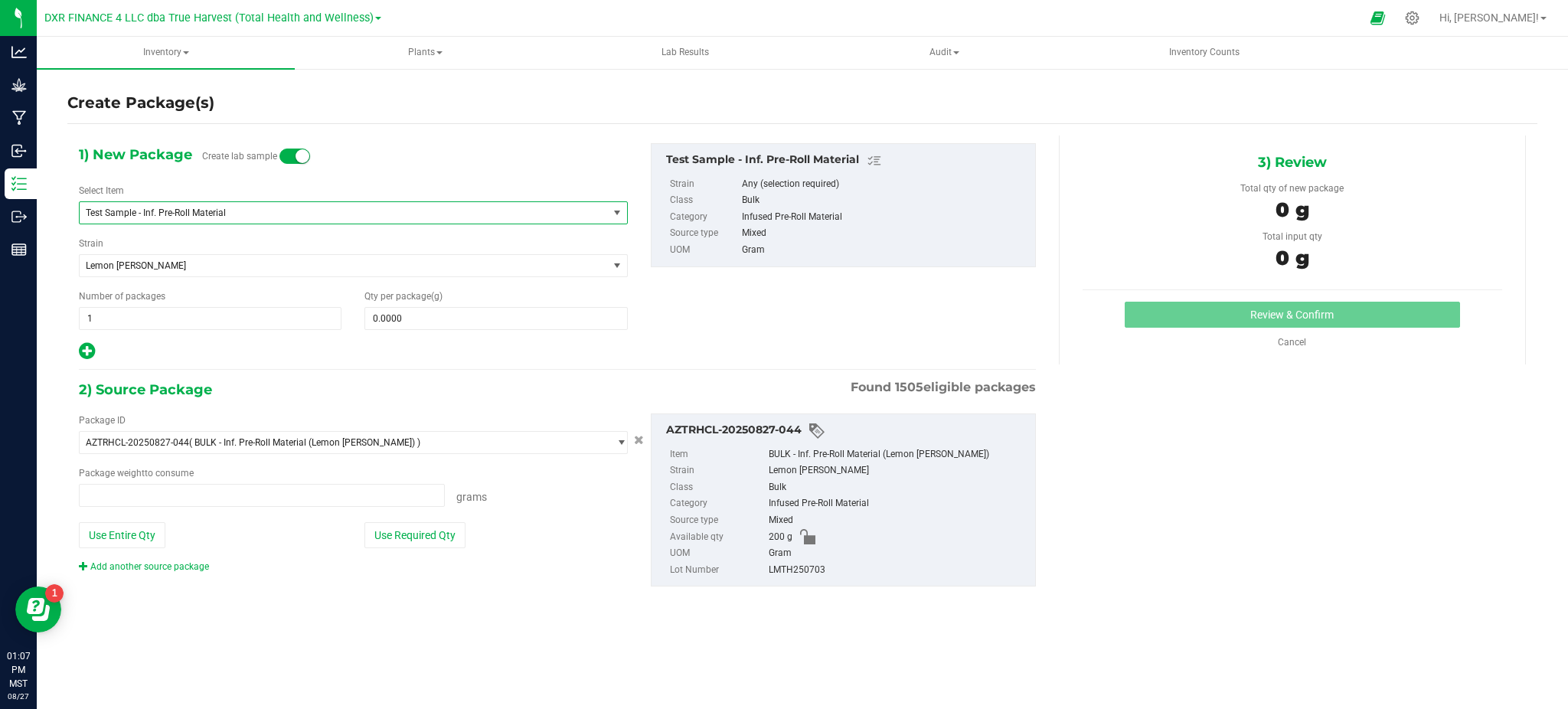
type input "0.0000 g"
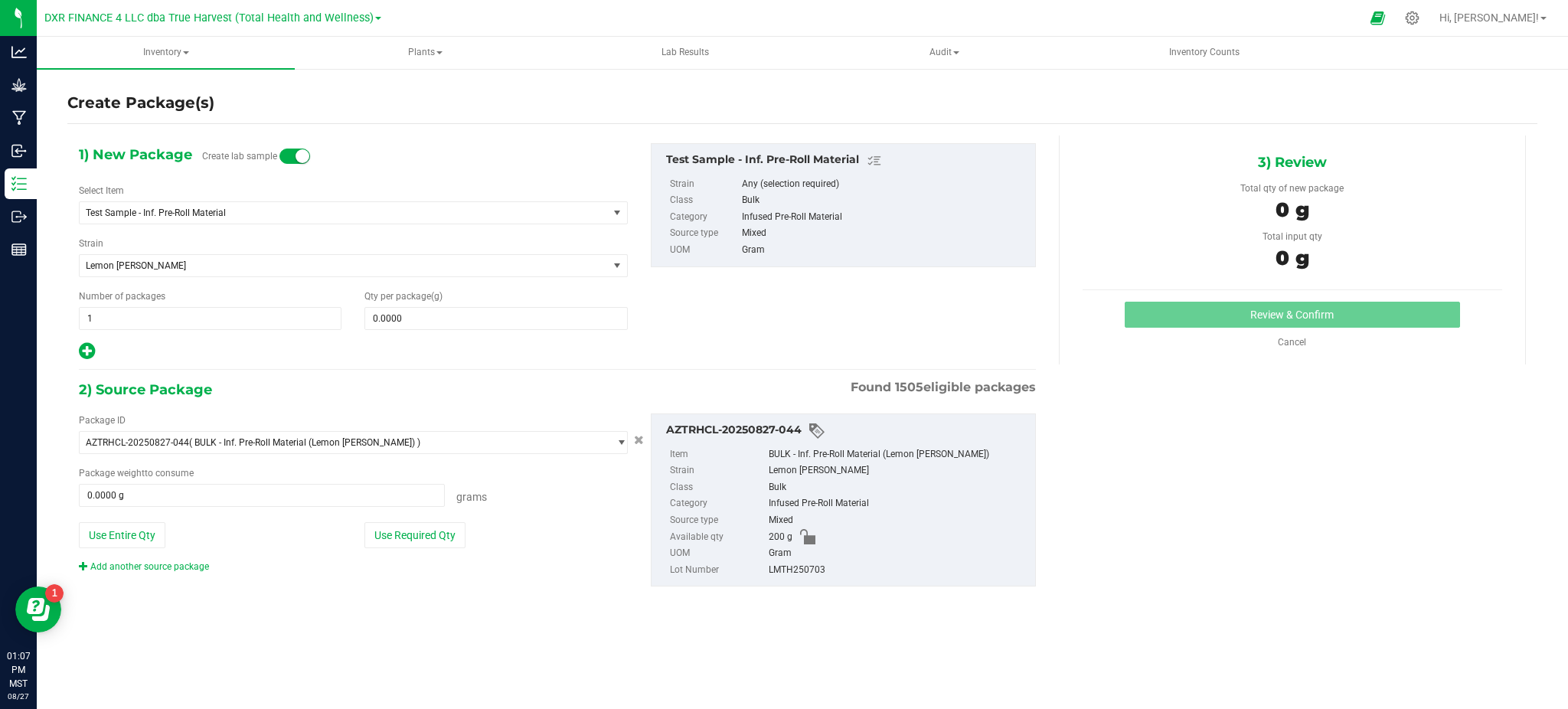
click at [366, 341] on div at bounding box center [352, 351] width 549 height 20
click at [401, 324] on span at bounding box center [496, 318] width 263 height 23
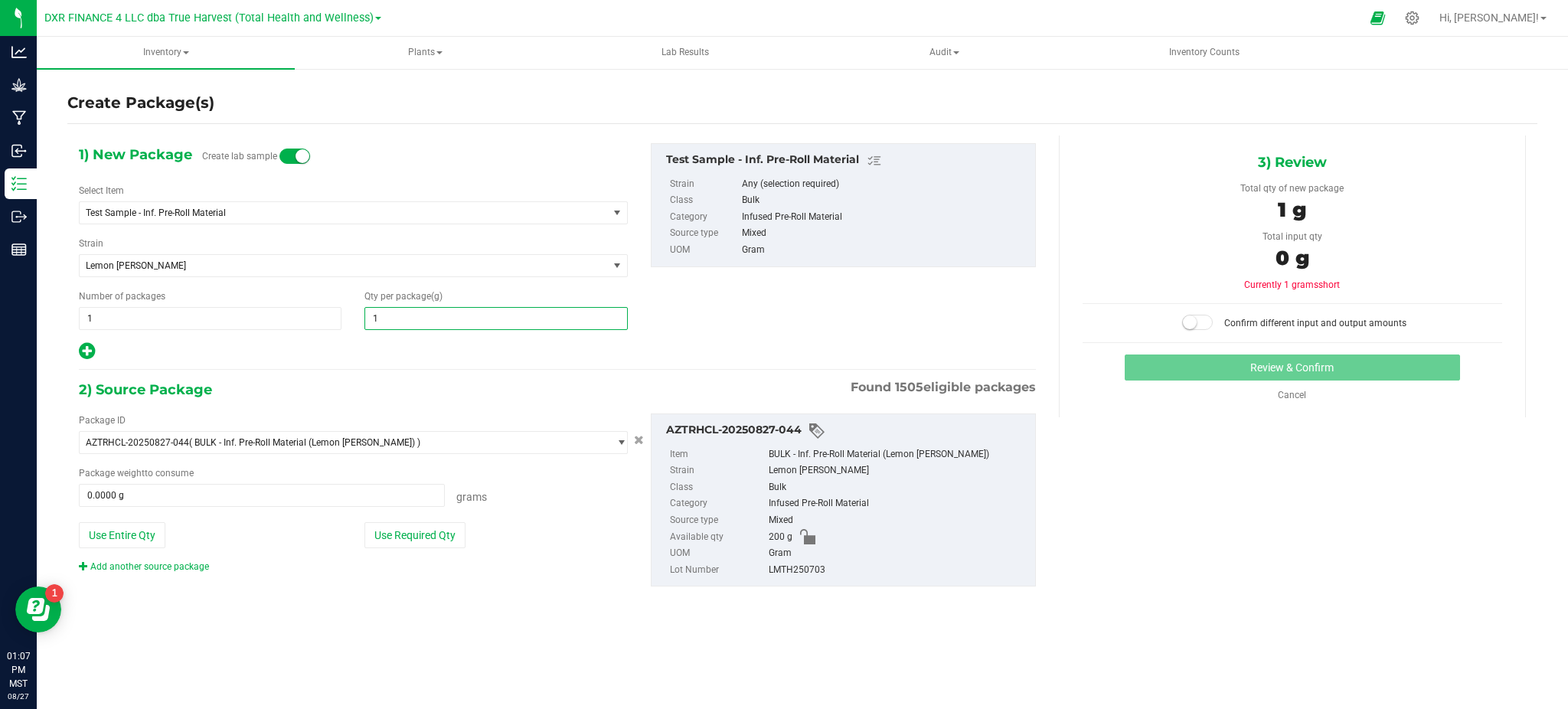
type input "15"
type input "15.0000"
click at [537, 607] on div "2) Source Package Found 1505 eligible packages Package ID AZTRHCL-20250827-044 …" at bounding box center [557, 495] width 957 height 234
click at [425, 526] on button "Use Required Qty" at bounding box center [415, 535] width 101 height 26
type input "15.0000 g"
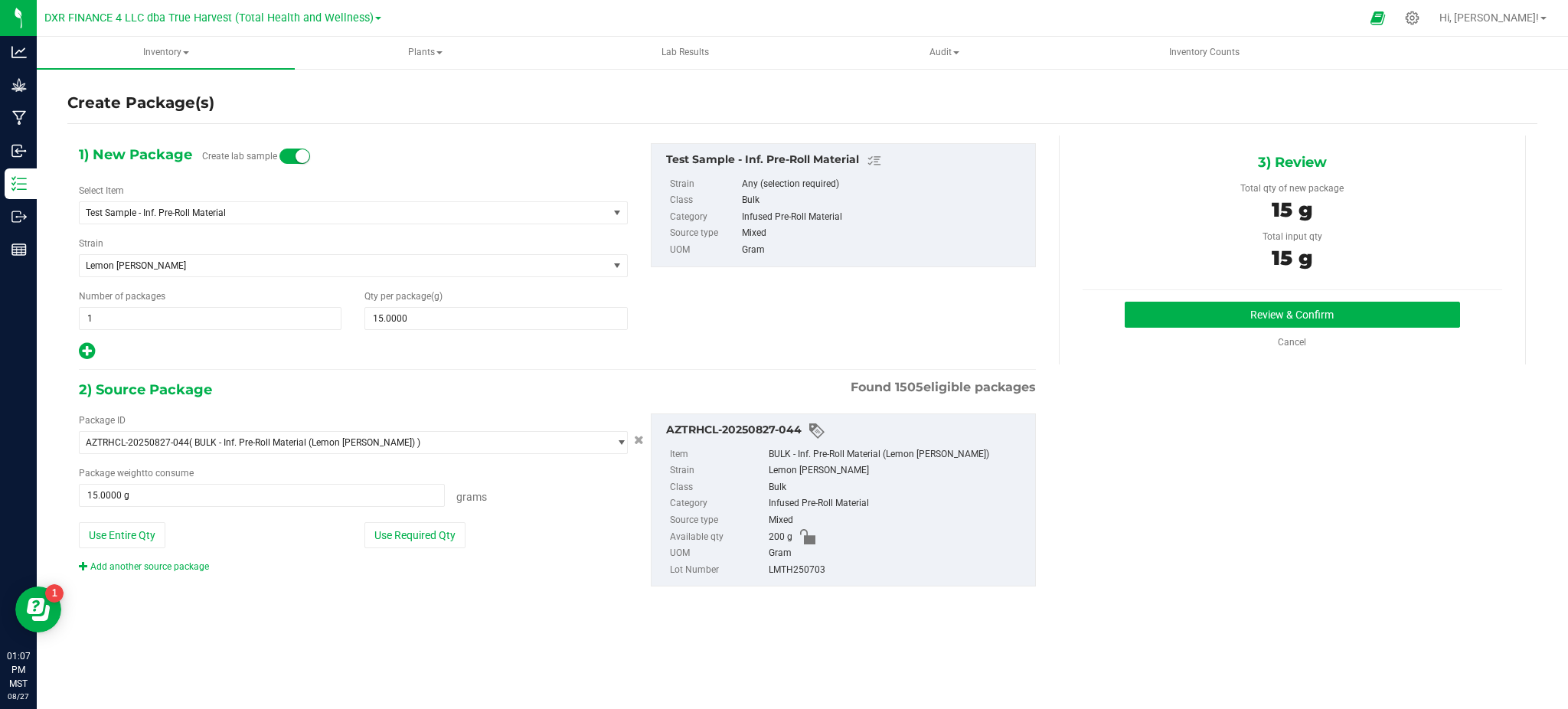
drag, startPoint x: 1132, startPoint y: 478, endPoint x: 1141, endPoint y: 451, distance: 28.5
click at [1134, 473] on div "1) New Package Create lab sample Select Item Test Sample - Inf. Pre-Roll Materi…" at bounding box center [802, 377] width 1470 height 484
click at [1210, 330] on div "Review & Confirm Cancel" at bounding box center [1292, 326] width 420 height 48
click at [1209, 318] on button "Review & Confirm" at bounding box center [1292, 315] width 335 height 26
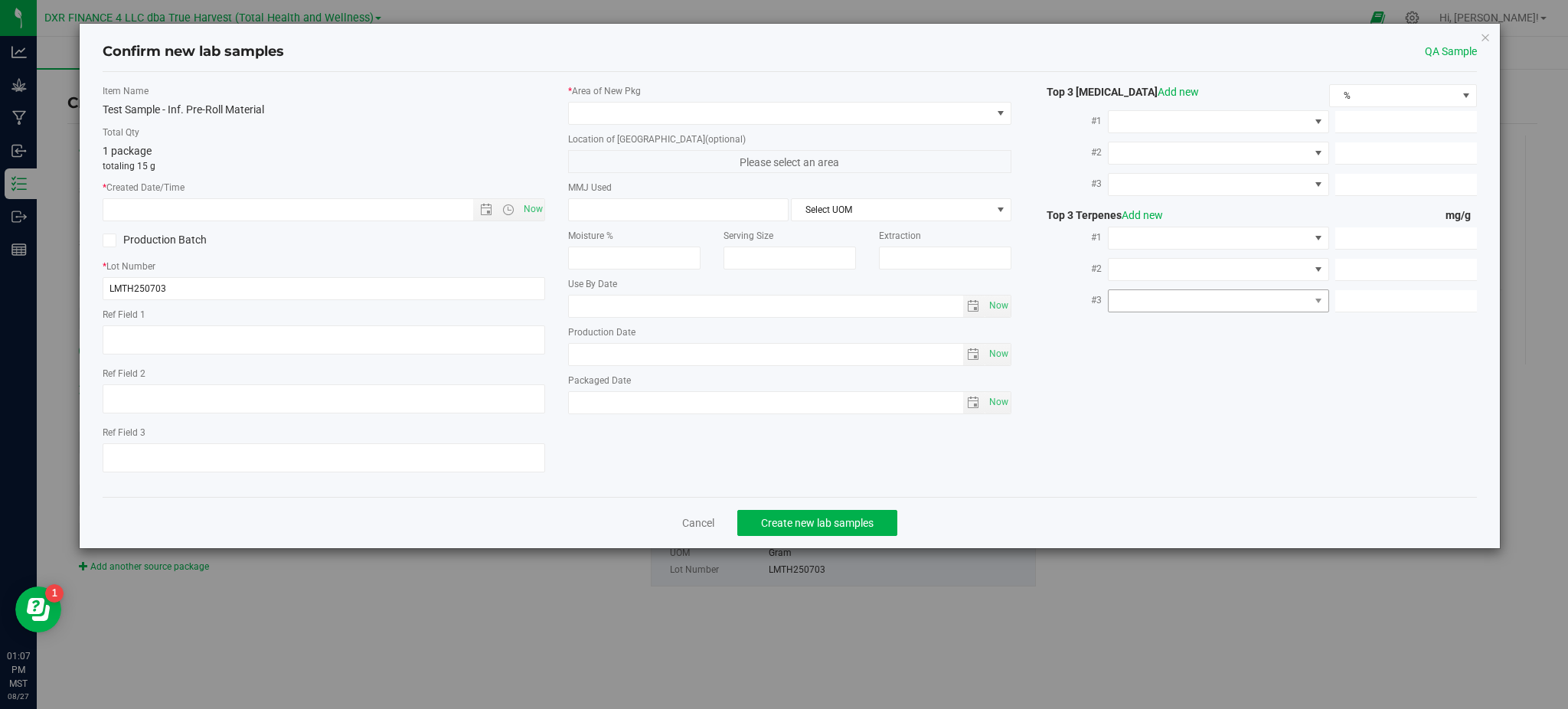
type textarea "[DATE]"
drag, startPoint x: 229, startPoint y: 339, endPoint x: 0, endPoint y: 320, distance: 229.8
click at [0, 323] on div "Confirm new lab samples QA Sample Item Name Test Sample - Inf. Pre-Roll Materia…" at bounding box center [789, 354] width 1579 height 709
click at [263, 208] on input "text" at bounding box center [300, 209] width 395 height 21
paste input "[DATE]"
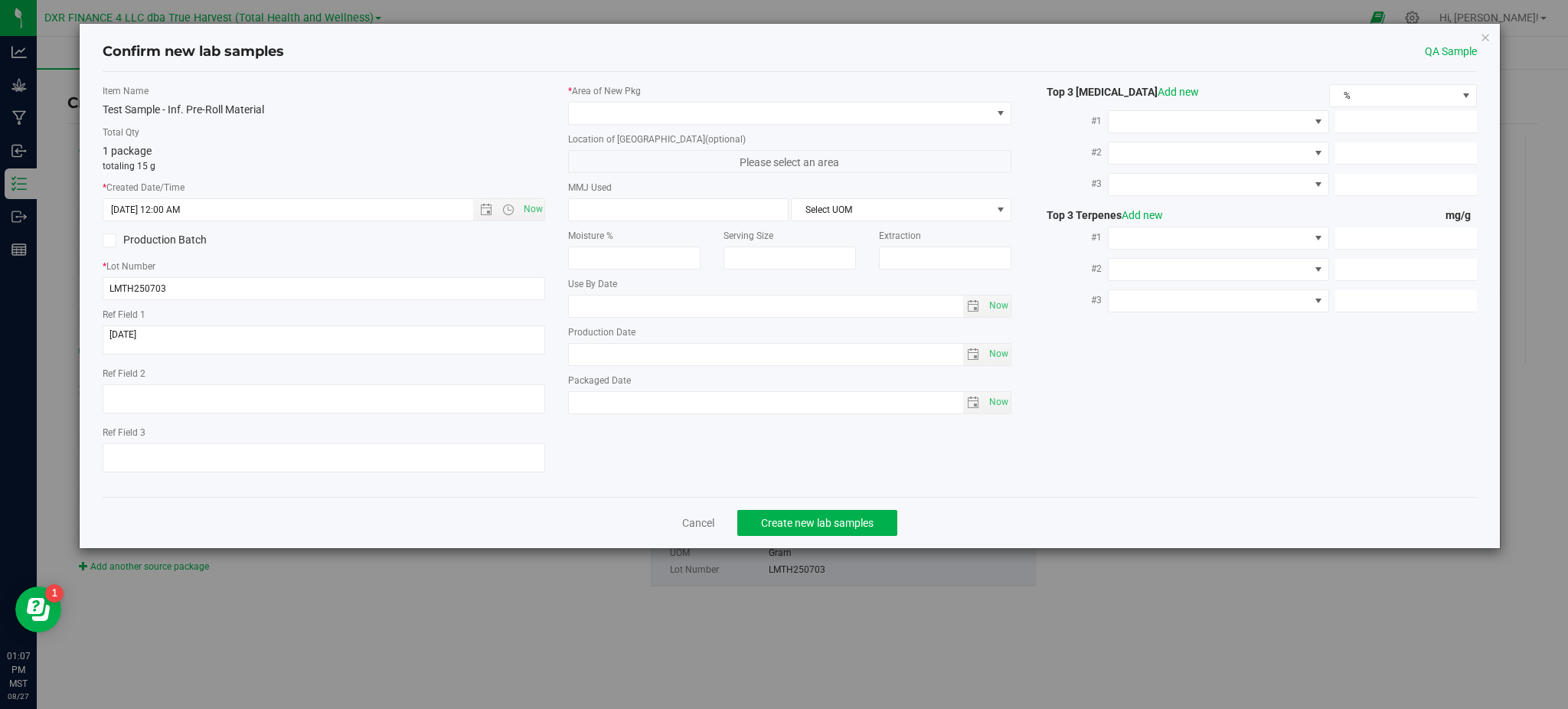
type input "[DATE] 1:07 PM"
drag, startPoint x: 352, startPoint y: 120, endPoint x: 613, endPoint y: 119, distance: 261.0
click at [358, 119] on div "Item Name Test Sample - Inf. Pre-Roll Material Total Qty 1 package totaling 15 …" at bounding box center [324, 284] width 466 height 400
click at [645, 115] on span at bounding box center [780, 113] width 421 height 21
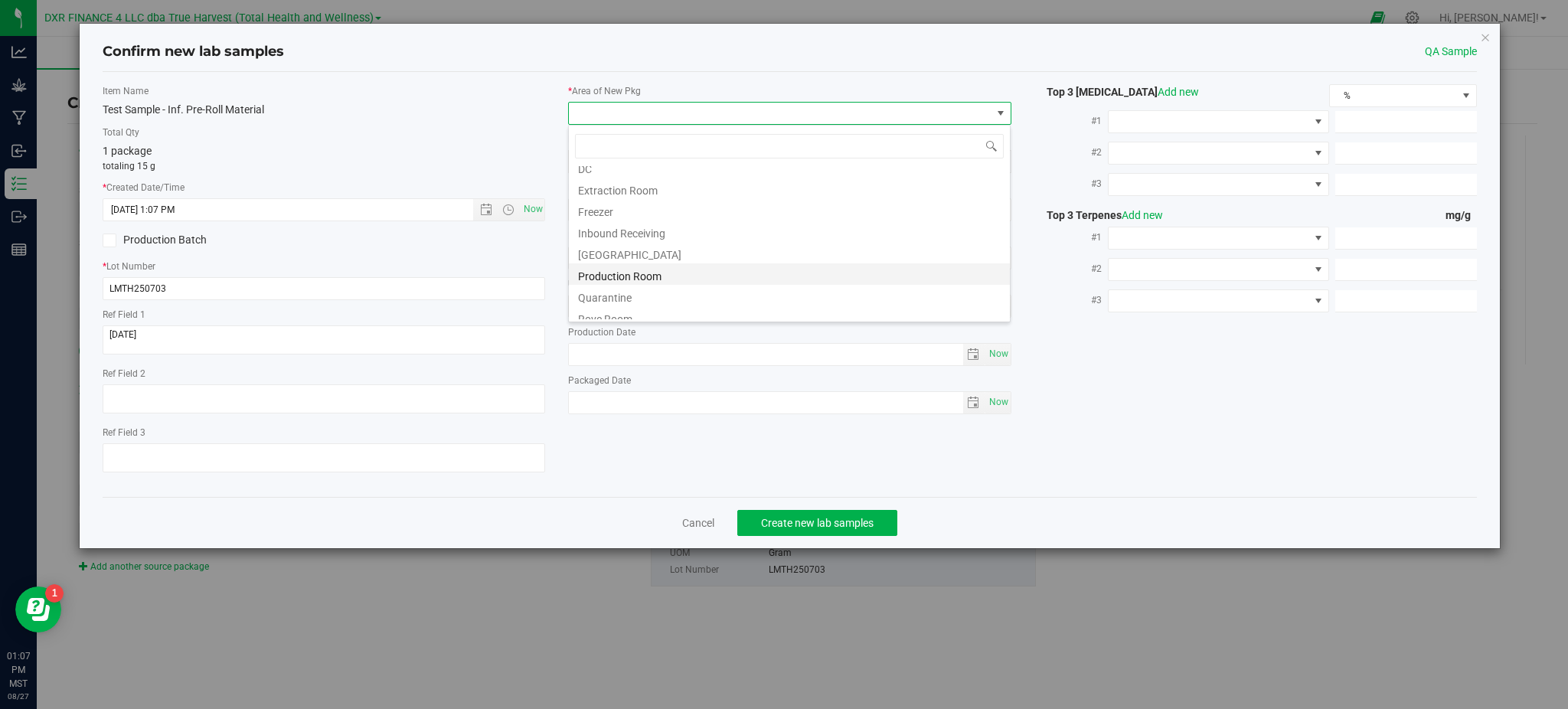
scroll to position [61, 0]
drag, startPoint x: 635, startPoint y: 250, endPoint x: 607, endPoint y: 241, distance: 29.4
click at [603, 241] on li "Production Room" at bounding box center [789, 244] width 441 height 21
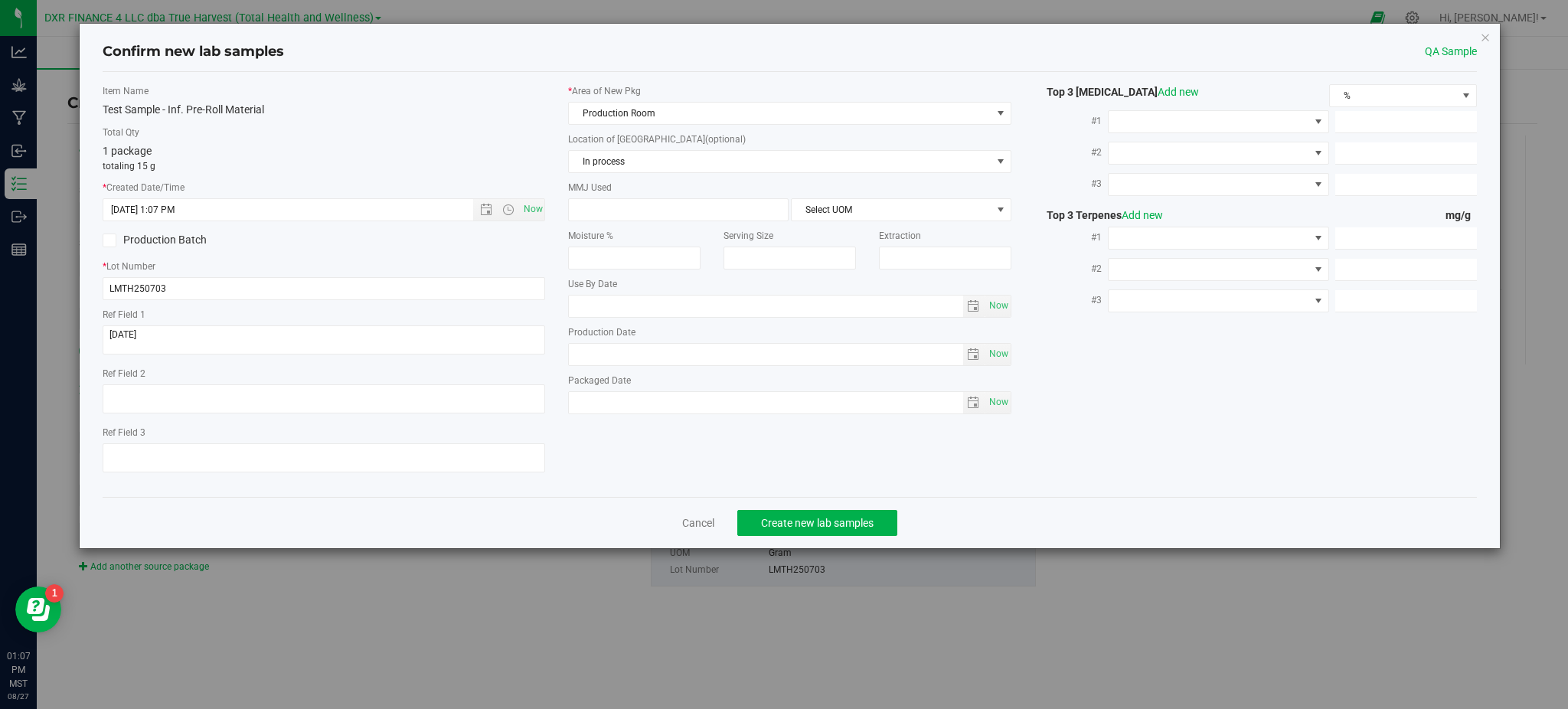
drag, startPoint x: 1143, startPoint y: 358, endPoint x: 1134, endPoint y: 343, distance: 17.5
click at [1144, 357] on div "Item Name Test Sample - Inf. Pre-Roll Material Total Qty 1 package totaling 15 …" at bounding box center [790, 284] width 1397 height 400
click at [450, 154] on div "1 package totaling 15 g" at bounding box center [323, 158] width 443 height 30
drag, startPoint x: 1125, startPoint y: 375, endPoint x: 1128, endPoint y: 384, distance: 9.5
click at [1127, 375] on div "Item Name Test Sample - Inf. Pre-Roll Material Total Qty 1 package totaling 15 …" at bounding box center [790, 284] width 1397 height 400
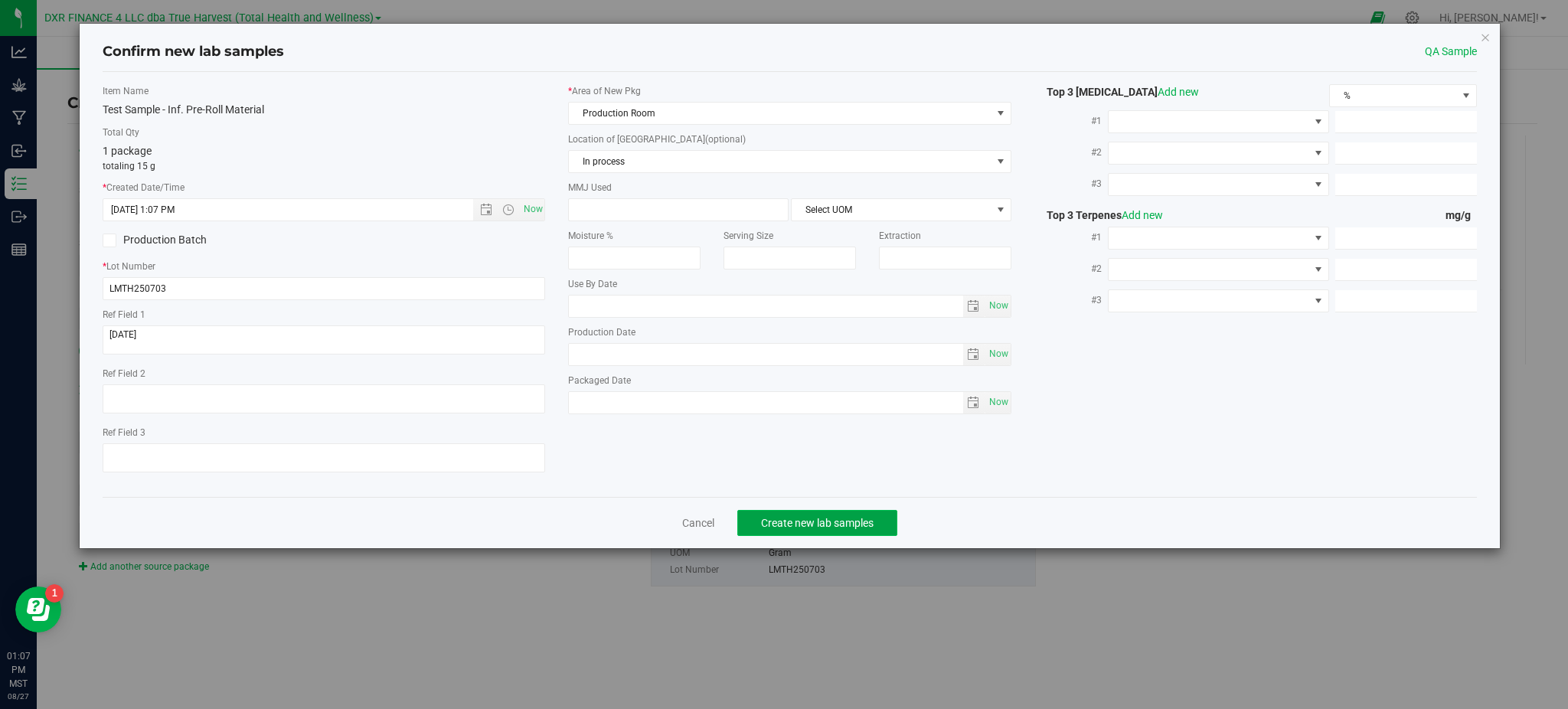
drag, startPoint x: 833, startPoint y: 528, endPoint x: 845, endPoint y: 538, distance: 15.6
click at [836, 529] on span "Create new lab samples" at bounding box center [817, 523] width 113 height 12
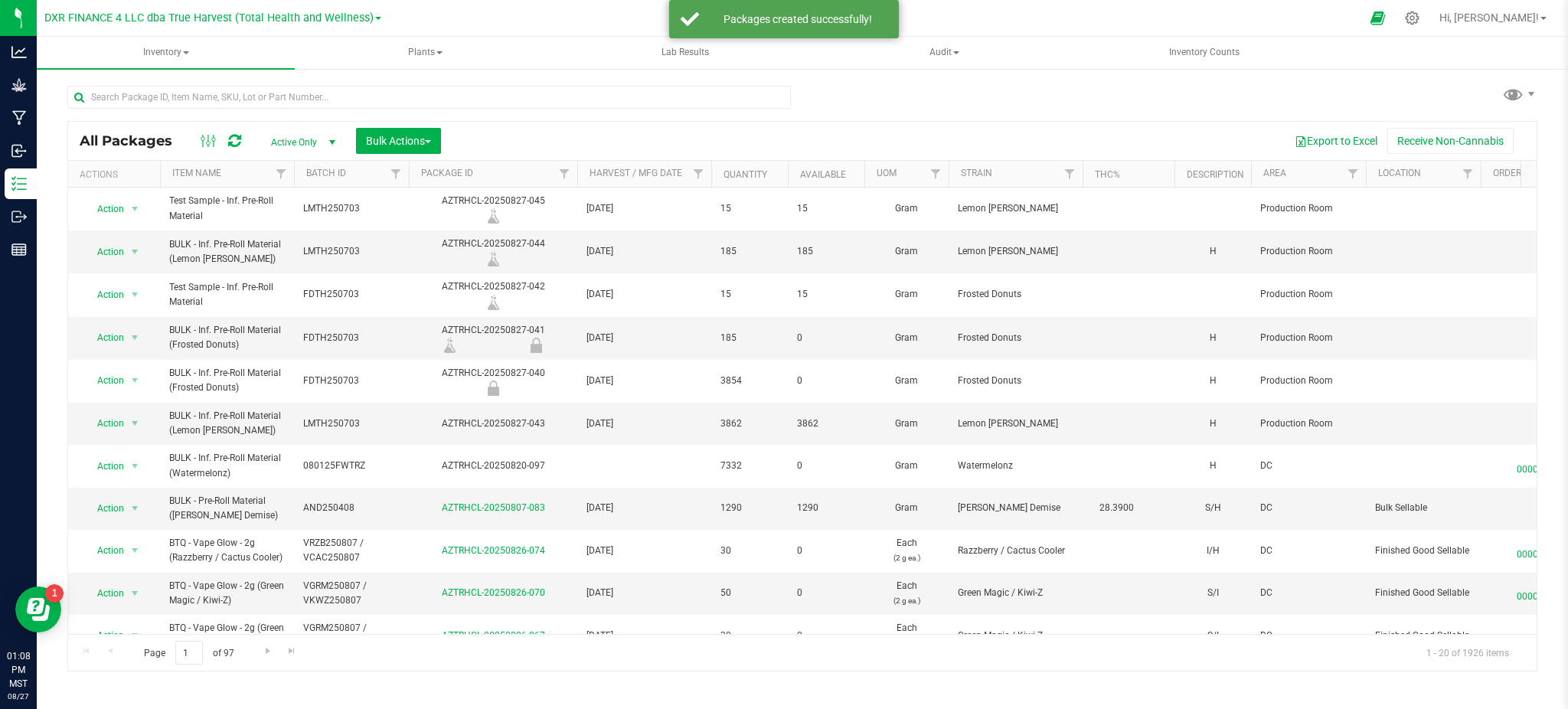
click at [920, 93] on div "All Packages Active Only Active Only Lab Samples Locked All Bulk Actions Add to…" at bounding box center [802, 370] width 1470 height 600
click at [905, 108] on div "All Packages Active Only Active Only Lab Samples Locked All Bulk Actions Add to…" at bounding box center [802, 370] width 1470 height 600
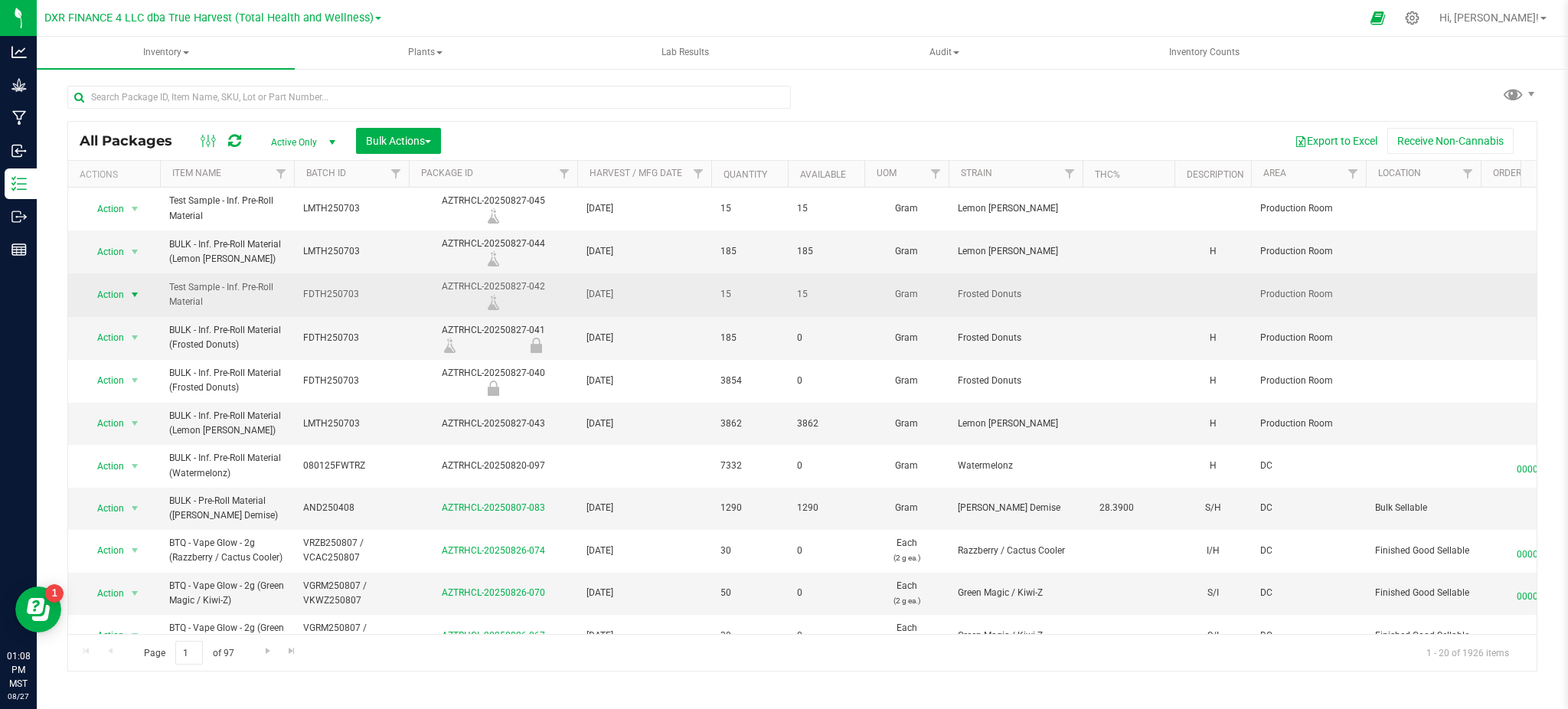
click at [129, 289] on span "select" at bounding box center [135, 294] width 12 height 12
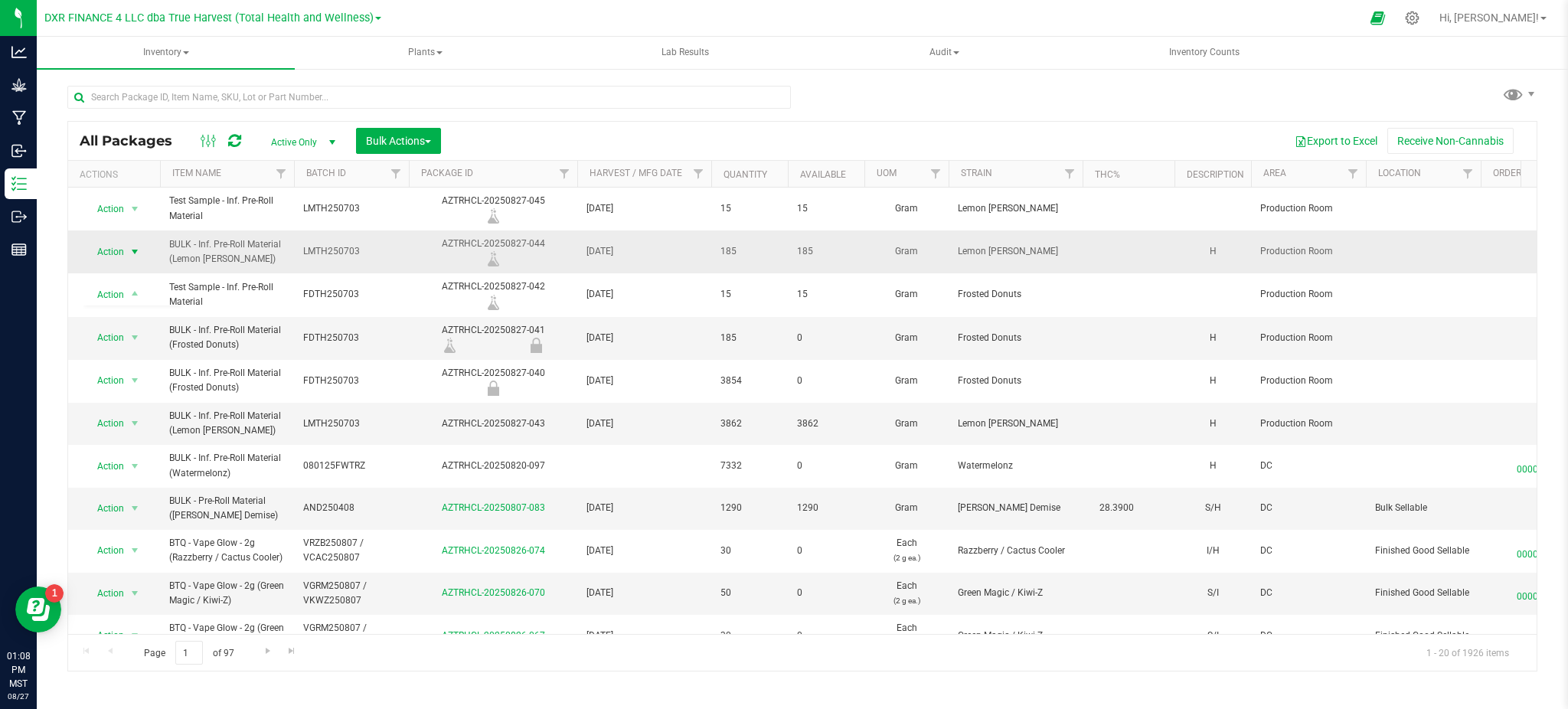
click at [135, 255] on span "select" at bounding box center [135, 252] width 12 height 12
click at [115, 395] on li "Lock package" at bounding box center [133, 391] width 98 height 23
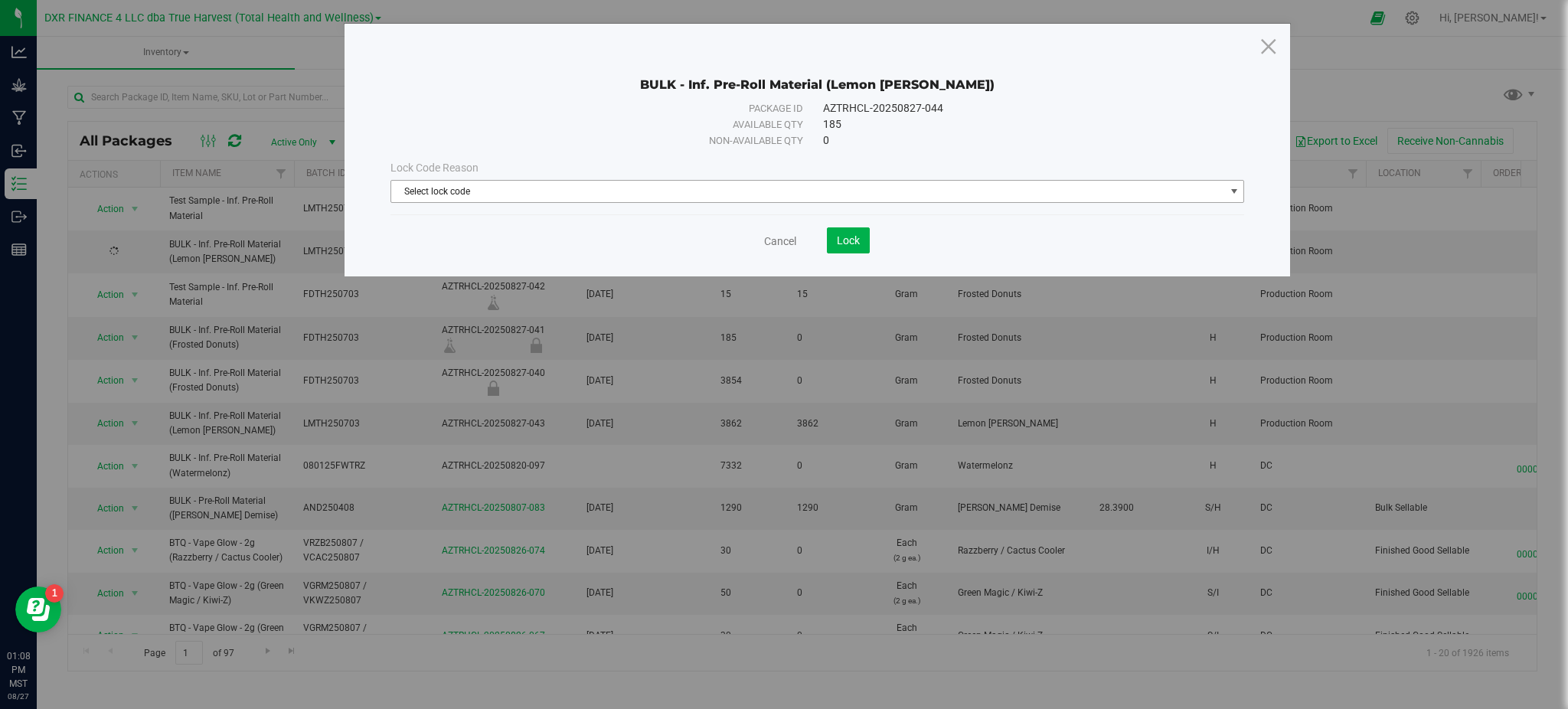
click at [740, 195] on span "Select lock code" at bounding box center [808, 191] width 833 height 21
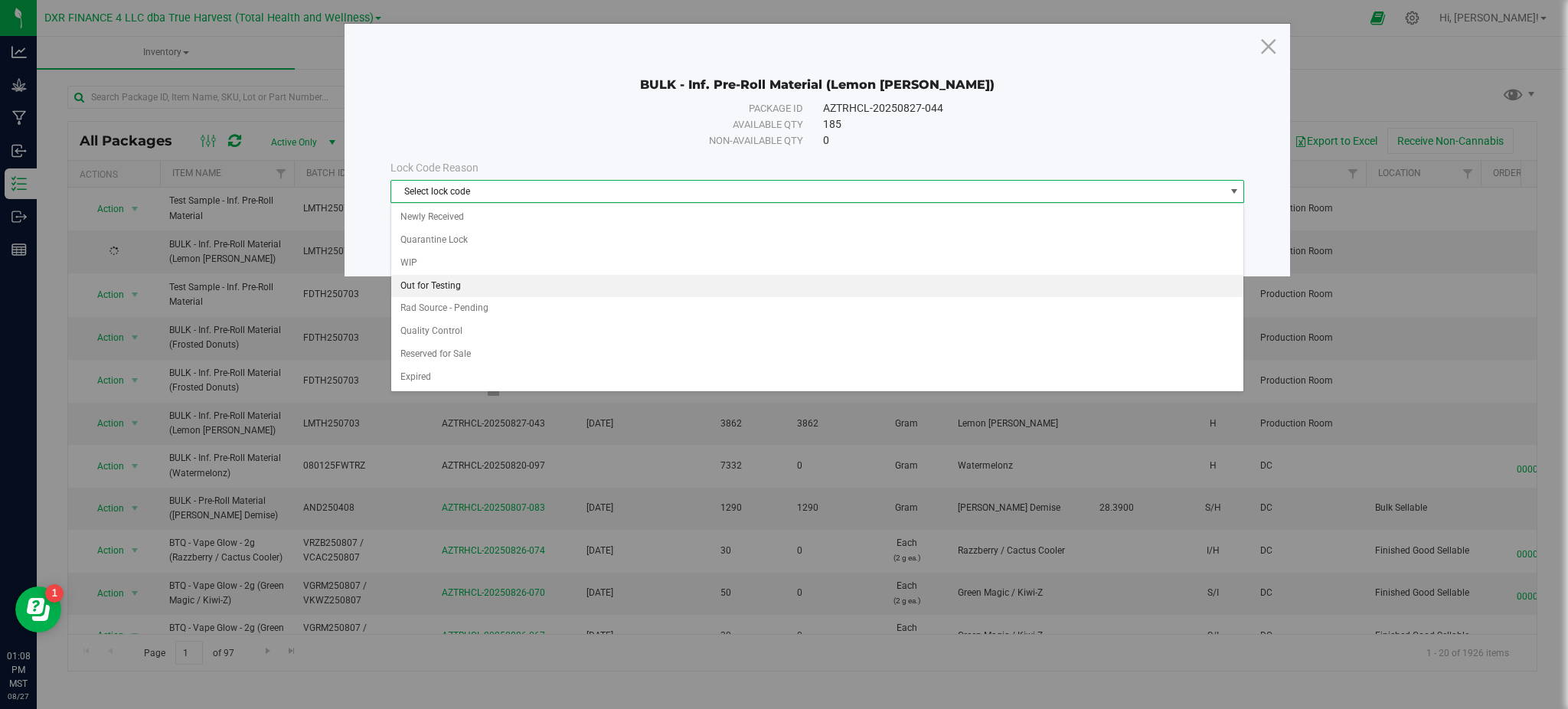
drag, startPoint x: 444, startPoint y: 288, endPoint x: 789, endPoint y: 263, distance: 345.9
click at [447, 287] on li "Out for Testing" at bounding box center [818, 286] width 853 height 23
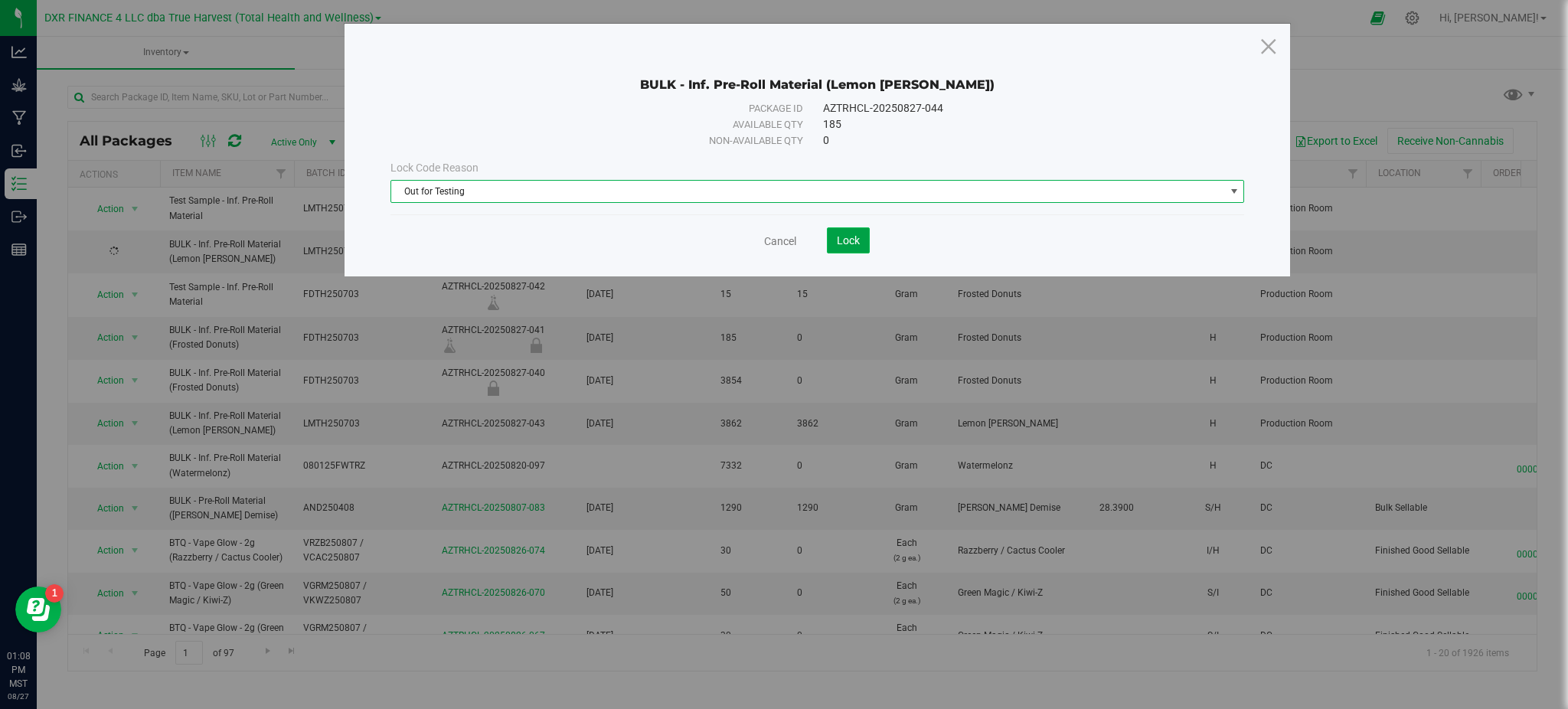
click at [862, 235] on button "Lock" at bounding box center [848, 240] width 43 height 26
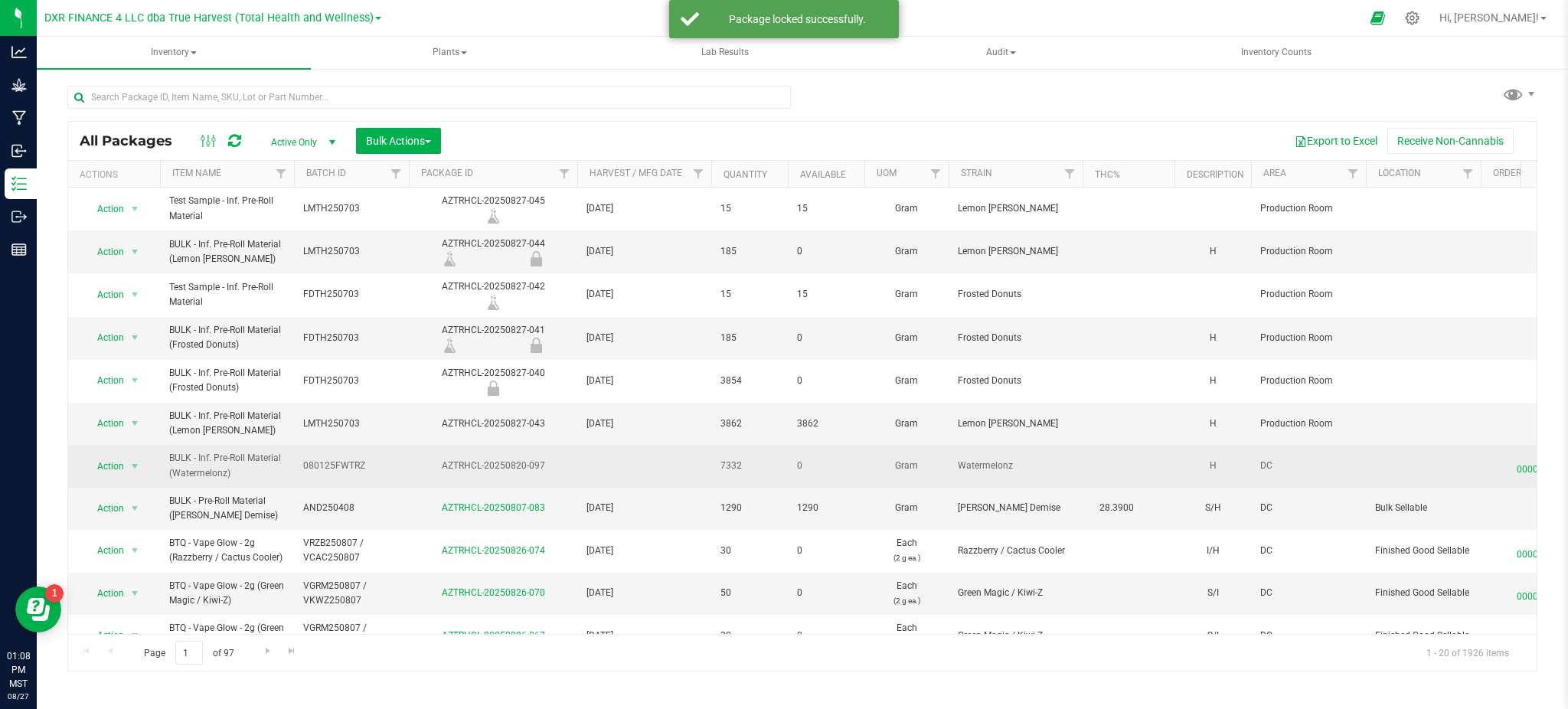
drag, startPoint x: 625, startPoint y: 444, endPoint x: 643, endPoint y: 445, distance: 18.0
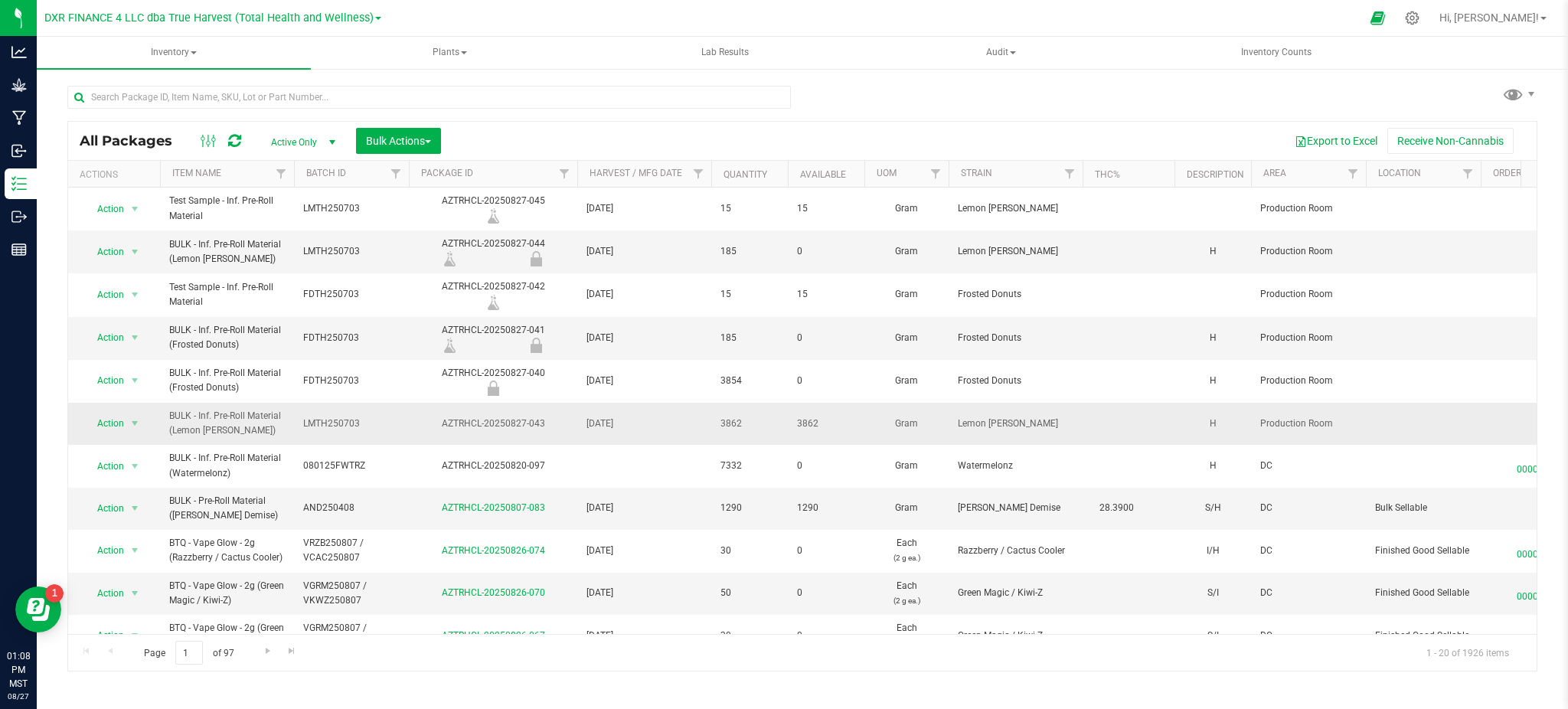
click at [666, 428] on span "[DATE]" at bounding box center [643, 423] width 115 height 15
click at [497, 422] on div "AZTRHCL-20250827-043" at bounding box center [492, 423] width 173 height 15
click at [105, 422] on span "Action" at bounding box center [104, 423] width 41 height 21
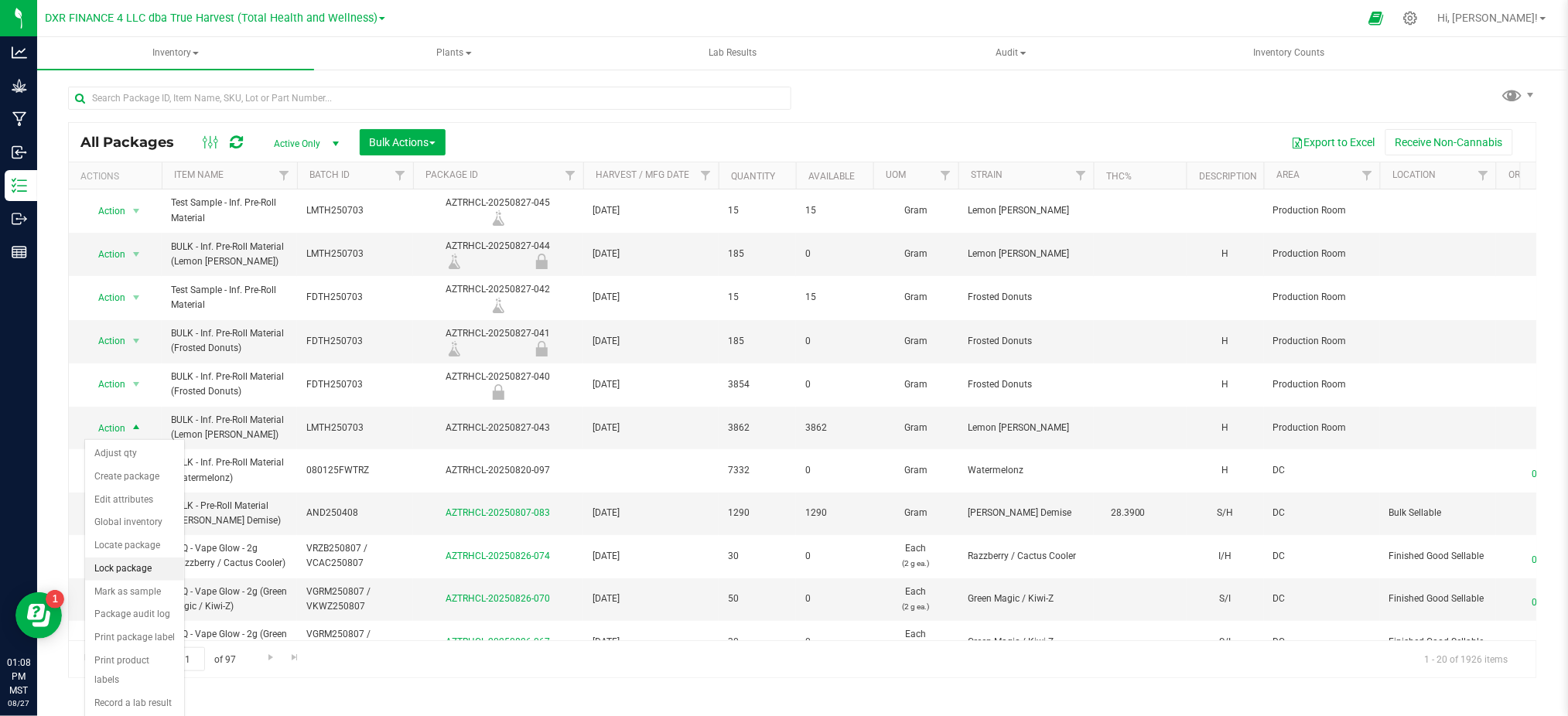
click at [133, 570] on li "Lock package" at bounding box center [134, 569] width 99 height 23
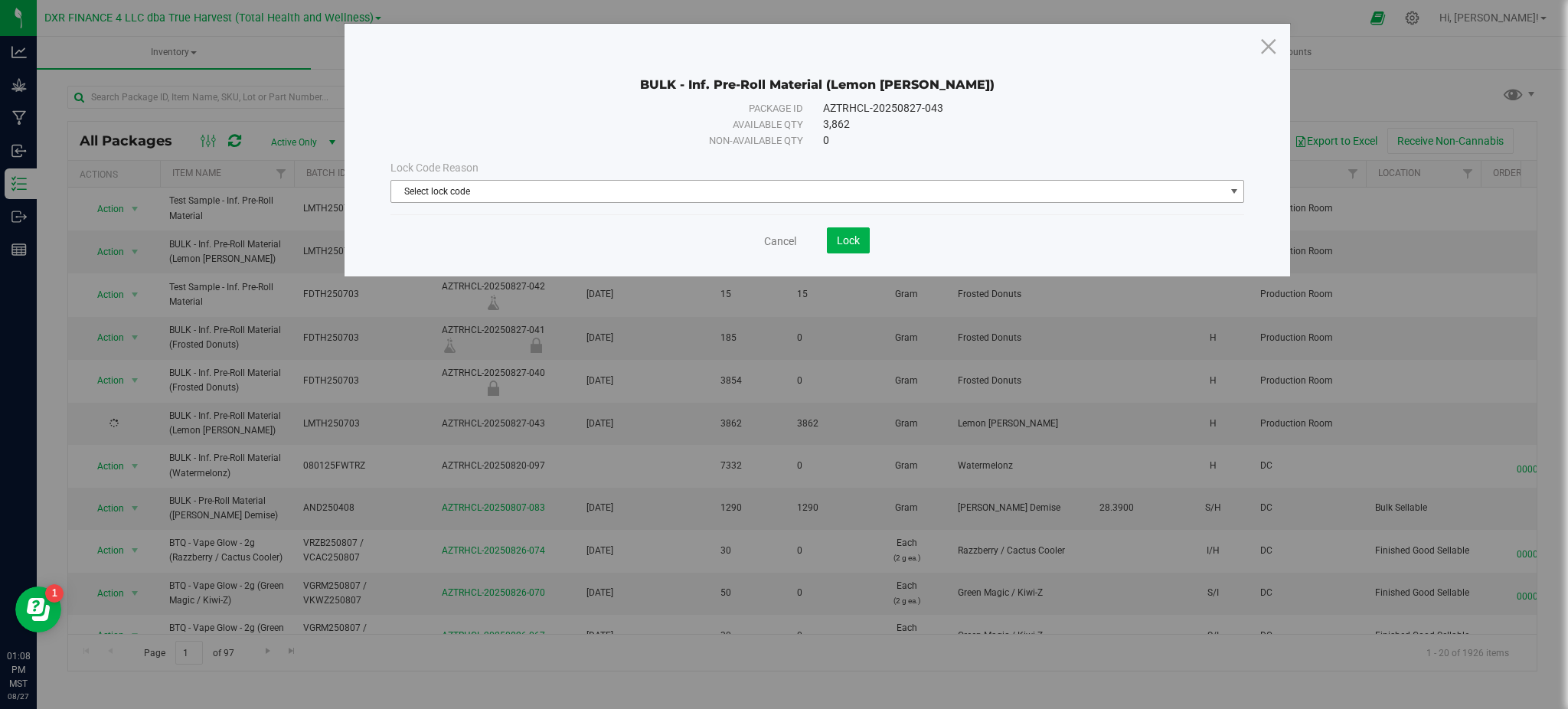
click at [686, 189] on span "Select lock code" at bounding box center [808, 191] width 833 height 21
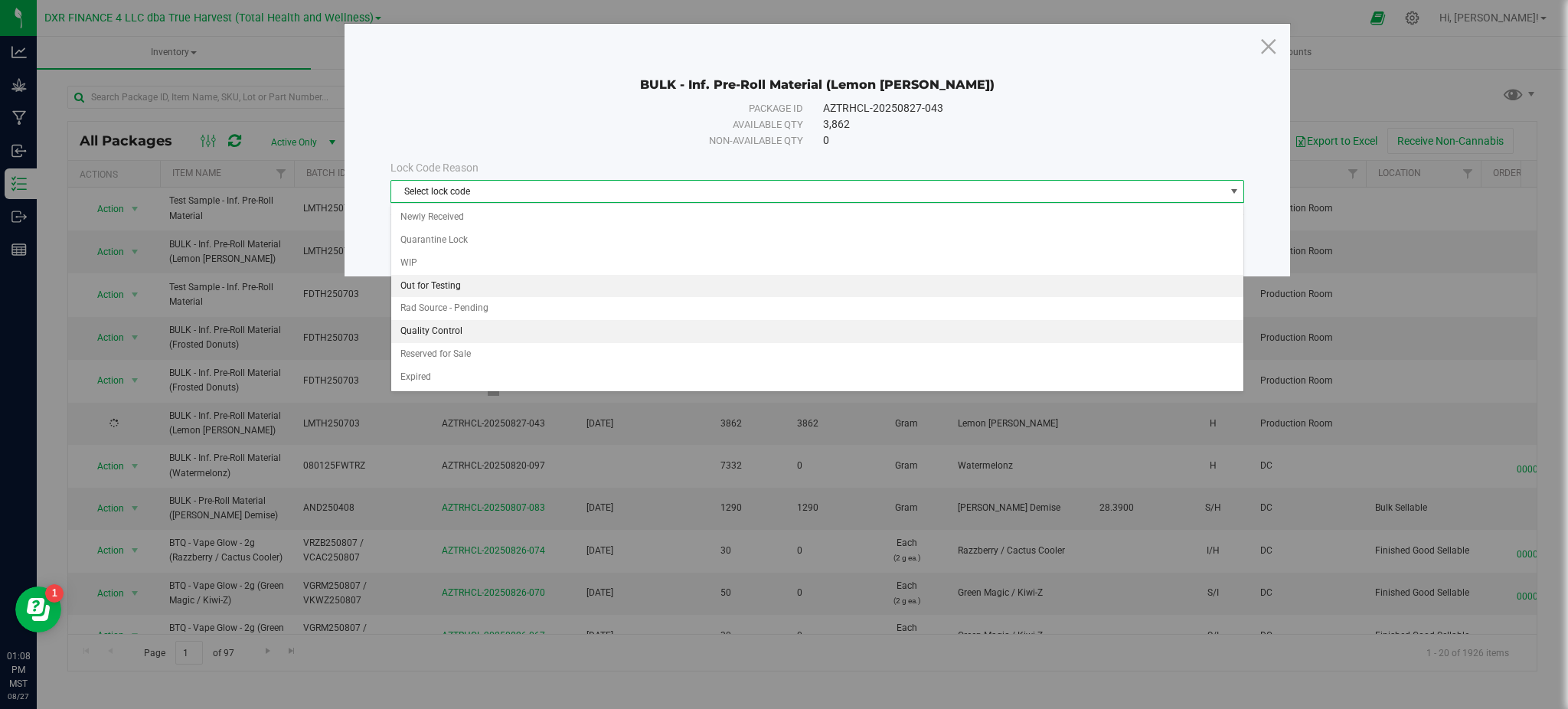
drag, startPoint x: 446, startPoint y: 286, endPoint x: 492, endPoint y: 278, distance: 46.7
click at [448, 285] on li "Out for Testing" at bounding box center [818, 286] width 853 height 23
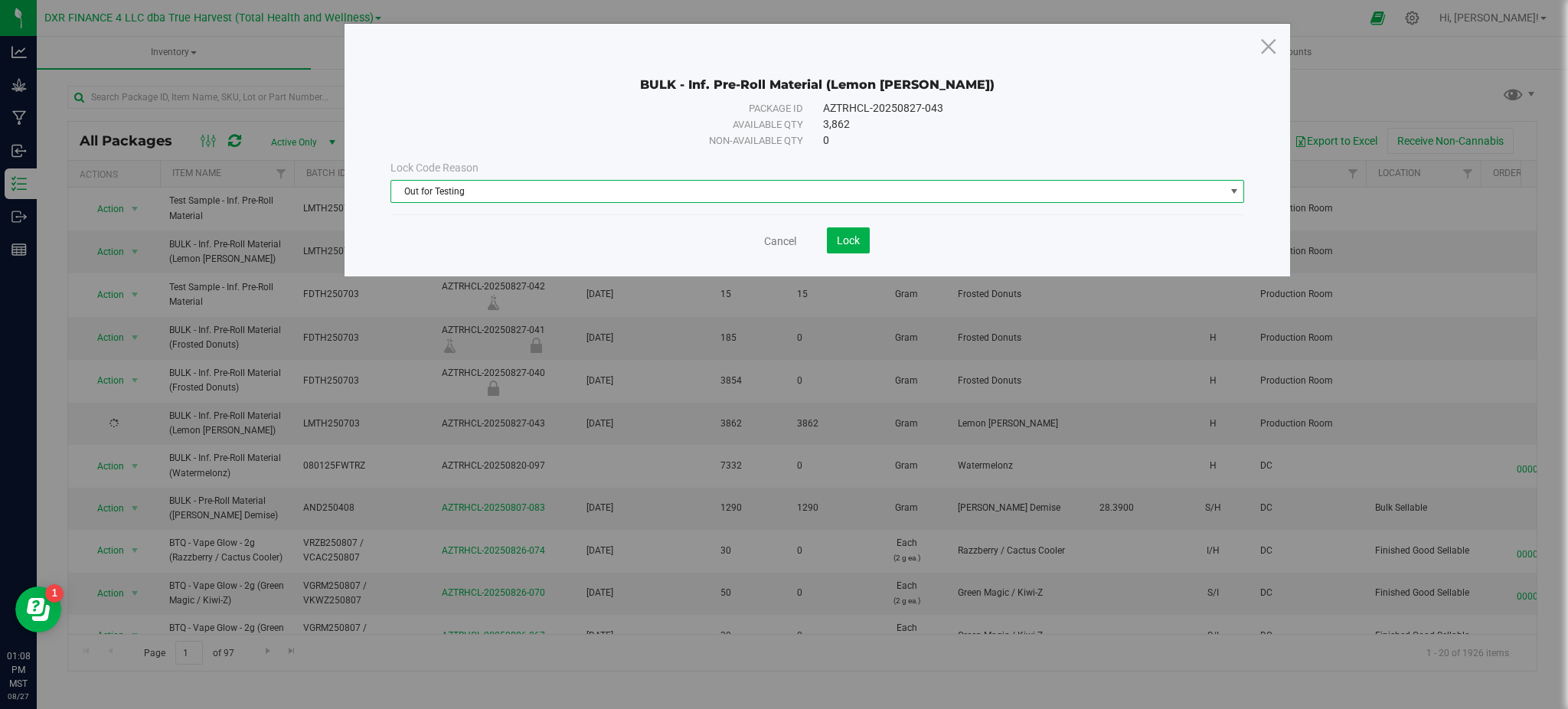
drag, startPoint x: 1012, startPoint y: 228, endPoint x: 994, endPoint y: 220, distance: 19.7
click at [1011, 227] on div "Cancel Lock" at bounding box center [817, 240] width 854 height 26
click at [861, 240] on button "Lock" at bounding box center [848, 240] width 43 height 26
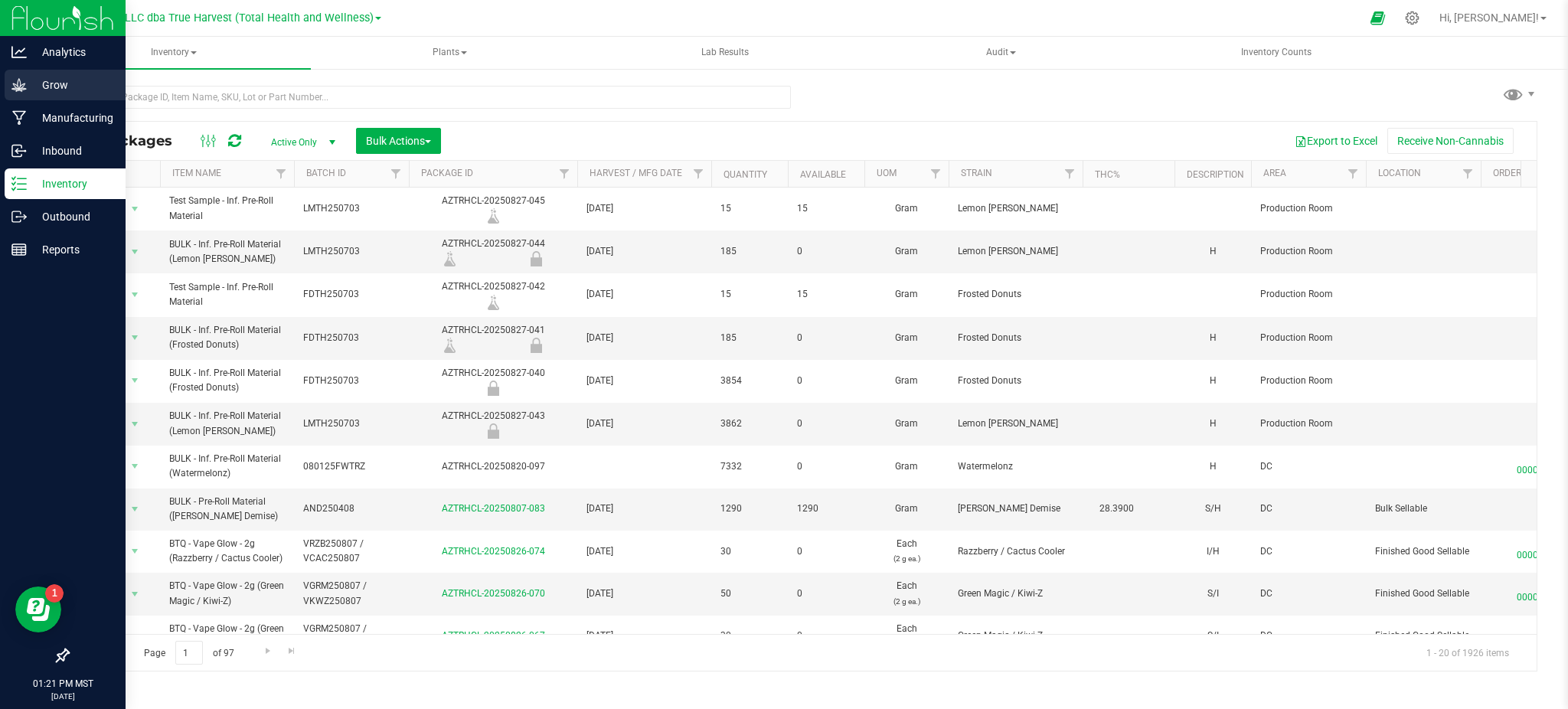
click at [63, 96] on div "Grow" at bounding box center [65, 85] width 121 height 31
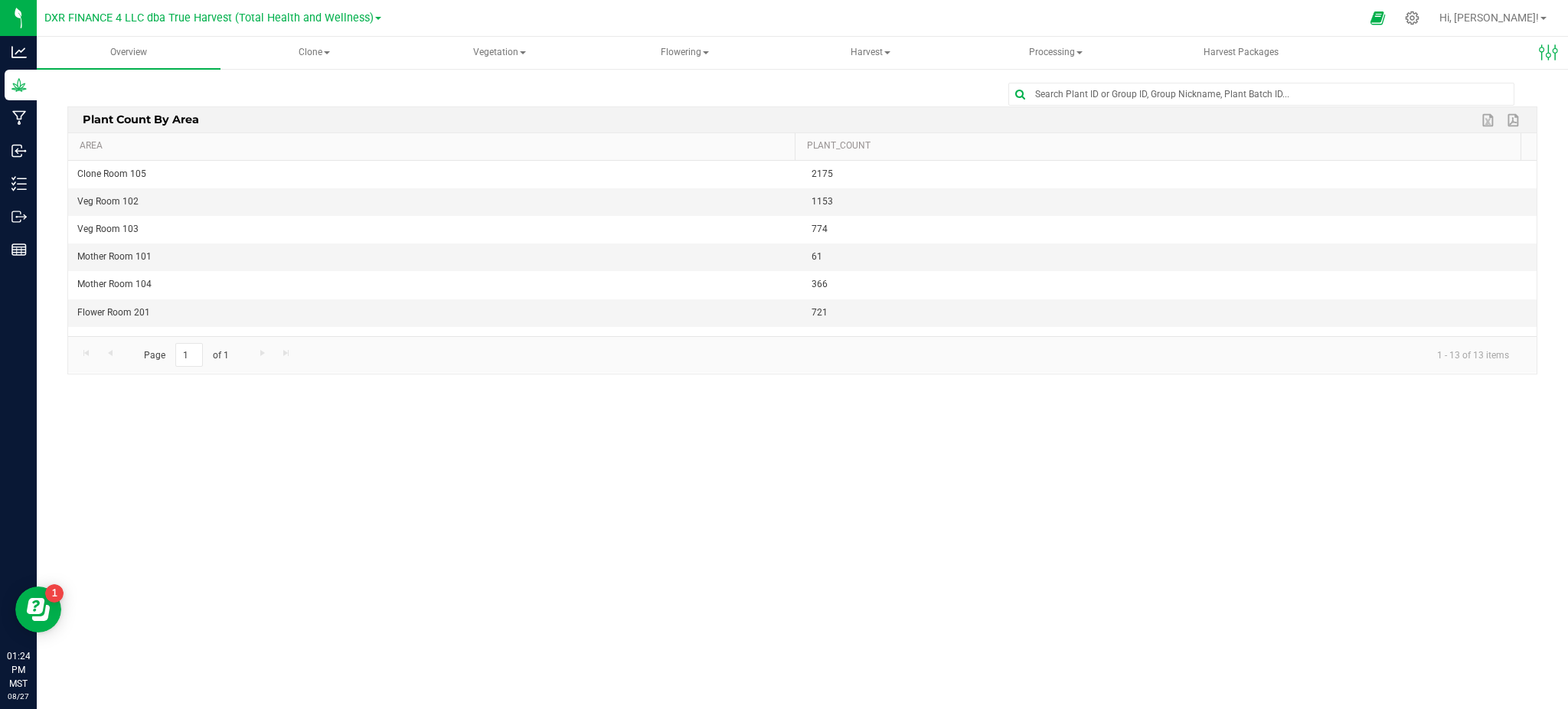
click at [467, 546] on div "Overview Clone Create plants Cloning groups Cloning plants Apply to plants Vege…" at bounding box center [802, 373] width 1531 height 672
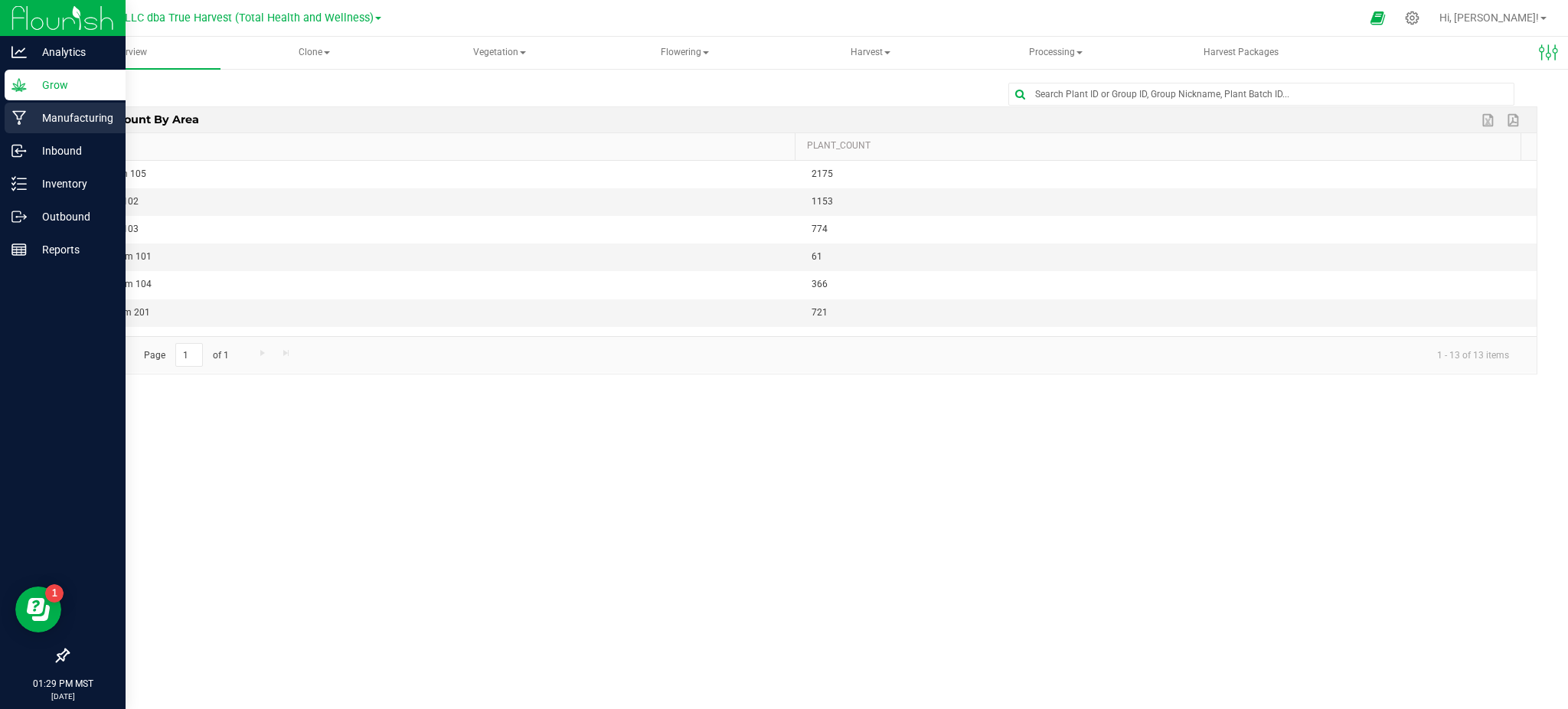
click at [90, 115] on p "Manufacturing" at bounding box center [73, 118] width 92 height 19
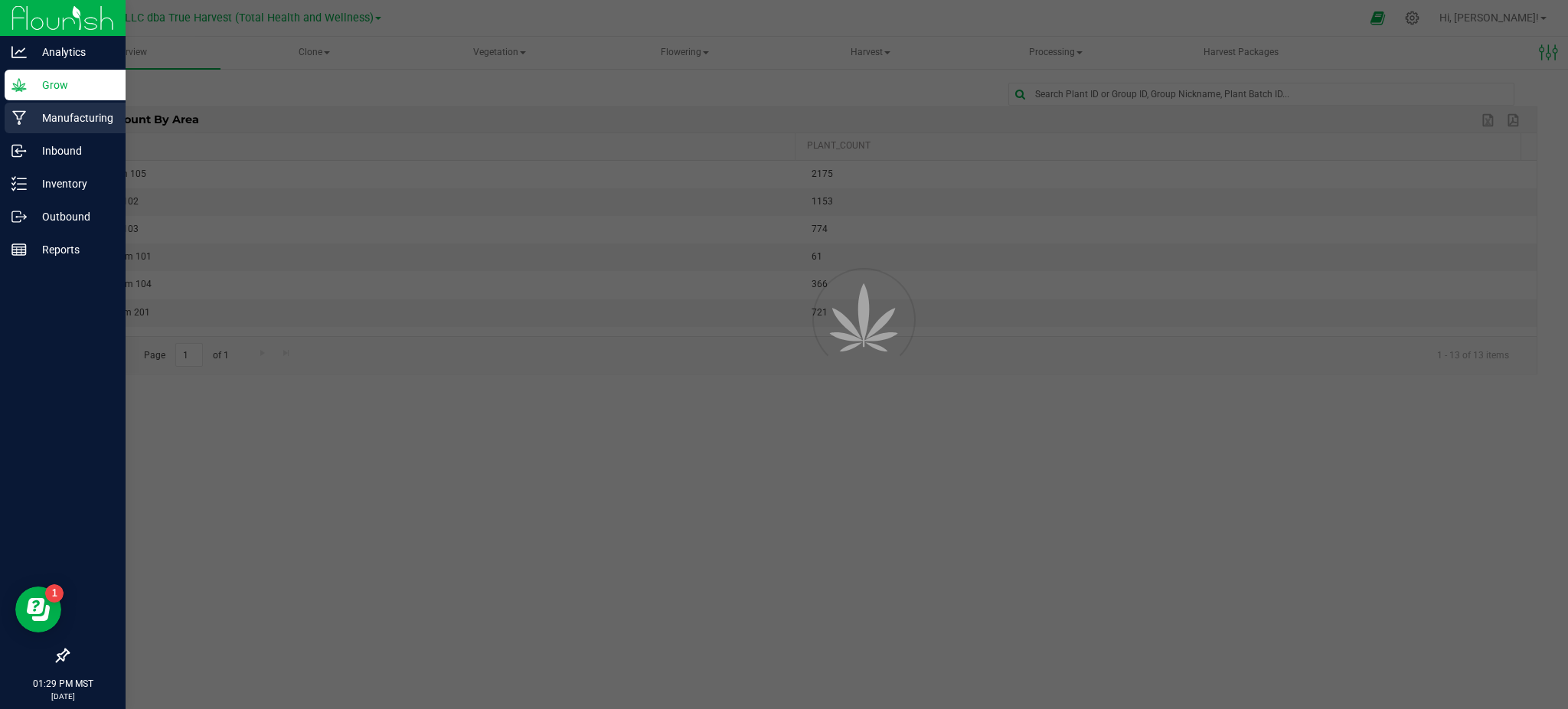
click at [90, 115] on p "Manufacturing" at bounding box center [73, 118] width 92 height 19
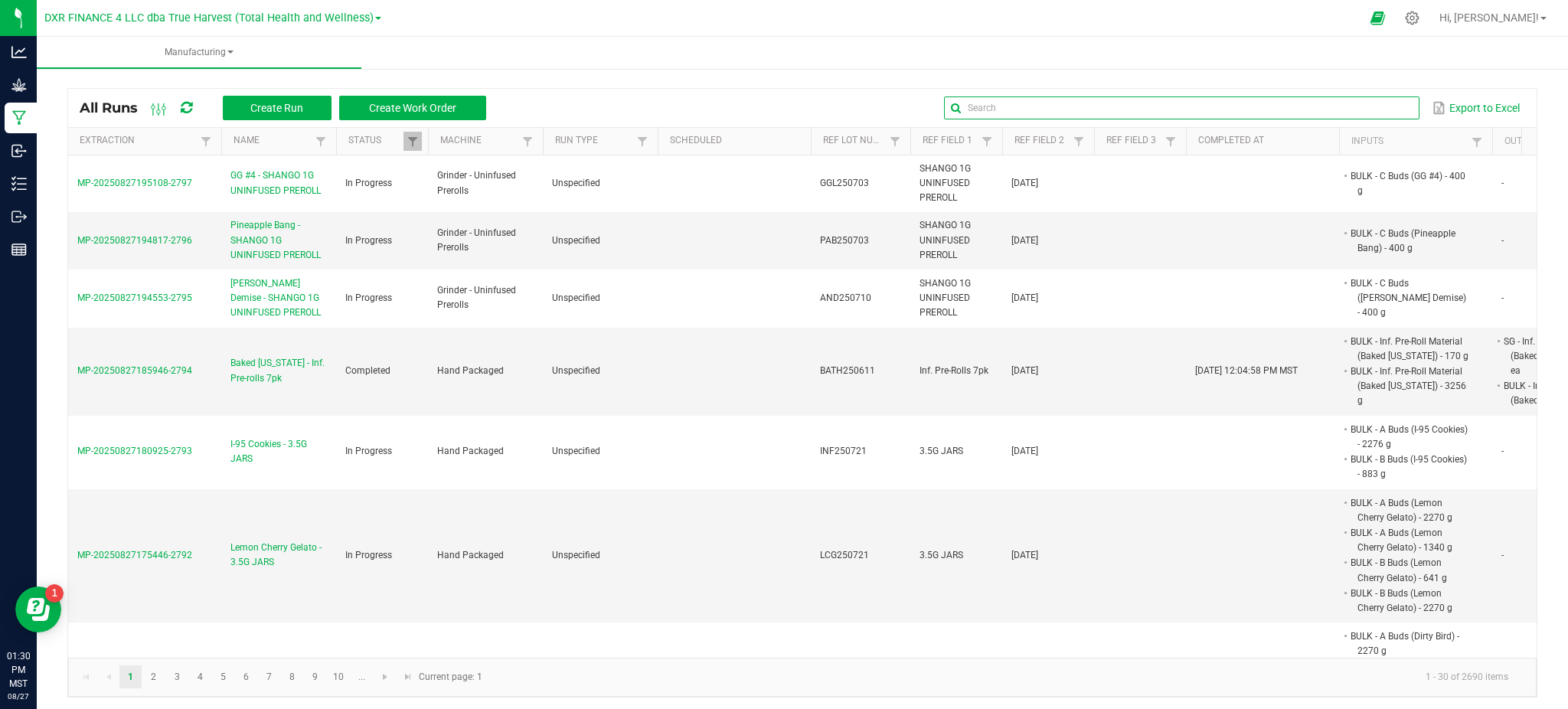
click at [1385, 103] on global-search-input-ngx at bounding box center [1181, 108] width 474 height 11
paste input "FRD250703"
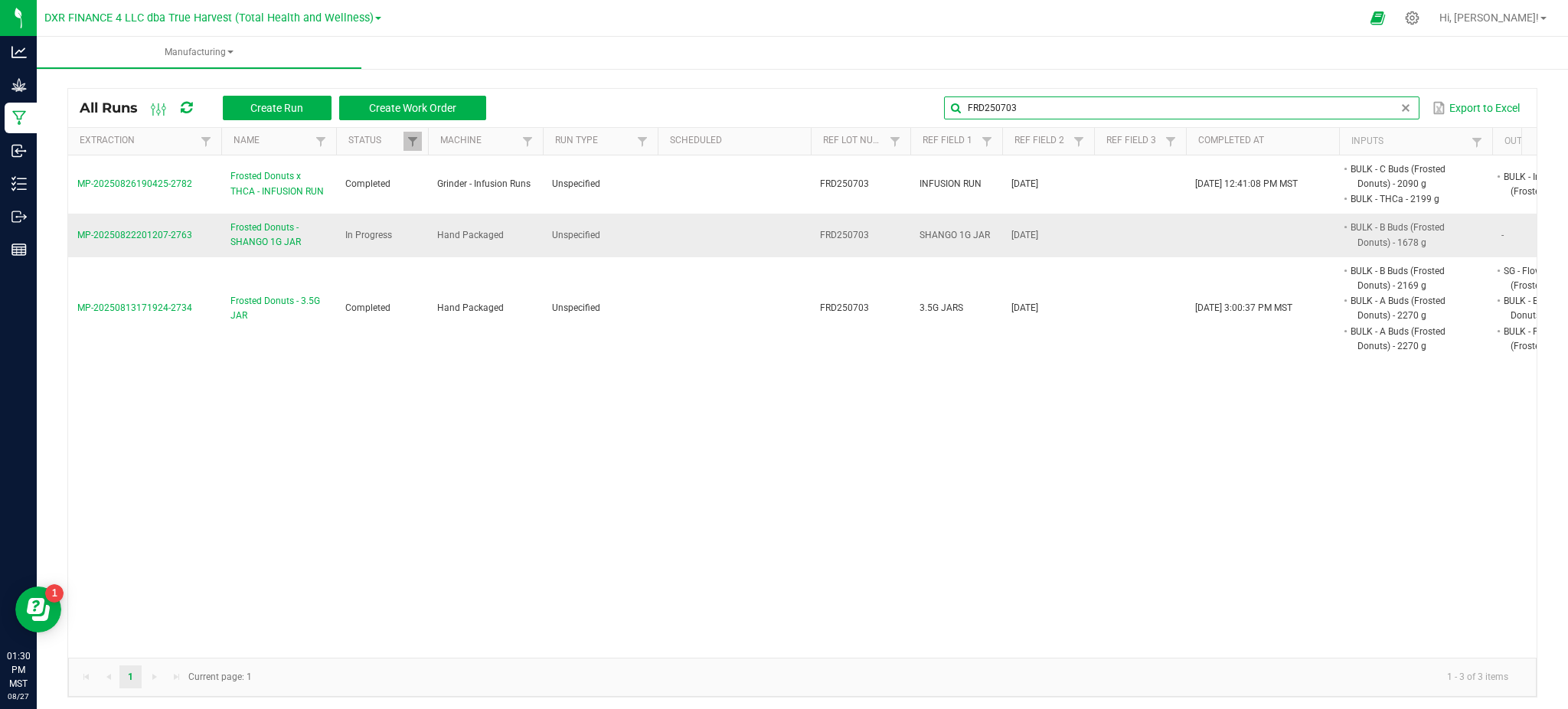
type input "FRD250703"
click at [267, 234] on span "Frosted Donuts - SHANGO 1G JAR" at bounding box center [278, 235] width 96 height 29
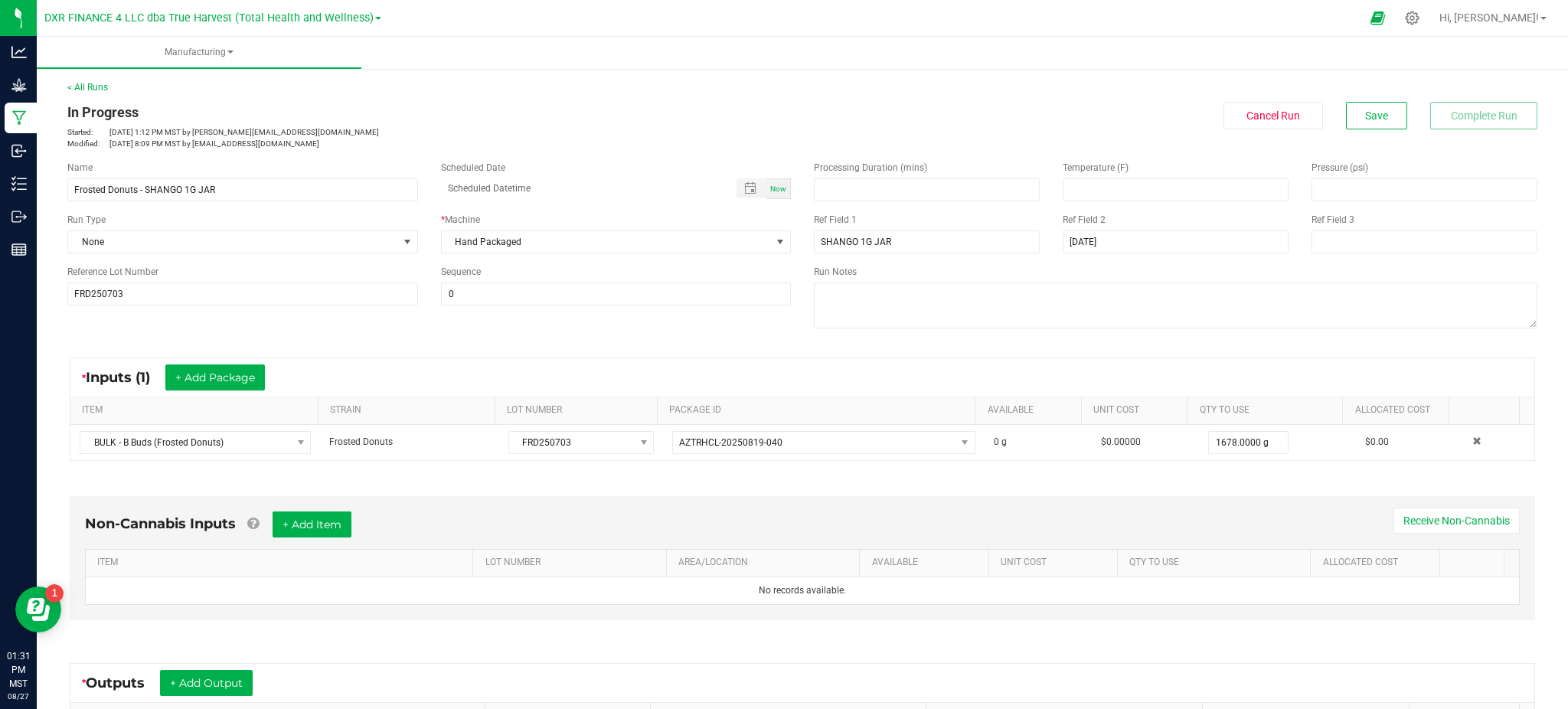
click at [384, 318] on div "Name Frosted Donuts - SHANGO 1G JAR Scheduled Date Now Run Type None * Machine …" at bounding box center [803, 247] width 1493 height 195
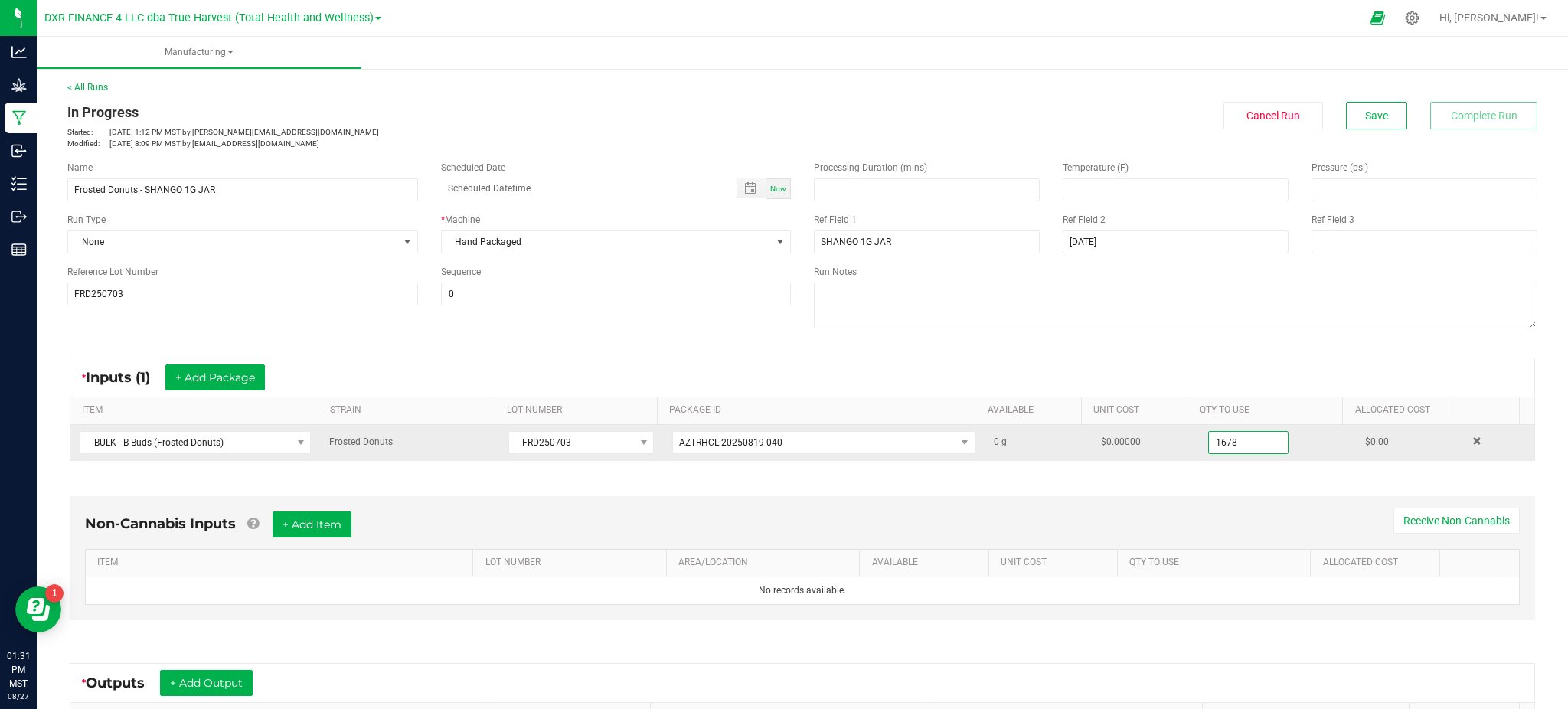
click at [1214, 437] on input "1678" at bounding box center [1248, 442] width 79 height 21
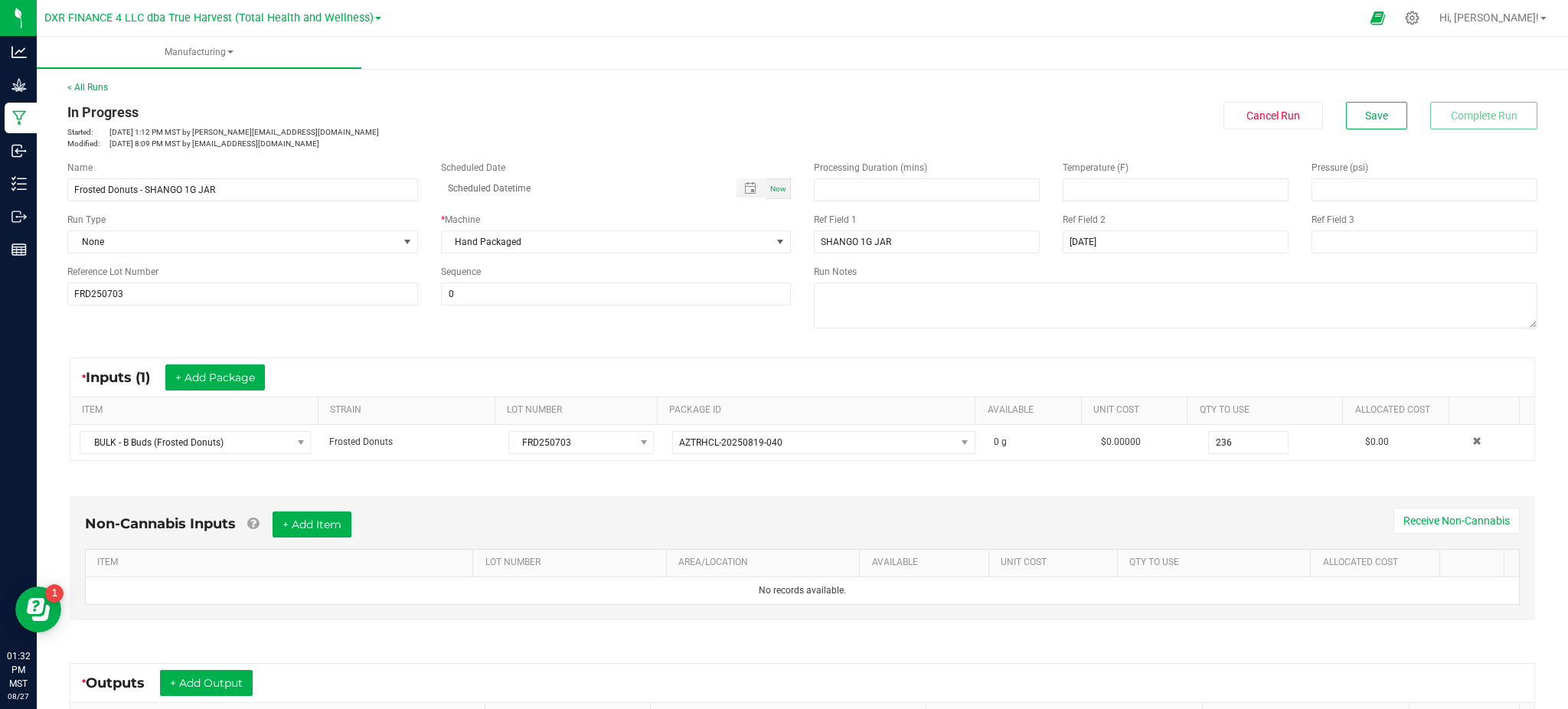
type input "236.0000 g"
click at [1203, 498] on div "Non-Cannabis Inputs + Add Item Receive Non-Cannabis ITEM LOT NUMBER AREA/LOCATI…" at bounding box center [802, 557] width 1465 height 124
click at [1365, 111] on span "Save" at bounding box center [1376, 115] width 23 height 12
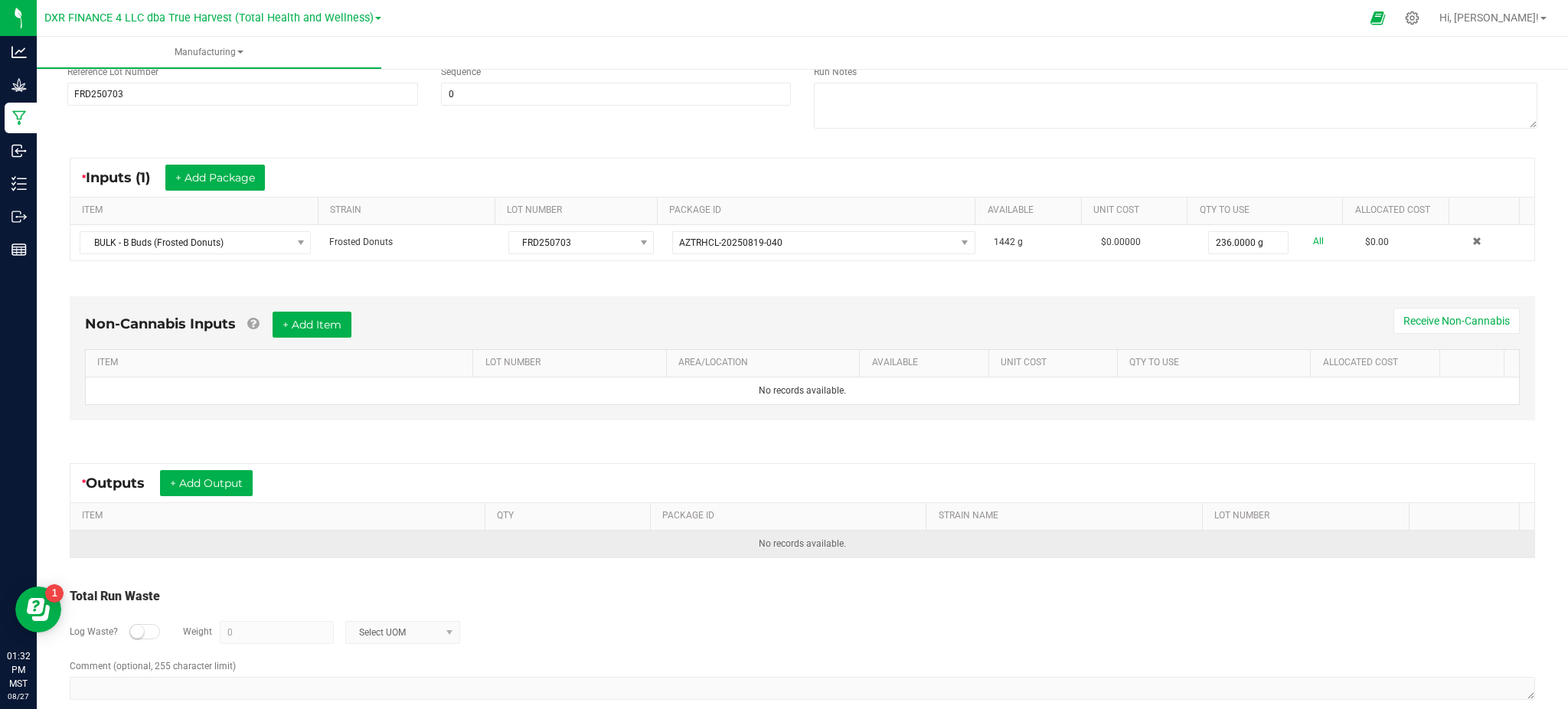
scroll to position [204, 0]
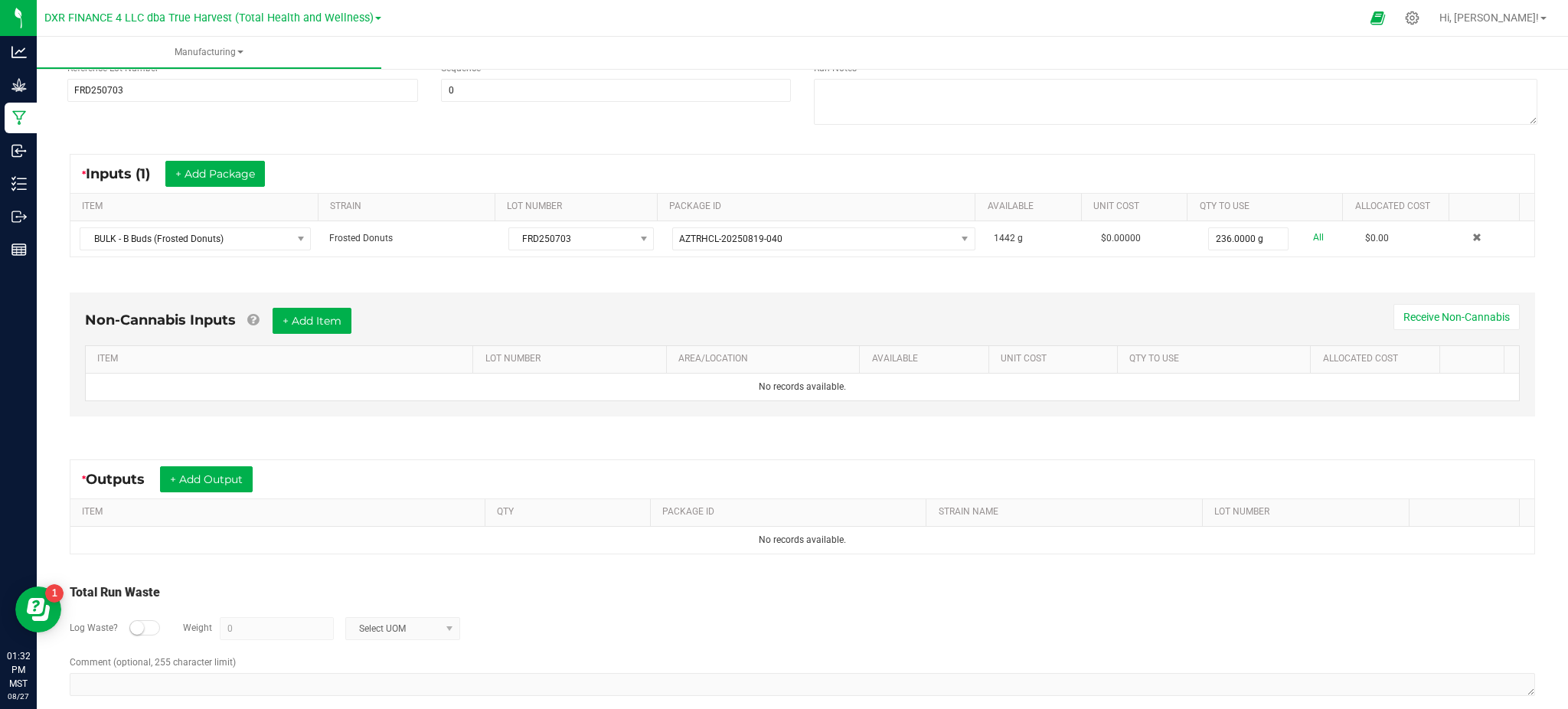
drag, startPoint x: 253, startPoint y: 426, endPoint x: 249, endPoint y: 434, distance: 8.9
click at [254, 426] on div "Non-Cannabis Inputs + Add Item Receive Non-Cannabis ITEM LOT NUMBER AREA/LOCATI…" at bounding box center [803, 358] width 1493 height 175
click at [193, 478] on button "+ Add Output" at bounding box center [206, 479] width 93 height 26
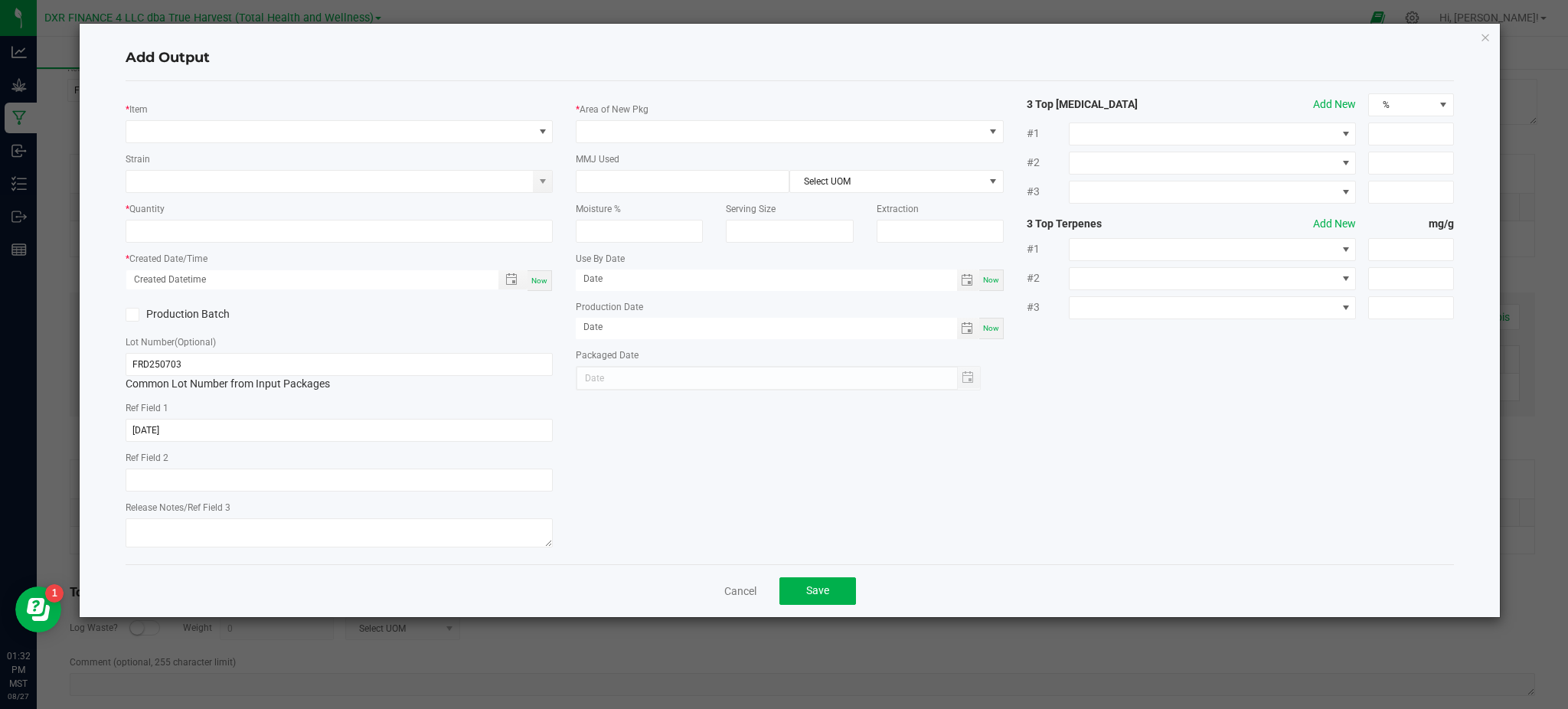
click at [288, 82] on div "* Item Strain * Quantity * Created Date/Time Now Production Batch Lot Number (O…" at bounding box center [789, 323] width 1328 height 483
click at [272, 124] on span "NO DATA FOUND" at bounding box center [329, 131] width 406 height 21
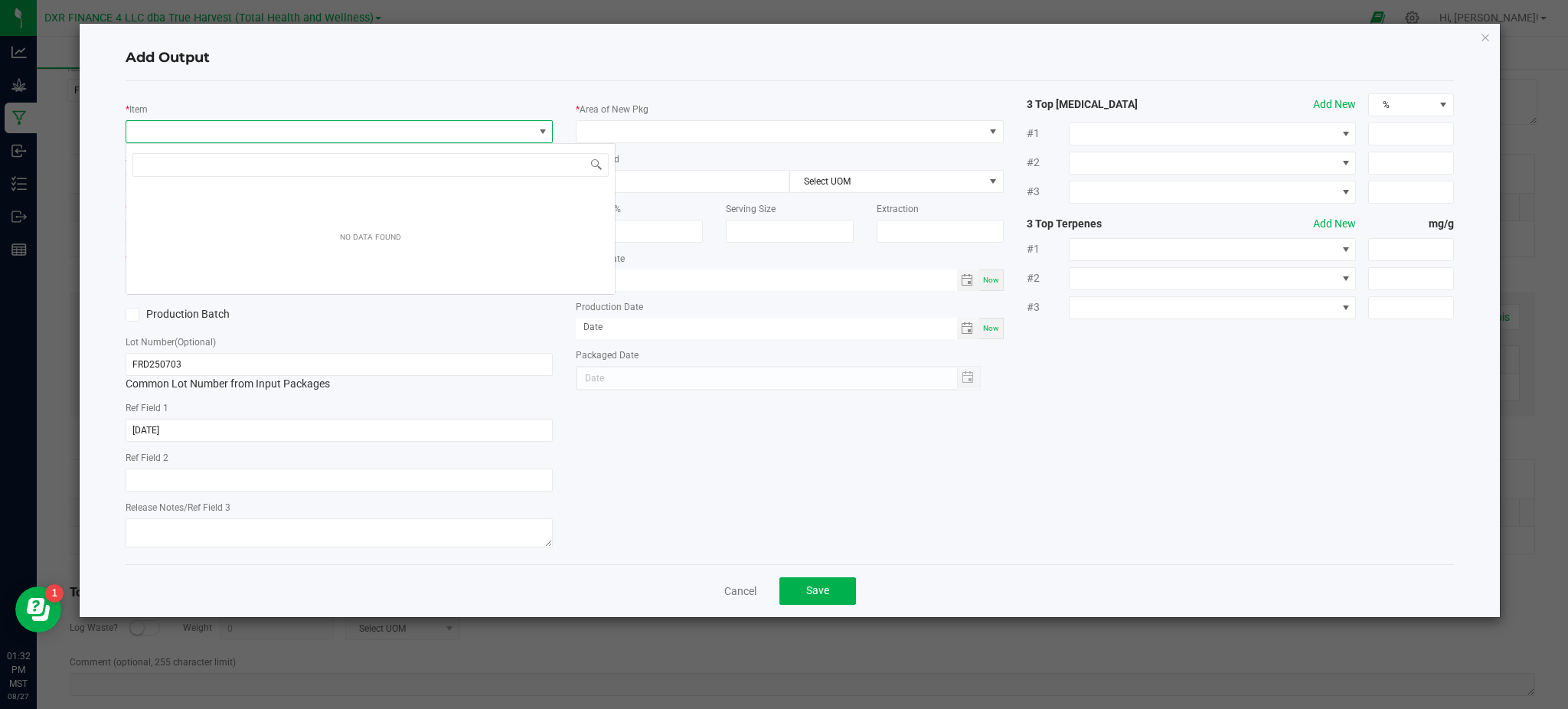
scroll to position [23, 427]
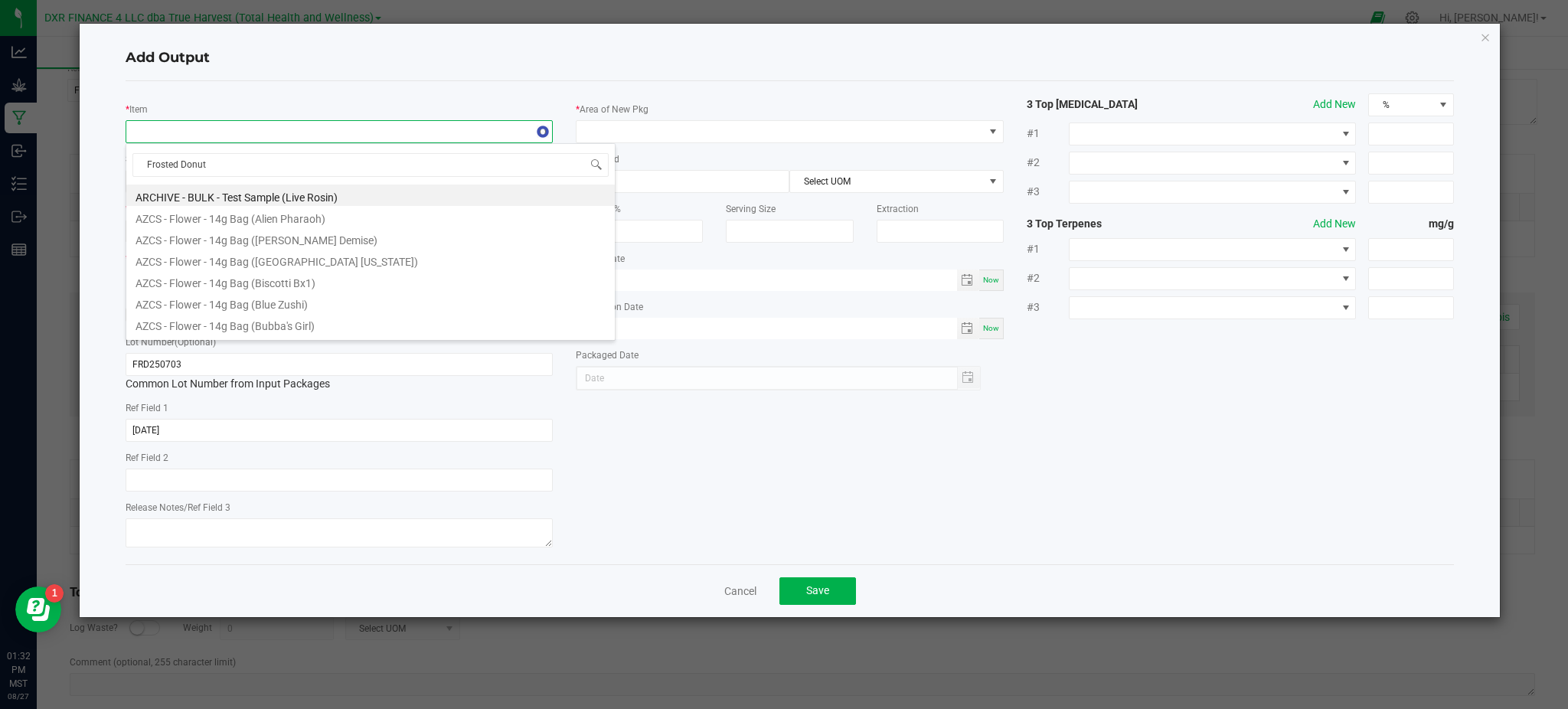
type input "Frosted Donuts"
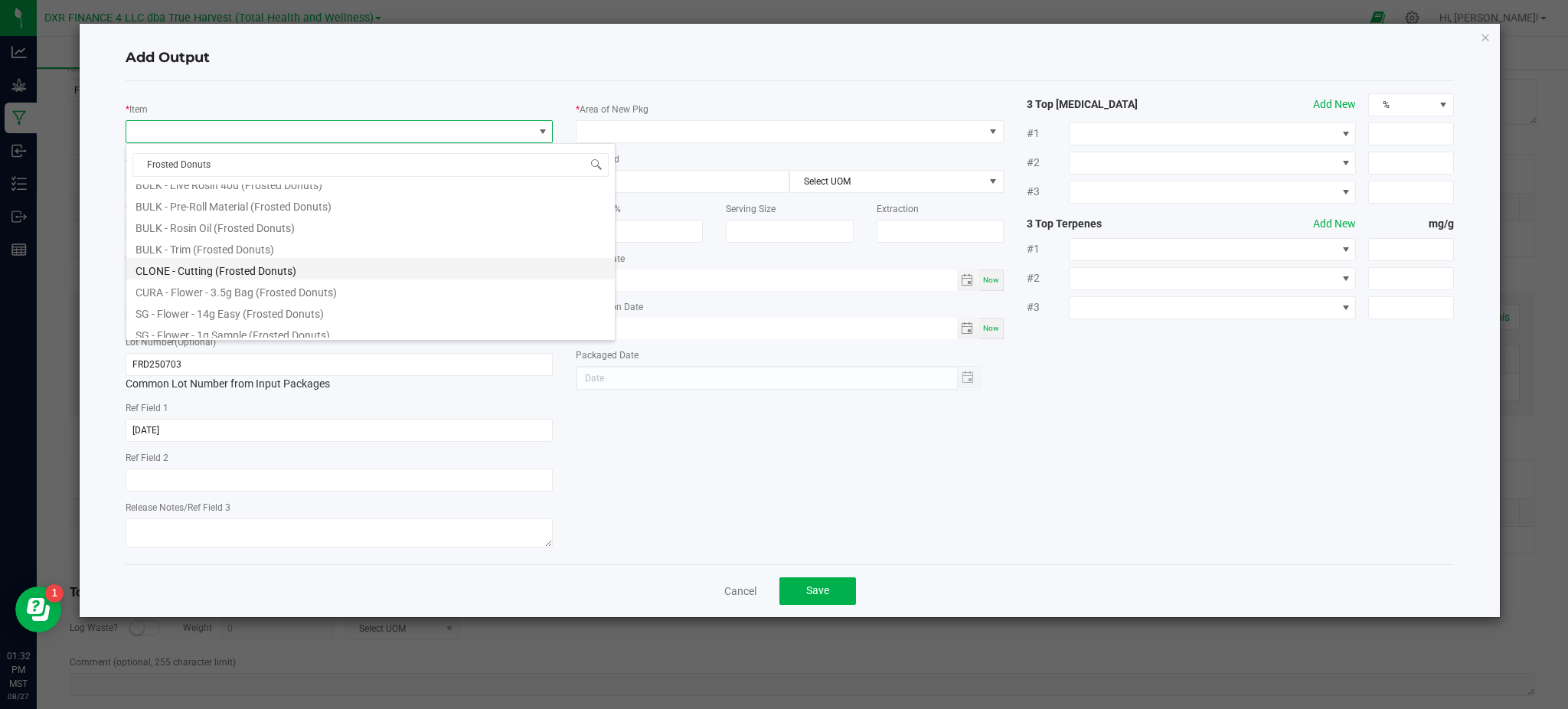
scroll to position [543, 0]
click at [302, 237] on li "SG - Flower - 1g Sample (Frosted Donuts)" at bounding box center [370, 230] width 488 height 21
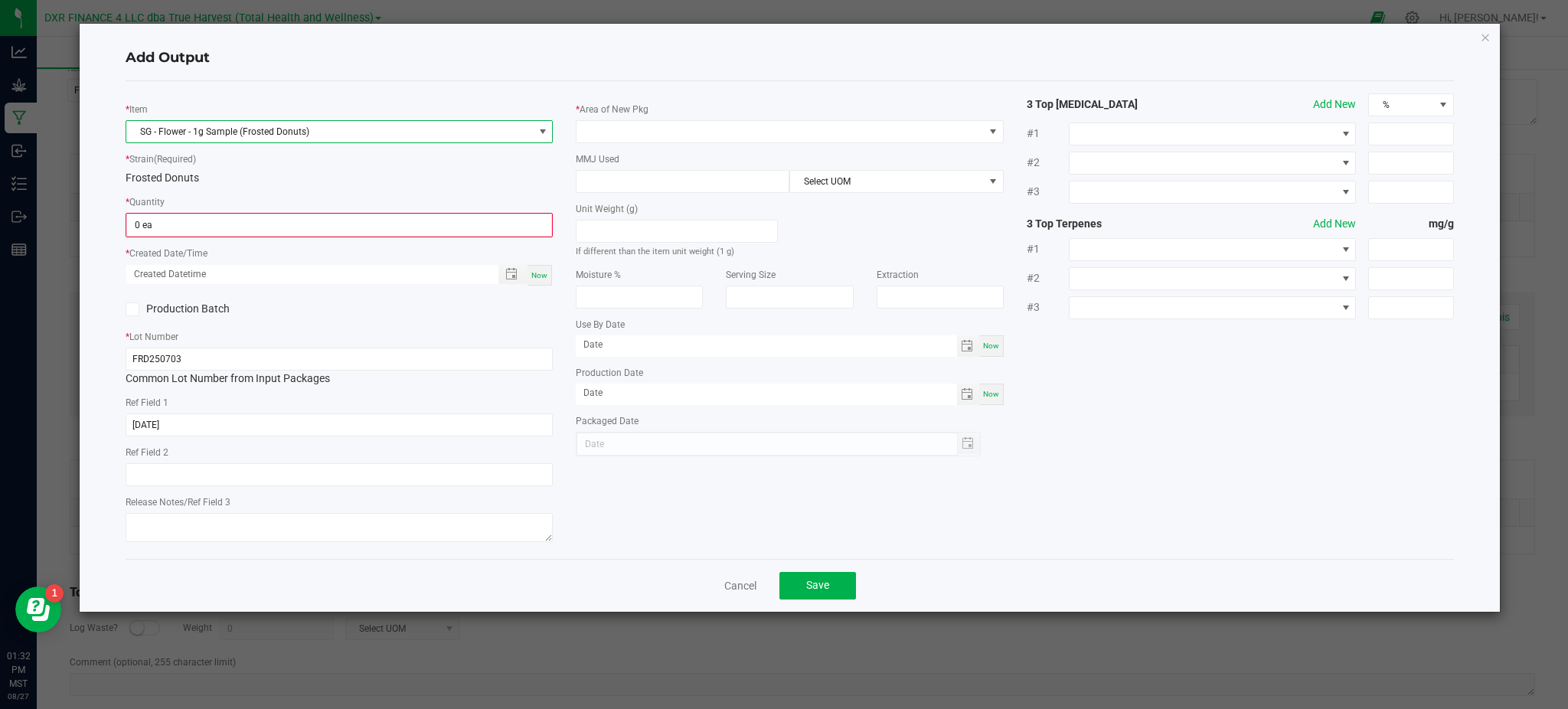
drag, startPoint x: 332, startPoint y: 183, endPoint x: 316, endPoint y: 182, distance: 16.0
click at [325, 183] on div "Frosted Donuts" at bounding box center [339, 177] width 427 height 16
click at [234, 232] on input "0" at bounding box center [339, 224] width 424 height 21
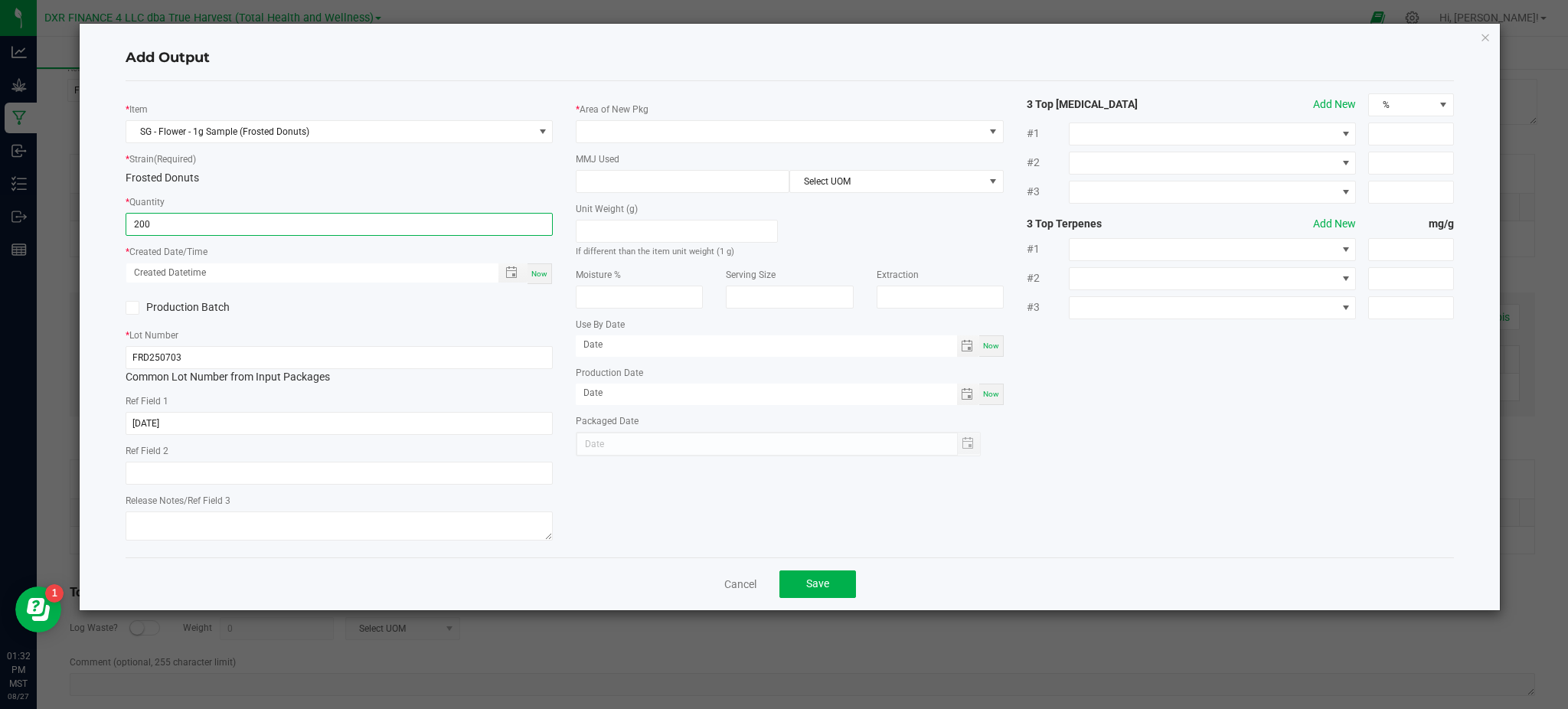
type input "200 ea"
drag, startPoint x: 436, startPoint y: 292, endPoint x: 455, endPoint y: 285, distance: 20.2
click at [436, 291] on div "* Item SG - Flower - 1g Sample (Frosted Donuts) * Strain (Required) Frosted Don…" at bounding box center [340, 318] width 450 height 451
click at [505, 270] on span "Toggle popup" at bounding box center [511, 272] width 26 height 12
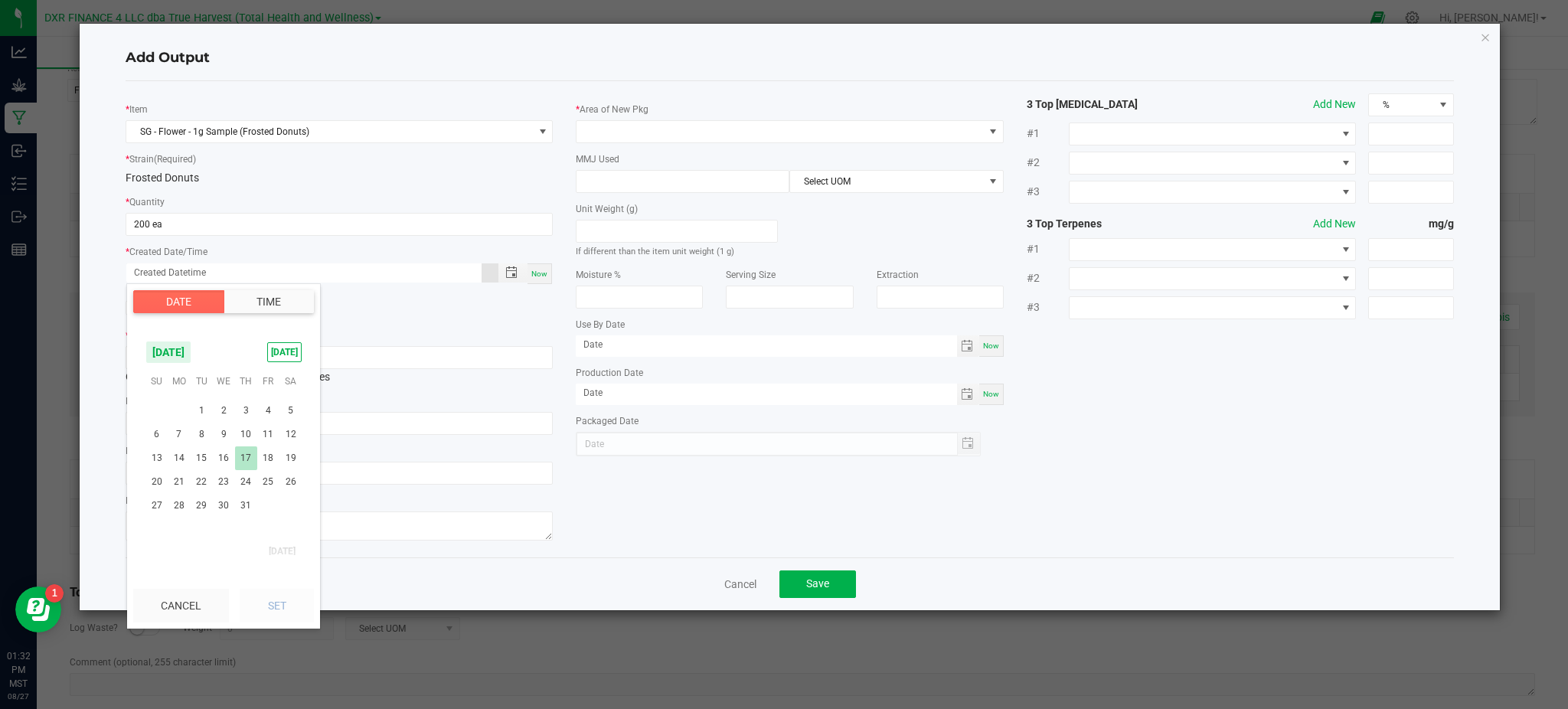
scroll to position [247949, 0]
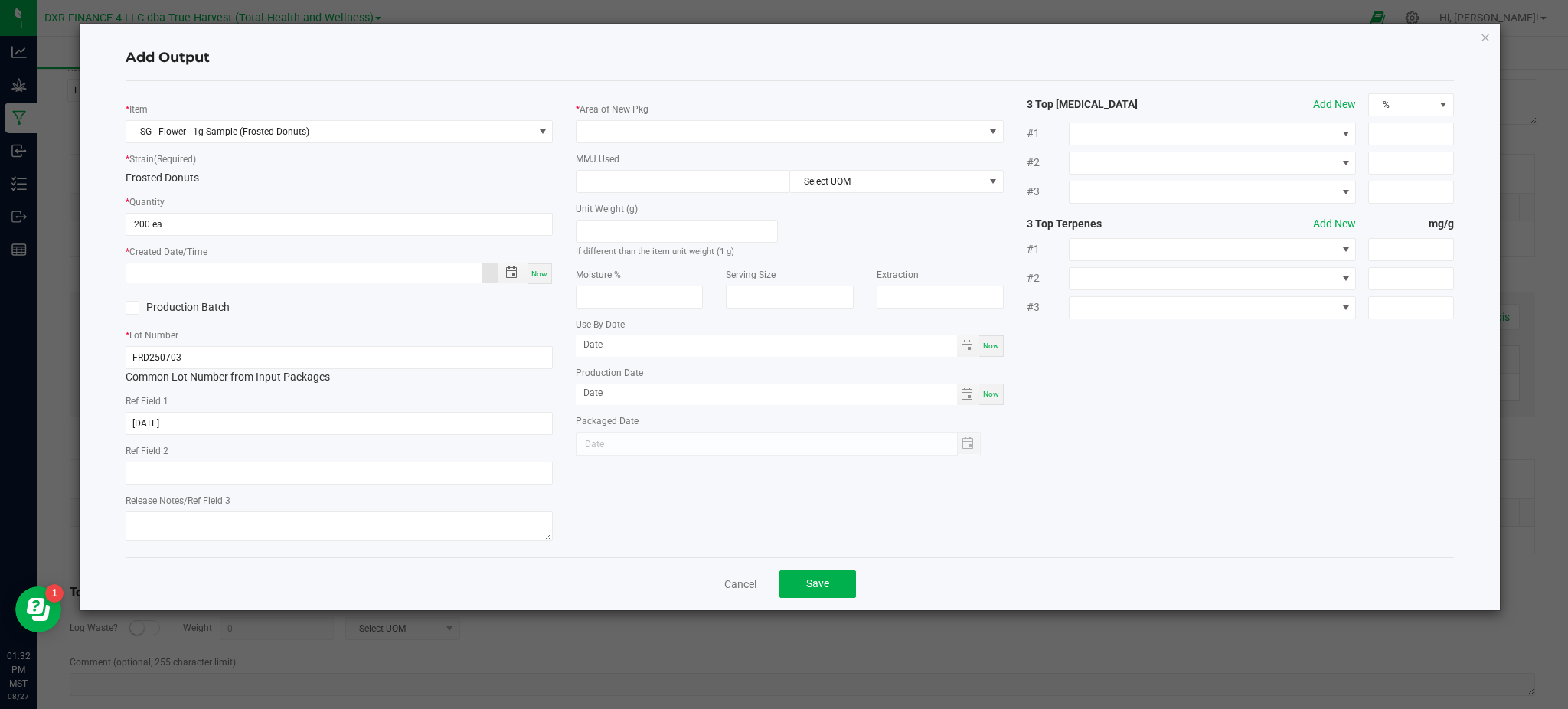
type input "month/day/year hour:minute AM"
click at [508, 270] on span "Toggle popup" at bounding box center [511, 272] width 12 height 12
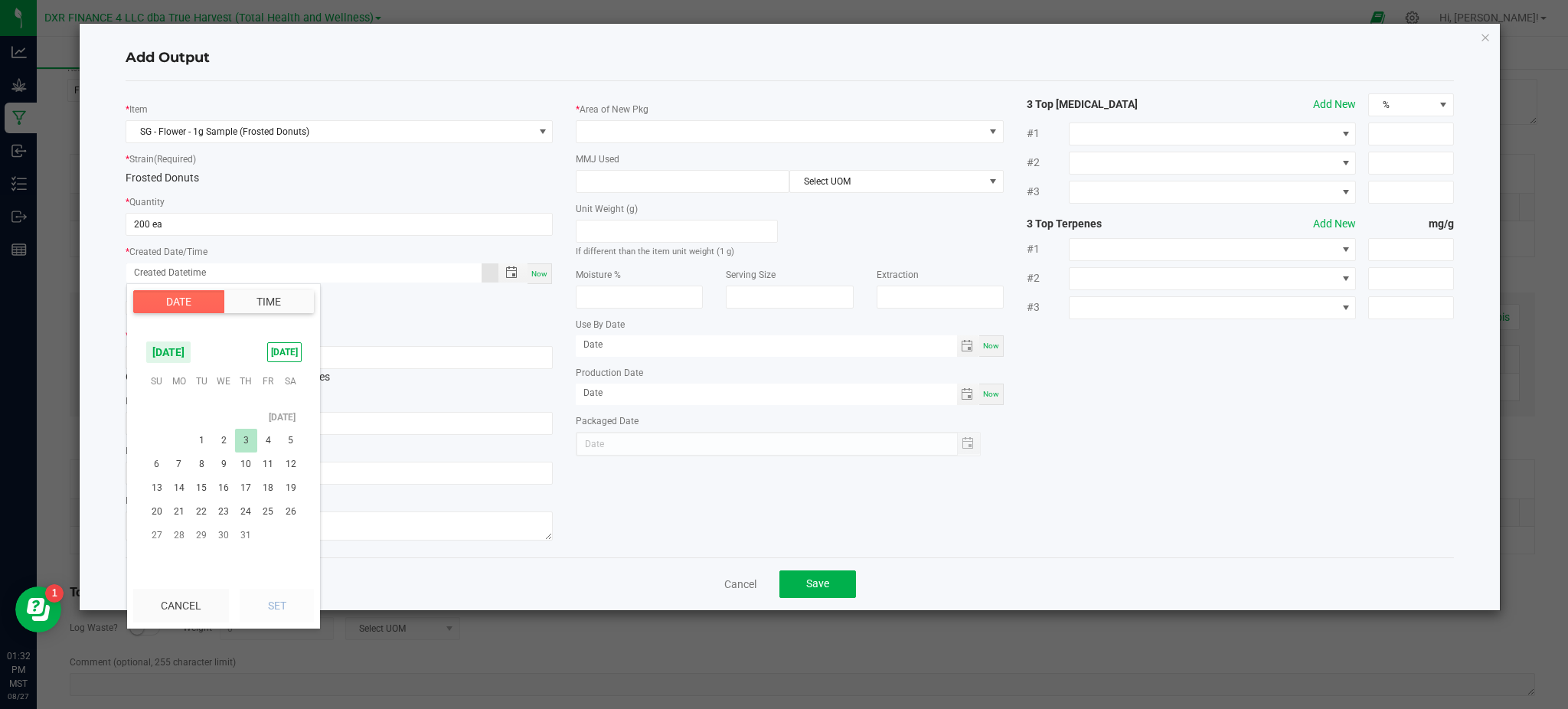
click at [241, 441] on span "3" at bounding box center [246, 440] width 22 height 24
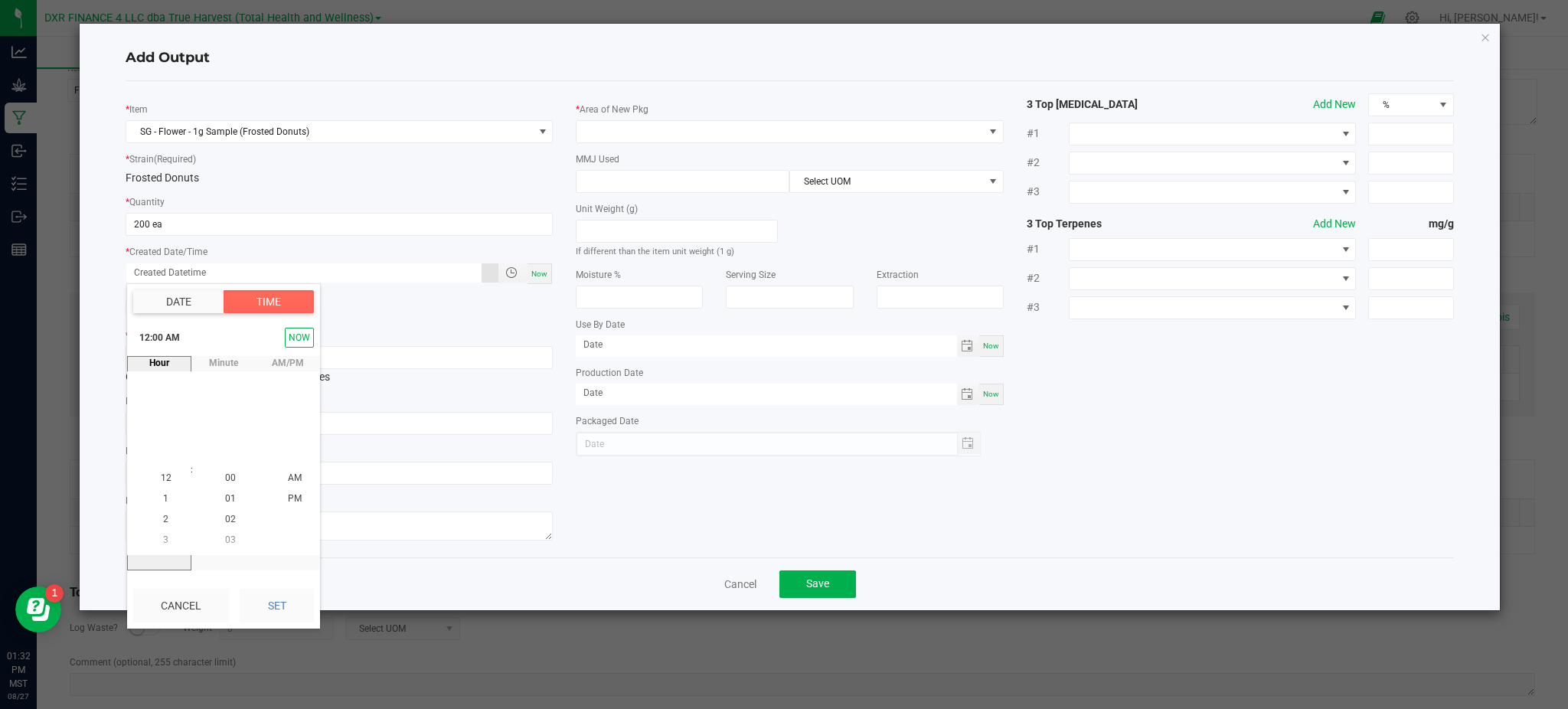
drag, startPoint x: 276, startPoint y: 613, endPoint x: 307, endPoint y: 607, distance: 31.6
click at [275, 617] on button "Set" at bounding box center [276, 605] width 74 height 33
type input "[DATE] 12:00 AM"
type input "[DATE]"
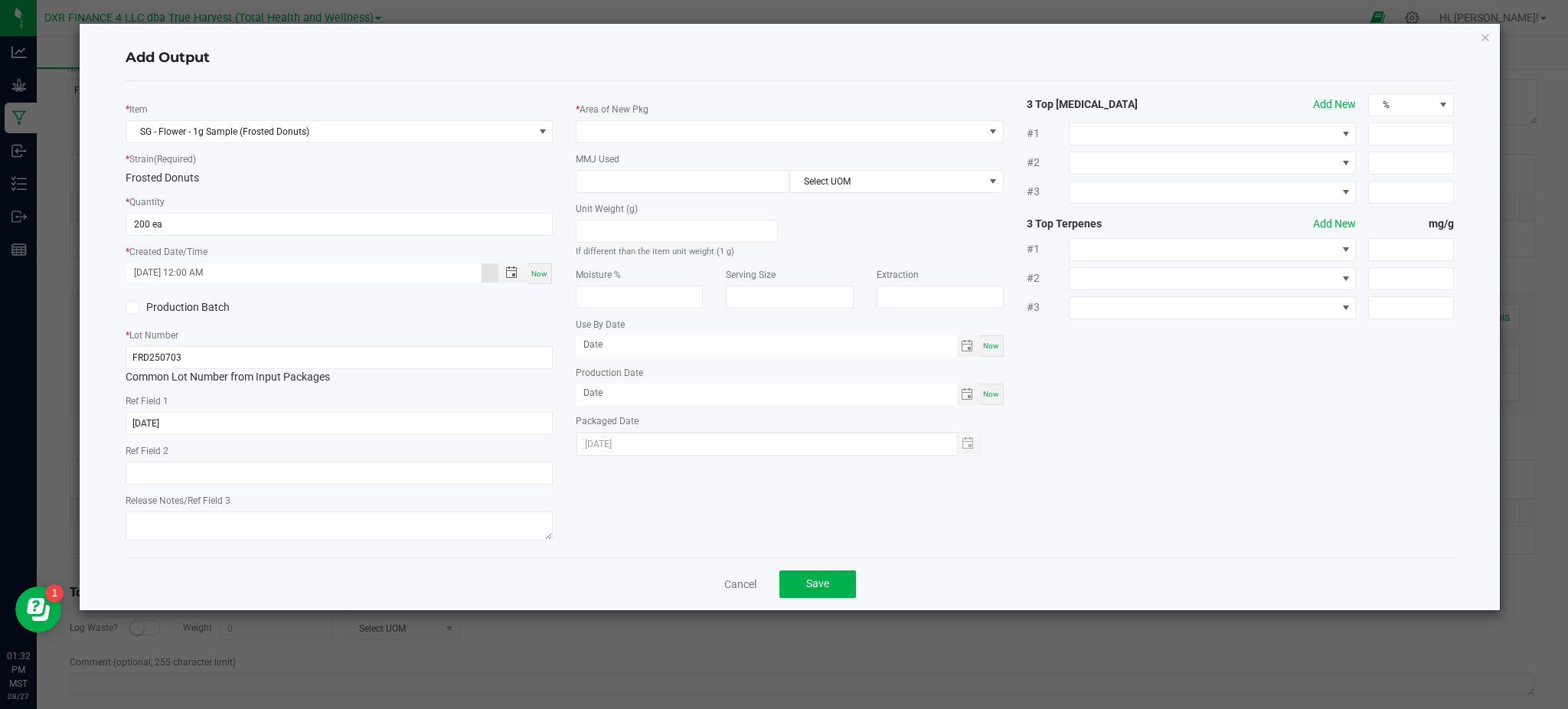
click at [1067, 479] on div "* Item SG - Flower - 1g Sample (Frosted Donuts) * Strain (Required) Frosted Don…" at bounding box center [790, 318] width 1351 height 451
click at [183, 67] on h4 "Add Output" at bounding box center [789, 58] width 1328 height 20
click at [671, 135] on span at bounding box center [780, 131] width 406 height 21
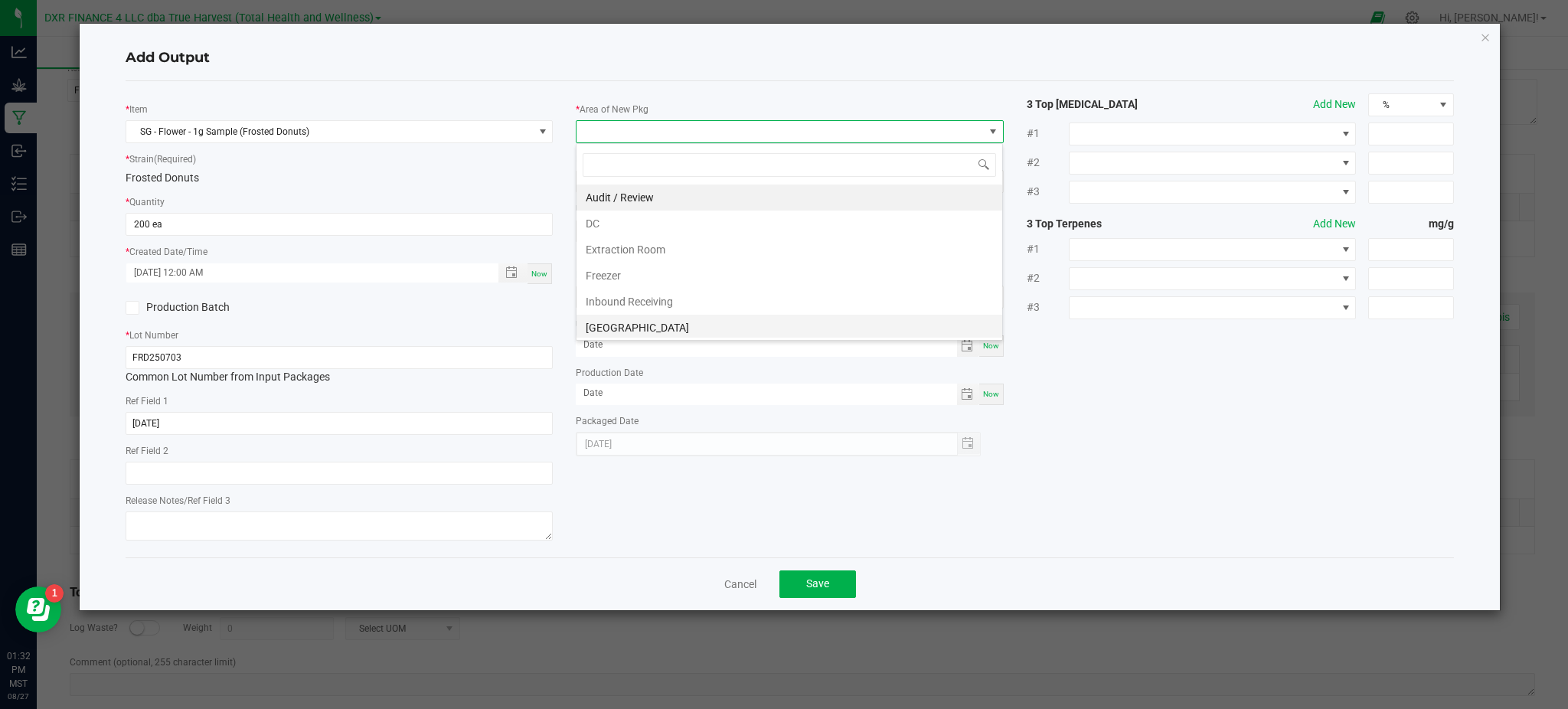
scroll to position [102, 0]
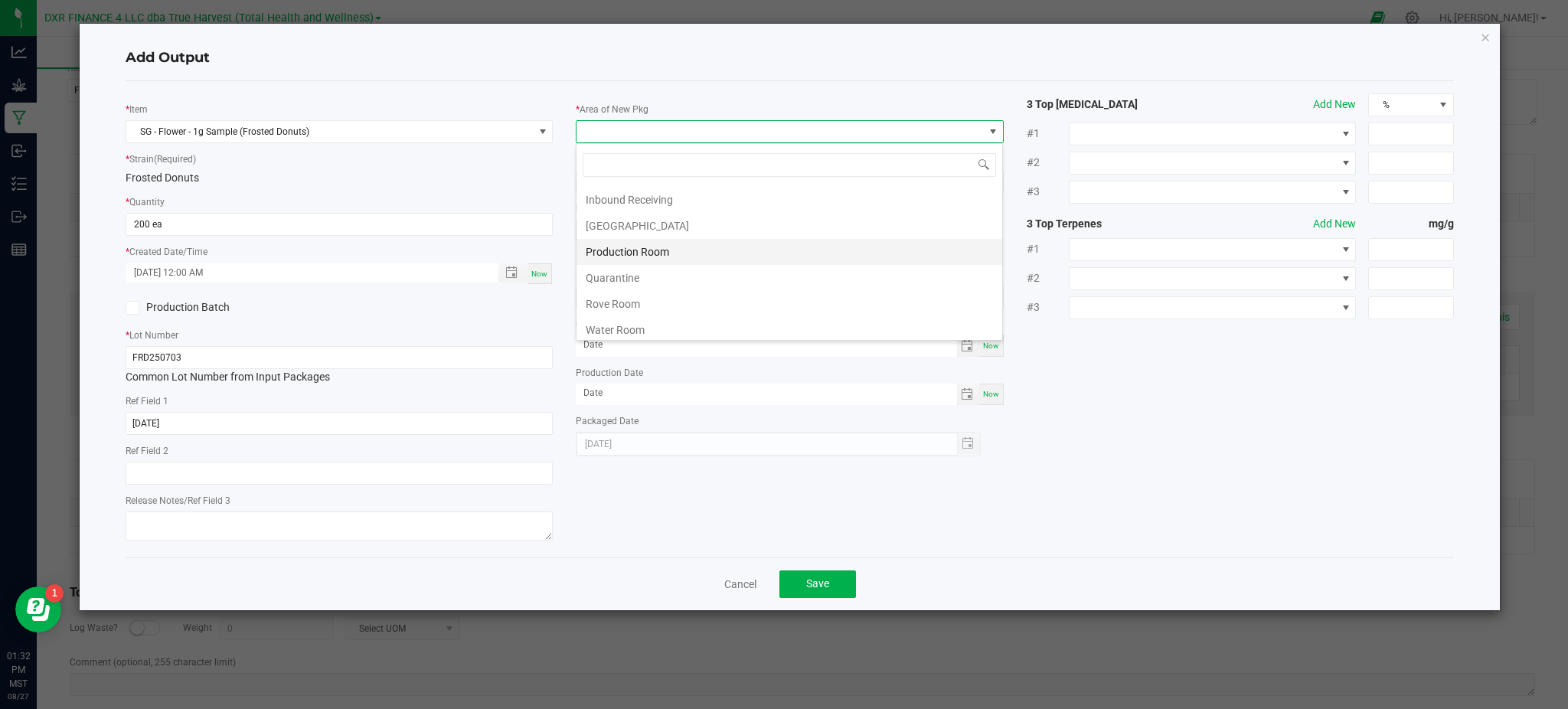
click at [630, 249] on li "Production Room" at bounding box center [789, 252] width 426 height 26
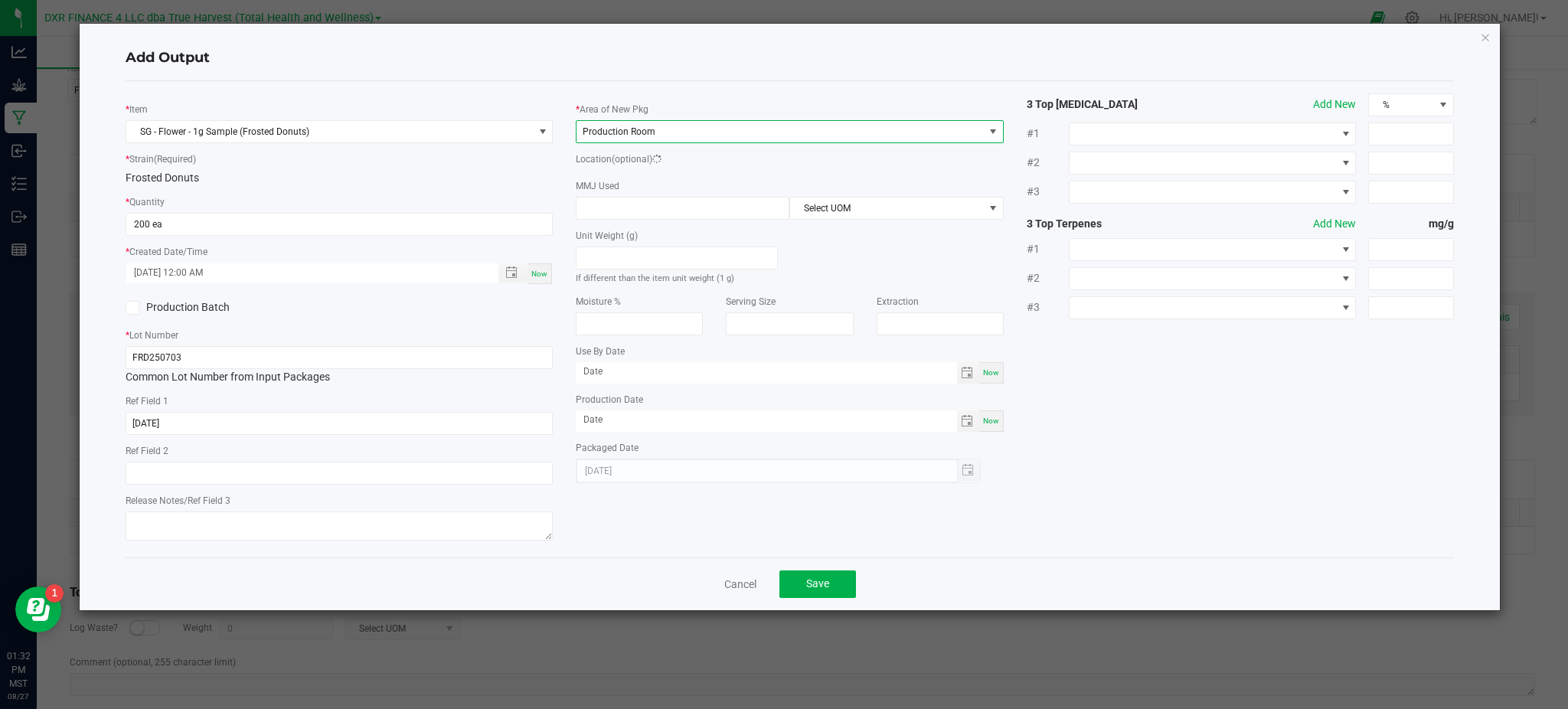
drag, startPoint x: 1032, startPoint y: 360, endPoint x: 929, endPoint y: 306, distance: 116.3
click at [1033, 361] on div "* Item SG - Flower - 1g Sample (Frosted Donuts) * Strain (Required) Frosted Don…" at bounding box center [790, 318] width 1351 height 451
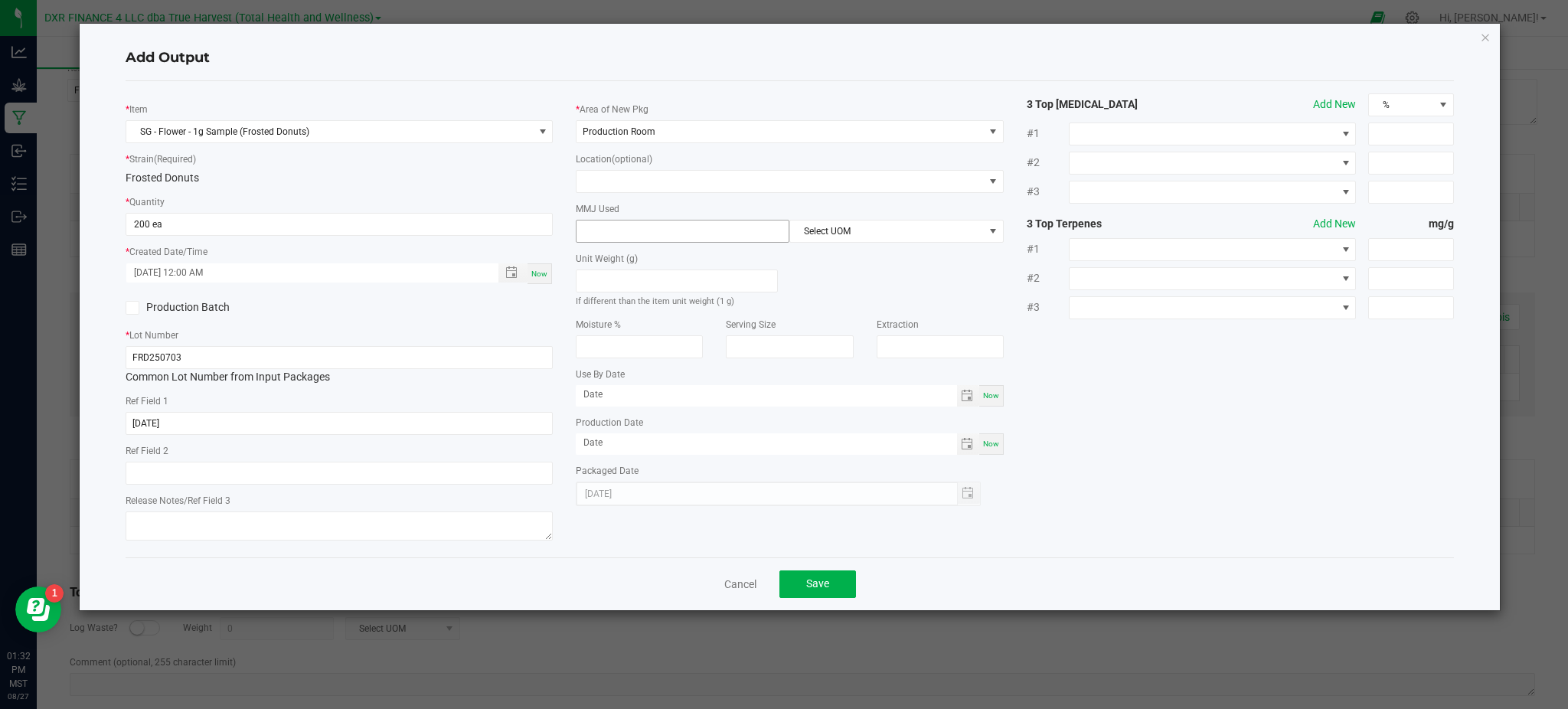
click at [615, 229] on input at bounding box center [682, 230] width 212 height 21
type input "1"
drag, startPoint x: 855, startPoint y: 216, endPoint x: 855, endPoint y: 224, distance: 8.0
click at [855, 217] on div "MMJ Used 1 Select UOM" at bounding box center [789, 221] width 427 height 42
click at [852, 240] on span "Select UOM" at bounding box center [886, 230] width 193 height 21
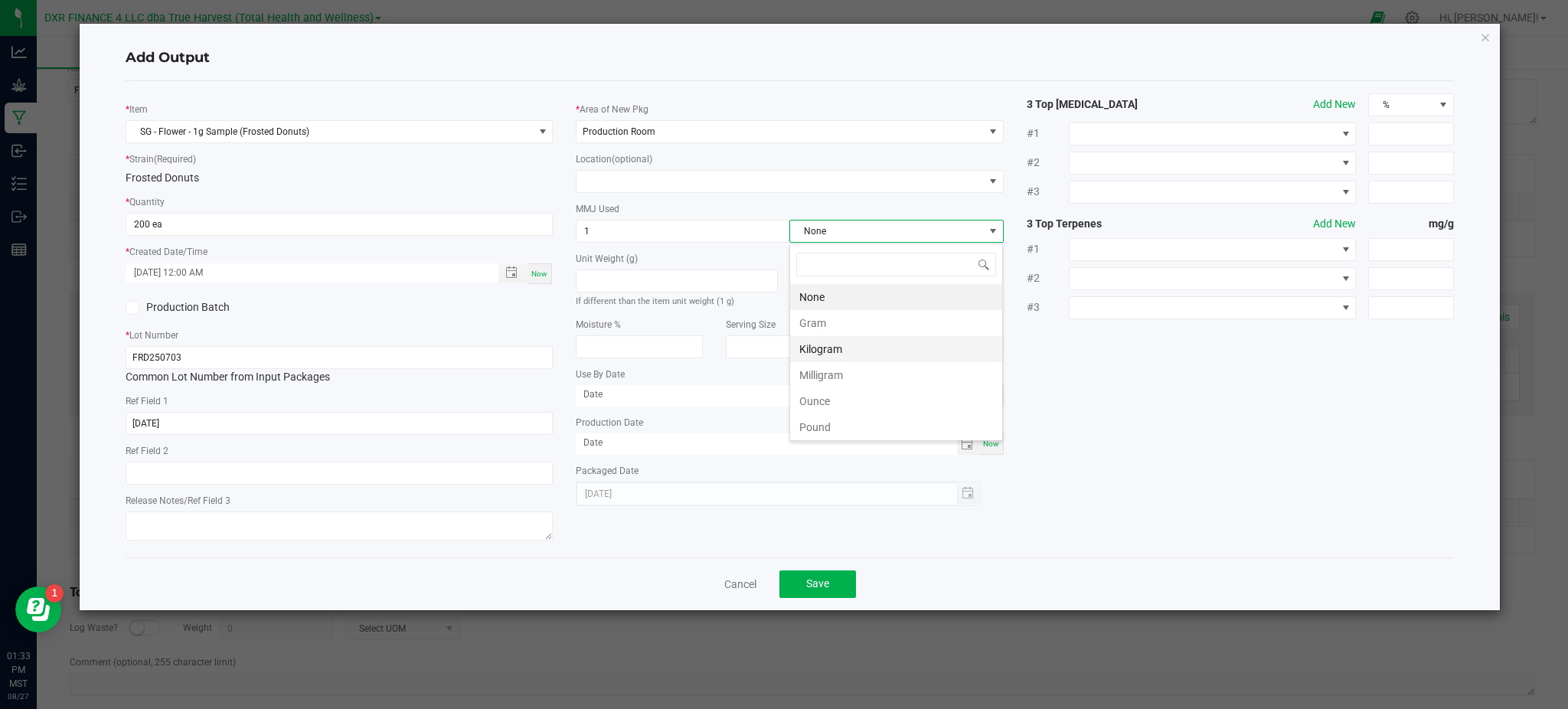
scroll to position [23, 212]
drag, startPoint x: 839, startPoint y: 323, endPoint x: 847, endPoint y: 322, distance: 8.1
click at [839, 323] on li "Gram" at bounding box center [896, 323] width 212 height 26
drag, startPoint x: 1209, startPoint y: 424, endPoint x: 1164, endPoint y: 410, distance: 47.1
click at [1198, 420] on div "* Item SG - Flower - 1g Sample (Frosted Donuts) * Strain (Required) Frosted Don…" at bounding box center [790, 318] width 1351 height 451
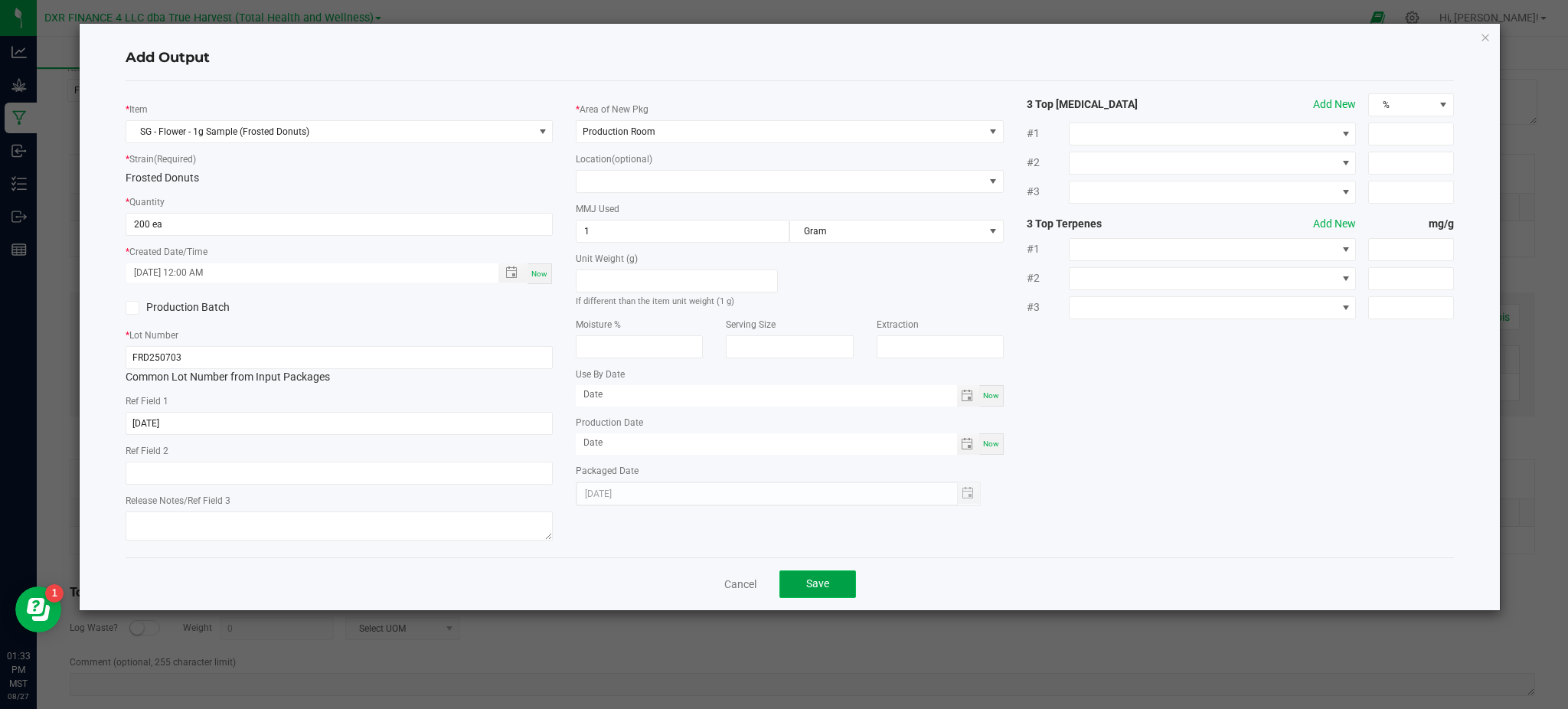
click at [816, 589] on span "Save" at bounding box center [817, 584] width 23 height 12
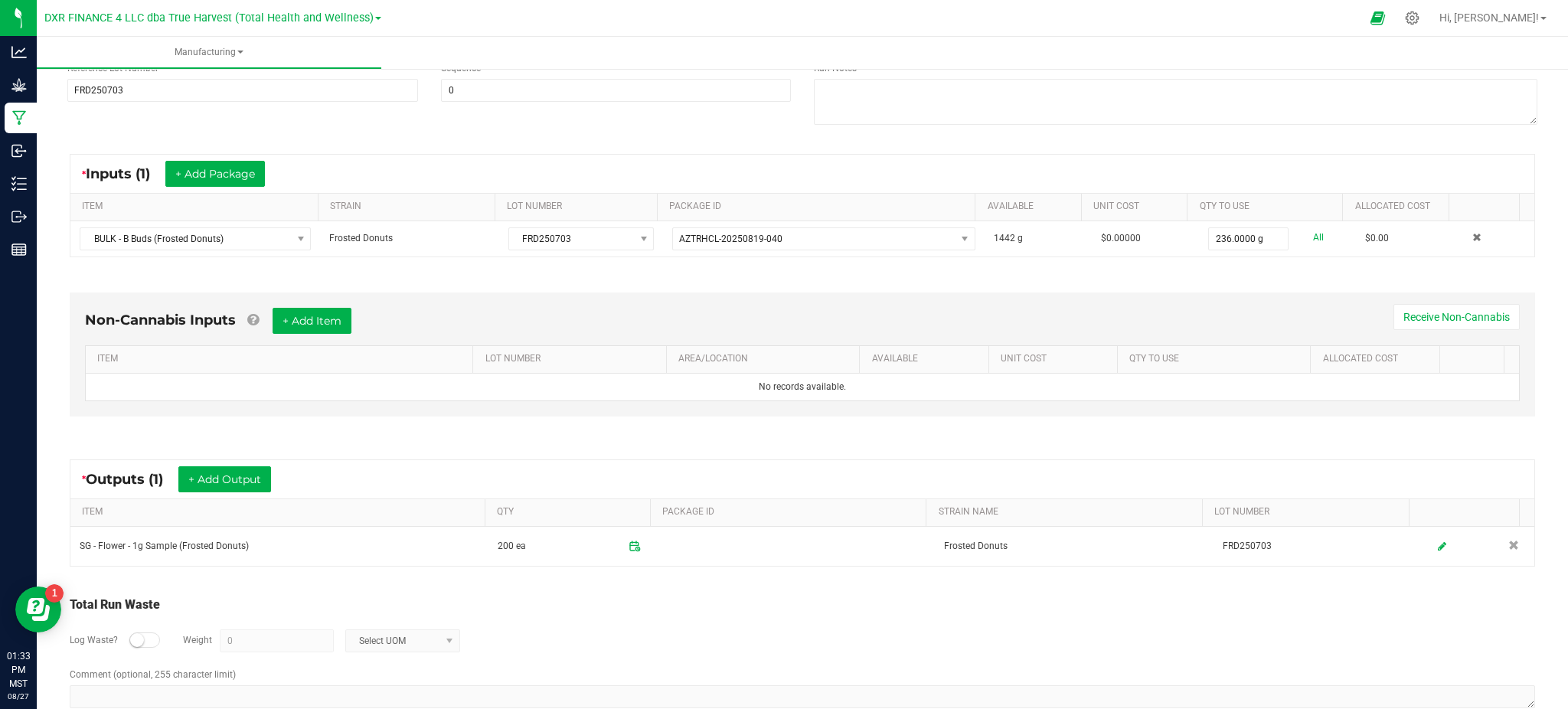
drag, startPoint x: 688, startPoint y: 630, endPoint x: 352, endPoint y: 567, distance: 341.9
click at [682, 626] on div "Log Waste? Weight 0 Select UOM" at bounding box center [802, 641] width 1465 height 54
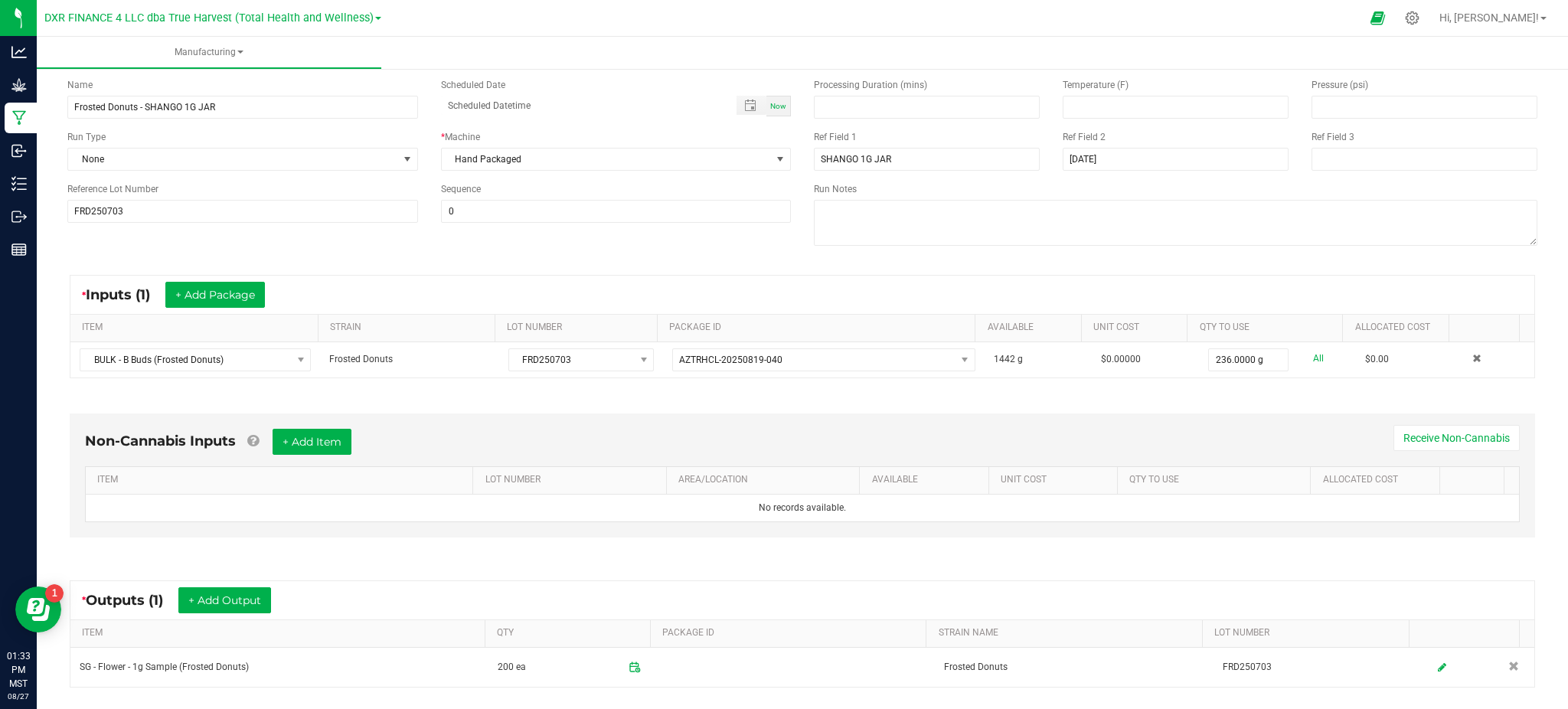
scroll to position [0, 0]
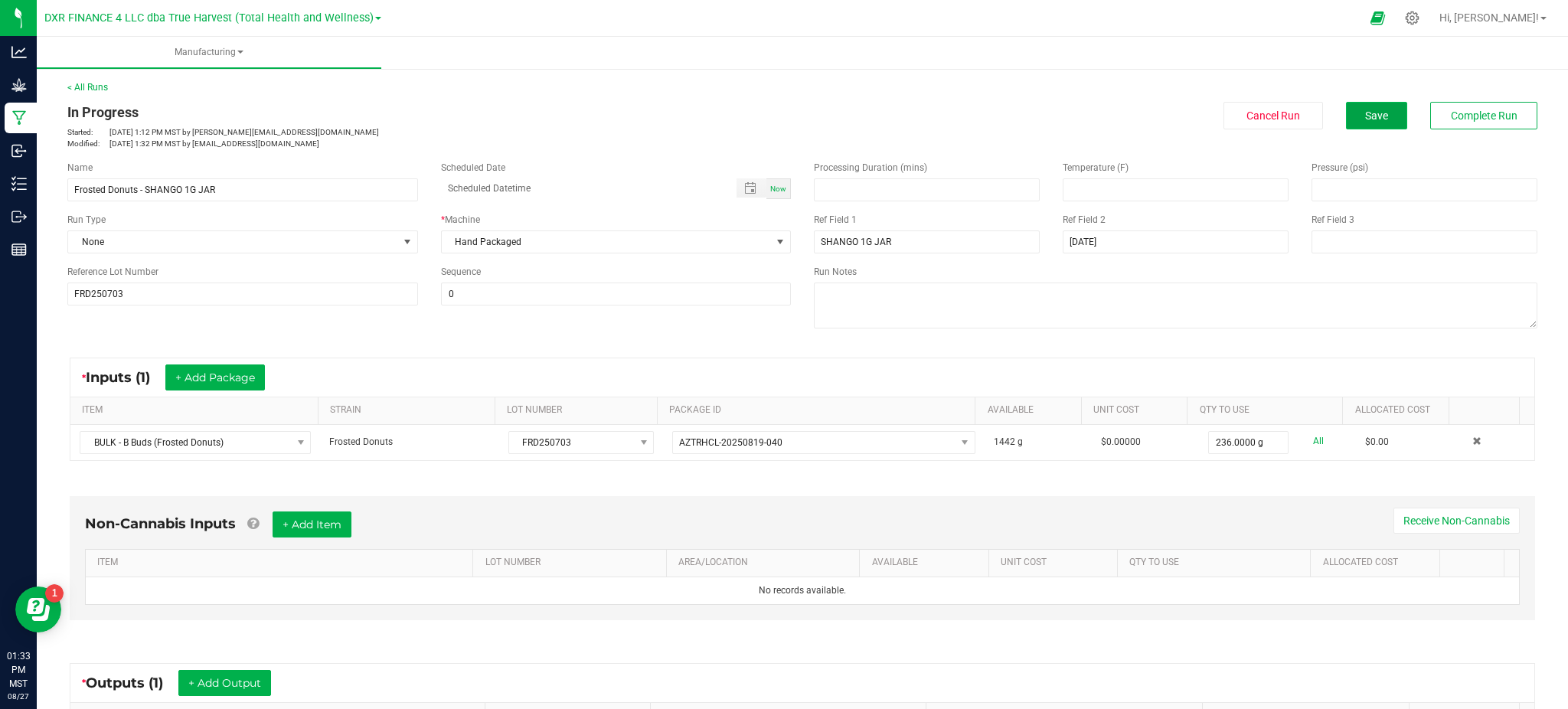
click at [1347, 118] on button "Save" at bounding box center [1376, 115] width 61 height 27
drag, startPoint x: 569, startPoint y: 326, endPoint x: 1427, endPoint y: 292, distance: 858.7
click at [585, 323] on div "Name Frosted Donuts - SHANGO 1G JAR Scheduled Date Now Run Type None * Machine …" at bounding box center [803, 247] width 1493 height 195
click at [1345, 120] on button "Save" at bounding box center [1376, 115] width 61 height 27
click at [1486, 109] on span "Complete Run" at bounding box center [1484, 115] width 67 height 12
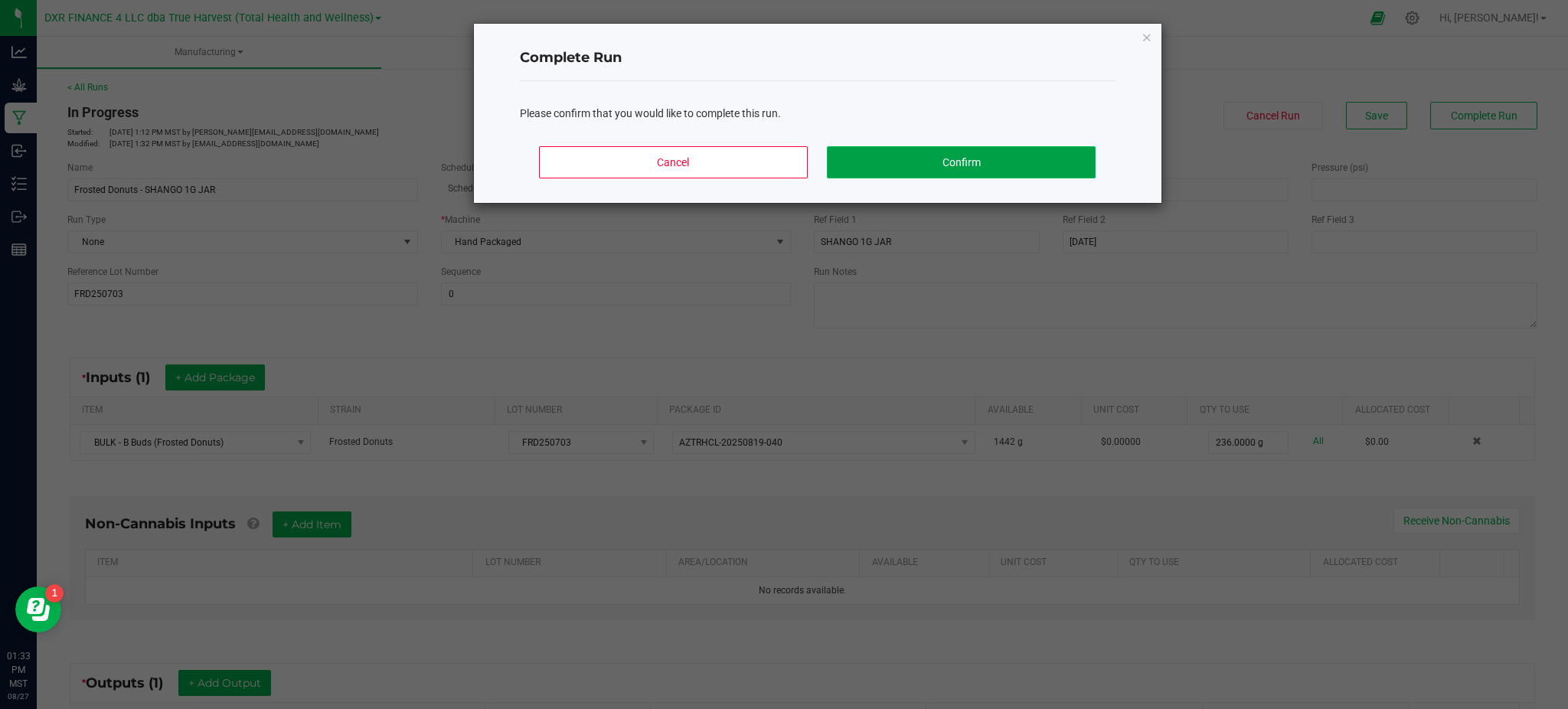
click at [908, 155] on button "Confirm" at bounding box center [961, 162] width 268 height 32
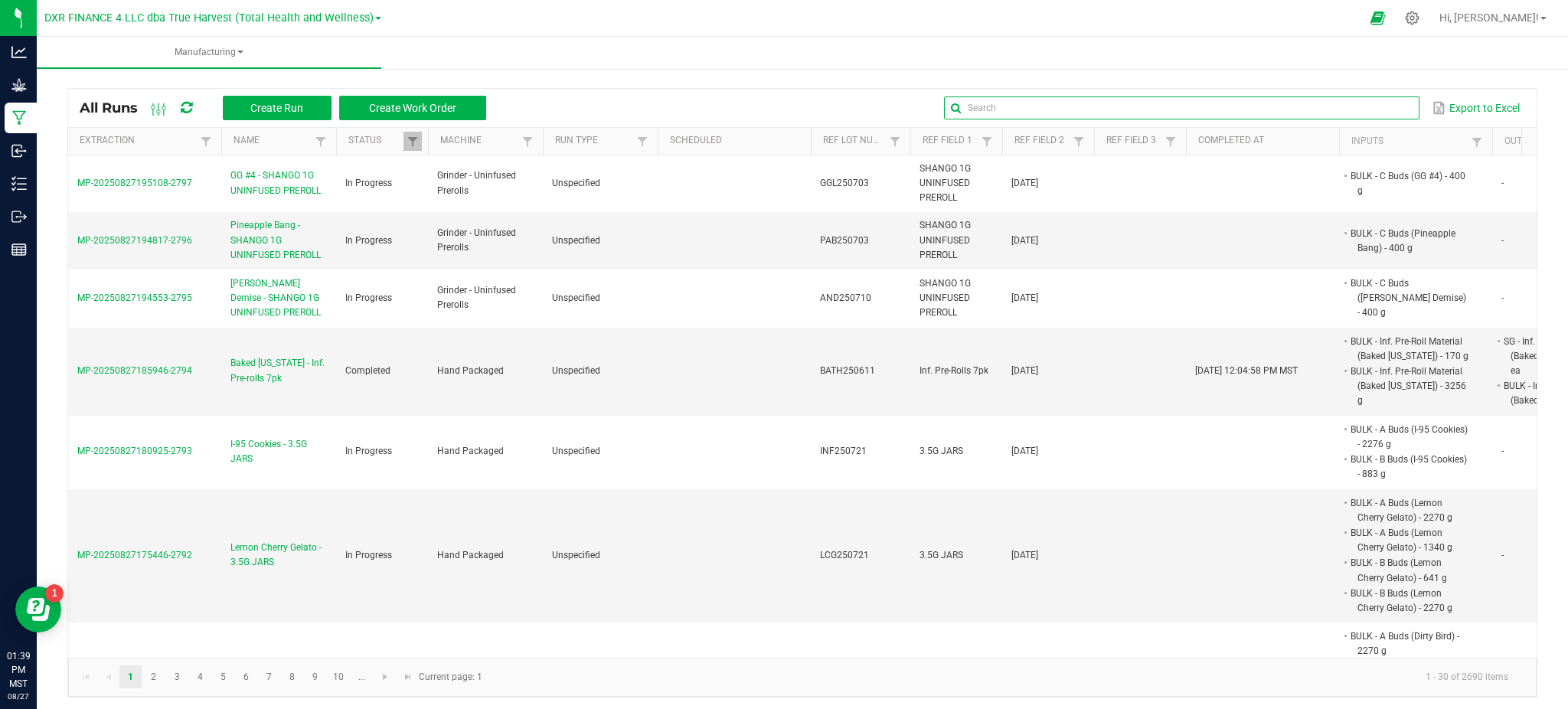
click at [1376, 111] on input "text" at bounding box center [1181, 108] width 474 height 23
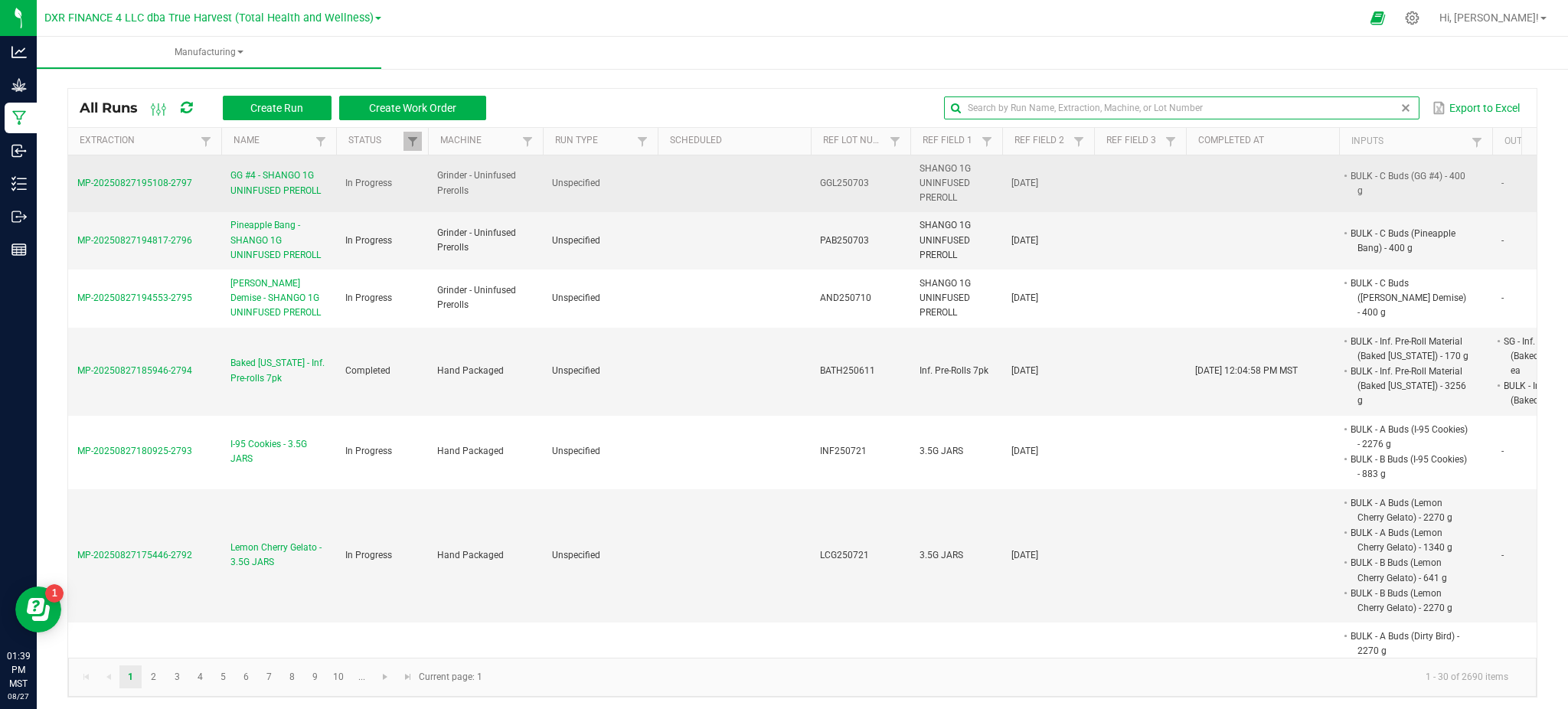
paste input "KMN250508"
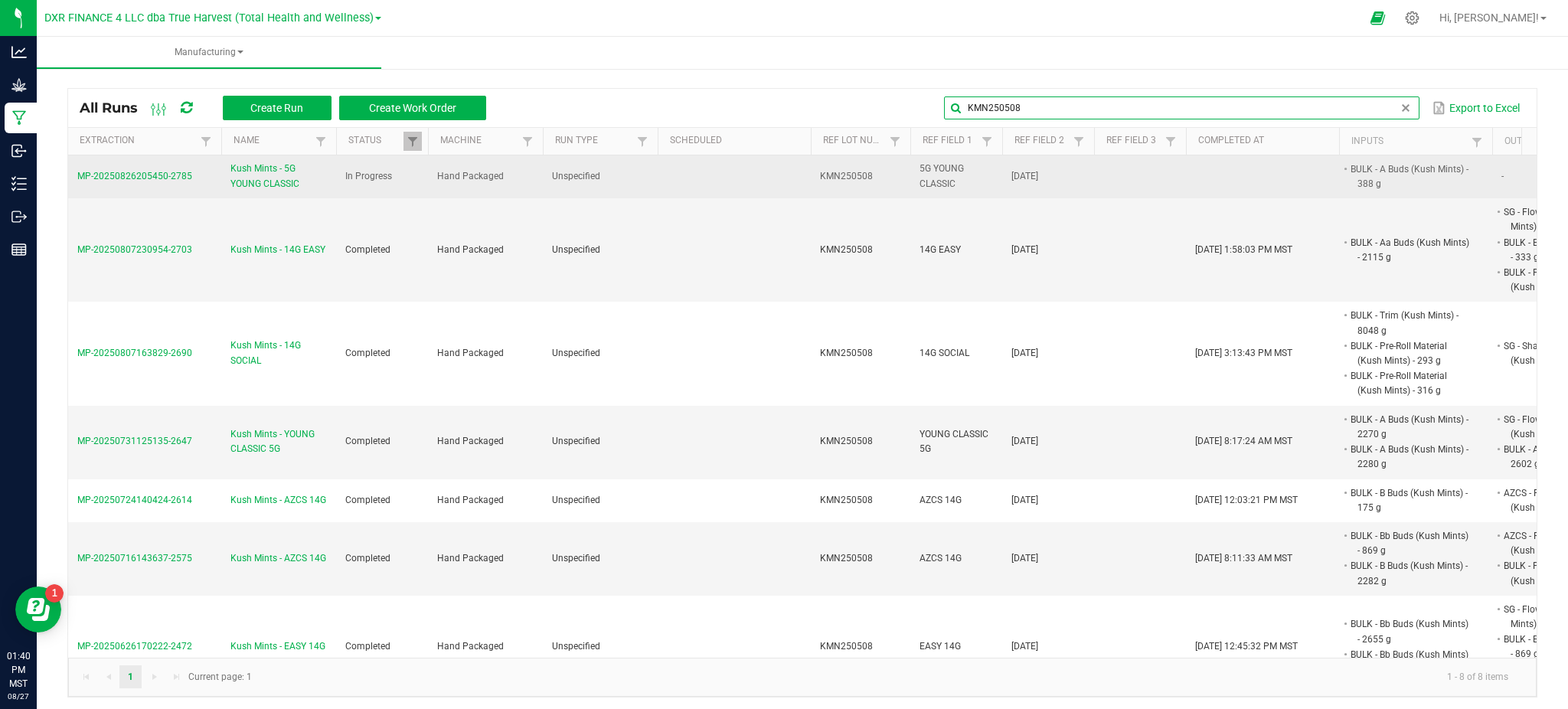
type input "KMN250508"
click at [272, 183] on span "Kush Mints - 5G YOUNG CLASSIC" at bounding box center [278, 176] width 96 height 29
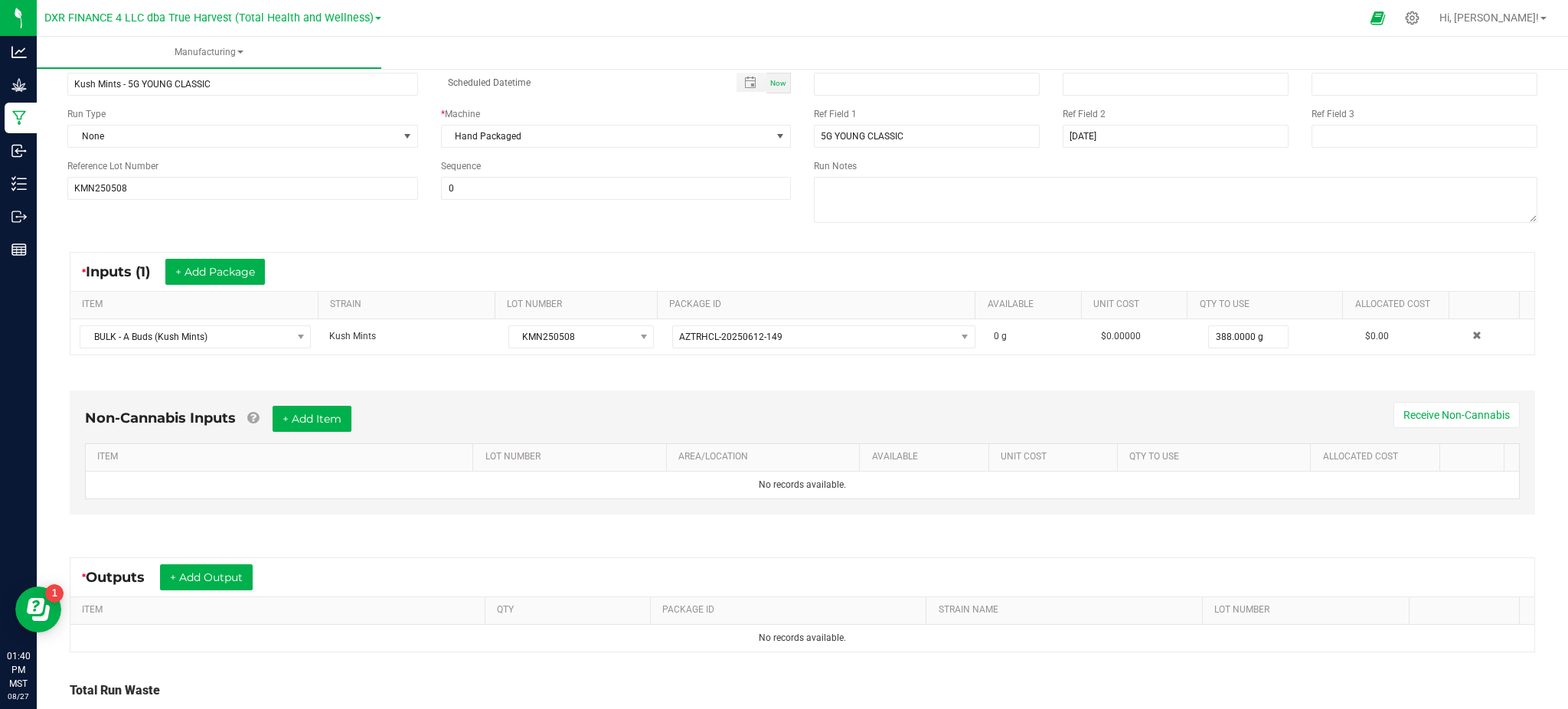
scroll to position [204, 0]
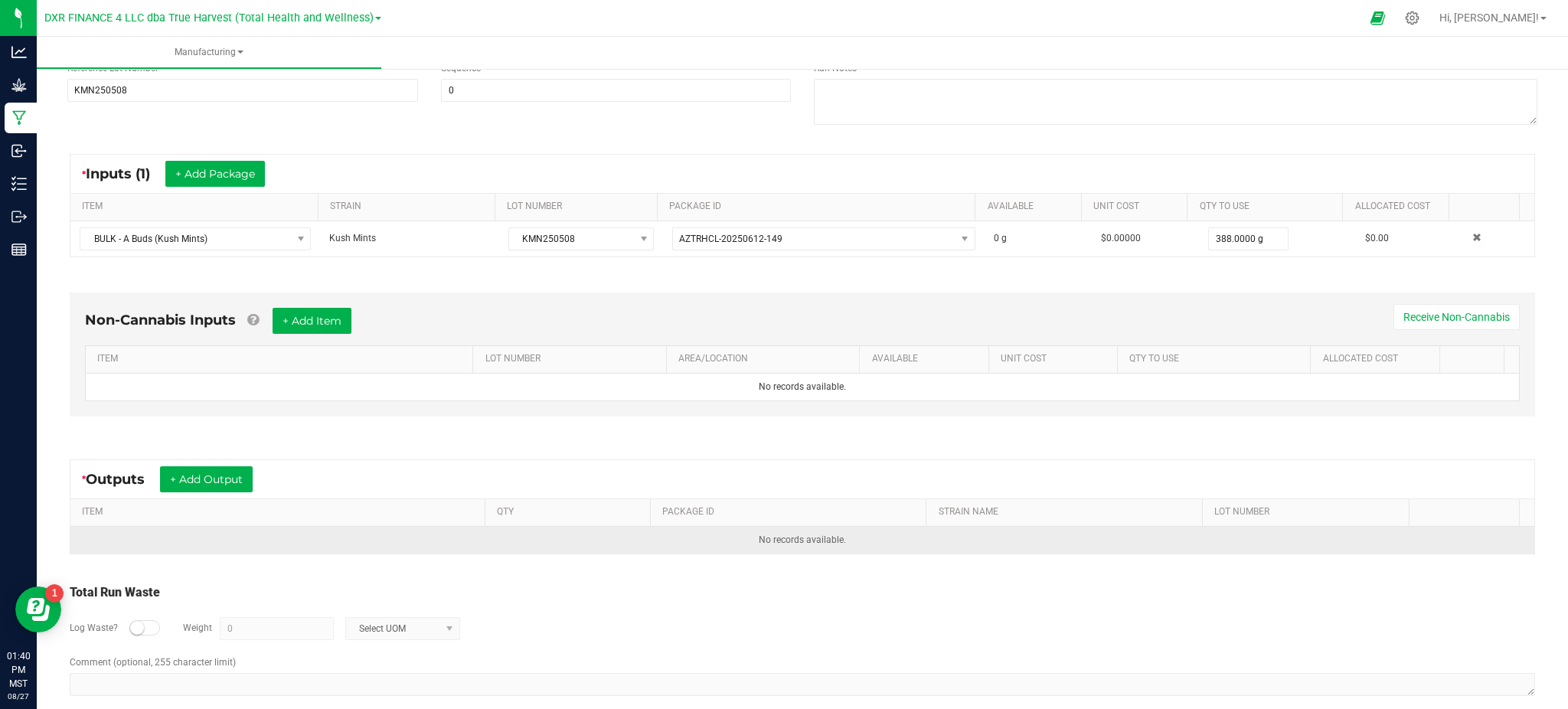
drag, startPoint x: 794, startPoint y: 624, endPoint x: 432, endPoint y: 530, distance: 374.0
click at [786, 625] on div "Log Waste? Weight 0 Select UOM" at bounding box center [802, 628] width 1465 height 54
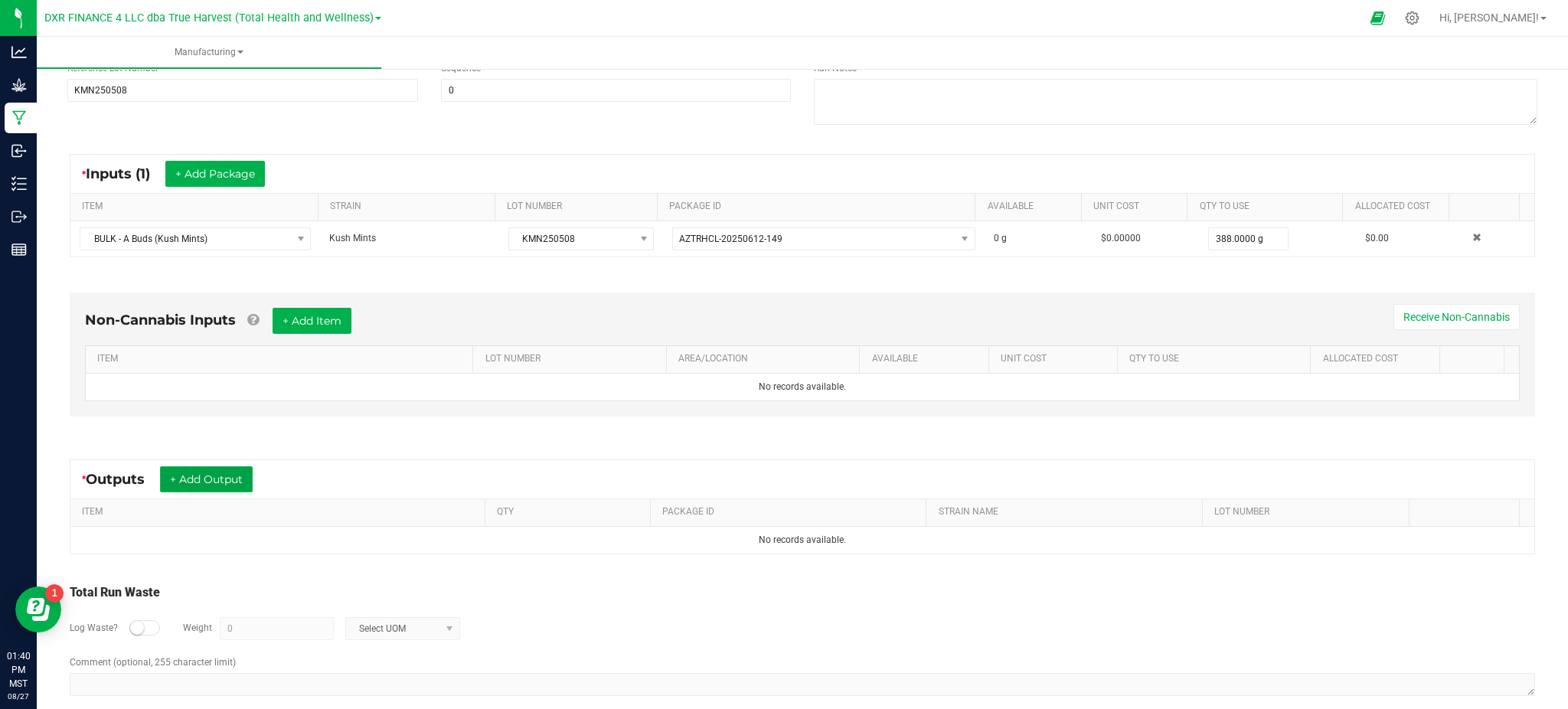
click at [188, 471] on button "+ Add Output" at bounding box center [206, 479] width 93 height 26
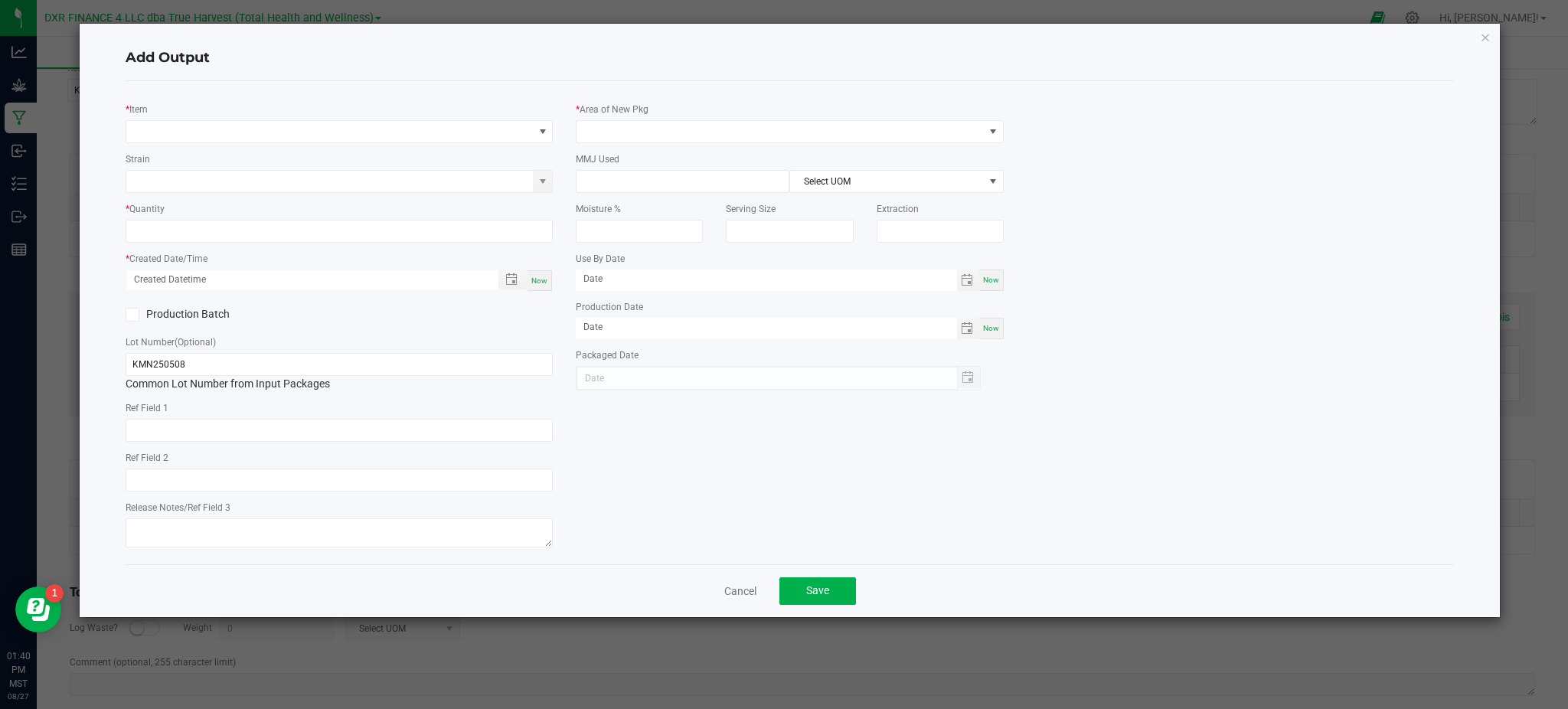
type input "[DATE]"
click at [352, 117] on div "* Item" at bounding box center [339, 121] width 427 height 42
click at [345, 140] on span "NO DATA FOUND" at bounding box center [329, 131] width 406 height 21
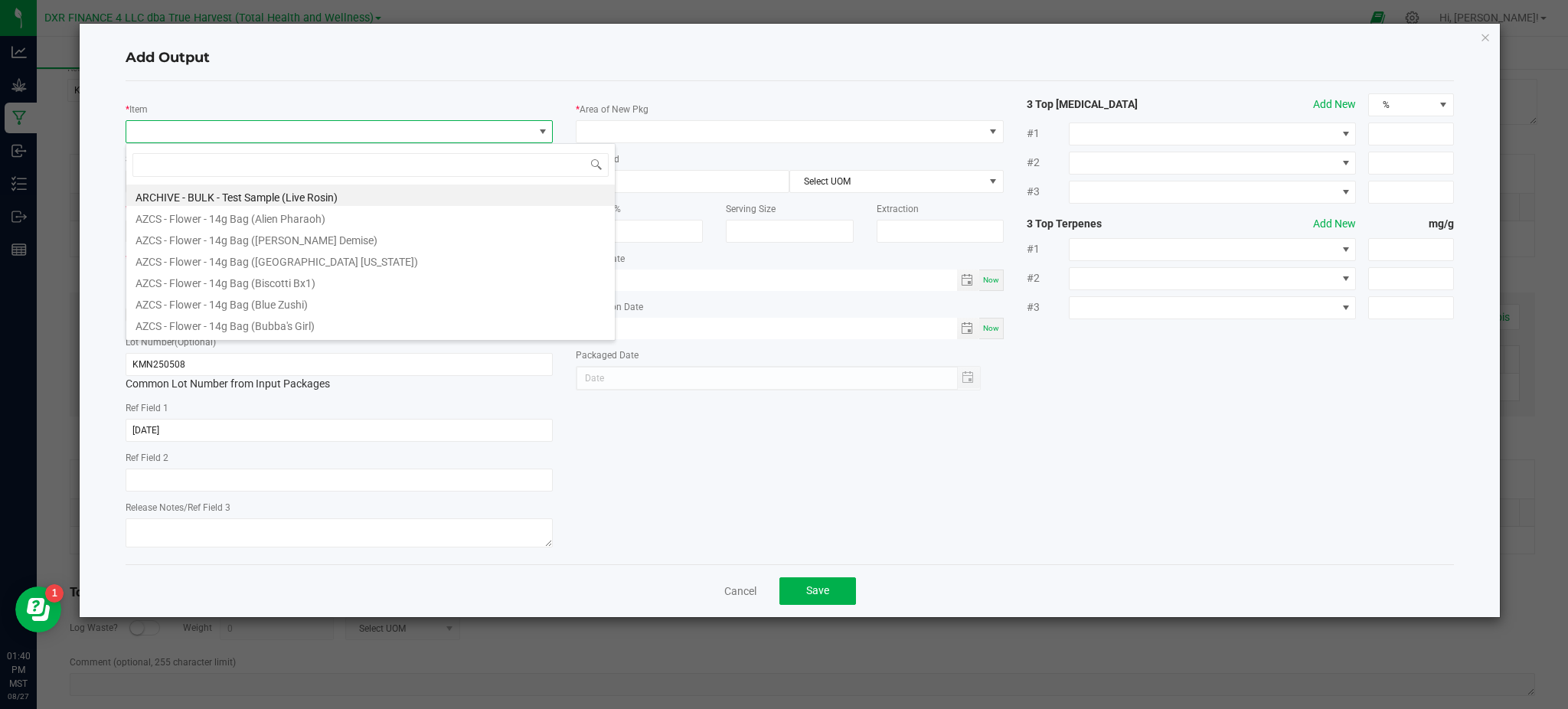
scroll to position [23, 427]
click at [345, 129] on span at bounding box center [329, 131] width 406 height 21
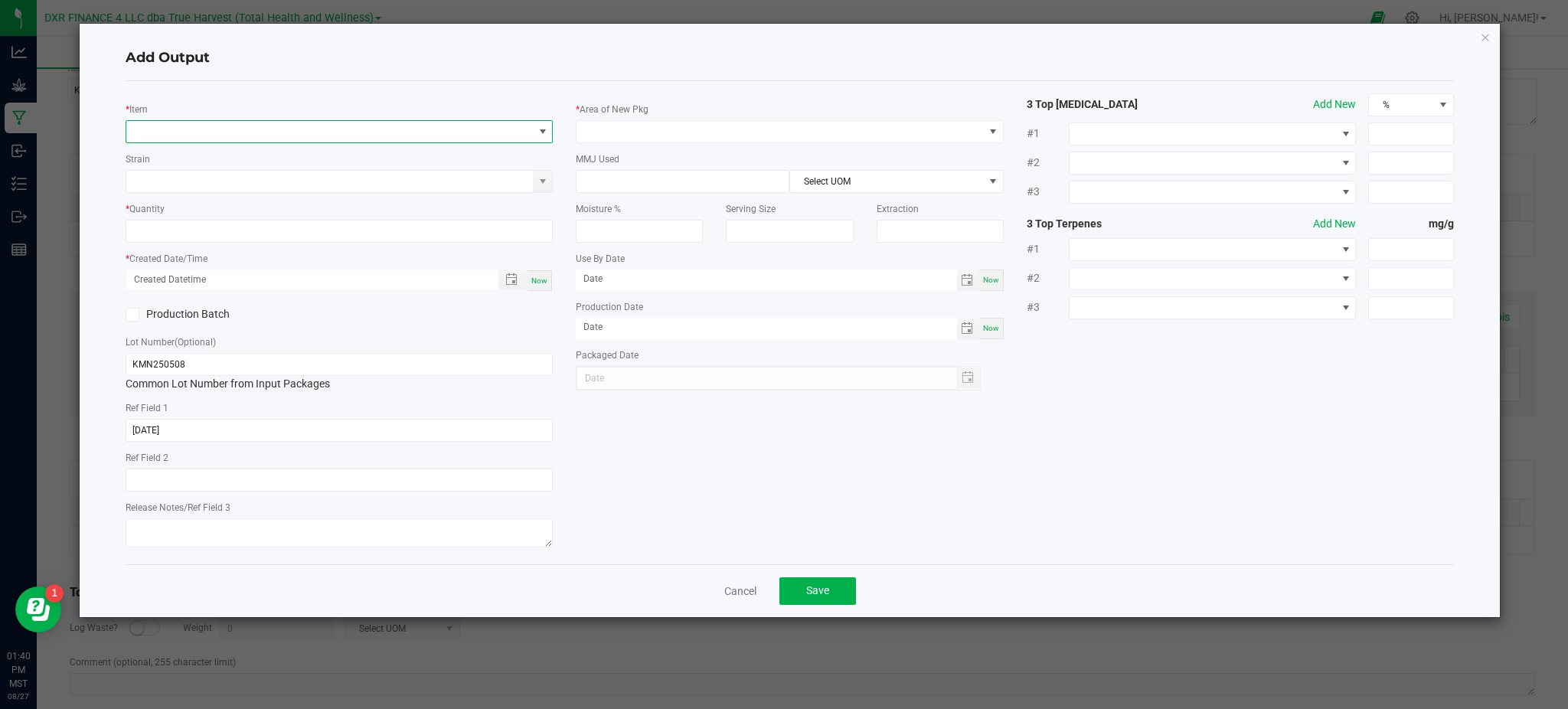
click at [324, 121] on span "NO DATA FOUND" at bounding box center [329, 131] width 406 height 21
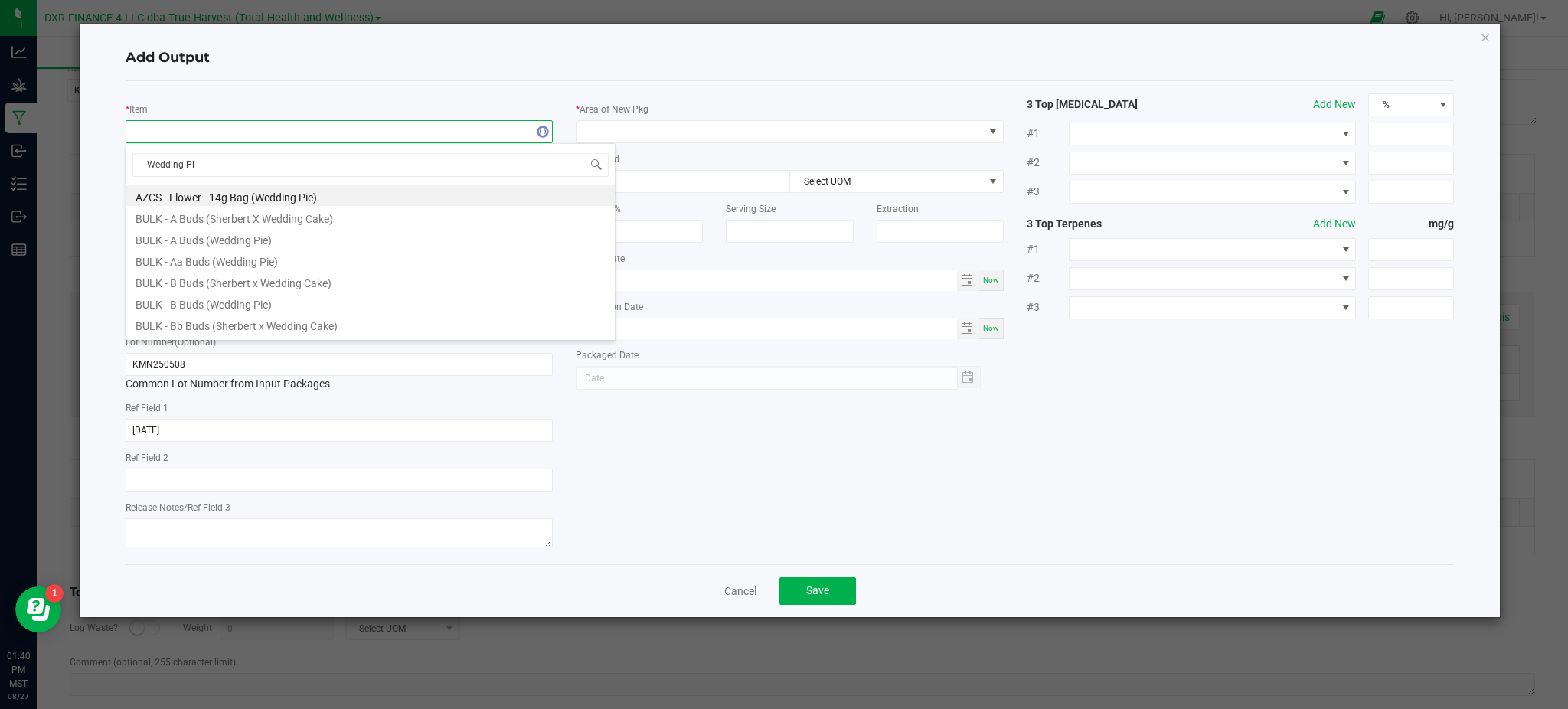
type input "Wedding Pie"
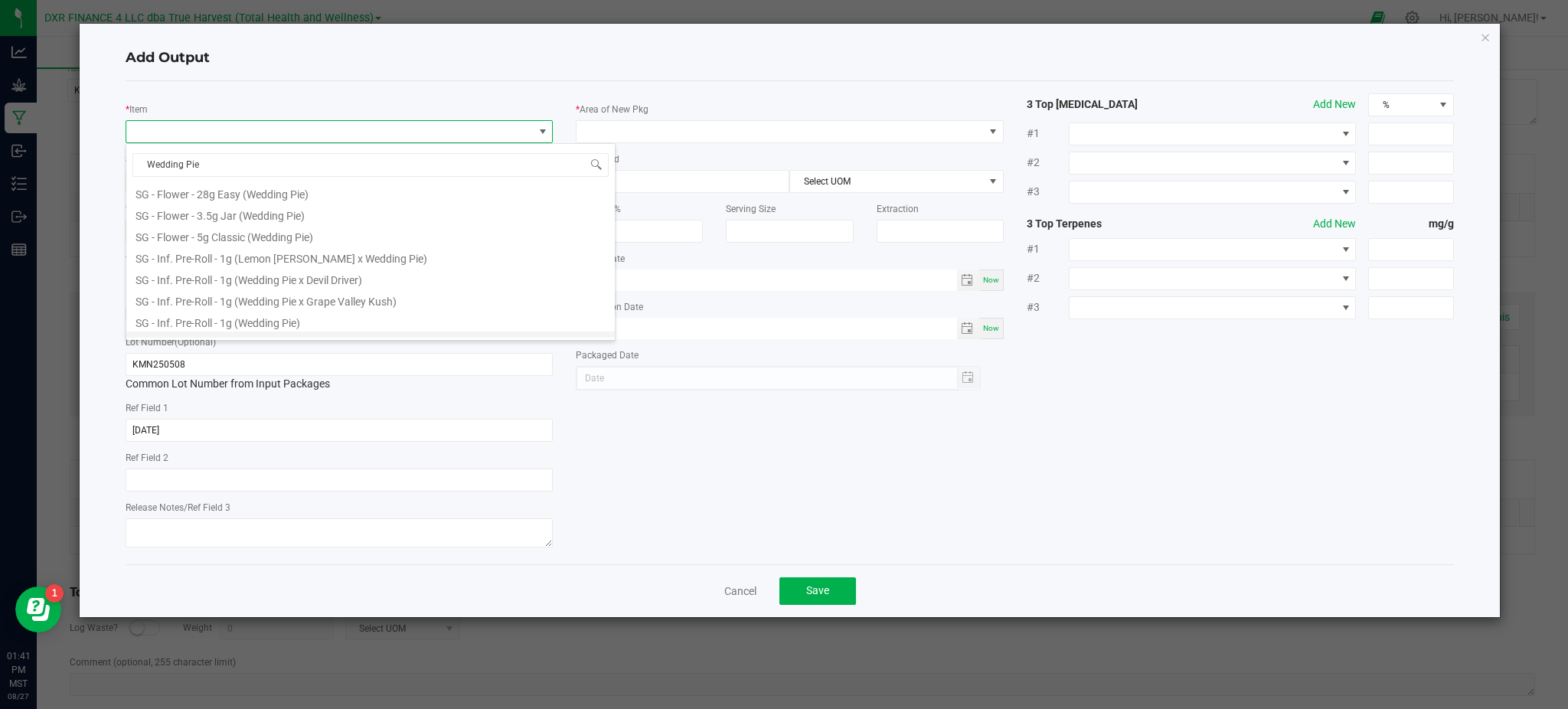
scroll to position [510, 0]
click at [256, 206] on li "SG - Flower - 5g Classic (Wedding Pie)" at bounding box center [370, 200] width 488 height 21
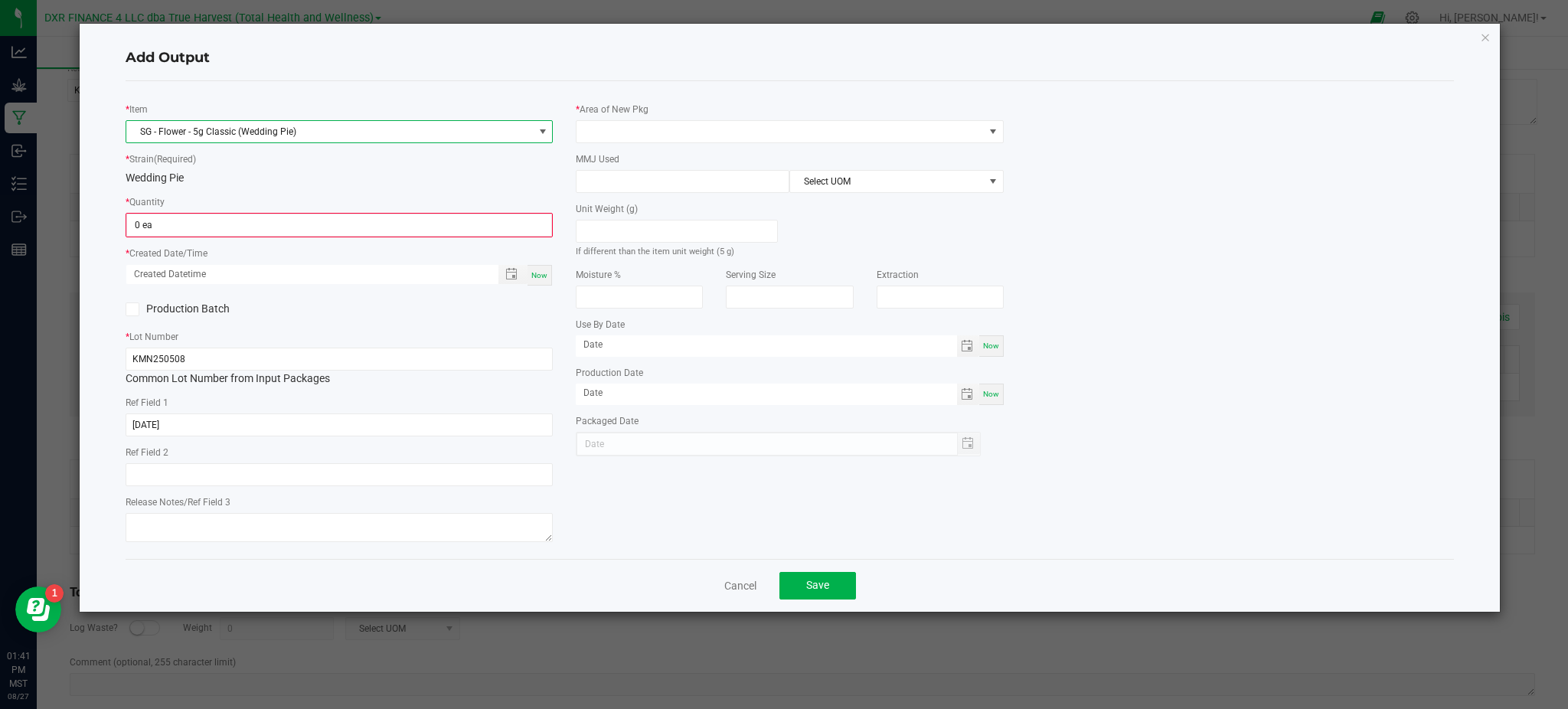
click at [224, 181] on div "Wedding Pie" at bounding box center [339, 177] width 427 height 16
click at [213, 231] on input "0" at bounding box center [339, 224] width 424 height 21
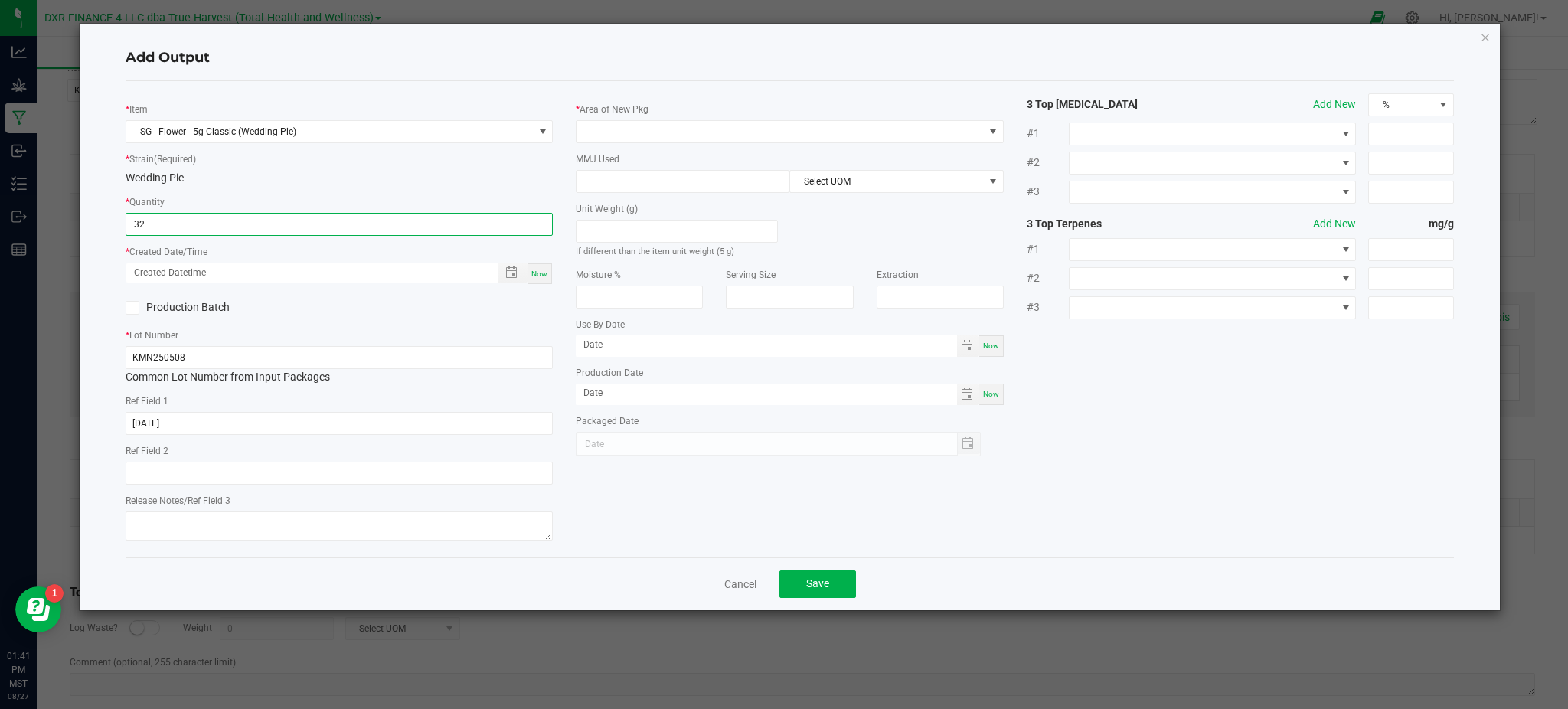
type input "32 ea"
drag, startPoint x: 439, startPoint y: 300, endPoint x: 448, endPoint y: 298, distance: 9.2
click at [445, 299] on div "Production Batch" at bounding box center [340, 307] width 450 height 23
click at [510, 273] on span "Toggle popup" at bounding box center [511, 272] width 12 height 12
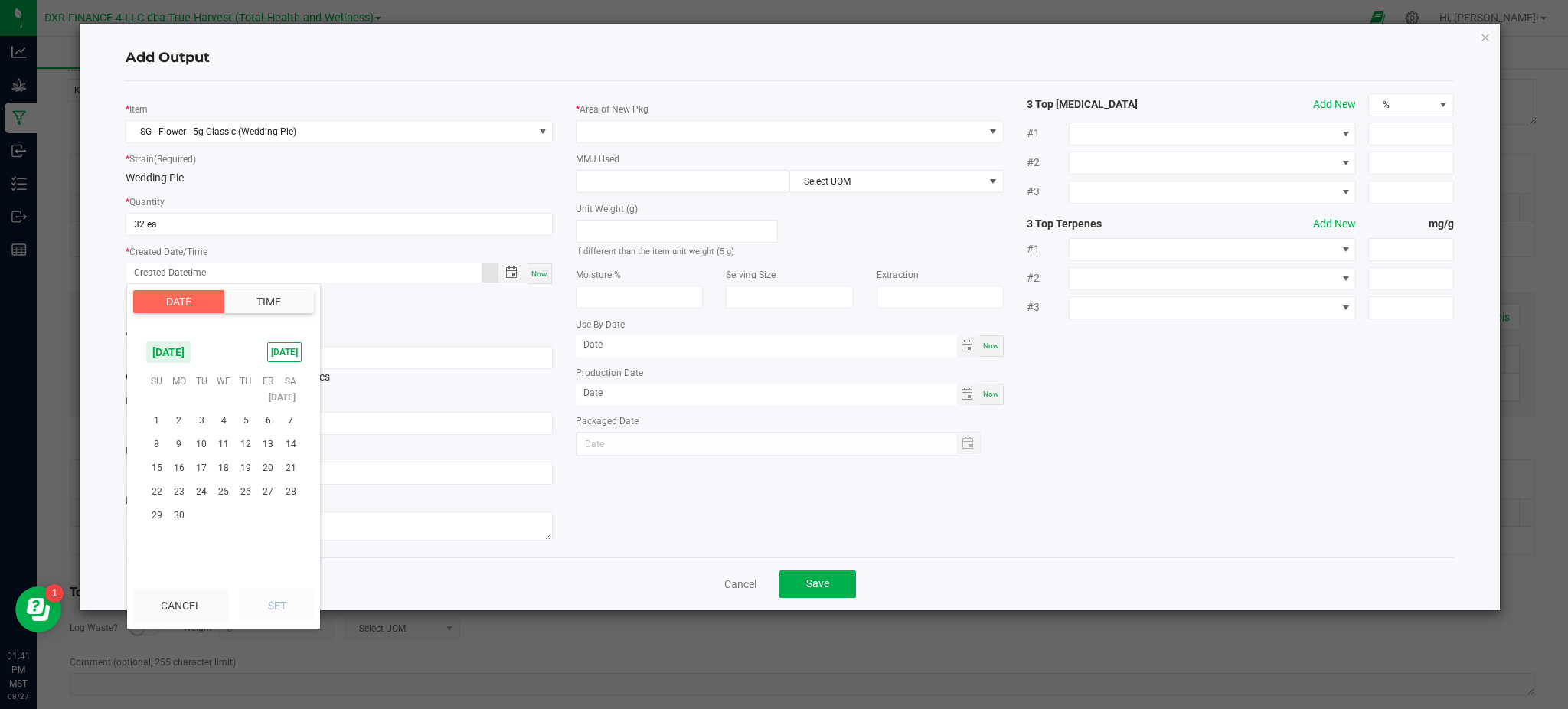
scroll to position [247643, 0]
drag, startPoint x: 255, startPoint y: 475, endPoint x: 242, endPoint y: 439, distance: 38.3
click at [242, 439] on span "8" at bounding box center [246, 443] width 22 height 24
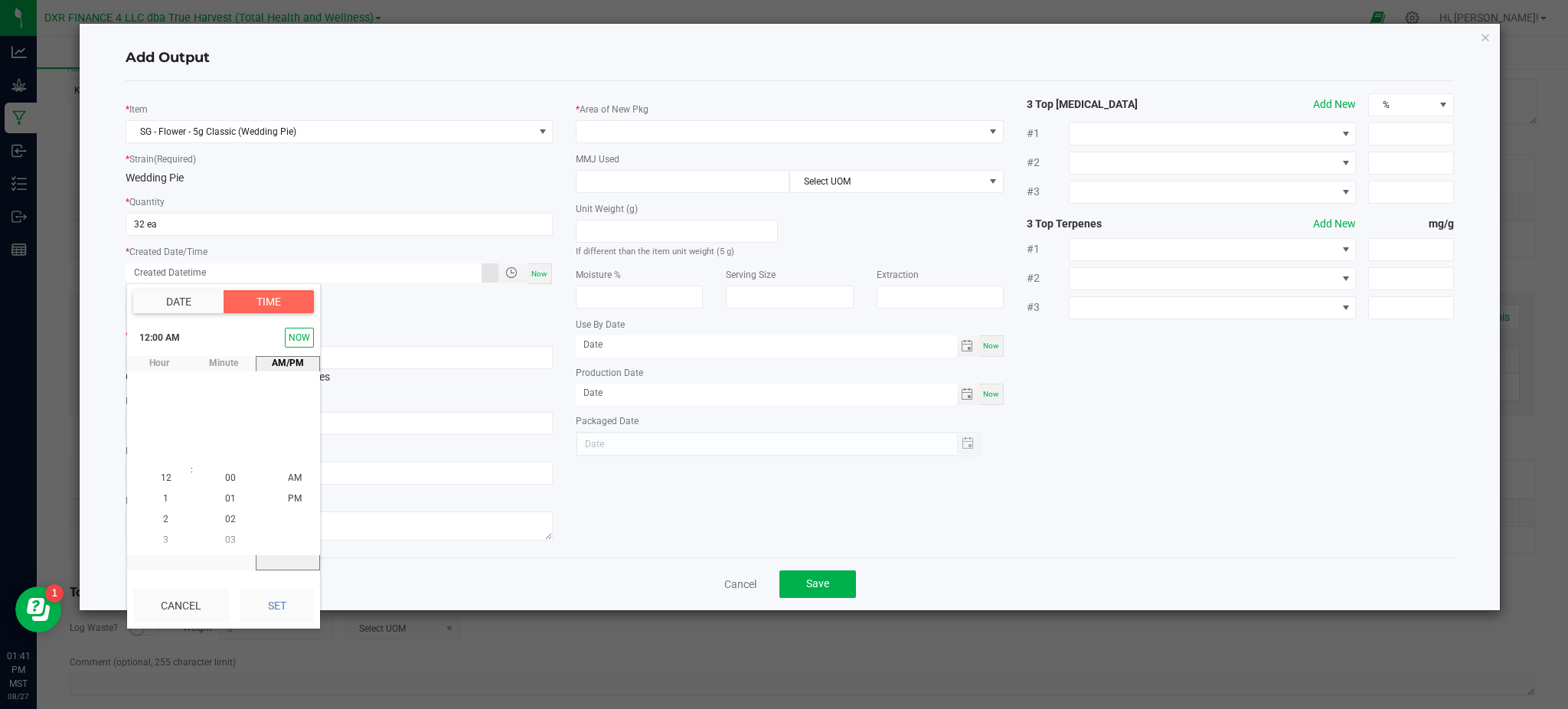
drag, startPoint x: 293, startPoint y: 619, endPoint x: 518, endPoint y: 555, distance: 233.9
click at [296, 615] on button "Set" at bounding box center [276, 605] width 74 height 33
type input "[DATE] 12:00 AM"
type input "[DATE]"
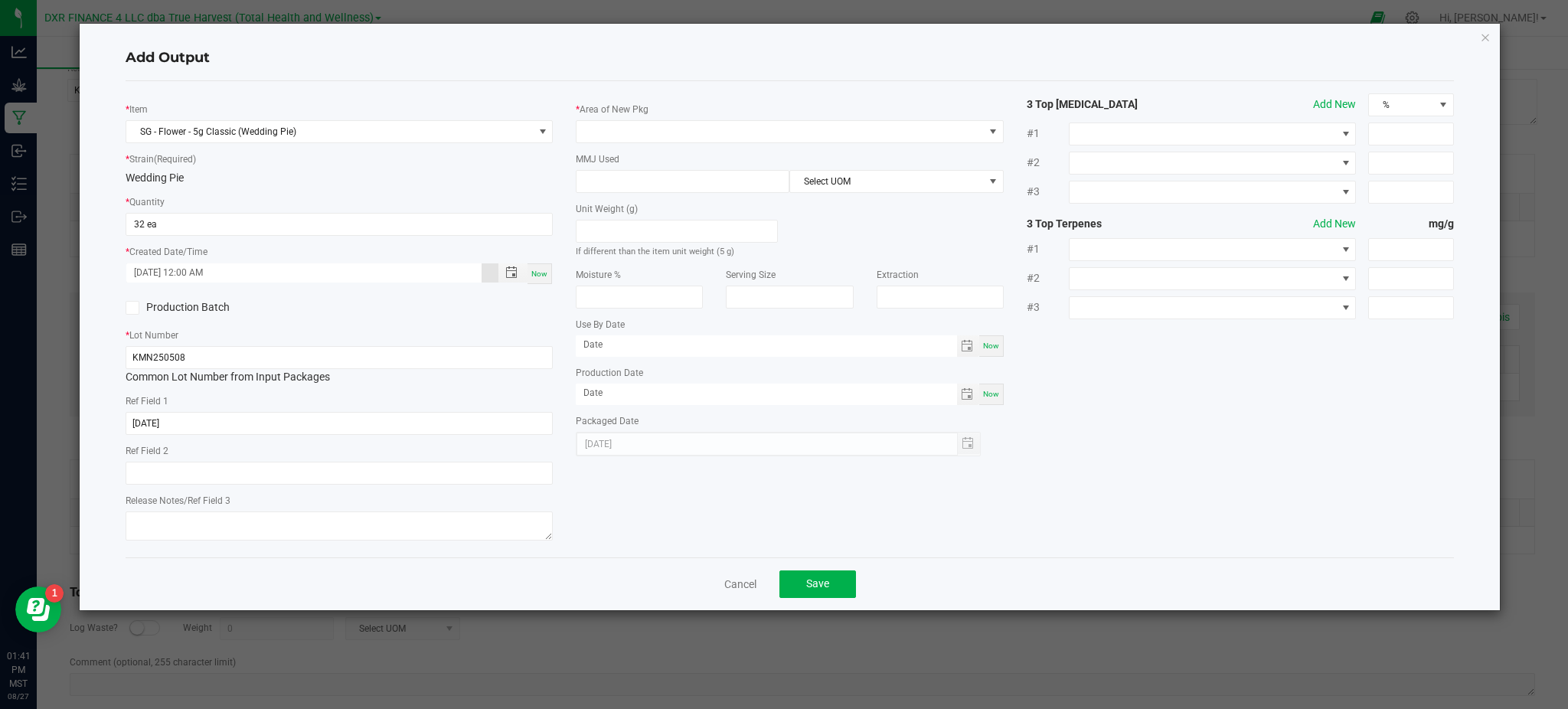
click at [640, 503] on div "* Item SG - Flower - 5g Classic (Wedding Pie) * Strain (Required) Wedding Pie *…" at bounding box center [790, 318] width 1351 height 451
click at [516, 81] on div "* Item SG - Flower - 5g Classic (Wedding Pie) * Strain (Required) Wedding Pie *…" at bounding box center [789, 319] width 1328 height 476
click at [693, 108] on div "* Area of New Pkg" at bounding box center [789, 121] width 427 height 42
click at [667, 129] on span at bounding box center [780, 131] width 406 height 21
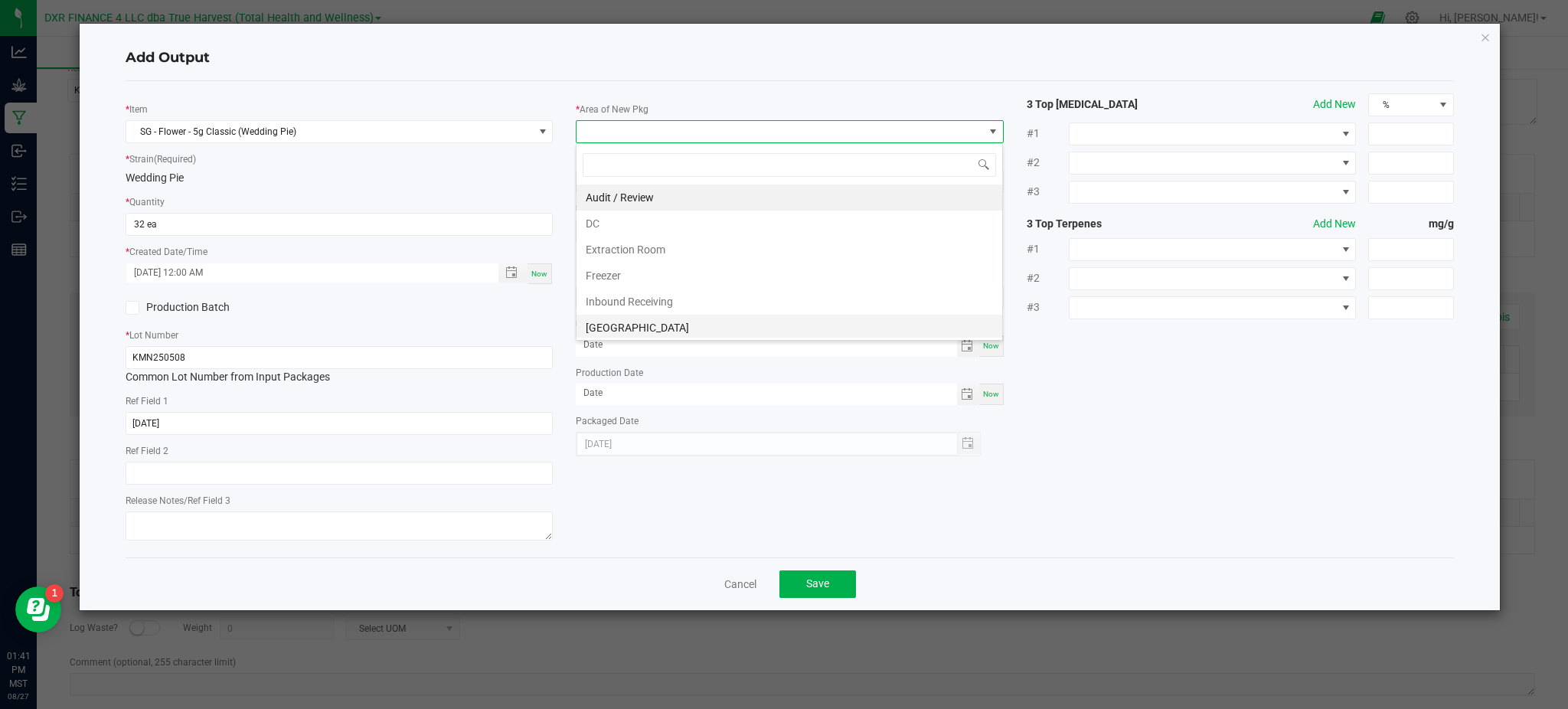
scroll to position [102, 0]
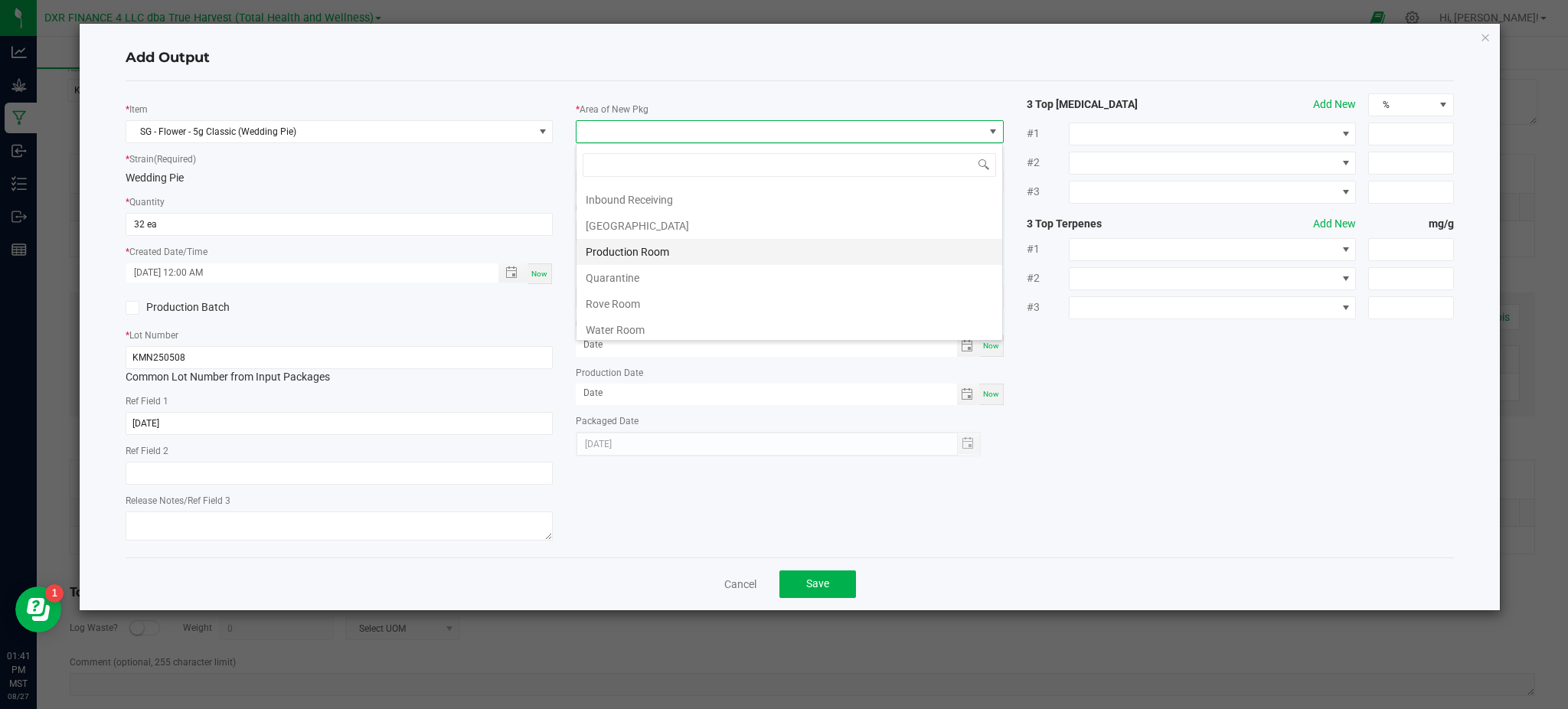
click at [618, 253] on li "Production Room" at bounding box center [789, 252] width 426 height 26
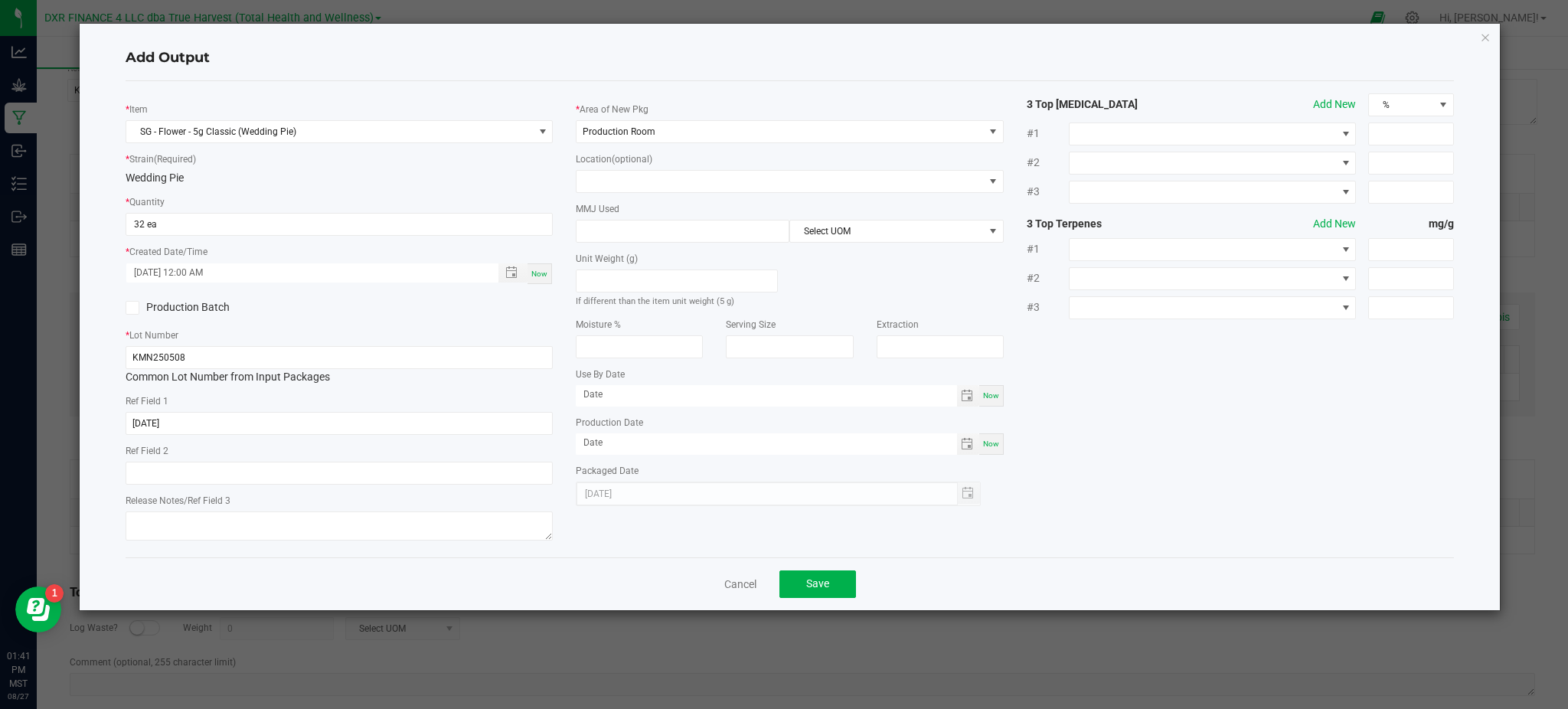
drag, startPoint x: 1174, startPoint y: 407, endPoint x: 769, endPoint y: 282, distance: 423.9
click at [1158, 399] on div "* Item SG - Flower - 5g Classic (Wedding Pie) * Strain (Required) Wedding Pie *…" at bounding box center [790, 318] width 1351 height 451
click at [701, 229] on input at bounding box center [682, 230] width 212 height 21
type input "5"
click at [855, 250] on div "Unit Weight (g) If different than the item unit weight (5 g)" at bounding box center [789, 275] width 450 height 66
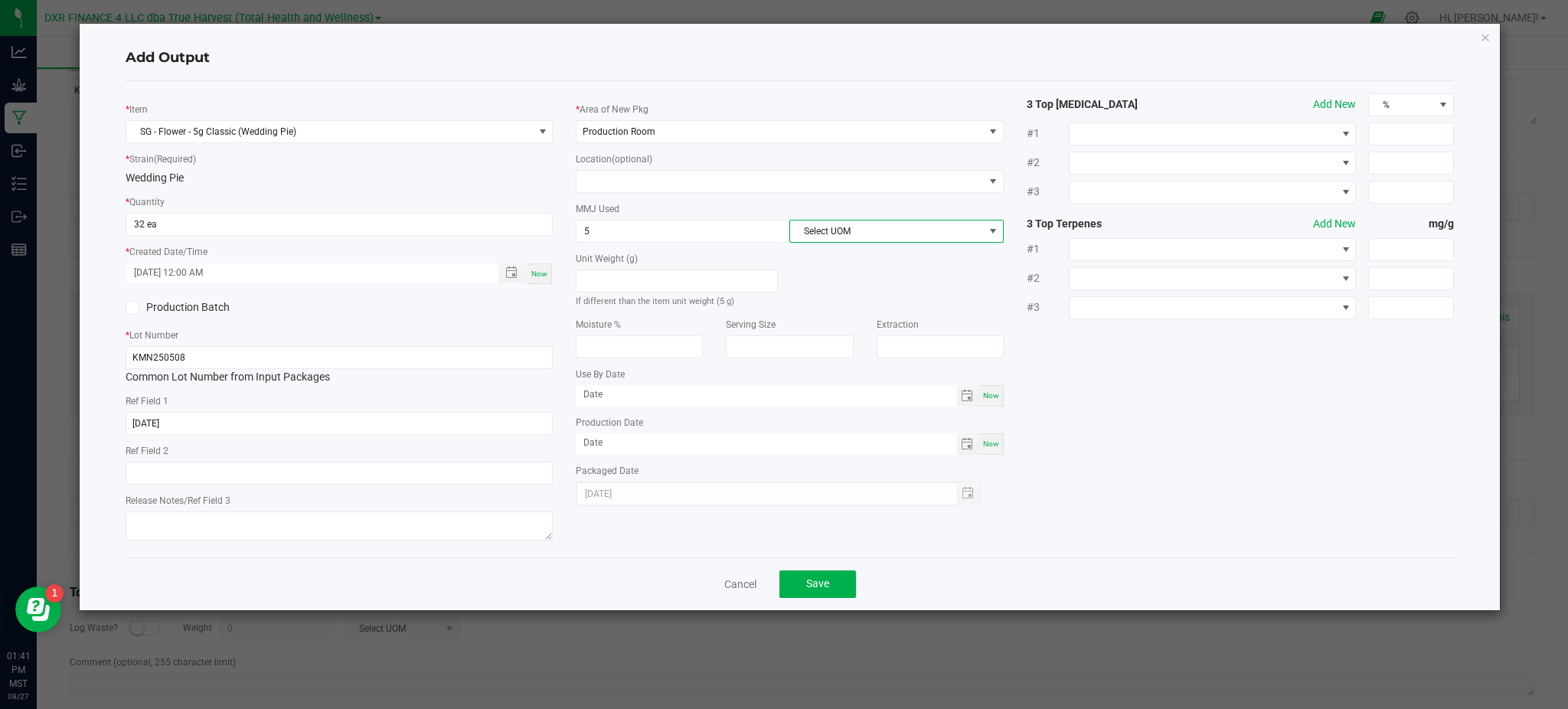
click at [851, 240] on span "Select UOM" at bounding box center [886, 230] width 193 height 21
drag, startPoint x: 828, startPoint y: 317, endPoint x: 868, endPoint y: 324, distance: 40.6
click at [828, 317] on li "Gram" at bounding box center [896, 323] width 212 height 26
drag, startPoint x: 1231, startPoint y: 402, endPoint x: 1173, endPoint y: 387, distance: 59.9
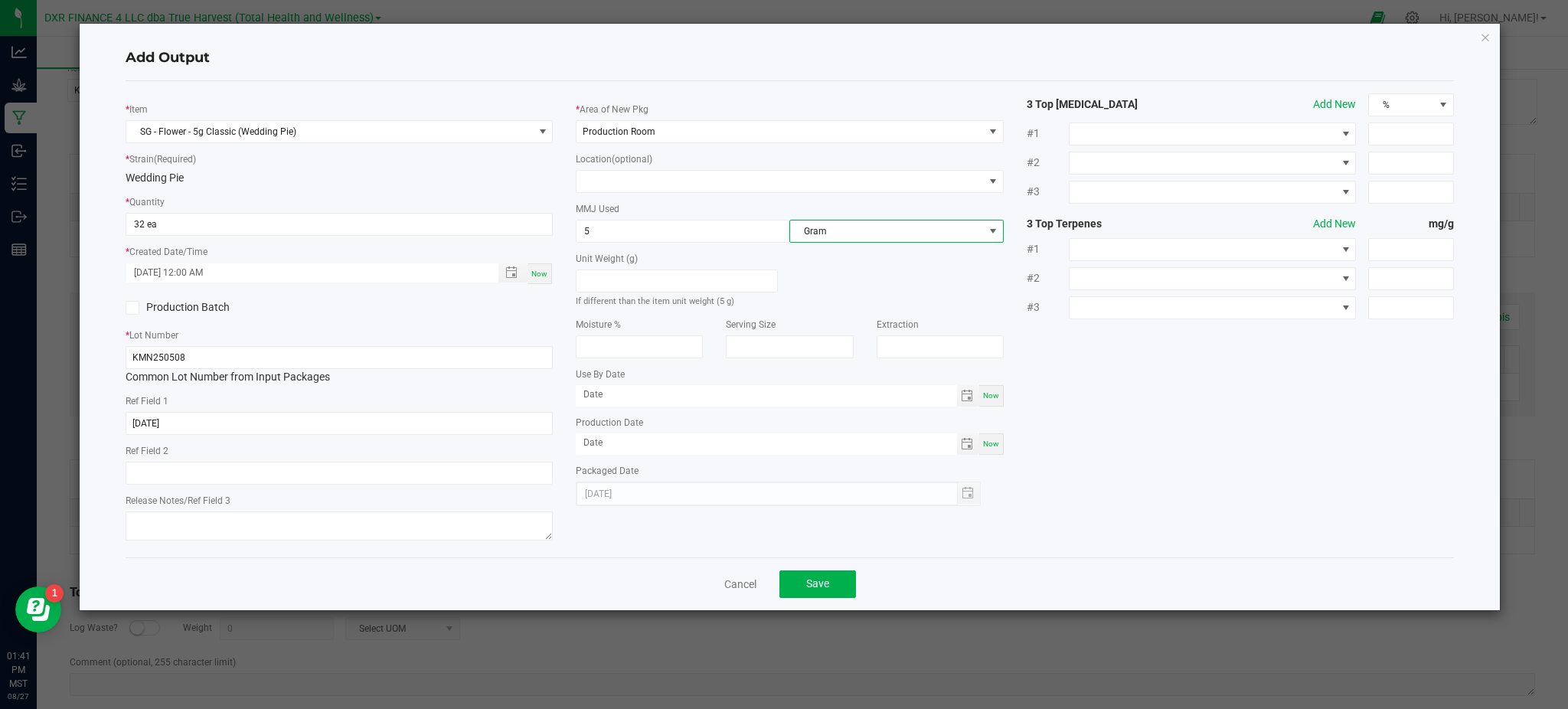
click at [1226, 398] on div "* Item SG - Flower - 5g Classic (Wedding Pie) * Strain (Required) Wedding Pie *…" at bounding box center [790, 318] width 1351 height 451
drag, startPoint x: 1070, startPoint y: 384, endPoint x: 1042, endPoint y: 390, distance: 28.6
click at [1062, 384] on div "* Item SG - Flower - 5g Classic (Wedding Pie) * Strain (Required) Wedding Pie *…" at bounding box center [790, 318] width 1351 height 451
drag, startPoint x: 826, startPoint y: 594, endPoint x: 831, endPoint y: 569, distance: 25.5
click at [827, 592] on button "Save" at bounding box center [817, 584] width 77 height 27
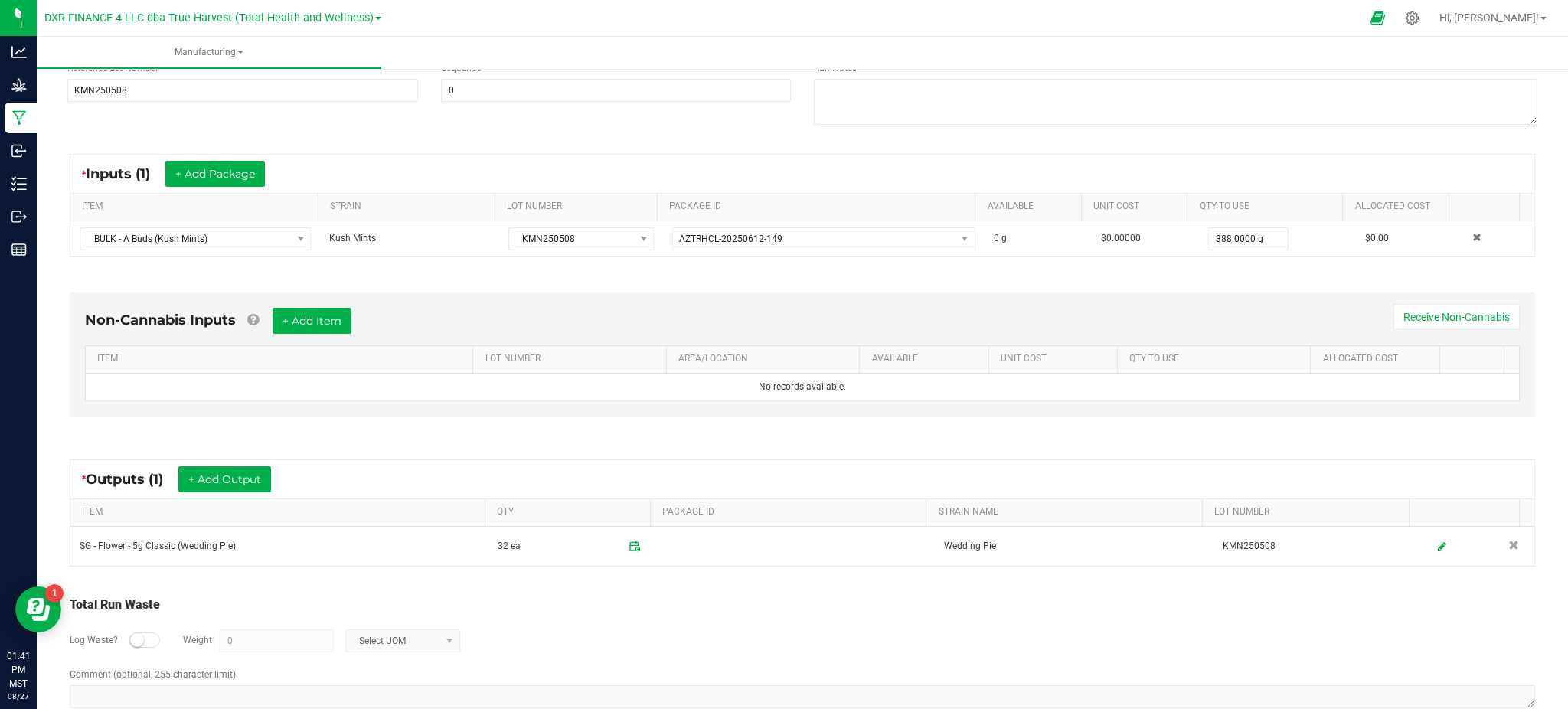
drag, startPoint x: 823, startPoint y: 616, endPoint x: 810, endPoint y: 610, distance: 14.3
click at [819, 614] on div "Log Waste? Weight 0 Select UOM" at bounding box center [802, 641] width 1465 height 54
drag, startPoint x: 335, startPoint y: 429, endPoint x: 319, endPoint y: 433, distance: 16.5
click at [333, 429] on div "Non-Cannabis Inputs + Add Item Receive Non-Cannabis ITEM LOT NUMBER AREA/LOCATI…" at bounding box center [803, 358] width 1493 height 175
click at [215, 485] on button "+ Add Output" at bounding box center [224, 479] width 93 height 26
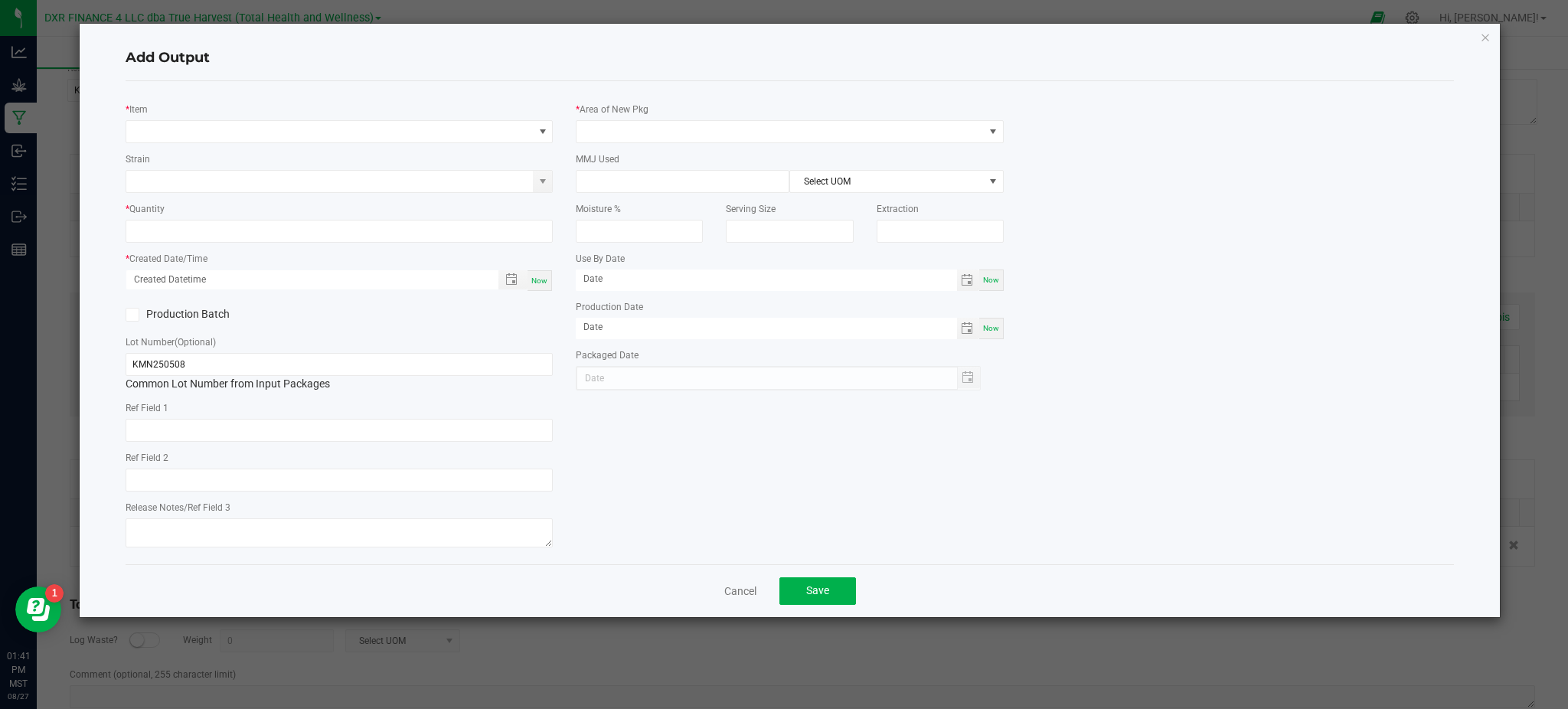
type input "[DATE]"
click at [189, 138] on span "NO DATA FOUND" at bounding box center [329, 131] width 406 height 21
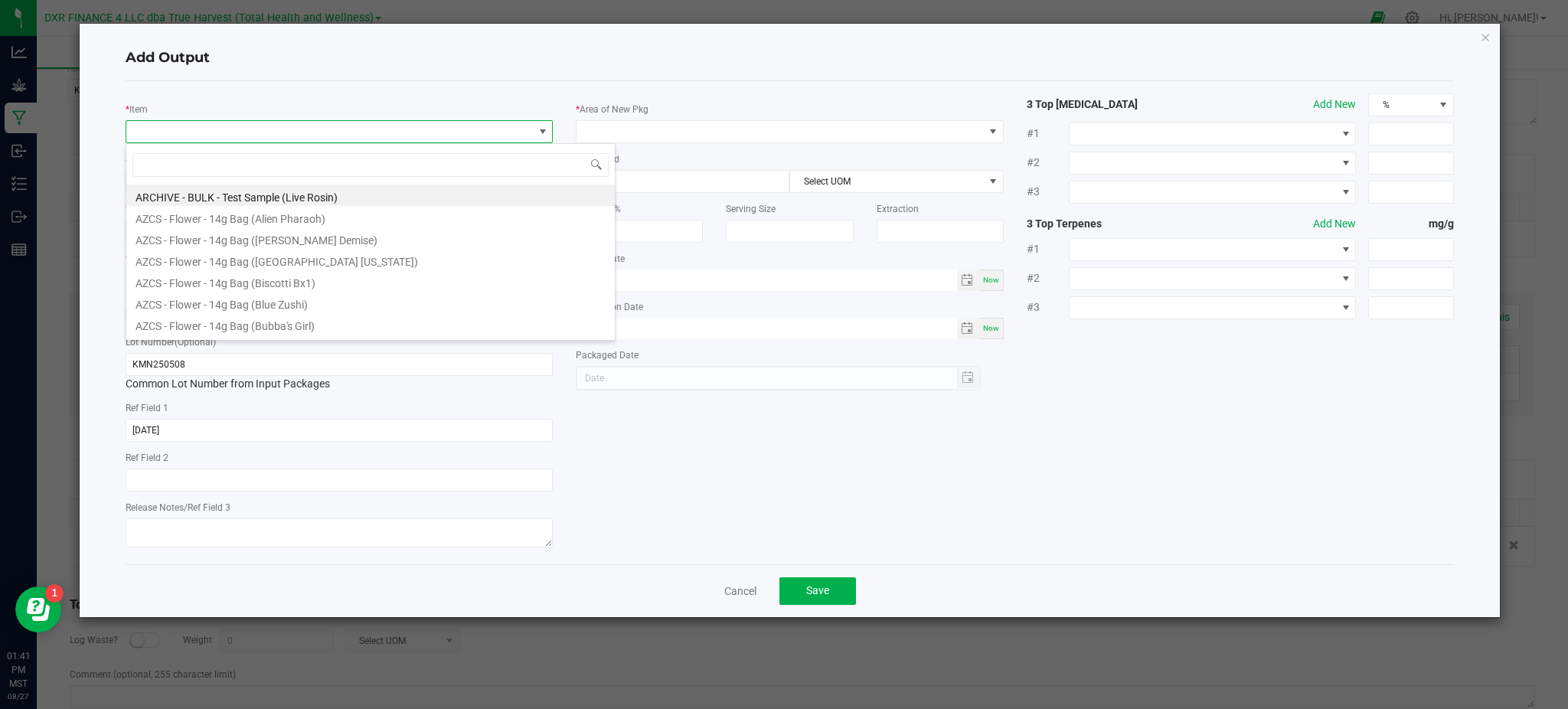
scroll to position [23, 427]
type input "Wedding Pie"
click at [718, 572] on div "Cancel Save" at bounding box center [789, 590] width 1328 height 53
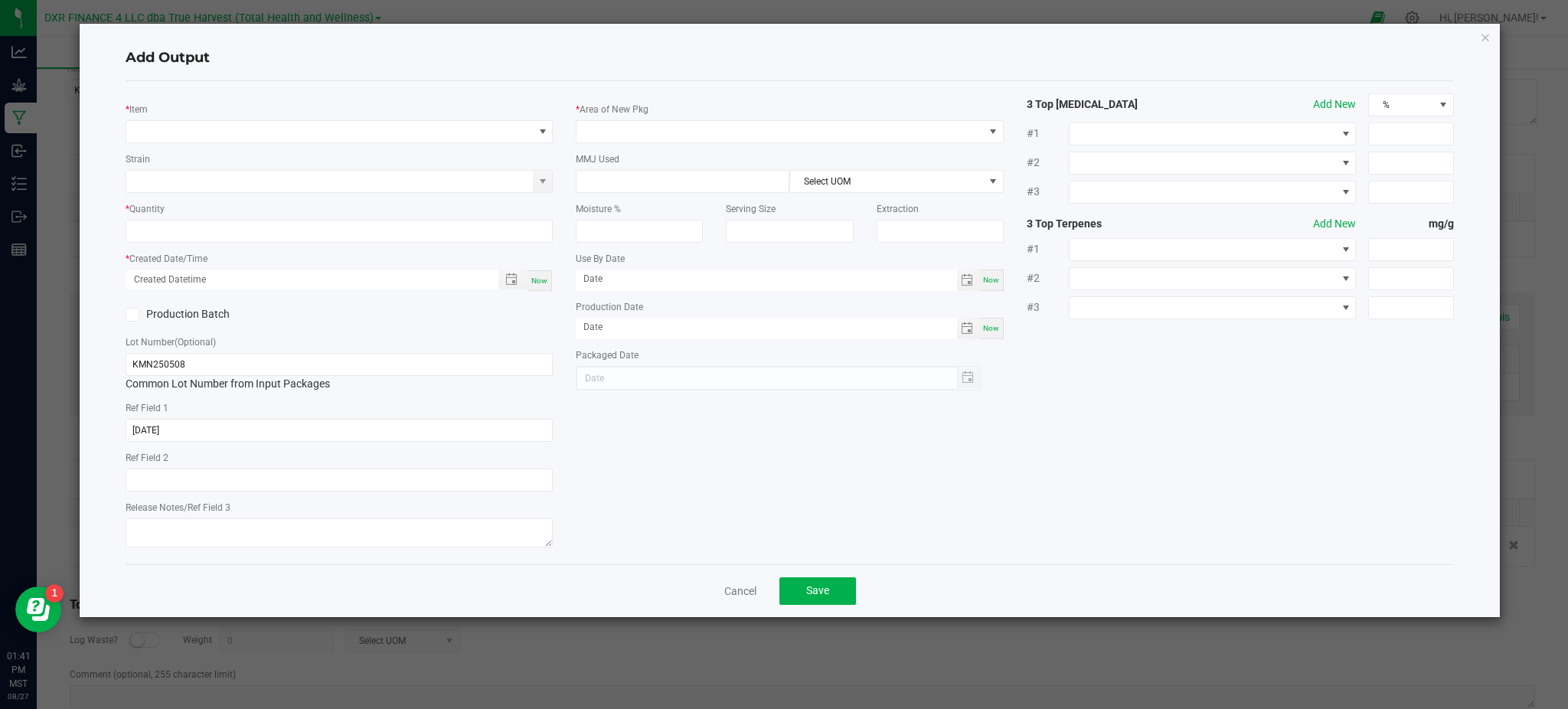
click at [733, 605] on div "Cancel Save" at bounding box center [789, 590] width 1328 height 53
click at [735, 594] on link "Cancel" at bounding box center [740, 591] width 32 height 15
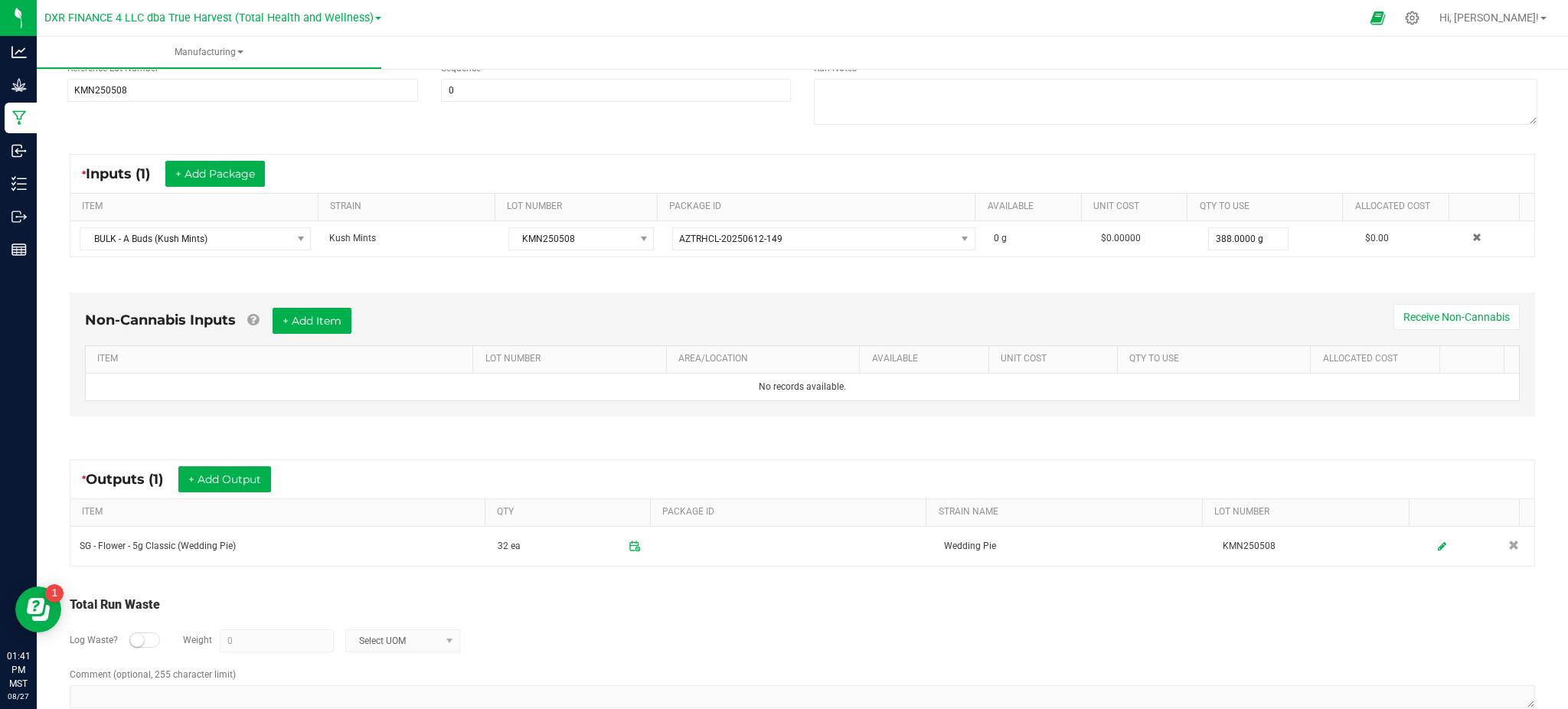
click at [747, 605] on div "Total Run Waste" at bounding box center [802, 605] width 1465 height 19
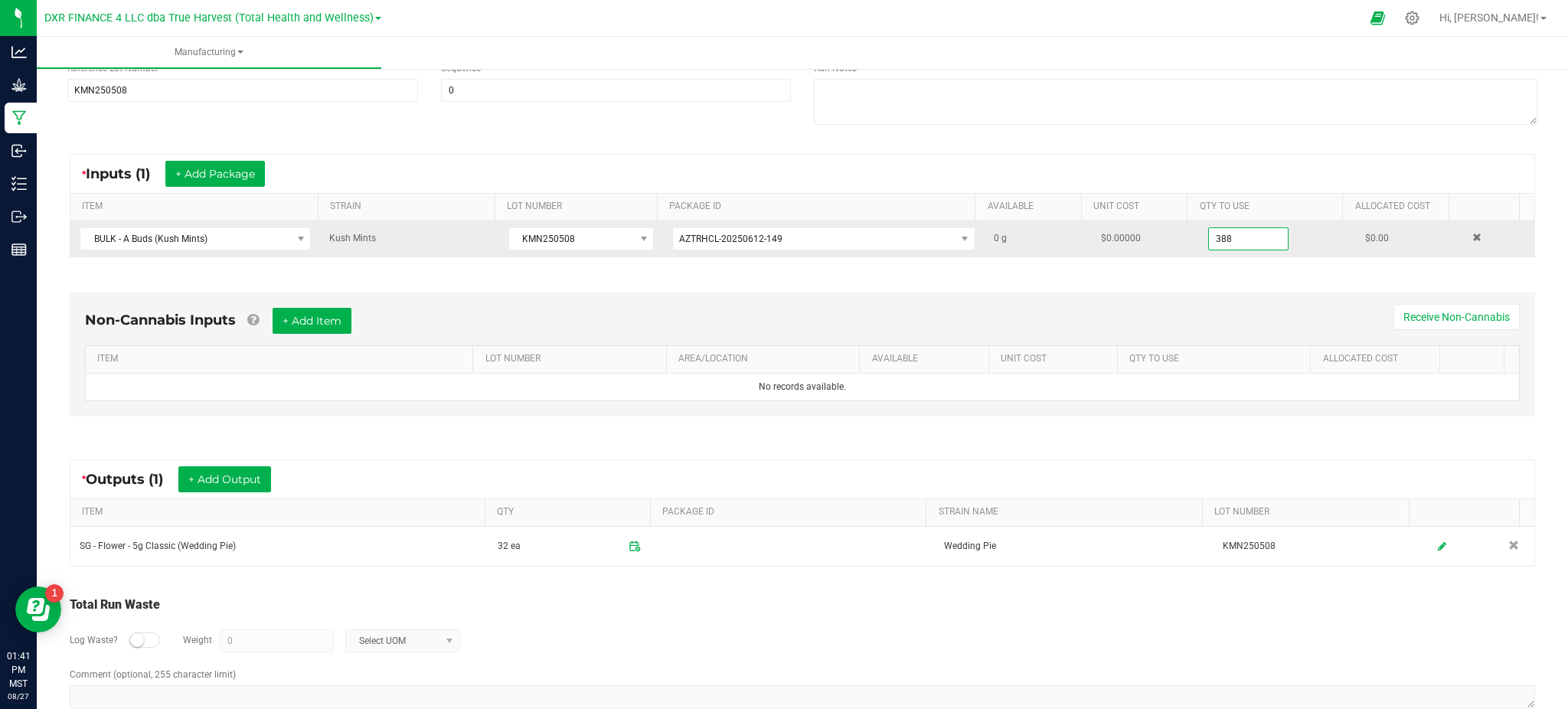
click at [1222, 229] on input "388" at bounding box center [1248, 238] width 79 height 21
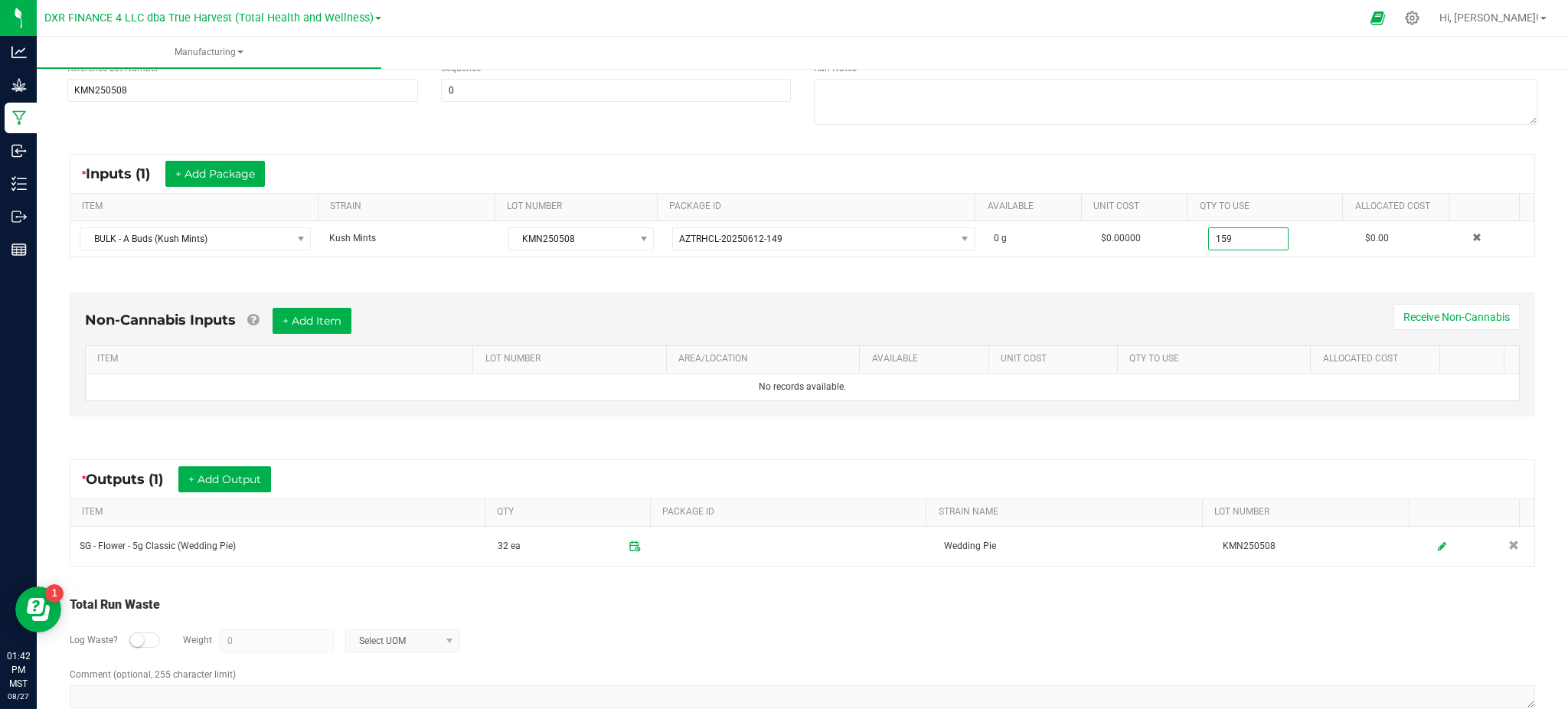
type input "159.0000 g"
click at [986, 128] on div at bounding box center [1176, 103] width 723 height 49
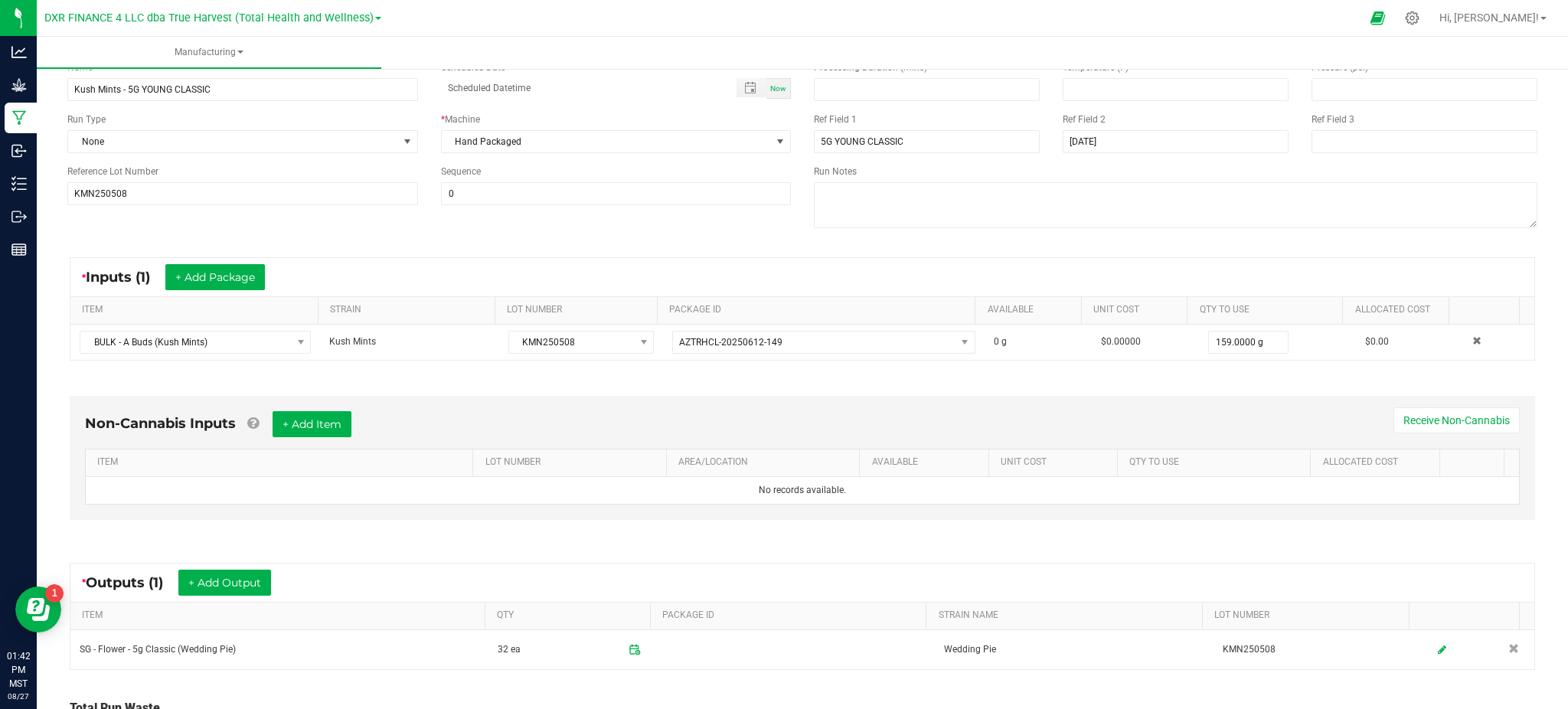
scroll to position [0, 0]
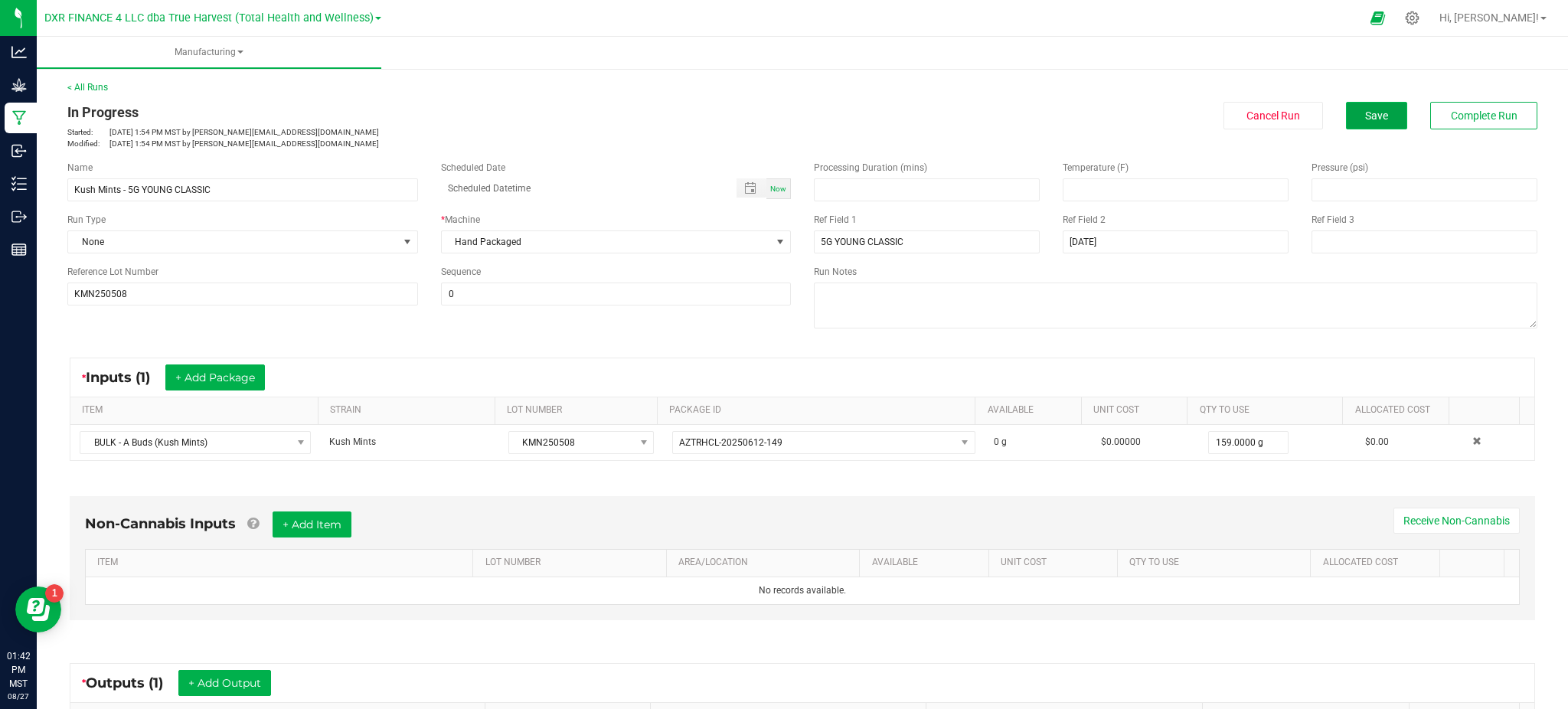
click at [1365, 111] on span "Save" at bounding box center [1376, 115] width 23 height 12
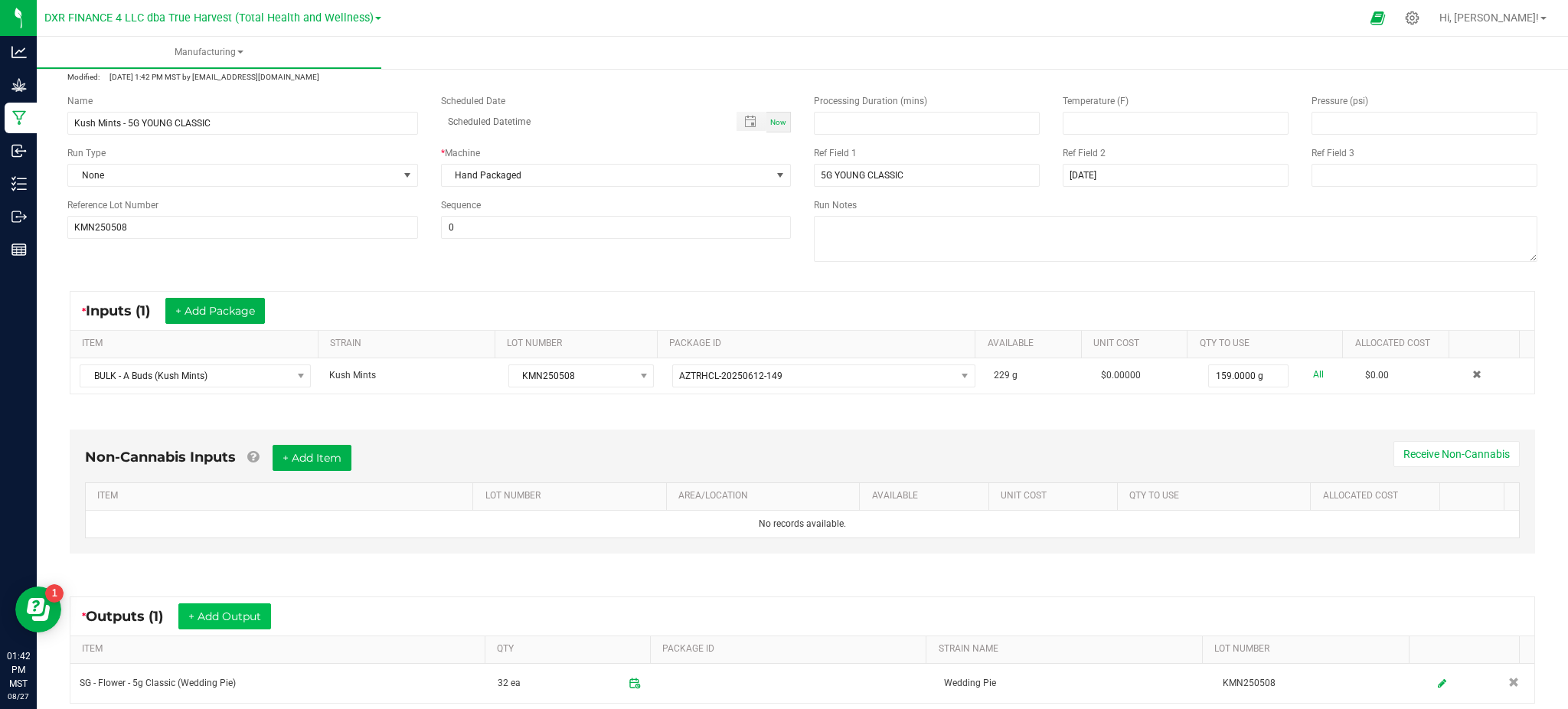
scroll to position [102, 0]
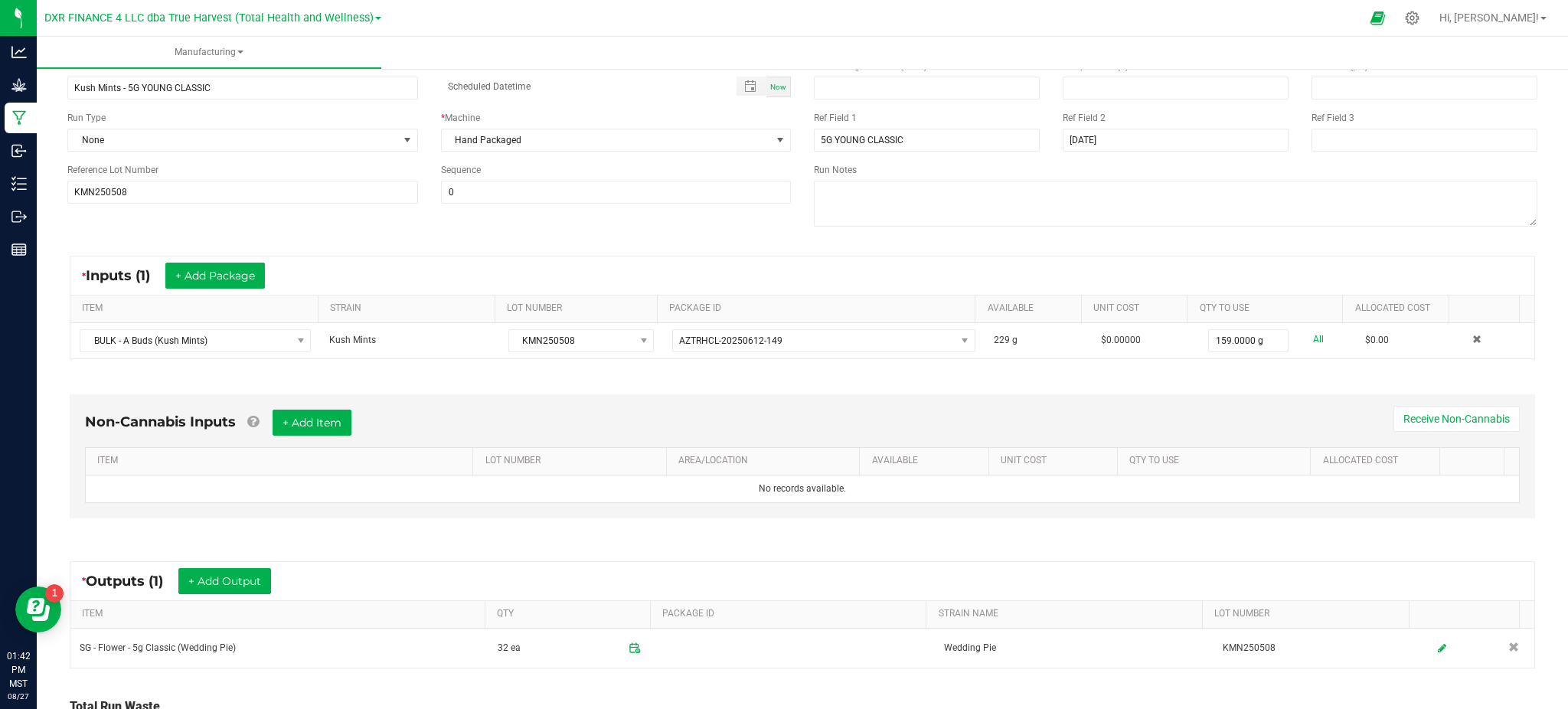
click at [282, 512] on div "Non-Cannabis Inputs + Add Item Receive Non-Cannabis ITEM LOT NUMBER AREA/LOCATI…" at bounding box center [802, 456] width 1465 height 124
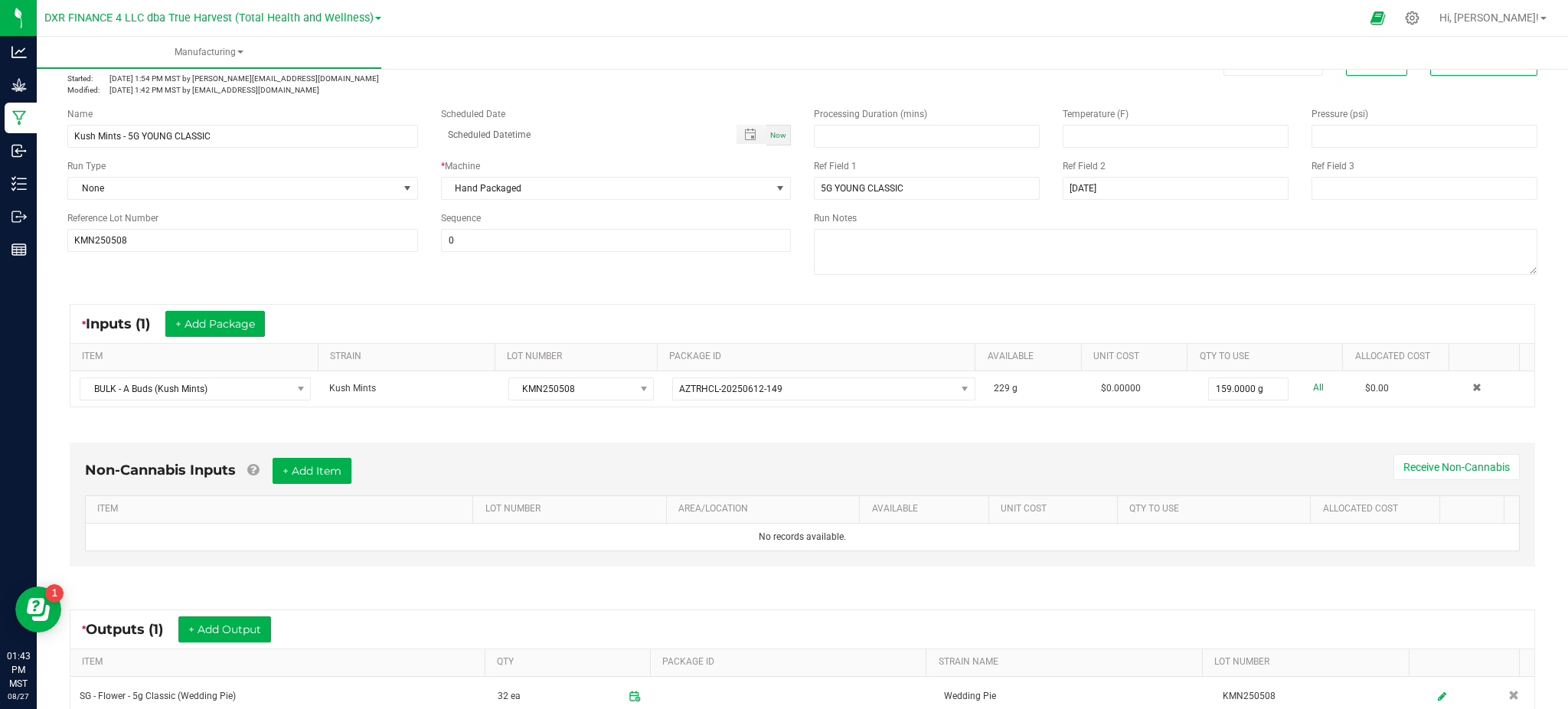
scroll to position [0, 0]
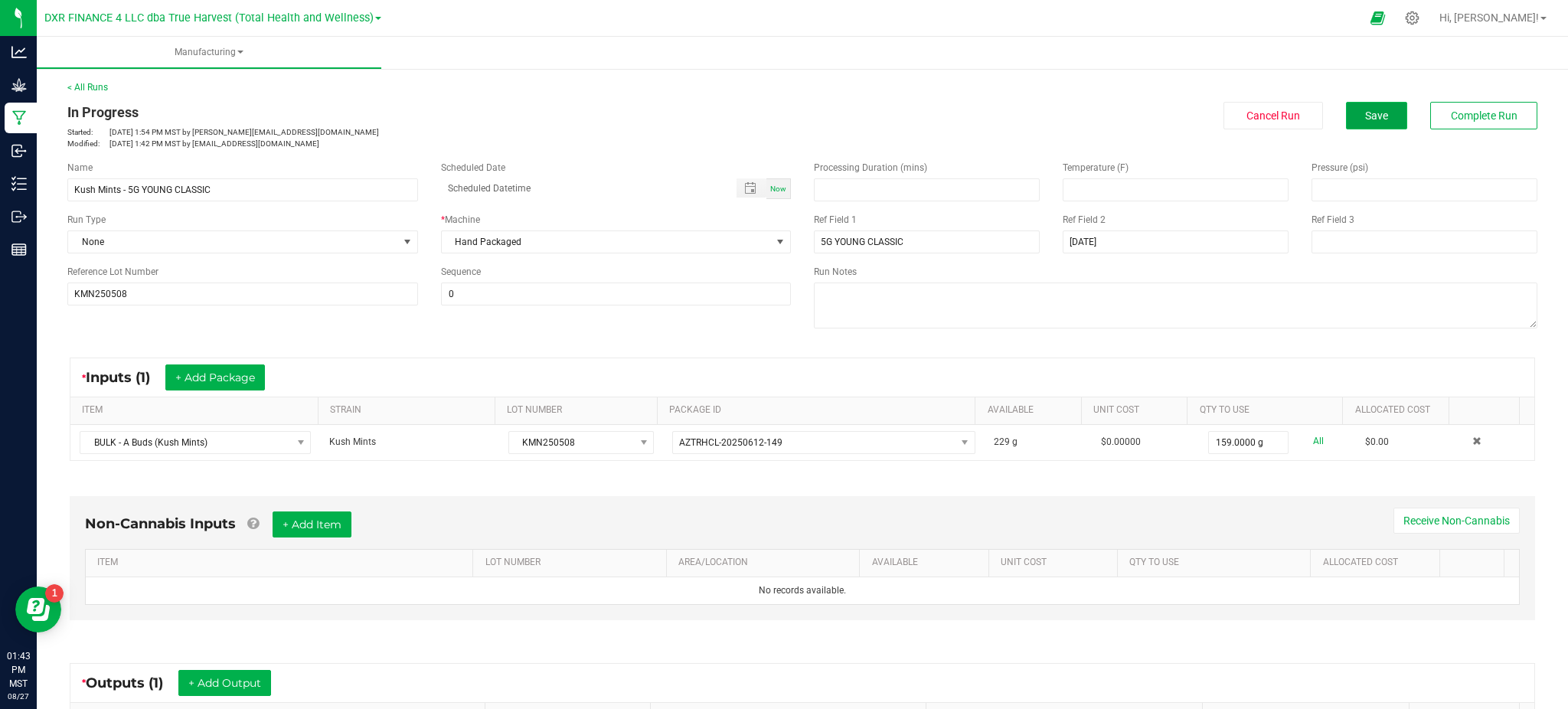
click at [1373, 115] on button "Save" at bounding box center [1376, 115] width 61 height 27
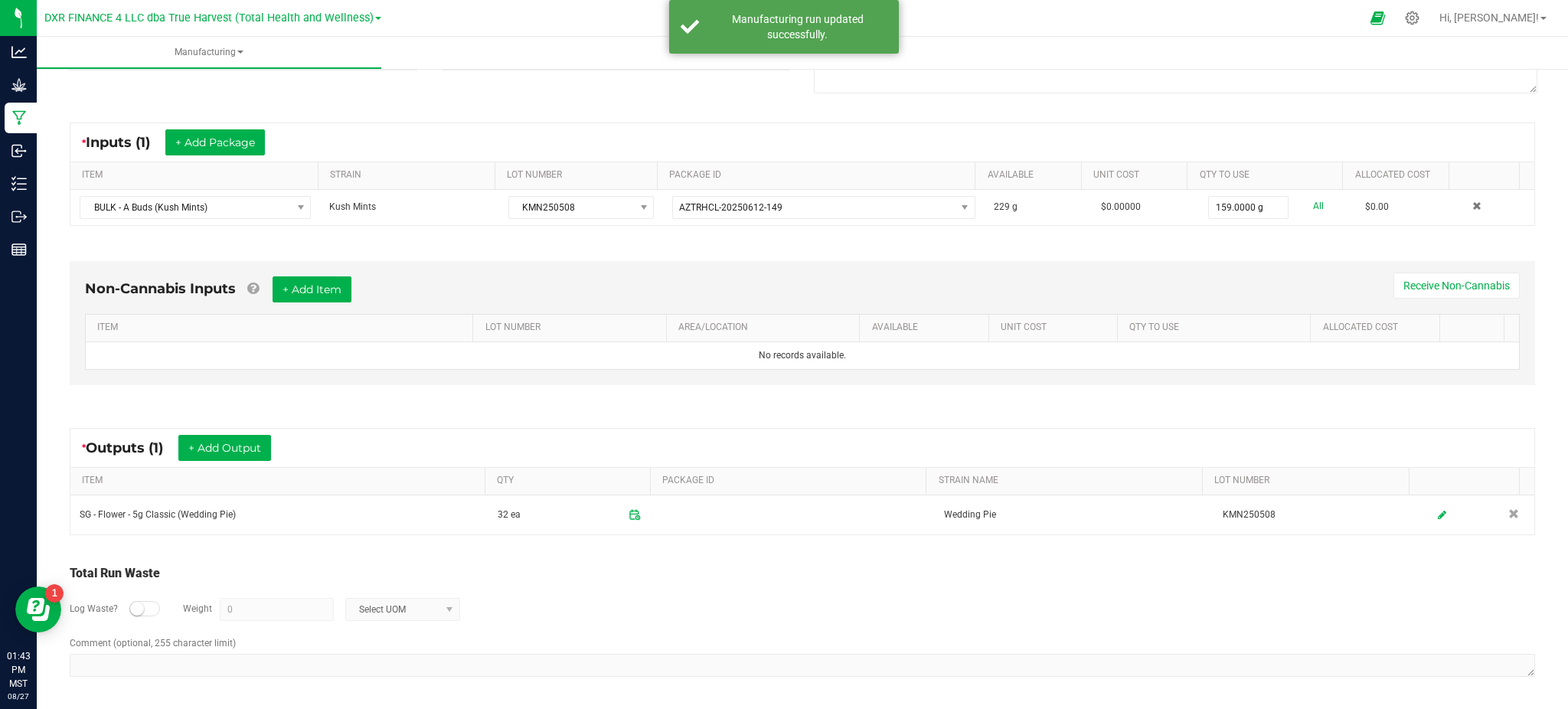
scroll to position [236, 0]
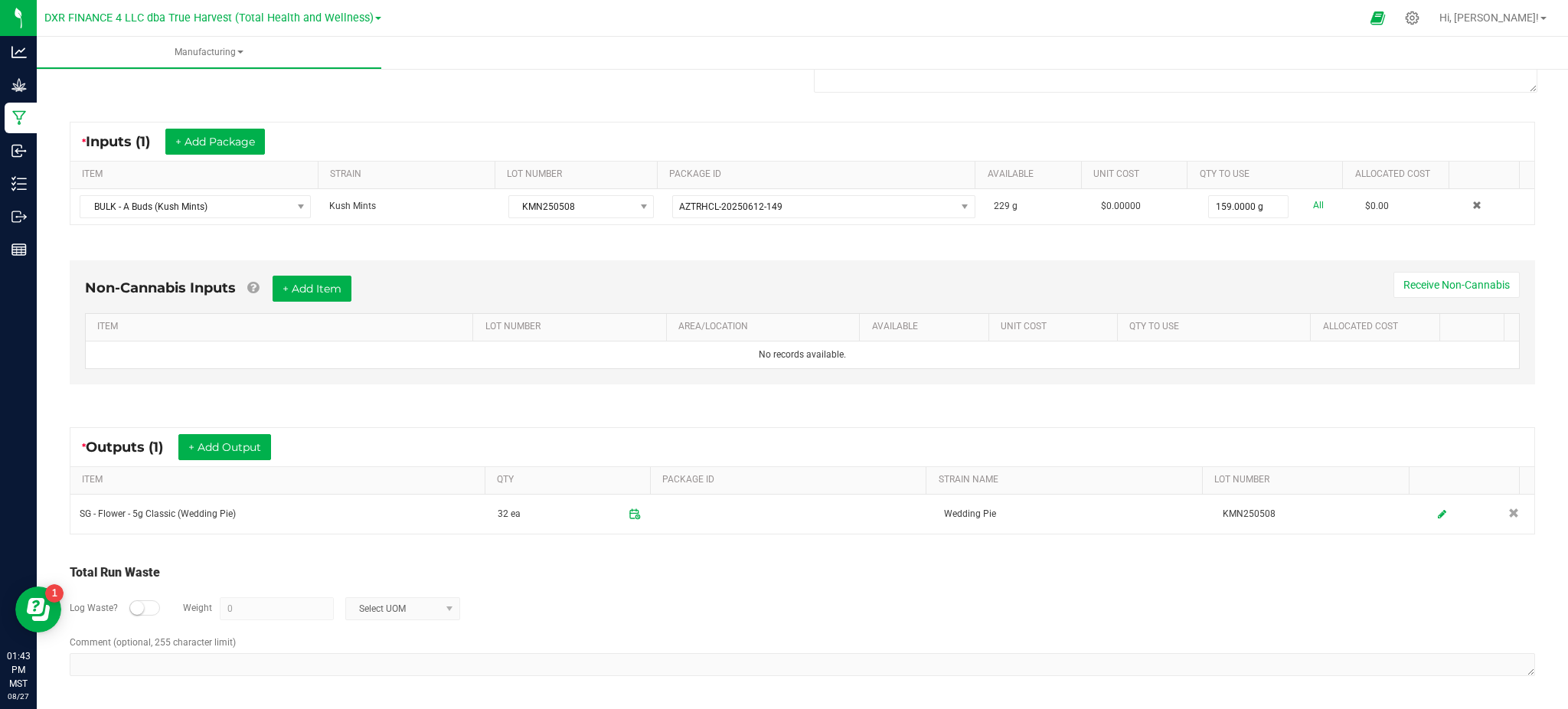
click at [618, 599] on div "Log Waste? Weight 0 Select UOM" at bounding box center [802, 608] width 1465 height 54
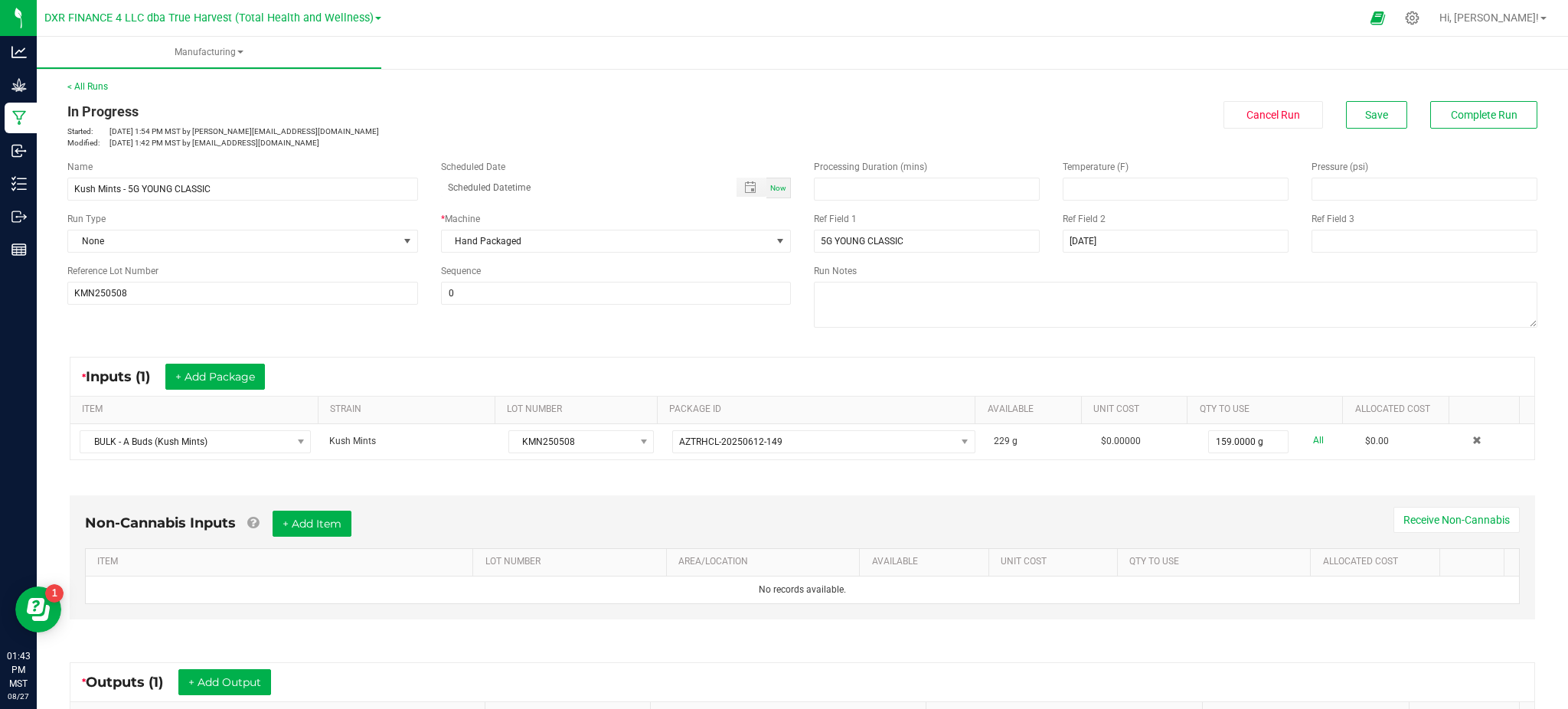
scroll to position [0, 0]
click at [1379, 121] on button "Save" at bounding box center [1376, 115] width 61 height 27
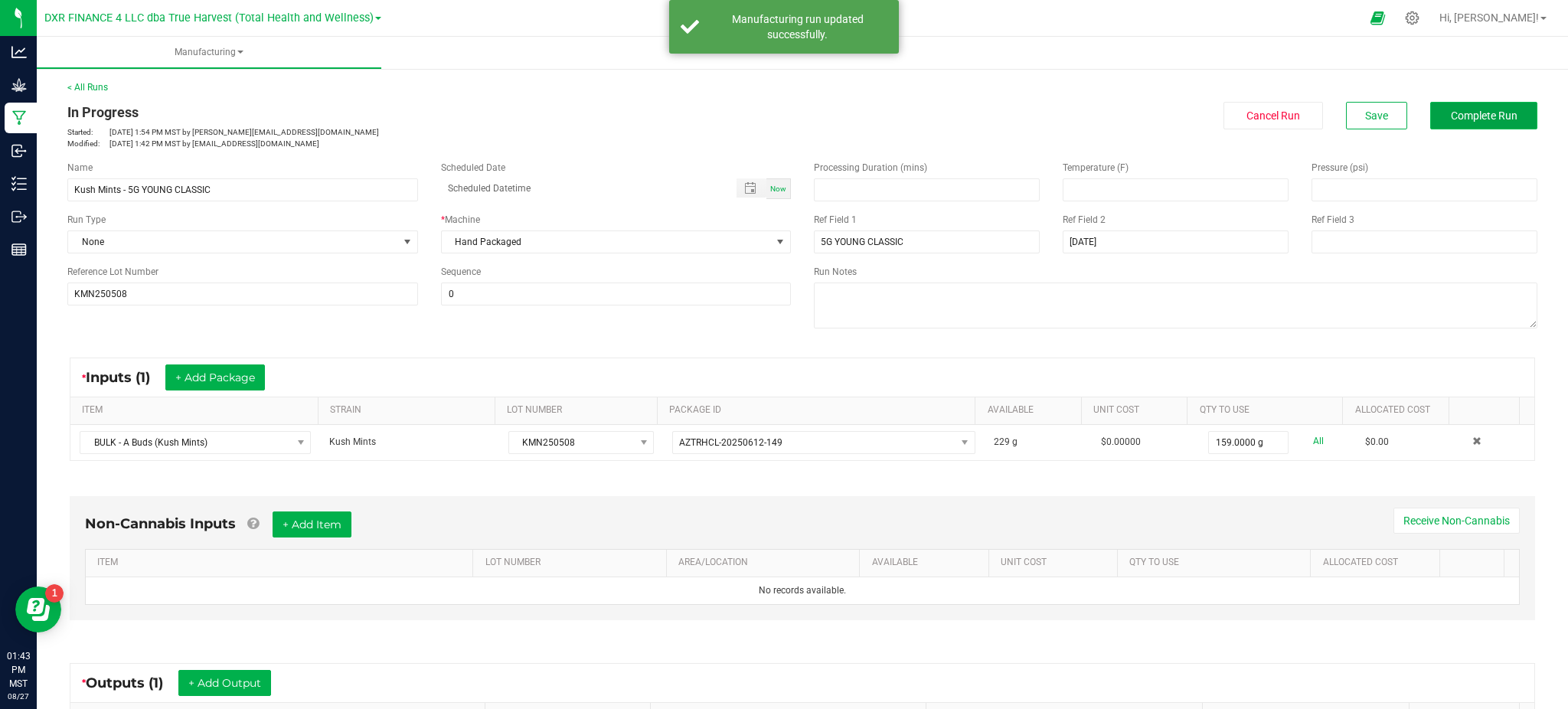
click at [1450, 115] on span "Complete Run" at bounding box center [1484, 115] width 67 height 12
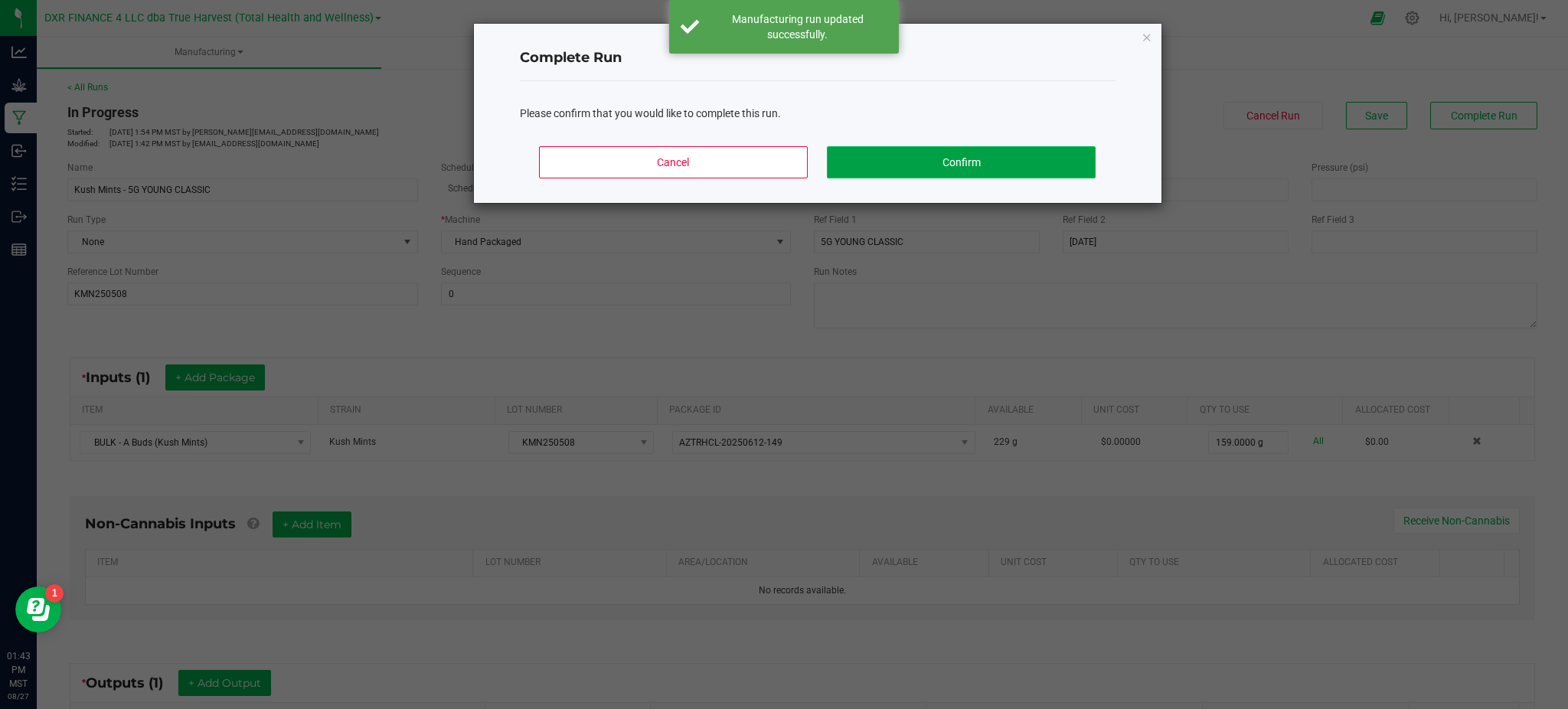
click at [959, 148] on button "Confirm" at bounding box center [961, 162] width 268 height 32
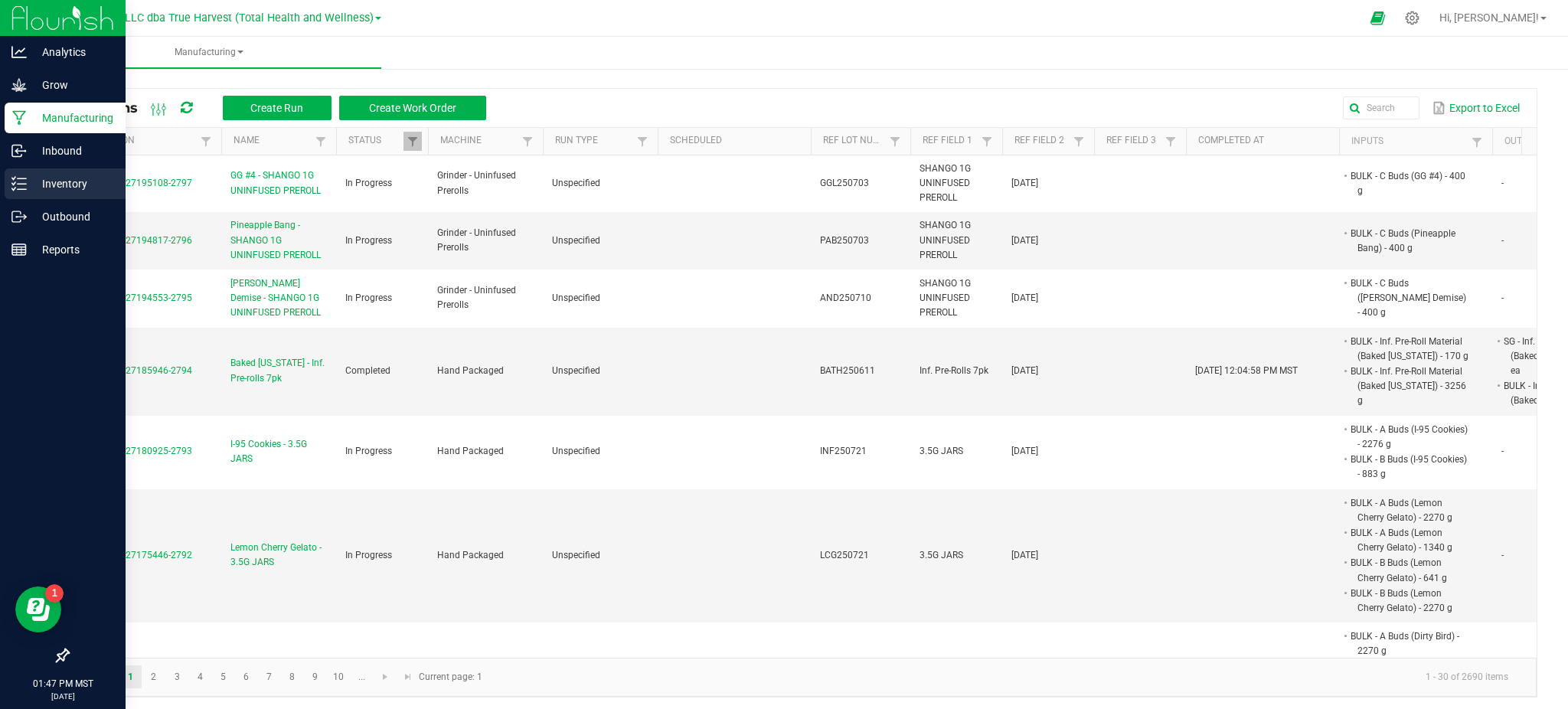
drag, startPoint x: 51, startPoint y: 188, endPoint x: 92, endPoint y: 181, distance: 41.6
click at [53, 188] on p "Inventory" at bounding box center [73, 184] width 92 height 19
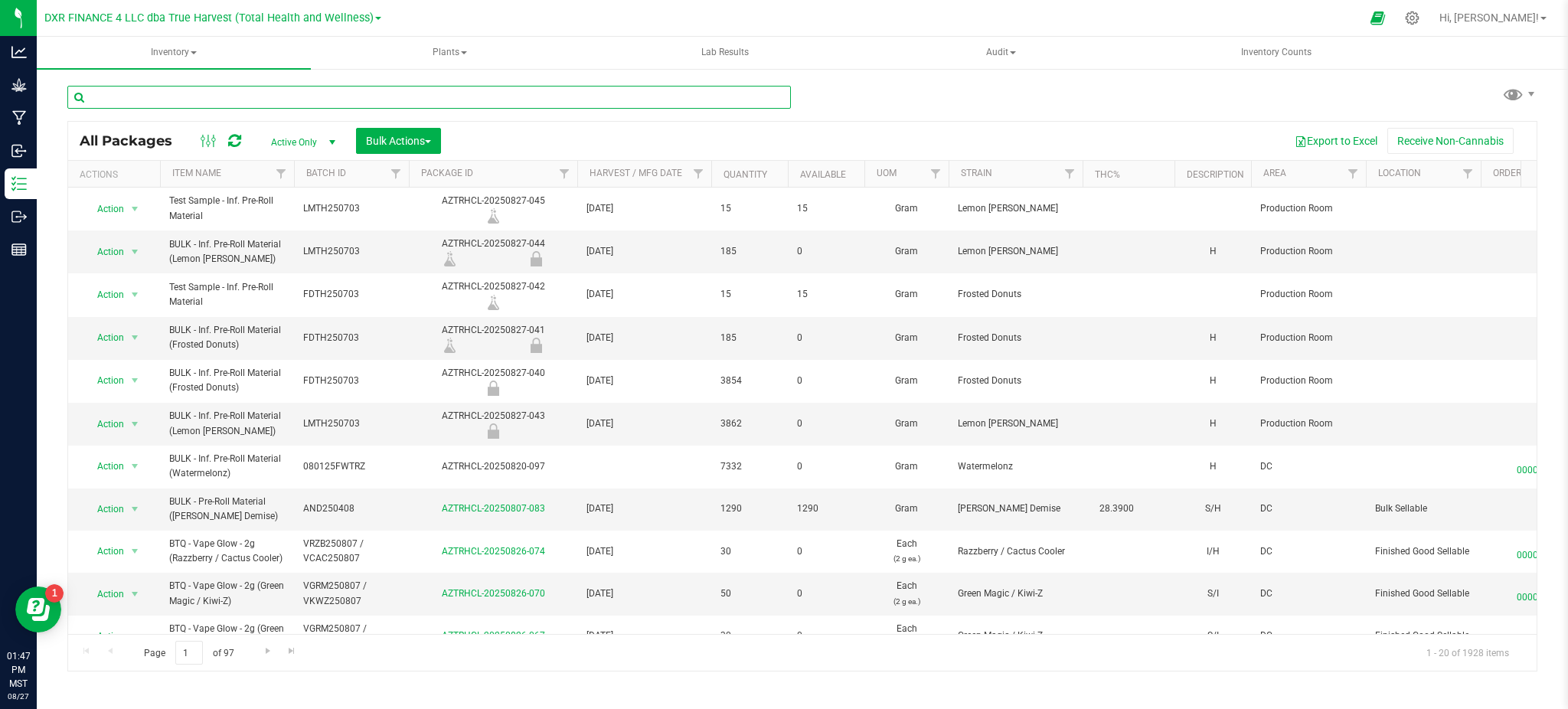
click at [161, 96] on input "text" at bounding box center [429, 96] width 723 height 23
paste input "KMN250508"
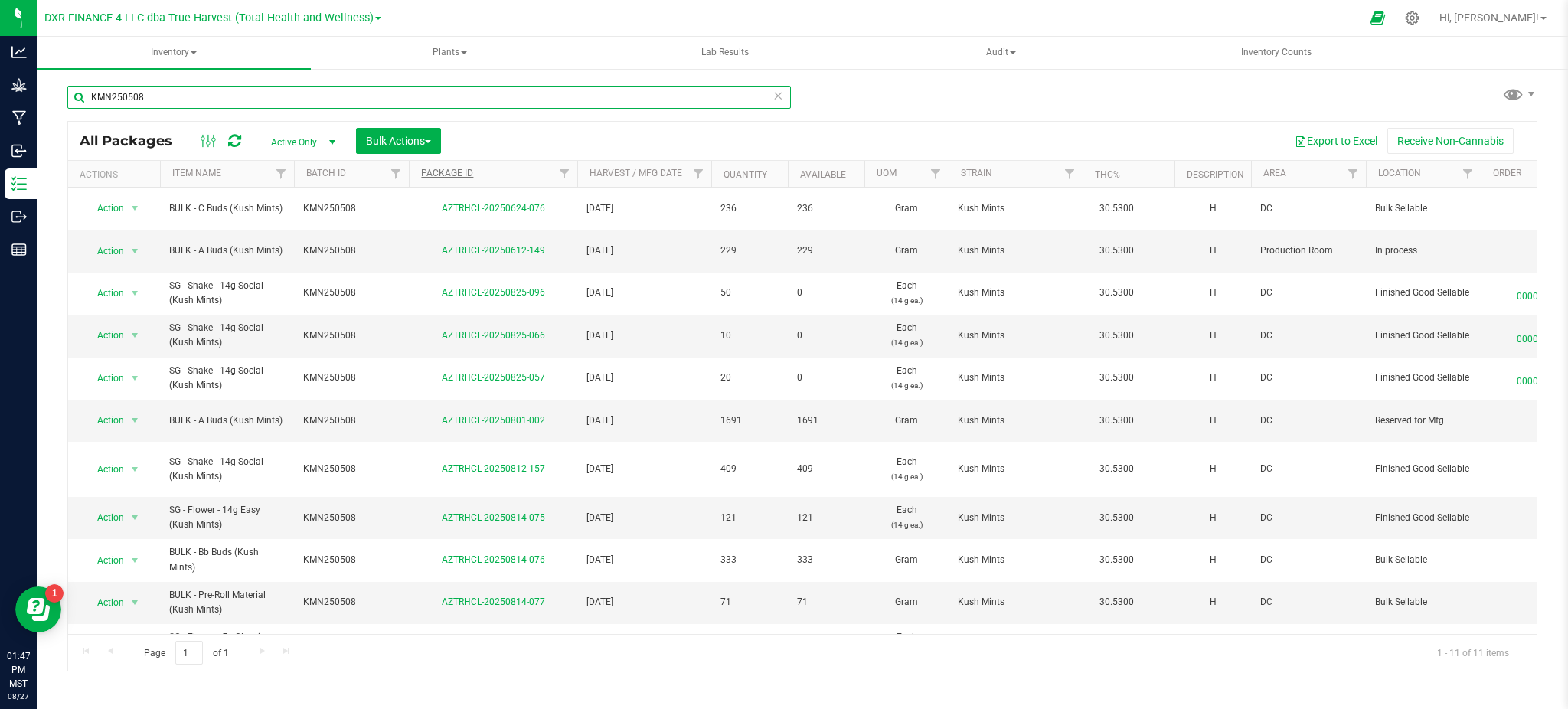
type input "KMN250508"
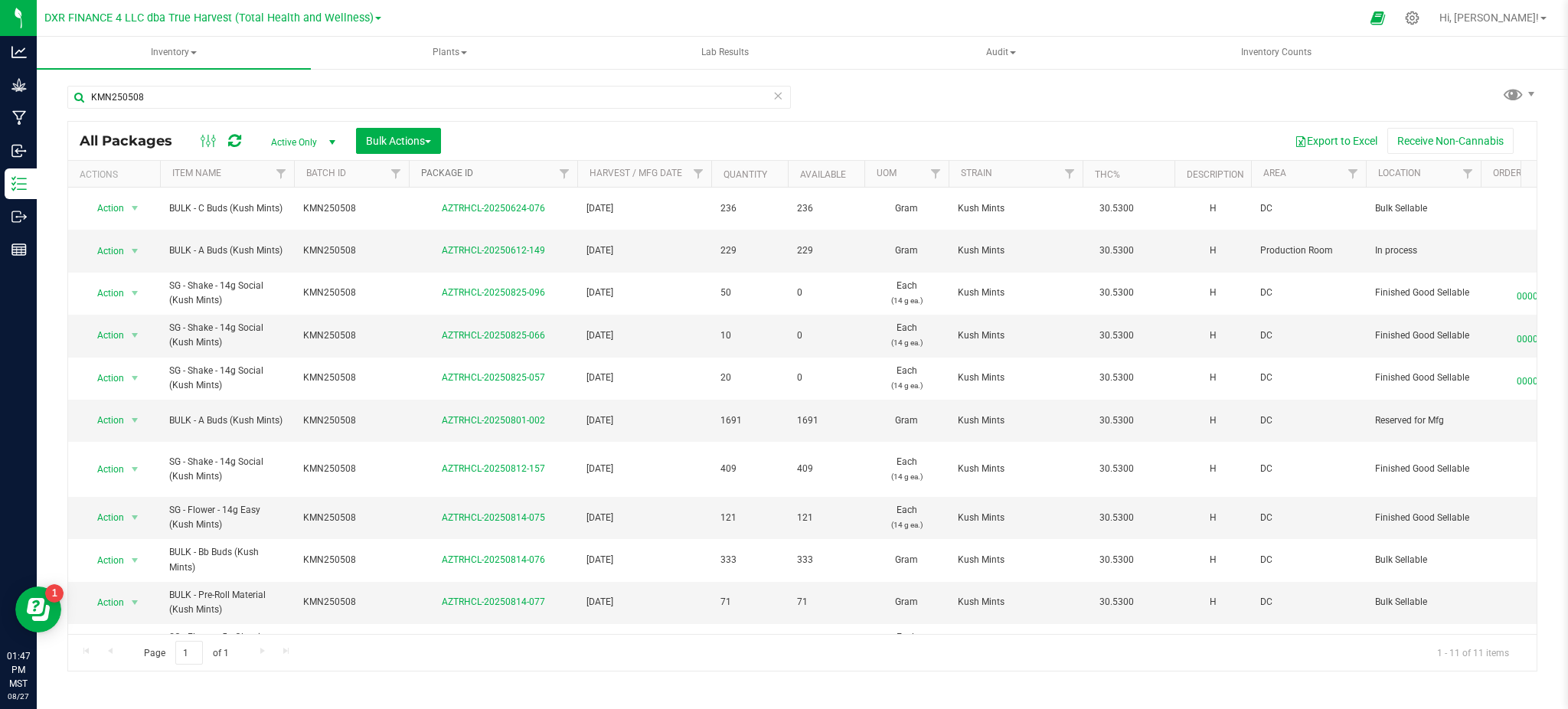
click at [467, 173] on link "Package ID" at bounding box center [446, 173] width 52 height 11
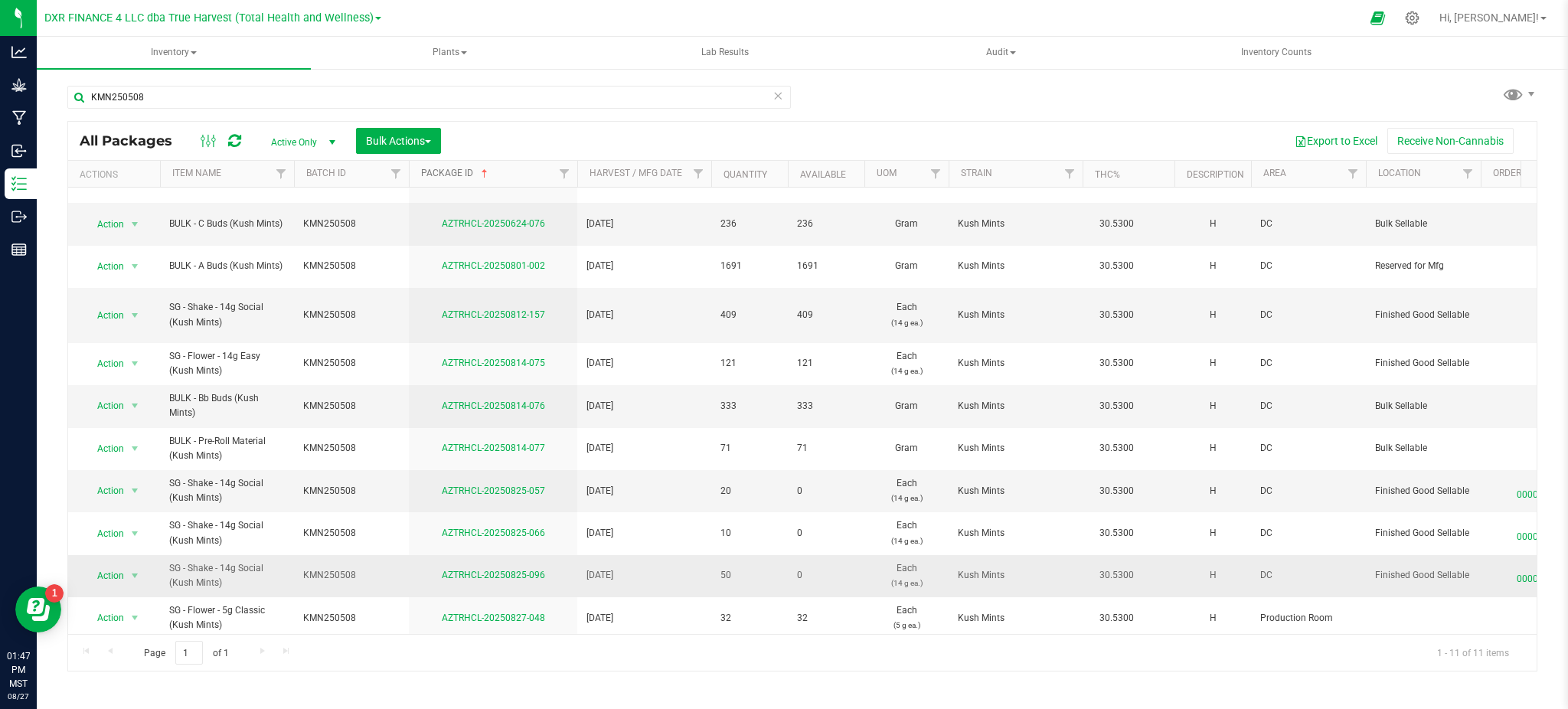
scroll to position [31, 0]
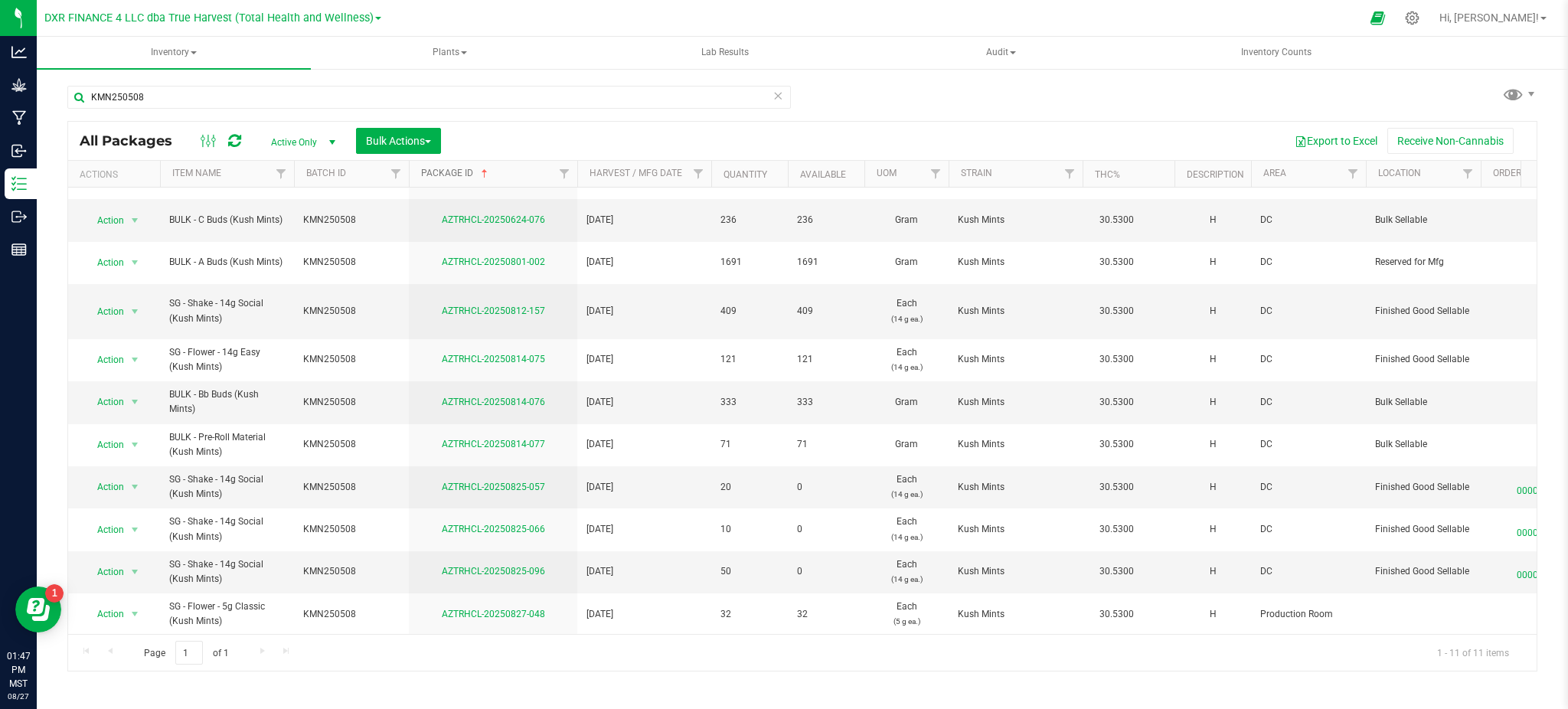
click at [467, 171] on link "Package ID" at bounding box center [456, 173] width 70 height 11
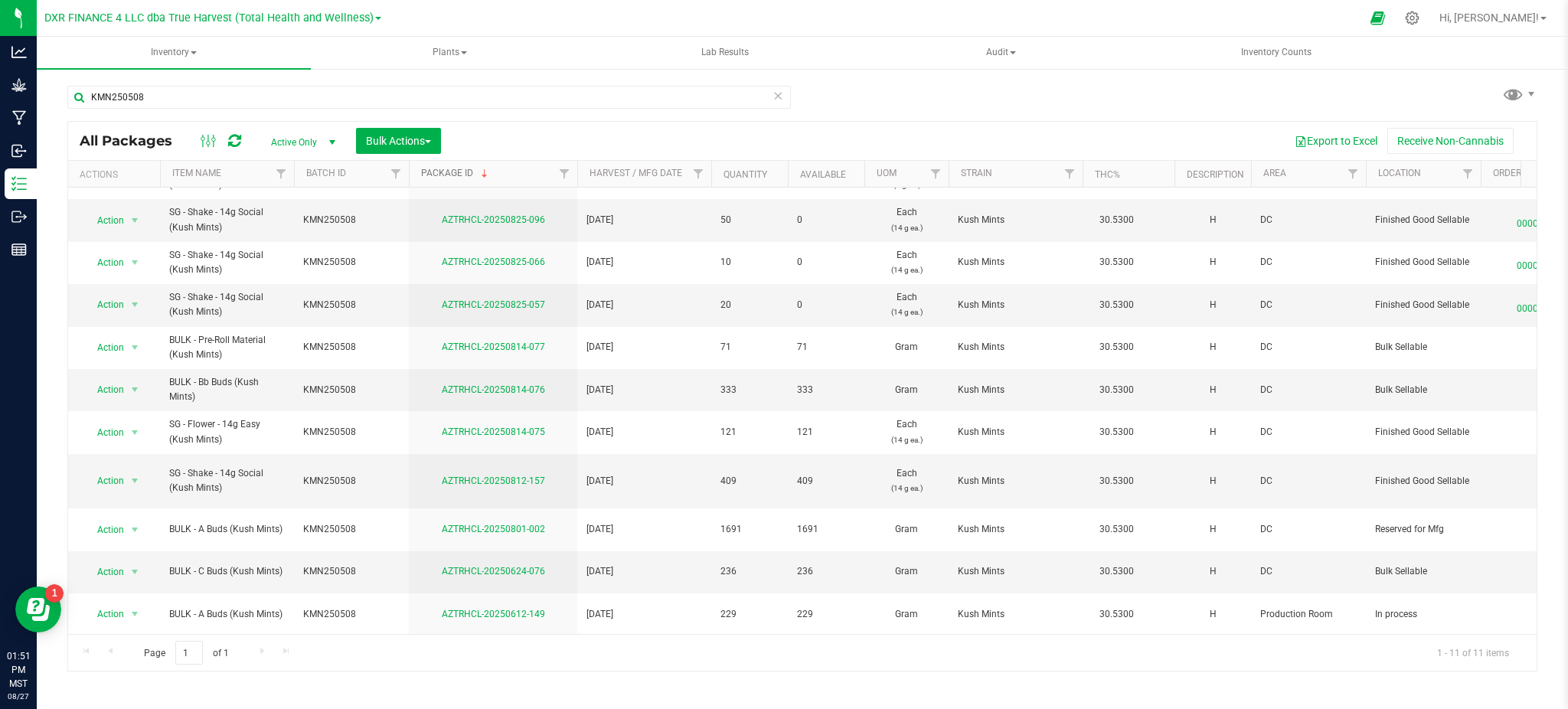
click at [431, 171] on link "Package ID" at bounding box center [456, 173] width 70 height 11
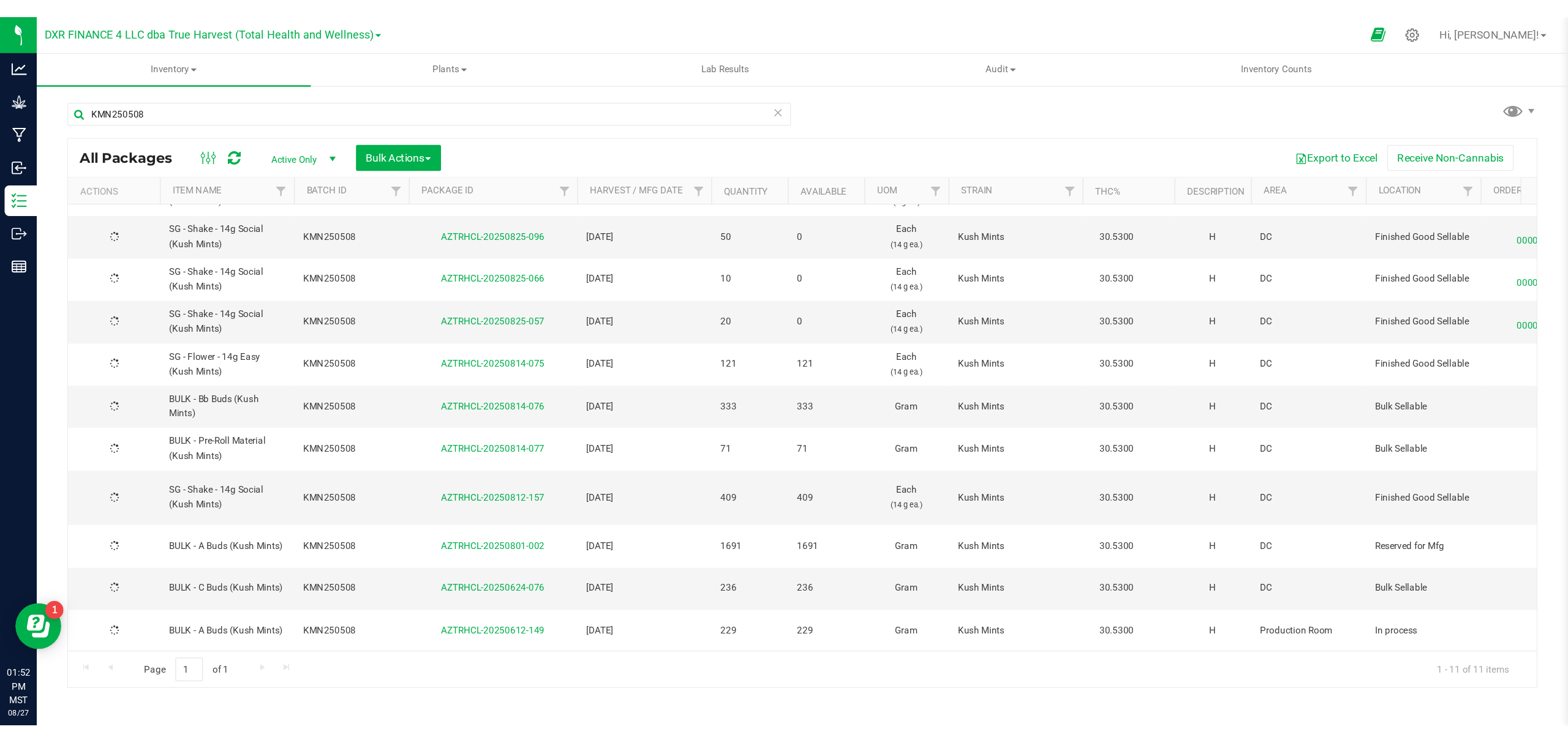
scroll to position [0, 0]
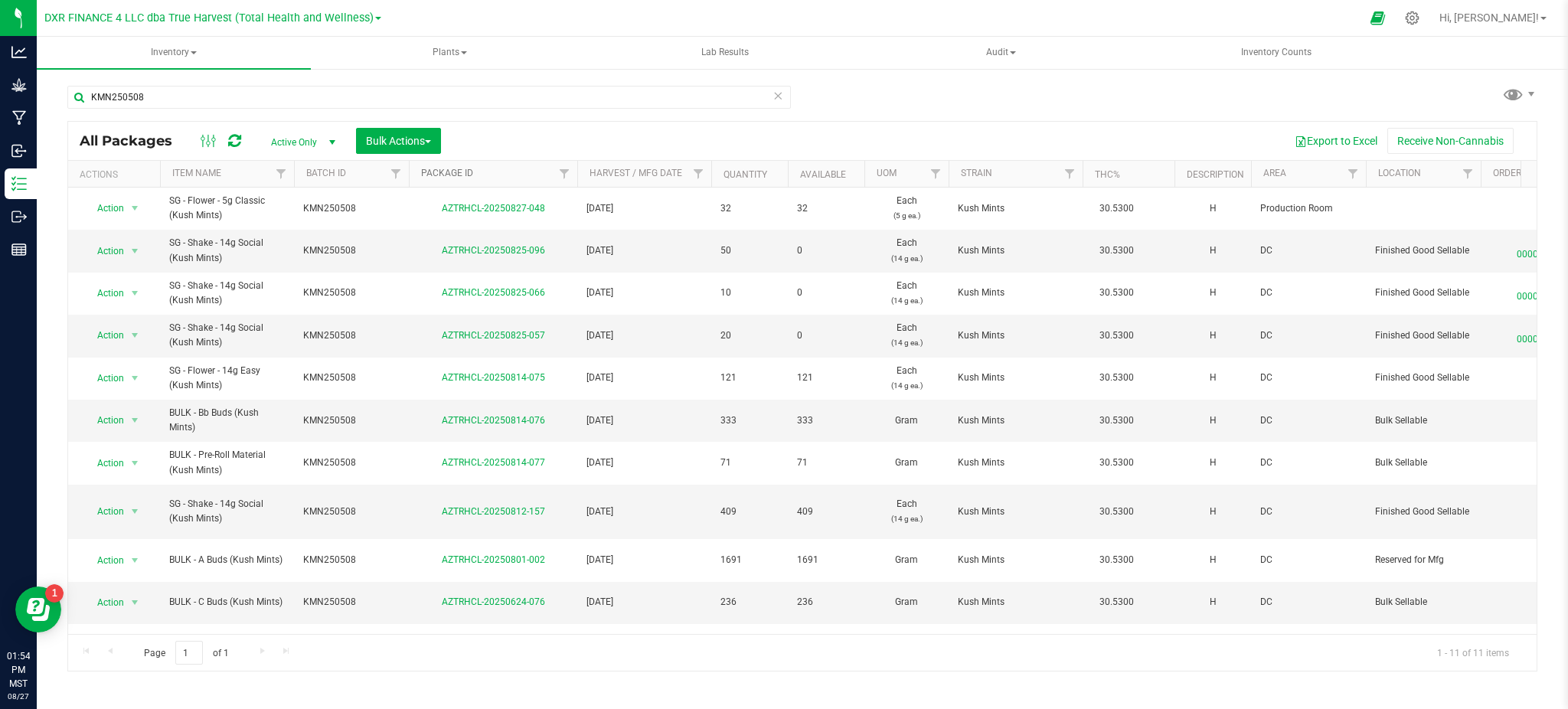
click at [460, 169] on link "Package ID" at bounding box center [446, 173] width 52 height 11
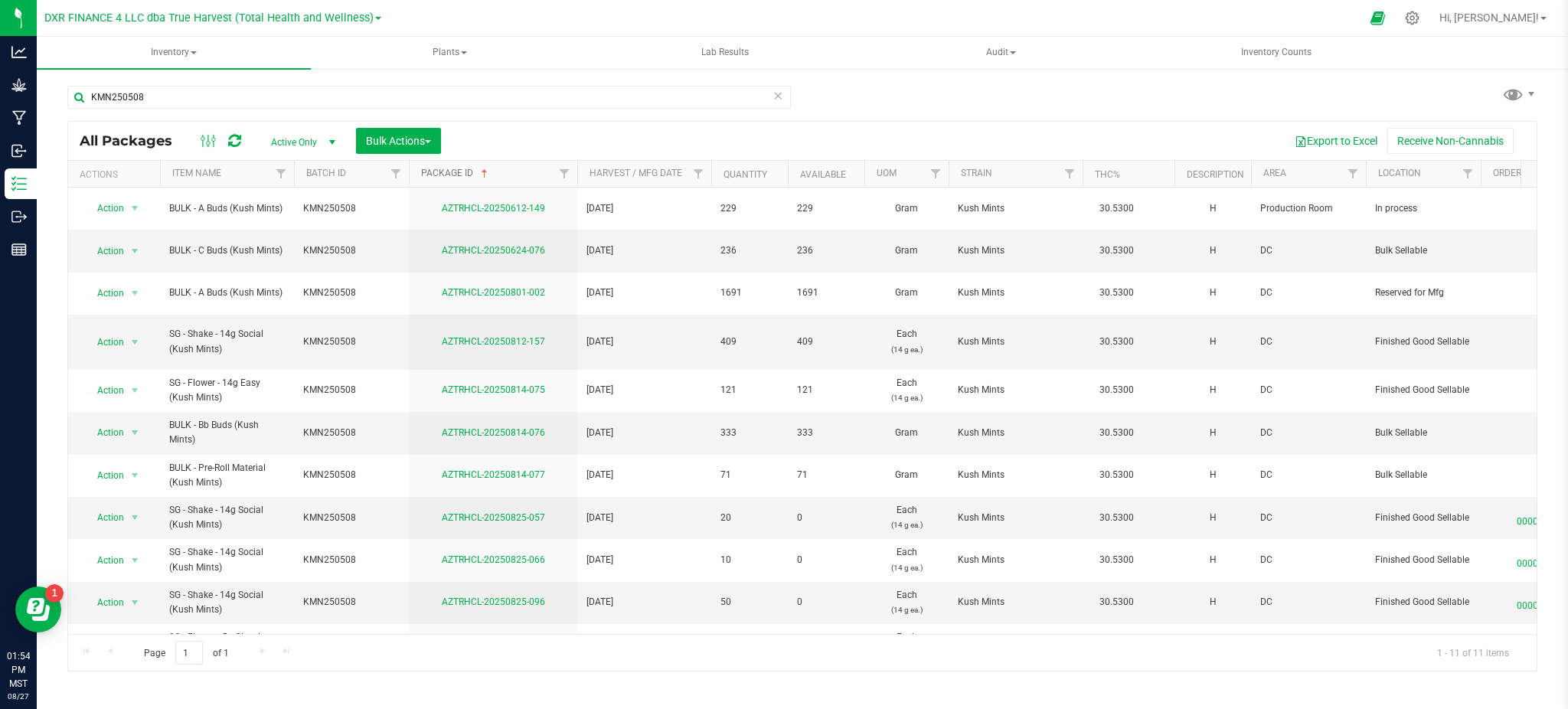
click at [455, 169] on link "Package ID" at bounding box center [456, 173] width 70 height 11
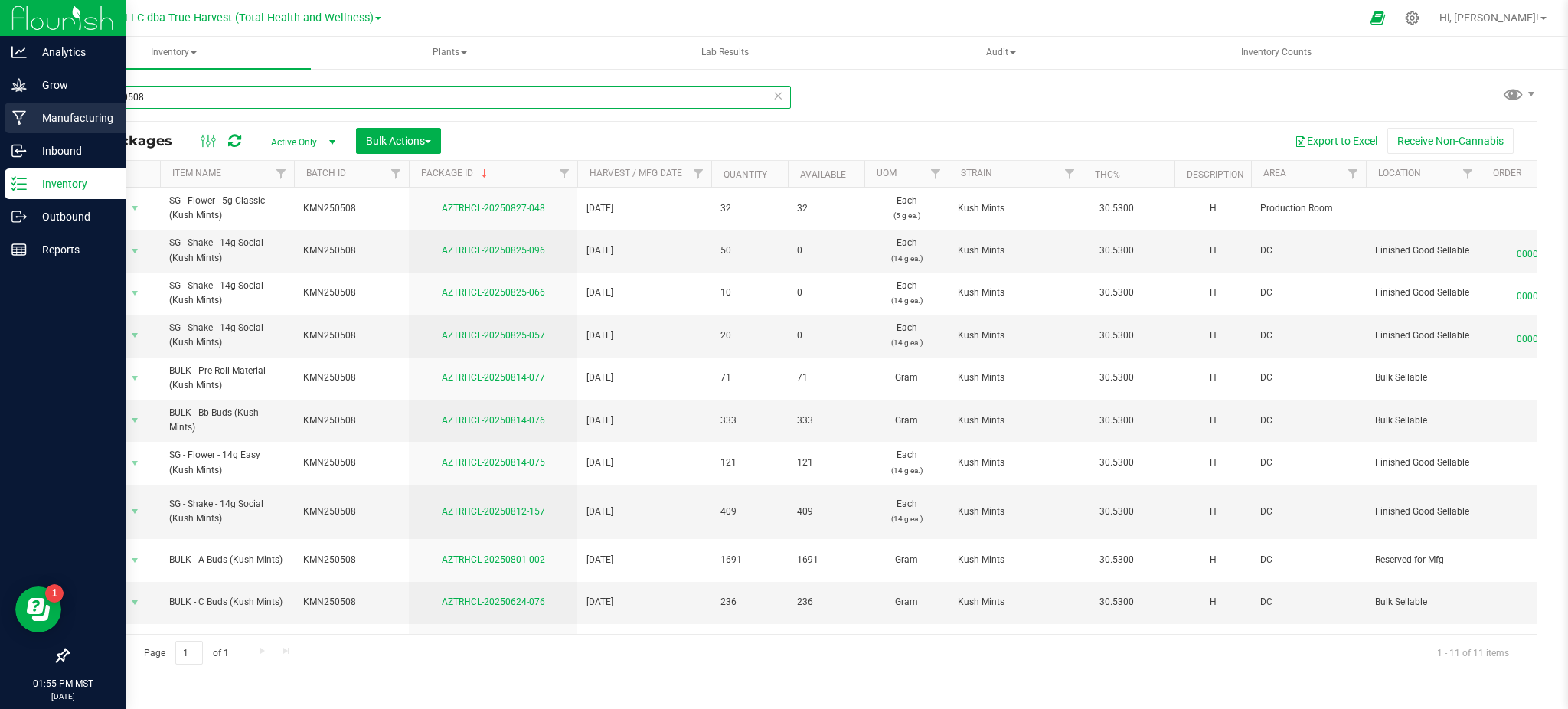
drag, startPoint x: 239, startPoint y: 100, endPoint x: 0, endPoint y: 131, distance: 241.0
click at [0, 134] on div "Analytics Grow Manufacturing Inbound Inventory Outbound Reports 01:55 PM MST [D…" at bounding box center [784, 354] width 1568 height 709
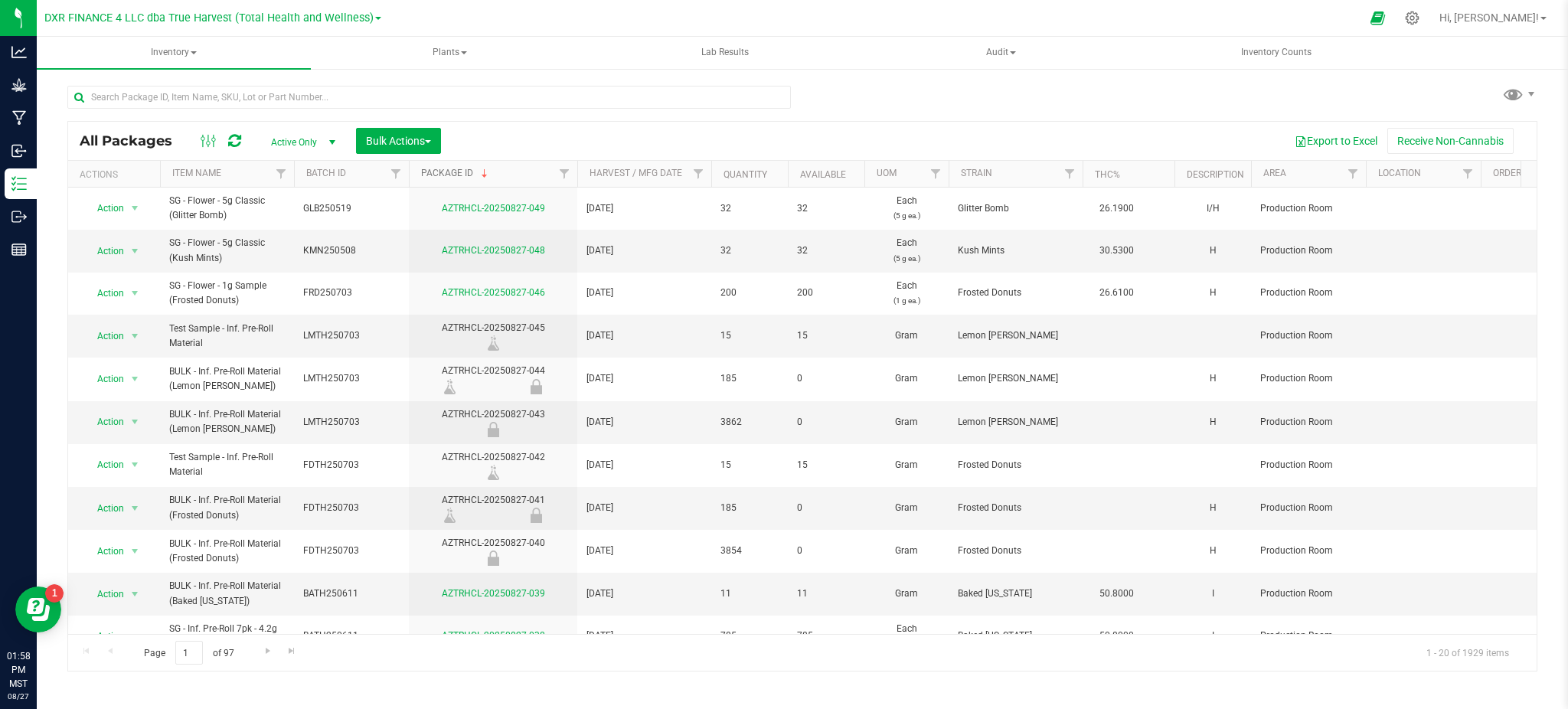
click at [471, 177] on link "Package ID" at bounding box center [456, 173] width 70 height 11
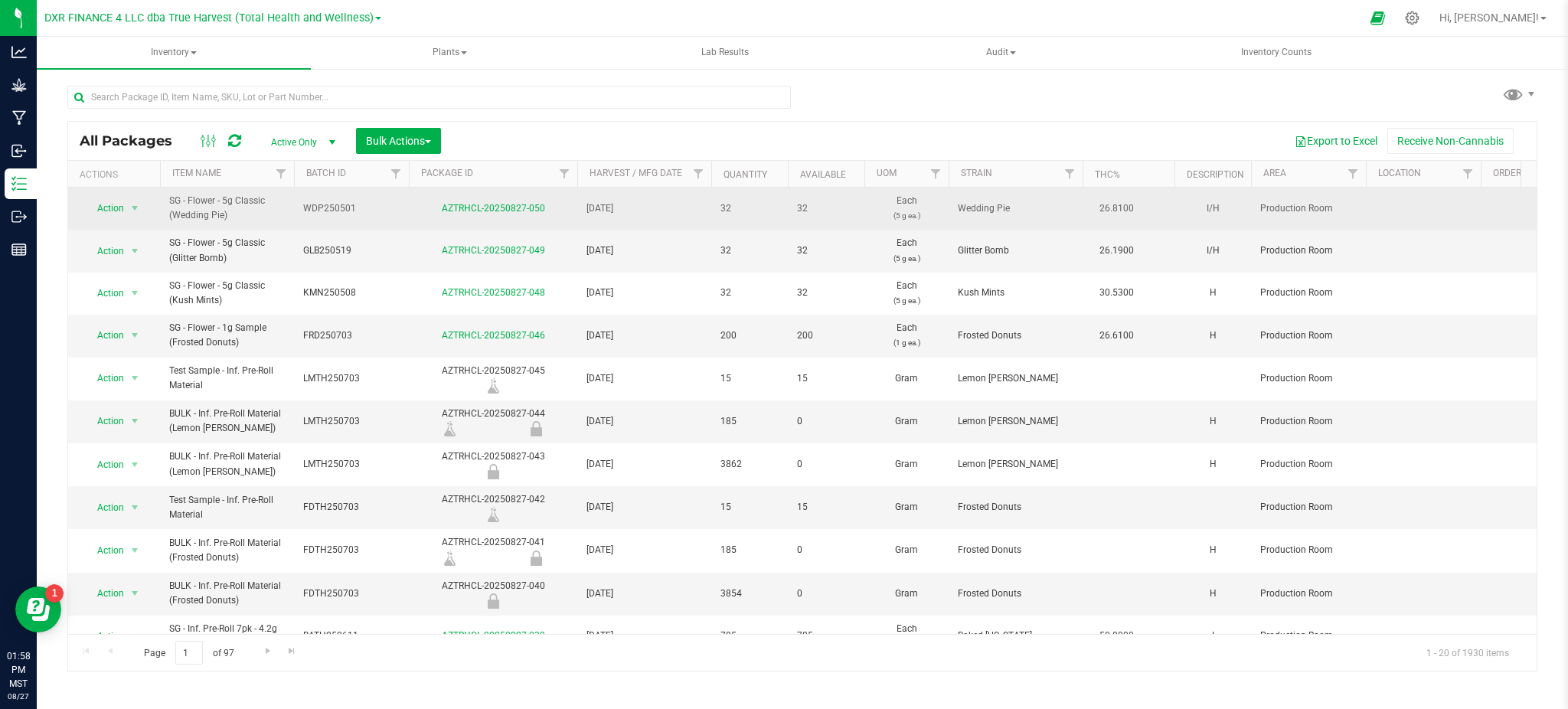
drag, startPoint x: 372, startPoint y: 216, endPoint x: 311, endPoint y: 218, distance: 61.0
click at [311, 218] on td "WDP250501" at bounding box center [351, 208] width 115 height 42
drag, startPoint x: 369, startPoint y: 212, endPoint x: 168, endPoint y: 224, distance: 201.4
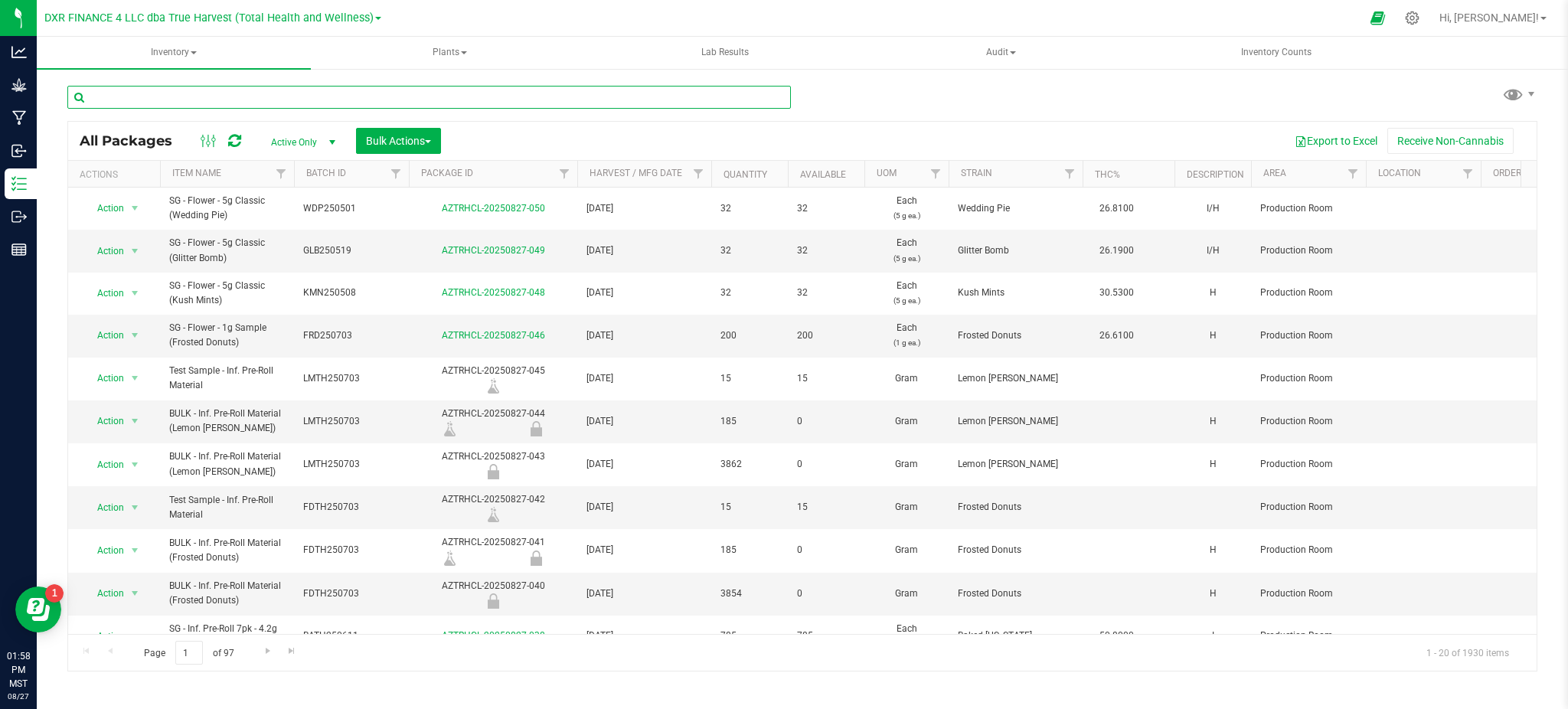
click at [203, 94] on input "text" at bounding box center [429, 96] width 723 height 23
paste input "WDP250501"
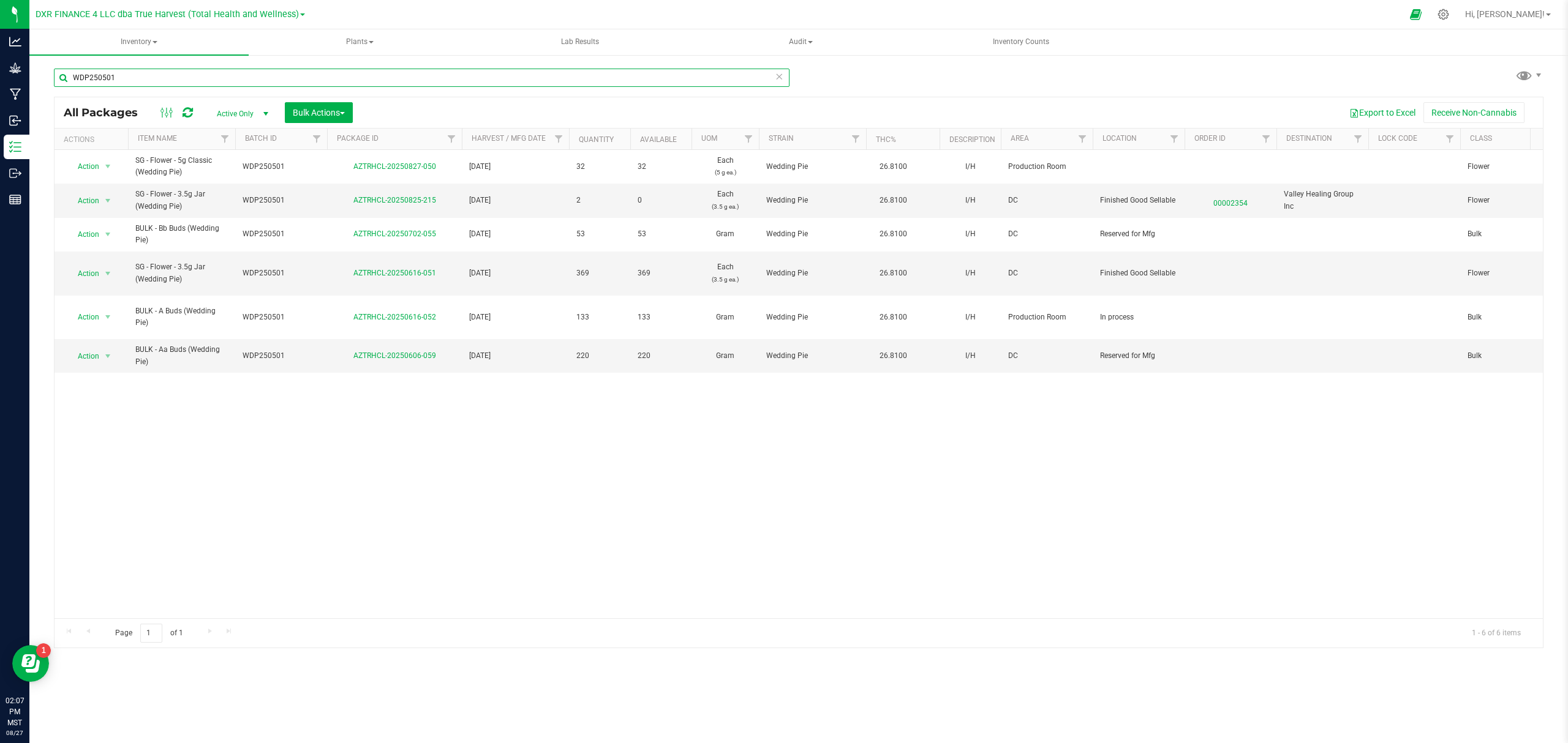
drag, startPoint x: 218, startPoint y: 81, endPoint x: -26, endPoint y: 104, distance: 245.1
click at [0, 104] on html "Analytics Grow Manufacturing Inbound Inventory Outbound Reports 02:07 PM MST [D…" at bounding box center [784, 371] width 1568 height 743
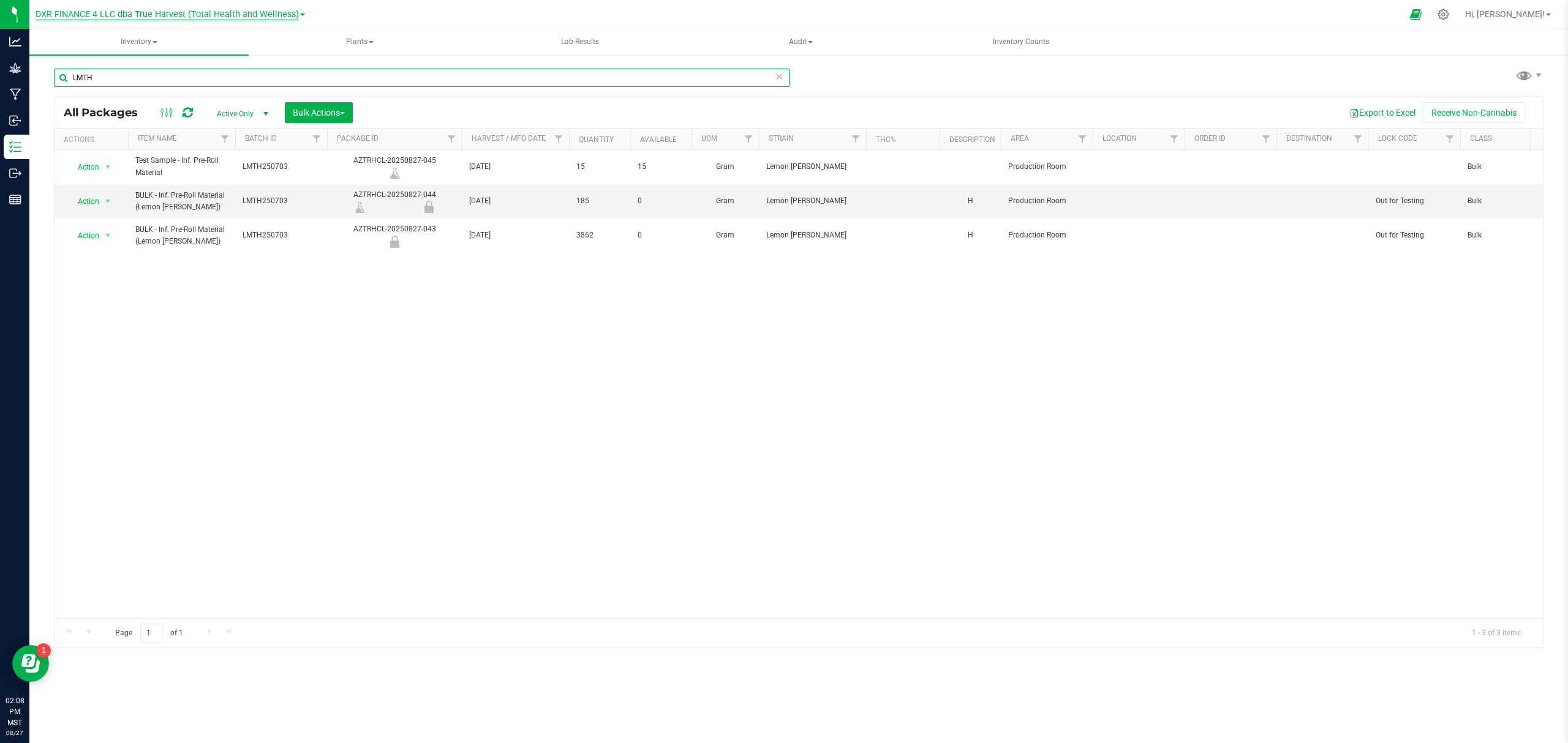
type input "LMTH"
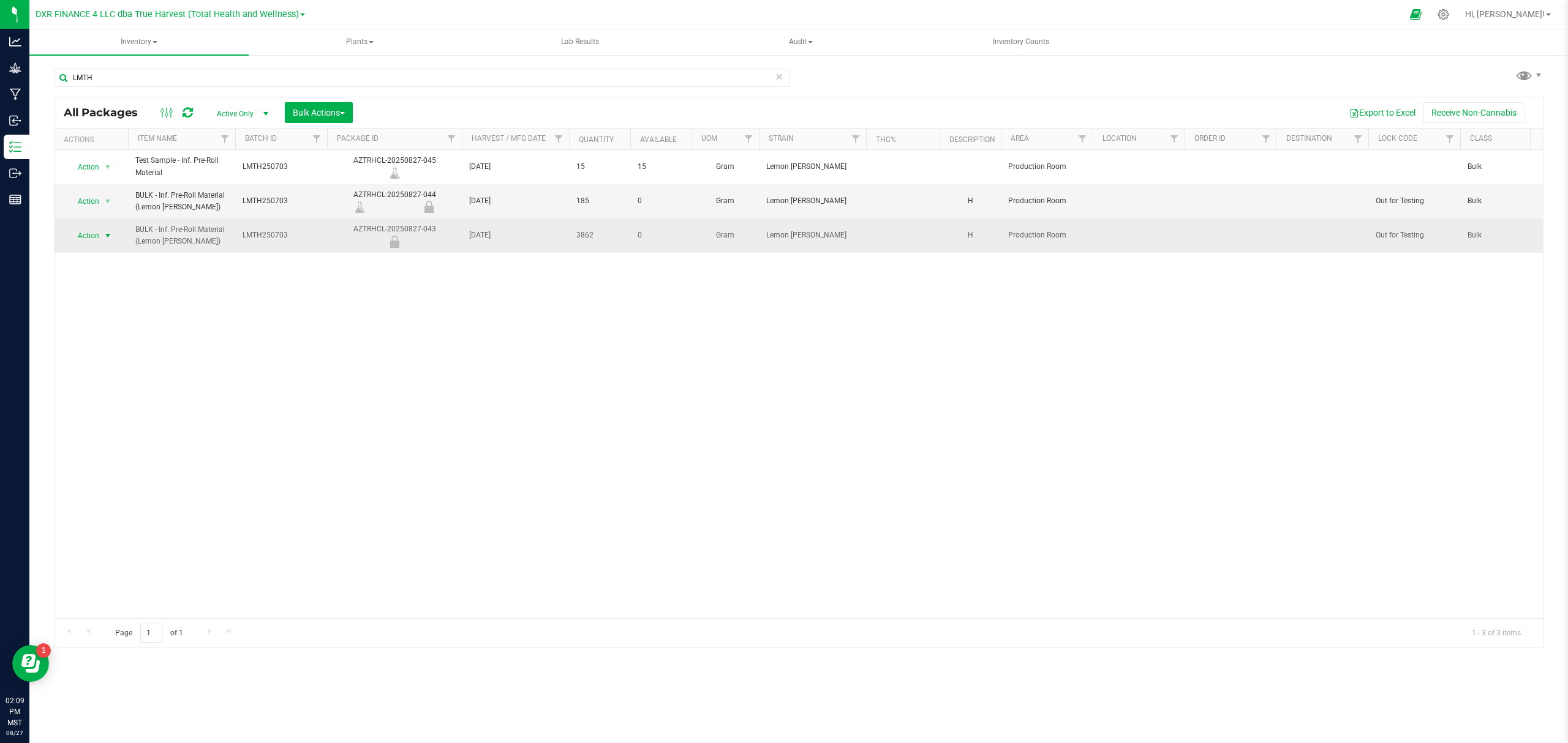
click at [79, 235] on span "Action" at bounding box center [83, 235] width 33 height 17
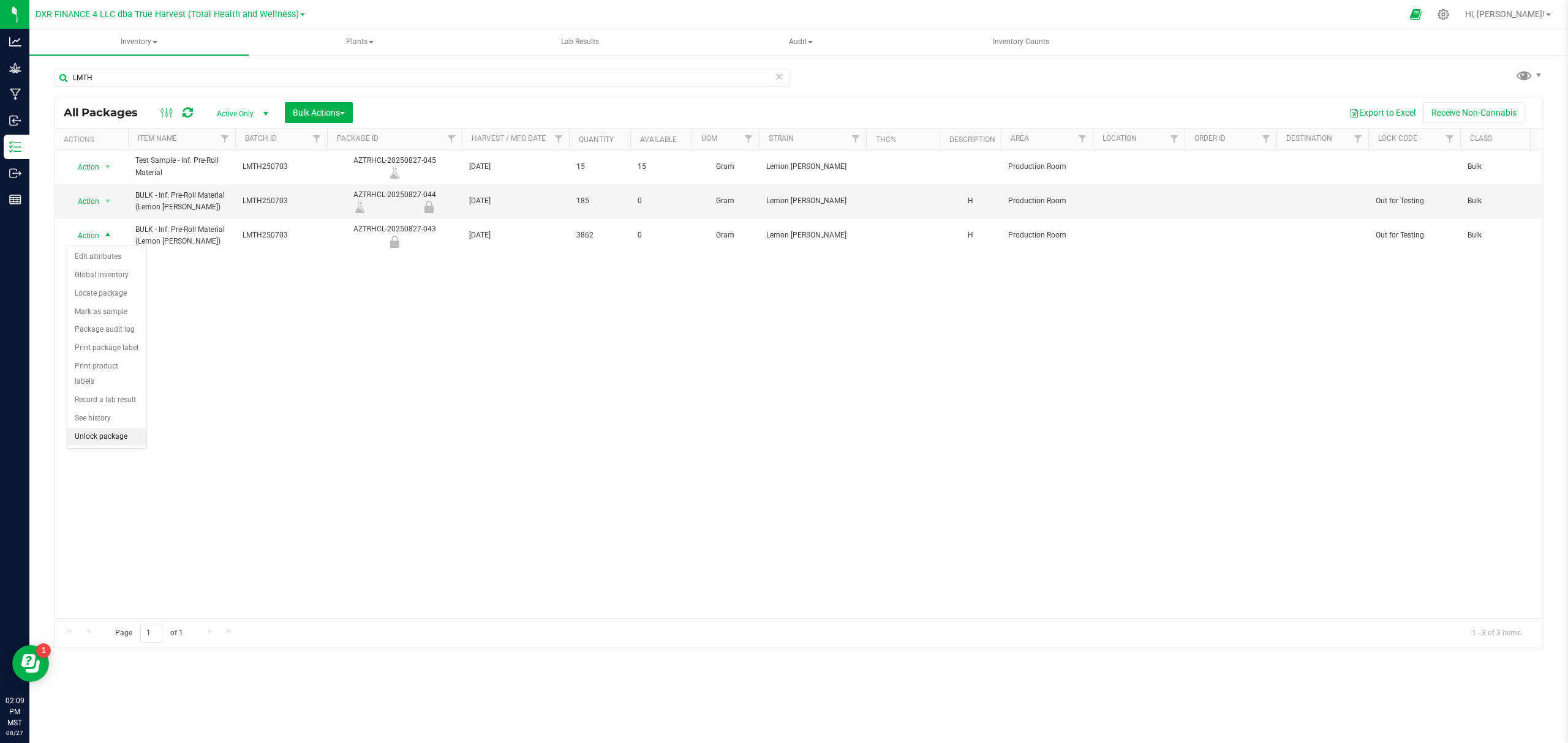
click at [106, 441] on li "Unlock package" at bounding box center [107, 437] width 79 height 18
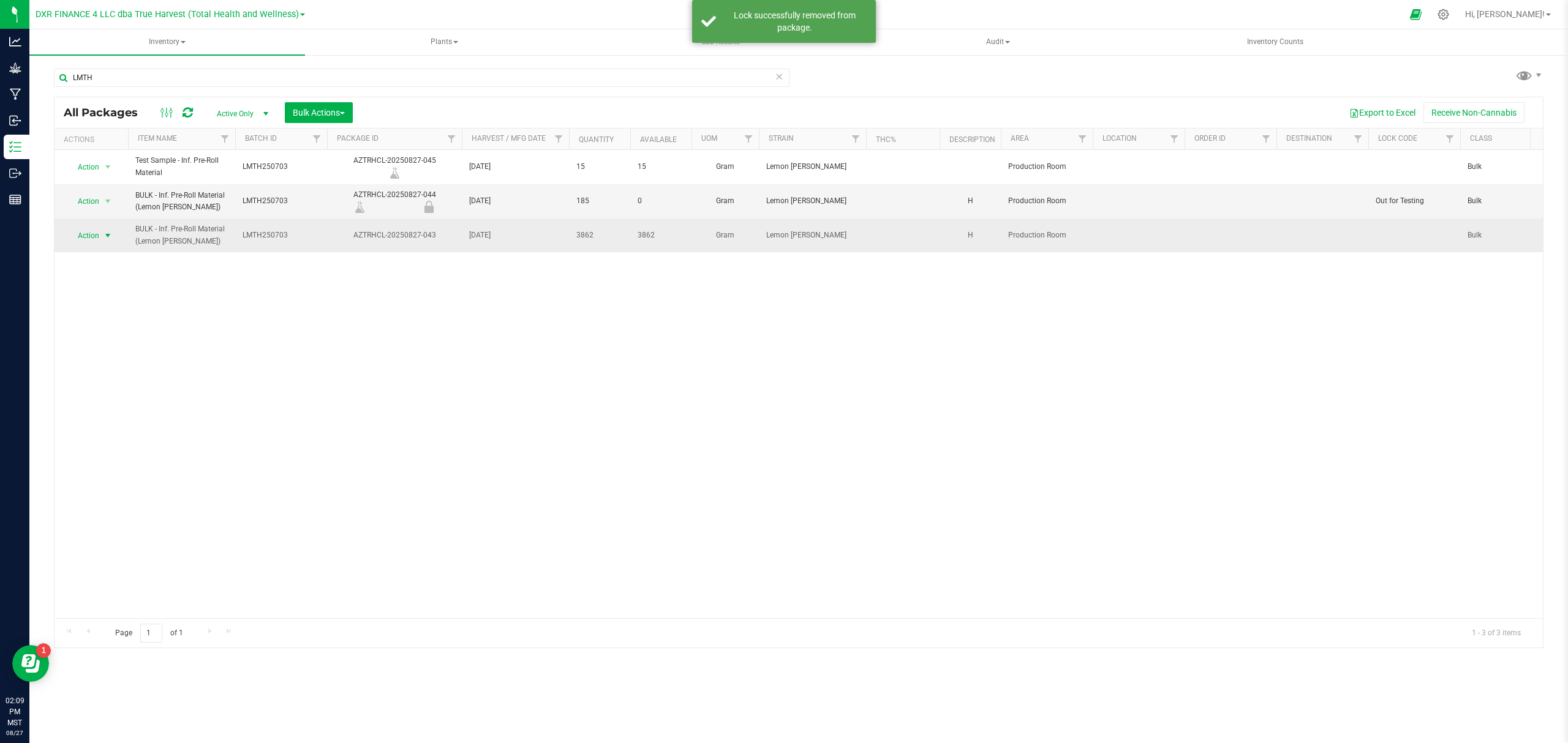
click at [98, 235] on span "Action" at bounding box center [83, 235] width 33 height 17
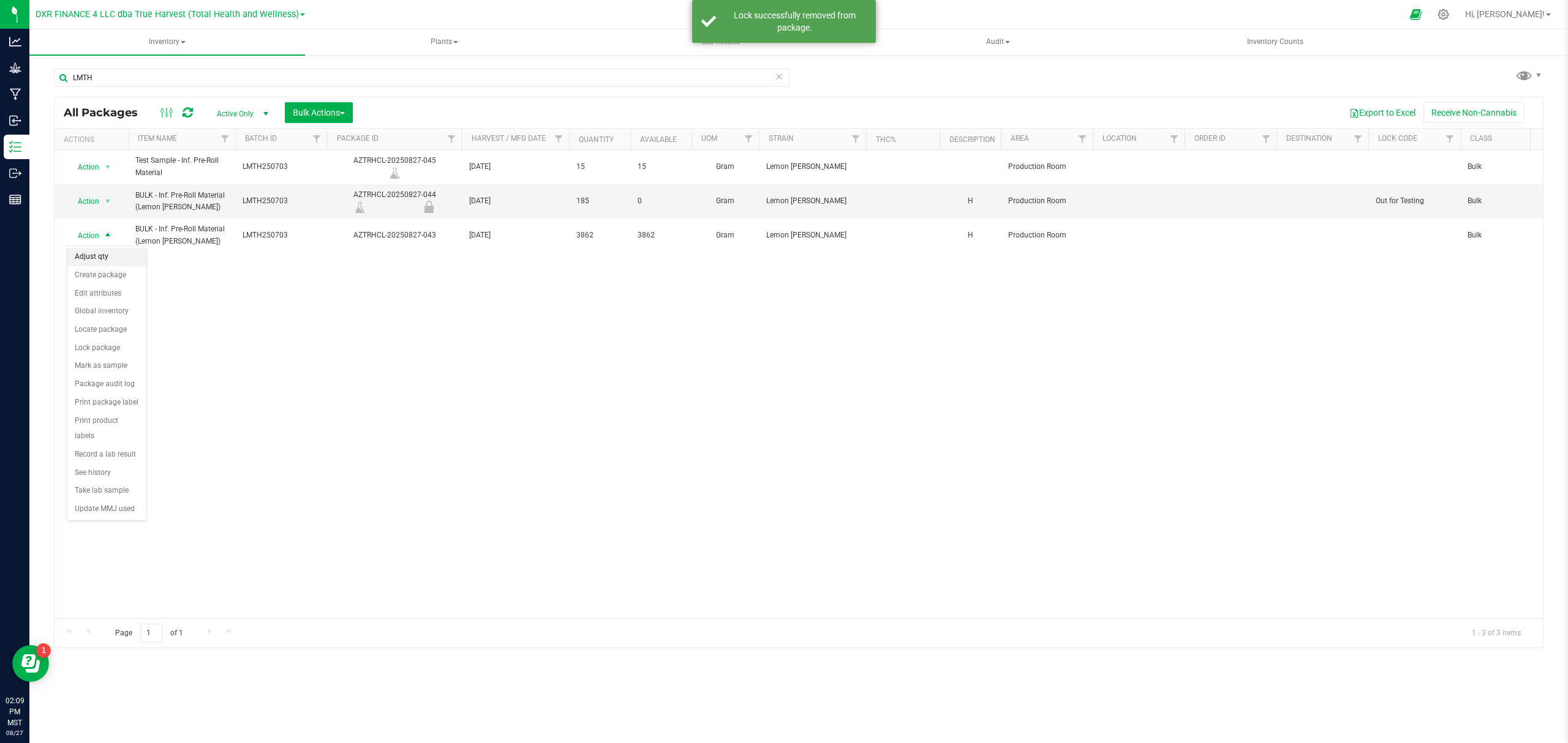
click at [100, 260] on li "Adjust qty" at bounding box center [107, 257] width 79 height 18
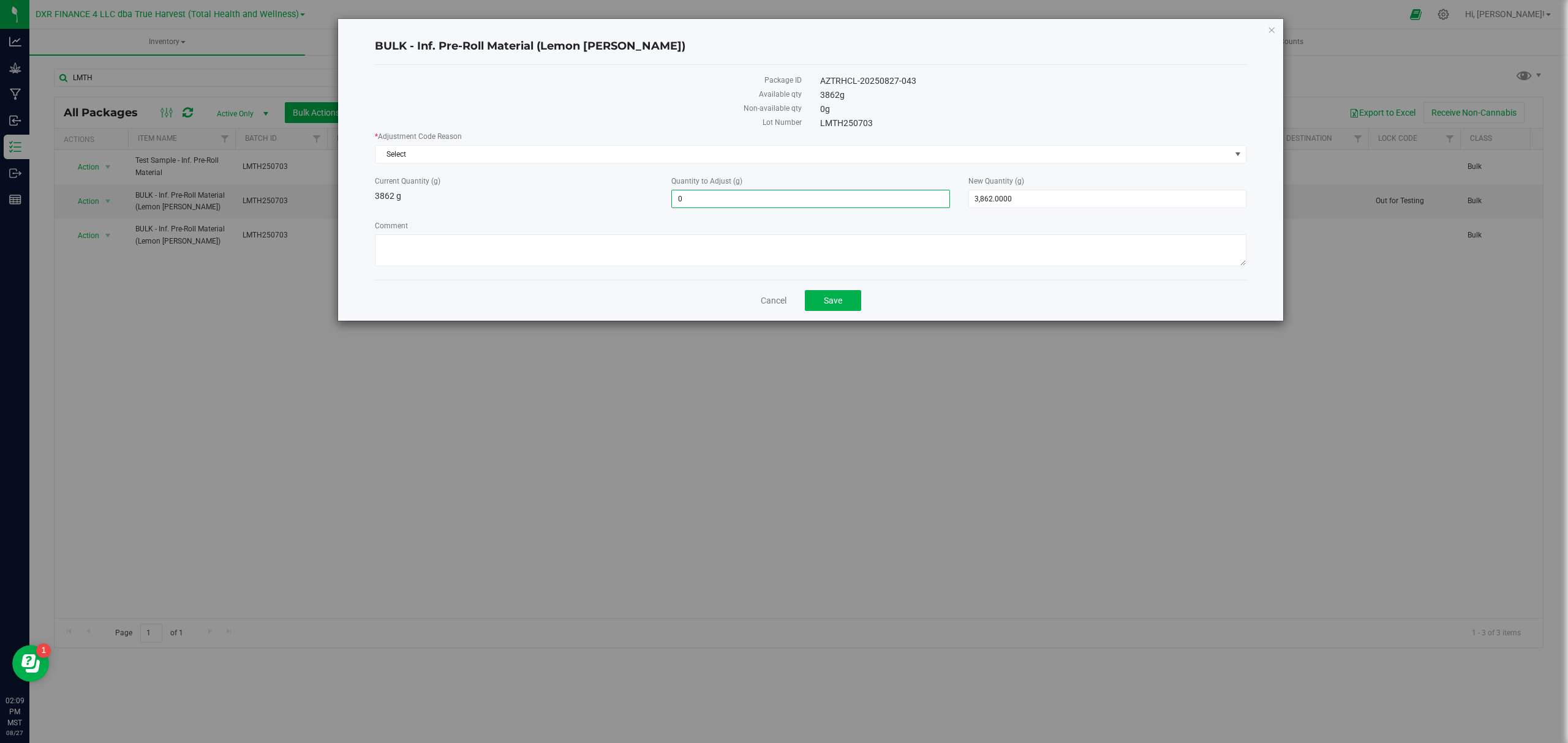
click at [711, 200] on span "0.0000 0" at bounding box center [810, 199] width 278 height 18
drag, startPoint x: 782, startPoint y: 196, endPoint x: 305, endPoint y: 202, distance: 477.0
click at [309, 206] on div "BULK - Inf. Pre-Roll Material (Lemon [PERSON_NAME]) Package ID AZTRHCL-20250827…" at bounding box center [788, 170] width 990 height 303
type input "200"
type input "200.0000"
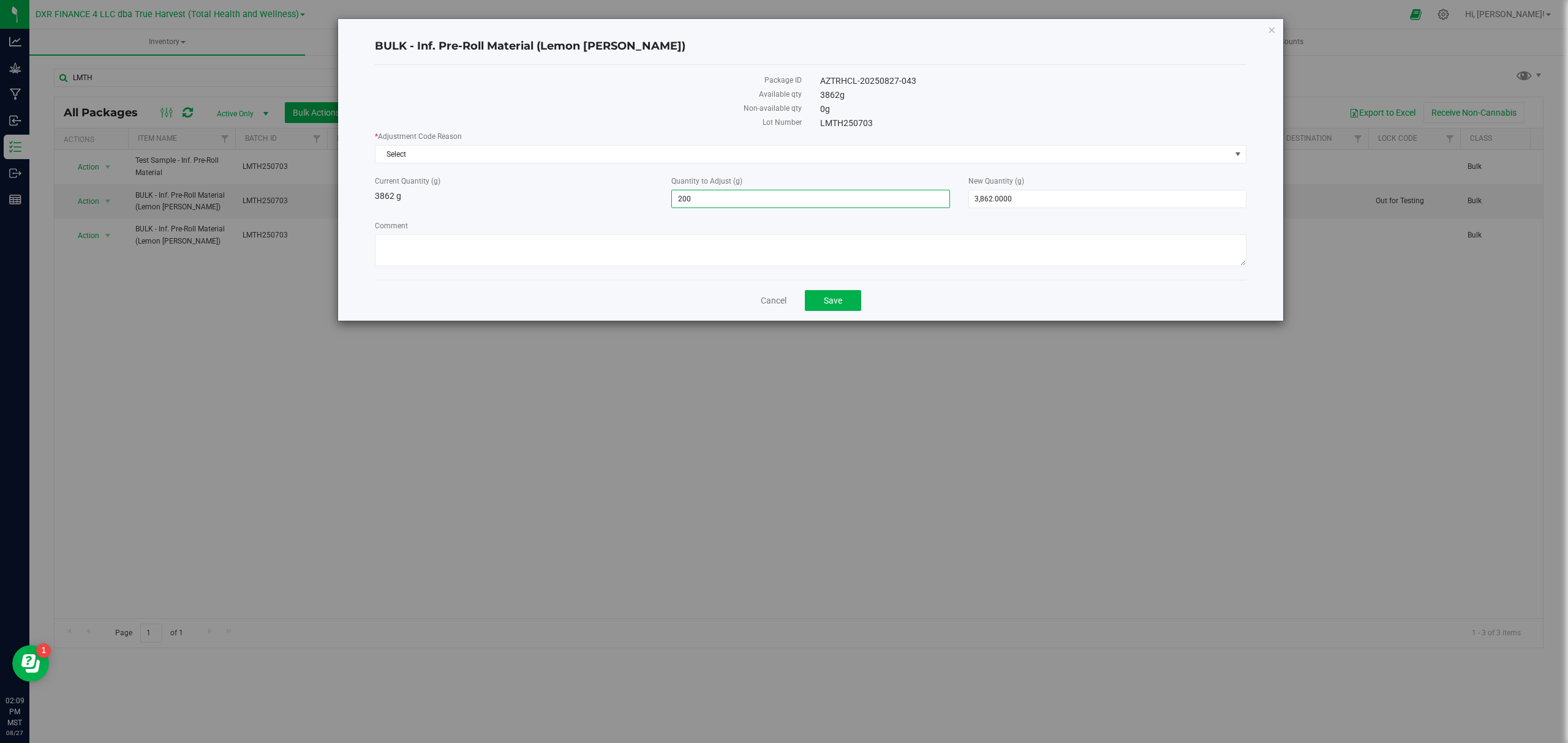
type input "4,062.0000"
click at [545, 205] on div "Current Quantity (g) 3862 g Quantity to Adjust (g) 200.0000 200 New Quantity (g…" at bounding box center [811, 192] width 890 height 33
click at [535, 200] on div "Current Quantity (g) 3862 g" at bounding box center [514, 189] width 296 height 27
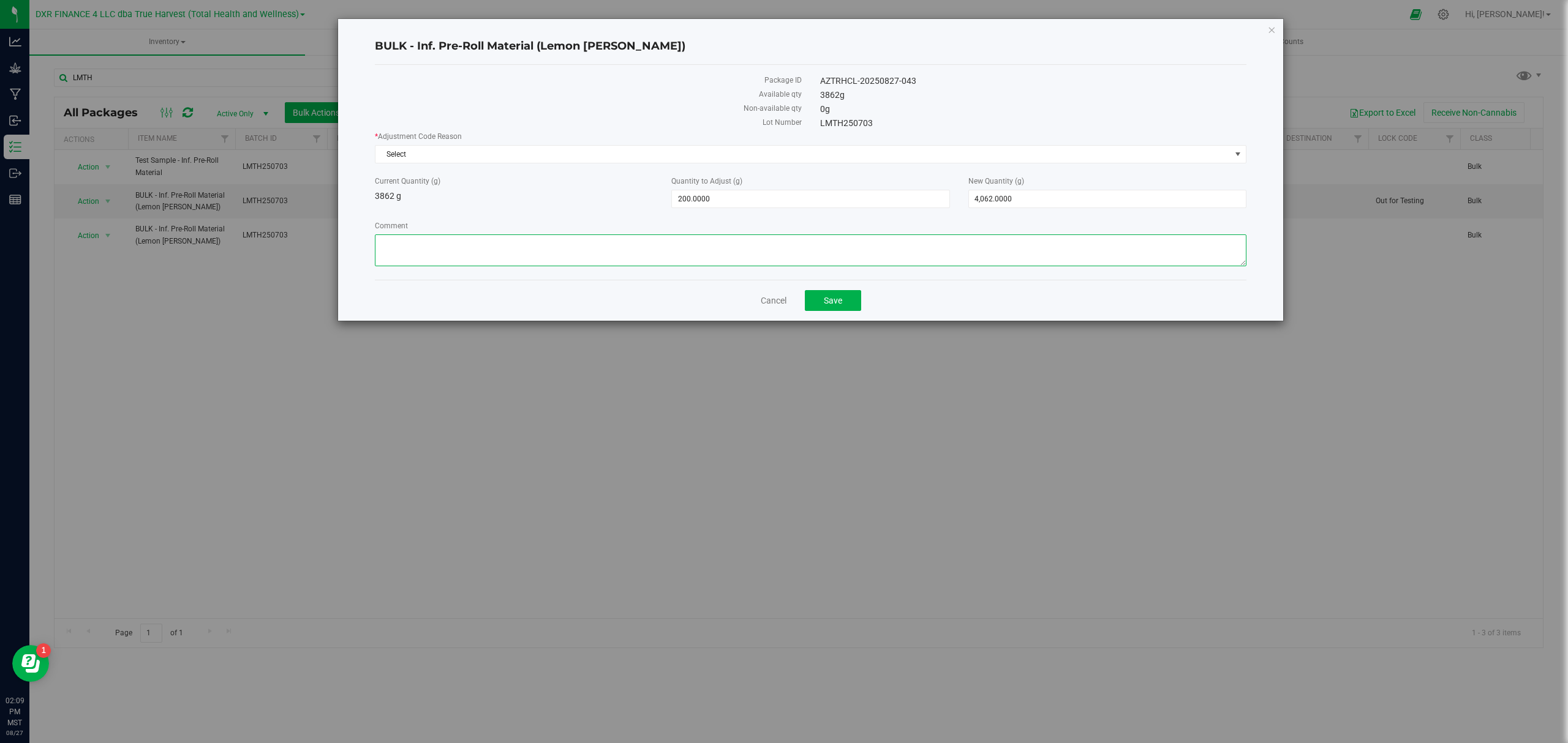
drag, startPoint x: 442, startPoint y: 253, endPoint x: 450, endPoint y: 229, distance: 25.3
click at [444, 252] on textarea "Comment" at bounding box center [810, 250] width 872 height 32
type textarea "E"
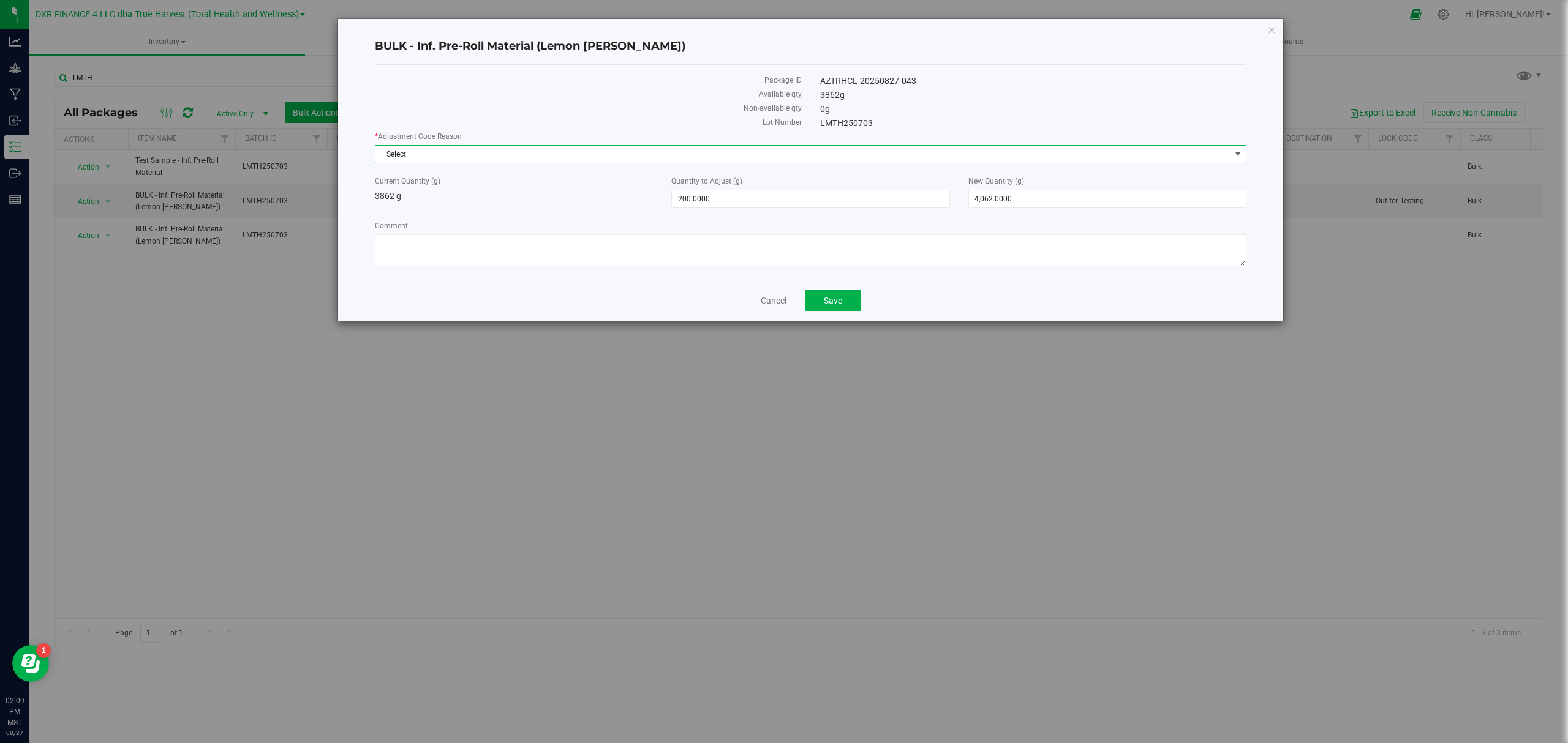
click at [495, 160] on span "Select" at bounding box center [803, 154] width 855 height 17
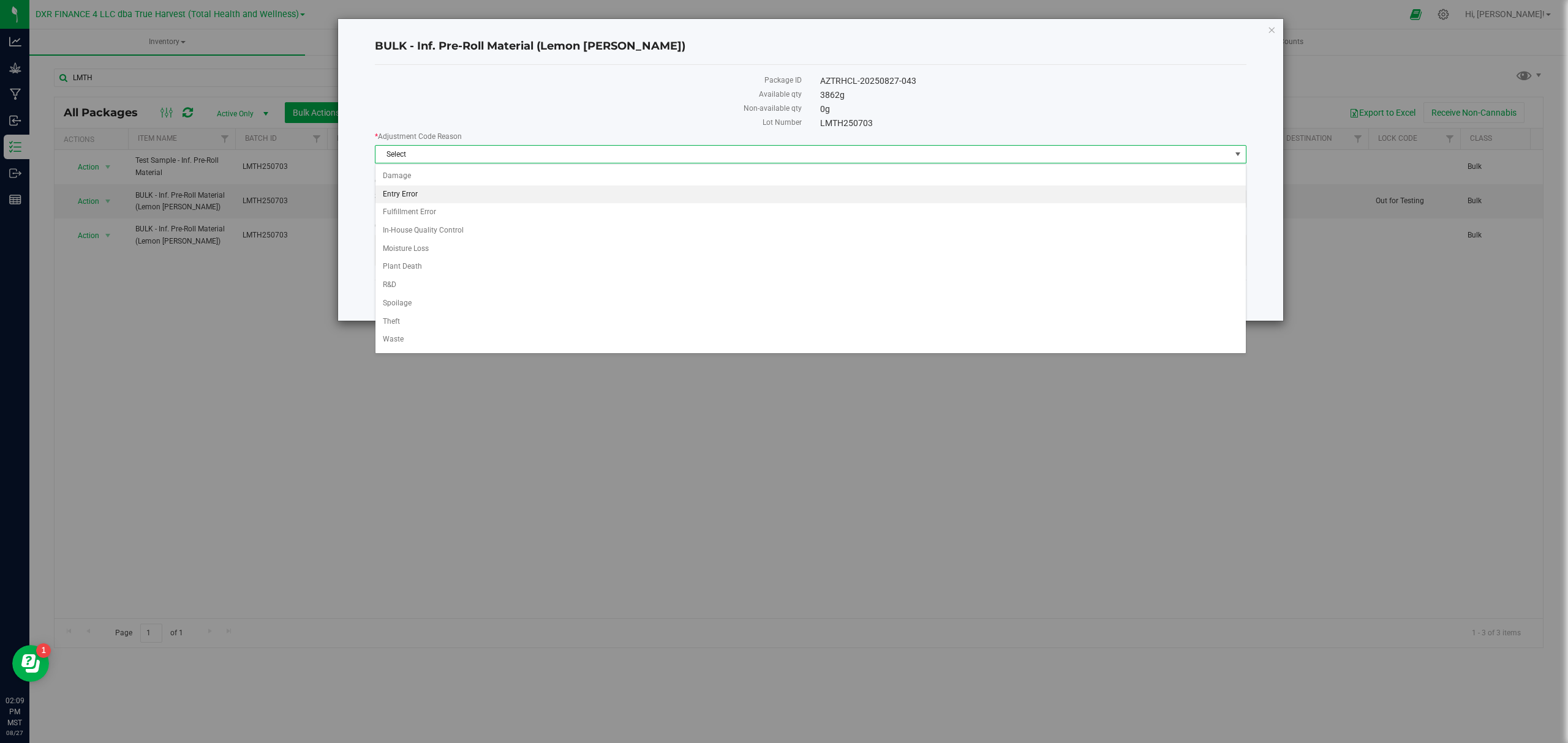
click at [400, 194] on li "Entry Error" at bounding box center [810, 194] width 870 height 18
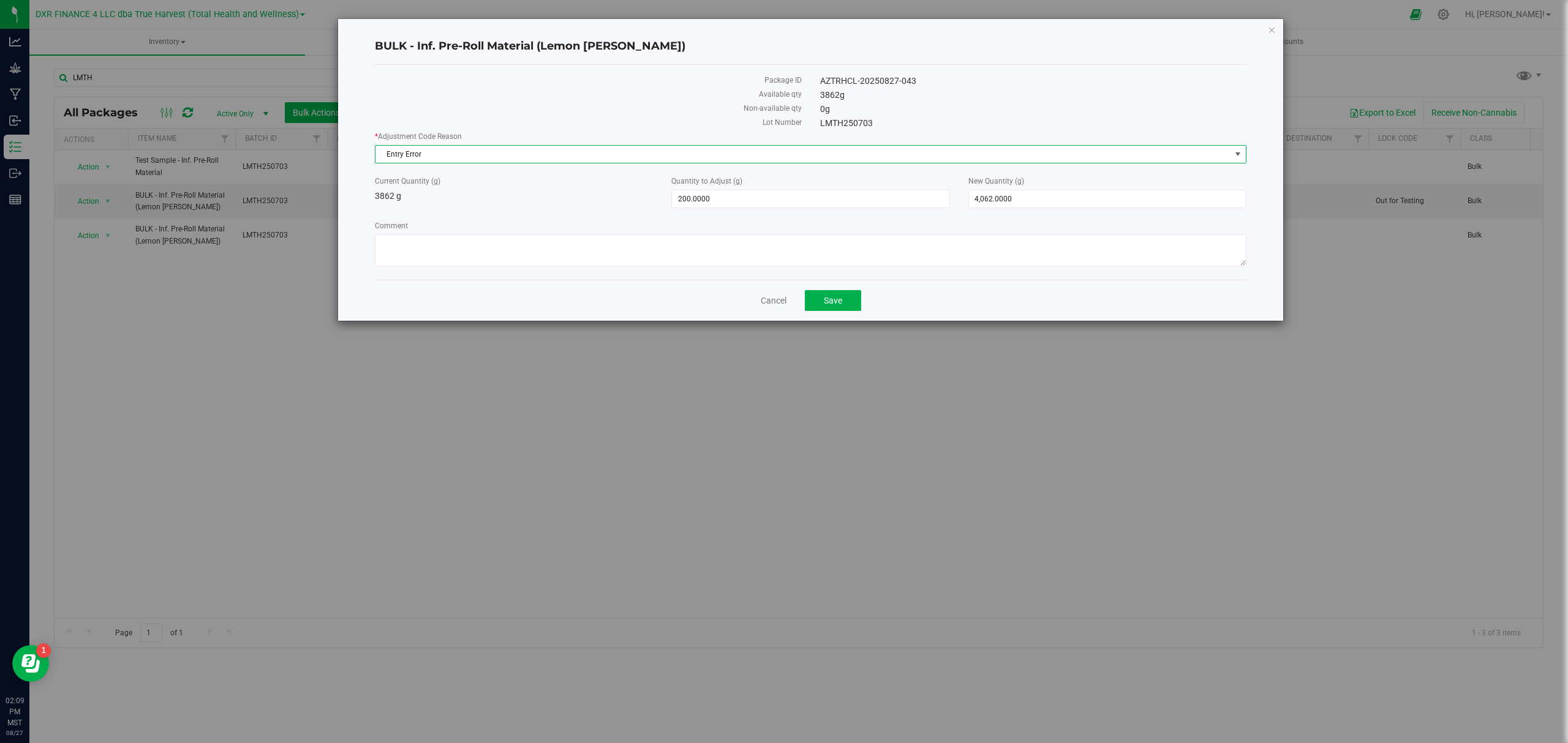
click at [513, 199] on div "Current Quantity (g) 3862 g" at bounding box center [514, 189] width 296 height 27
click at [495, 201] on div "Current Quantity (g) 3862 g" at bounding box center [514, 189] width 296 height 27
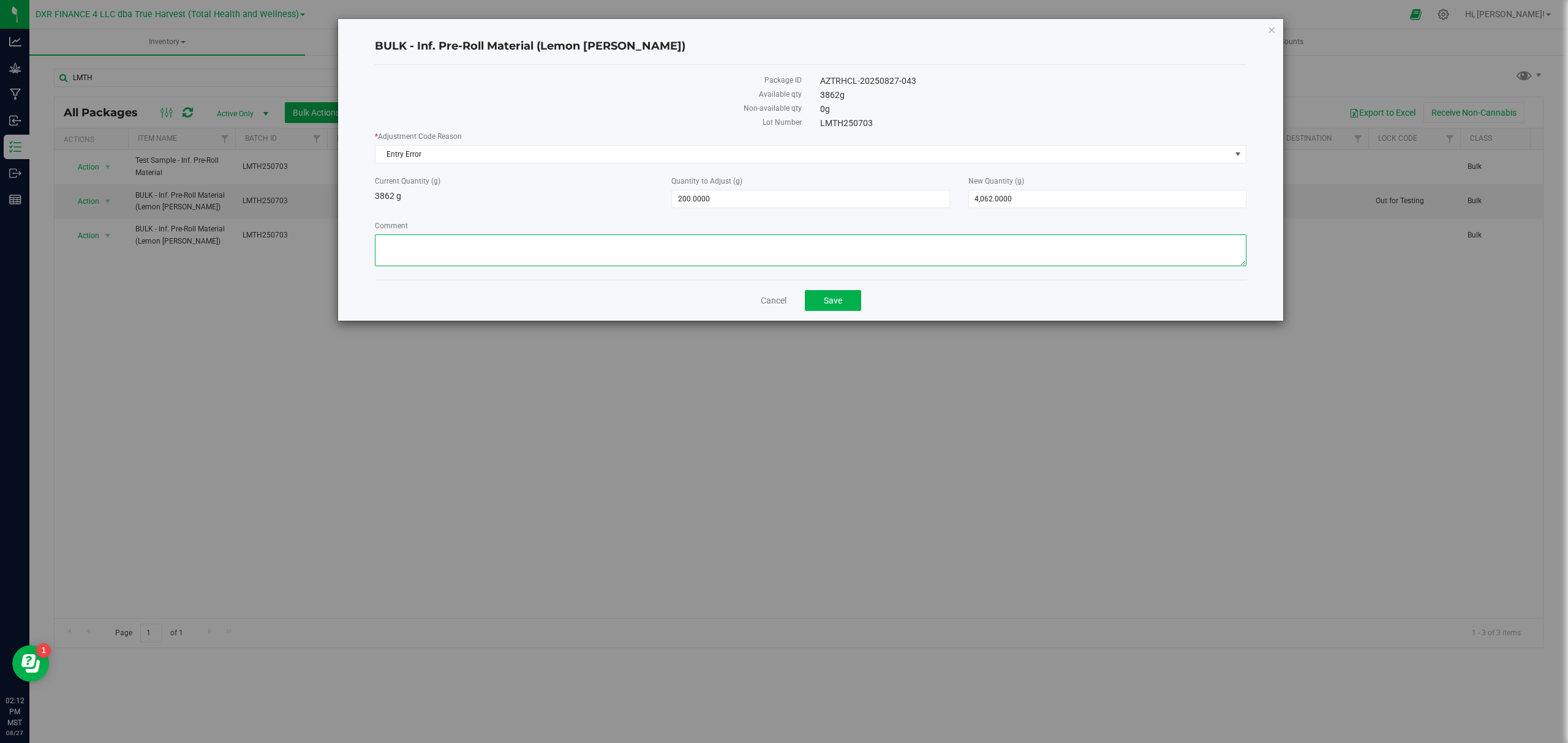
click at [435, 257] on textarea "Comment" at bounding box center [810, 250] width 872 height 32
type textarea "S"
click at [438, 246] on textarea "Comment" at bounding box center [810, 250] width 872 height 32
click at [397, 242] on textarea "Comment" at bounding box center [810, 250] width 872 height 32
click at [429, 246] on textarea "Comment" at bounding box center [810, 250] width 872 height 32
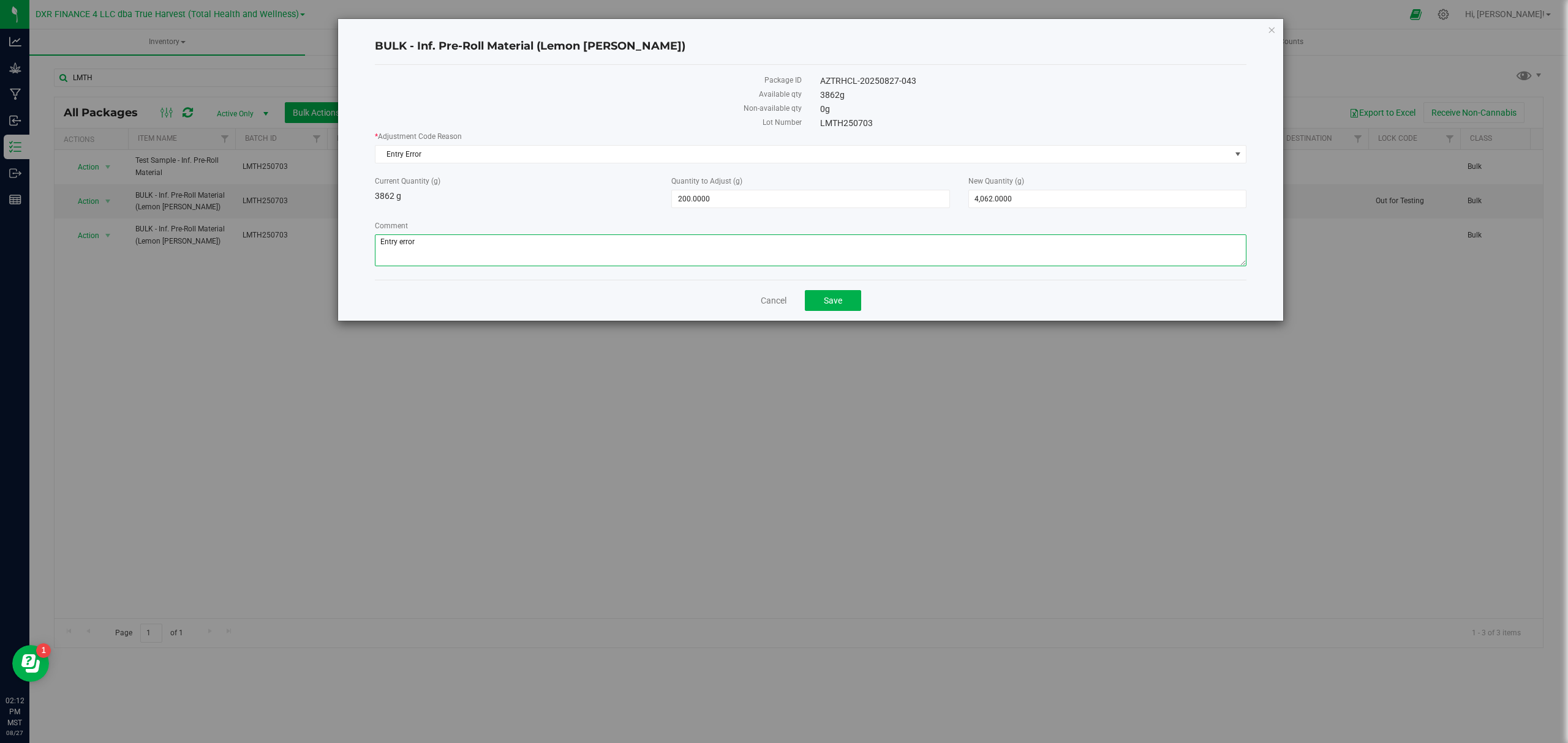
click at [429, 247] on textarea "Comment" at bounding box center [810, 250] width 872 height 32
click at [450, 246] on textarea "Comment" at bounding box center [810, 250] width 872 height 32
click at [483, 245] on textarea "Comment" at bounding box center [810, 250] width 872 height 32
click at [557, 246] on textarea "Comment" at bounding box center [810, 250] width 872 height 32
click at [543, 242] on textarea "Comment" at bounding box center [810, 250] width 872 height 32
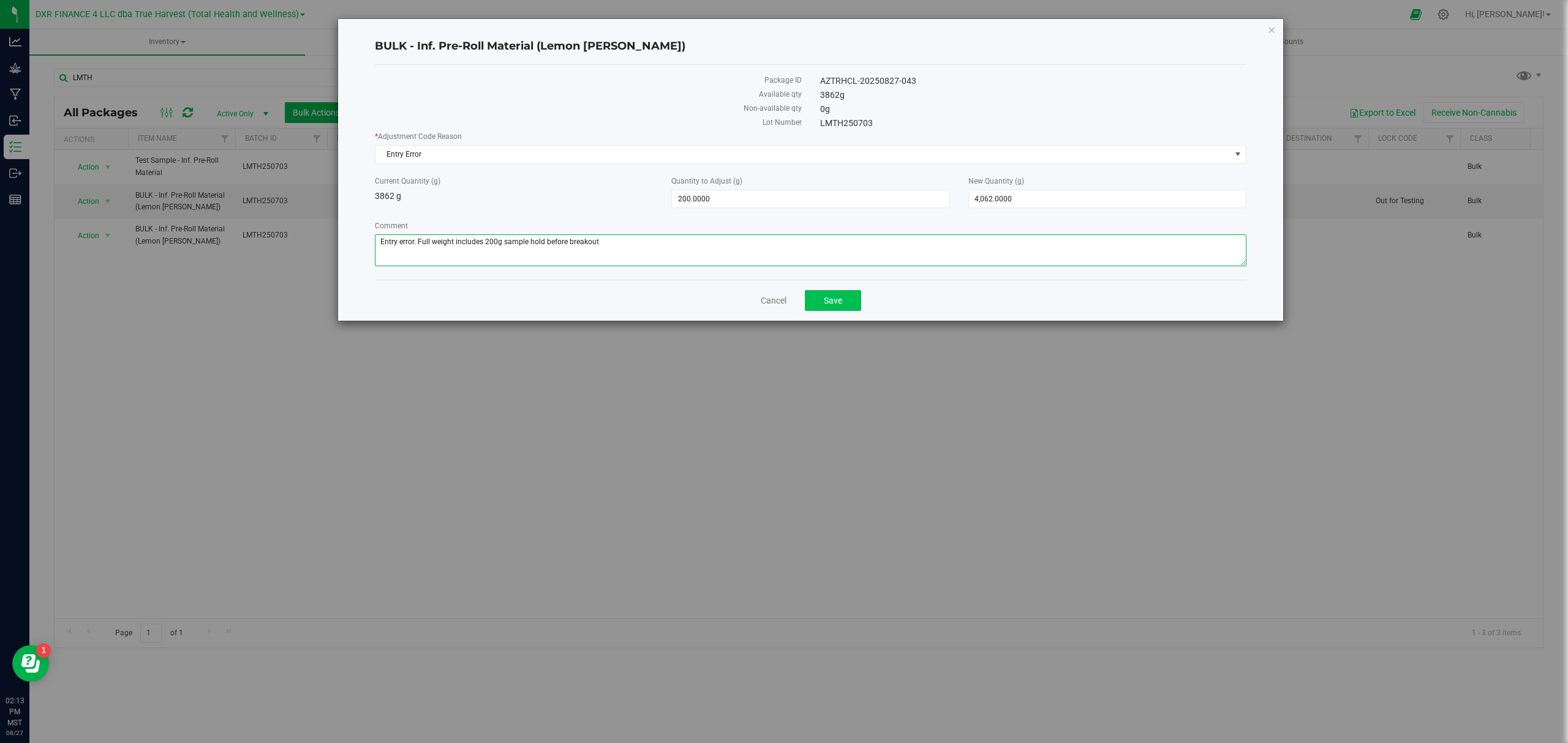
type textarea "Entry error. Full weight includes 200g sample hold before breakout"
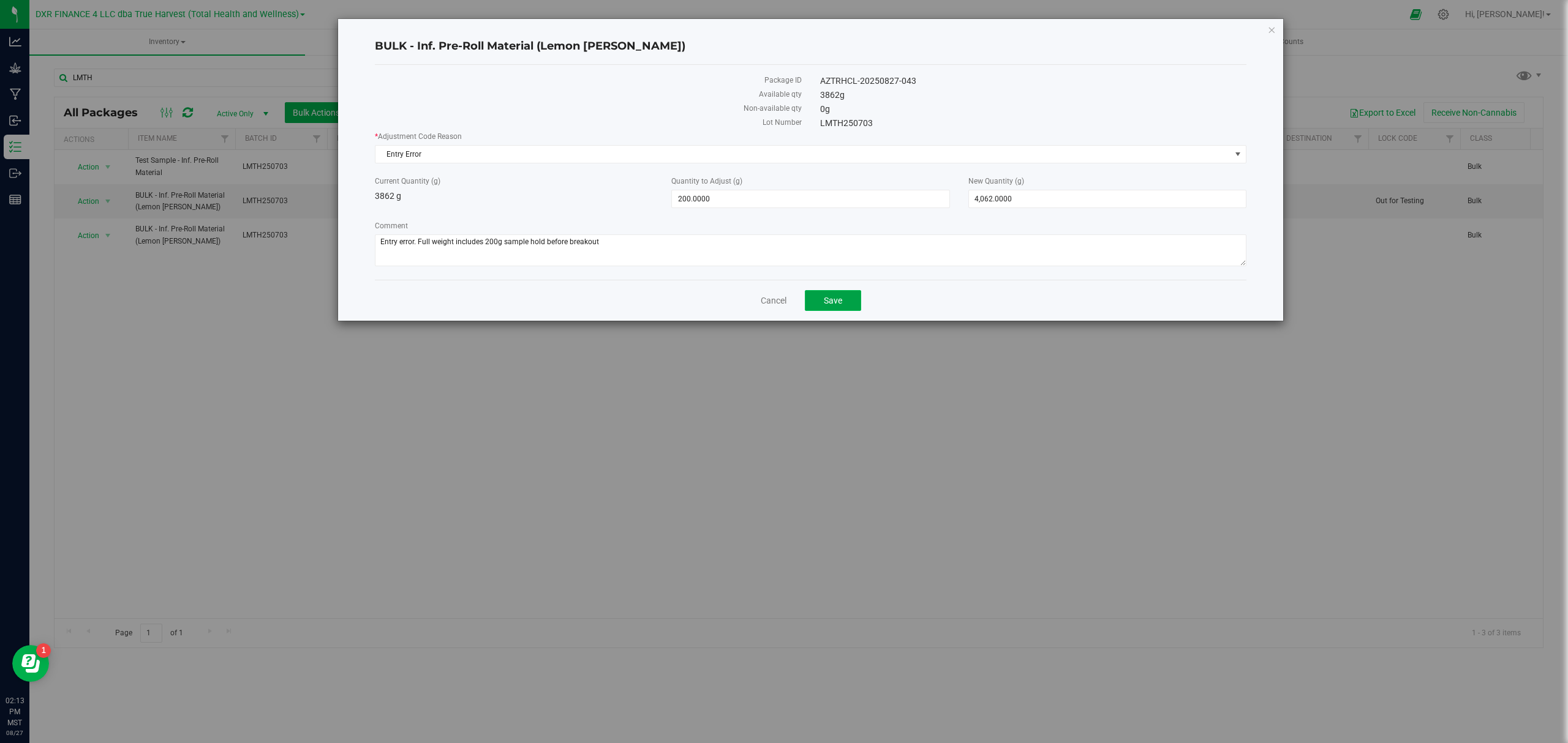
click at [836, 299] on span "Save" at bounding box center [833, 300] width 18 height 10
